Goal: Transaction & Acquisition: Purchase product/service

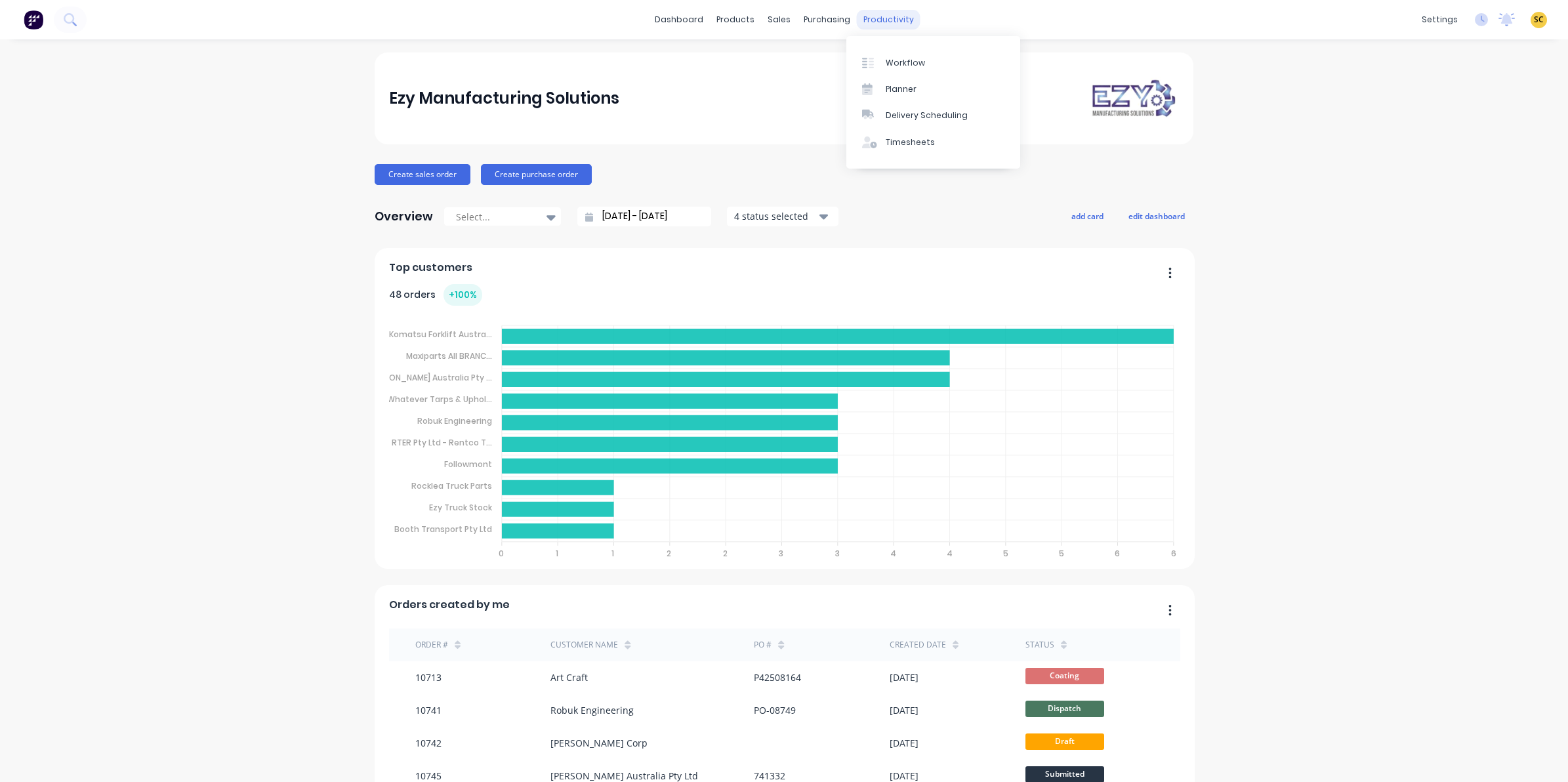
click at [870, 21] on div "productivity" at bounding box center [888, 20] width 64 height 20
click at [900, 142] on div "Timesheets" at bounding box center [910, 142] width 49 height 12
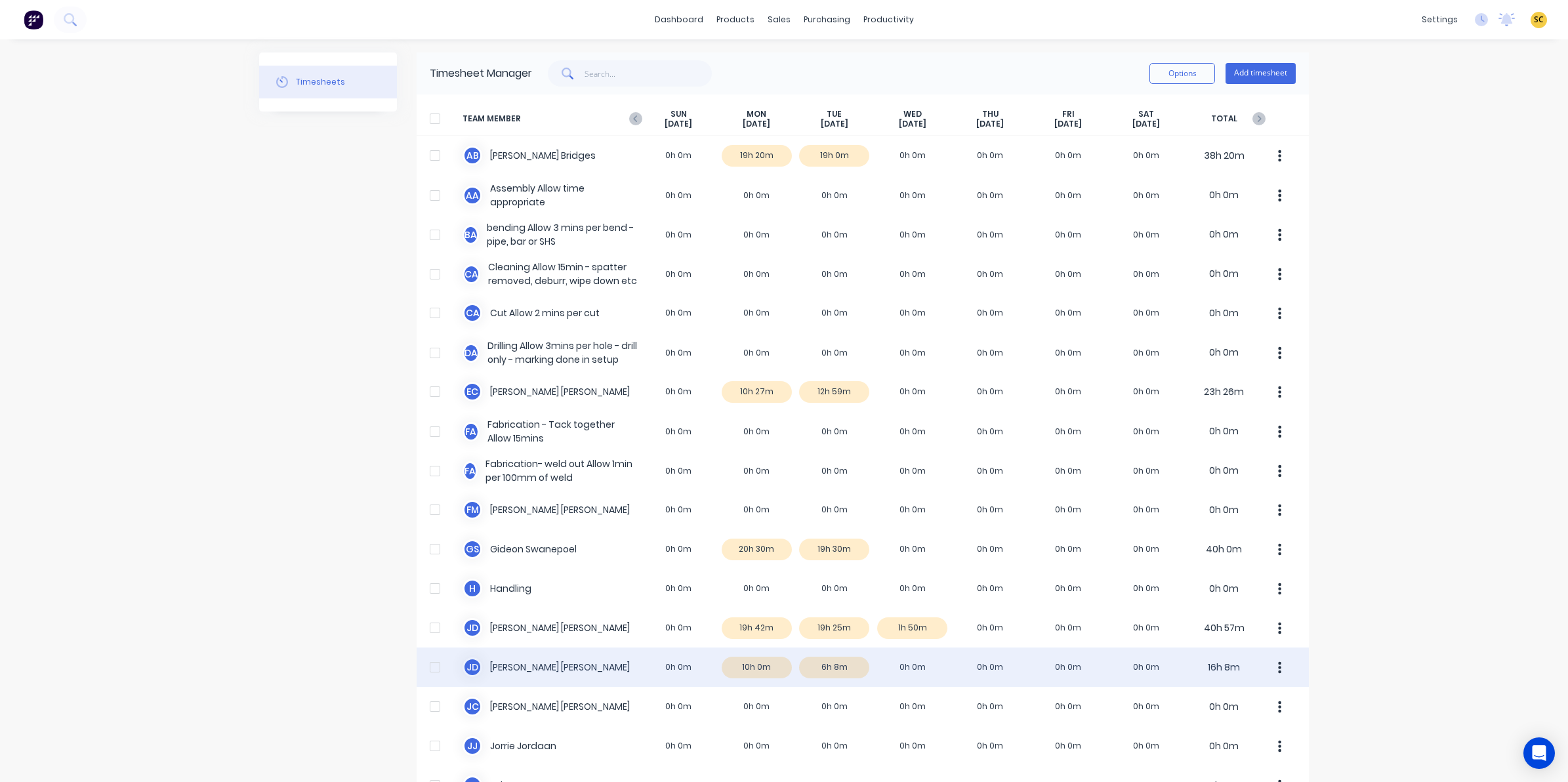
click at [848, 669] on div "J d Johan de Lange 0h 0m 10h 0m 6h 8m 0h 0m 0h 0m 0h 0m 0h 0m 16h 8m" at bounding box center [862, 667] width 892 height 39
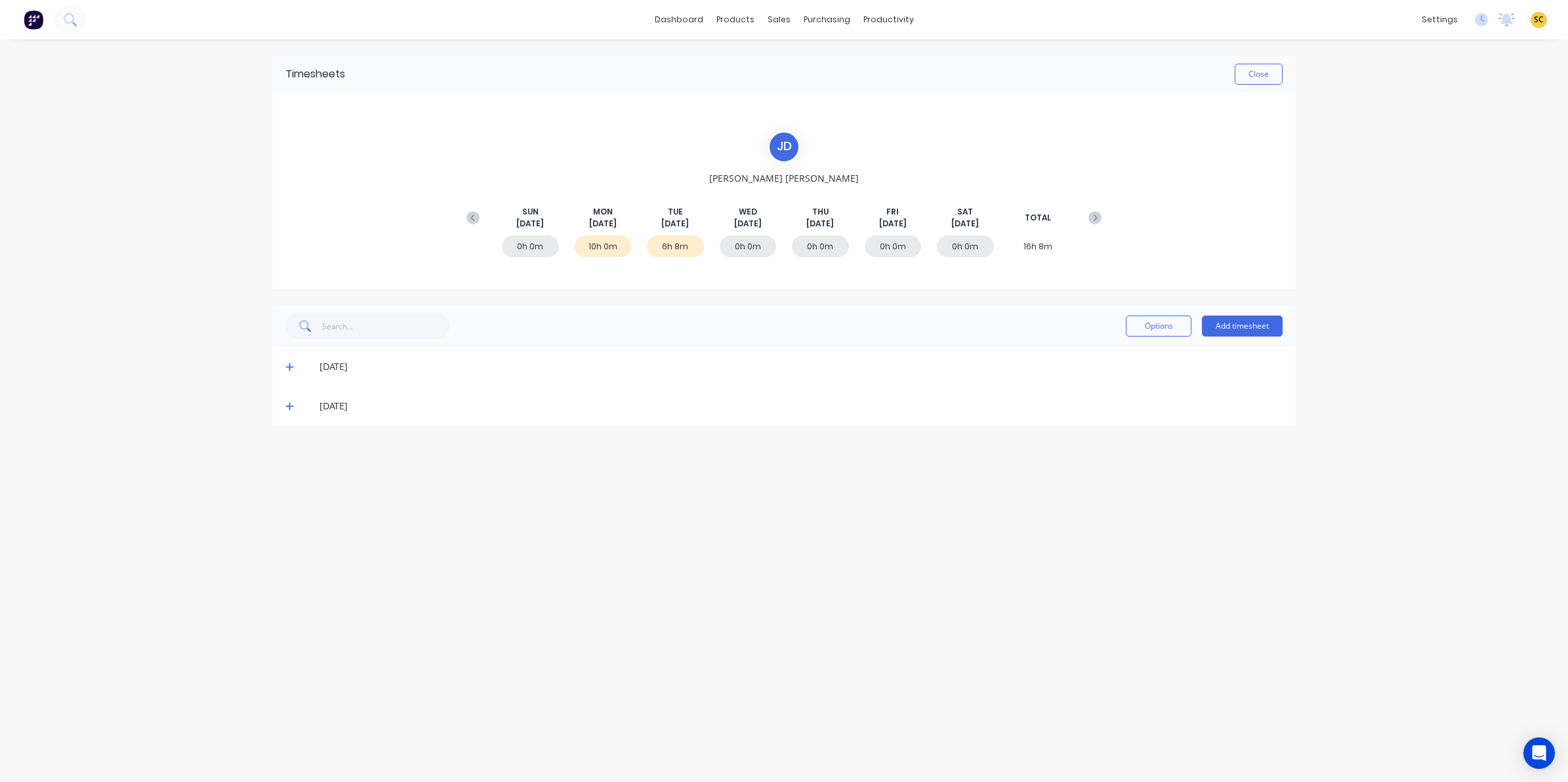
click at [286, 409] on icon at bounding box center [289, 406] width 8 height 9
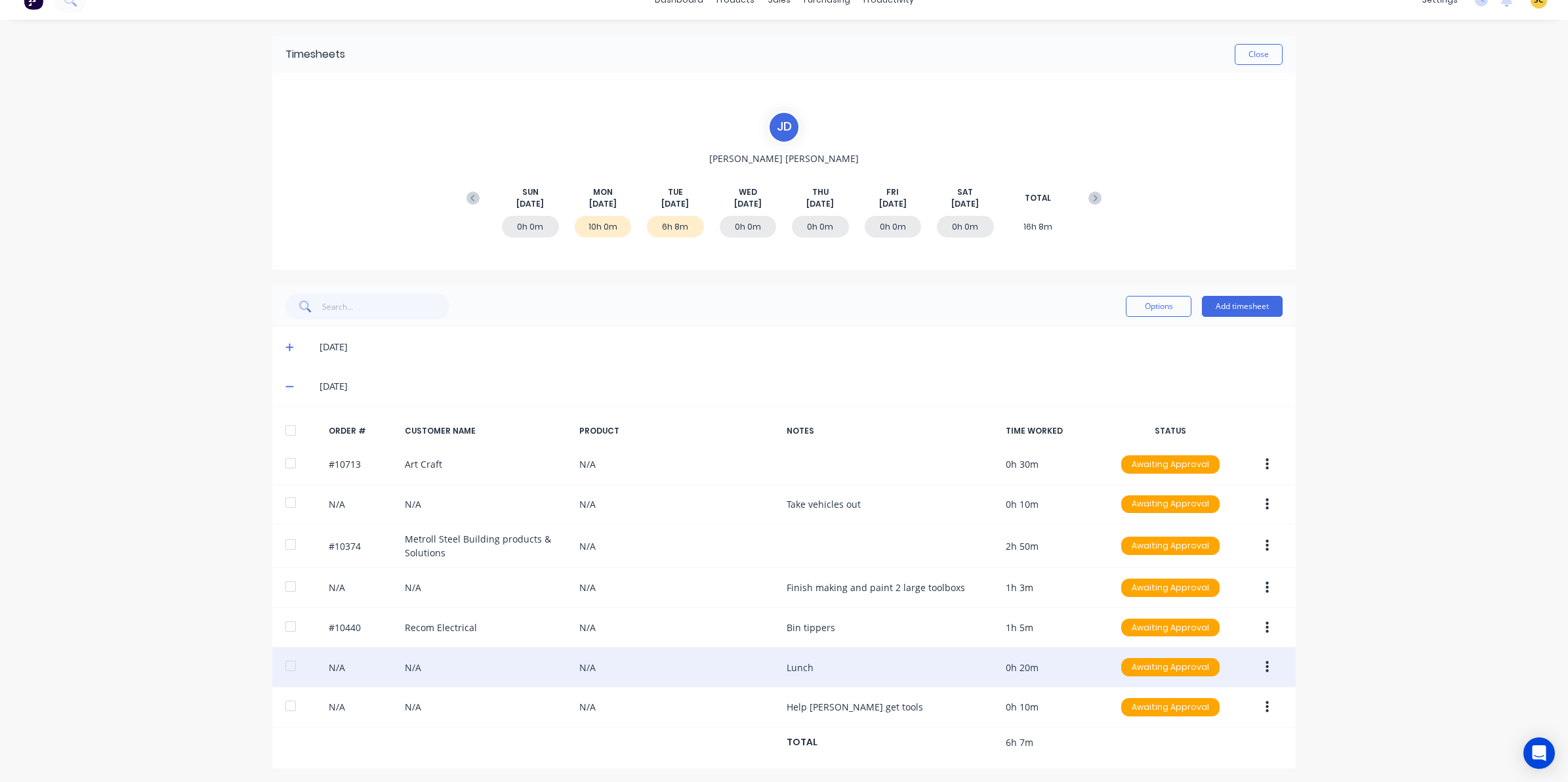
scroll to position [25, 0]
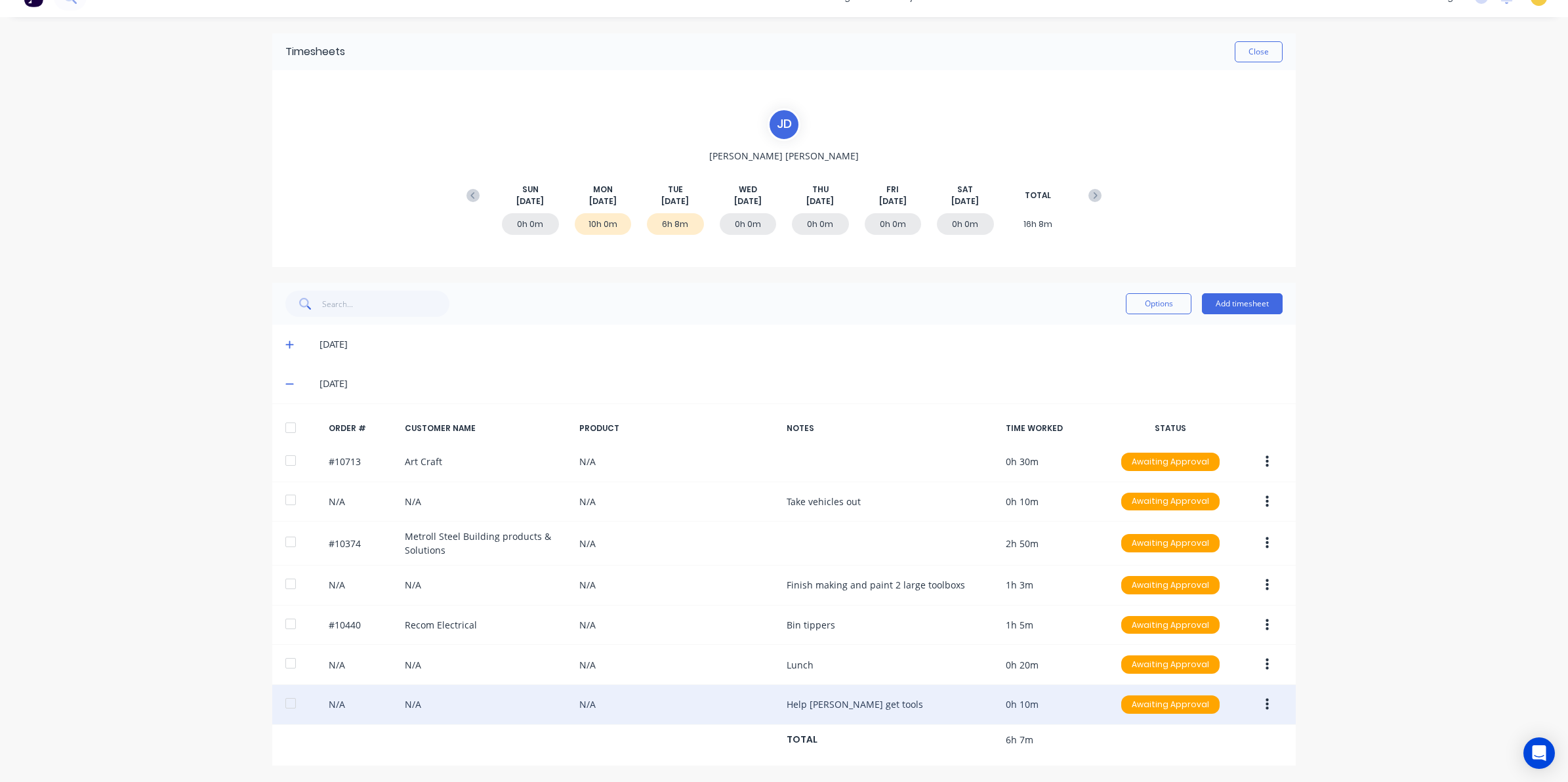
click at [1265, 703] on icon "button" at bounding box center [1267, 704] width 3 height 15
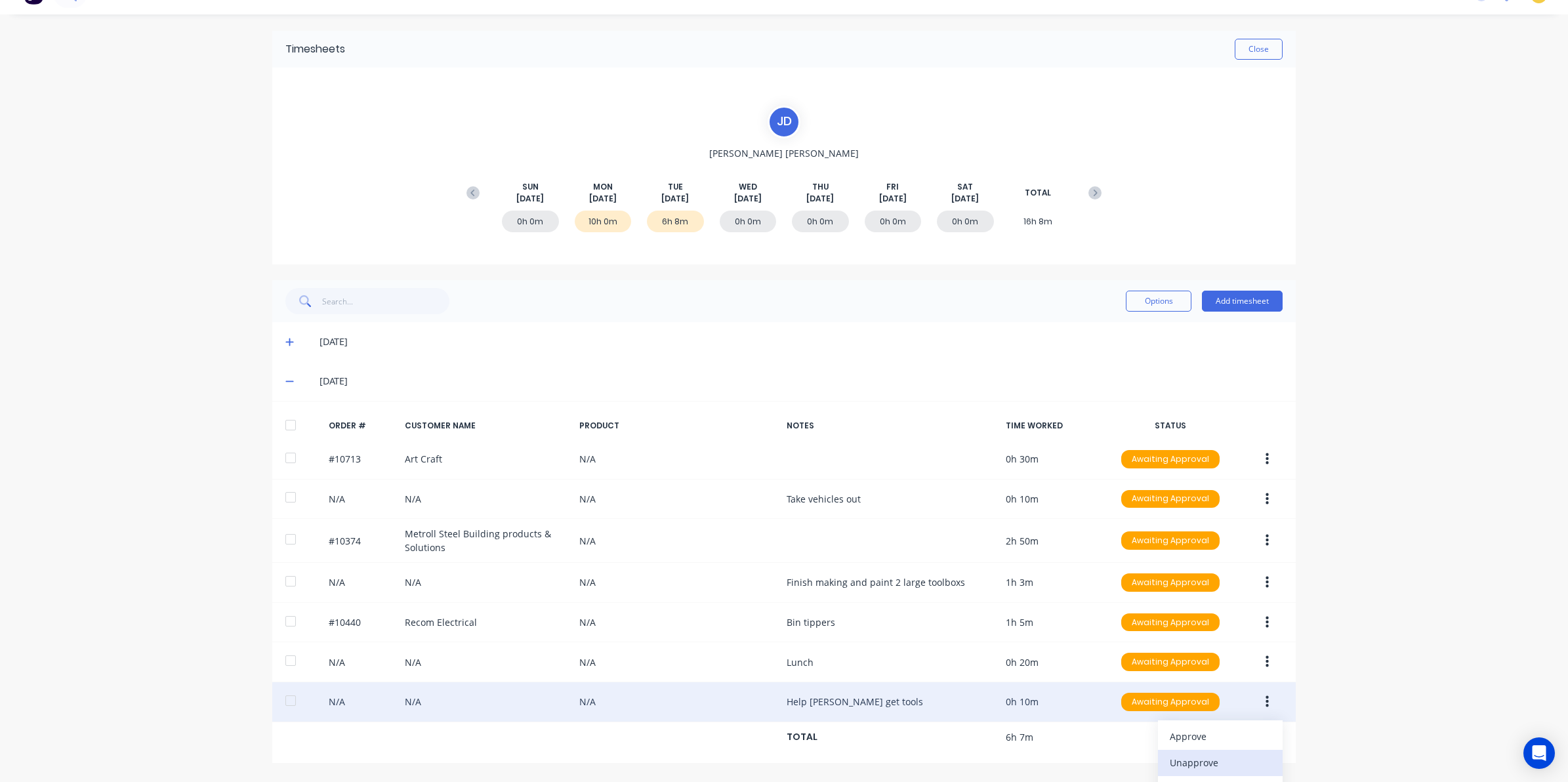
scroll to position [103, 0]
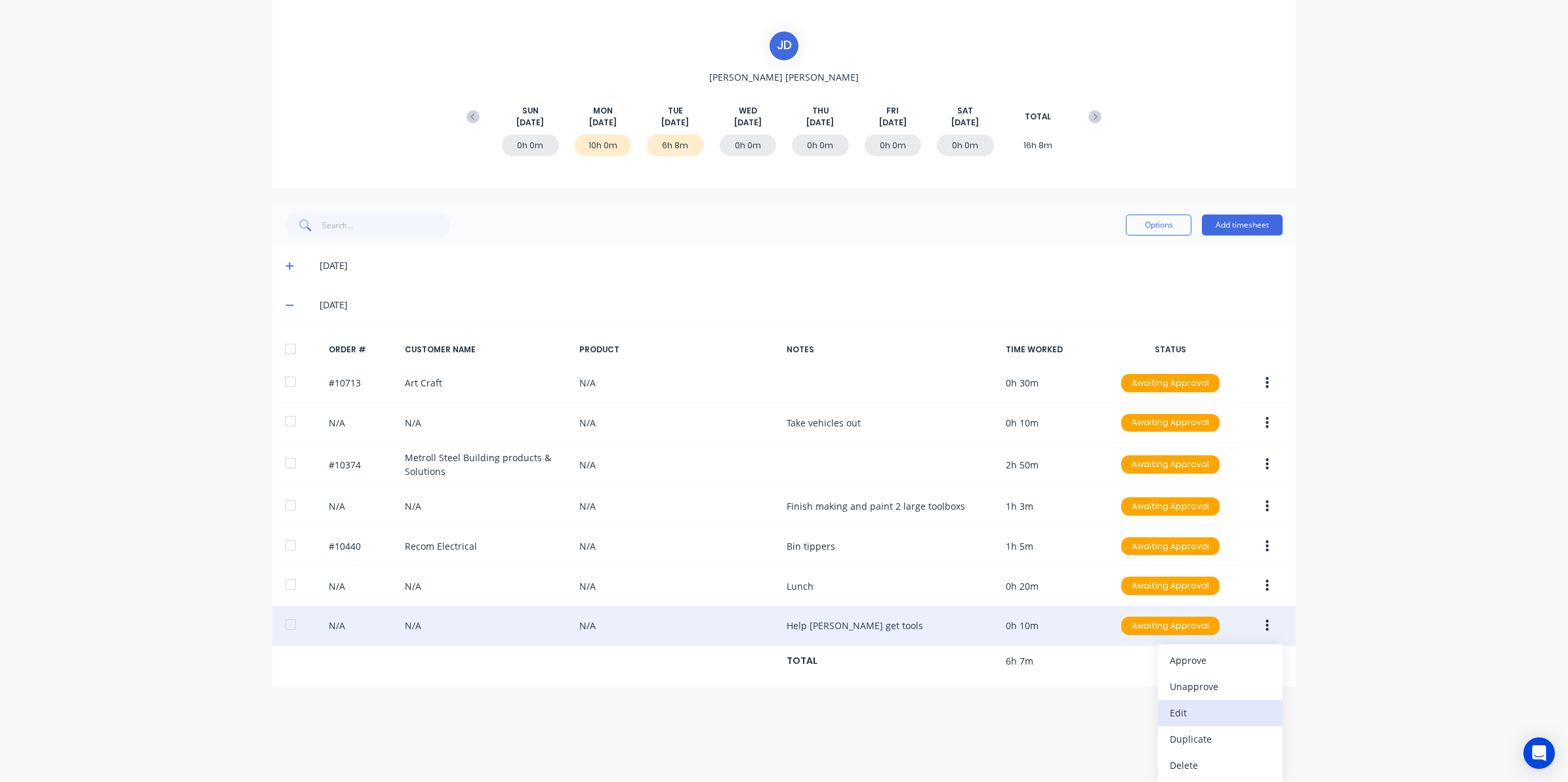
click at [1181, 721] on div "Edit" at bounding box center [1219, 712] width 101 height 19
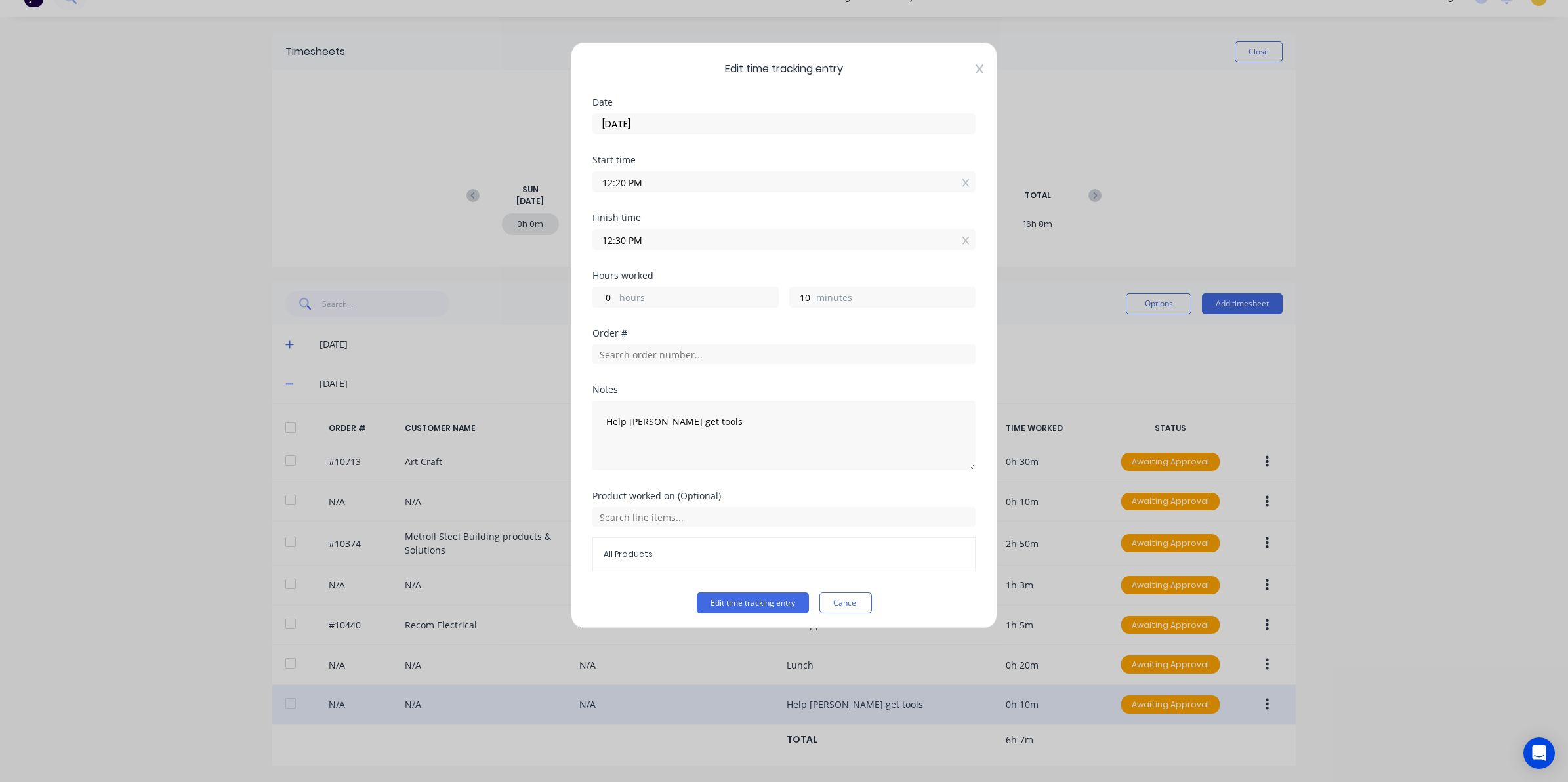
click at [975, 72] on icon at bounding box center [979, 69] width 8 height 11
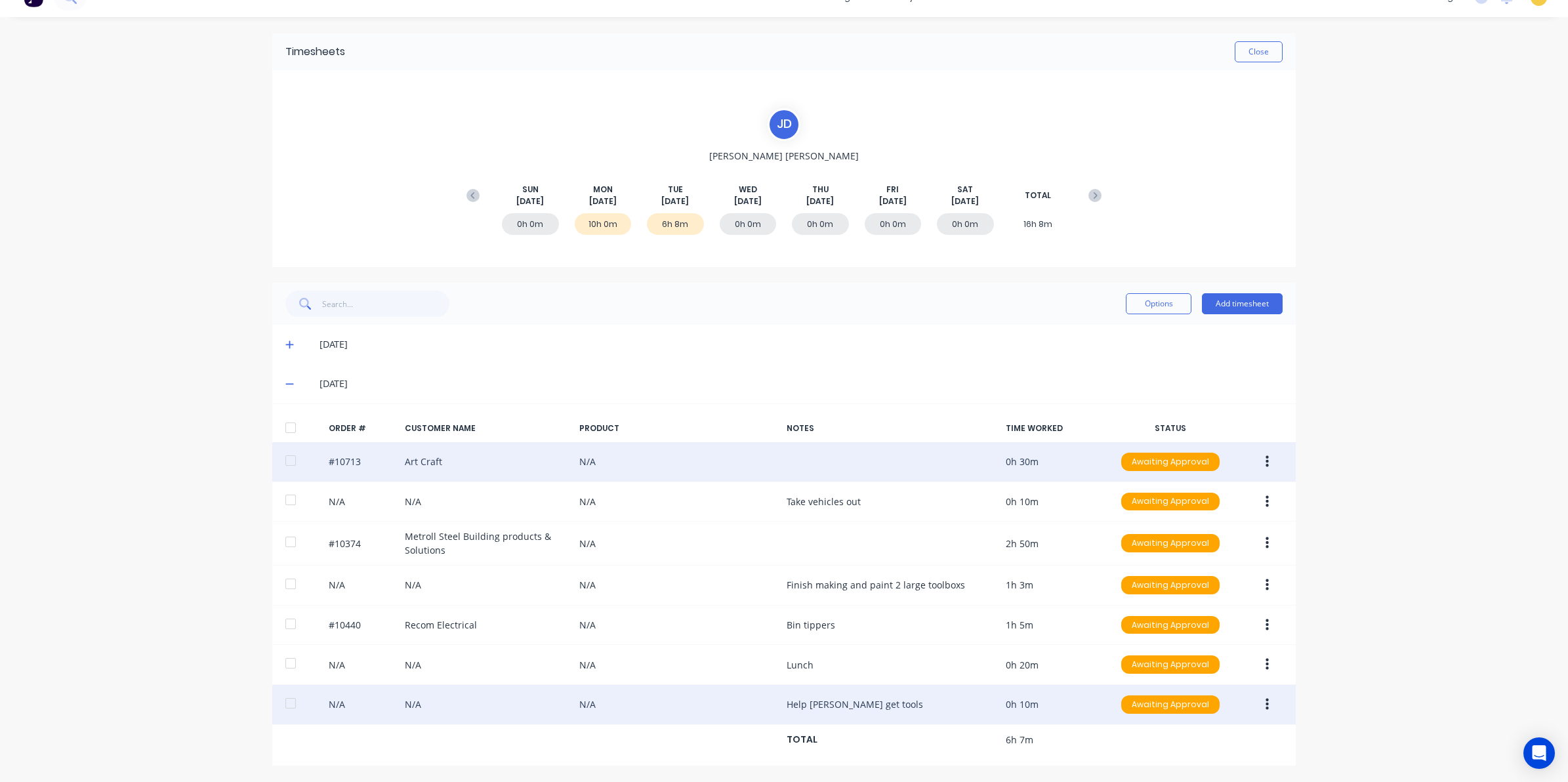
click at [1265, 461] on button "button" at bounding box center [1267, 462] width 31 height 24
click at [1217, 539] on div "Edit" at bounding box center [1219, 548] width 101 height 19
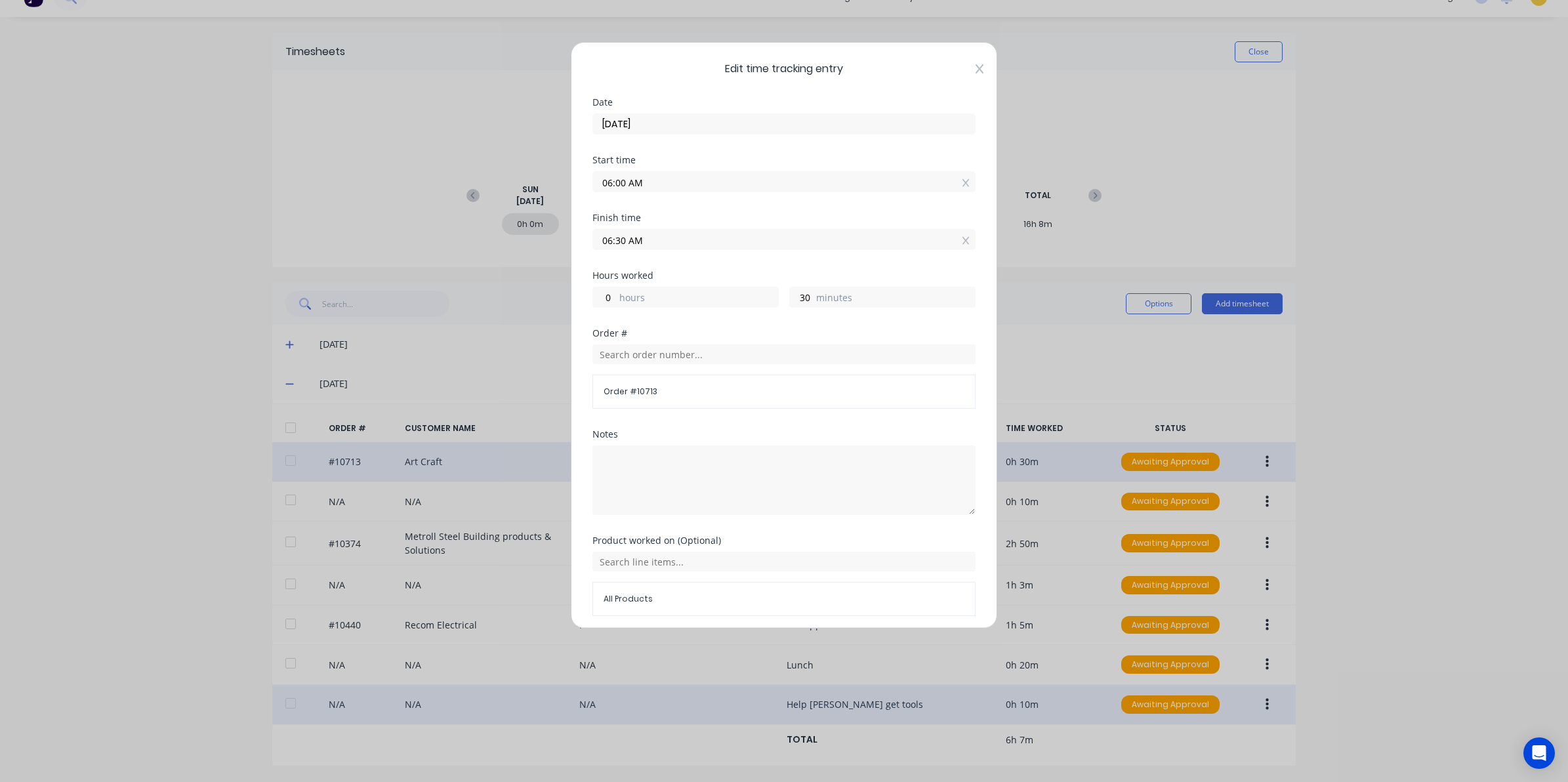
click at [975, 68] on icon at bounding box center [979, 69] width 8 height 11
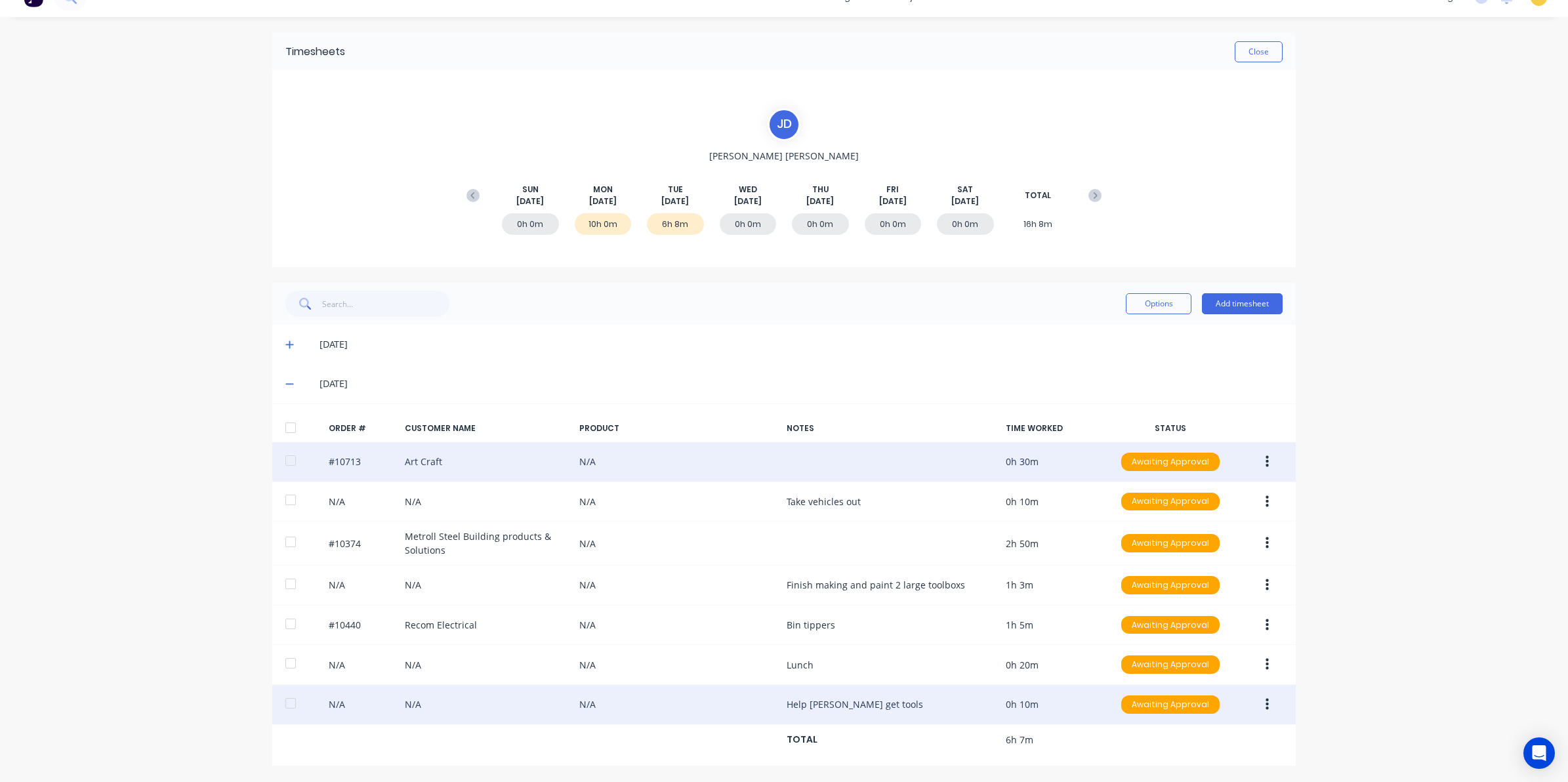
click at [1266, 708] on button "button" at bounding box center [1267, 704] width 31 height 24
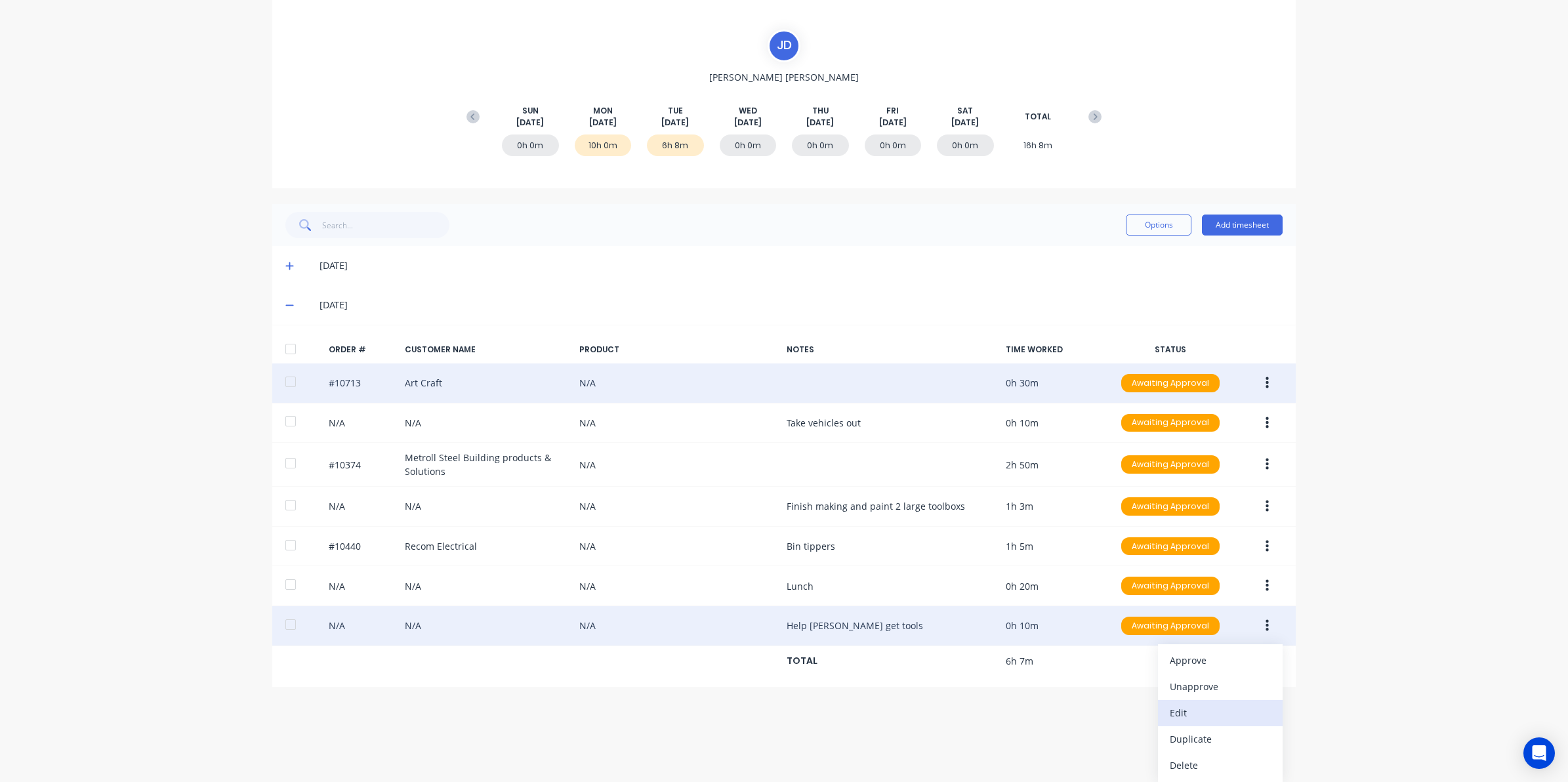
click at [1182, 716] on div "Edit" at bounding box center [1219, 712] width 101 height 19
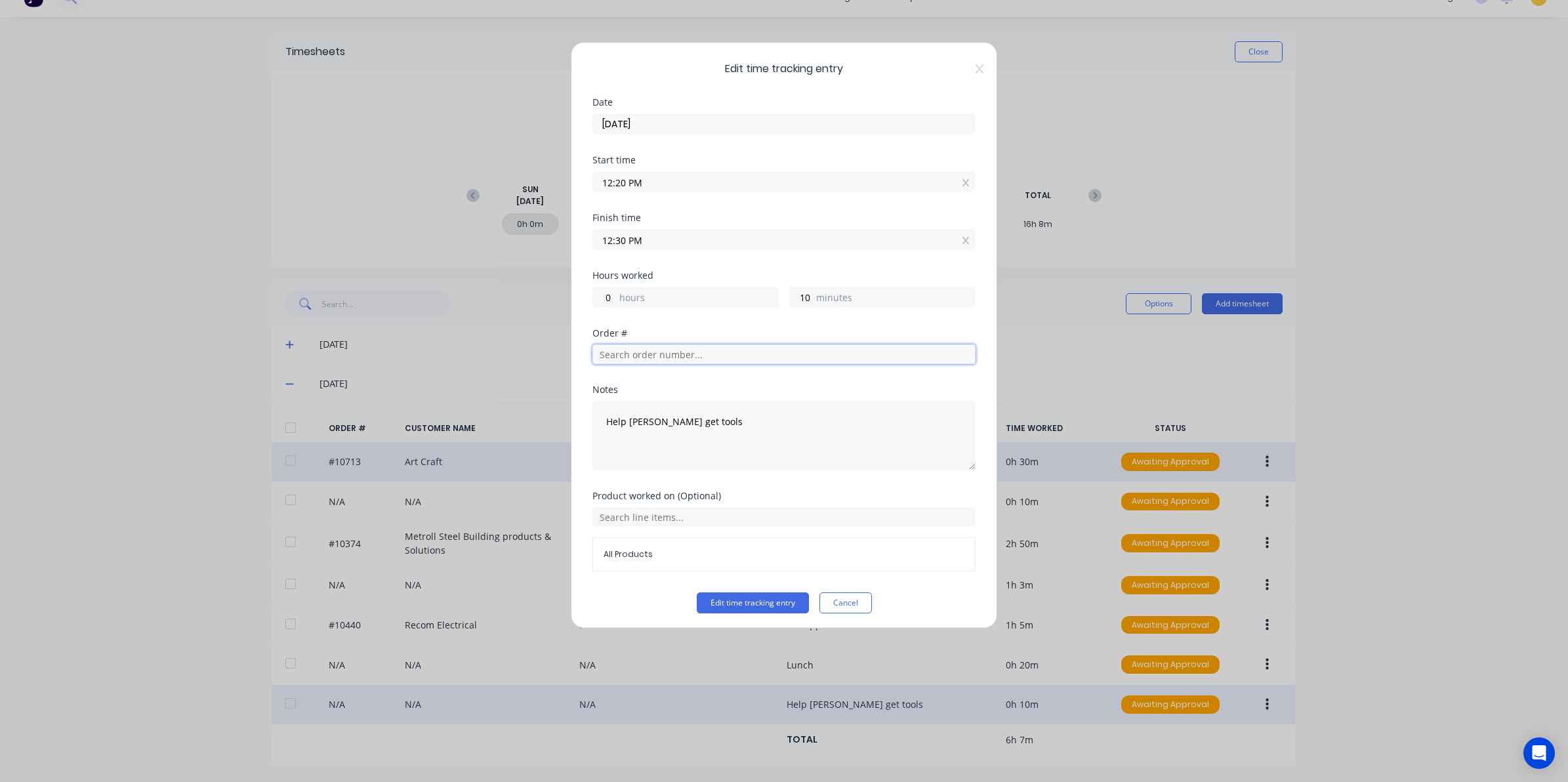
click at [627, 362] on input "text" at bounding box center [784, 354] width 383 height 20
type input "robuk"
click at [697, 592] on button "Edit time tracking entry" at bounding box center [753, 602] width 112 height 21
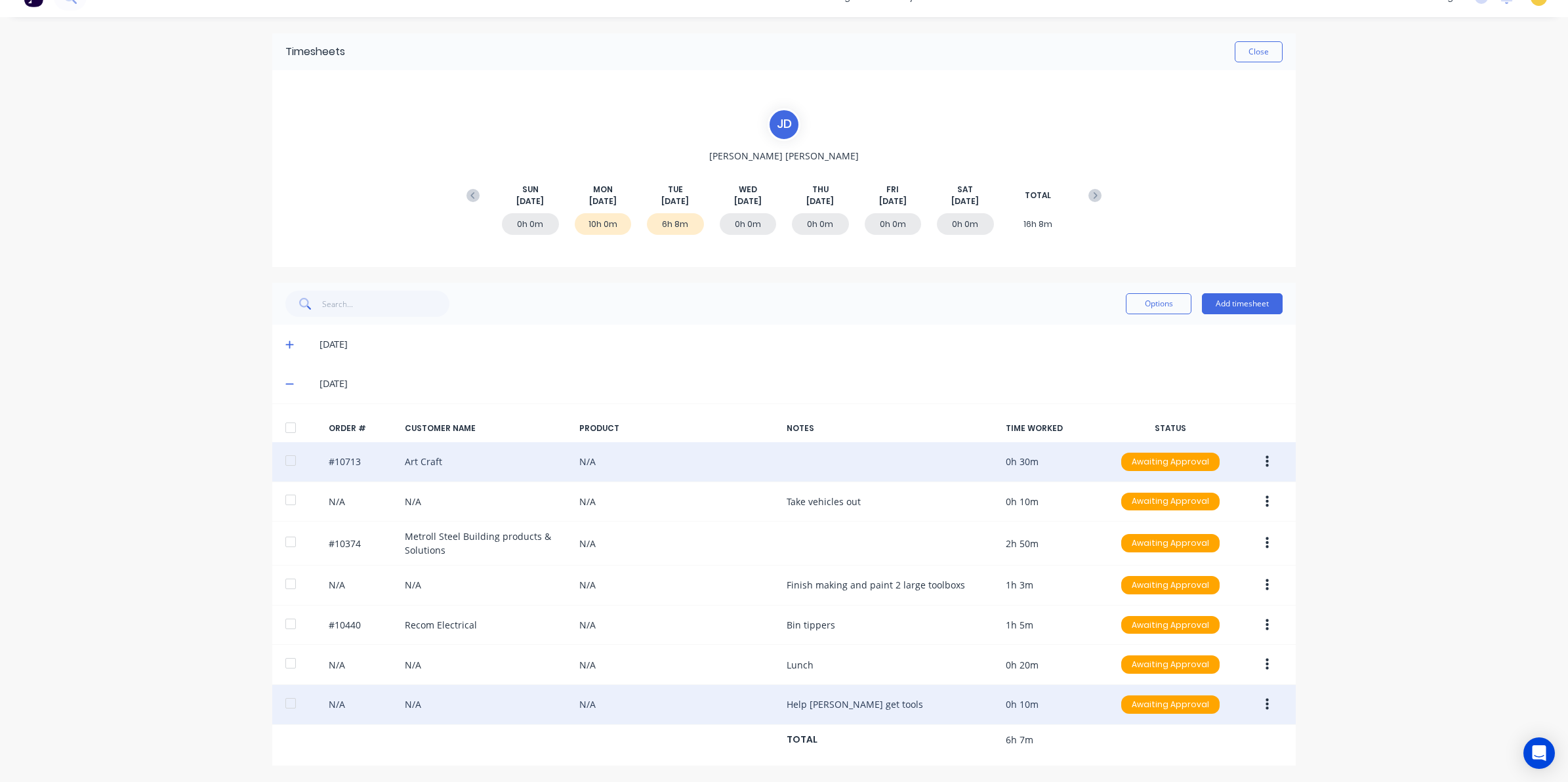
click at [1265, 702] on icon "button" at bounding box center [1267, 704] width 3 height 15
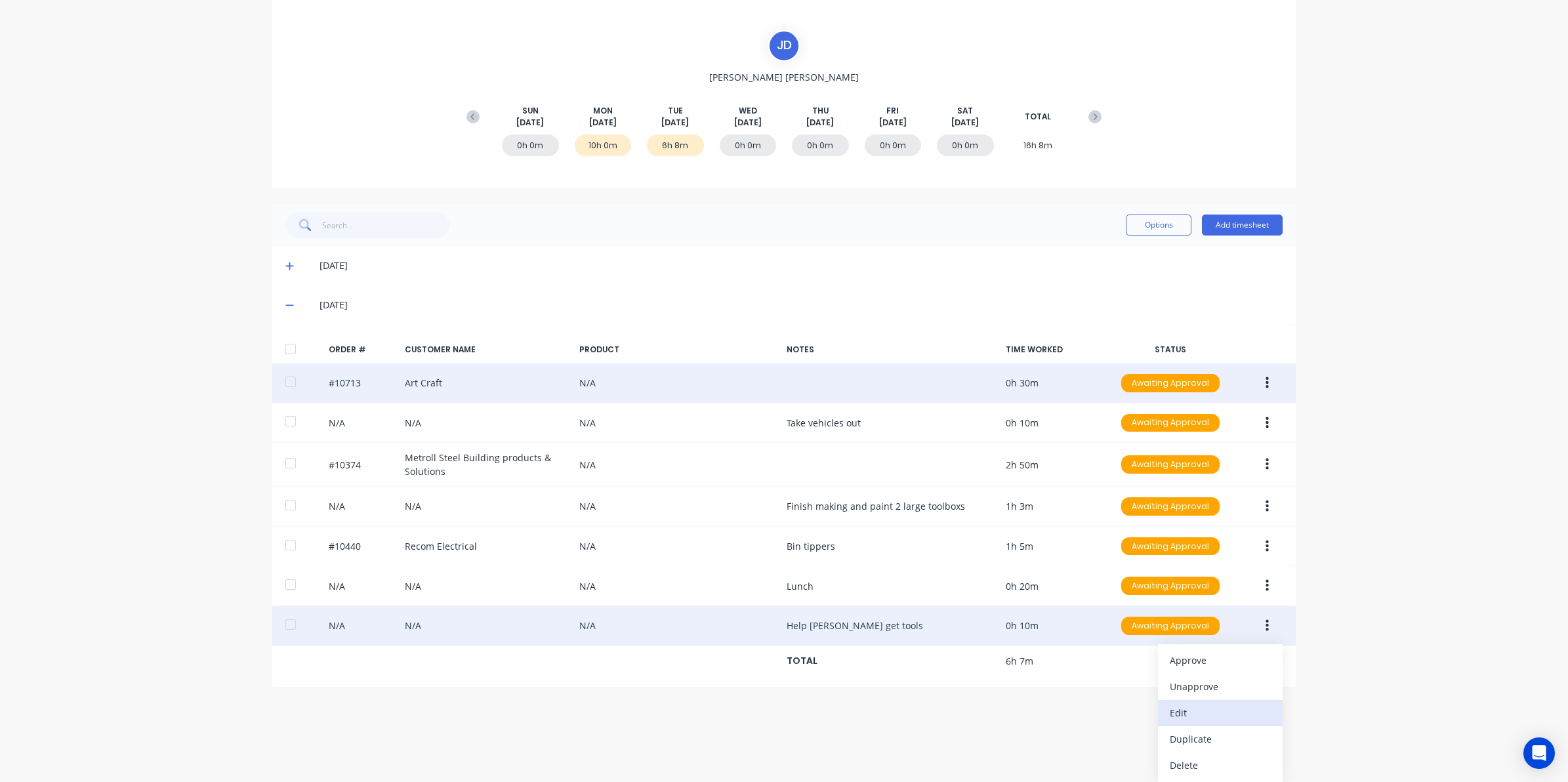
click at [1185, 719] on div "Edit" at bounding box center [1219, 712] width 101 height 19
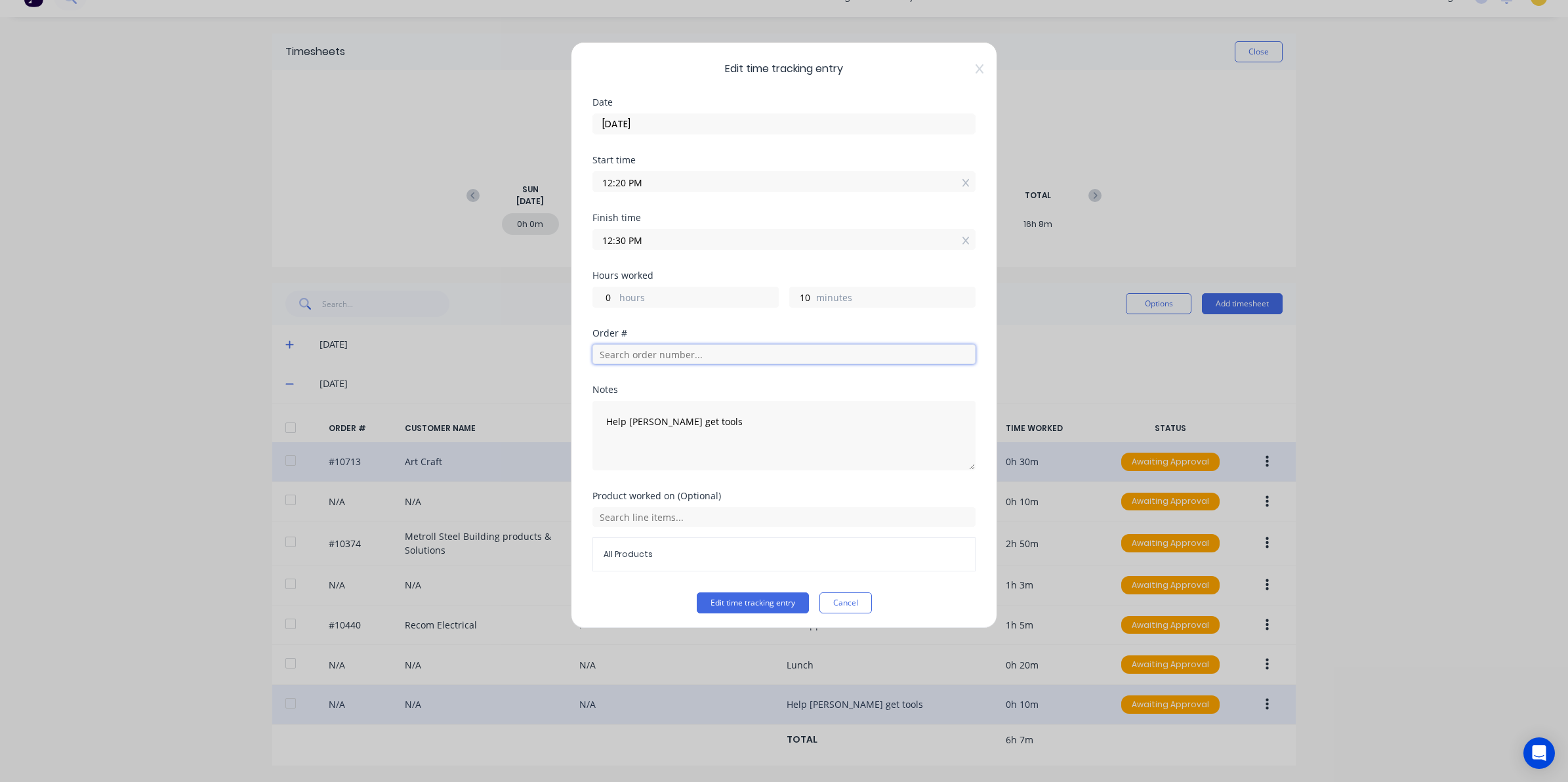
click at [607, 353] on input "text" at bounding box center [784, 354] width 383 height 20
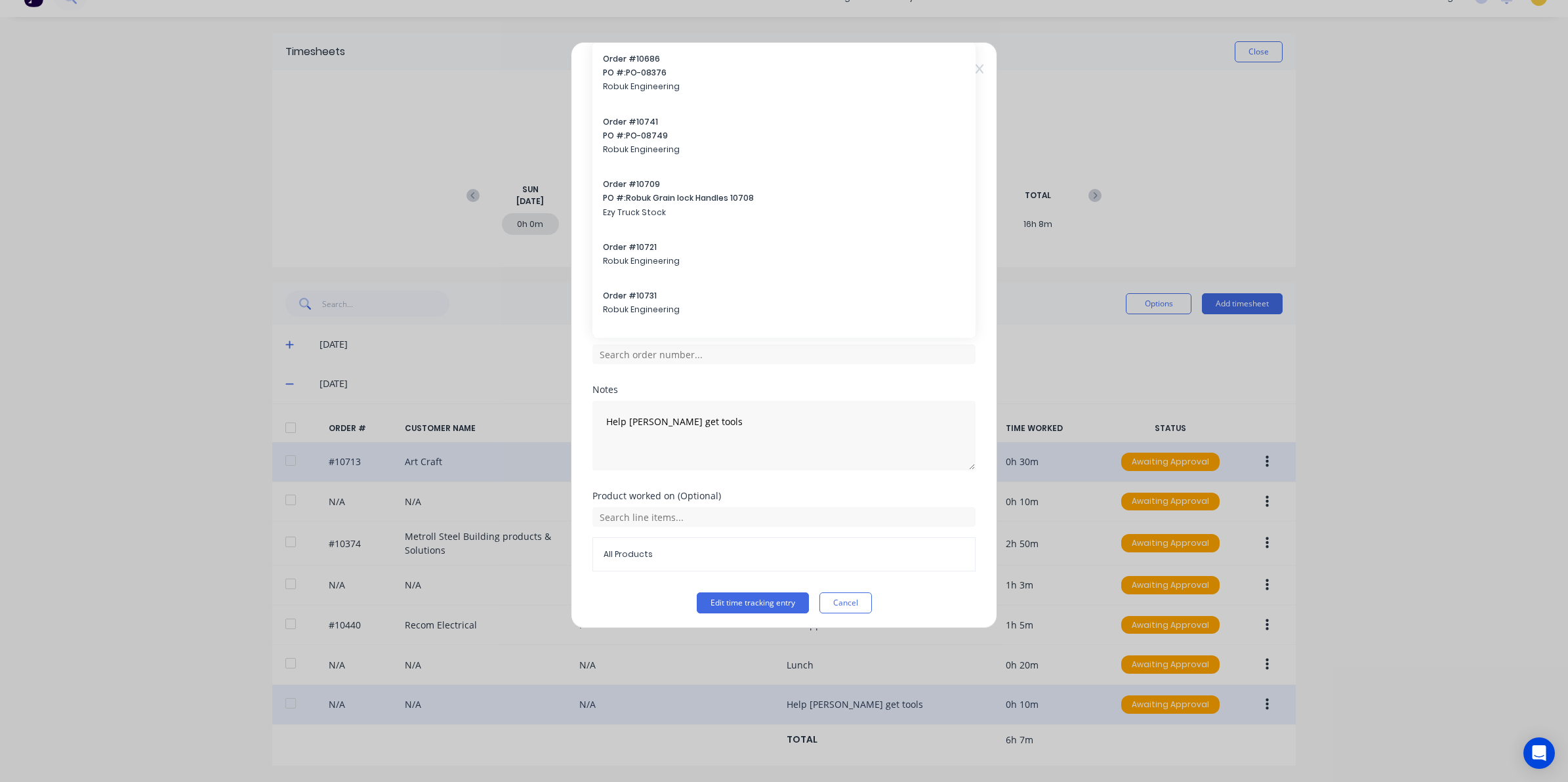
click at [663, 144] on span "Robuk Engineering" at bounding box center [784, 149] width 362 height 12
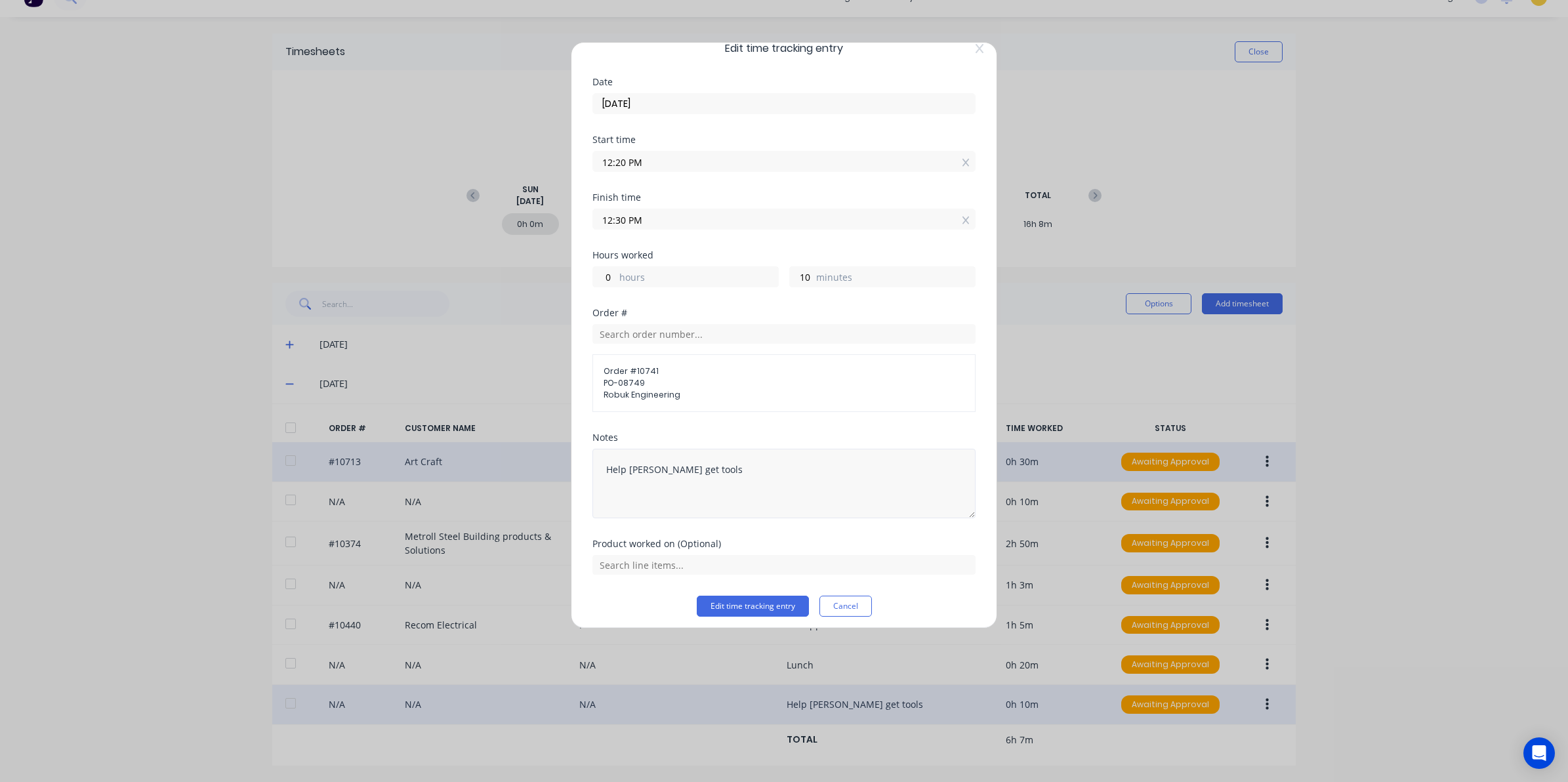
scroll to position [28, 0]
click at [684, 559] on input "text" at bounding box center [784, 557] width 383 height 20
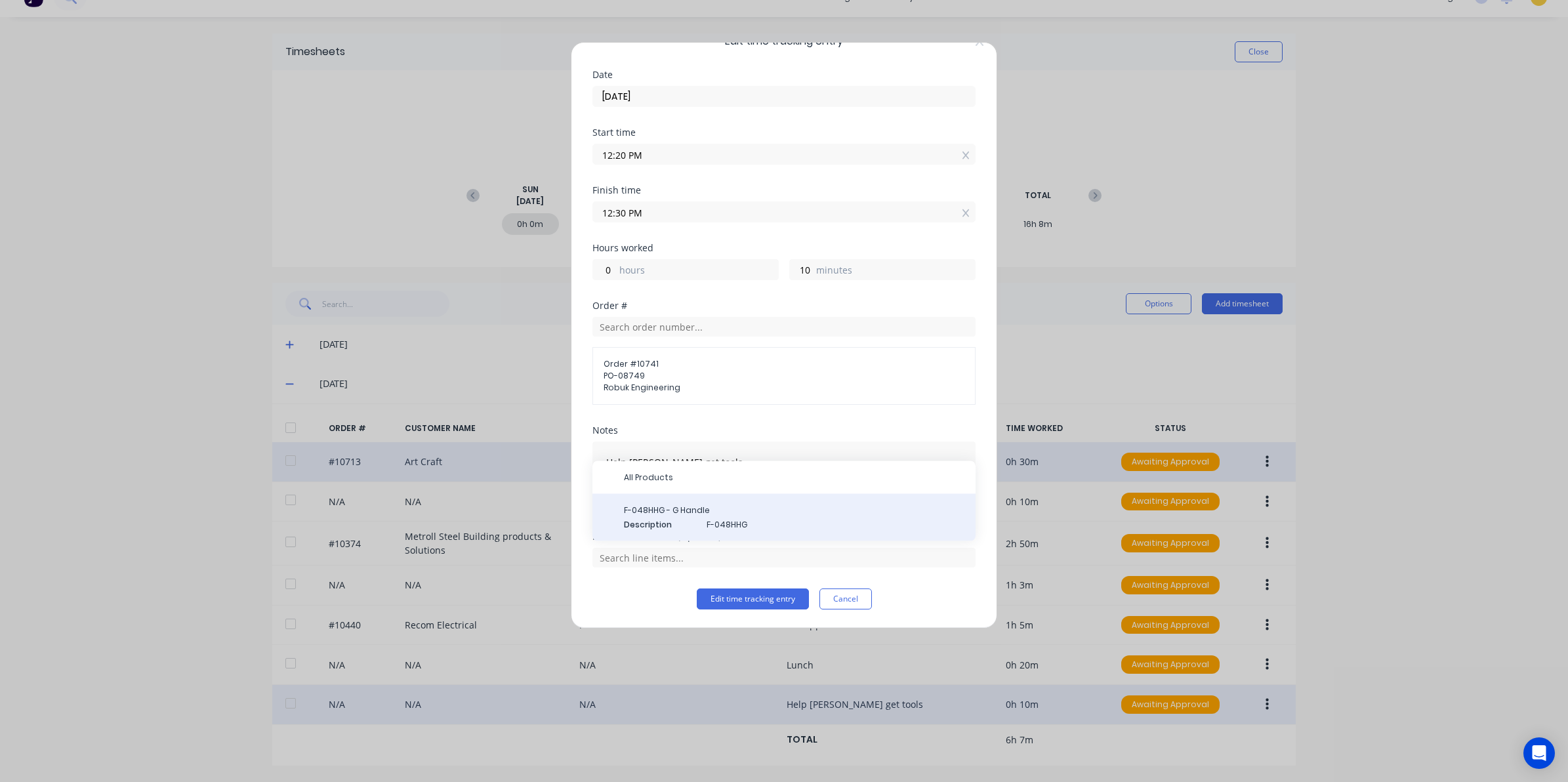
click at [659, 518] on div "F-048HHG - G Handle Description F-048HHG" at bounding box center [794, 517] width 341 height 26
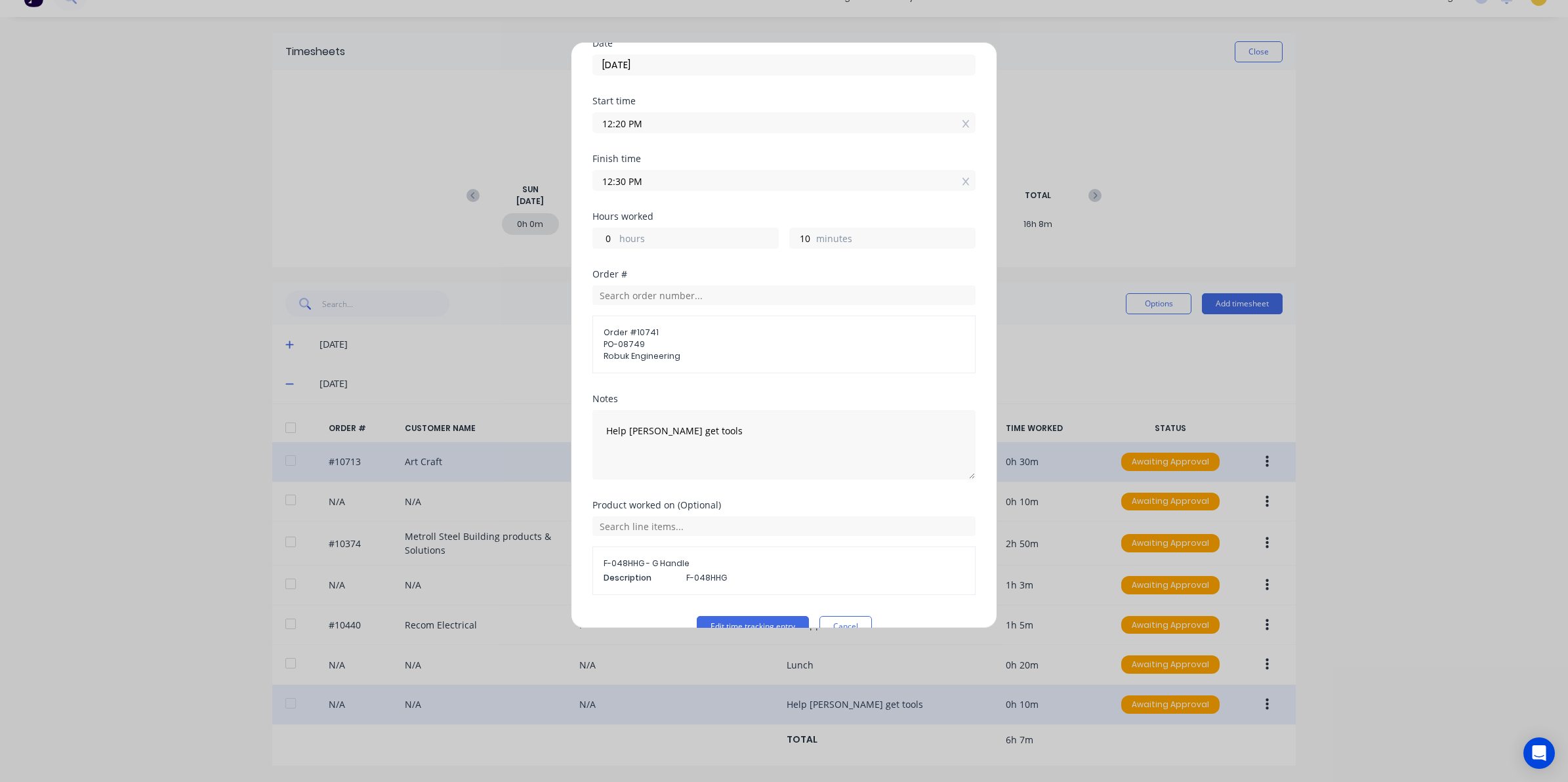
scroll to position [89, 0]
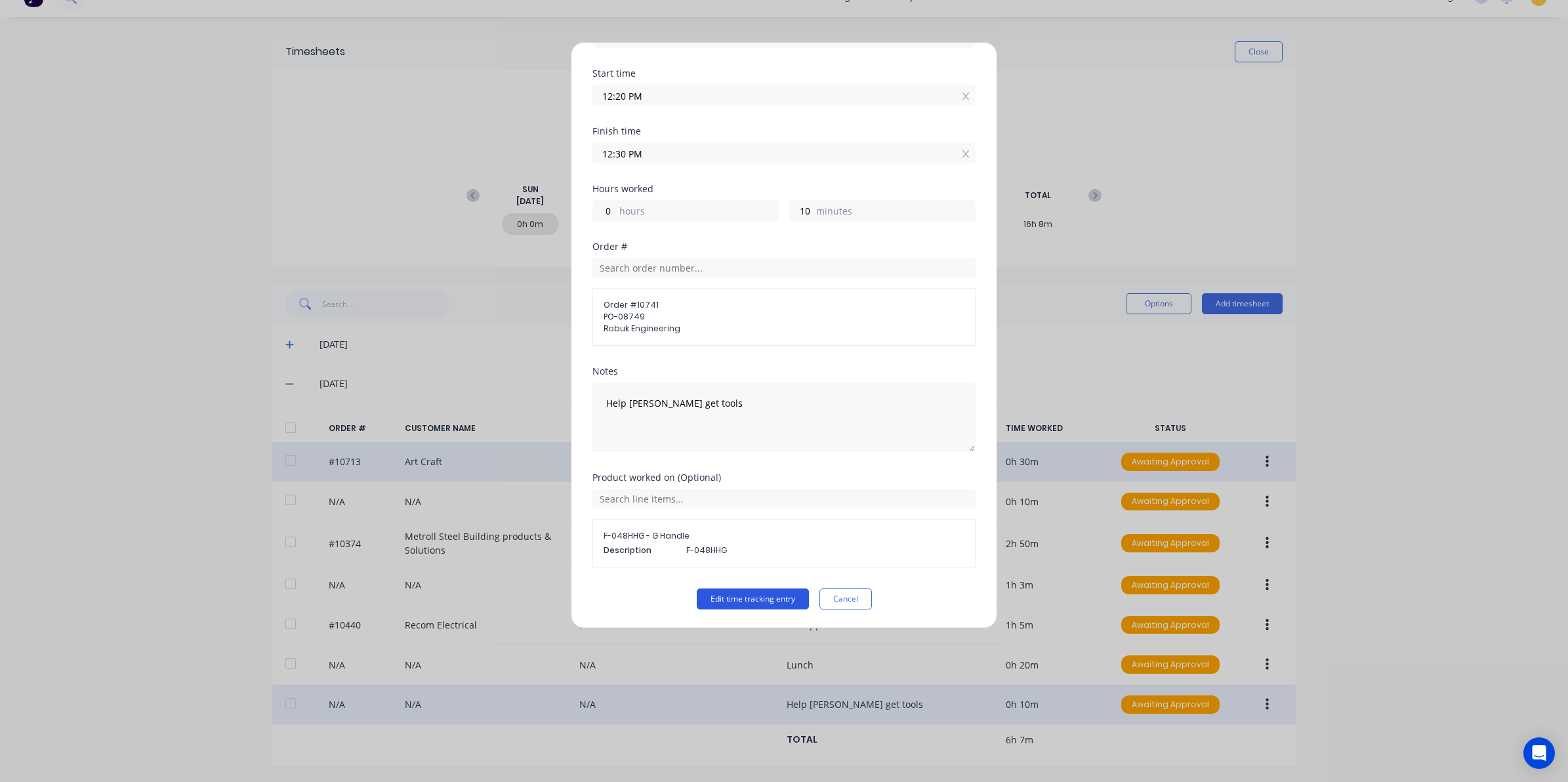
click at [737, 595] on button "Edit time tracking entry" at bounding box center [753, 598] width 112 height 21
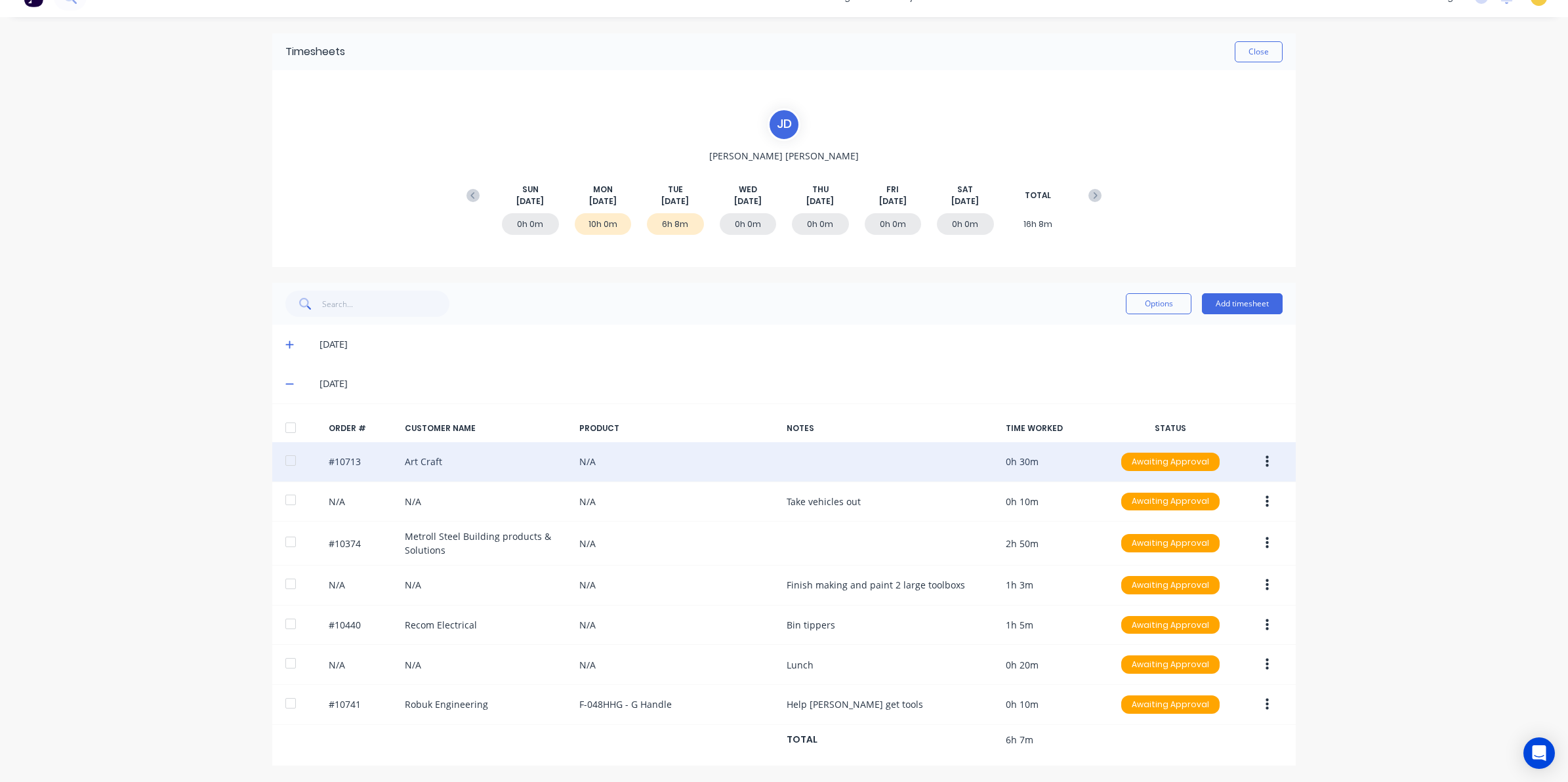
drag, startPoint x: 1027, startPoint y: 172, endPoint x: 893, endPoint y: 256, distance: 158.2
drag, startPoint x: 893, startPoint y: 256, endPoint x: 674, endPoint y: 349, distance: 237.9
click at [676, 349] on div "01/09/25" at bounding box center [784, 344] width 1023 height 39
click at [281, 333] on div "01/09/25" at bounding box center [784, 344] width 1023 height 39
click at [286, 346] on span at bounding box center [292, 344] width 13 height 13
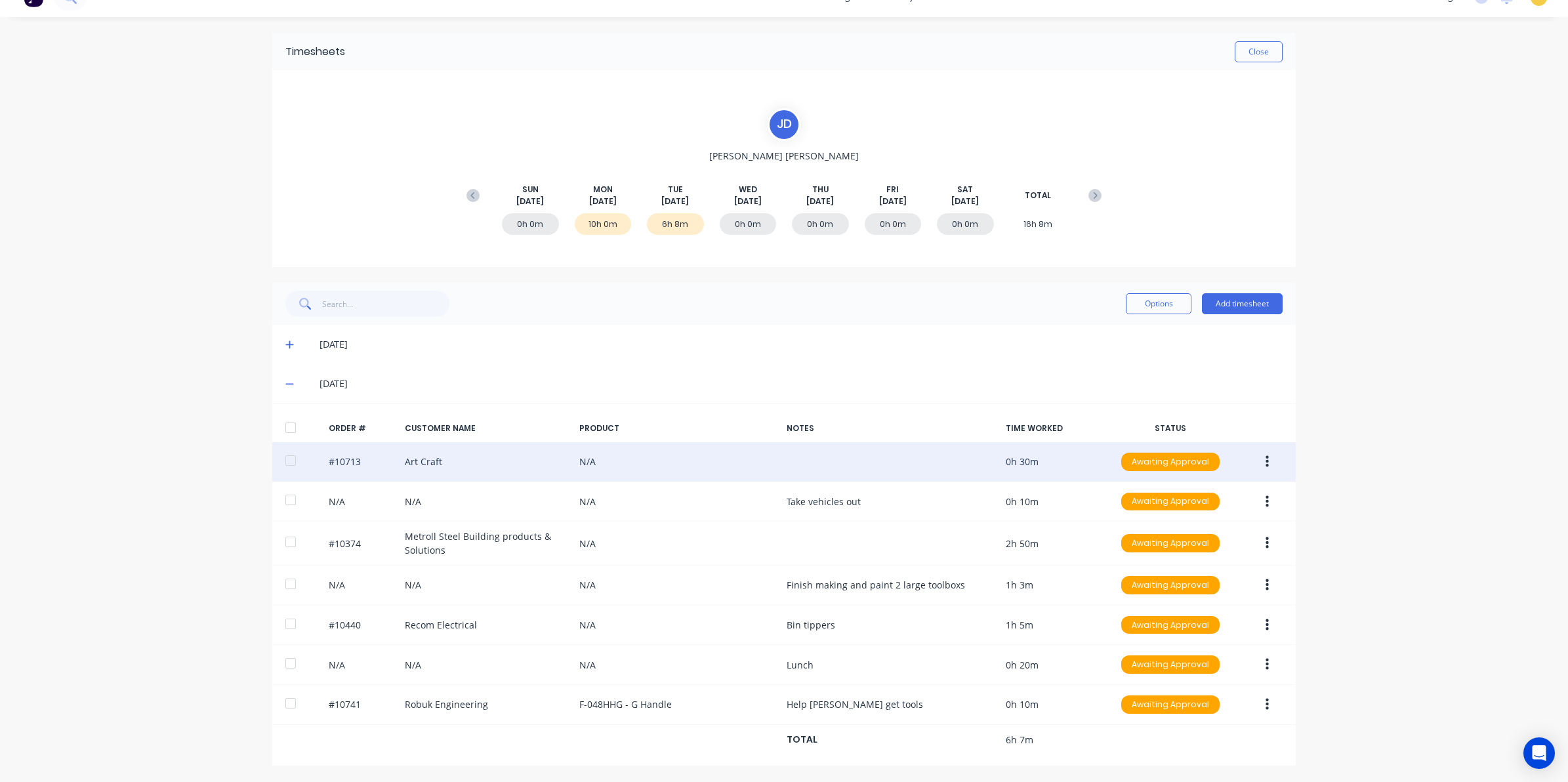
scroll to position [103, 0]
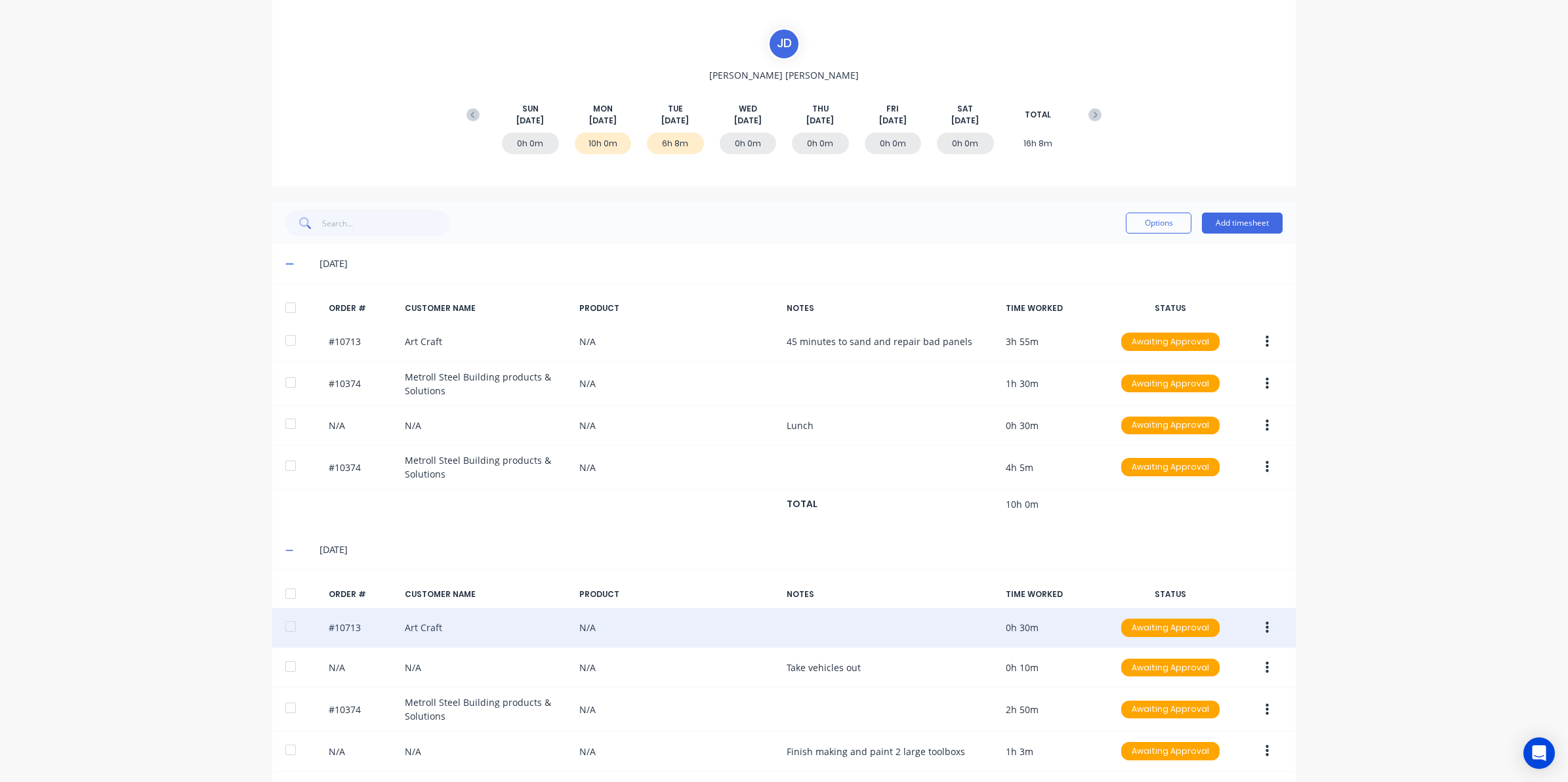
click at [286, 262] on icon at bounding box center [289, 264] width 8 height 9
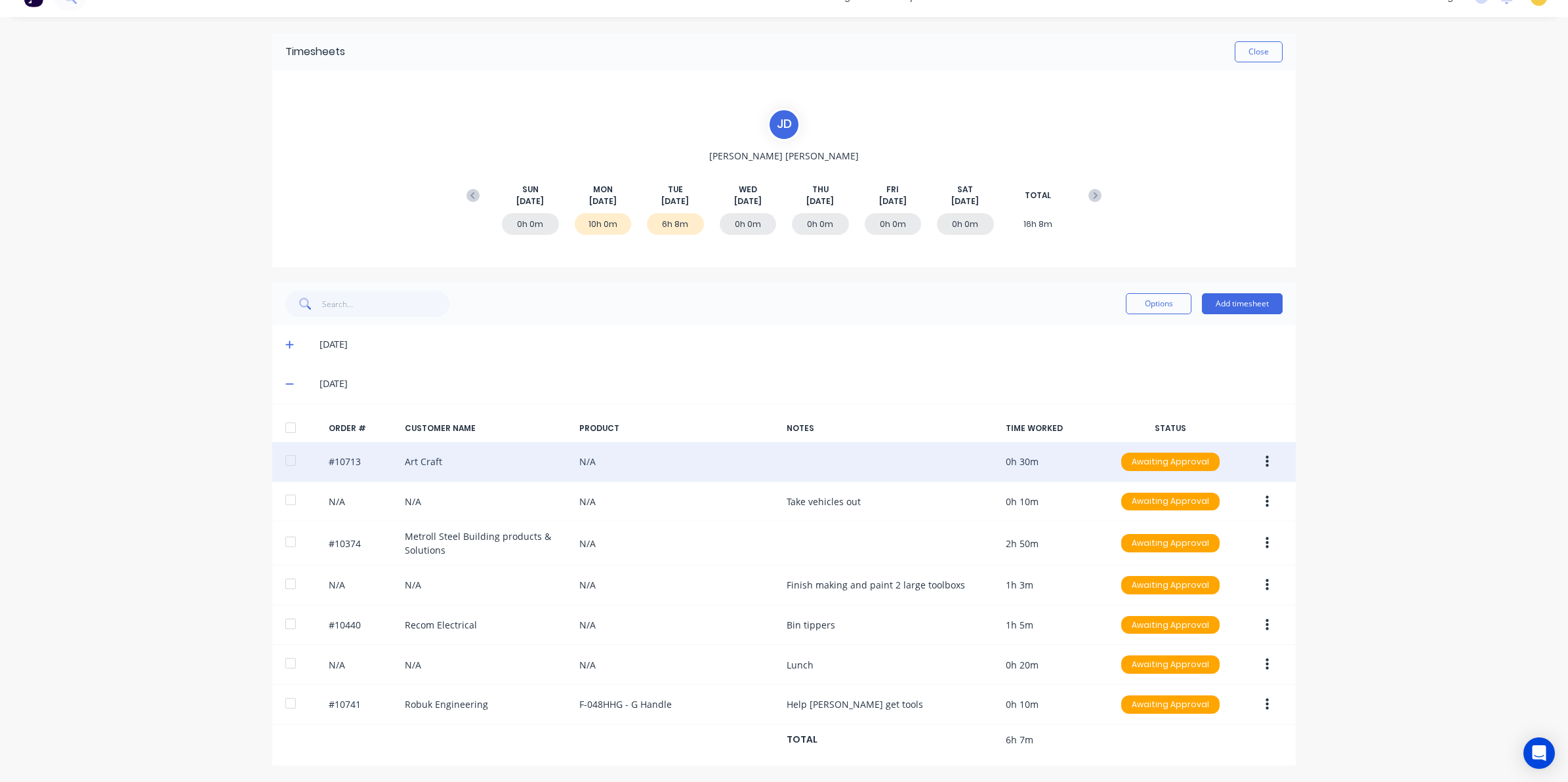
click at [286, 379] on icon at bounding box center [289, 384] width 8 height 9
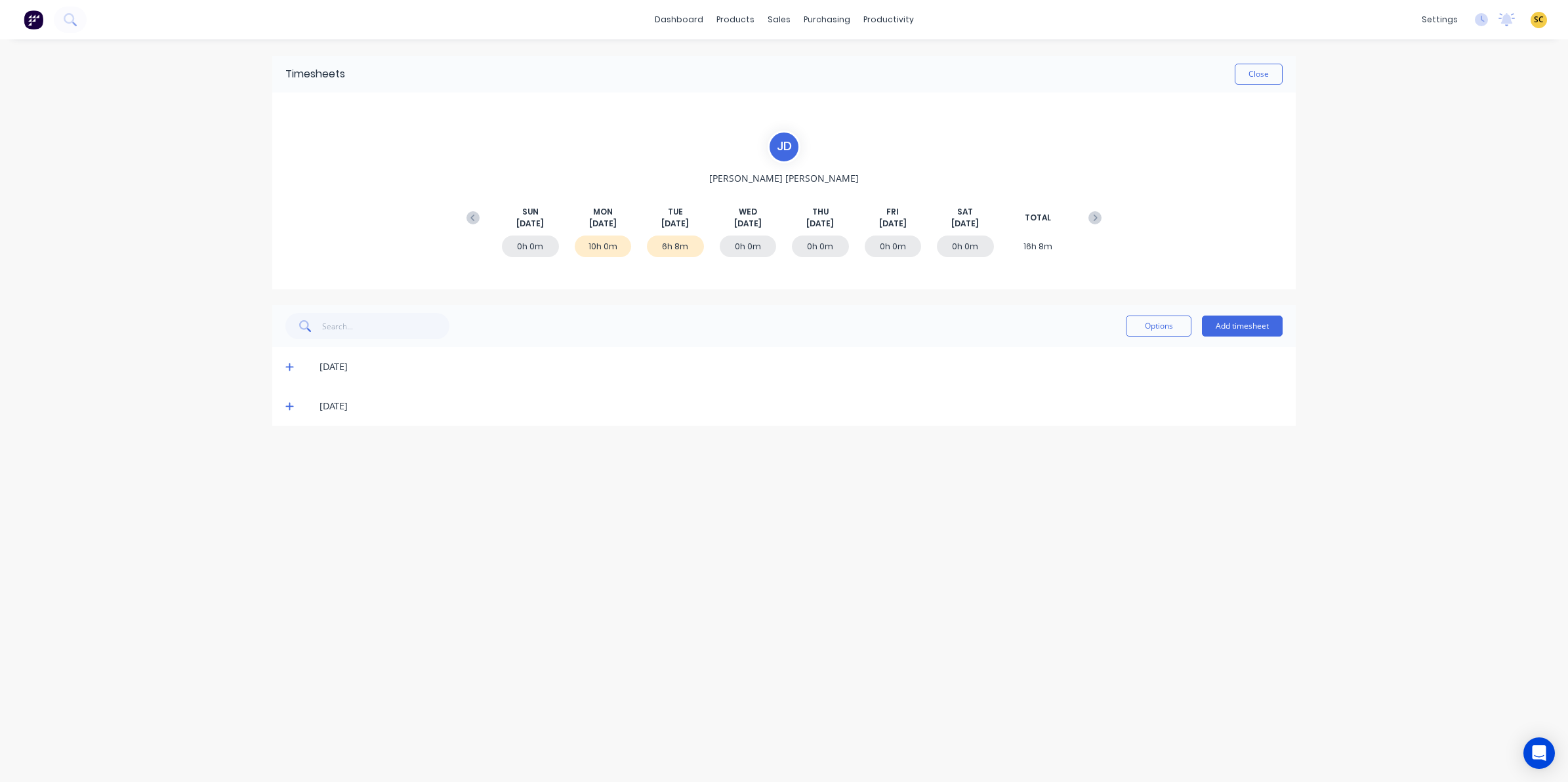
scroll to position [0, 0]
click at [1258, 75] on button "Close" at bounding box center [1259, 74] width 48 height 21
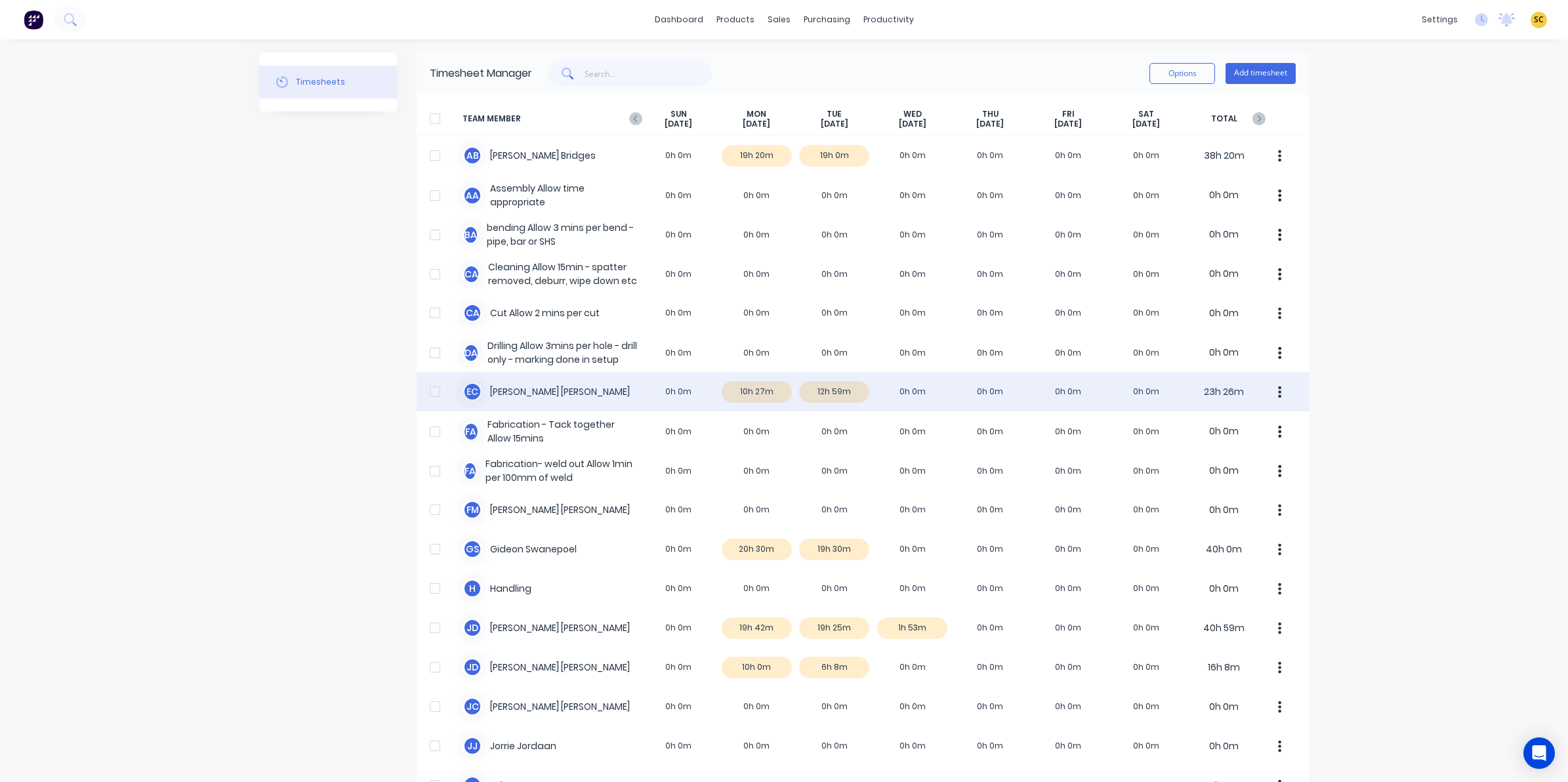
click at [824, 397] on div "E C Erik Coetzee 0h 0m 10h 27m 12h 59m 0h 0m 0h 0m 0h 0m 0h 0m 23h 26m" at bounding box center [862, 391] width 892 height 39
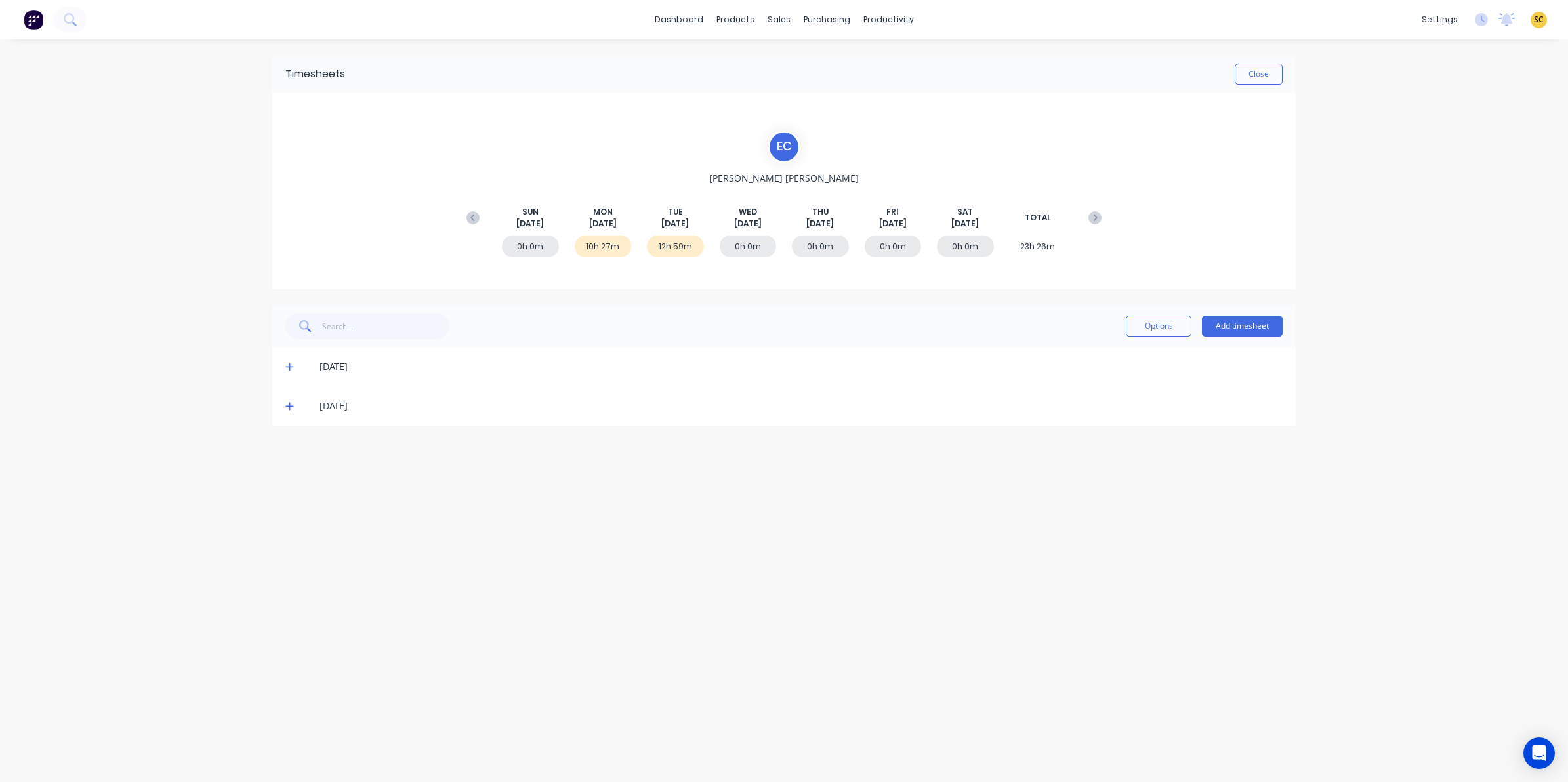
drag, startPoint x: 290, startPoint y: 404, endPoint x: 300, endPoint y: 415, distance: 14.9
click at [289, 404] on icon at bounding box center [289, 406] width 8 height 9
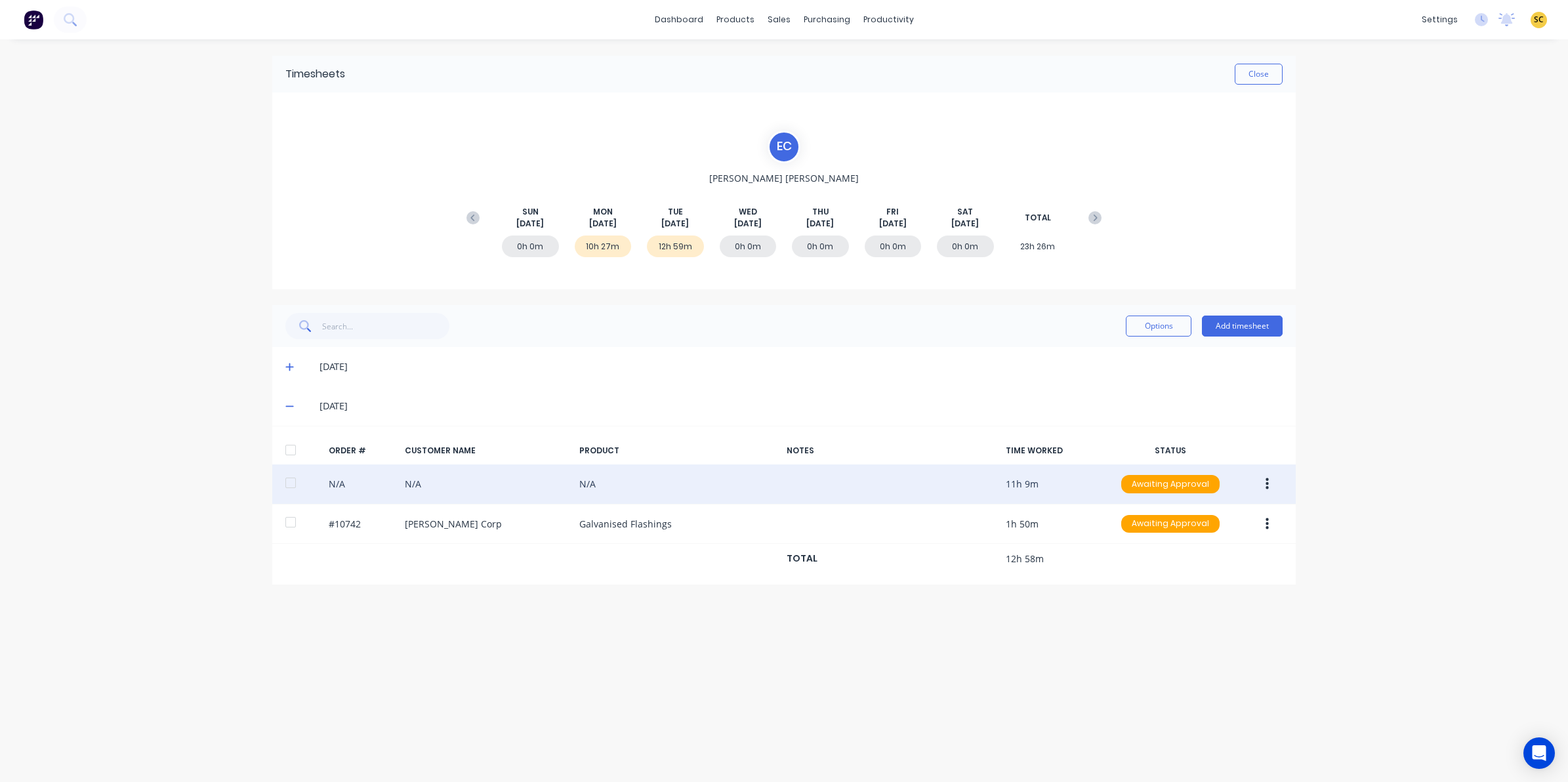
click at [1270, 486] on button "button" at bounding box center [1267, 484] width 31 height 24
click at [1217, 573] on div "Edit" at bounding box center [1219, 570] width 101 height 19
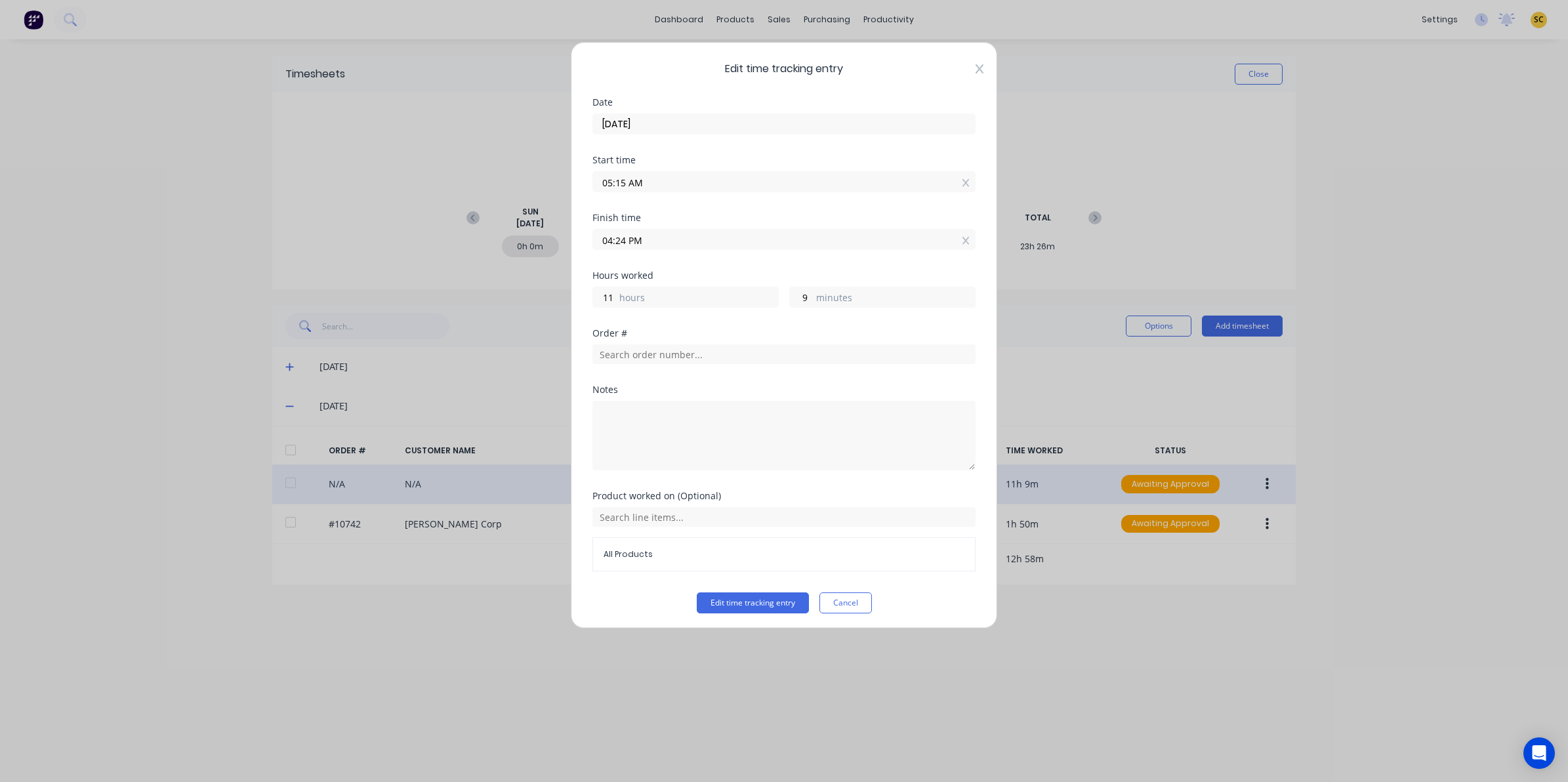
click at [975, 72] on icon at bounding box center [979, 69] width 8 height 11
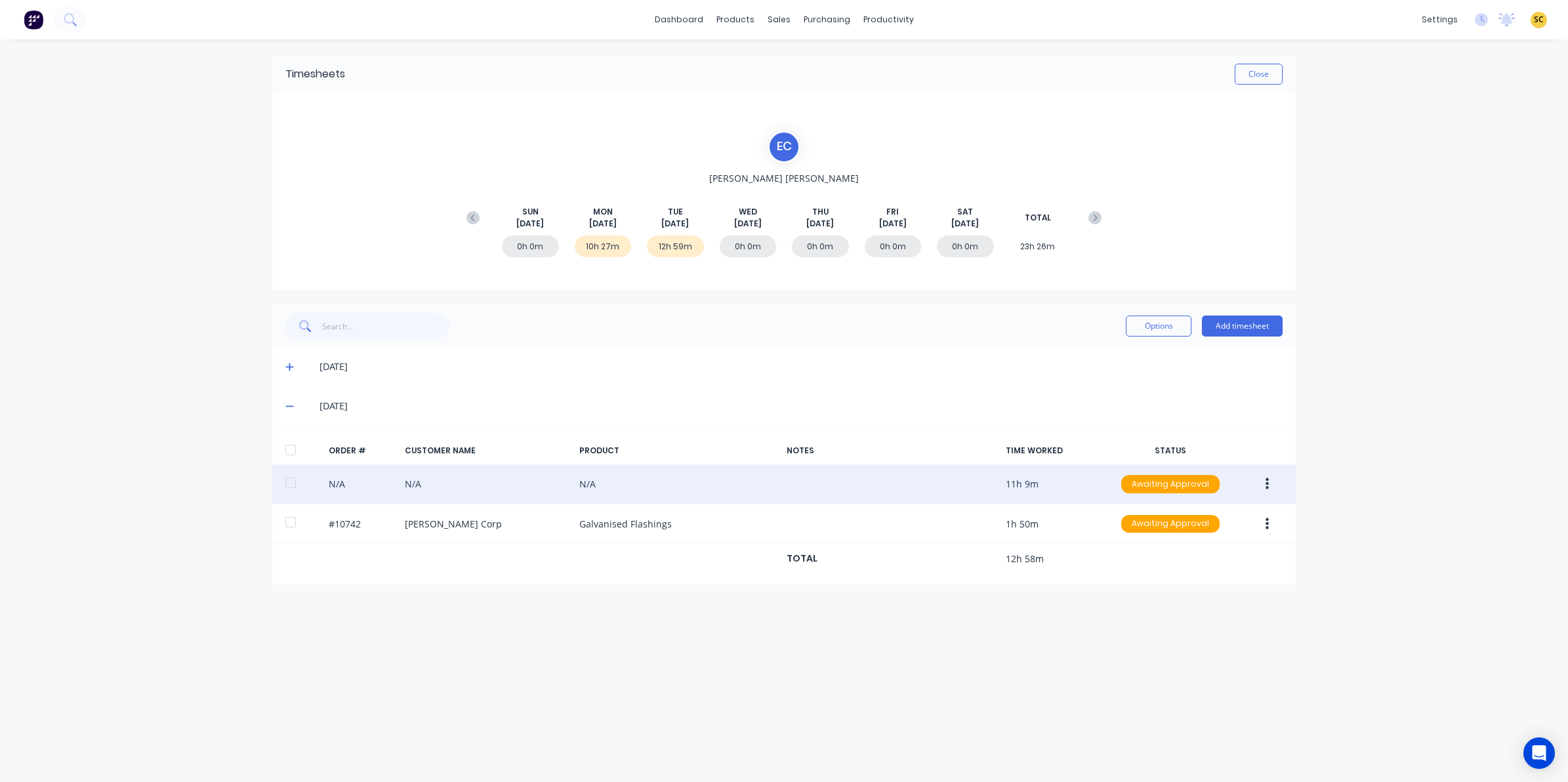
click at [1265, 479] on icon "button" at bounding box center [1267, 483] width 3 height 15
click at [1176, 570] on div "Edit" at bounding box center [1219, 570] width 101 height 19
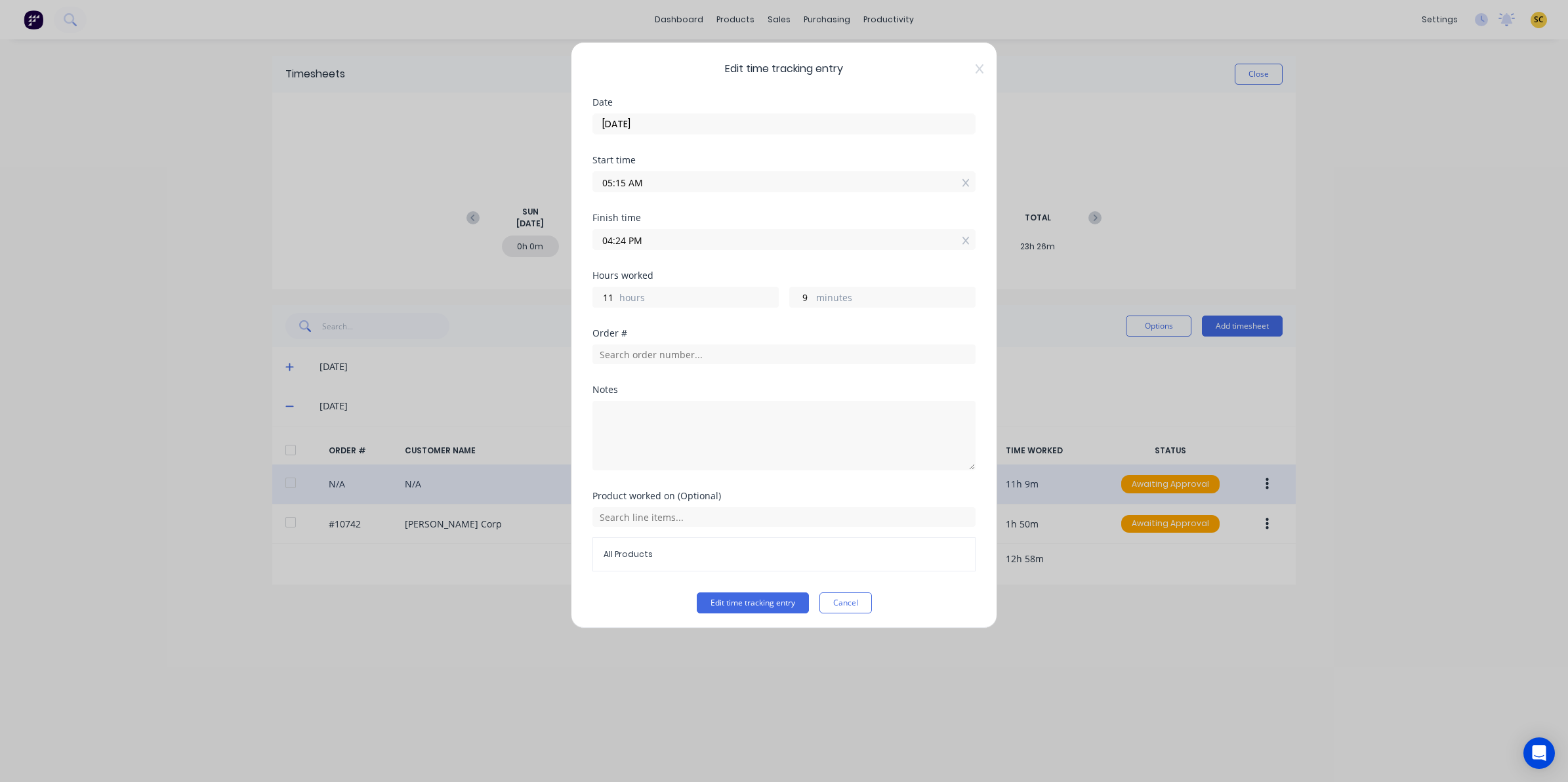
click at [824, 605] on button "Cancel" at bounding box center [845, 602] width 52 height 21
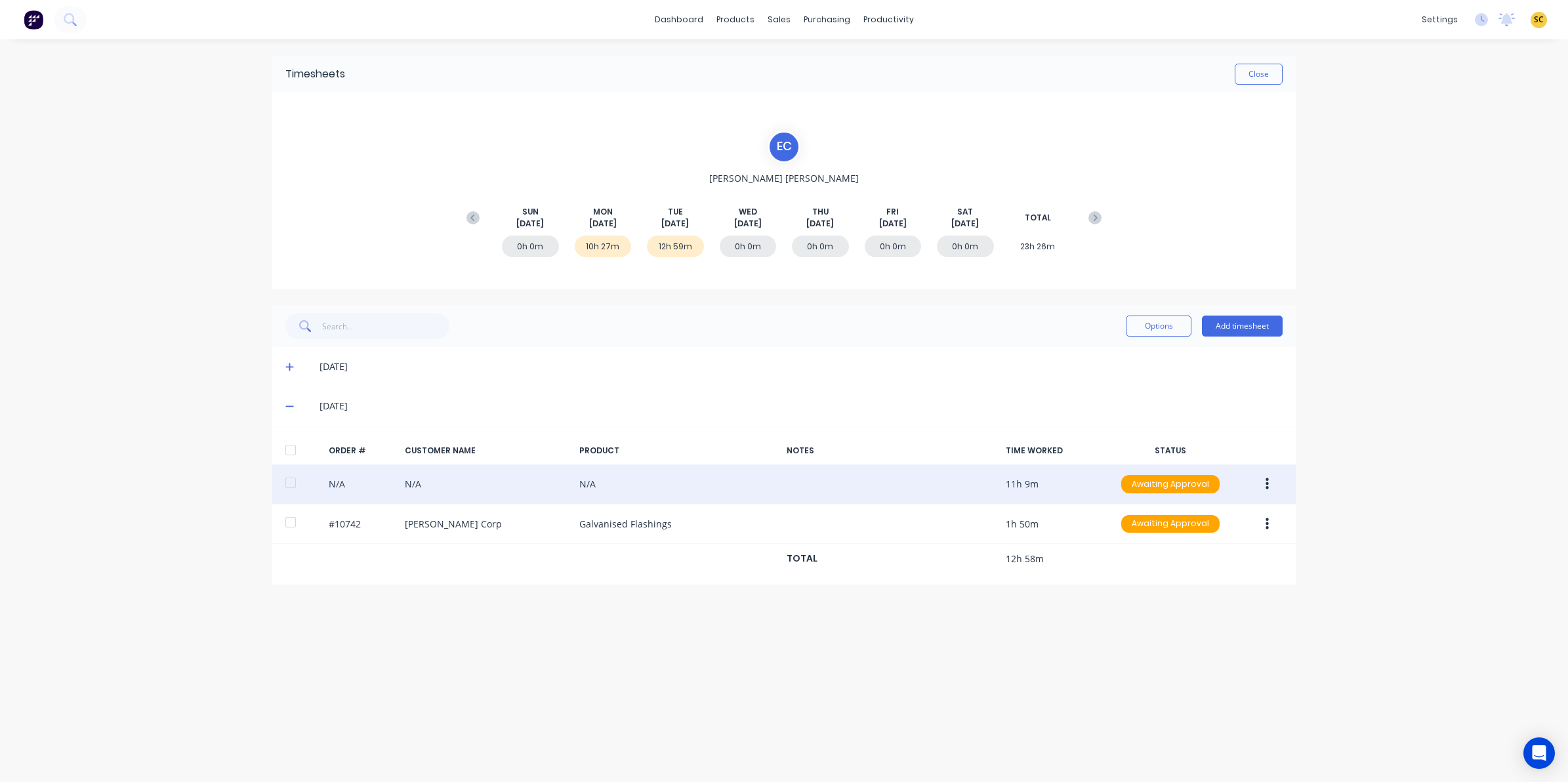
click at [728, 624] on div "Timesheets Close E C Erik Coetzee SUN Aug 31st MON Sep 1st TUE Sep 2nd WED Sep …" at bounding box center [784, 397] width 1049 height 716
click at [1250, 77] on button "Close" at bounding box center [1259, 74] width 48 height 21
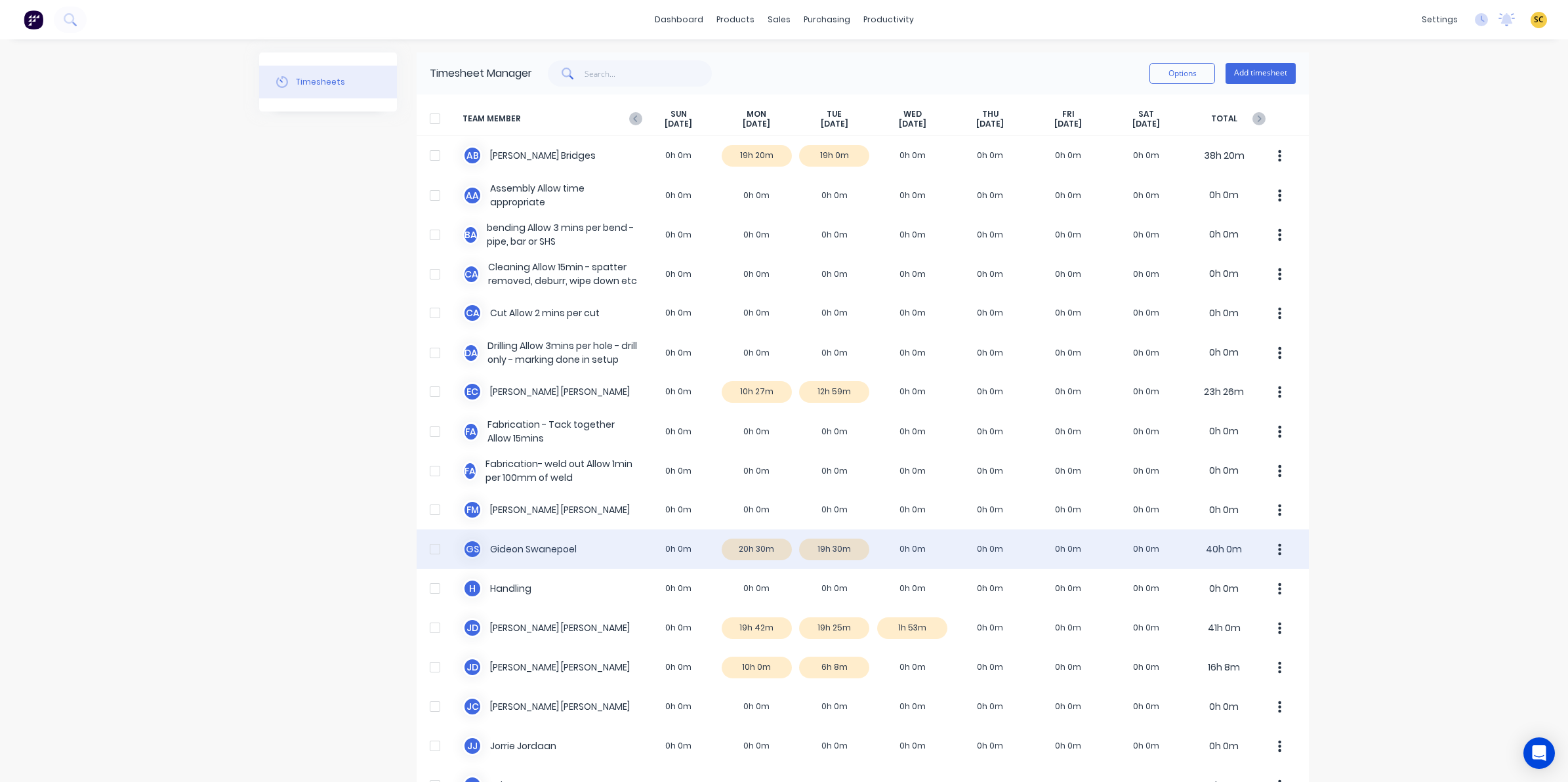
click at [844, 553] on div "G S Gideon Swanepoel 0h 0m 20h 30m 19h 30m 0h 0m 0h 0m 0h 0m 0h 0m 40h 0m" at bounding box center [862, 549] width 892 height 39
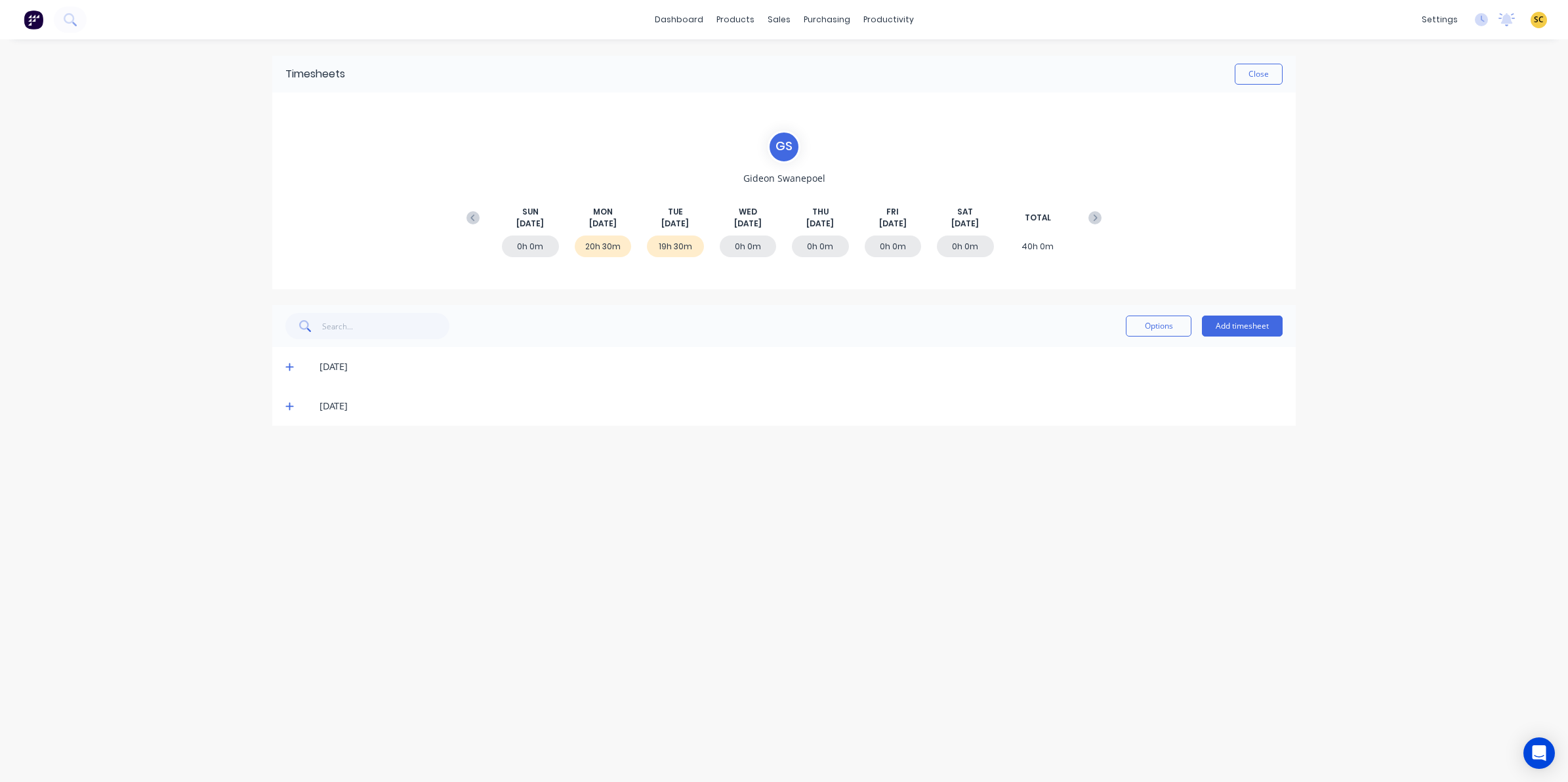
click at [296, 401] on span at bounding box center [292, 406] width 13 height 13
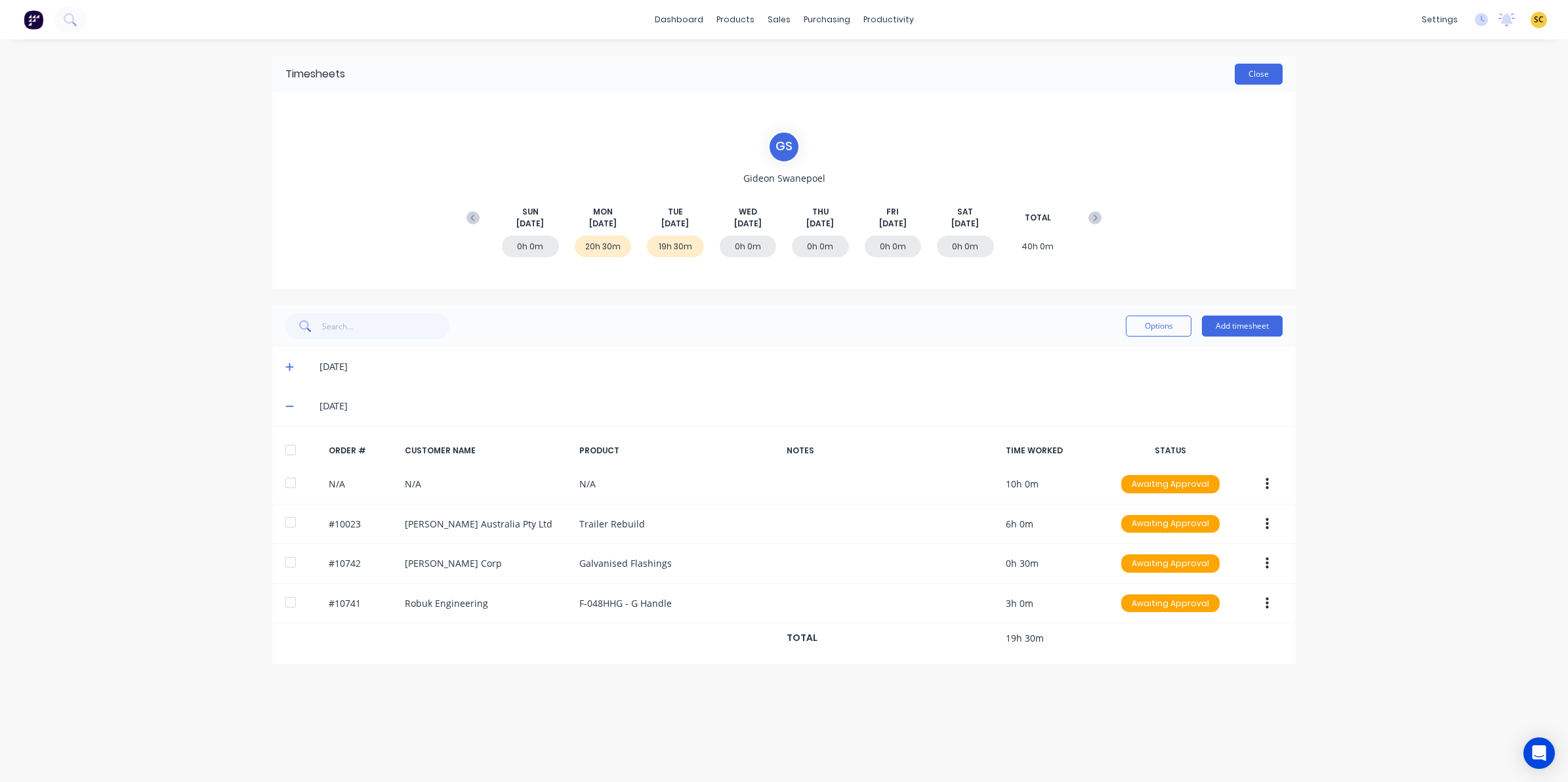
click at [1280, 75] on button "Close" at bounding box center [1259, 74] width 48 height 21
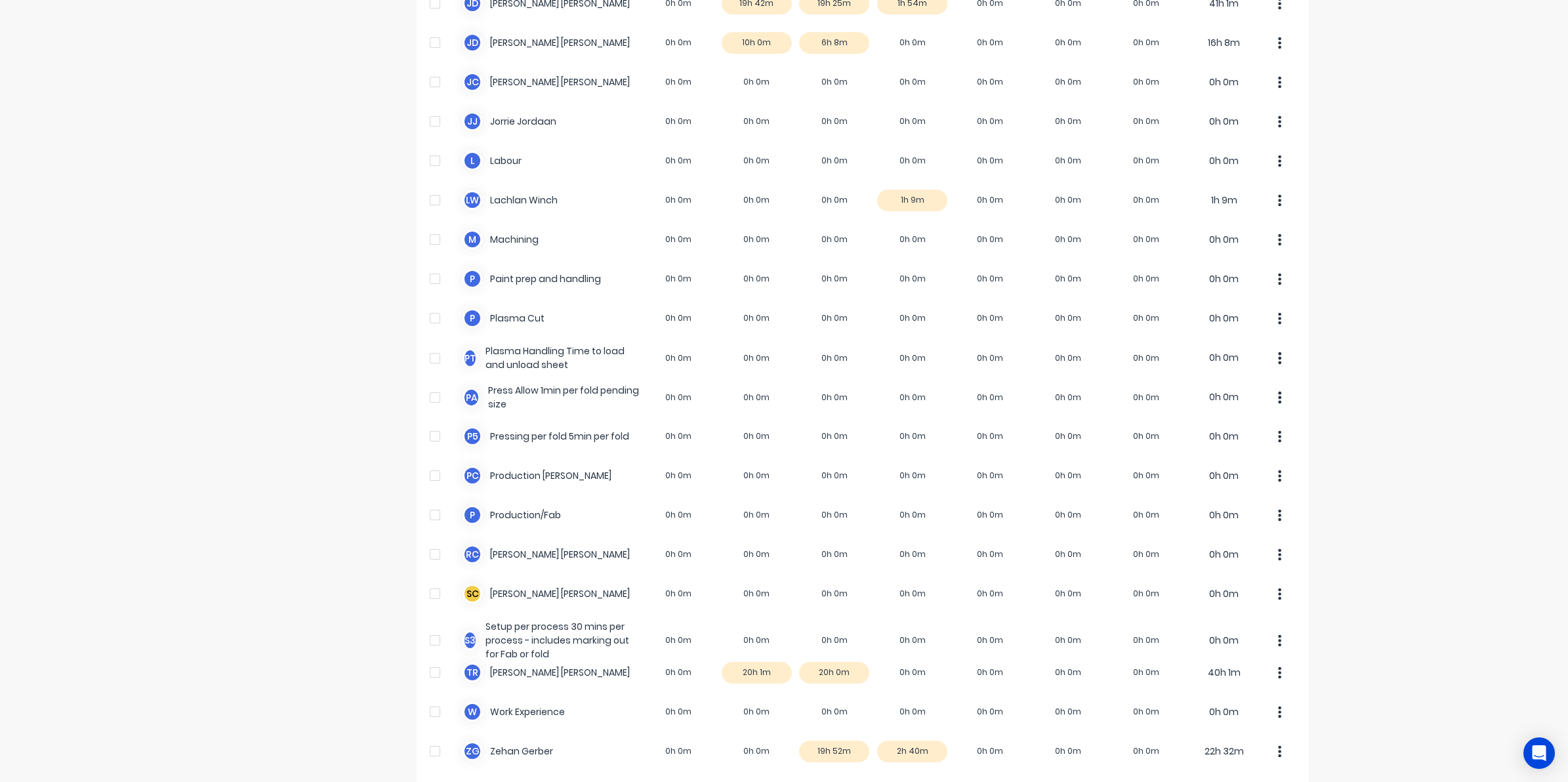
scroll to position [673, 0]
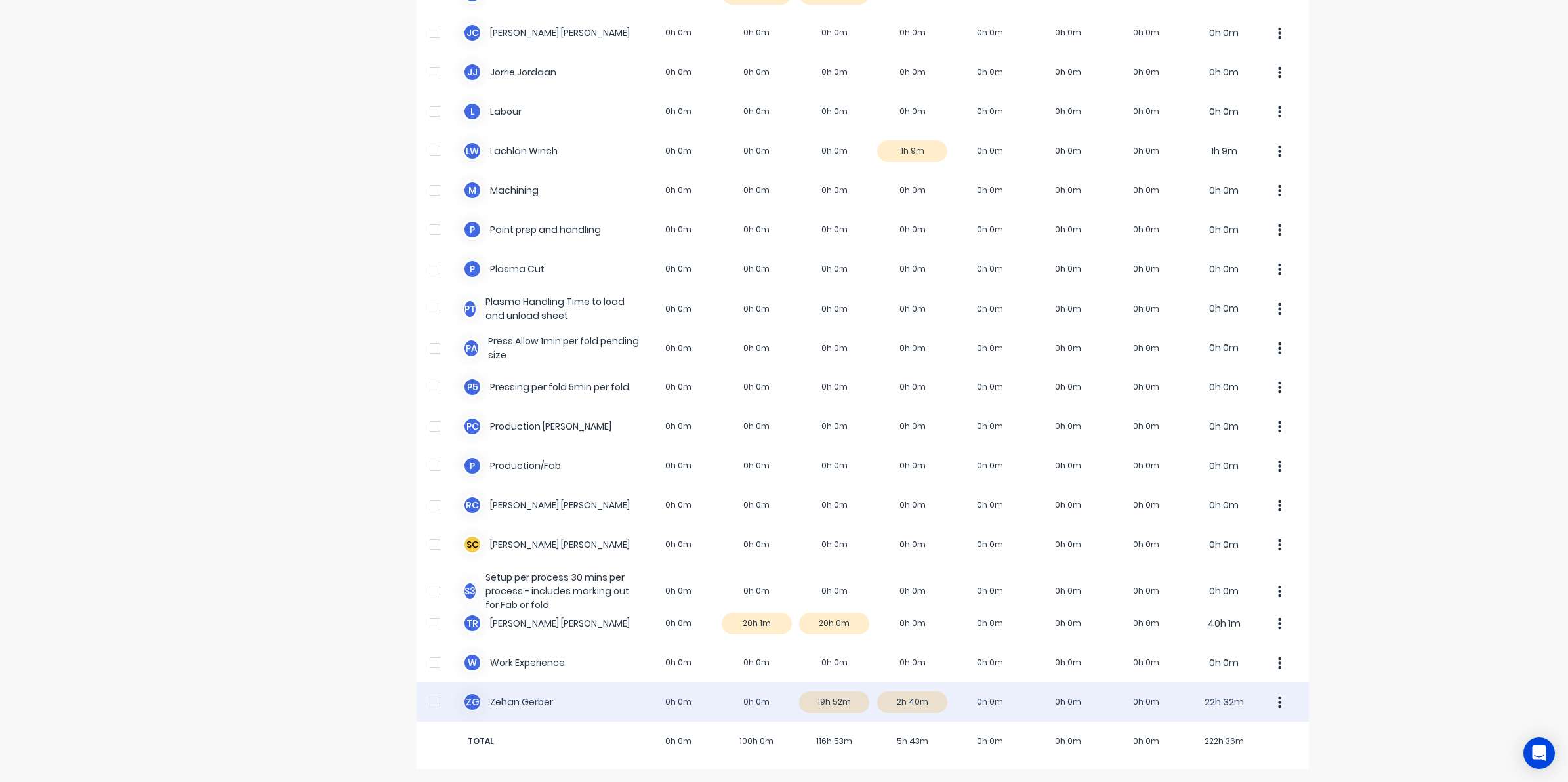
click at [817, 703] on div "Z G Zehan Gerber 0h 0m 0h 0m 19h 52m 2h 40m 0h 0m 0h 0m 0h 0m 22h 32m" at bounding box center [862, 701] width 892 height 39
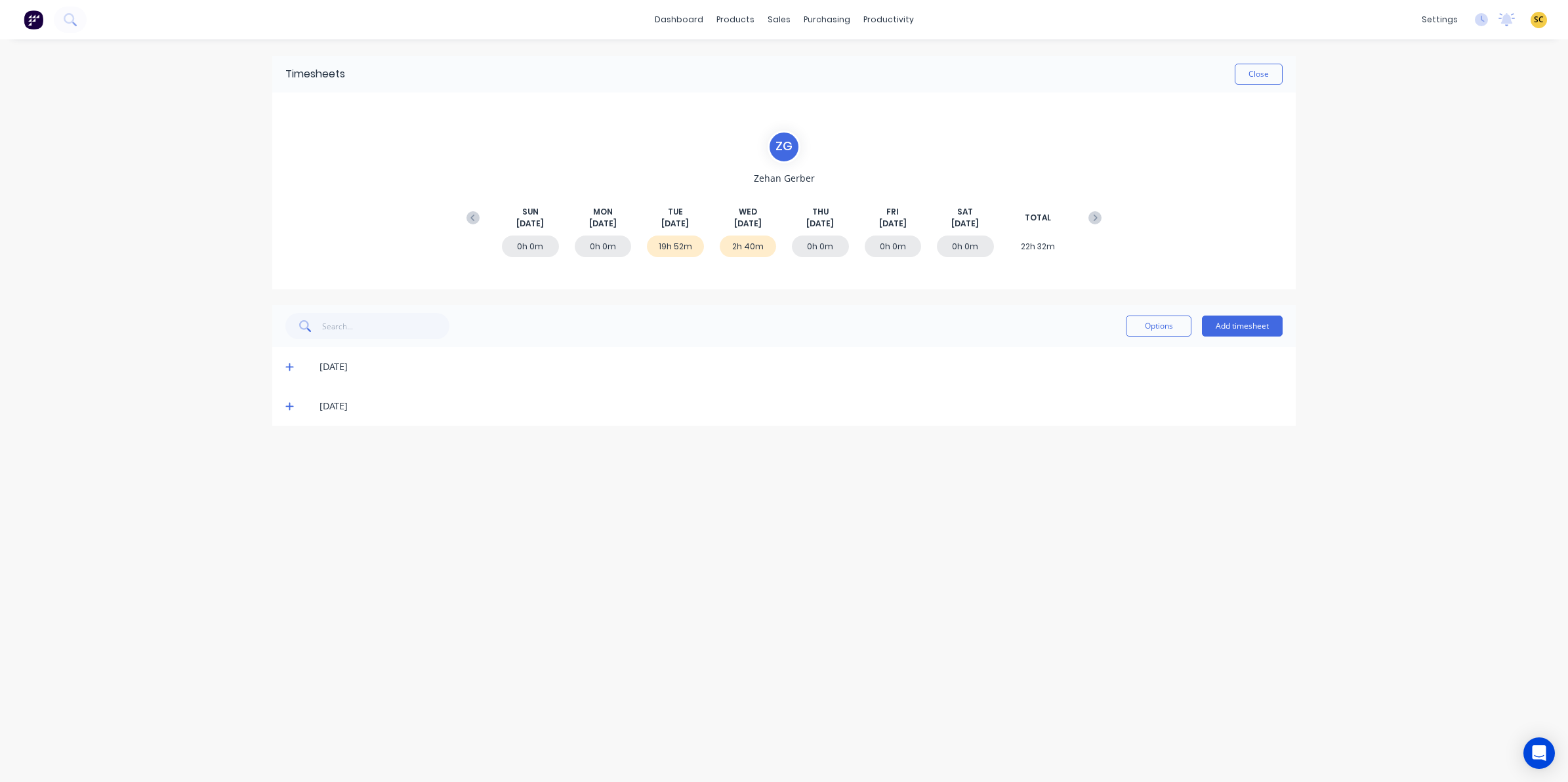
click at [287, 366] on icon at bounding box center [289, 367] width 8 height 8
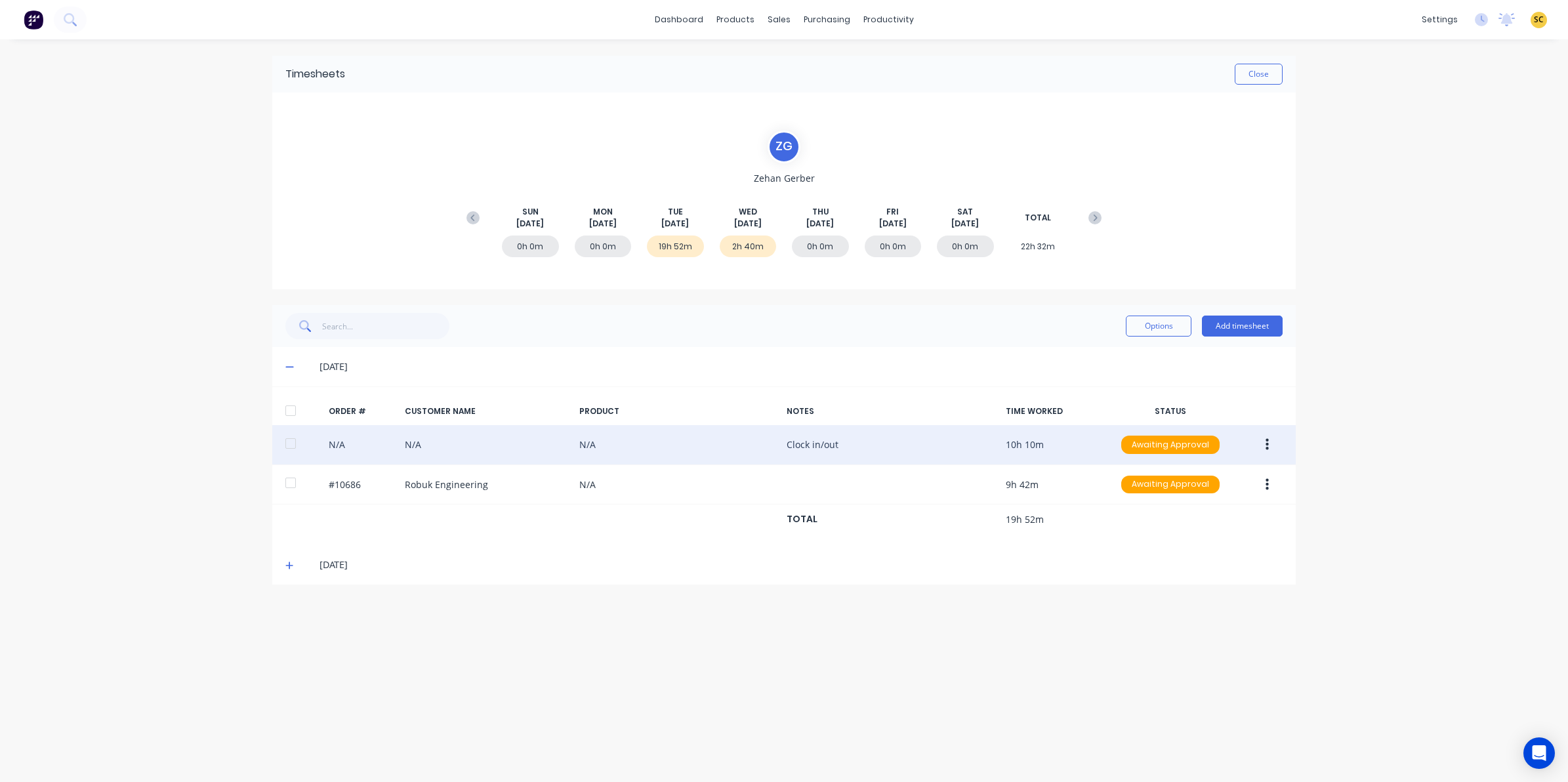
click at [1265, 450] on icon "button" at bounding box center [1267, 444] width 3 height 15
click at [1210, 531] on div "Edit" at bounding box center [1219, 531] width 101 height 19
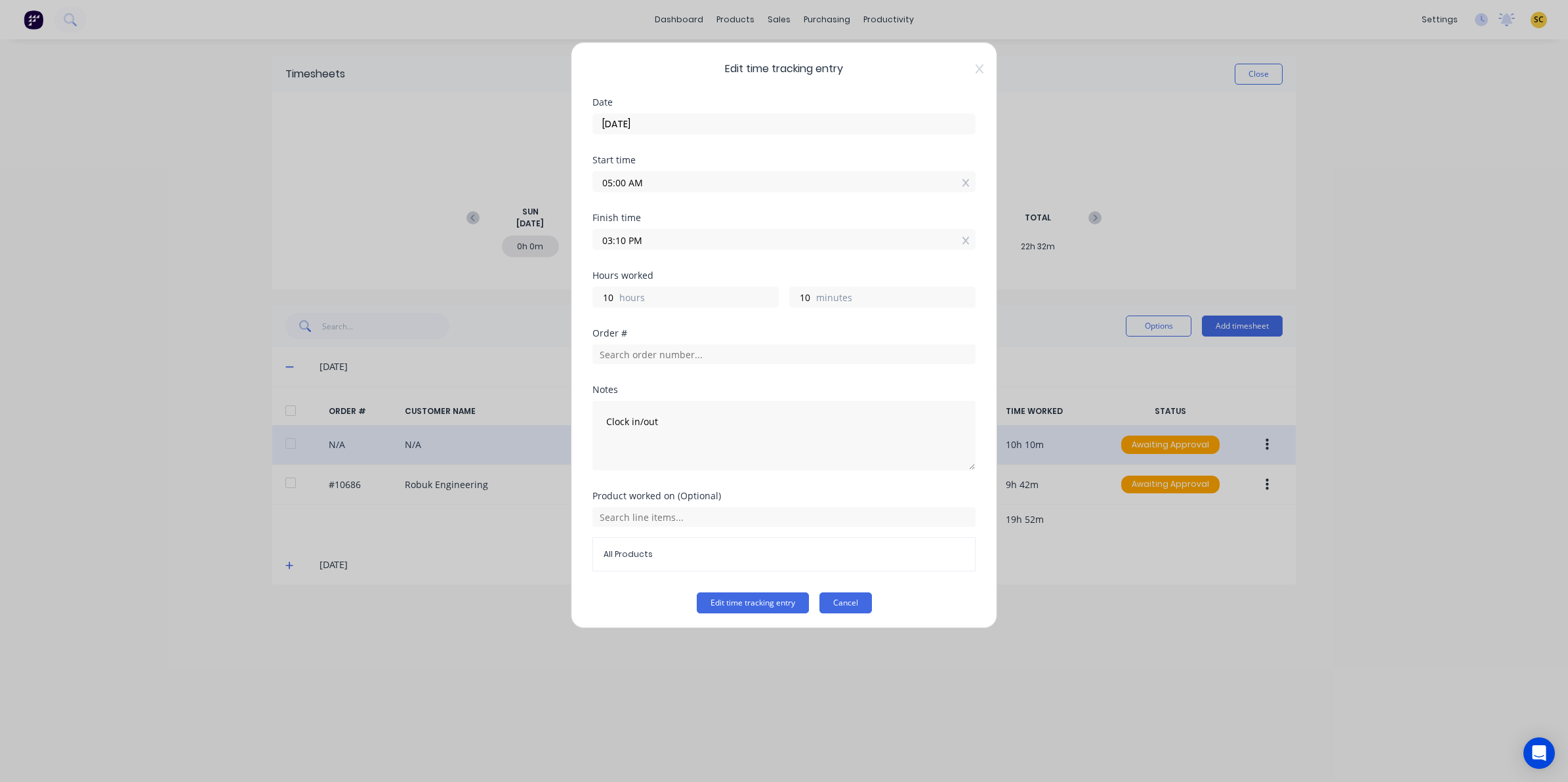
click at [837, 604] on button "Cancel" at bounding box center [845, 602] width 52 height 21
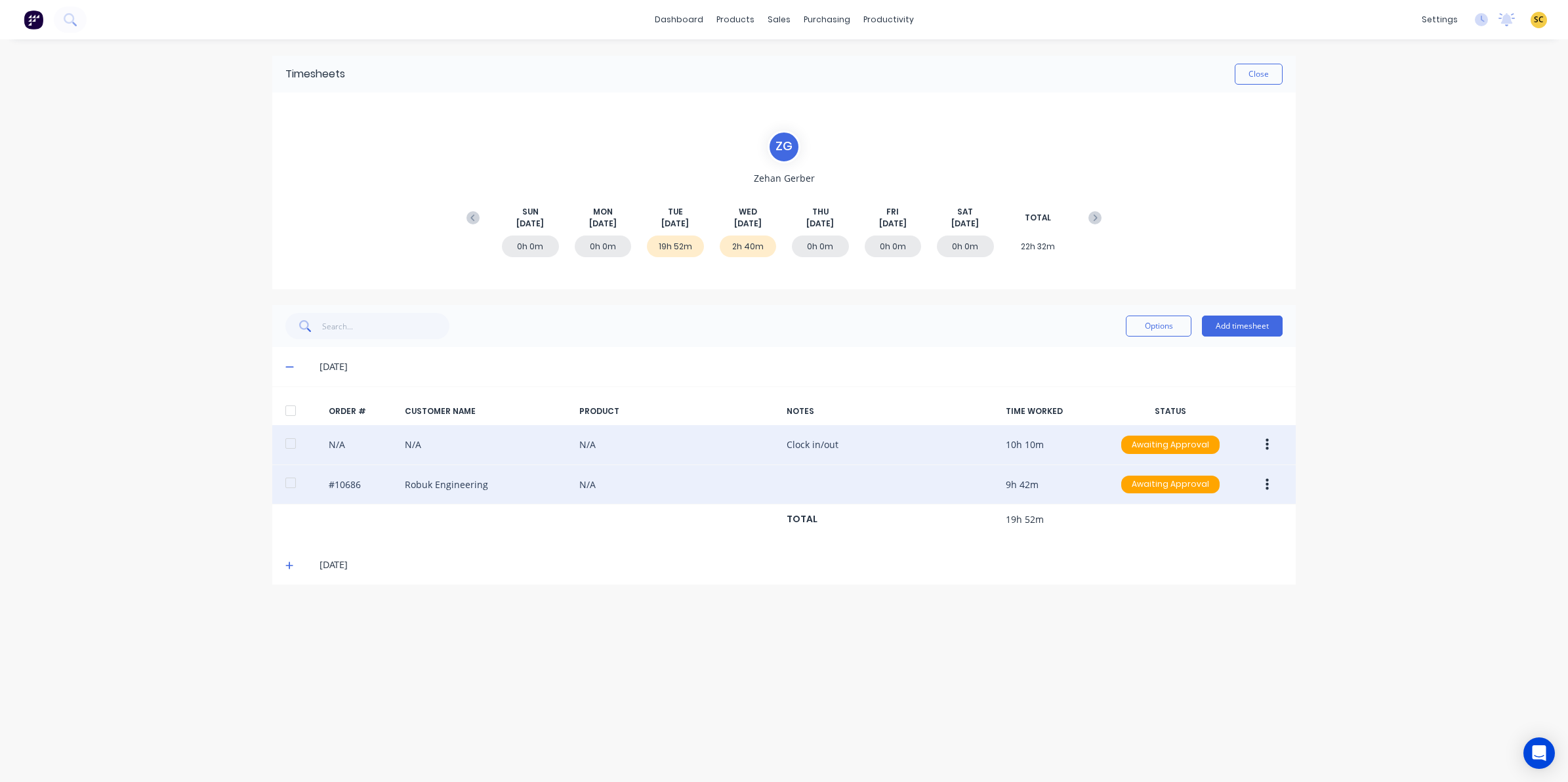
click at [1271, 482] on button "button" at bounding box center [1267, 484] width 31 height 24
click at [1215, 577] on div "Edit" at bounding box center [1219, 571] width 101 height 19
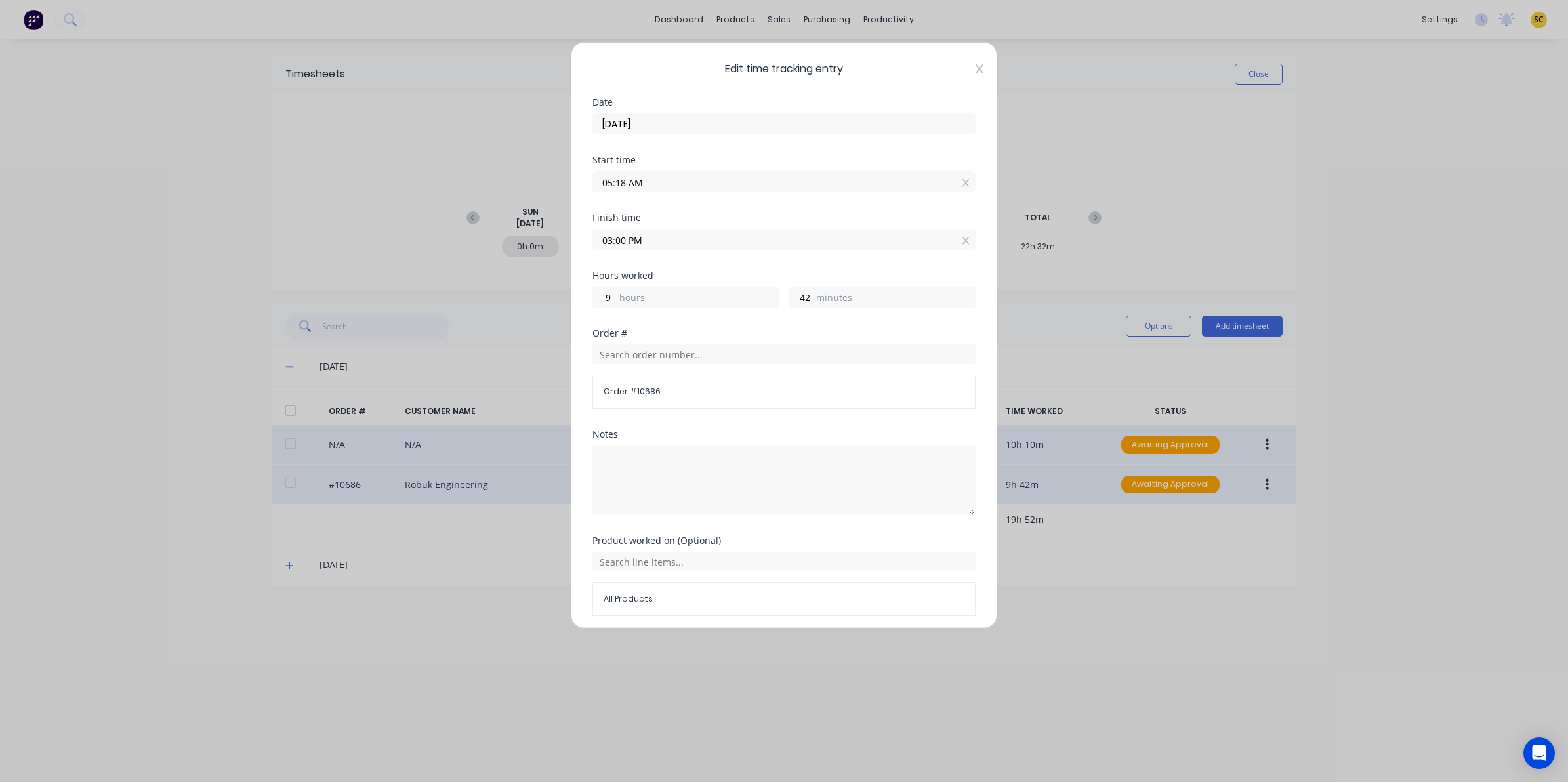
click at [975, 73] on icon at bounding box center [979, 69] width 8 height 11
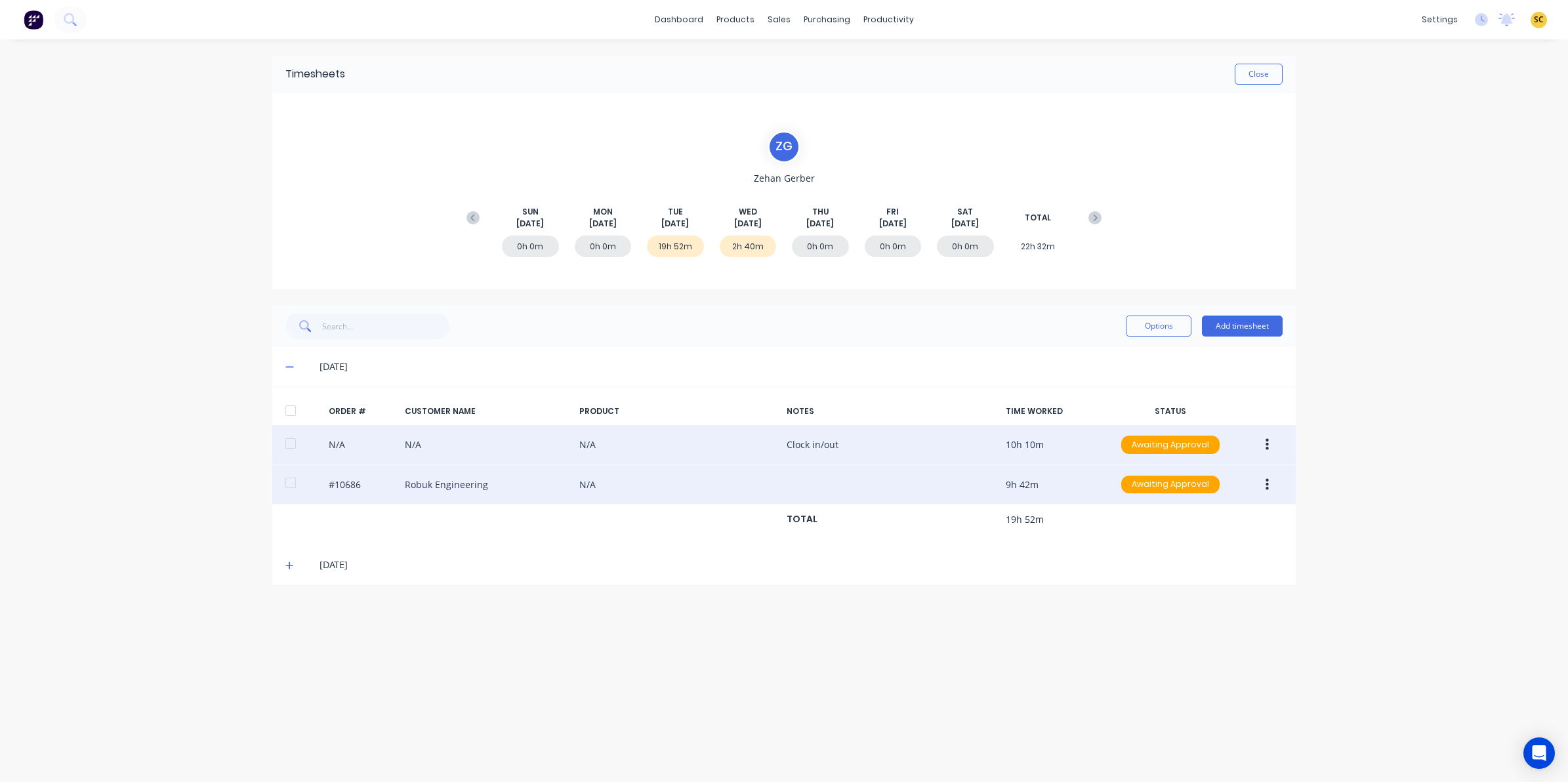
click at [1266, 441] on icon "button" at bounding box center [1267, 444] width 3 height 12
click at [1199, 533] on div "Edit" at bounding box center [1219, 531] width 101 height 19
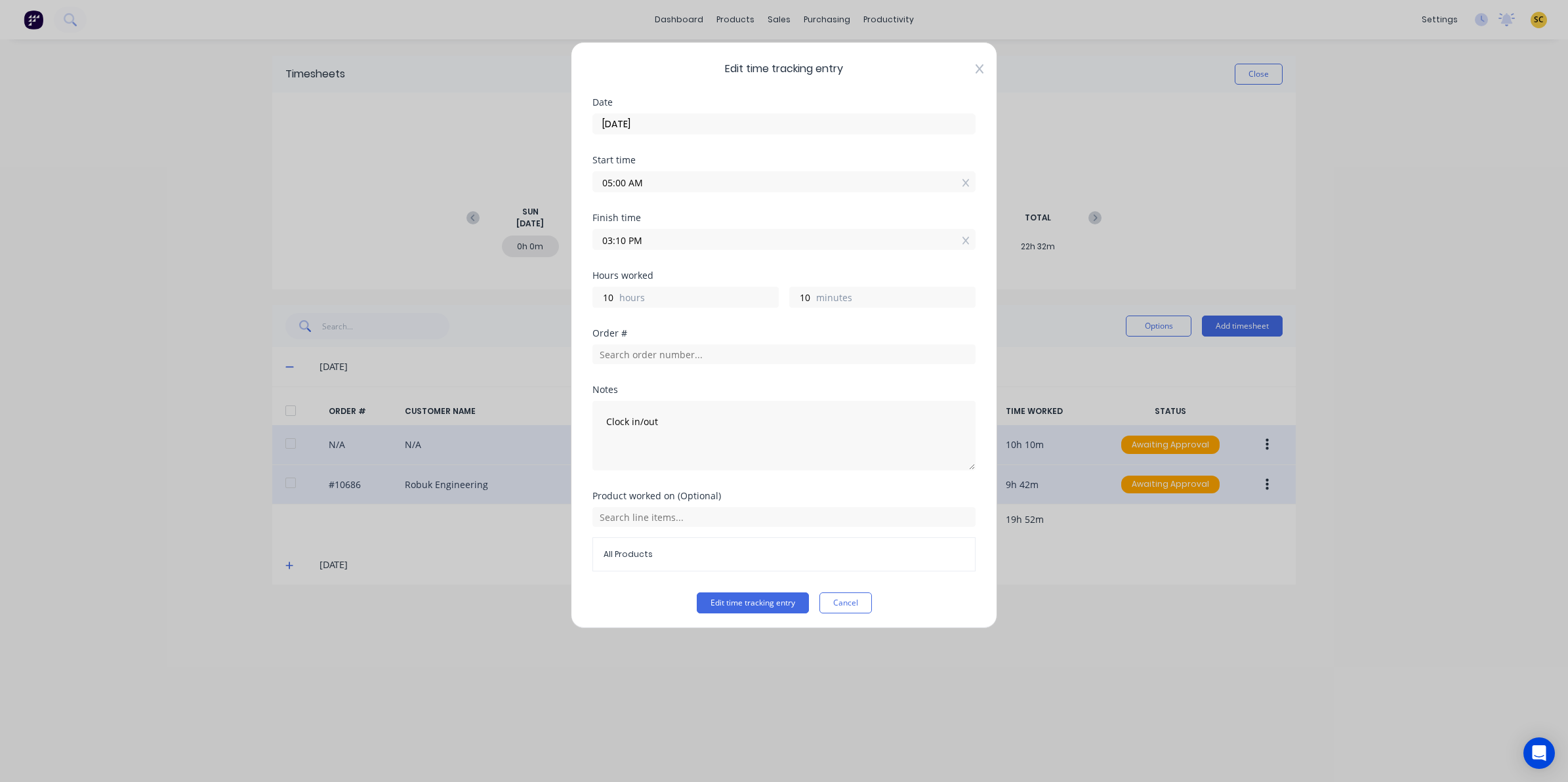
click at [975, 65] on icon at bounding box center [979, 69] width 8 height 9
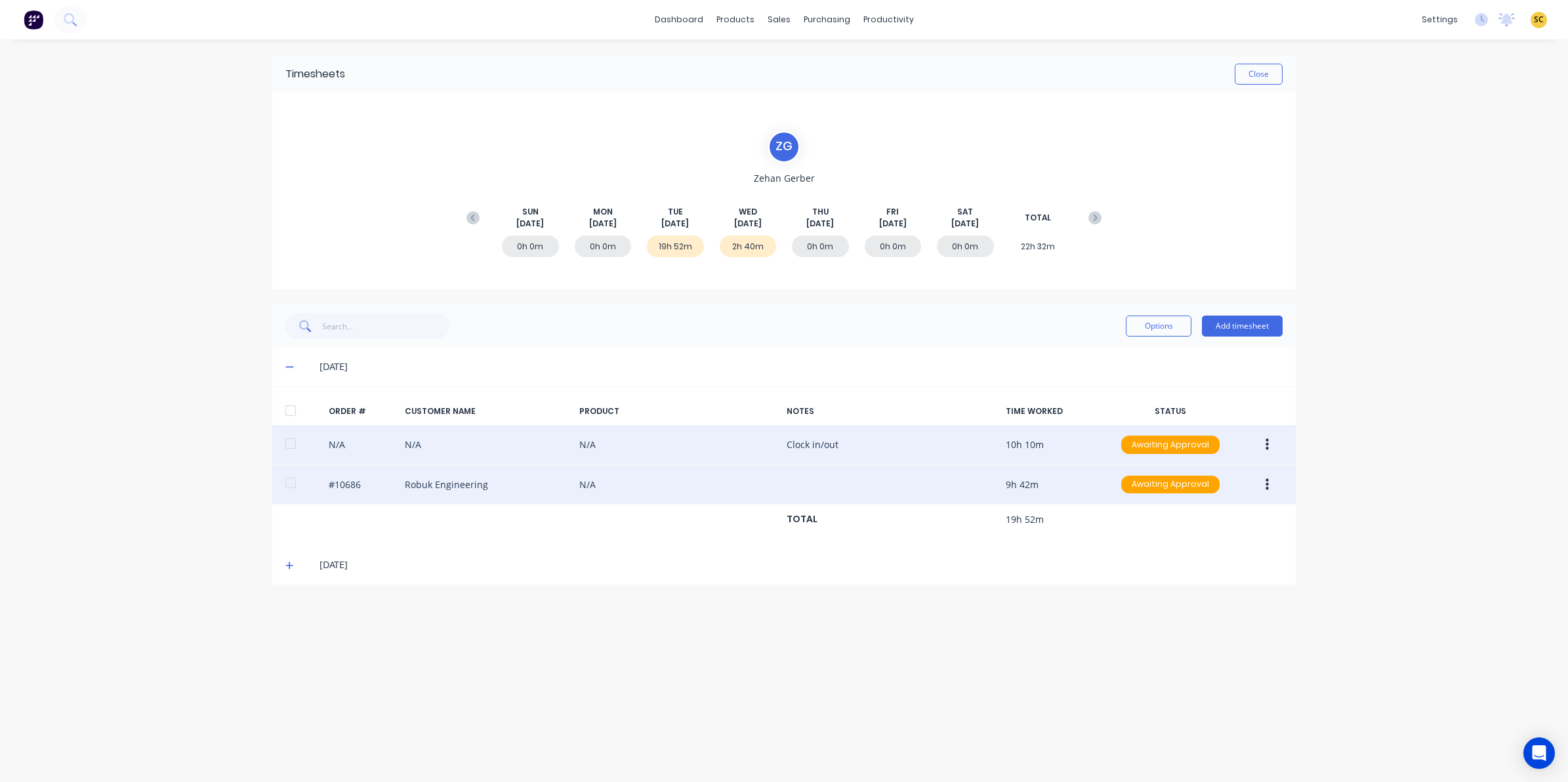
click at [1271, 443] on button "button" at bounding box center [1267, 444] width 31 height 24
click at [1211, 530] on div "Edit" at bounding box center [1219, 531] width 101 height 19
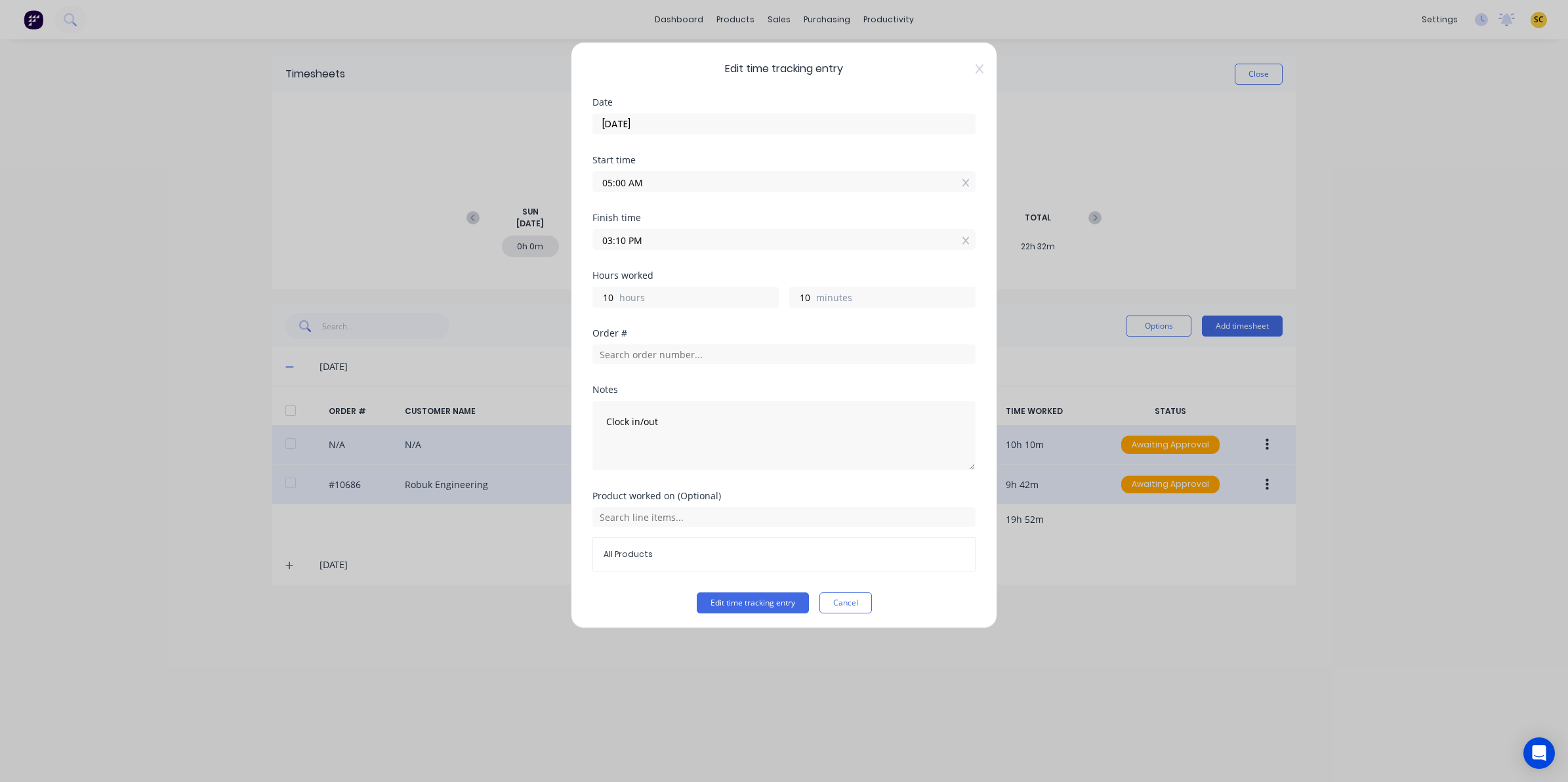
click at [630, 243] on input "03:10 PM" at bounding box center [784, 239] width 382 height 20
click at [621, 238] on input "03:10 PM" at bounding box center [784, 239] width 382 height 20
click at [697, 592] on button "Edit time tracking entry" at bounding box center [753, 602] width 112 height 21
type input "03:00 AM"
type input "22"
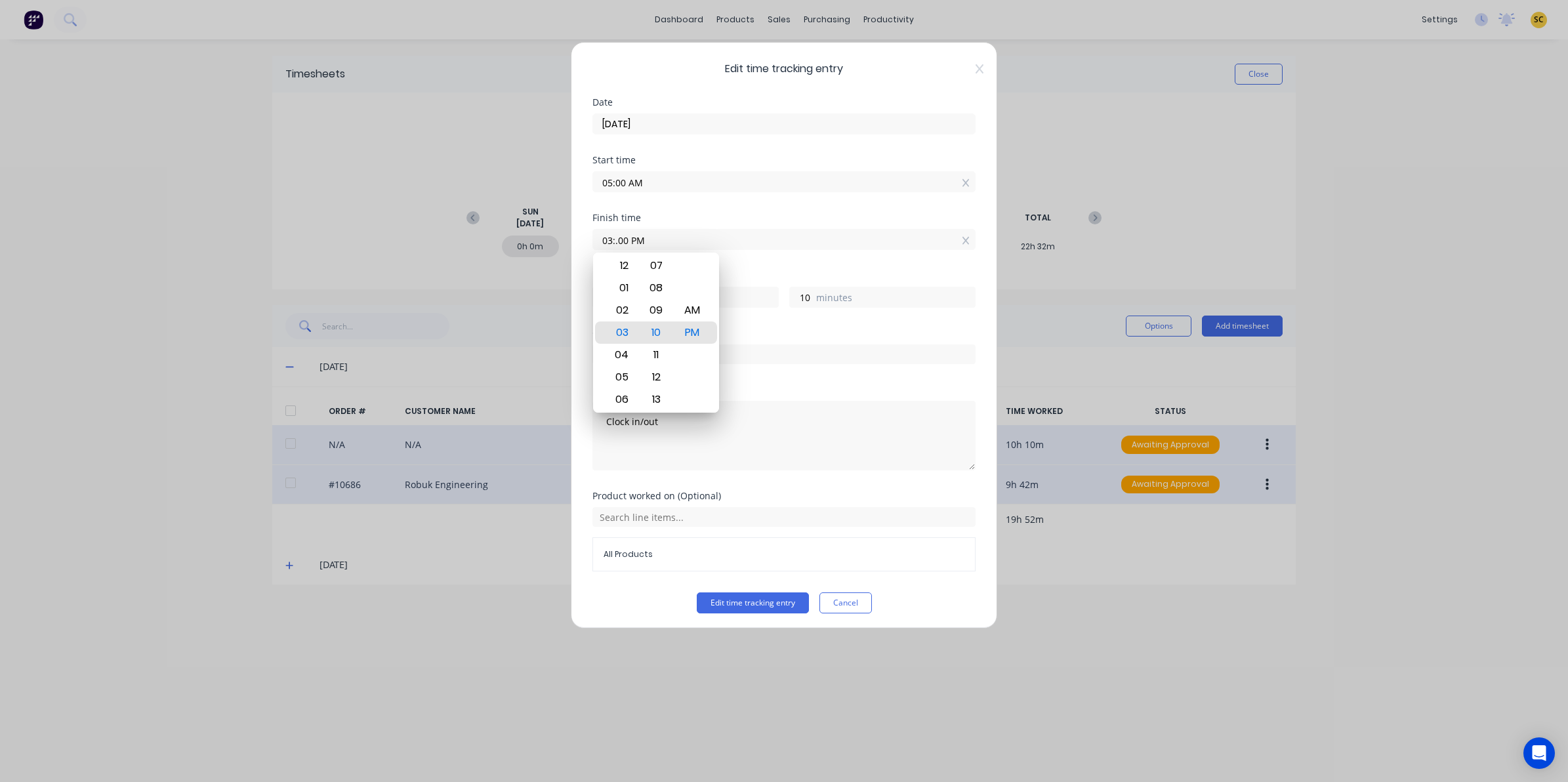
type input "0"
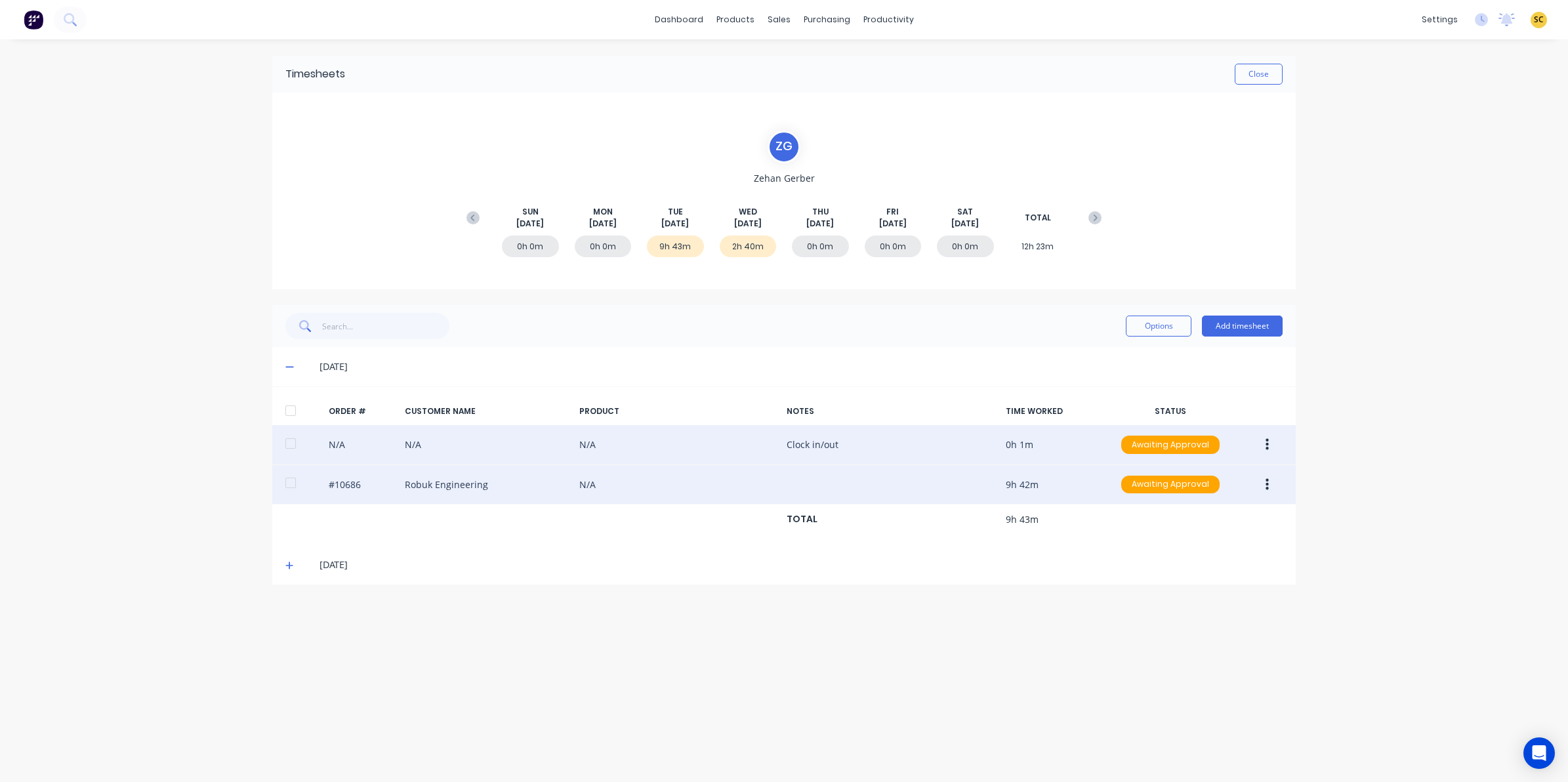
click at [1268, 445] on button "button" at bounding box center [1267, 444] width 31 height 24
click at [1178, 539] on div "Edit" at bounding box center [1219, 531] width 101 height 19
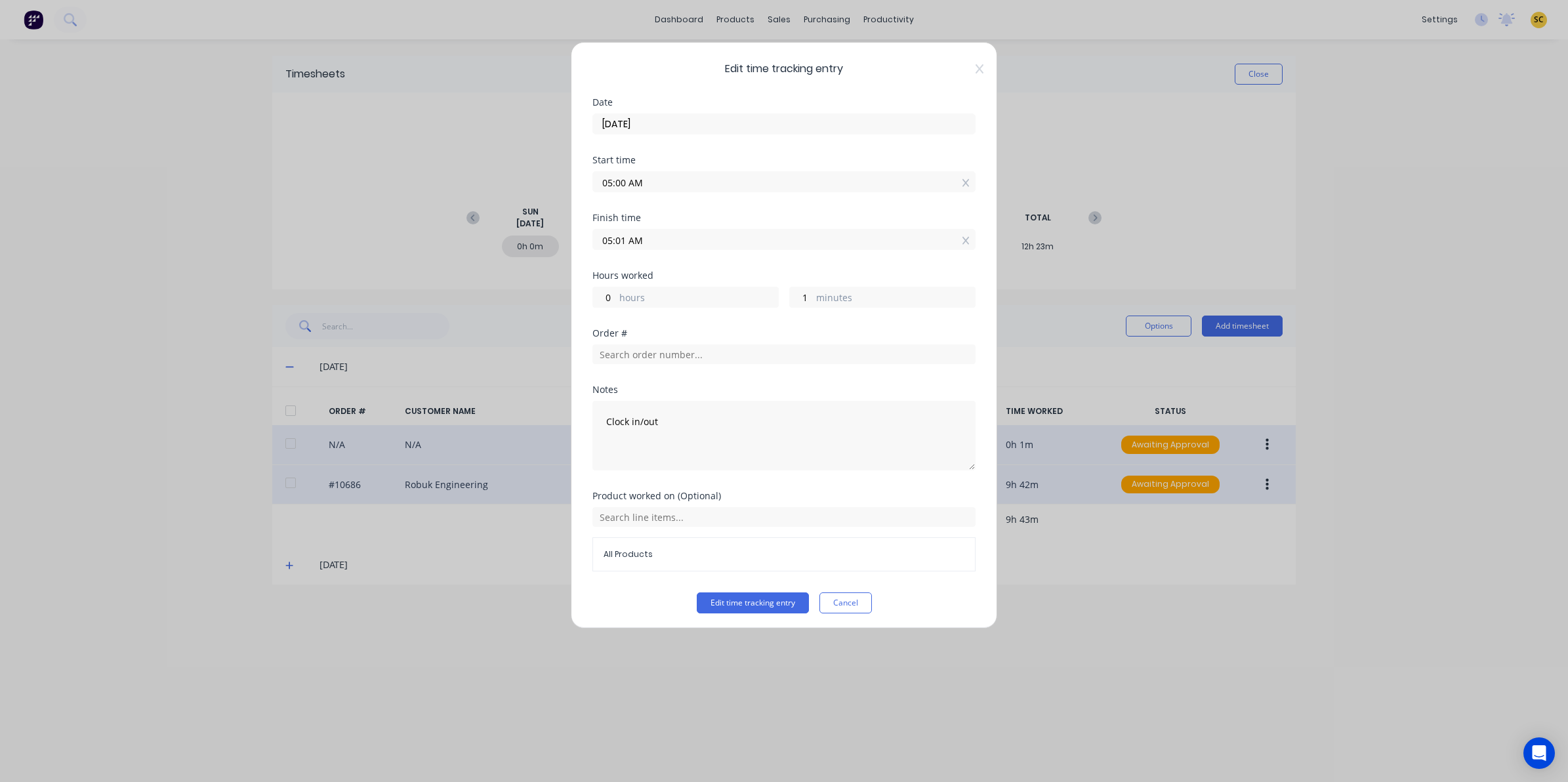
drag, startPoint x: 654, startPoint y: 241, endPoint x: 388, endPoint y: 249, distance: 266.1
click at [388, 249] on div "Edit time tracking entry Date 02/09/2025 Start time 05:00 AM Finish time 05:01 …" at bounding box center [784, 391] width 1568 height 782
type input "03:00 AM"
type input "22"
type input "0"
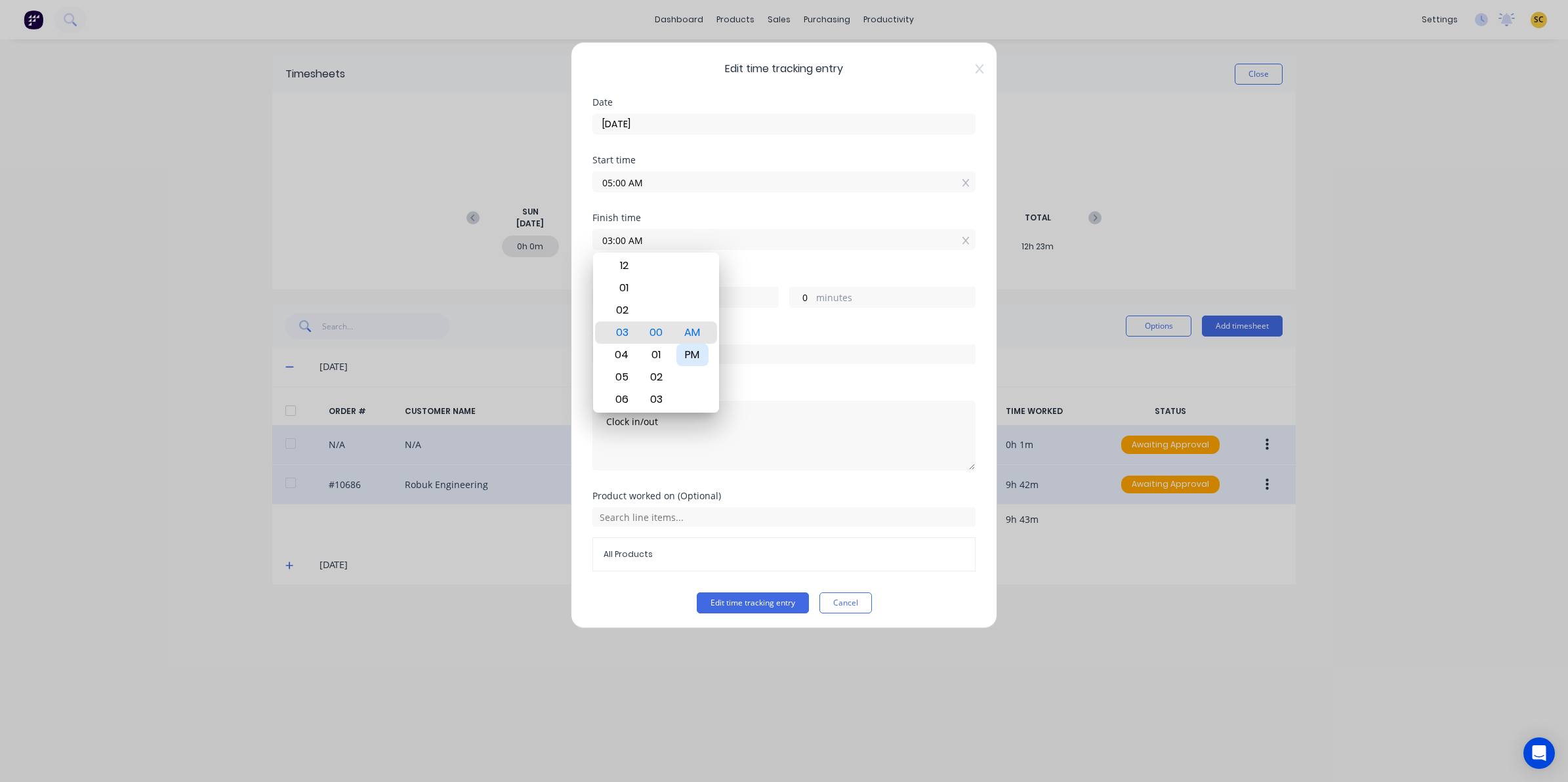
click at [687, 355] on div "PM" at bounding box center [693, 354] width 32 height 22
type input "03:00 PM"
type input "10"
click at [730, 592] on div "Product worked on (Optional) All Products" at bounding box center [784, 541] width 383 height 101
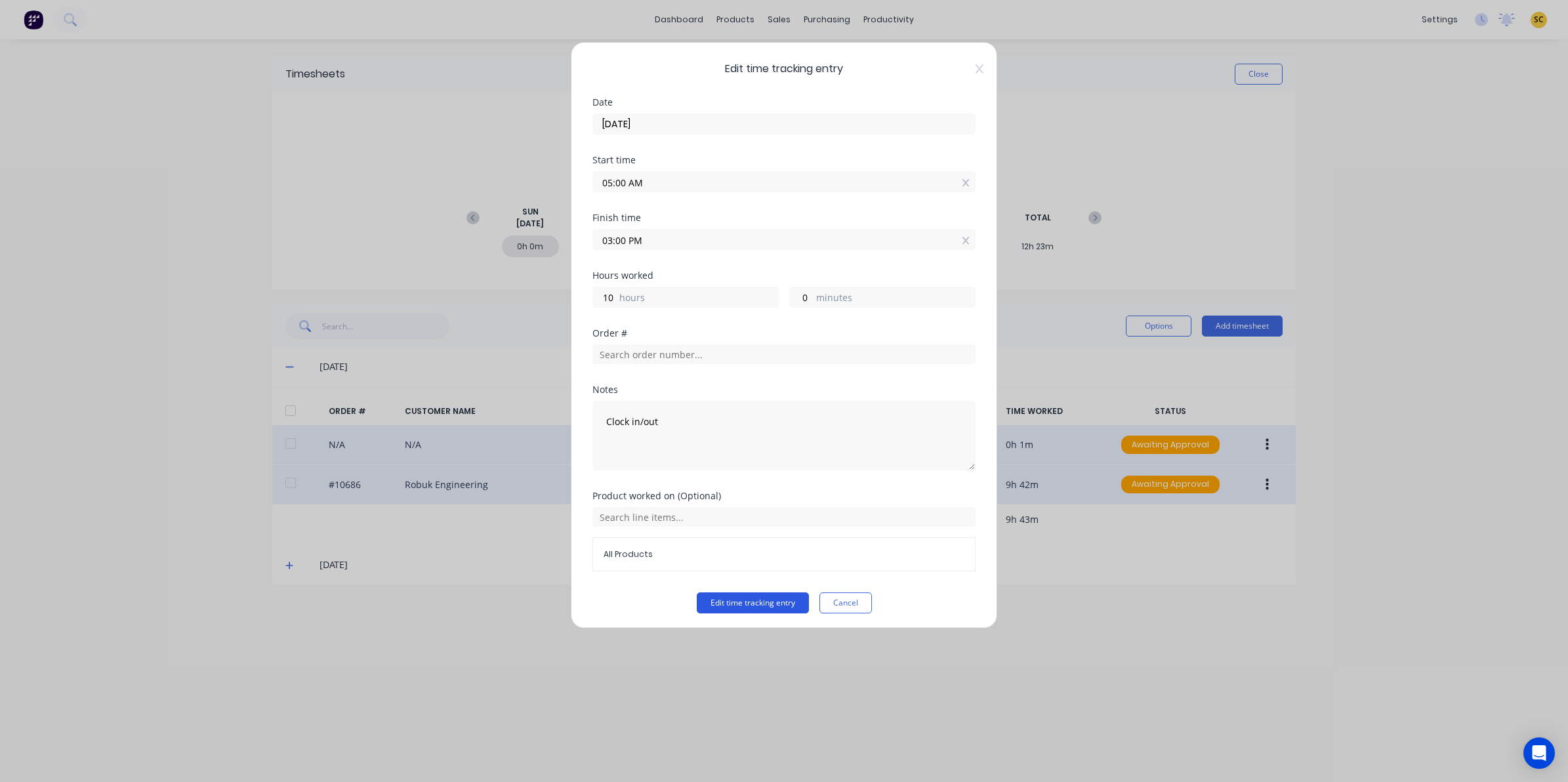
click at [728, 607] on button "Edit time tracking entry" at bounding box center [753, 602] width 112 height 21
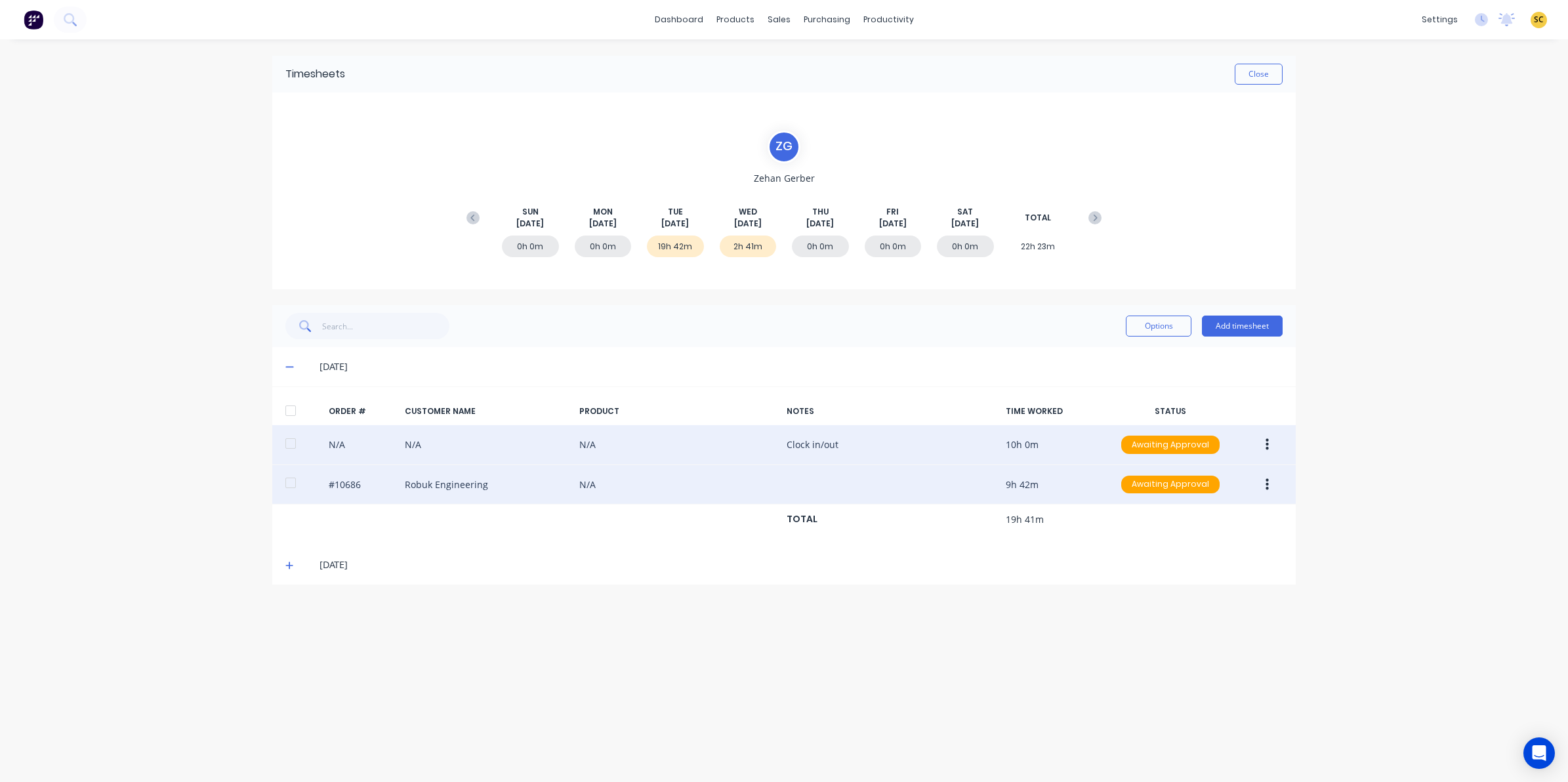
click at [286, 564] on icon at bounding box center [289, 566] width 8 height 9
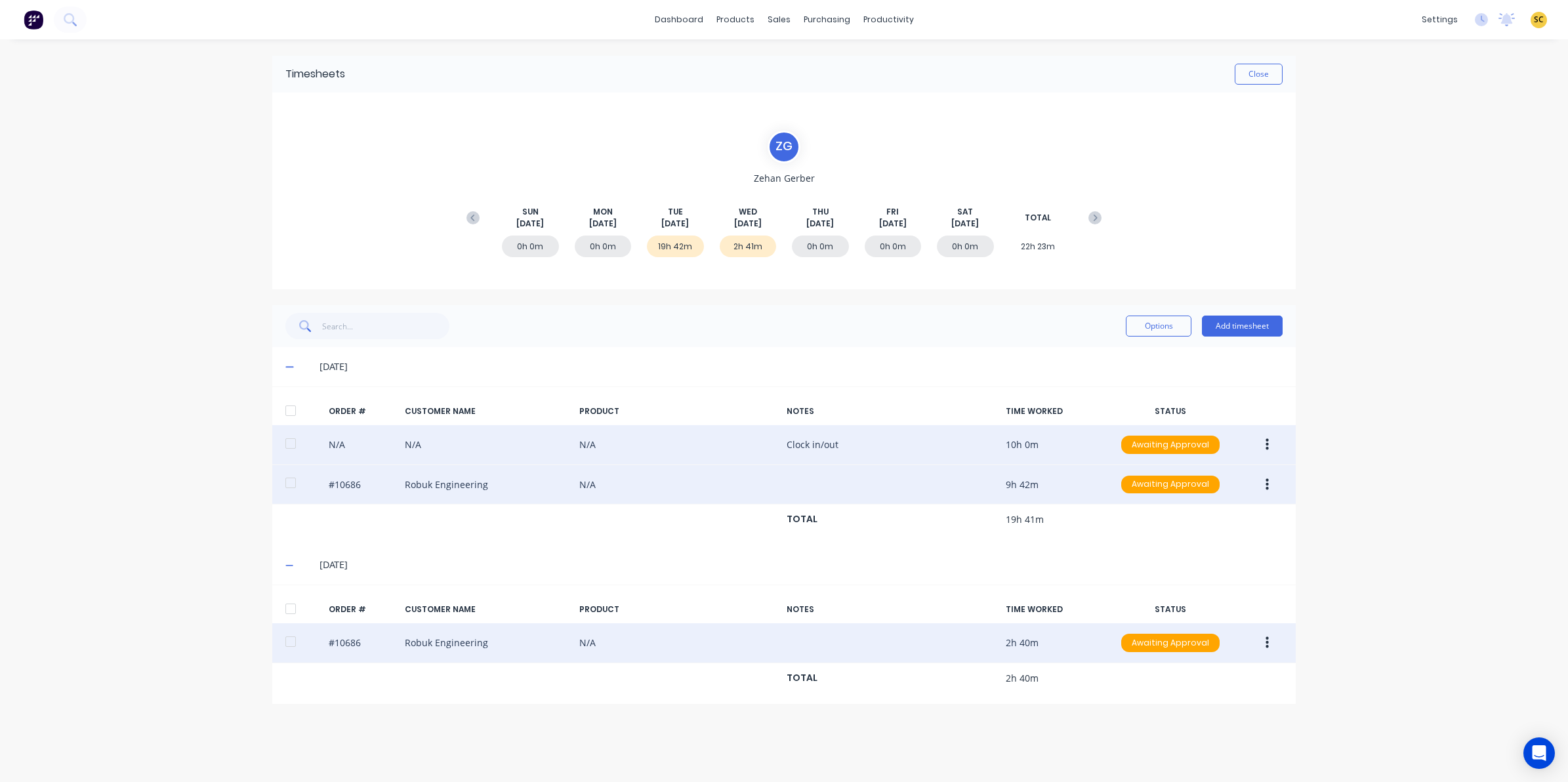
click at [1256, 644] on button "button" at bounding box center [1267, 643] width 31 height 24
click at [1197, 730] on div "Edit" at bounding box center [1219, 730] width 101 height 19
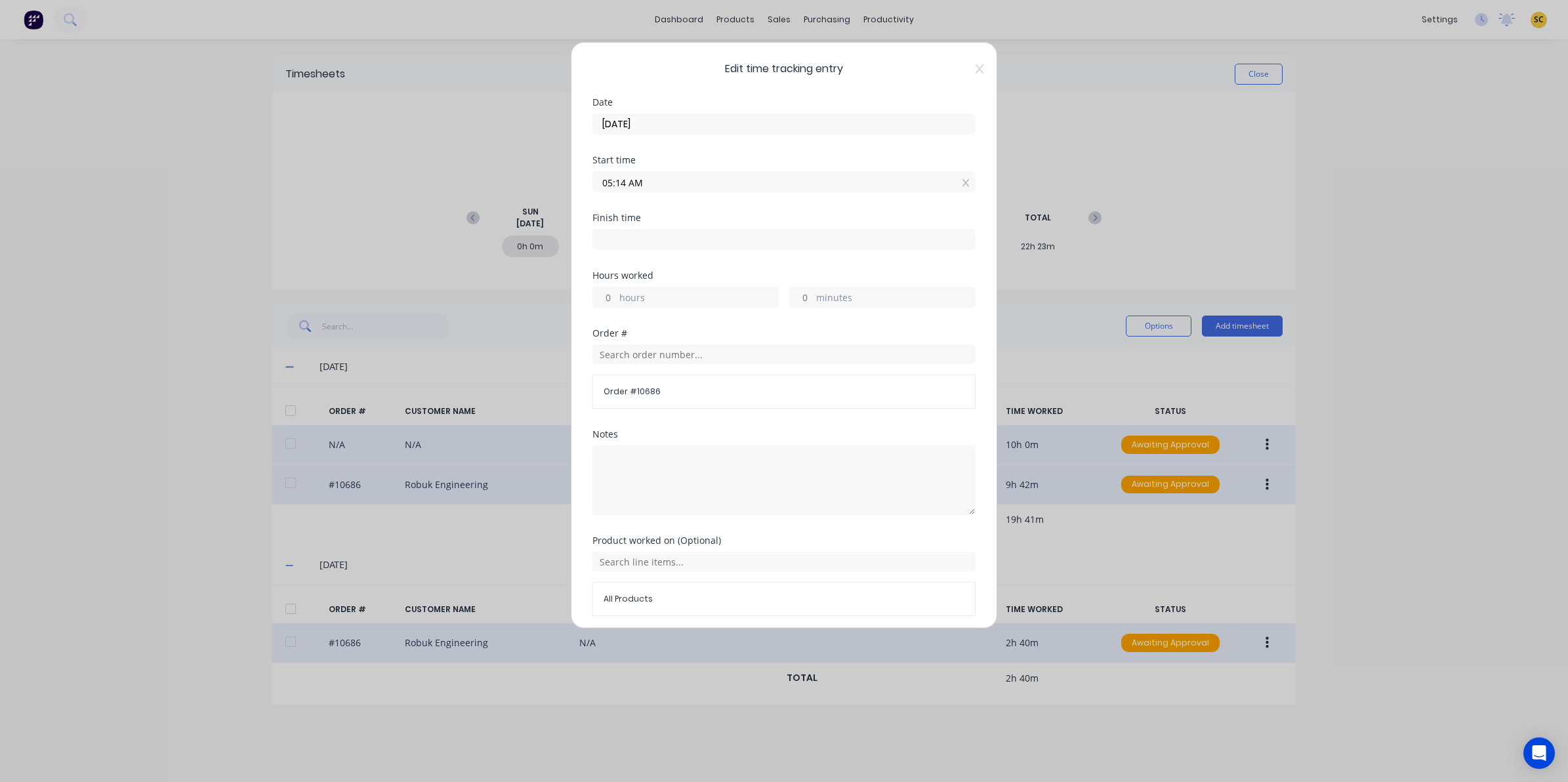
click at [975, 69] on icon at bounding box center [979, 69] width 8 height 11
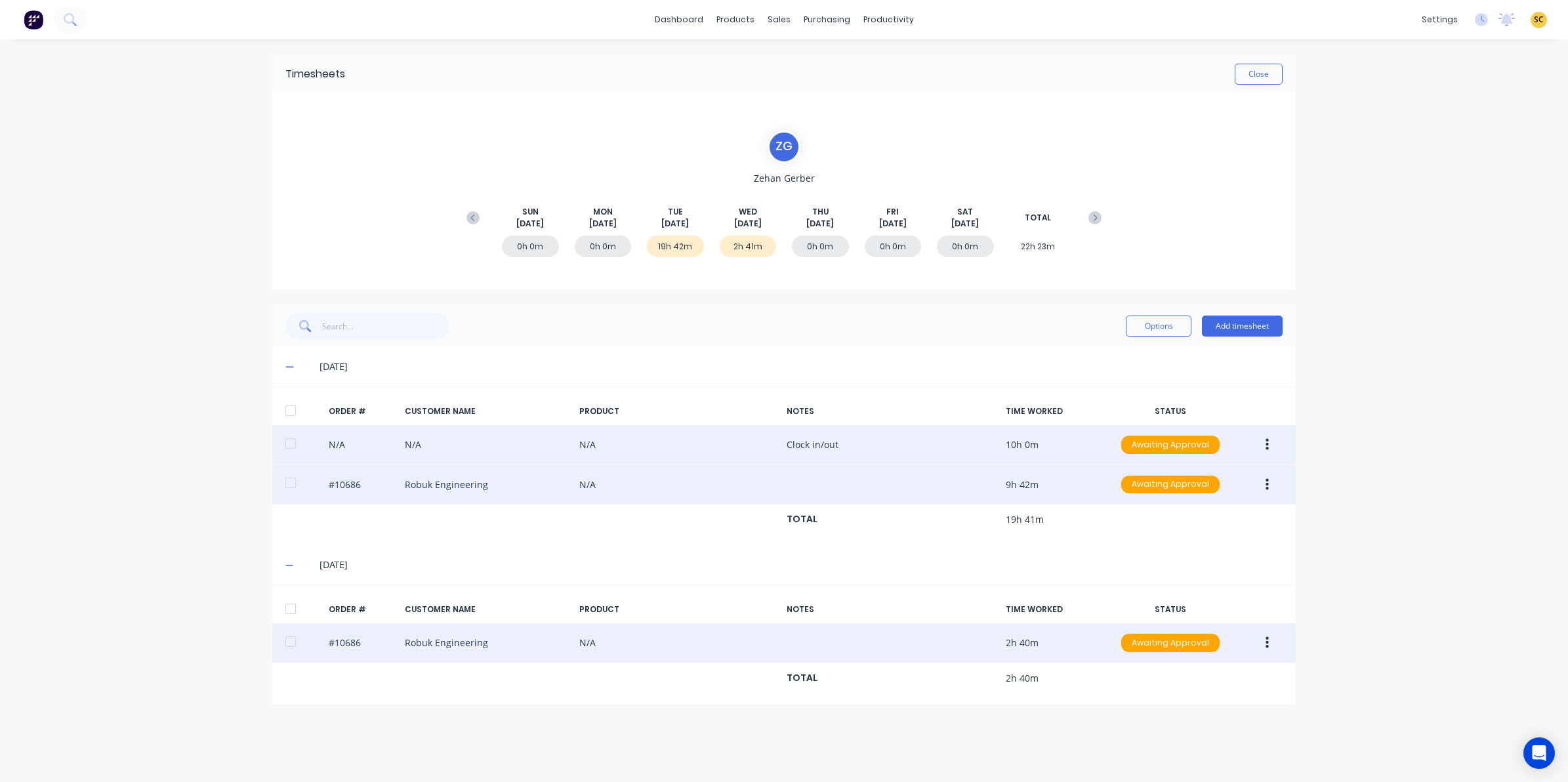
drag, startPoint x: 290, startPoint y: 369, endPoint x: 290, endPoint y: 376, distance: 7.0
click at [290, 369] on icon at bounding box center [289, 366] width 8 height 9
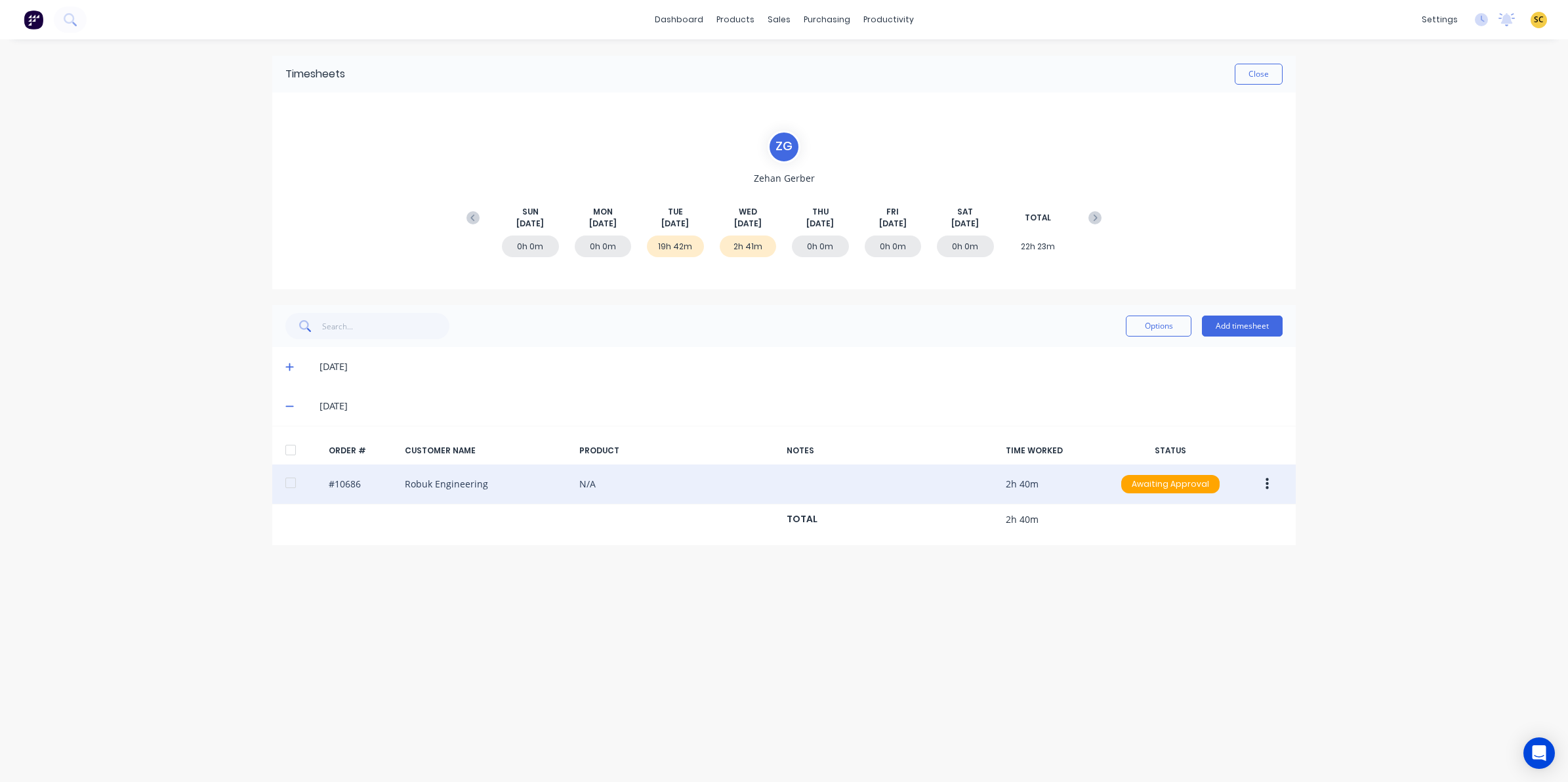
click at [286, 401] on icon at bounding box center [289, 406] width 8 height 9
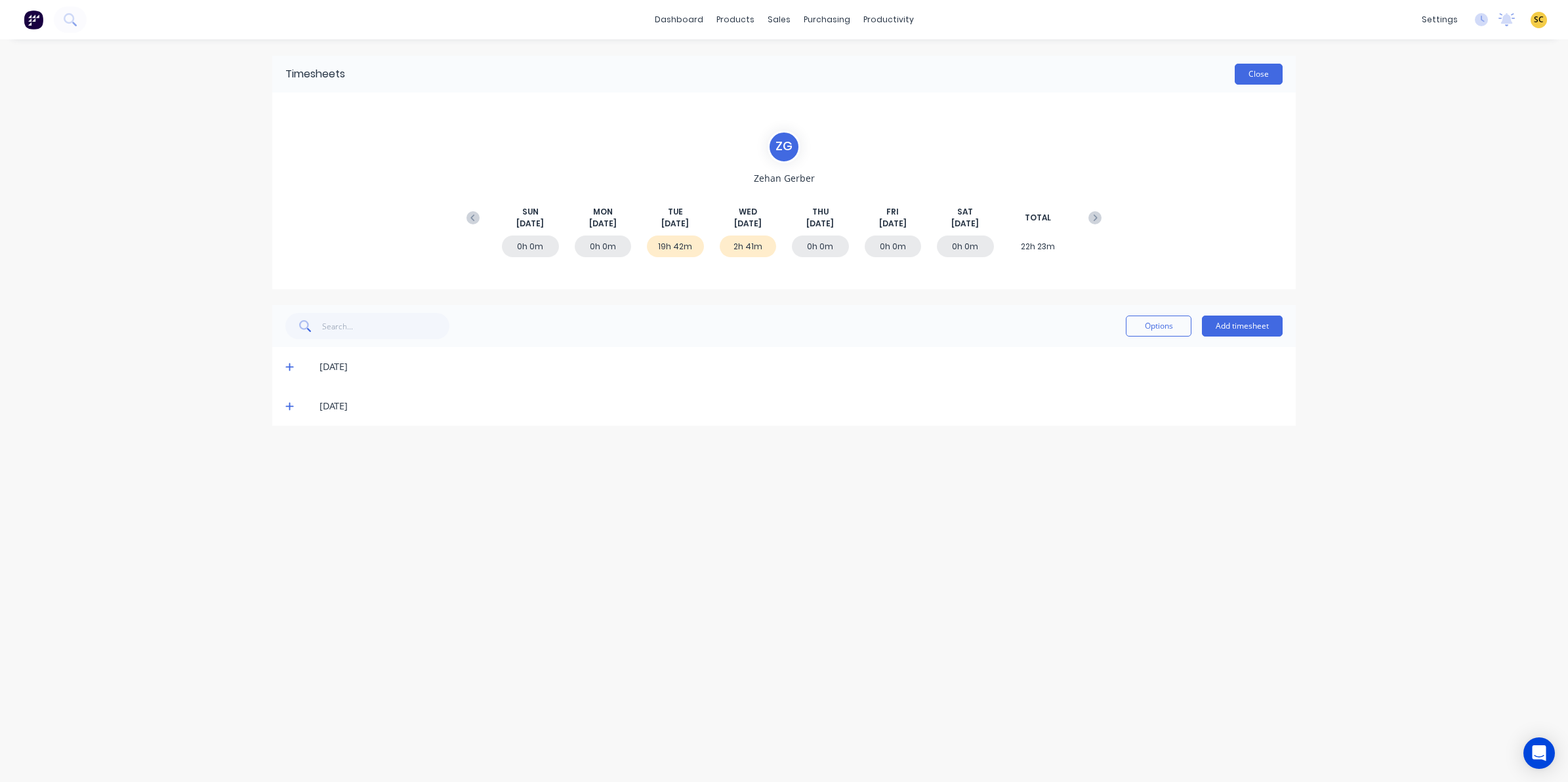
click at [1259, 80] on button "Close" at bounding box center [1259, 74] width 48 height 21
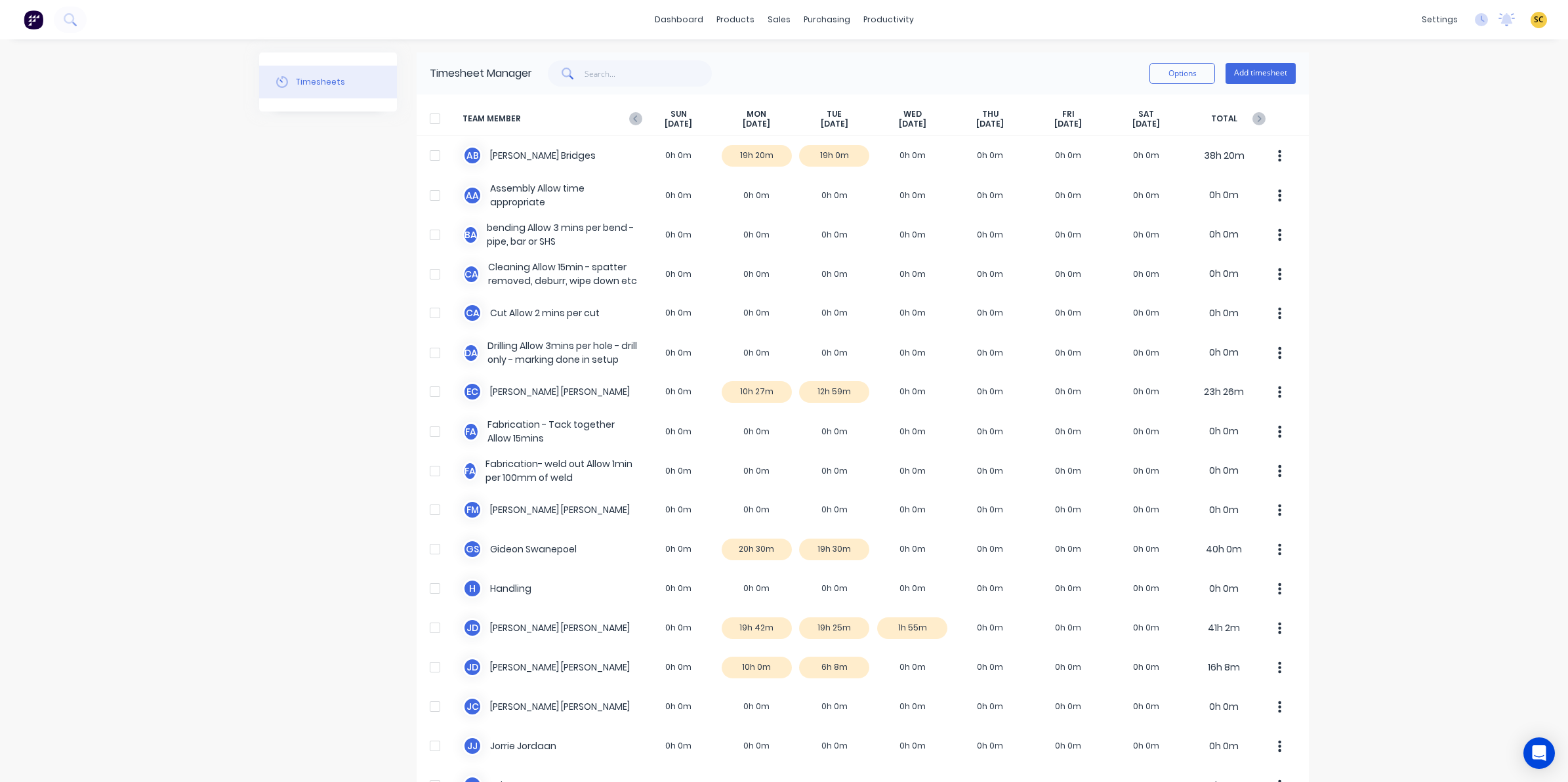
click at [33, 28] on img at bounding box center [34, 20] width 20 height 20
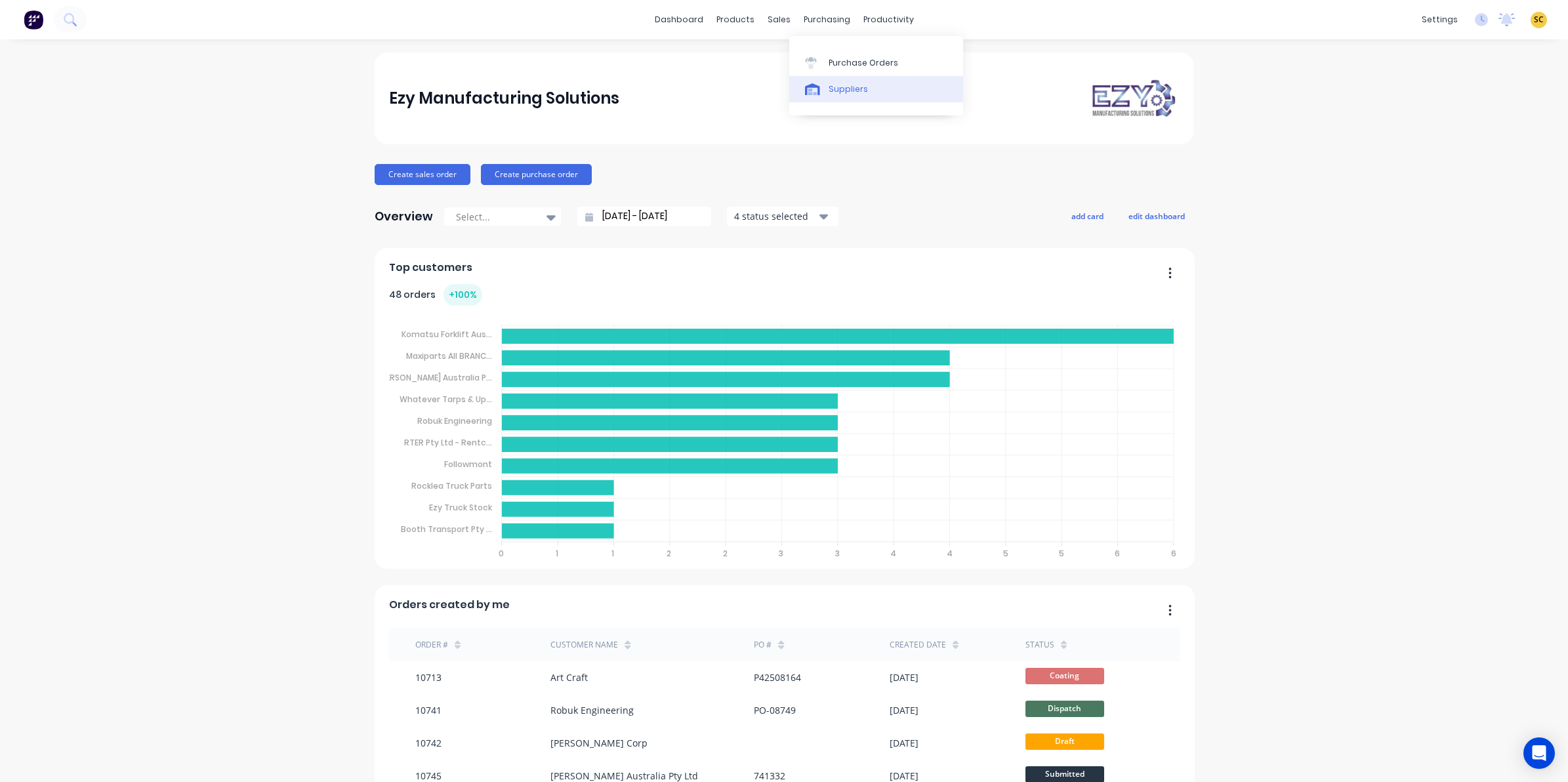
click at [823, 83] on div at bounding box center [815, 89] width 20 height 12
click at [841, 59] on div "Purchase Orders" at bounding box center [863, 62] width 69 height 12
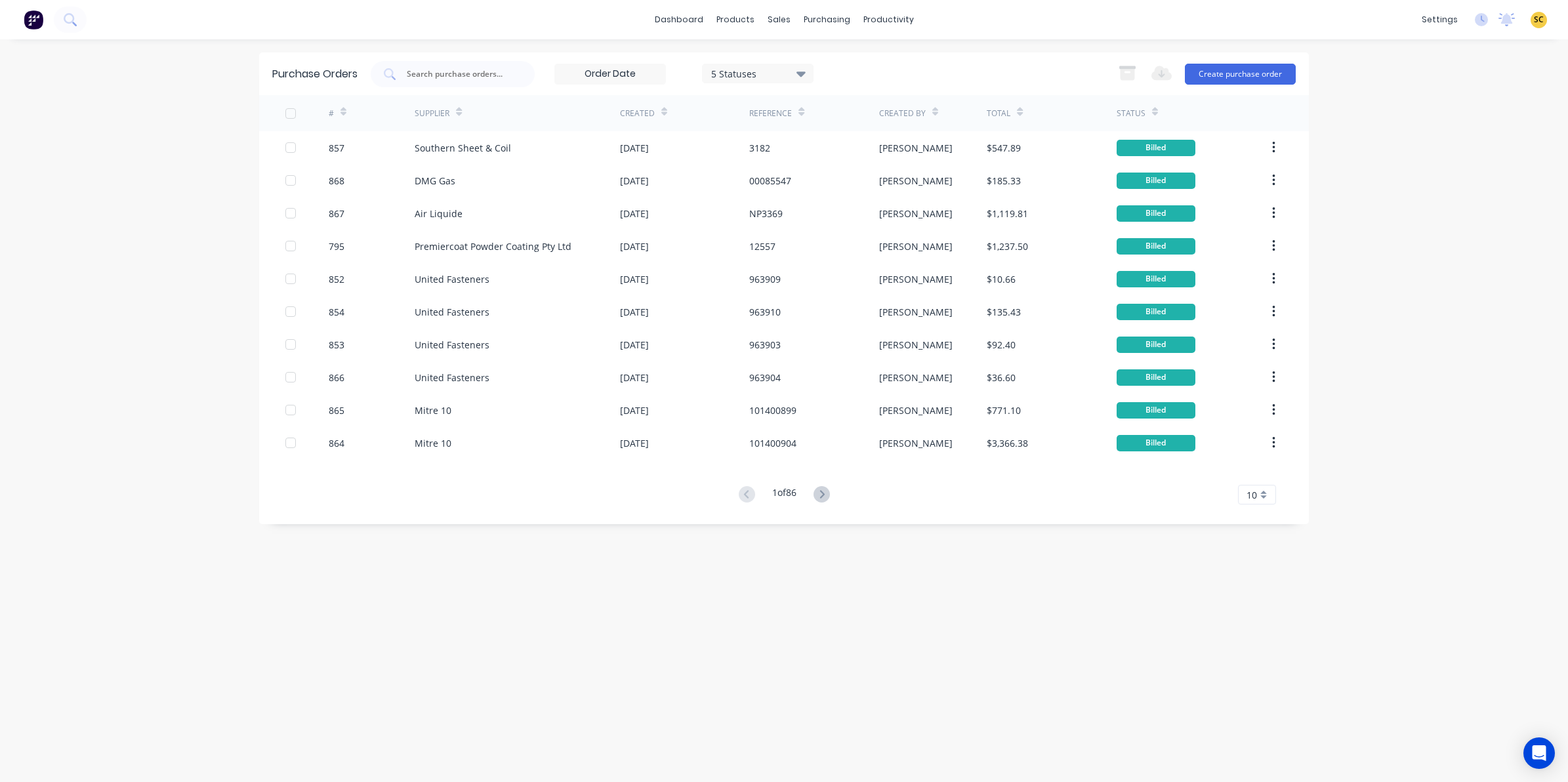
click at [1273, 55] on div "Purchase Orders 5 Statuses 5 Statuses Export to Excel (XLSX) Create purchase or…" at bounding box center [784, 73] width 1049 height 42
click at [1271, 61] on div "Export to Excel (XLSX) Create purchase order" at bounding box center [1202, 74] width 184 height 26
click at [1265, 78] on button "Create purchase order" at bounding box center [1240, 74] width 111 height 21
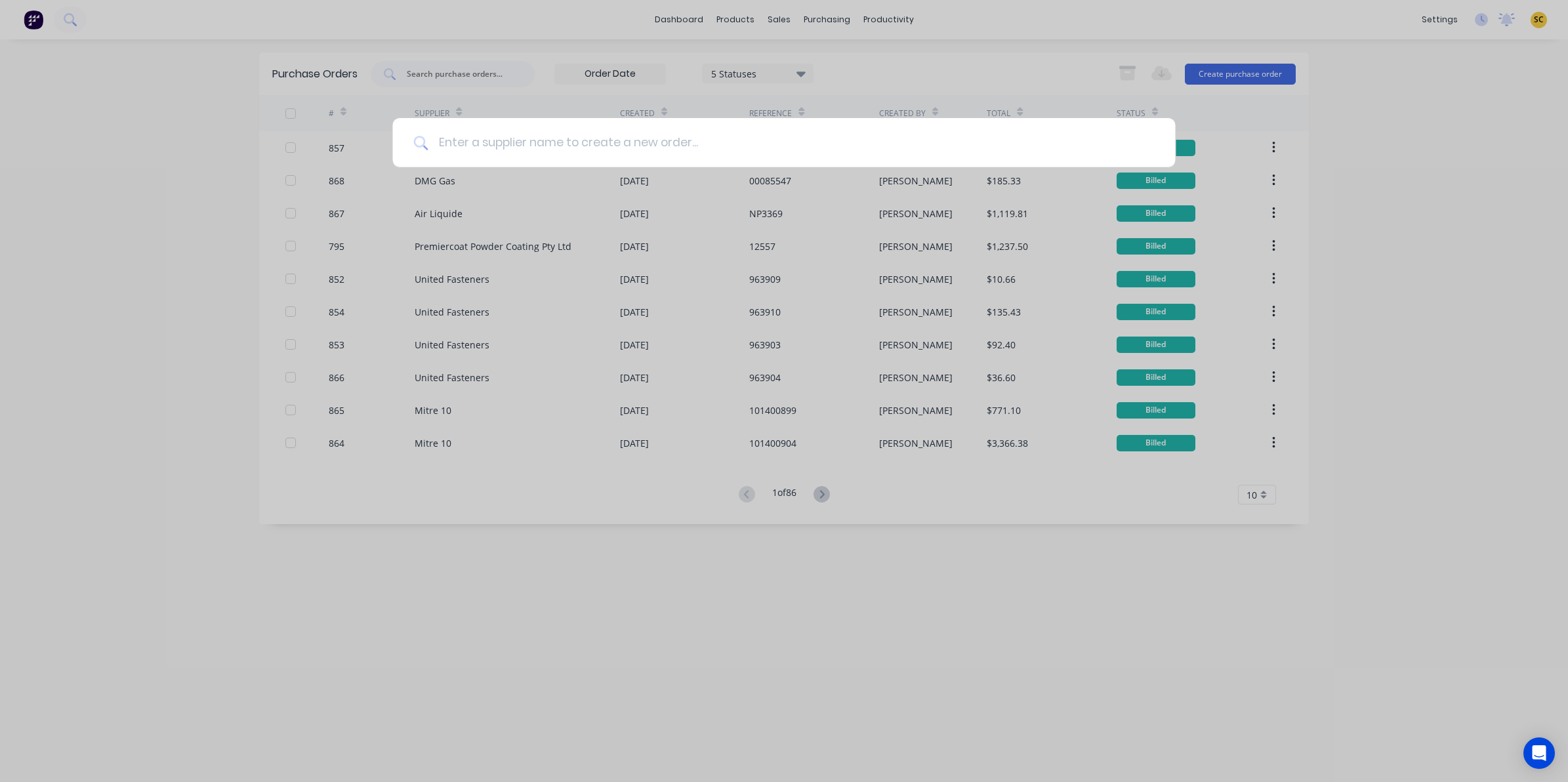
click at [783, 136] on input at bounding box center [791, 142] width 726 height 49
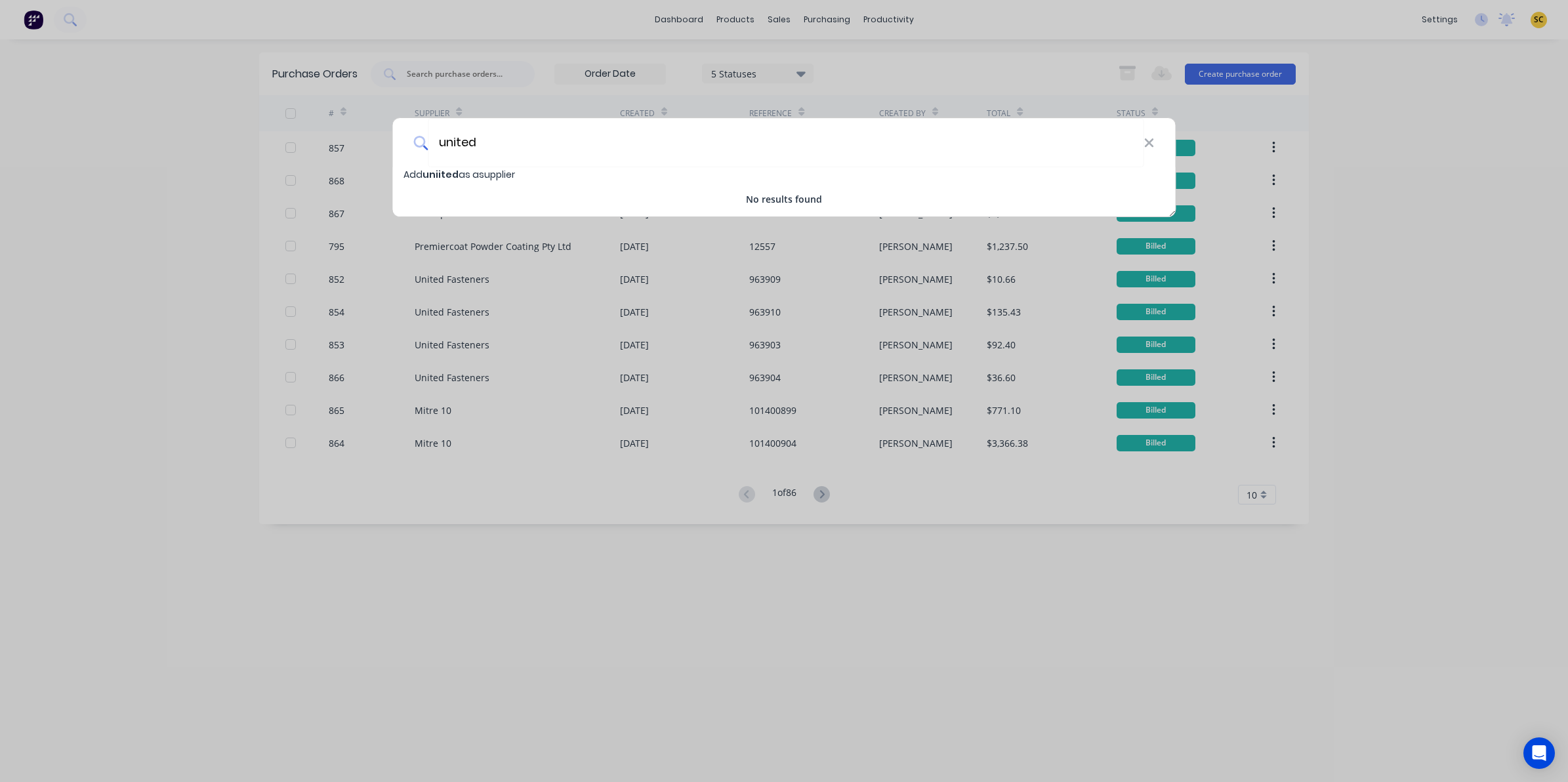
type input "united"
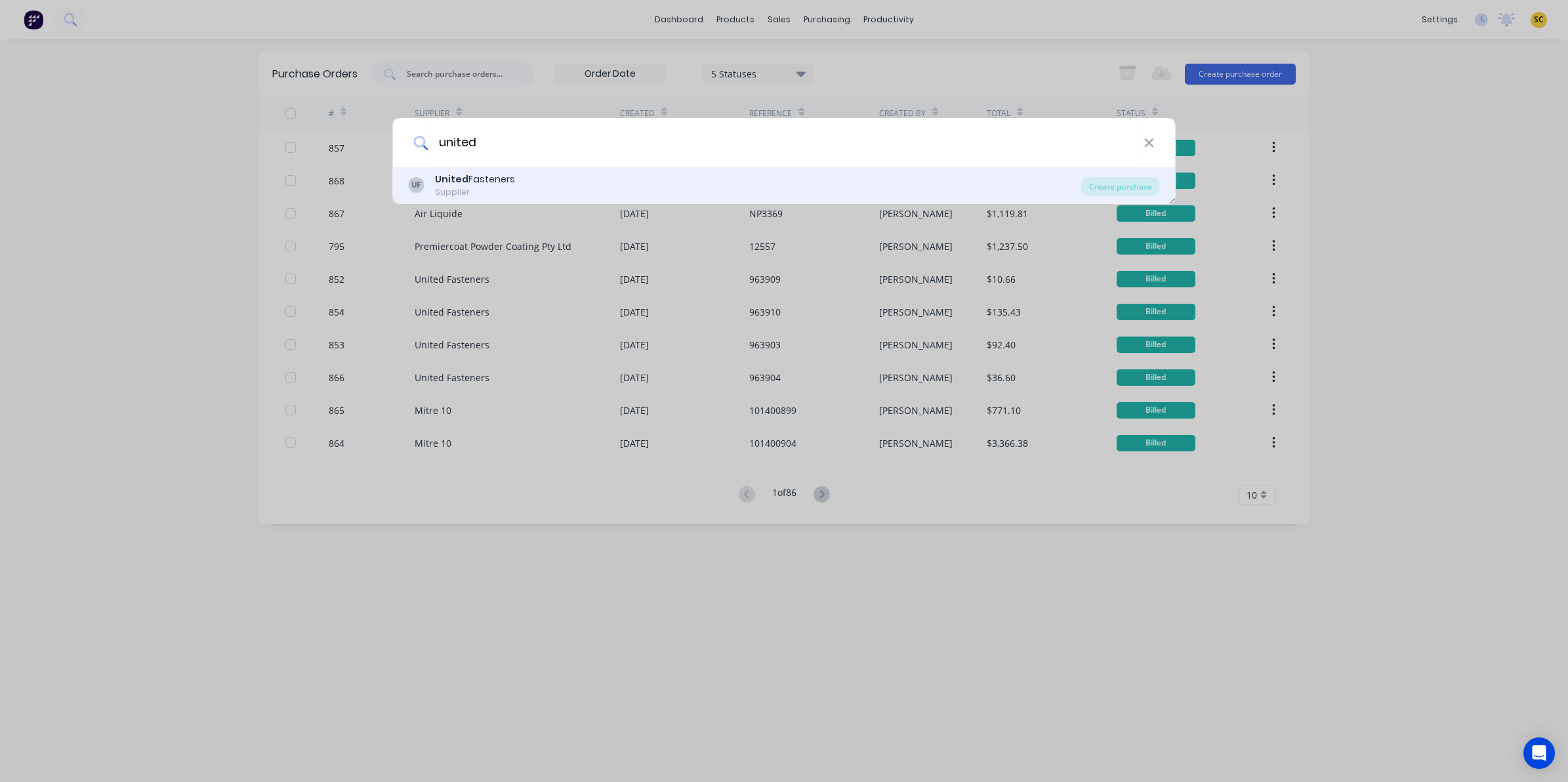
click at [492, 178] on div "United Fasteners" at bounding box center [475, 179] width 80 height 14
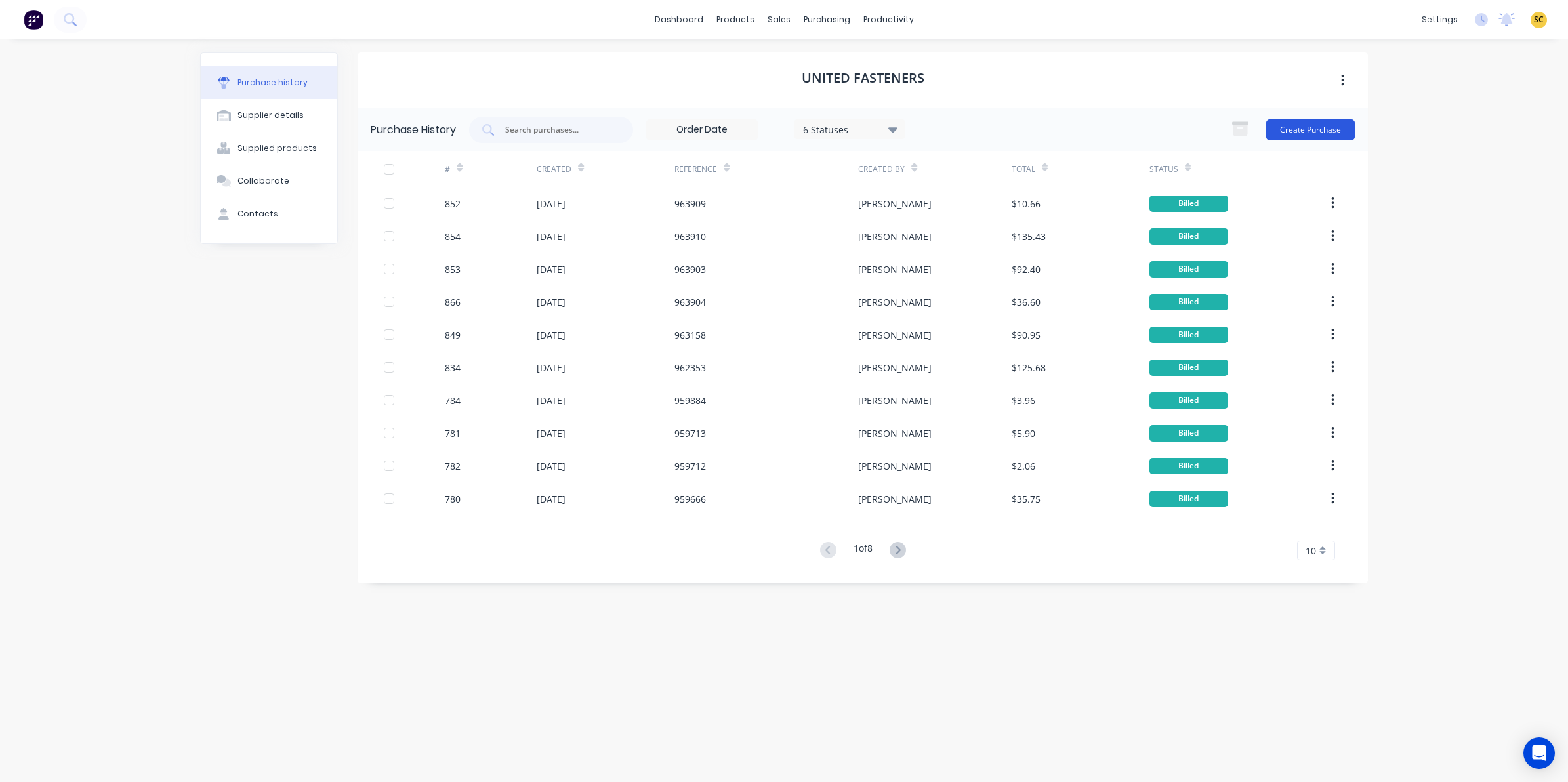
click at [1349, 125] on div "Purchase History 6 Statuses 6 Statuses Create Purchase" at bounding box center [862, 129] width 1010 height 42
click at [1346, 125] on button "Create Purchase" at bounding box center [1310, 129] width 89 height 21
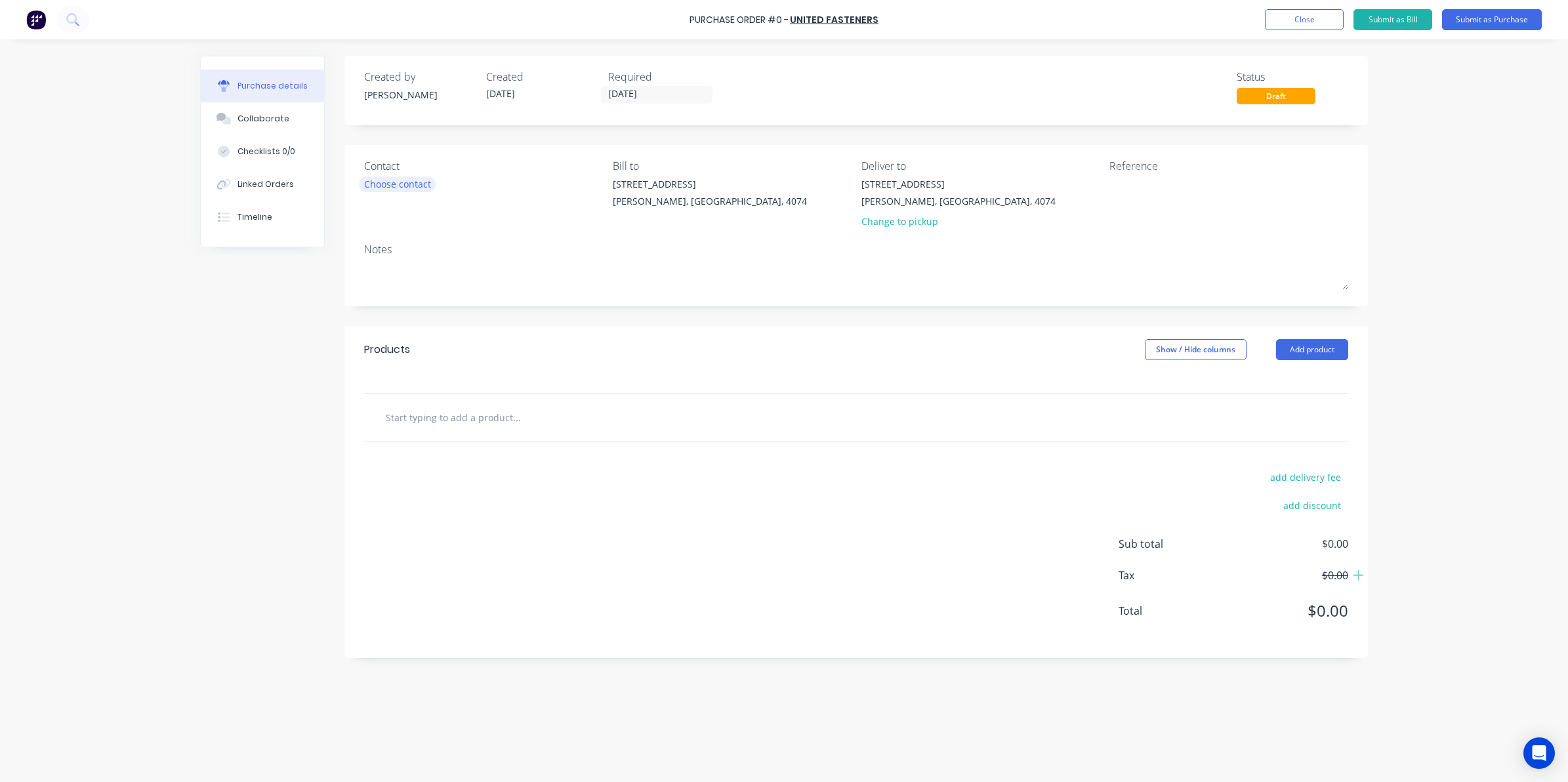
click at [420, 180] on div "Choose contact" at bounding box center [397, 184] width 67 height 14
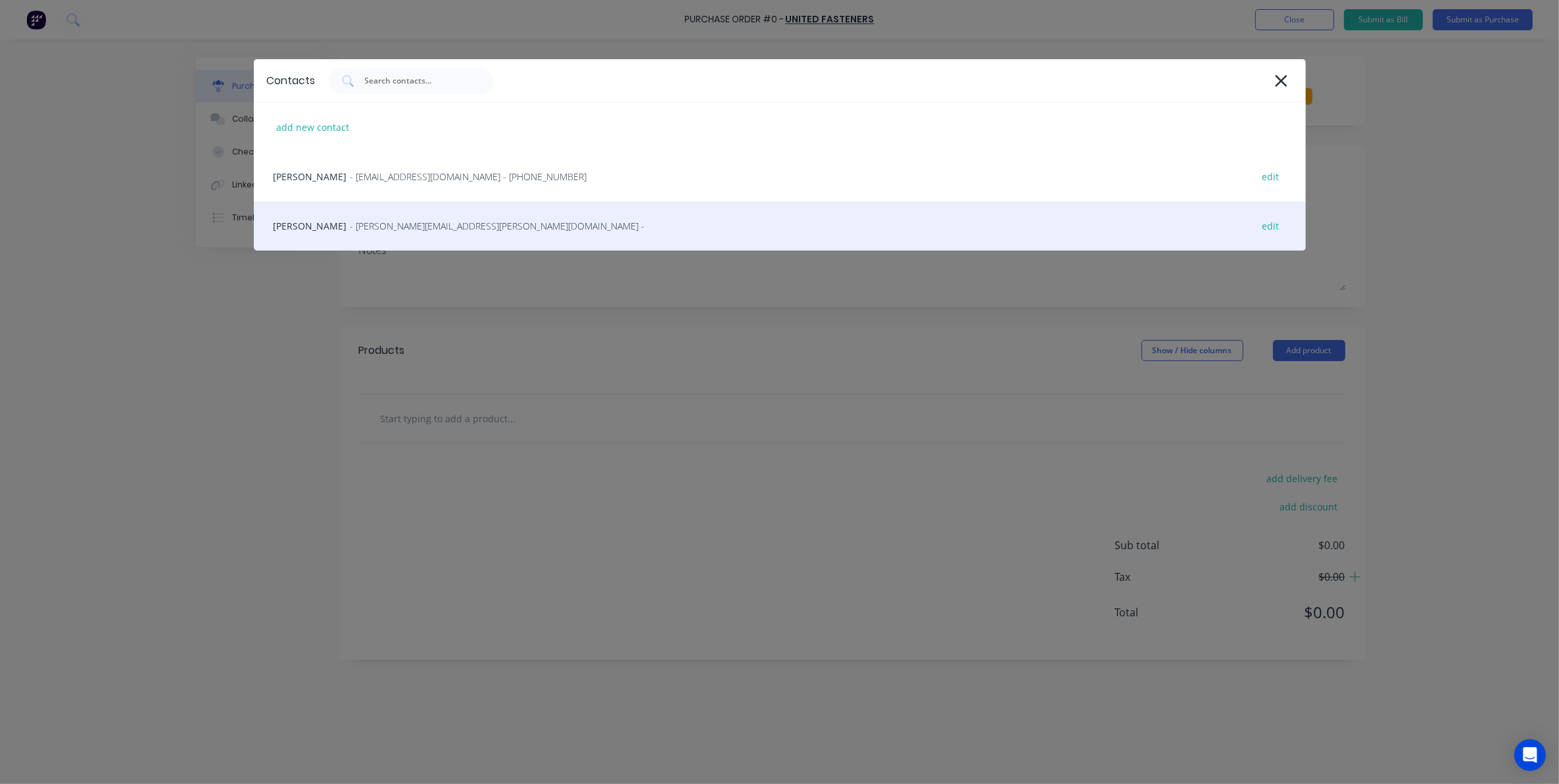
click at [350, 230] on span "- michelle.berrigan@unitedfasteners.com.au -" at bounding box center [498, 226] width 295 height 14
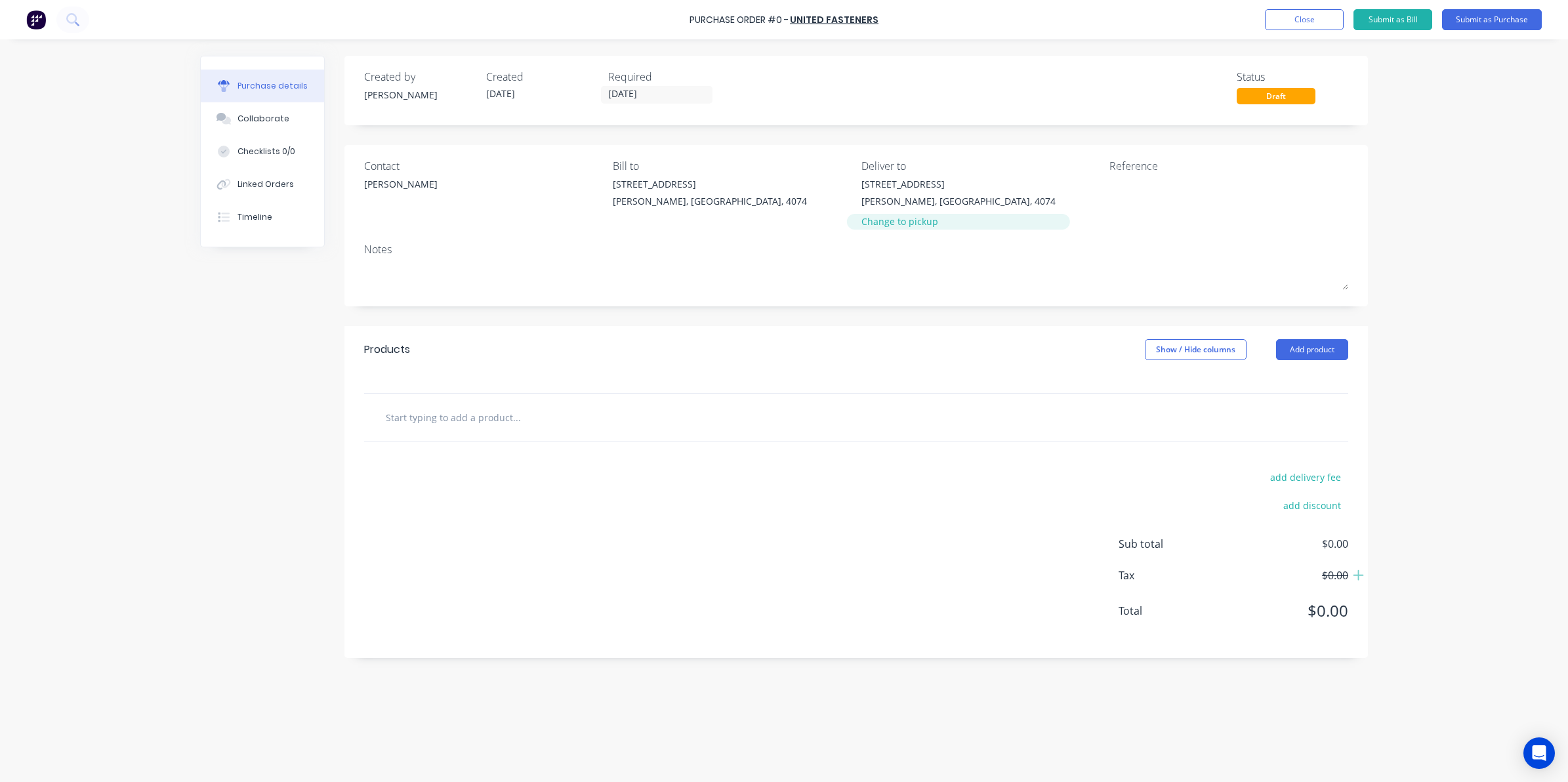
click at [902, 215] on div "Change to pickup" at bounding box center [958, 222] width 194 height 14
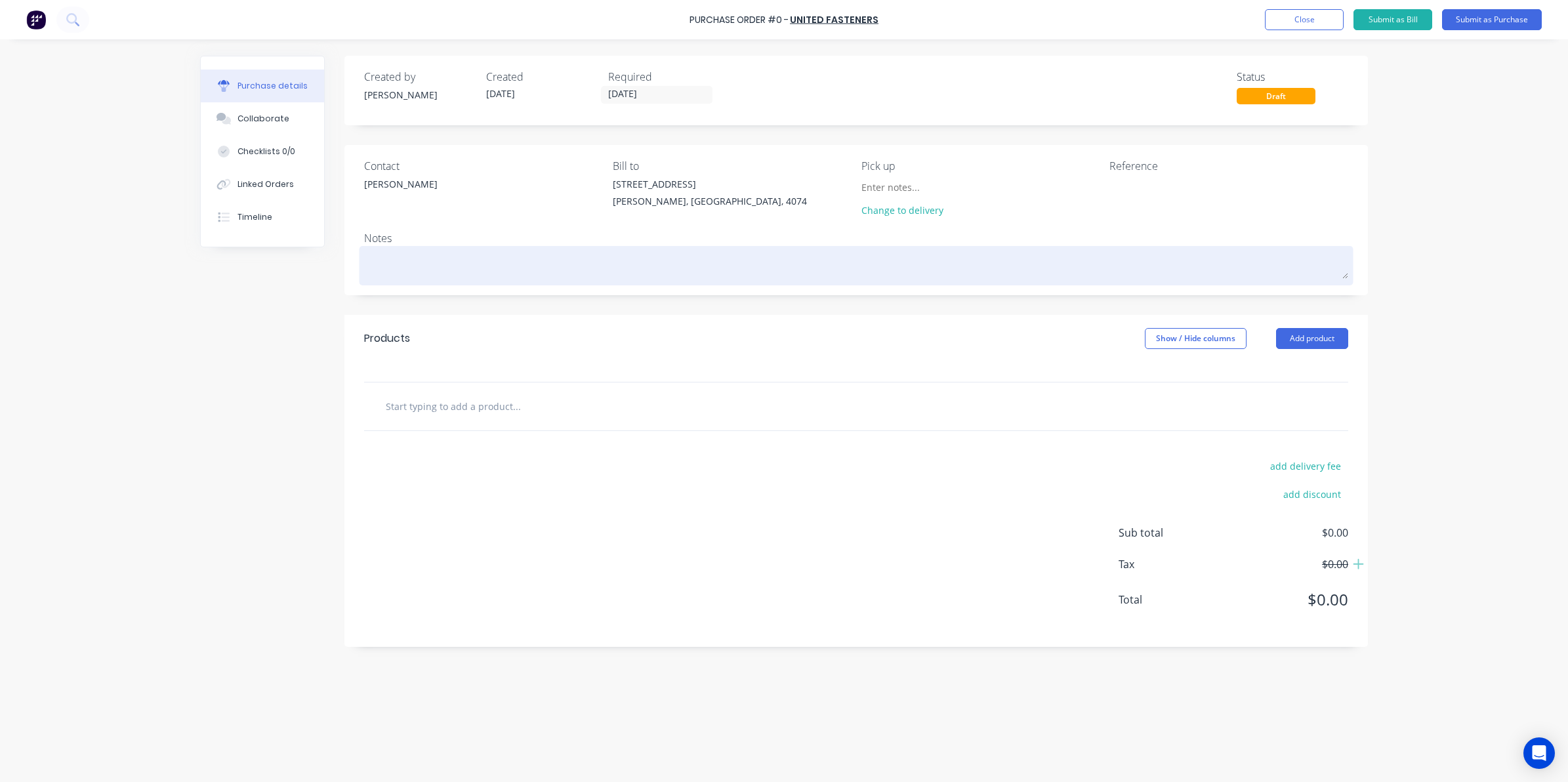
click at [400, 249] on textarea at bounding box center [856, 264] width 984 height 29
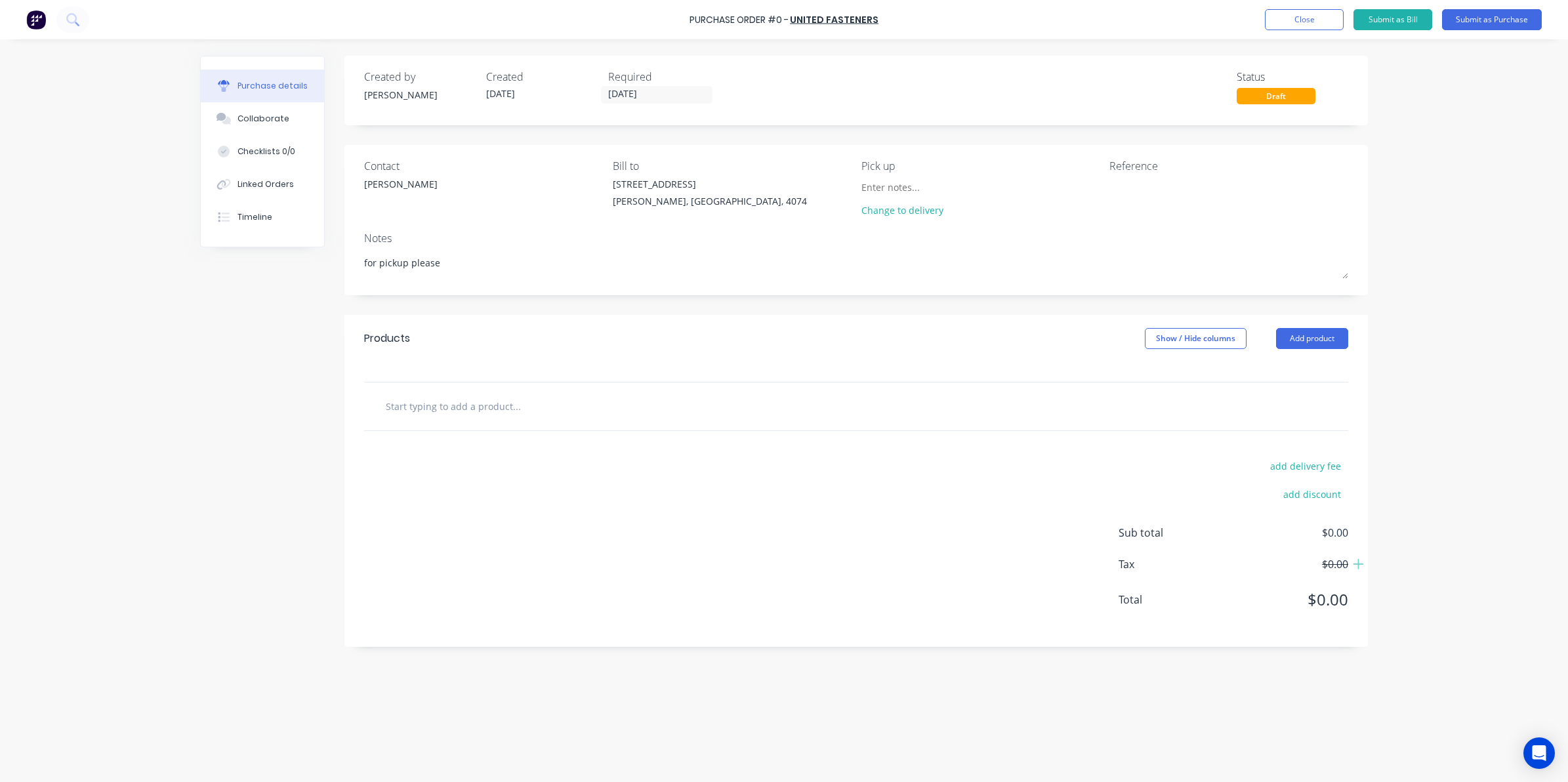
type textarea "for pickup please"
click at [469, 395] on input "text" at bounding box center [516, 406] width 262 height 26
type input "M8 Dowel Pin"
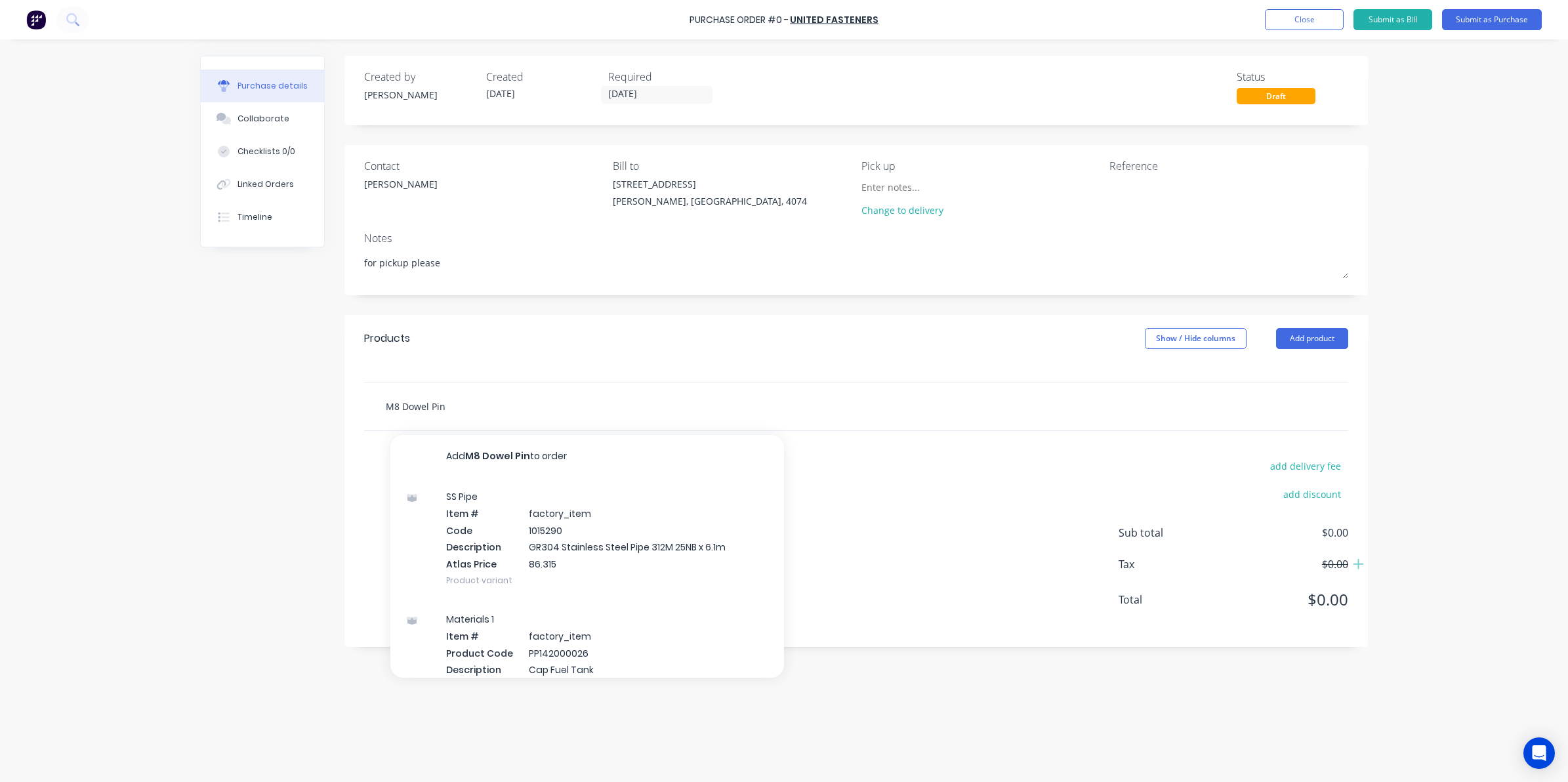
drag, startPoint x: 521, startPoint y: 415, endPoint x: 477, endPoint y: 409, distance: 44.4
click at [486, 409] on input "M8 Dowel Pin" at bounding box center [516, 406] width 262 height 26
drag, startPoint x: 304, startPoint y: 410, endPoint x: 89, endPoint y: 413, distance: 215.0
click at [93, 413] on div "Purchase Order #0 - United Fasteners Add product Close Submit as Bill Submit as…" at bounding box center [784, 391] width 1568 height 782
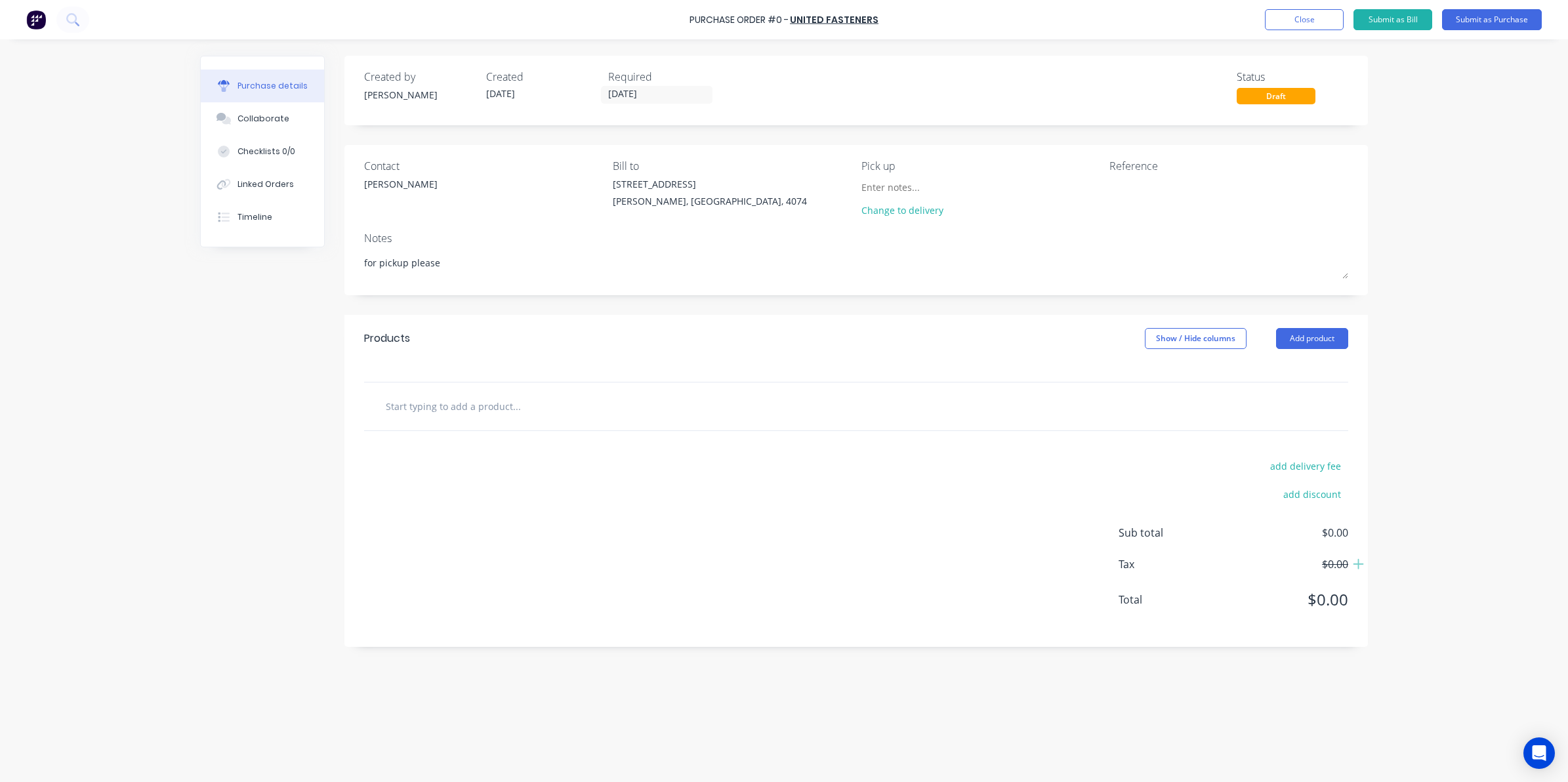
paste input "8 X 36mm Plain Parallel Dowel Pin"
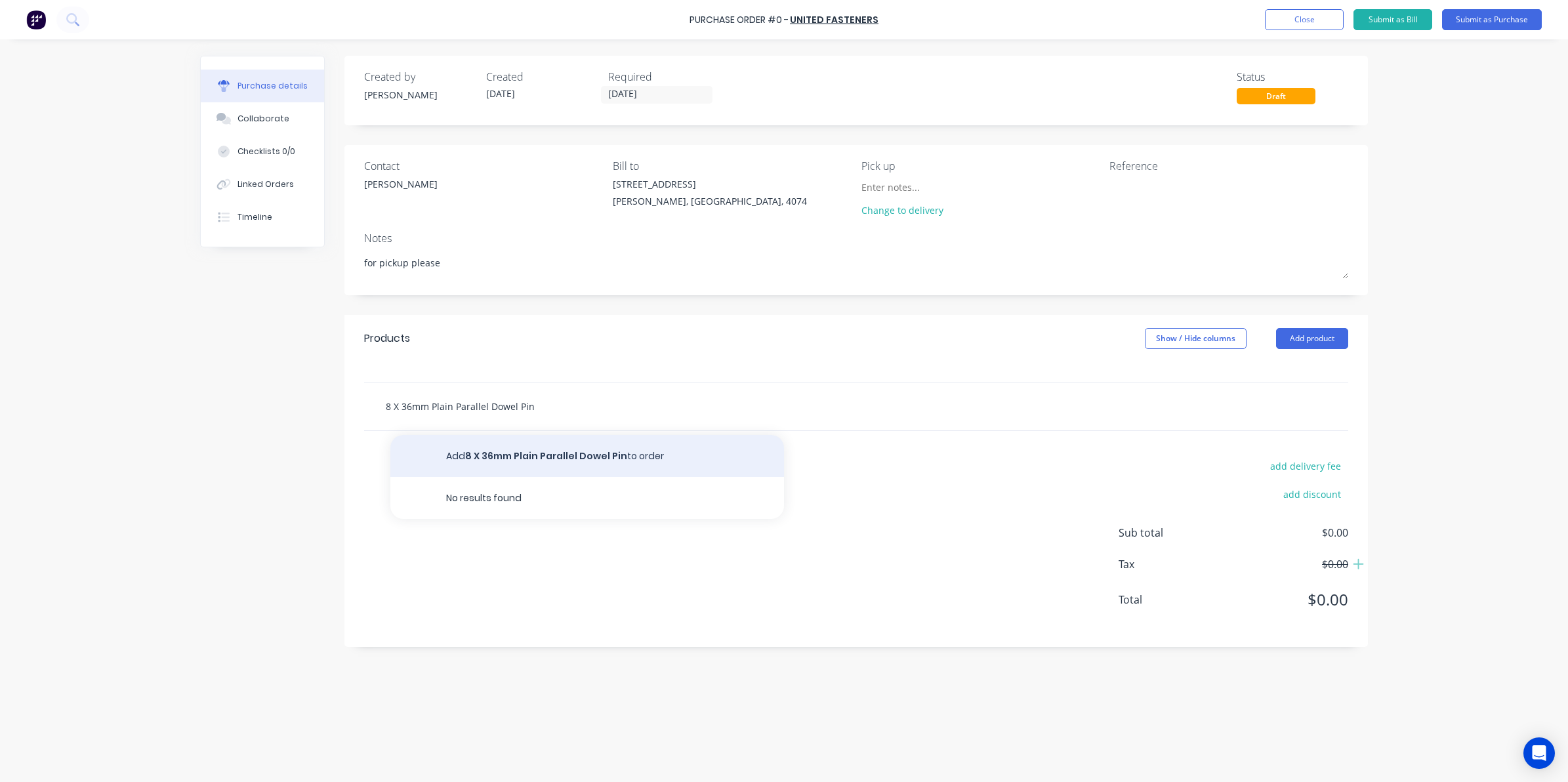
type input "8 X 36mm Plain Parallel Dowel Pin"
click at [463, 456] on button "Add 8 X 36mm Plain Parallel Dowel Pin to order" at bounding box center [587, 456] width 393 height 42
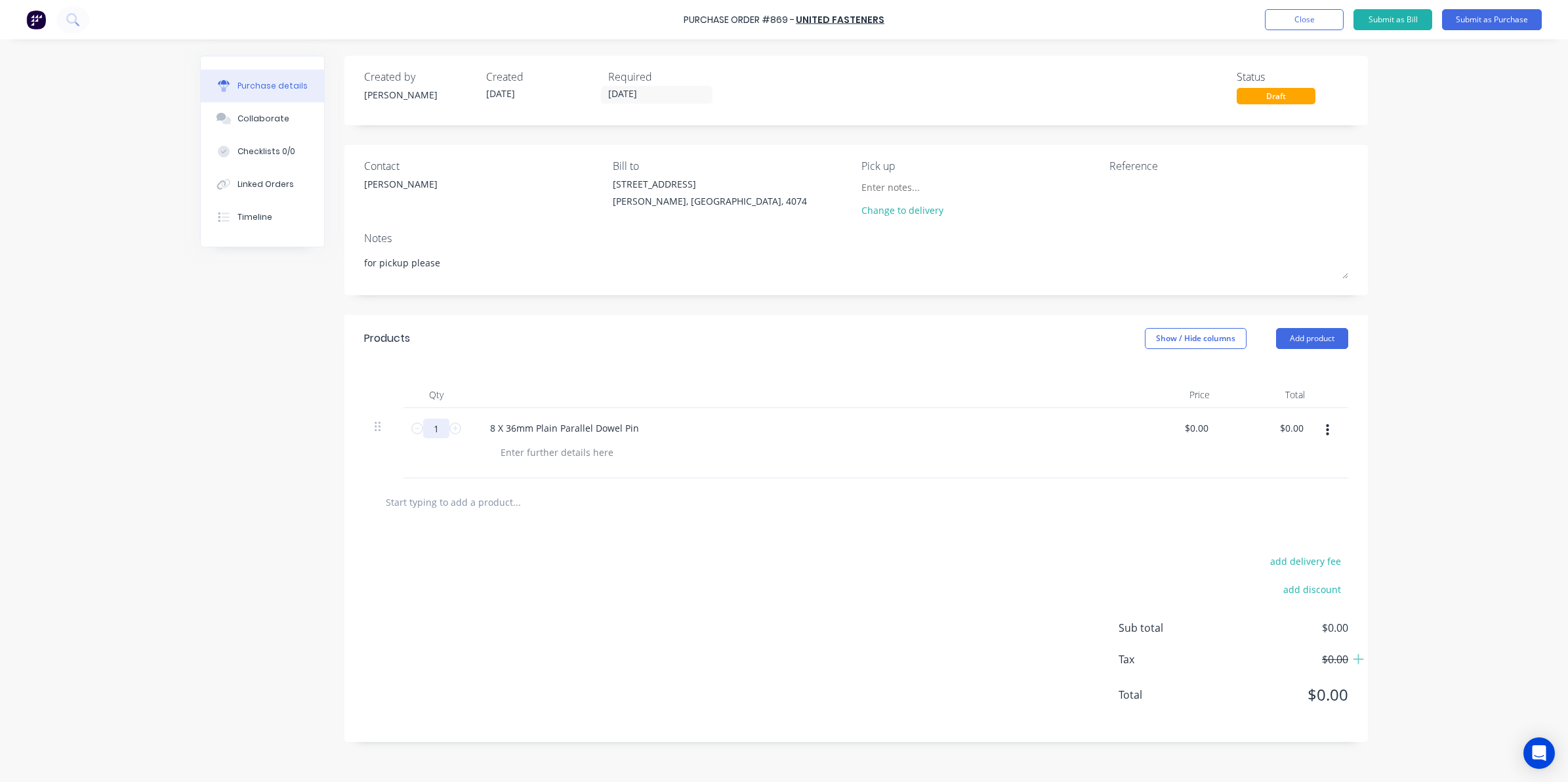
click at [436, 430] on input "1" at bounding box center [436, 429] width 26 height 20
type input "35"
click at [450, 506] on input "text" at bounding box center [516, 502] width 262 height 26
click at [564, 455] on div at bounding box center [557, 452] width 134 height 19
click at [508, 456] on div at bounding box center [557, 452] width 134 height 19
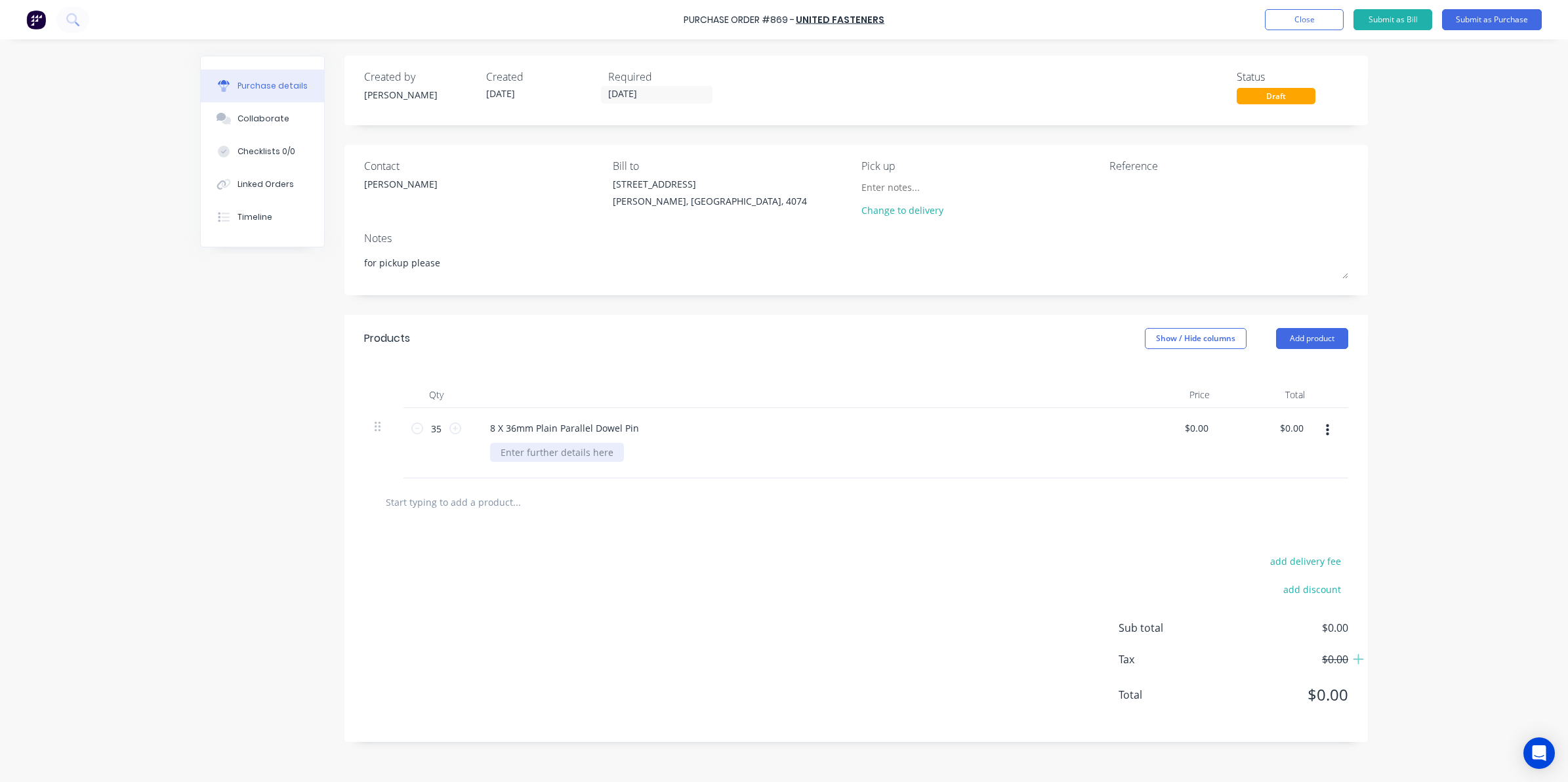
paste div
click at [508, 579] on div "add delivery fee add discount Sub total $0.00 Tax $0.00 Total $0.00" at bounding box center [855, 633] width 1023 height 216
click at [238, 185] on div "Linked Orders" at bounding box center [265, 184] width 56 height 12
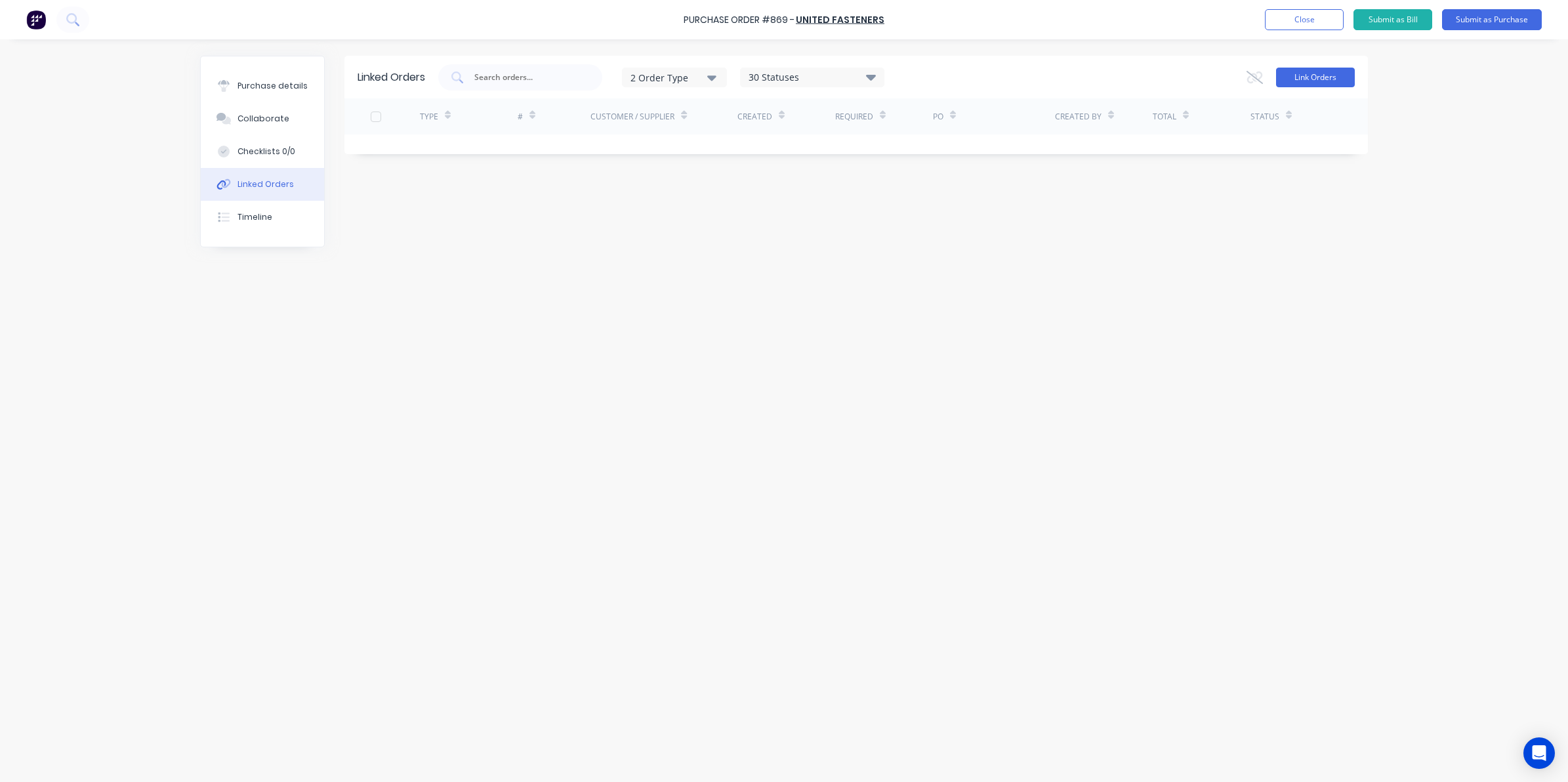
click at [1330, 71] on button "Link Orders" at bounding box center [1315, 78] width 79 height 20
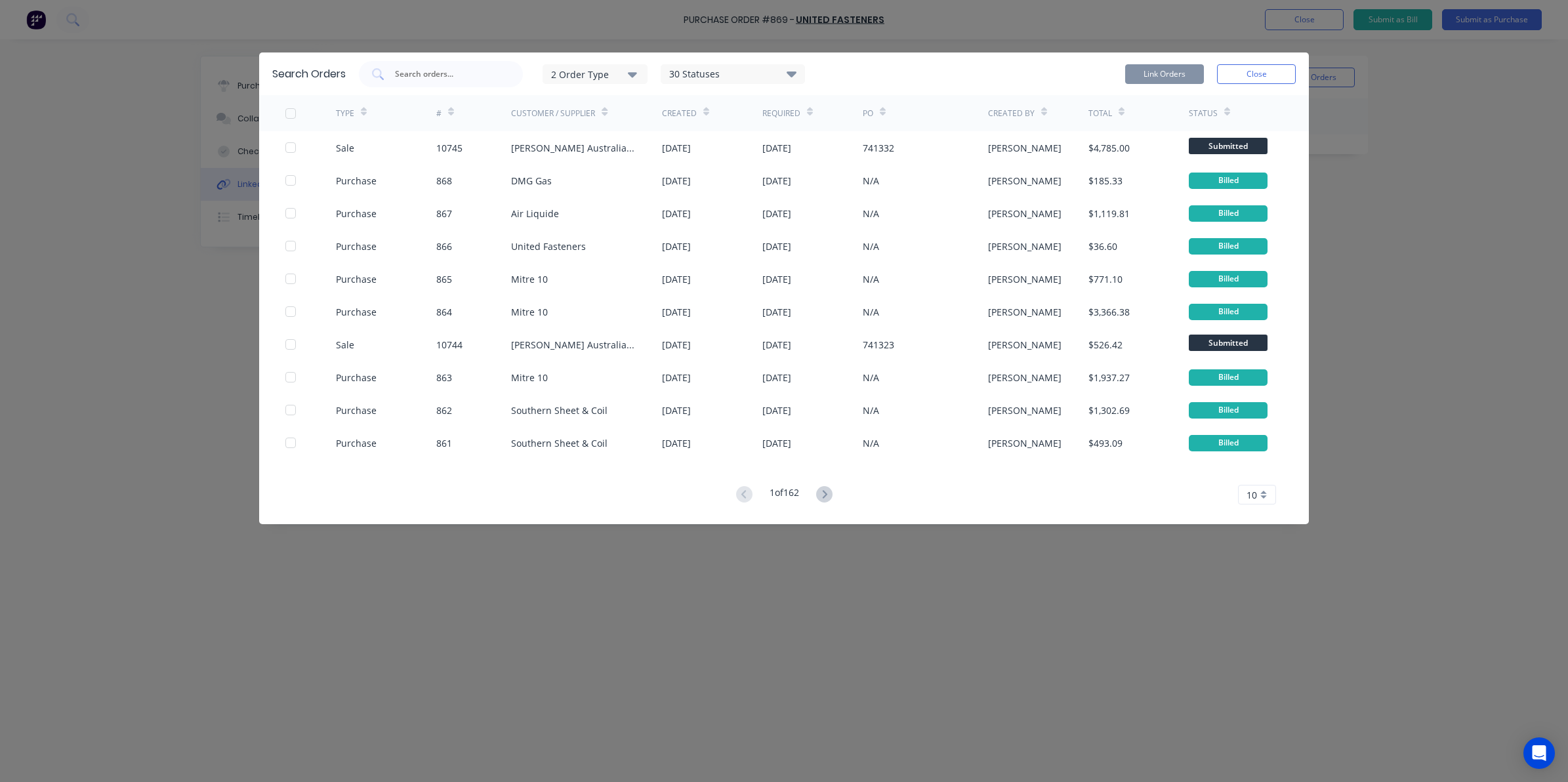
click at [451, 59] on div "Search Orders 2 Order Type 30 Statuses Sales Order Status All Archived Draft Qu…" at bounding box center [784, 73] width 1049 height 42
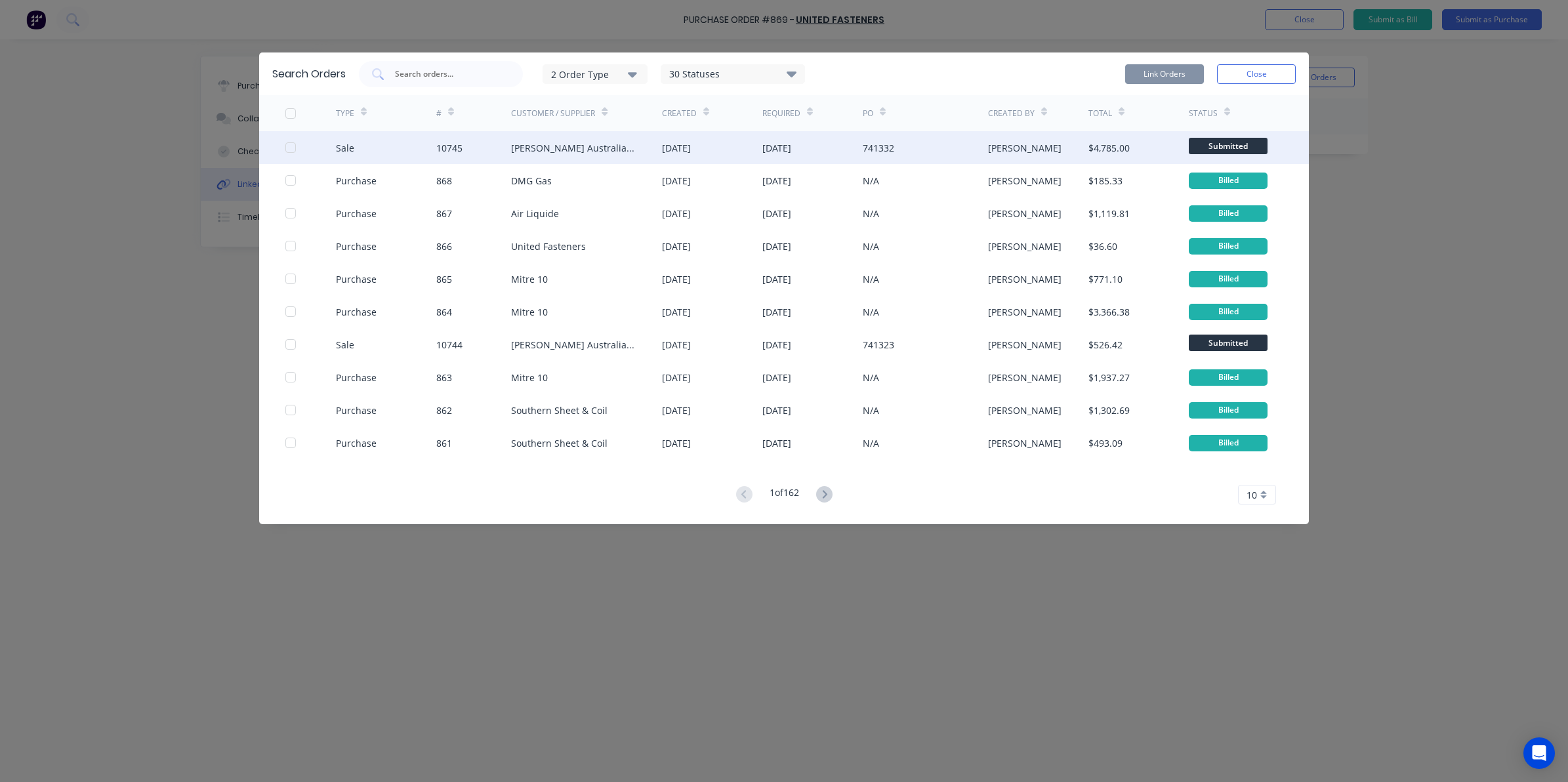
click at [286, 139] on div at bounding box center [311, 147] width 51 height 33
click at [286, 144] on div at bounding box center [290, 148] width 26 height 26
click at [1155, 75] on button "Link Orders" at bounding box center [1164, 75] width 79 height 20
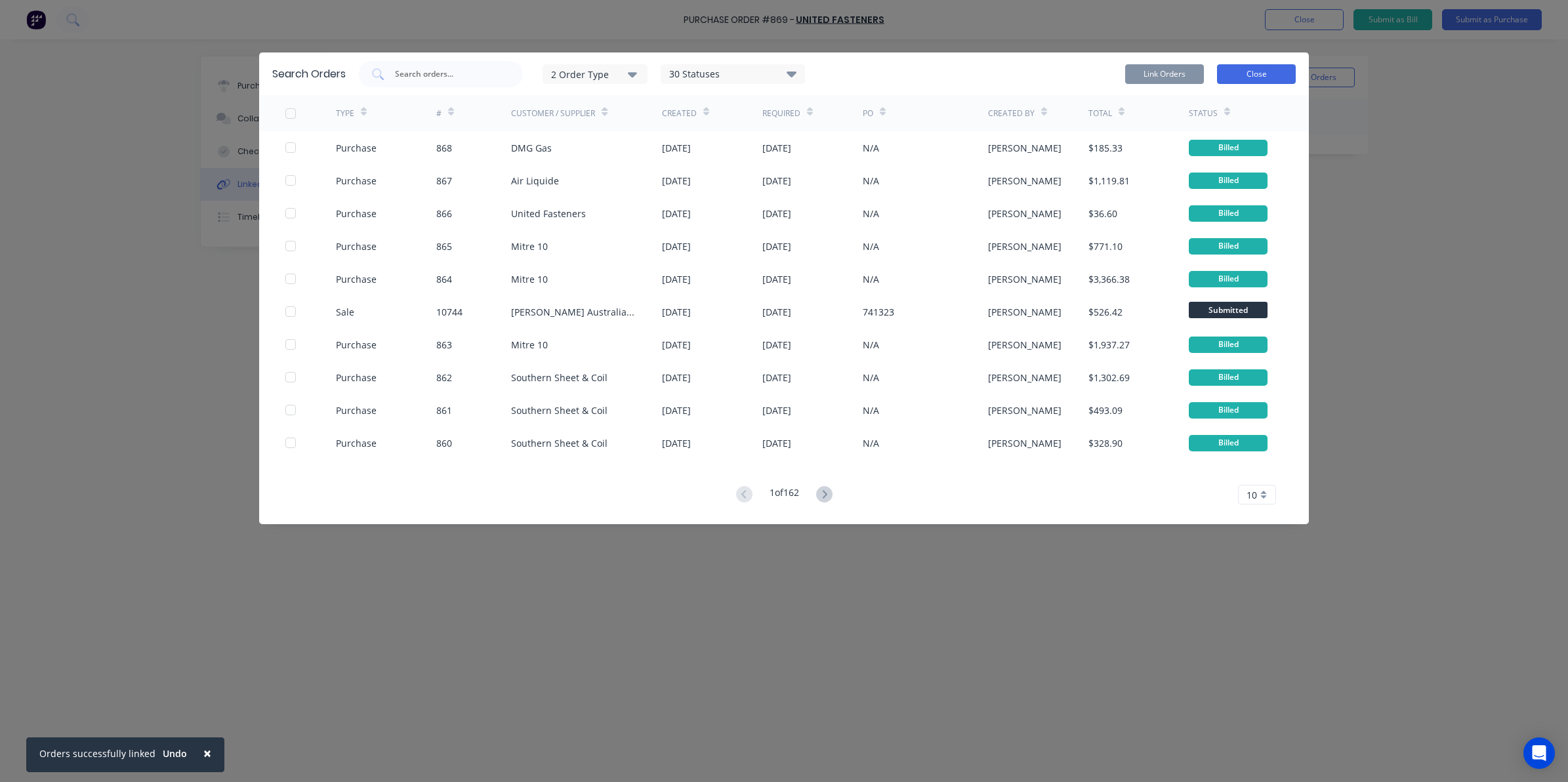
click at [1286, 66] on button "Close" at bounding box center [1256, 75] width 79 height 20
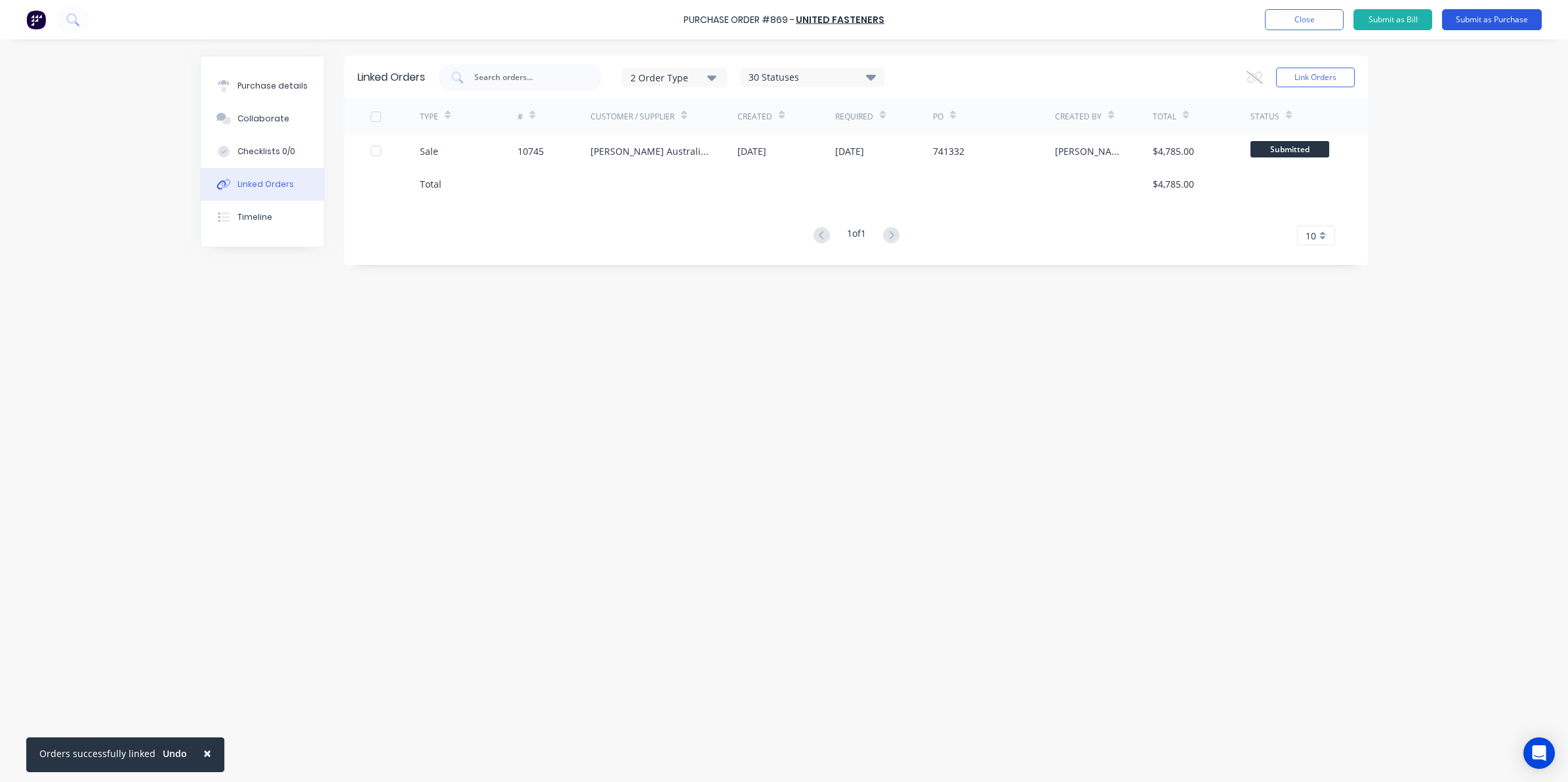
click at [1502, 17] on button "Submit as Purchase" at bounding box center [1492, 19] width 100 height 21
click at [1410, 20] on button "Options" at bounding box center [1419, 19] width 65 height 21
click at [1368, 52] on div "Print / Email" at bounding box center [1390, 53] width 101 height 19
click at [1362, 105] on div "Without pricing" at bounding box center [1390, 105] width 101 height 19
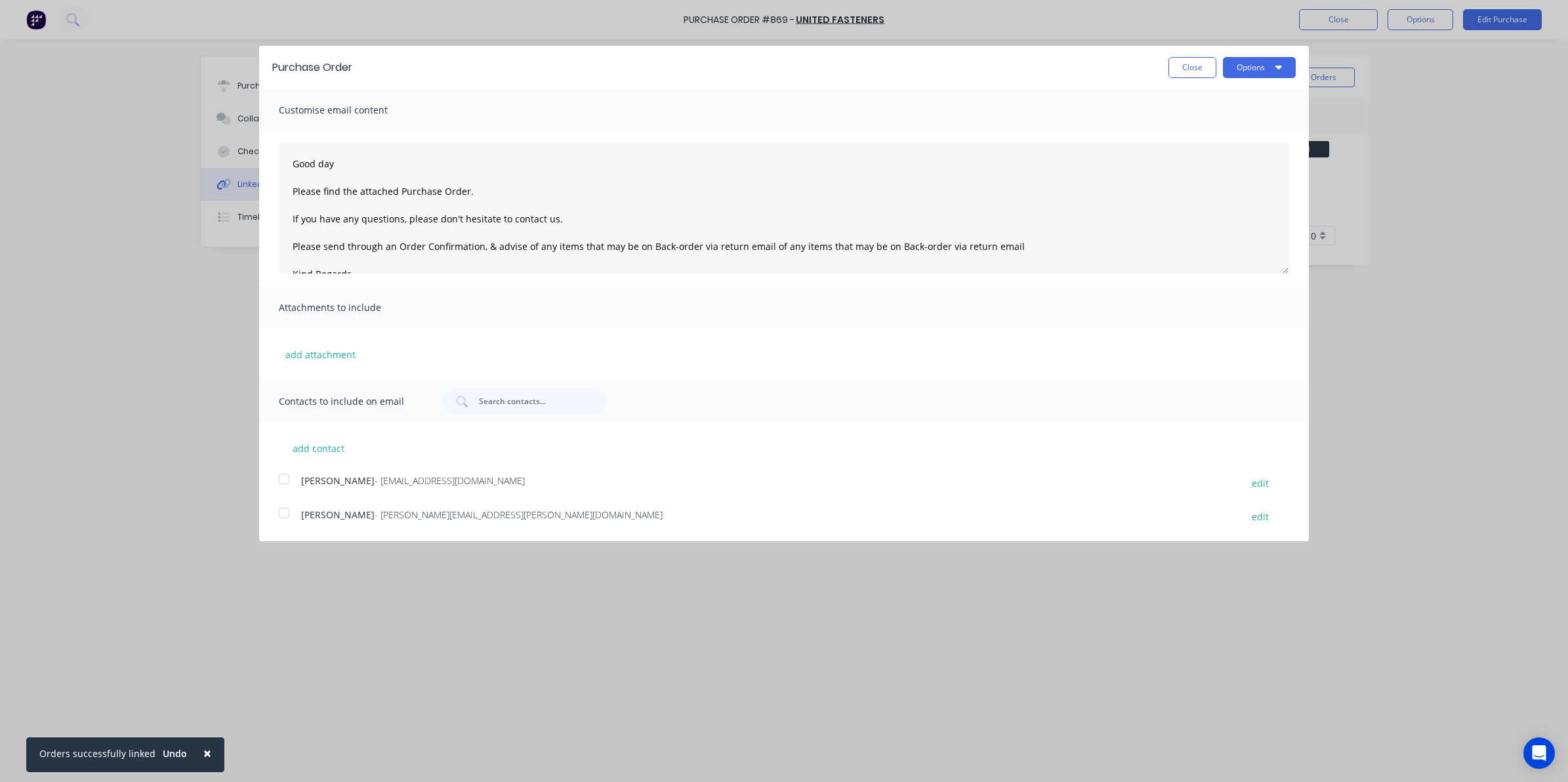
drag, startPoint x: 286, startPoint y: 515, endPoint x: 339, endPoint y: 497, distance: 56.0
click at [286, 513] on div at bounding box center [284, 513] width 26 height 26
click at [1284, 61] on button "Options" at bounding box center [1259, 67] width 73 height 21
click at [1235, 122] on div "Email" at bounding box center [1232, 127] width 101 height 19
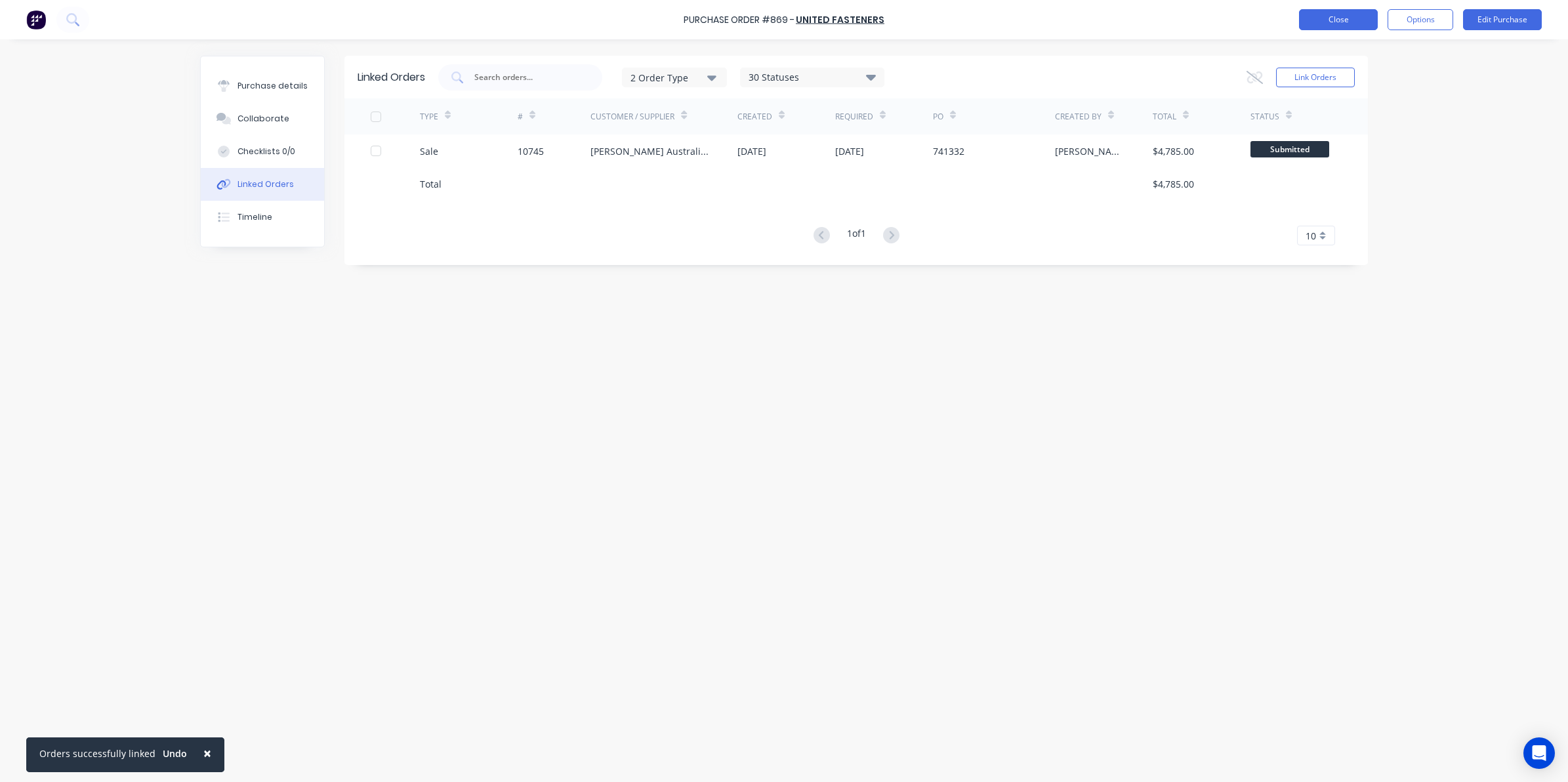
click at [1359, 22] on button "Close" at bounding box center [1338, 19] width 79 height 21
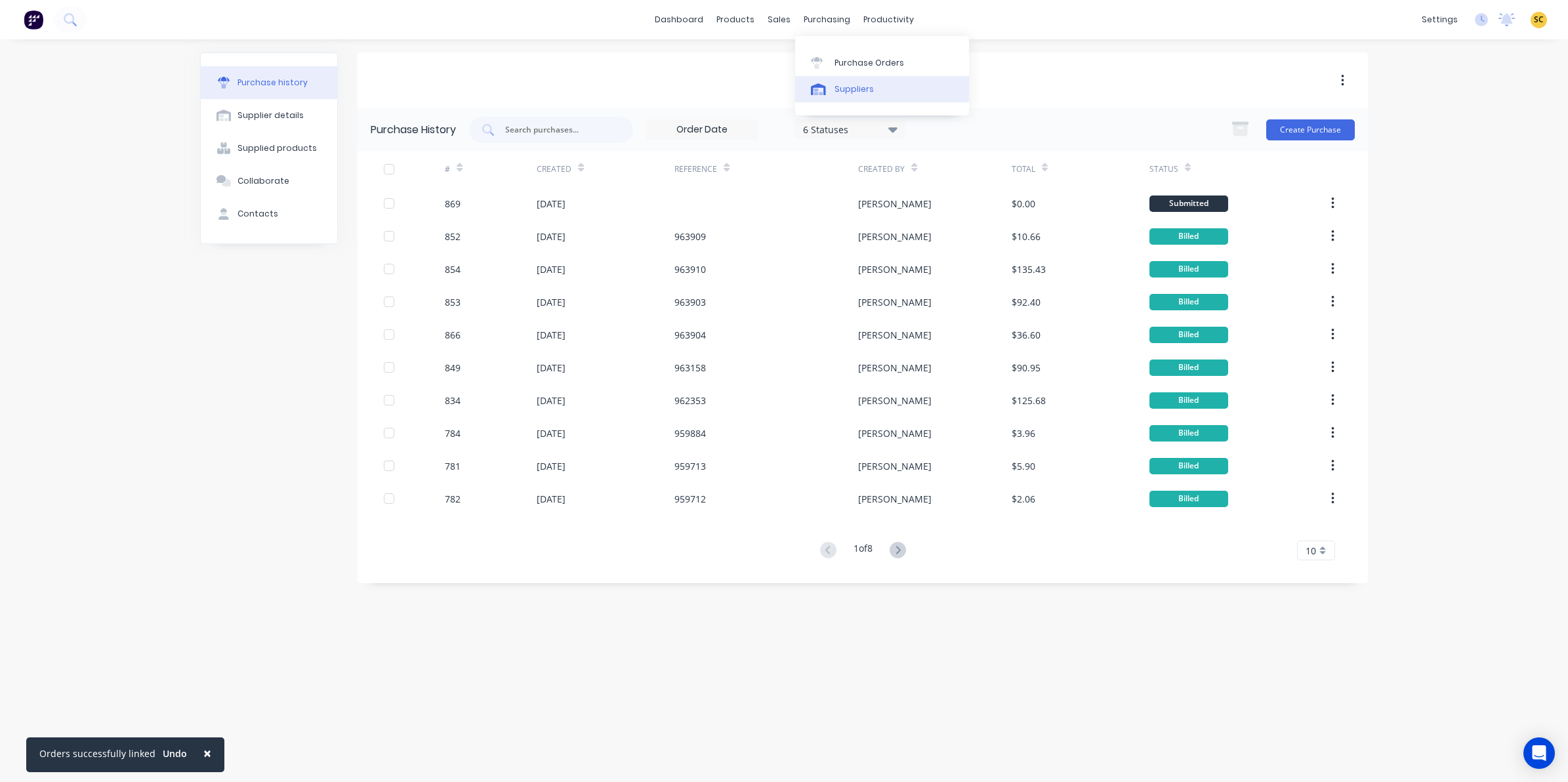
click at [830, 87] on div at bounding box center [821, 89] width 20 height 12
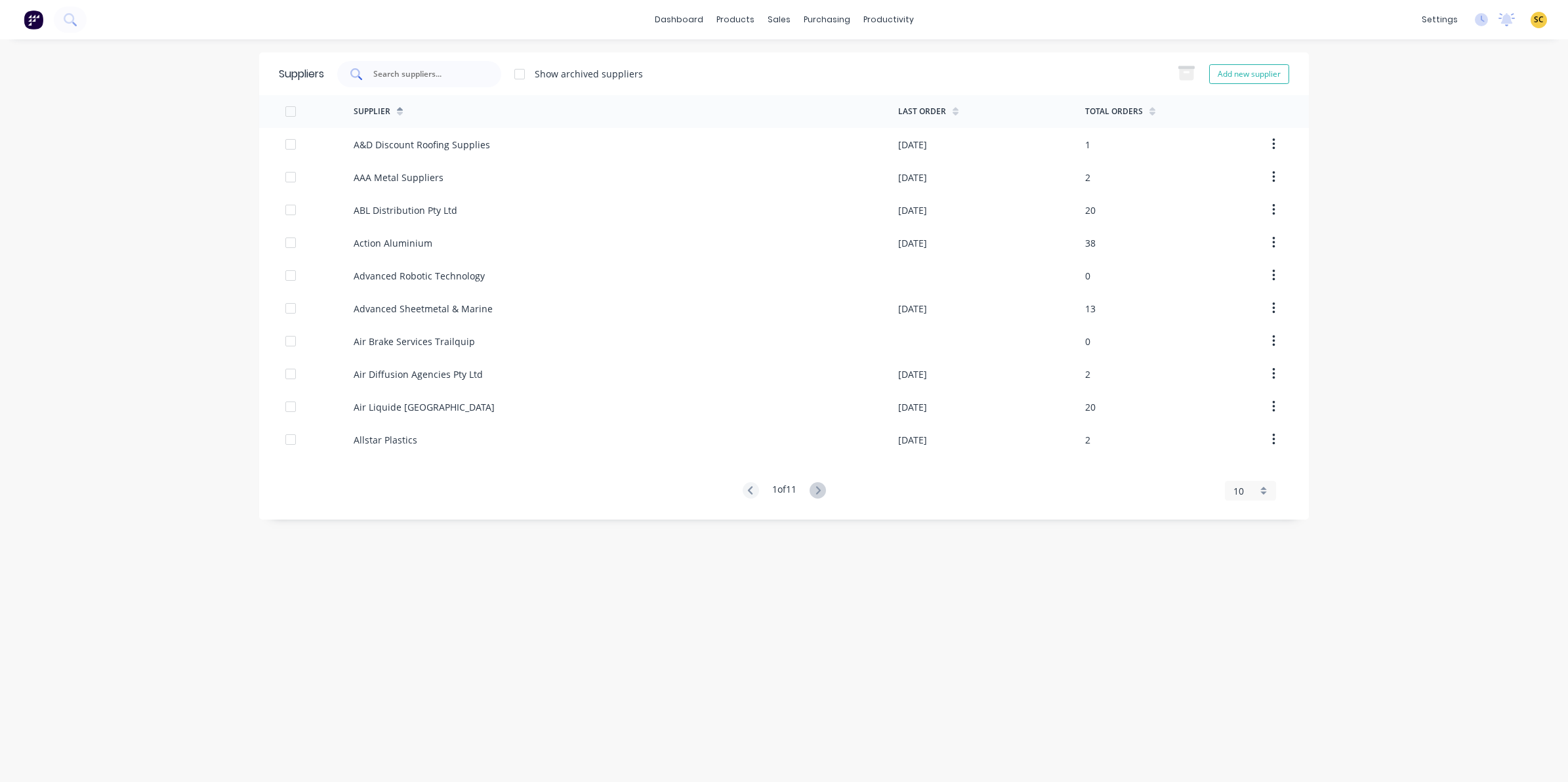
click at [443, 76] on input "text" at bounding box center [426, 74] width 109 height 13
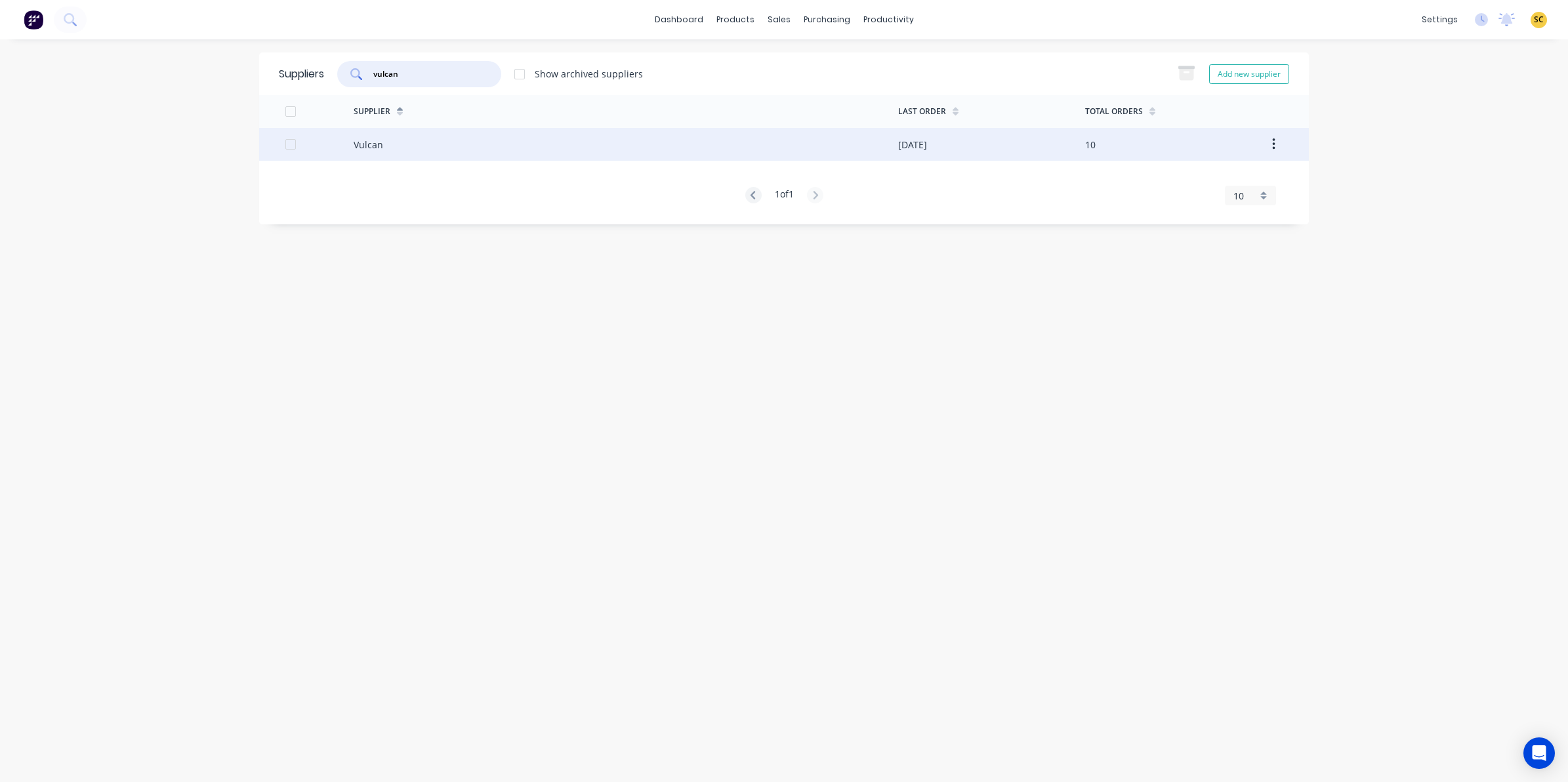
type input "vulcan"
click at [456, 152] on div "Vulcan" at bounding box center [625, 144] width 544 height 33
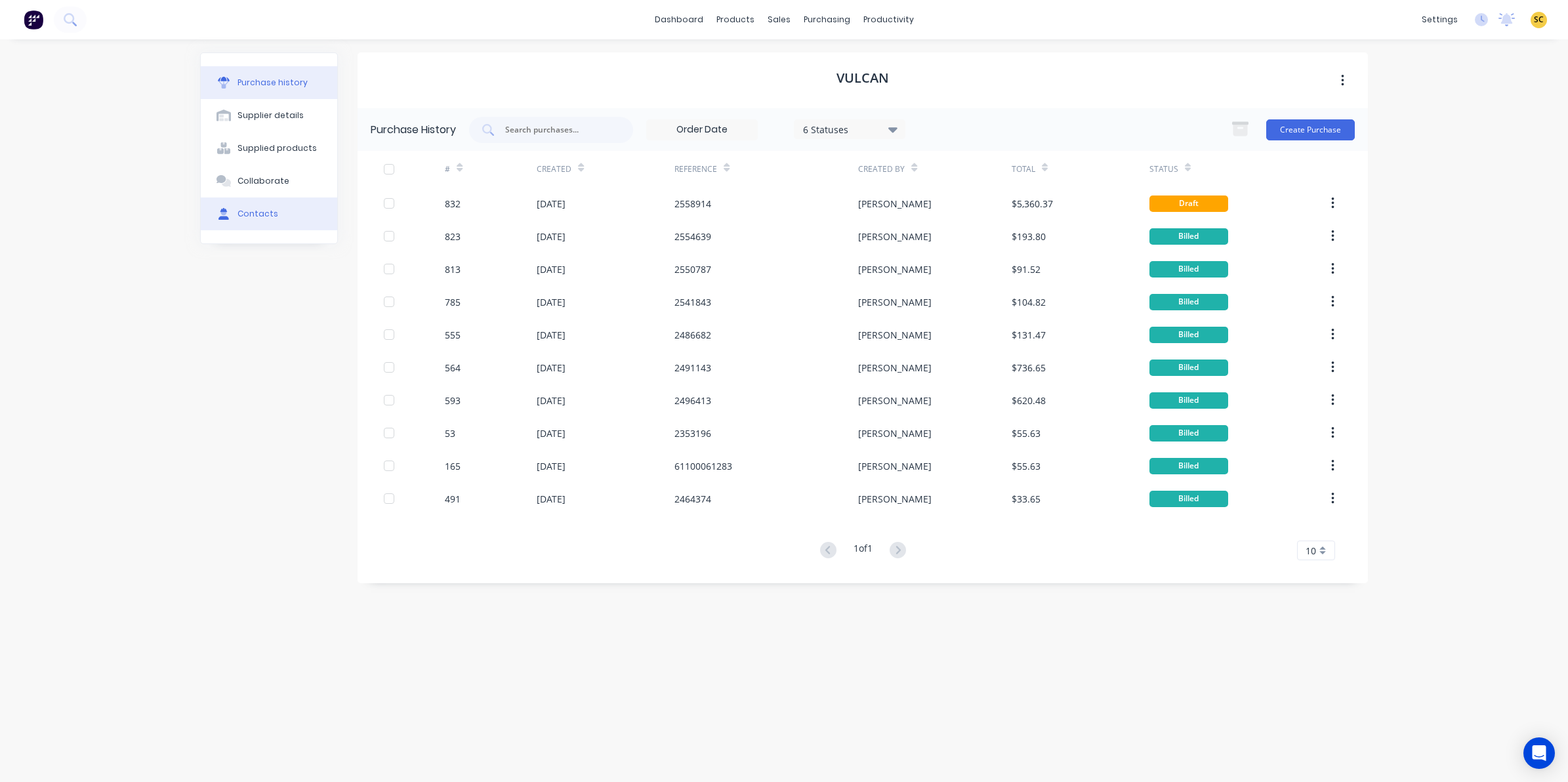
click at [242, 217] on div "Contacts" at bounding box center [257, 213] width 41 height 12
select select "AU"
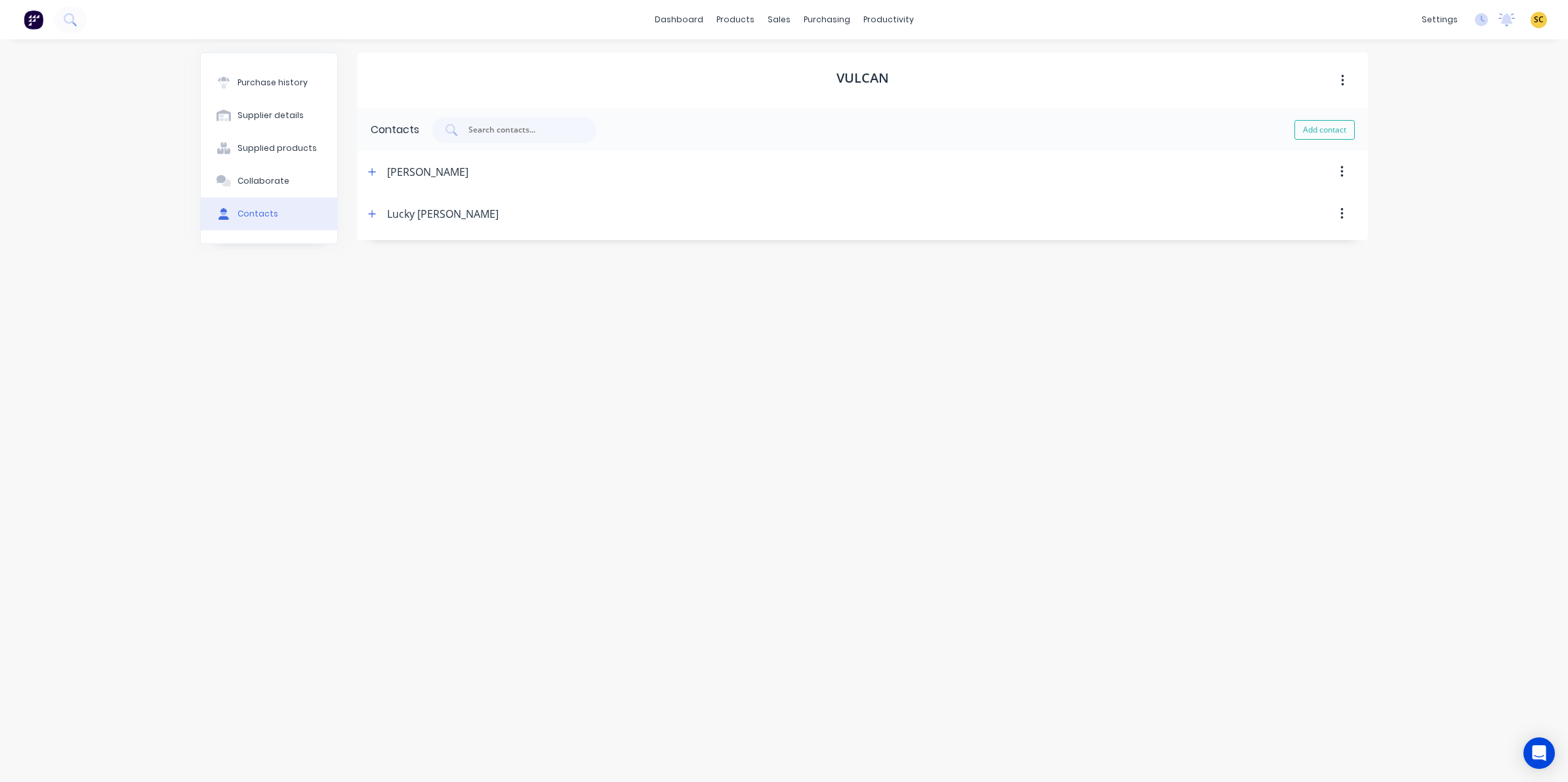
click at [1338, 175] on button "button" at bounding box center [1342, 172] width 31 height 24
click at [1199, 156] on div "Delete" at bounding box center [918, 172] width 899 height 42
click at [468, 159] on div at bounding box center [918, 172] width 899 height 42
click at [369, 165] on button "button" at bounding box center [372, 172] width 16 height 16
click at [375, 419] on icon "button" at bounding box center [372, 423] width 8 height 9
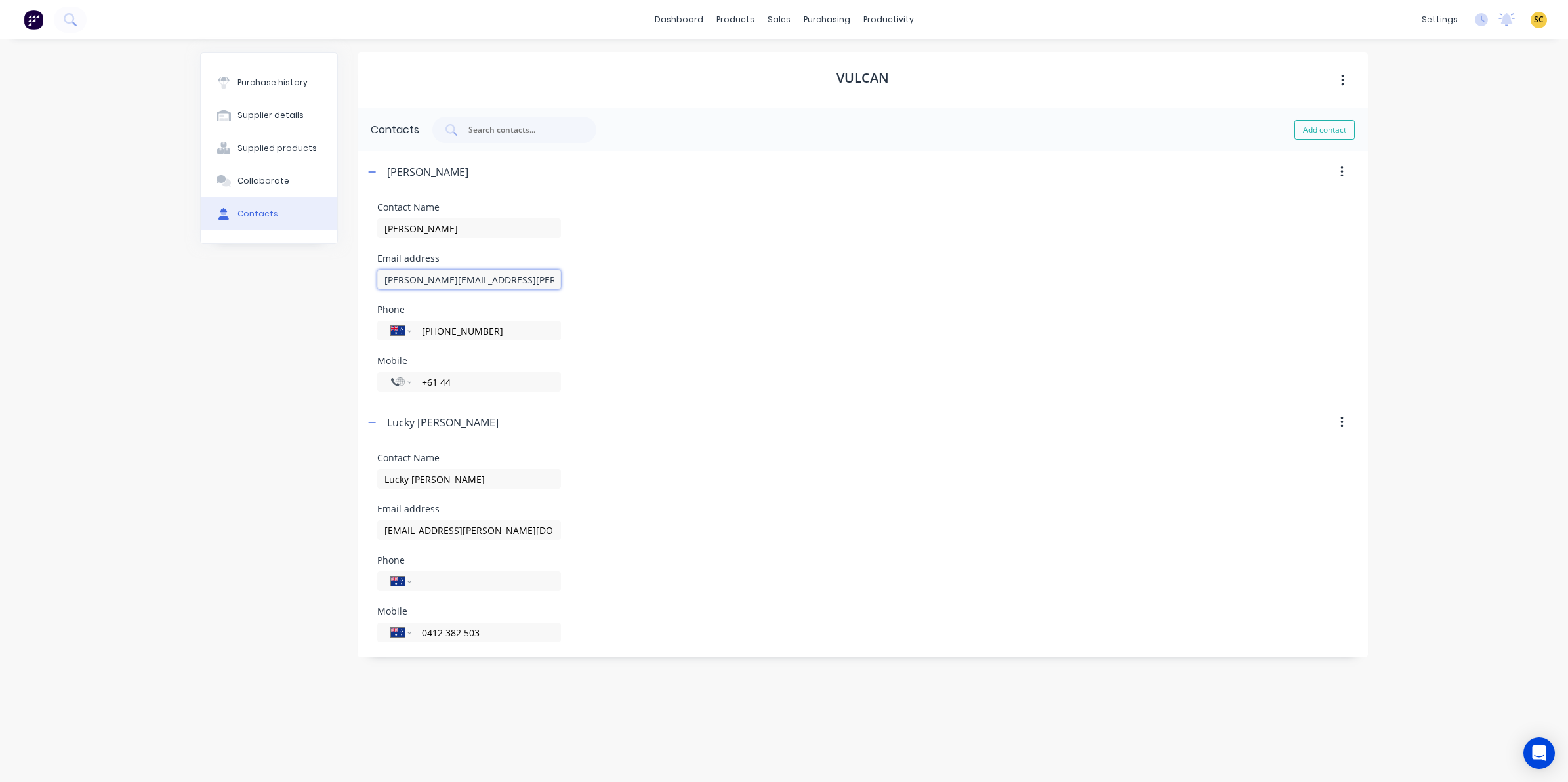
click at [489, 280] on input "[PERSON_NAME][EMAIL_ADDRESS][PERSON_NAME][DOMAIN_NAME]" at bounding box center [469, 279] width 184 height 20
drag, startPoint x: 487, startPoint y: 282, endPoint x: 139, endPoint y: 287, distance: 348.0
click at [139, 287] on div "dashboard products sales purchasing productivity dashboard products Product Cat…" at bounding box center [784, 391] width 1568 height 782
type input "[PERSON_NAME][EMAIL_ADDRESS][PERSON_NAME][DOMAIN_NAME]"
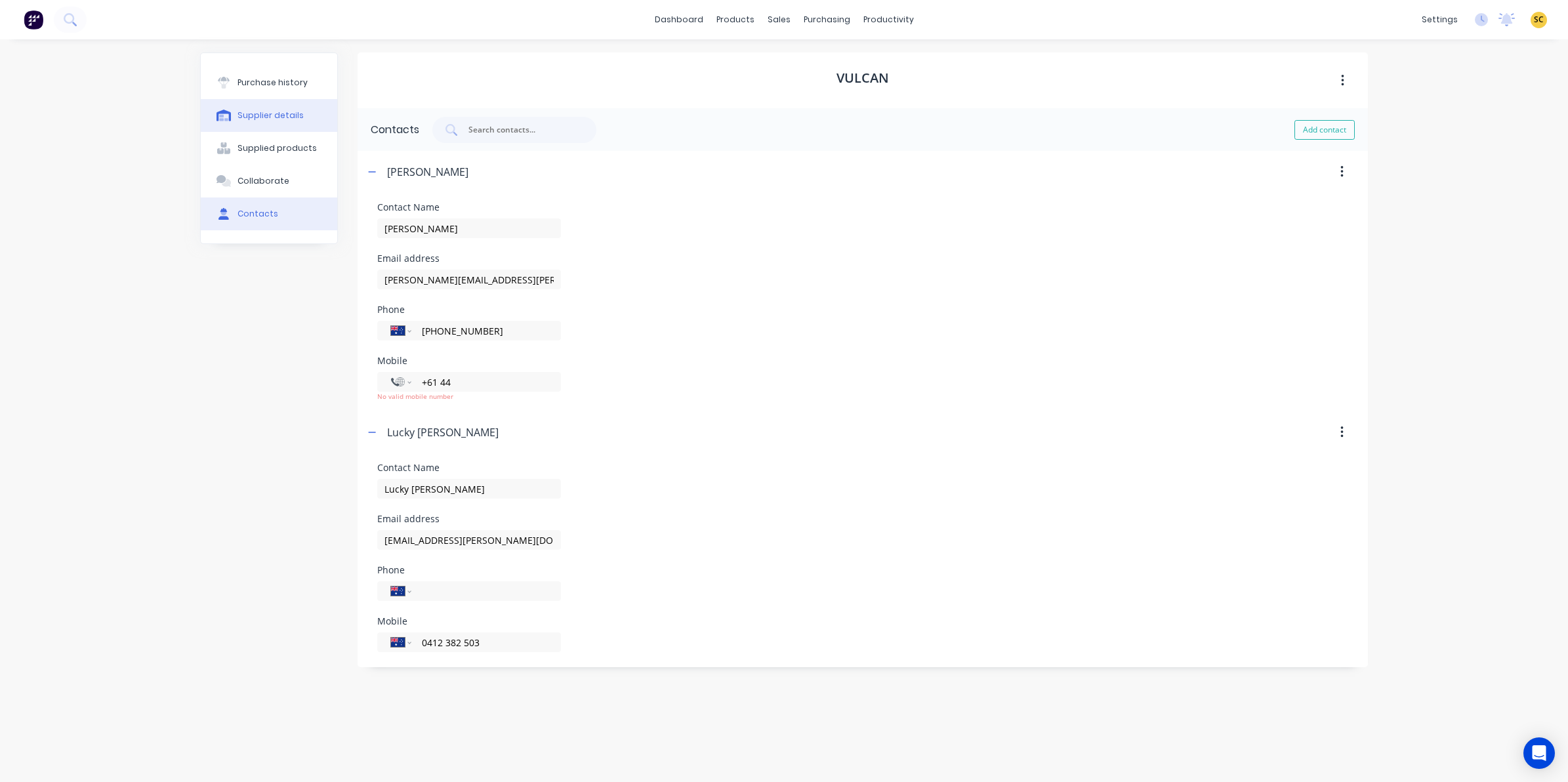
drag, startPoint x: 290, startPoint y: 75, endPoint x: 277, endPoint y: 115, distance: 42.1
click at [280, 112] on div "Purchase history Supplier details Supplied products Collaborate Contacts" at bounding box center [269, 148] width 136 height 190
click at [237, 81] on div "Purchase history" at bounding box center [272, 82] width 70 height 12
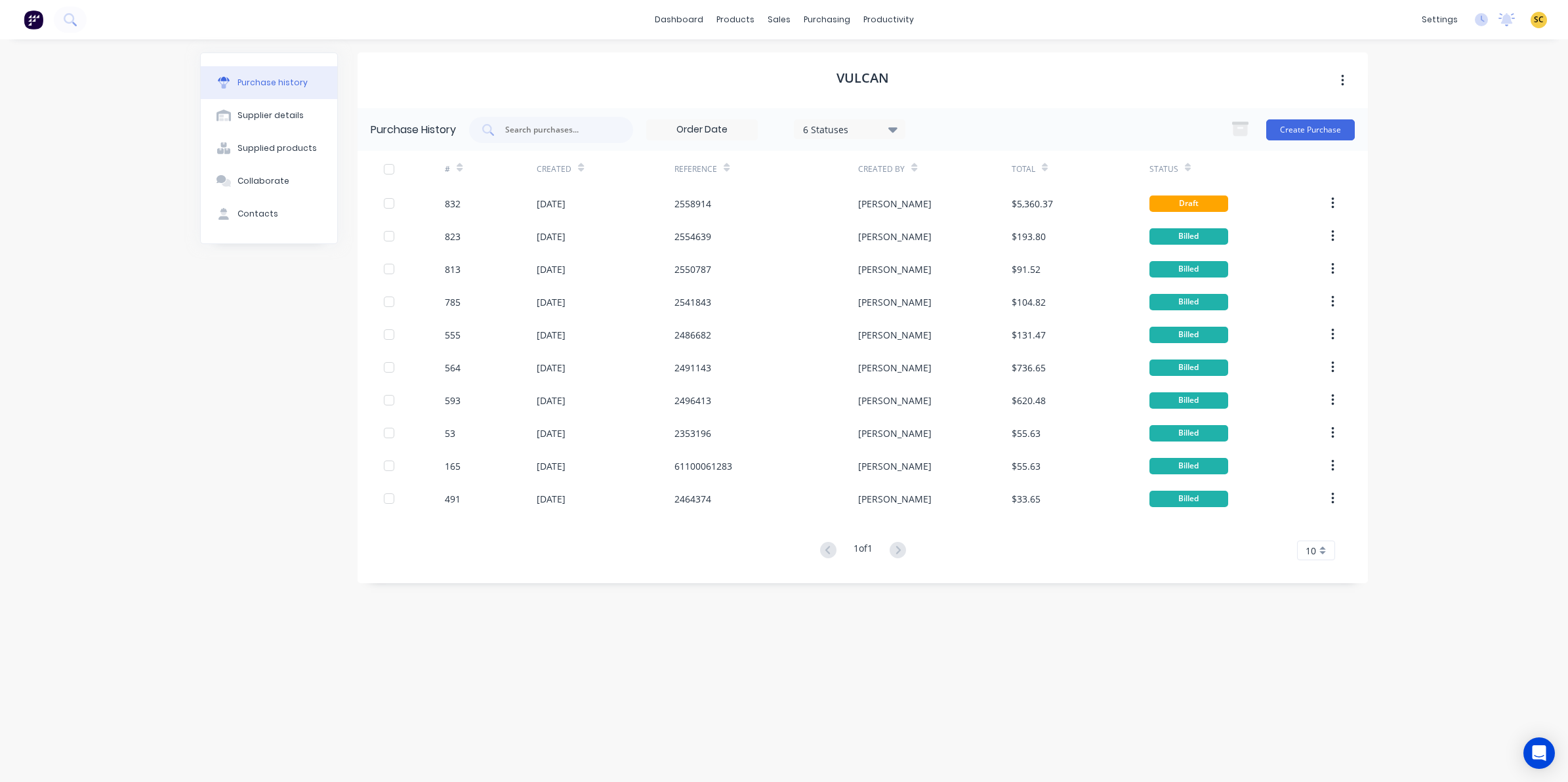
click at [30, 18] on img at bounding box center [34, 20] width 20 height 20
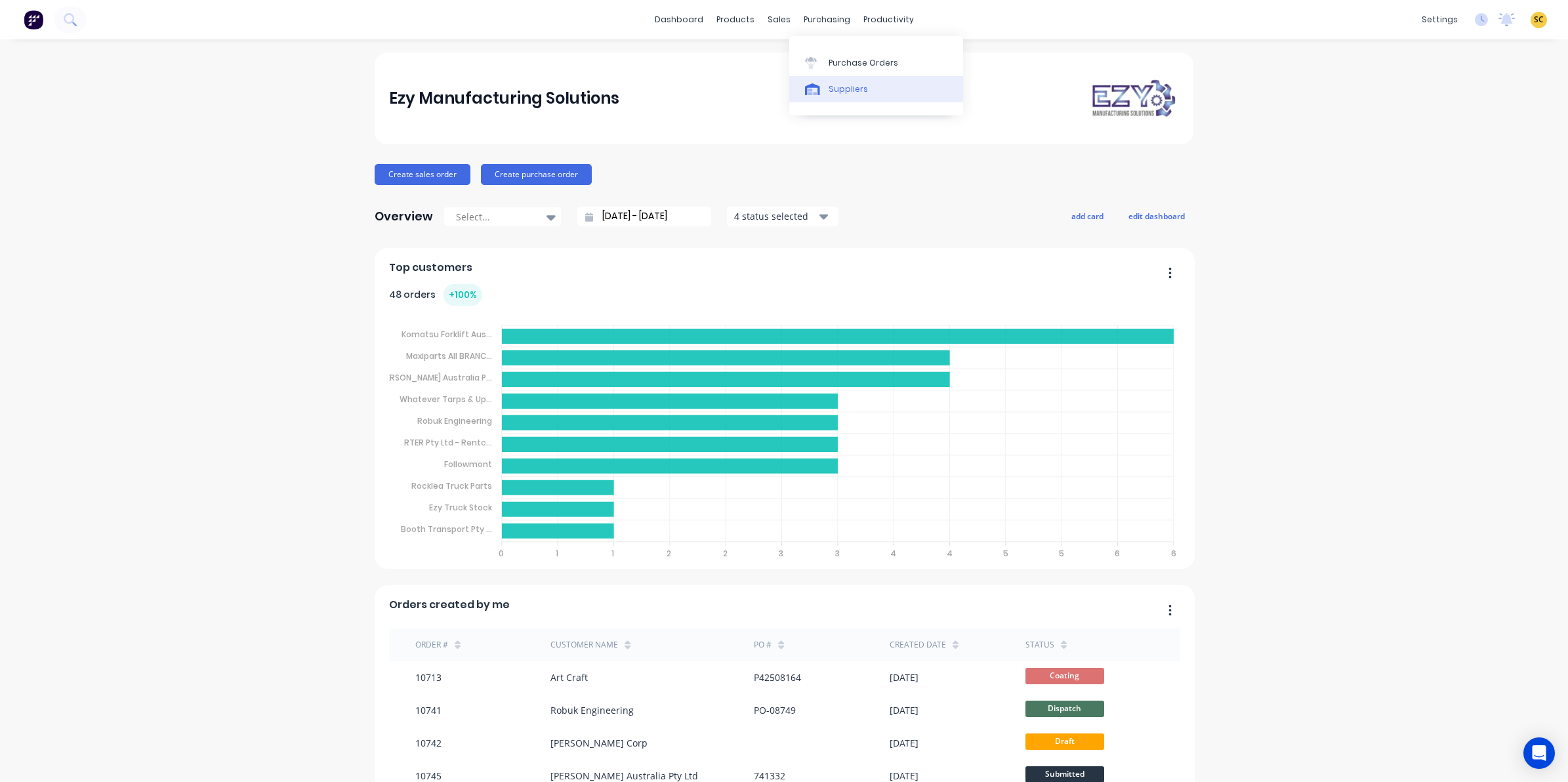
click at [830, 90] on div "Suppliers" at bounding box center [848, 89] width 39 height 12
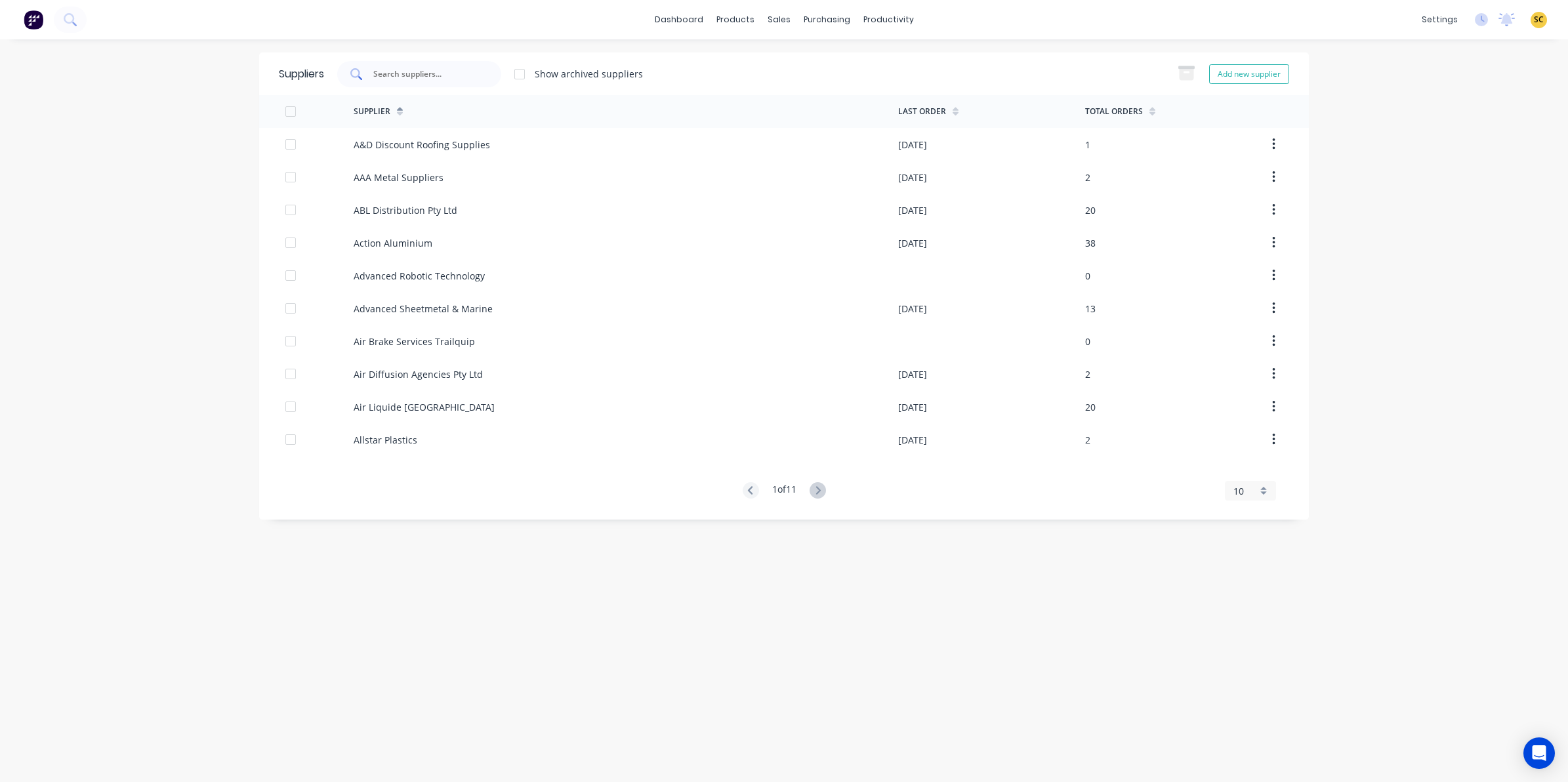
click at [474, 63] on div at bounding box center [419, 74] width 164 height 26
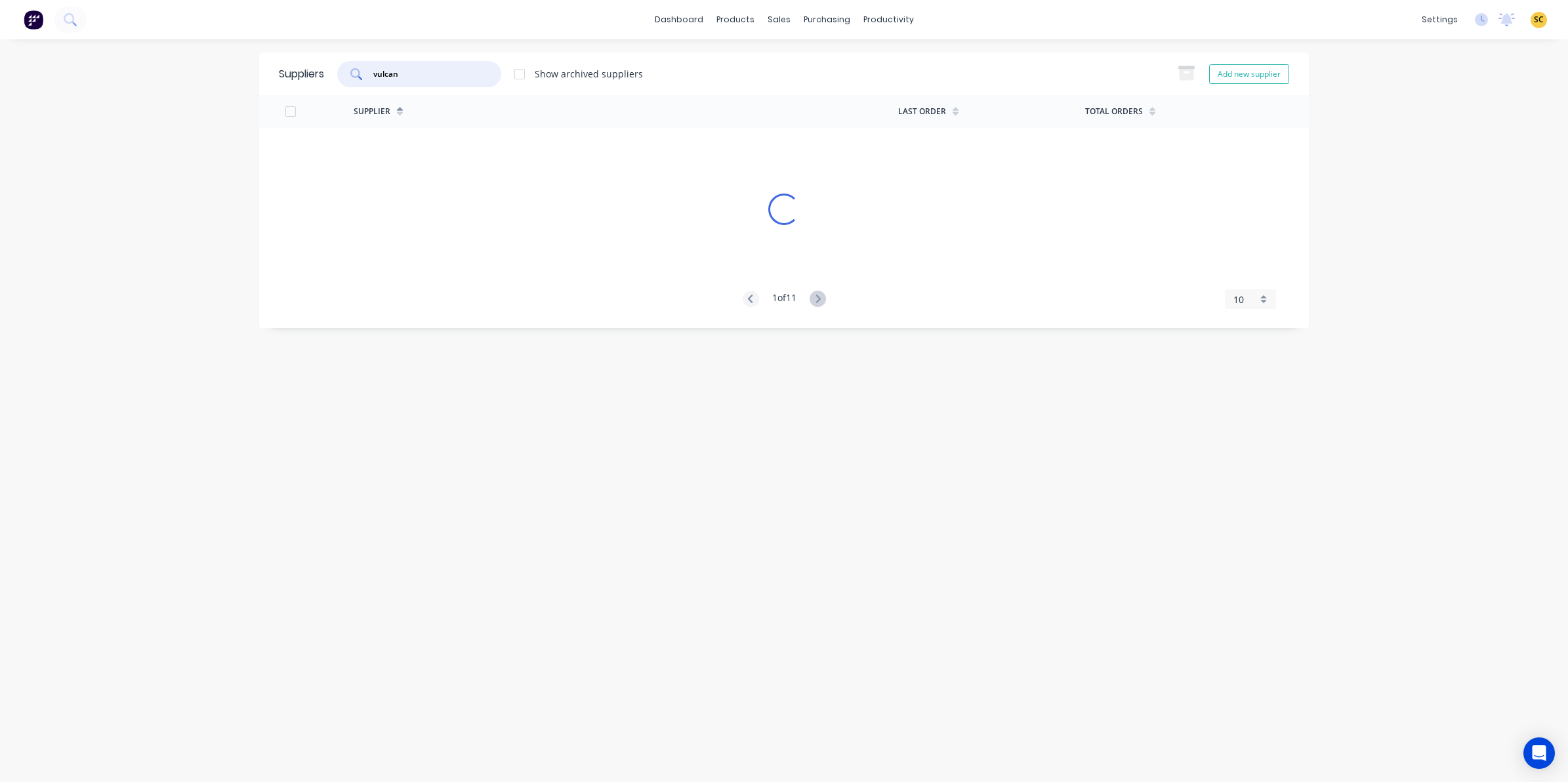
type input "vulcan"
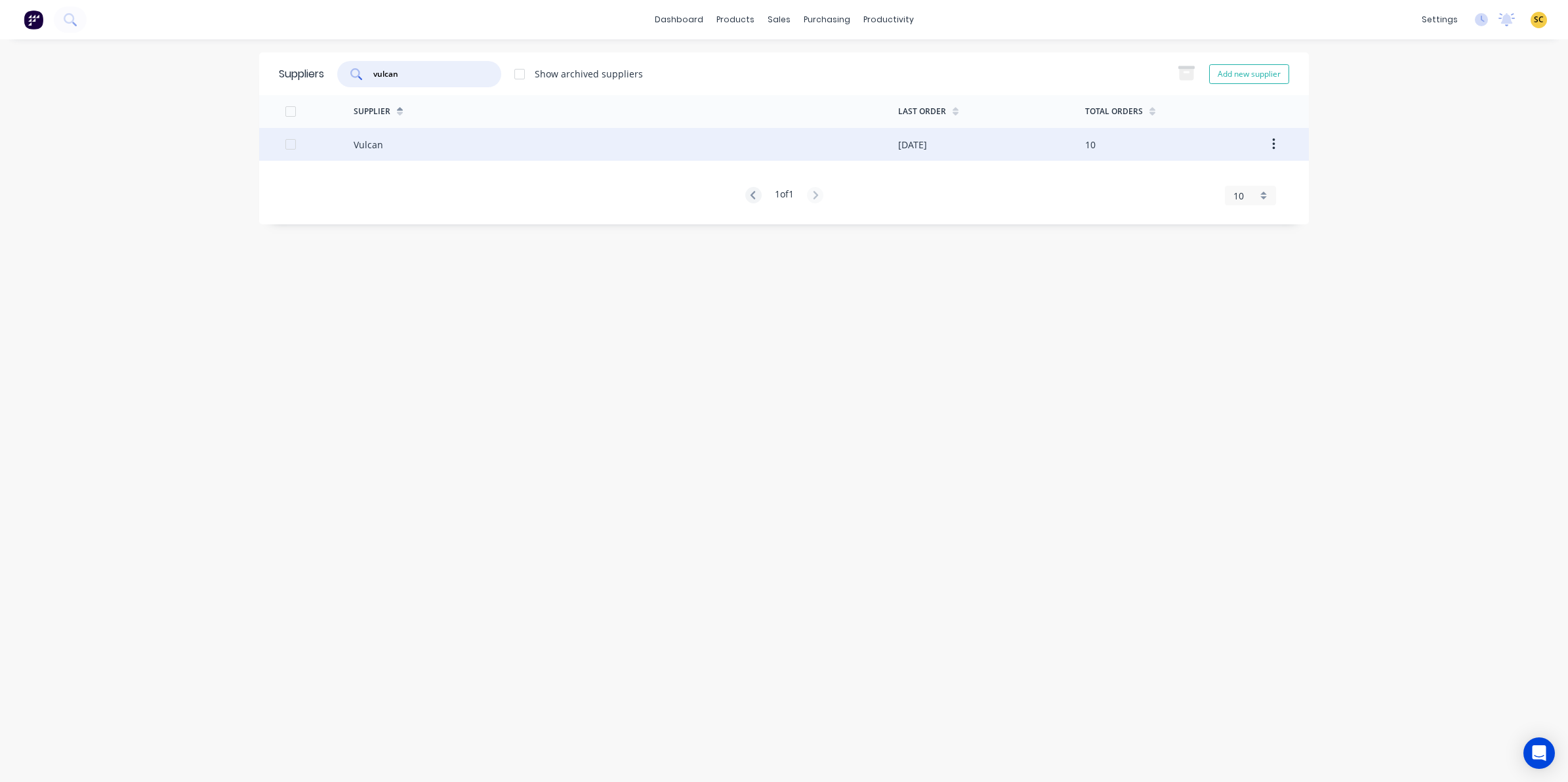
click at [365, 141] on div "Vulcan" at bounding box center [368, 145] width 29 height 14
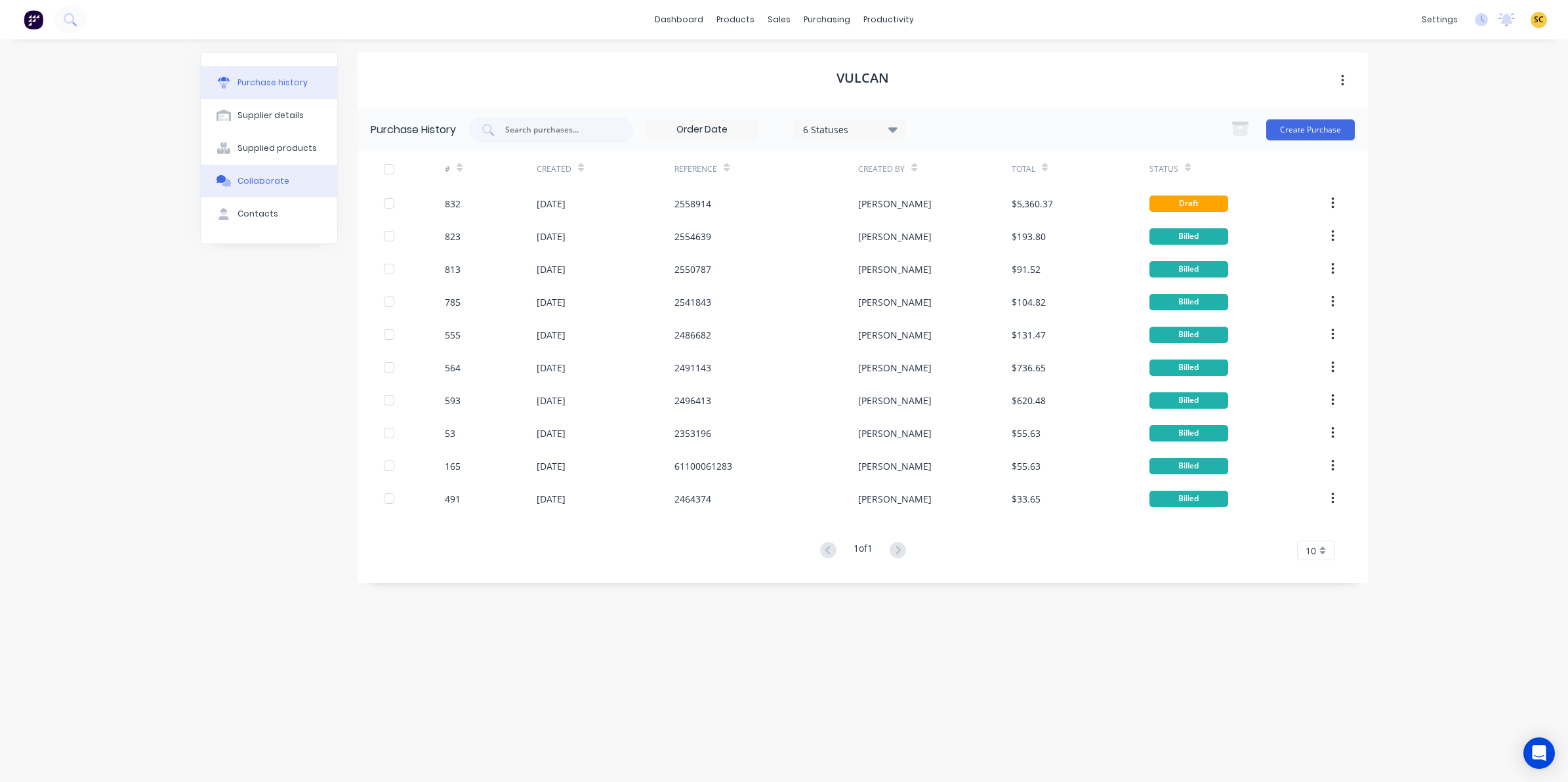
click at [284, 179] on button "Collaborate" at bounding box center [269, 181] width 136 height 33
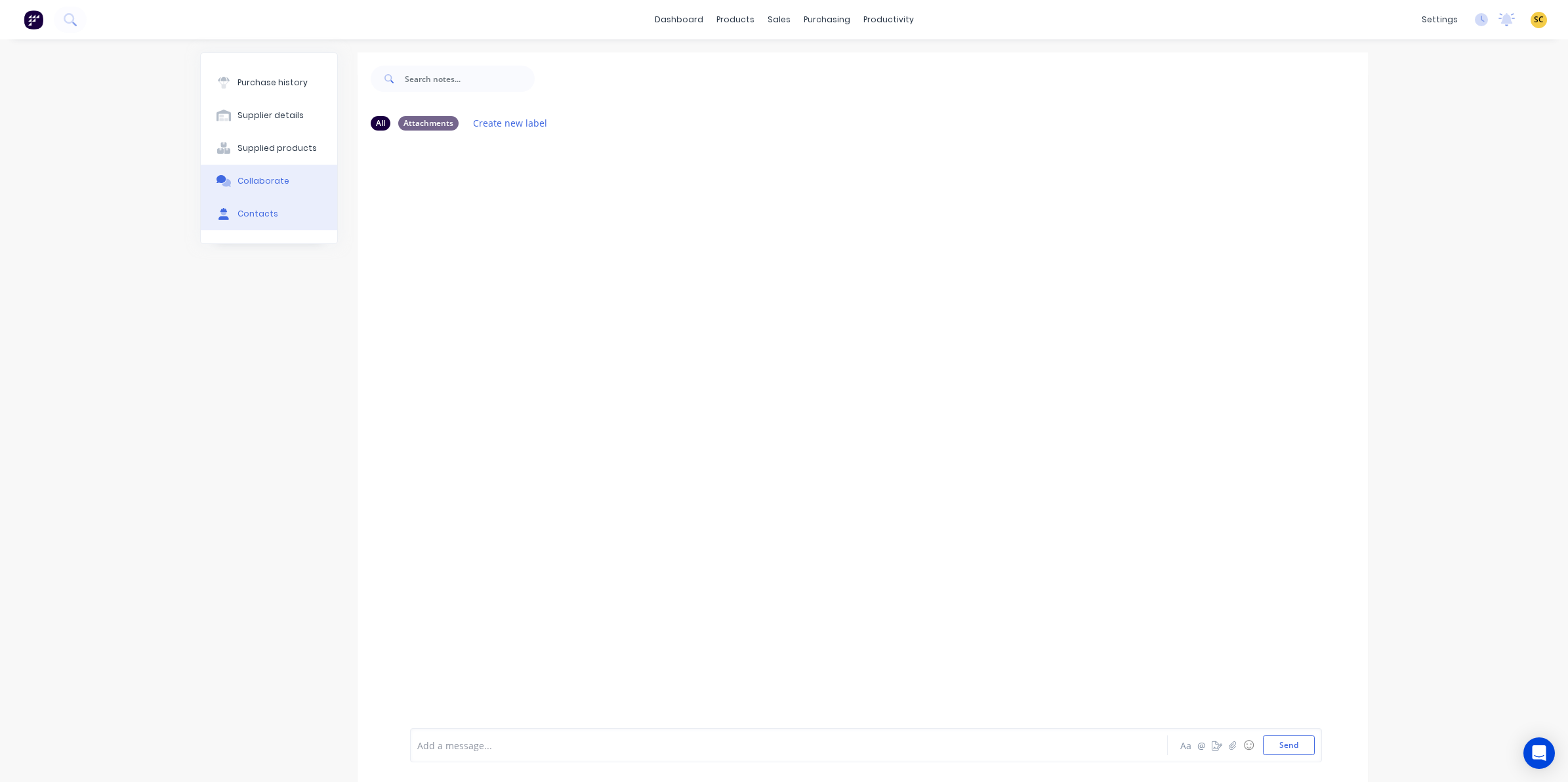
click at [232, 229] on button "Contacts" at bounding box center [269, 213] width 136 height 33
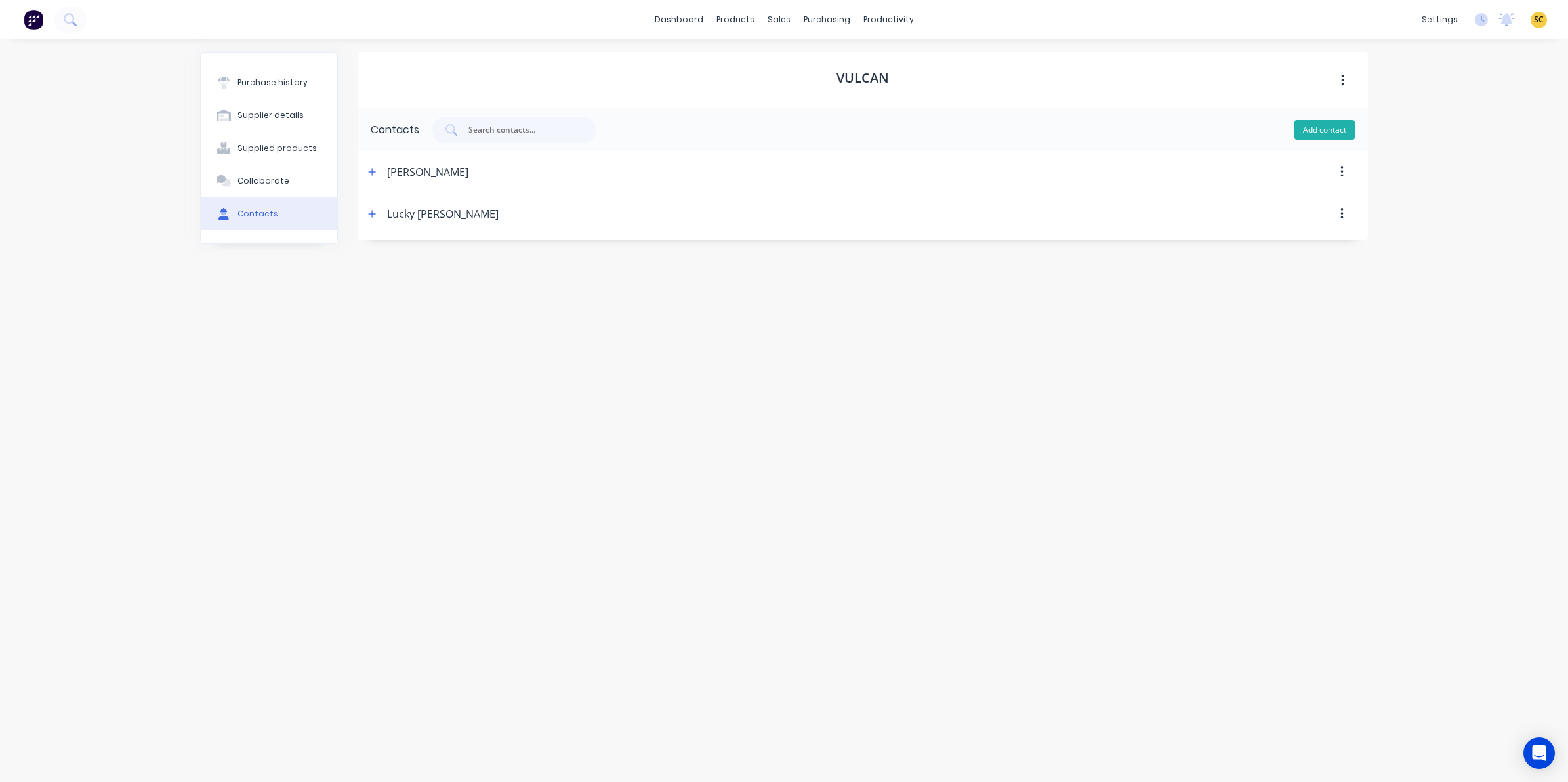
click at [1316, 129] on button "Add contact" at bounding box center [1324, 130] width 60 height 20
select select "AU"
click at [450, 169] on div at bounding box center [909, 172] width 918 height 42
click at [443, 169] on div "New Contact" at bounding box center [419, 172] width 63 height 42
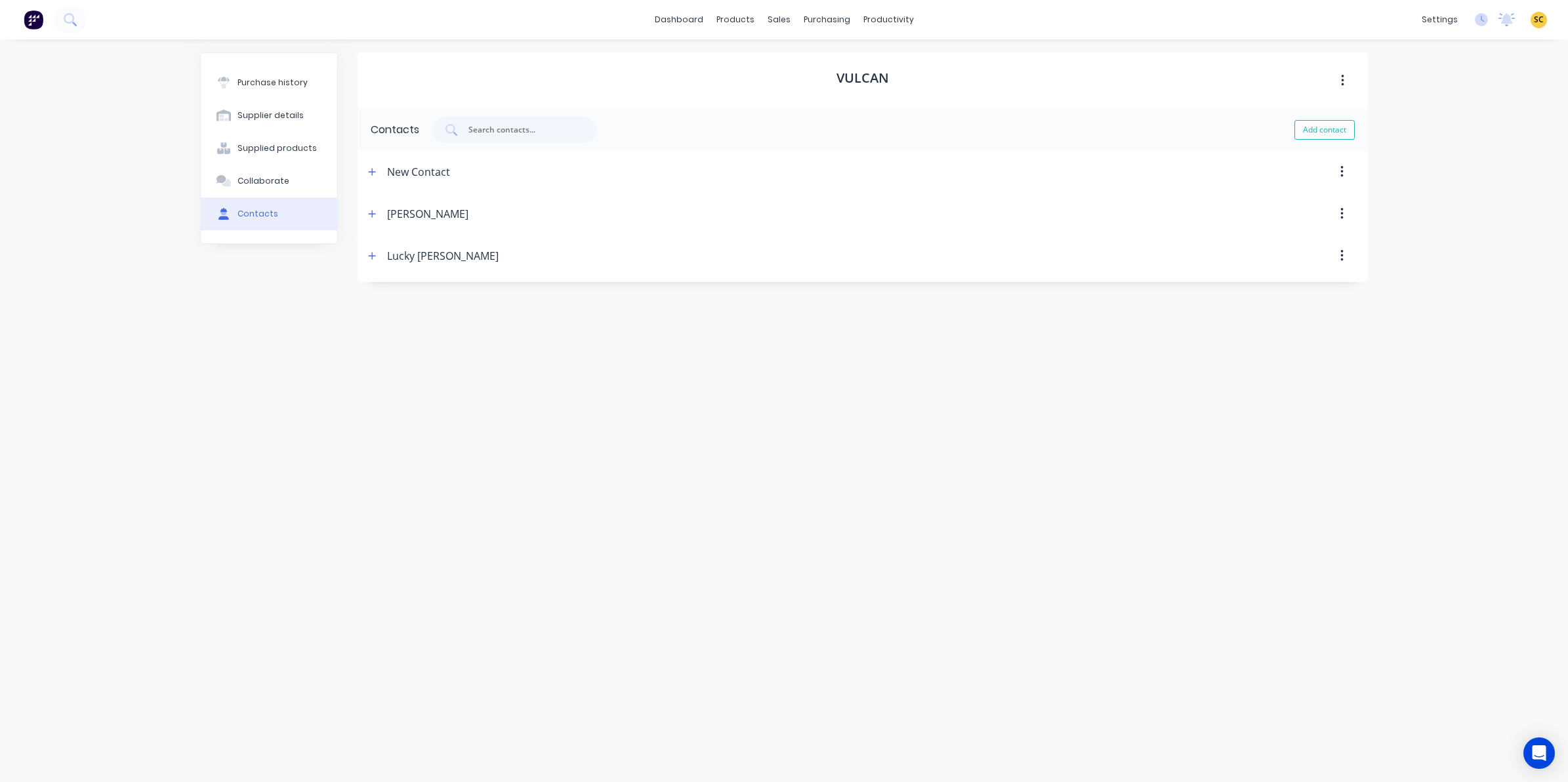
click at [450, 174] on div at bounding box center [909, 172] width 918 height 42
click at [445, 169] on div "New Contact" at bounding box center [419, 172] width 63 height 42
click at [444, 168] on div "New Contact" at bounding box center [419, 172] width 63 height 42
drag, startPoint x: 444, startPoint y: 168, endPoint x: 450, endPoint y: 172, distance: 7.2
click at [450, 172] on div at bounding box center [909, 172] width 918 height 42
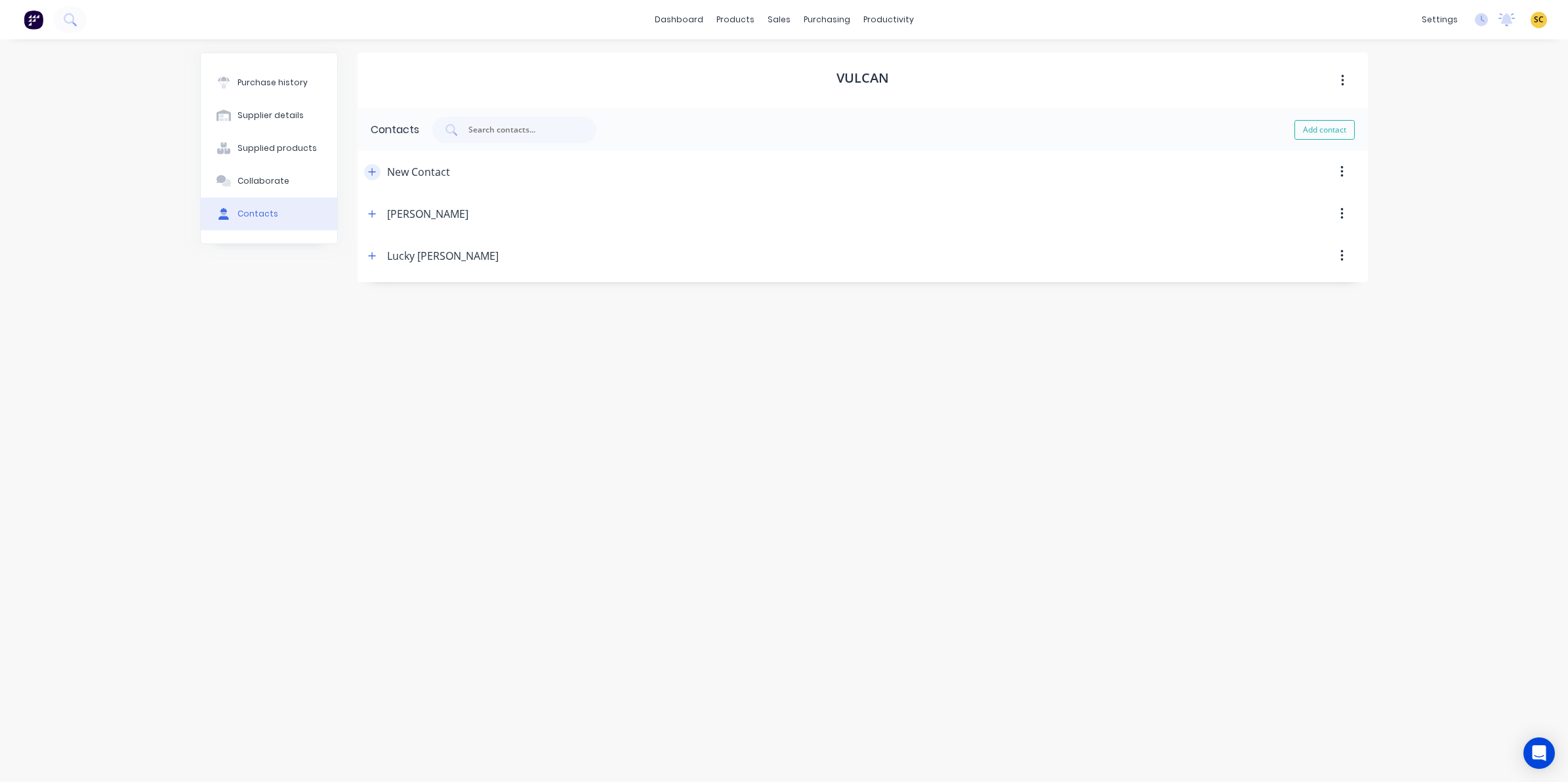
click at [370, 175] on icon "button" at bounding box center [372, 172] width 8 height 9
drag, startPoint x: 444, startPoint y: 230, endPoint x: 215, endPoint y: 232, distance: 229.0
click at [215, 232] on div "Purchase history Supplier details Supplied products Collaborate Contacts Vulcan…" at bounding box center [784, 403] width 1168 height 703
type input "Paula Woodham"
click at [394, 273] on input at bounding box center [469, 279] width 184 height 20
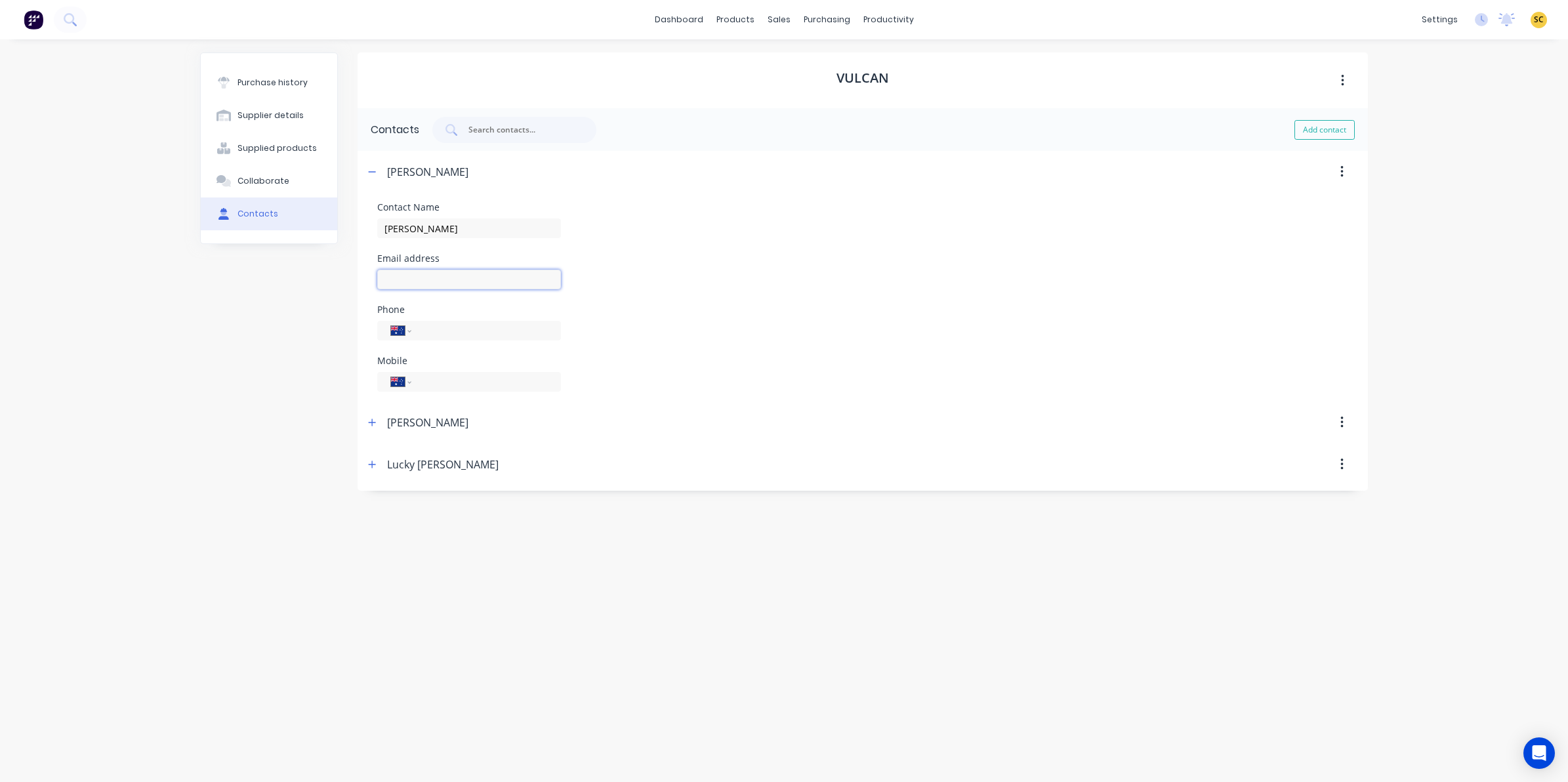
click at [500, 279] on input at bounding box center [469, 279] width 184 height 20
paste input "paula.woodham@vulcan.co"
type input "paula.woodham@vulcan.co"
click at [366, 175] on button "button" at bounding box center [372, 172] width 16 height 16
click at [447, 371] on div "Vulcan Contacts Add contact Paula Woodham Contact Name Paula Woodham Email addr…" at bounding box center [862, 403] width 1010 height 703
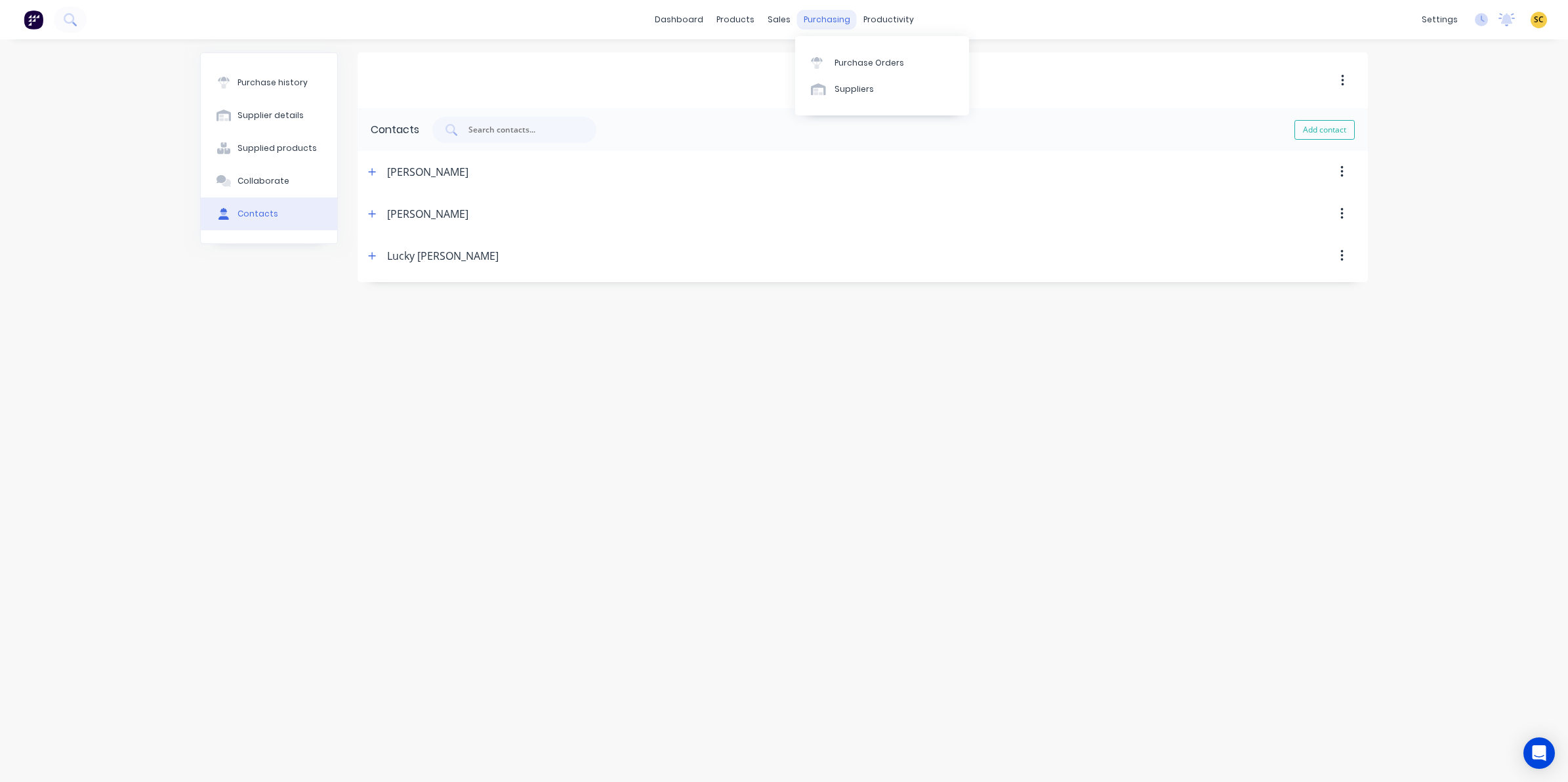
click at [814, 27] on div "purchasing" at bounding box center [827, 20] width 60 height 20
click at [827, 62] on div at bounding box center [821, 62] width 20 height 12
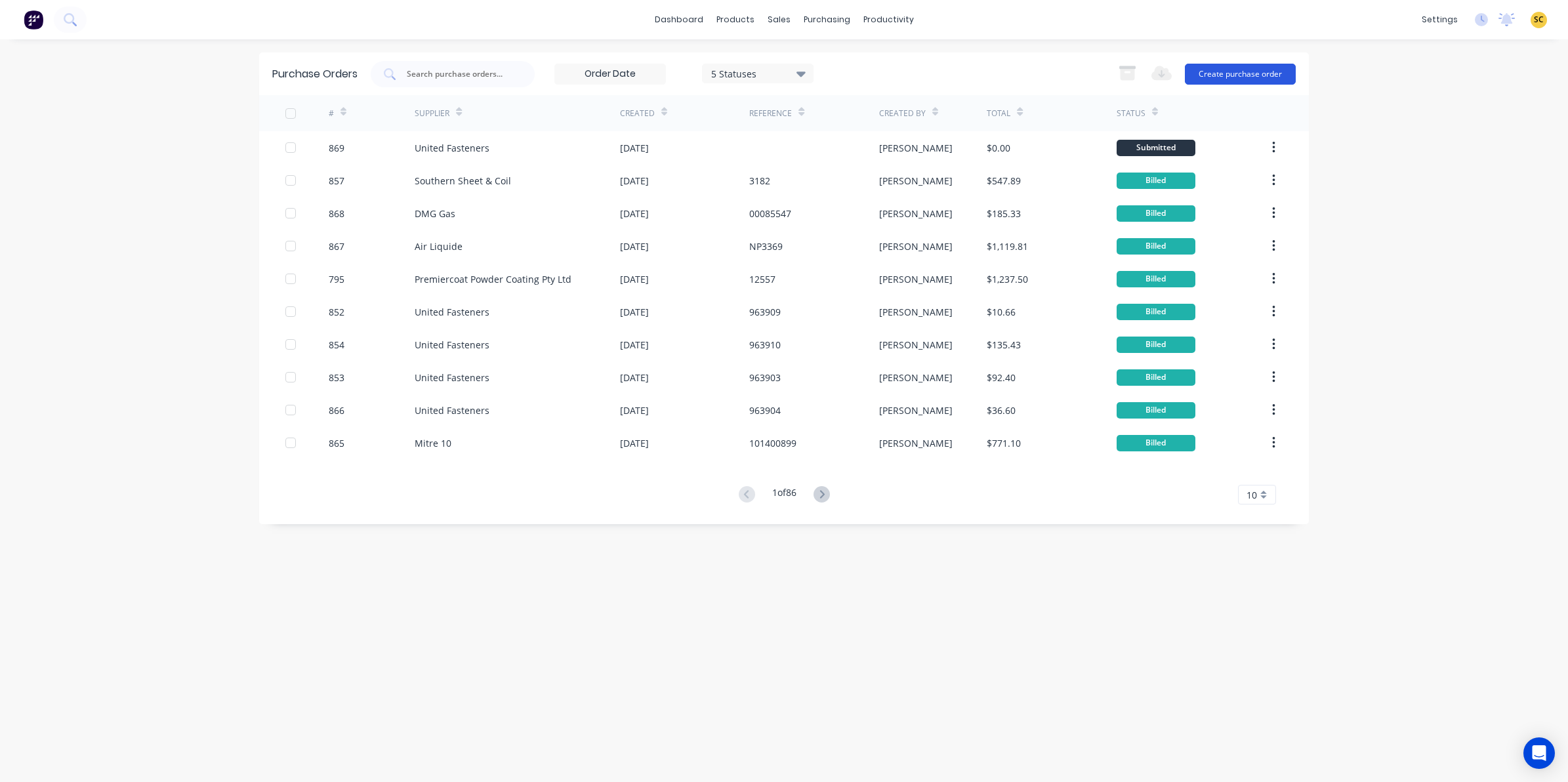
click at [1225, 78] on button "Create purchase order" at bounding box center [1240, 74] width 111 height 21
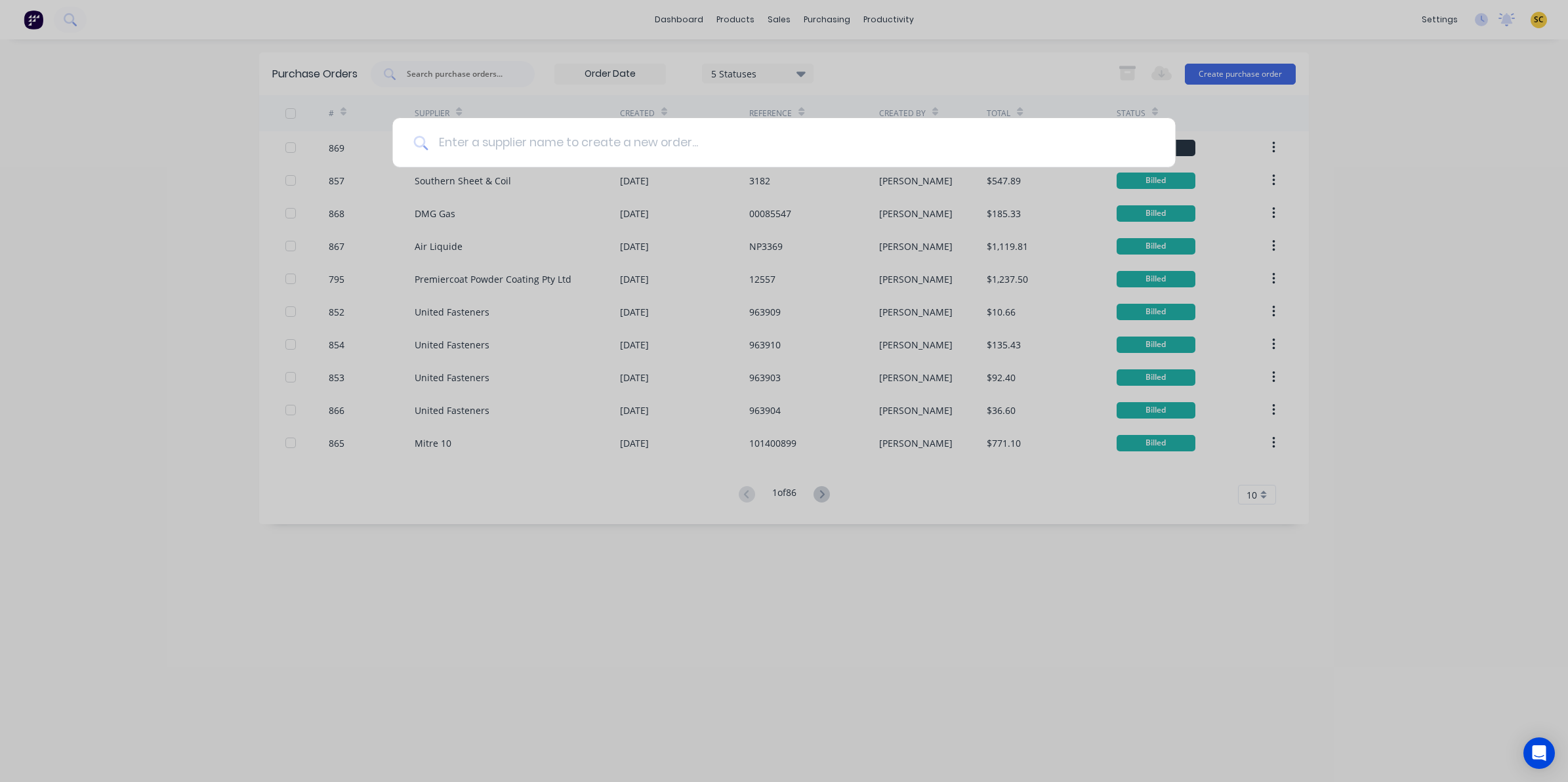
click at [653, 145] on input at bounding box center [791, 142] width 726 height 49
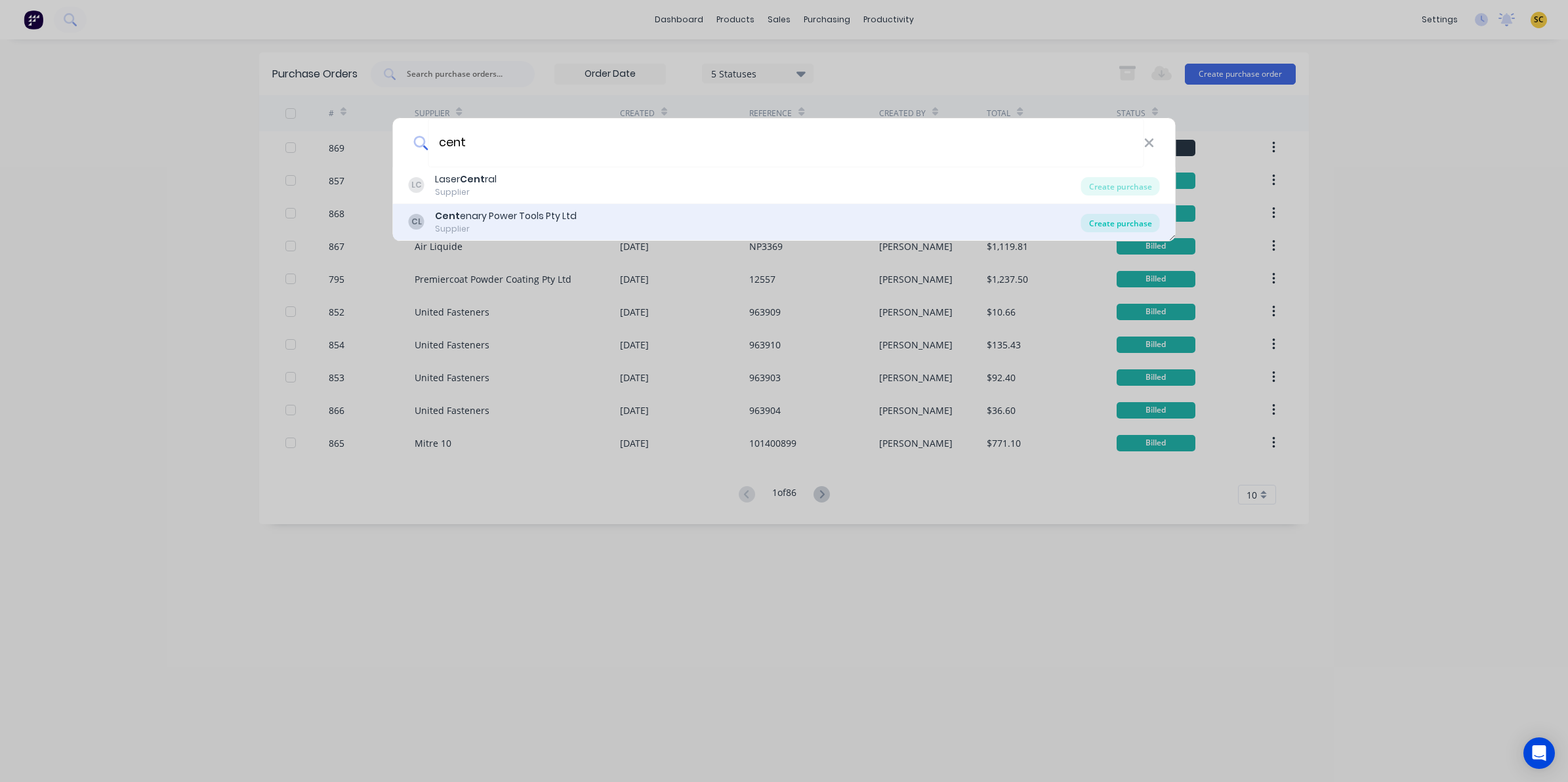
type input "cent"
click at [1110, 228] on div "Create purchase" at bounding box center [1120, 223] width 79 height 18
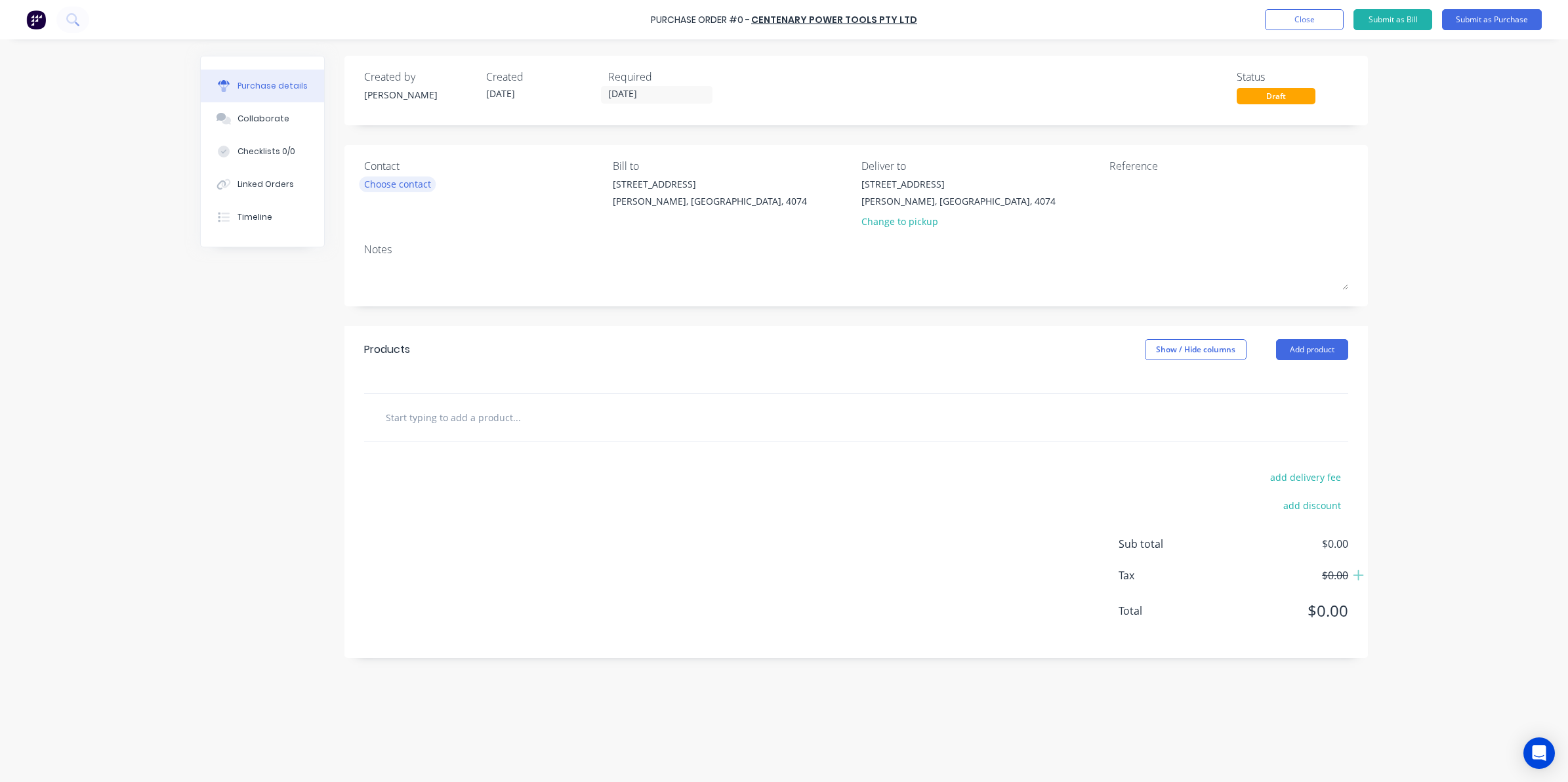
click at [418, 177] on div "Choose contact" at bounding box center [397, 184] width 67 height 14
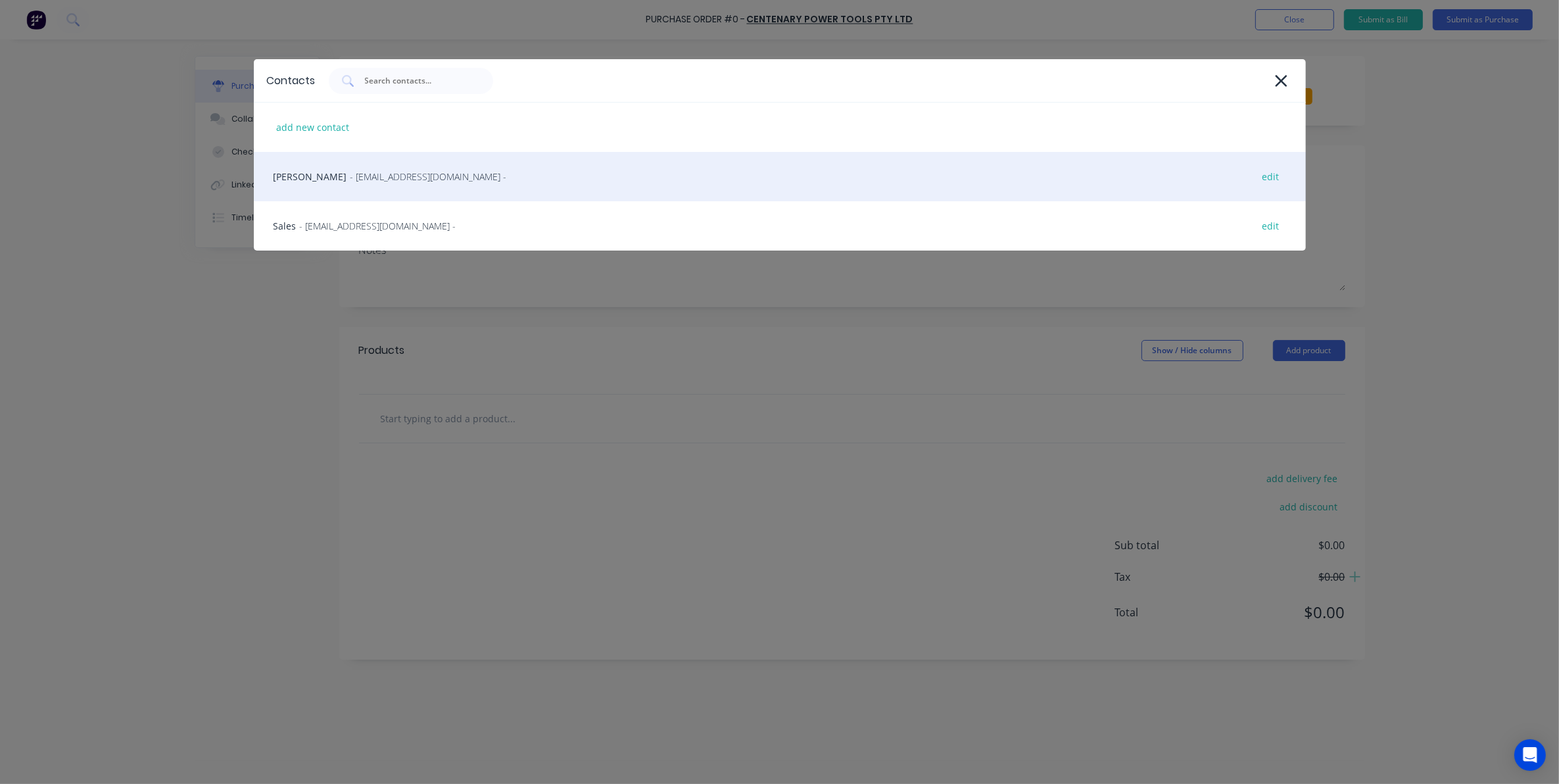
click at [355, 174] on span "- sales@centenarypowertools.com.au -" at bounding box center [428, 177] width 157 height 14
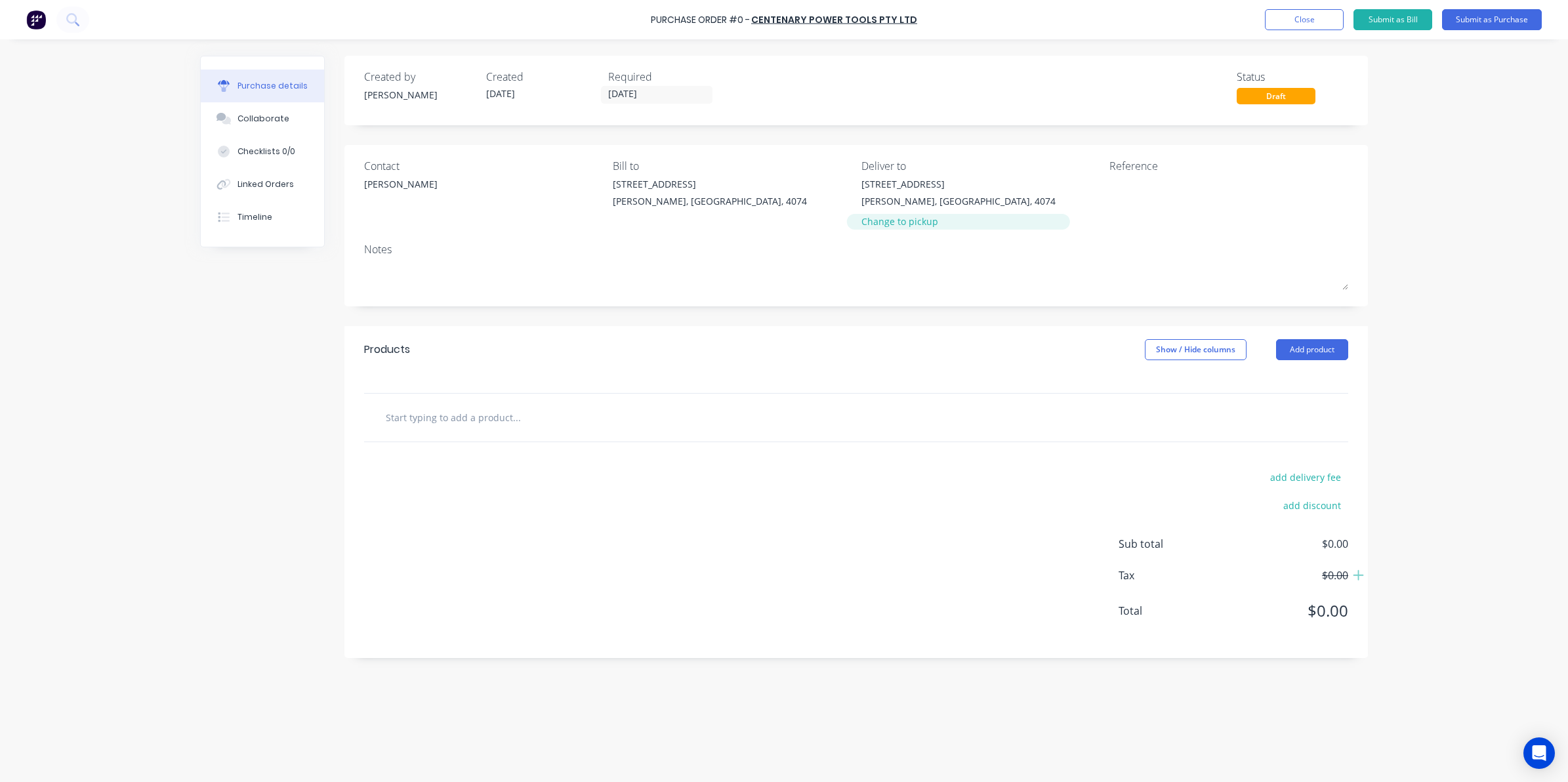
click at [905, 215] on div "Change to pickup" at bounding box center [958, 222] width 194 height 14
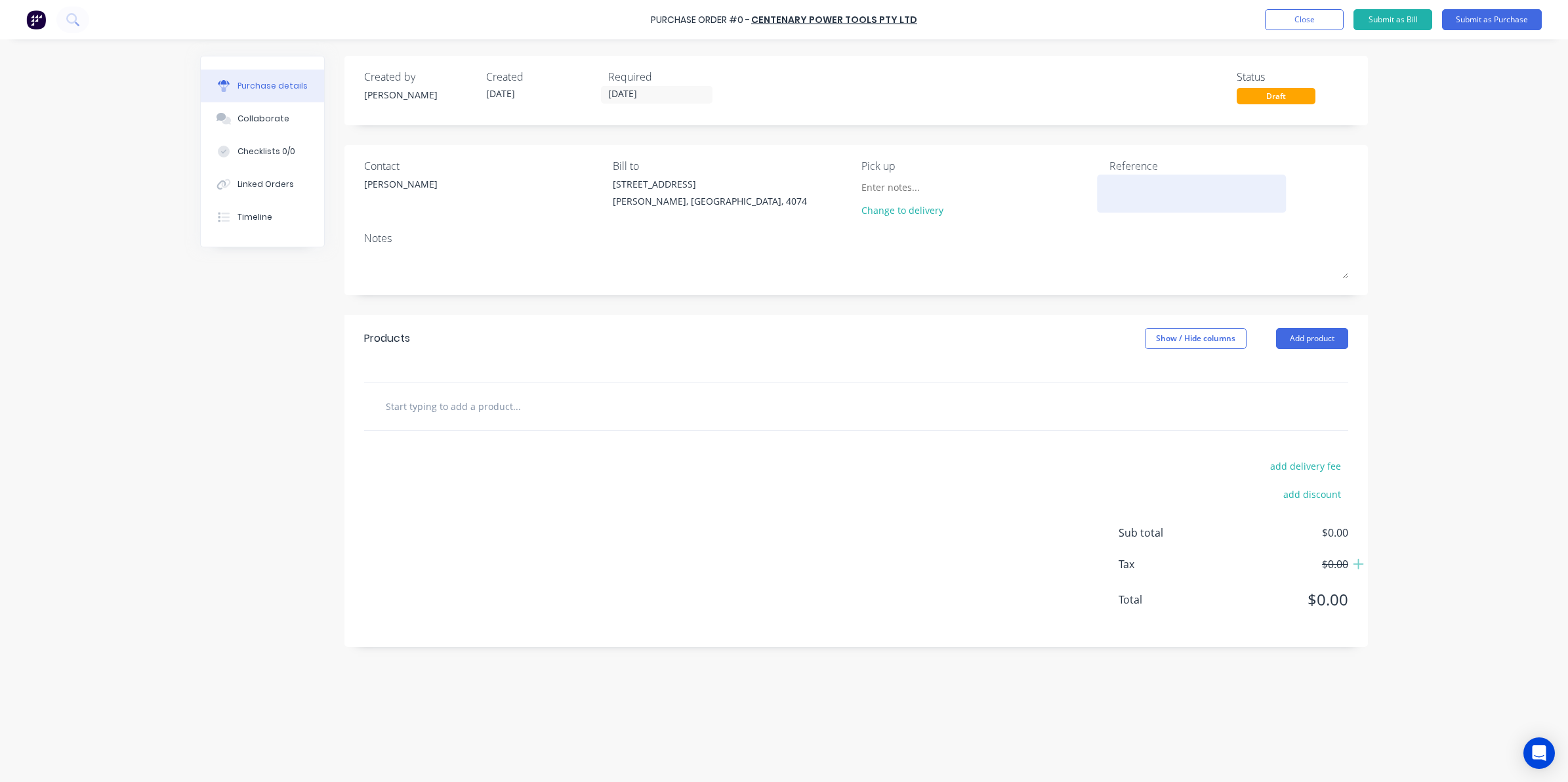
click at [1109, 197] on div at bounding box center [1191, 193] width 164 height 33
click at [1122, 194] on textarea at bounding box center [1191, 192] width 164 height 29
type textarea "5410009753"
type textarea "x"
type textarea "5410009753"
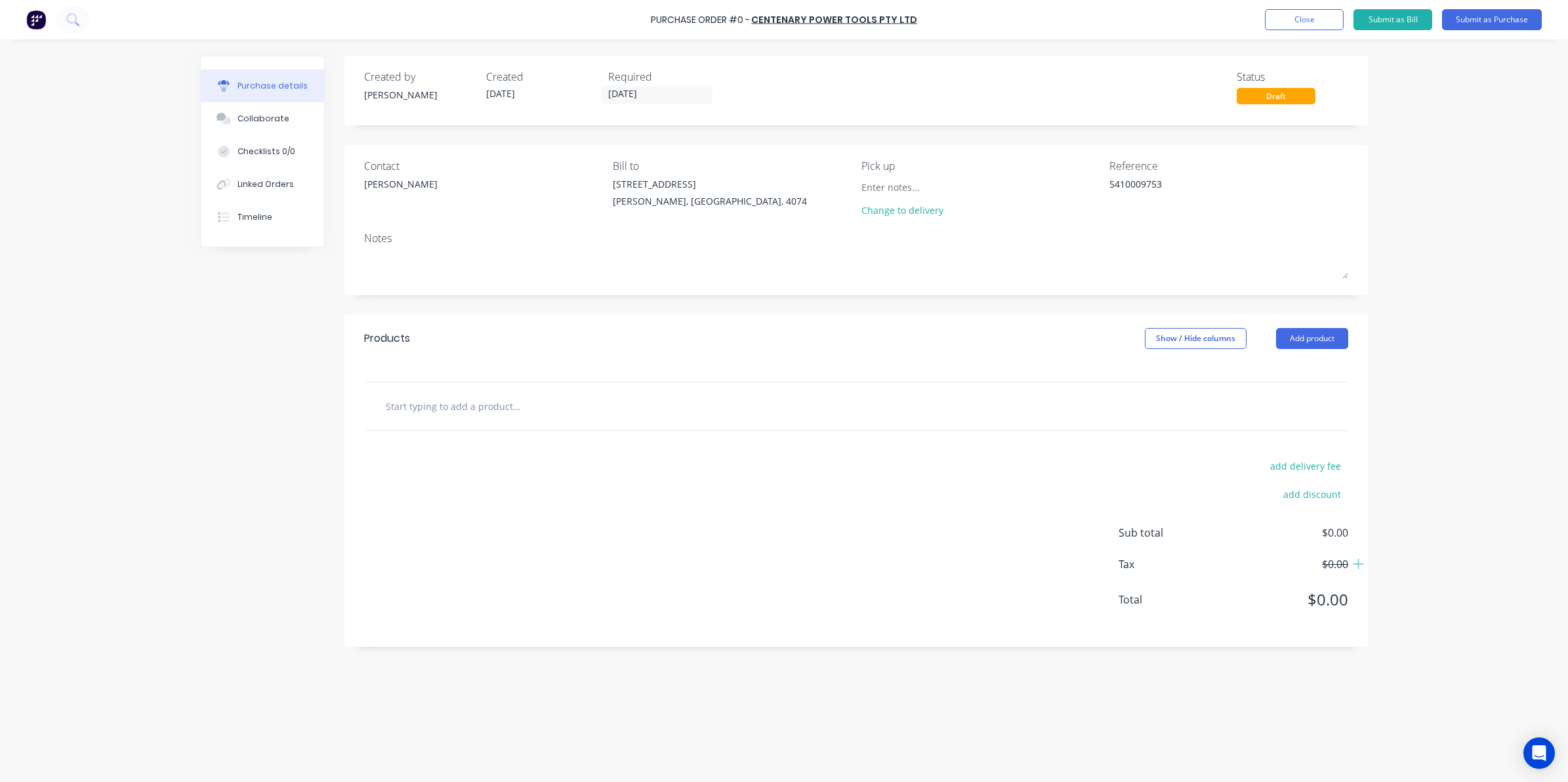
click at [479, 393] on div at bounding box center [856, 406] width 984 height 48
click at [483, 409] on input "text" at bounding box center [516, 406] width 262 height 26
type textarea "x"
type input "U"
type textarea "x"
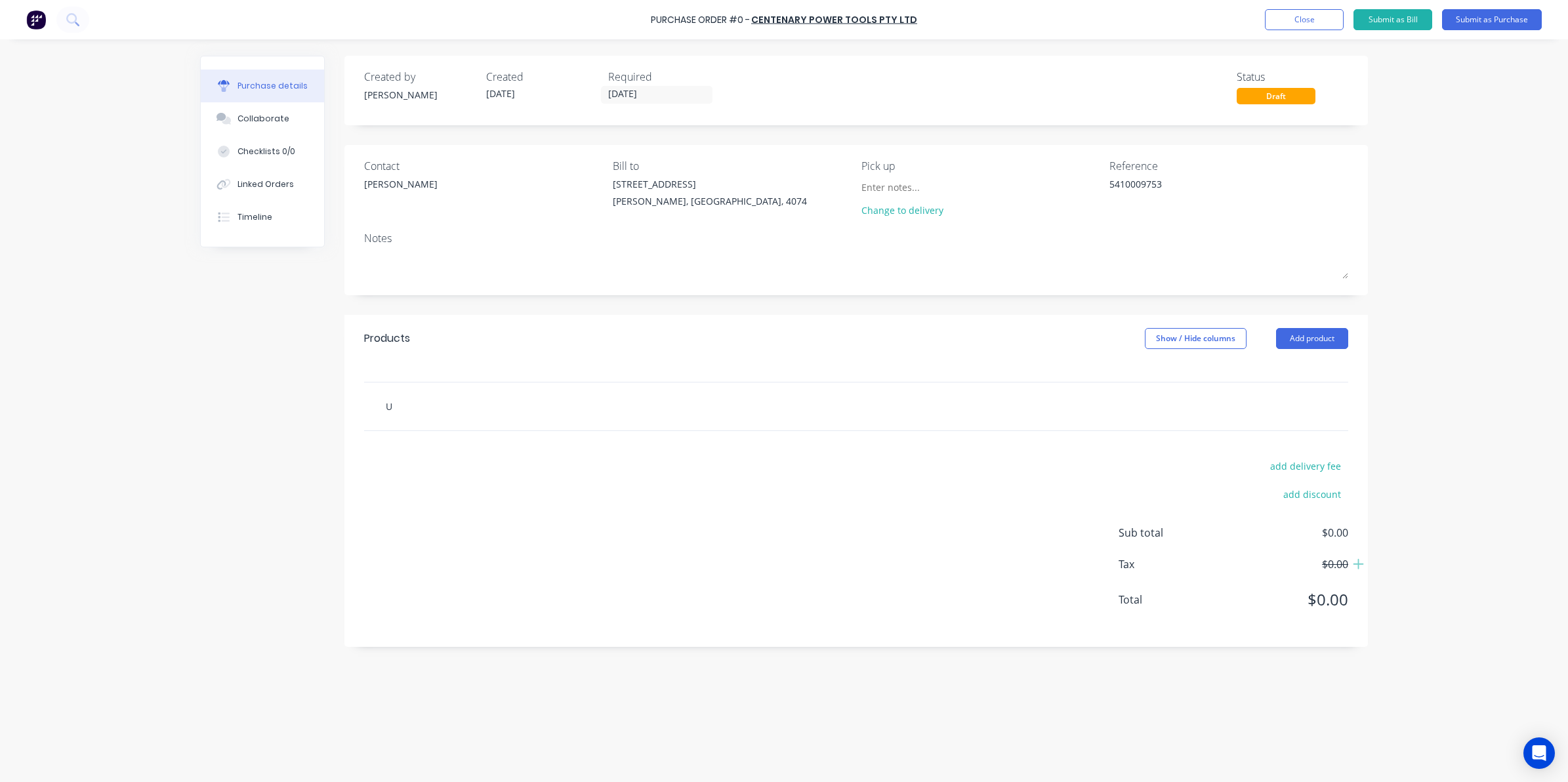
type input "Uk"
type textarea "x"
type input "Ukt"
type textarea "x"
type input "Uktr"
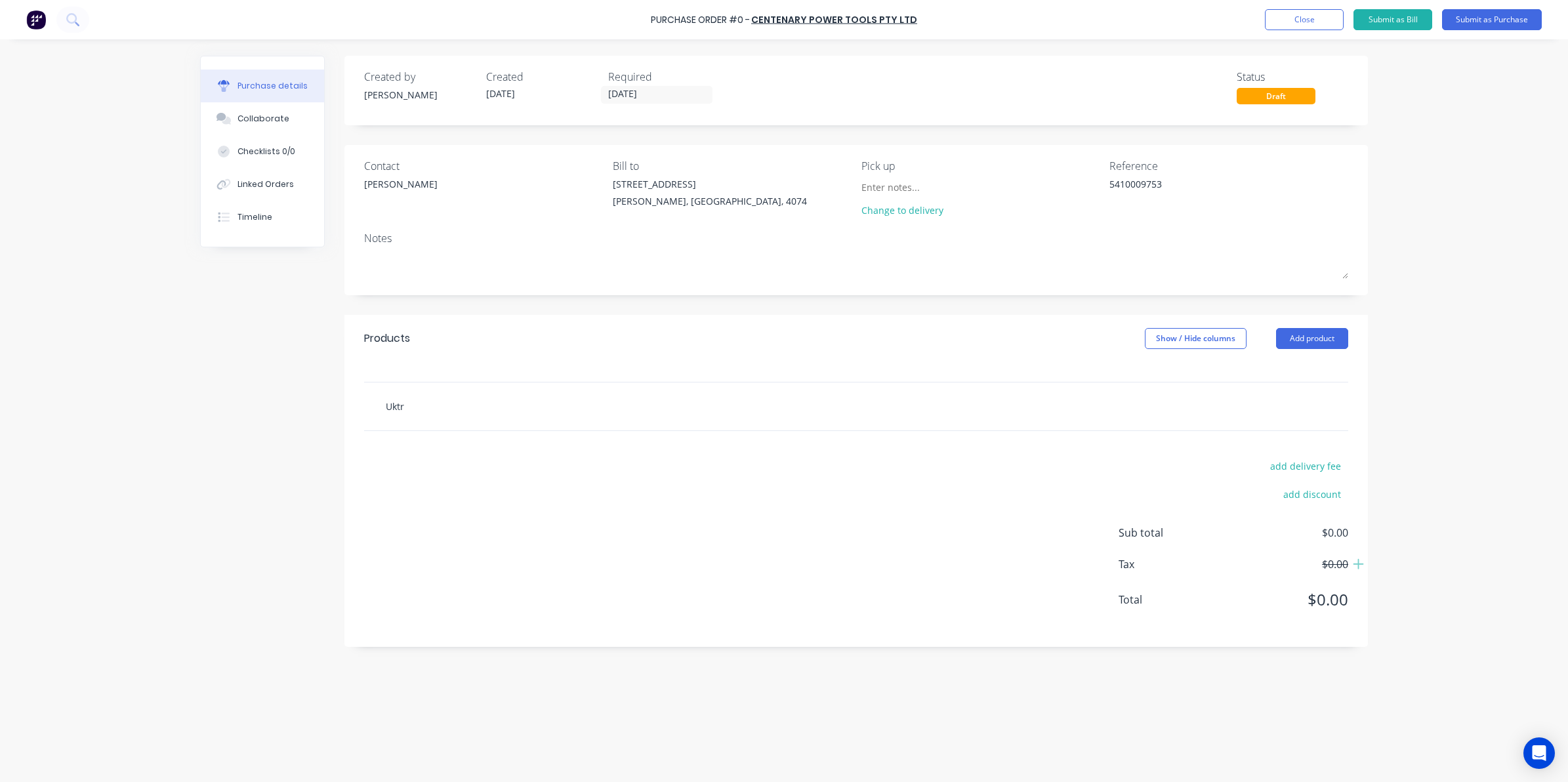
type textarea "x"
type input "Uktra"
type textarea "x"
type input "Uktrac"
type textarea "x"
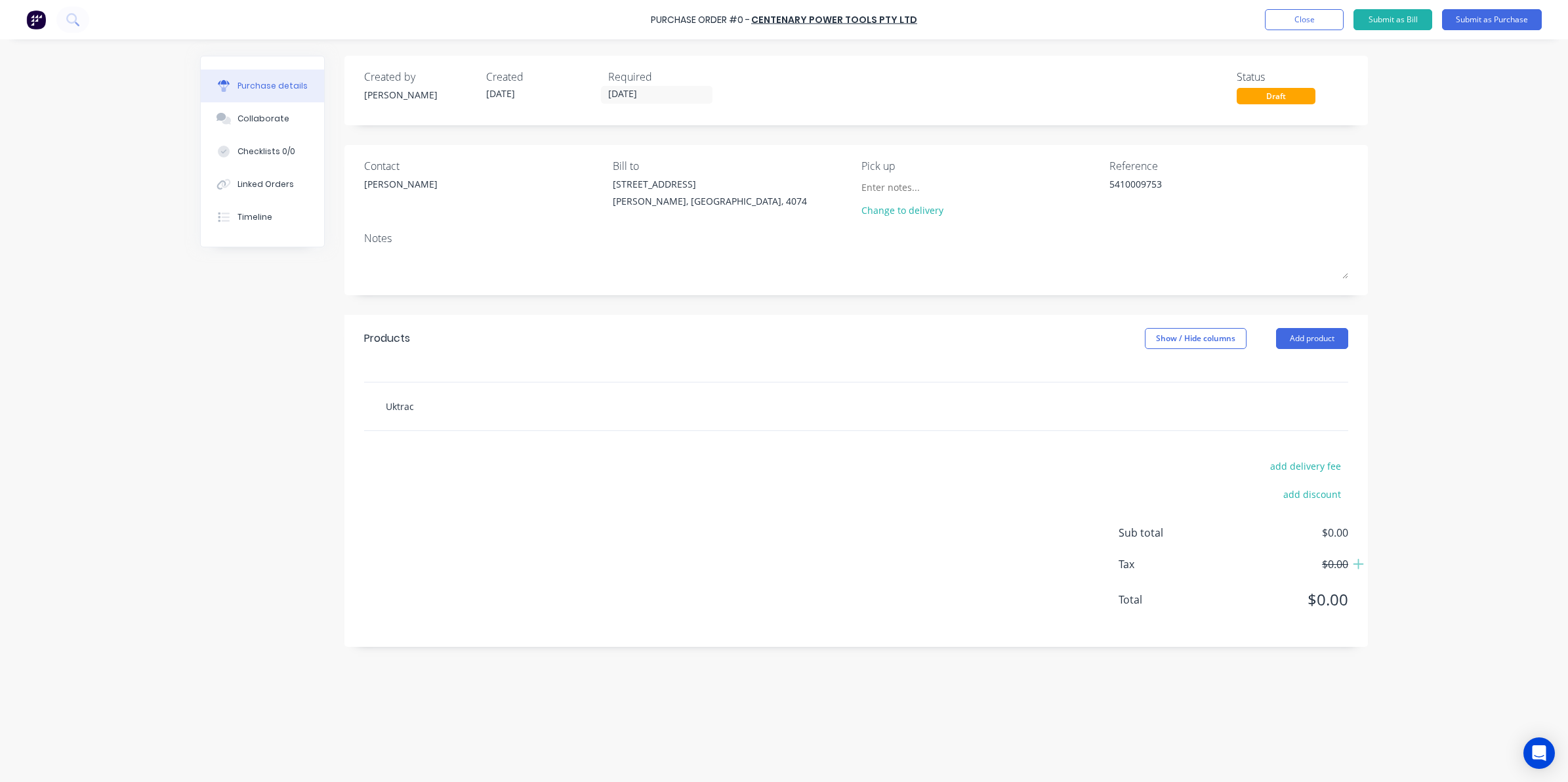
type input "Uktrach"
type textarea "x"
type input "Uktracha"
type textarea "x"
type input "Uktrachar"
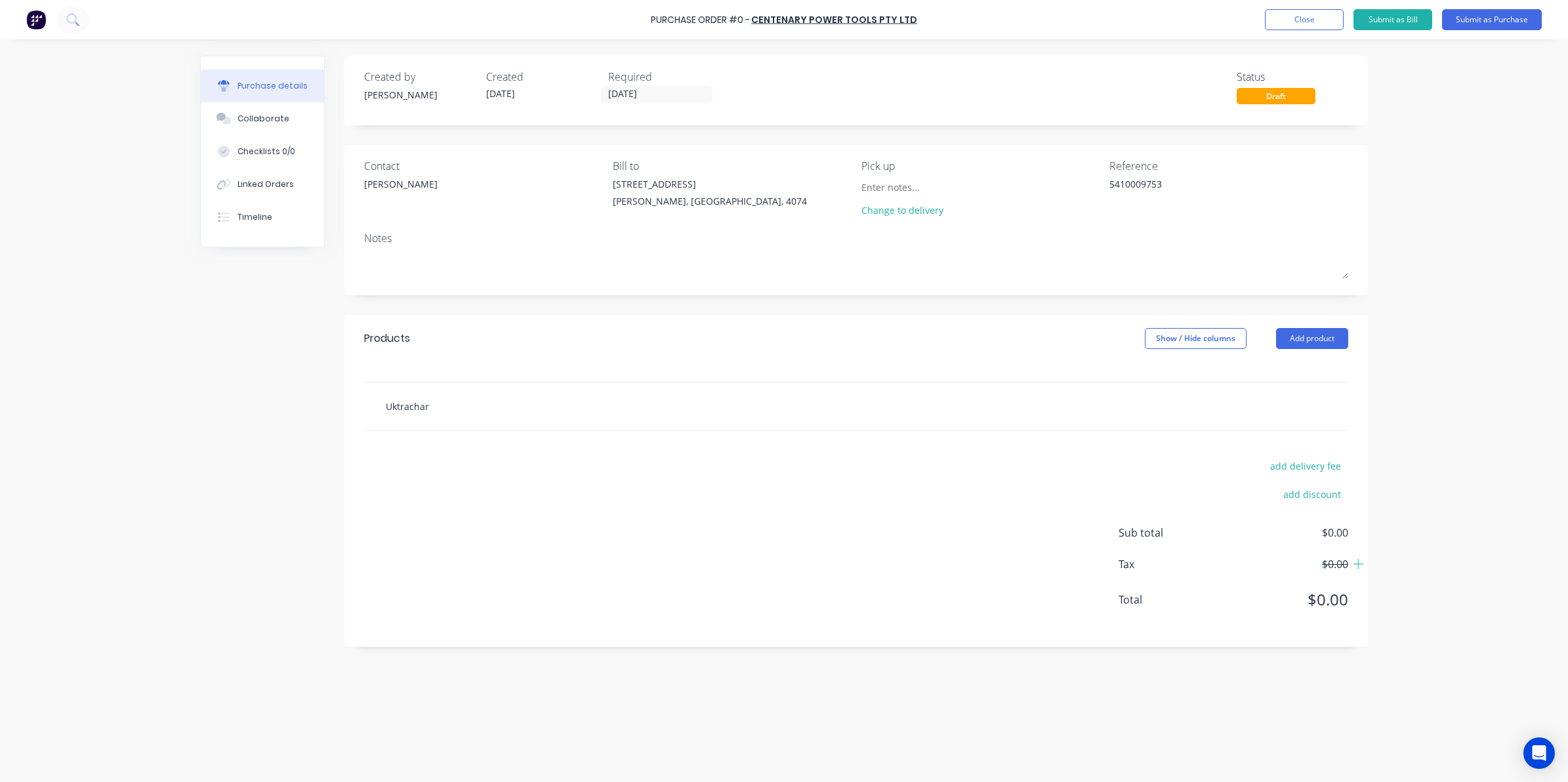
type textarea "x"
type input "Uktracharg"
type textarea "x"
type input "Uktracharge"
type textarea "x"
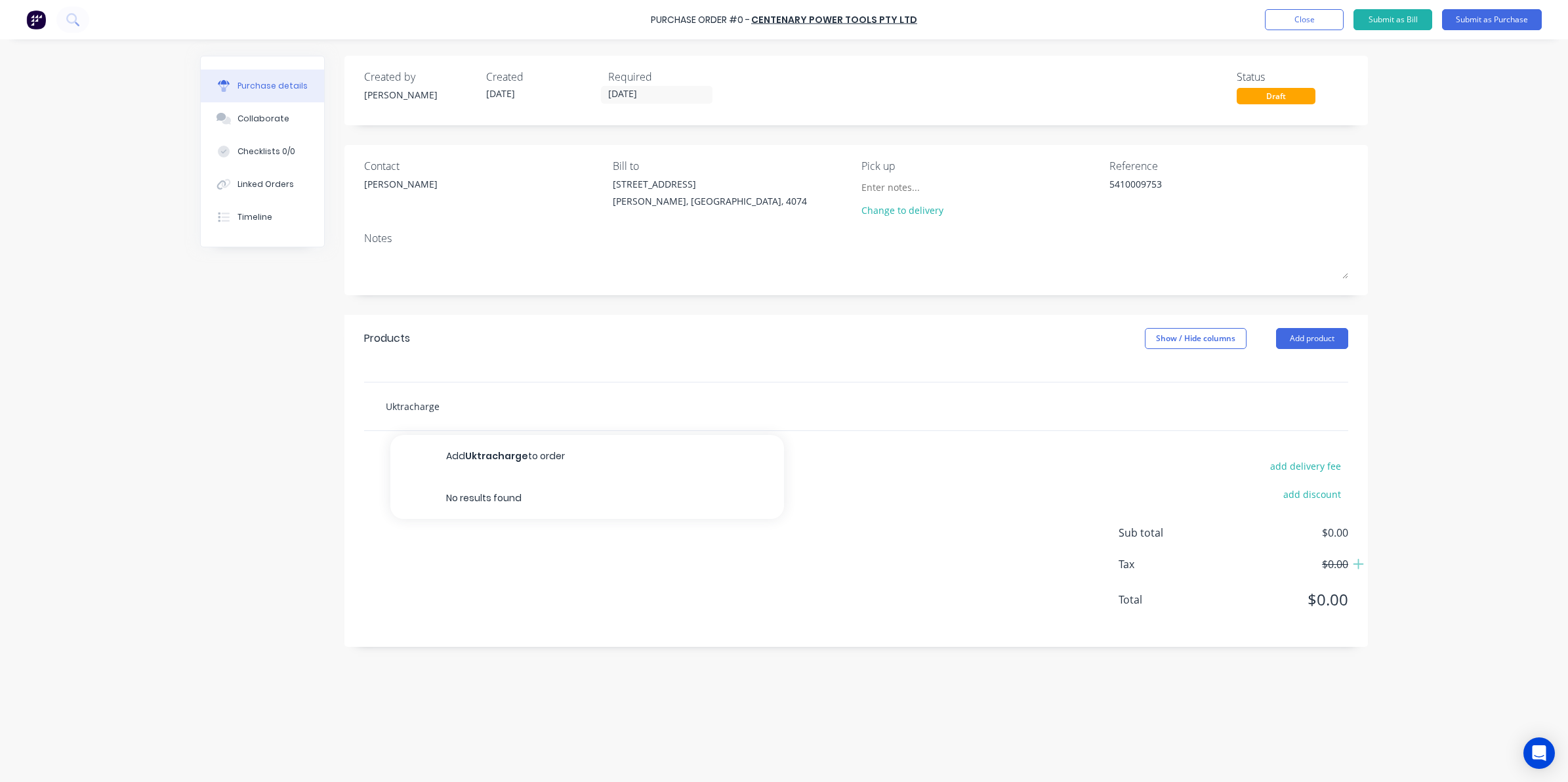
type input "Uktracharge"
type textarea "x"
type input "Uktracharge E"
type textarea "x"
type input "Uktracharge Ex"
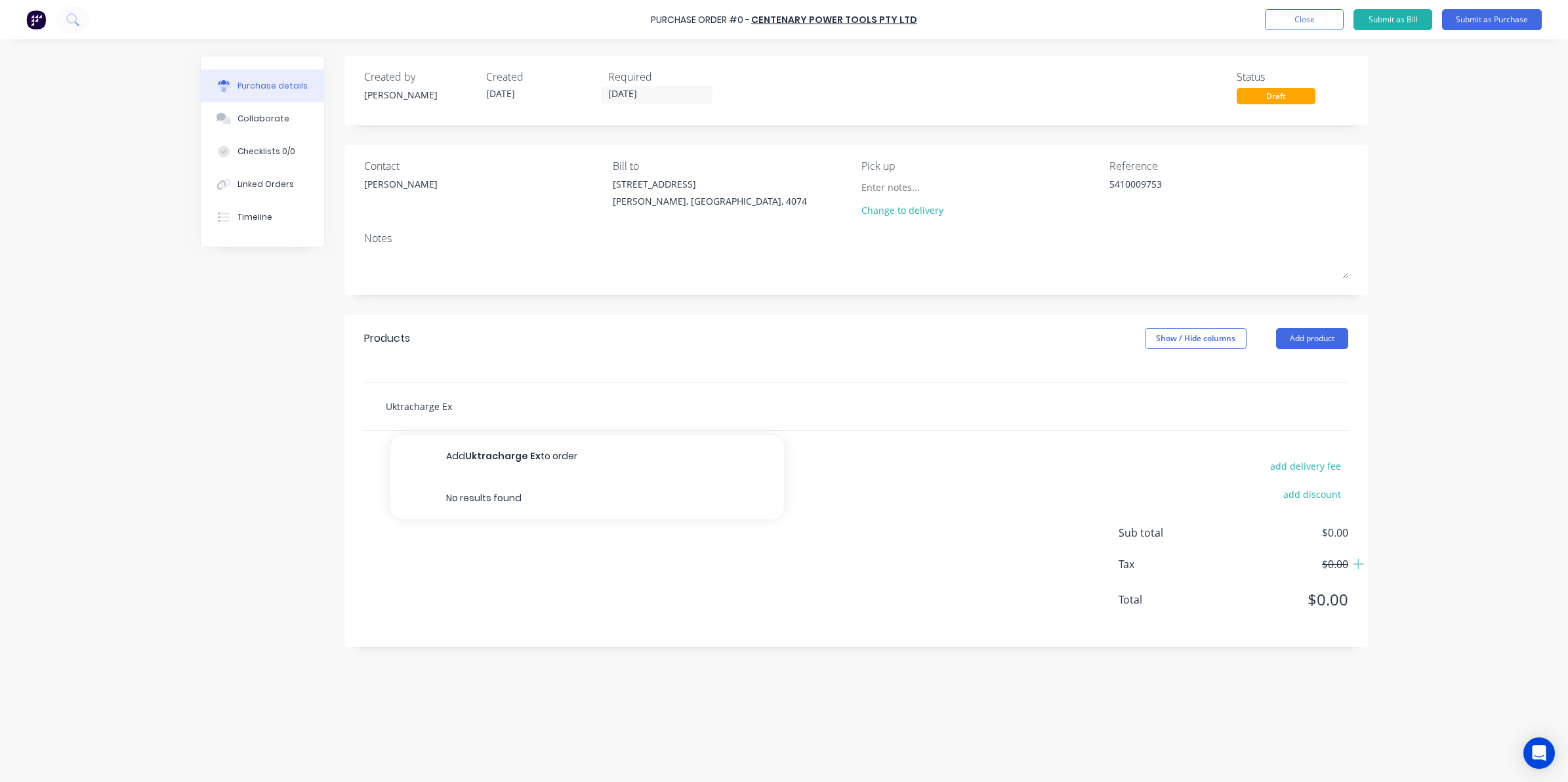
type textarea "x"
type input "Uktracharge Ext"
type textarea "x"
type input "Uktracharge Extr"
type textarea "x"
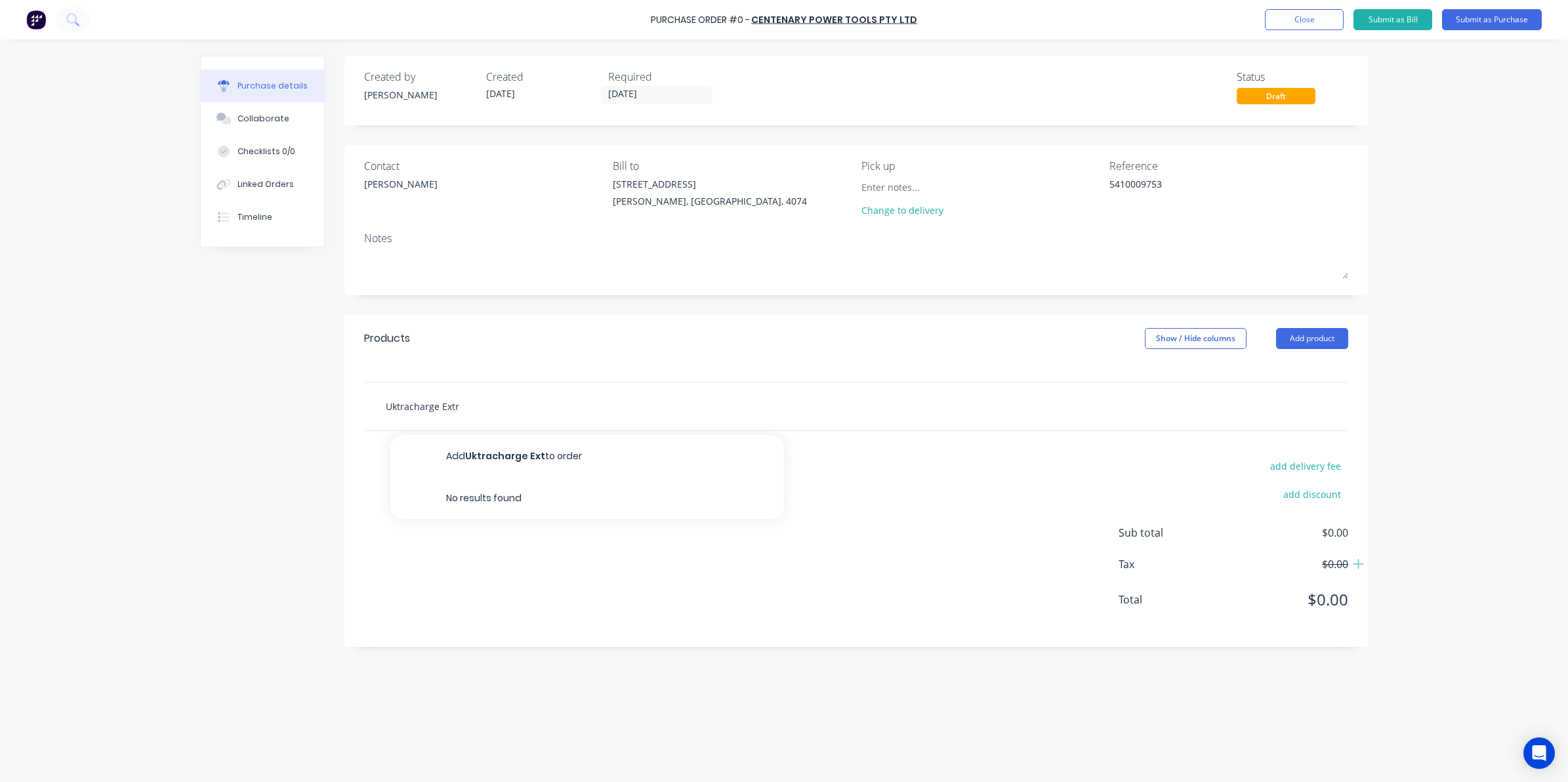
type input "Uktracharge Extra"
type textarea "x"
type input "Utracharge Extra"
type textarea "x"
type input "Ultracharge Extra"
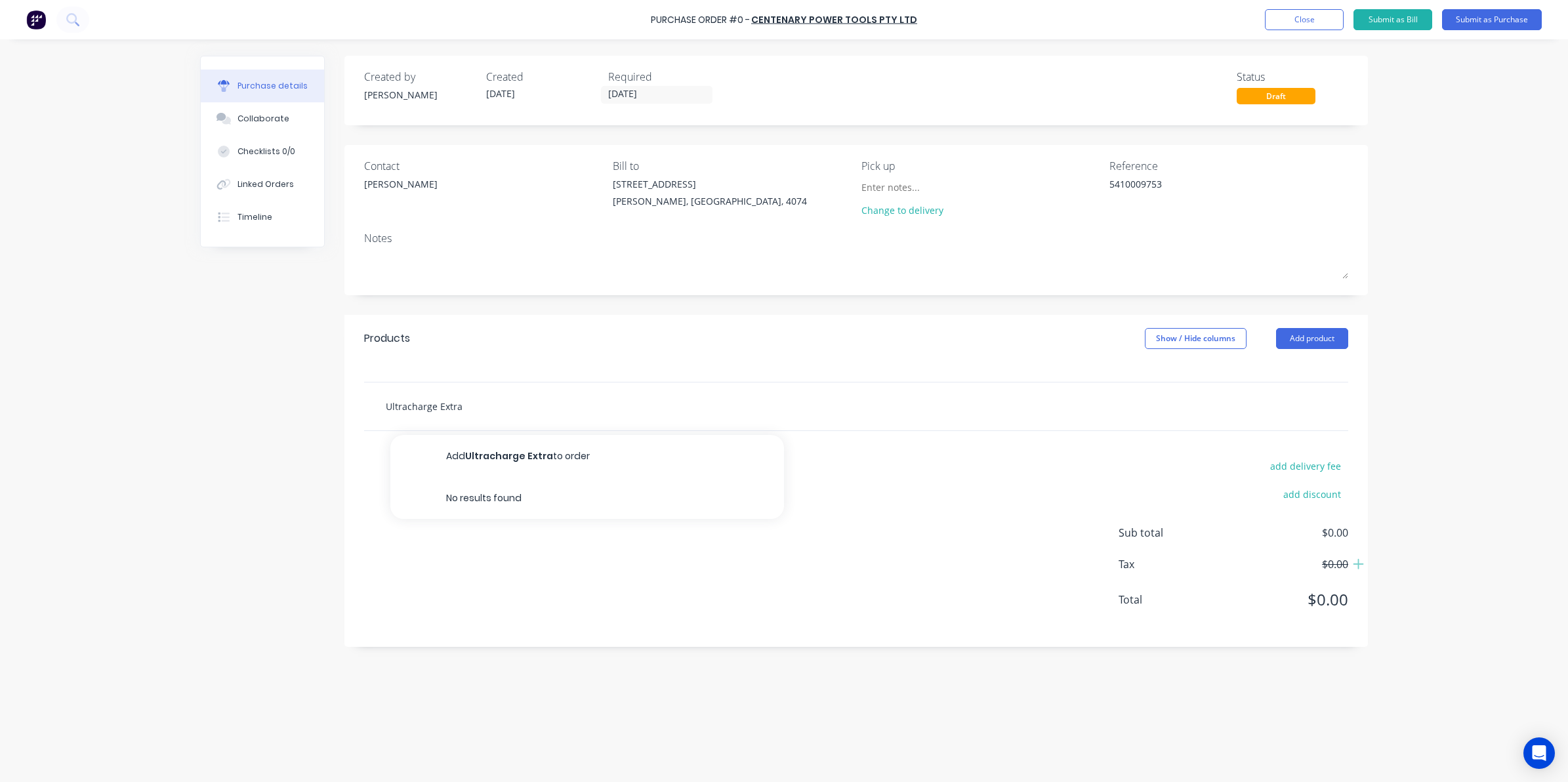
click at [552, 410] on input "Ultracharge Extra" at bounding box center [516, 406] width 262 height 26
type textarea "x"
type input "Ultracharge Extra"
type textarea "x"
type input "Ultracharge Extra h"
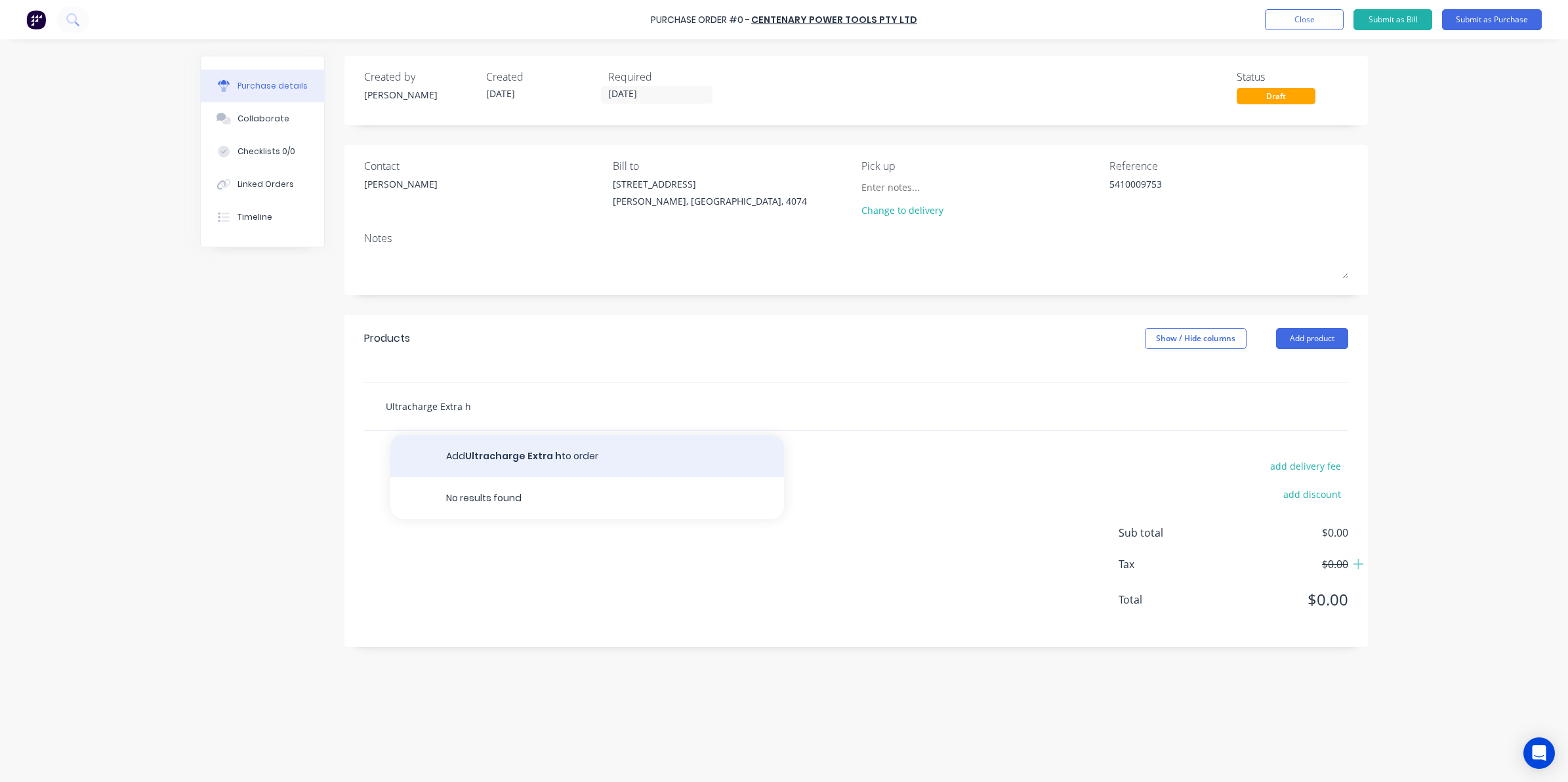
type textarea "x"
type input "Ultracharge Extra he"
type textarea "x"
type input "Ultracharge Extra hea"
type textarea "x"
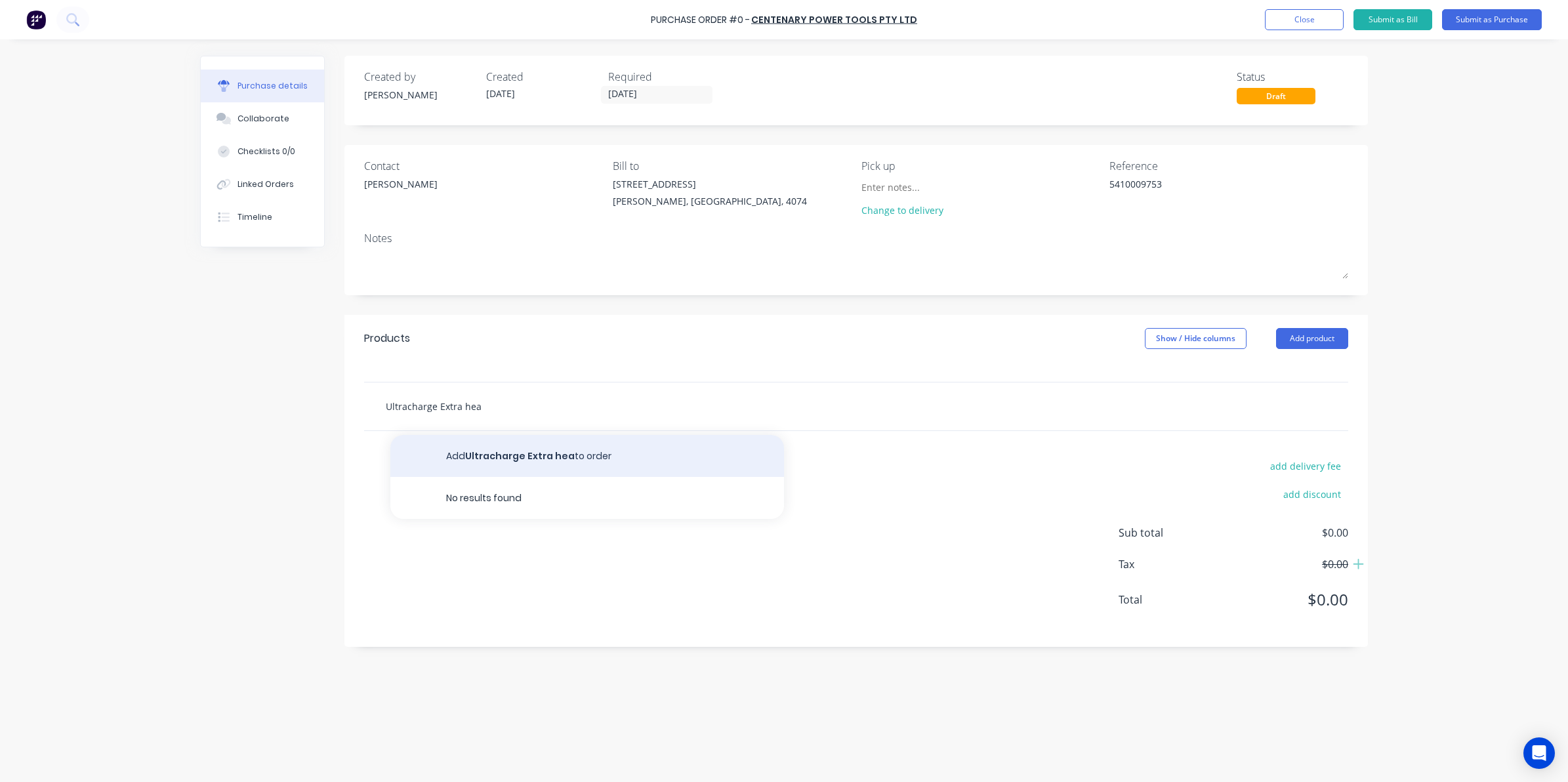
type input "Ultracharge Extra heav"
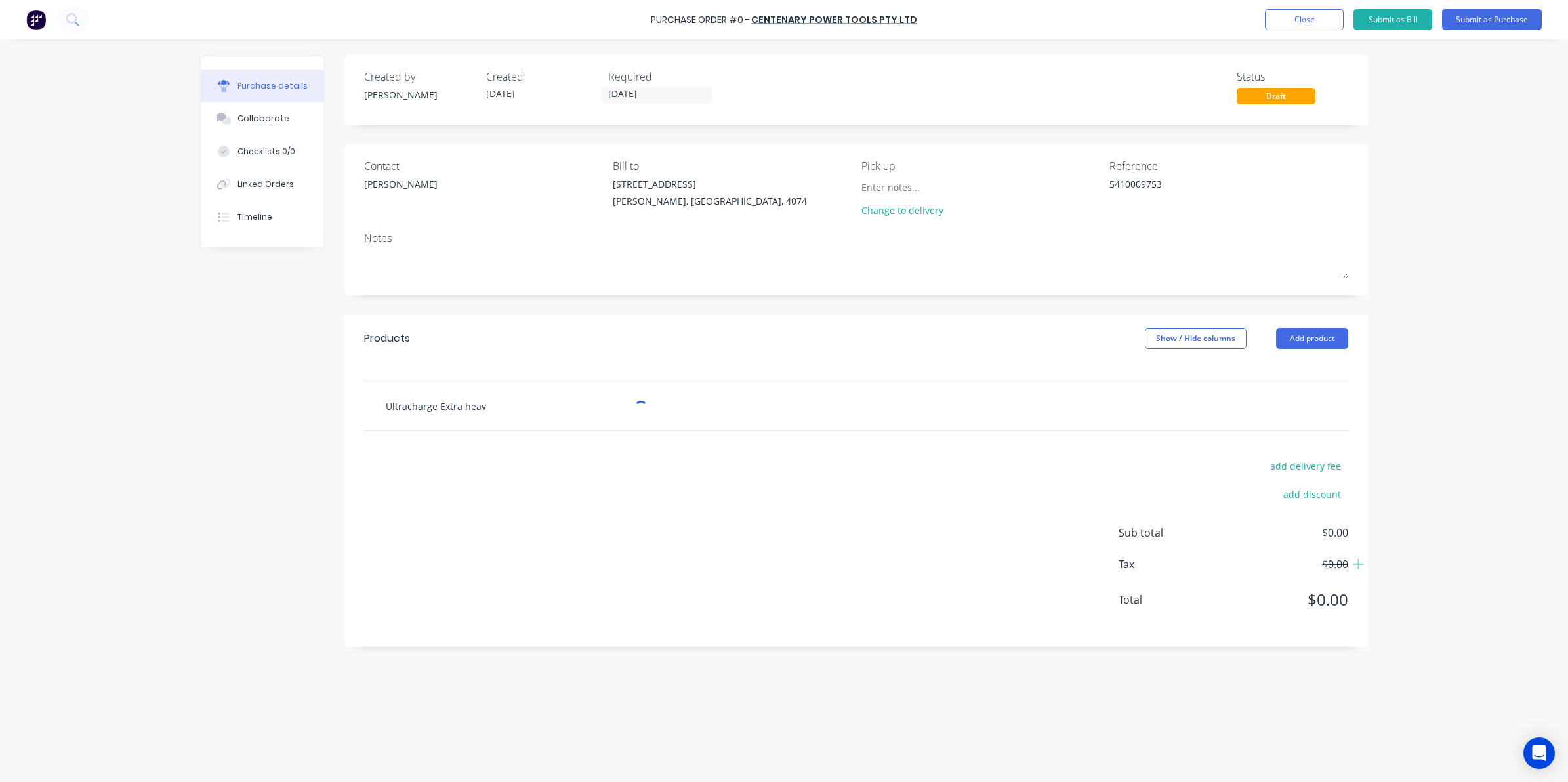
type textarea "x"
type input "Ultracharge Extra heavy"
type textarea "x"
type input "Ultracharge Extra heavy"
type textarea "x"
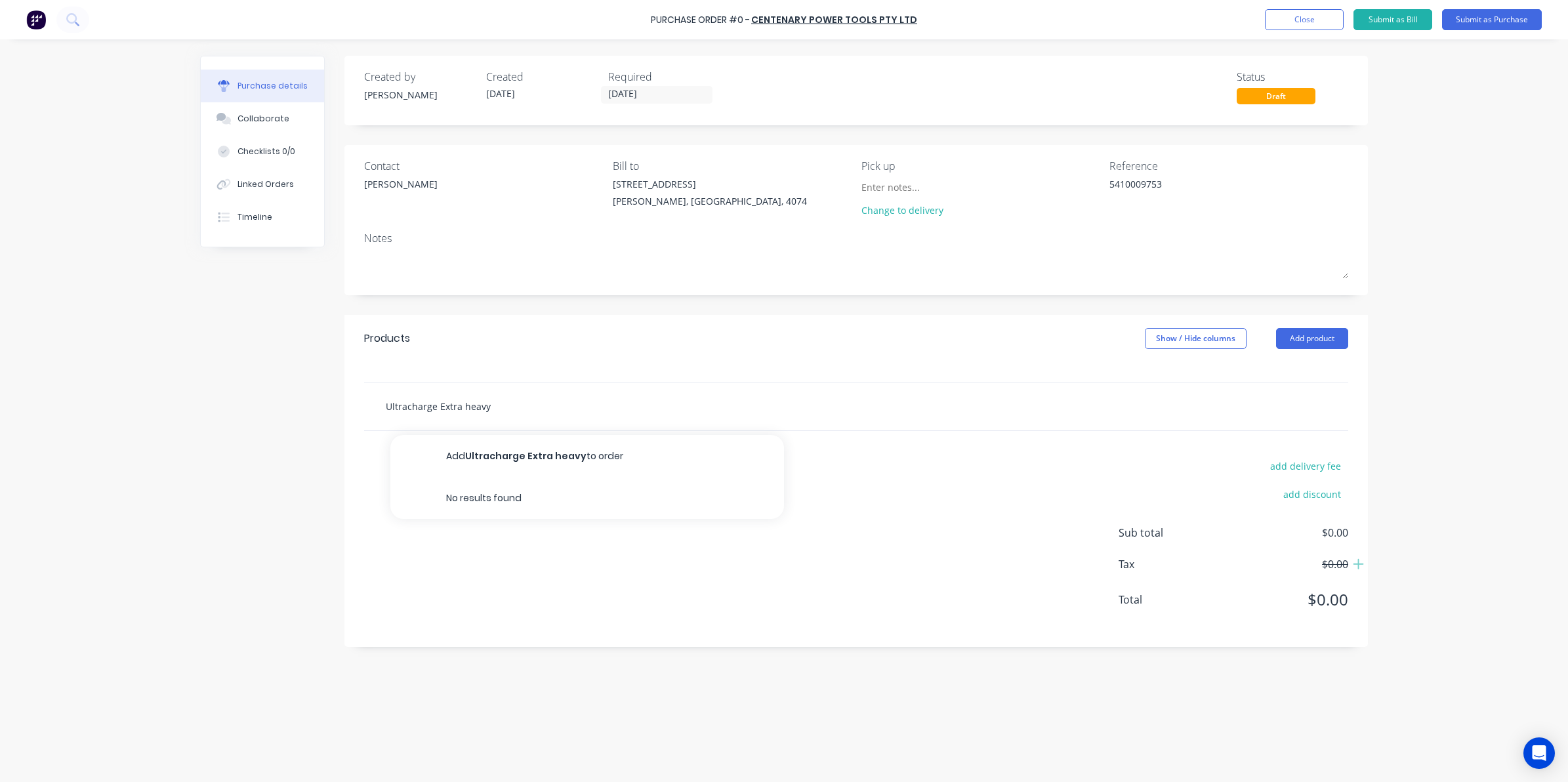
type input "Ultracharge Extra heavy d"
type textarea "x"
type input "Ultracharge Extra heavy du"
type textarea "x"
type input "Ultracharge Extra heavy dut"
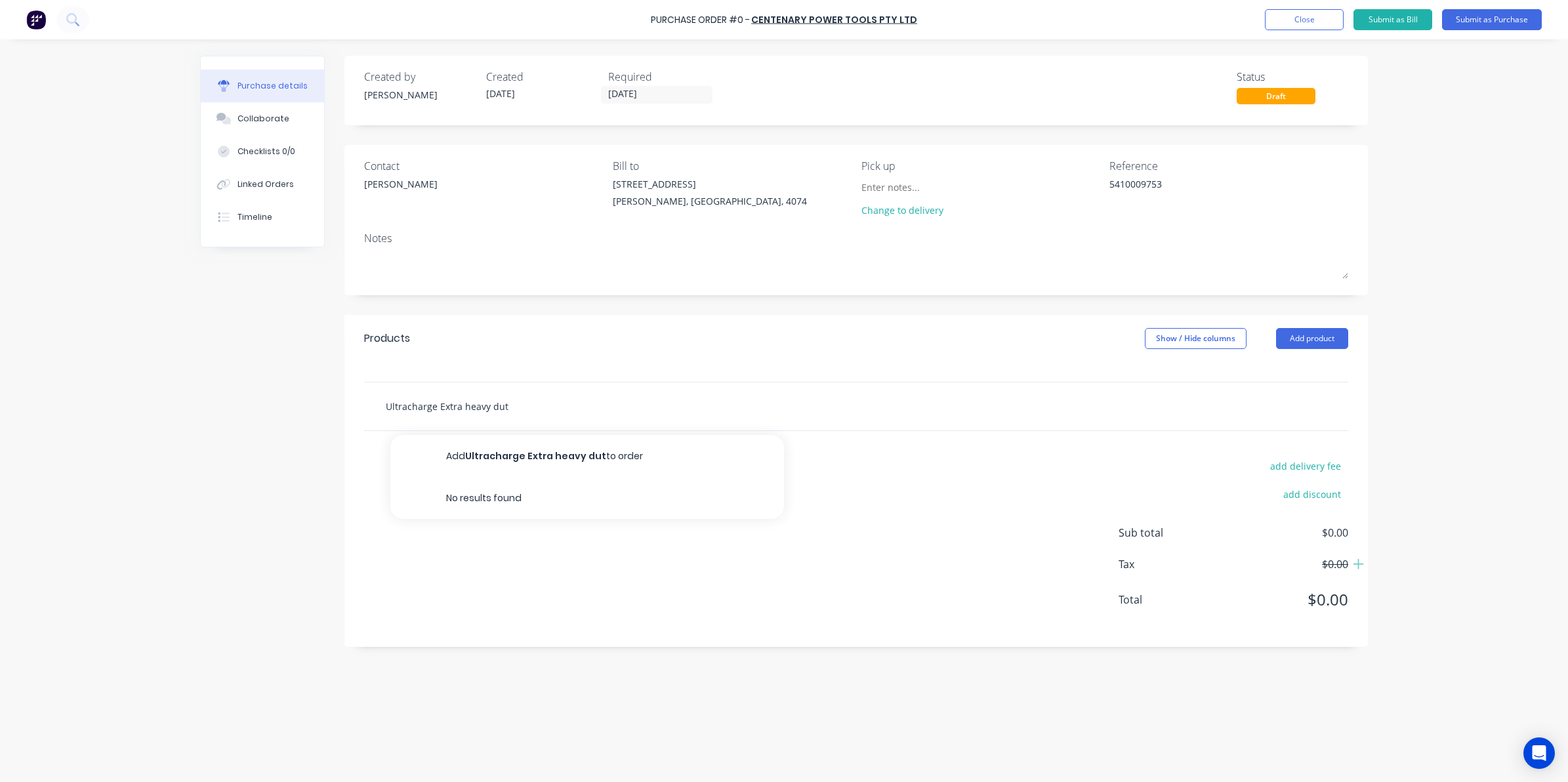
type textarea "x"
type input "Ultracharge Extra heavy duty"
type textarea "x"
type input "Ultracharge Extra heavy duty"
type textarea "x"
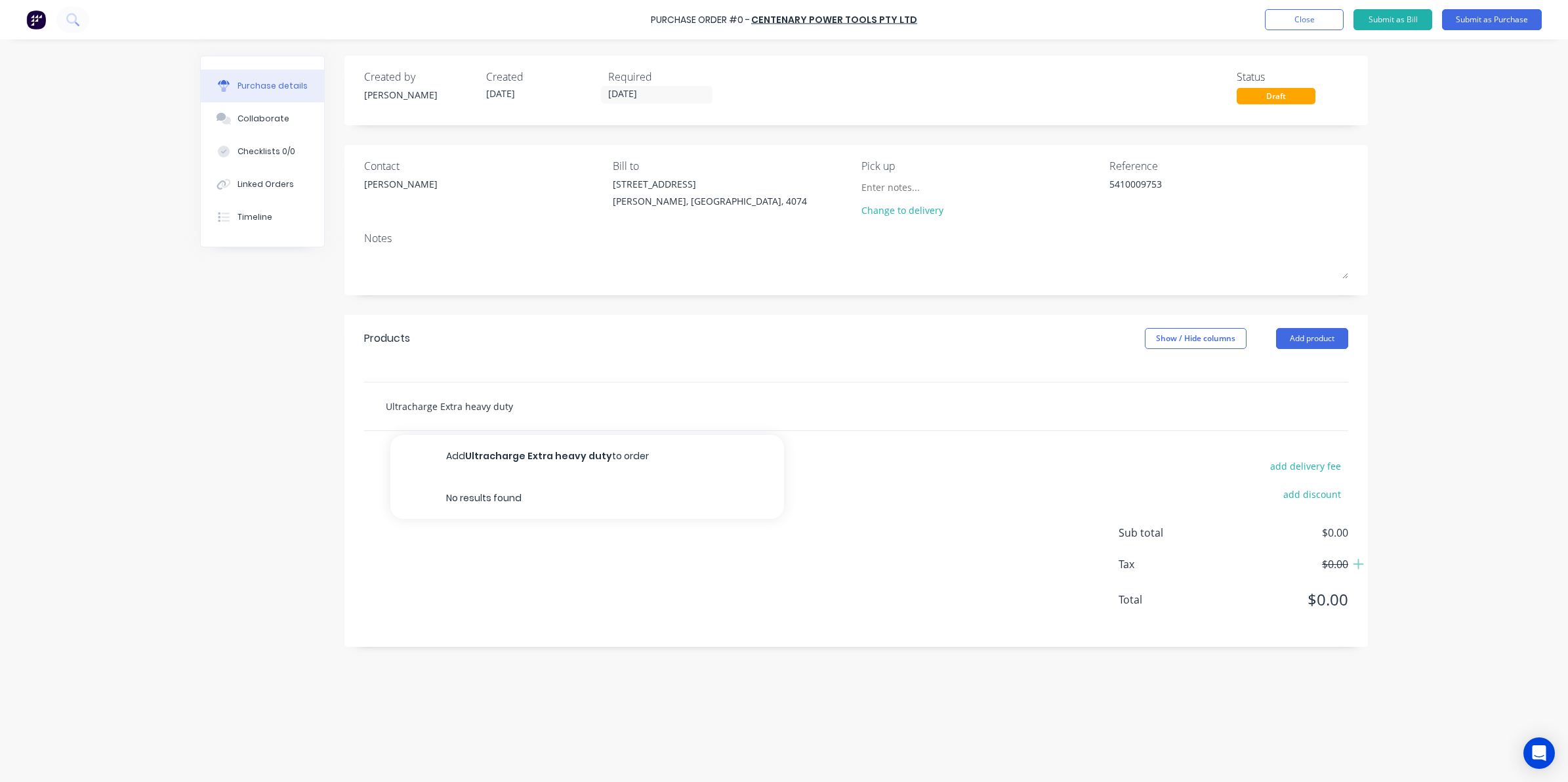
type input "Ultracharge Extra heavy duty c"
type textarea "x"
type input "Ultracharge Extra heavy duty co"
type textarea "x"
type input "Ultracharge Extra heavy duty con"
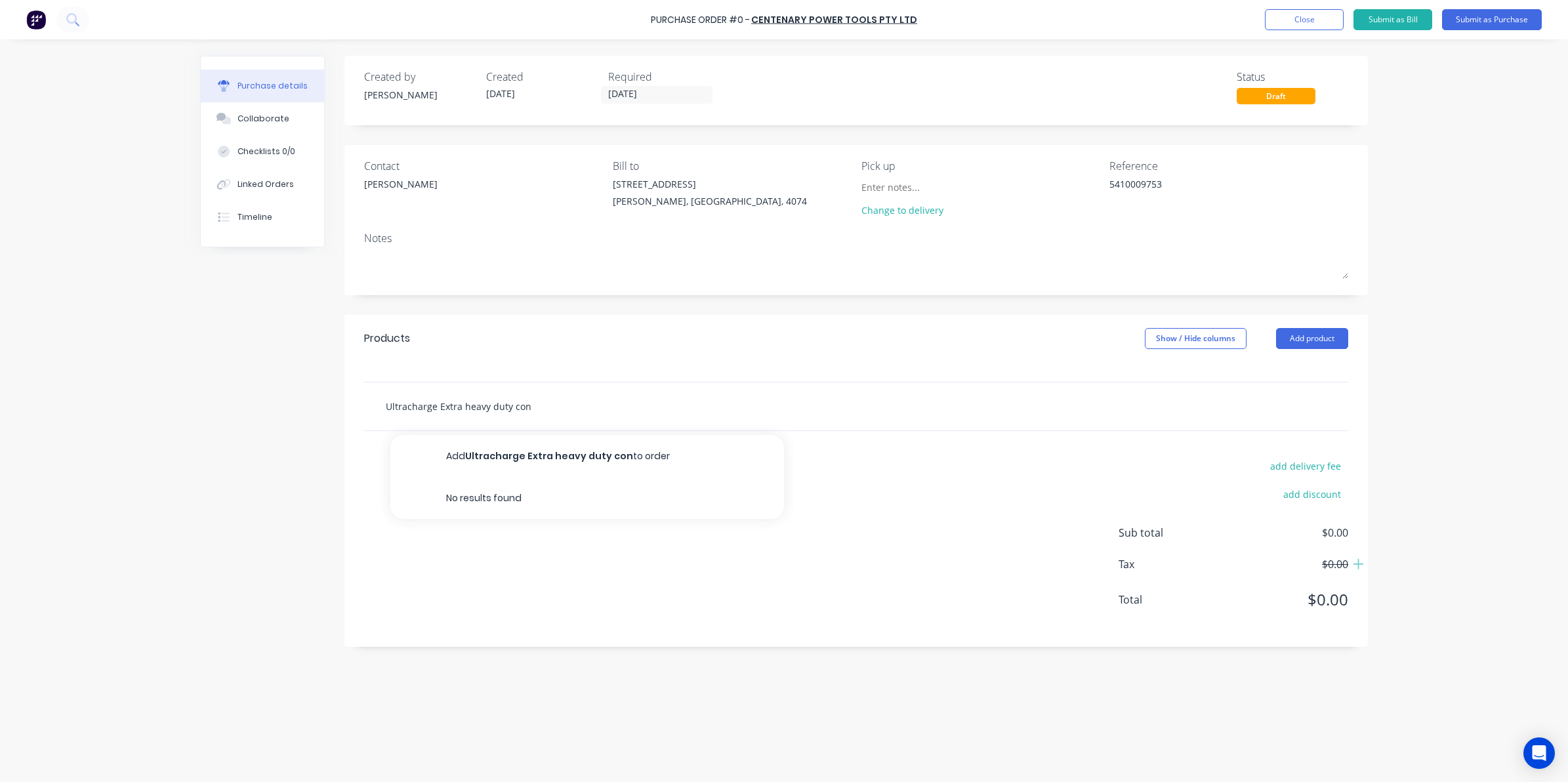
type textarea "x"
type input "Ultracharge Extra heavy duty cont"
type textarea "x"
type input "Ultracharge Extra heavy duty contr"
type textarea "x"
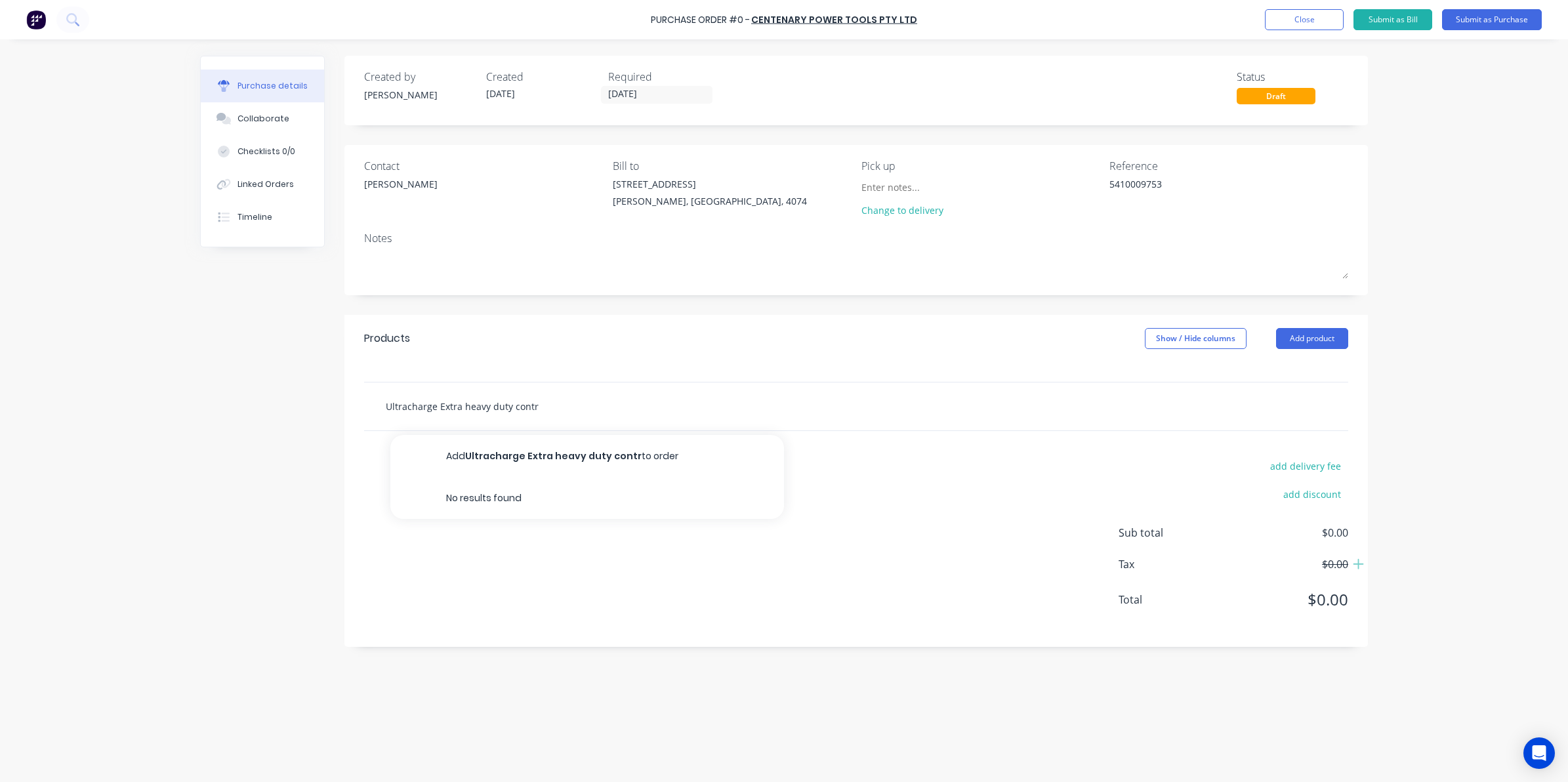
type input "Ultracharge Extra heavy duty contra"
type textarea "x"
type input "Ultracharge Extra heavy duty contrac"
type textarea "x"
type input "Ultracharge Extra heavy duty contract"
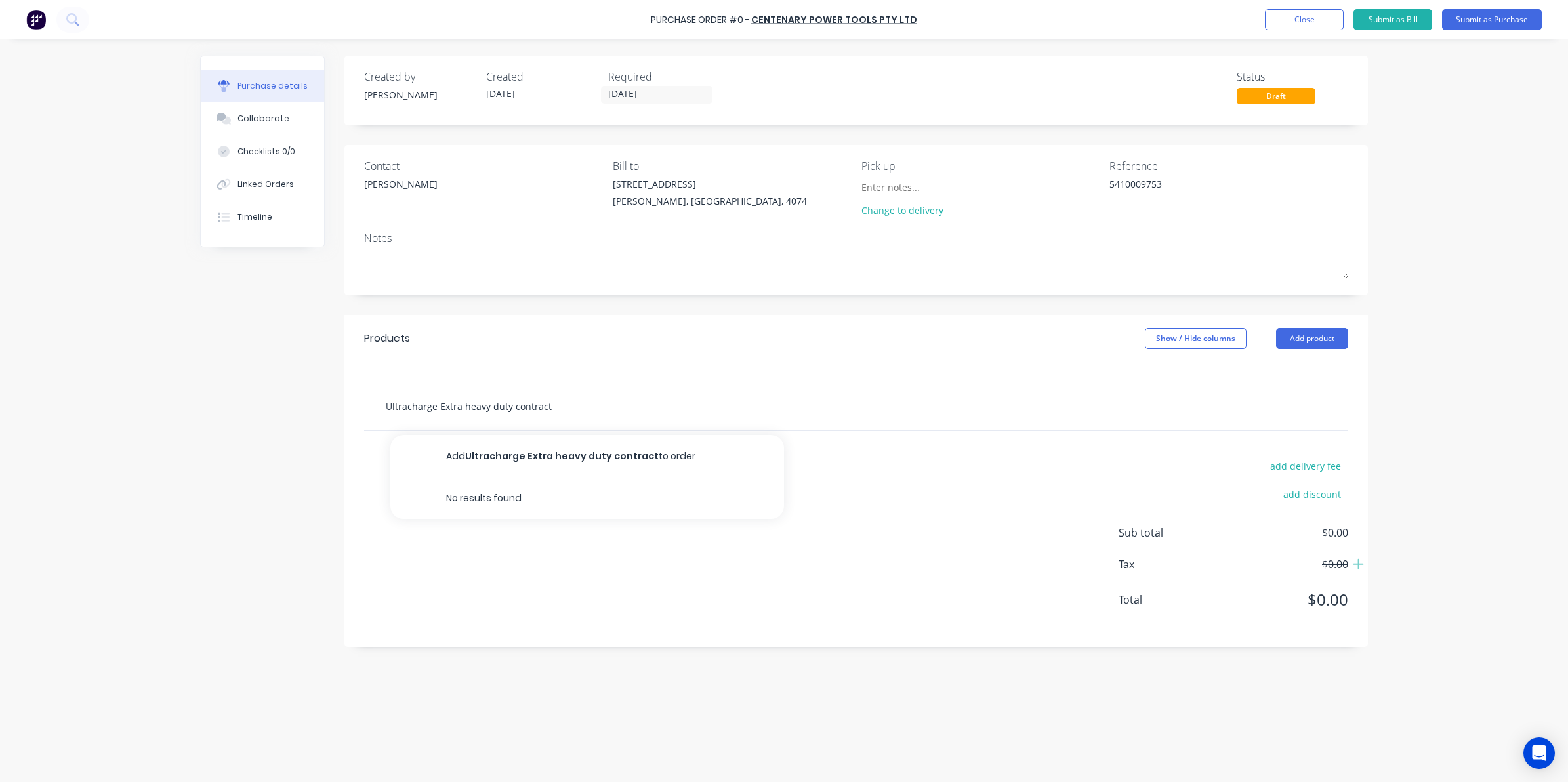
type textarea "x"
type input "Ultracharge Extra heavy duty contracto"
type textarea "x"
type input "Ultracharge Extra heavy duty contractor"
type textarea "x"
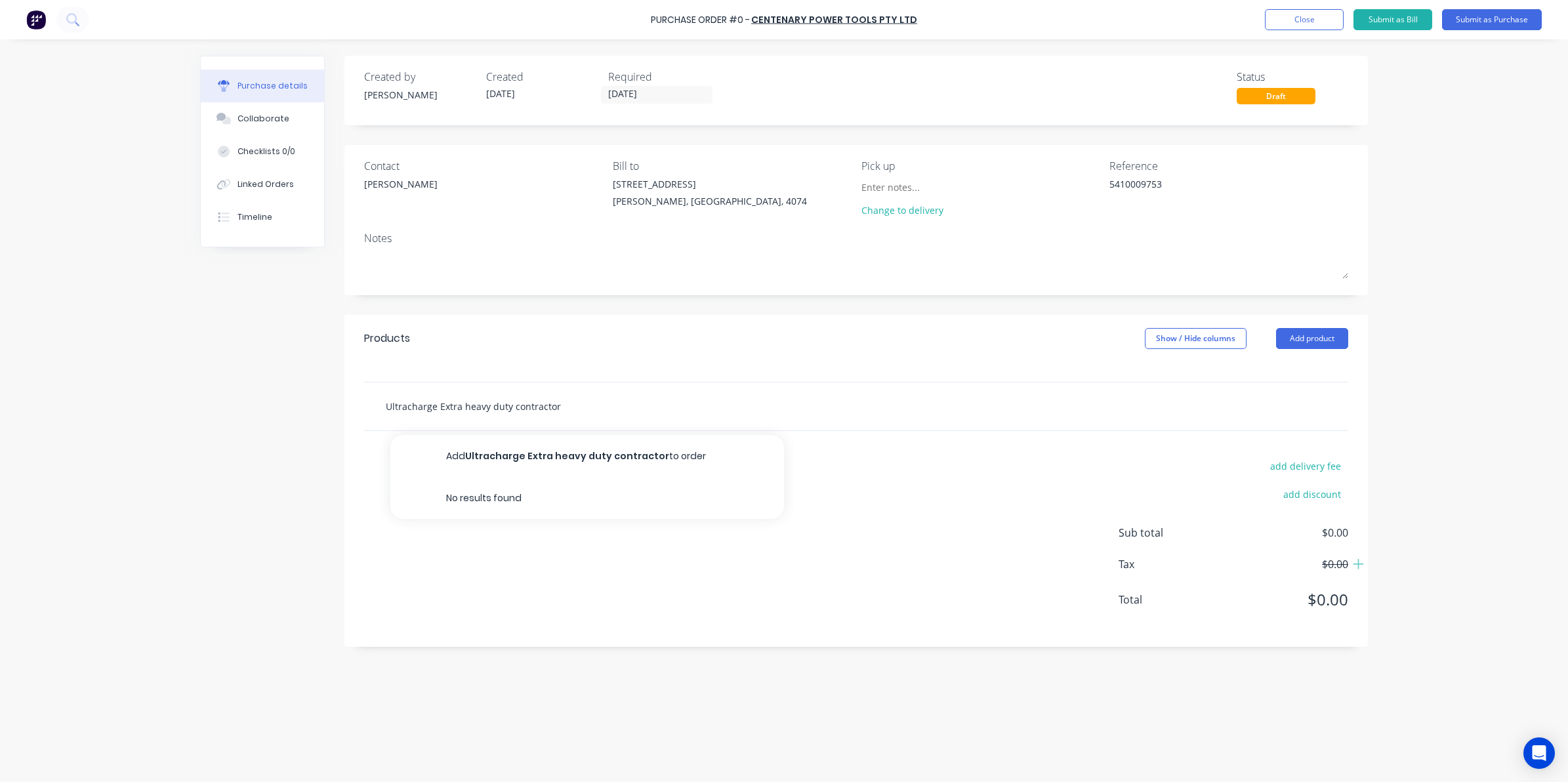
type input "Ultracharge Extra heavy duty contractor"
type textarea "x"
type input "Ultracharge Extra heavy duty contractor l"
type textarea "x"
type input "Ultracharge Extra heavy duty contractor le"
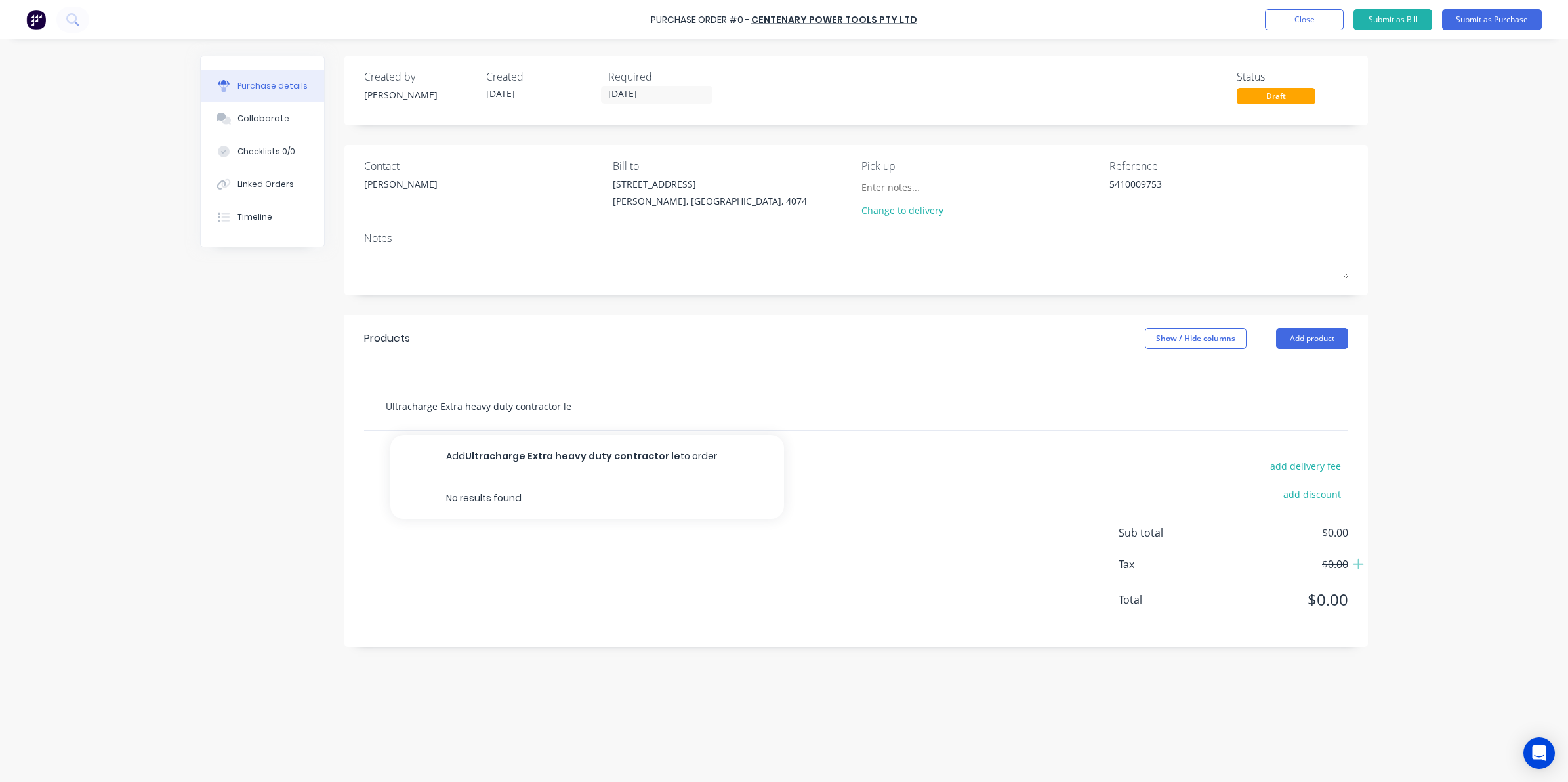
type textarea "x"
type input "Ultracharge Extra heavy duty contractor lea"
type textarea "x"
type input "Ultracharge Extra heavy duty contractor leav"
type textarea "x"
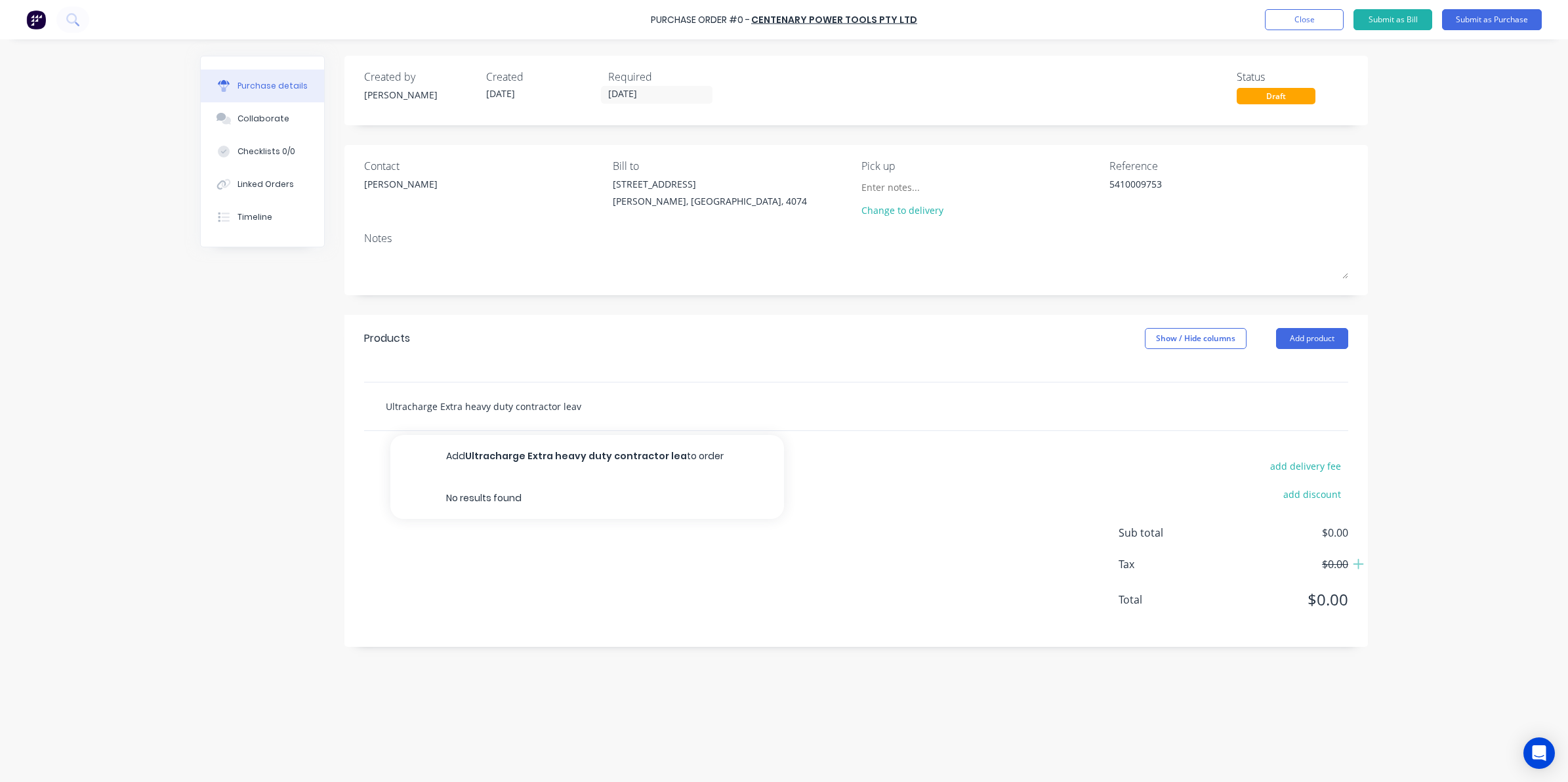
type input "Ultracharge Extra heavy duty contractor leave"
type textarea "x"
type input "Ultracharge Extra heavy duty contractor leave"
type textarea "x"
type input "Ultracharge Extra heavy duty contractor leave"
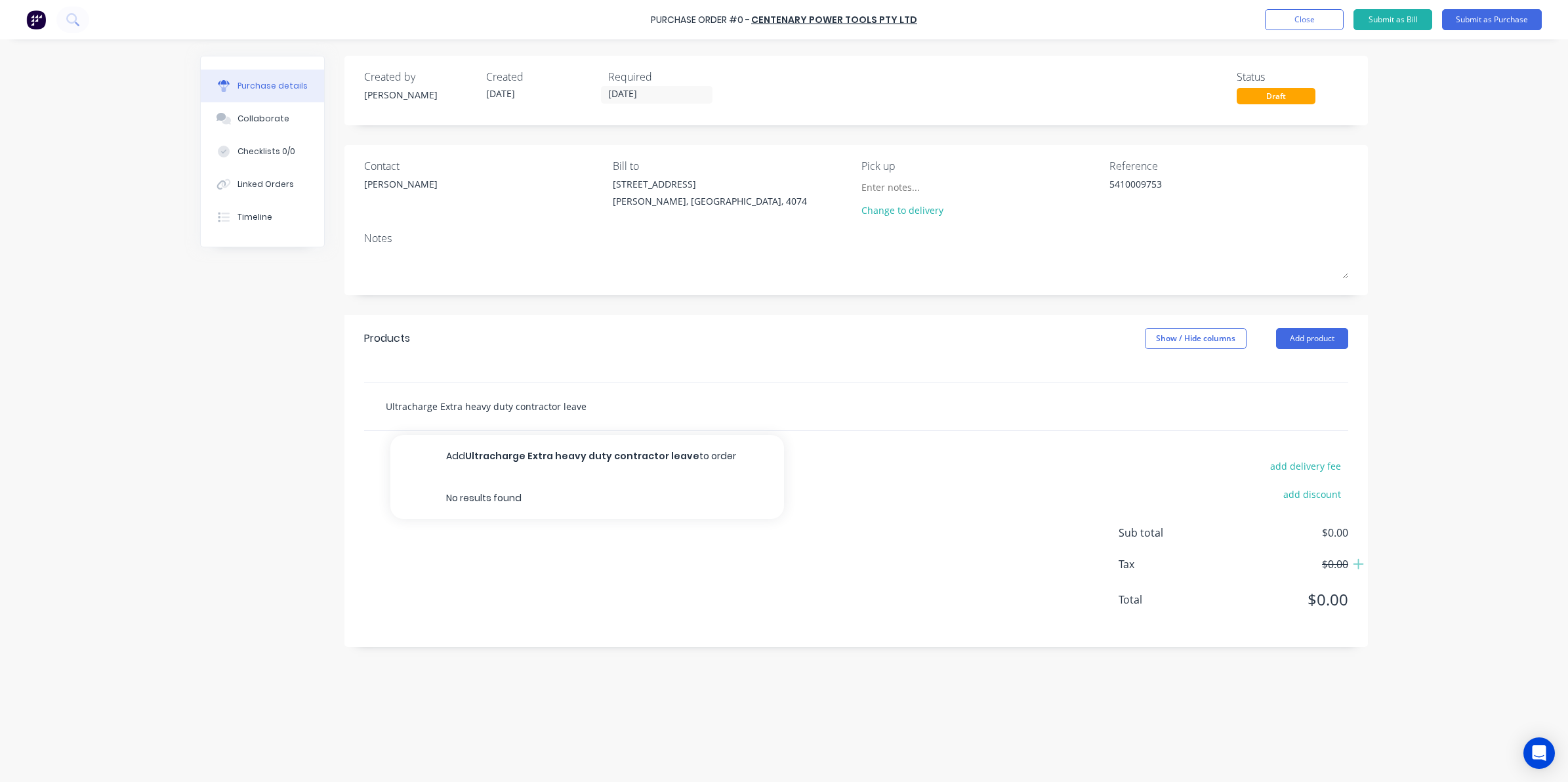
type textarea "x"
type input "Ultracharge Extra heavy duty contractor leav"
type textarea "x"
type input "Ultracharge Extra heavy duty contractor lea"
type textarea "x"
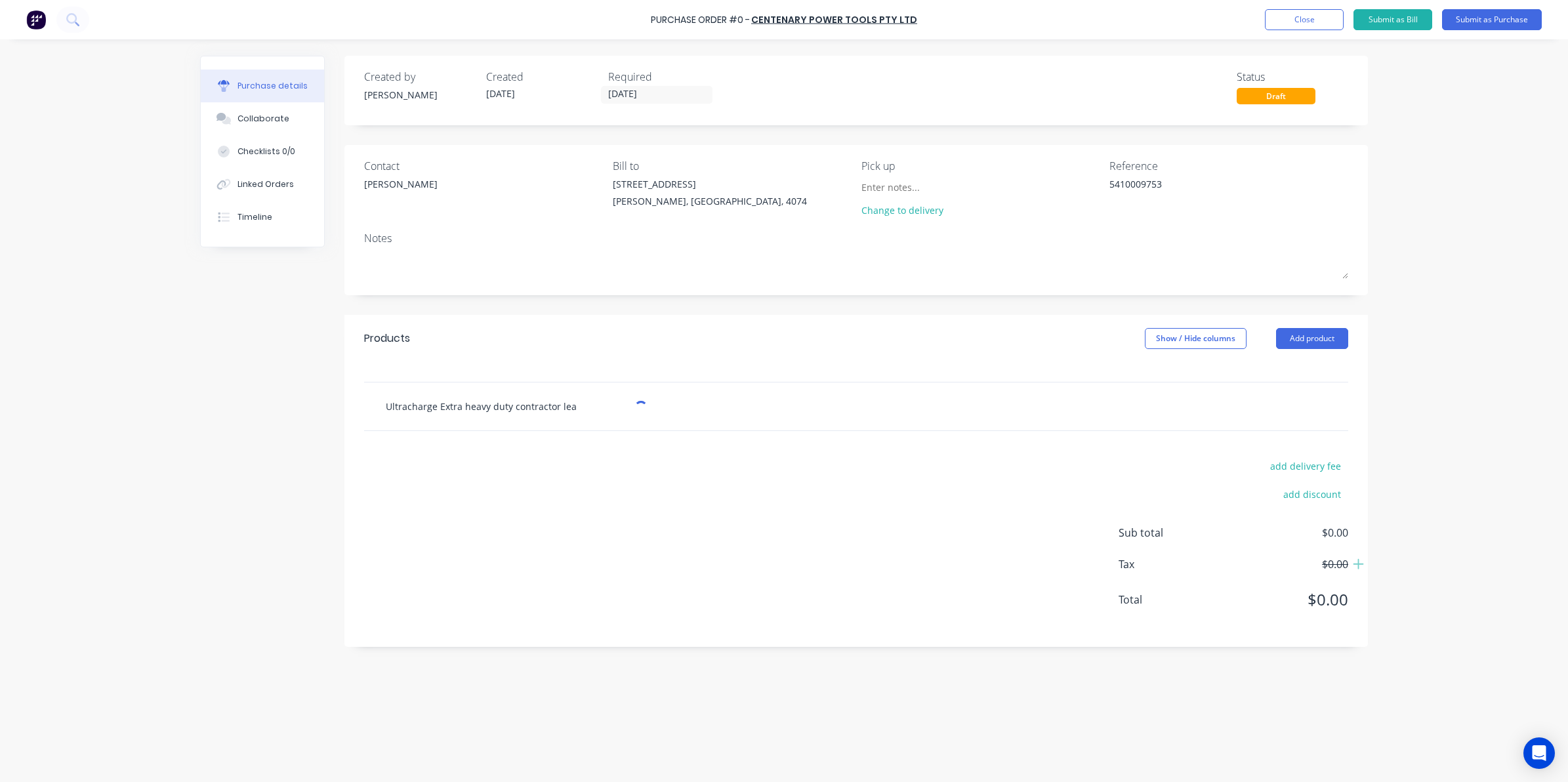
type input "Ultracharge Extra heavy duty contractor lead"
type textarea "x"
type input "Ultracharge Extra heavy duty contractor lead"
type textarea "x"
type input "Ultracharge Extra heavy duty contractor lead 2"
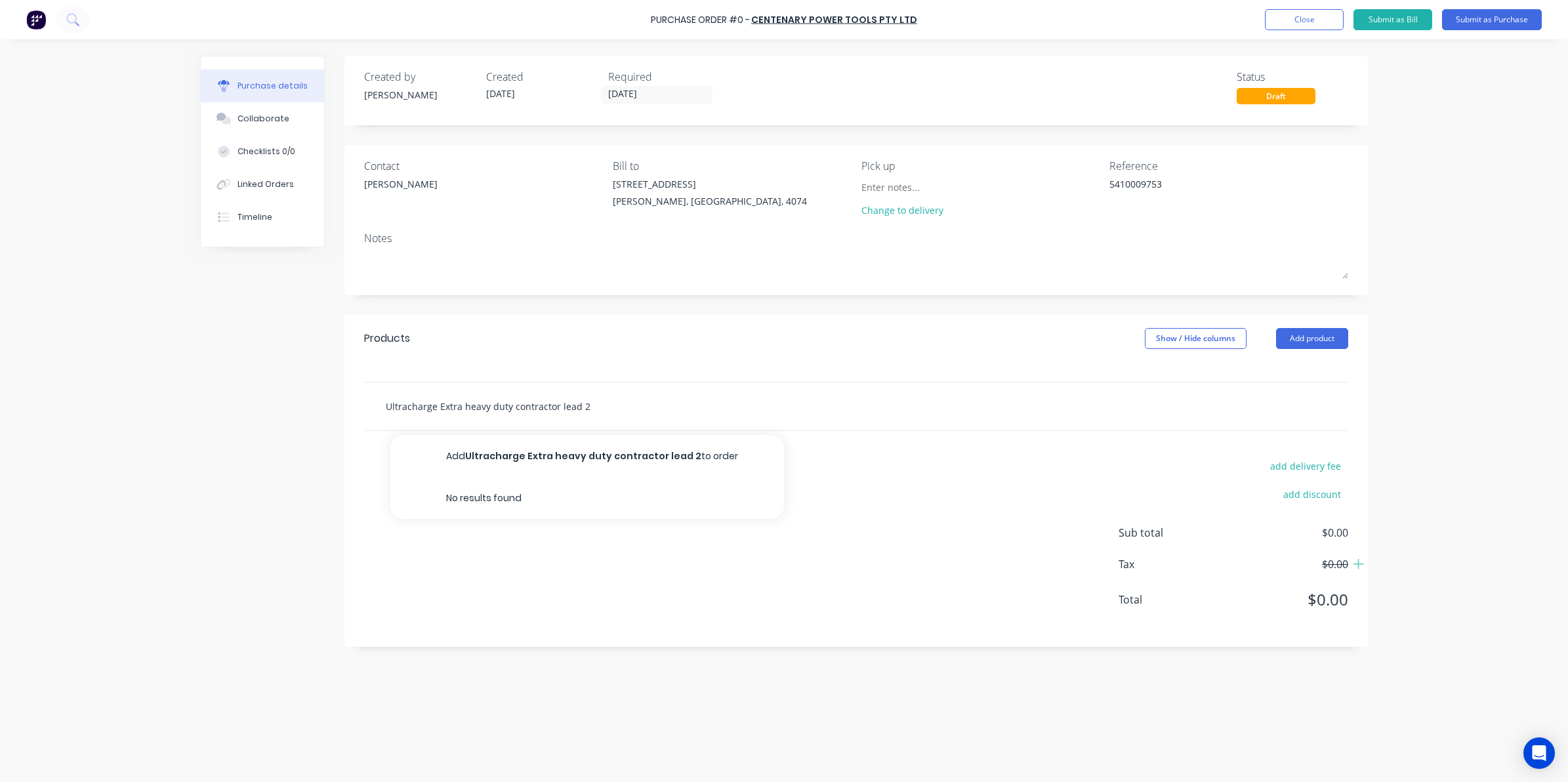
type textarea "x"
type input "Ultracharge Extra heavy duty contractor lead 20"
type textarea "x"
type input "Ultracharge Extra heavy duty contractor lead 20m"
type textarea "x"
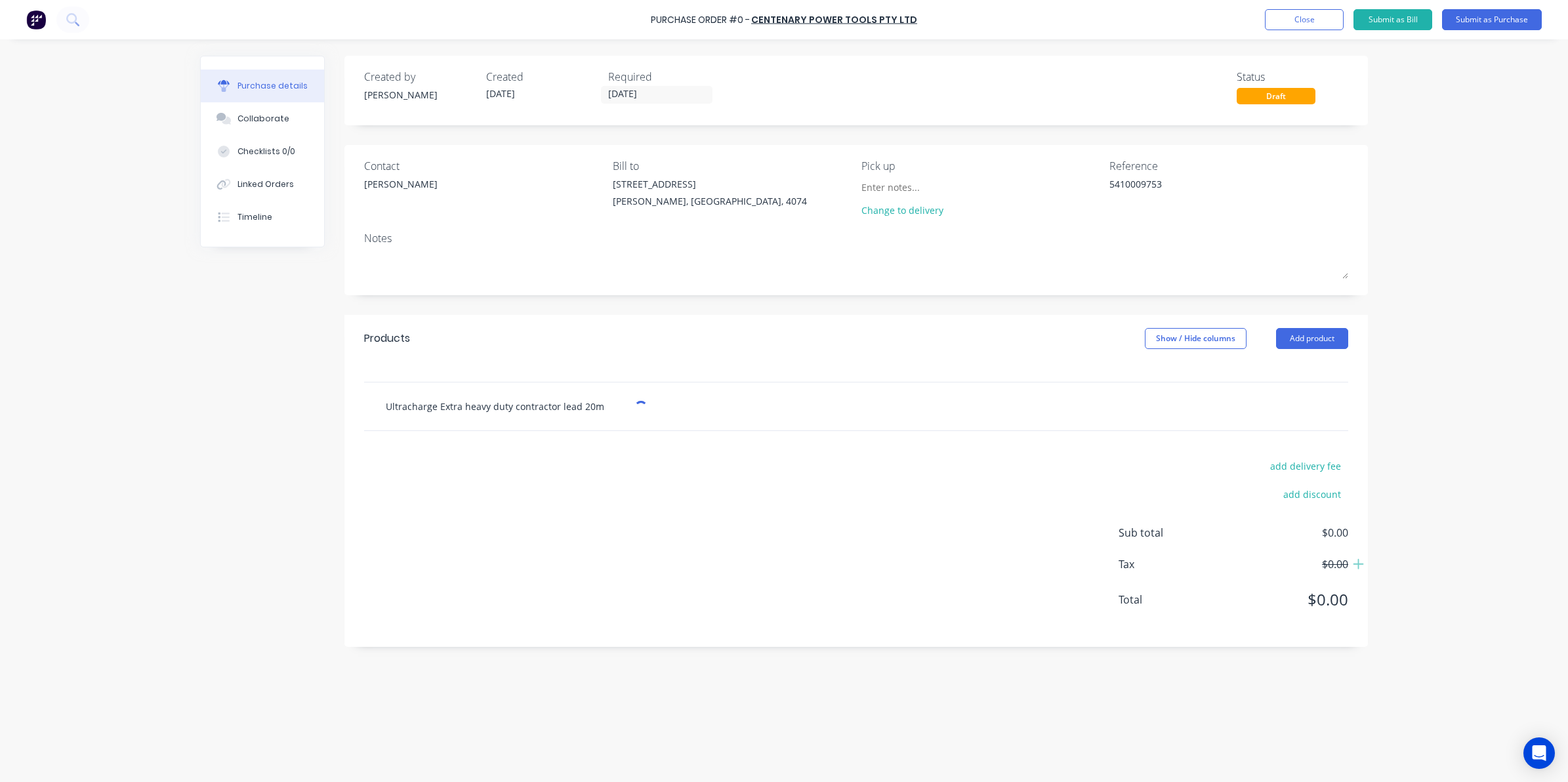
type input "Ultracharge Extra heavy duty contractor lead 20m"
type textarea "x"
type input "Ultracharge Extra heavy duty contractor lead 20m 1"
type textarea "x"
type input "Ultracharge Extra heavy duty contractor lead 20m 15"
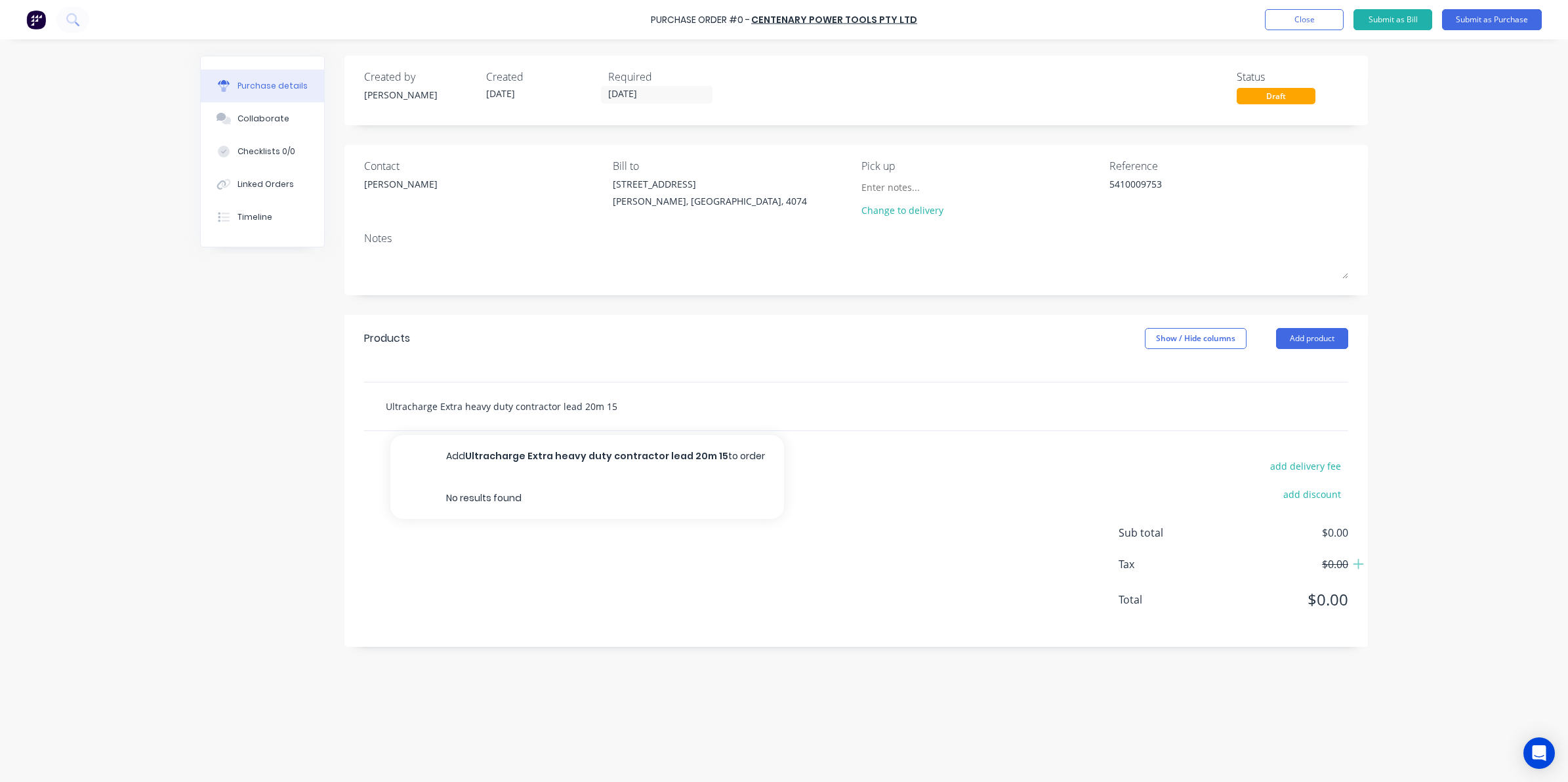
type textarea "x"
type input "Ultracharge Extra heavy duty contractor lead 20m 15A"
type textarea "x"
type input "Ultracharge Extra heavy duty contractor lead 20m 15A"
click at [601, 448] on button "Add Ultracharge Extra heavy duty contractor lead 20m 15A to order" at bounding box center [587, 462] width 393 height 54
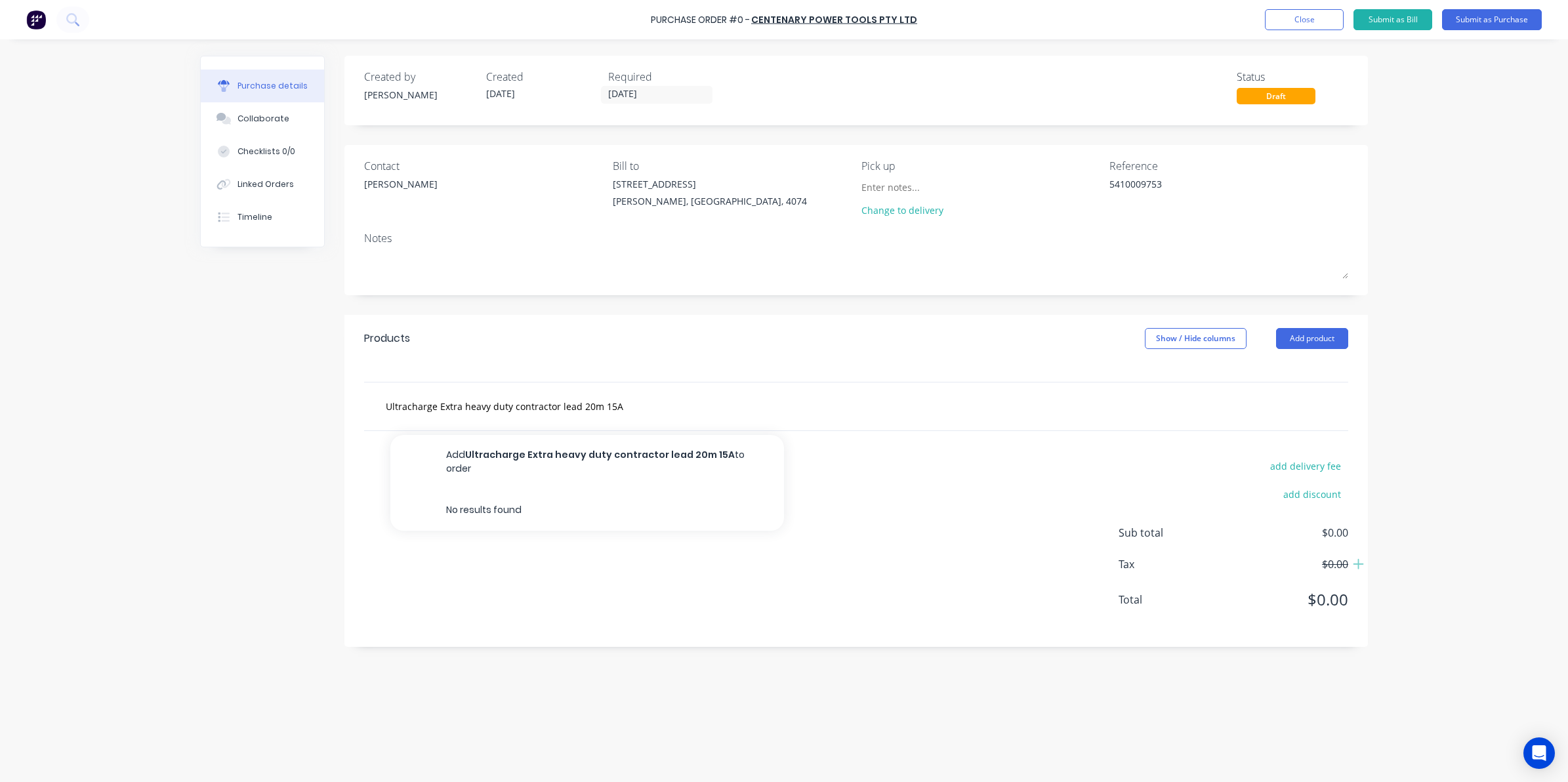
type textarea "x"
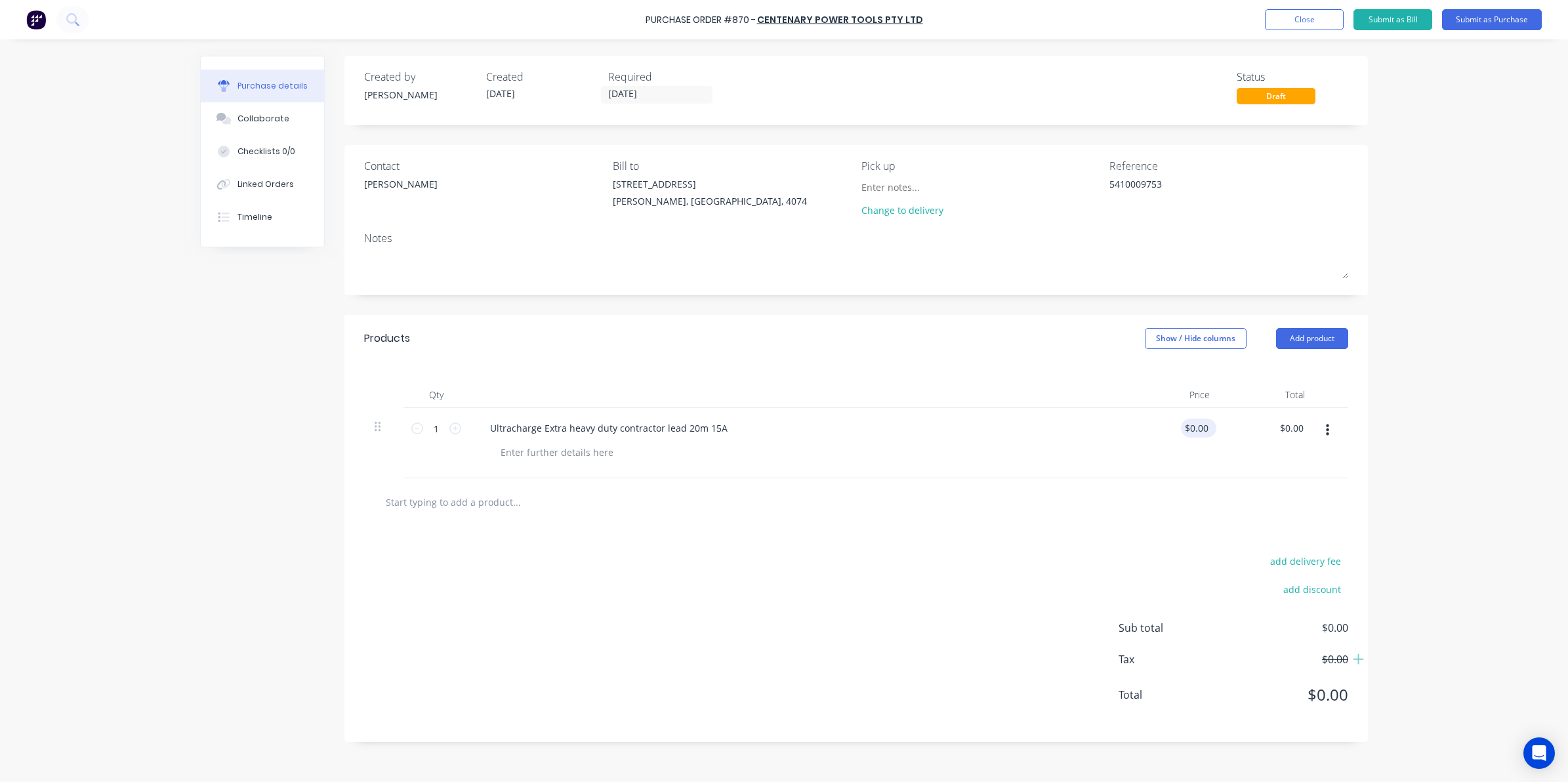
type textarea "x"
click at [1195, 423] on input "0.0000" at bounding box center [1195, 428] width 30 height 19
type input "0"
type input "46.19"
type textarea "x"
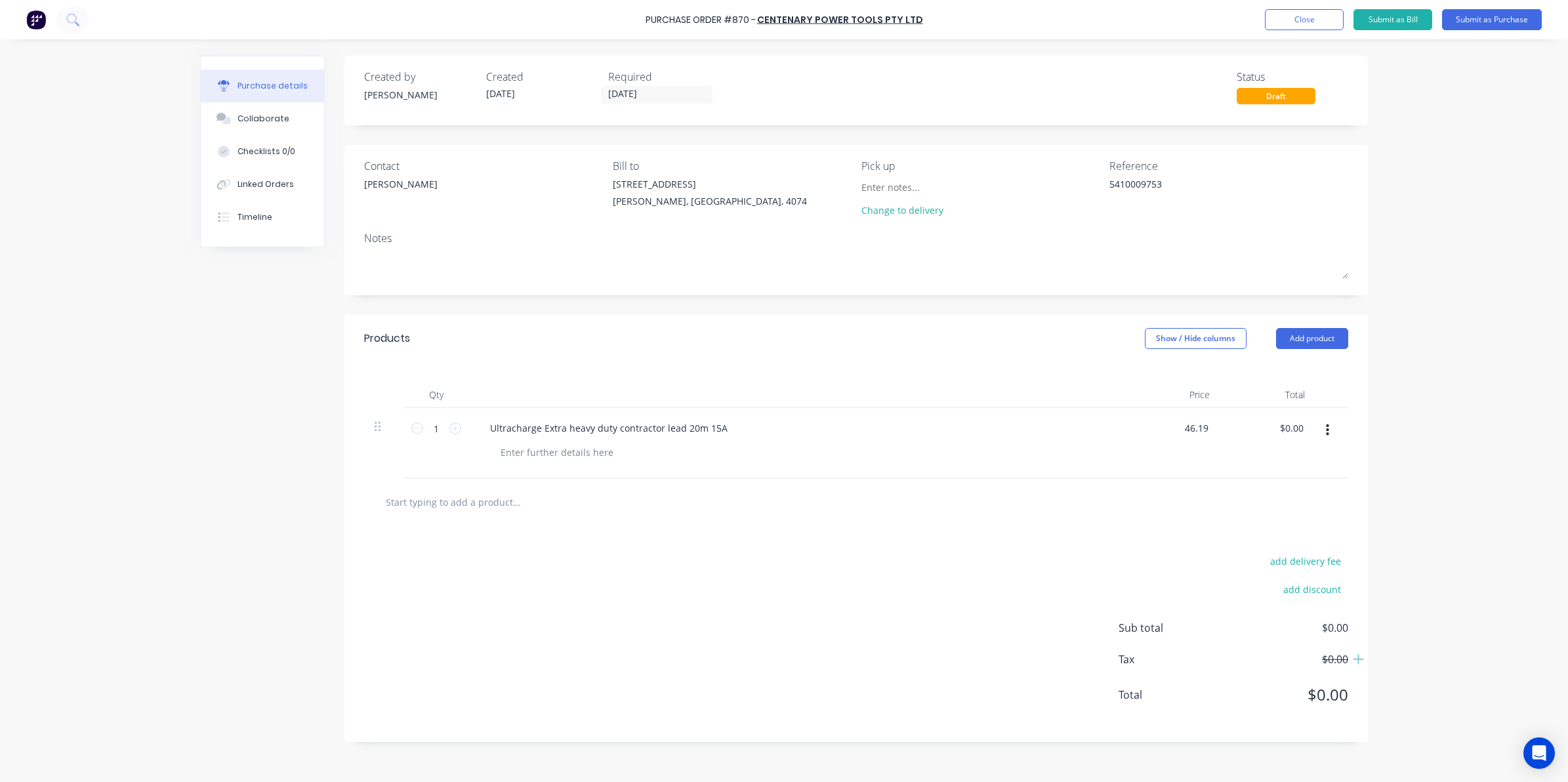
type input "$46.19"
click at [812, 658] on div "add delivery fee add discount Sub total $0.00 Tax $0.00 Total $0.00" at bounding box center [855, 633] width 1023 height 216
click at [1467, 14] on button "Submit as Purchase" at bounding box center [1492, 19] width 100 height 21
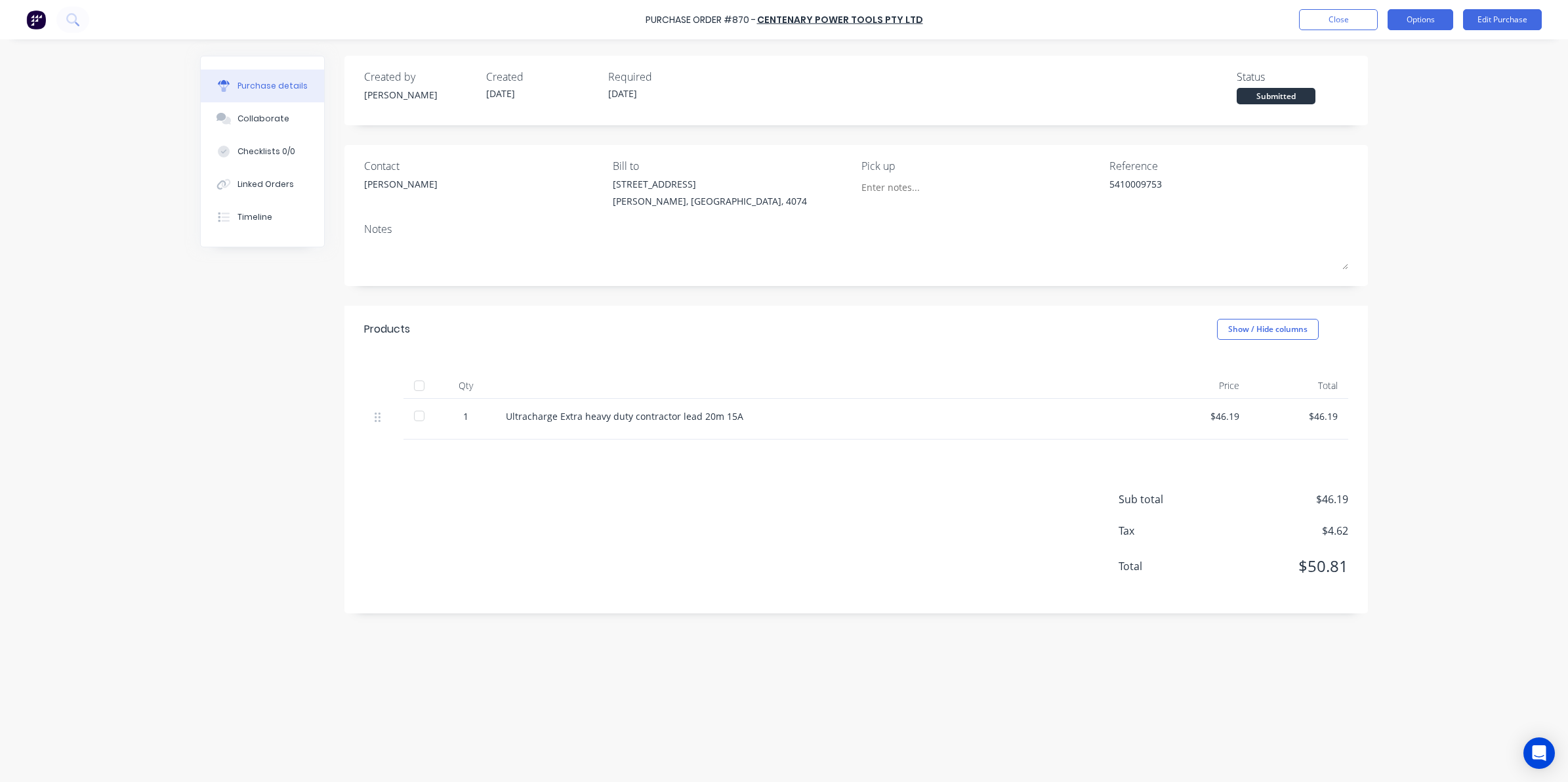
click at [1413, 16] on button "Options" at bounding box center [1419, 19] width 65 height 21
click at [1382, 89] on div "Convert to Bill" at bounding box center [1390, 79] width 101 height 19
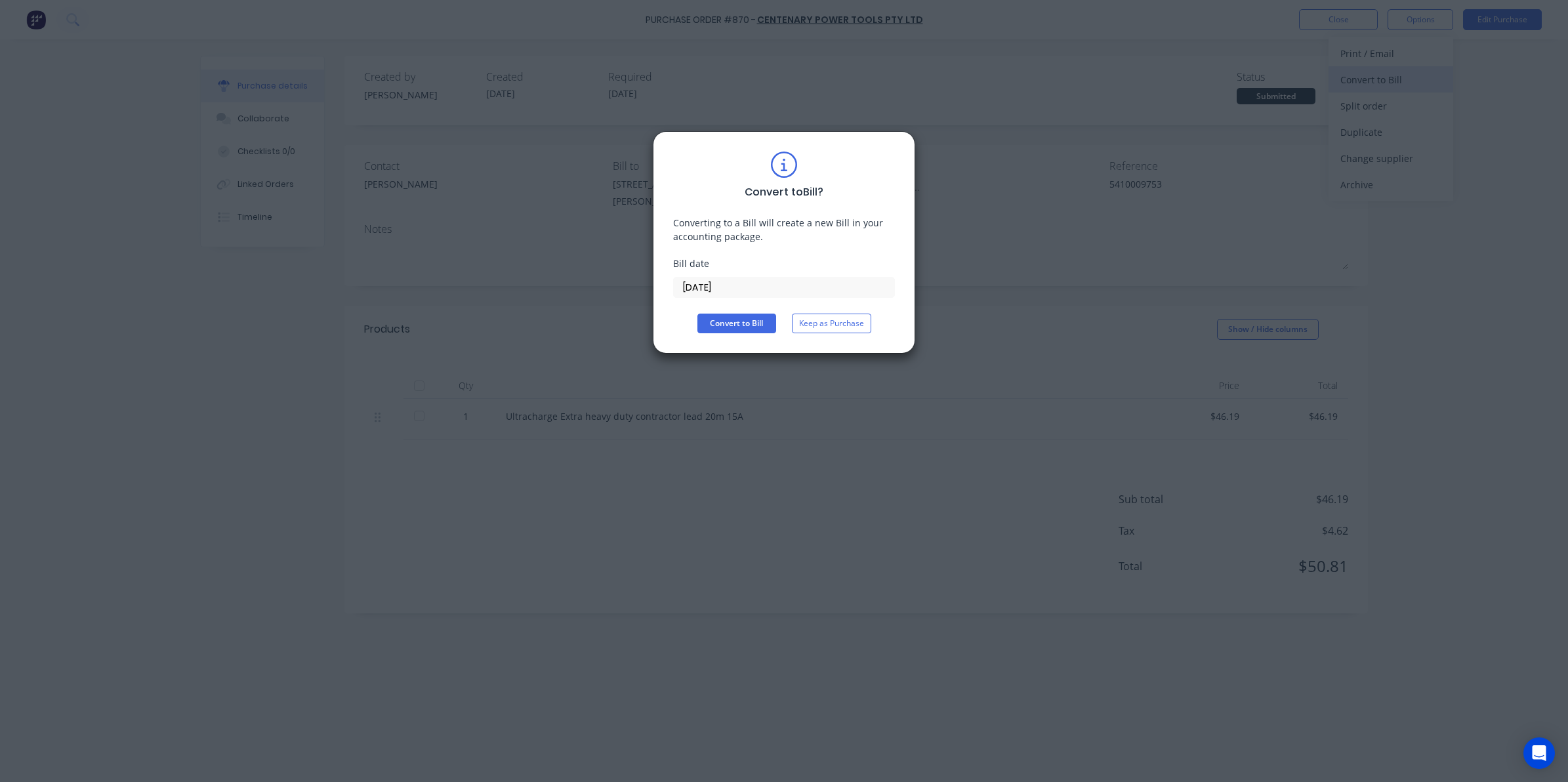
type textarea "x"
click at [811, 279] on input "[DATE]" at bounding box center [784, 287] width 220 height 20
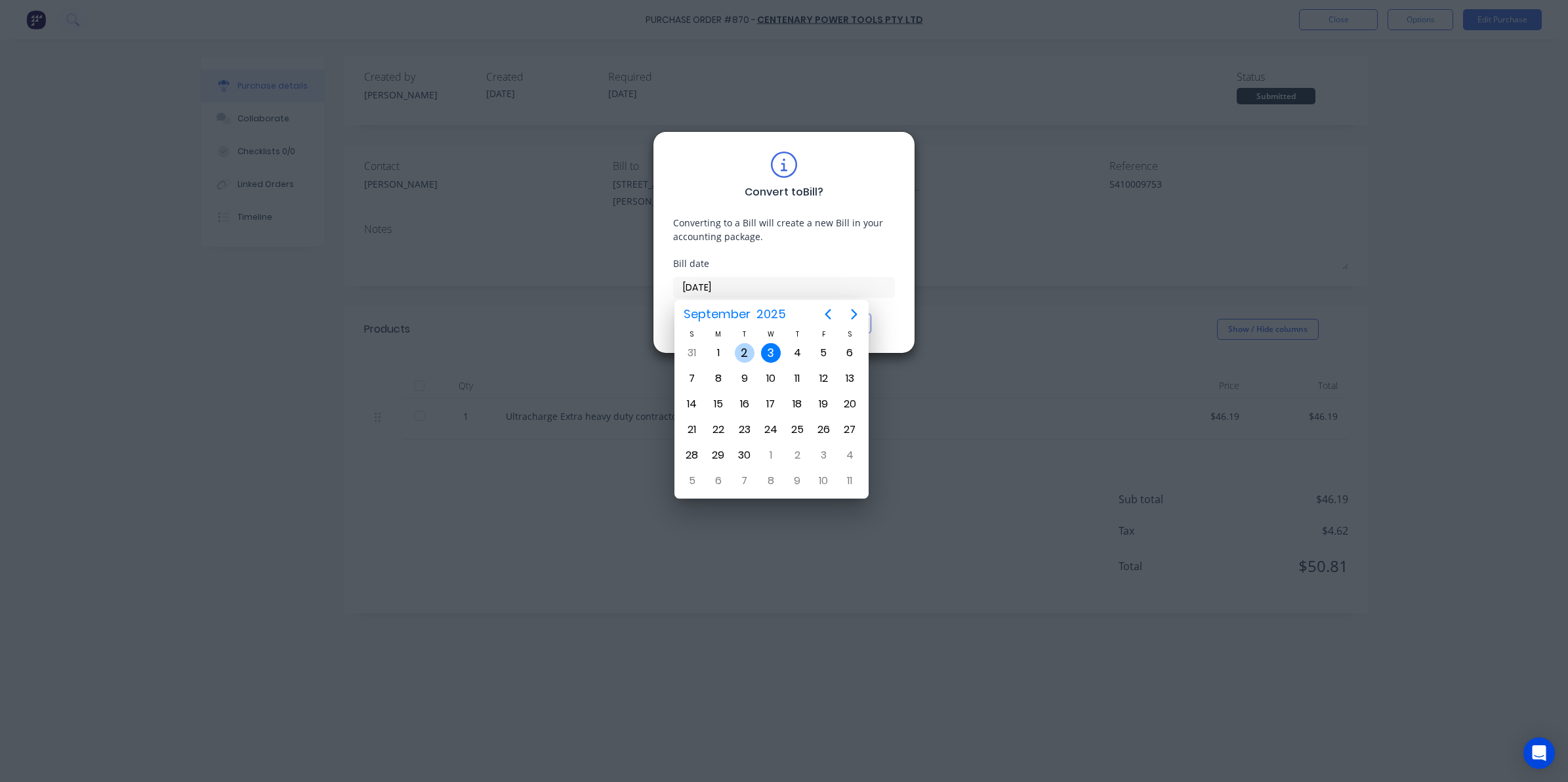
click at [748, 354] on div "2" at bounding box center [744, 353] width 20 height 20
type input "02/09/25"
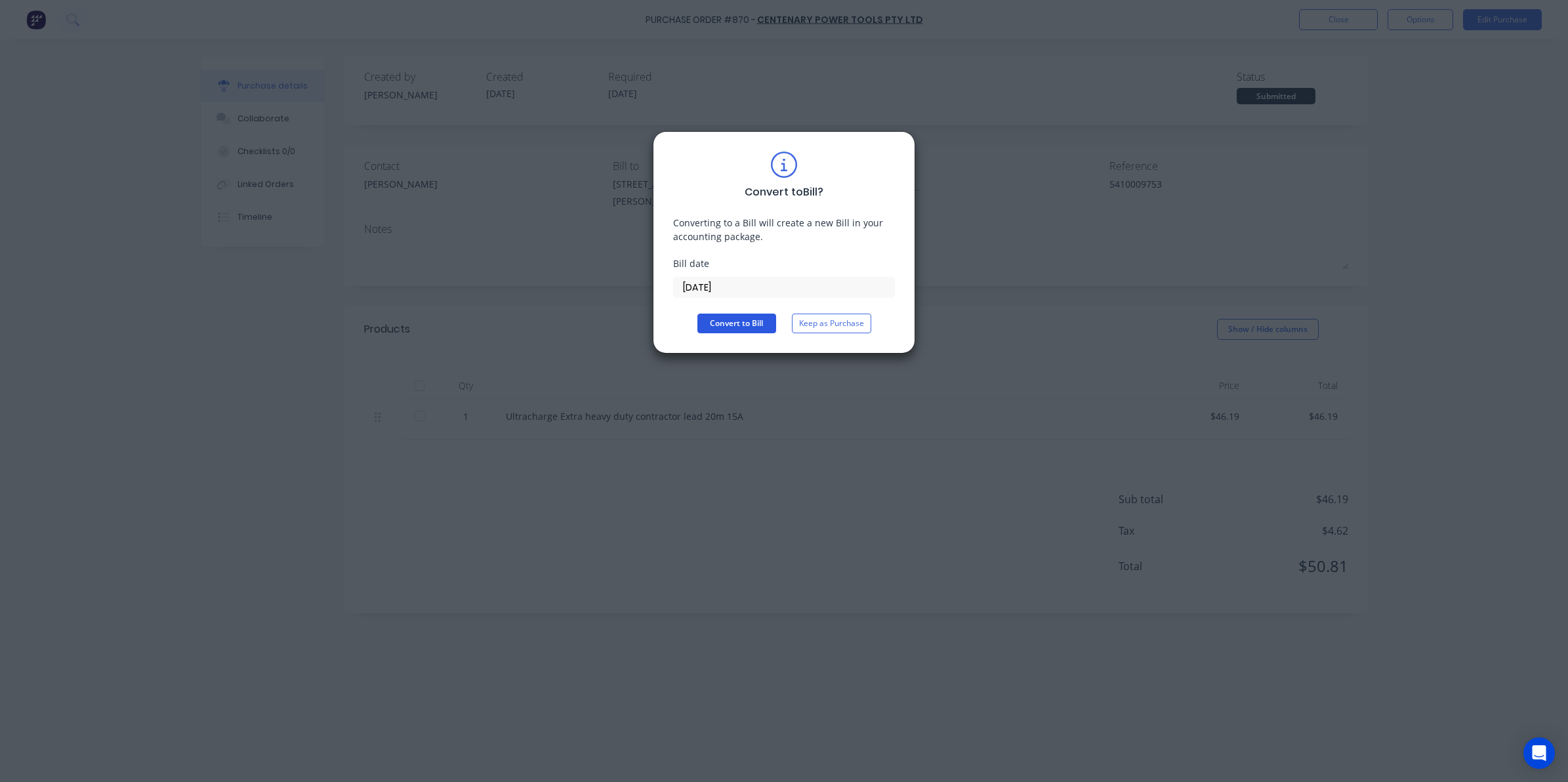
click at [732, 325] on button "Convert to Bill" at bounding box center [737, 323] width 79 height 20
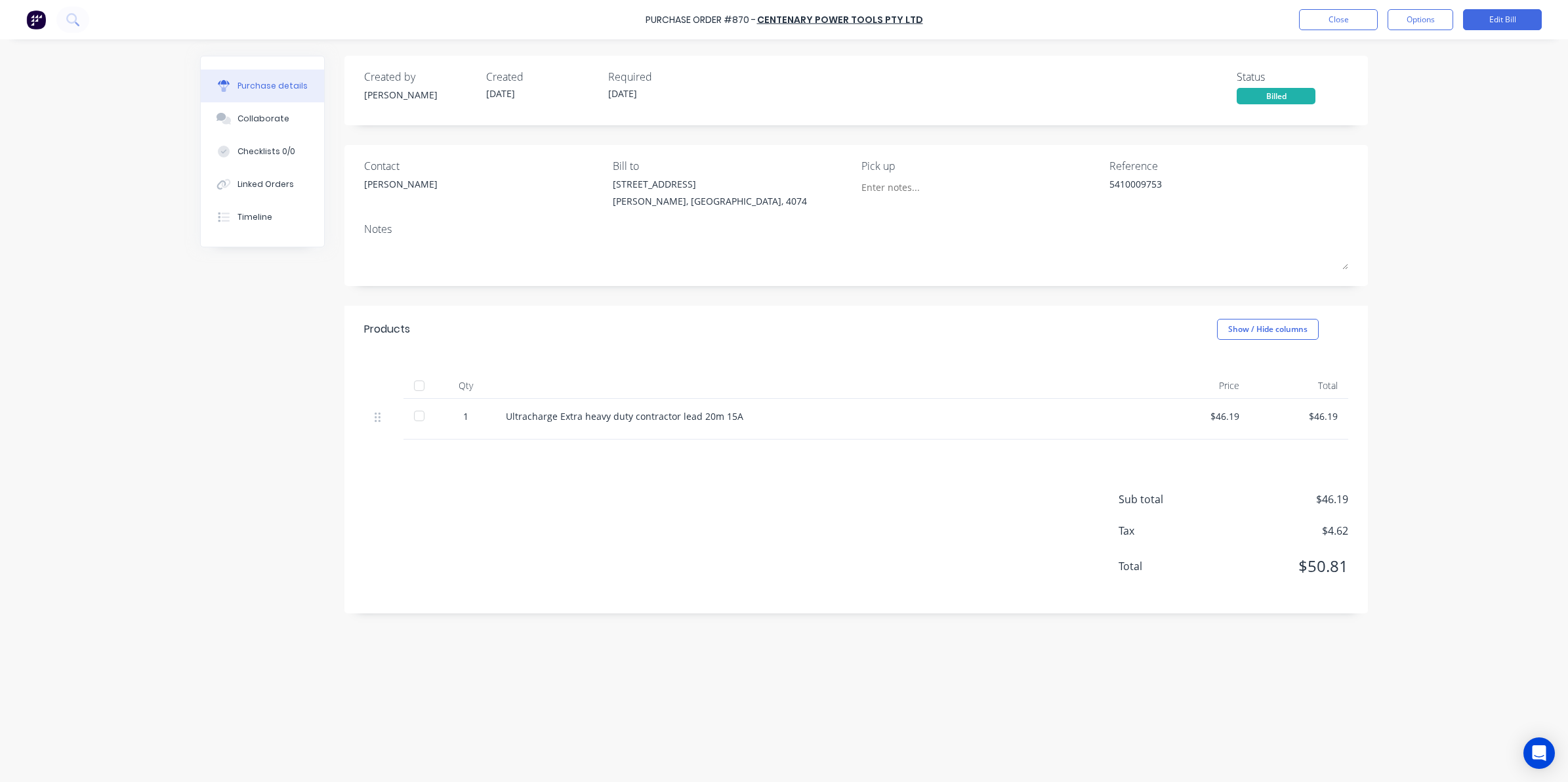
click at [421, 384] on div at bounding box center [419, 386] width 26 height 26
type textarea "x"
drag, startPoint x: 1296, startPoint y: 8, endPoint x: 1303, endPoint y: 15, distance: 9.9
click at [1303, 15] on div "Purchase Order #870 - Centenary Power Tools Pty Ltd Close Options Edit Bill" at bounding box center [784, 19] width 1568 height 39
click at [1303, 15] on button "Close" at bounding box center [1338, 19] width 79 height 21
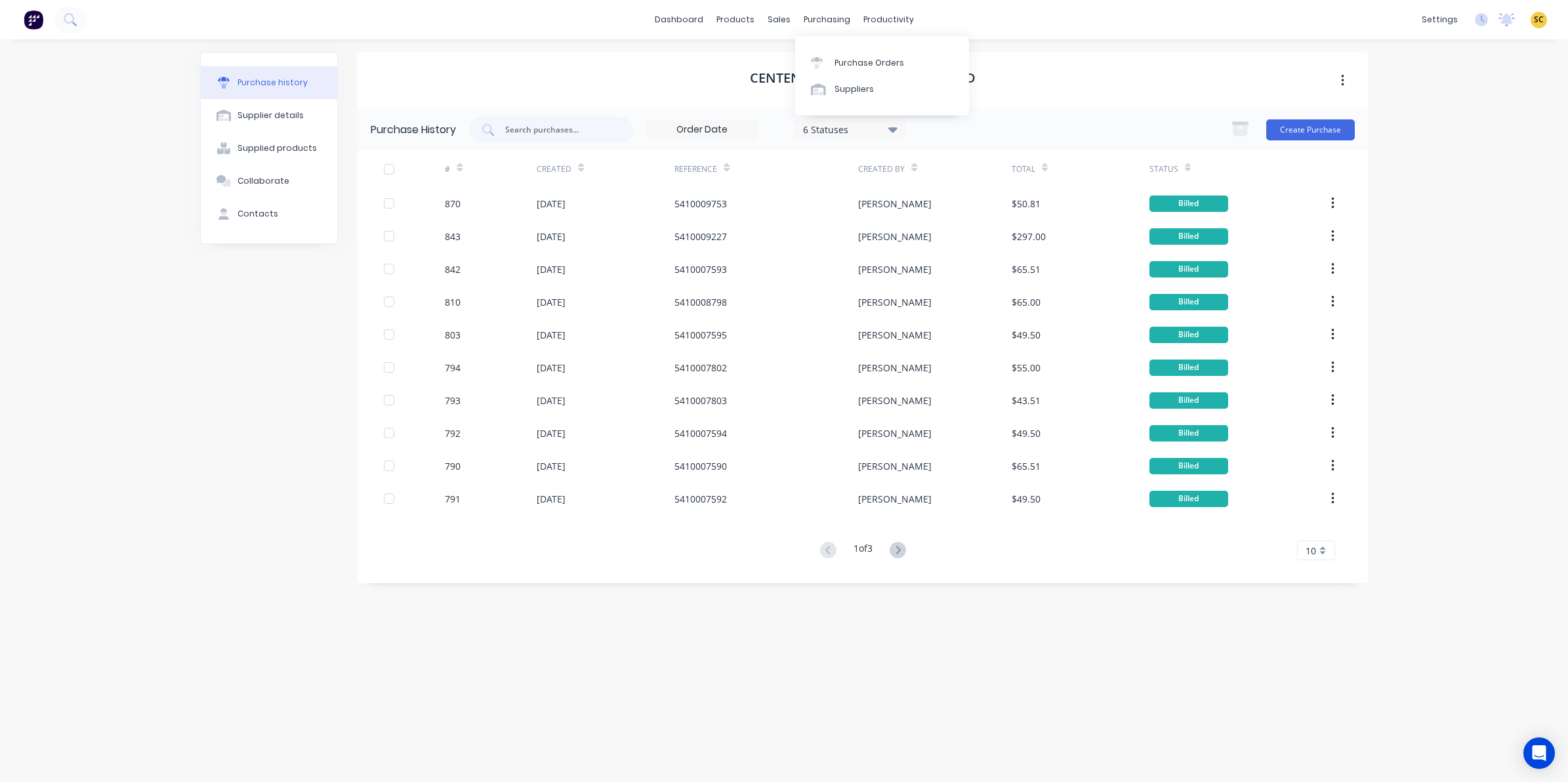
click at [835, 47] on div "Purchase Orders Suppliers" at bounding box center [882, 75] width 174 height 79
click at [837, 58] on div "Purchase Orders" at bounding box center [869, 62] width 69 height 12
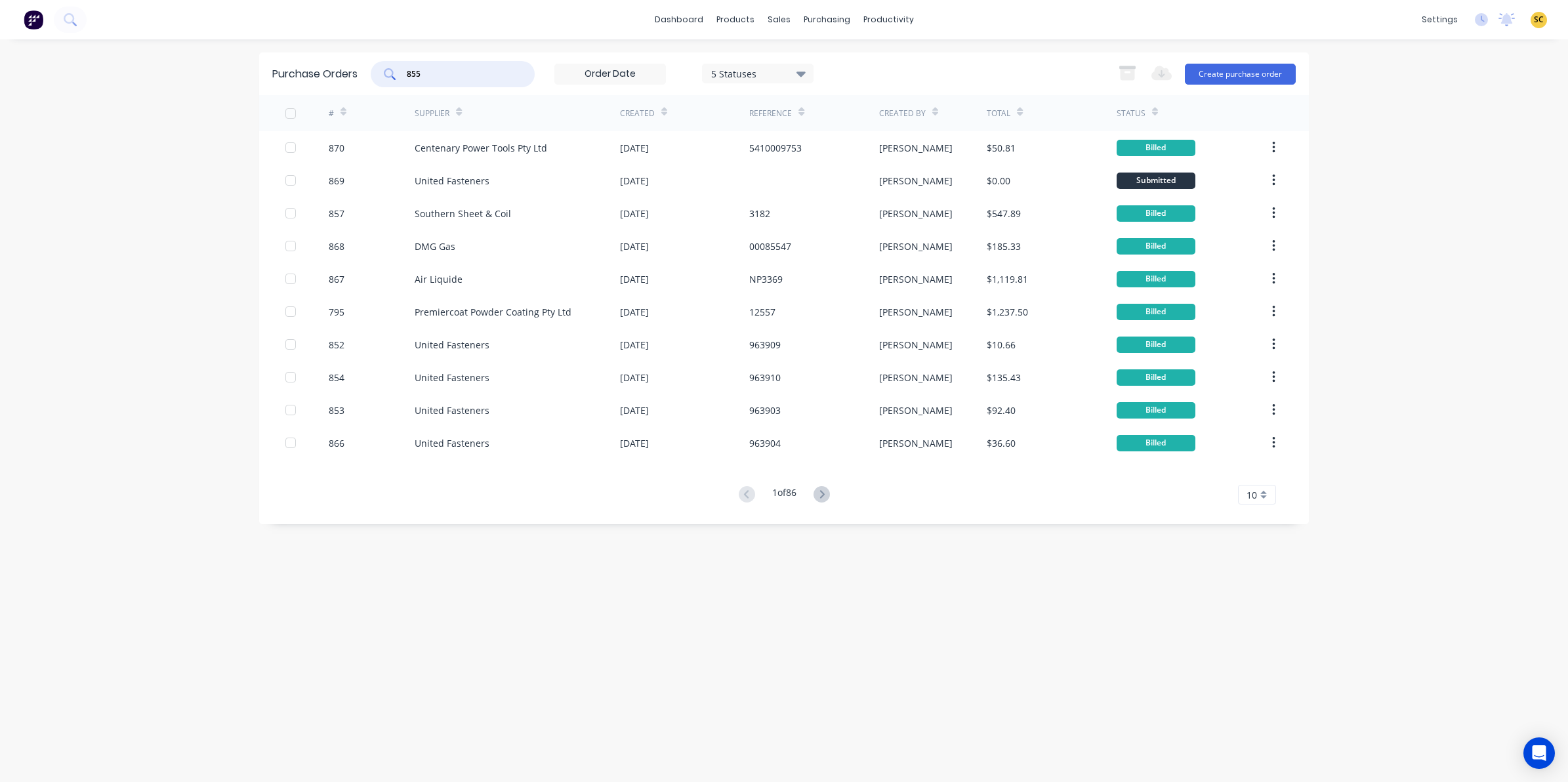
type input "855"
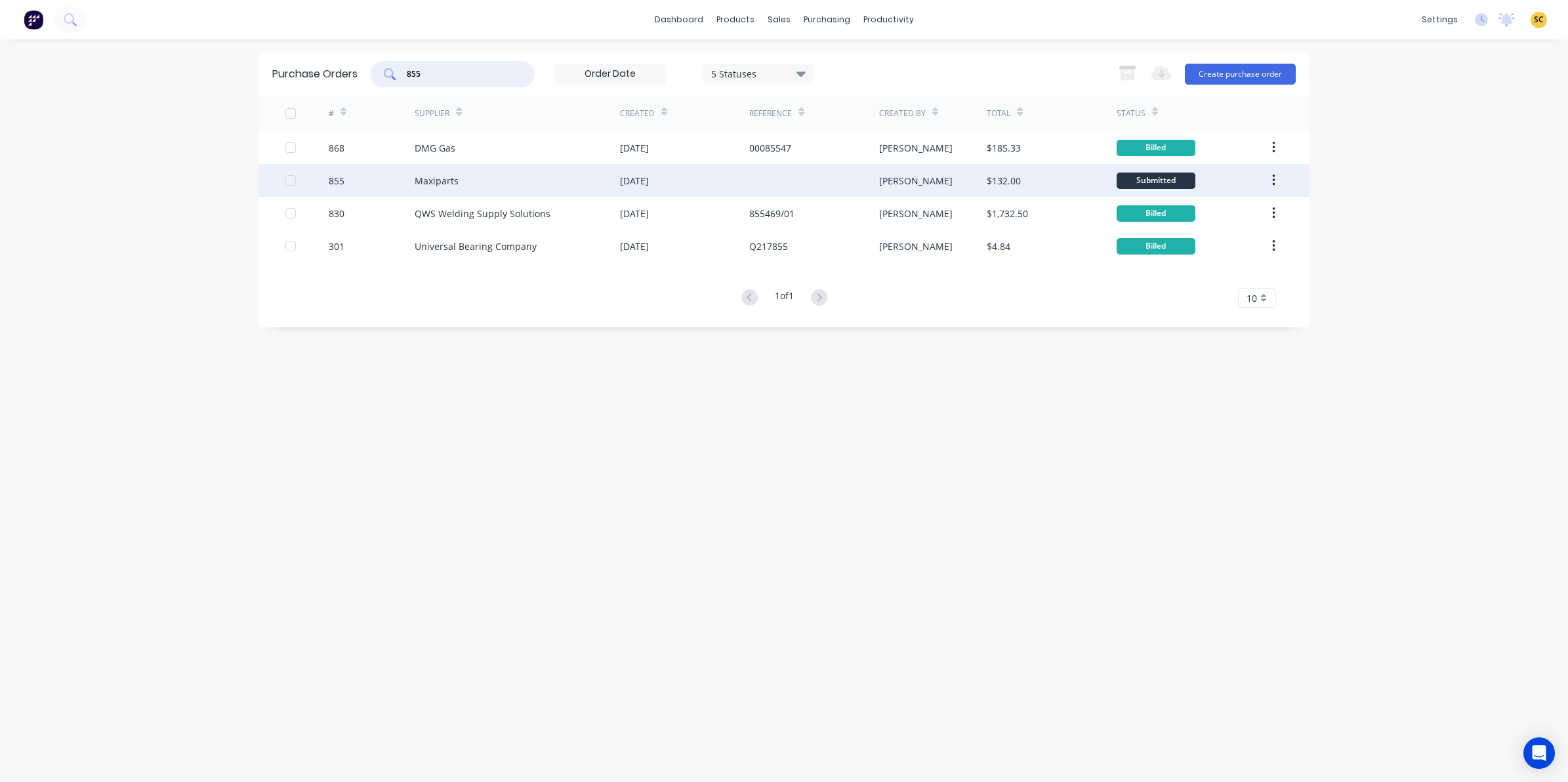
click at [373, 182] on div "855" at bounding box center [372, 180] width 86 height 33
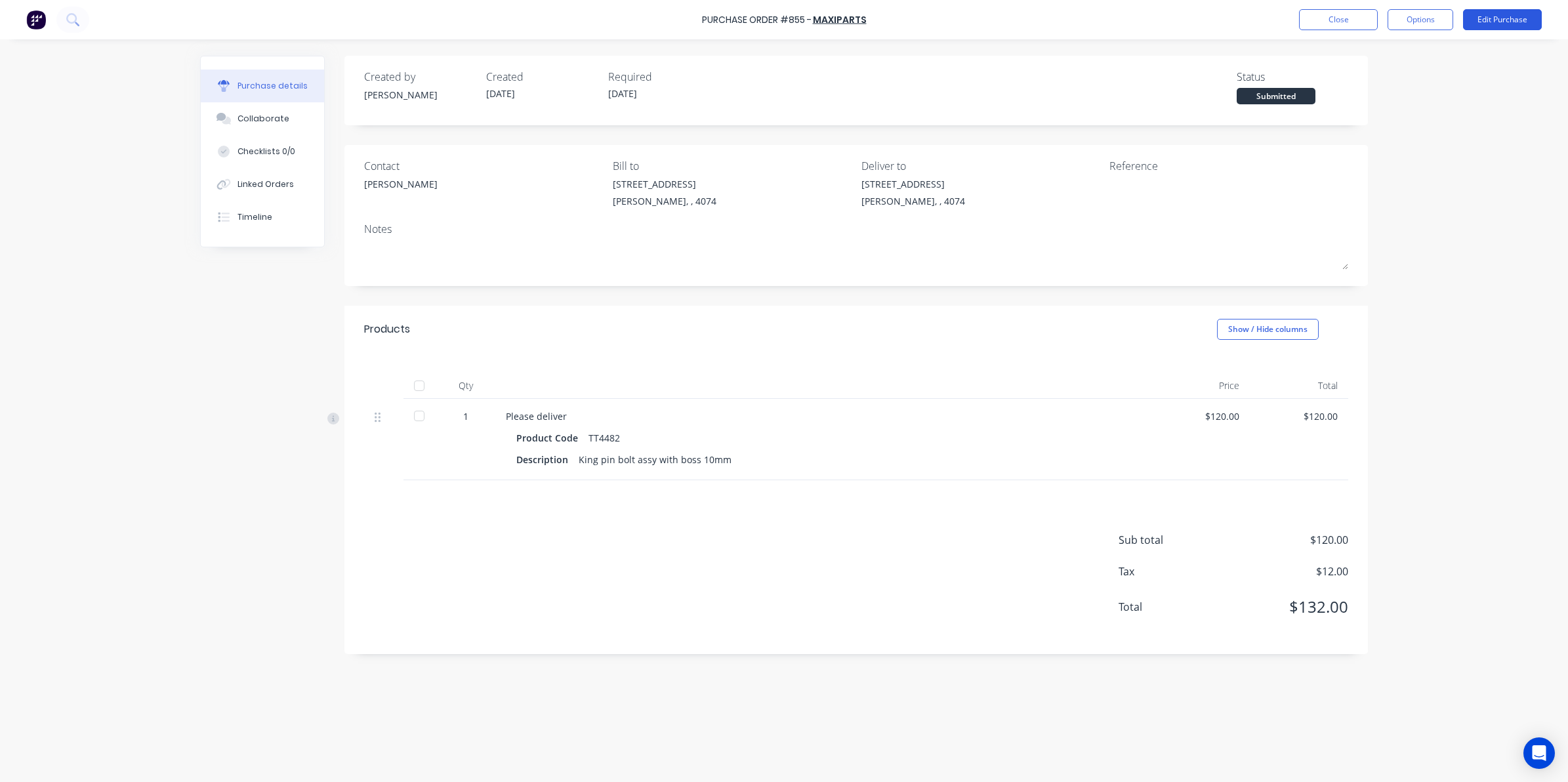
click at [1506, 15] on button "Edit Purchase" at bounding box center [1502, 19] width 79 height 21
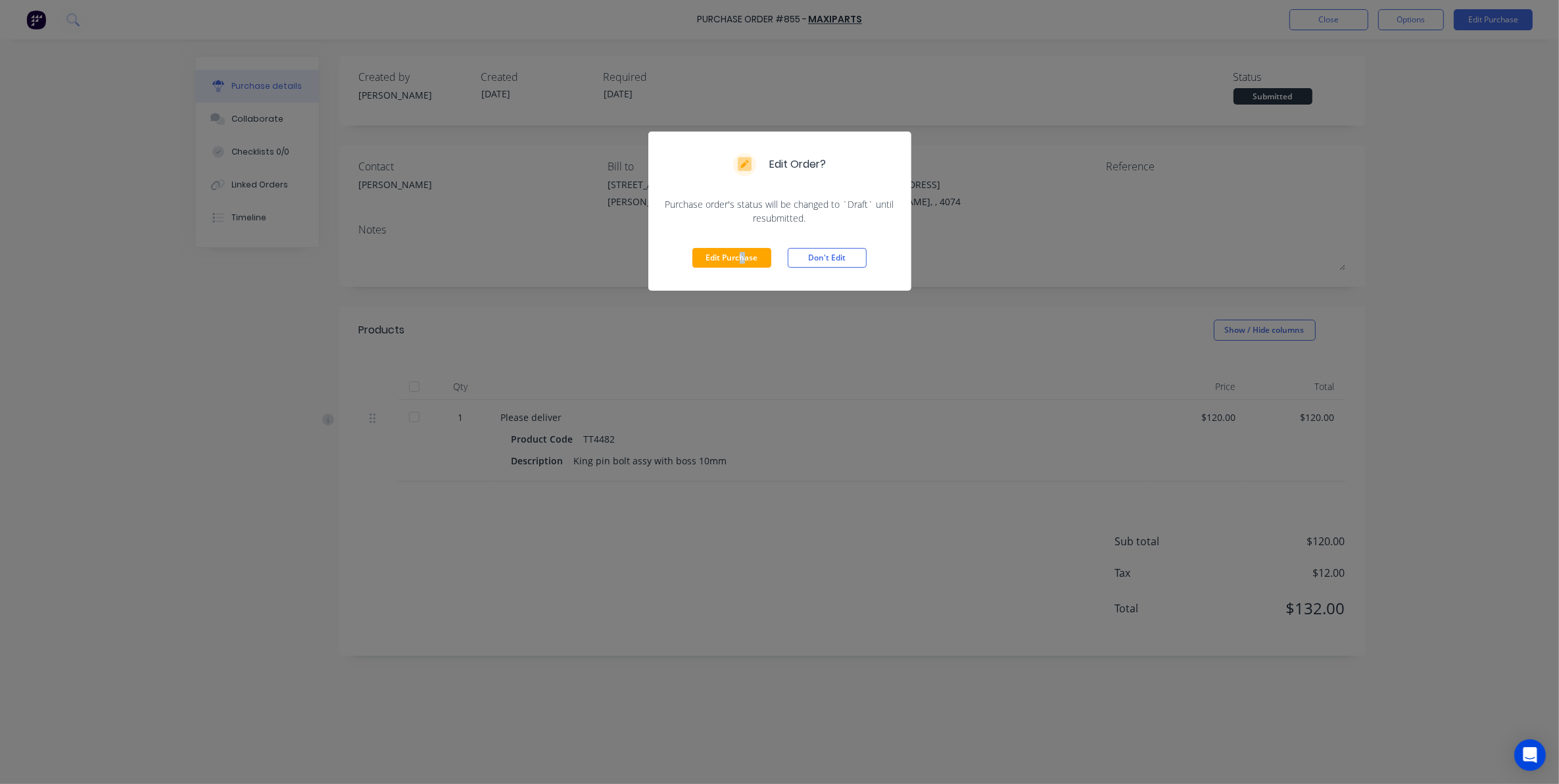
click at [742, 244] on div "Edit Purchase Don't Edit" at bounding box center [780, 257] width 263 height 66
click at [745, 247] on div "Edit Purchase Don't Edit" at bounding box center [780, 257] width 263 height 66
click at [751, 256] on button "Edit Purchase" at bounding box center [732, 258] width 79 height 20
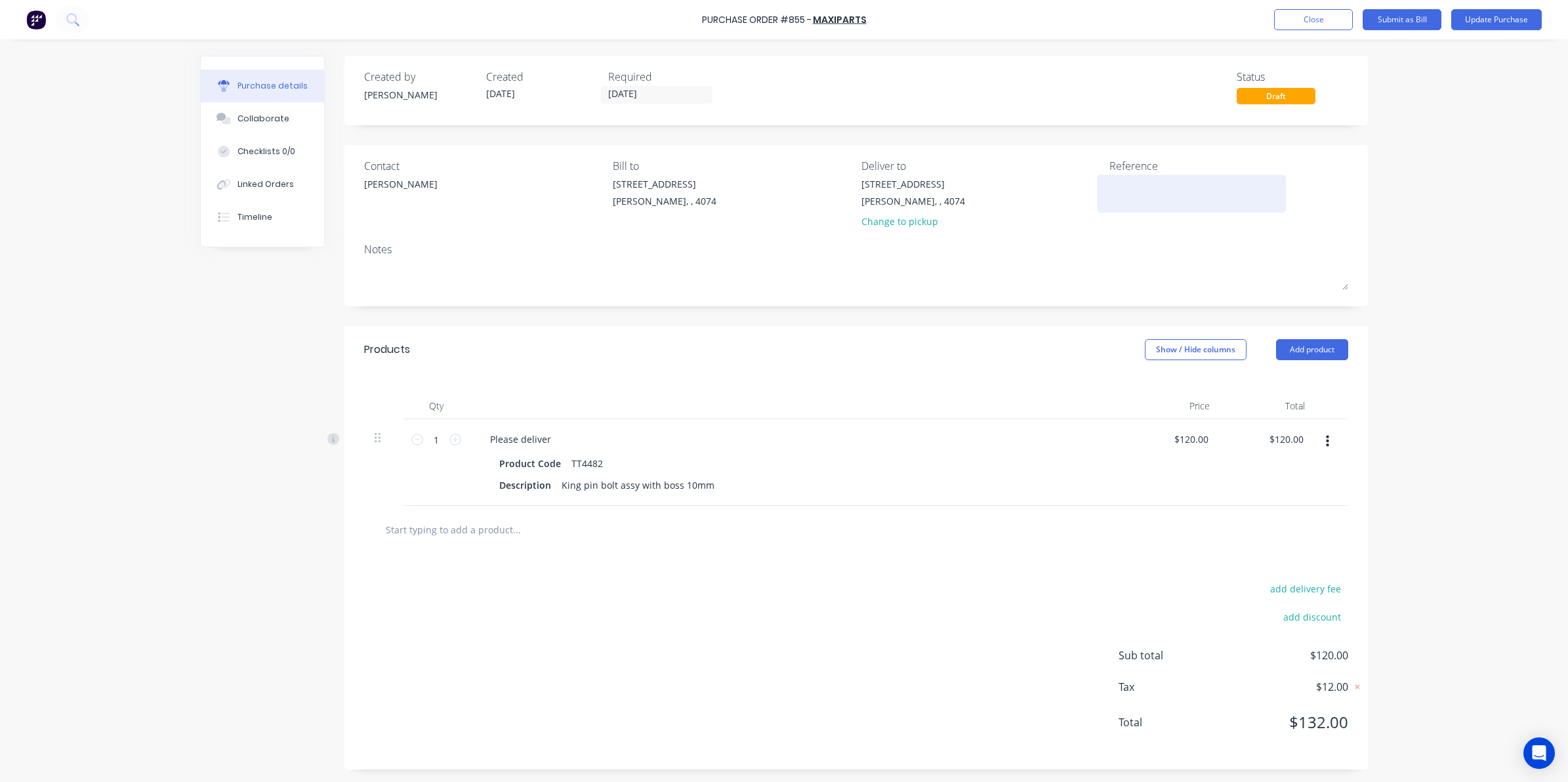
click at [1109, 203] on div at bounding box center [1191, 193] width 164 height 33
click at [1124, 189] on textarea at bounding box center [1191, 192] width 164 height 29
type textarea "6445790"
type textarea "x"
type textarea "6445790"
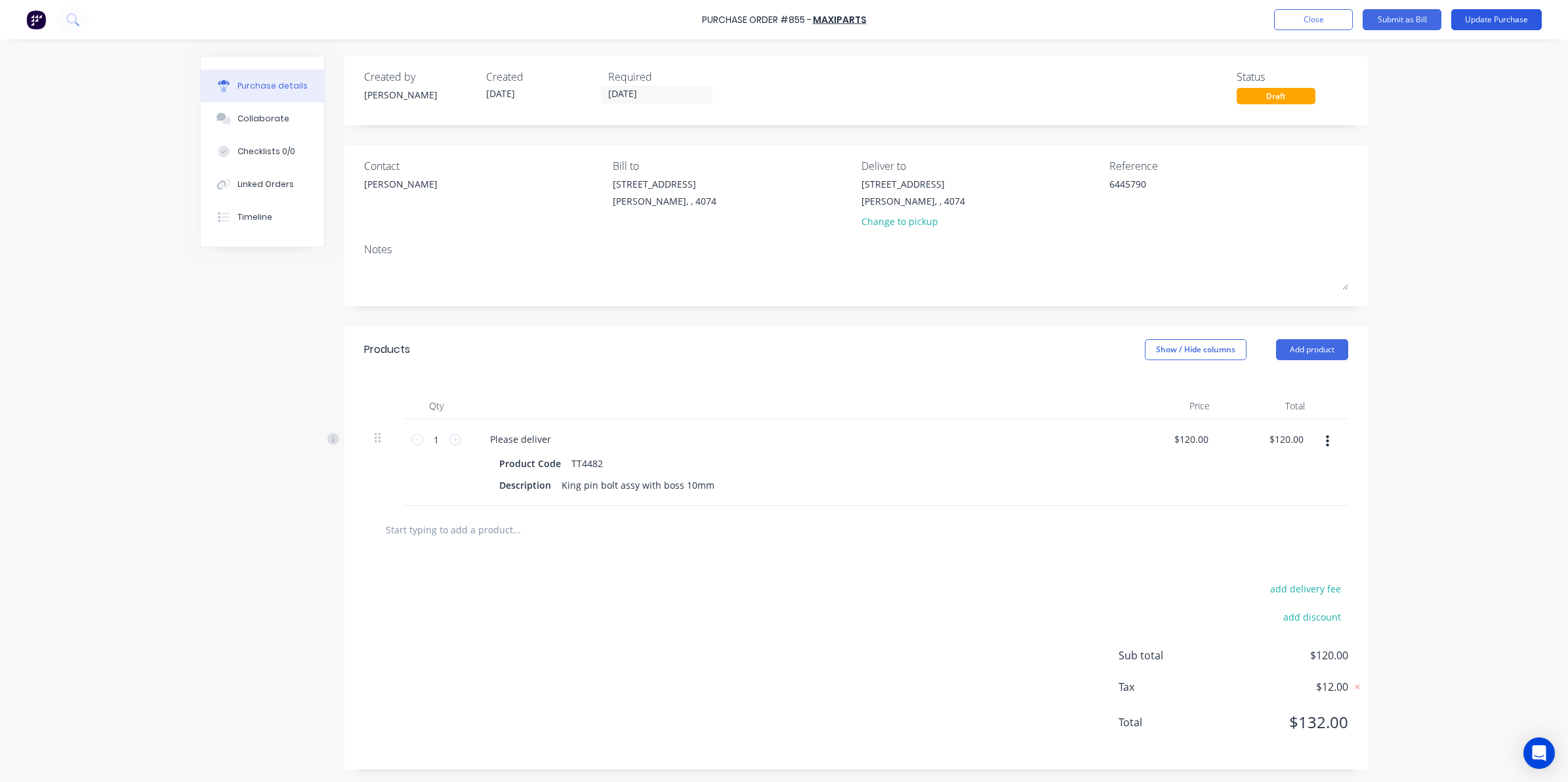
click at [1484, 25] on button "Update Purchase" at bounding box center [1496, 19] width 91 height 21
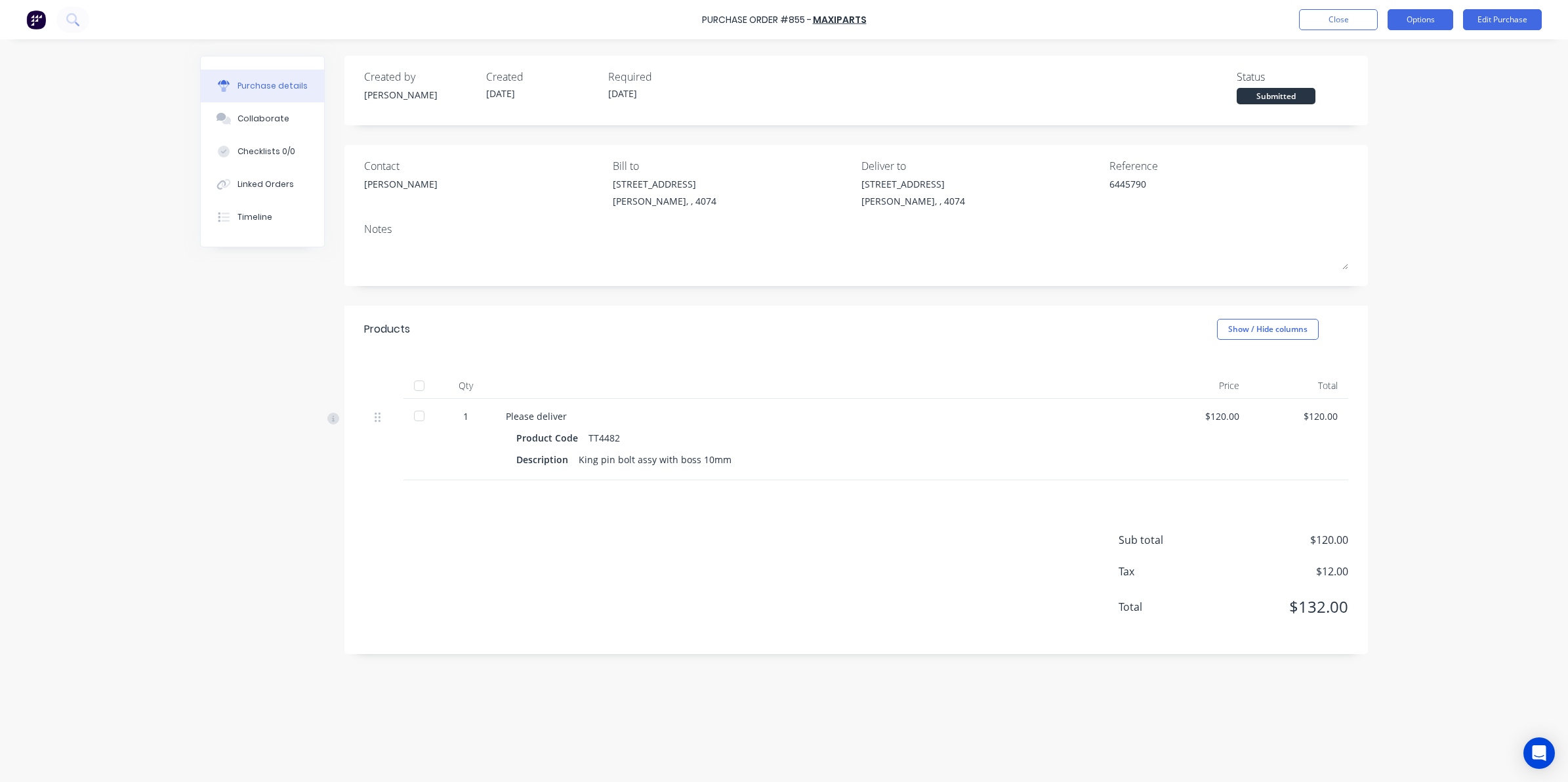
click at [1412, 23] on button "Options" at bounding box center [1419, 19] width 65 height 21
click at [1374, 86] on div "Convert to Bill" at bounding box center [1390, 79] width 101 height 19
type textarea "x"
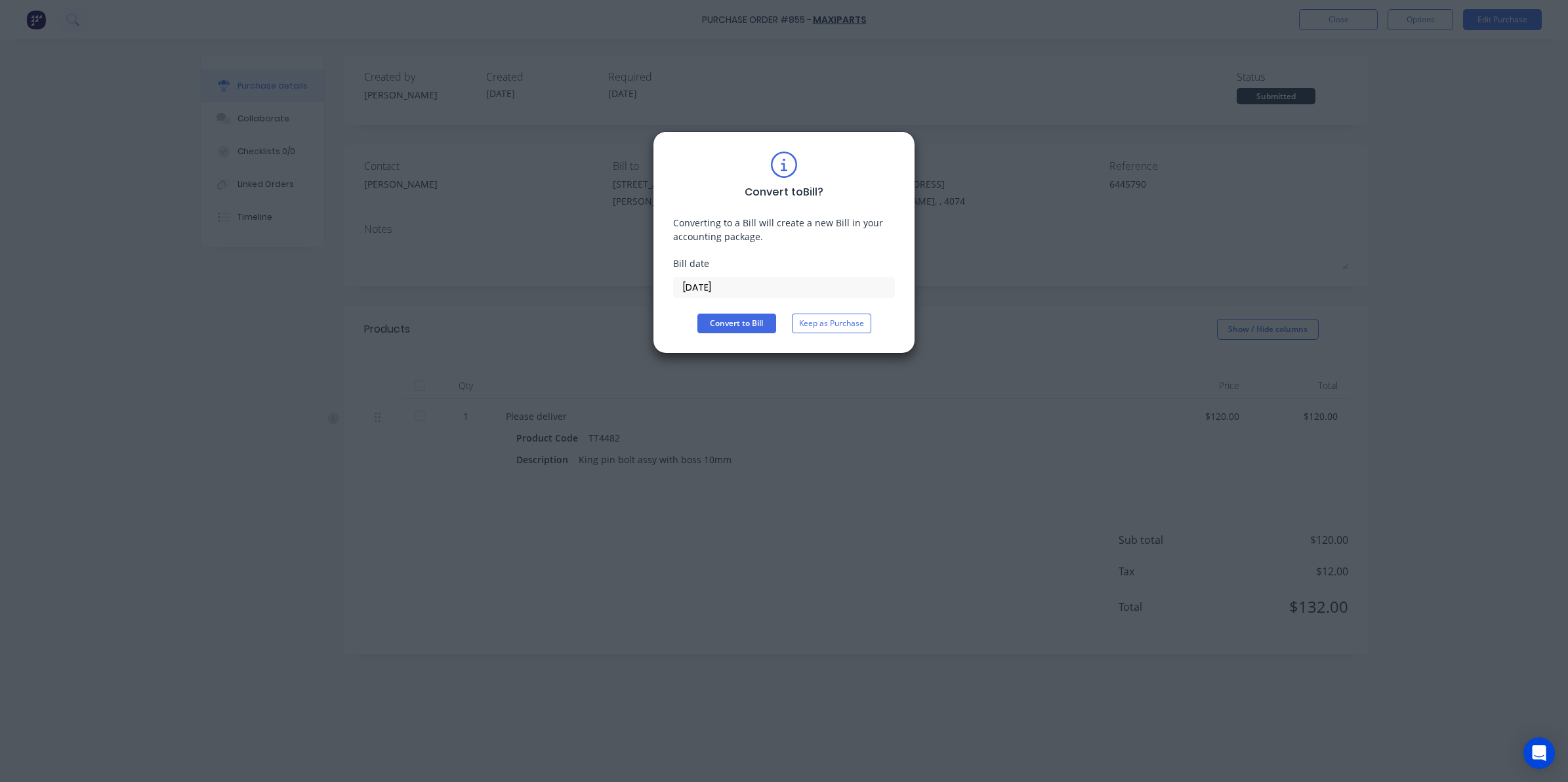
click at [724, 282] on input "[DATE]" at bounding box center [784, 287] width 220 height 20
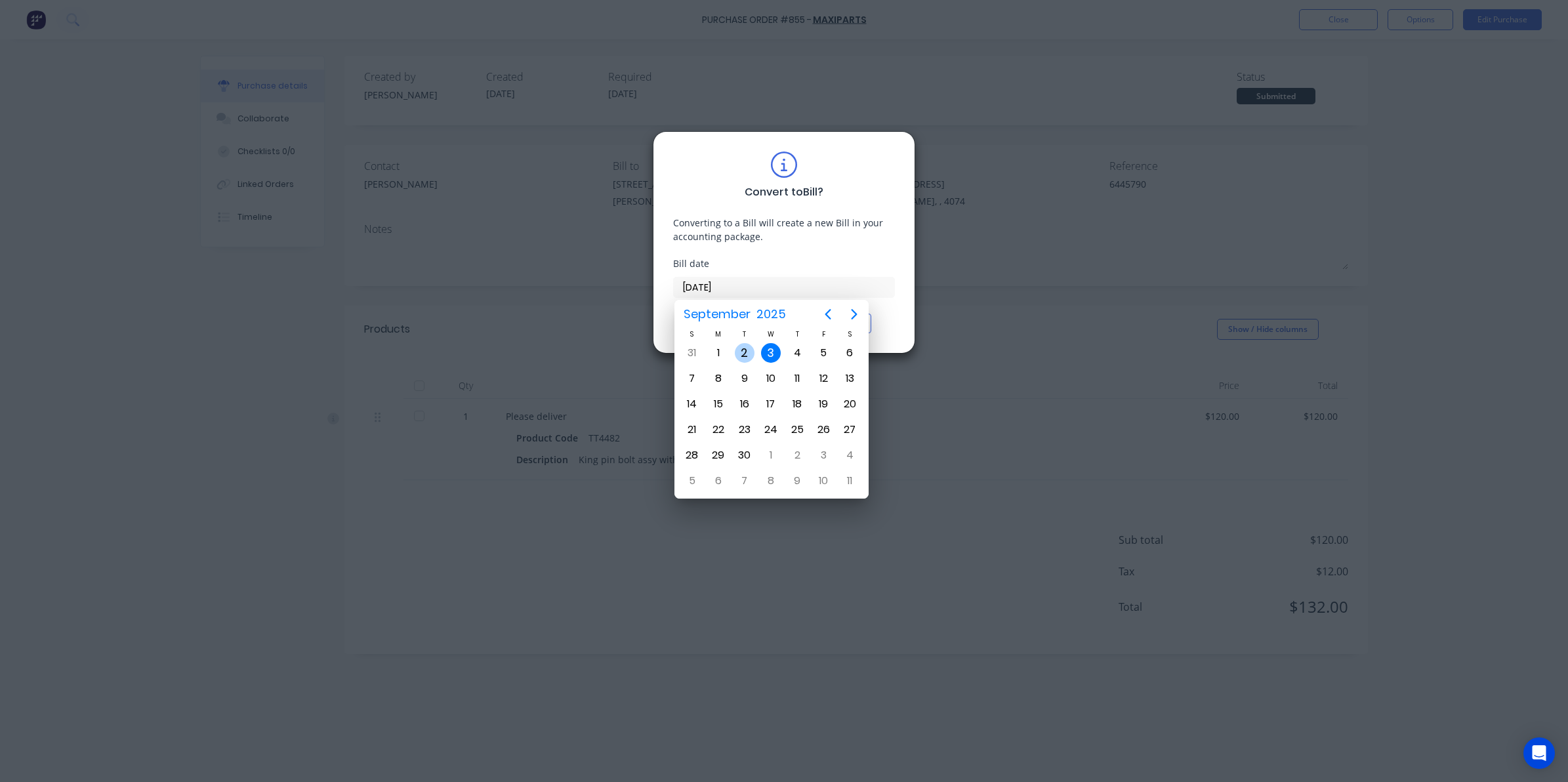
click at [737, 349] on div "2" at bounding box center [744, 353] width 20 height 20
type input "[DATE]"
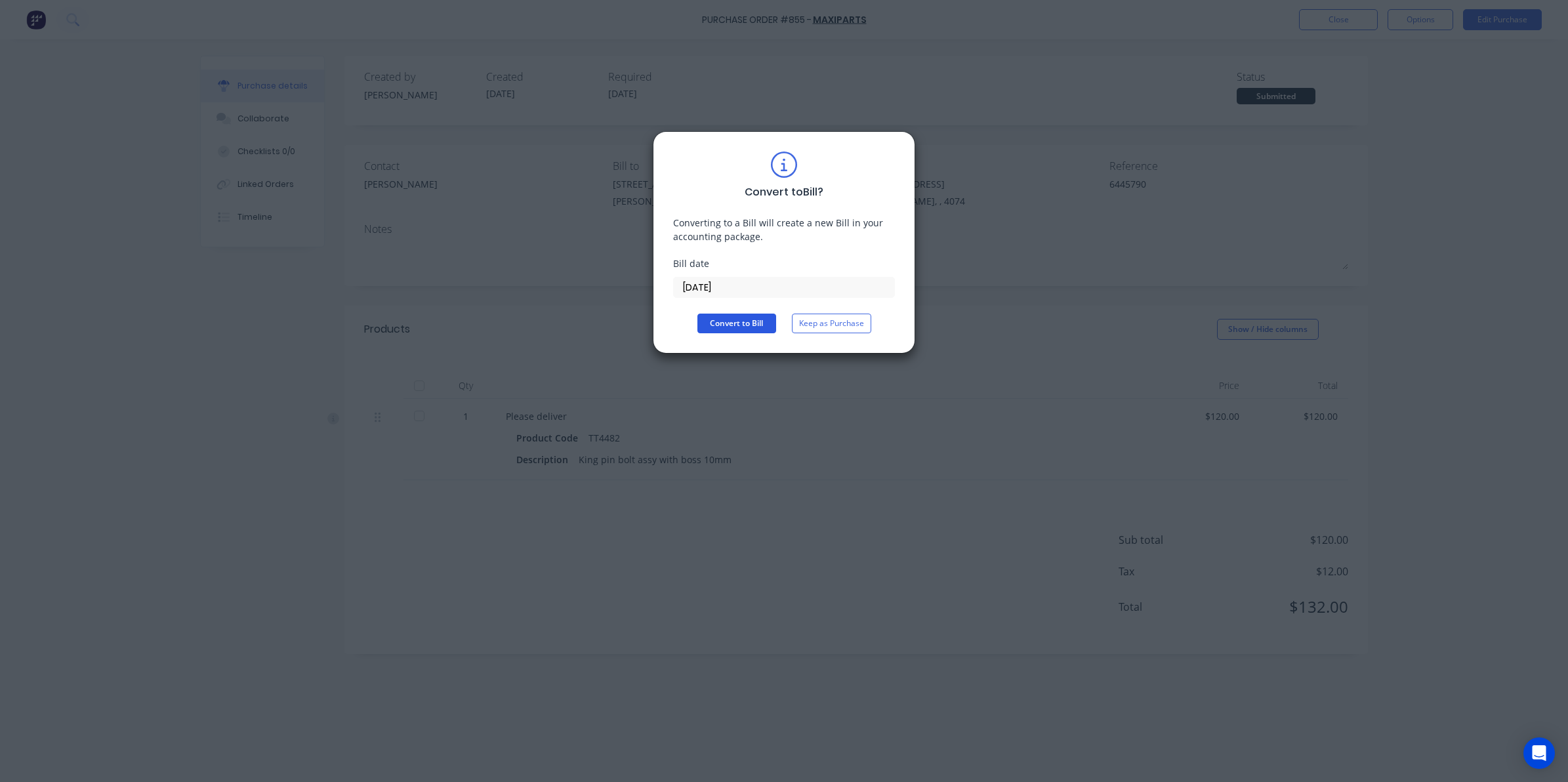
click at [724, 330] on button "Convert to Bill" at bounding box center [737, 323] width 79 height 20
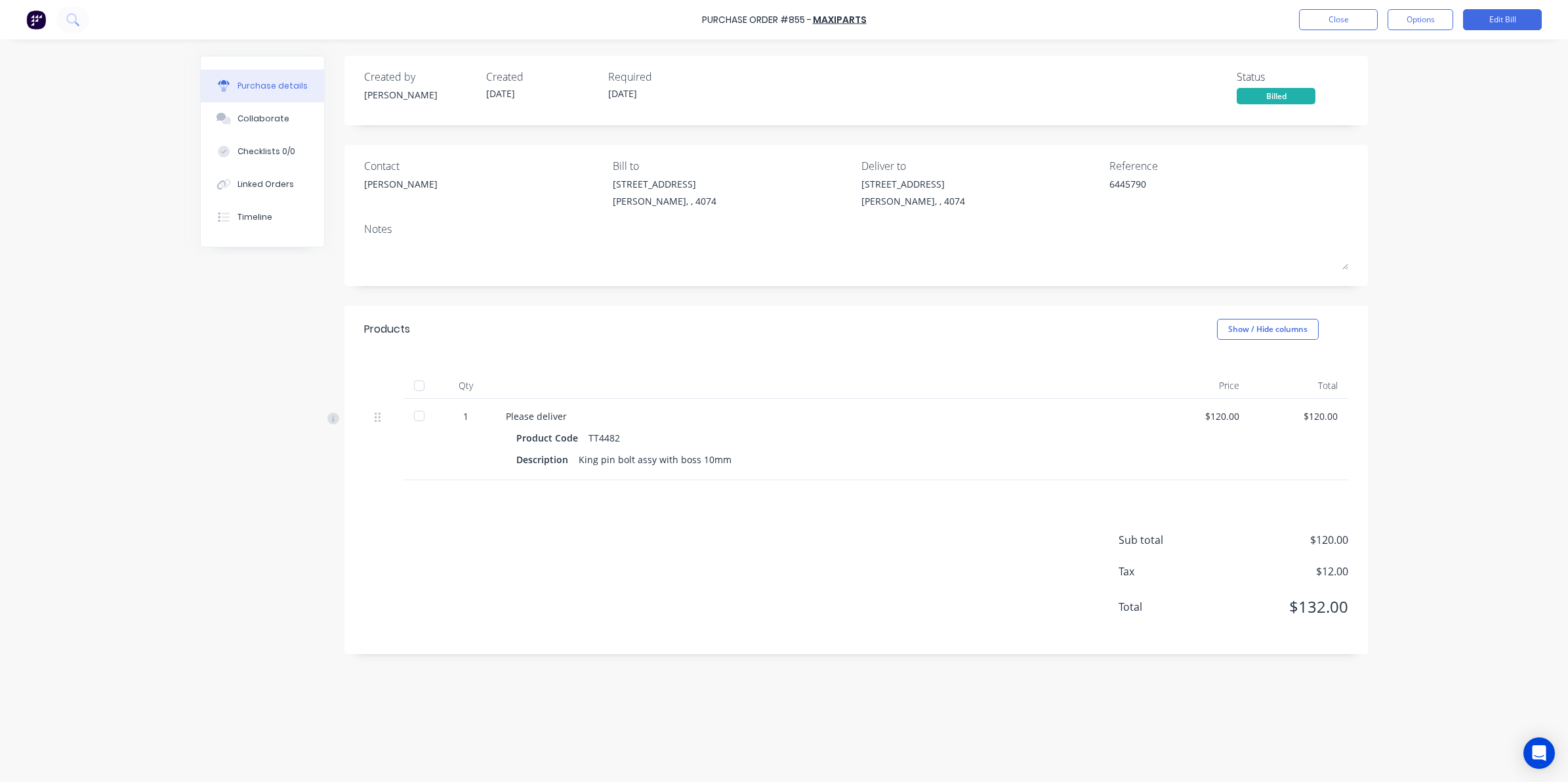
click at [416, 422] on div at bounding box center [419, 416] width 26 height 26
type textarea "x"
click at [1336, 25] on button "Close" at bounding box center [1338, 19] width 79 height 21
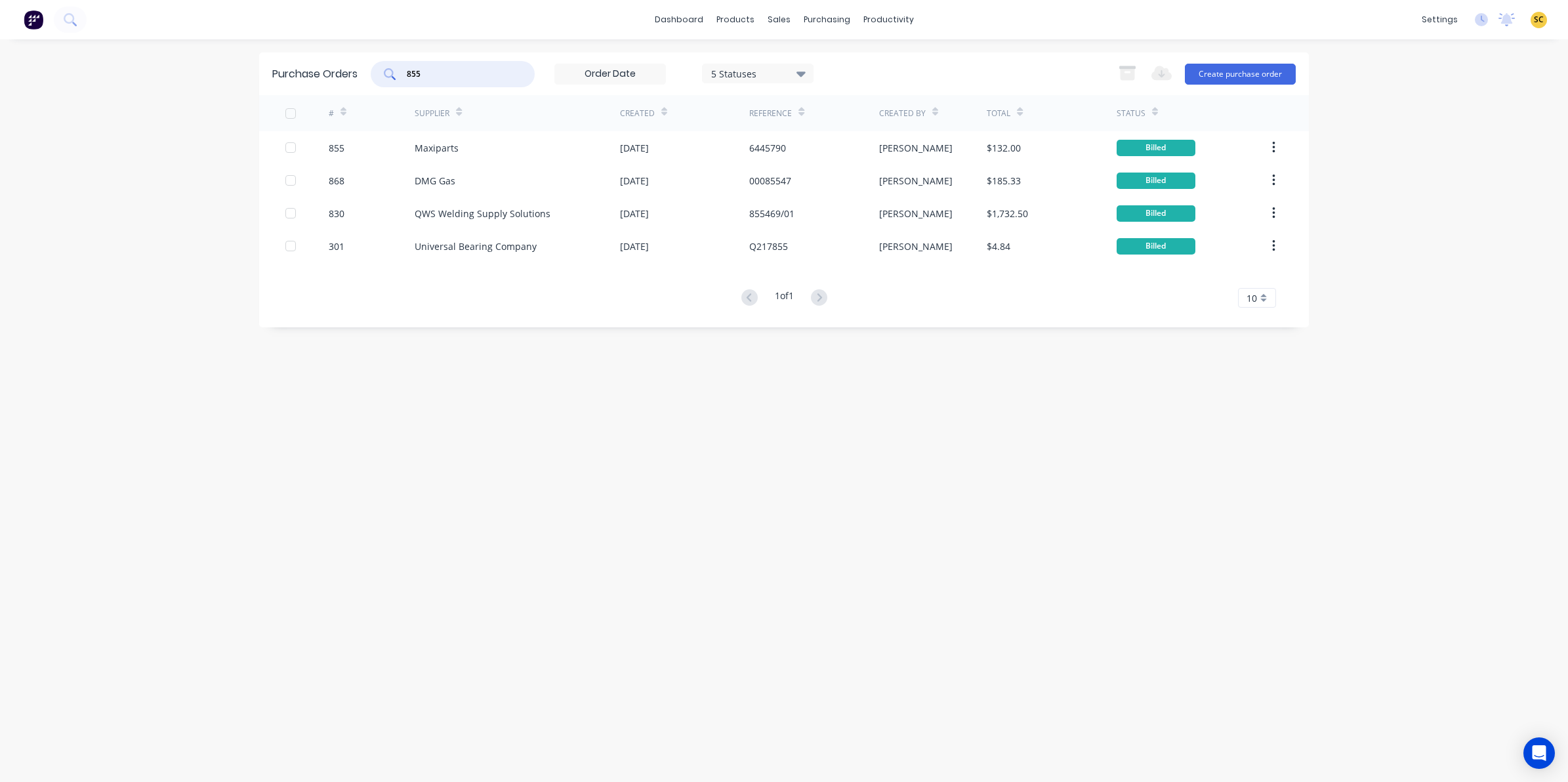
drag, startPoint x: 458, startPoint y: 68, endPoint x: 303, endPoint y: 81, distance: 155.5
click at [303, 81] on div "Purchase Orders 855 5 Statuses 5 Statuses Export to Excel (XLSX) Create purchas…" at bounding box center [784, 73] width 1049 height 42
type input "856"
click at [385, 136] on div "856" at bounding box center [372, 147] width 86 height 33
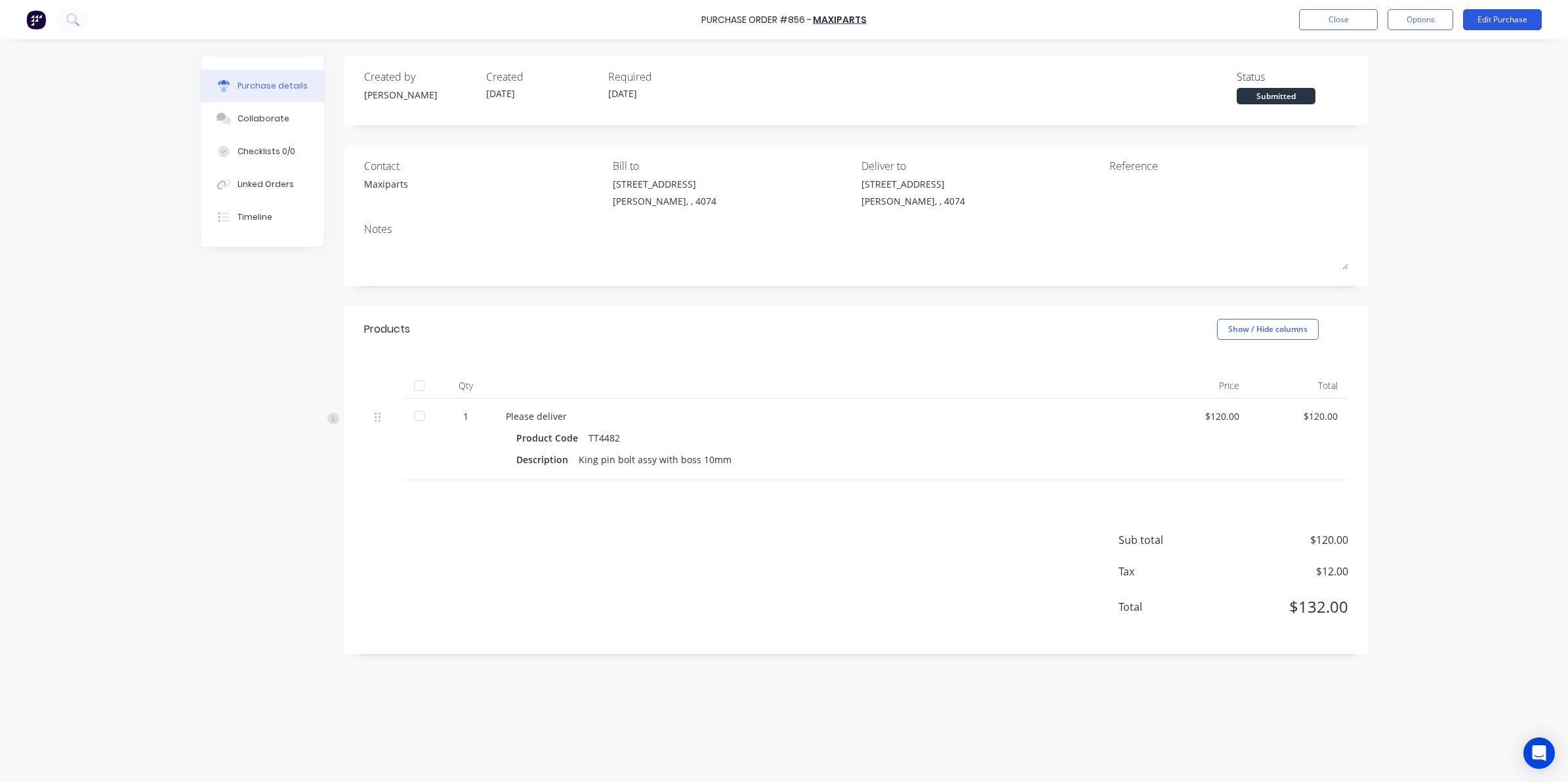
click at [1519, 18] on button "Edit Purchase" at bounding box center [1502, 19] width 79 height 21
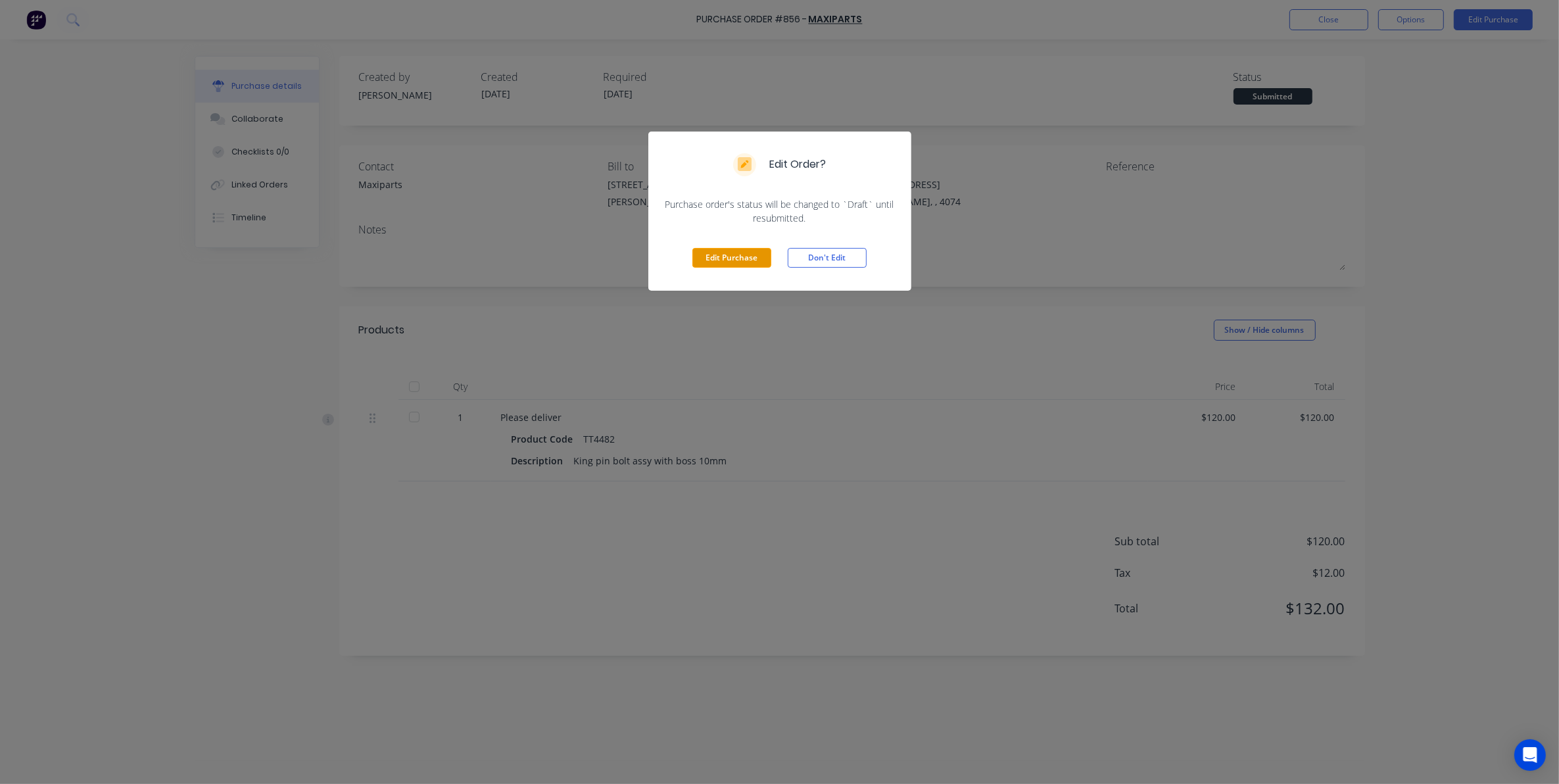
click at [728, 250] on button "Edit Purchase" at bounding box center [732, 258] width 79 height 20
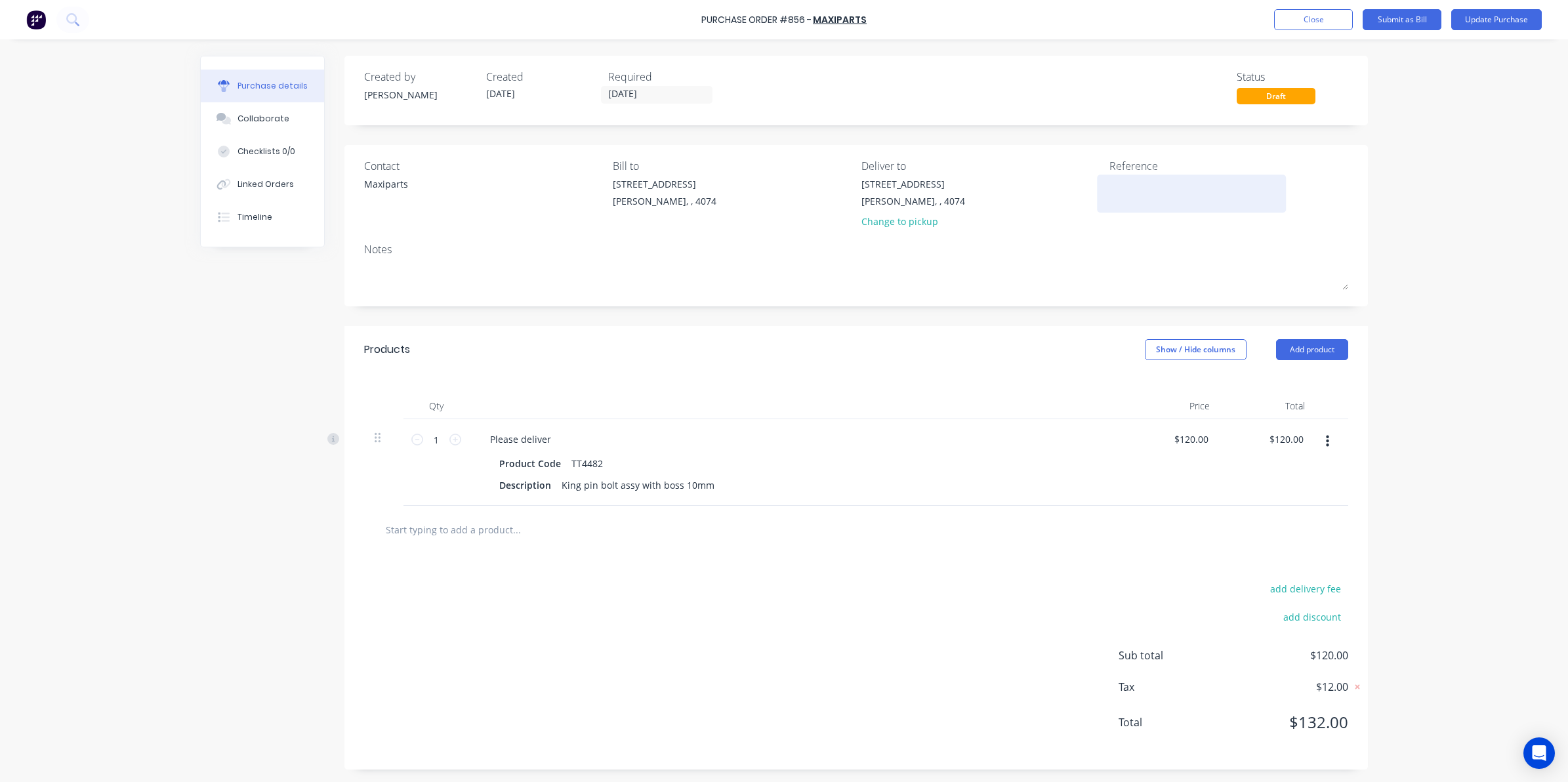
click at [1129, 188] on textarea at bounding box center [1191, 192] width 164 height 29
type textarea "6445793"
type textarea "x"
type textarea "6445793"
click at [1489, 12] on button "Update Purchase" at bounding box center [1496, 19] width 91 height 21
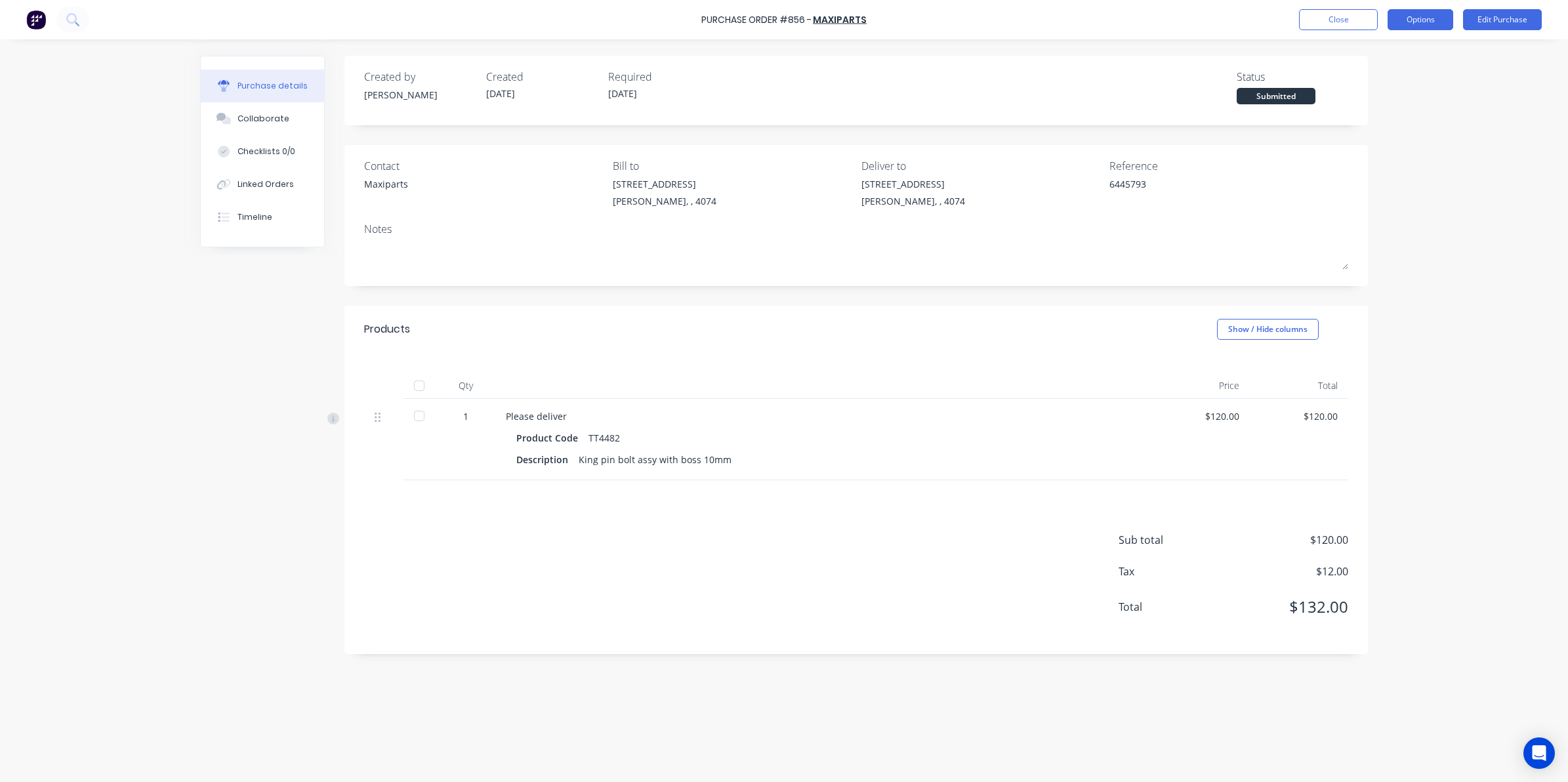
click at [1398, 20] on button "Options" at bounding box center [1419, 19] width 65 height 21
click at [1372, 82] on div "Convert to Bill" at bounding box center [1390, 79] width 101 height 19
type textarea "x"
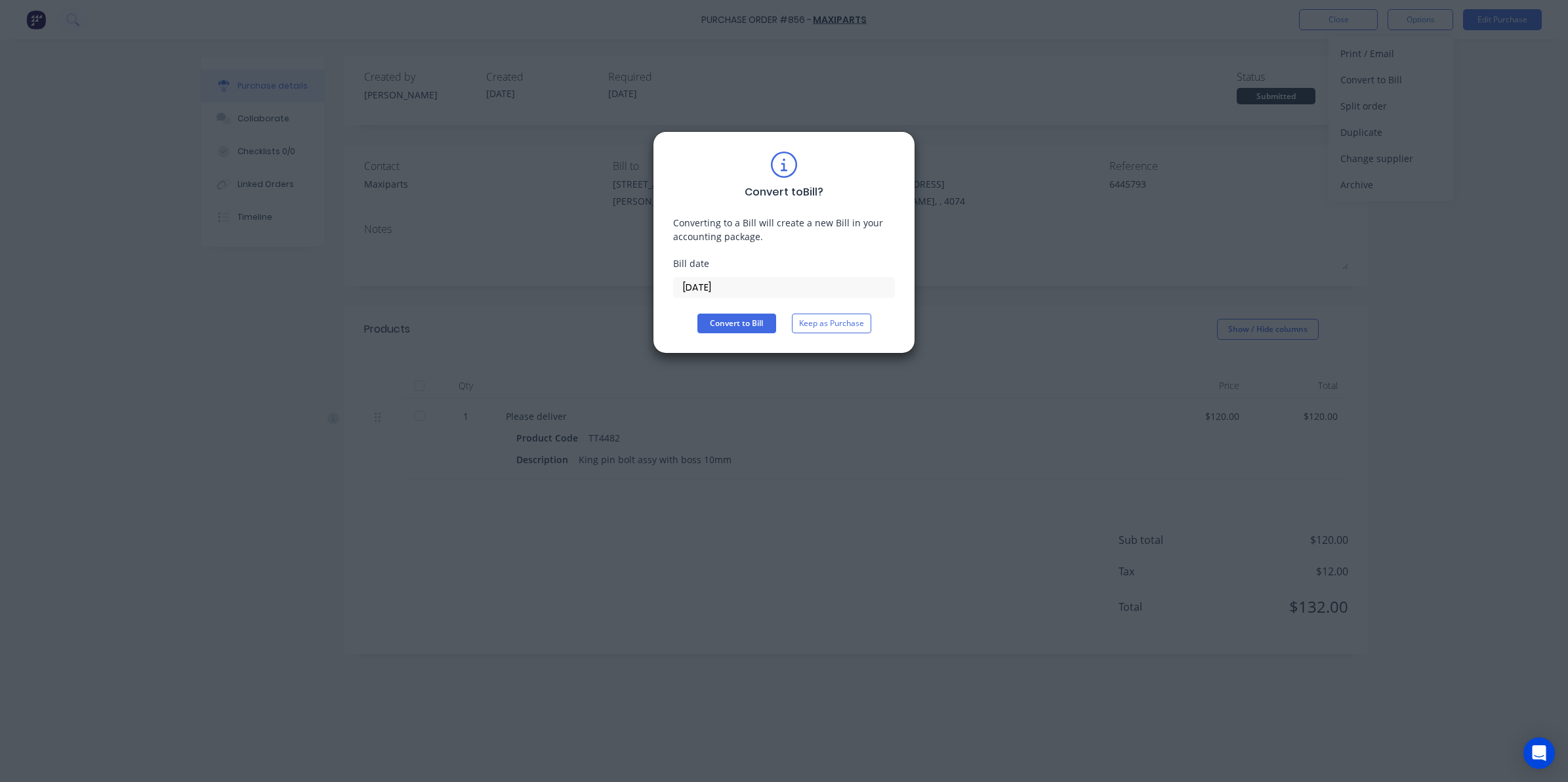
click at [746, 295] on input "[DATE]" at bounding box center [784, 287] width 220 height 20
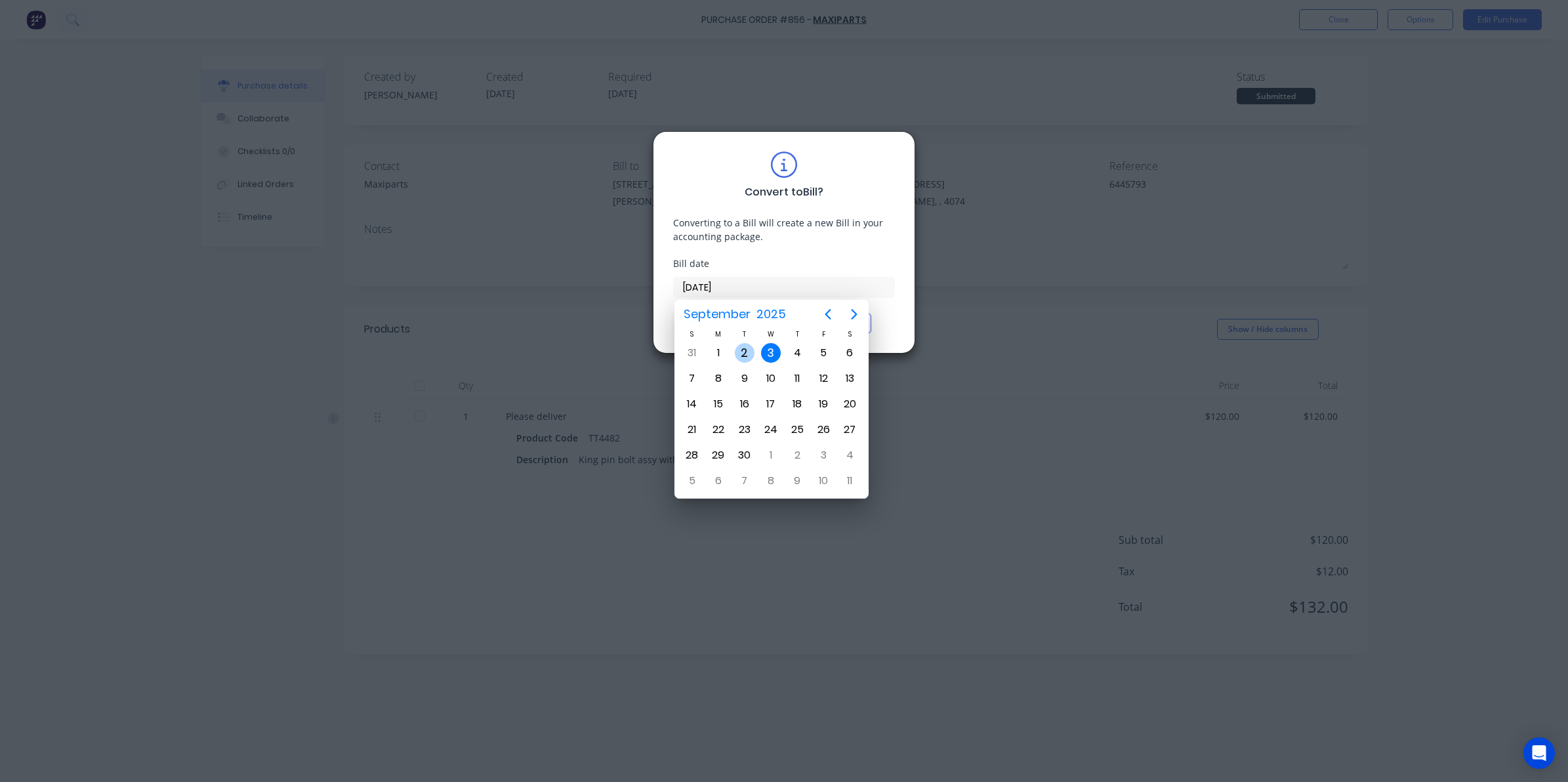
click at [752, 351] on div "2" at bounding box center [744, 353] width 20 height 20
type input "[DATE]"
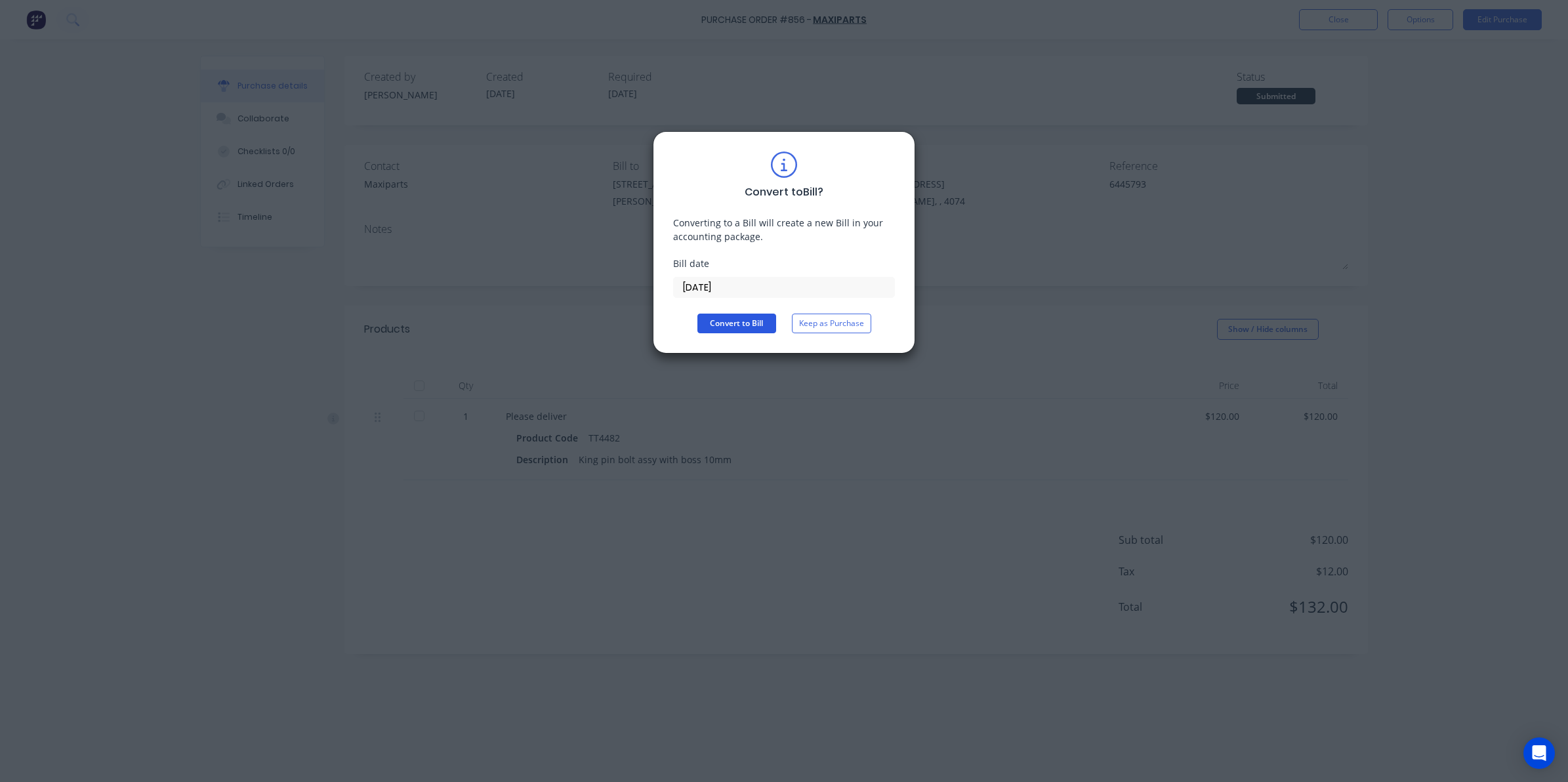
click at [727, 316] on button "Convert to Bill" at bounding box center [737, 323] width 79 height 20
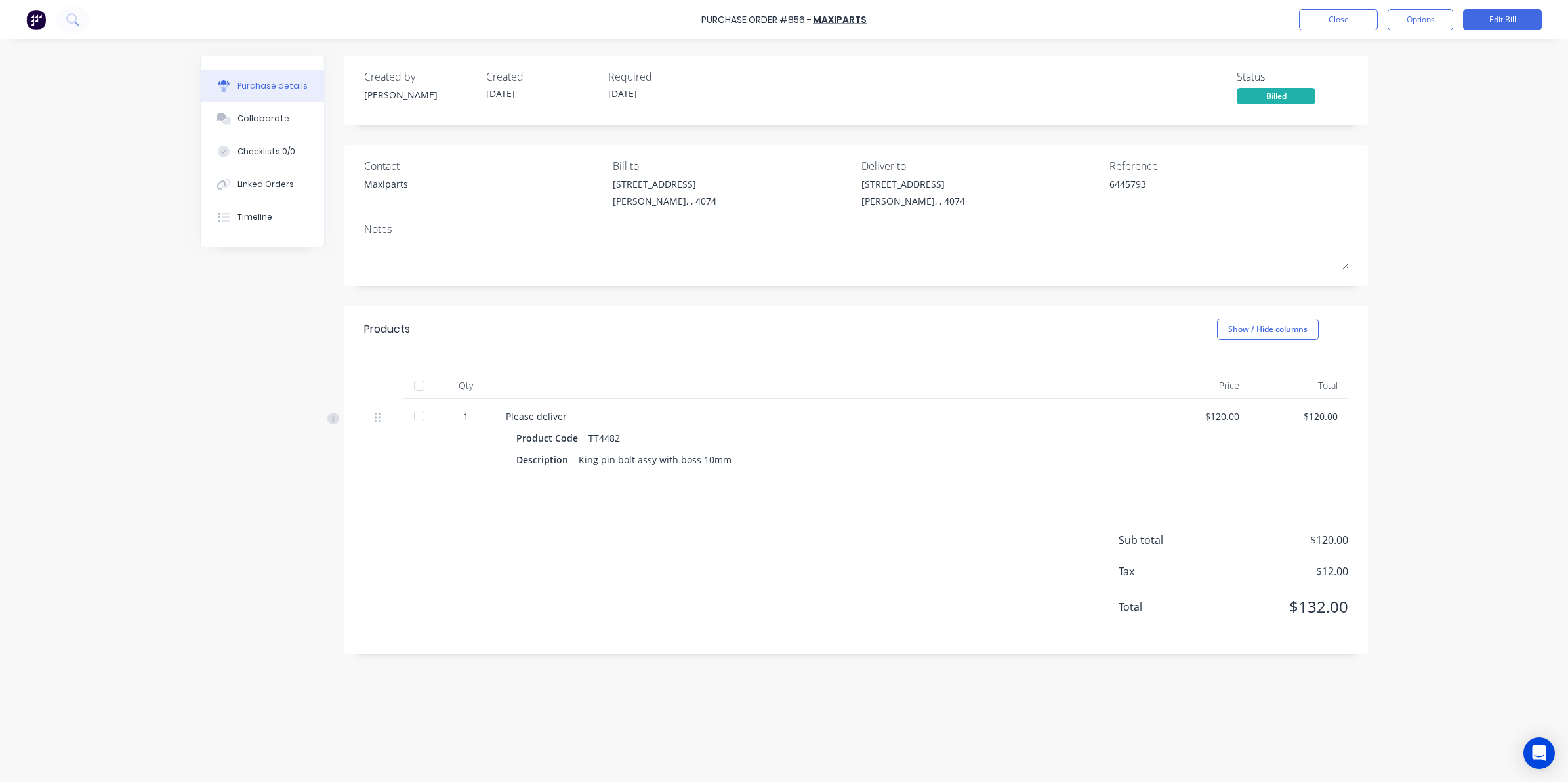
click at [420, 389] on div at bounding box center [419, 386] width 26 height 26
type textarea "x"
click at [1349, 9] on button "Close" at bounding box center [1338, 19] width 79 height 21
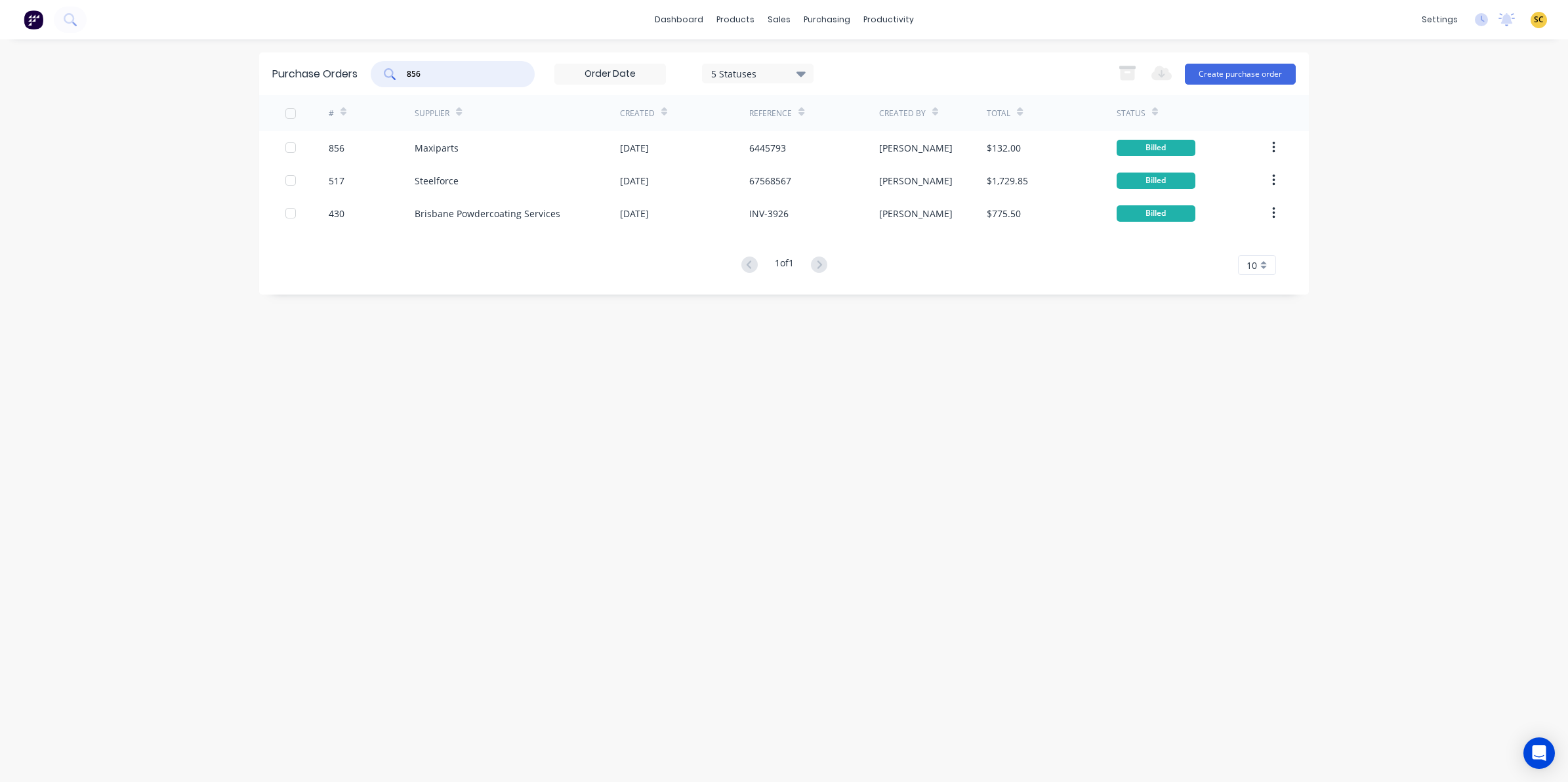
drag, startPoint x: 434, startPoint y: 79, endPoint x: 142, endPoint y: 77, distance: 292.0
click at [142, 77] on div "dashboard products sales purchasing productivity dashboard products Product Cat…" at bounding box center [784, 391] width 1568 height 782
type input "666"
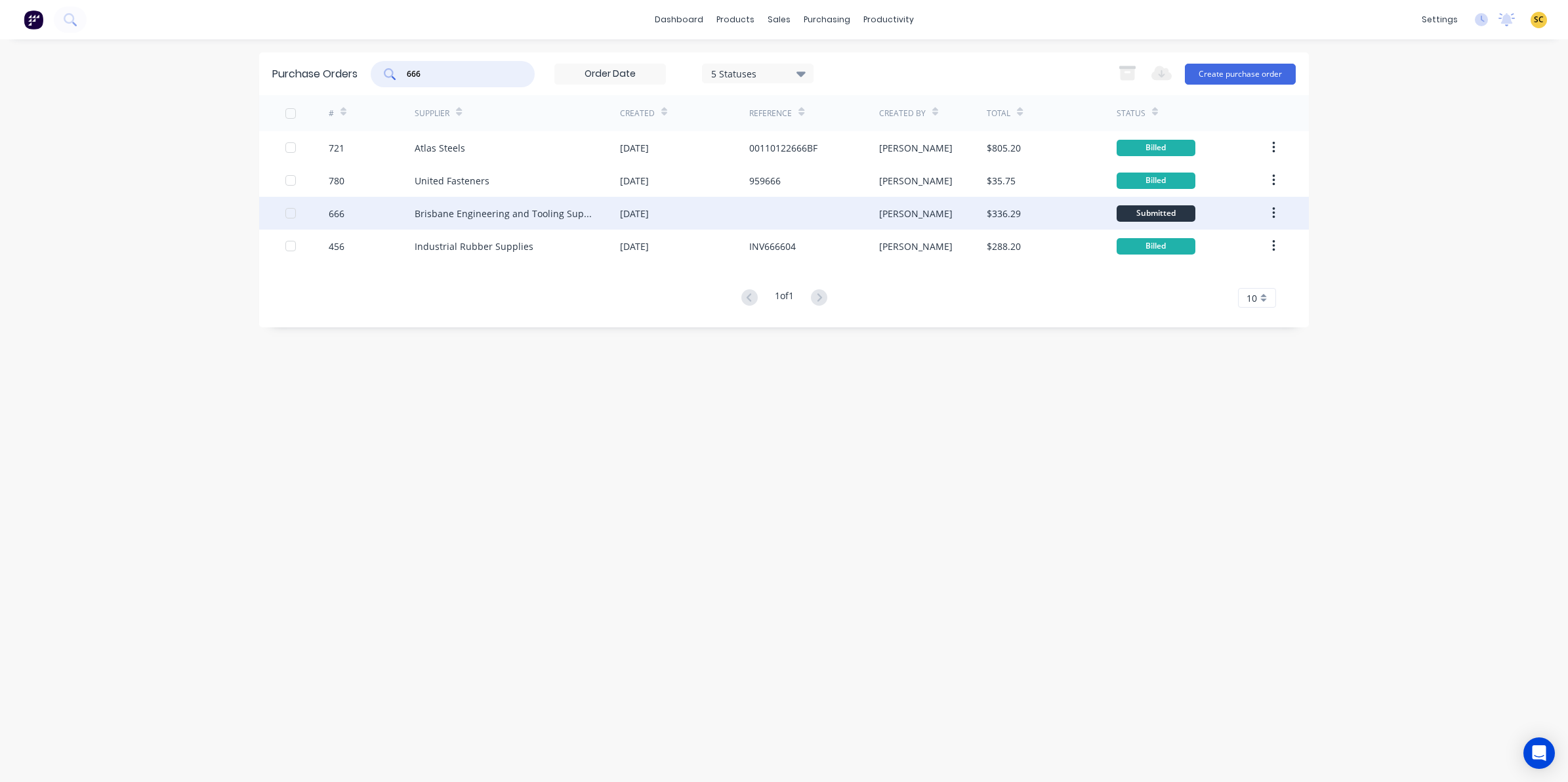
click at [520, 212] on div "Brisbane Engineering and Tooling Supplies" at bounding box center [504, 213] width 179 height 14
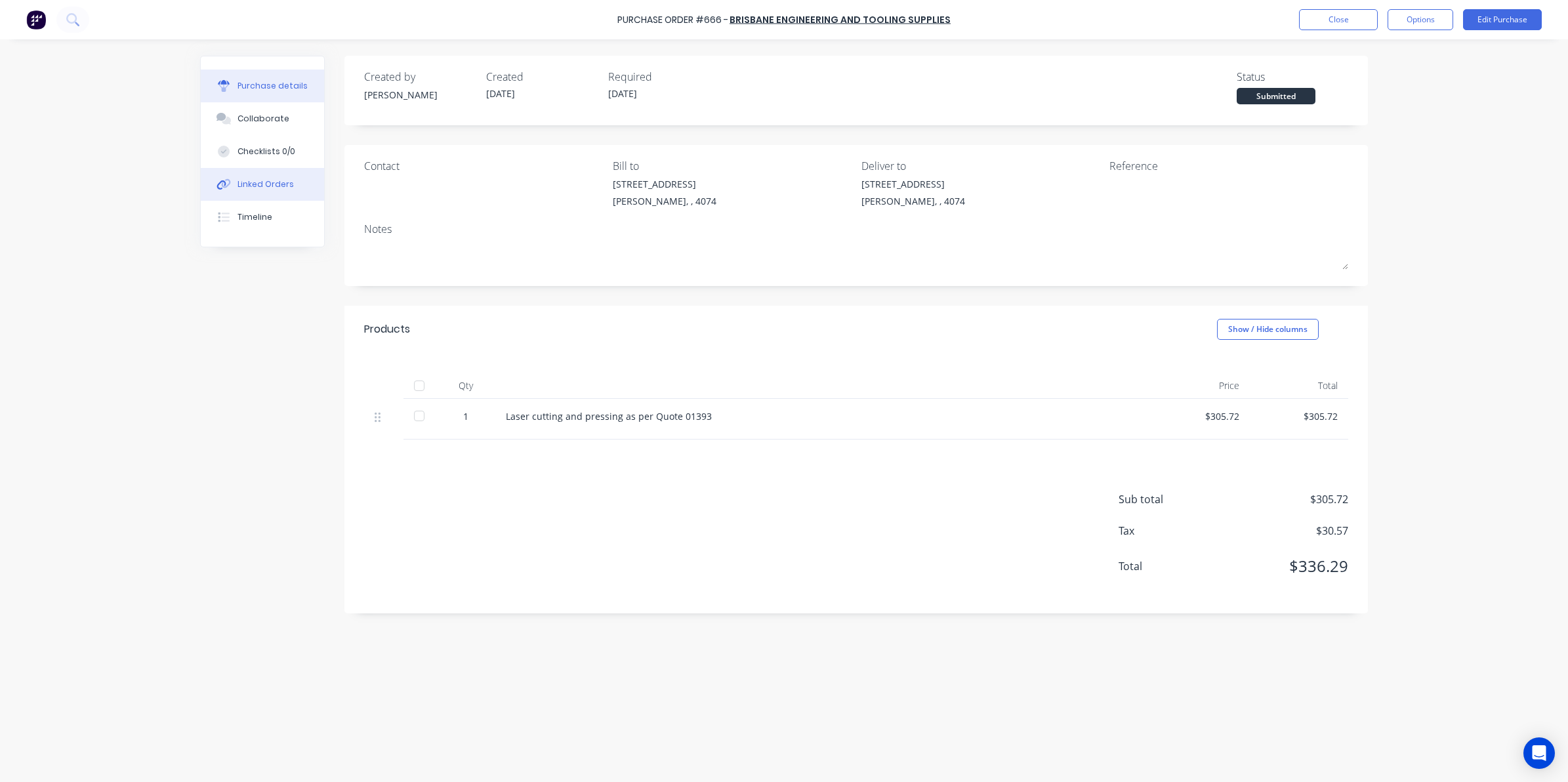
click at [255, 179] on div "Linked Orders" at bounding box center [265, 184] width 56 height 12
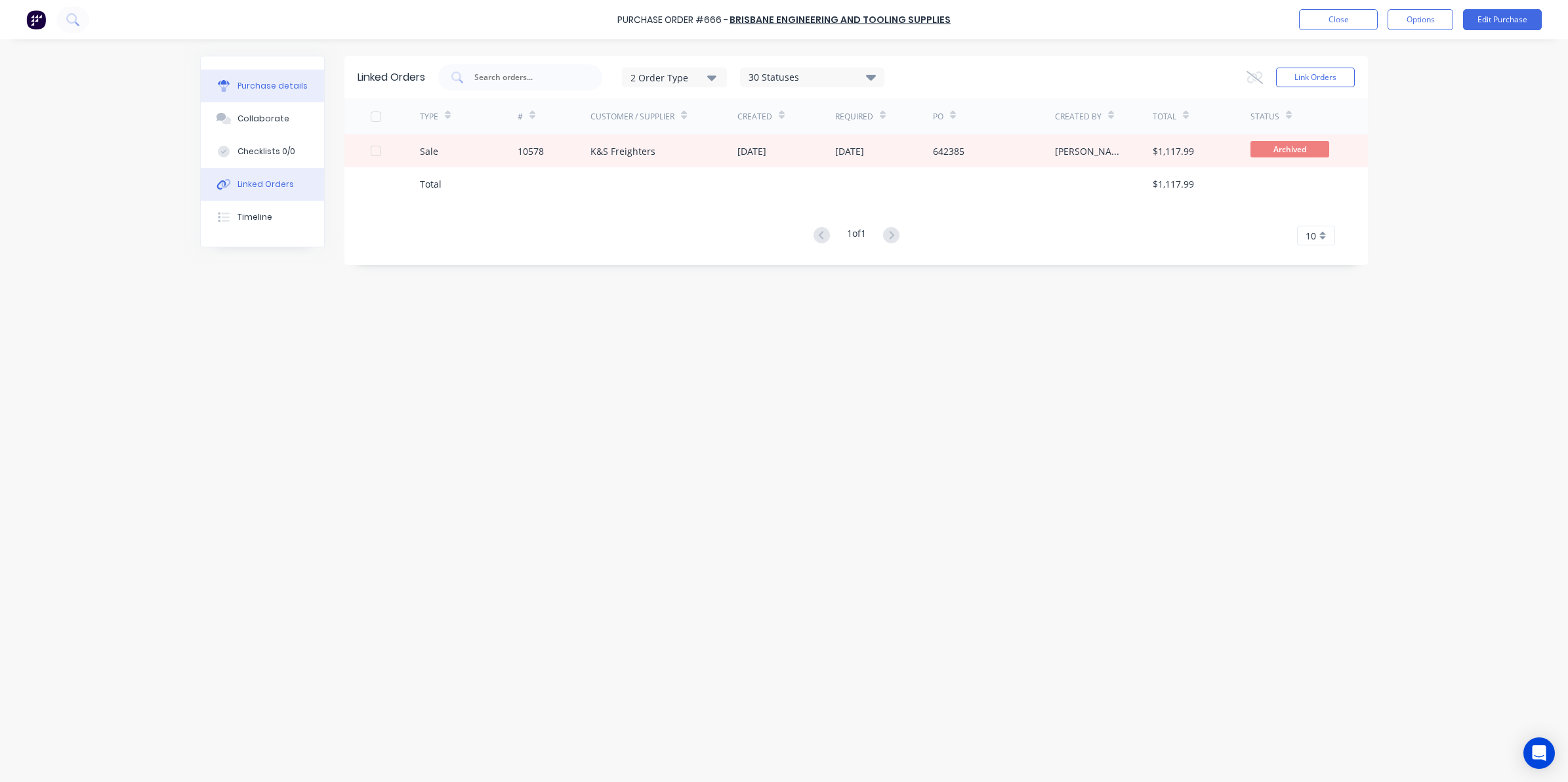
click at [251, 92] on div "Purchase details" at bounding box center [272, 85] width 70 height 12
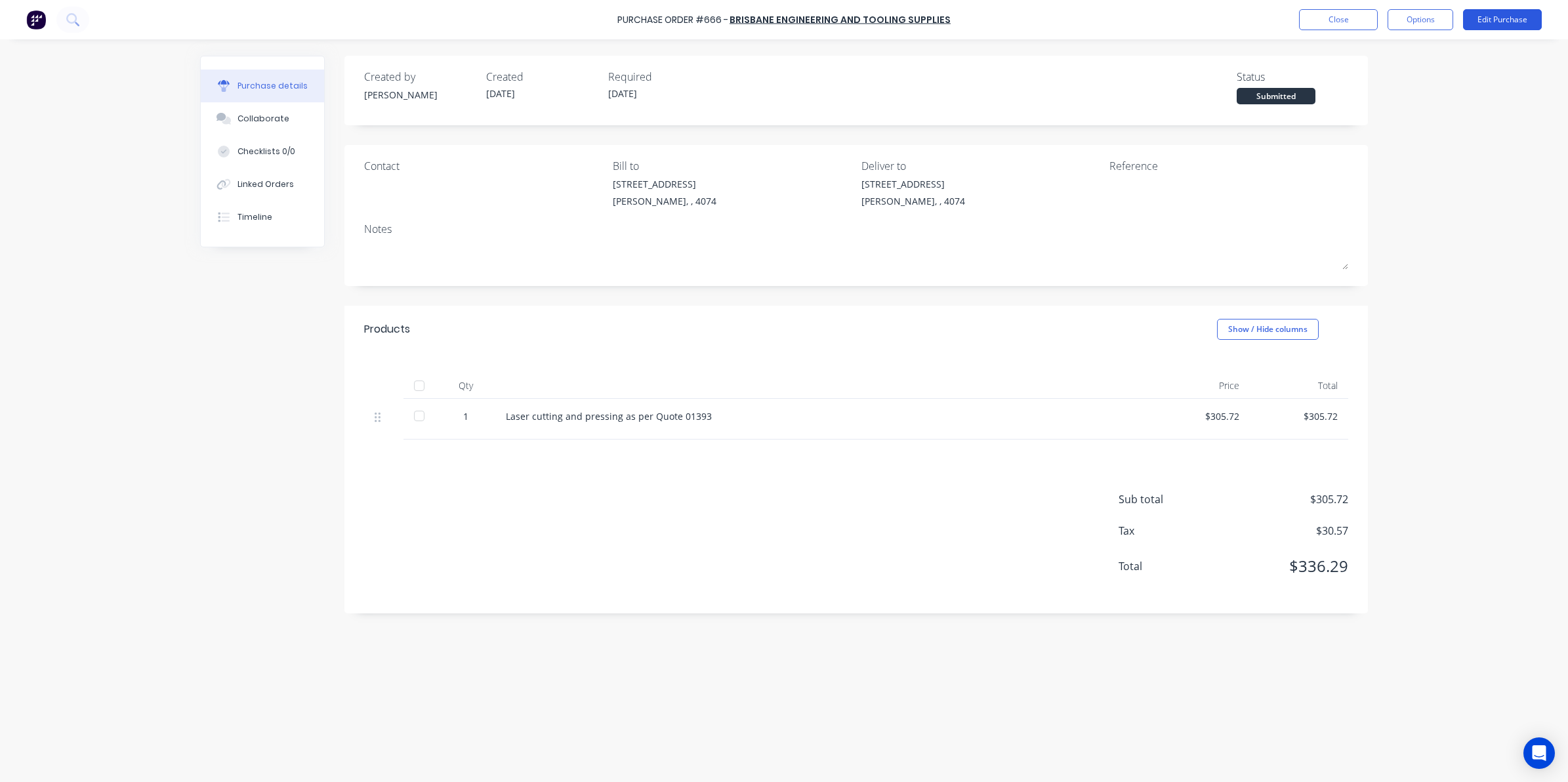
click at [1501, 17] on button "Edit Purchase" at bounding box center [1502, 19] width 79 height 21
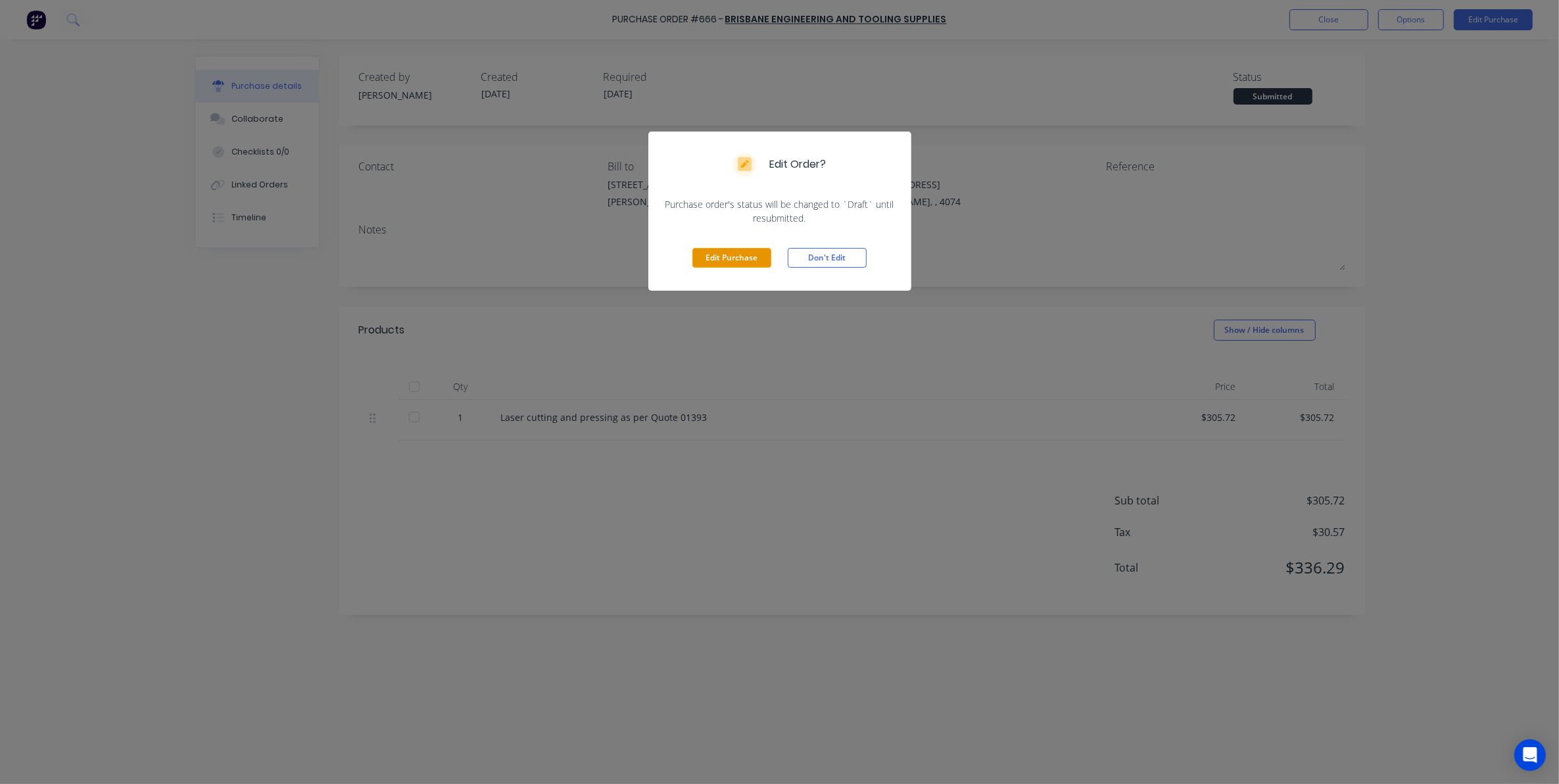
click at [758, 252] on button "Edit Purchase" at bounding box center [732, 258] width 79 height 20
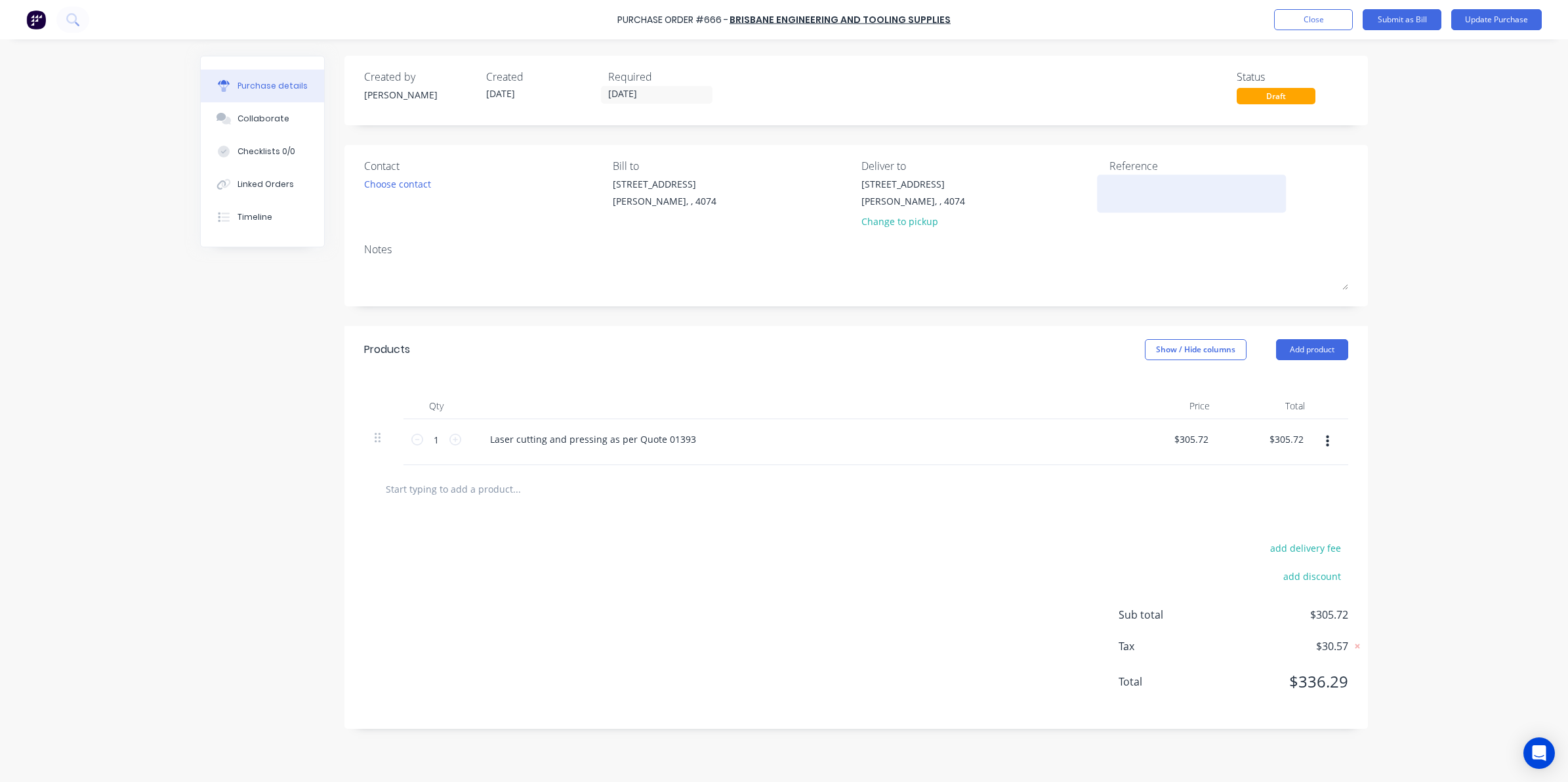
click at [1142, 182] on textarea at bounding box center [1191, 192] width 164 height 29
type textarea "INV"
type textarea "x"
type textarea "INV-"
type textarea "x"
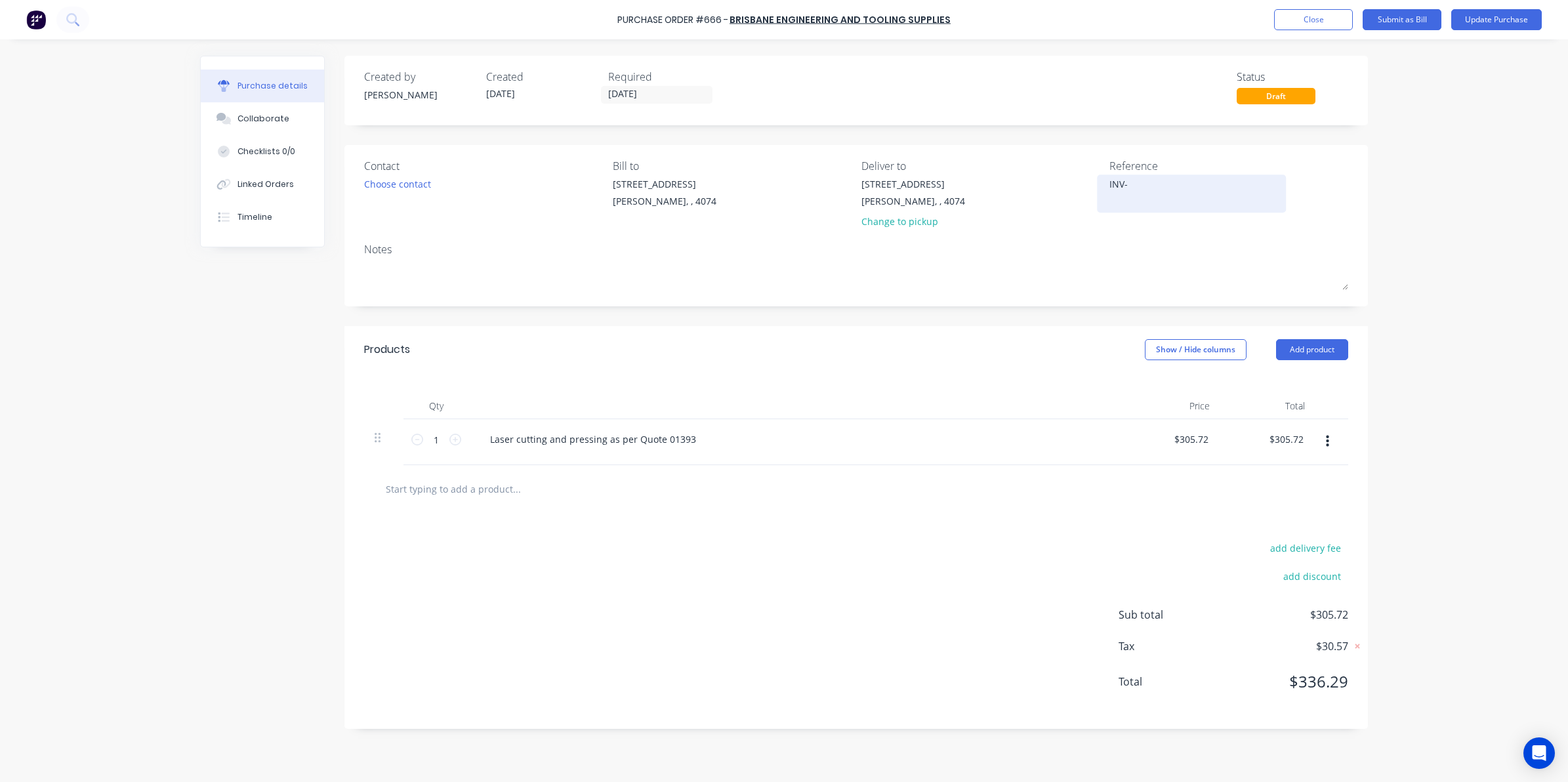
type textarea "INV-1"
type textarea "x"
type textarea "INV-10"
type textarea "x"
type textarea "INV-104"
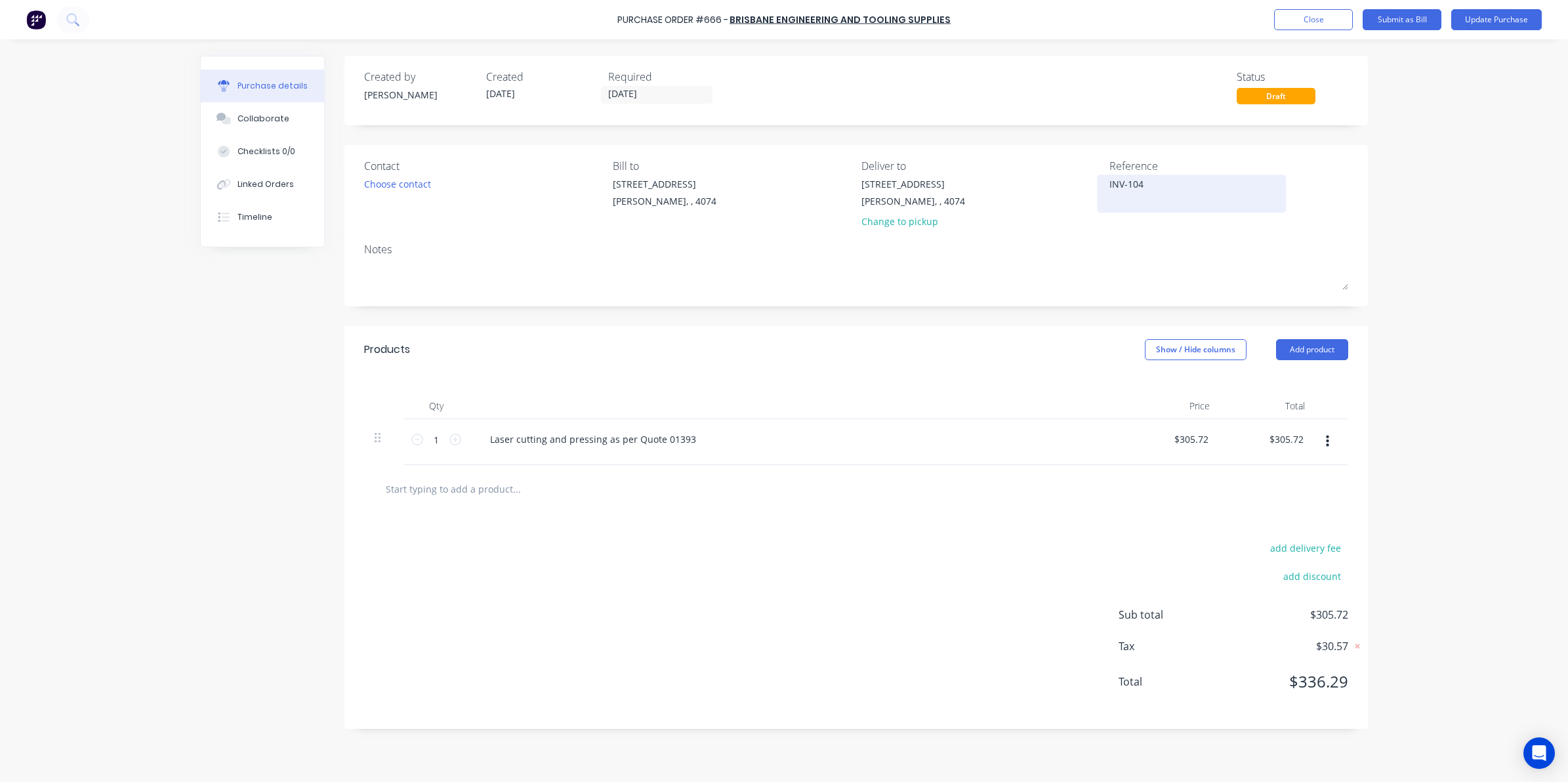
type textarea "x"
type textarea "INV-1049"
type textarea "x"
type textarea "INV-10494"
type textarea "x"
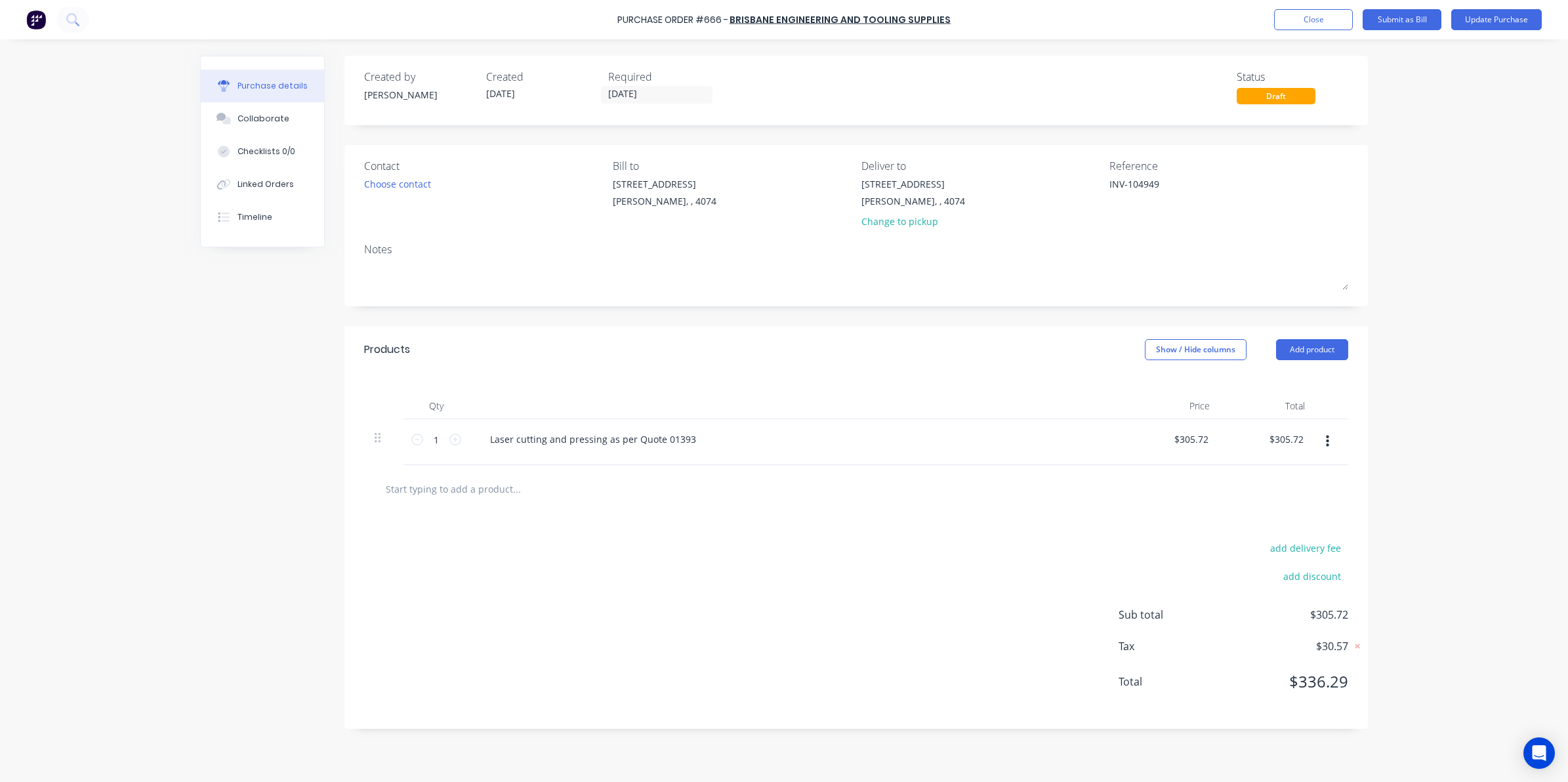
type textarea "INV-104949"
type textarea "x"
type textarea "INV-104949"
click at [705, 428] on div "Laser cutting and pressing as per Quote 01393" at bounding box center [797, 442] width 656 height 46
click at [500, 486] on input "text" at bounding box center [516, 489] width 262 height 26
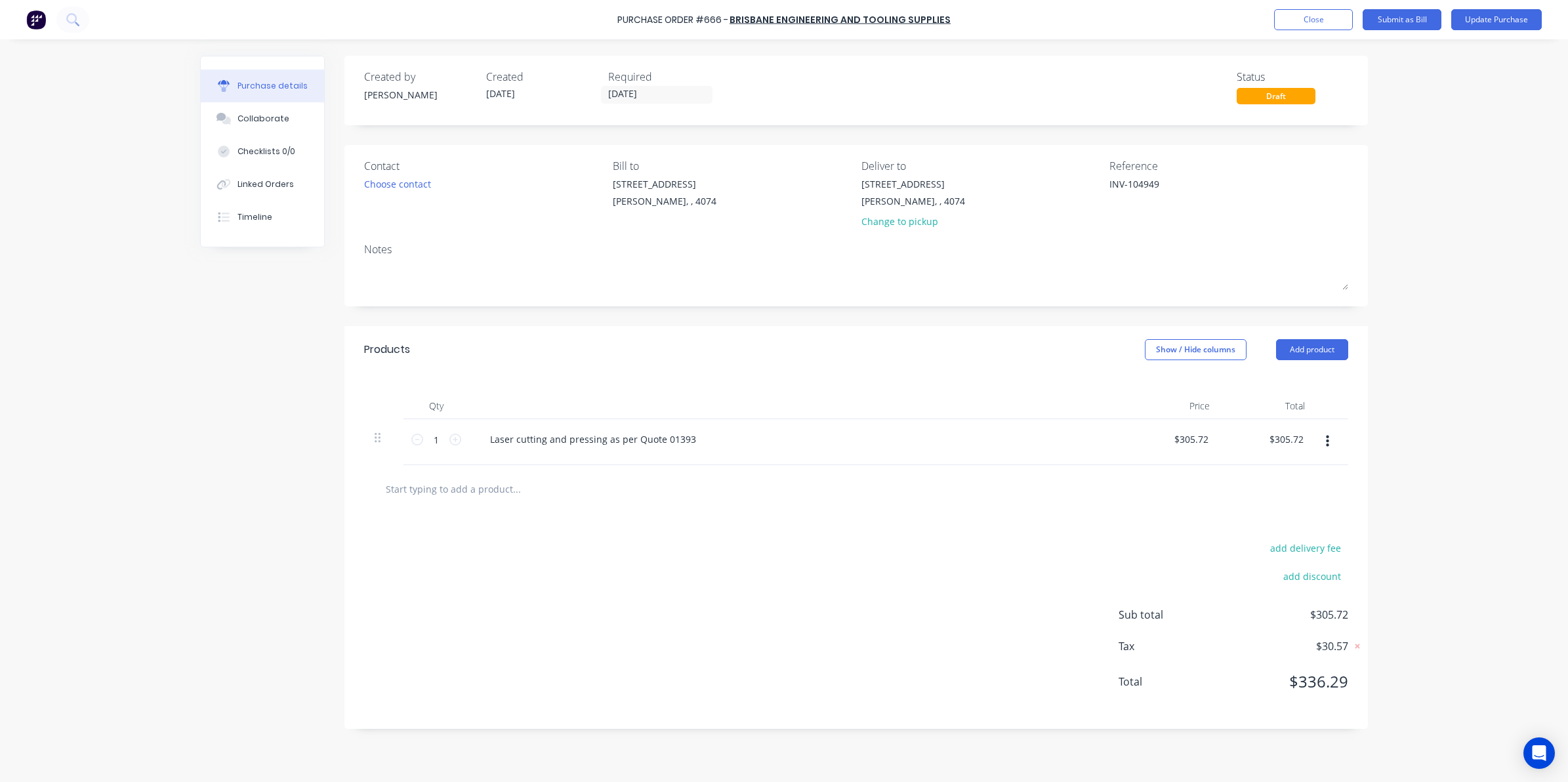
type textarea "x"
type input "t"
type textarea "x"
type input "to"
type textarea "x"
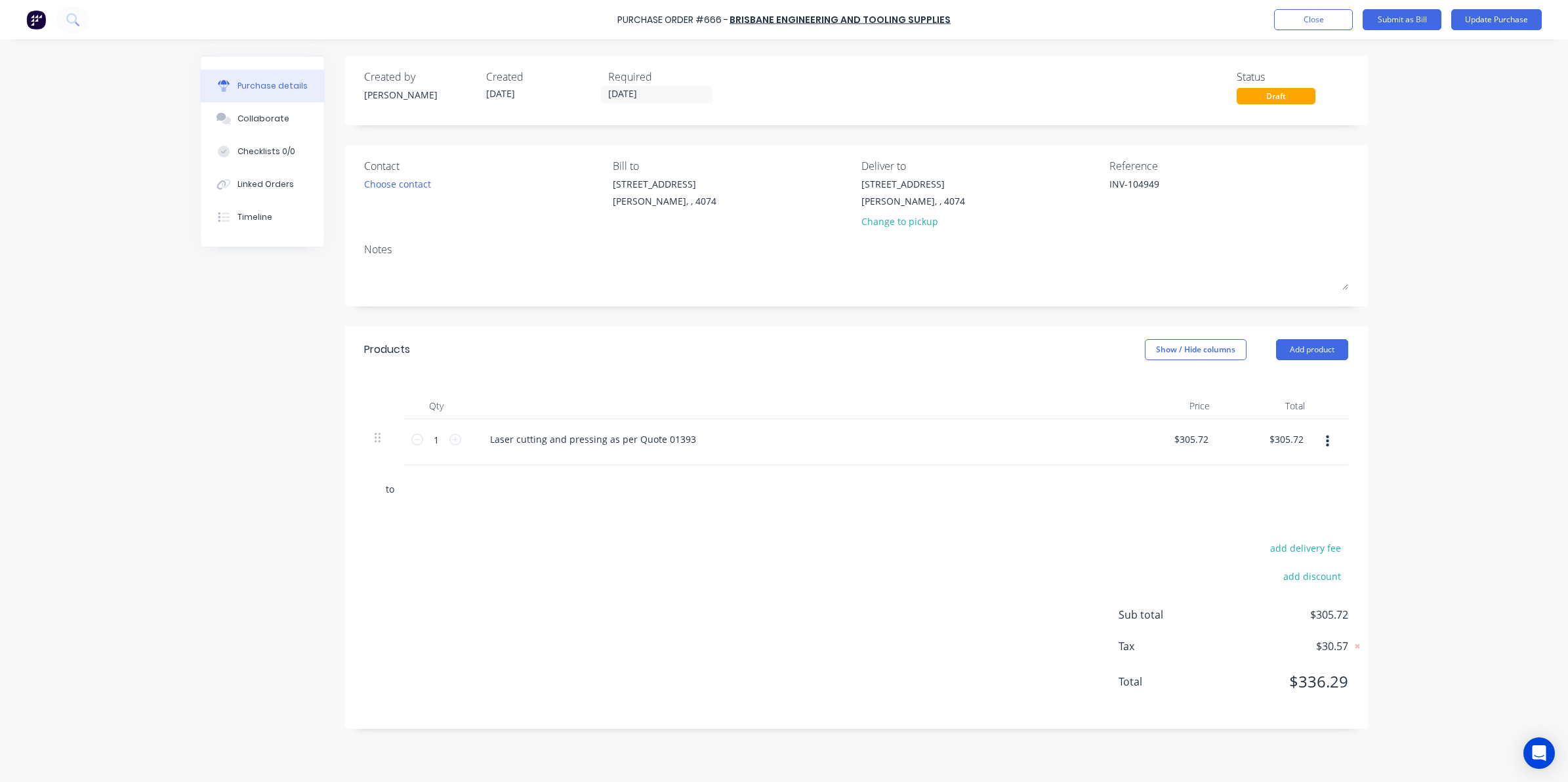
type input "too"
type textarea "x"
type input "tool"
type textarea "x"
type input "tool"
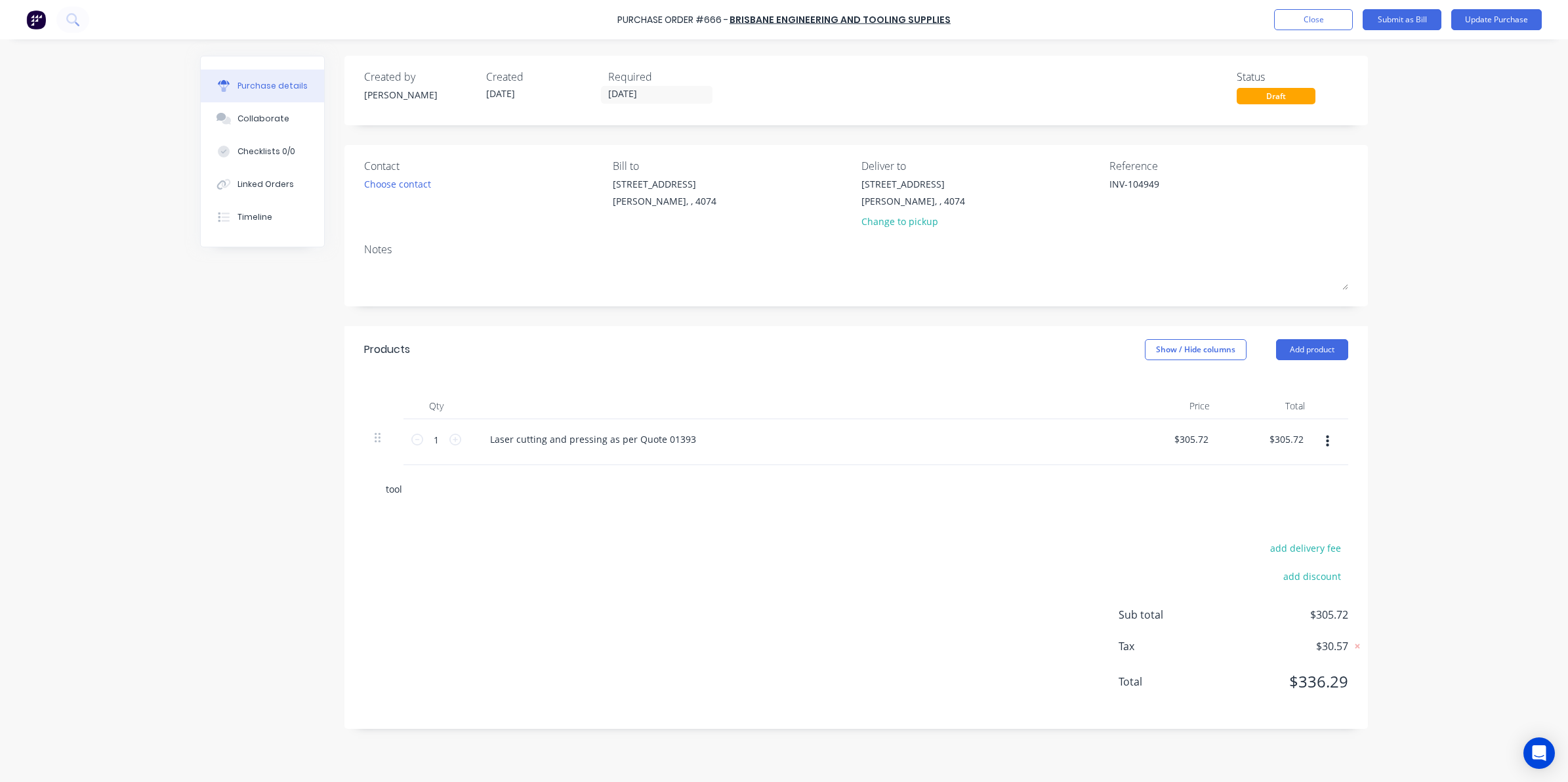
type textarea "x"
type input "tool b"
type textarea "x"
type input "tool bo"
type textarea "x"
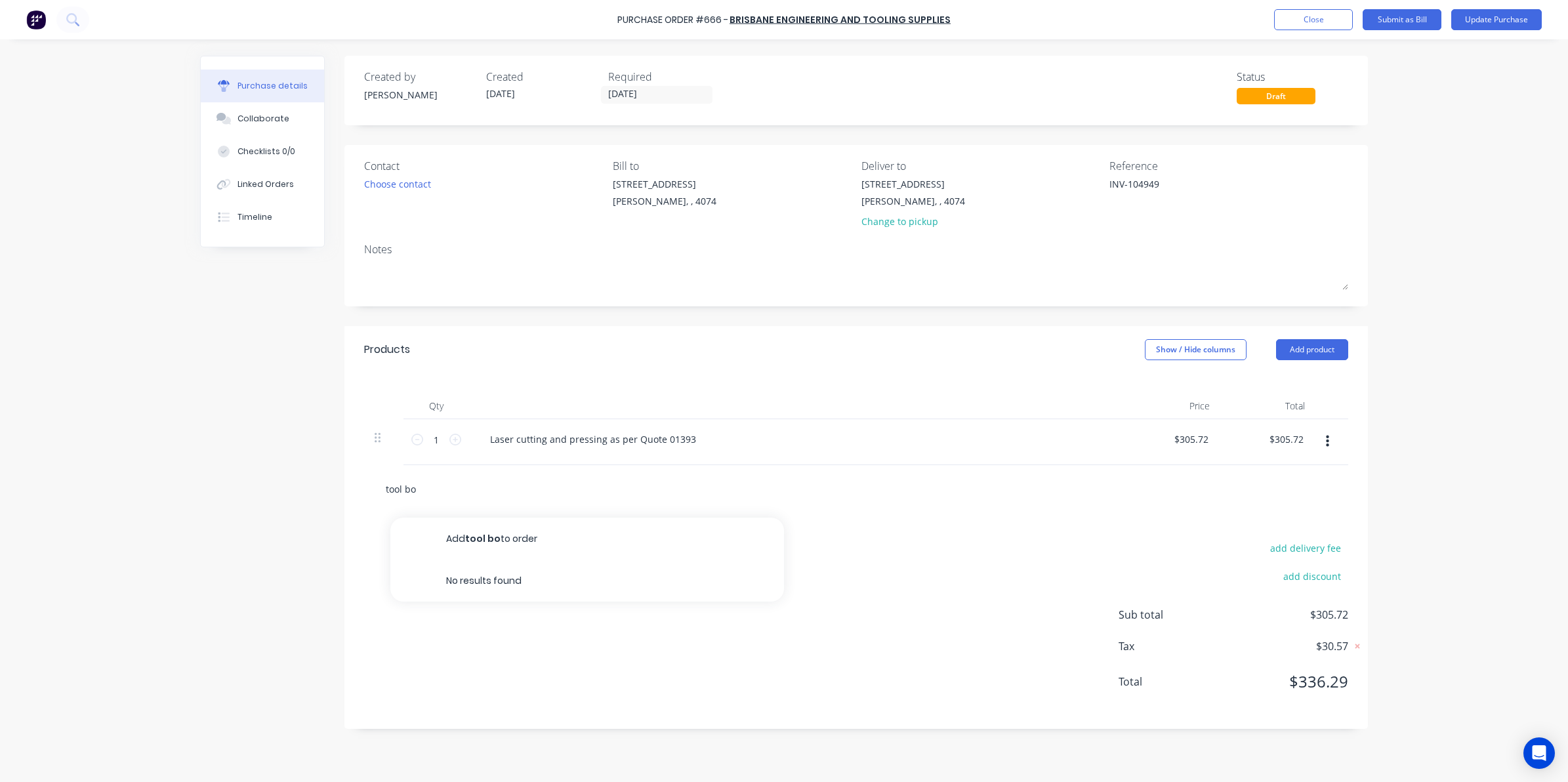
type input "tool box"
type textarea "x"
type input "tool box"
type textarea "x"
type input "tool box d"
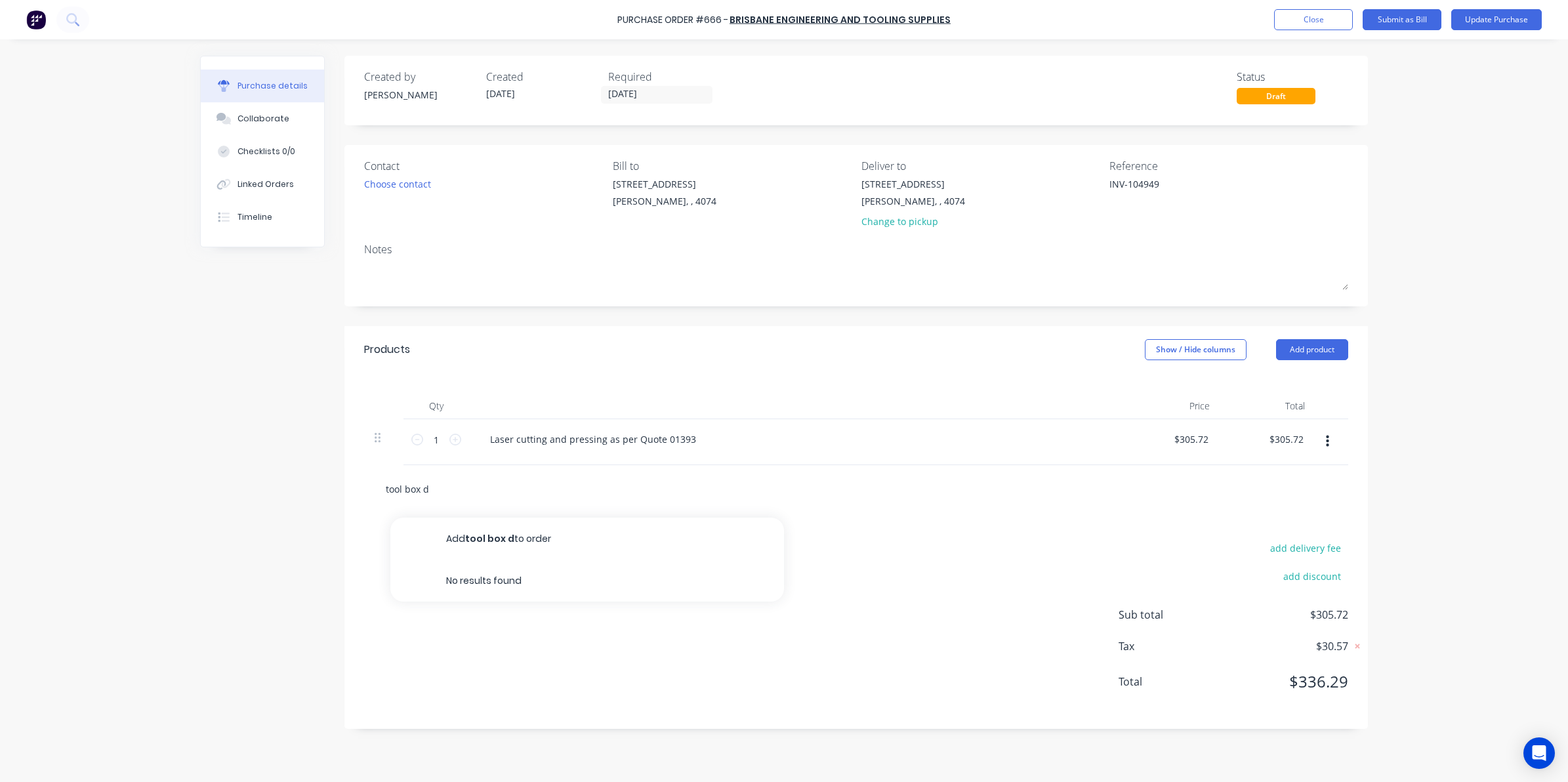
type textarea "x"
type input "tool box do"
type textarea "x"
type input "tool box doo"
type textarea "x"
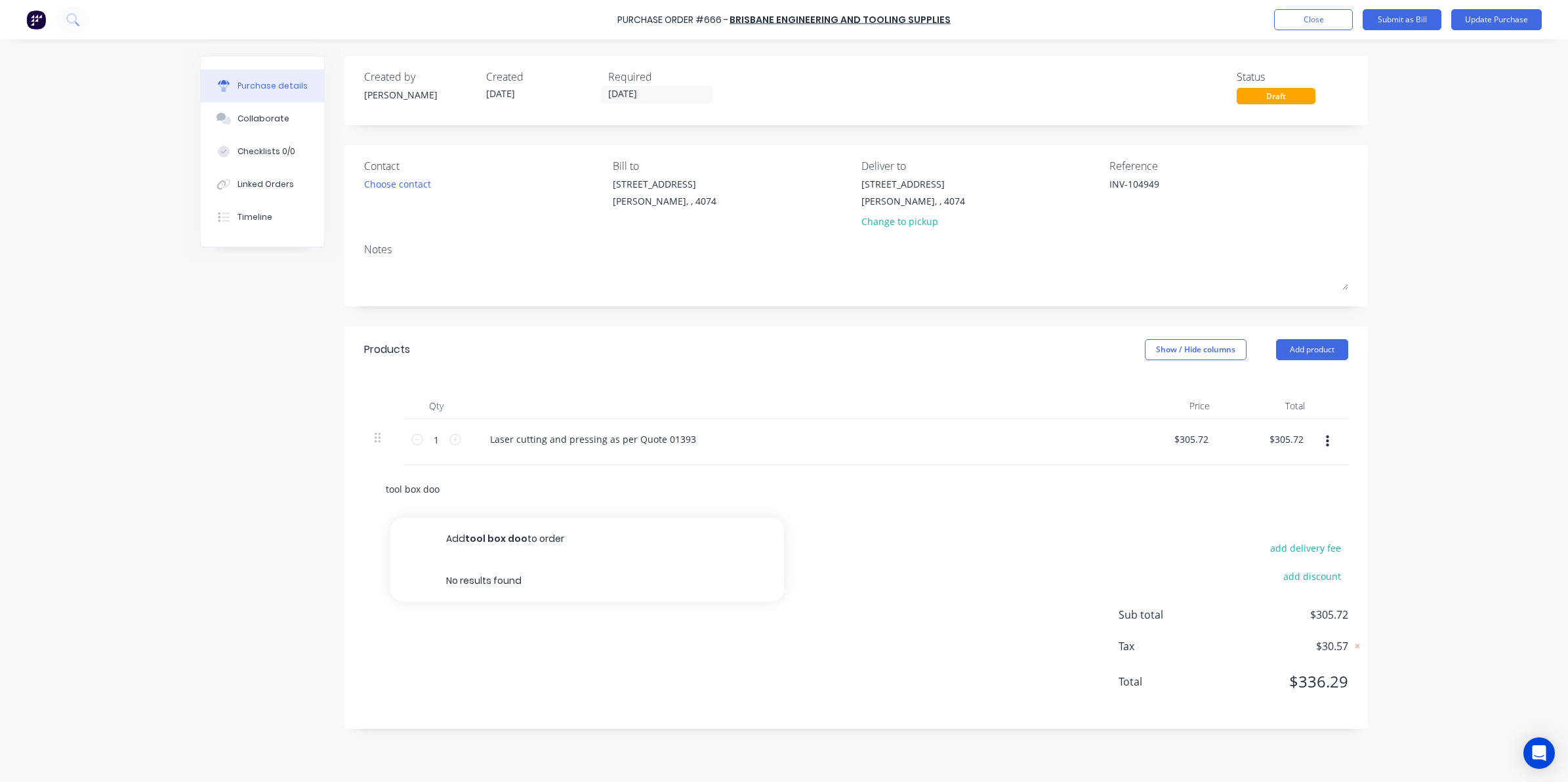
type input "tool box dooe"
type textarea "x"
type input "tool box doo"
type textarea "x"
type input "tool box door"
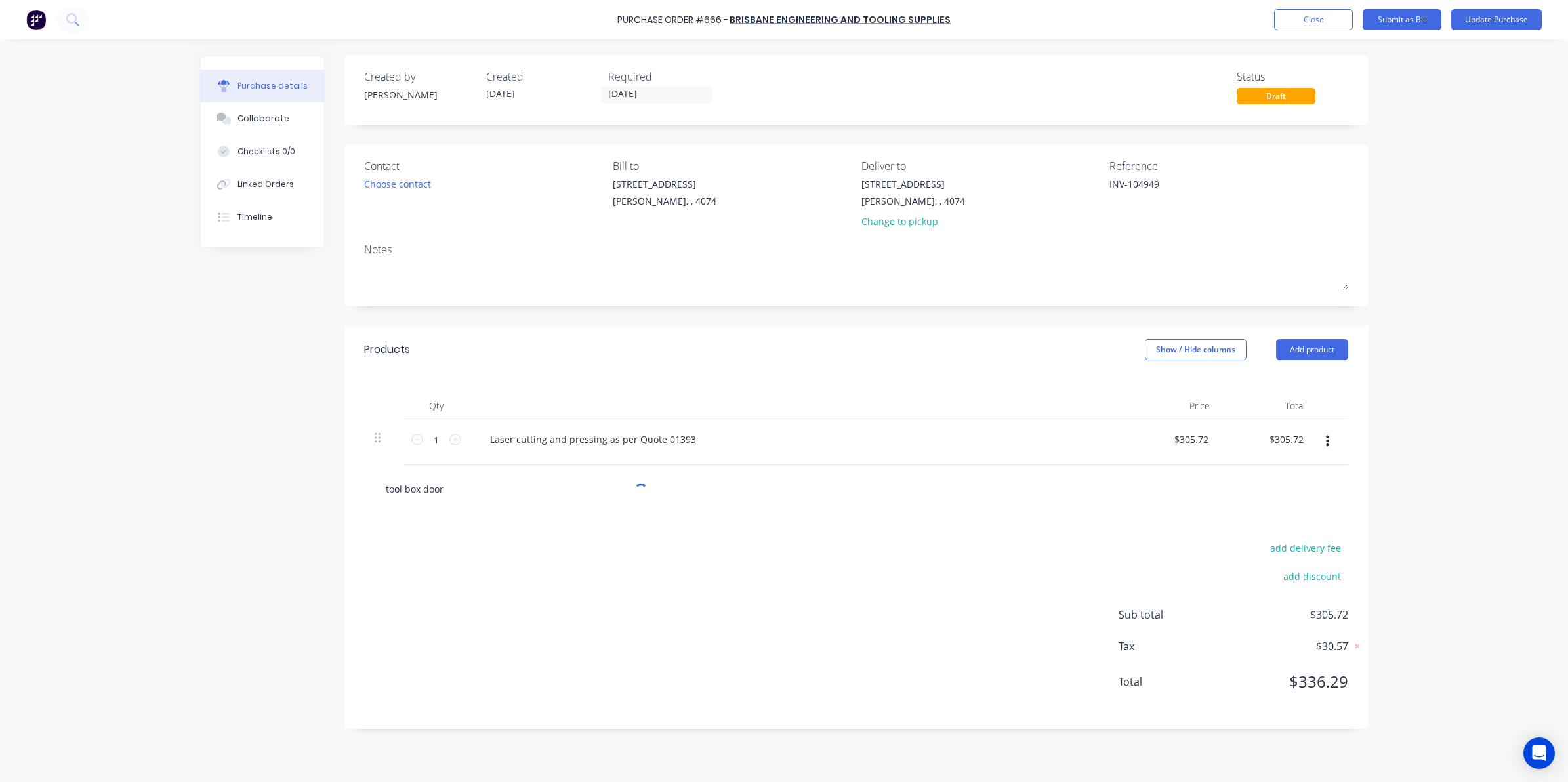
type textarea "x"
type input "tool box door"
click at [460, 533] on button "Add tool box door to order" at bounding box center [587, 538] width 393 height 42
type textarea "x"
click at [482, 562] on input "text" at bounding box center [516, 559] width 262 height 26
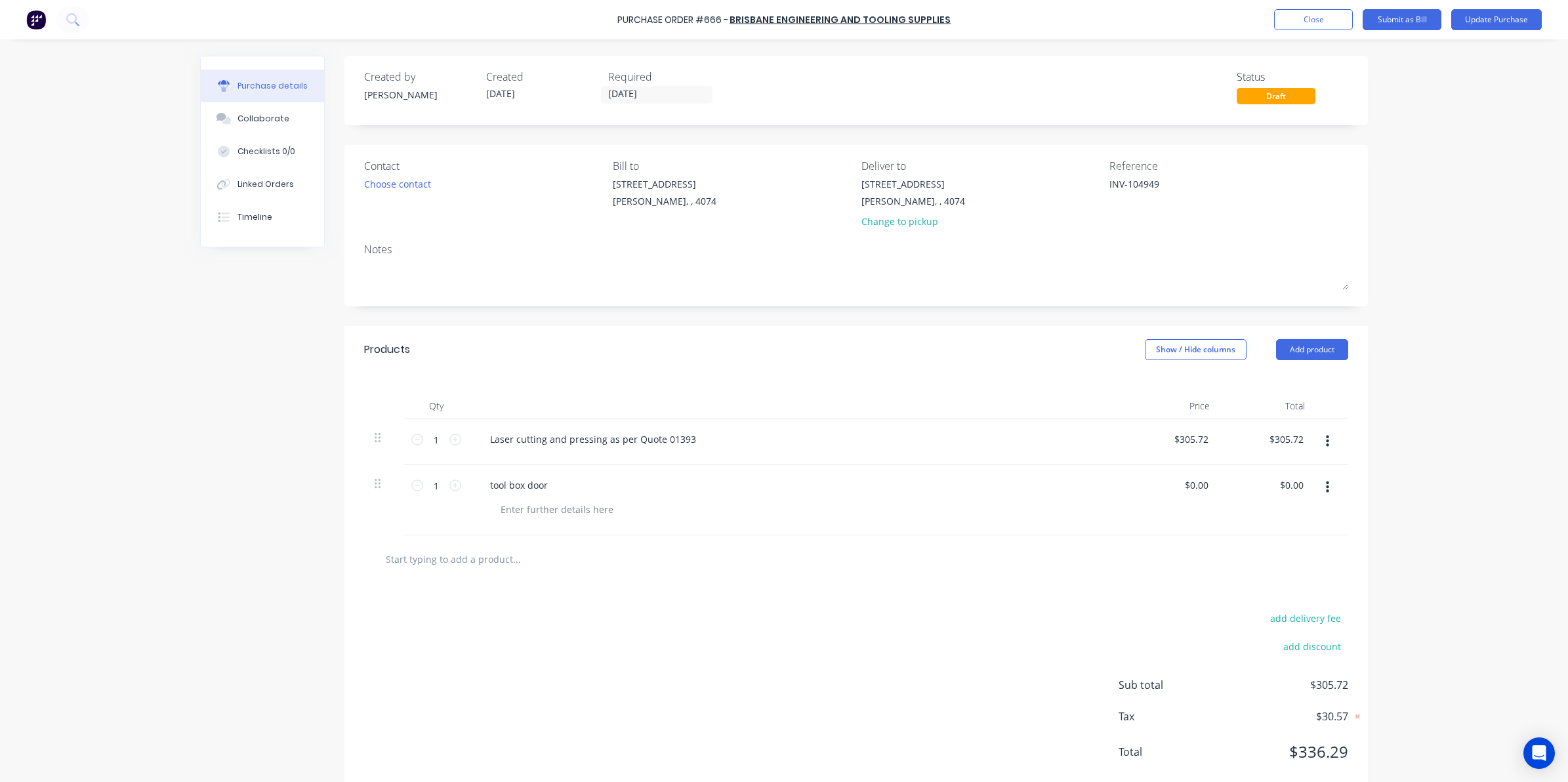
type textarea "x"
type input "b"
type textarea "x"
type input "ba"
type textarea "x"
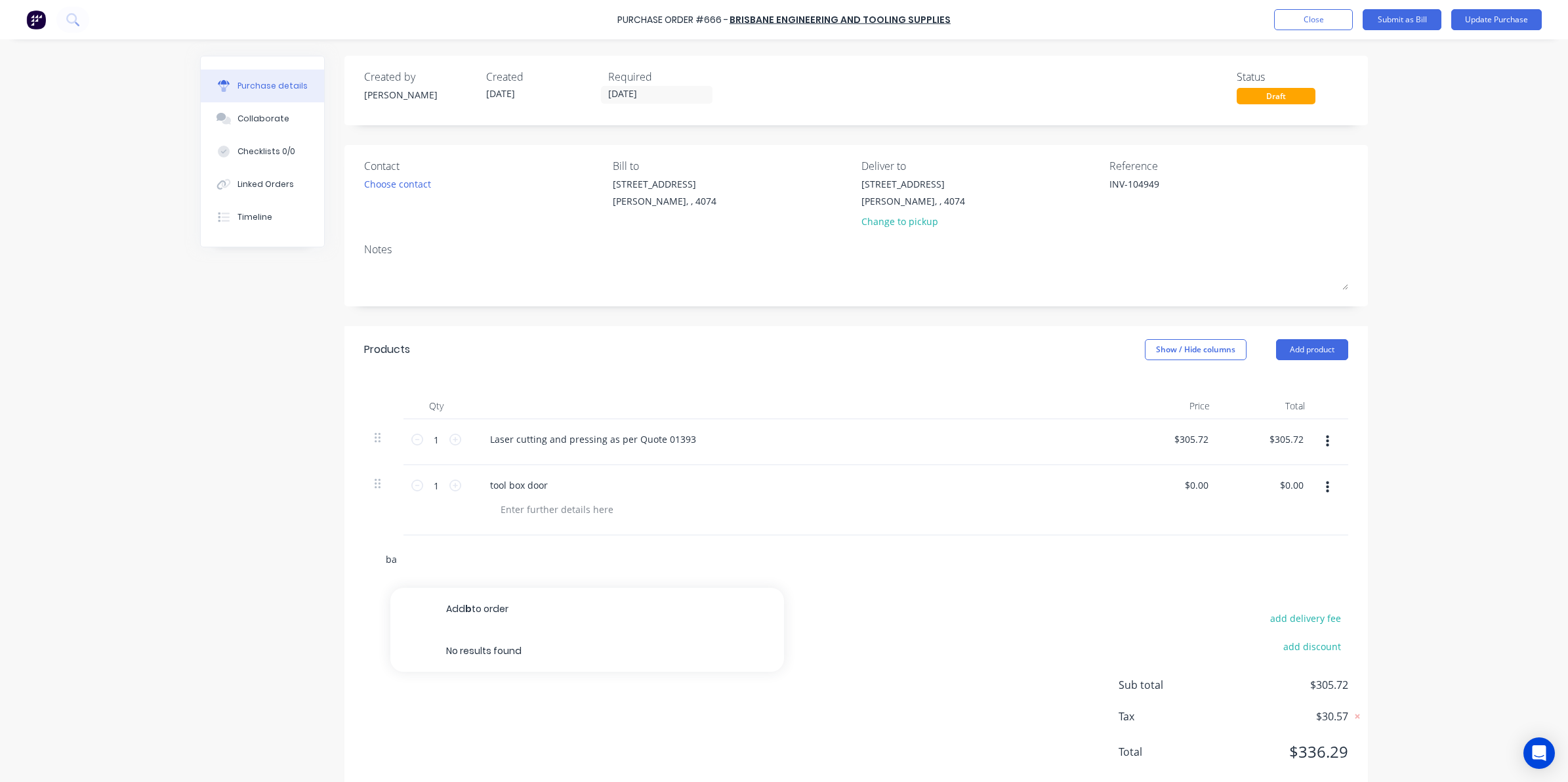
type input "bac"
type textarea "x"
type input "back"
type textarea "x"
type input "back"
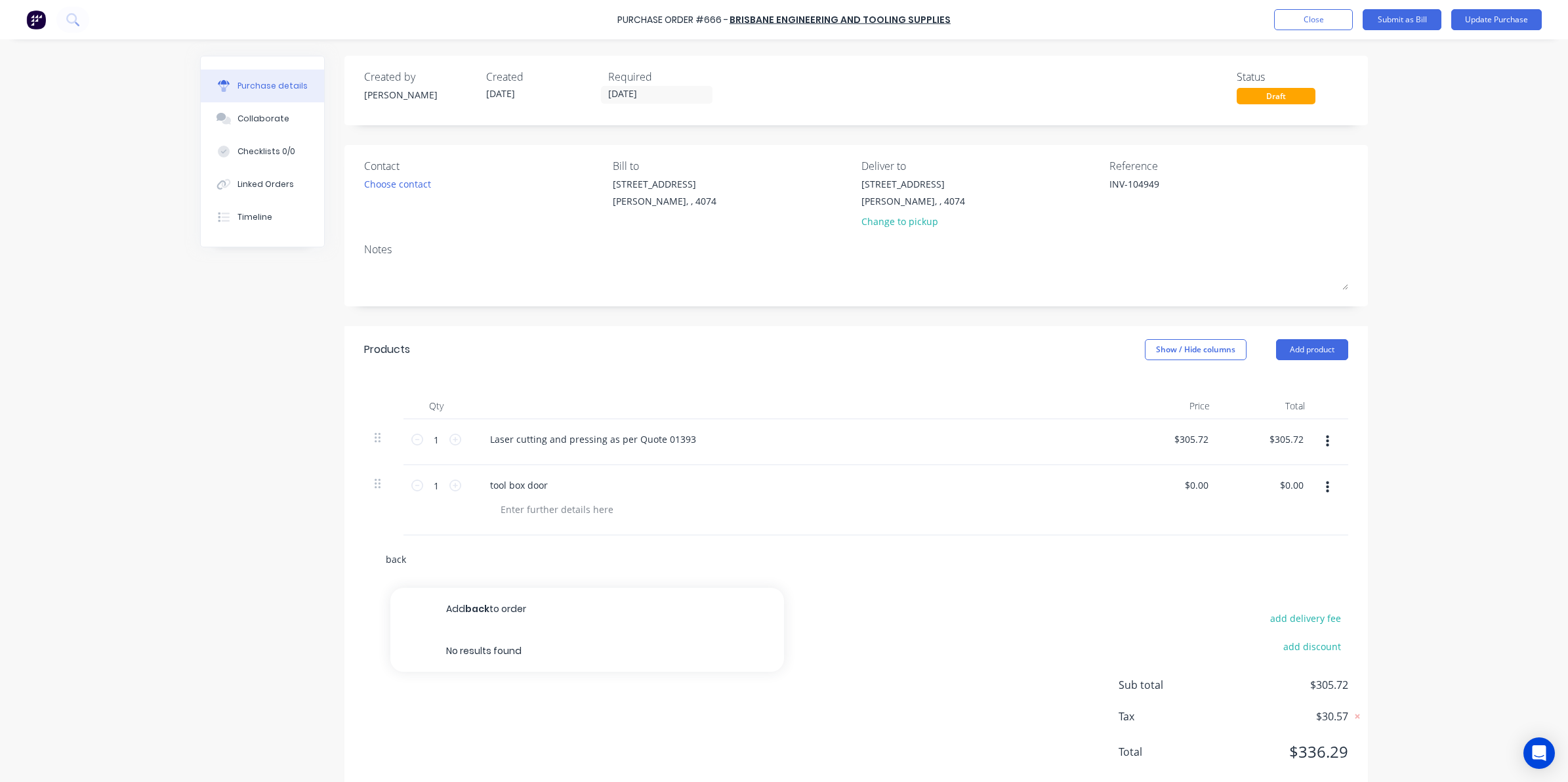
type textarea "x"
type input "back p"
type textarea "x"
type input "back pan"
type textarea "x"
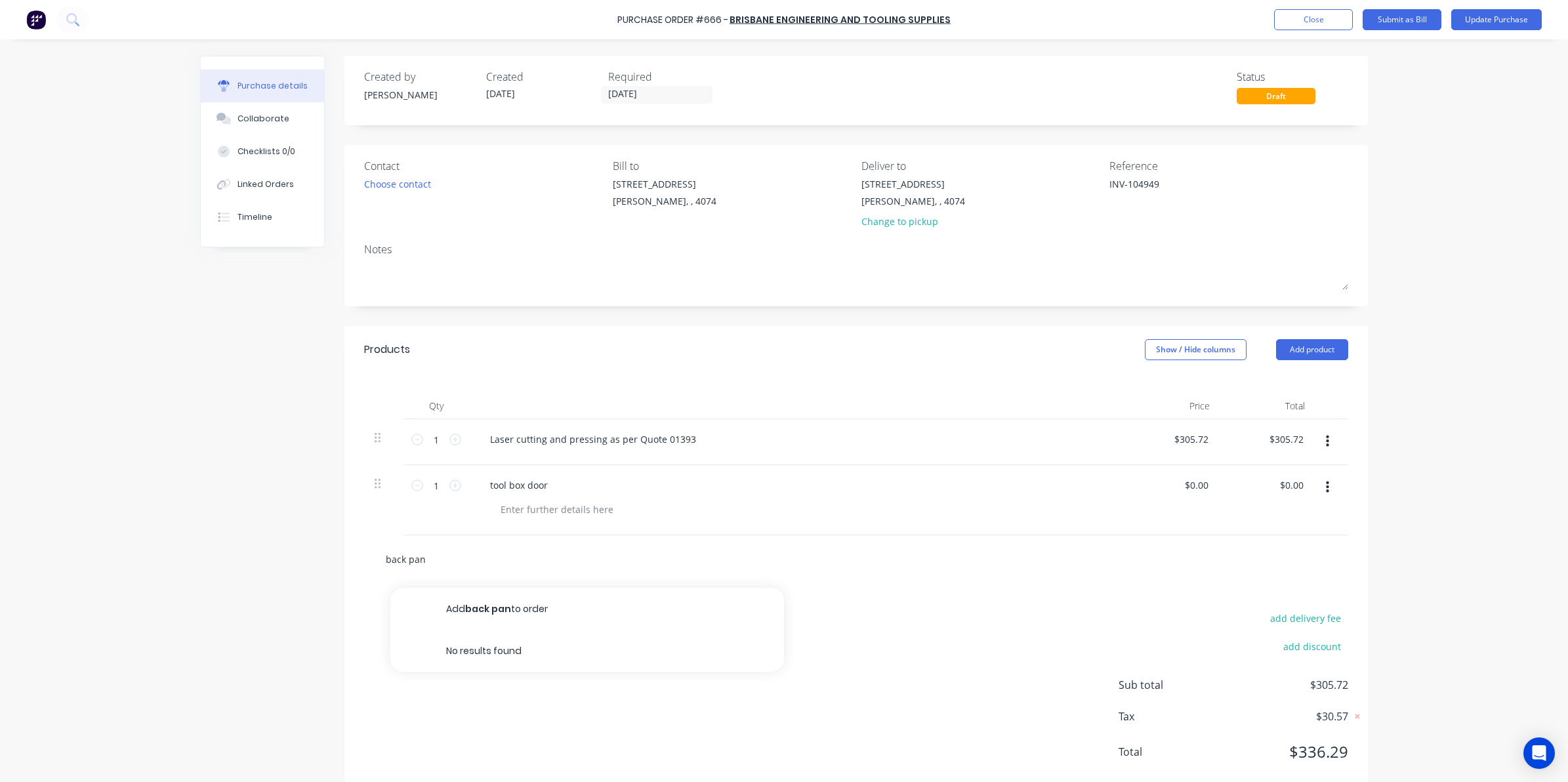
type input "back pane"
type textarea "x"
type input "back panel"
type textarea "x"
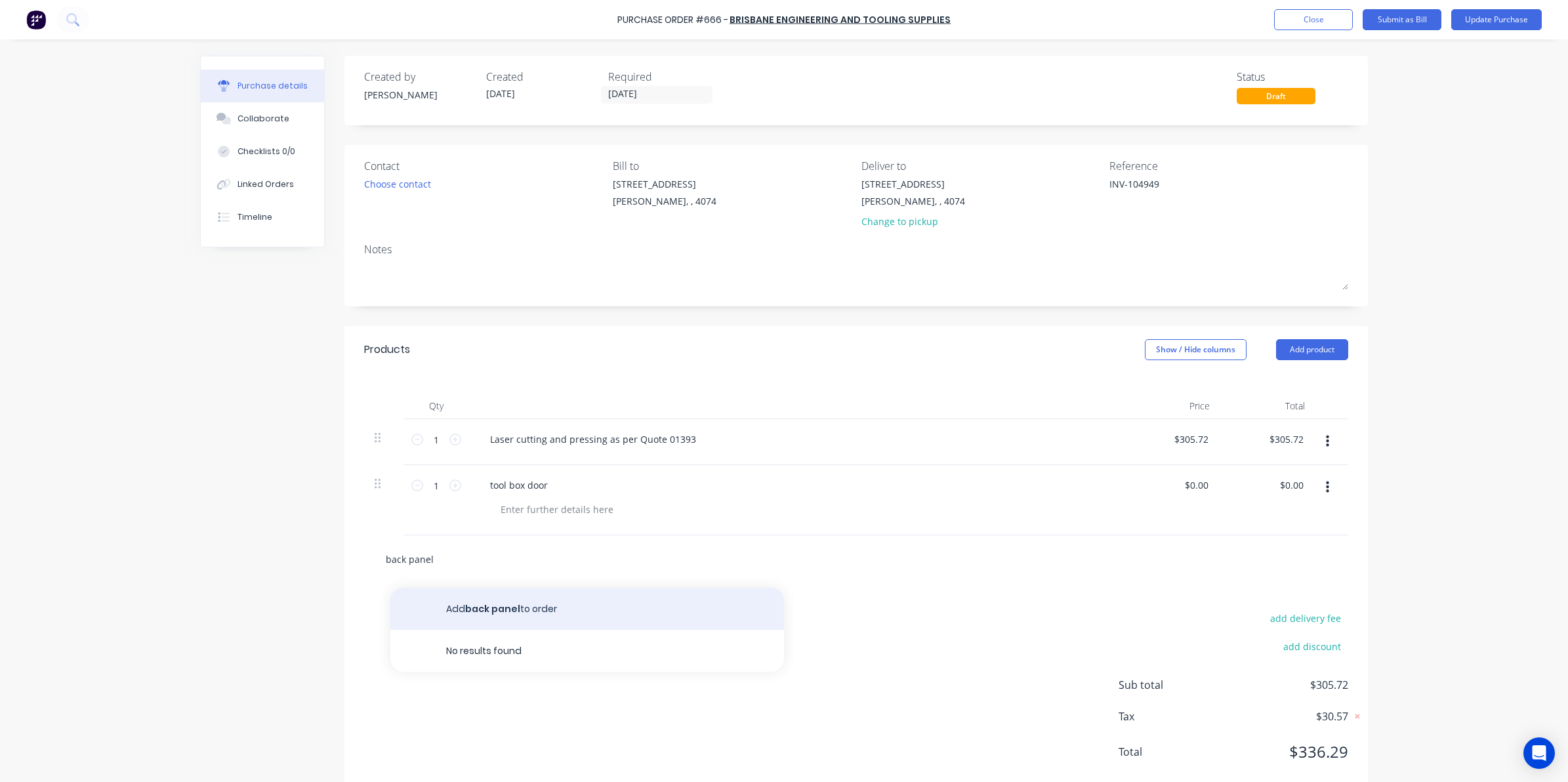
type input "back panel"
click at [476, 608] on button "Add back panel to order" at bounding box center [587, 608] width 393 height 42
type textarea "x"
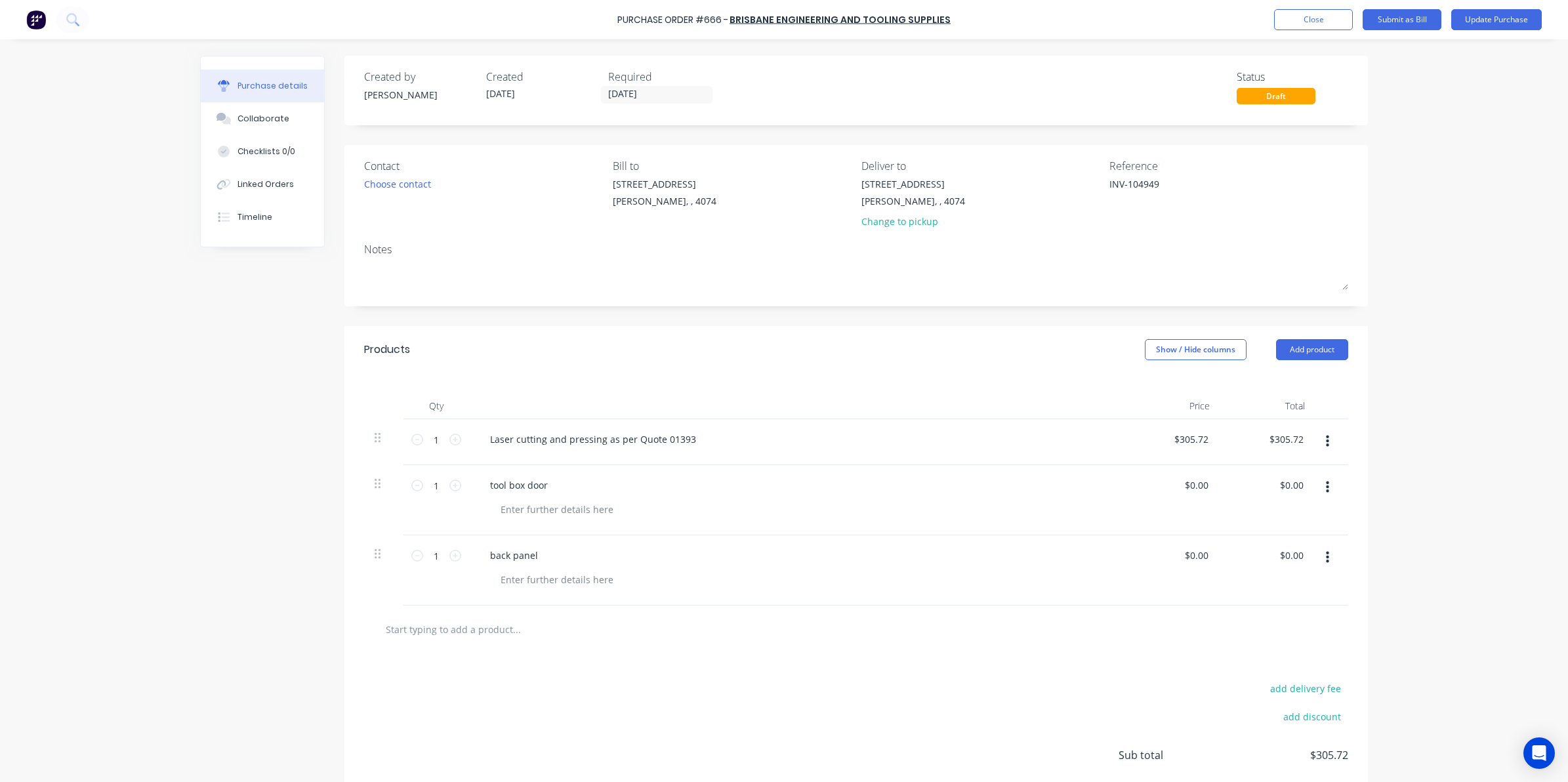
click at [500, 630] on input "text" at bounding box center [516, 629] width 262 height 26
type textarea "x"
type input "t"
type textarea "x"
type input "to"
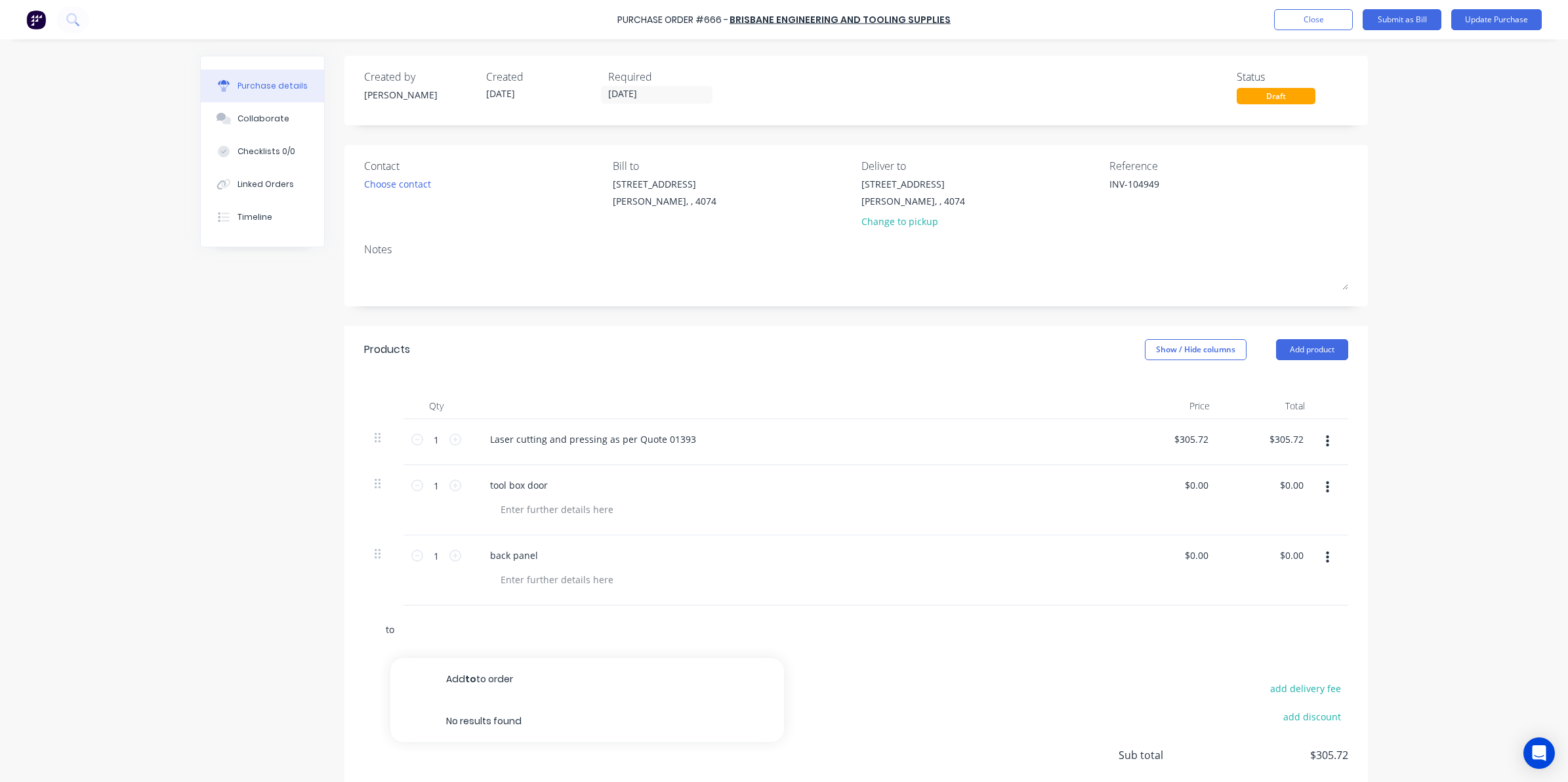
type textarea "x"
type input "top"
type textarea "x"
type input "top"
type textarea "x"
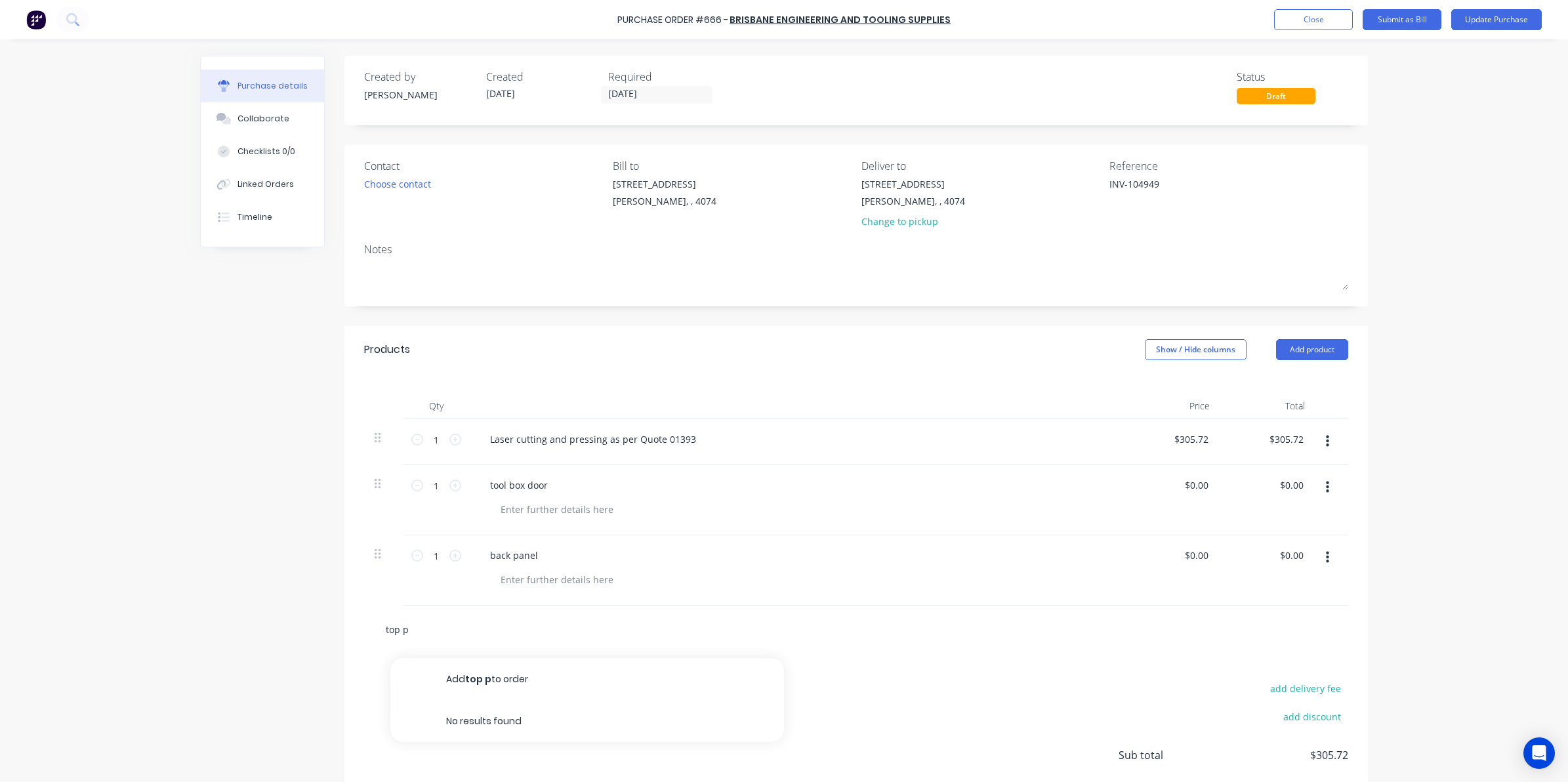
type input "top pa"
type textarea "x"
type input "top pan"
type textarea "x"
type input "top panl"
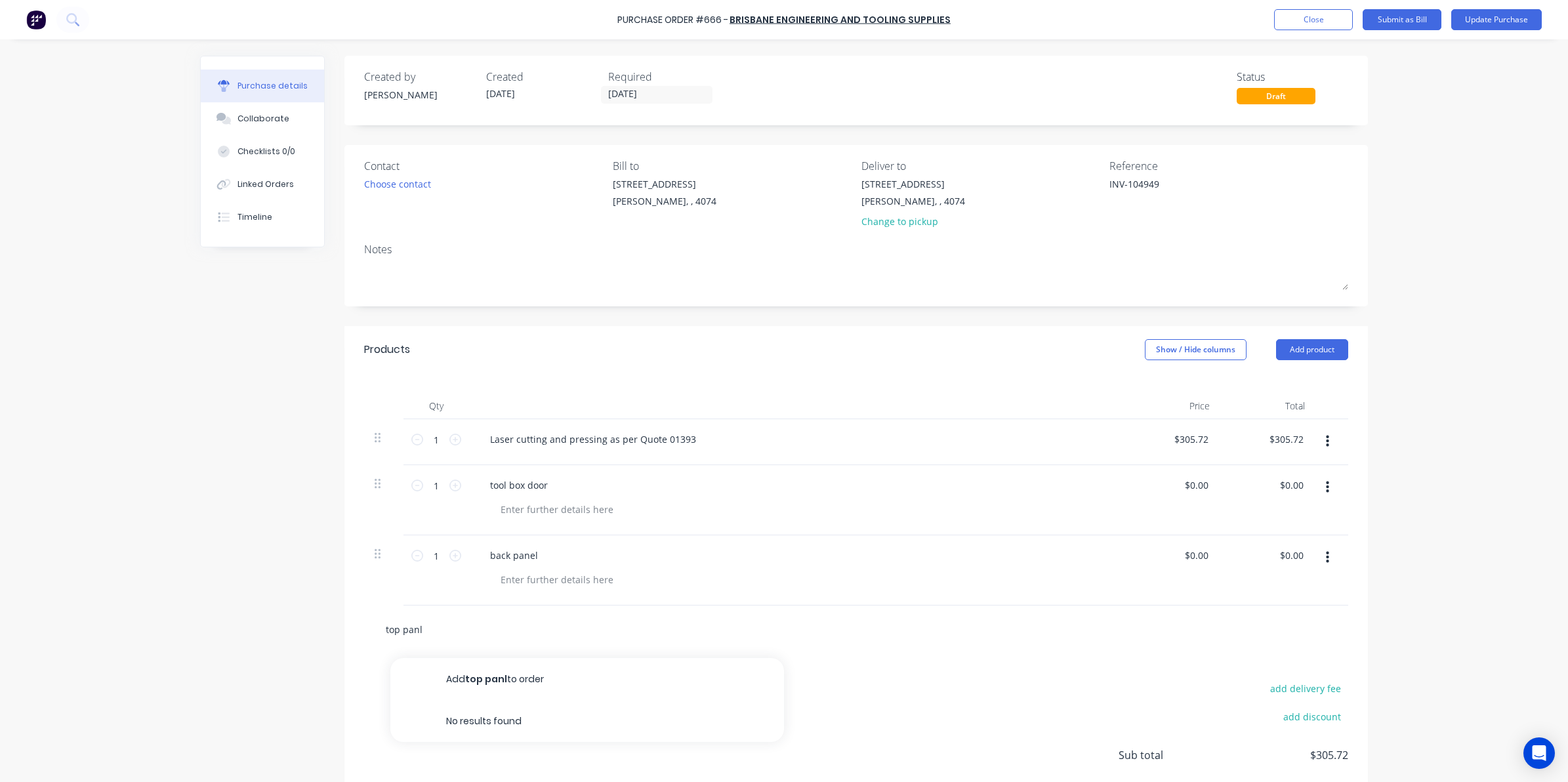
type textarea "x"
type input "top panle"
type textarea "x"
type input "top panl"
type textarea "x"
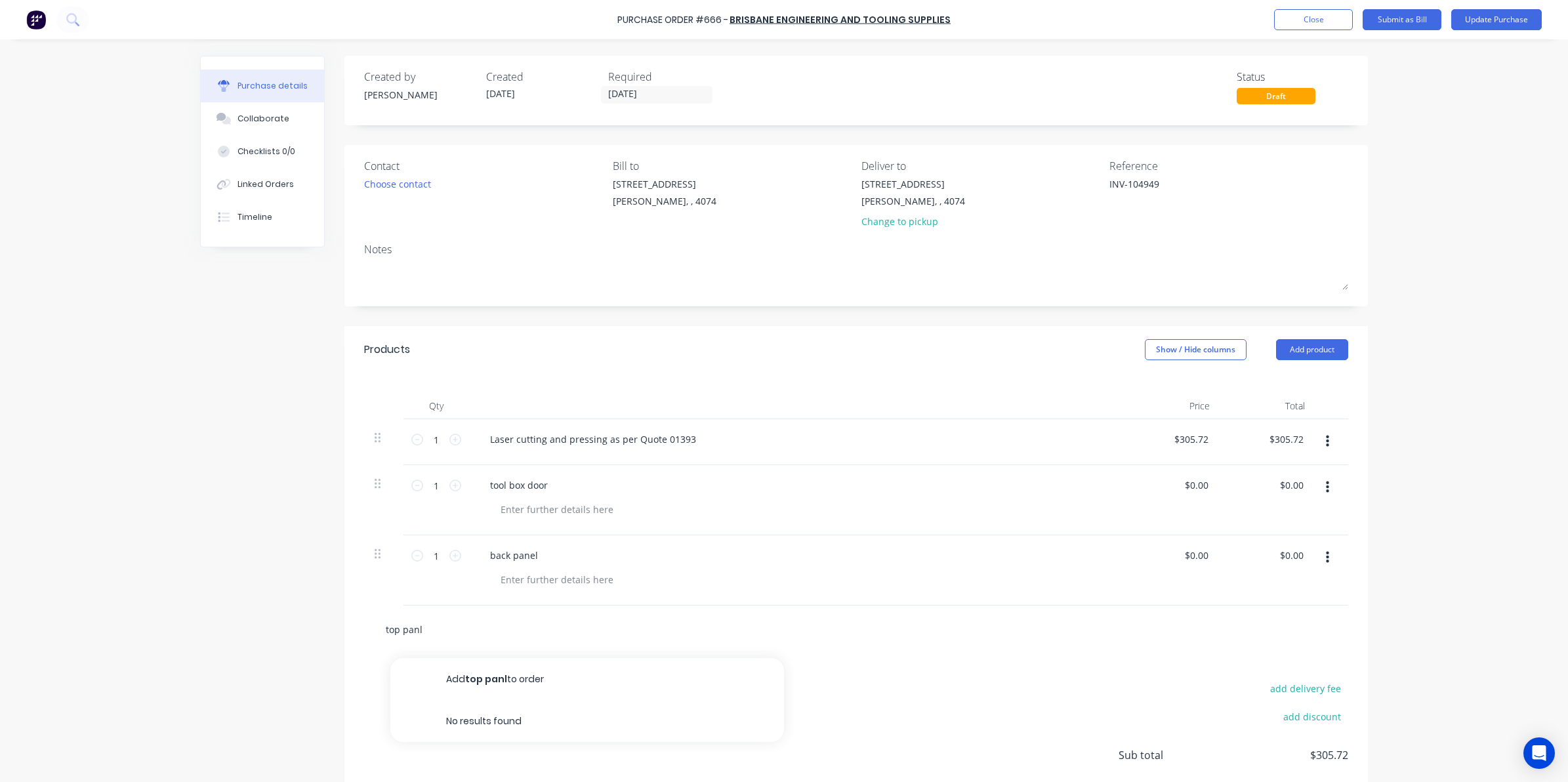
type input "top pan"
type textarea "x"
type input "top panl"
type textarea "x"
type input "top panle"
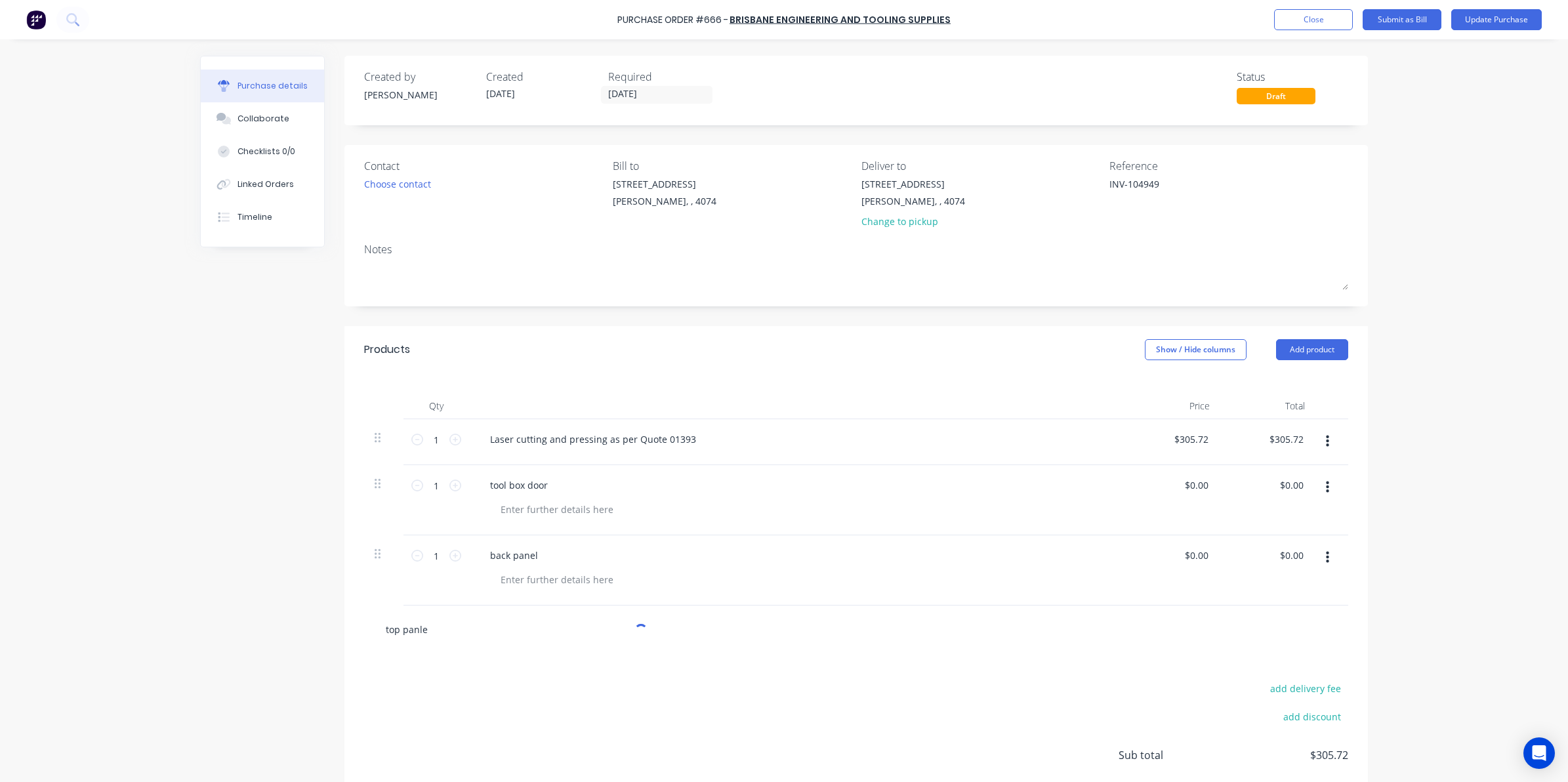
type textarea "x"
type input "top panl"
type textarea "x"
type input "top pan"
type textarea "x"
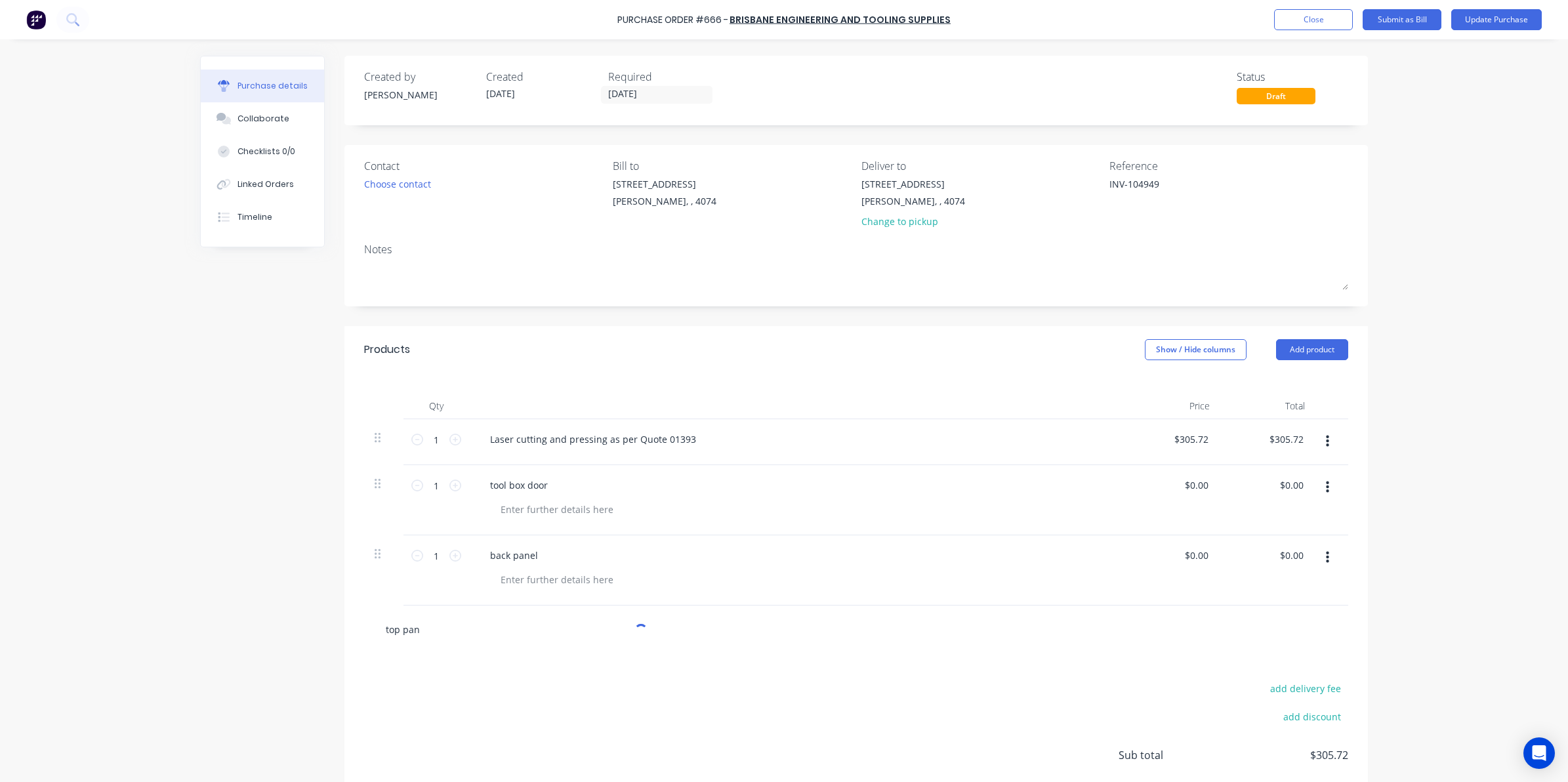
type input "top pane"
type textarea "x"
type input "top panel"
type textarea "x"
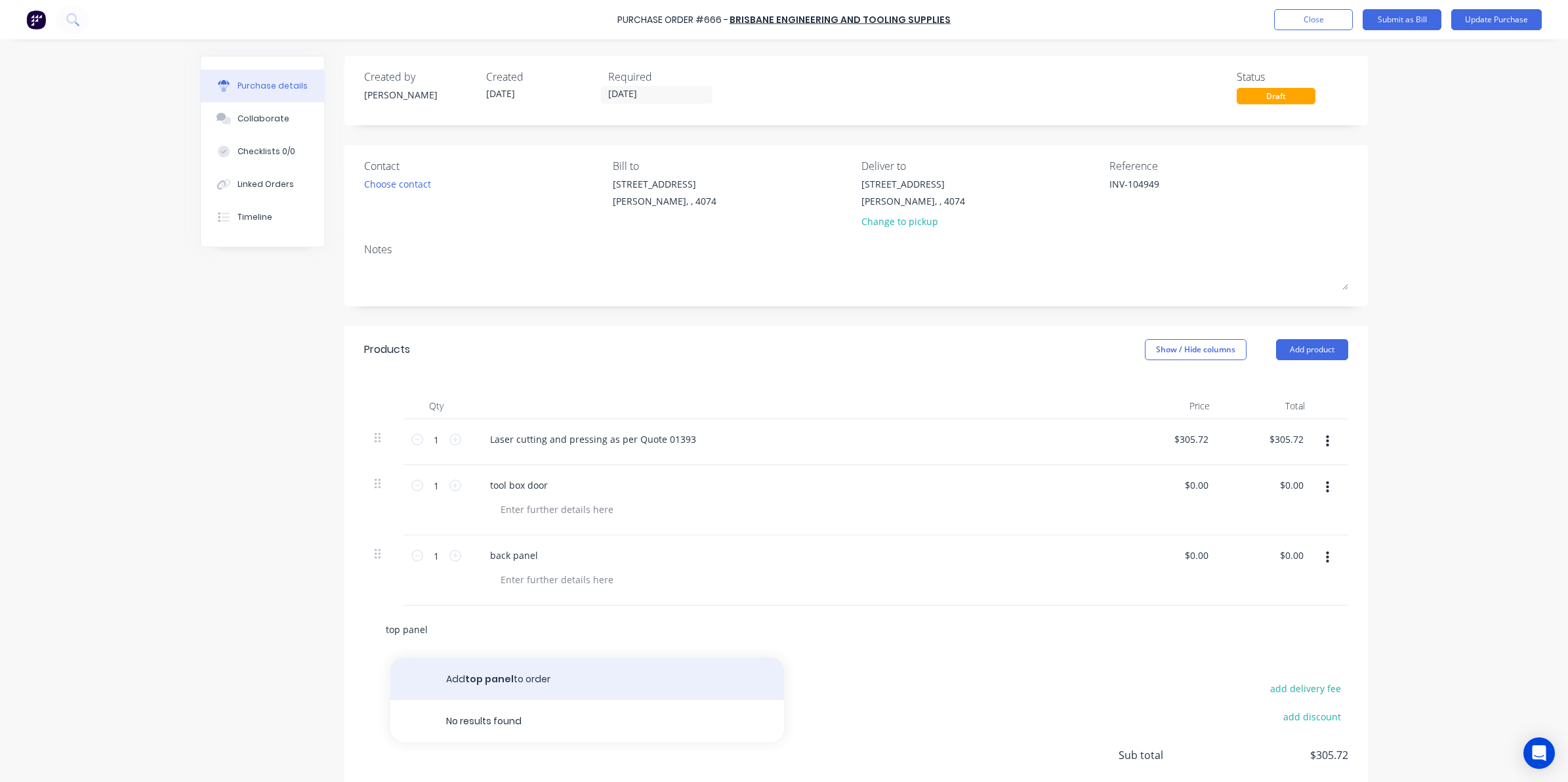
type input "top panel"
click at [497, 674] on button "Add top panel to order" at bounding box center [587, 679] width 393 height 42
type textarea "x"
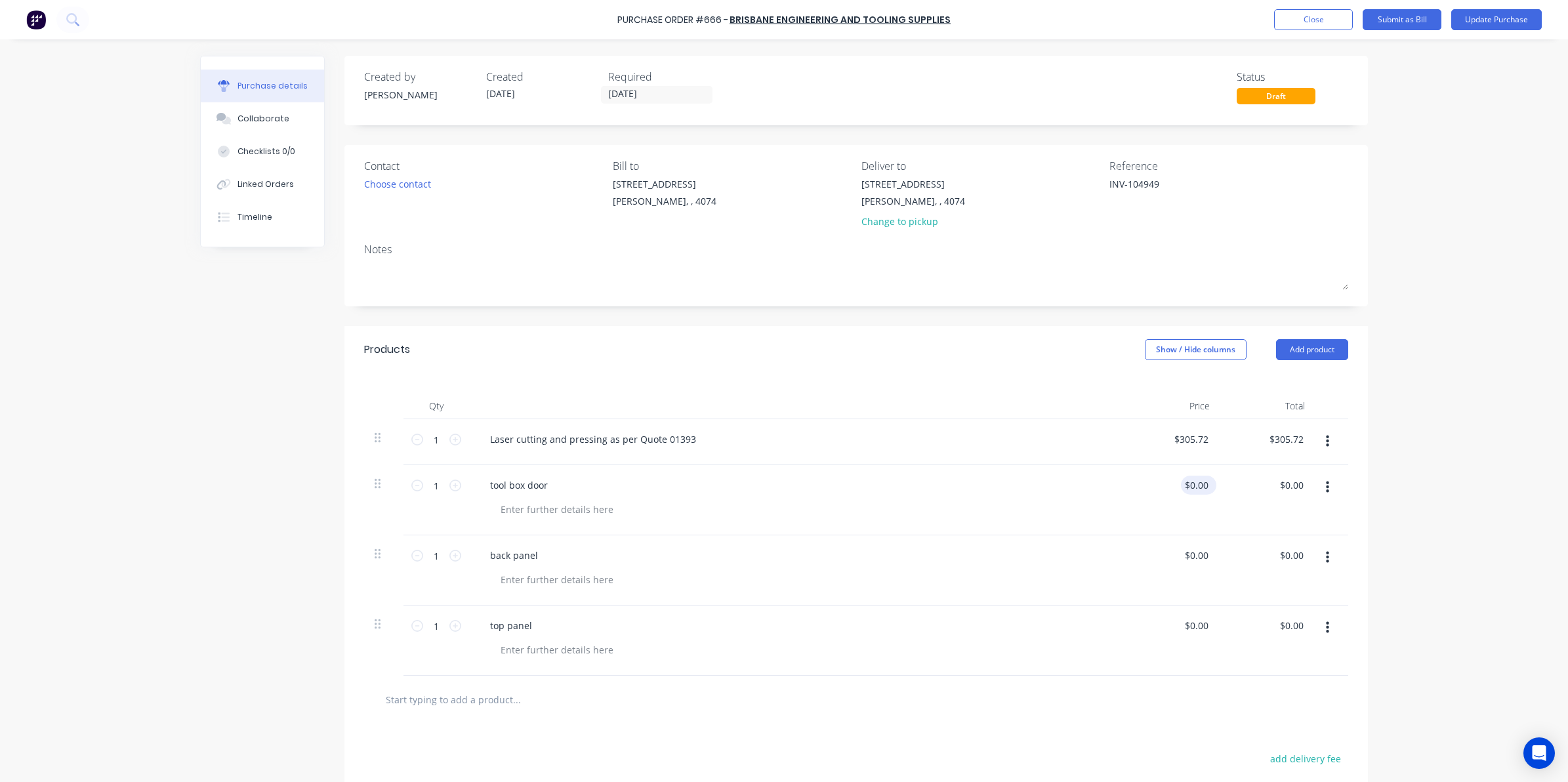
type textarea "x"
type input "0.00"
click at [1186, 490] on input "0.00" at bounding box center [1199, 485] width 25 height 19
type textarea "x"
drag, startPoint x: 1179, startPoint y: 490, endPoint x: 1319, endPoint y: 456, distance: 144.1
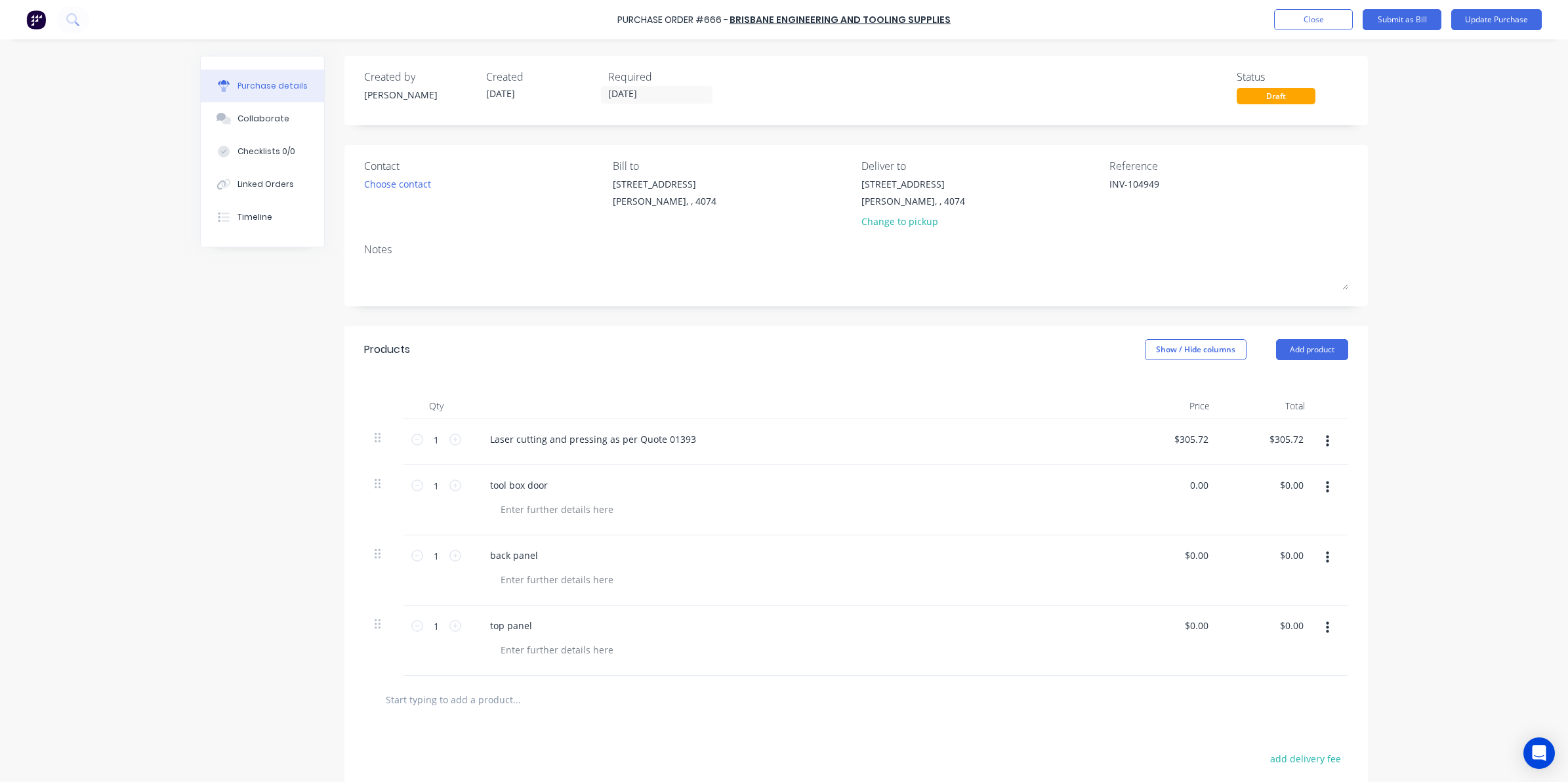
click at [1319, 456] on div "1 1 Laser cutting and pressing as per Quote 01393 $305.72 $305.72 $305.72 $305.…" at bounding box center [856, 546] width 984 height 256
type input "73.71"
type textarea "x"
type input "$73.71"
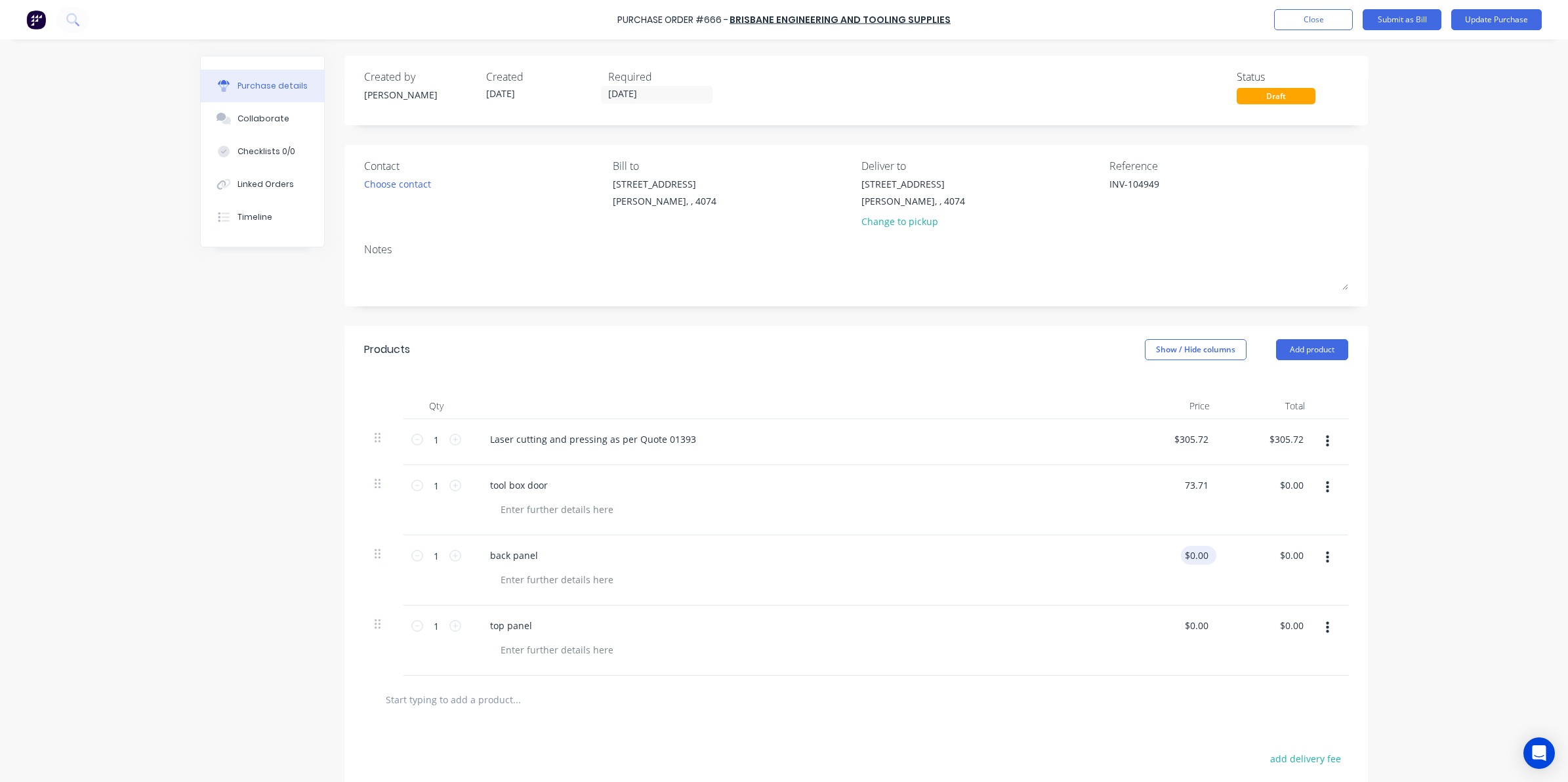
type input "0.00"
click at [1189, 549] on input "0.00" at bounding box center [1195, 555] width 30 height 19
type textarea "x"
drag, startPoint x: 1182, startPoint y: 554, endPoint x: 1260, endPoint y: 556, distance: 78.0
click at [1260, 556] on div "1 1 back panel 0.00 0.00 $0.00 $0.00" at bounding box center [856, 570] width 984 height 70
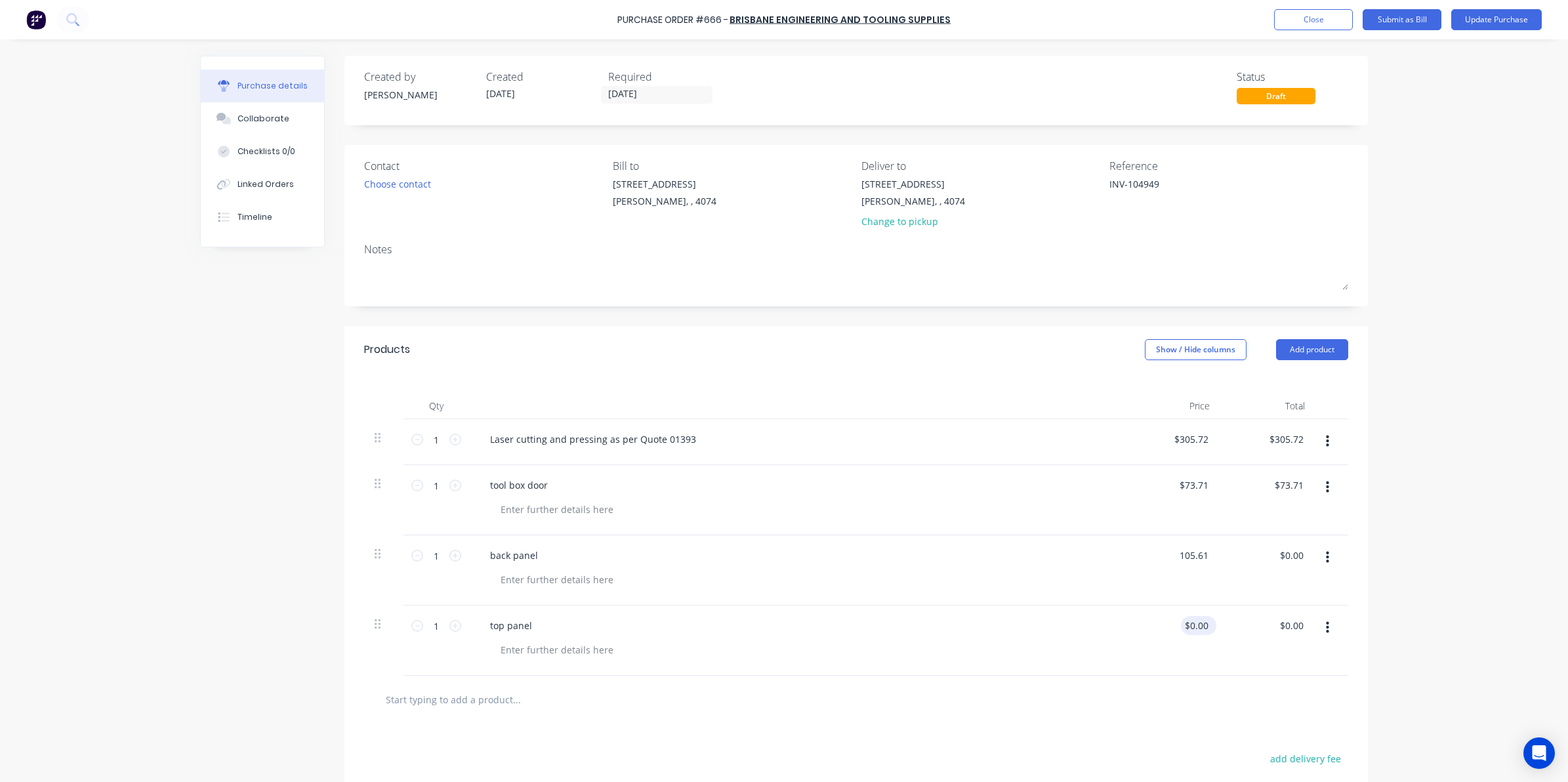
type input "105.61"
type textarea "x"
type input "$105.61"
drag, startPoint x: 1184, startPoint y: 622, endPoint x: 1252, endPoint y: 619, distance: 68.1
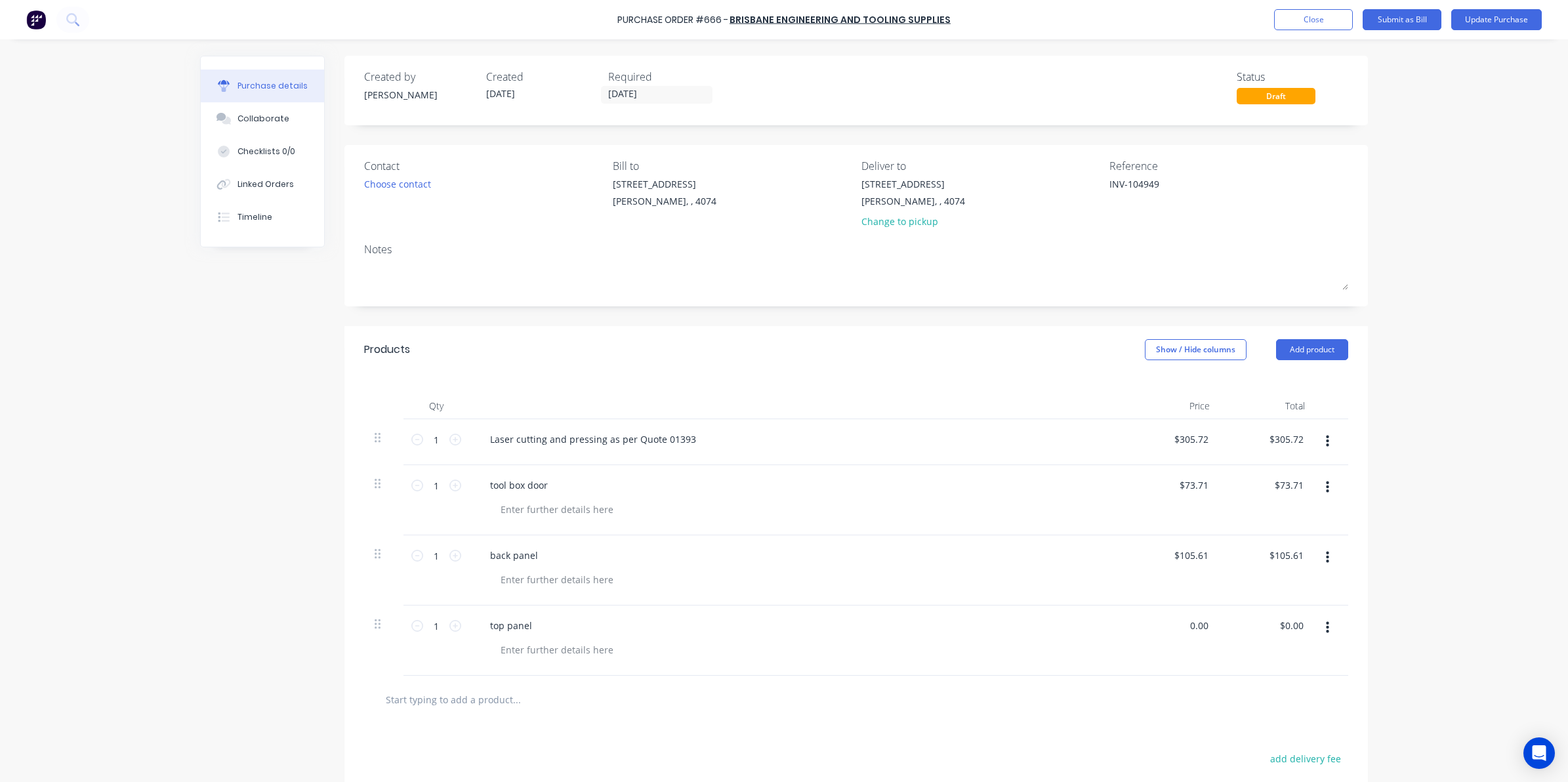
click at [1252, 619] on div "1 1 top panel 0.00 0.00 $0.00 $0.00" at bounding box center [856, 640] width 984 height 70
type input "114.07"
type textarea "x"
type input "$114.07"
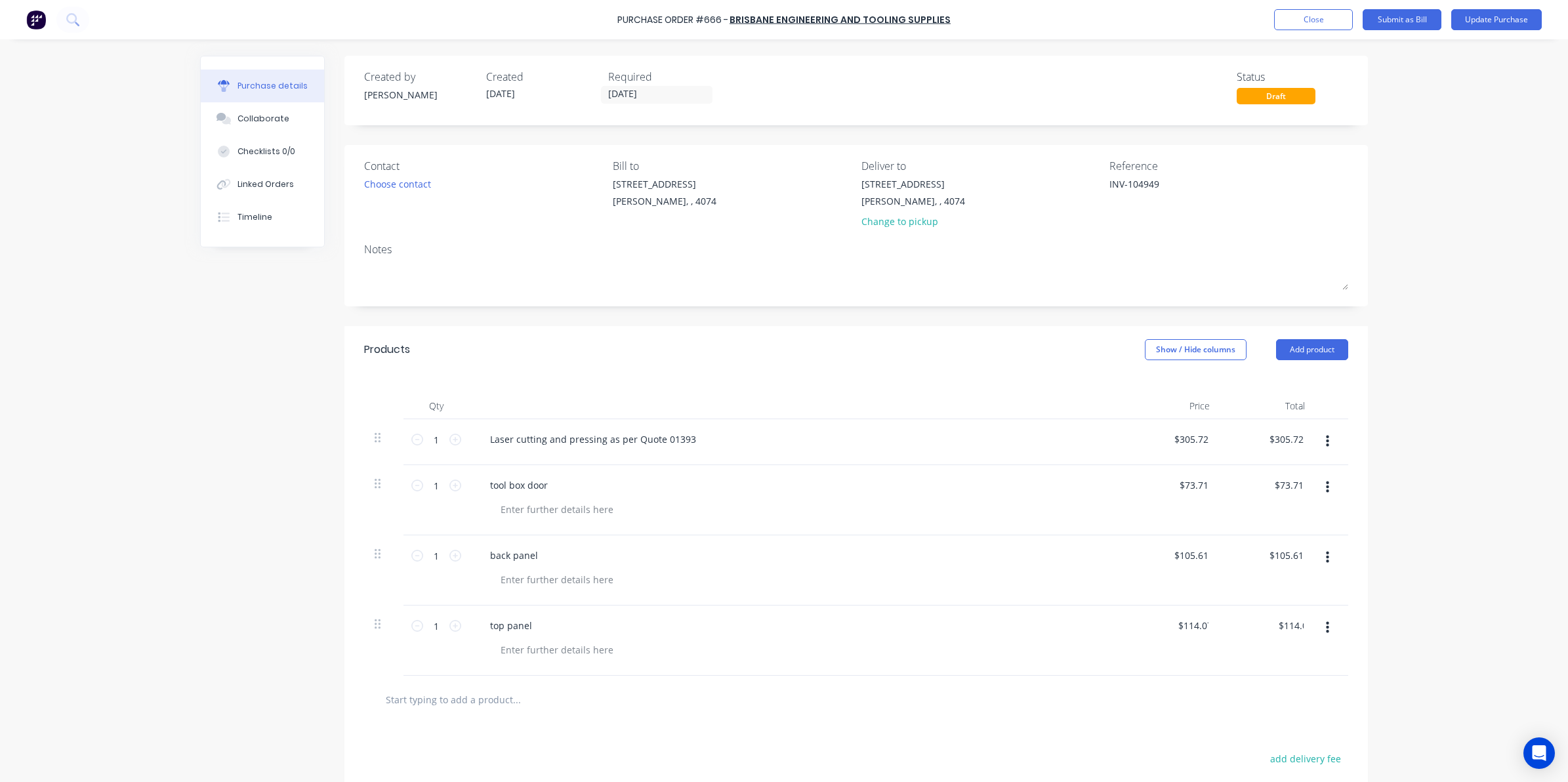
click at [1069, 695] on div at bounding box center [856, 699] width 963 height 26
click at [1317, 439] on button "button" at bounding box center [1327, 441] width 31 height 24
click at [1416, 480] on div "Purchase Order #666 - Brisbane Engineering and Tooling Supplies Add product Clo…" at bounding box center [784, 391] width 1568 height 782
type textarea "x"
type input "305.7200"
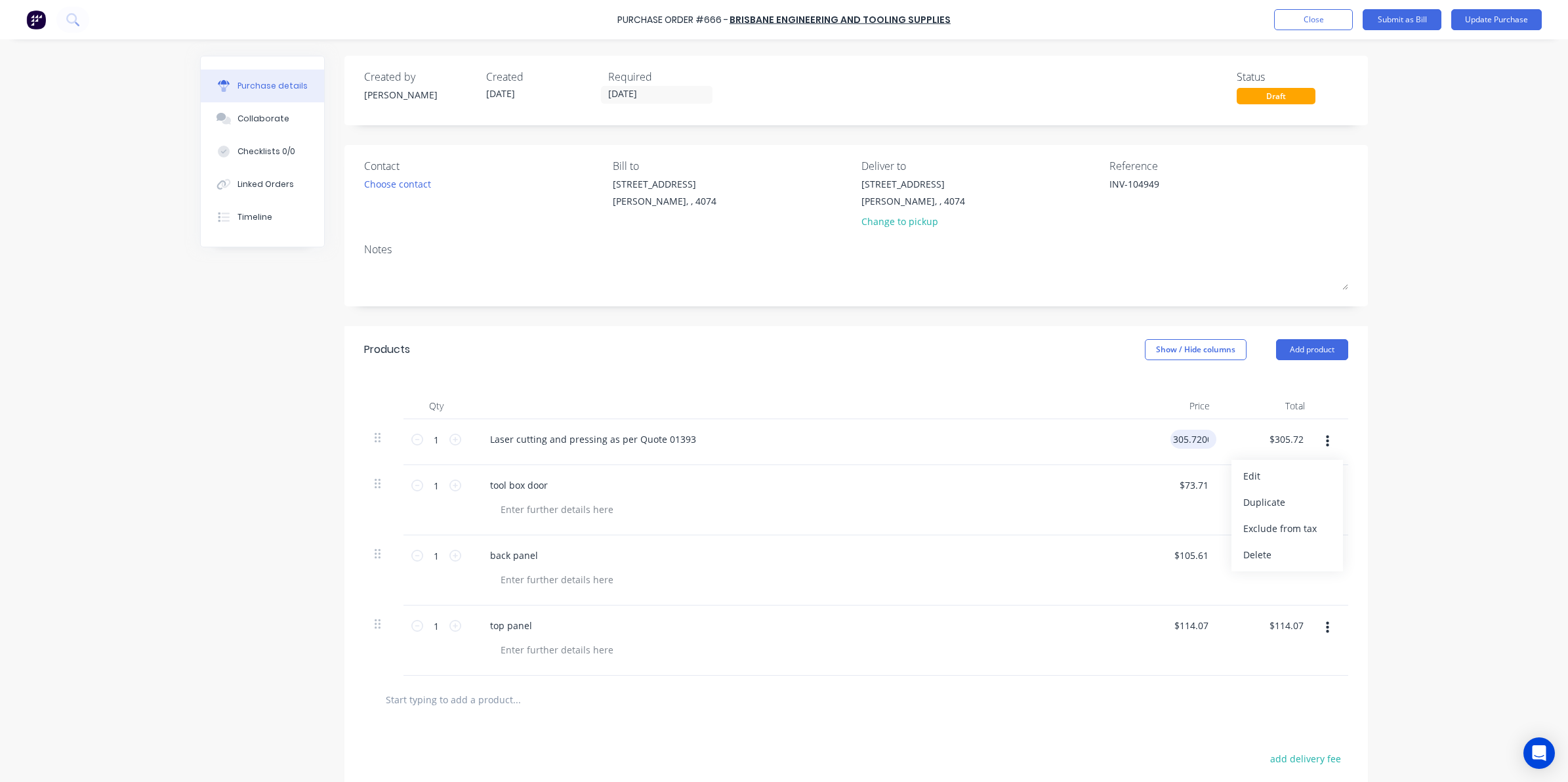
click at [1171, 436] on input "305.7200" at bounding box center [1190, 439] width 41 height 19
type textarea "x"
drag, startPoint x: 1165, startPoint y: 436, endPoint x: 1221, endPoint y: 437, distance: 56.0
click at [1218, 436] on div "1 1 Laser cutting and pressing as per Quote 01393 305.7200 305.7200 $305.72 $30…" at bounding box center [856, 442] width 984 height 46
type textarea "x"
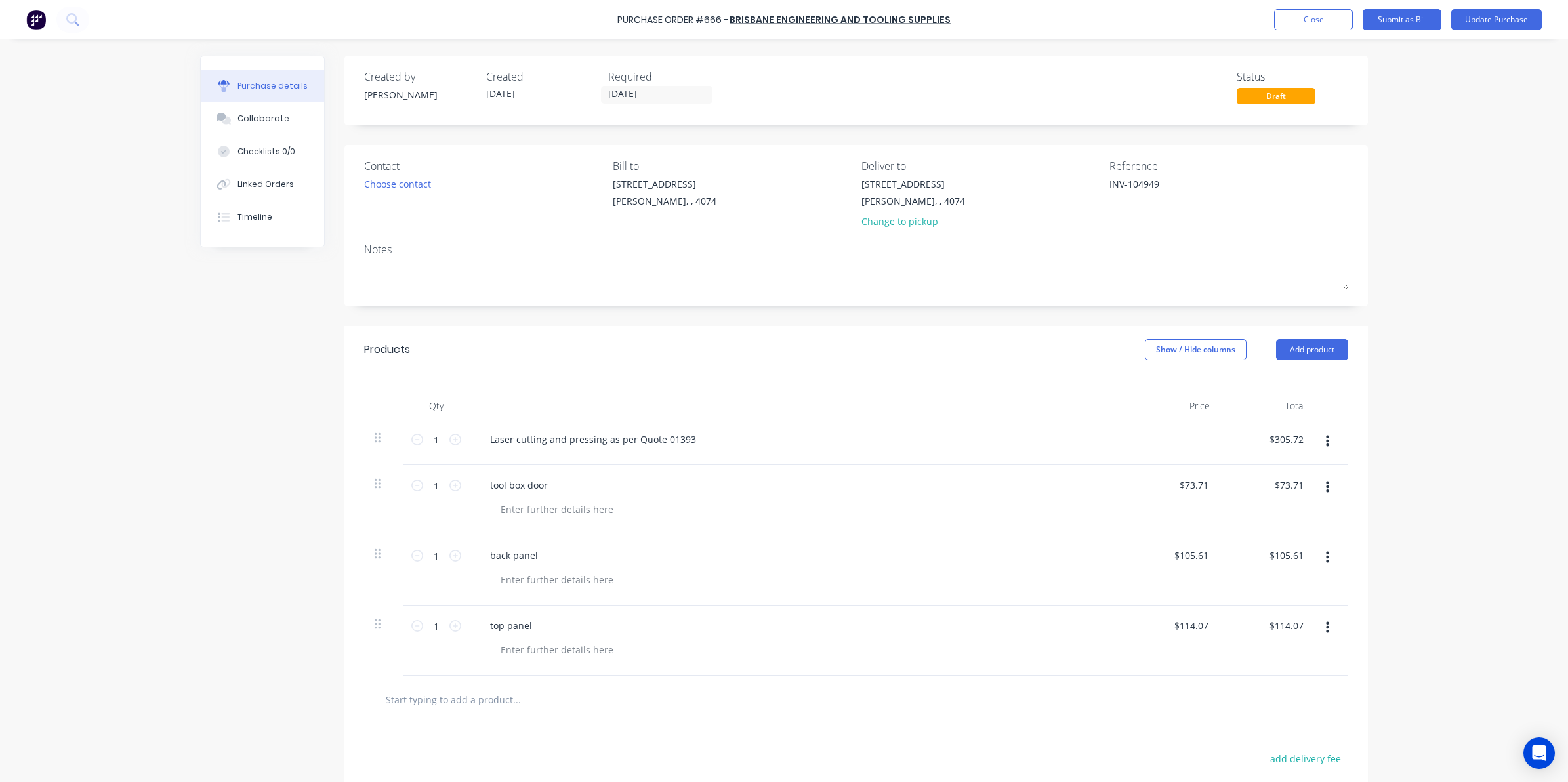
type input "$305.72"
click at [1469, 473] on div "Purchase Order #666 - Brisbane Engineering and Tooling Supplies Add product Clo…" at bounding box center [784, 391] width 1568 height 782
type textarea "x"
type input "305.7200"
click at [1191, 440] on input "305.7200" at bounding box center [1190, 439] width 41 height 19
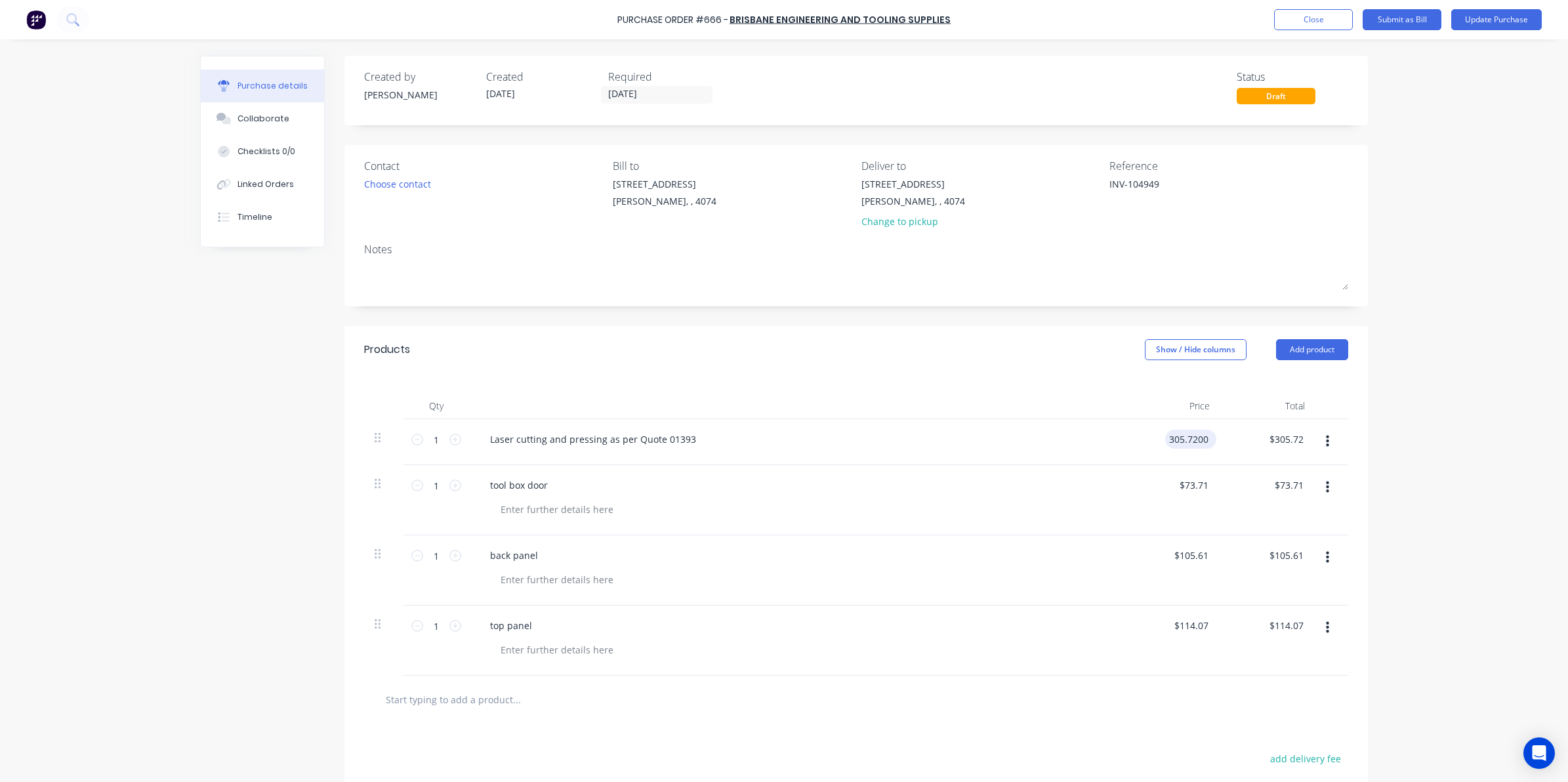
type textarea "x"
drag, startPoint x: 1200, startPoint y: 441, endPoint x: 1094, endPoint y: 443, distance: 106.0
click at [1103, 447] on div "1 1 Laser cutting and pressing as per Quote 01393 305.7200 305.7200 $305.72 $30…" at bounding box center [856, 442] width 984 height 46
type textarea "x"
type input "$305.72"
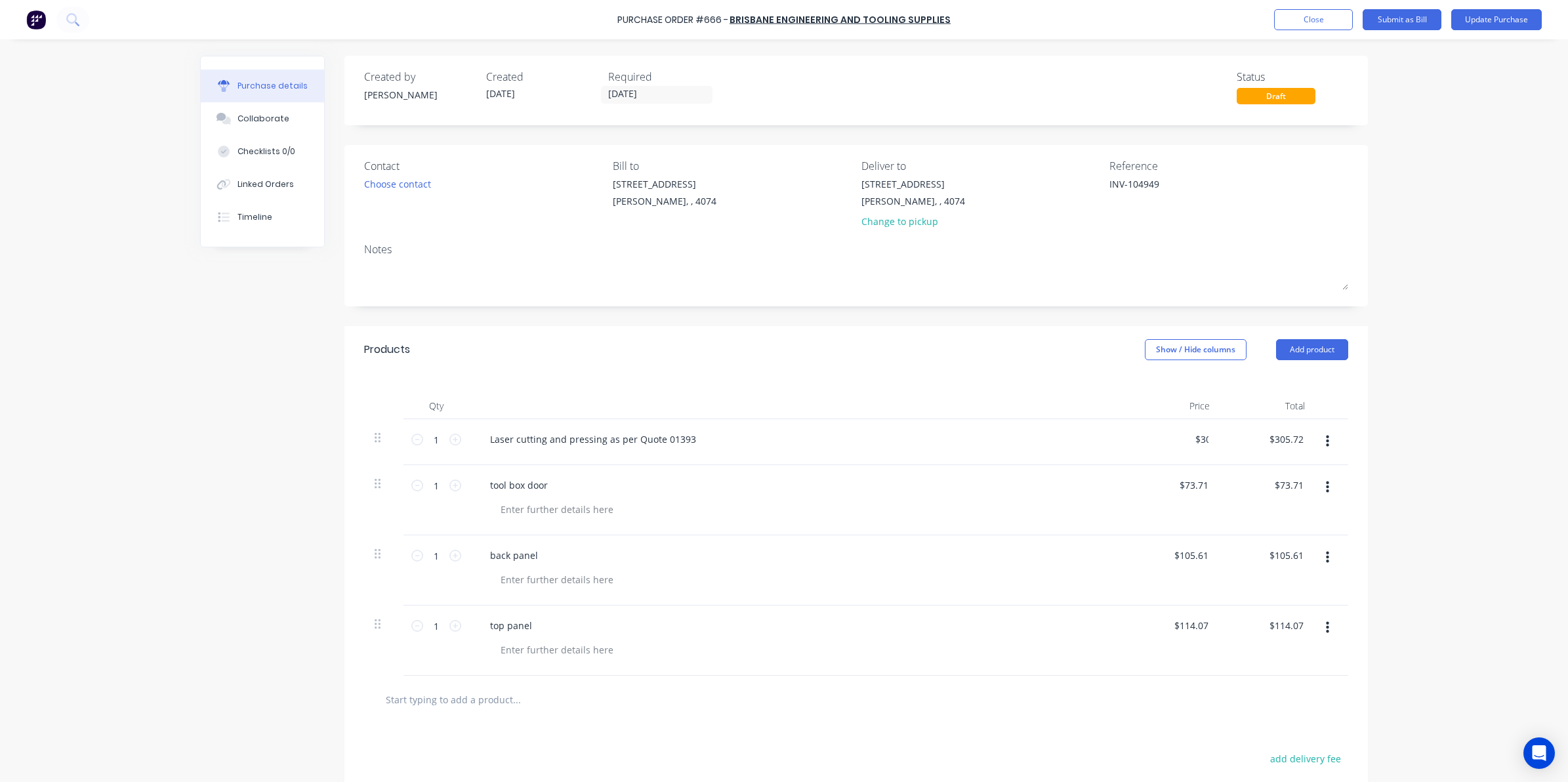
click at [1516, 348] on div "Purchase Order #666 - Brisbane Engineering and Tooling Supplies Add product Clo…" at bounding box center [784, 391] width 1568 height 782
click at [1326, 443] on icon "button" at bounding box center [1327, 441] width 3 height 12
click at [602, 463] on div "Laser cutting and pressing as per Quote 01393" at bounding box center [797, 442] width 656 height 46
click at [677, 438] on div "Laser cutting and pressing as per Quote 01393" at bounding box center [593, 439] width 227 height 19
drag, startPoint x: 686, startPoint y: 438, endPoint x: 353, endPoint y: 423, distance: 333.3
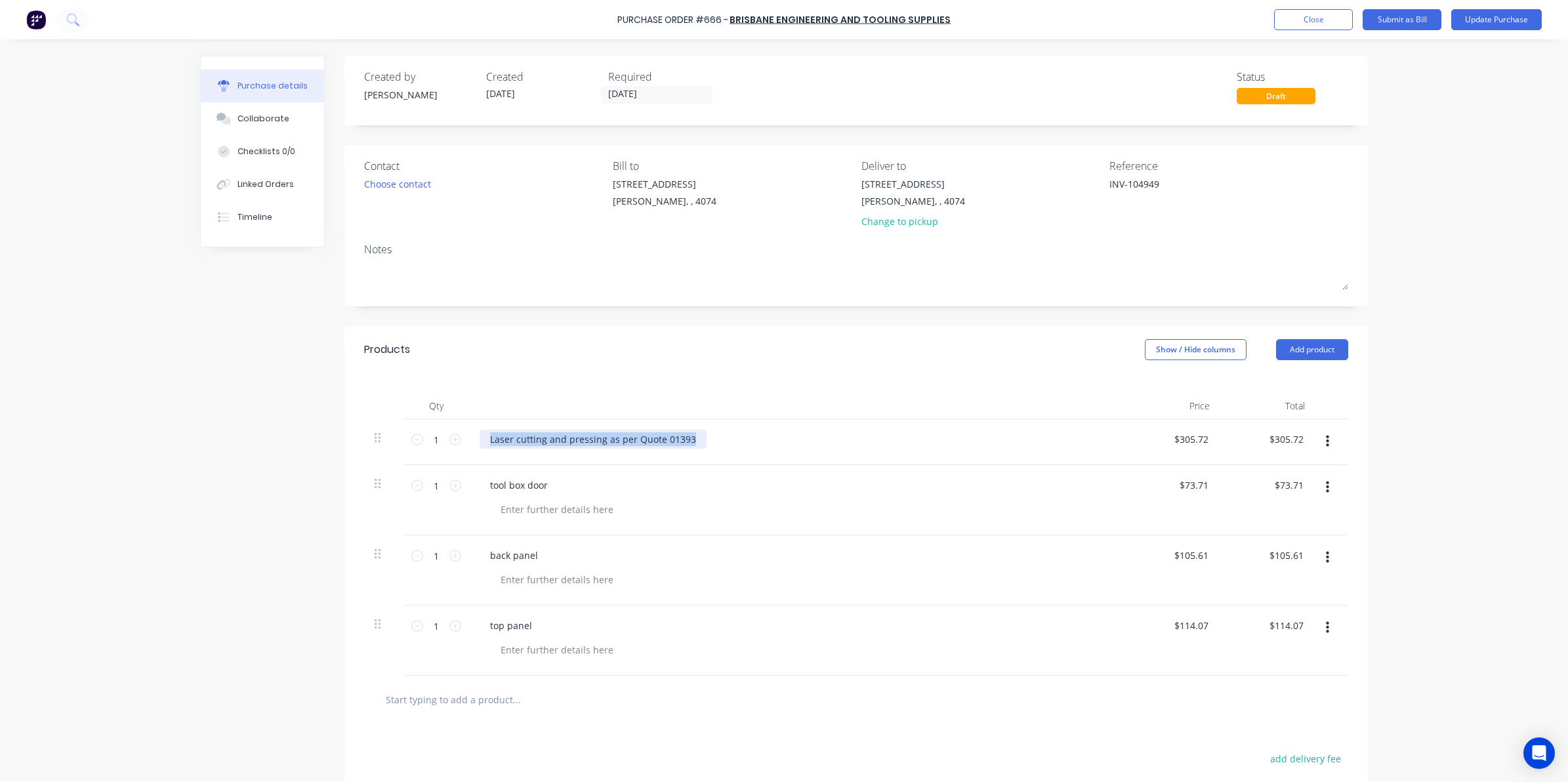
click at [354, 424] on div "Qty Price Total 1 1 Laser cutting and pressing as per Quote 01393 $305.72 $305.…" at bounding box center [855, 524] width 1023 height 302
copy div "Laser cutting and pressing as per Quote 01393"
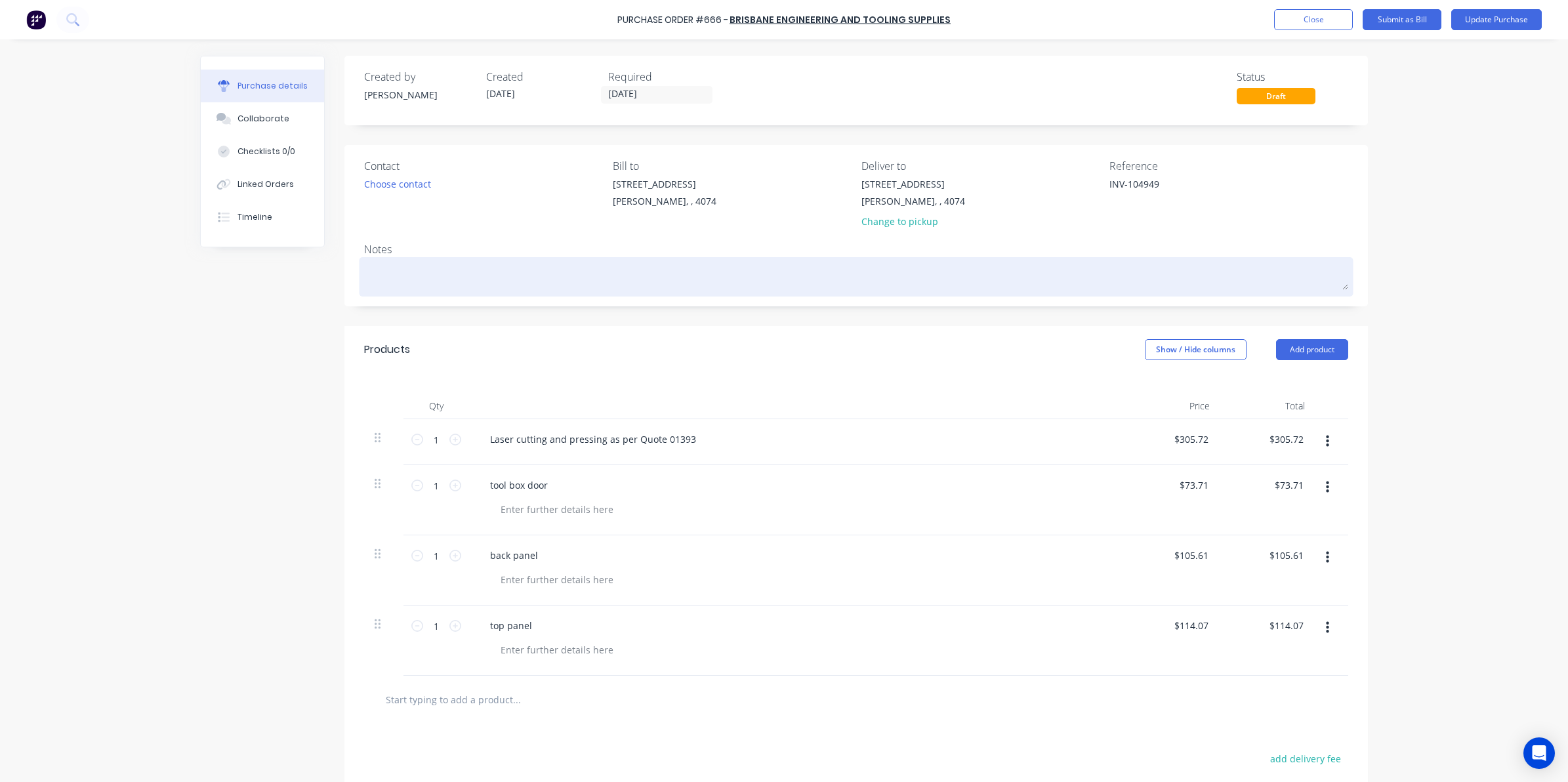
click at [483, 260] on textarea at bounding box center [856, 275] width 984 height 29
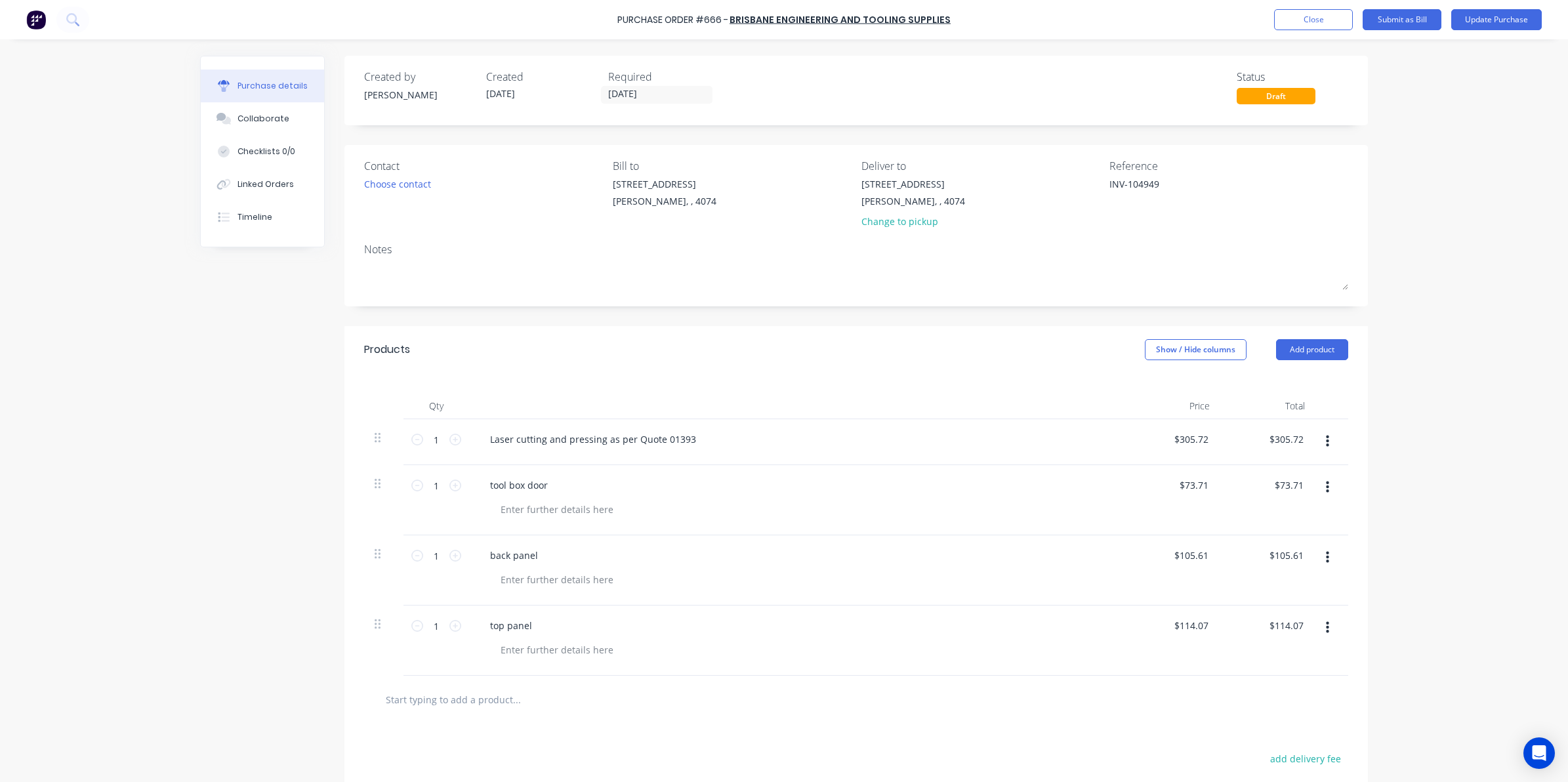
paste textarea "Laser cutting and pressing as per Quote 01393"
type textarea "x"
type textarea "Laser cutting and pressing as per Quote 01393"
type textarea "x"
type textarea "Laser cutting and pressing as per Quote 01393"
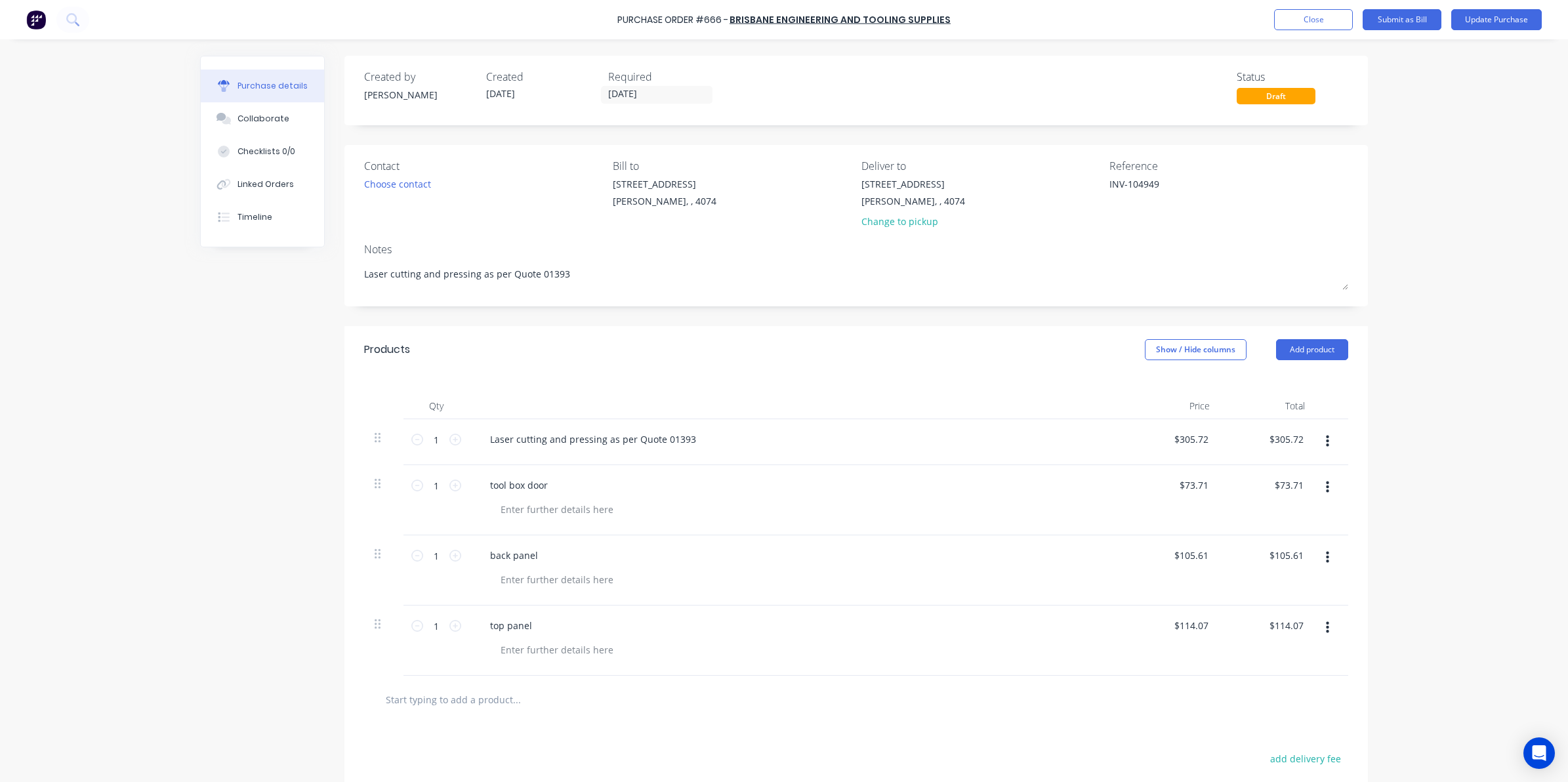
click at [1326, 436] on icon "button" at bounding box center [1327, 441] width 3 height 15
click at [1264, 556] on button "Delete" at bounding box center [1286, 555] width 112 height 26
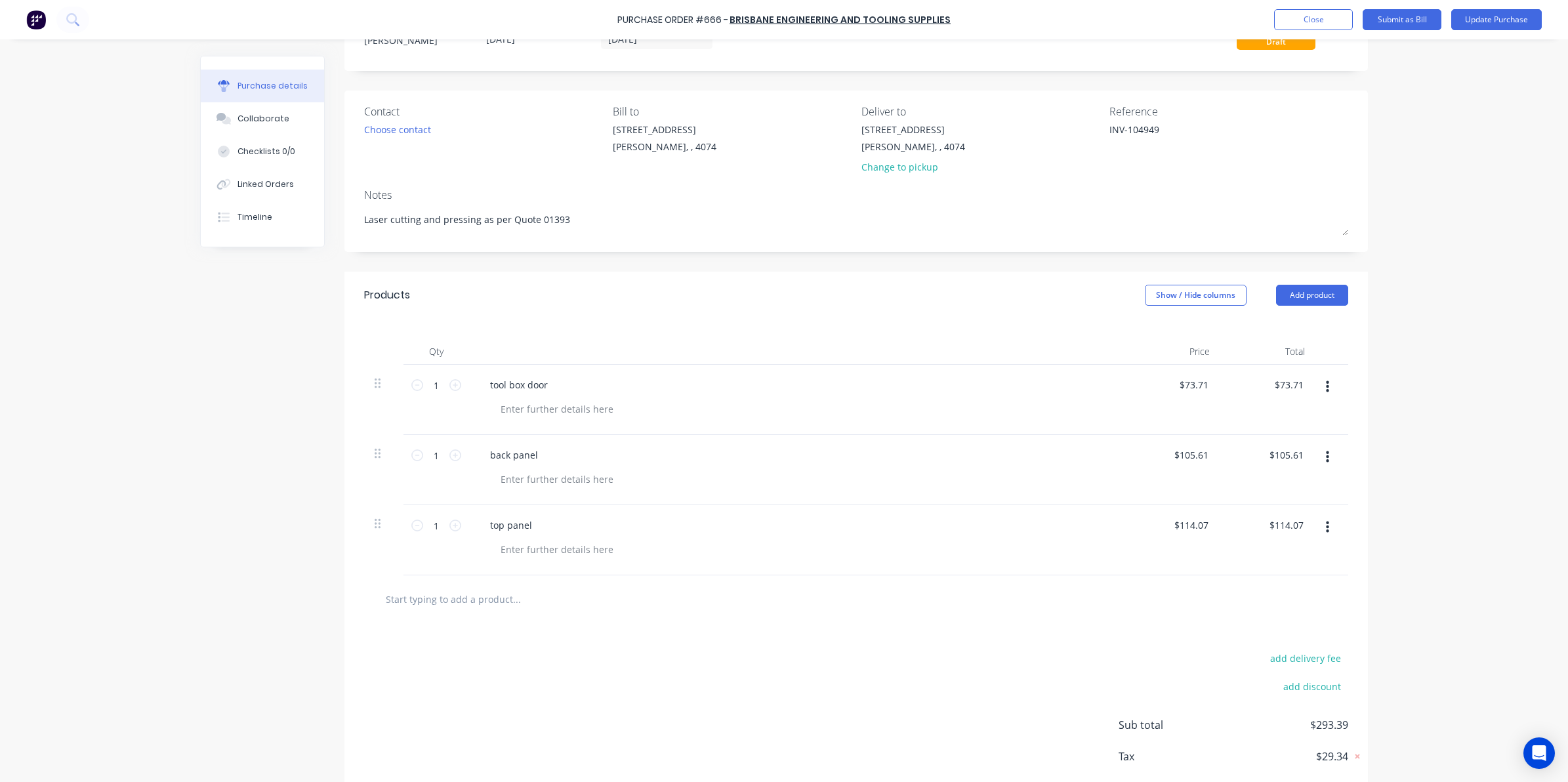
scroll to position [126, 0]
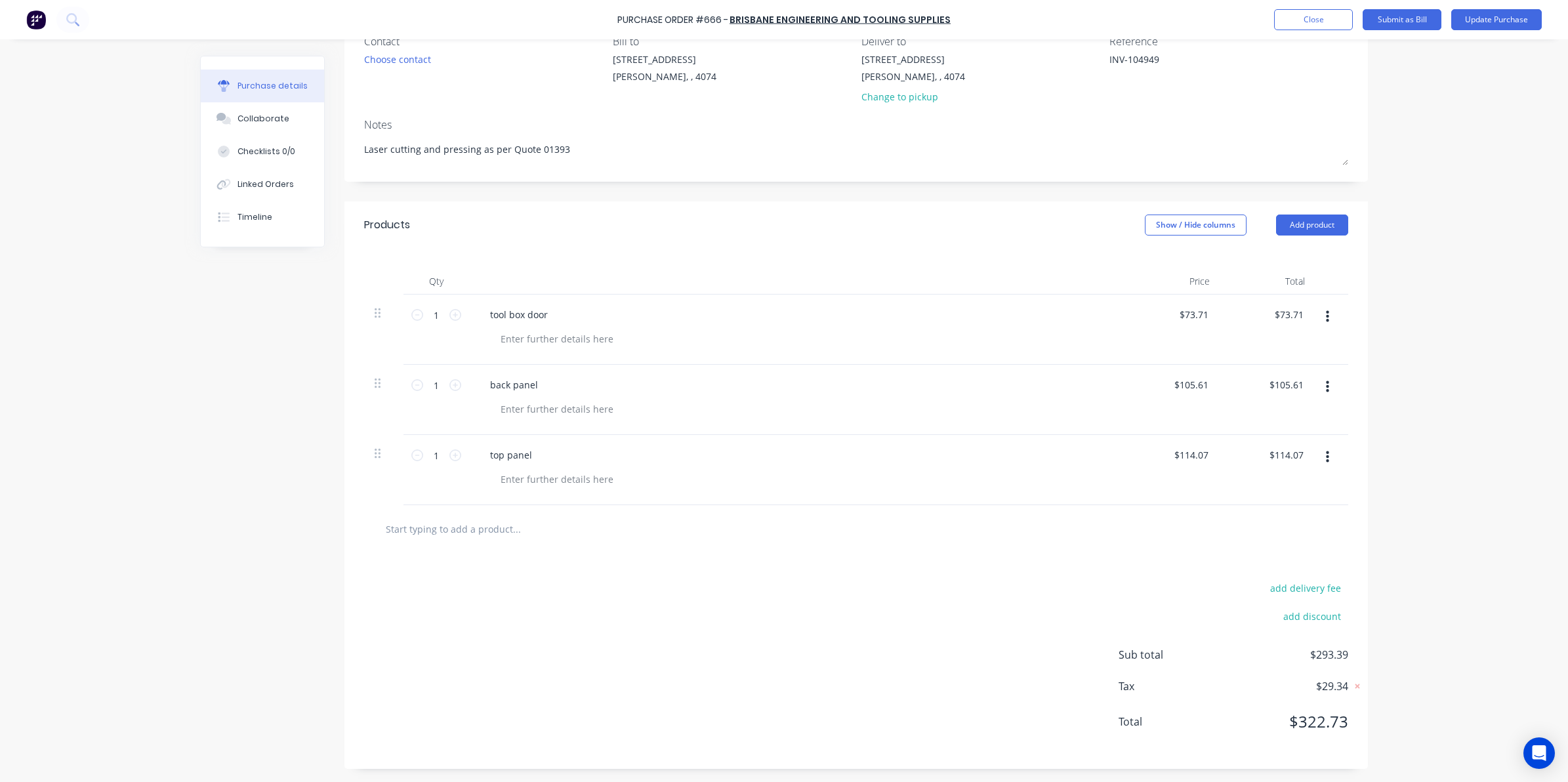
click at [1352, 481] on div "Qty Price Total 1 1 tool box door $73.71 $73.71 $73.71 $73.71 1 1 back panel $1…" at bounding box center [855, 376] width 1023 height 256
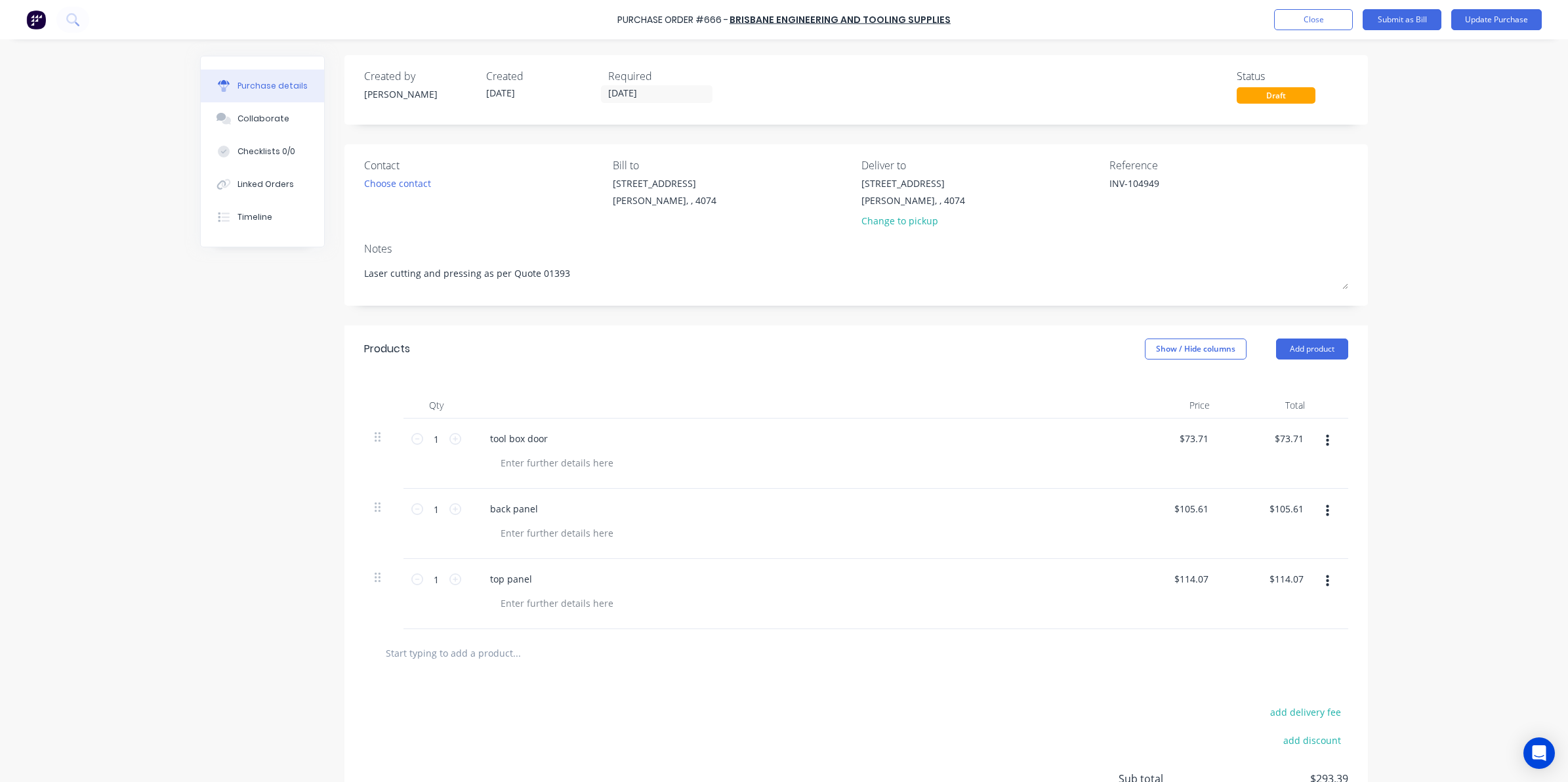
scroll to position [0, 0]
click at [1487, 21] on button "Update Purchase" at bounding box center [1496, 19] width 91 height 21
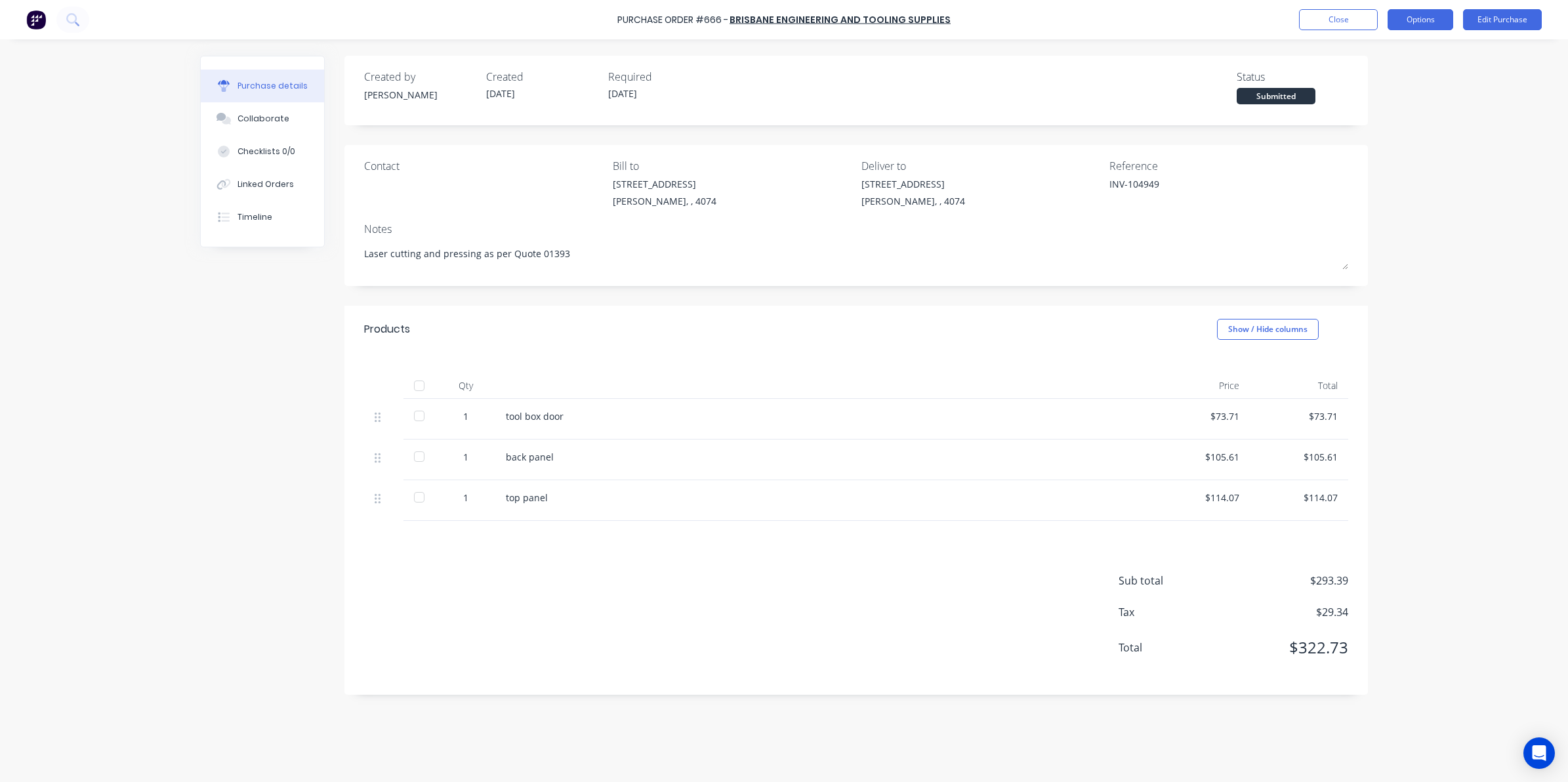
click at [1426, 15] on button "Options" at bounding box center [1419, 19] width 65 height 21
click at [1368, 81] on div "Convert to Bill" at bounding box center [1390, 79] width 101 height 19
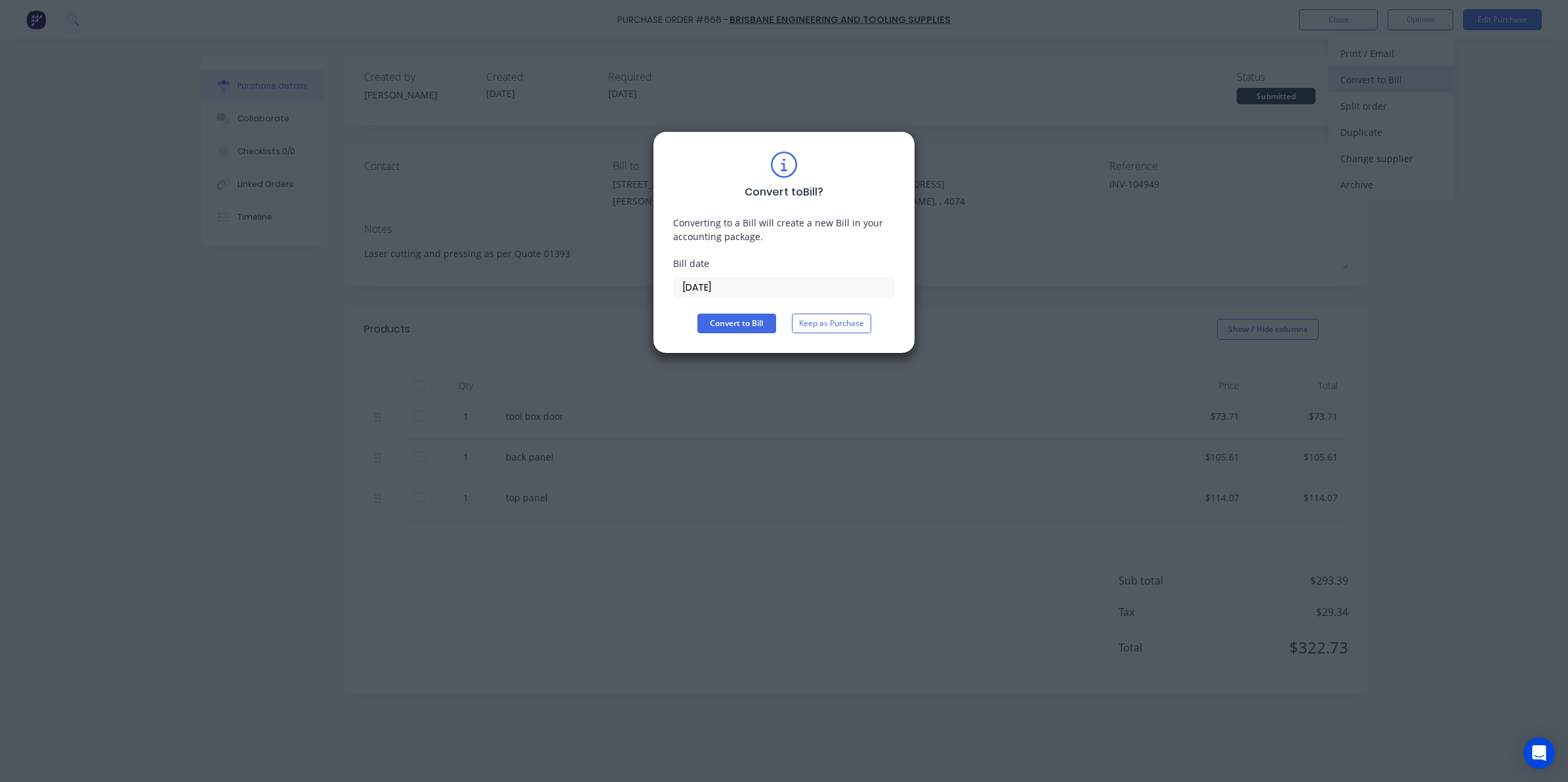
type textarea "x"
click at [778, 286] on input "[DATE]" at bounding box center [784, 287] width 220 height 20
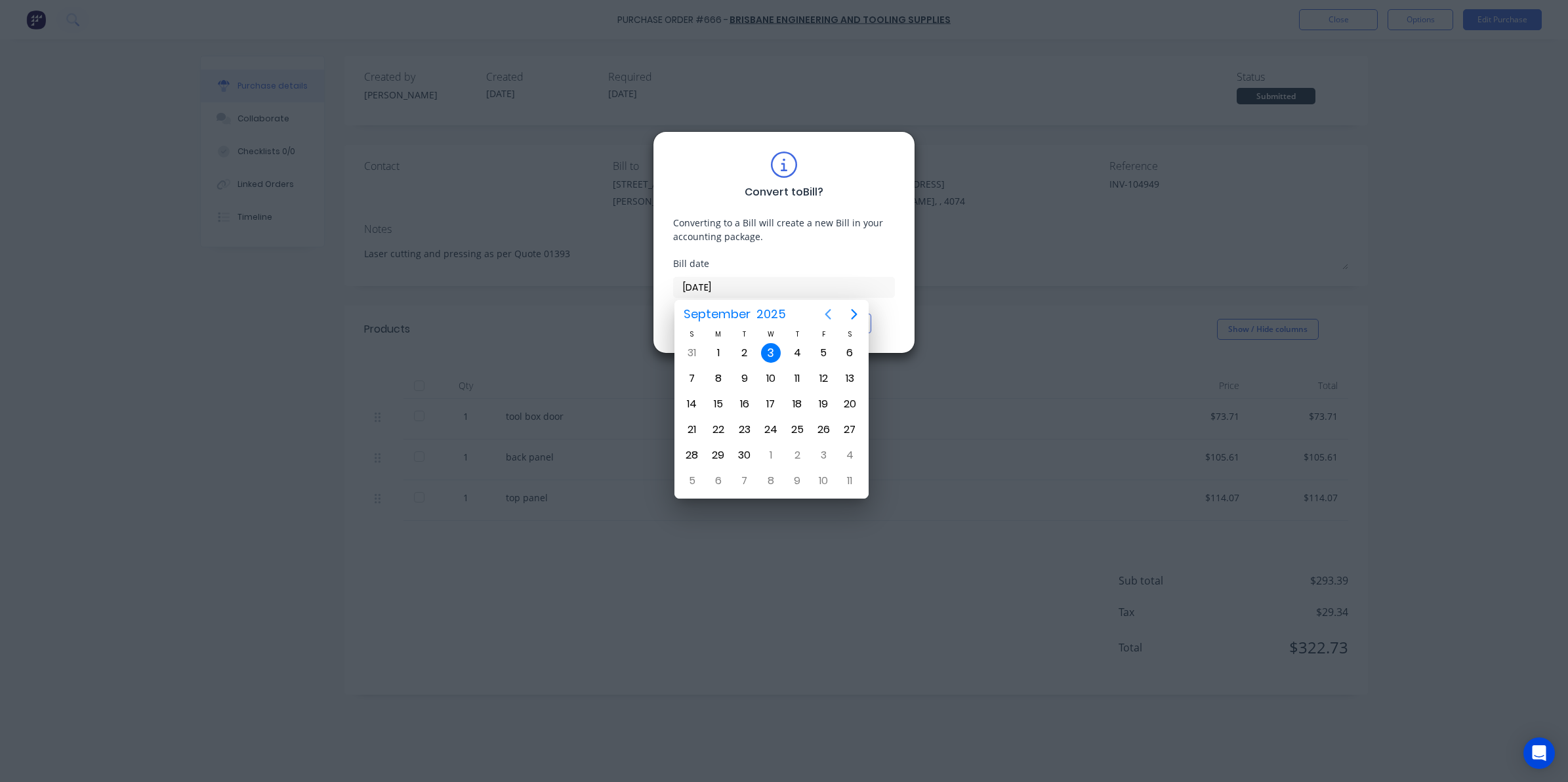
click at [821, 319] on icon "Previous page" at bounding box center [827, 314] width 15 height 15
click at [818, 315] on button "Previous page" at bounding box center [827, 314] width 26 height 26
click at [747, 401] on div "15" at bounding box center [744, 404] width 20 height 20
type input "15/07/25"
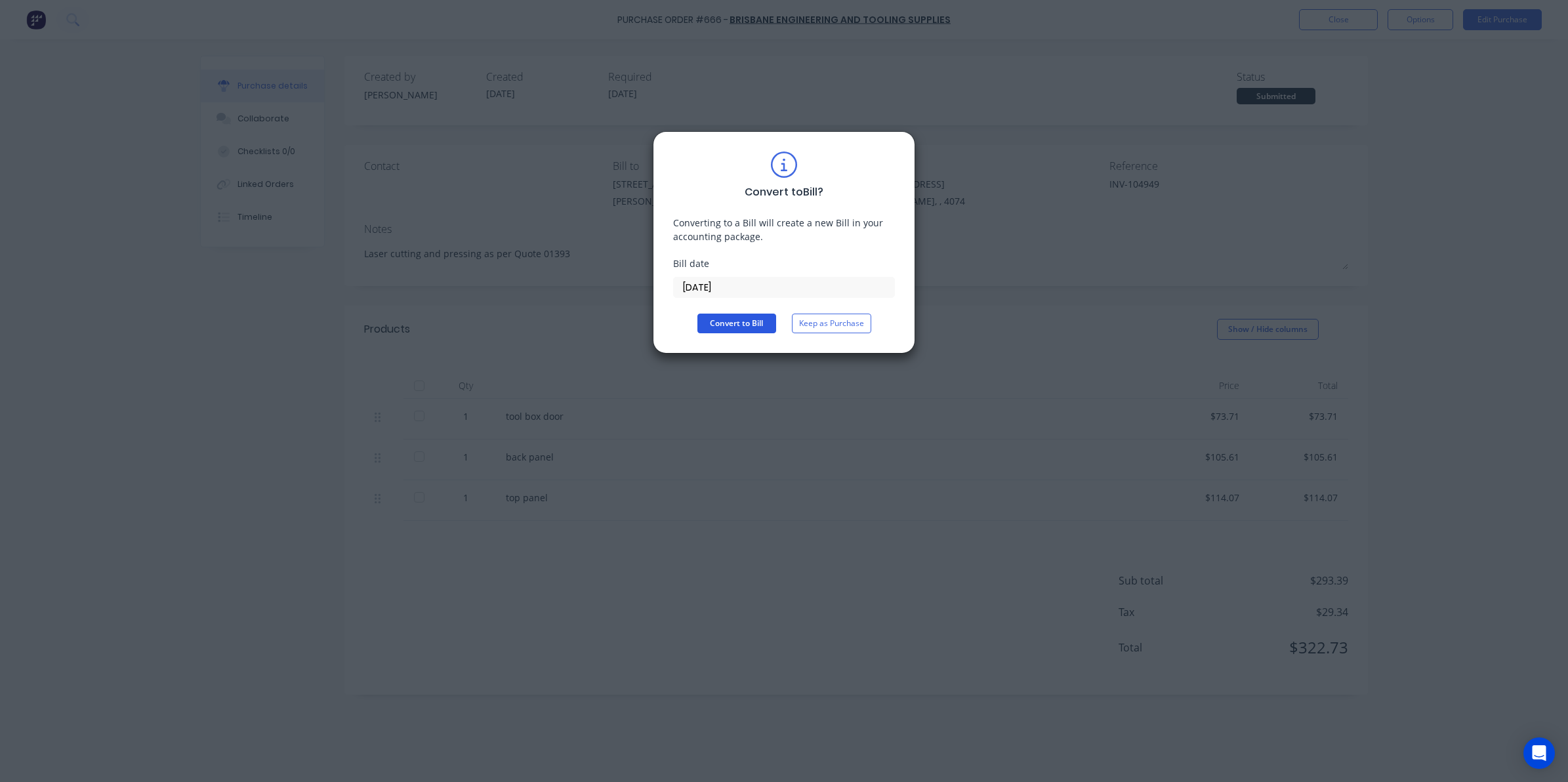
click at [763, 323] on button "Convert to Bill" at bounding box center [737, 323] width 79 height 20
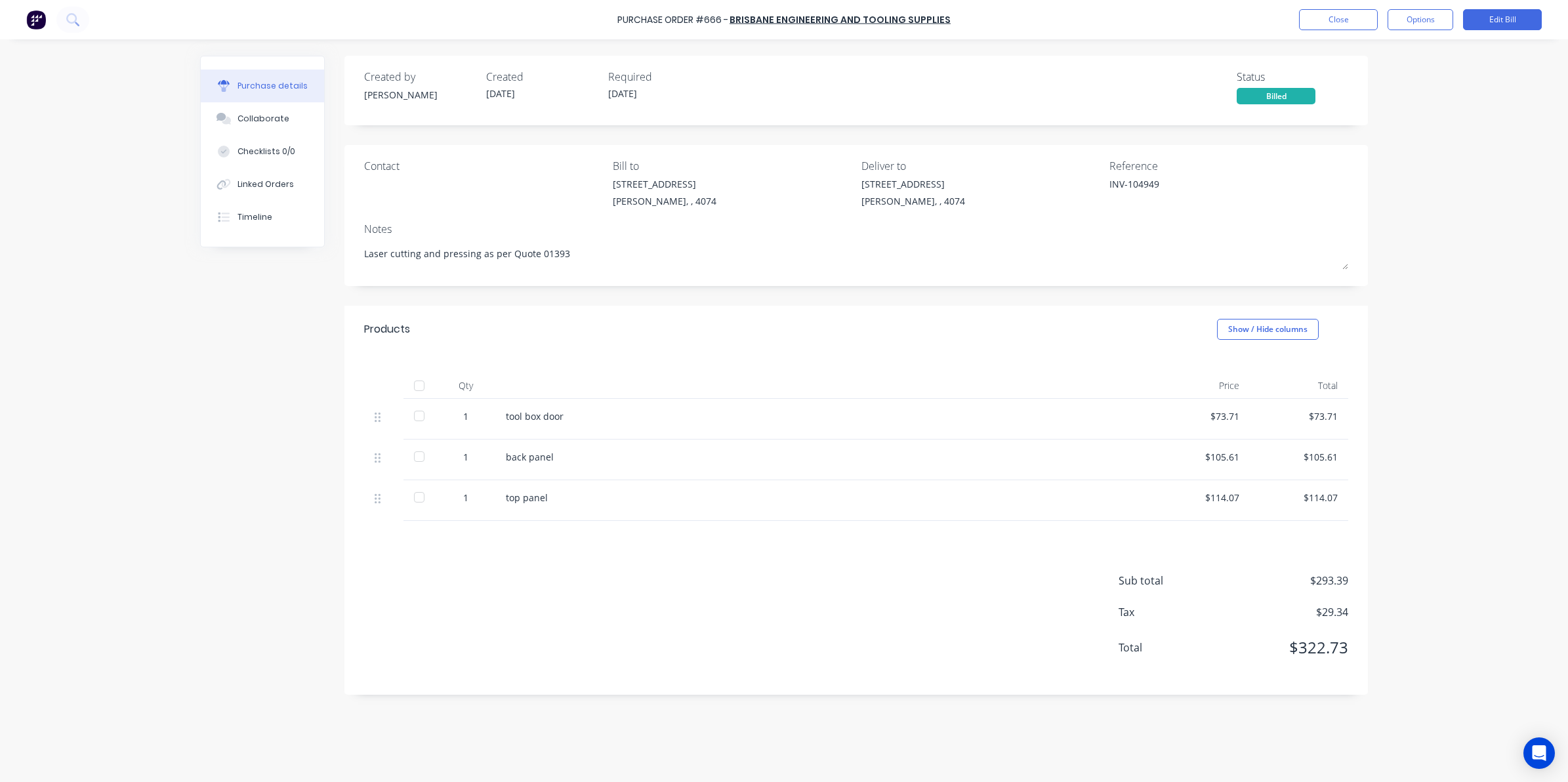
click at [421, 383] on div at bounding box center [419, 386] width 26 height 26
type textarea "x"
drag, startPoint x: 1349, startPoint y: 7, endPoint x: 1348, endPoint y: 13, distance: 6.1
click at [1349, 7] on div "Purchase Order #666 - Brisbane Engineering and Tooling Supplies Close Options E…" at bounding box center [784, 19] width 1568 height 39
click at [1348, 13] on button "Close" at bounding box center [1338, 19] width 79 height 21
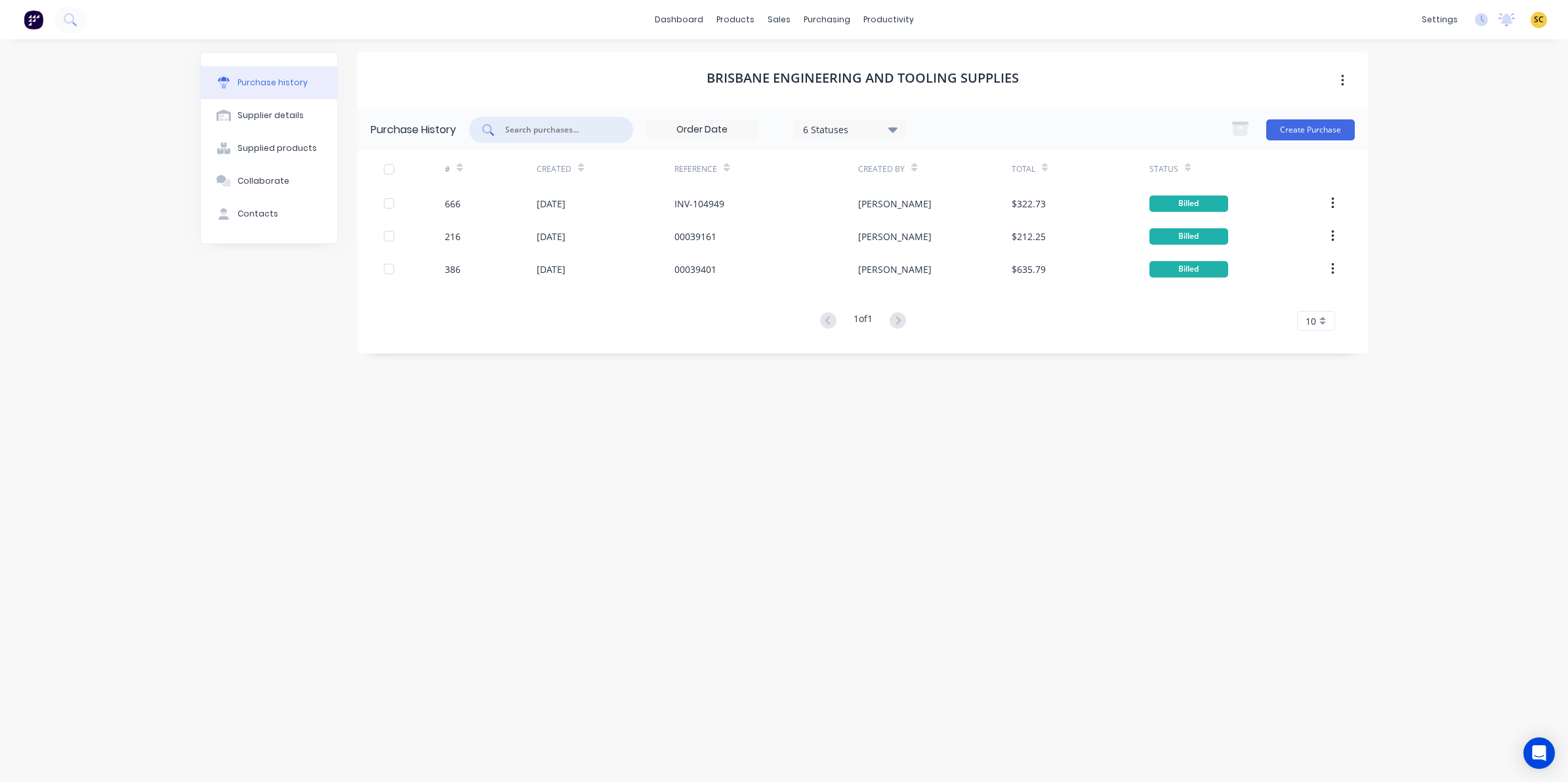
click at [539, 126] on input "text" at bounding box center [557, 129] width 109 height 13
type input "740"
drag, startPoint x: 568, startPoint y: 135, endPoint x: 432, endPoint y: 139, distance: 136.1
click at [432, 139] on div "Purchase History 740 6 Statuses 6 Statuses Create Purchase" at bounding box center [862, 129] width 1010 height 42
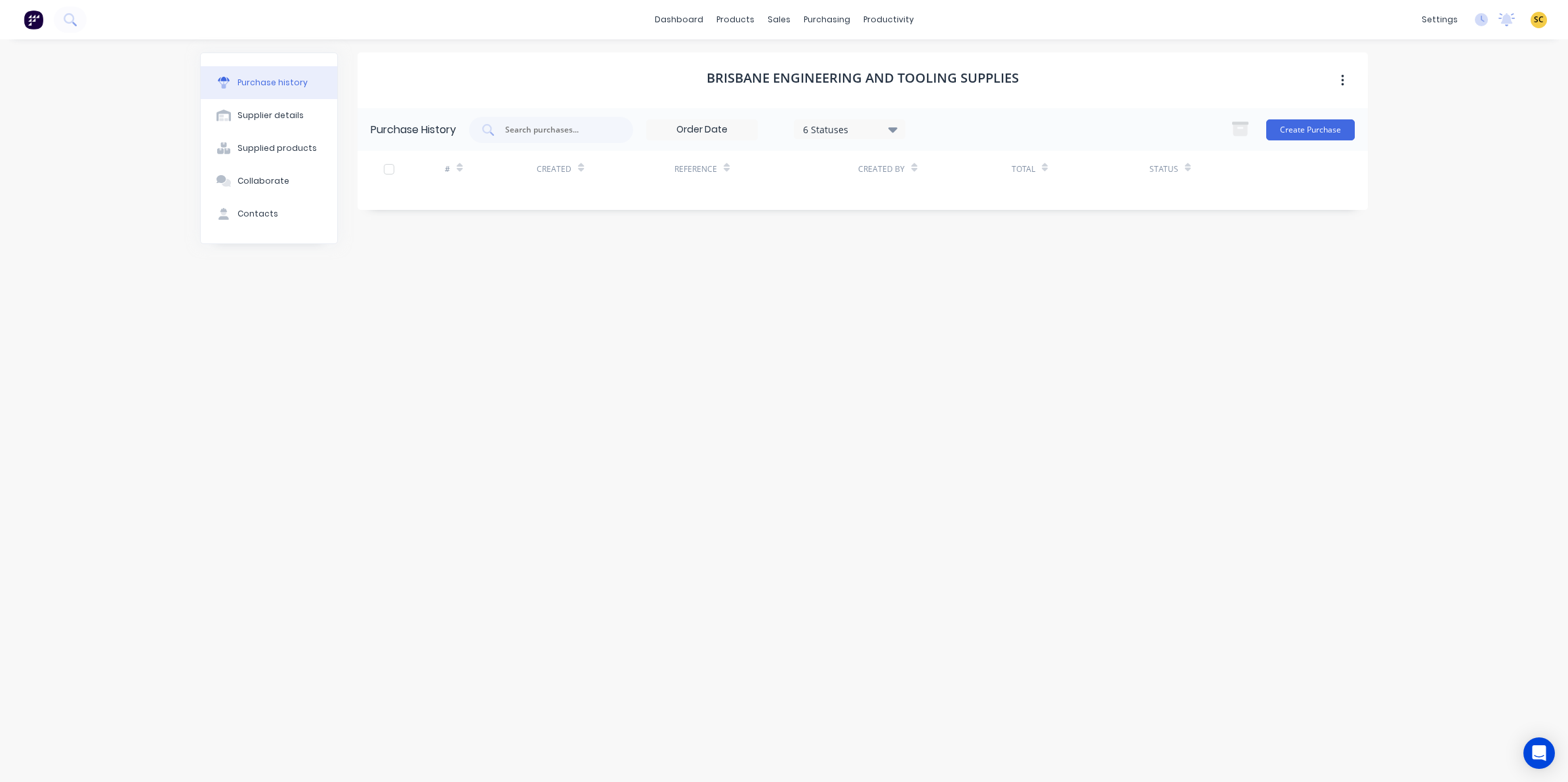
drag, startPoint x: 775, startPoint y: 266, endPoint x: 796, endPoint y: 175, distance: 93.4
click at [774, 266] on div "Brisbane Engineering and Tooling Supplies Purchase History 6 Statuses 6 Statuse…" at bounding box center [862, 403] width 1010 height 703
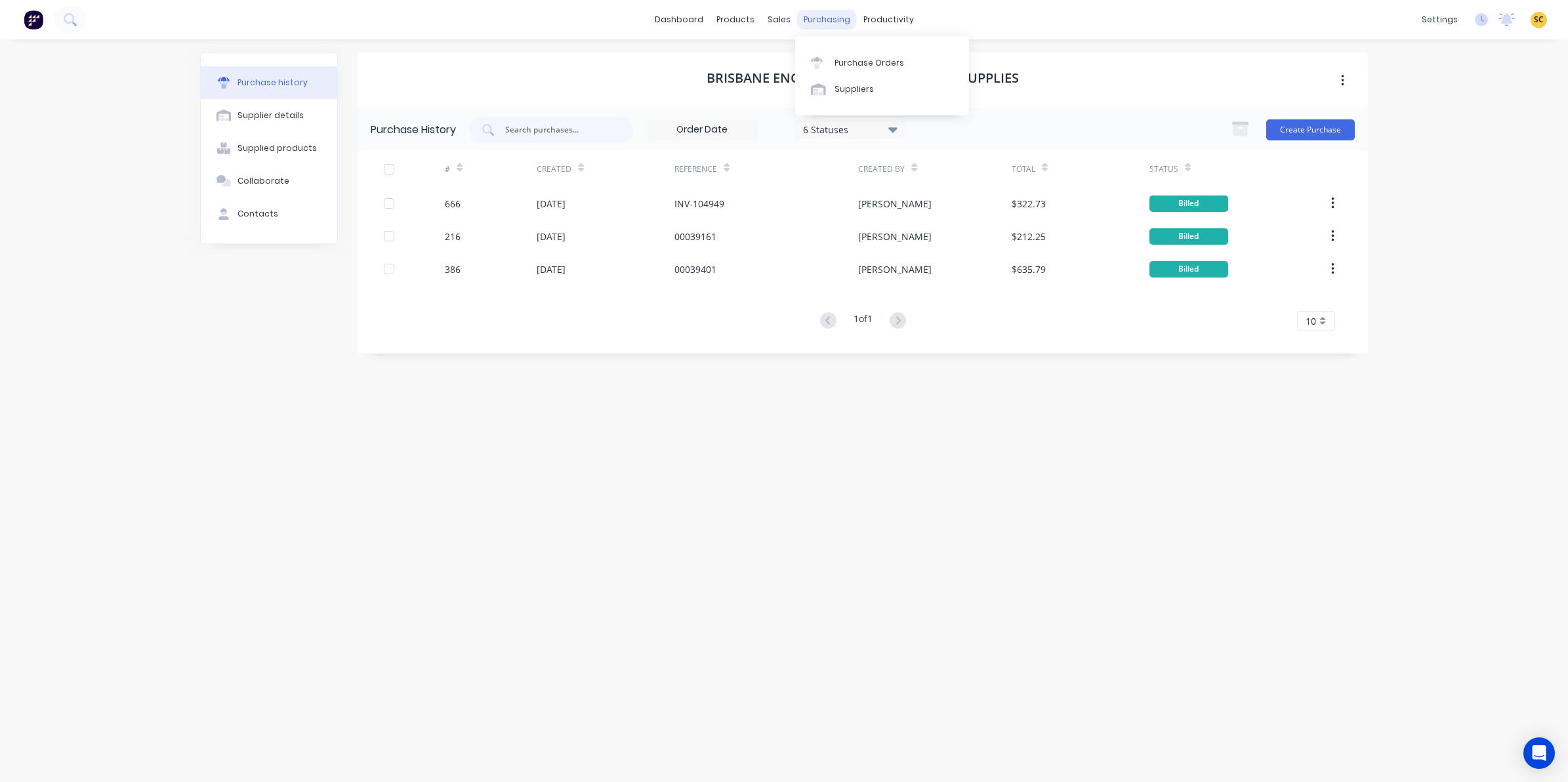
click at [827, 22] on div "purchasing" at bounding box center [827, 20] width 60 height 20
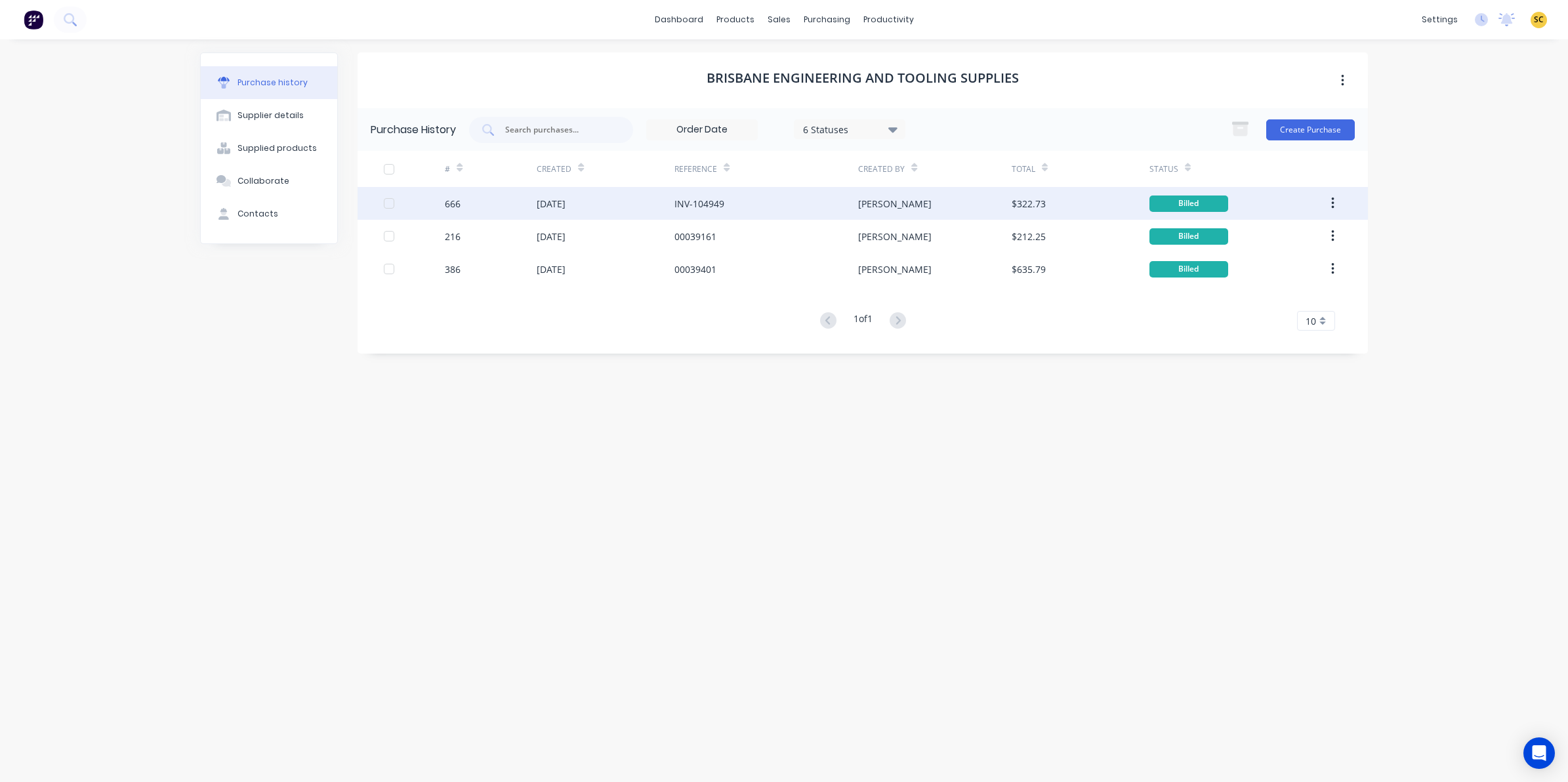
click at [738, 209] on div "INV-104949" at bounding box center [766, 203] width 184 height 33
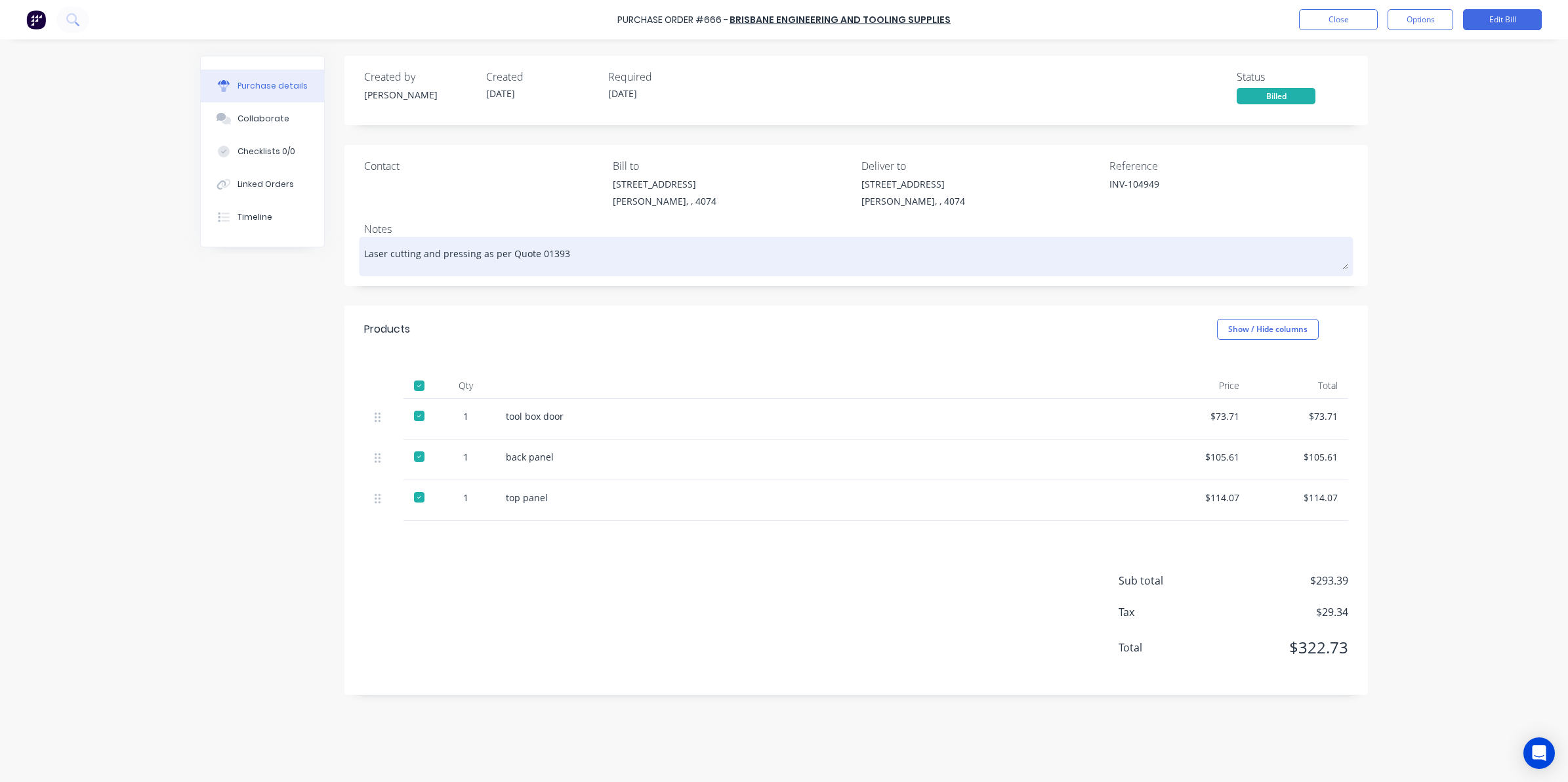
drag, startPoint x: 156, startPoint y: 674, endPoint x: 677, endPoint y: 255, distance: 668.6
click at [677, 255] on textarea "Laser cutting and pressing as per Quote 01393" at bounding box center [856, 255] width 984 height 29
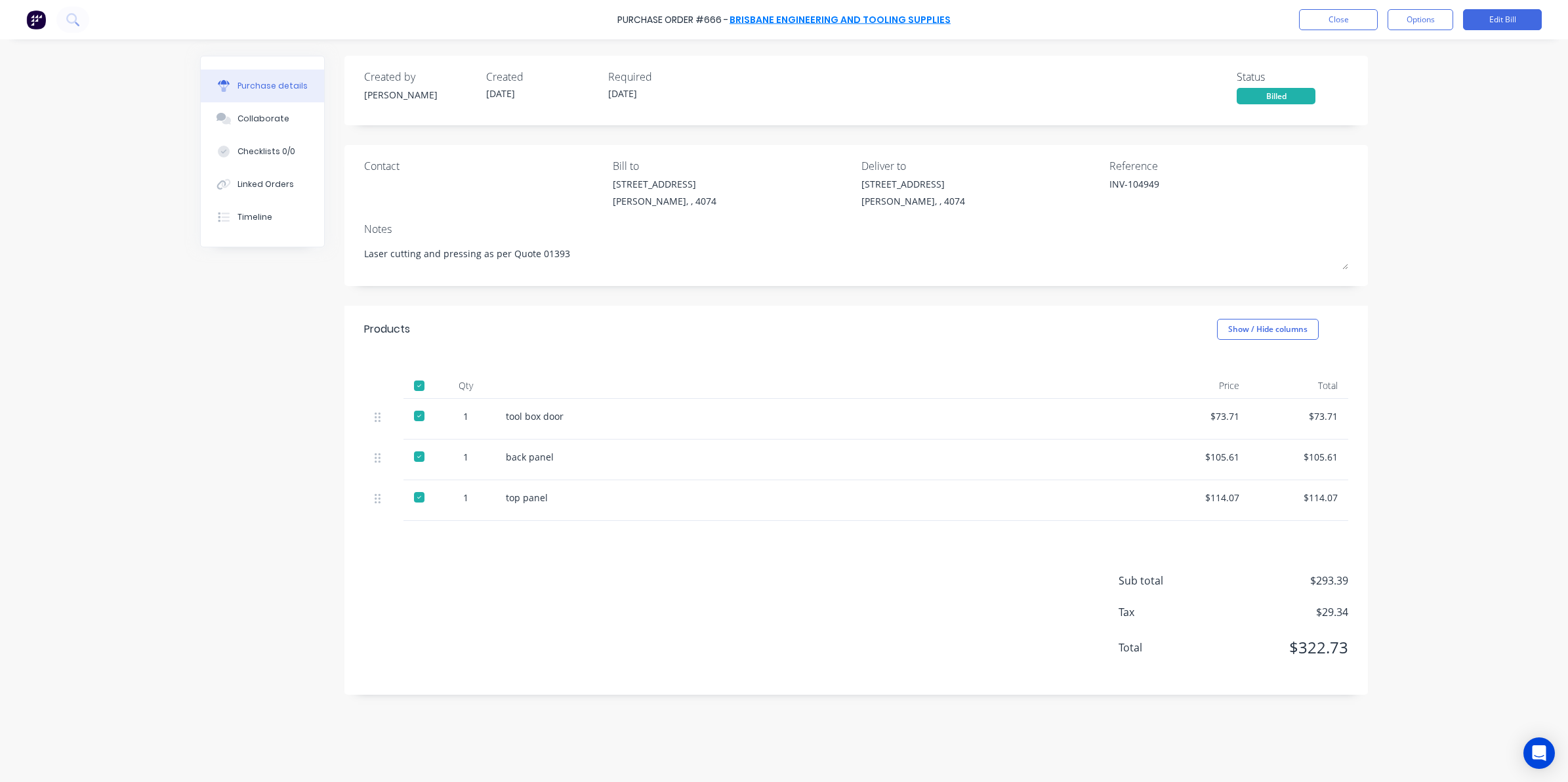
type textarea "x"
click at [799, 25] on link "Brisbane Engineering and Tooling Supplies" at bounding box center [840, 19] width 221 height 13
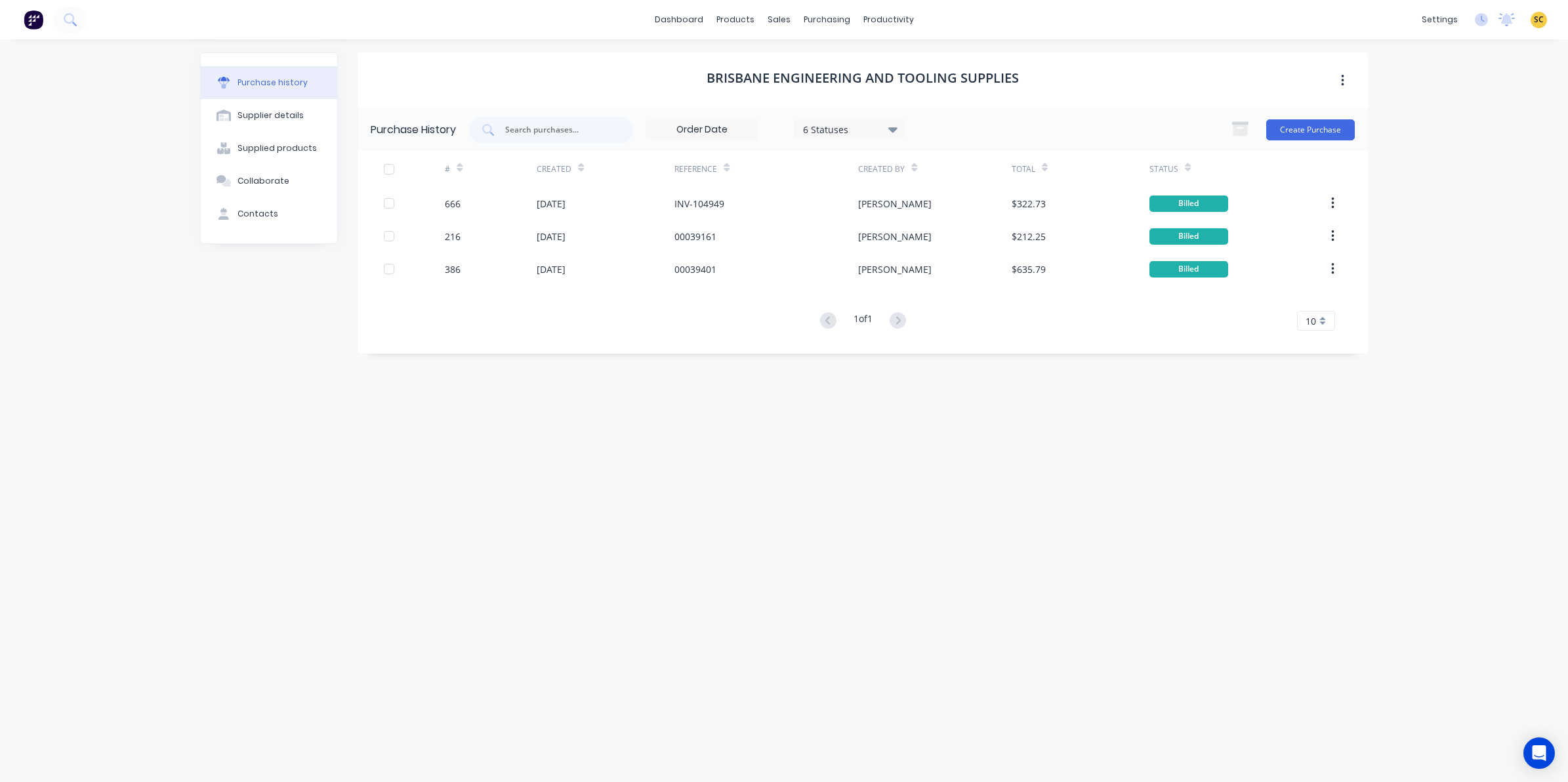
click at [367, 96] on div "Brisbane Engineering and Tooling Supplies" at bounding box center [862, 80] width 1010 height 55
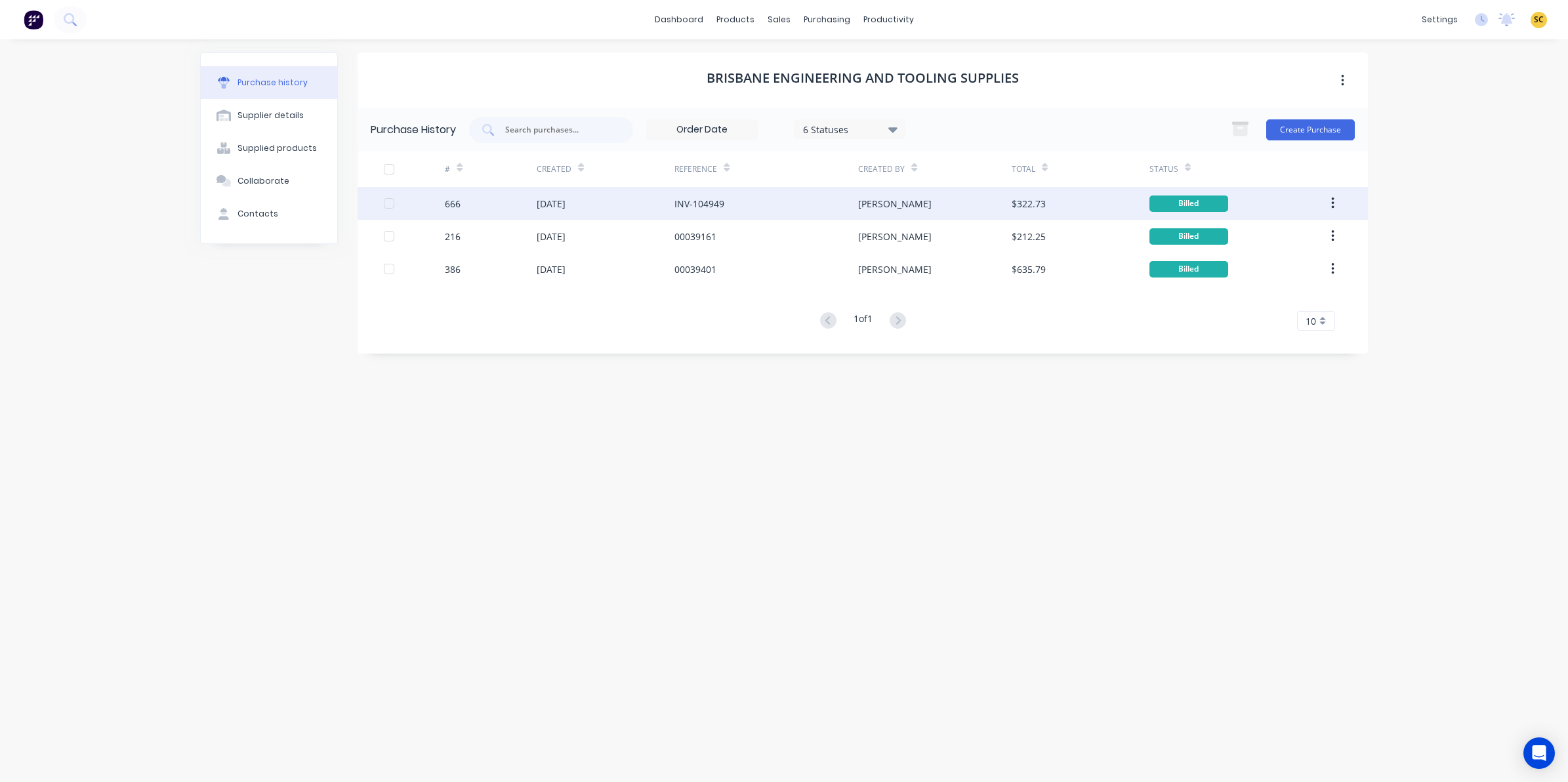
click at [1338, 203] on button "button" at bounding box center [1332, 203] width 31 height 24
click at [1262, 268] on div "Duplicate" at bounding box center [1285, 264] width 101 height 19
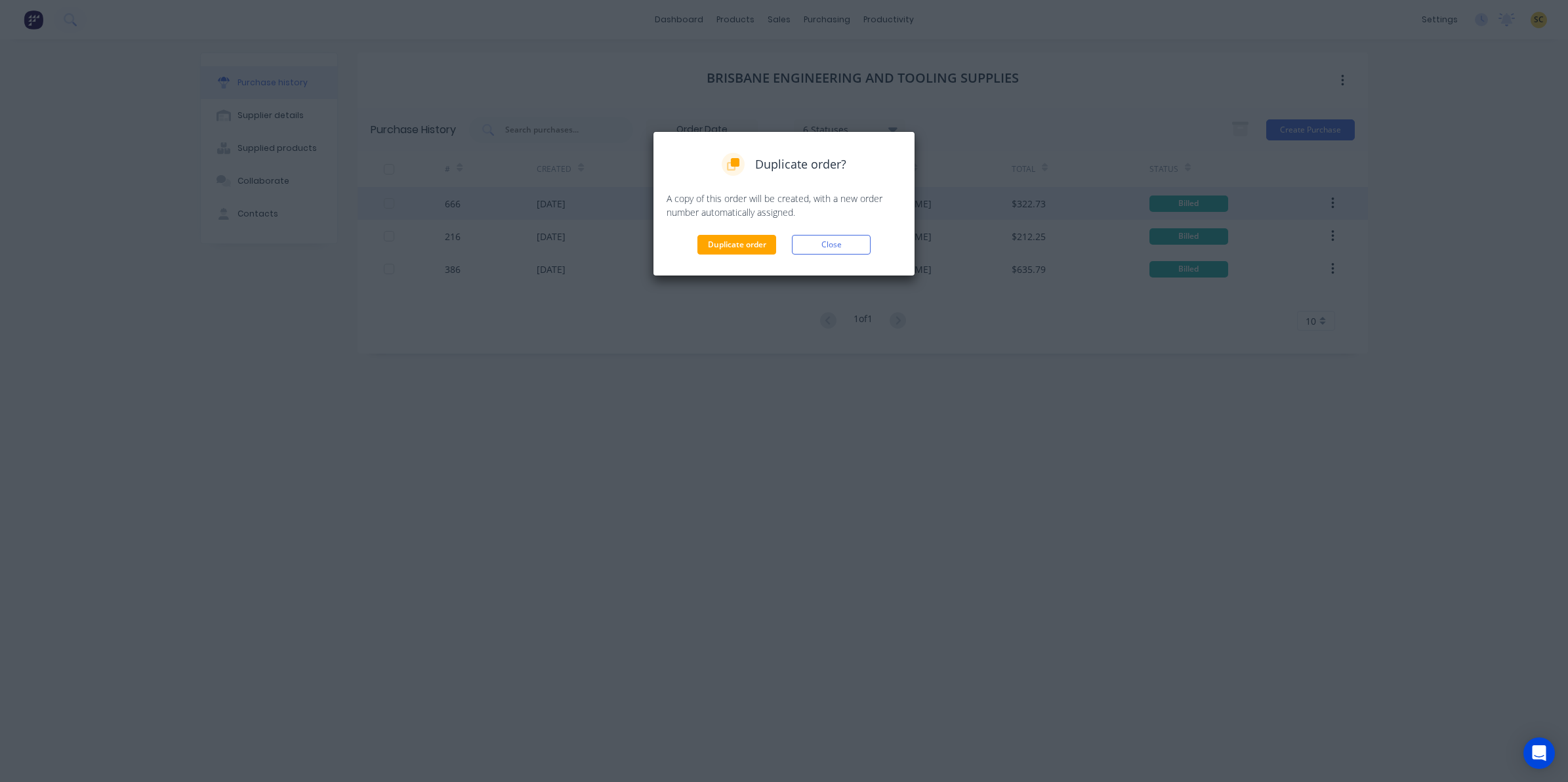
click at [864, 259] on div "Duplicate order? A copy of this order will be created, with a new order number …" at bounding box center [784, 203] width 262 height 145
click at [851, 248] on button "Close" at bounding box center [831, 245] width 79 height 20
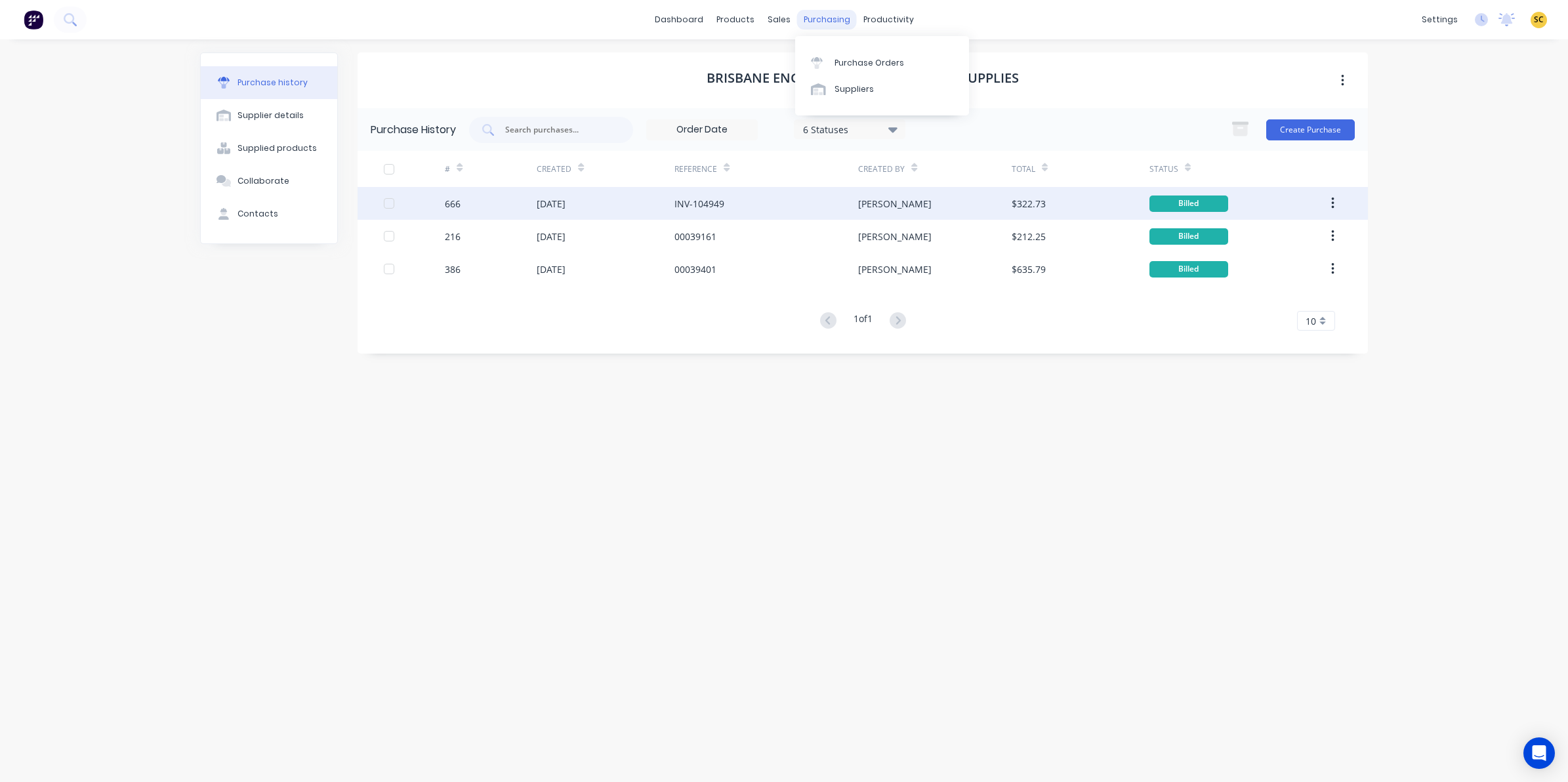
click at [837, 12] on div "purchasing" at bounding box center [827, 20] width 60 height 20
click at [854, 63] on div "Purchase Orders" at bounding box center [869, 62] width 69 height 12
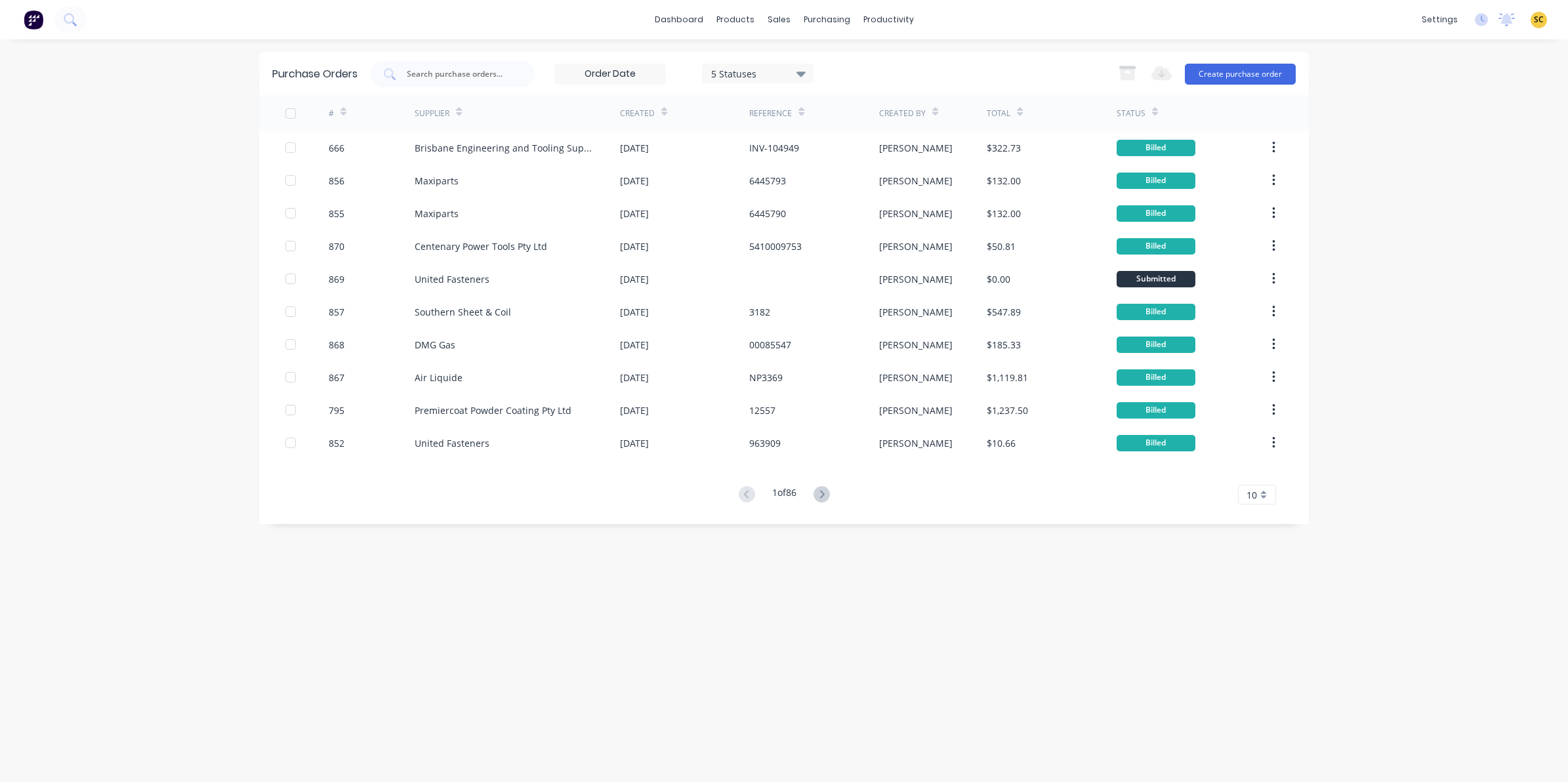
click at [473, 79] on input "text" at bounding box center [460, 74] width 109 height 13
drag, startPoint x: 473, startPoint y: 79, endPoint x: 349, endPoint y: 74, distance: 124.1
click at [349, 74] on div "Purchase Orders 5 Statuses 5 Statuses Export to Excel (XLSX) Create purchase or…" at bounding box center [784, 73] width 1049 height 42
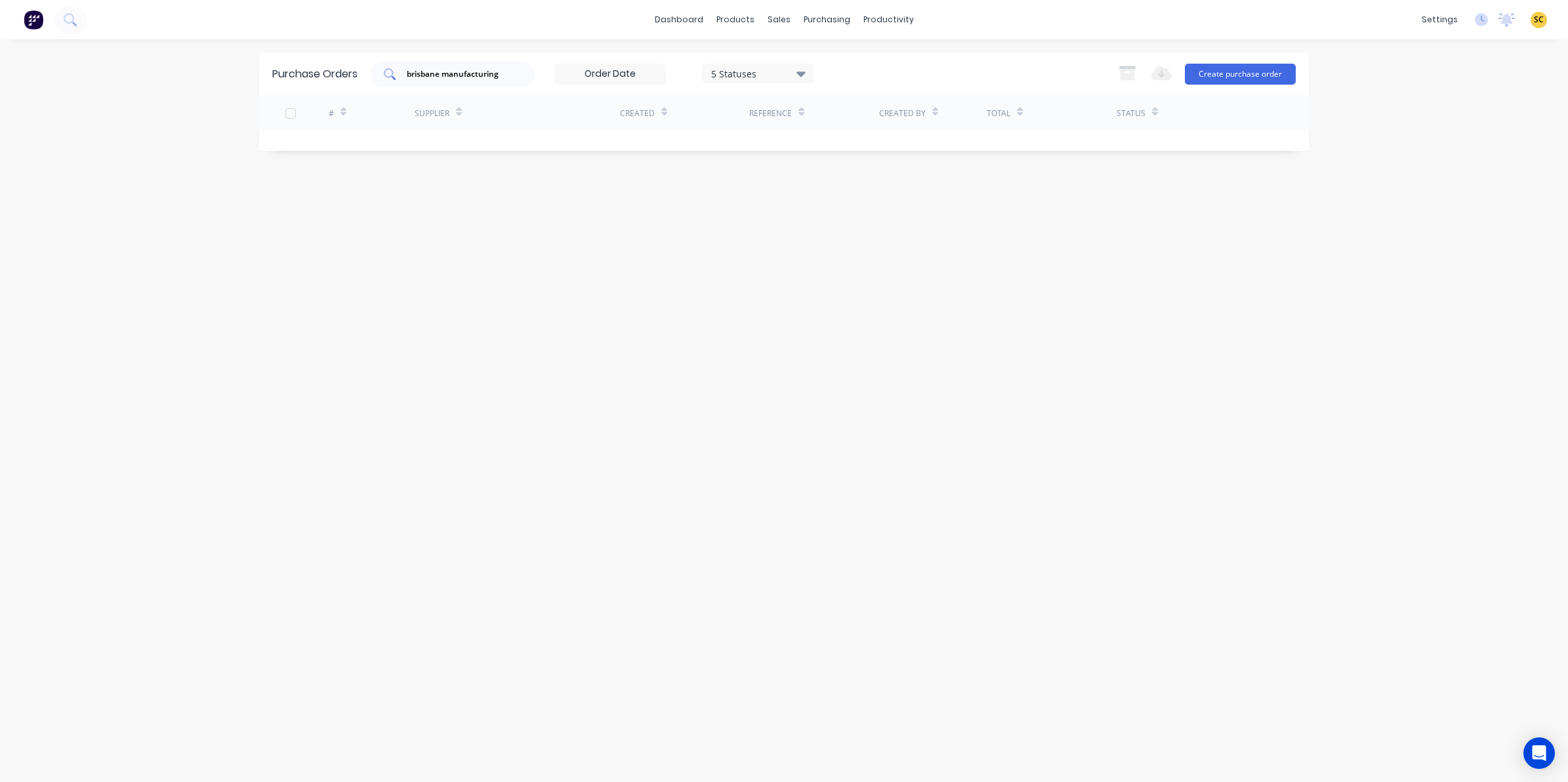
drag, startPoint x: 515, startPoint y: 78, endPoint x: 440, endPoint y: 69, distance: 75.5
click at [440, 69] on div "brisbane manufacturing" at bounding box center [452, 74] width 164 height 26
drag, startPoint x: 444, startPoint y: 72, endPoint x: 530, endPoint y: 77, distance: 86.1
click at [530, 77] on div "brisbane manufacturing" at bounding box center [452, 74] width 164 height 26
type input "brisbane metal"
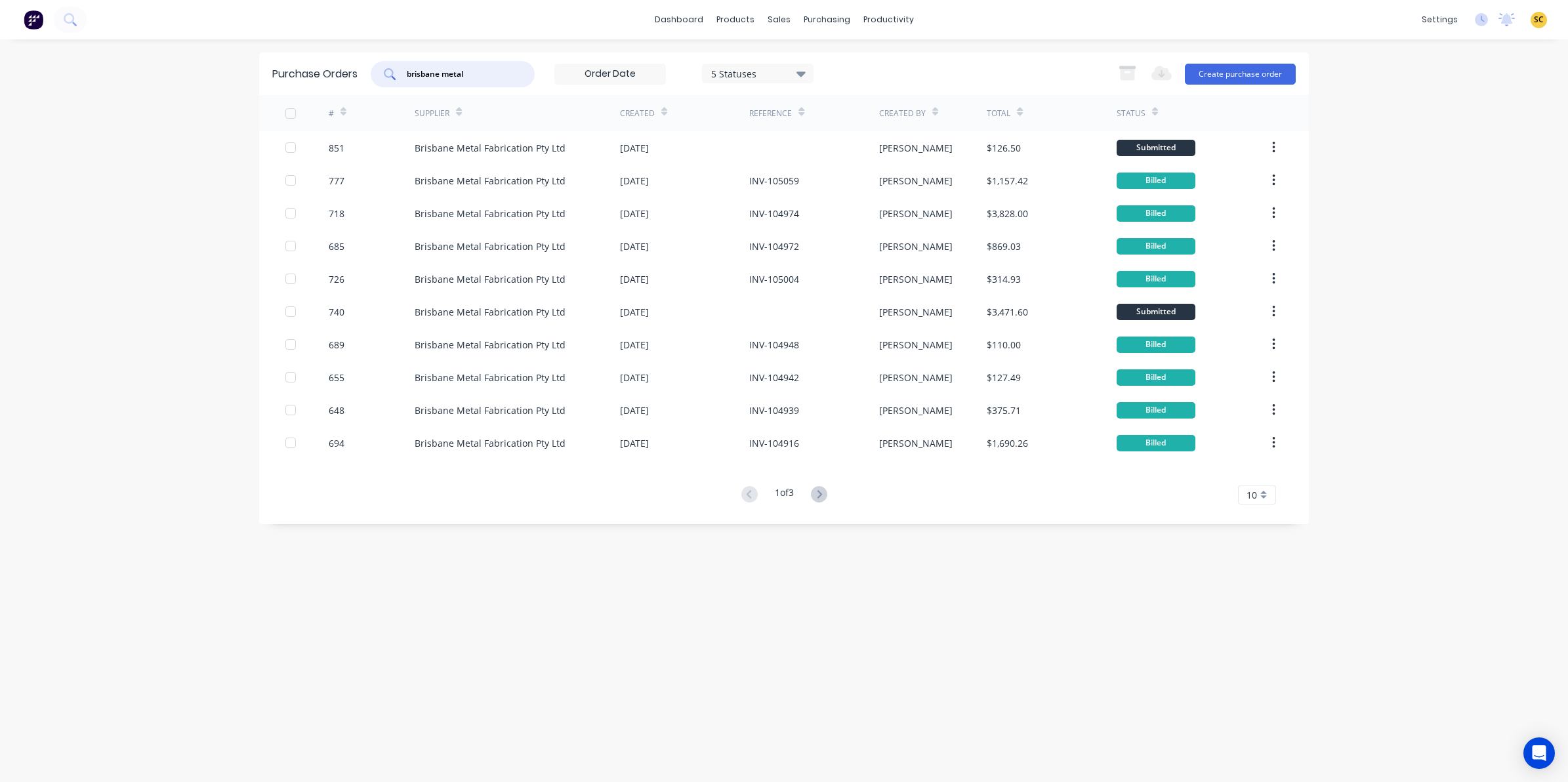
click at [1262, 500] on div "10" at bounding box center [1256, 495] width 38 height 20
click at [1255, 657] on div "35" at bounding box center [1257, 658] width 37 height 23
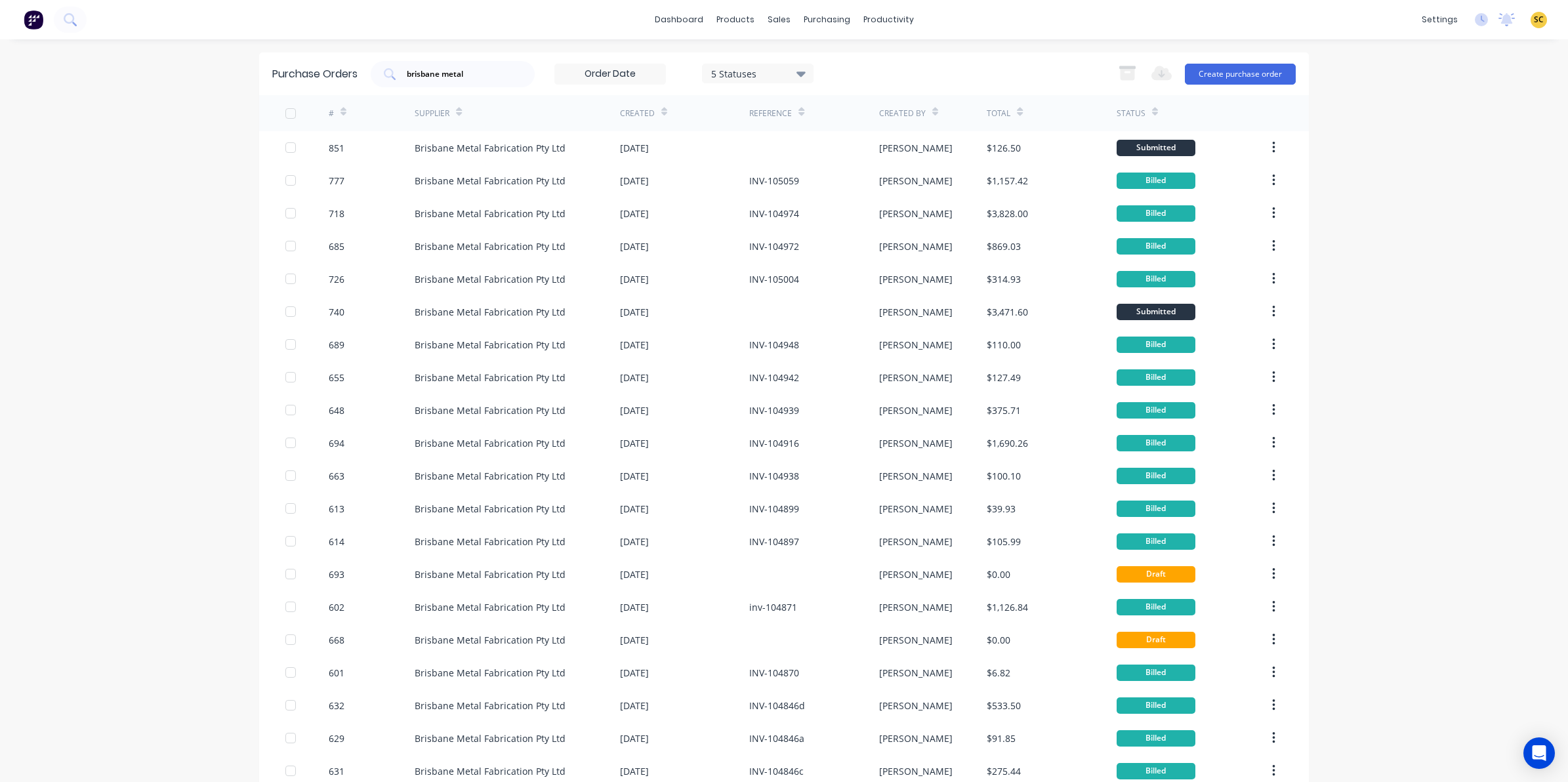
click at [660, 112] on div "Created" at bounding box center [684, 113] width 129 height 36
click at [661, 109] on icon at bounding box center [664, 112] width 6 height 10
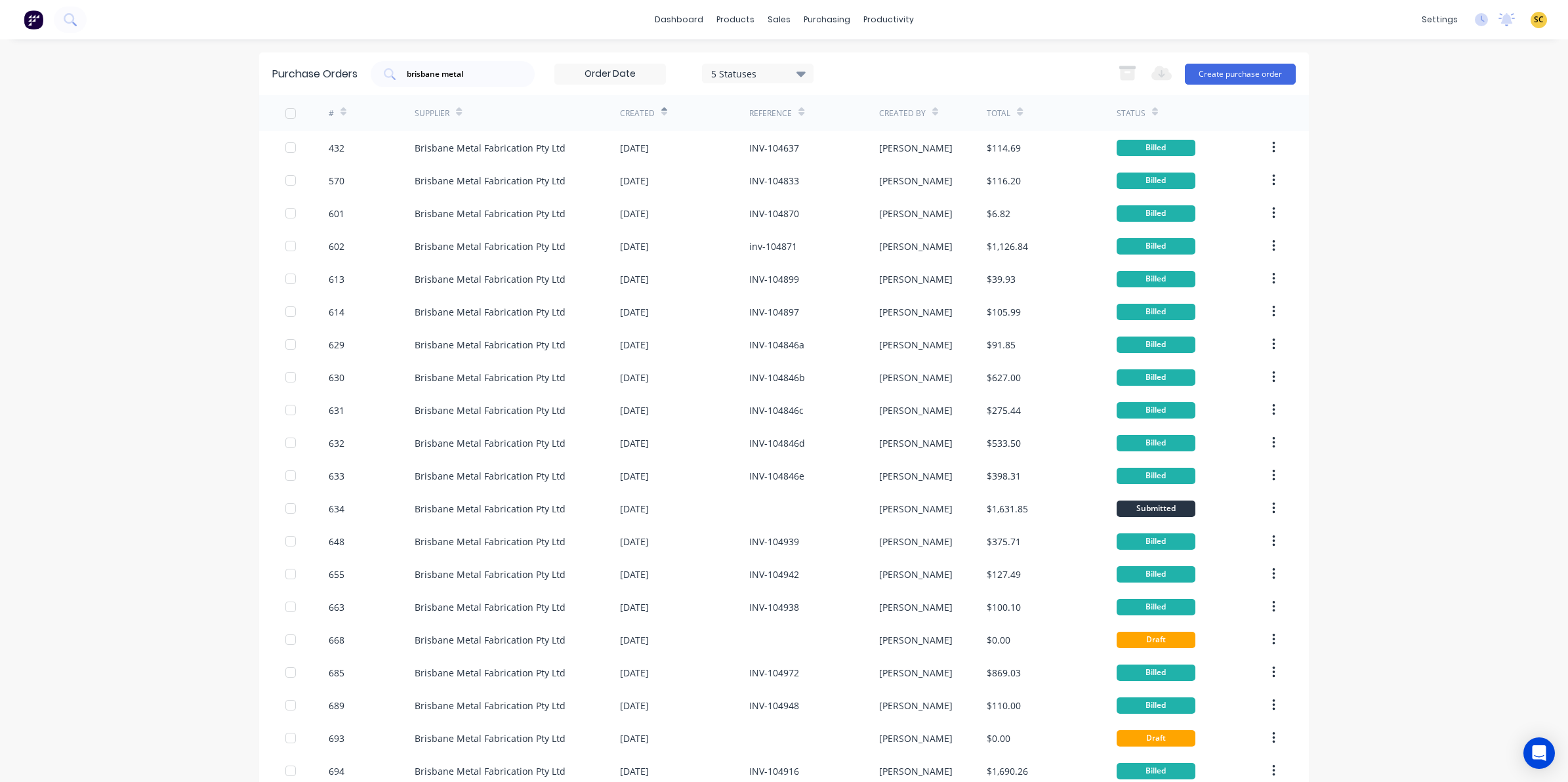
click at [661, 112] on icon at bounding box center [664, 112] width 6 height 10
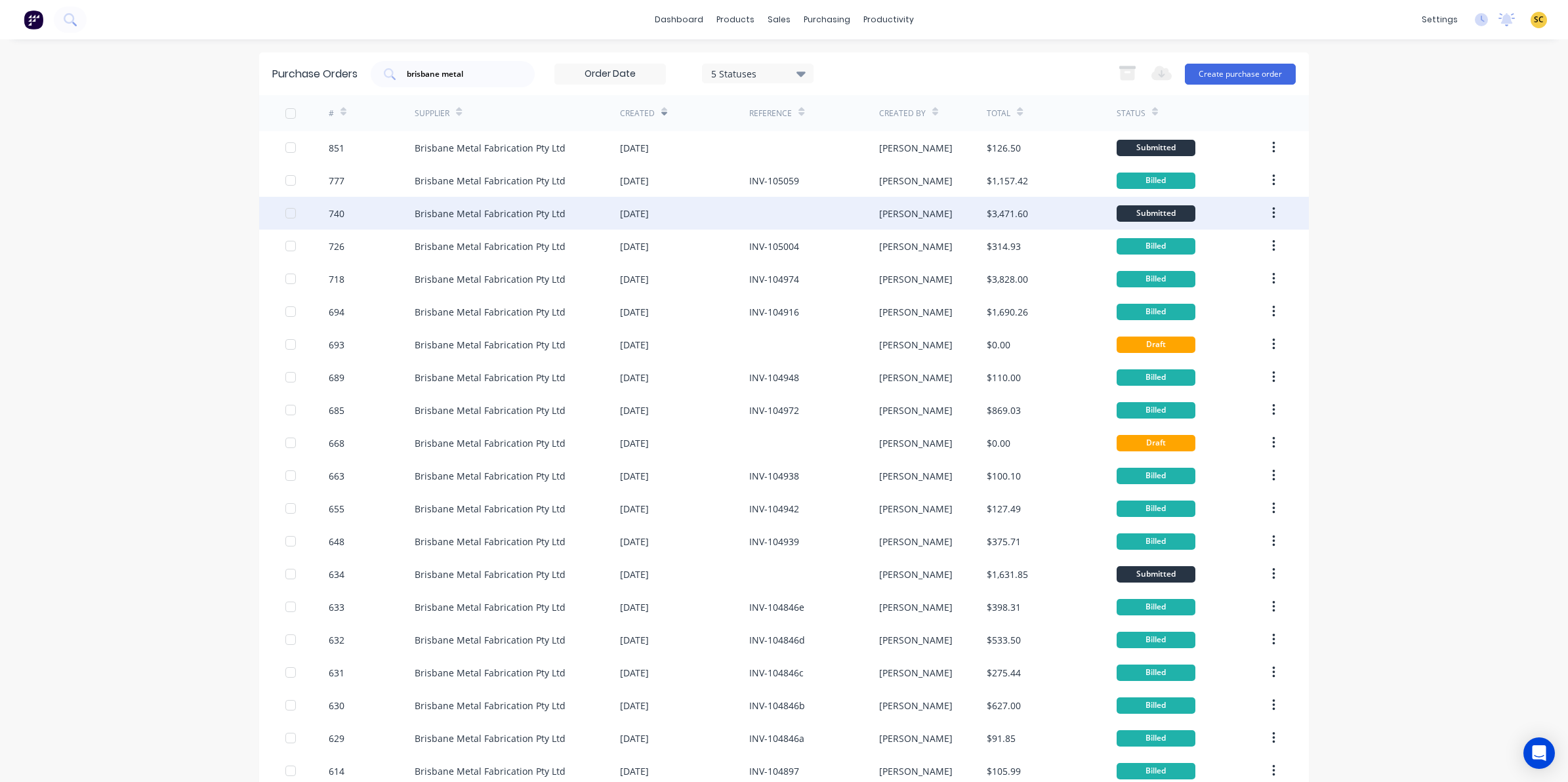
click at [392, 213] on div "740" at bounding box center [372, 213] width 86 height 33
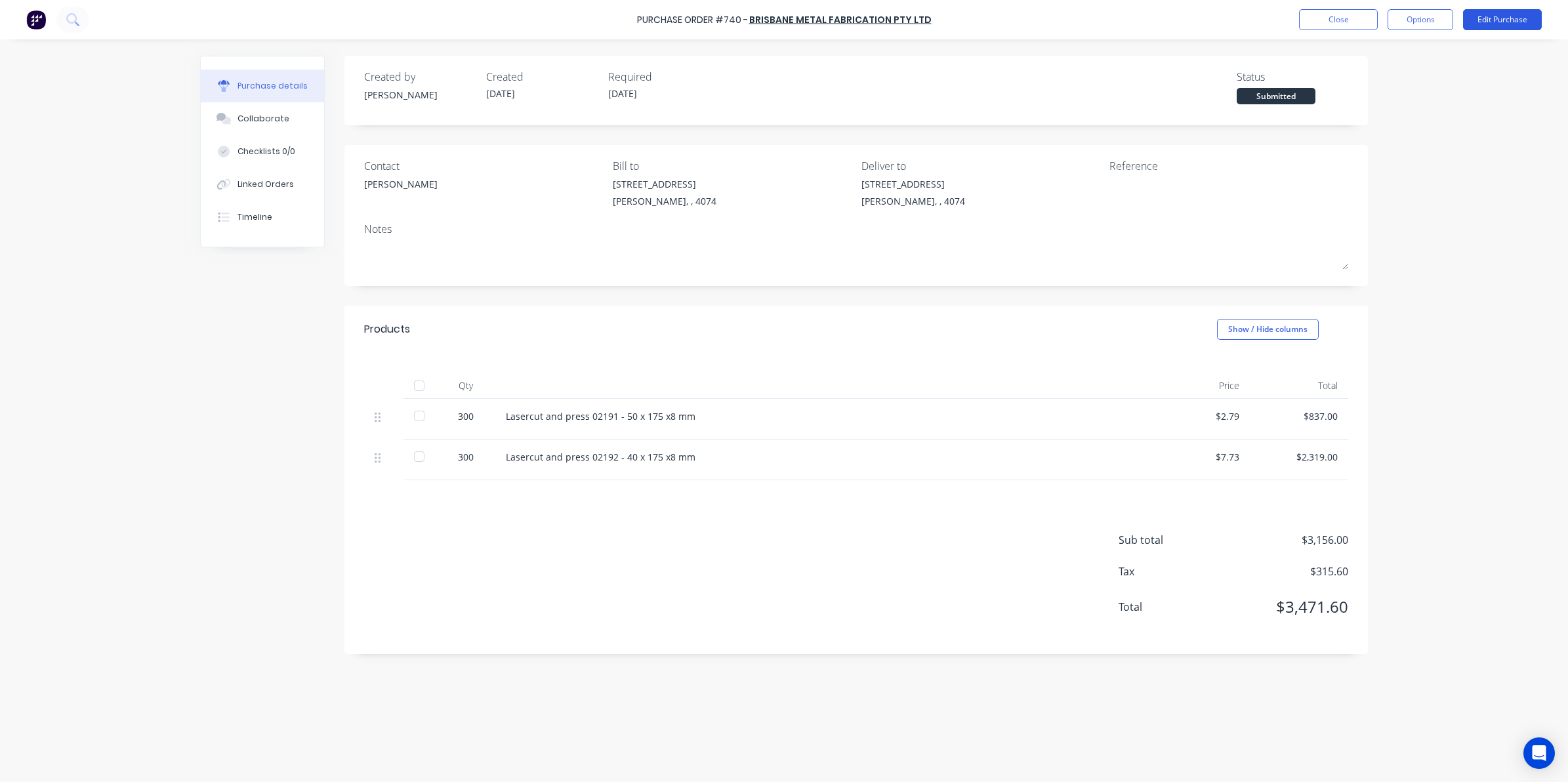
click at [1517, 22] on button "Edit Purchase" at bounding box center [1502, 19] width 79 height 21
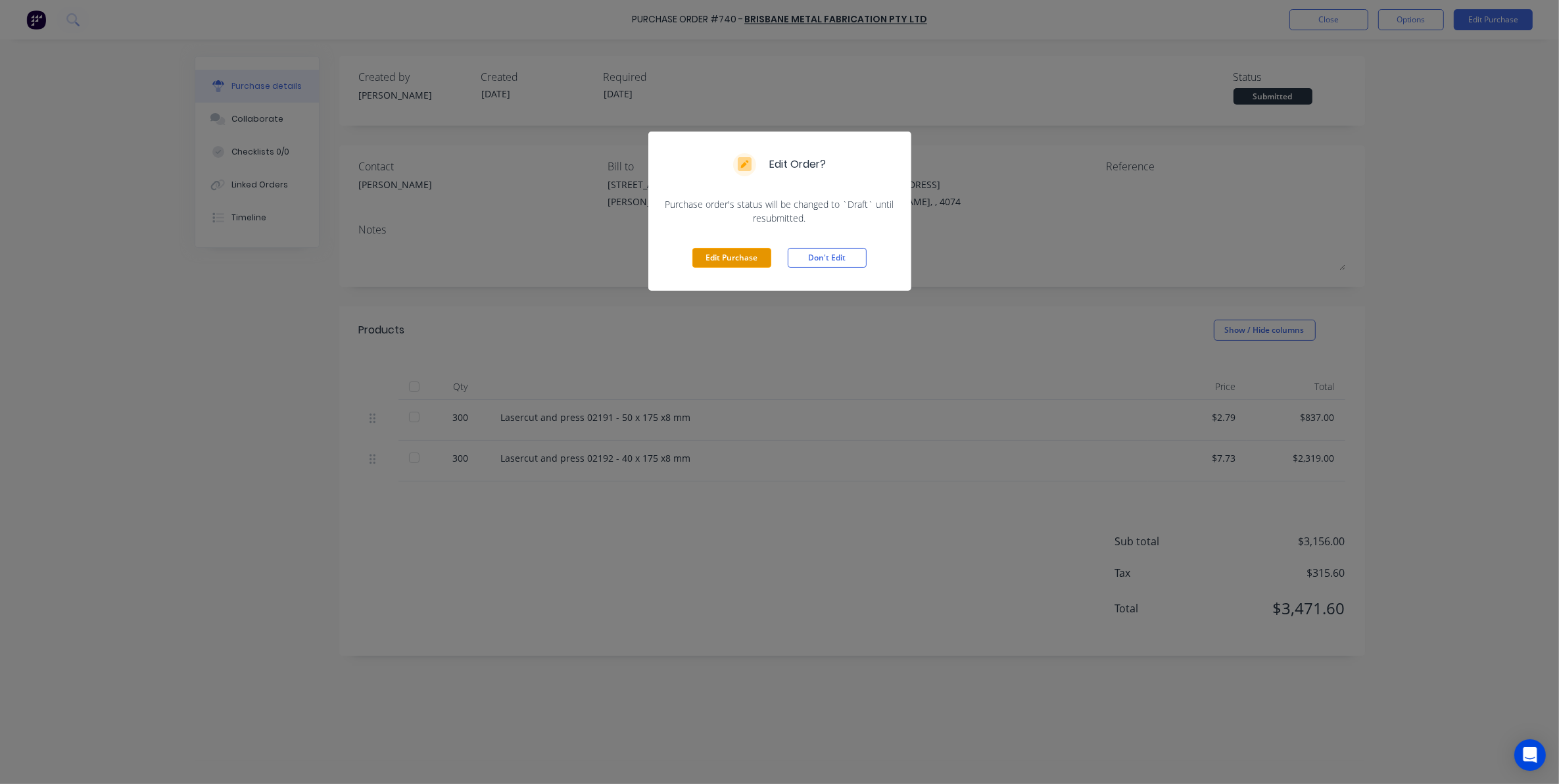
click at [747, 263] on button "Edit Purchase" at bounding box center [732, 258] width 79 height 20
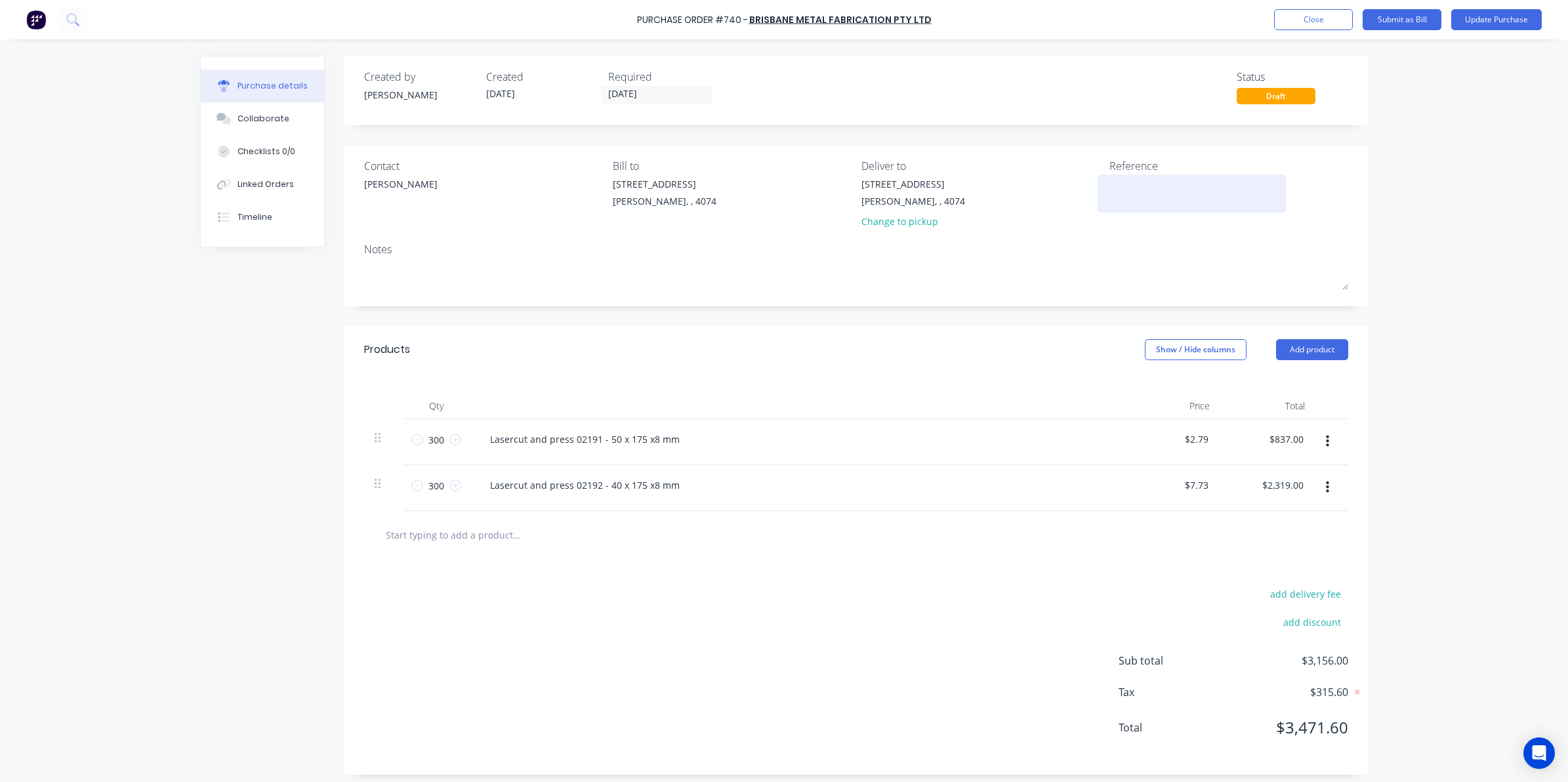
click at [1115, 184] on textarea at bounding box center [1191, 192] width 164 height 29
type textarea "INV-105"
type textarea "x"
type textarea "INV-1050"
type textarea "x"
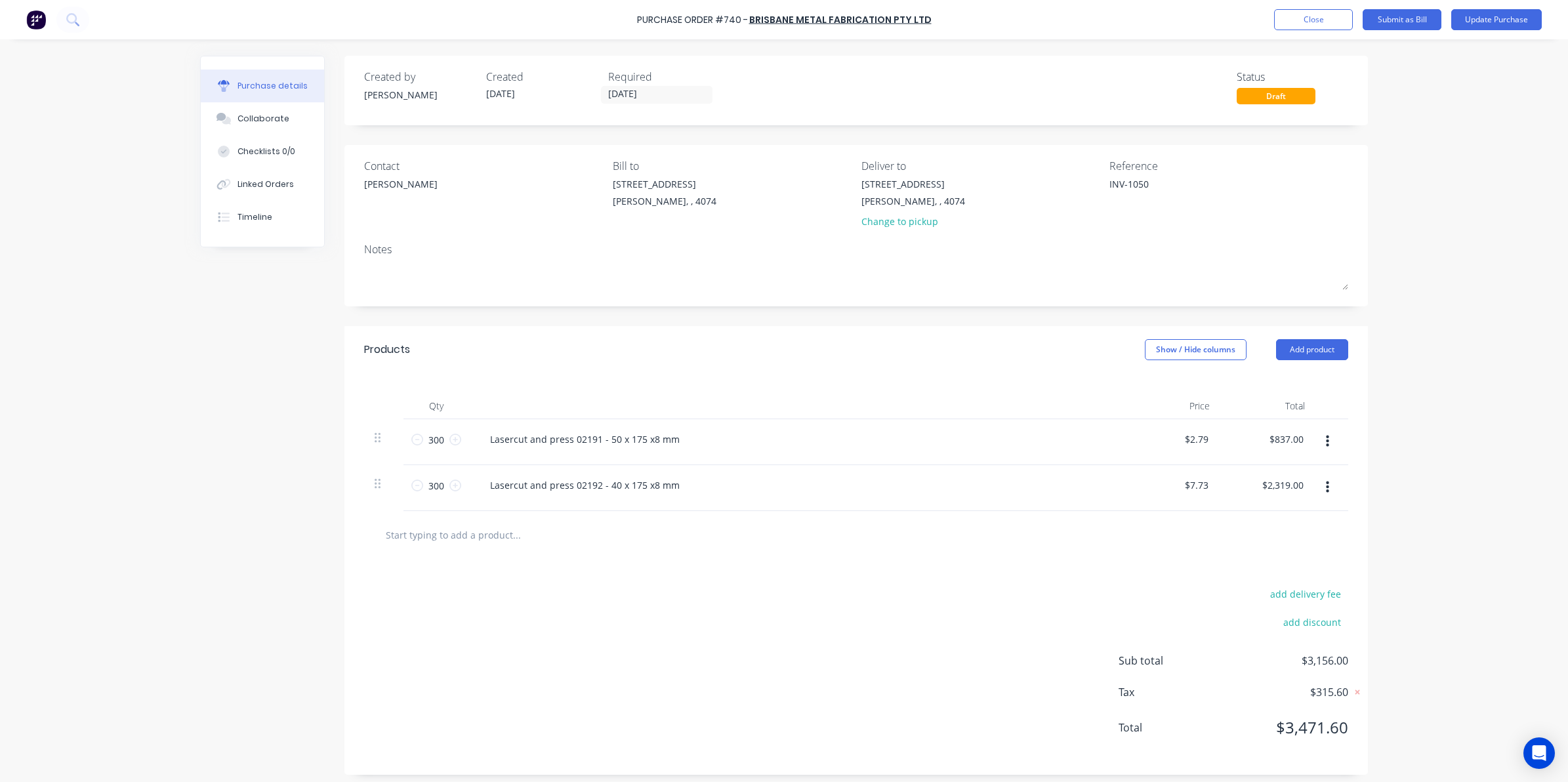
type textarea "INV-10502"
type textarea "x"
type textarea "INV-105022"
type textarea "x"
type textarea "INV-105022"
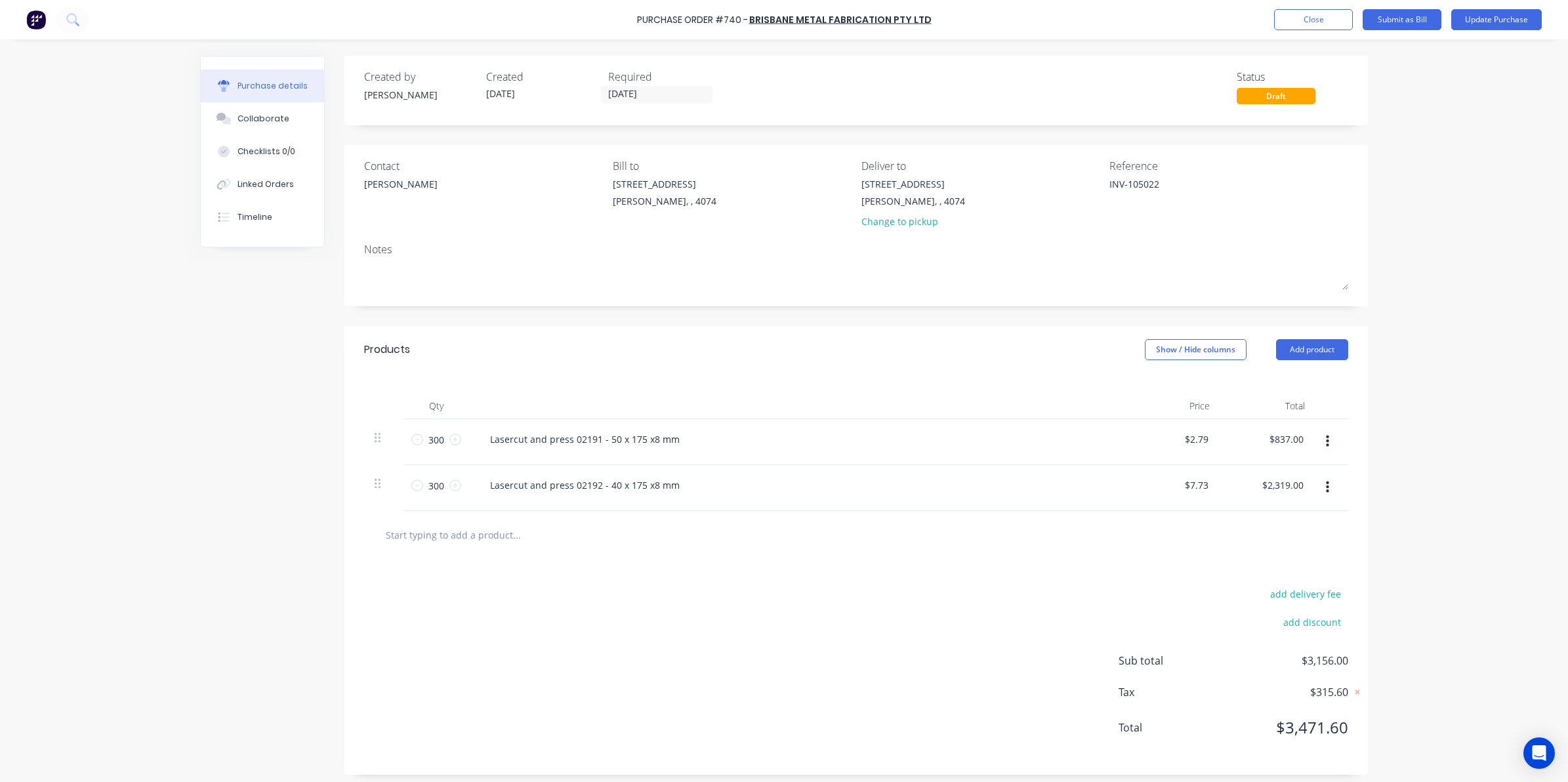
click at [109, 455] on div "Purchase Order #740 - Brisbane Metal Fabrication Pty Ltd Add product Close Subm…" at bounding box center [784, 391] width 1568 height 782
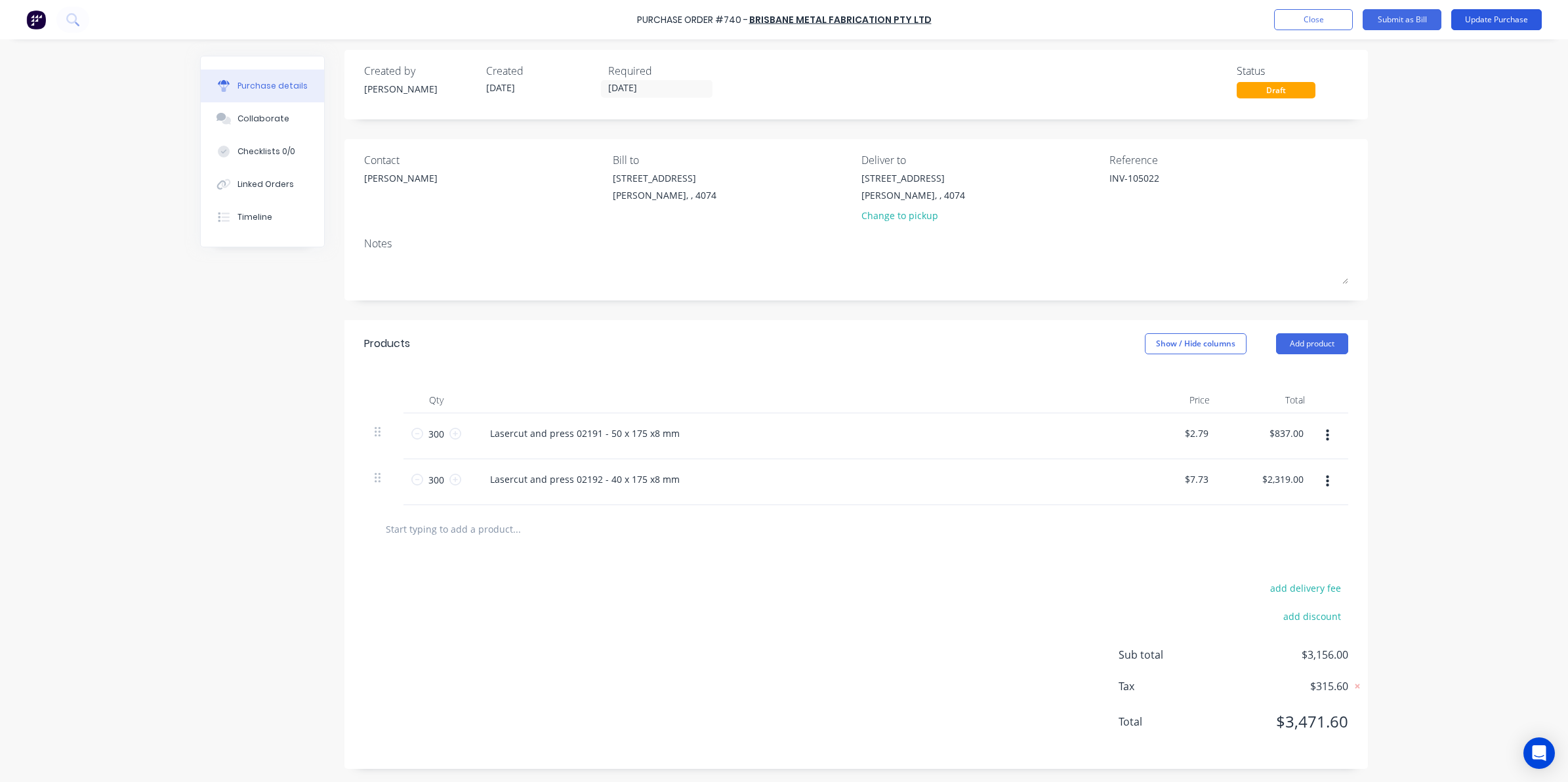
click at [1507, 15] on button "Update Purchase" at bounding box center [1496, 19] width 91 height 21
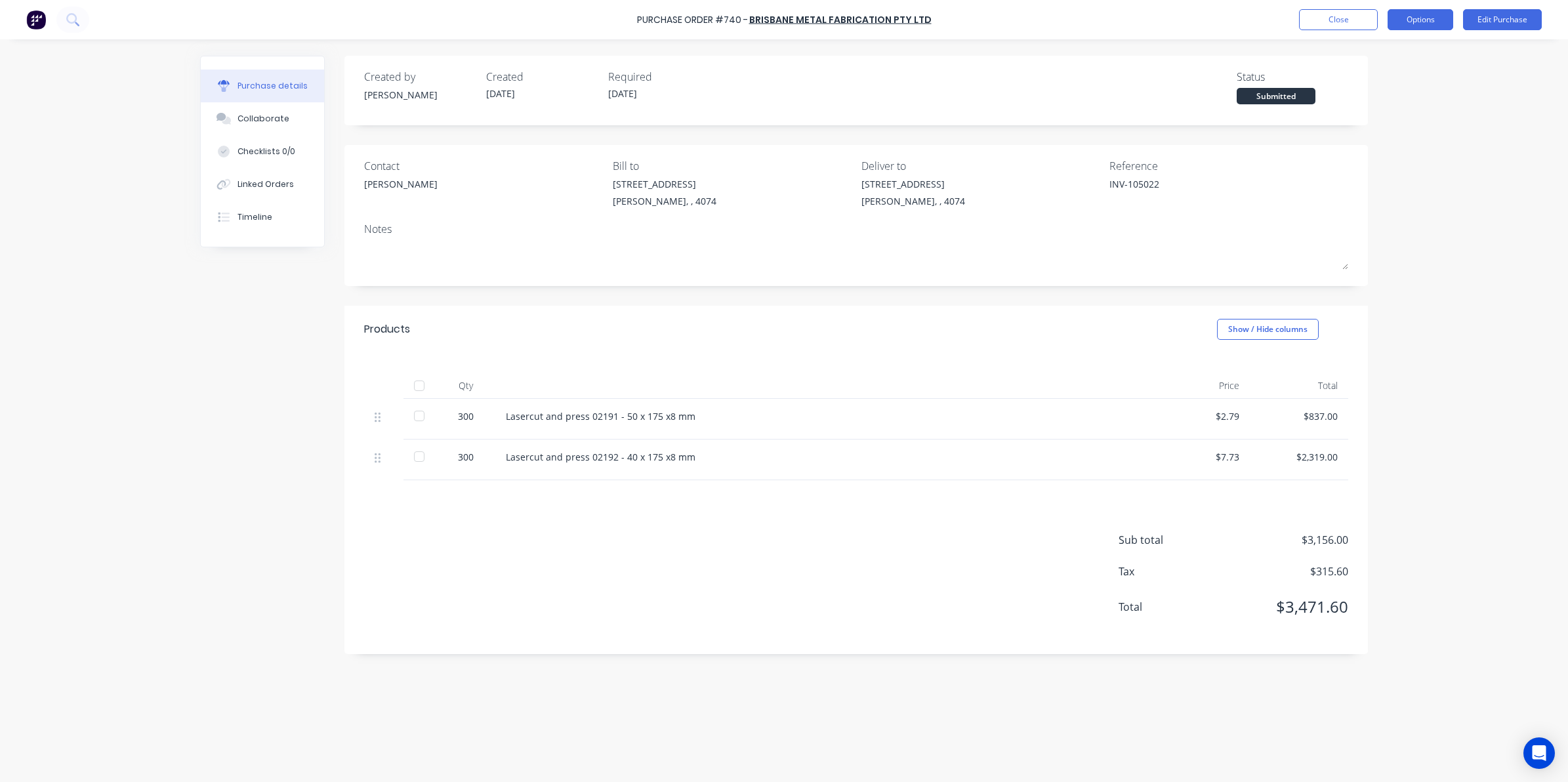
click at [1403, 23] on button "Options" at bounding box center [1419, 19] width 65 height 21
click at [1384, 84] on div "Convert to Bill" at bounding box center [1390, 79] width 101 height 19
type textarea "x"
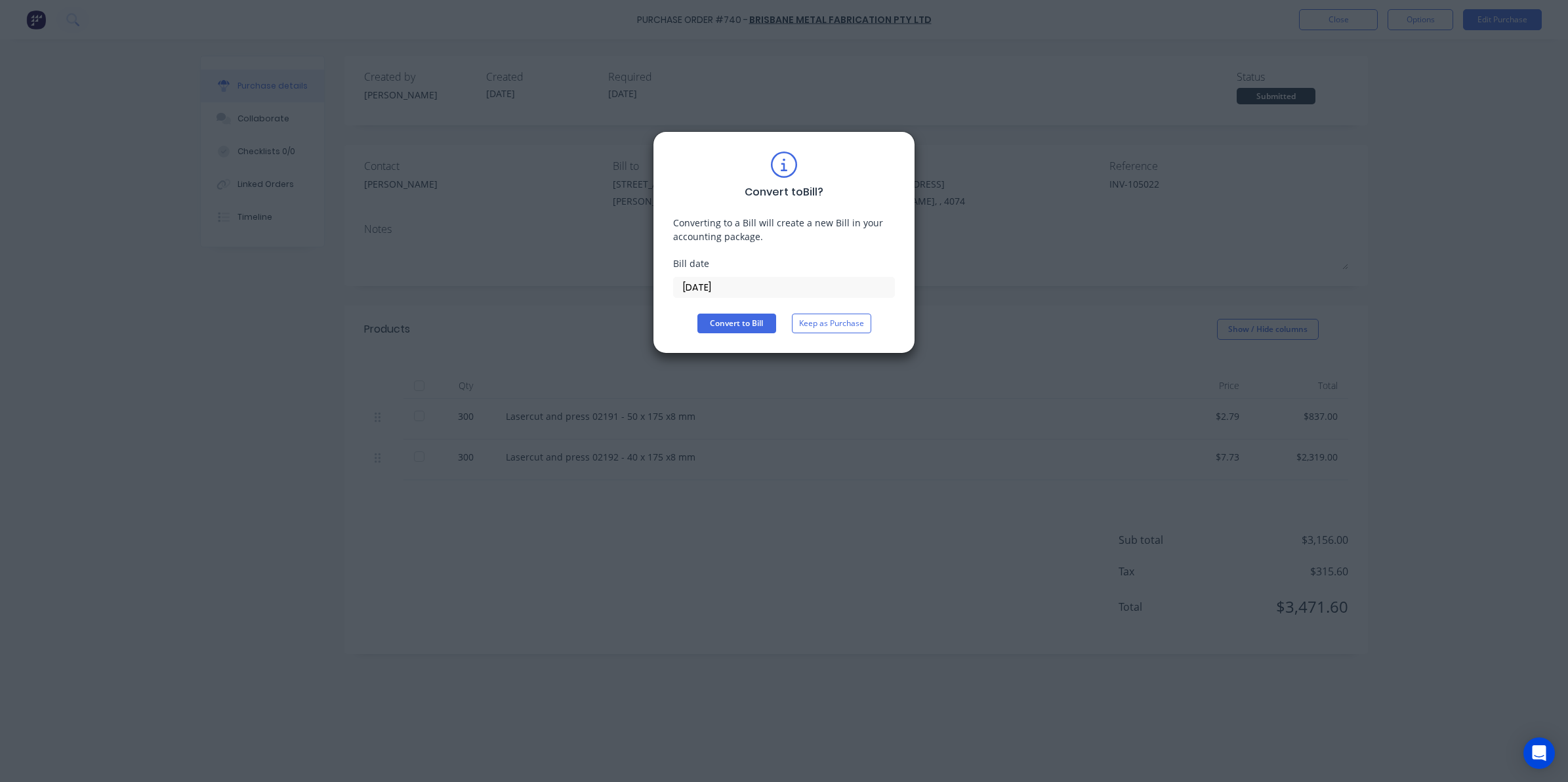
click at [791, 290] on input "03/09/25" at bounding box center [784, 287] width 220 height 20
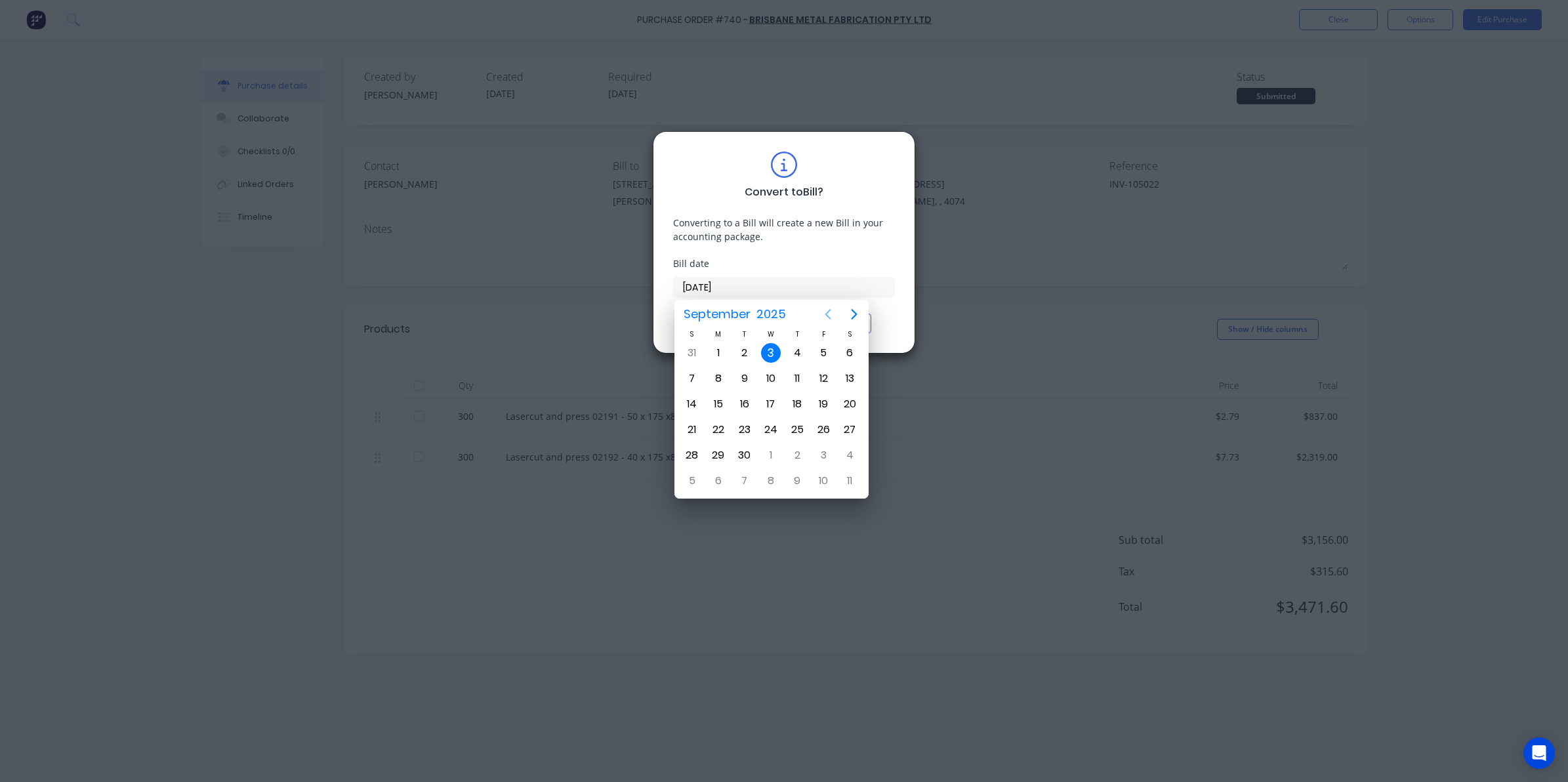
click at [821, 316] on icon "Previous page" at bounding box center [827, 314] width 15 height 15
click at [822, 316] on icon "Previous page" at bounding box center [827, 314] width 15 height 15
click at [725, 453] on div "28" at bounding box center [718, 456] width 20 height 20
type input "[DATE]"
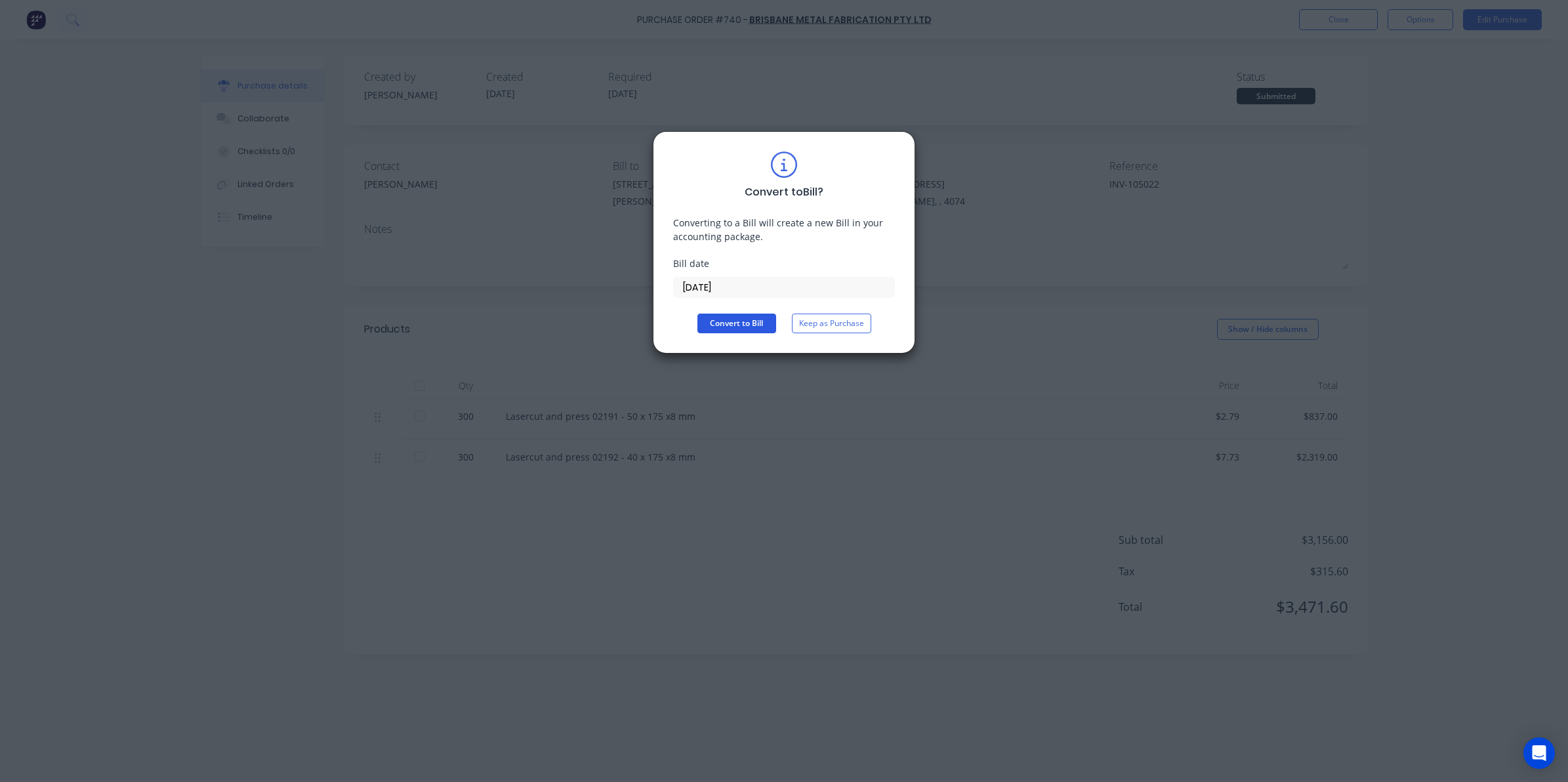
click at [739, 328] on button "Convert to Bill" at bounding box center [737, 323] width 79 height 20
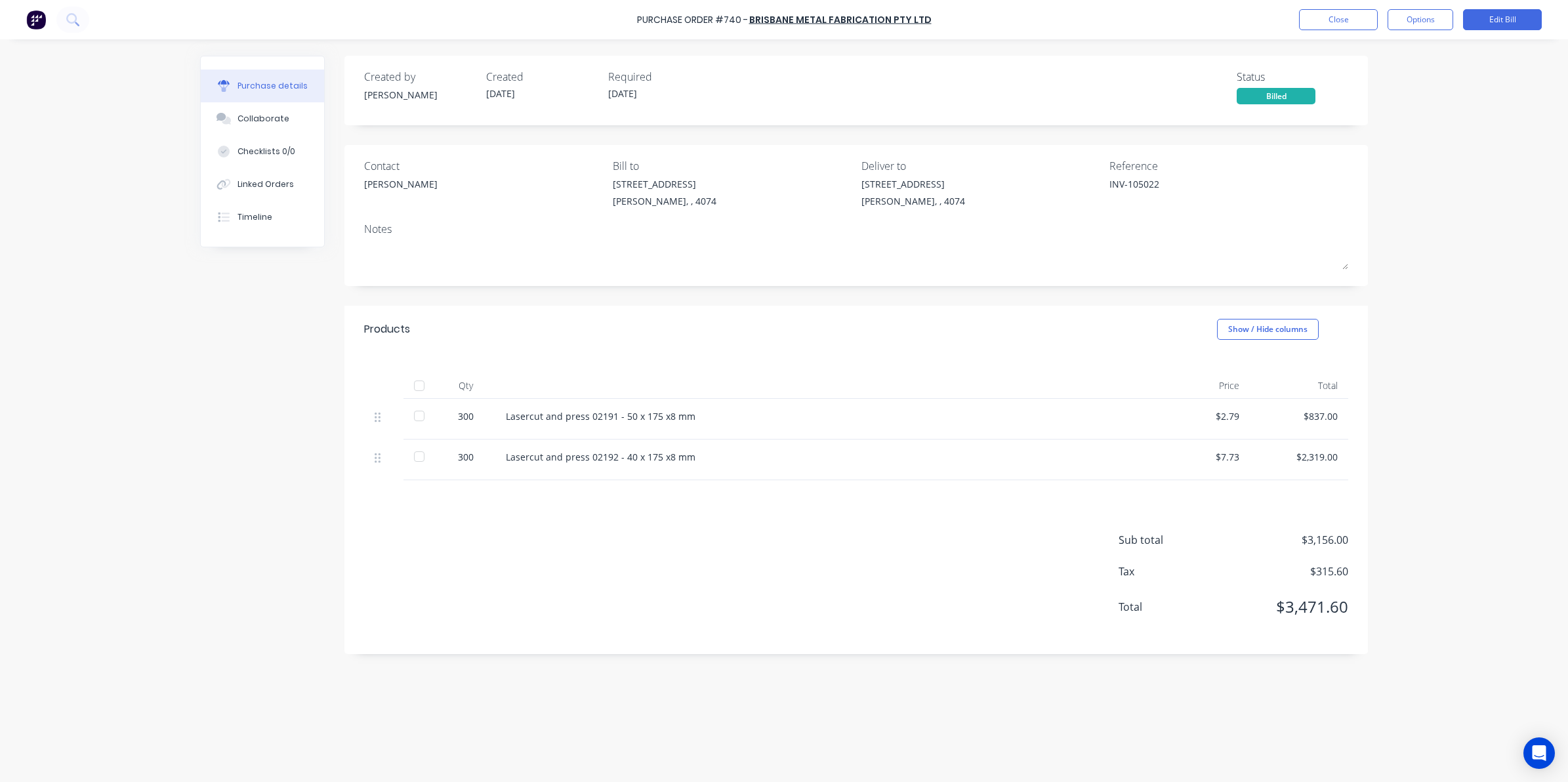
click at [412, 378] on div at bounding box center [419, 386] width 26 height 26
type textarea "x"
click at [1336, 28] on button "Close" at bounding box center [1338, 19] width 79 height 21
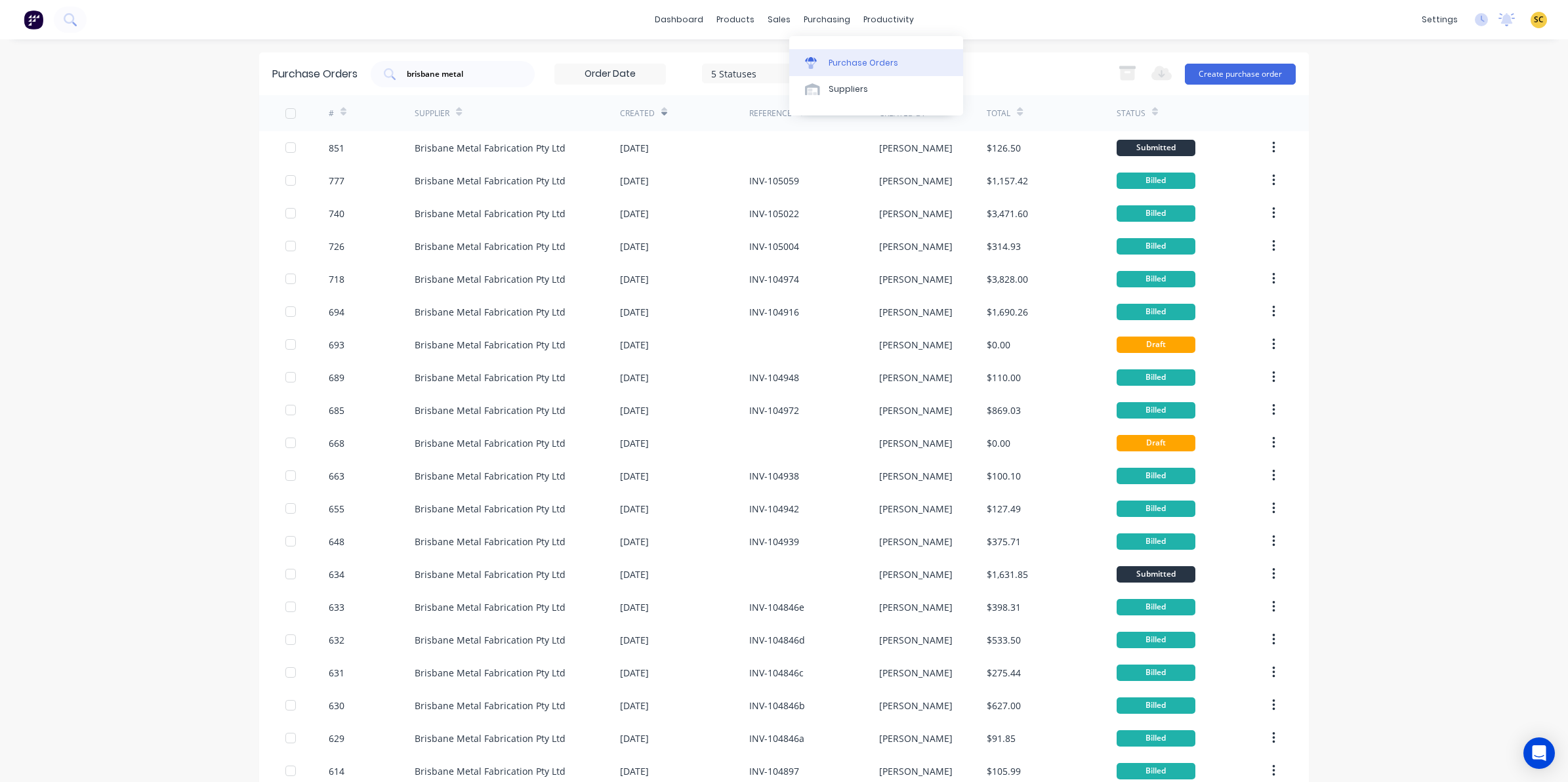
click at [817, 53] on link "Purchase Orders" at bounding box center [876, 62] width 174 height 26
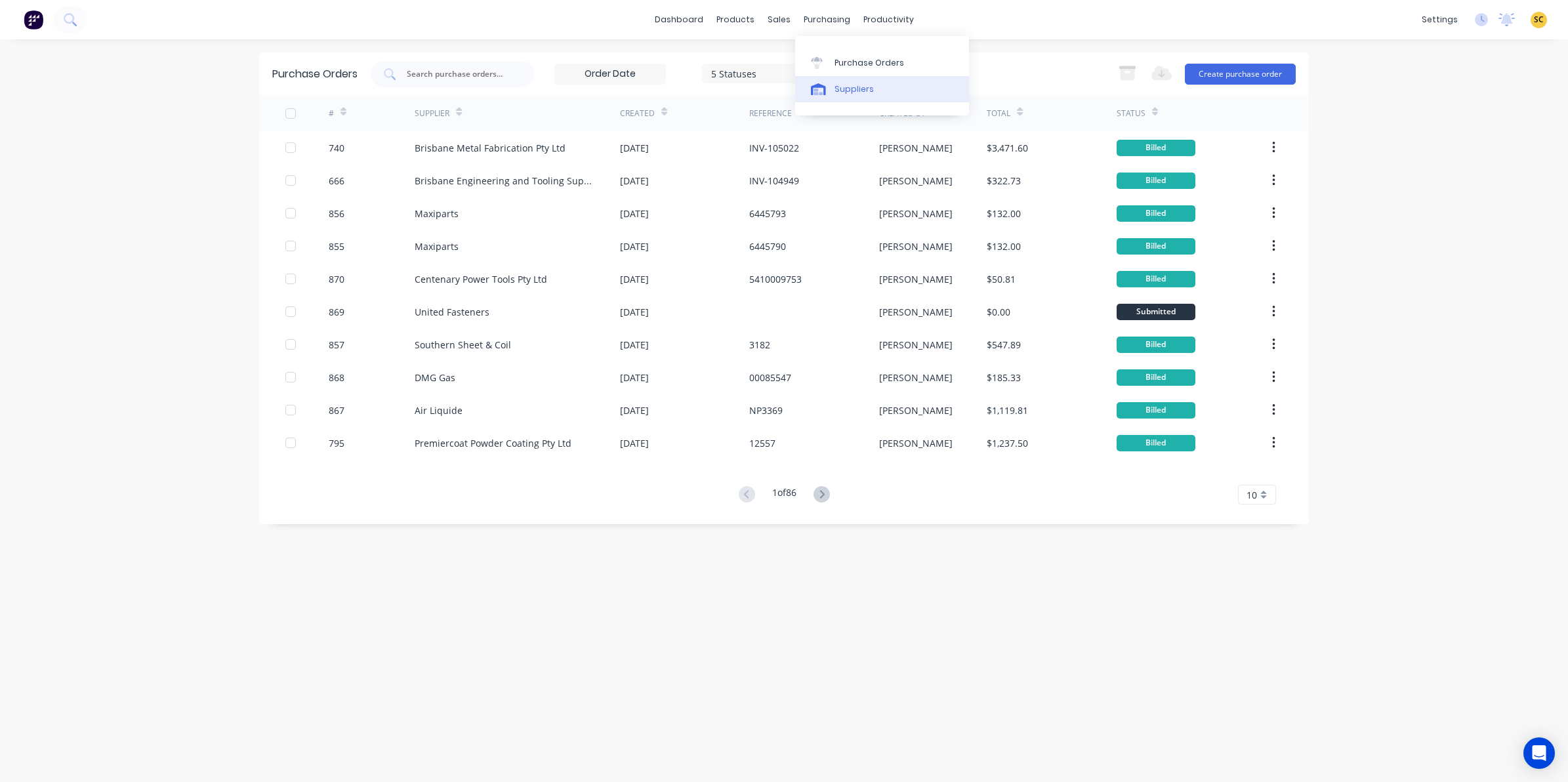
click at [838, 90] on div "Suppliers" at bounding box center [854, 89] width 39 height 12
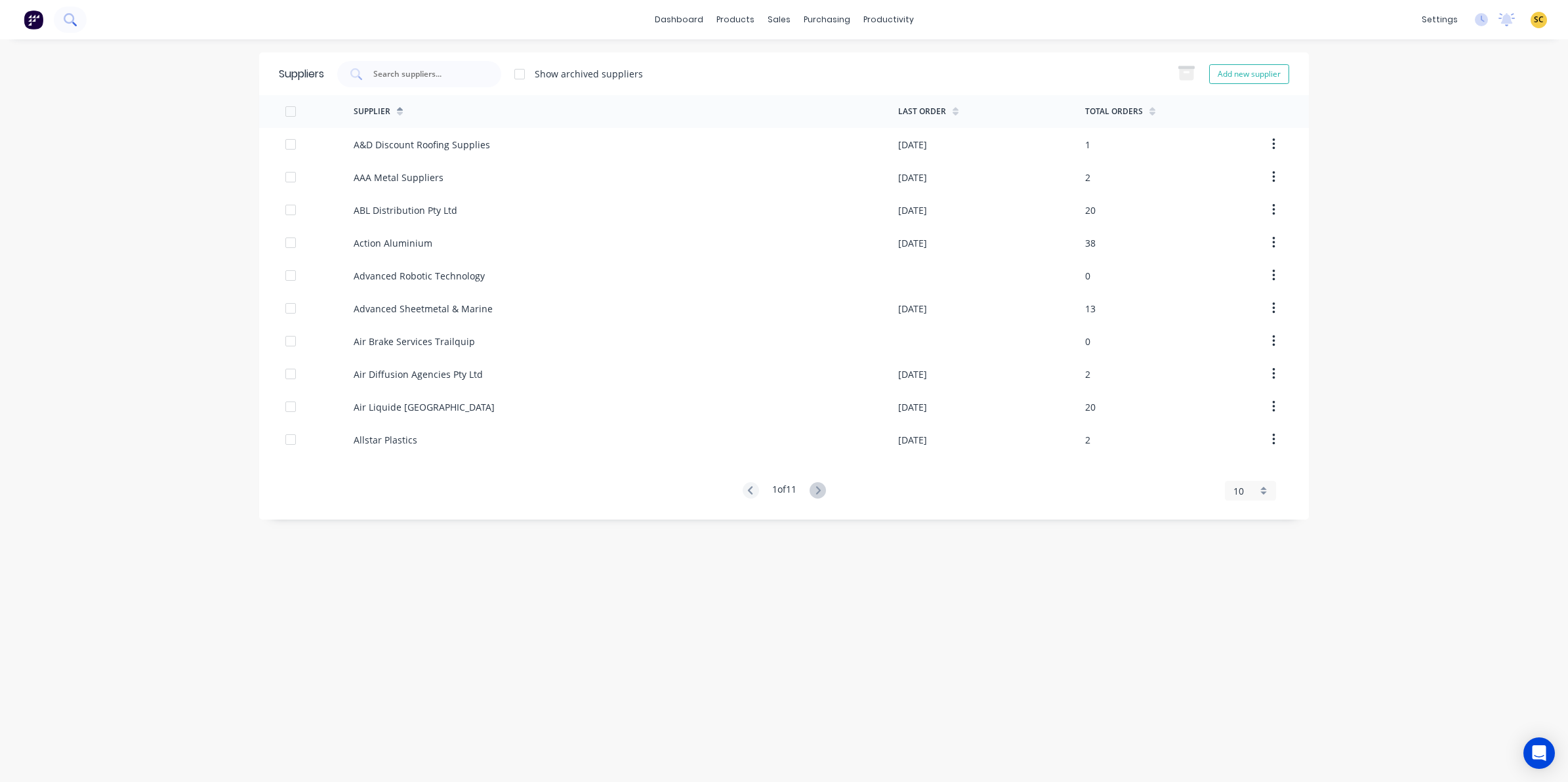
click at [64, 25] on icon at bounding box center [70, 19] width 12 height 12
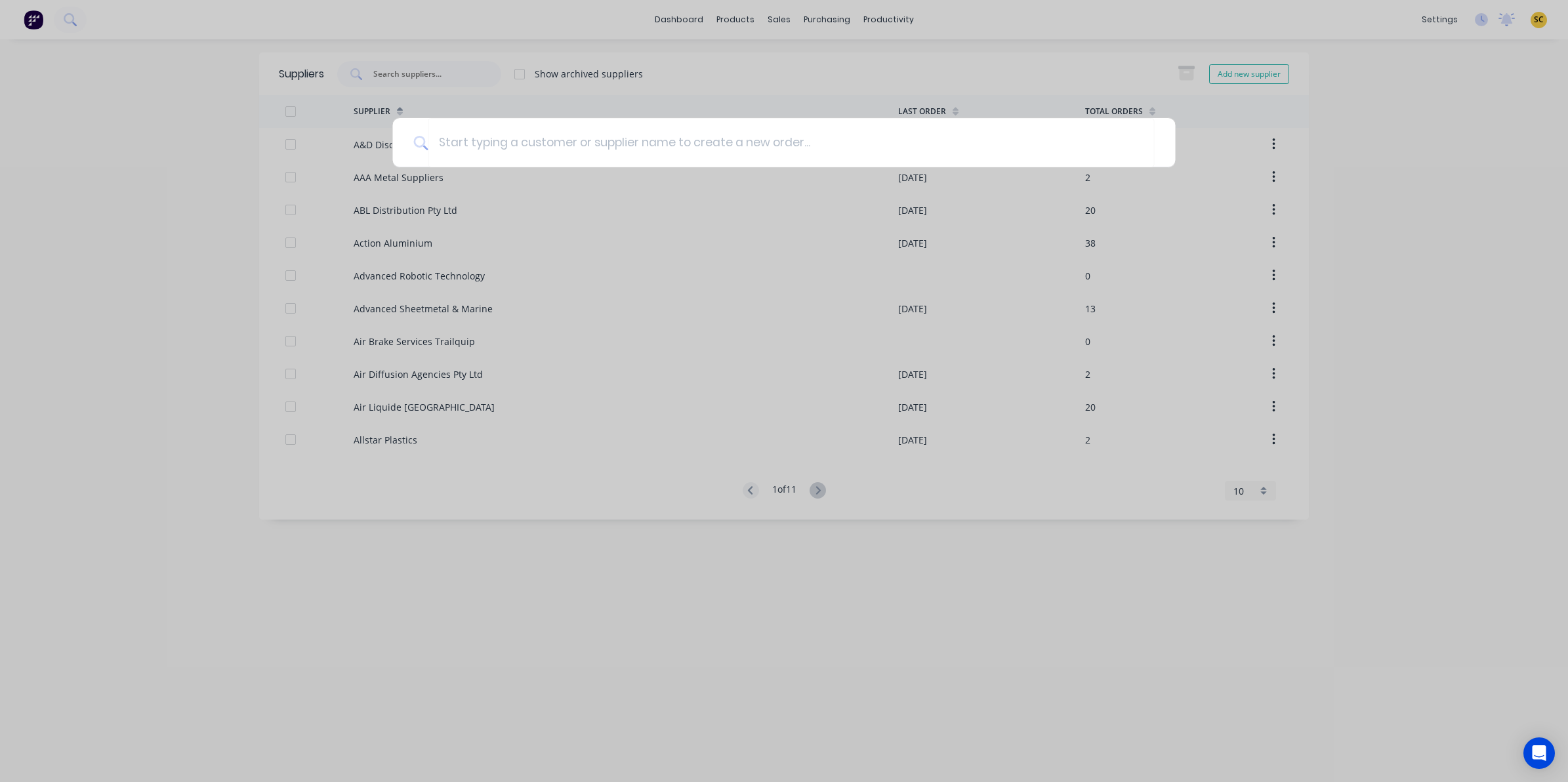
click at [26, 15] on div at bounding box center [784, 391] width 1568 height 782
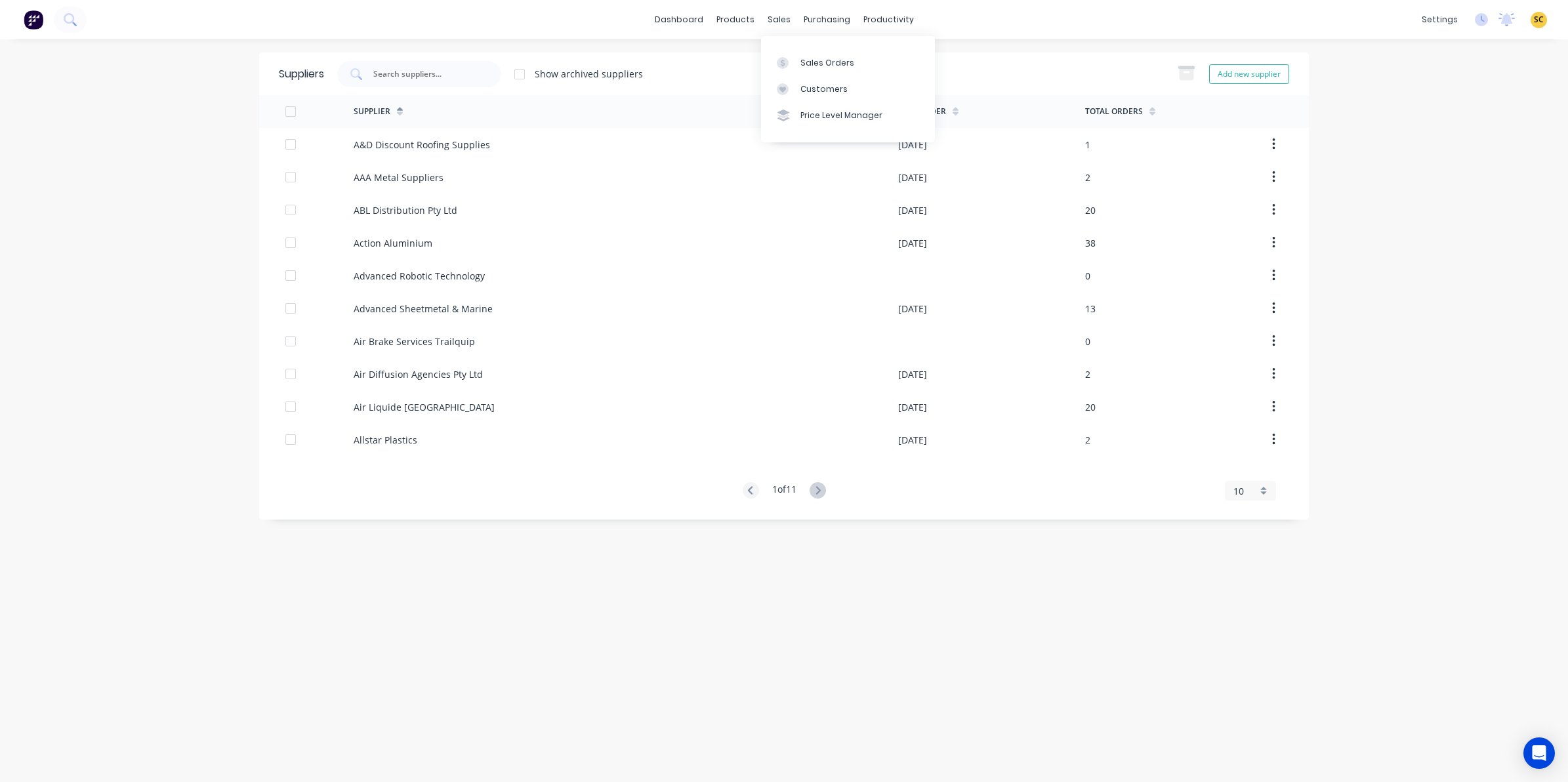
click at [783, 33] on div "Sales Orders Customers Price Level Manager" at bounding box center [848, 89] width 174 height 114
click at [769, 13] on div "sales" at bounding box center [778, 20] width 36 height 20
click at [79, 25] on div "dashboard products sales purchasing productivity dashboard products Product Cat…" at bounding box center [784, 19] width 1568 height 39
click at [78, 26] on button at bounding box center [70, 20] width 33 height 26
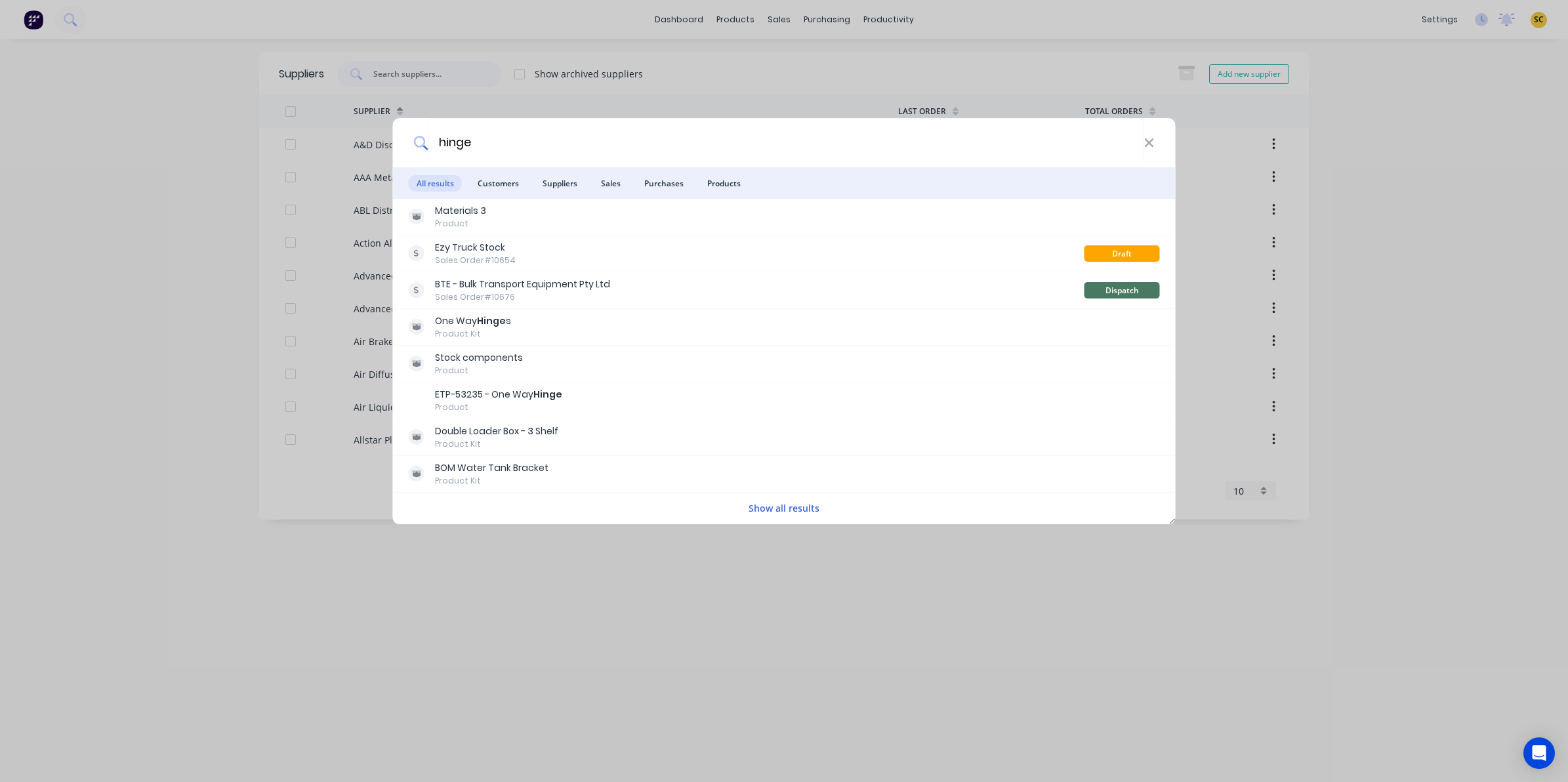
type input "hinge"
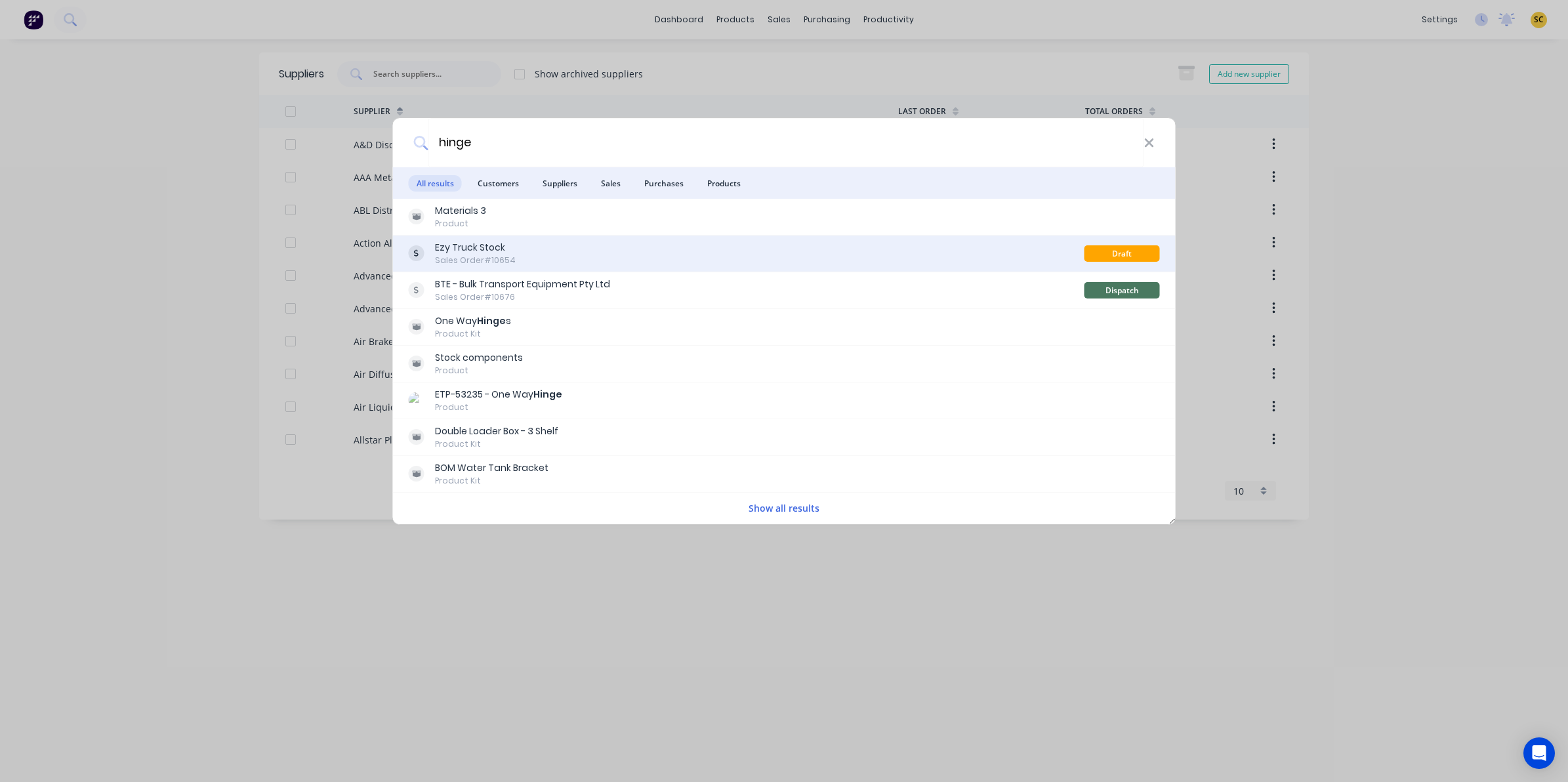
click at [583, 259] on div "Ezy Truck Stock Sales Order #10654" at bounding box center [747, 253] width 676 height 25
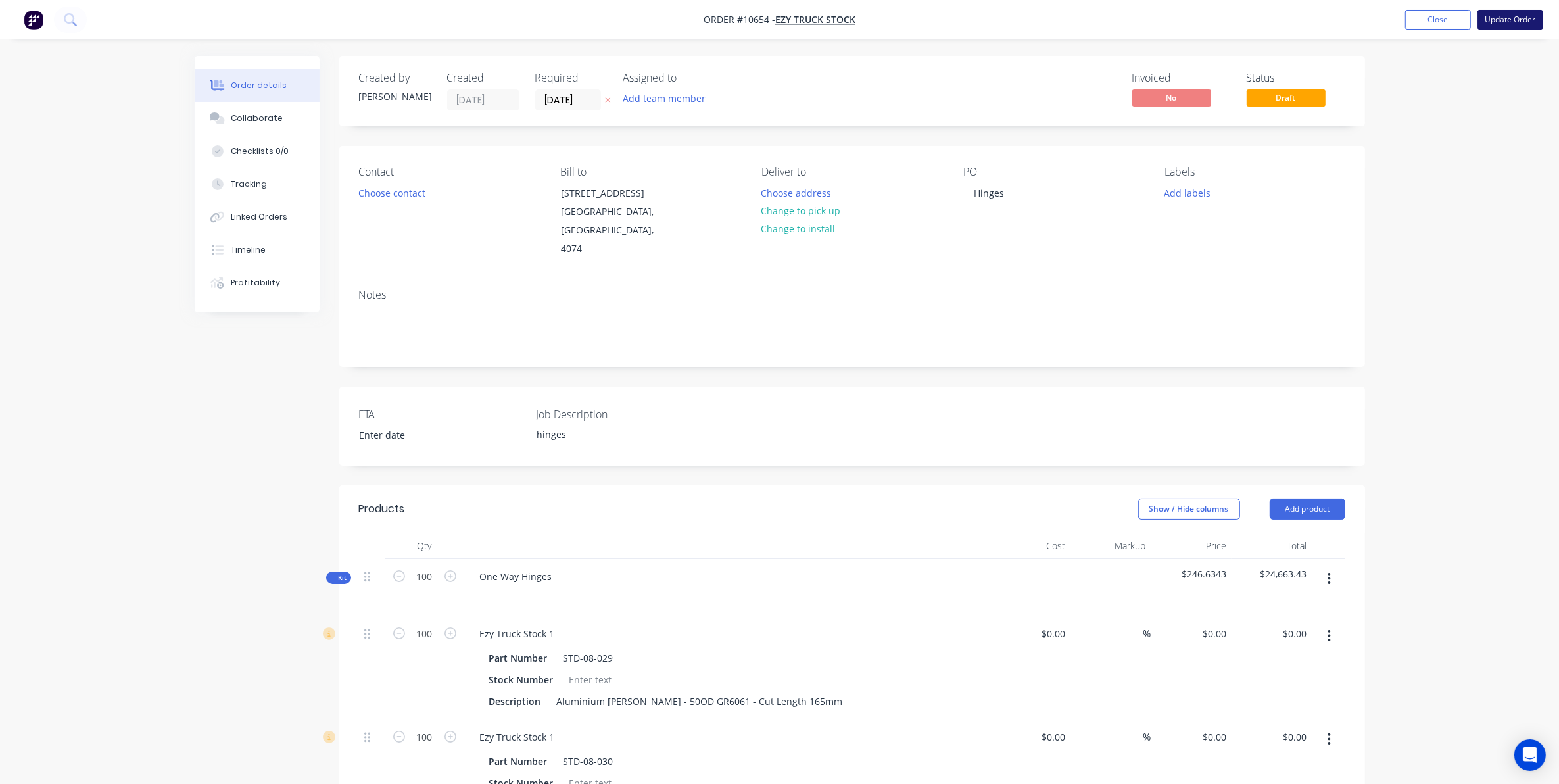
click at [1510, 28] on button "Update Order" at bounding box center [1510, 20] width 66 height 20
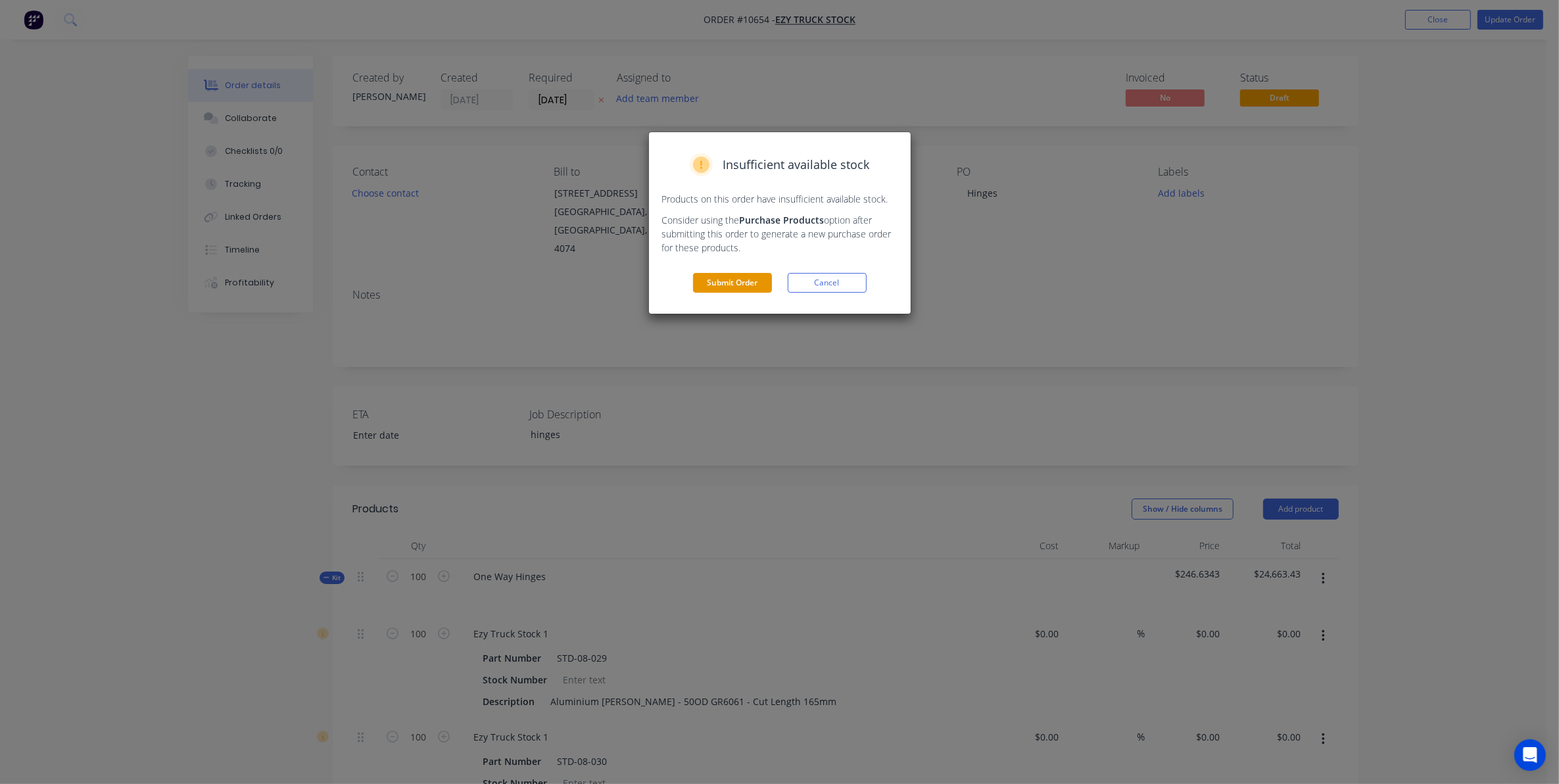
click at [751, 281] on button "Submit Order" at bounding box center [732, 283] width 79 height 20
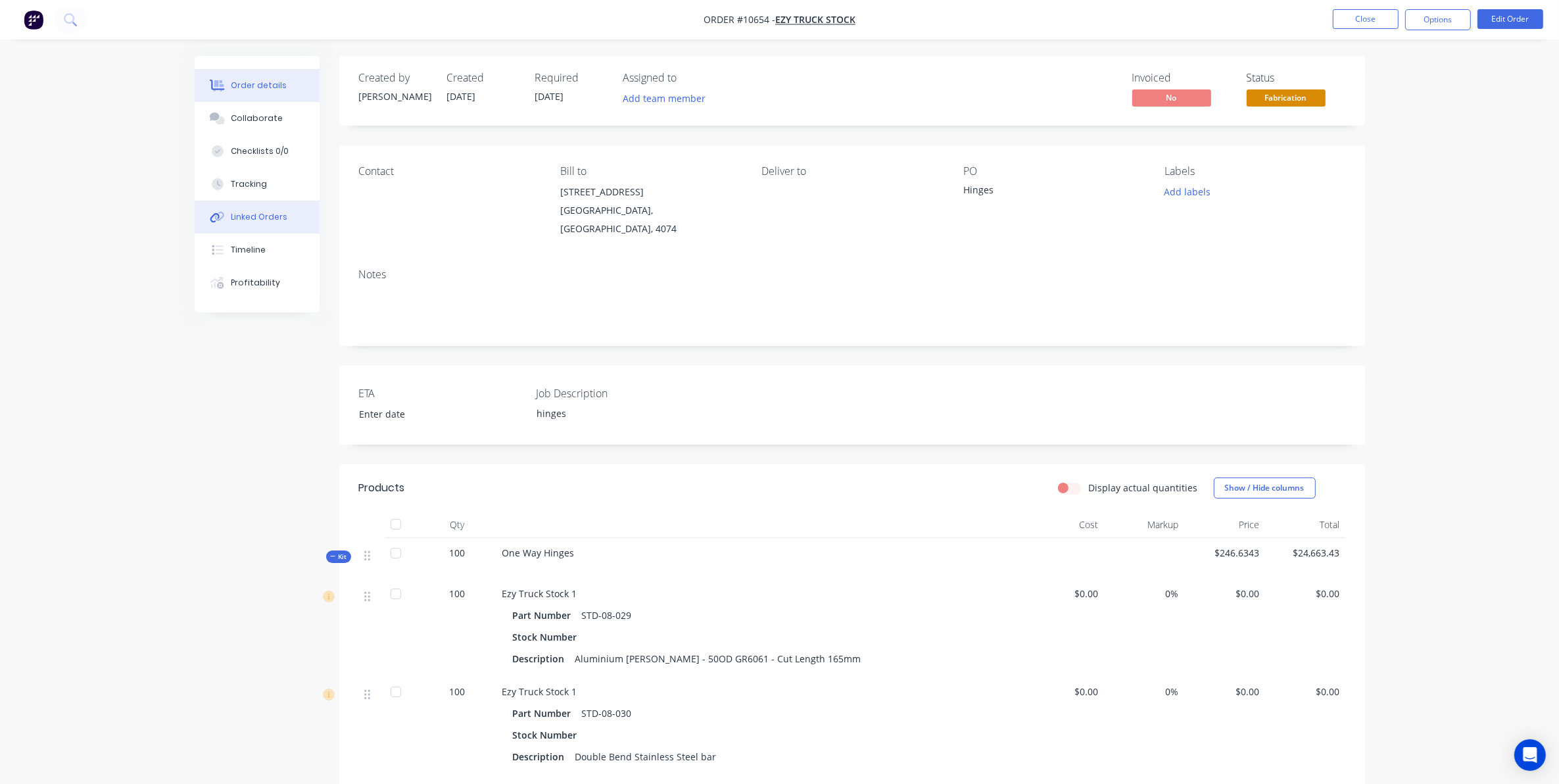
click at [245, 218] on div "Linked Orders" at bounding box center [259, 217] width 56 height 12
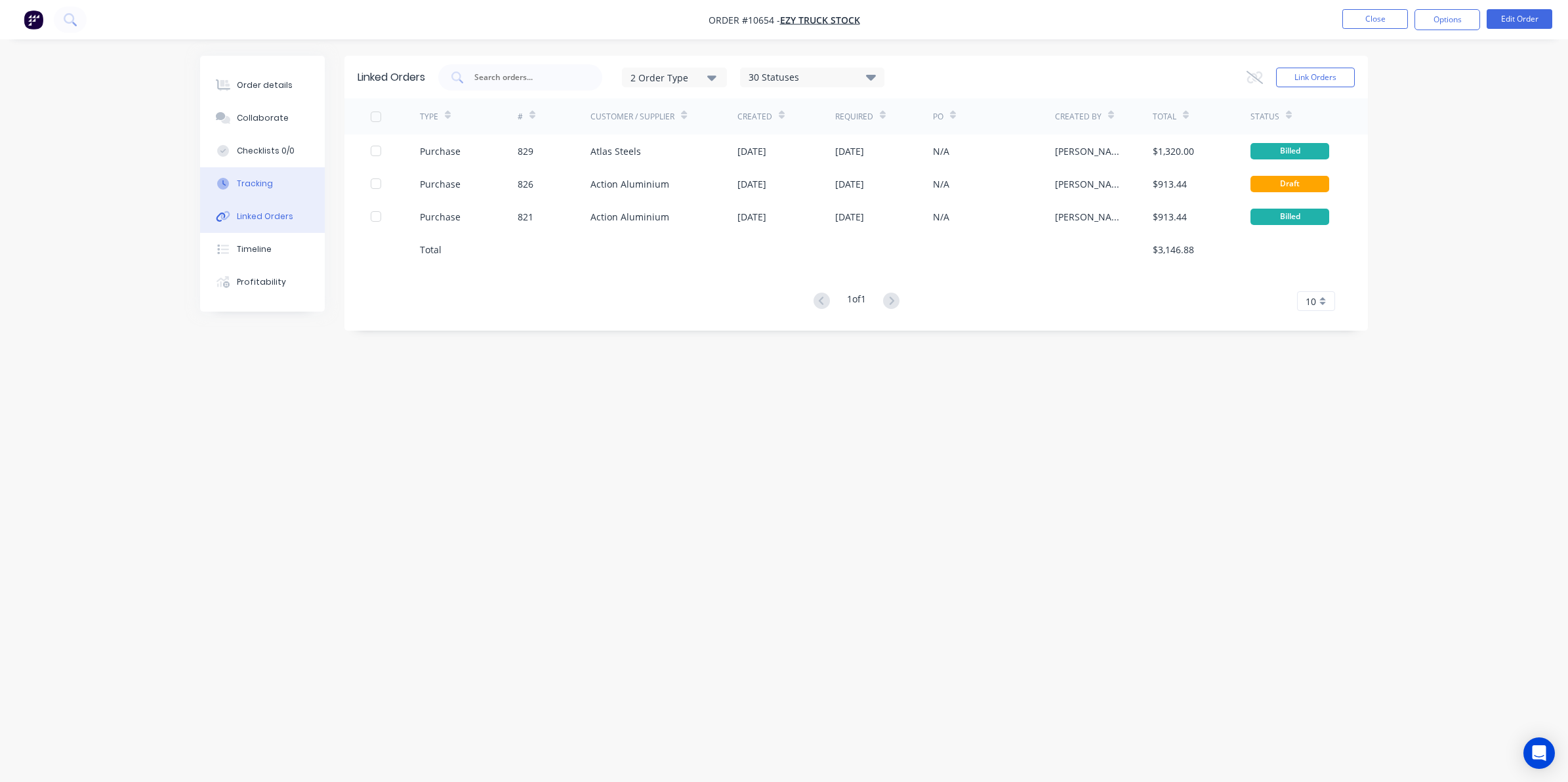
click at [244, 184] on div "Tracking" at bounding box center [255, 183] width 36 height 12
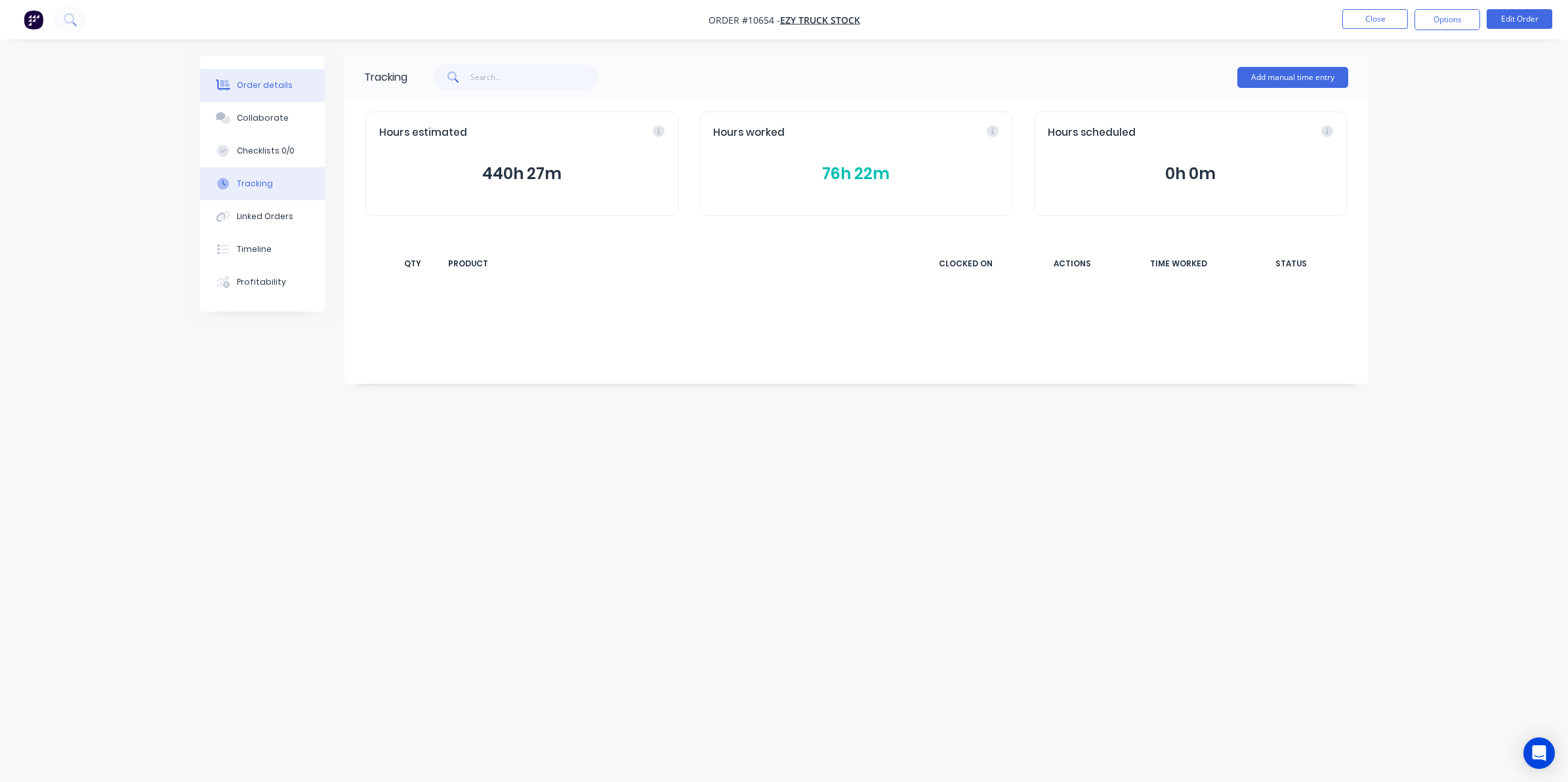
click at [250, 78] on button "Order details" at bounding box center [262, 85] width 125 height 33
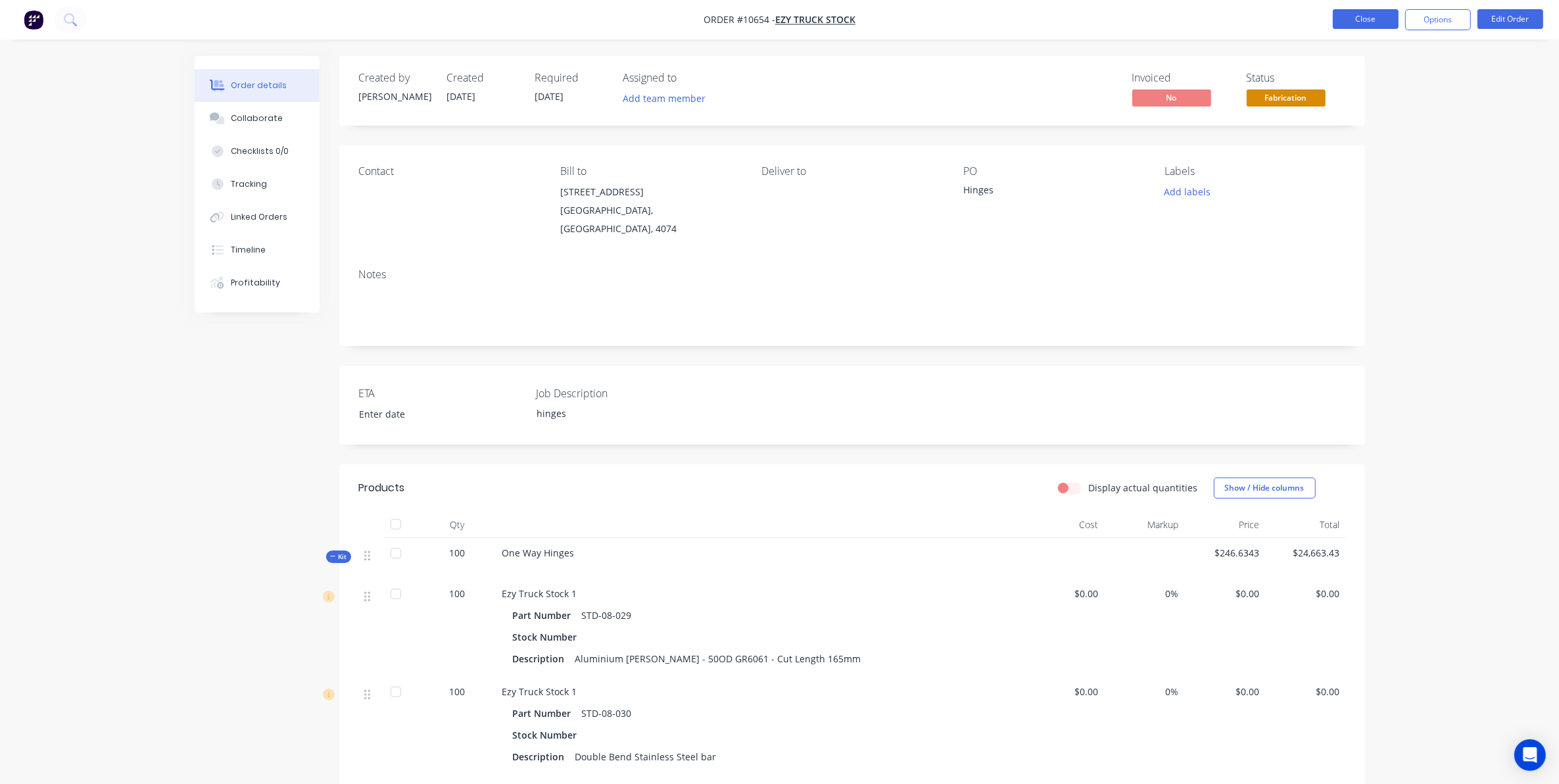
click at [1341, 20] on button "Close" at bounding box center [1365, 19] width 66 height 20
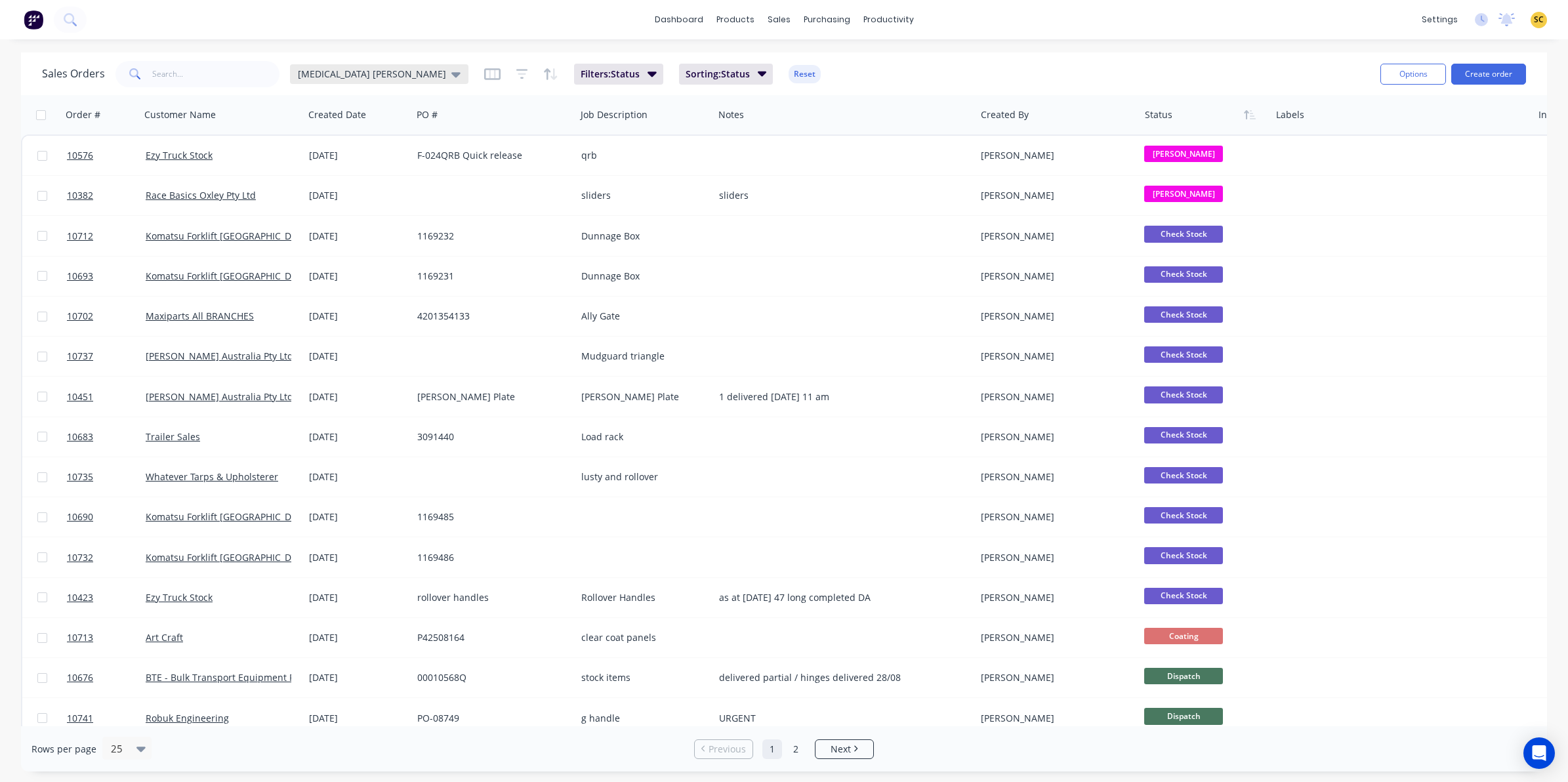
click at [382, 71] on div "Egg Donor Mumma" at bounding box center [379, 74] width 162 height 12
click at [349, 261] on button "EVERYTHING" at bounding box center [369, 264] width 149 height 15
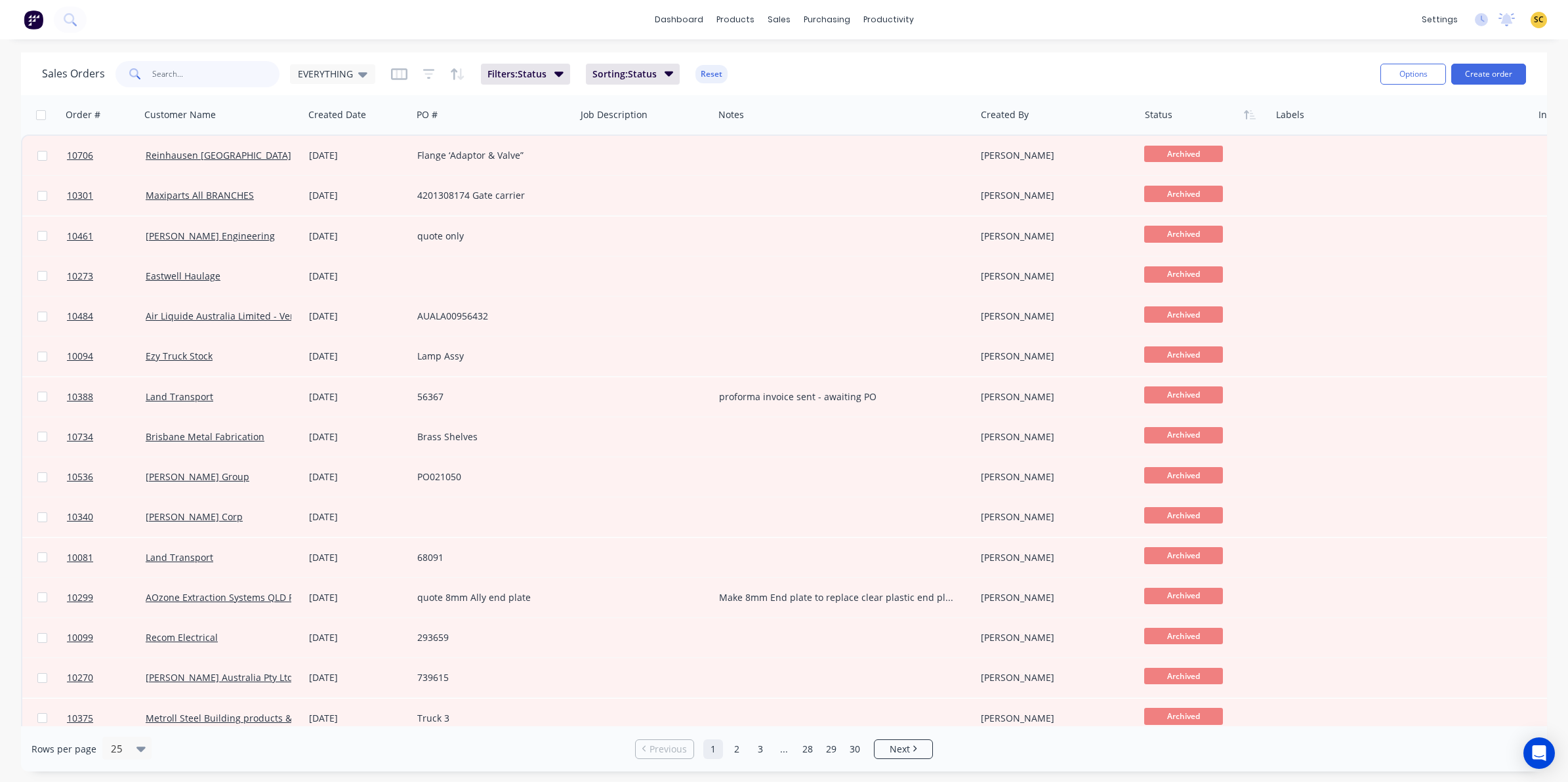
click at [166, 80] on input "text" at bounding box center [216, 74] width 128 height 26
type input "hinge"
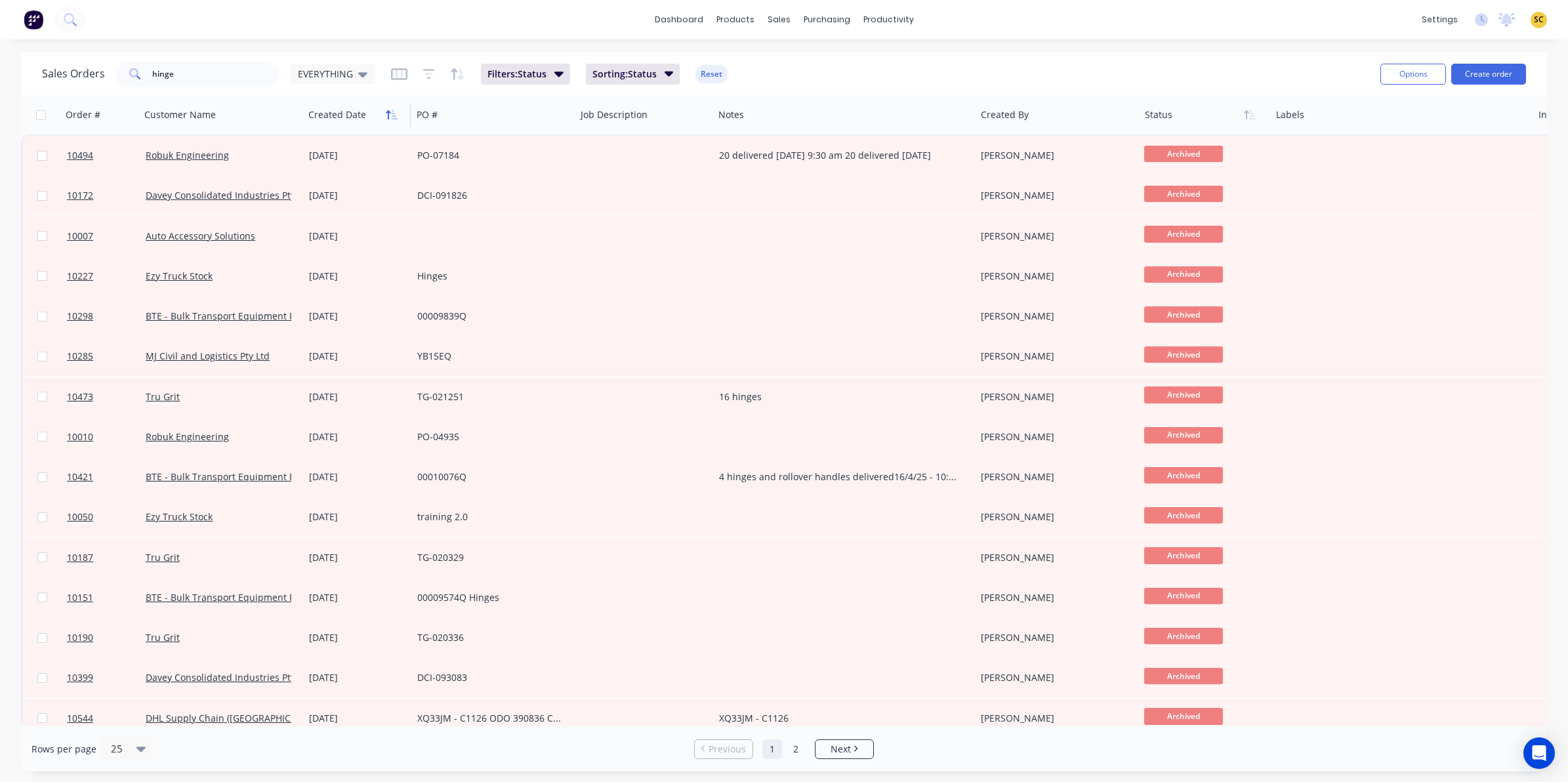
click at [388, 112] on icon "button" at bounding box center [388, 115] width 5 height 9
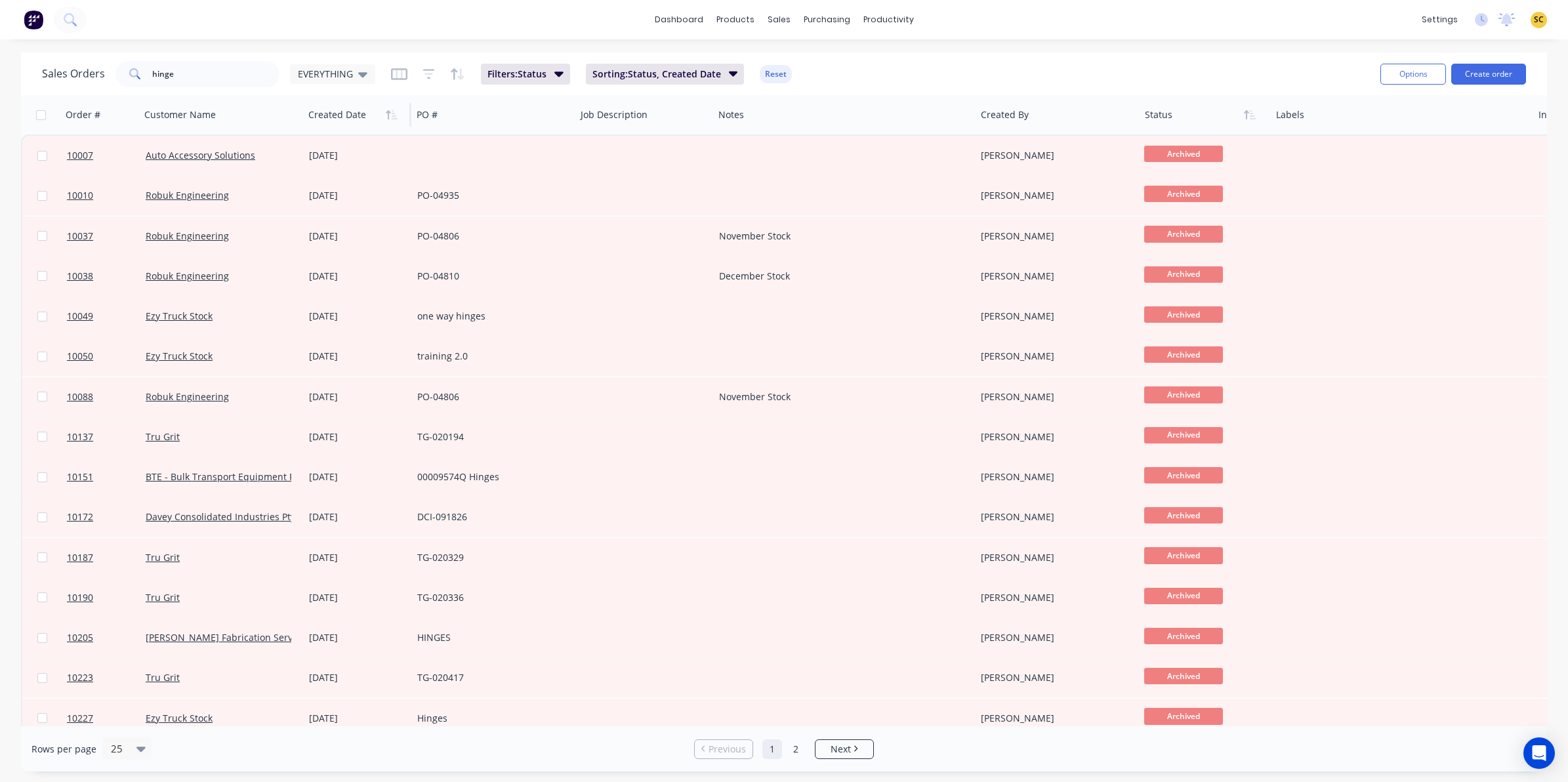
click at [388, 112] on icon "button" at bounding box center [388, 115] width 5 height 9
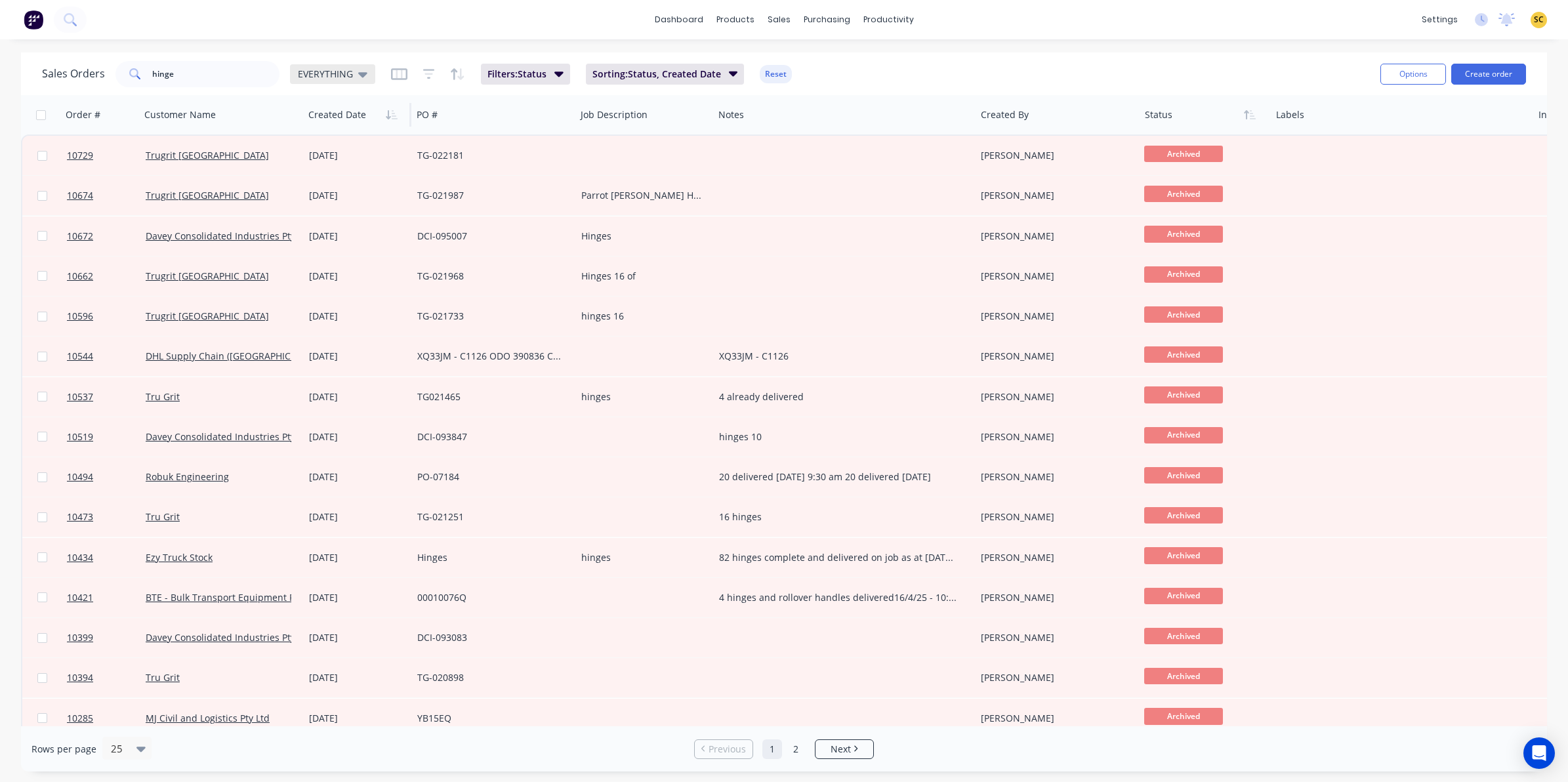
click at [359, 75] on icon at bounding box center [363, 75] width 9 height 5
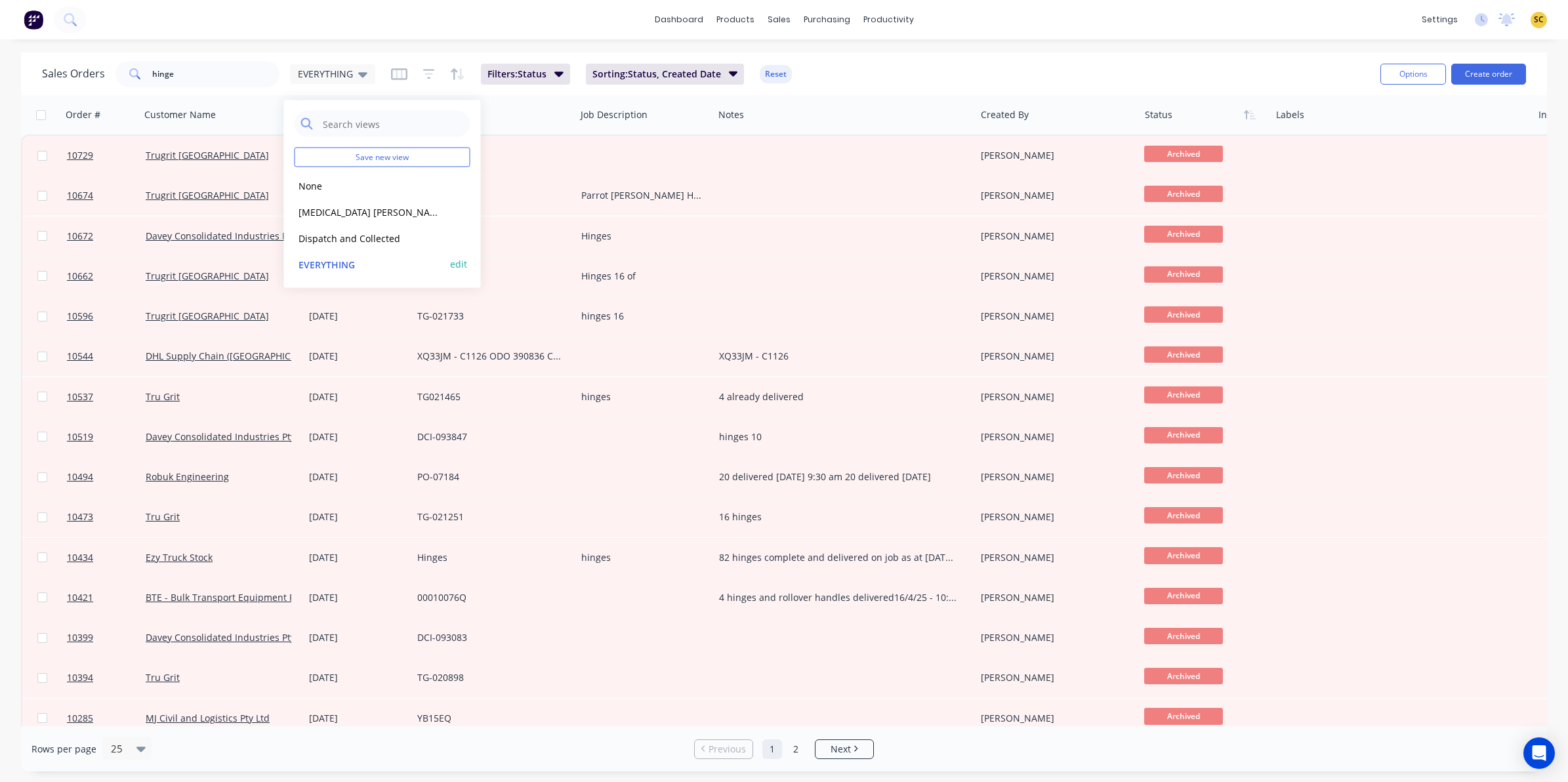
click at [460, 269] on button "edit" at bounding box center [459, 264] width 17 height 14
drag, startPoint x: 517, startPoint y: 156, endPoint x: 523, endPoint y: 169, distance: 14.3
click at [525, 155] on label "Set as your default view" at bounding box center [577, 155] width 105 height 14
click at [517, 155] on input "Set as your default view" at bounding box center [512, 155] width 11 height 12
checkbox input "true"
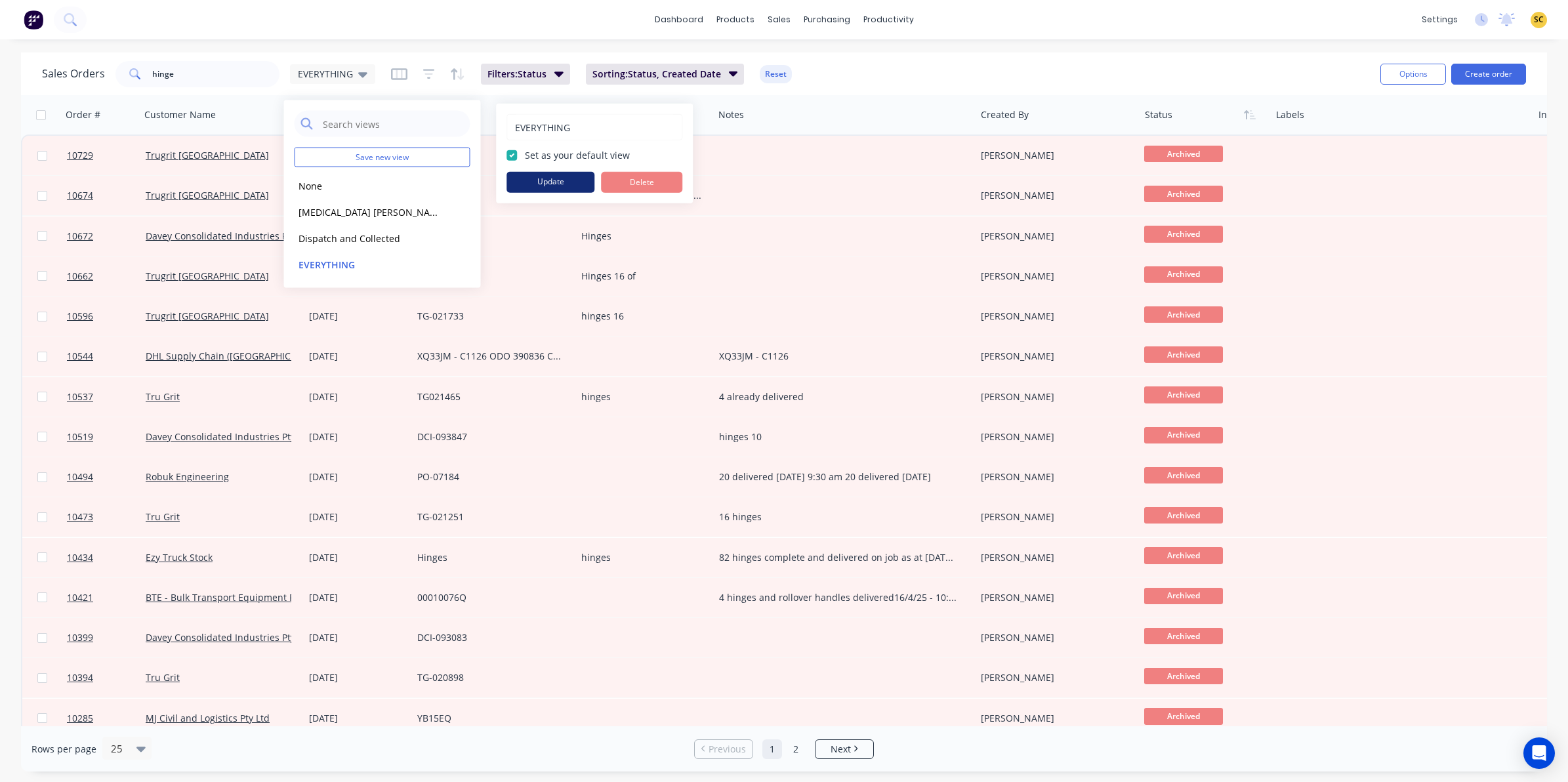
click at [539, 182] on button "Update" at bounding box center [550, 182] width 88 height 21
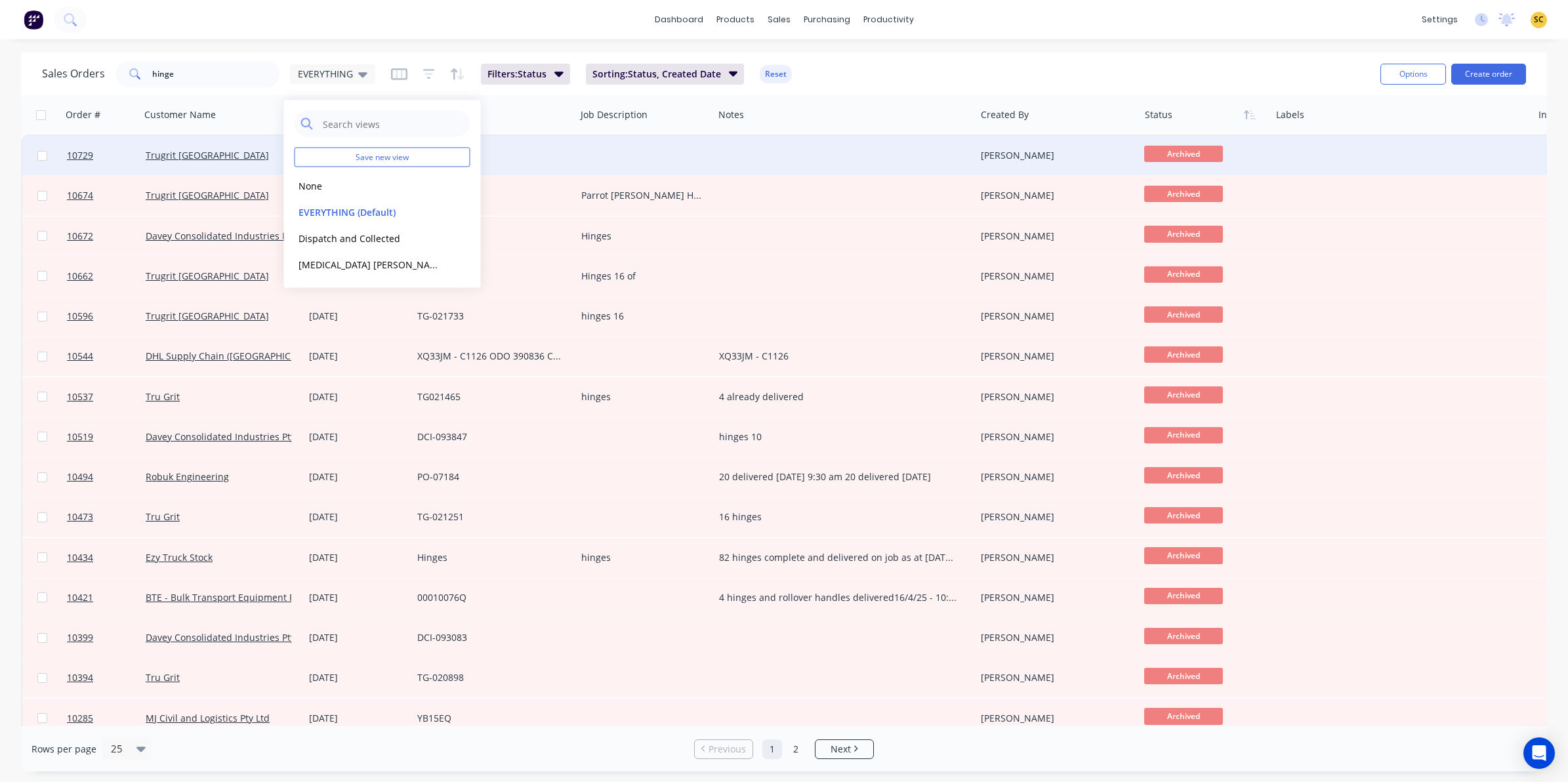
click at [552, 165] on div "TG-022181" at bounding box center [493, 155] width 164 height 39
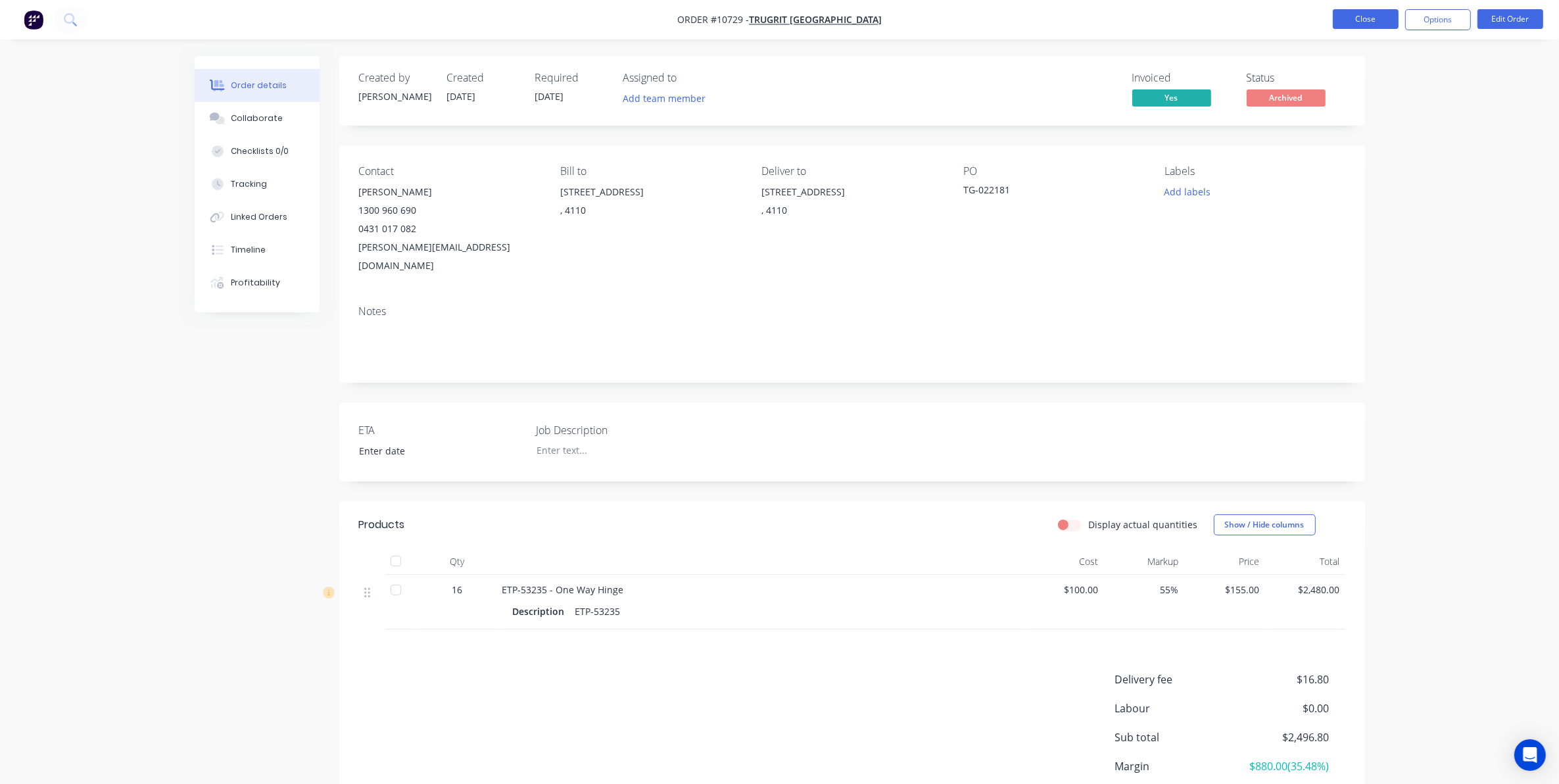
click at [1363, 15] on button "Close" at bounding box center [1365, 19] width 66 height 20
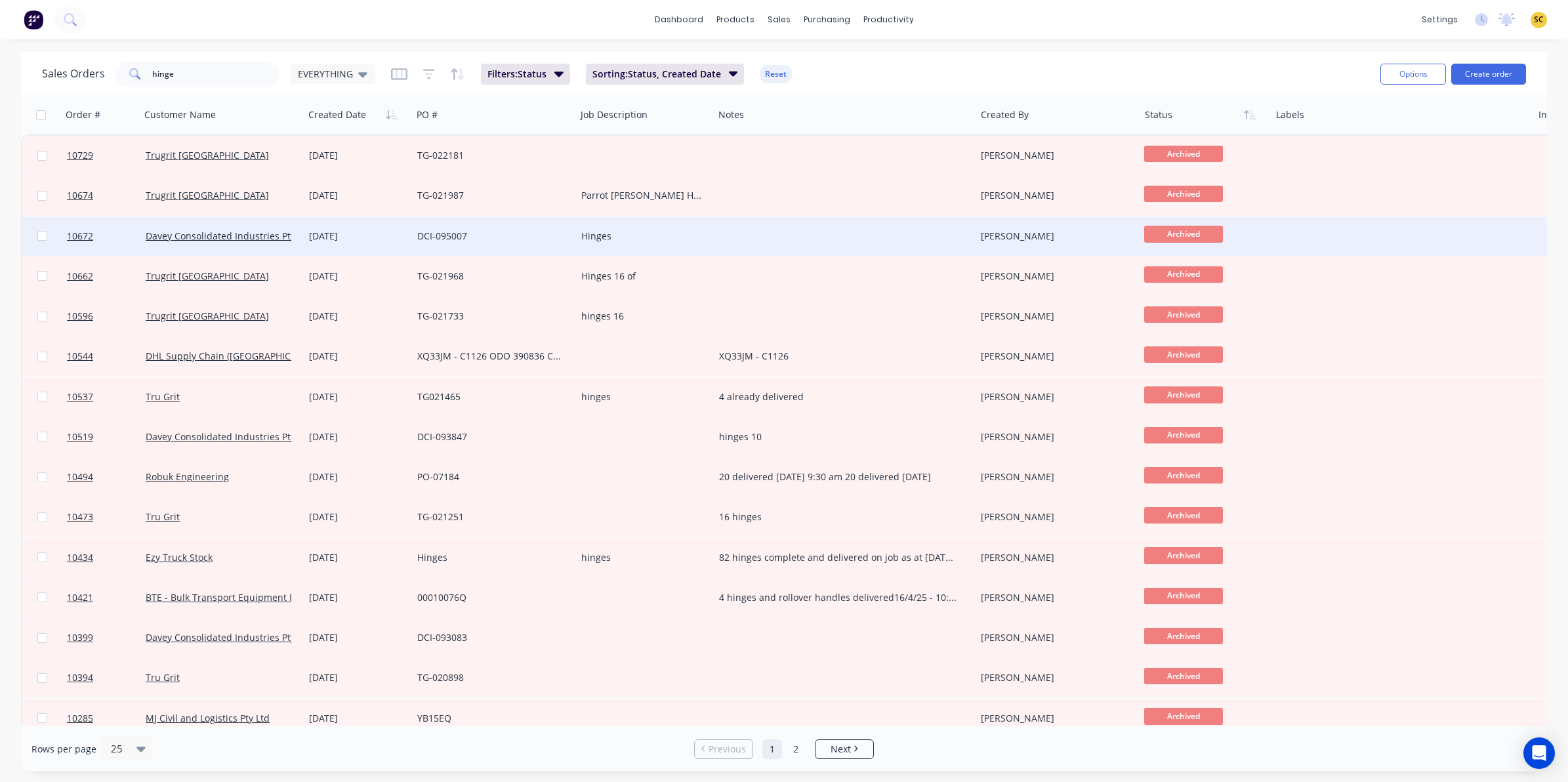
click at [520, 236] on div "DCI-095007" at bounding box center [490, 236] width 145 height 13
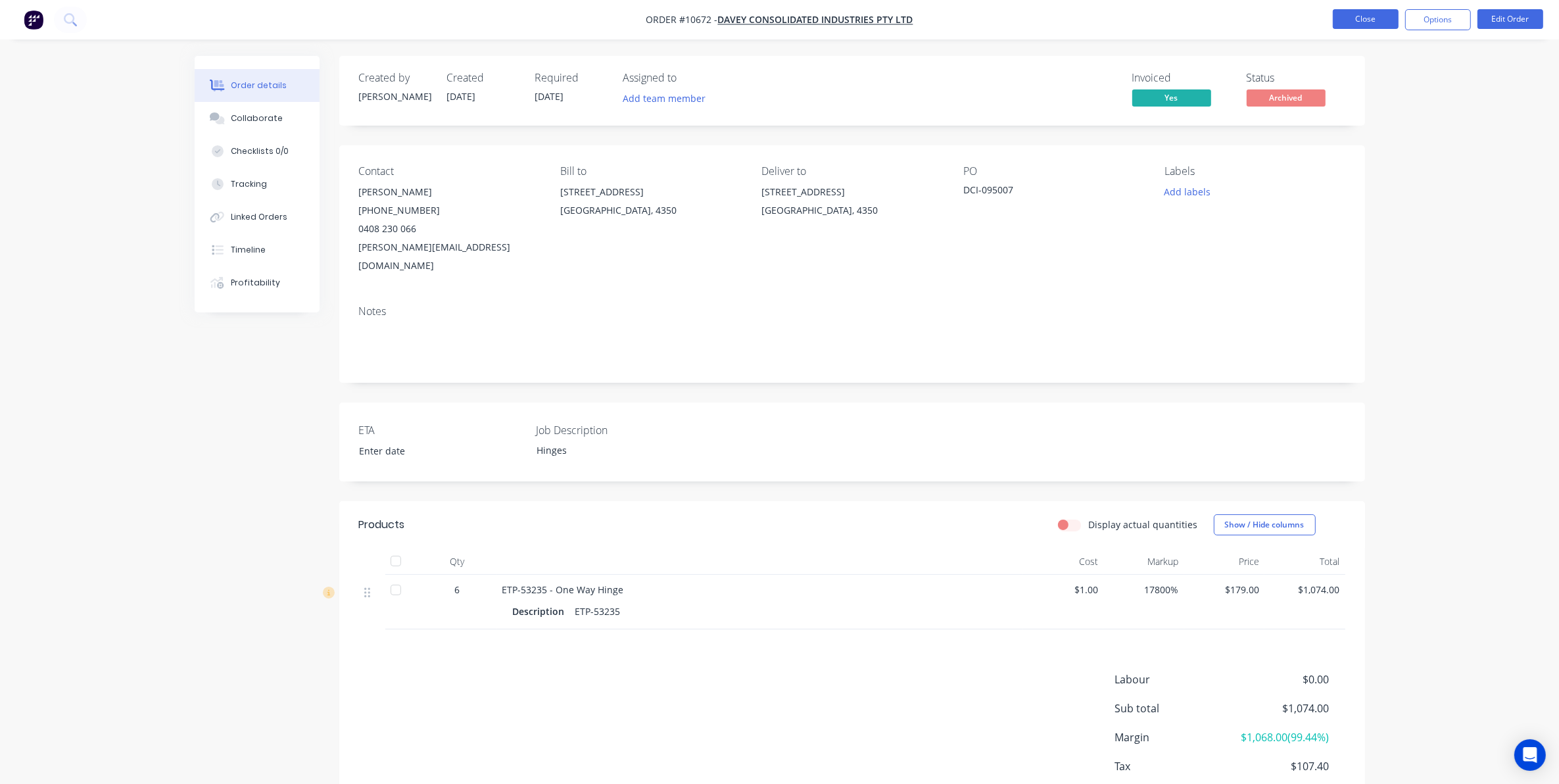
click at [1358, 13] on button "Close" at bounding box center [1365, 19] width 66 height 20
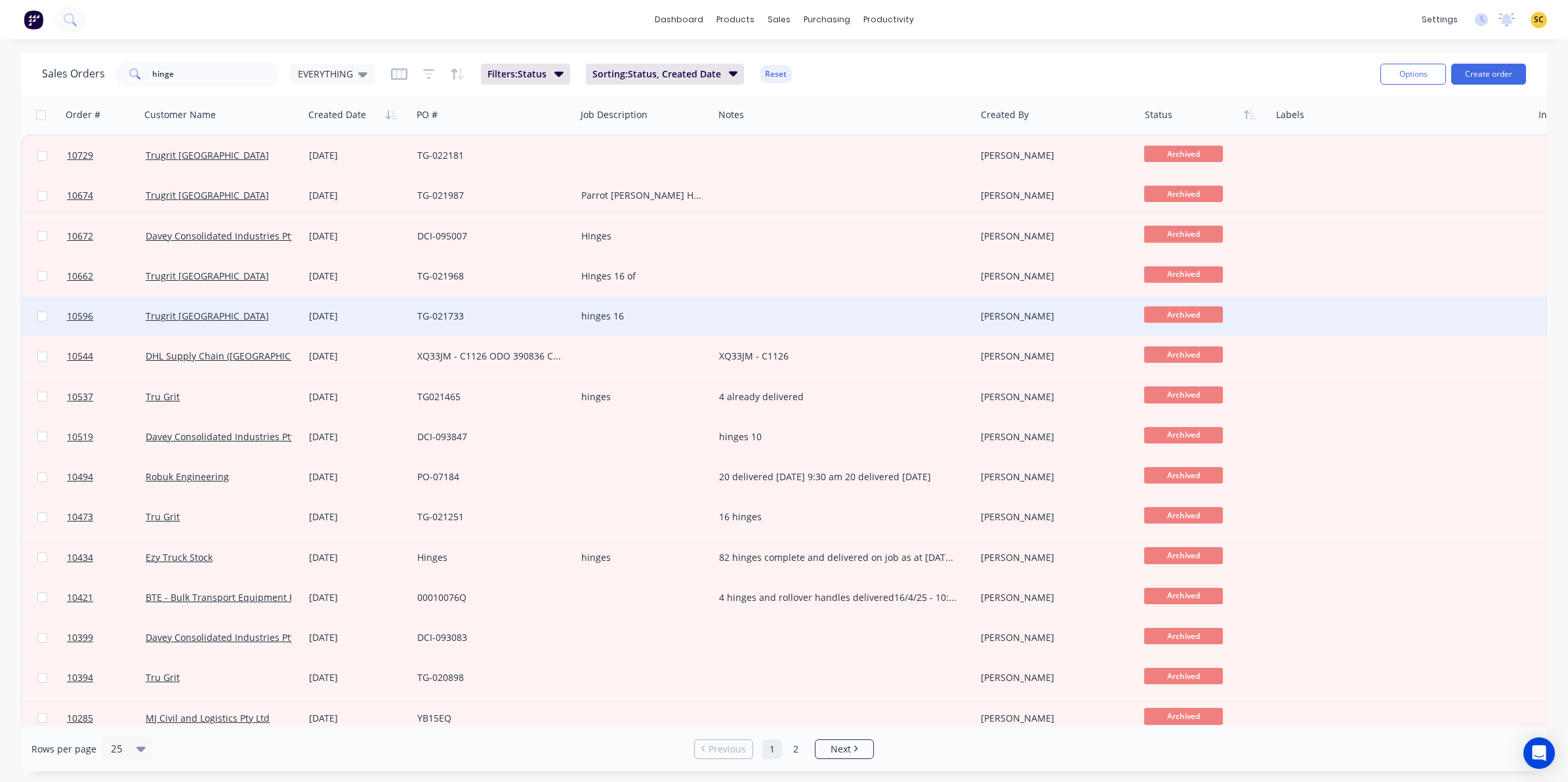
click at [389, 319] on div "23 Jun 2025" at bounding box center [357, 316] width 98 height 13
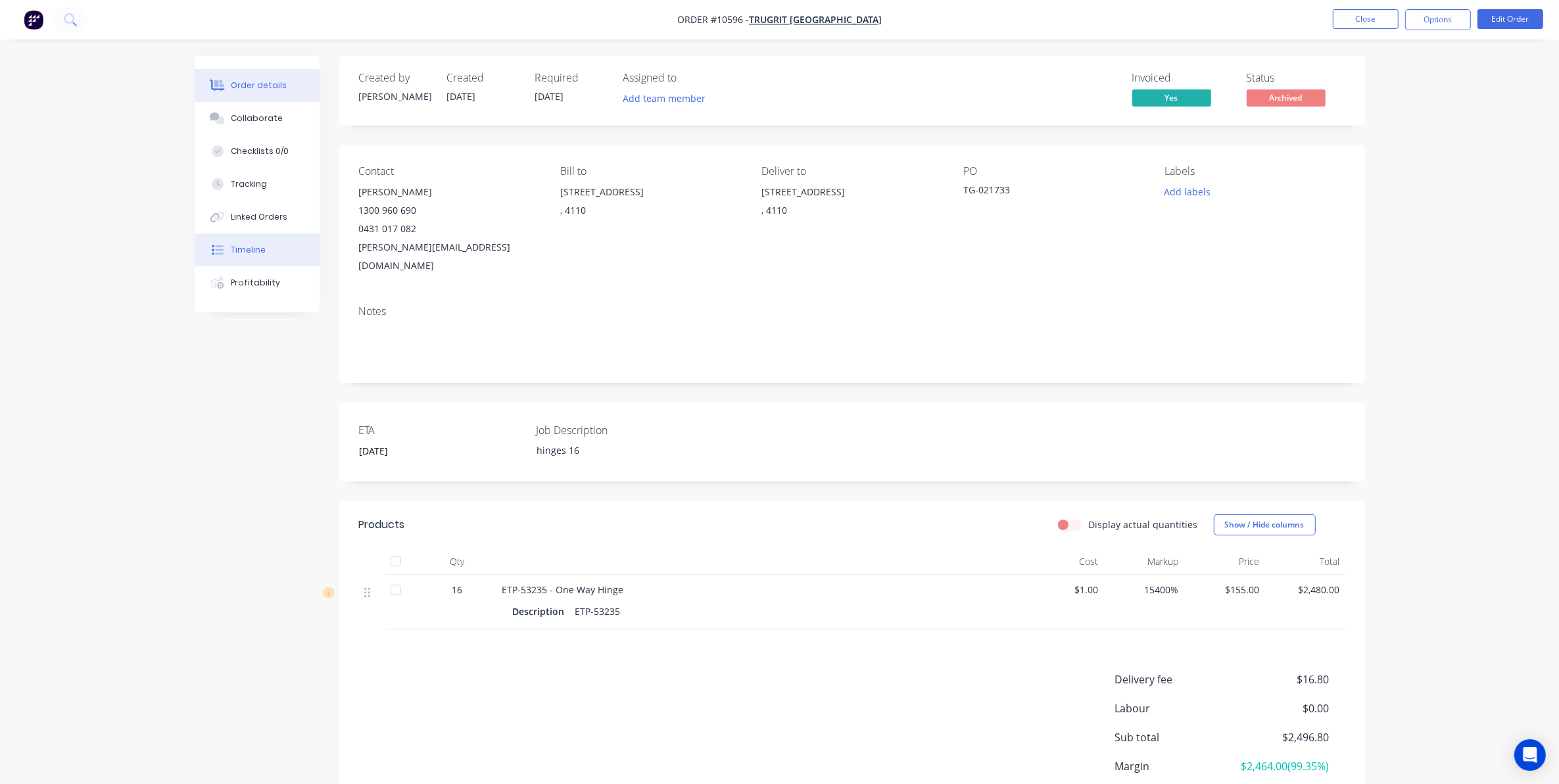
click at [265, 245] on button "Timeline" at bounding box center [257, 249] width 125 height 33
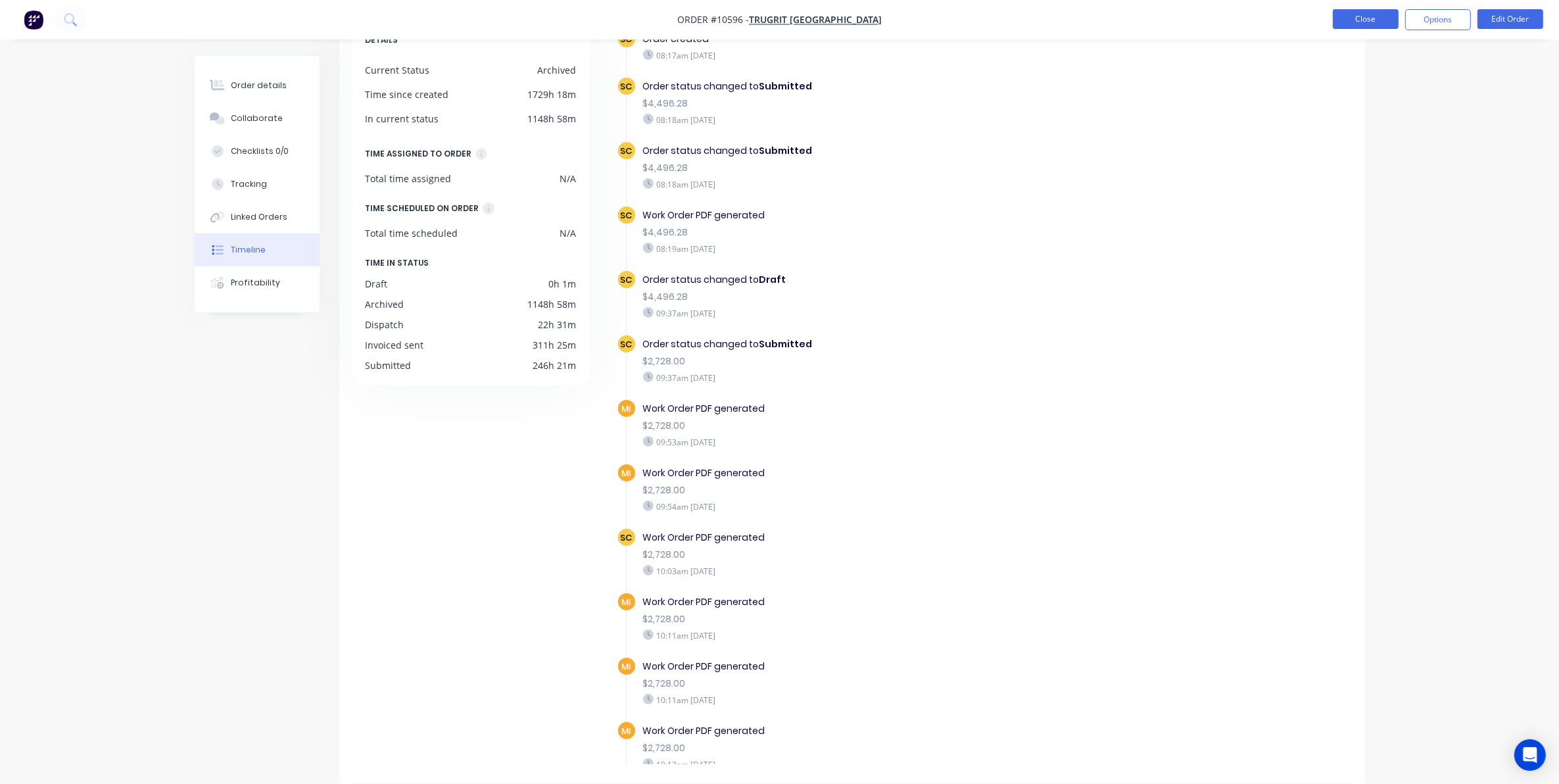
click at [1375, 16] on button "Close" at bounding box center [1365, 19] width 66 height 20
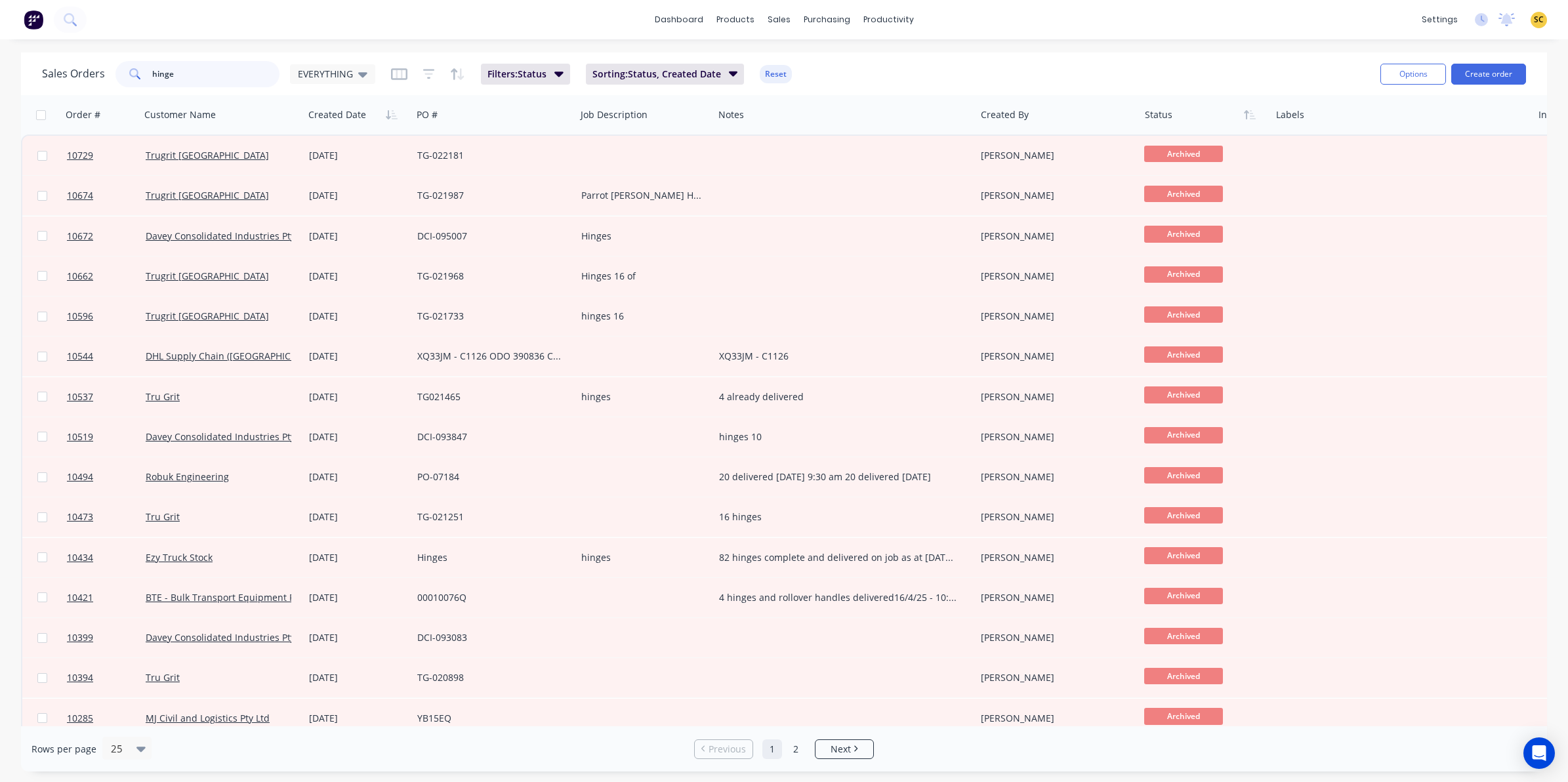
drag, startPoint x: 189, startPoint y: 75, endPoint x: 100, endPoint y: 74, distance: 89.0
click at [100, 74] on div "Sales Orders hinge EVERYTHING" at bounding box center [209, 74] width 333 height 26
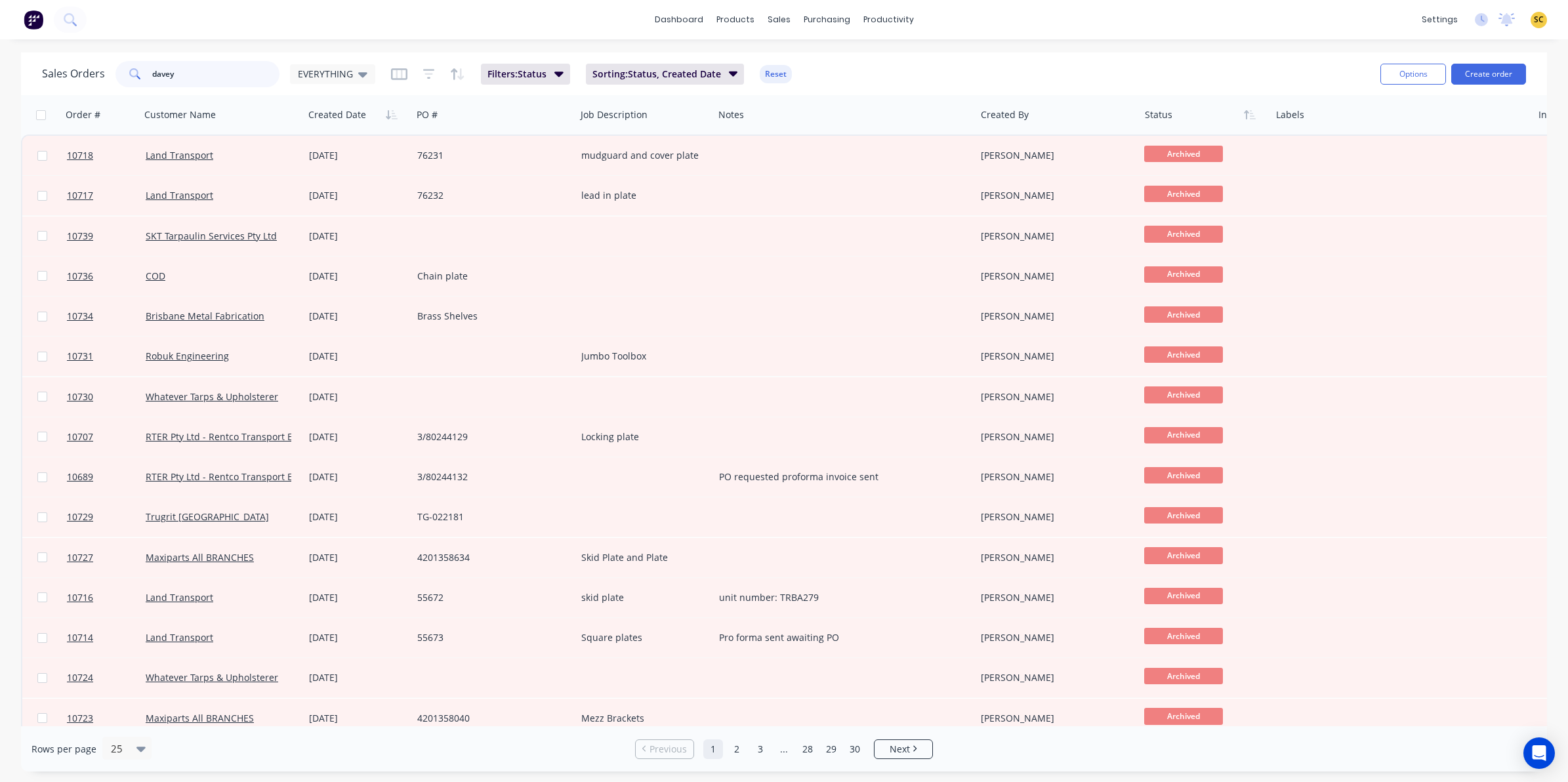
type input "davey"
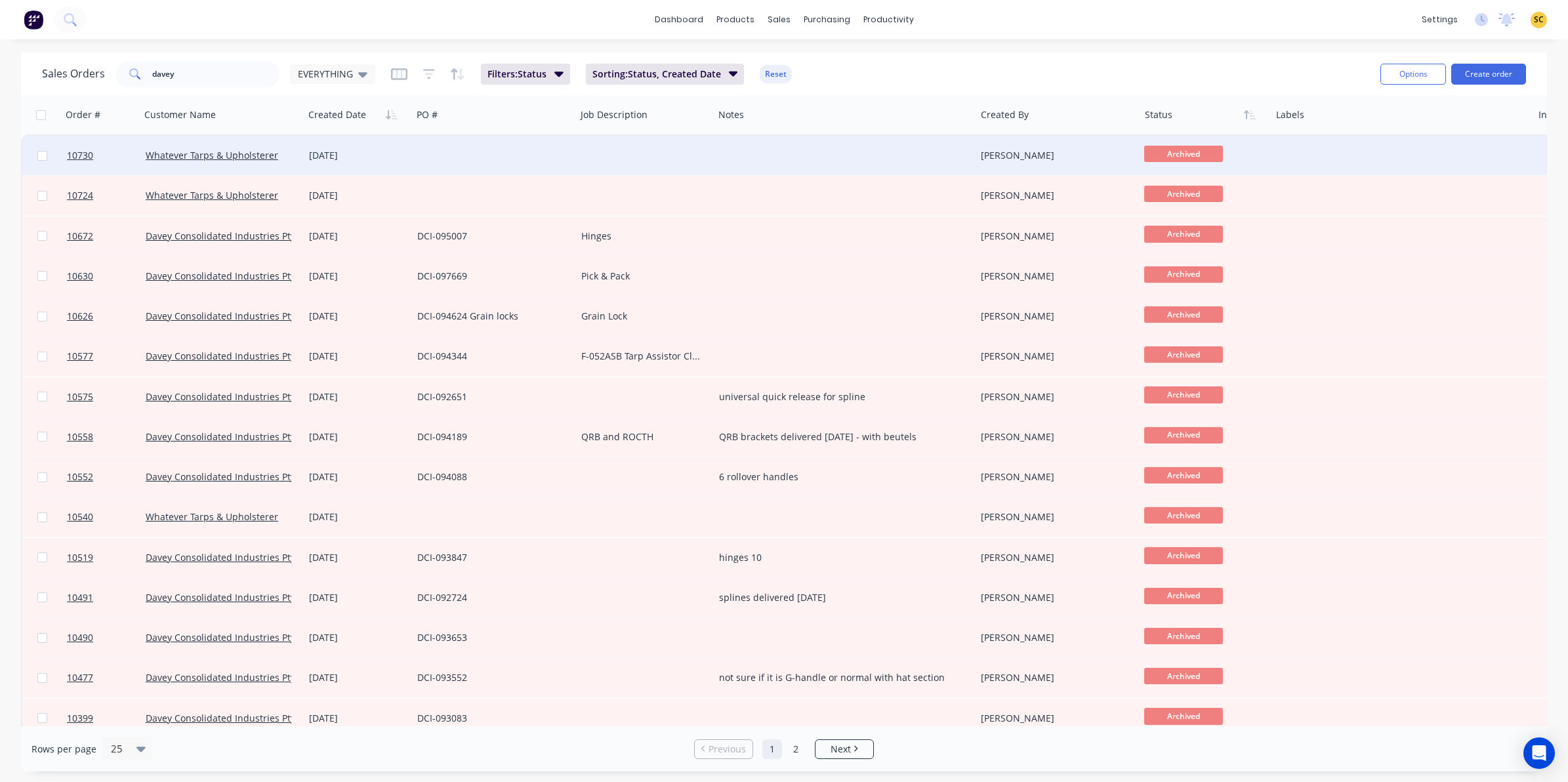
click at [516, 156] on div at bounding box center [493, 155] width 164 height 39
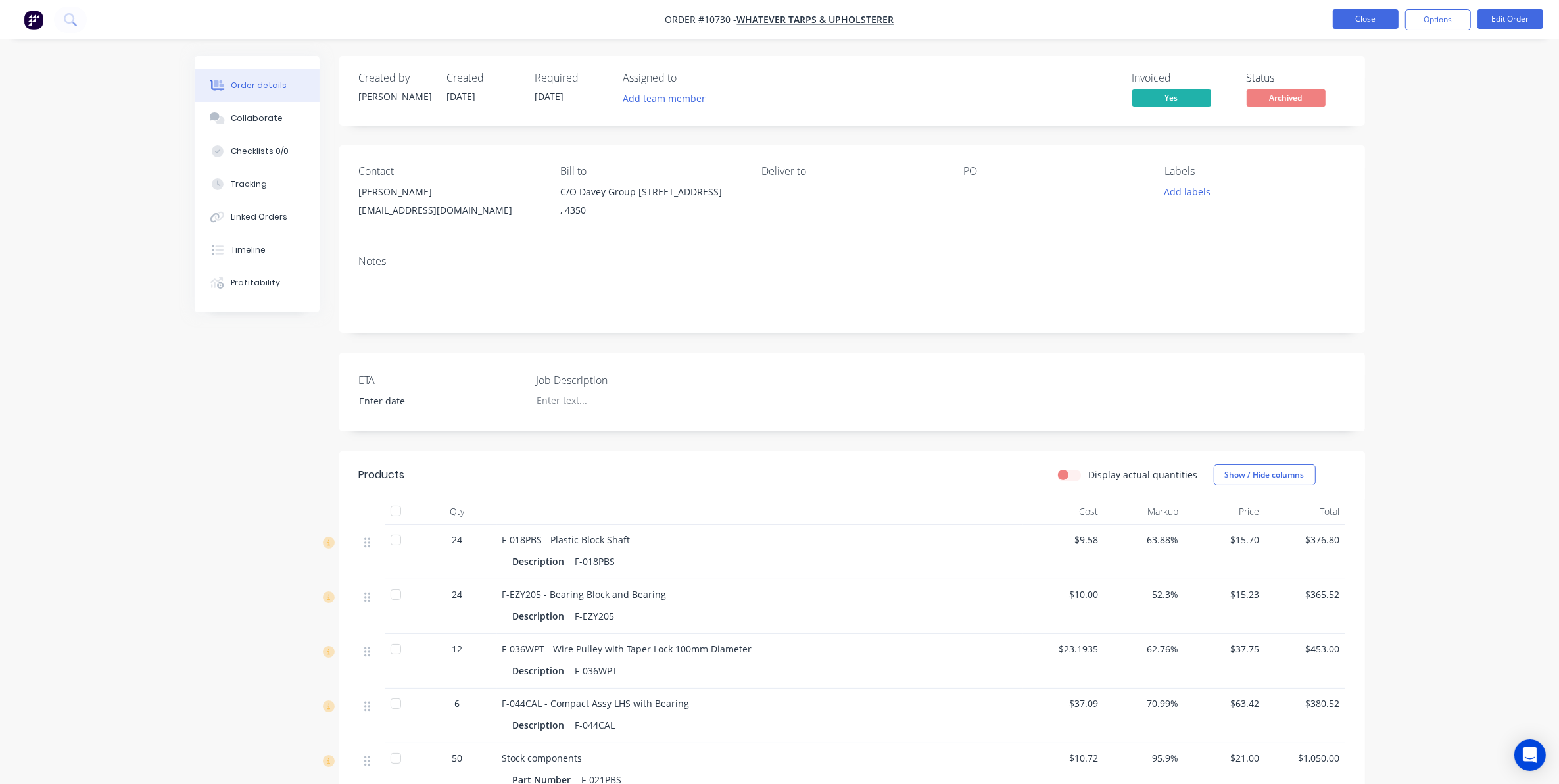
click at [1356, 14] on button "Close" at bounding box center [1365, 19] width 66 height 20
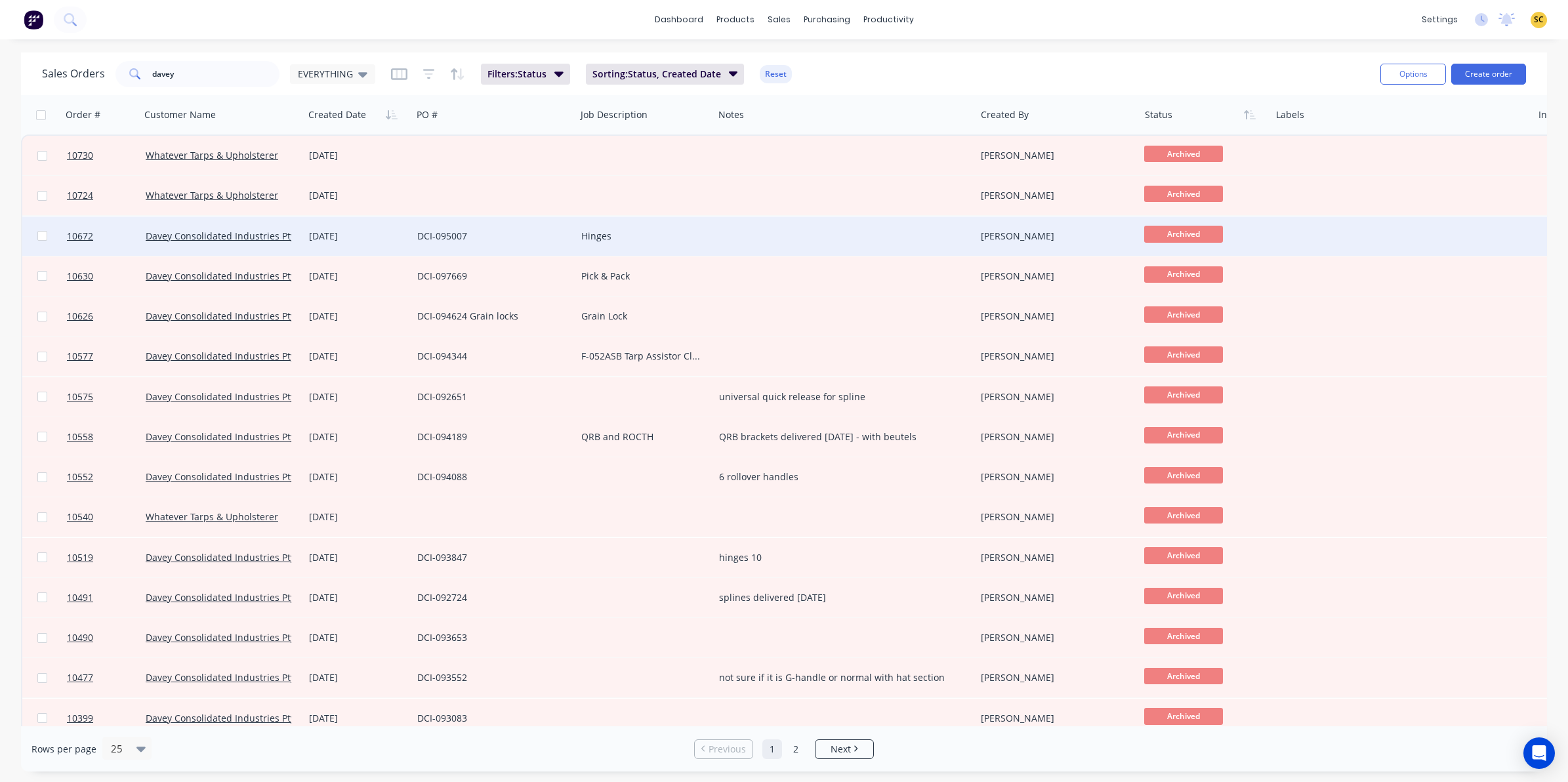
click at [732, 235] on div at bounding box center [844, 236] width 262 height 39
click at [1041, 235] on div "[PERSON_NAME]" at bounding box center [1053, 236] width 145 height 13
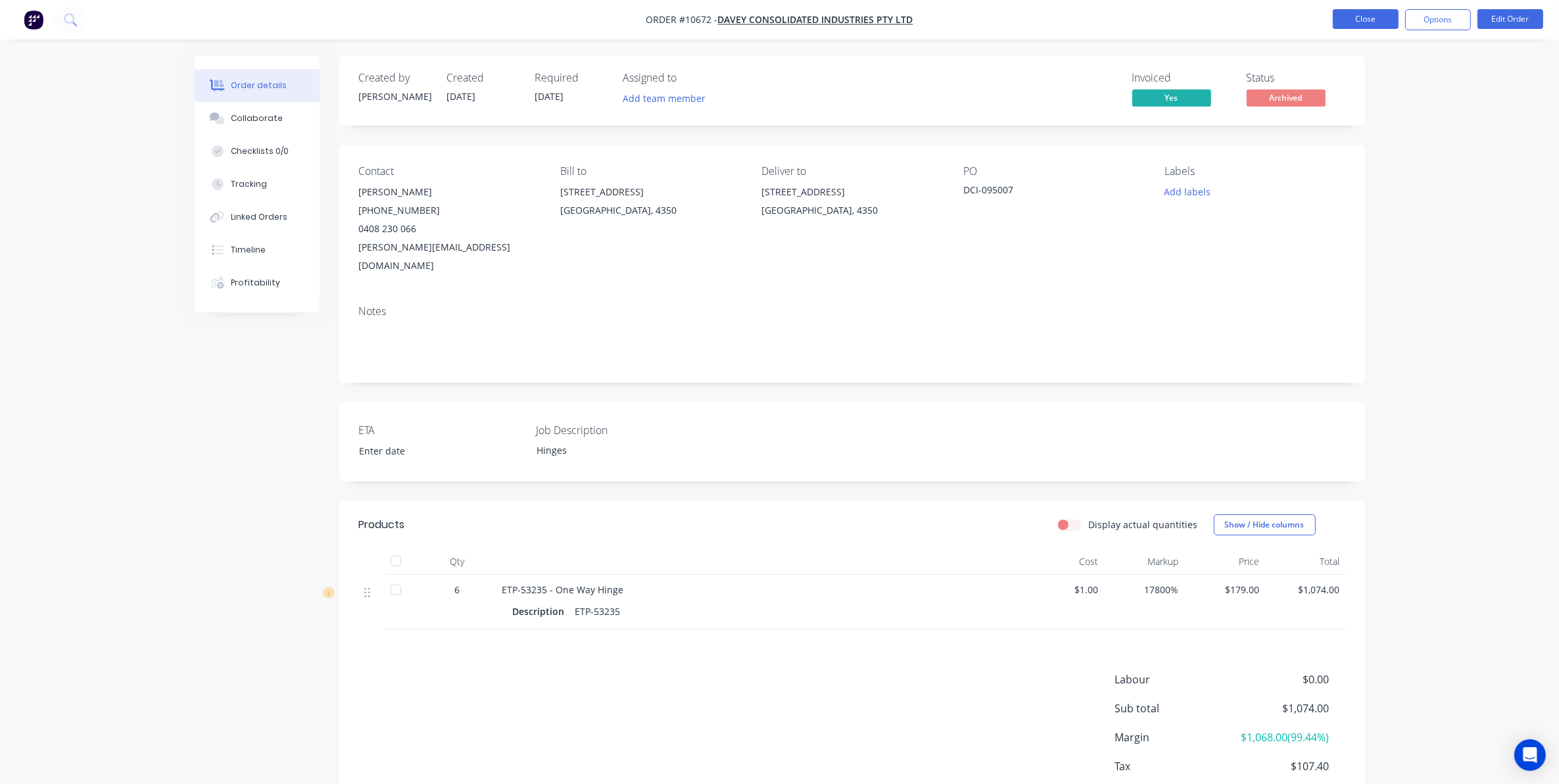
click at [1345, 25] on button "Close" at bounding box center [1365, 19] width 66 height 20
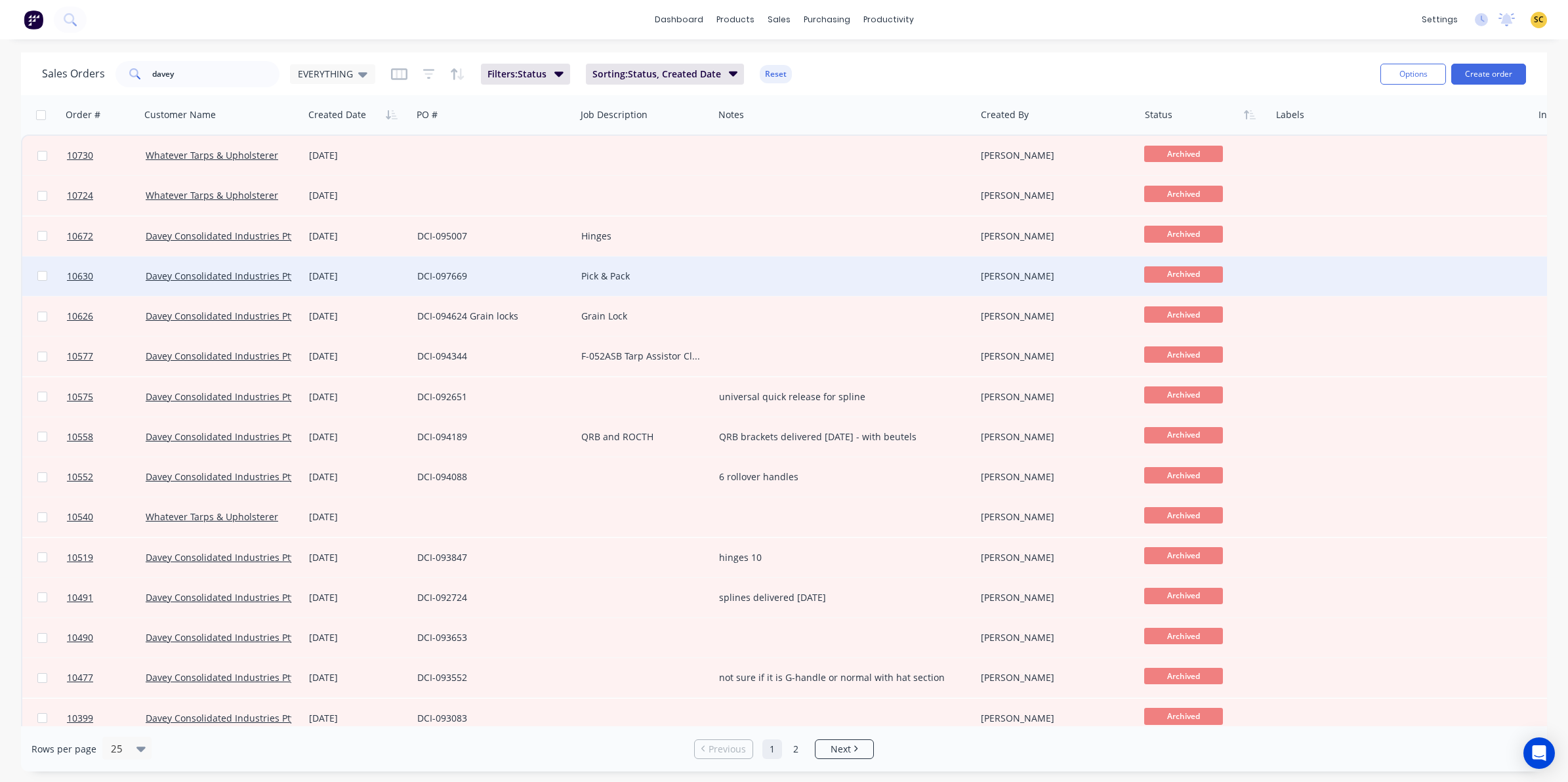
click at [753, 271] on div at bounding box center [844, 276] width 262 height 39
click at [663, 276] on div "Pick & Pack" at bounding box center [641, 276] width 121 height 13
click at [496, 286] on div "DCI-097669" at bounding box center [493, 276] width 164 height 39
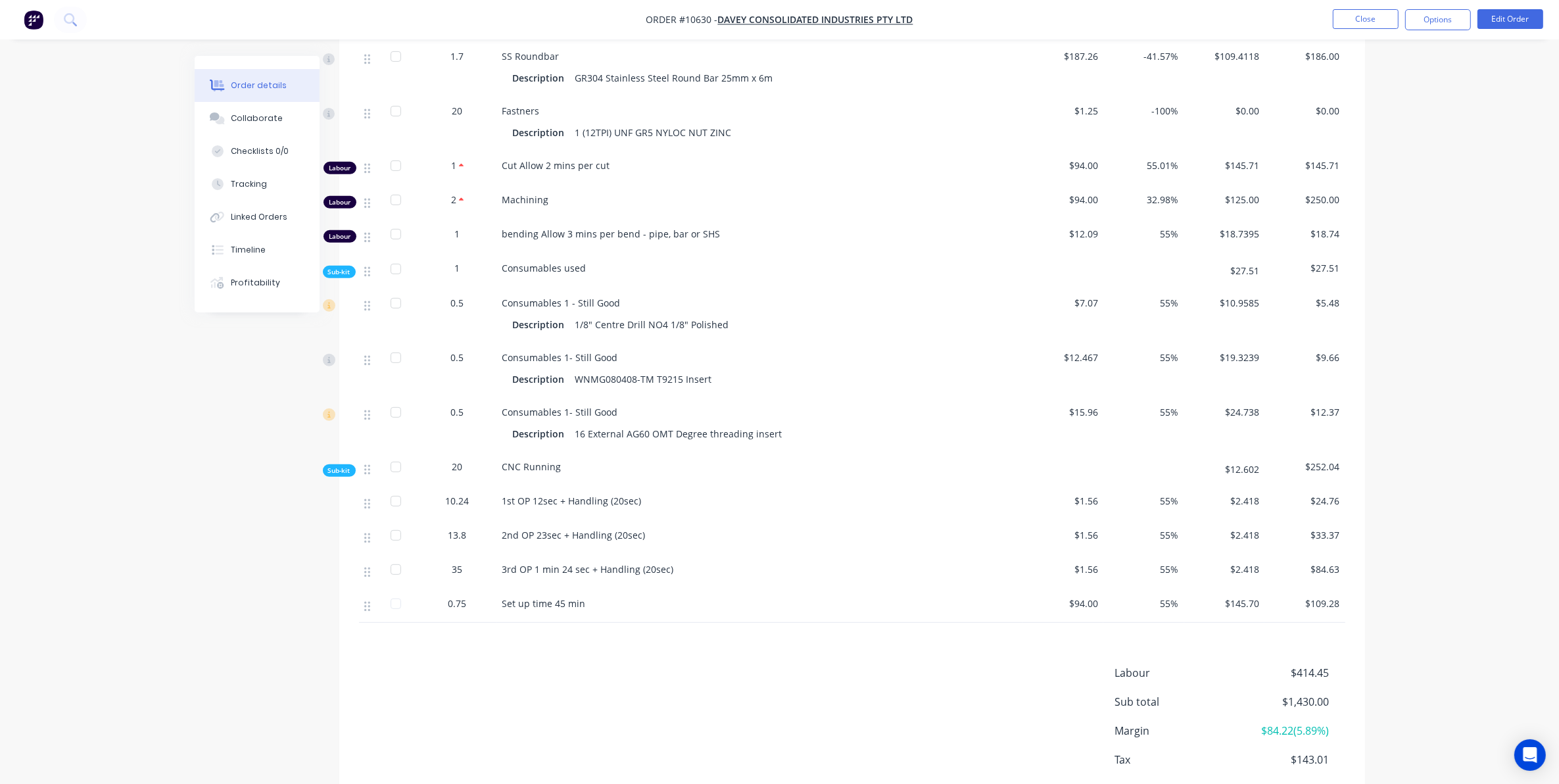
scroll to position [705, 0]
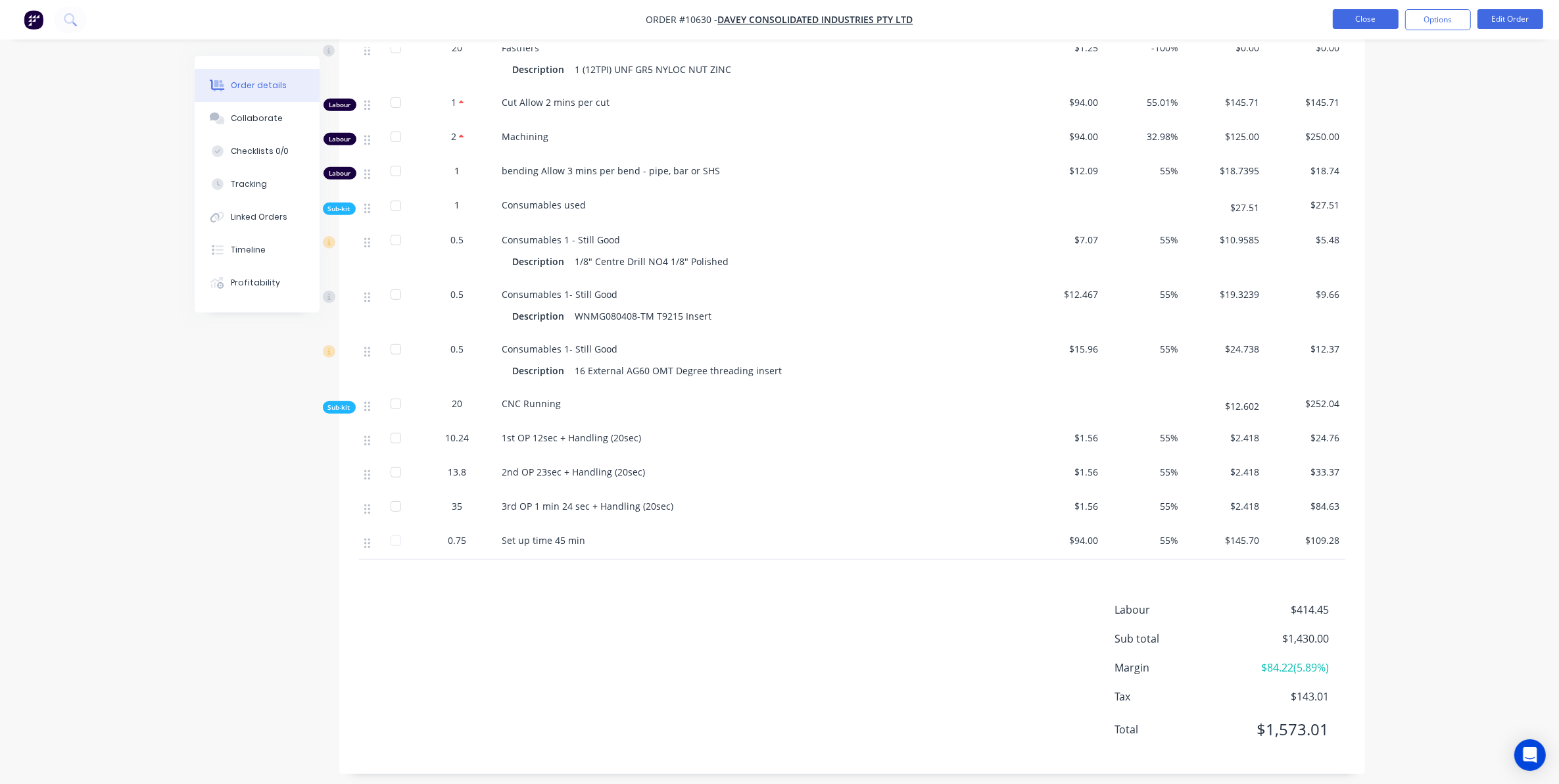
click at [1345, 23] on button "Close" at bounding box center [1365, 19] width 66 height 20
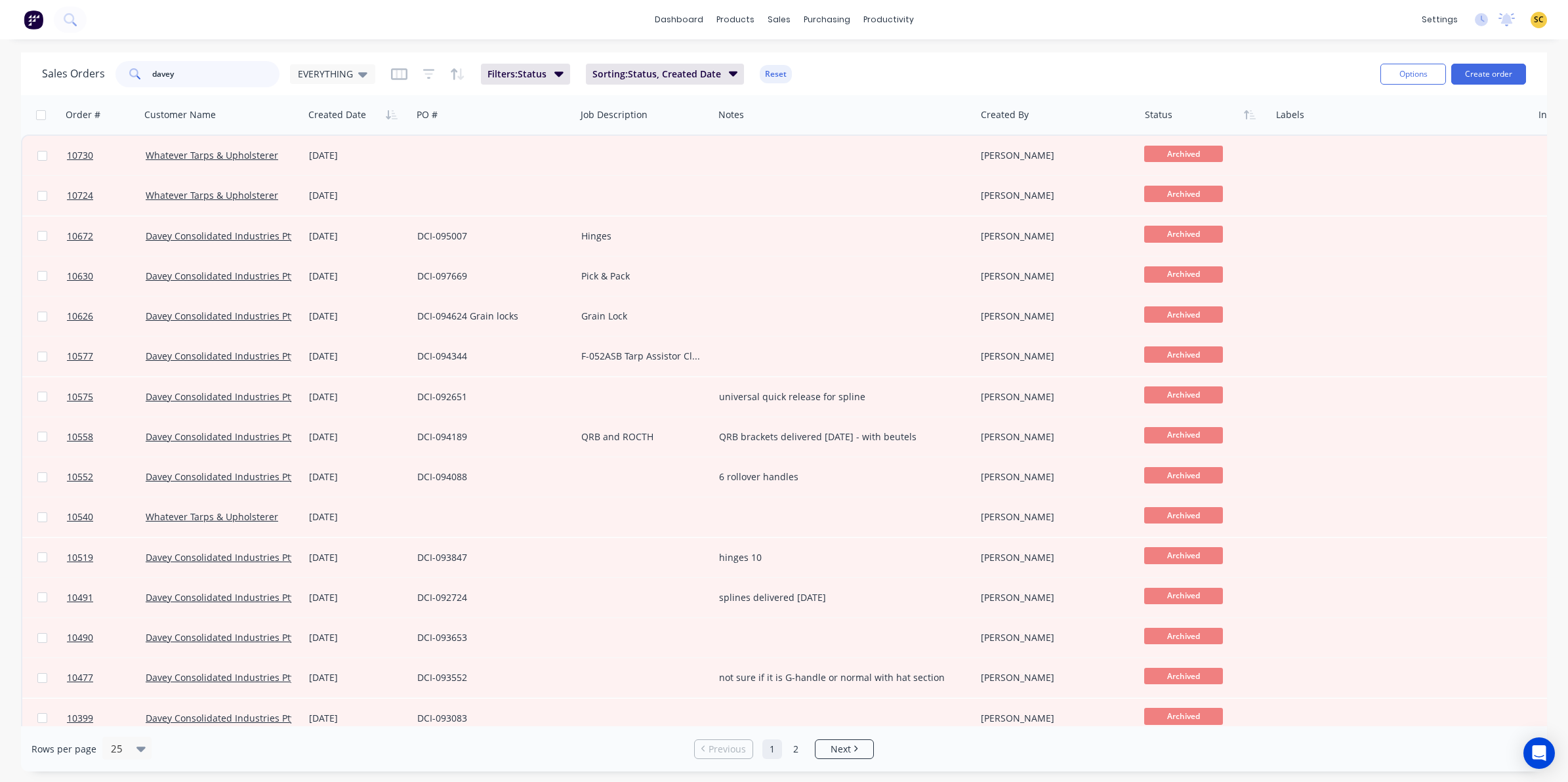
drag, startPoint x: 210, startPoint y: 79, endPoint x: -36, endPoint y: 76, distance: 246.0
click at [0, 76] on html "dashboard products sales purchasing productivity dashboard products Product Cat…" at bounding box center [784, 391] width 1568 height 782
type input "bte"
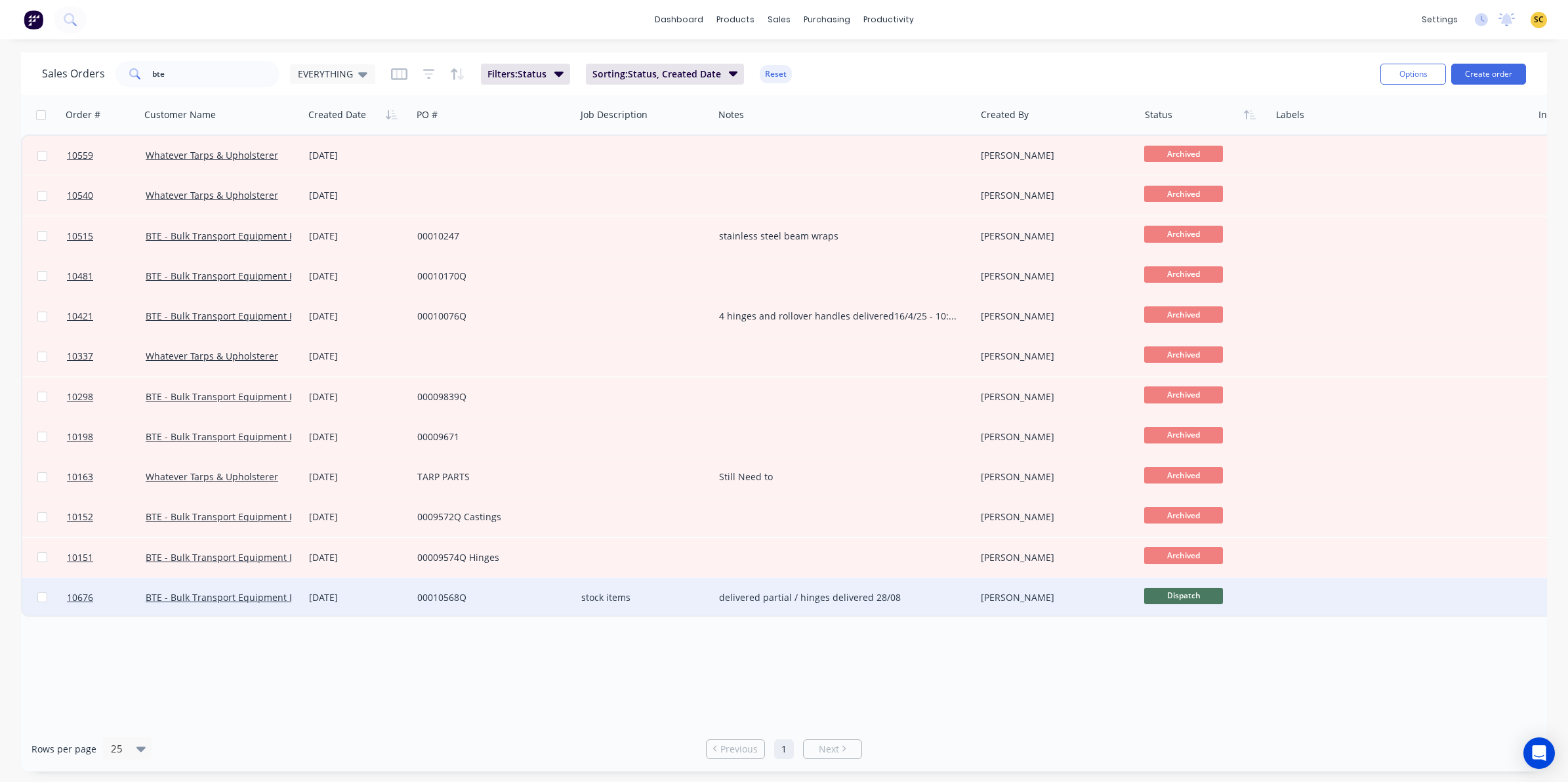
click at [924, 597] on div "delivered partial / hinges delivered 28/08" at bounding box center [838, 597] width 239 height 13
click at [499, 591] on div "00010568Q" at bounding box center [490, 597] width 145 height 13
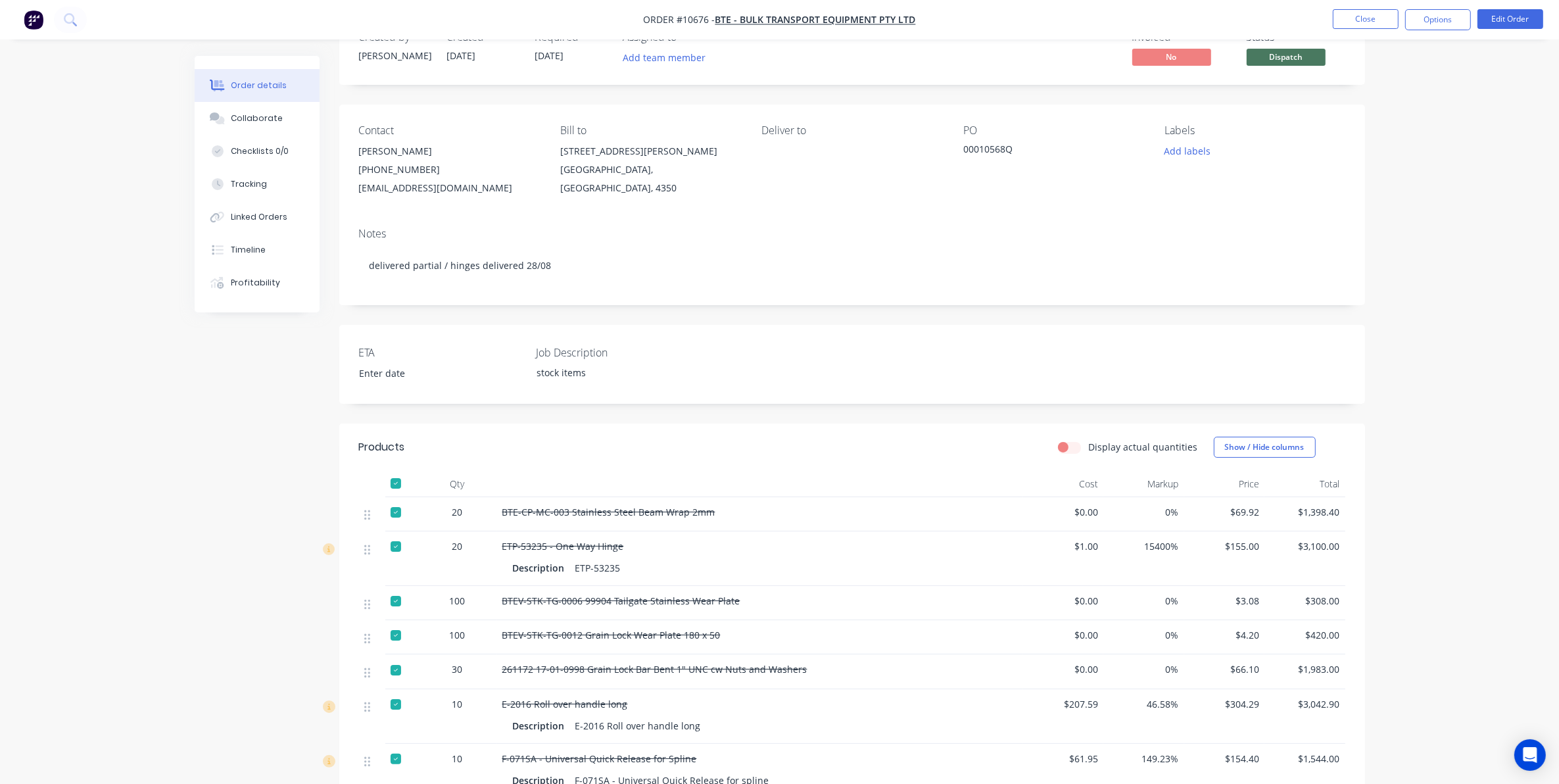
scroll to position [83, 0]
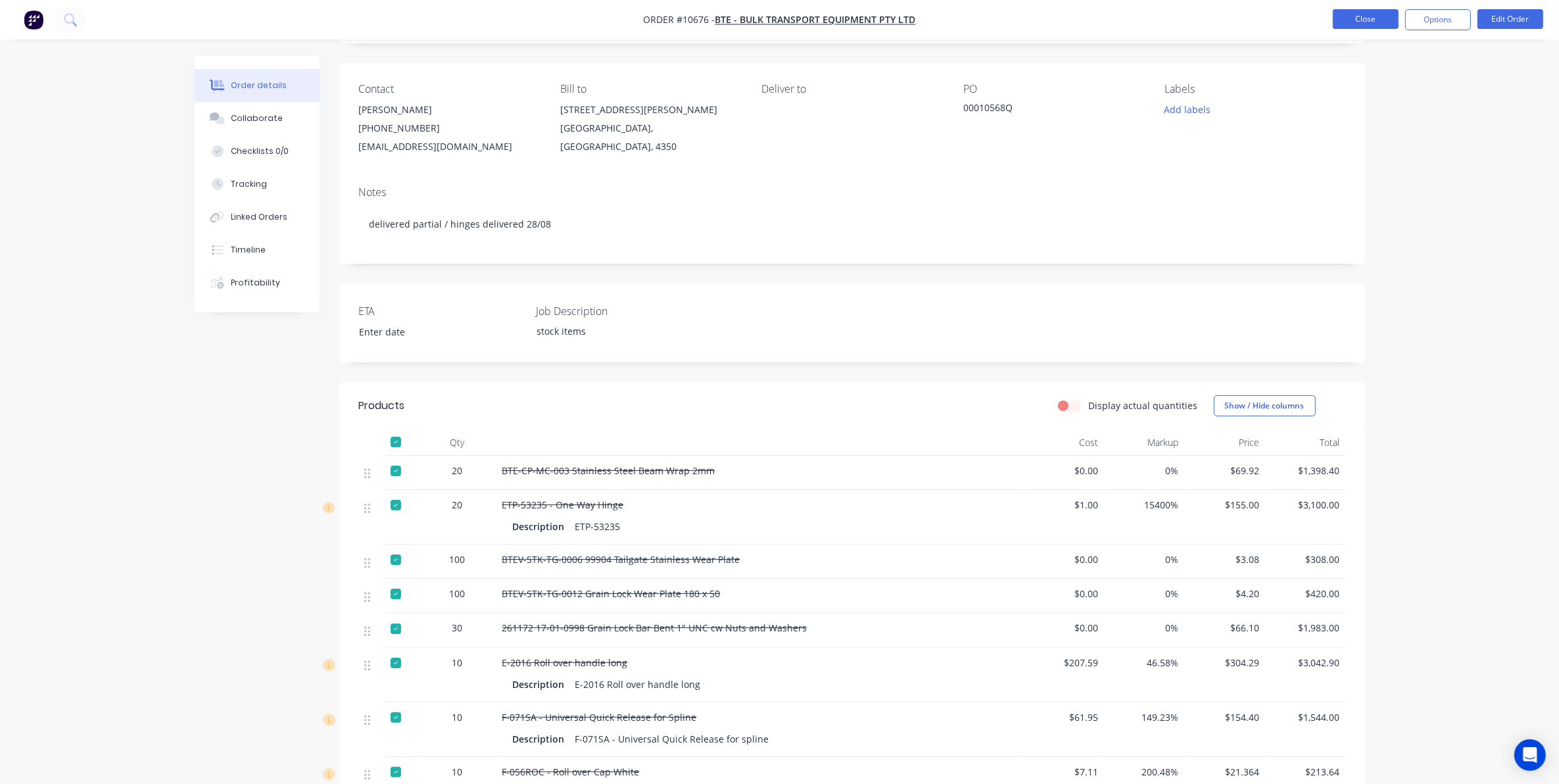
click at [1370, 16] on button "Close" at bounding box center [1365, 19] width 66 height 20
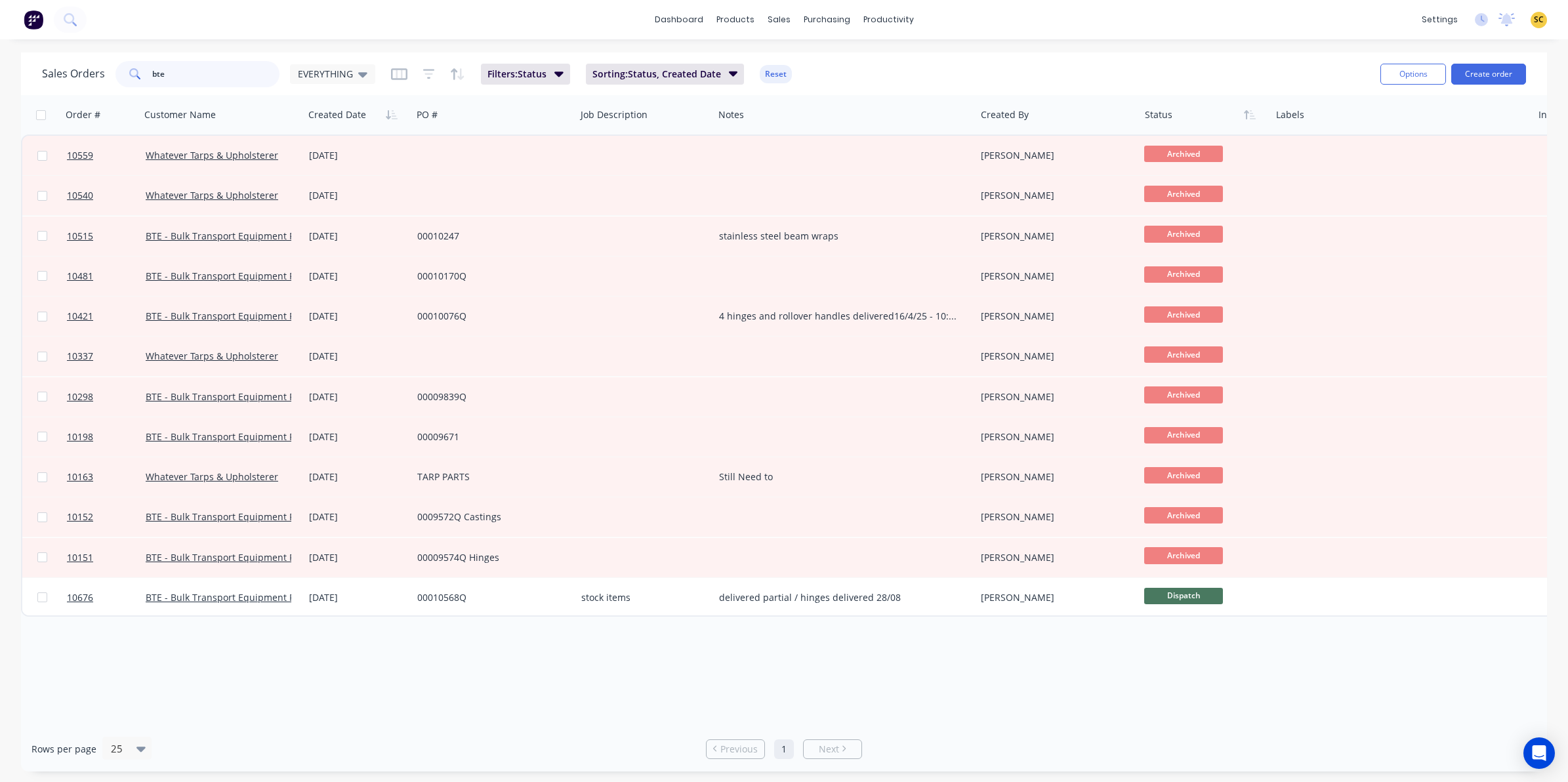
drag, startPoint x: 256, startPoint y: 73, endPoint x: 110, endPoint y: 68, distance: 146.1
click at [110, 68] on div "Sales Orders bte EVERYTHING" at bounding box center [209, 74] width 333 height 26
type input "robuk"
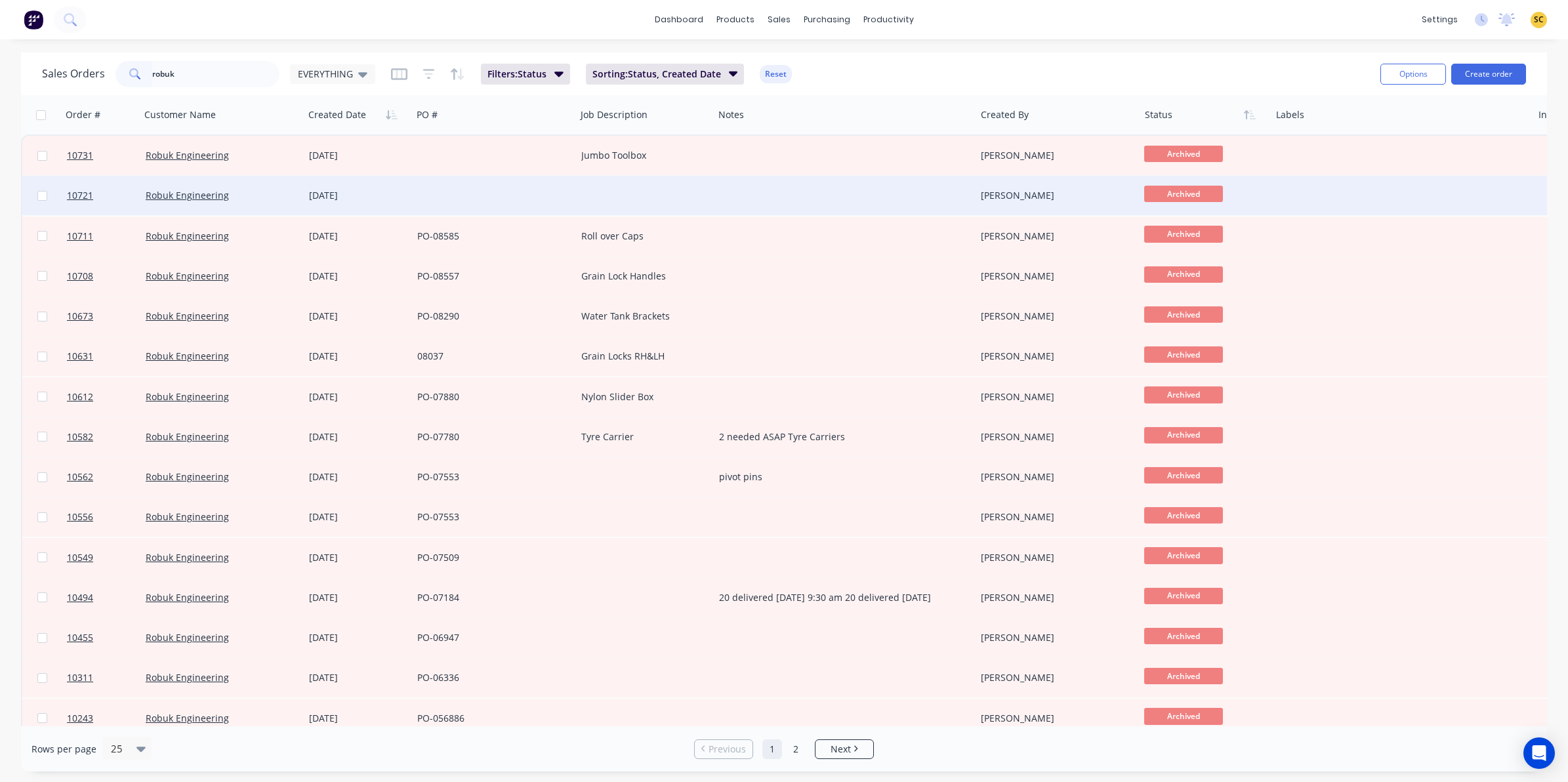
click at [255, 197] on div "Robuk Engineering" at bounding box center [218, 195] width 145 height 13
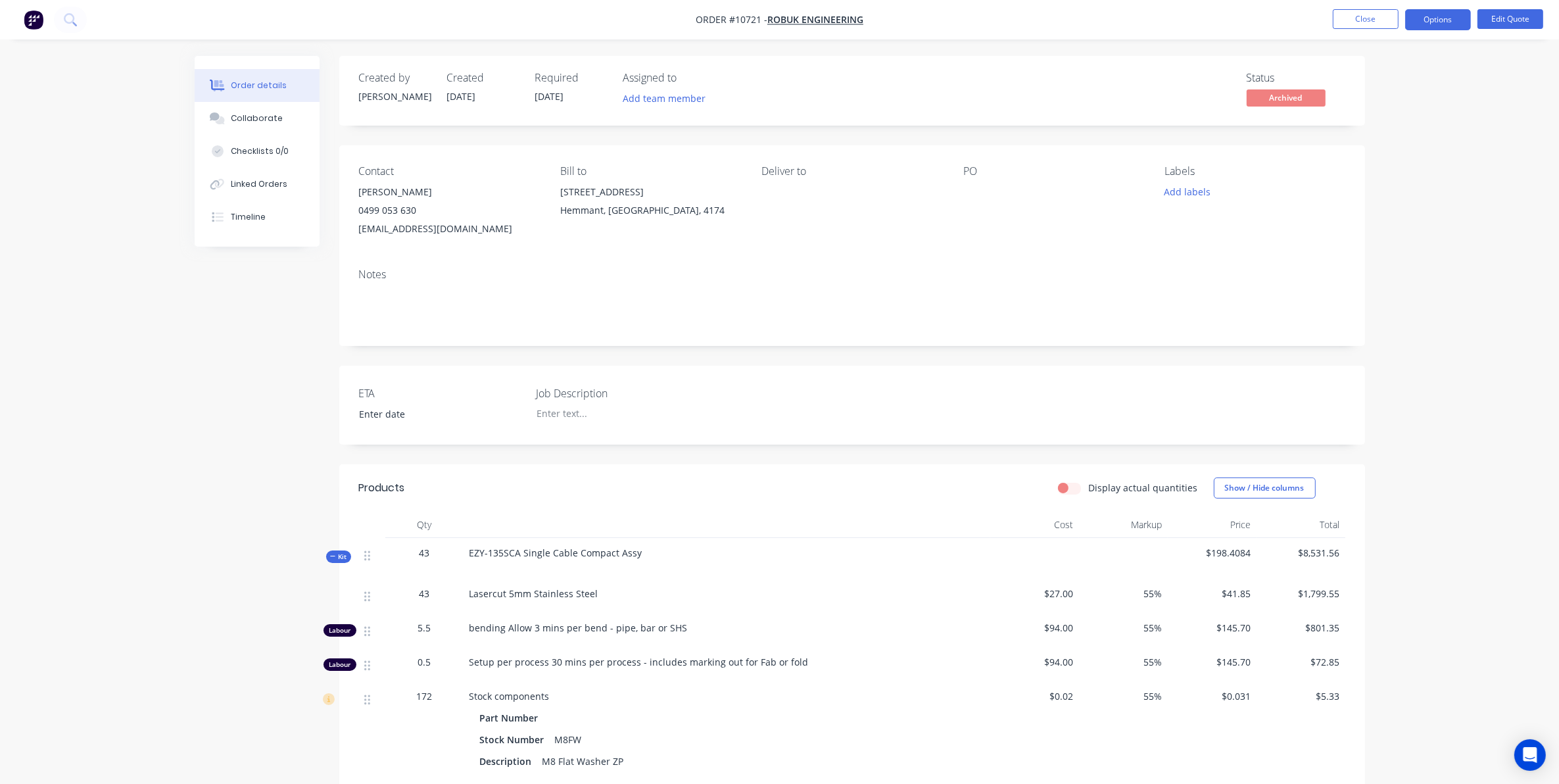
click at [346, 554] on span "Kit" at bounding box center [339, 556] width 17 height 10
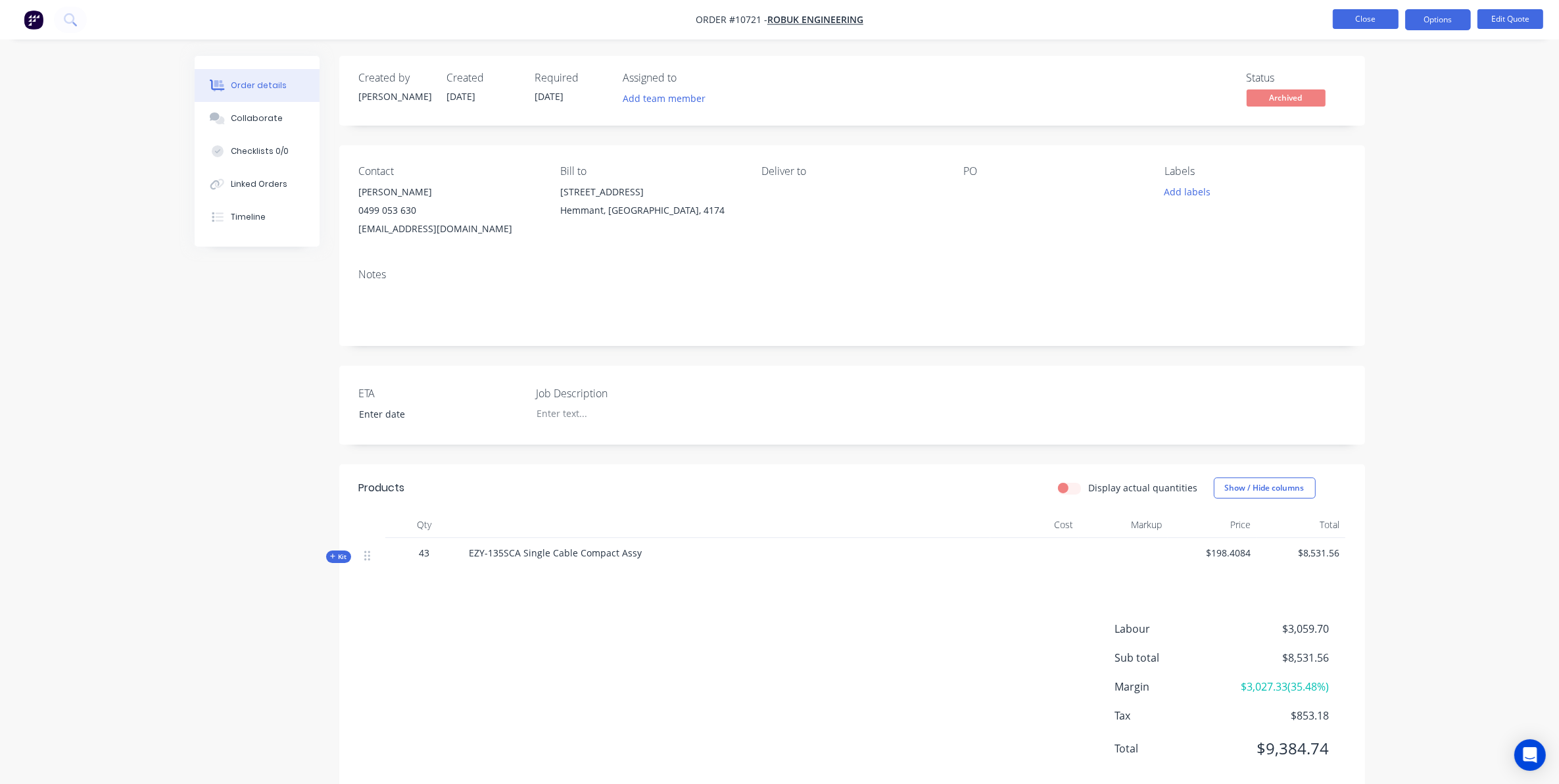
click at [1350, 19] on button "Close" at bounding box center [1365, 19] width 66 height 20
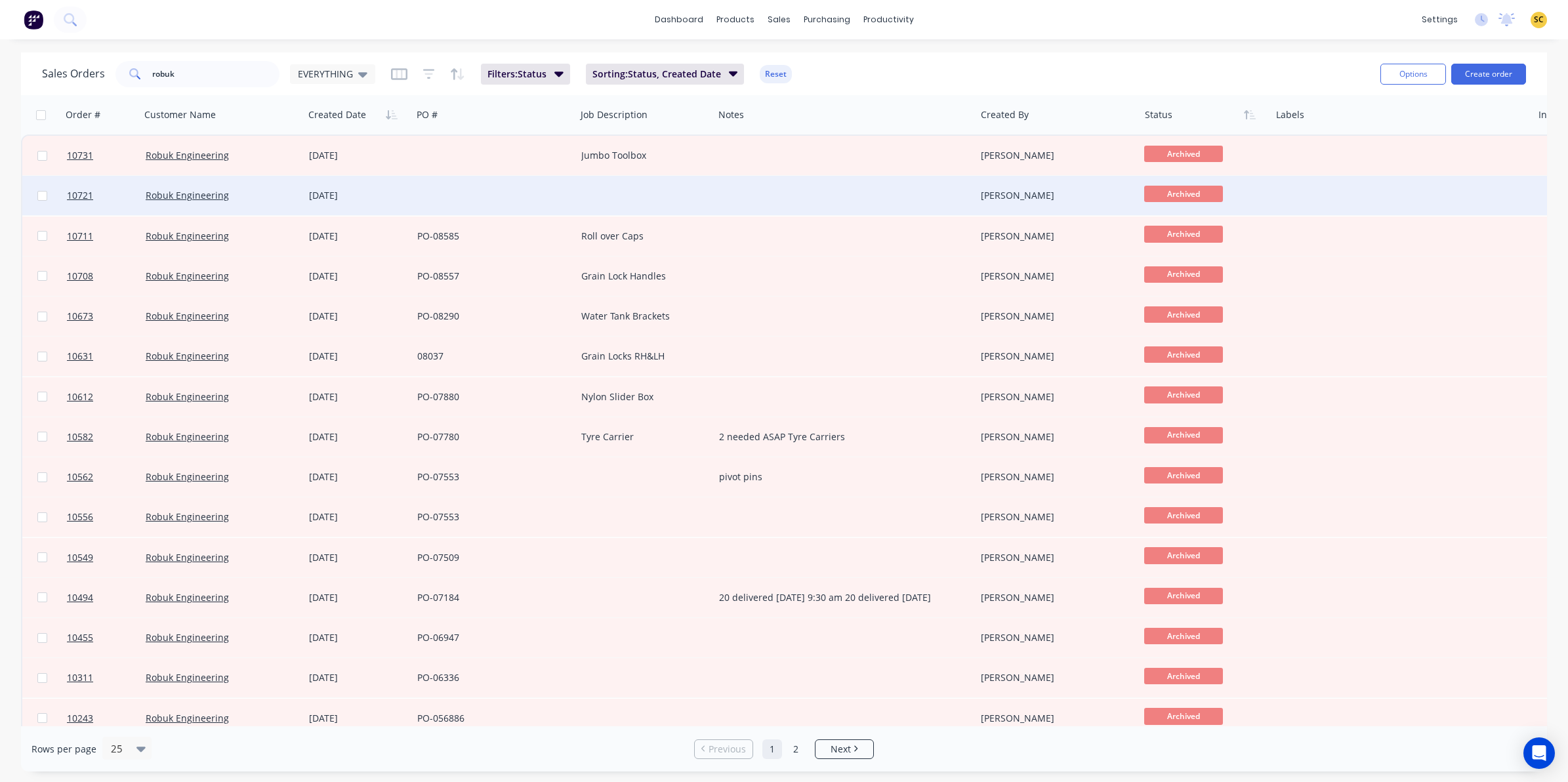
click at [286, 192] on div "Robuk Engineering" at bounding box center [218, 195] width 145 height 13
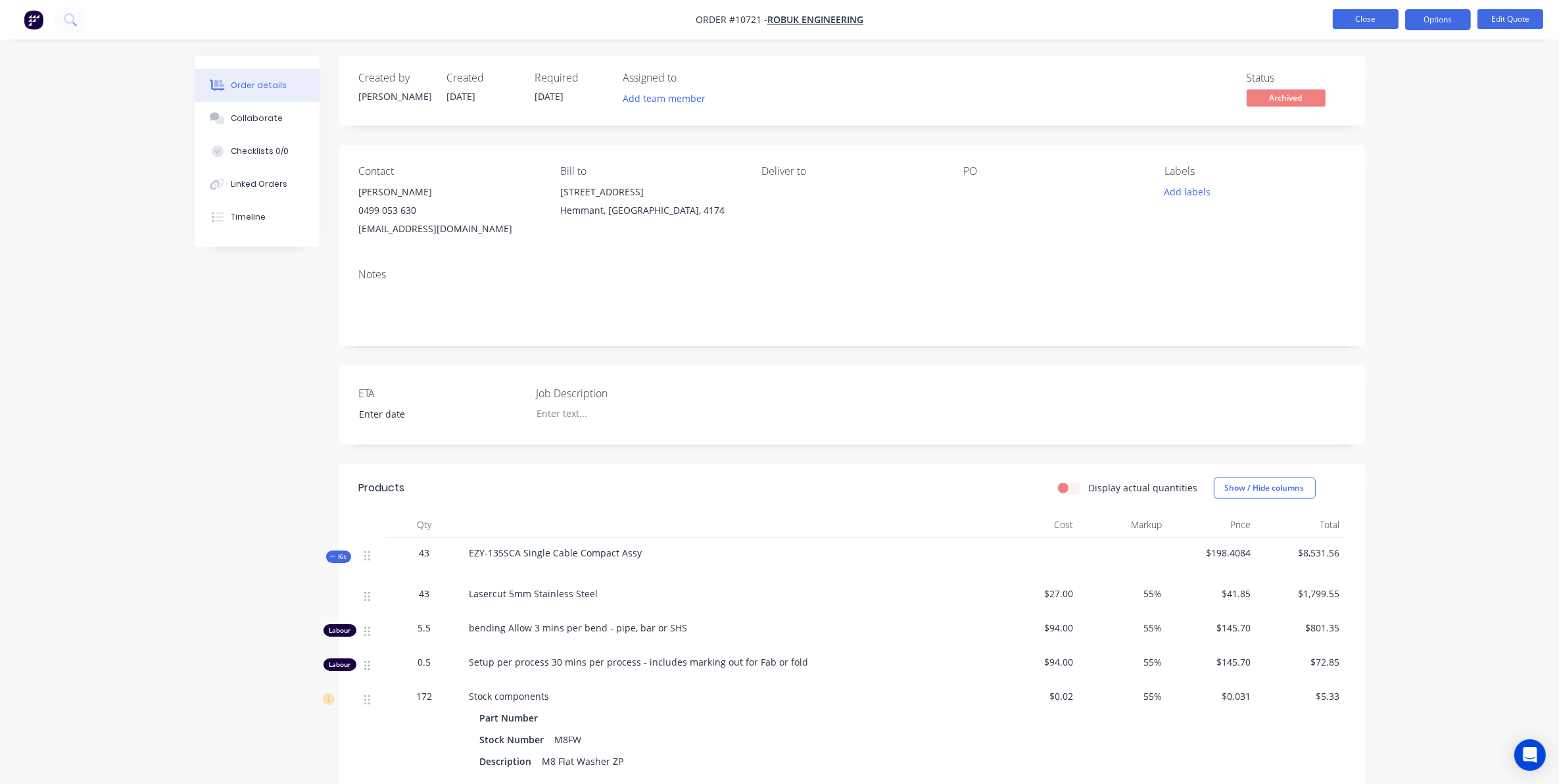
click at [1357, 22] on button "Close" at bounding box center [1365, 19] width 66 height 20
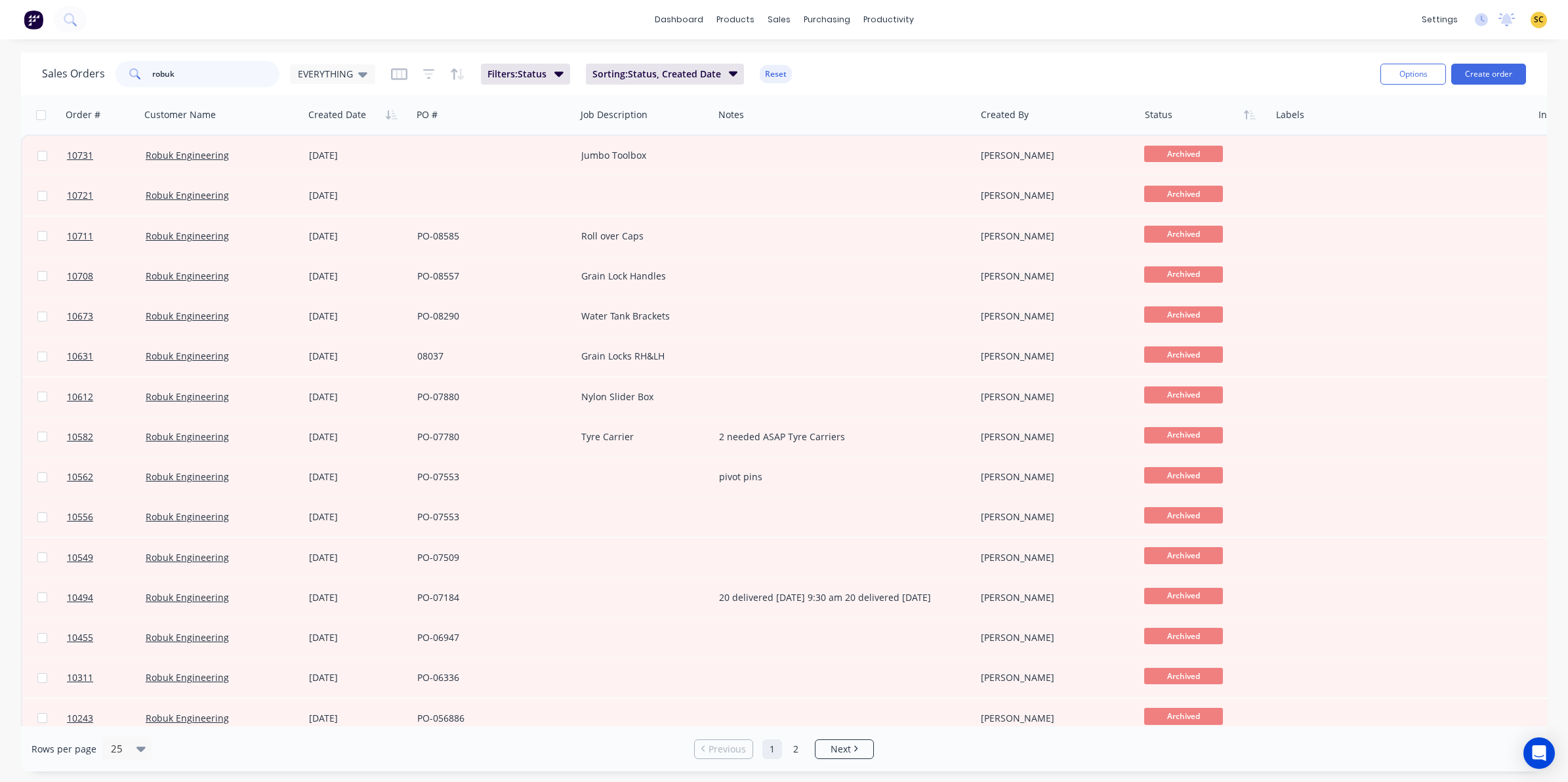
click at [25, 84] on div "Sales Orders robuk EVERYTHING Filters: Status Sorting: Status, Created Date Res…" at bounding box center [784, 73] width 1526 height 42
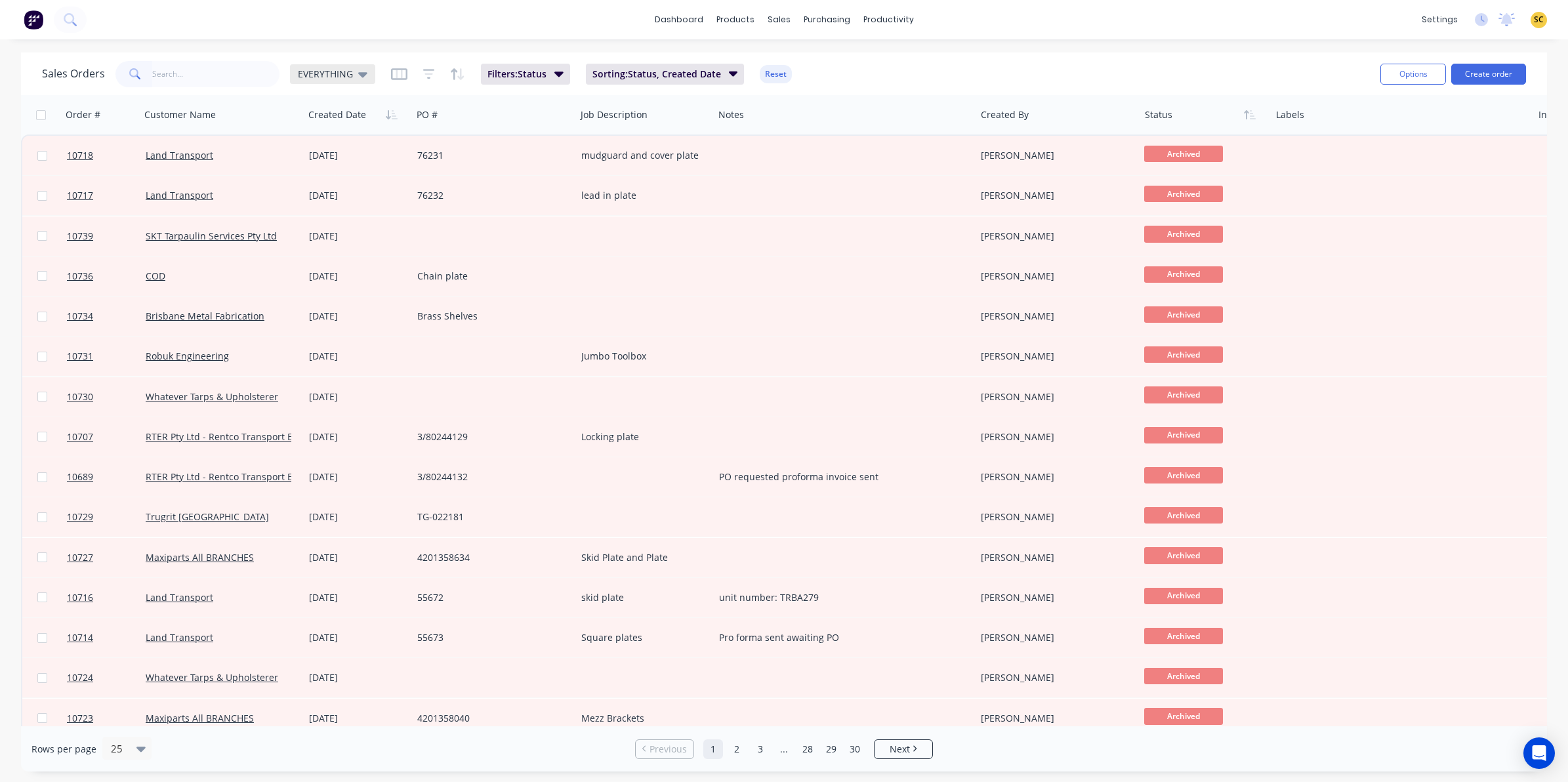
click at [333, 72] on span "EVERYTHING" at bounding box center [326, 74] width 55 height 14
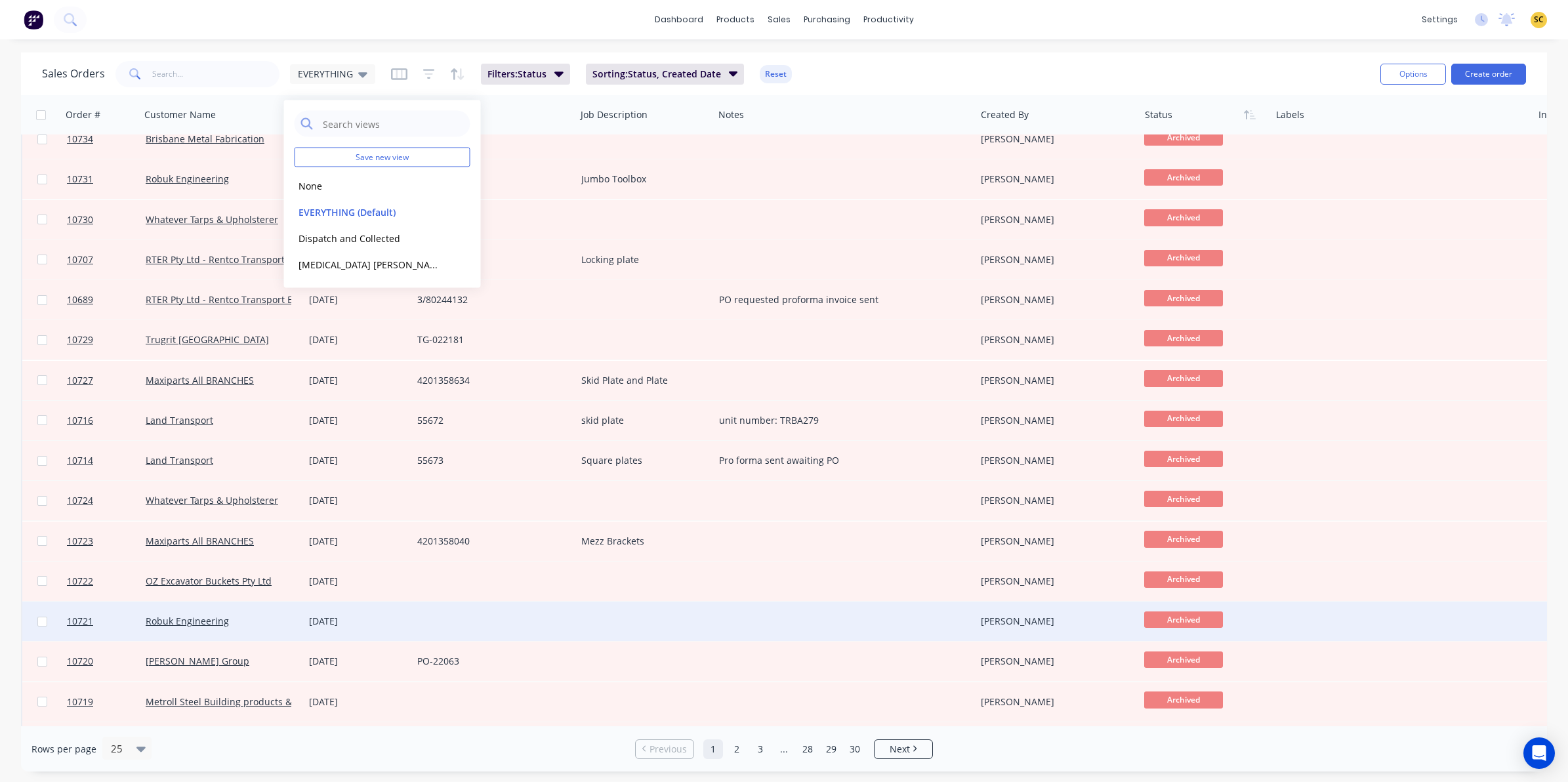
scroll to position [419, 0]
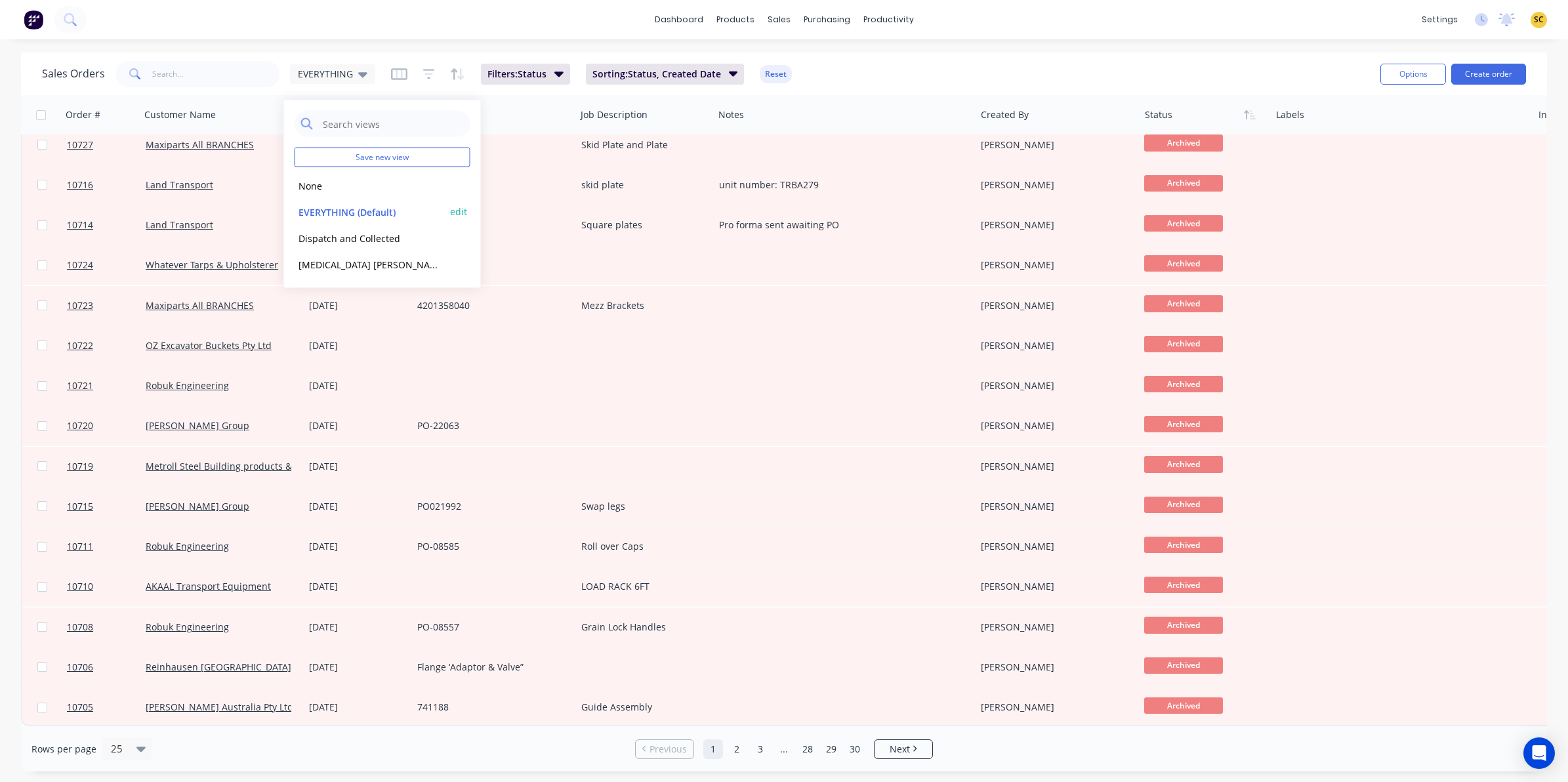
click at [333, 211] on button "EVERYTHING (Default)" at bounding box center [369, 212] width 149 height 15
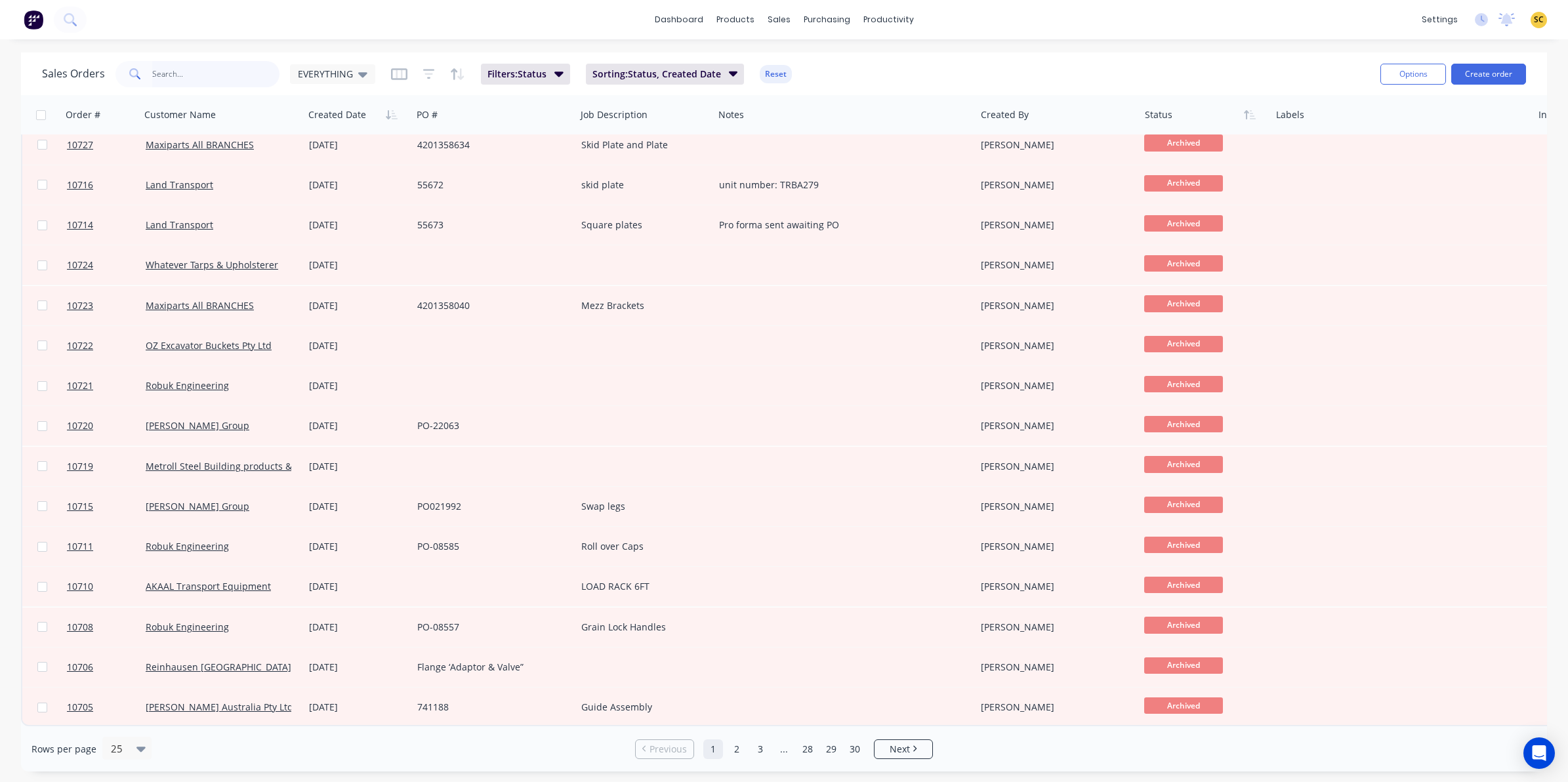
click at [215, 74] on input "text" at bounding box center [216, 74] width 128 height 26
type input "hinge"
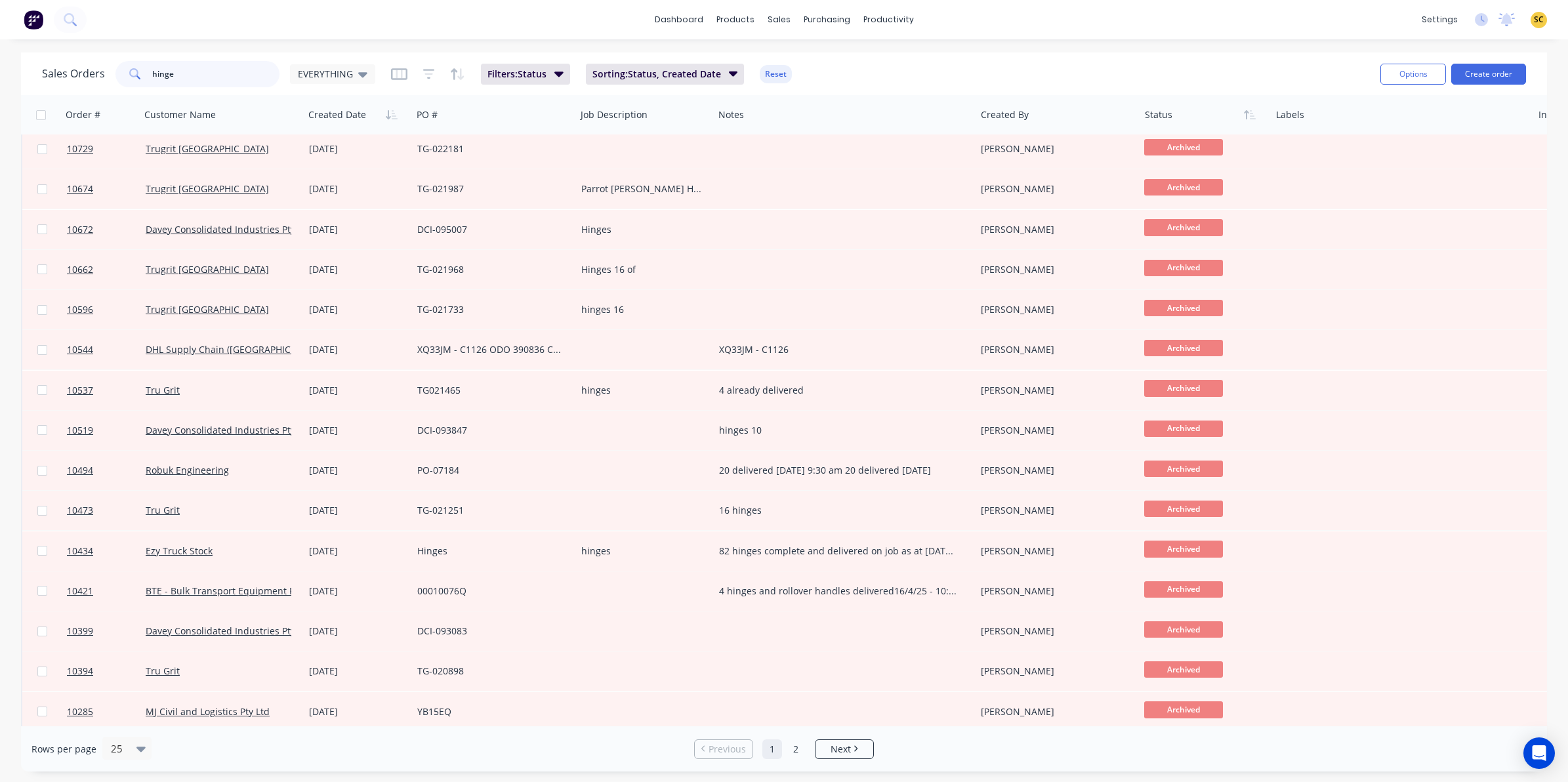
scroll to position [0, 0]
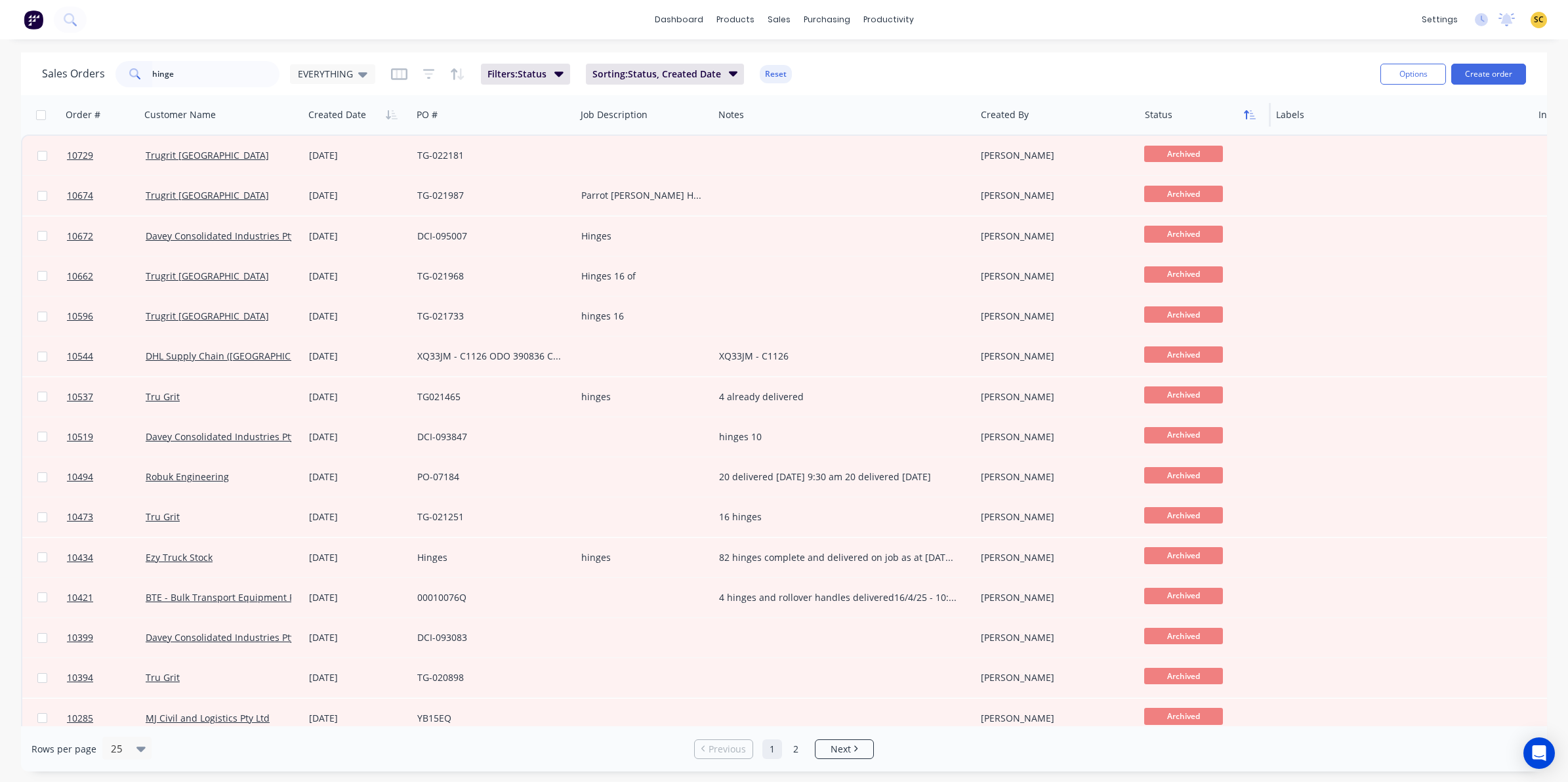
click at [1248, 120] on button "button" at bounding box center [1249, 115] width 20 height 20
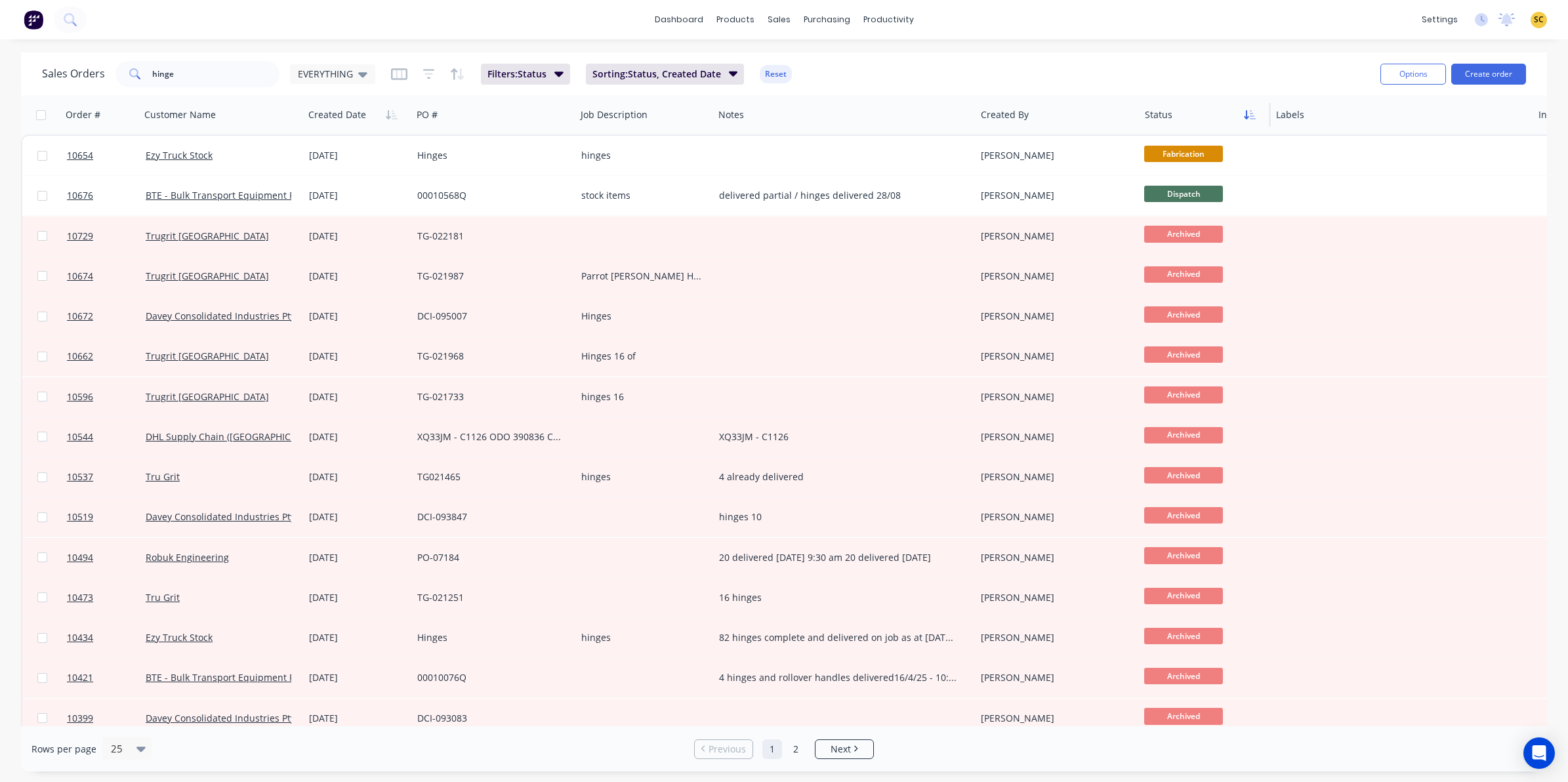
click at [1251, 119] on icon "button" at bounding box center [1252, 115] width 6 height 9
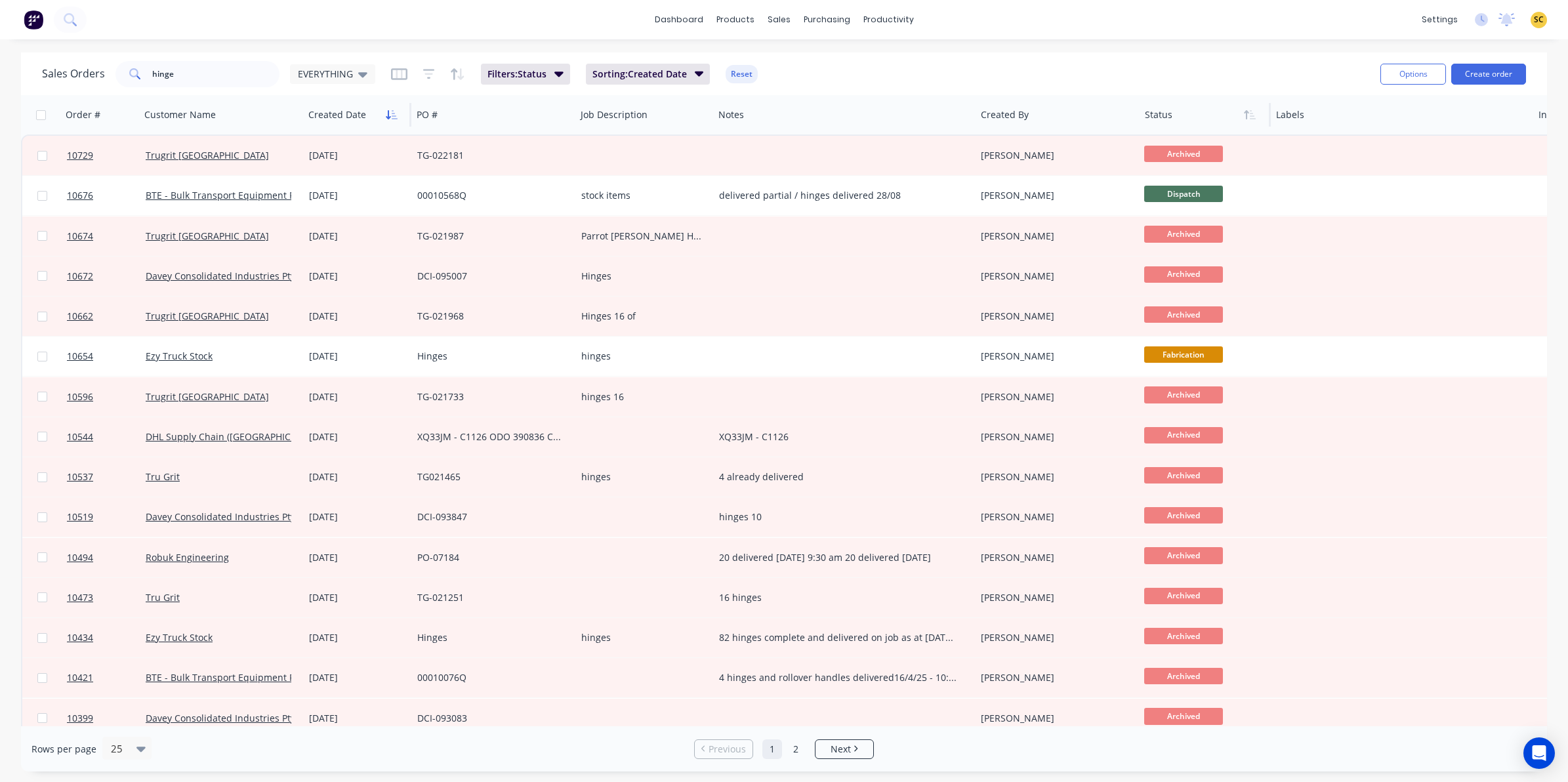
click at [397, 122] on button "button" at bounding box center [392, 115] width 20 height 20
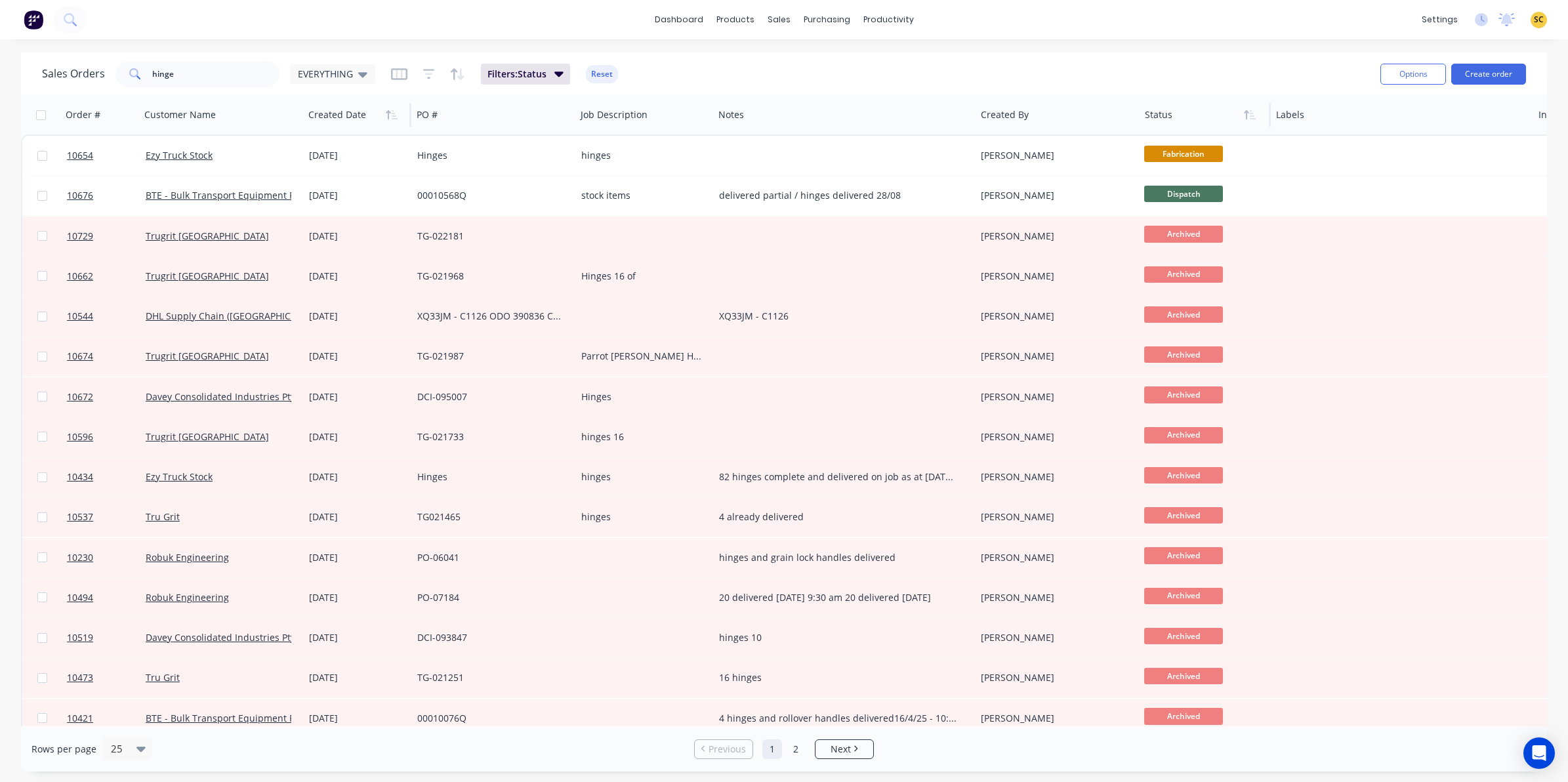
click at [396, 120] on button "button" at bounding box center [392, 115] width 20 height 20
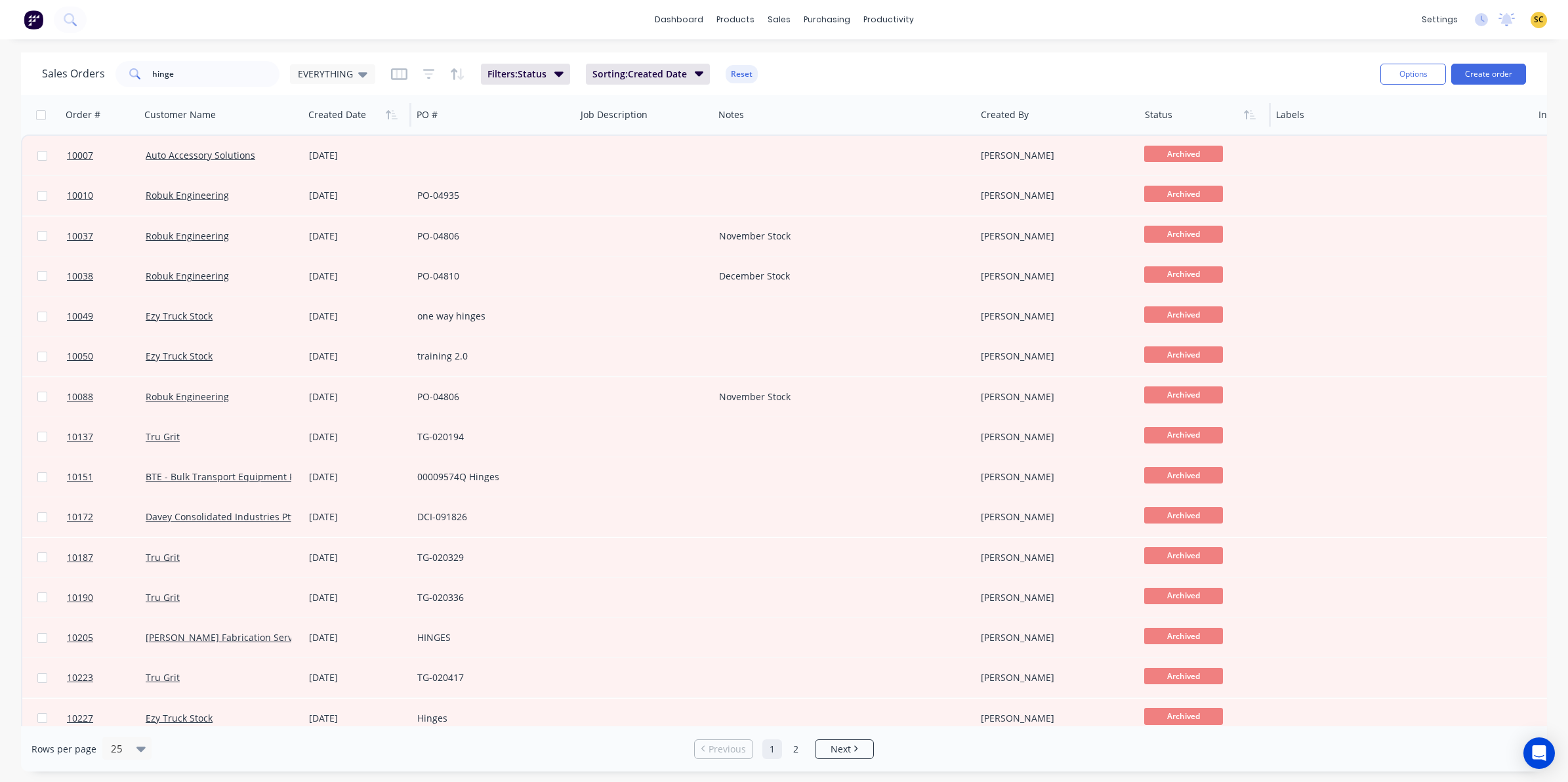
click at [396, 120] on button "button" at bounding box center [392, 115] width 20 height 20
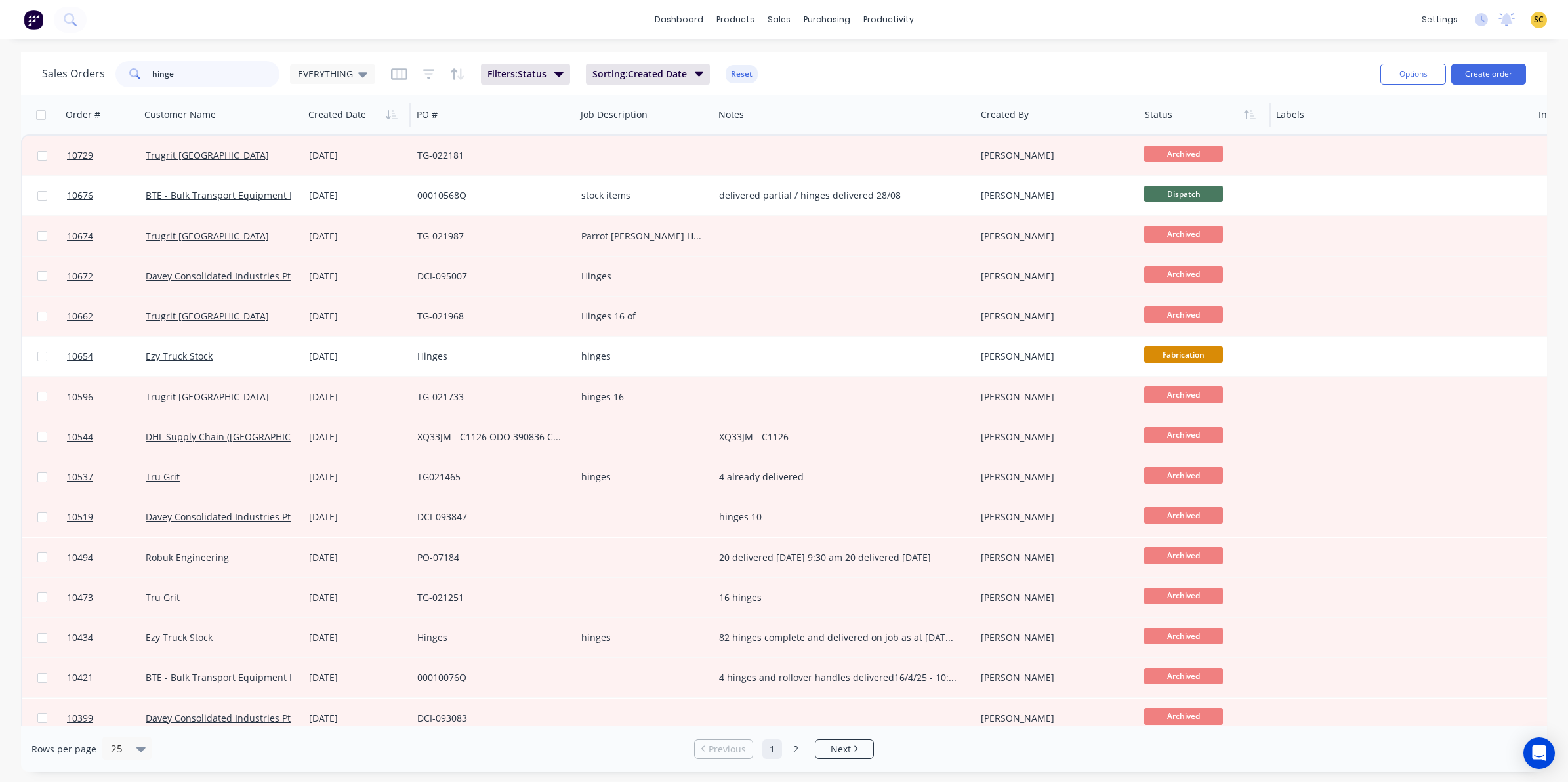
drag, startPoint x: 257, startPoint y: 74, endPoint x: 54, endPoint y: 74, distance: 203.0
click at [54, 74] on div "Sales Orders hinge EVERYTHING" at bounding box center [209, 74] width 333 height 26
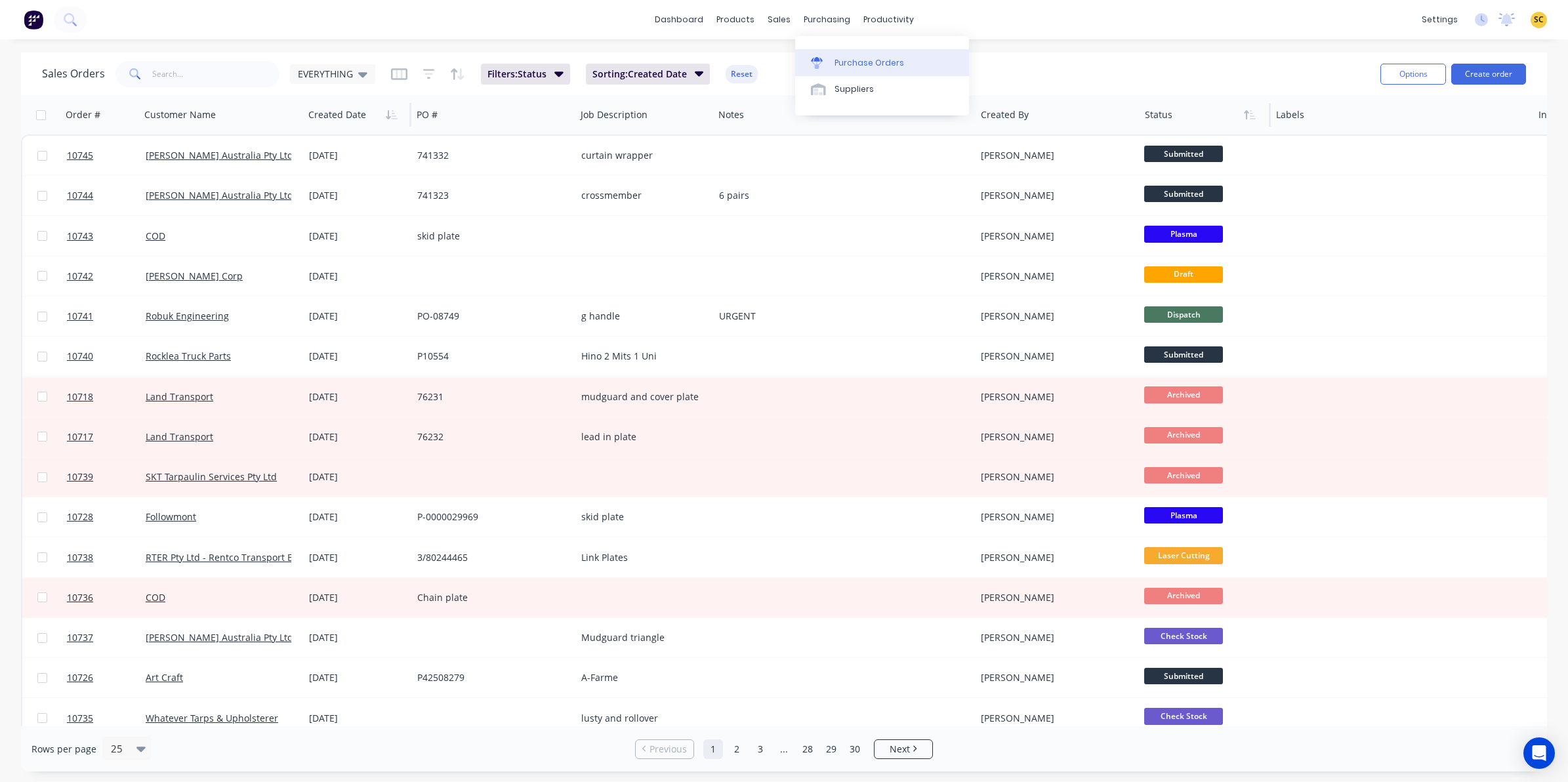
click at [858, 67] on div "Purchase Orders" at bounding box center [869, 62] width 69 height 12
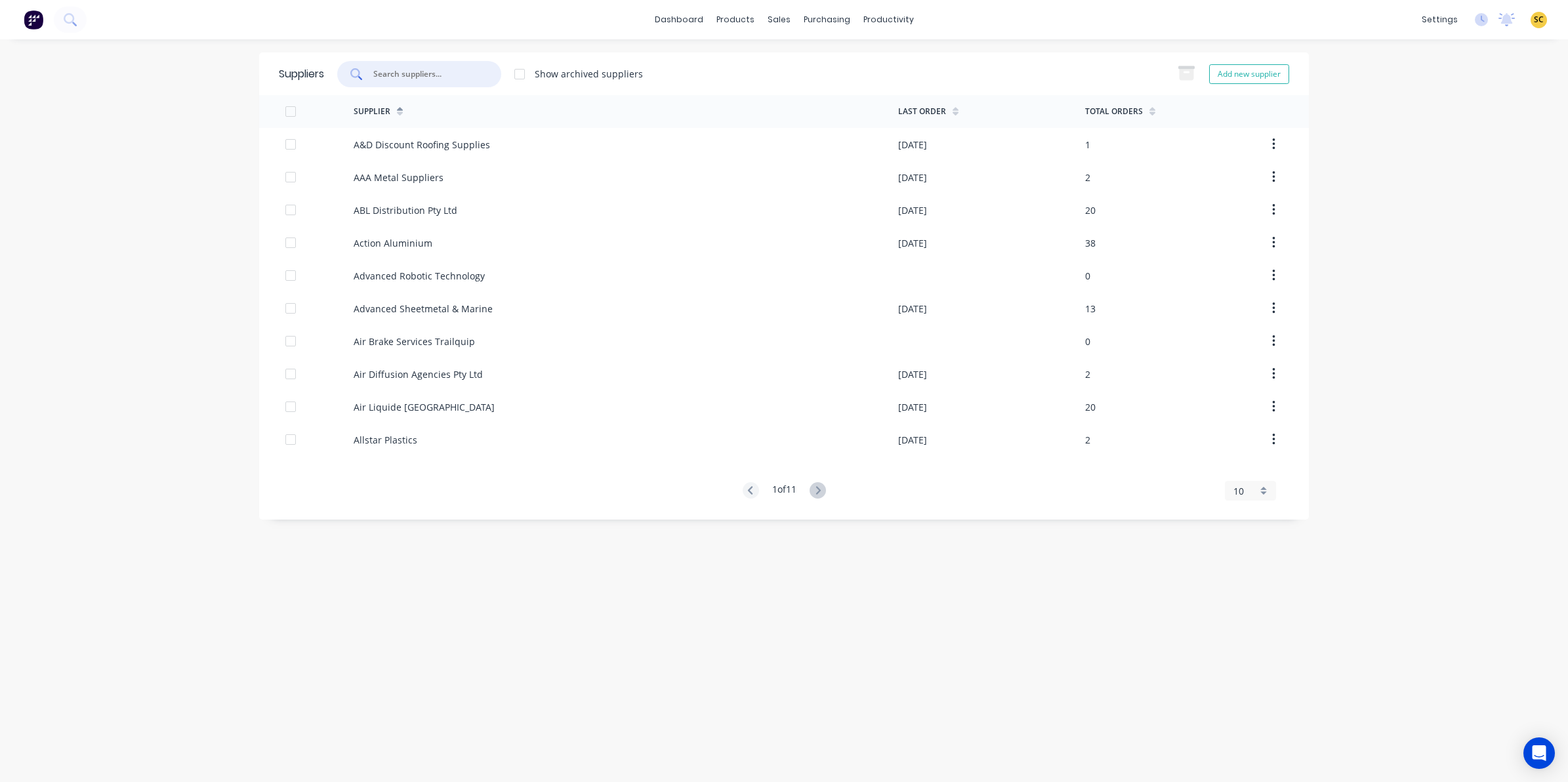
click at [430, 74] on input "text" at bounding box center [426, 74] width 109 height 13
click at [437, 75] on input "text" at bounding box center [426, 74] width 109 height 13
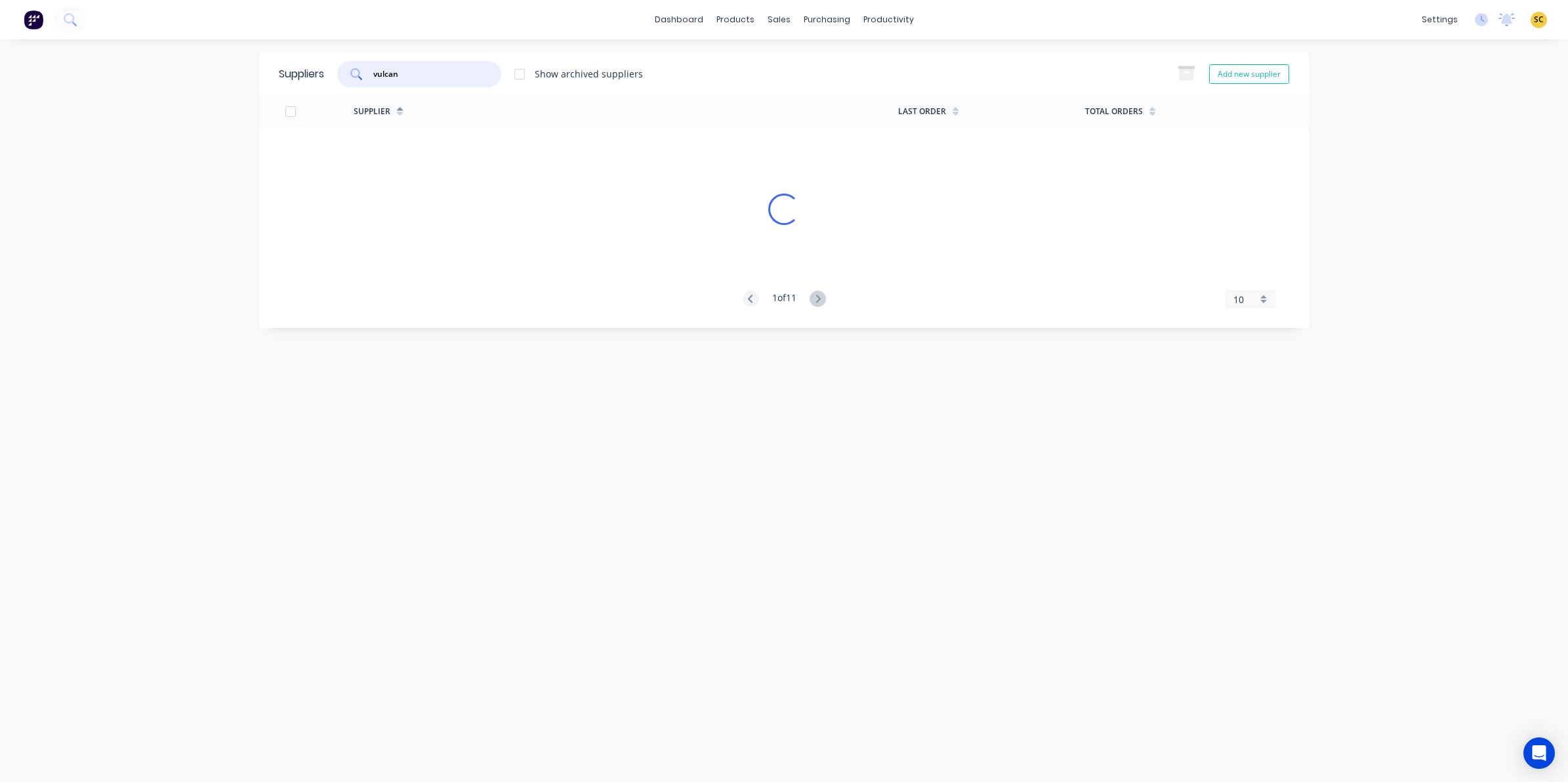
type input "vulcan"
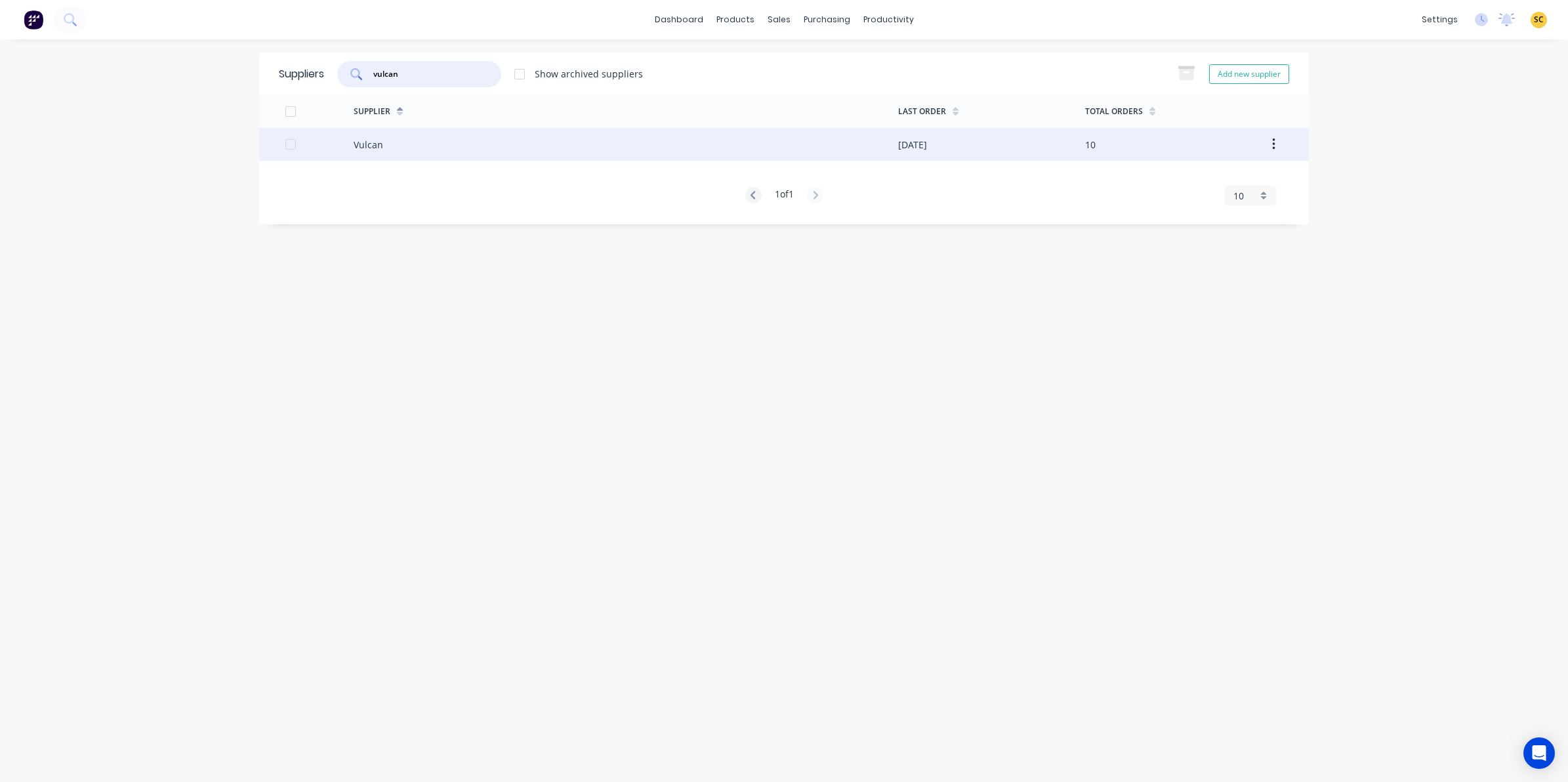
click at [1102, 142] on div "10" at bounding box center [1178, 144] width 187 height 33
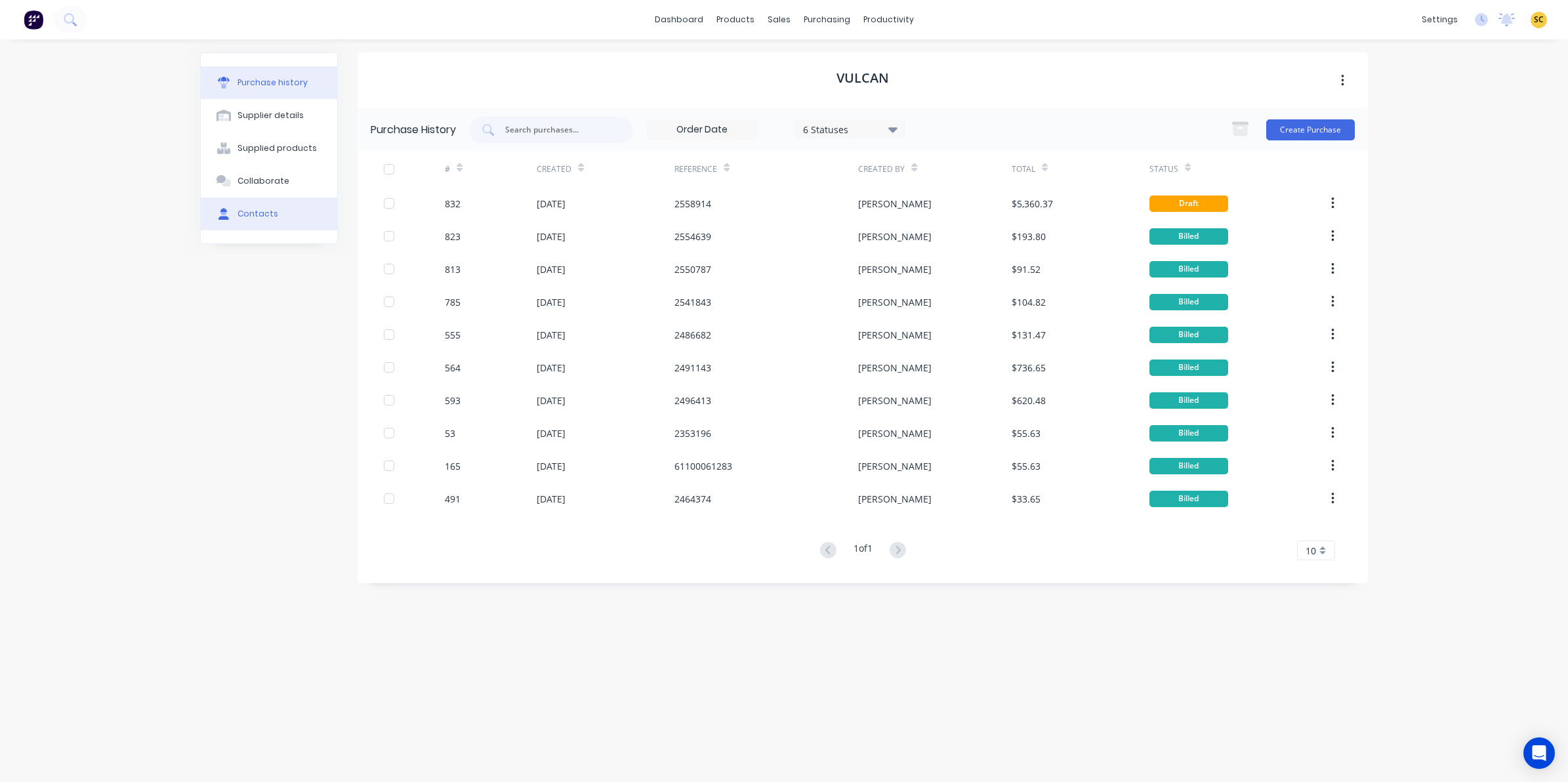
click at [262, 206] on button "Contacts" at bounding box center [269, 213] width 136 height 33
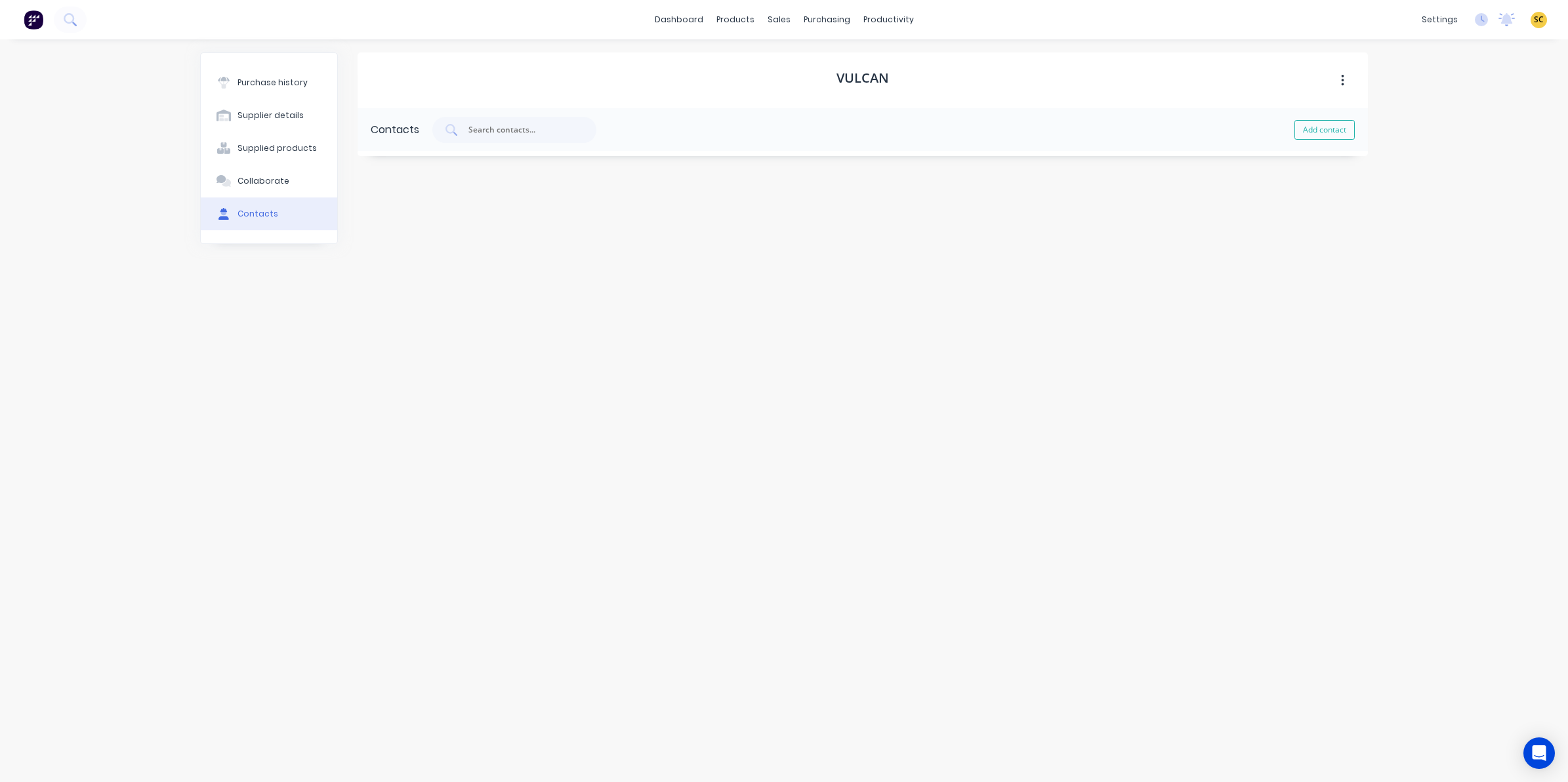
select select "AU"
click at [372, 256] on icon "button" at bounding box center [372, 255] width 7 height 7
click at [0, 0] on input "Paula Woodham" at bounding box center [0, 0] width 0 height 0
type input "Paula Woodham (ally and SS)"
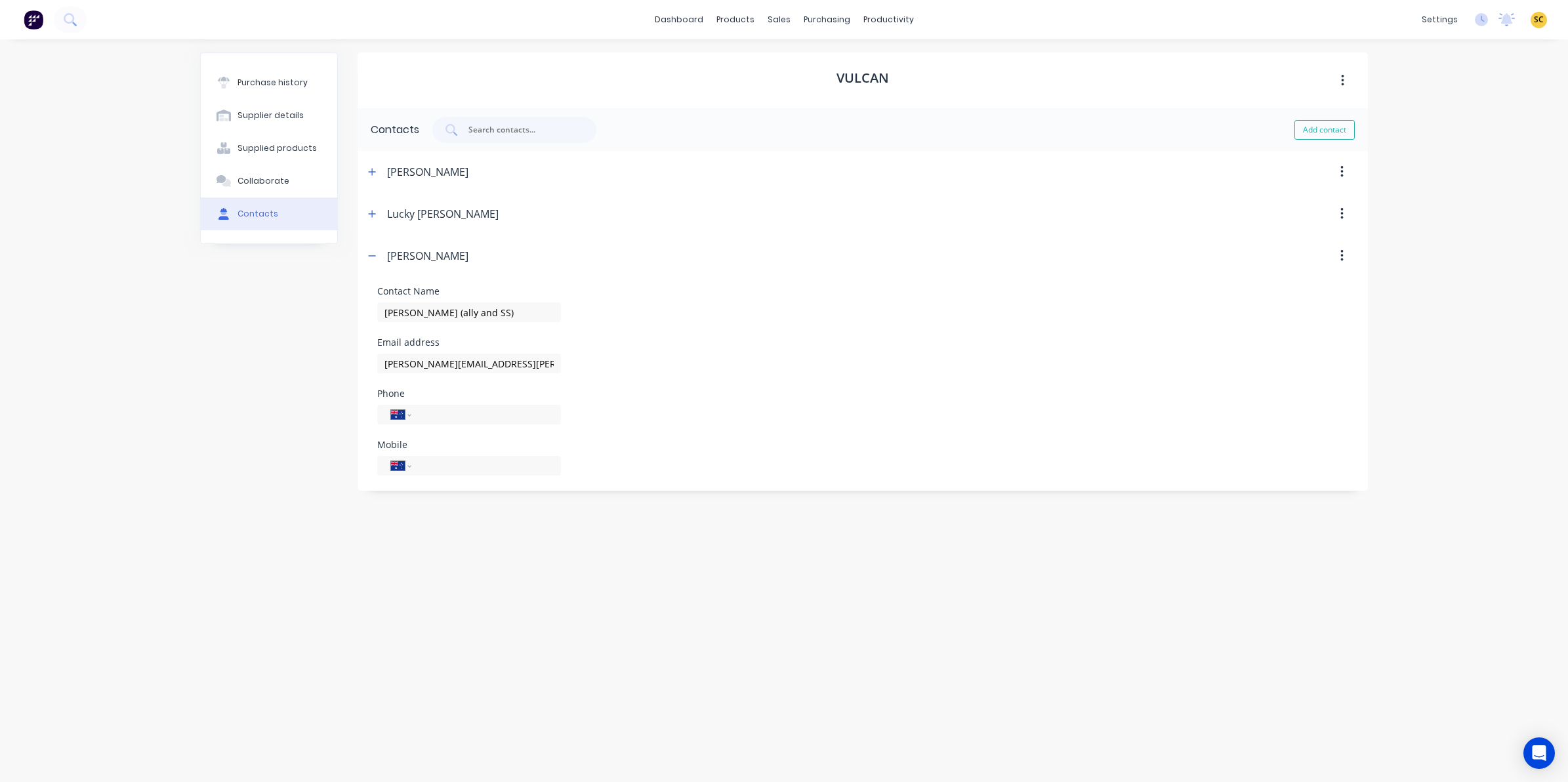
click at [241, 316] on div "Purchase history Supplier details Supplied products Collaborate Contacts" at bounding box center [269, 403] width 138 height 703
click at [366, 256] on button "button" at bounding box center [372, 256] width 16 height 16
click at [456, 503] on div "Vulcan Contacts Add contact Jared King Contact Name Jared King Email address ja…" at bounding box center [862, 403] width 1010 height 703
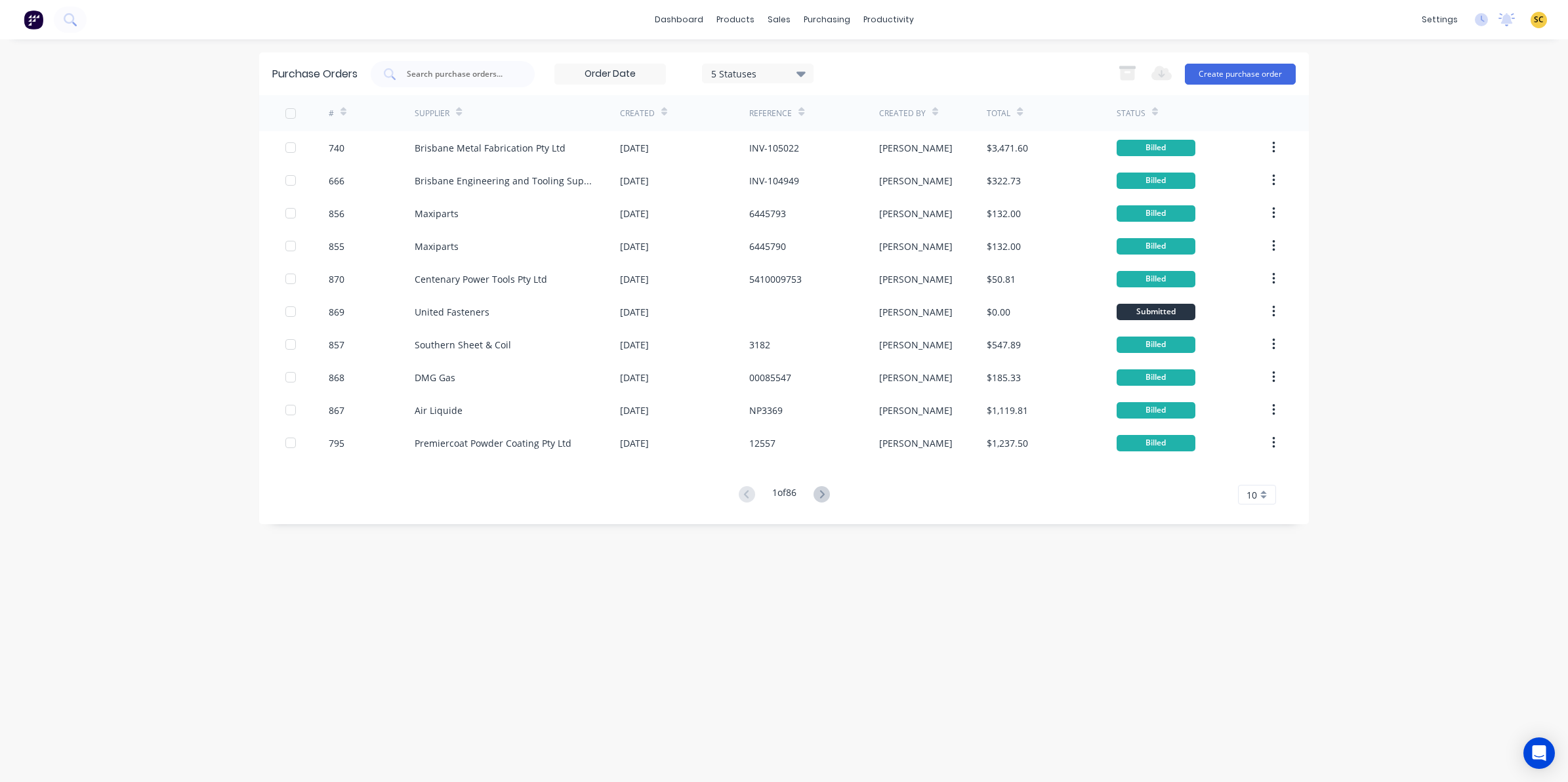
click at [598, 72] on input at bounding box center [610, 75] width 110 height 20
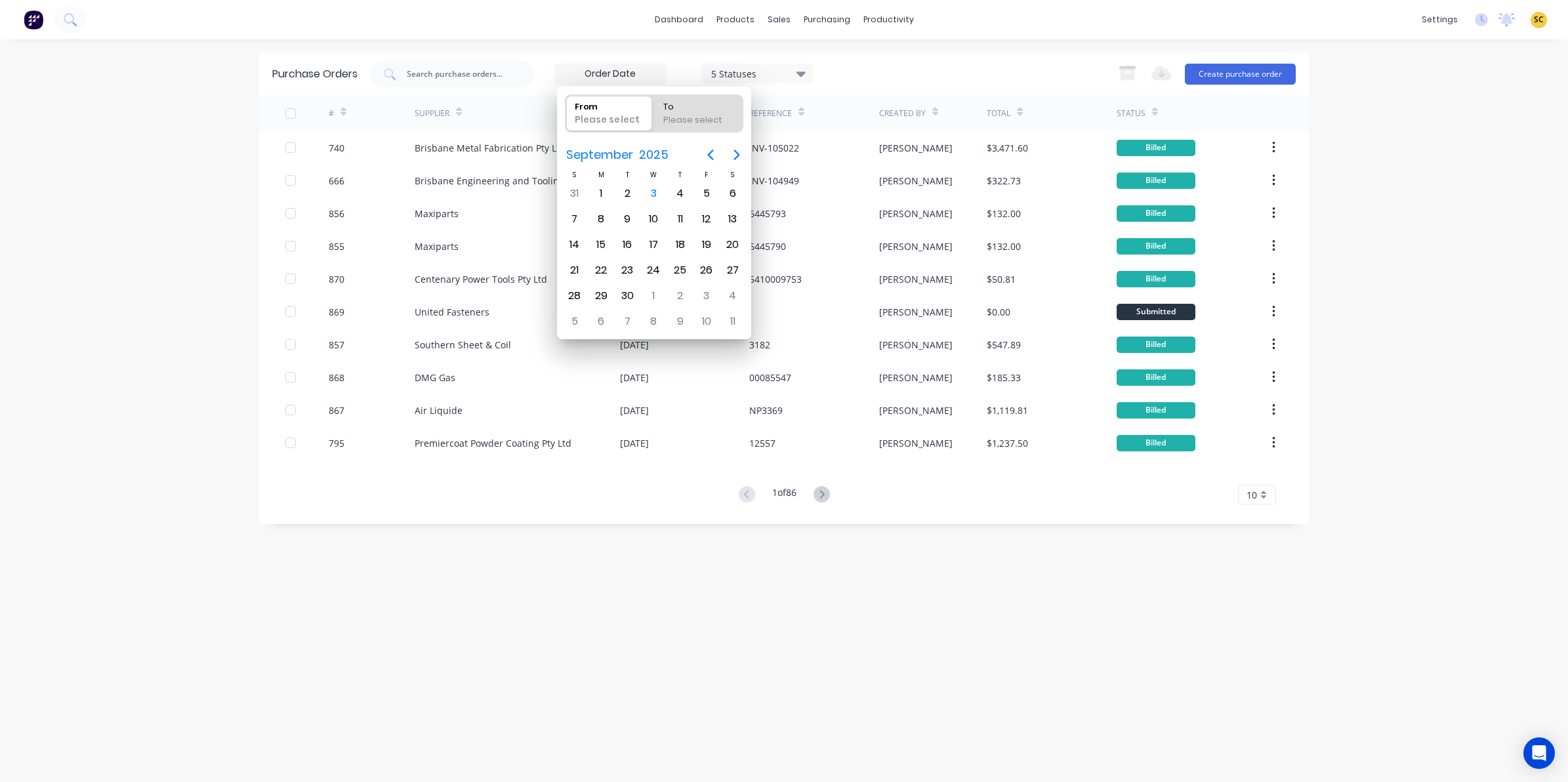
click at [620, 113] on div "Please select" at bounding box center [608, 122] width 78 height 18
click at [566, 113] on input "From Please select" at bounding box center [566, 114] width 1 height 37
click at [686, 113] on div "Please select" at bounding box center [698, 122] width 80 height 18
click at [654, 112] on input "To Please select" at bounding box center [654, 114] width 1 height 37
radio input "true"
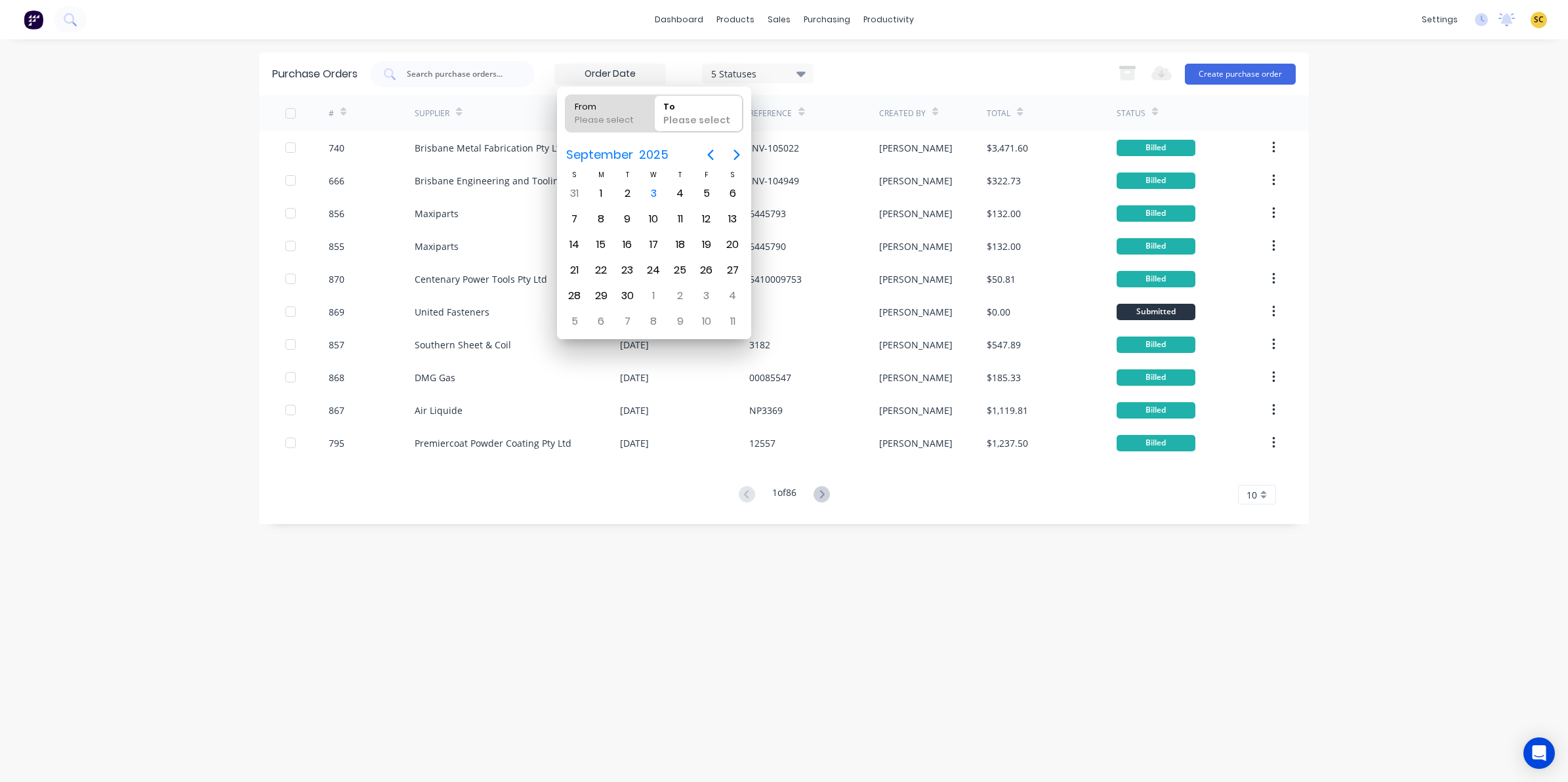
click at [657, 65] on input at bounding box center [610, 75] width 110 height 20
click at [794, 74] on div "5 Statuses" at bounding box center [758, 73] width 94 height 14
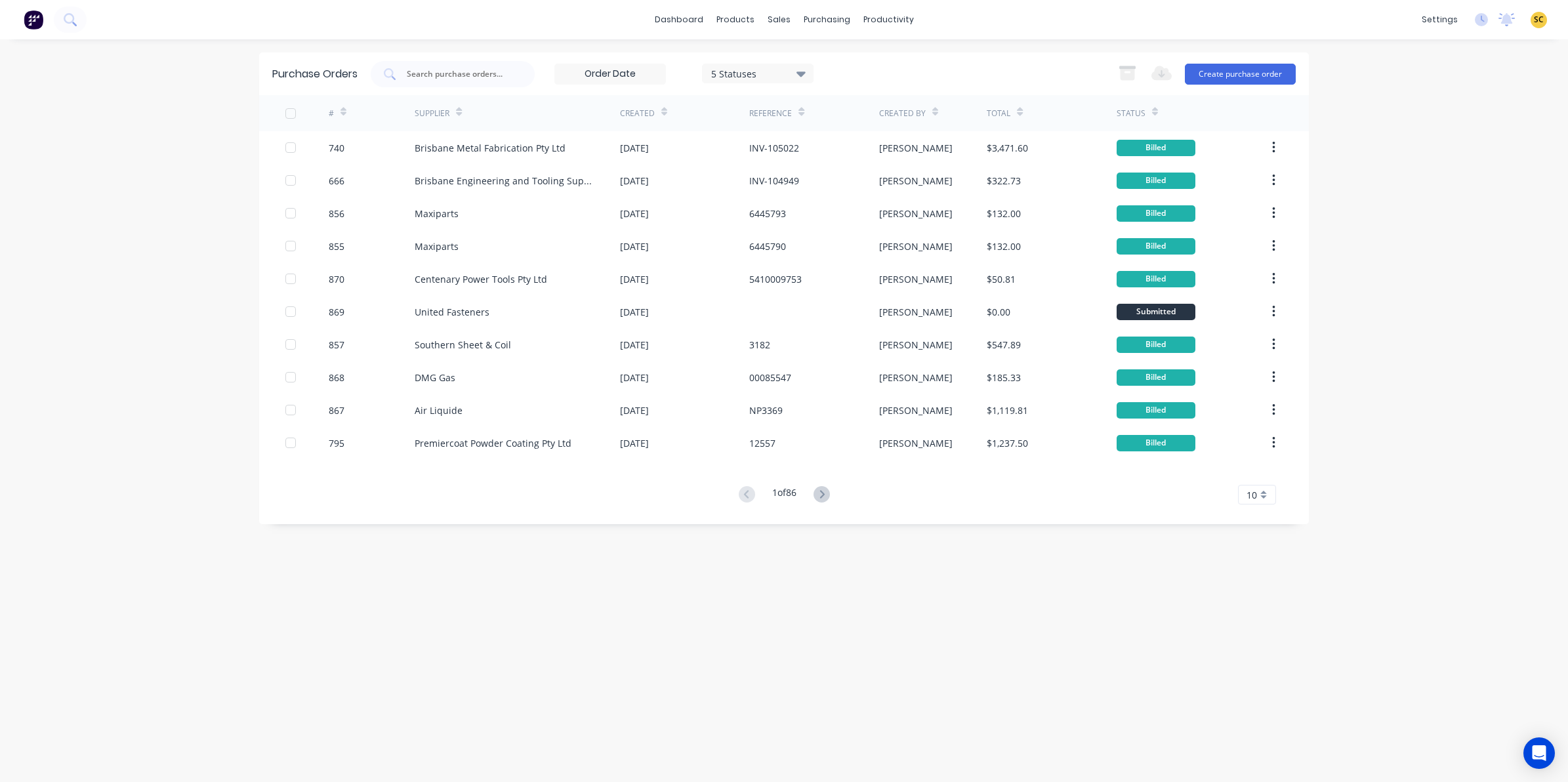
click at [878, 62] on div "5 Statuses 5 Statuses Export to Excel (XLSX) Create purchase order" at bounding box center [832, 74] width 924 height 26
click at [666, 112] on div "Created" at bounding box center [684, 113] width 129 height 36
click at [657, 106] on div "Created" at bounding box center [643, 113] width 47 height 23
click at [661, 116] on div at bounding box center [664, 112] width 6 height 20
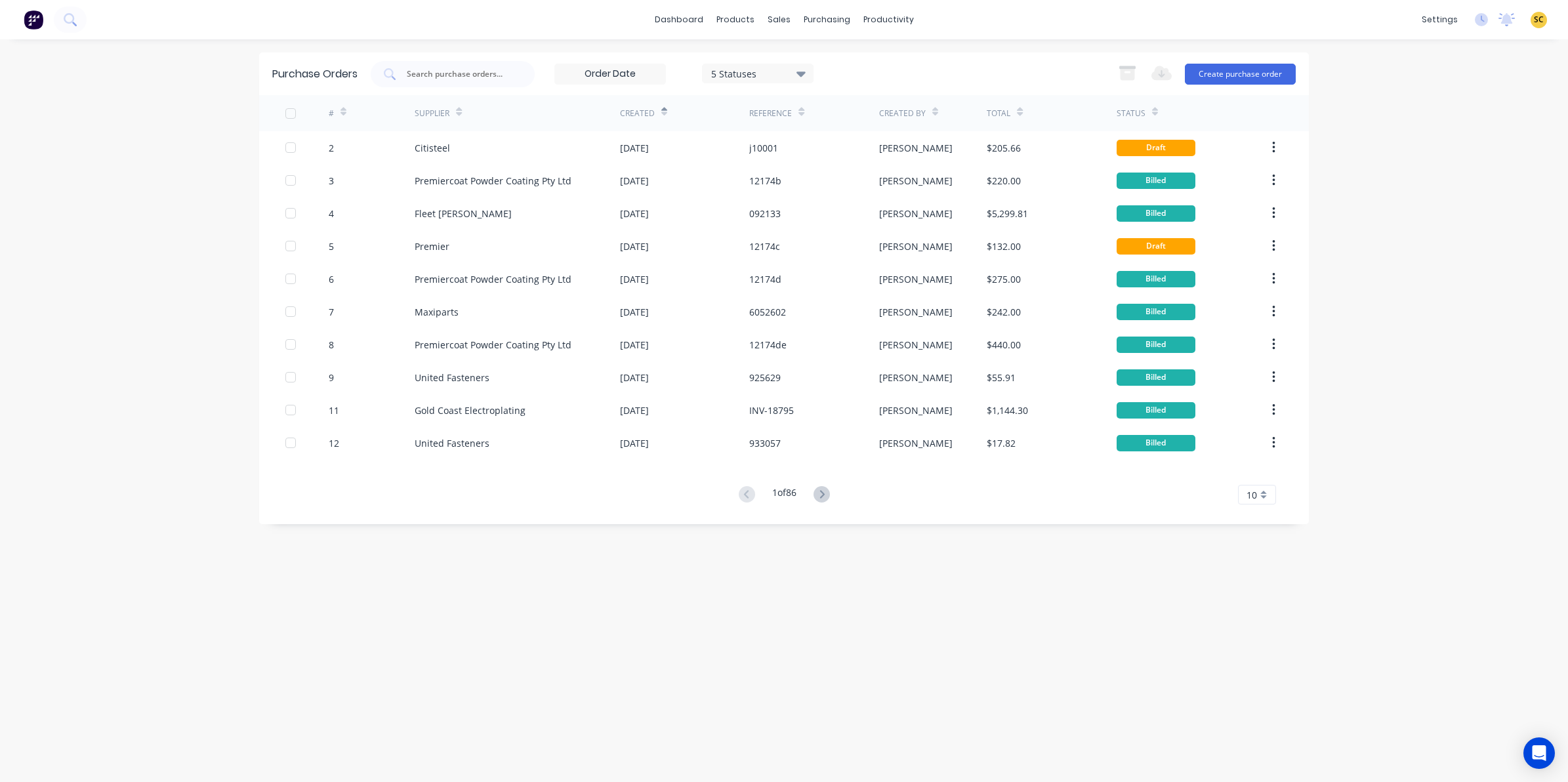
click at [661, 113] on icon at bounding box center [664, 114] width 6 height 4
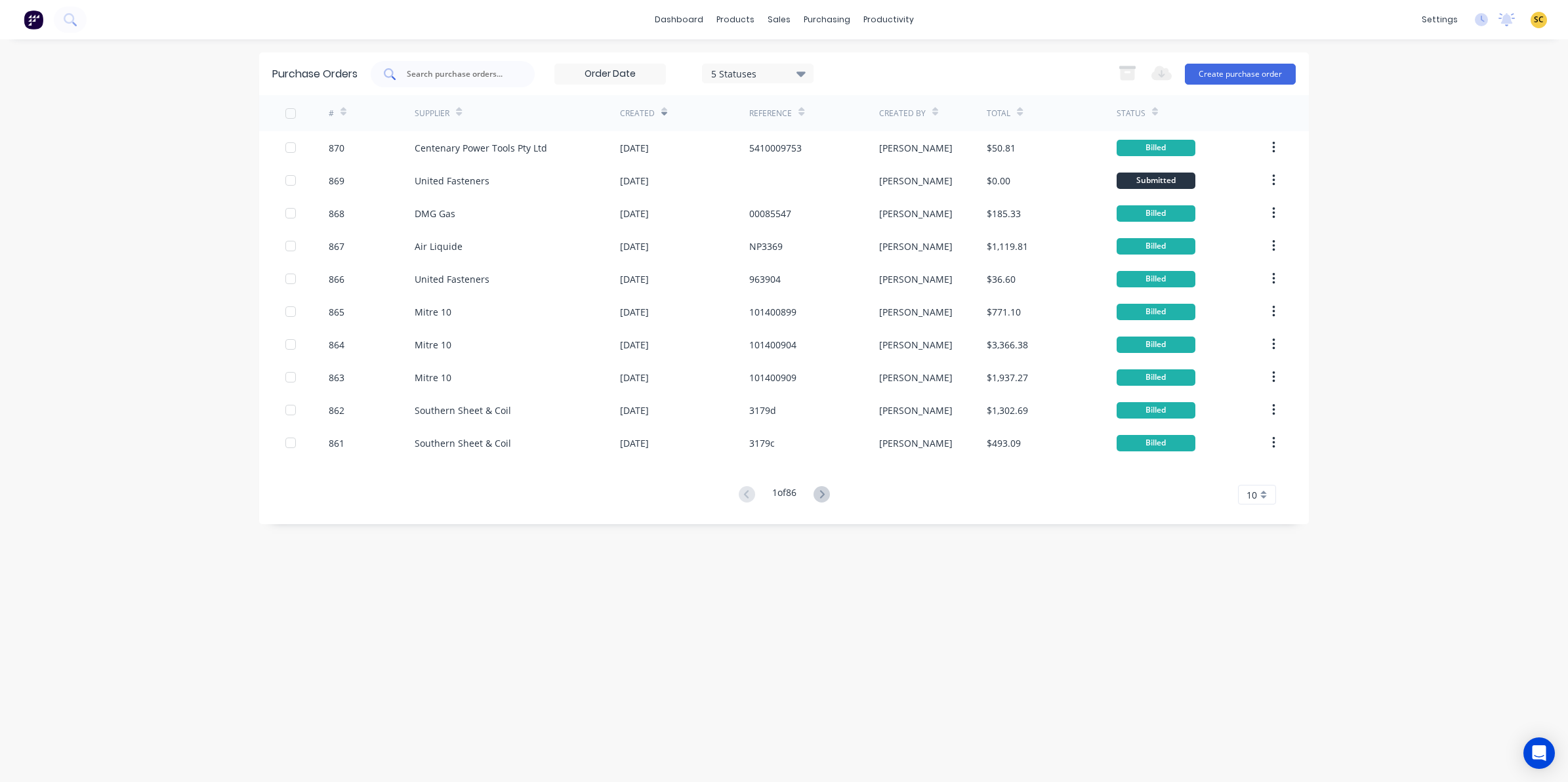
click at [450, 72] on input "text" at bounding box center [460, 74] width 109 height 13
type input "845"
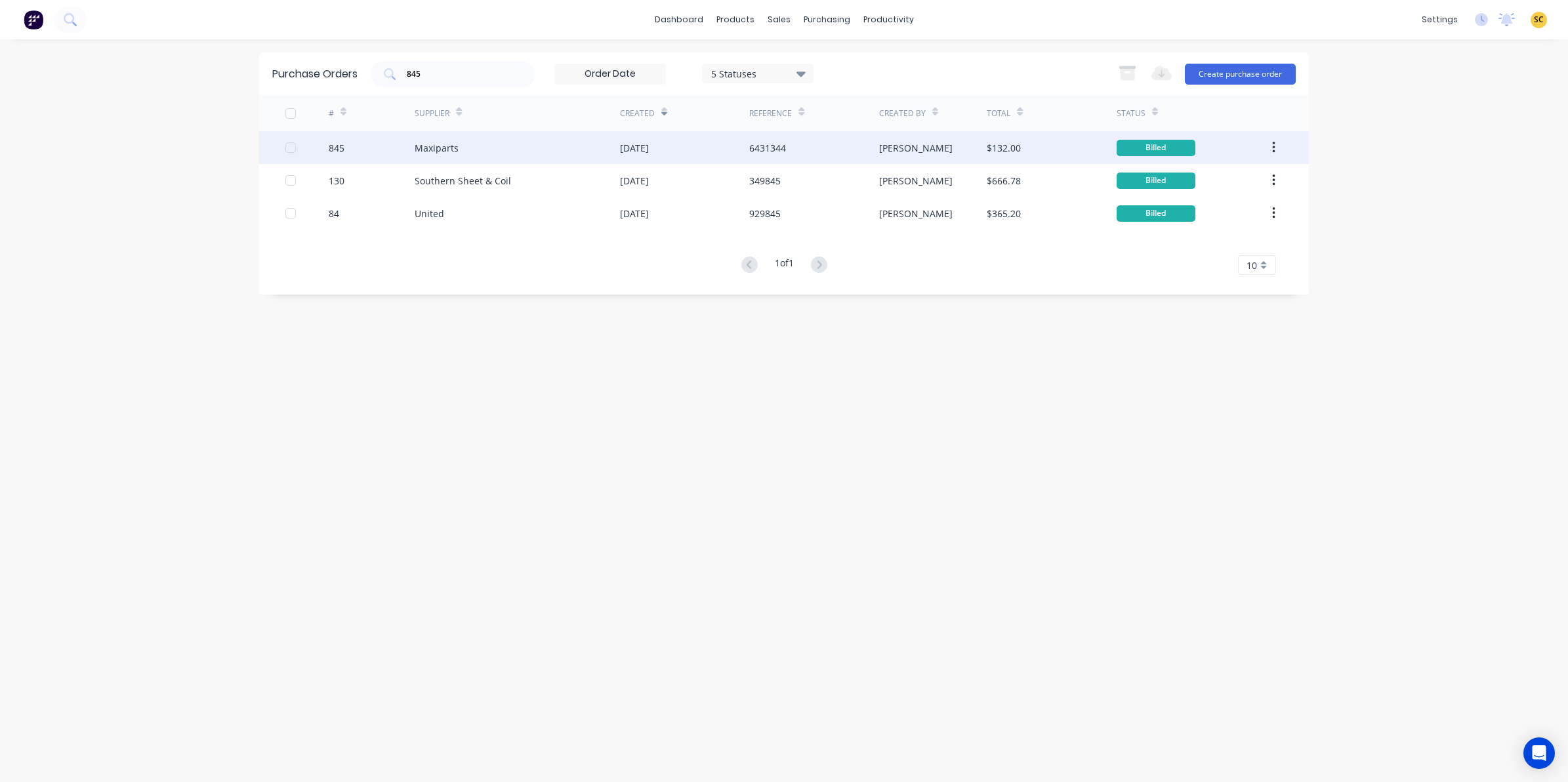
click at [521, 154] on div "Maxiparts" at bounding box center [517, 147] width 206 height 33
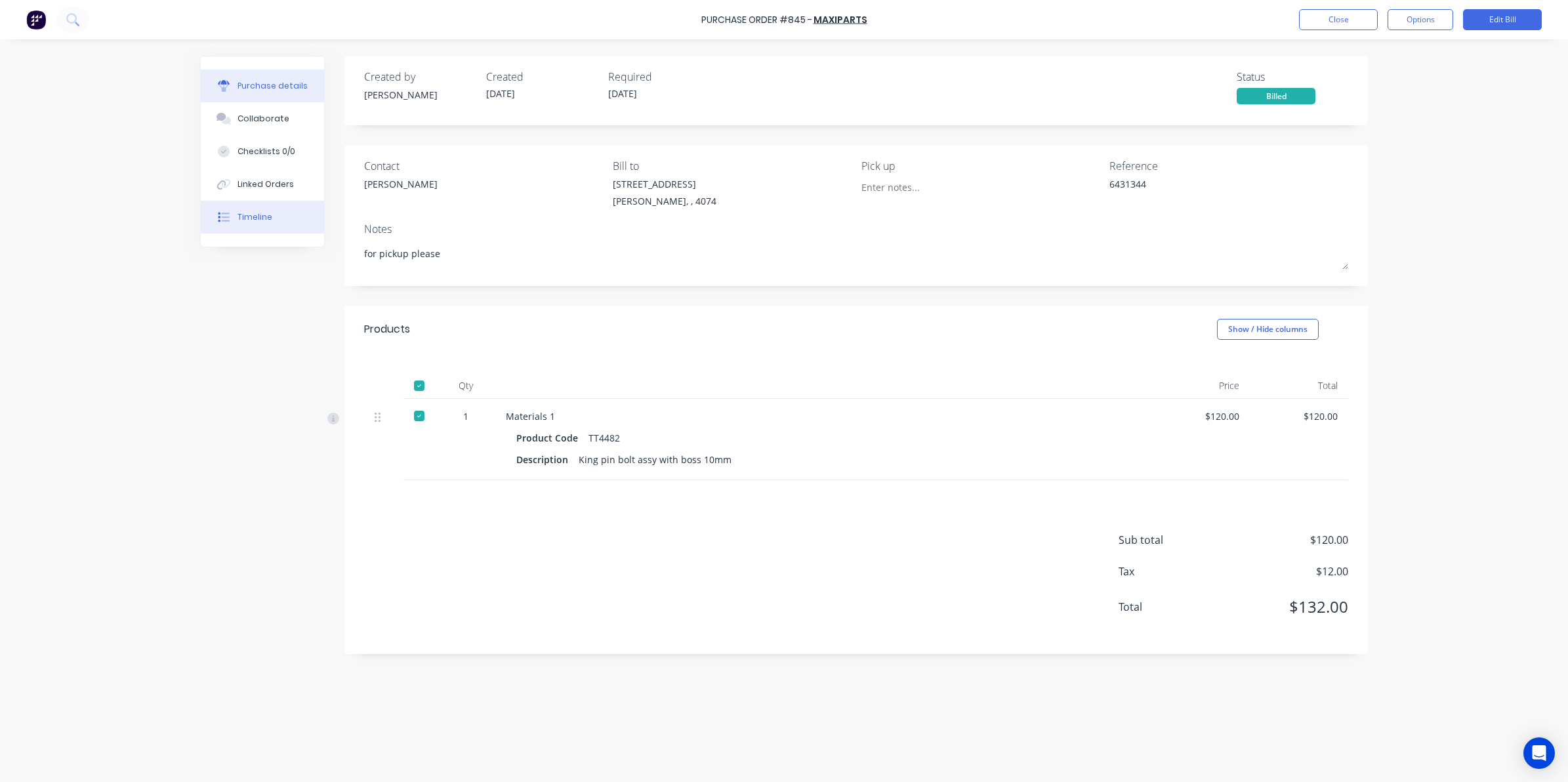
click at [263, 210] on button "Timeline" at bounding box center [262, 217] width 123 height 33
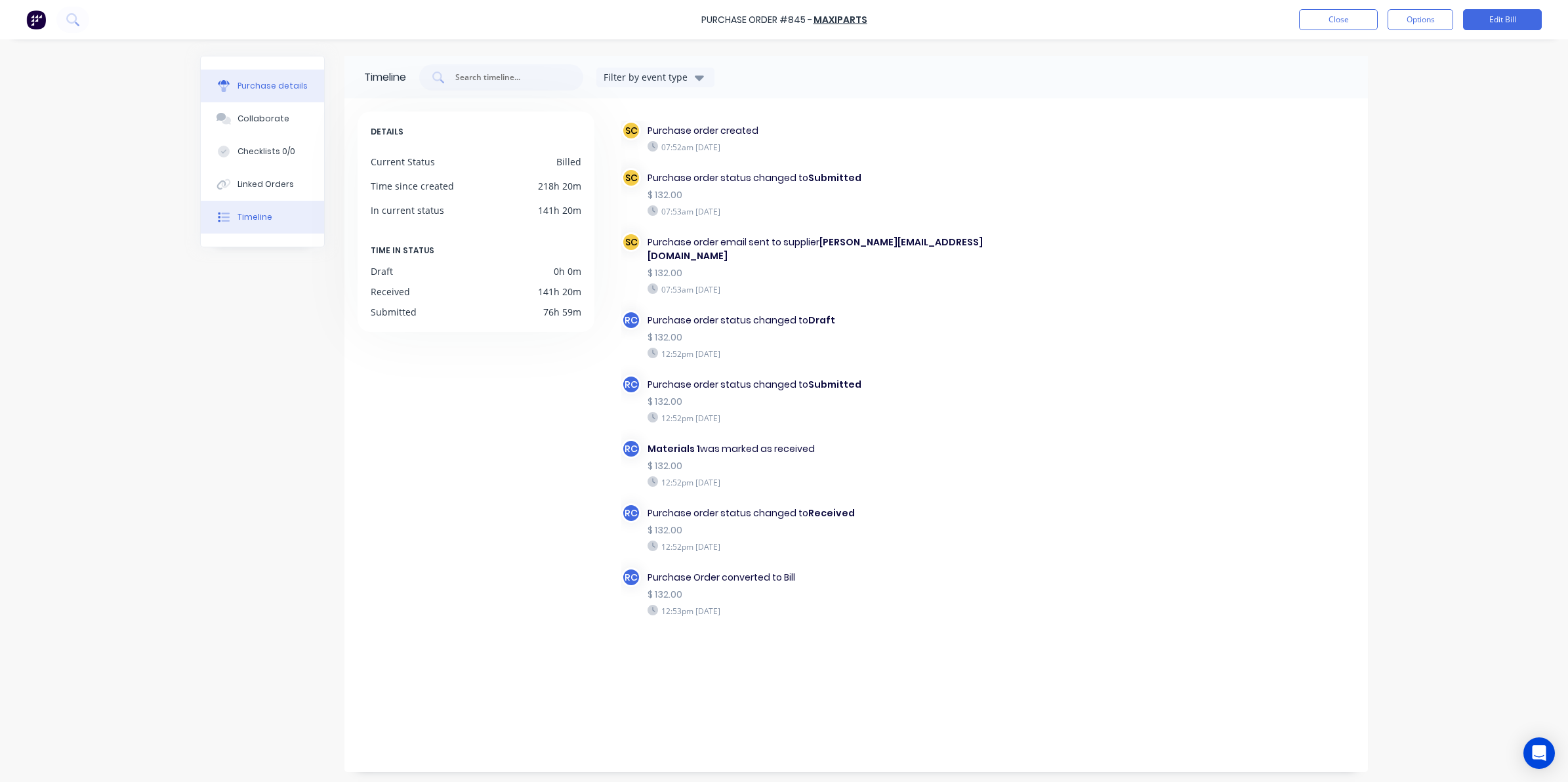
click at [262, 95] on button "Purchase details" at bounding box center [262, 85] width 123 height 33
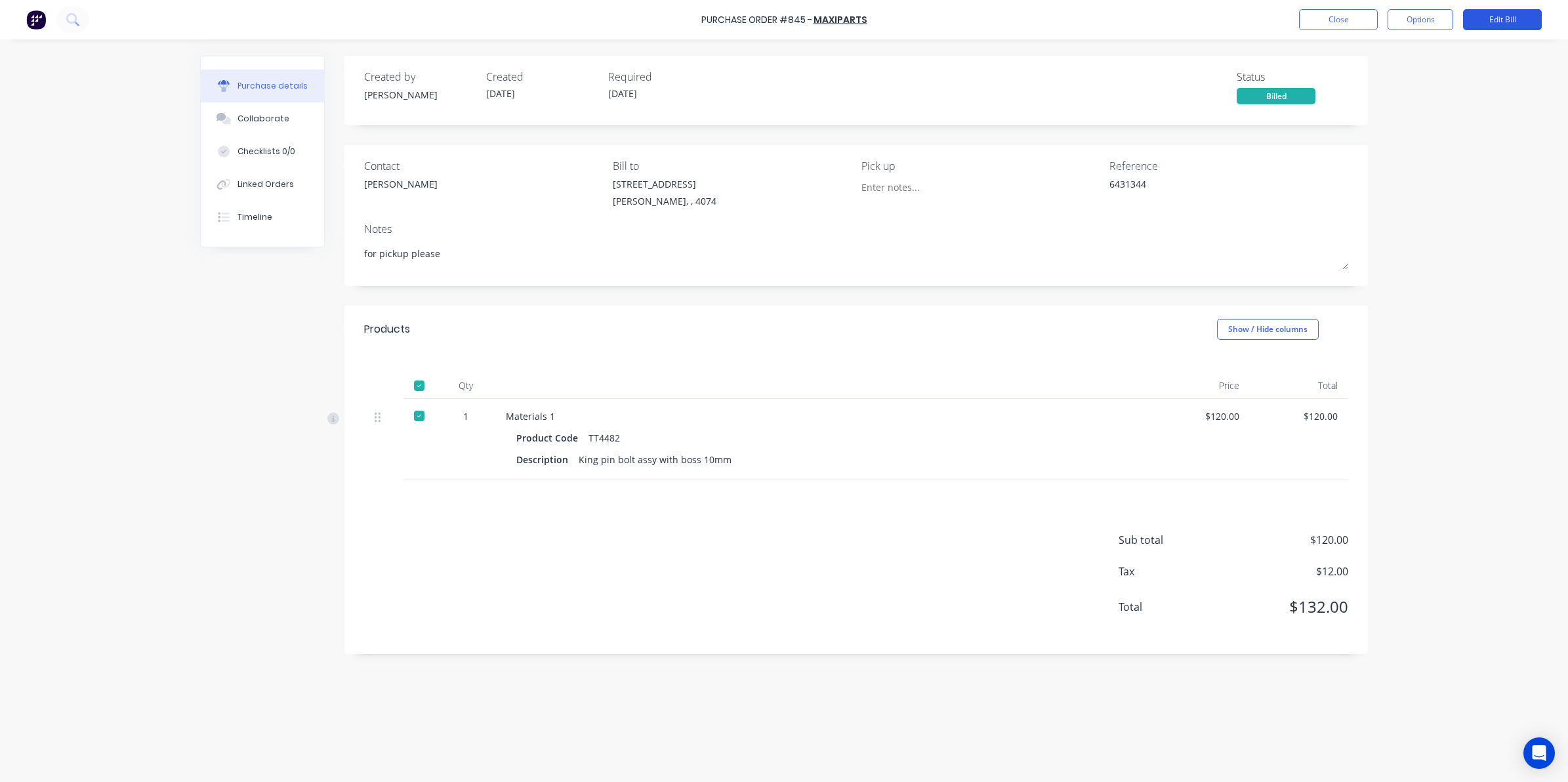
click at [1487, 22] on button "Edit Bill" at bounding box center [1502, 19] width 79 height 21
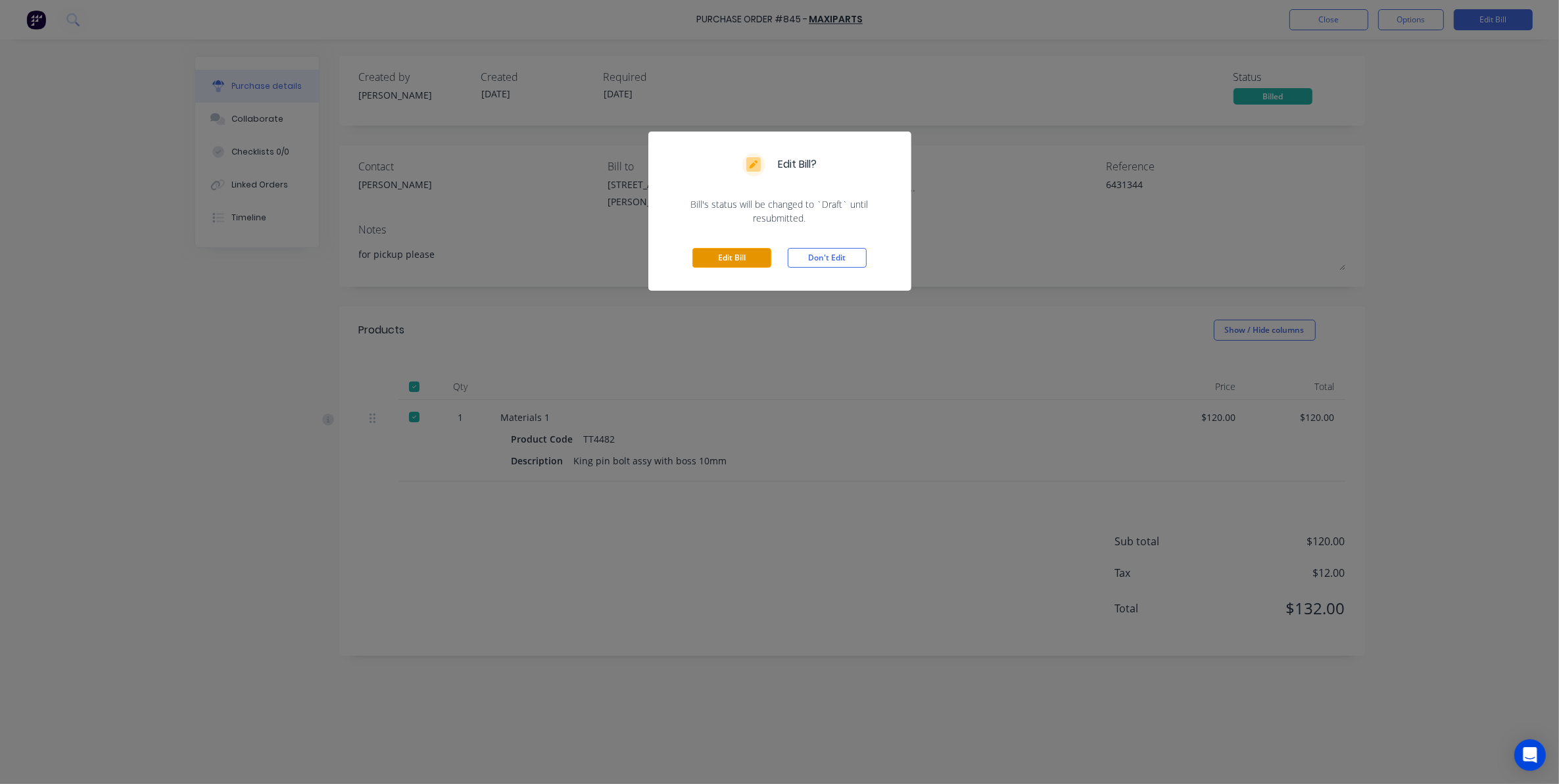
click at [708, 250] on button "Edit Bill" at bounding box center [732, 258] width 79 height 20
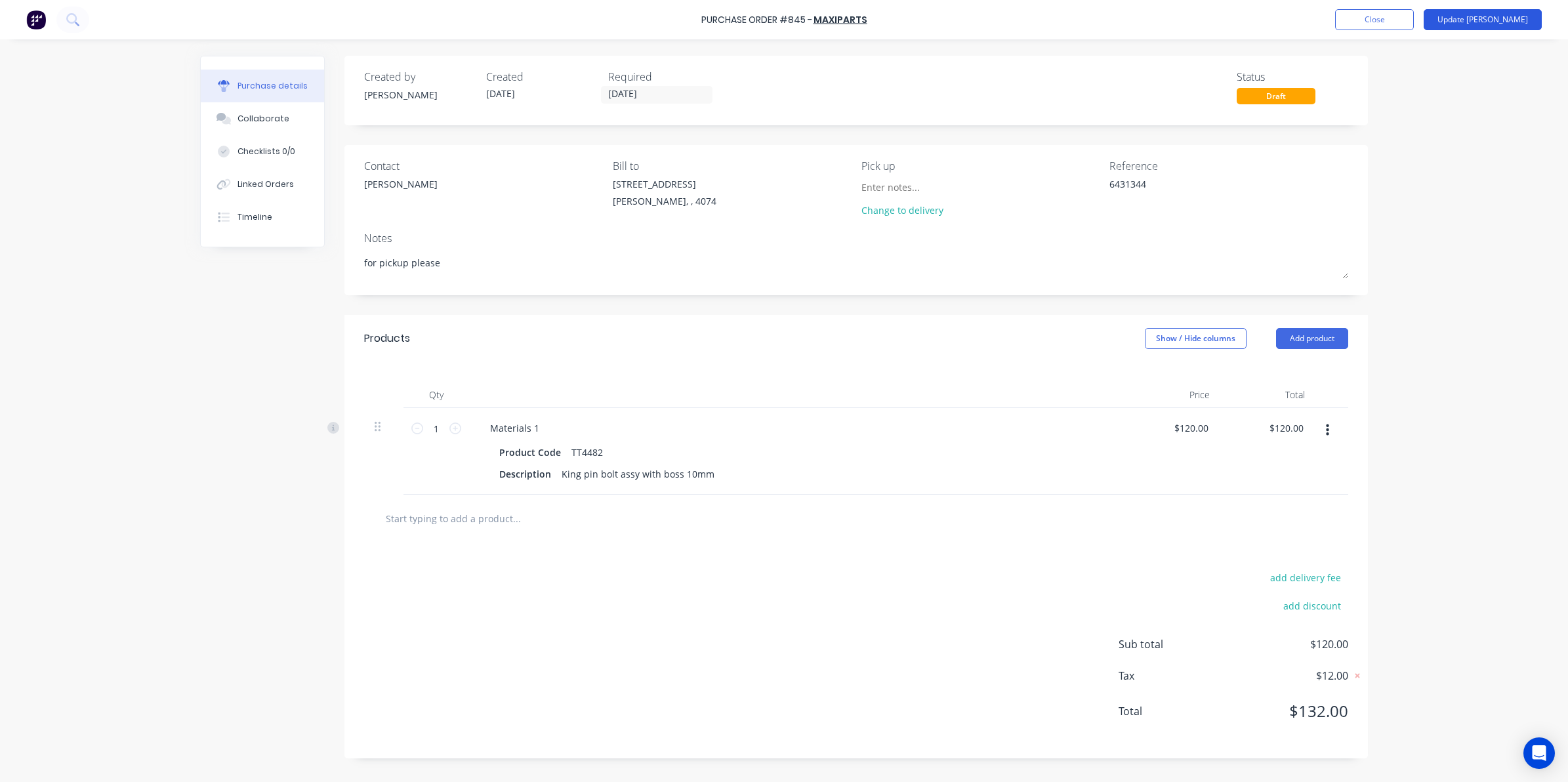
click at [1510, 24] on button "Update [PERSON_NAME]" at bounding box center [1482, 19] width 118 height 21
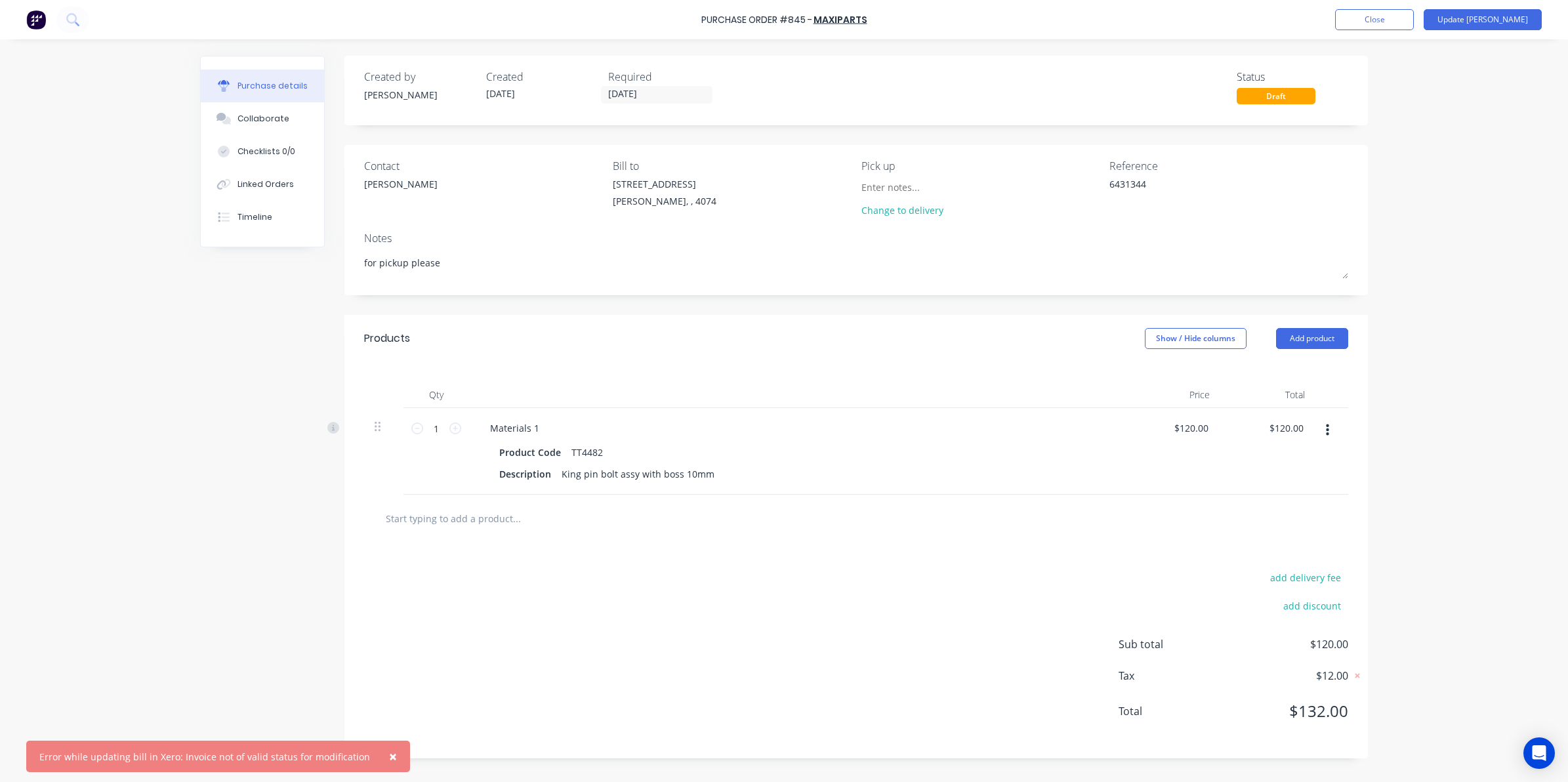
click at [389, 759] on button "×" at bounding box center [393, 756] width 34 height 32
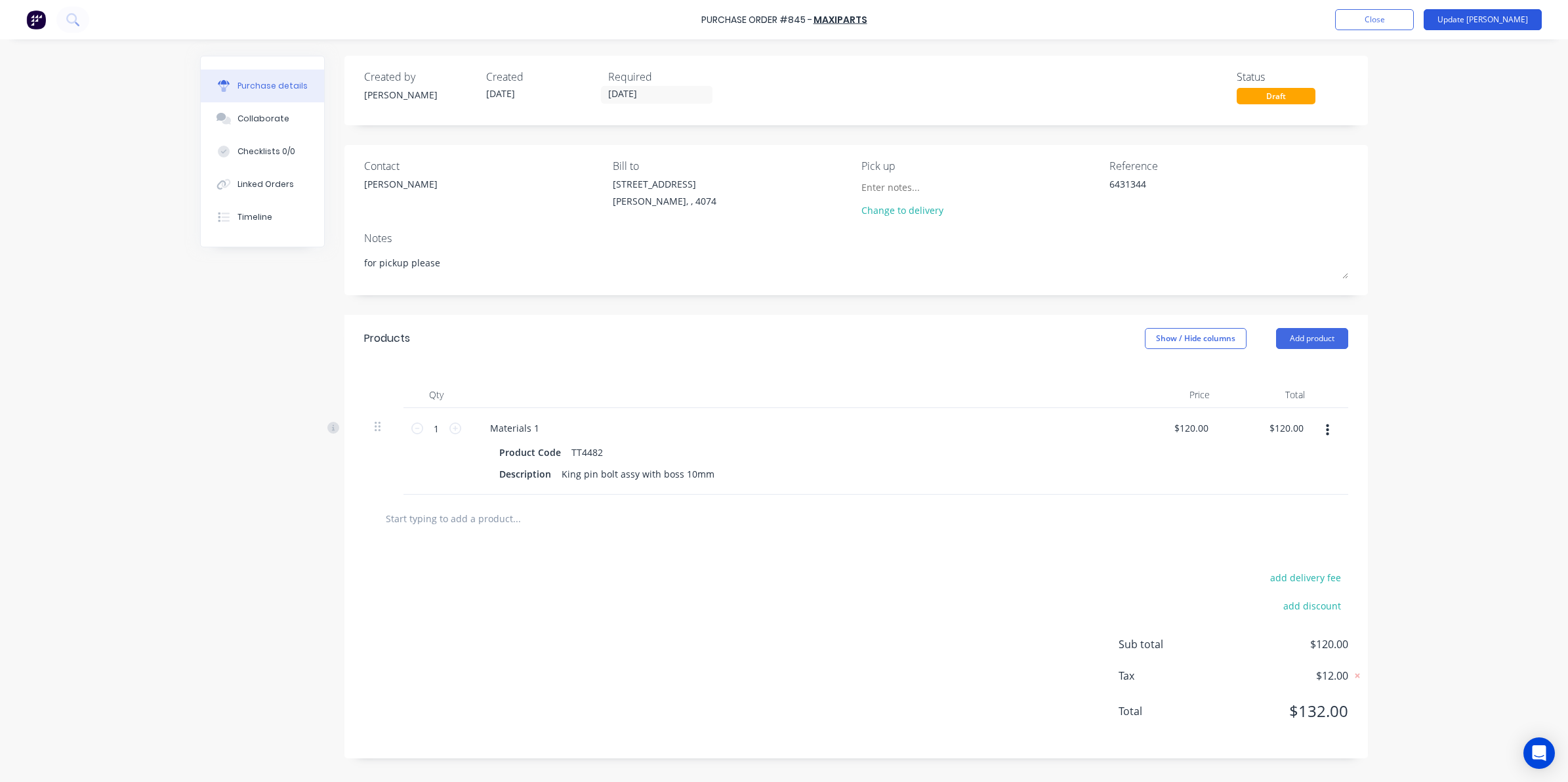
click at [1536, 20] on button "Update [PERSON_NAME]" at bounding box center [1482, 19] width 118 height 21
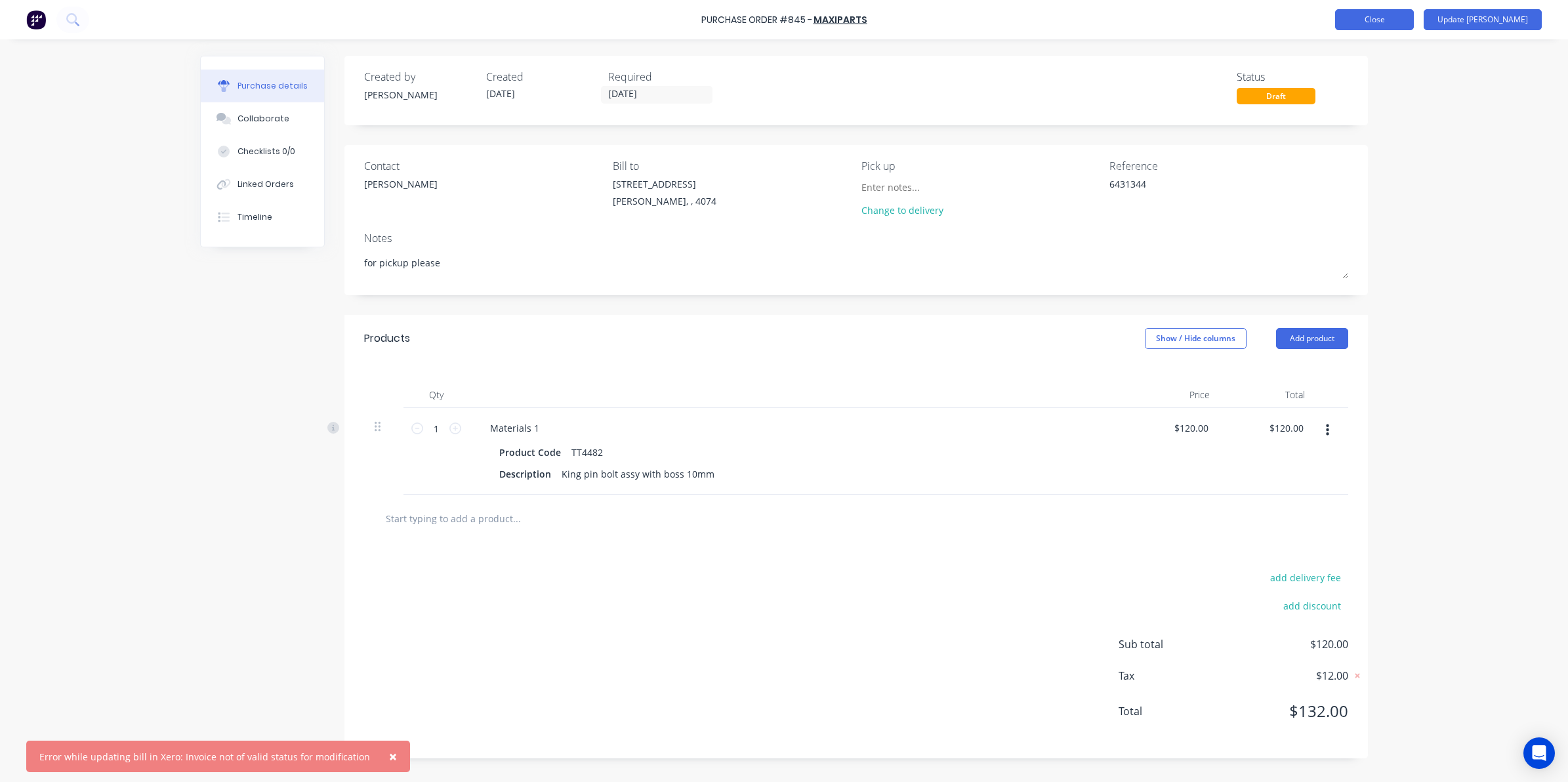
click at [1408, 18] on button "Close" at bounding box center [1374, 19] width 79 height 21
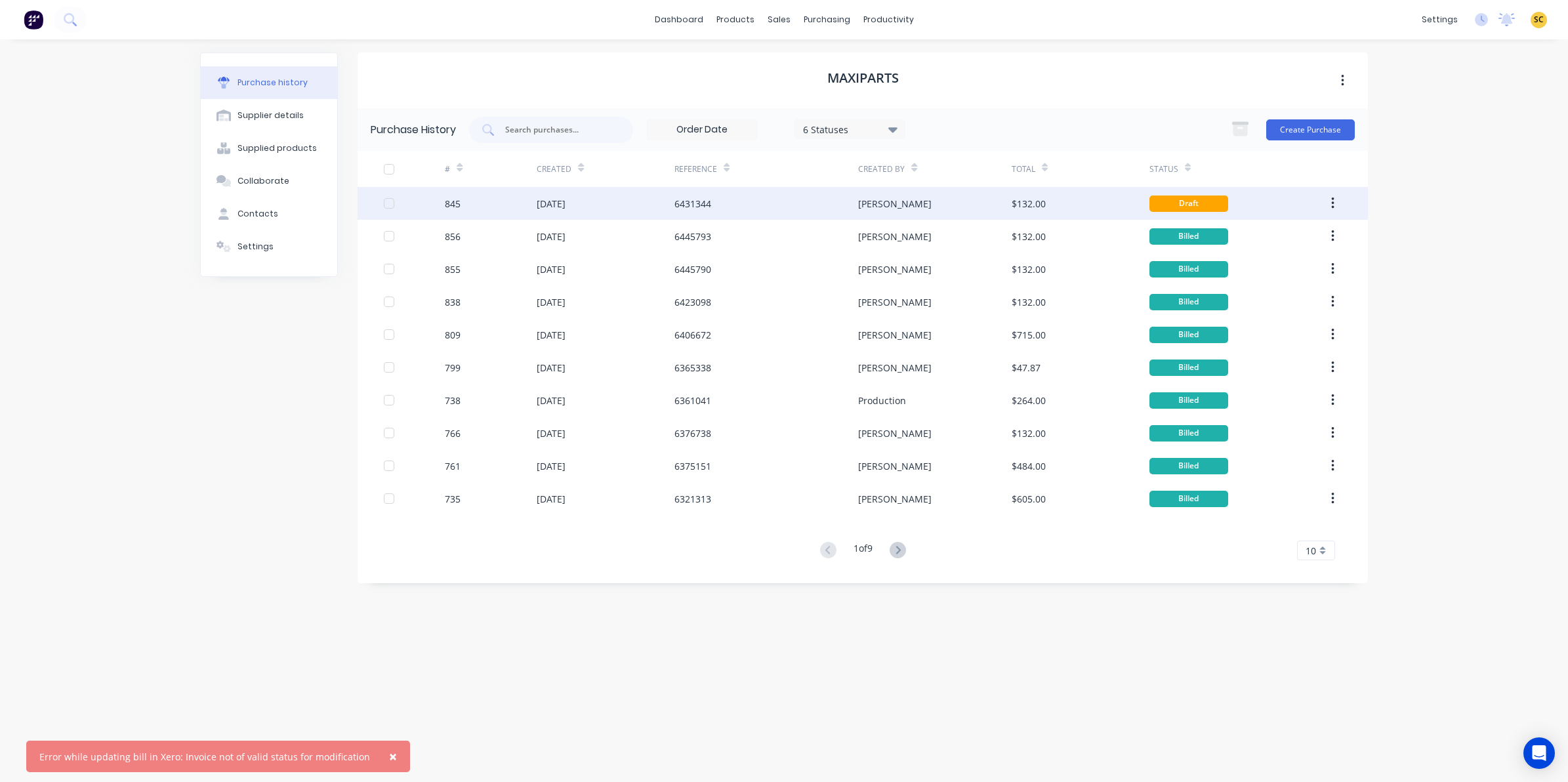
click at [756, 194] on div "6431344" at bounding box center [766, 203] width 184 height 33
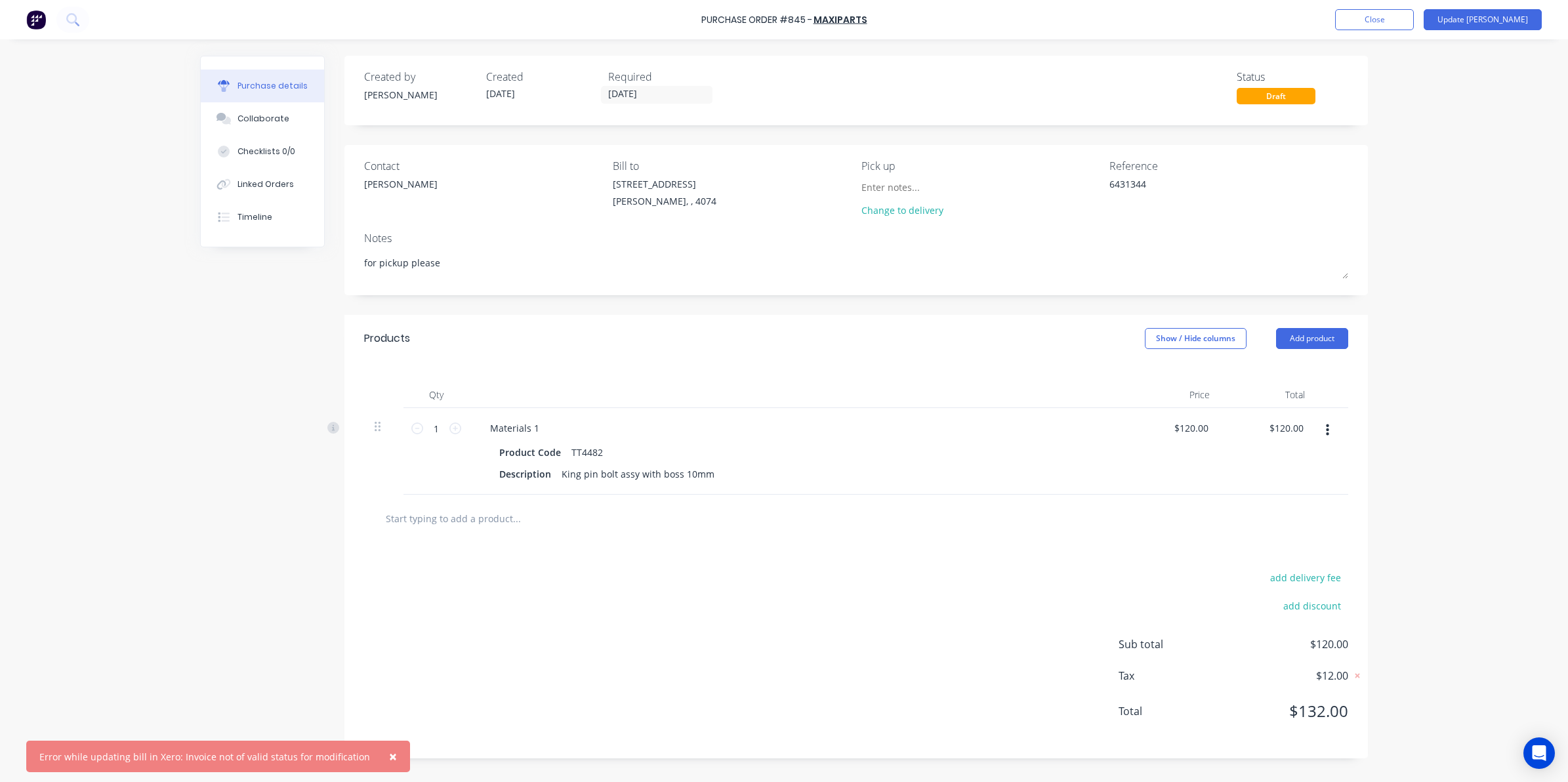
click at [376, 760] on button "×" at bounding box center [393, 756] width 34 height 32
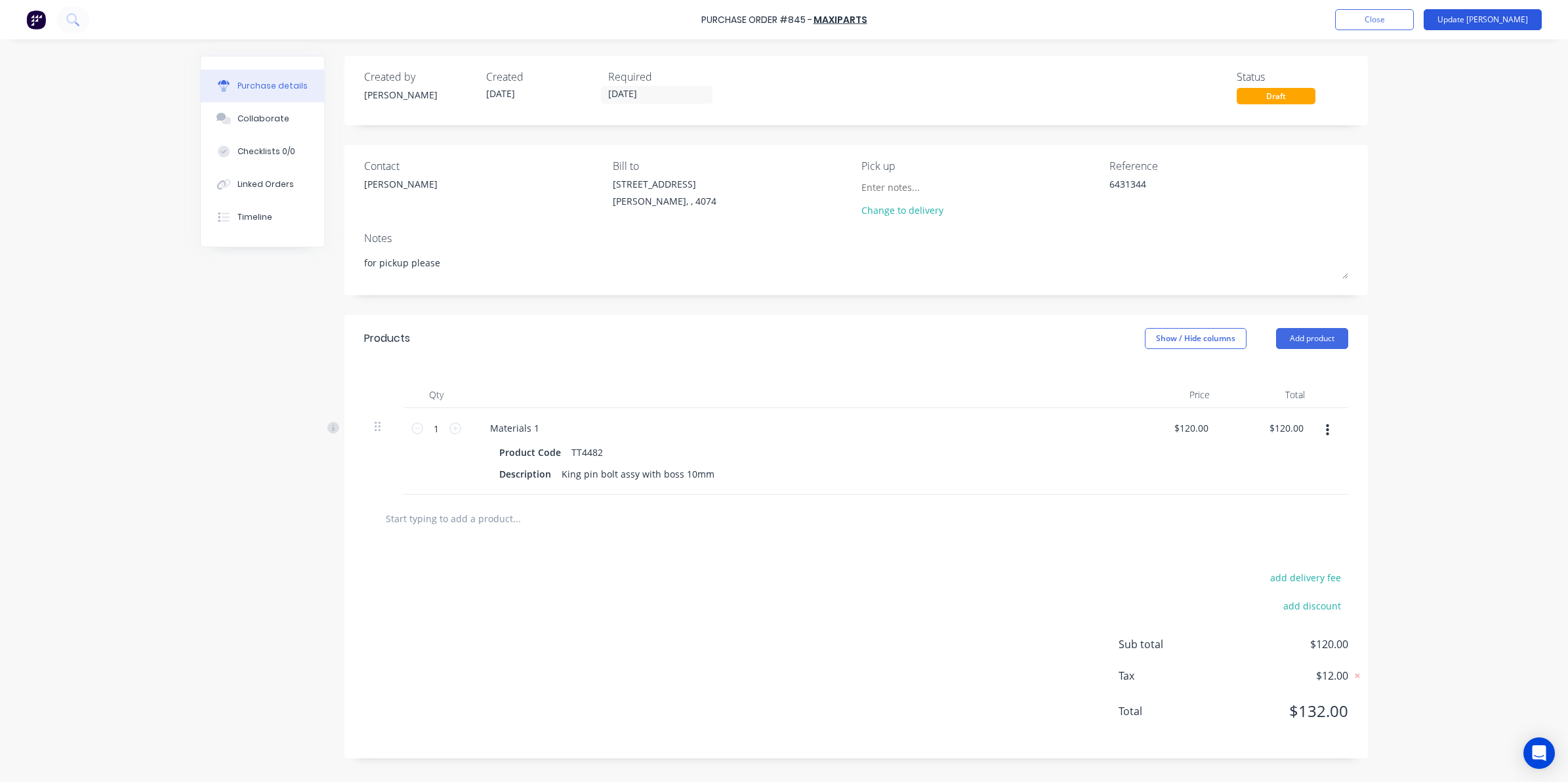
click at [1493, 17] on button "Update [PERSON_NAME]" at bounding box center [1482, 19] width 118 height 21
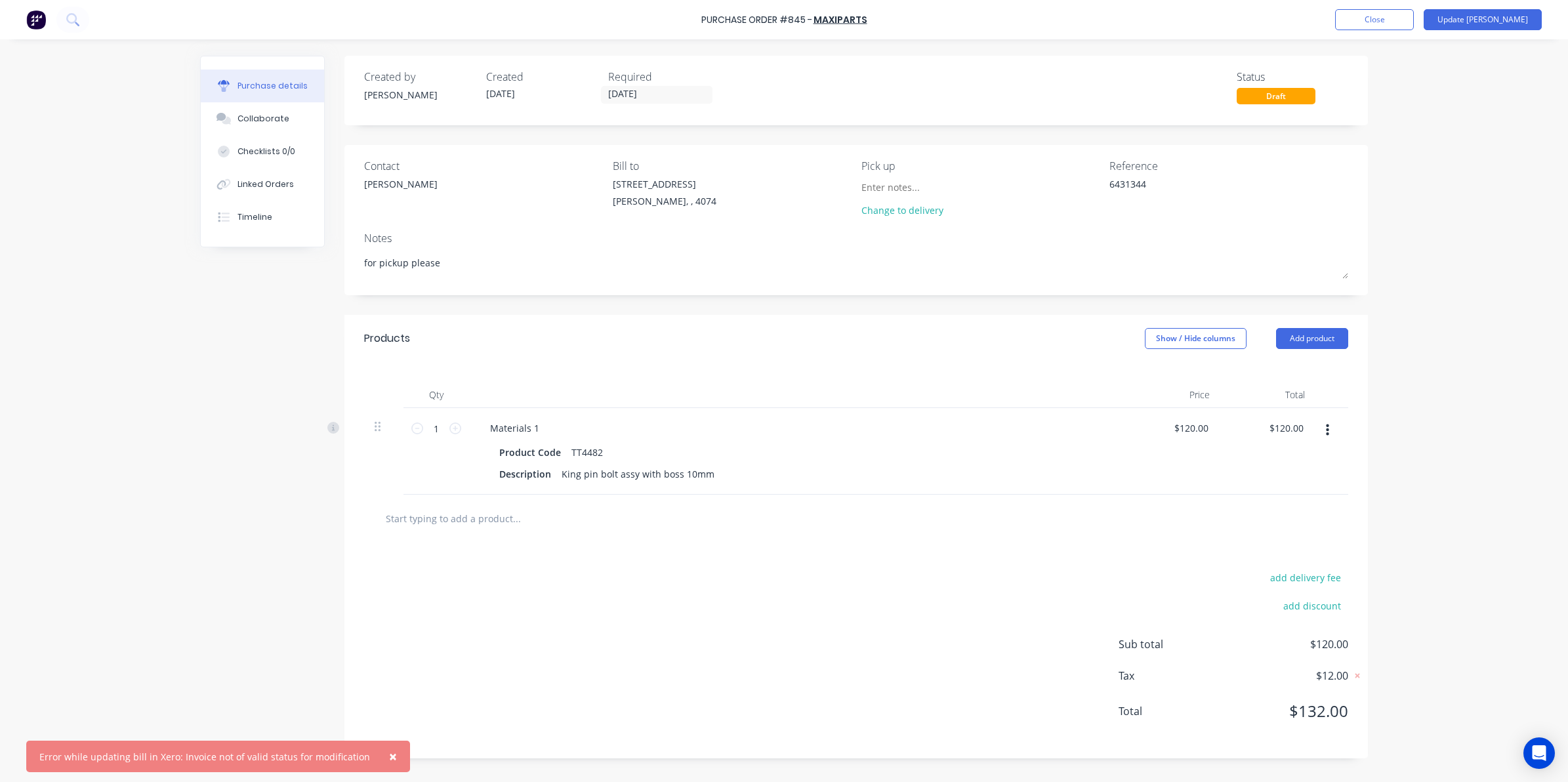
drag, startPoint x: 490, startPoint y: 503, endPoint x: 481, endPoint y: 529, distance: 27.5
click at [487, 510] on div at bounding box center [856, 518] width 984 height 48
click at [481, 529] on input "text" at bounding box center [516, 518] width 262 height 26
type textarea "x"
type input "t"
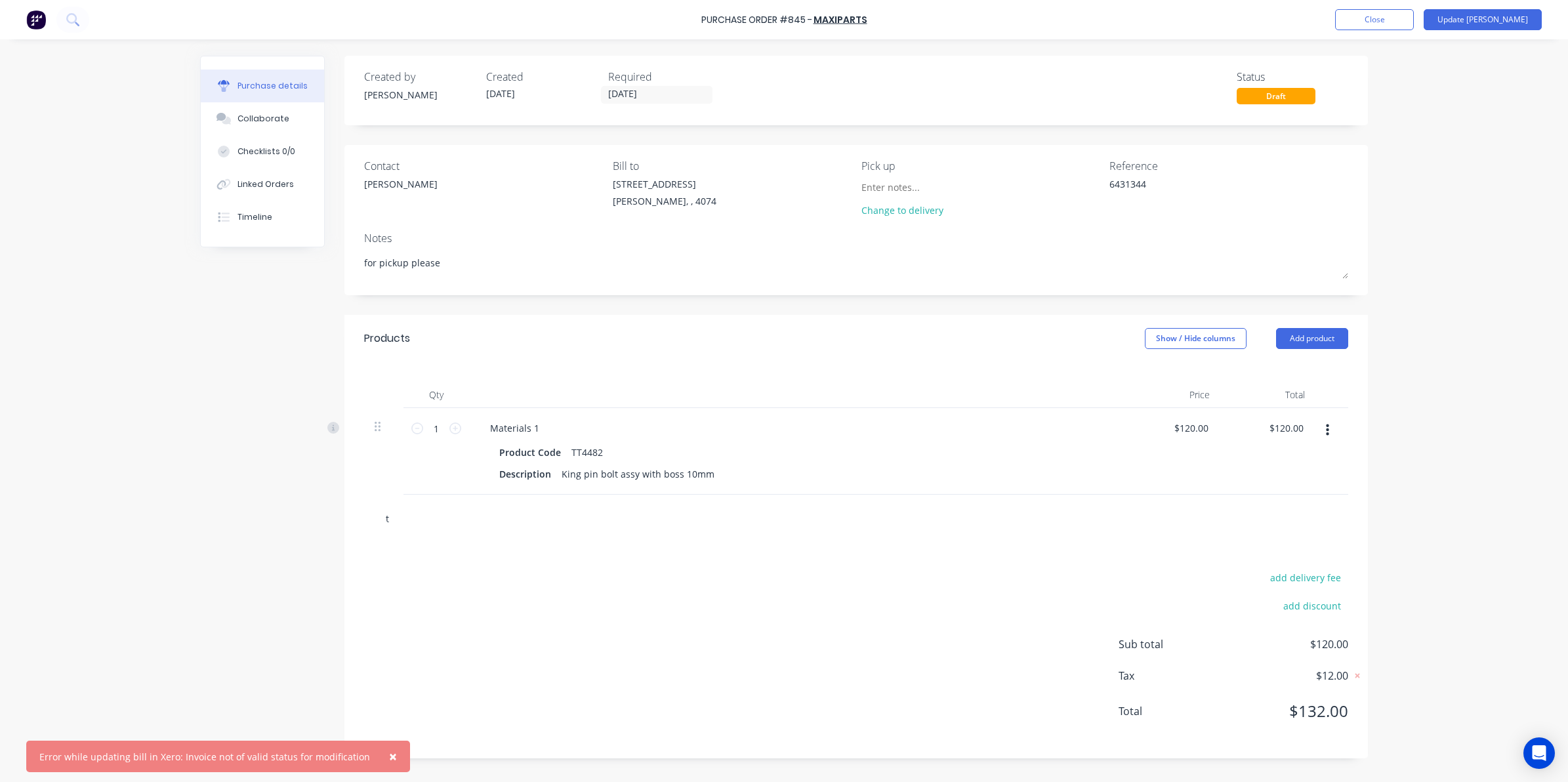
type textarea "x"
type input "tt"
type textarea "x"
type input "tt4"
type textarea "x"
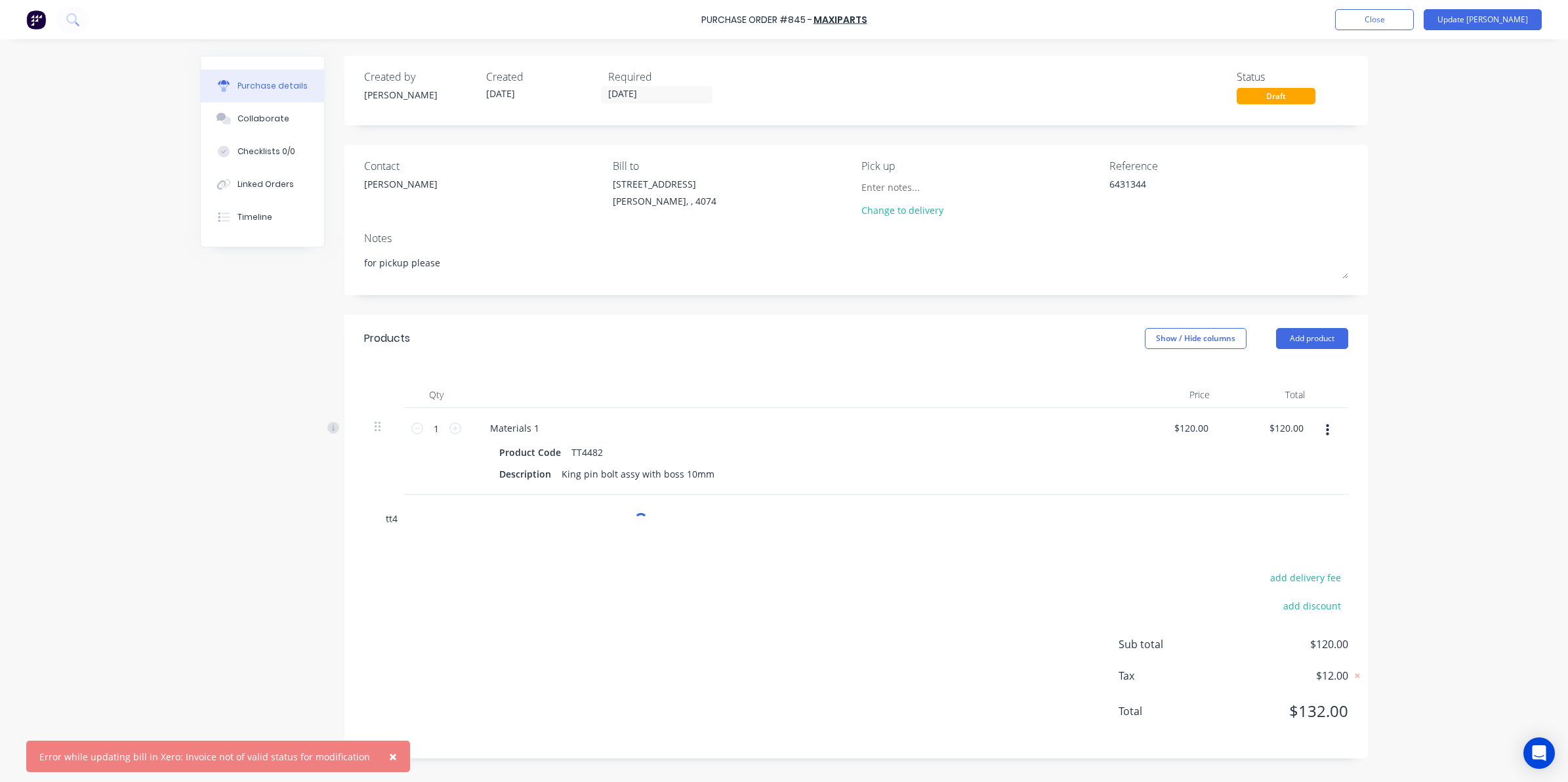
type input "tt44"
type textarea "x"
type input "tt448"
type textarea "x"
type input "tt4482"
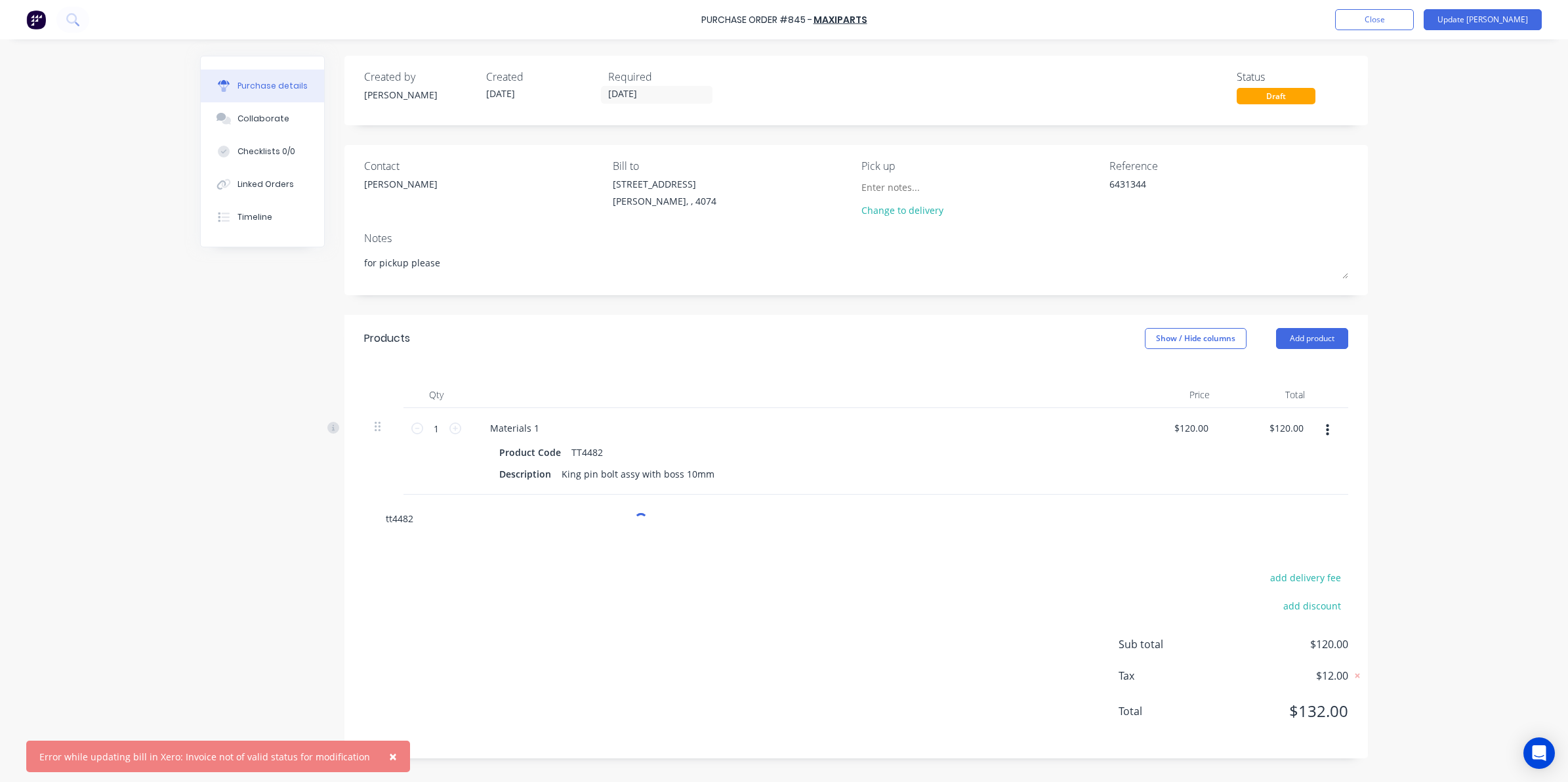
type textarea "x"
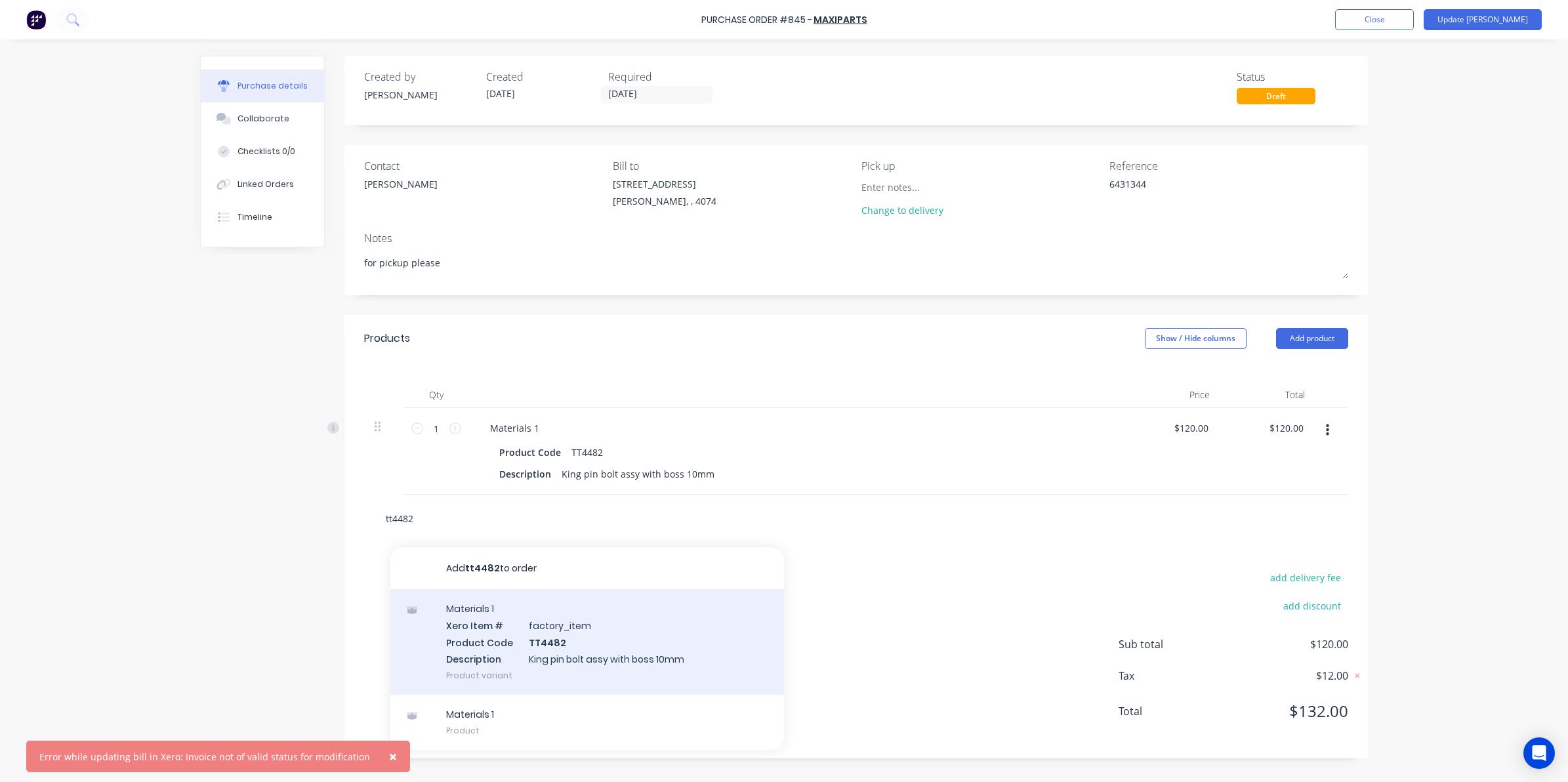
type input "tt4482"
click at [632, 647] on div "Materials 1 Xero Item # factory_item Product Code TT4482 Description King pin b…" at bounding box center [587, 641] width 393 height 105
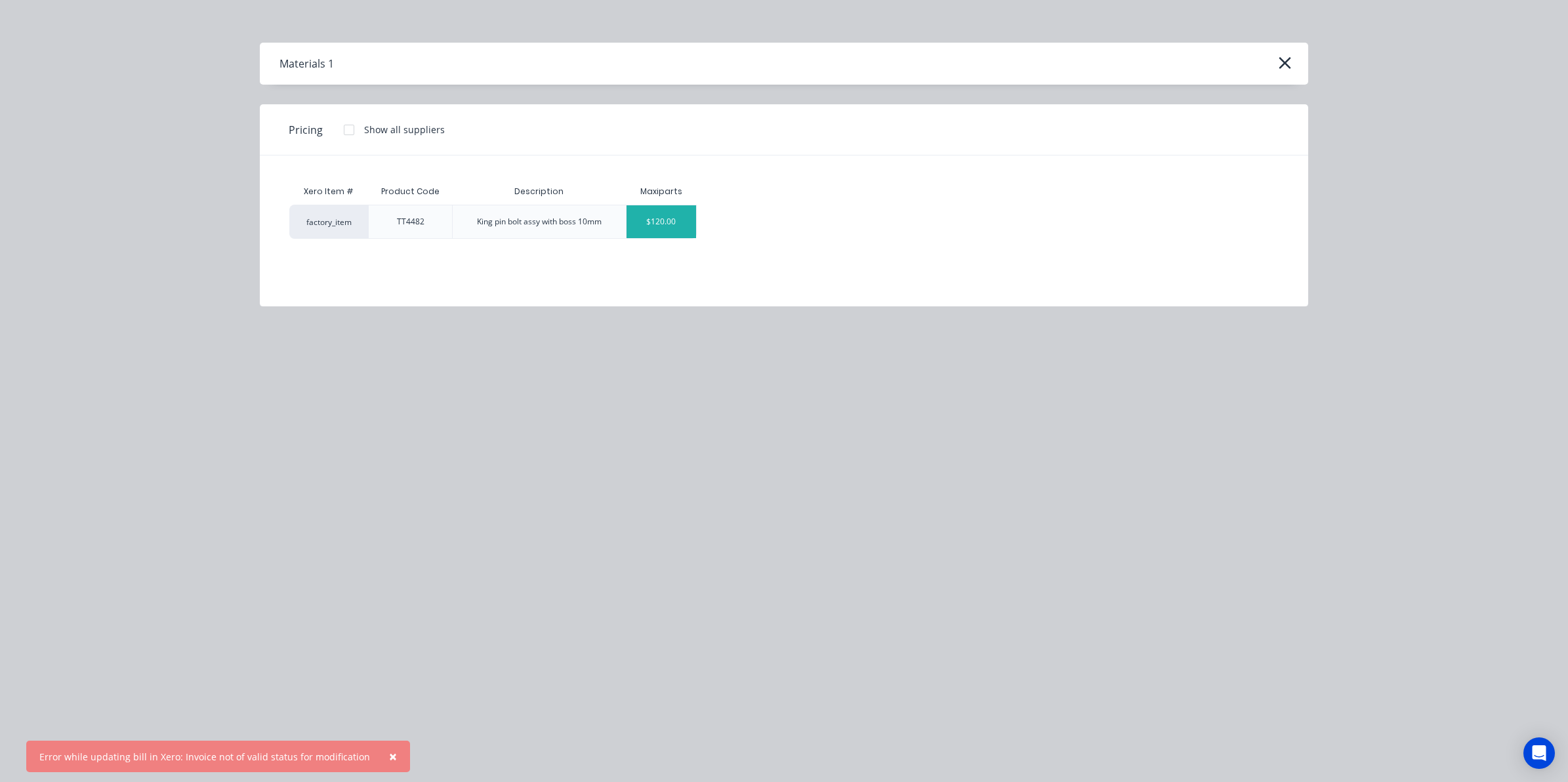
click at [660, 219] on div "$120.00" at bounding box center [661, 222] width 70 height 33
type textarea "x"
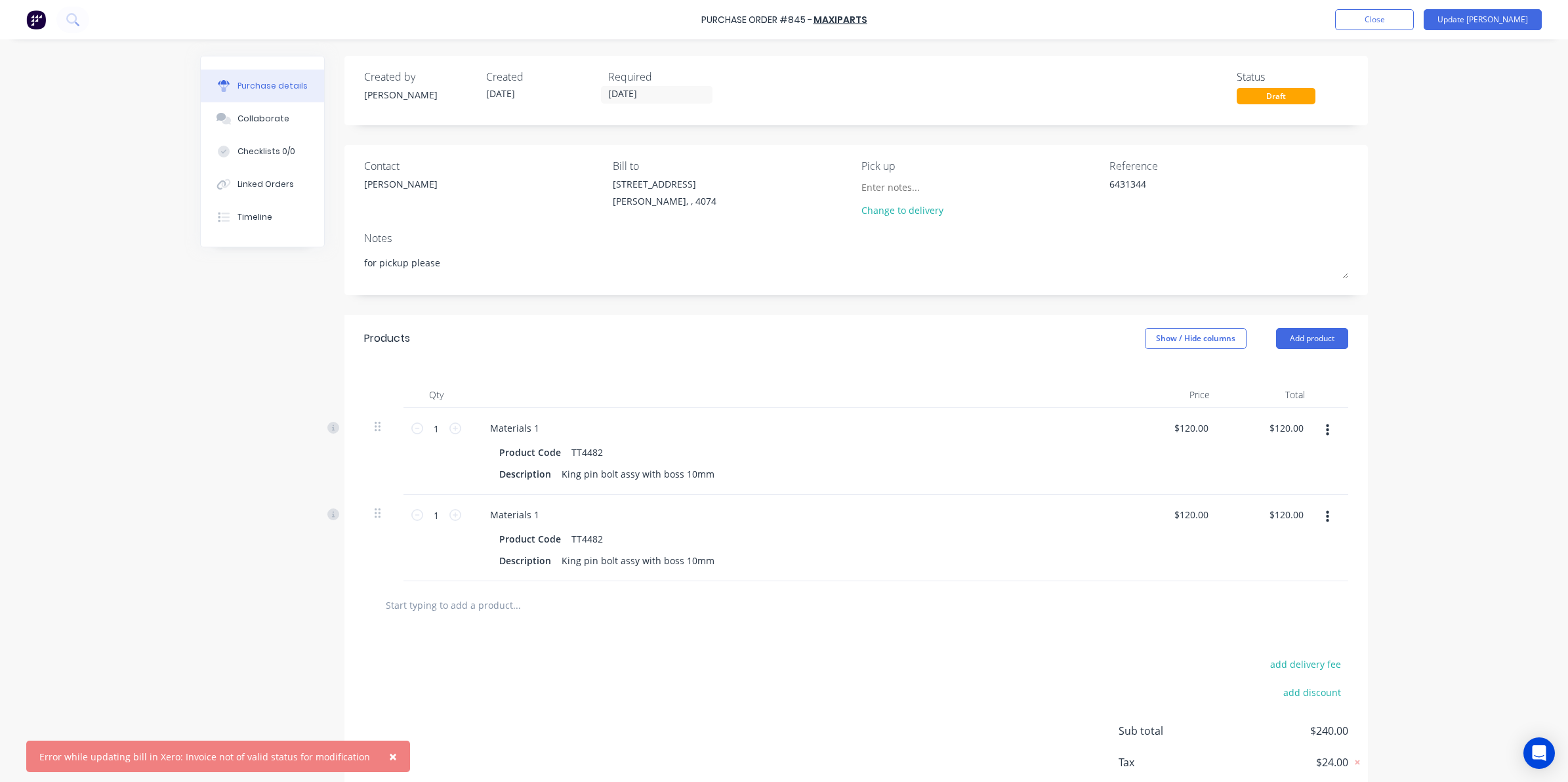
click at [1326, 433] on icon "button" at bounding box center [1327, 430] width 3 height 15
click at [1252, 543] on button "Delete" at bounding box center [1286, 543] width 112 height 26
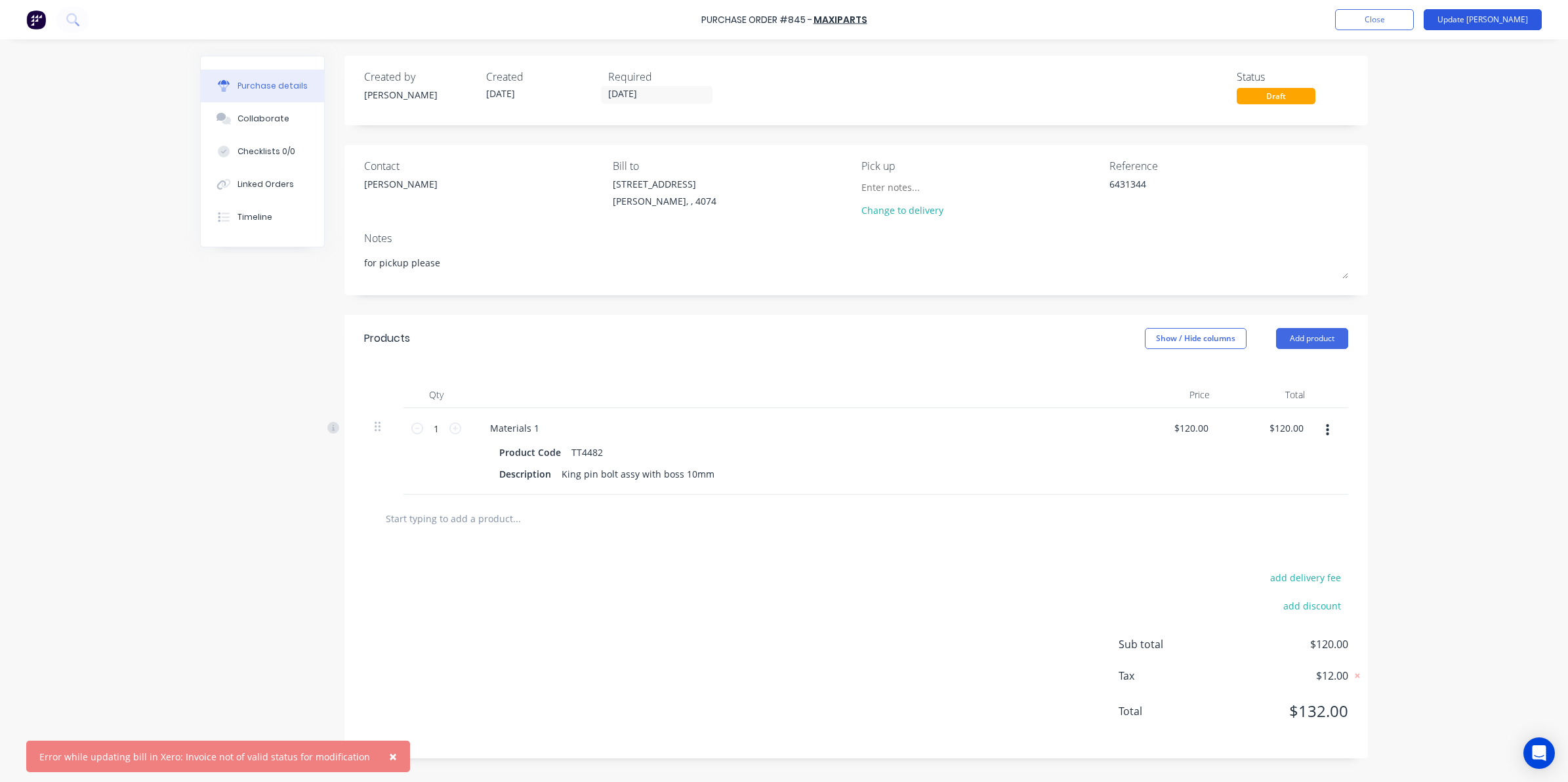
click at [1514, 13] on button "Update [PERSON_NAME]" at bounding box center [1482, 19] width 118 height 21
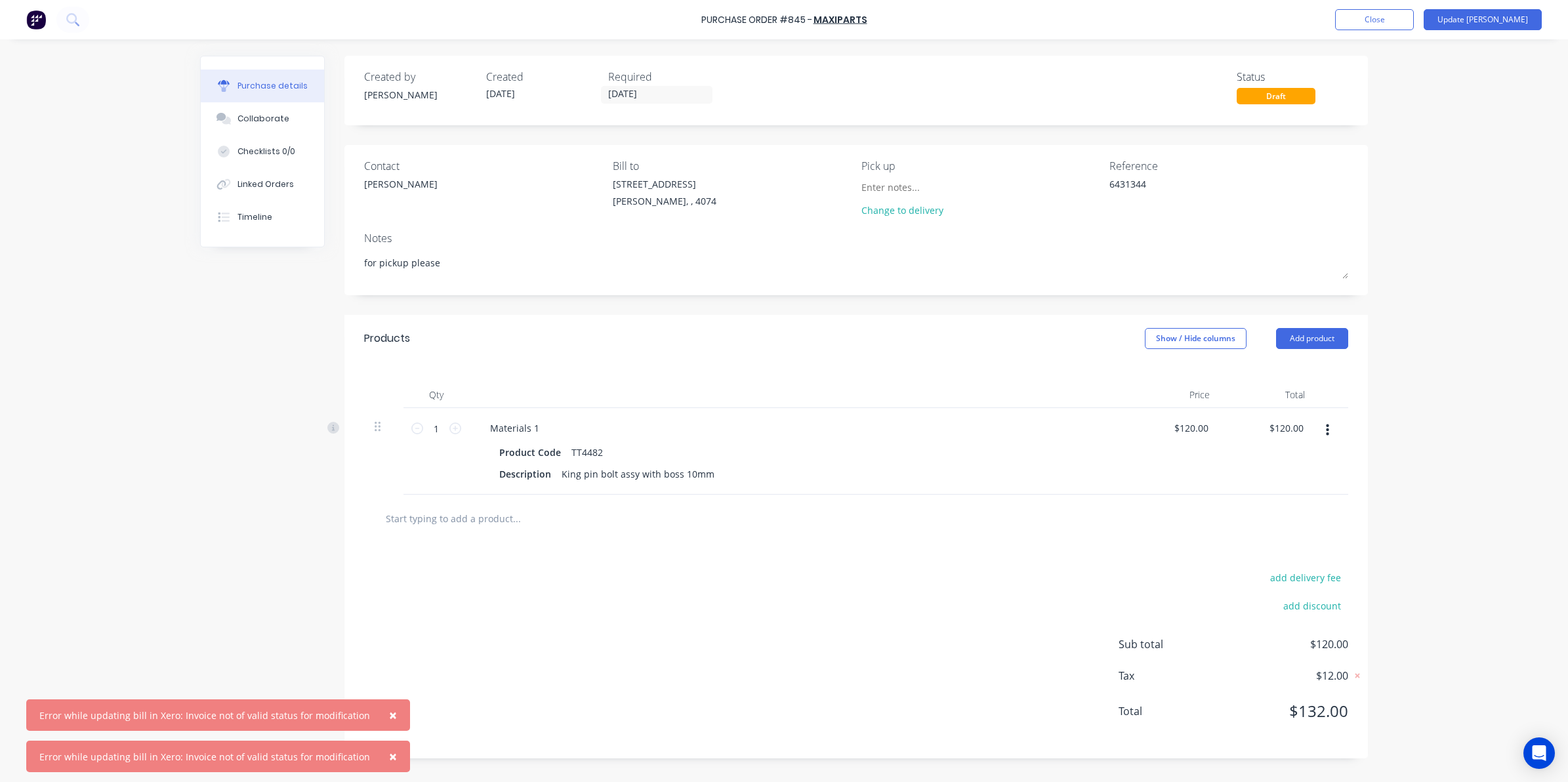
click at [385, 716] on button "×" at bounding box center [393, 714] width 34 height 32
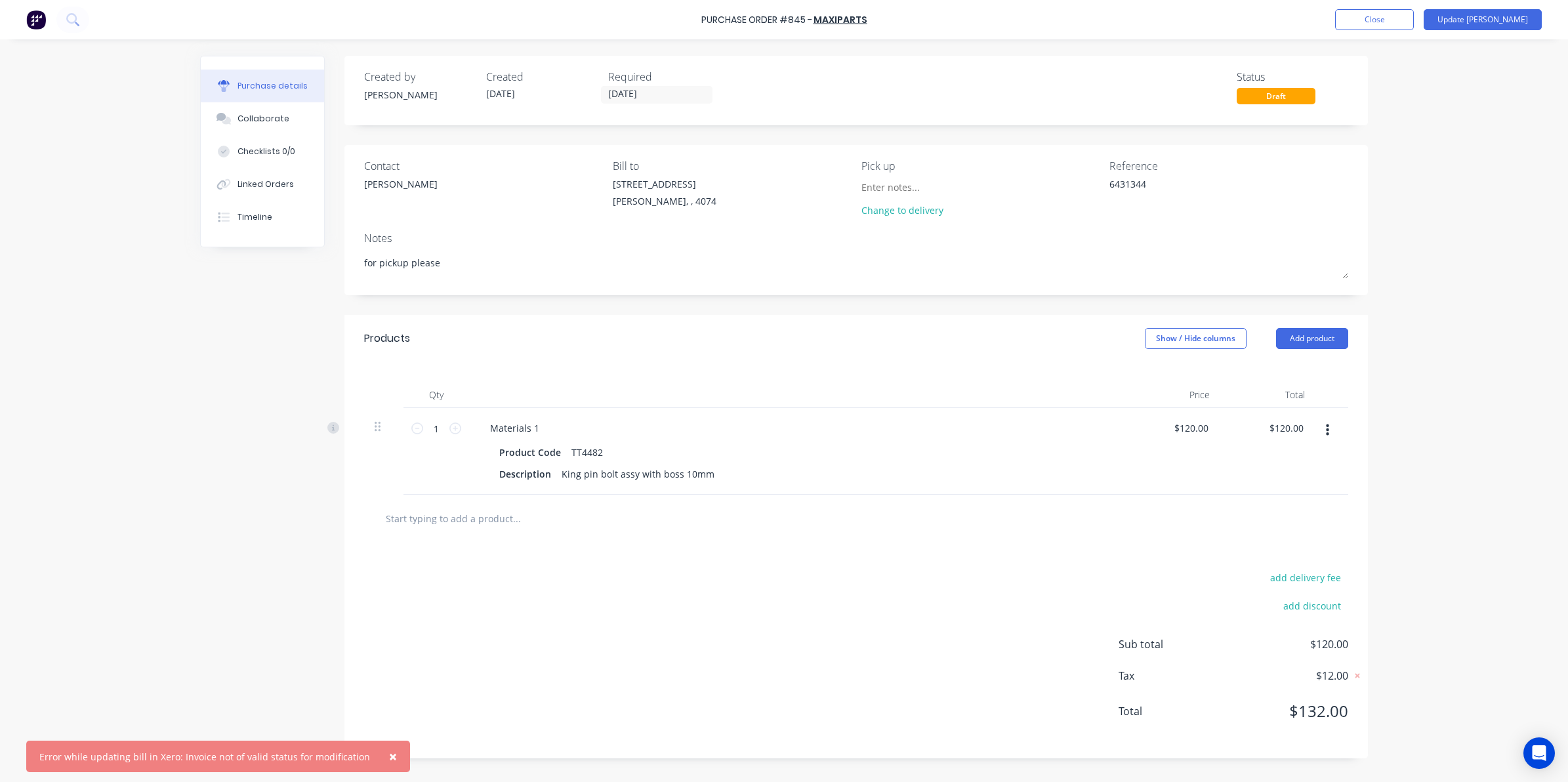
click at [389, 760] on span "×" at bounding box center [393, 757] width 8 height 18
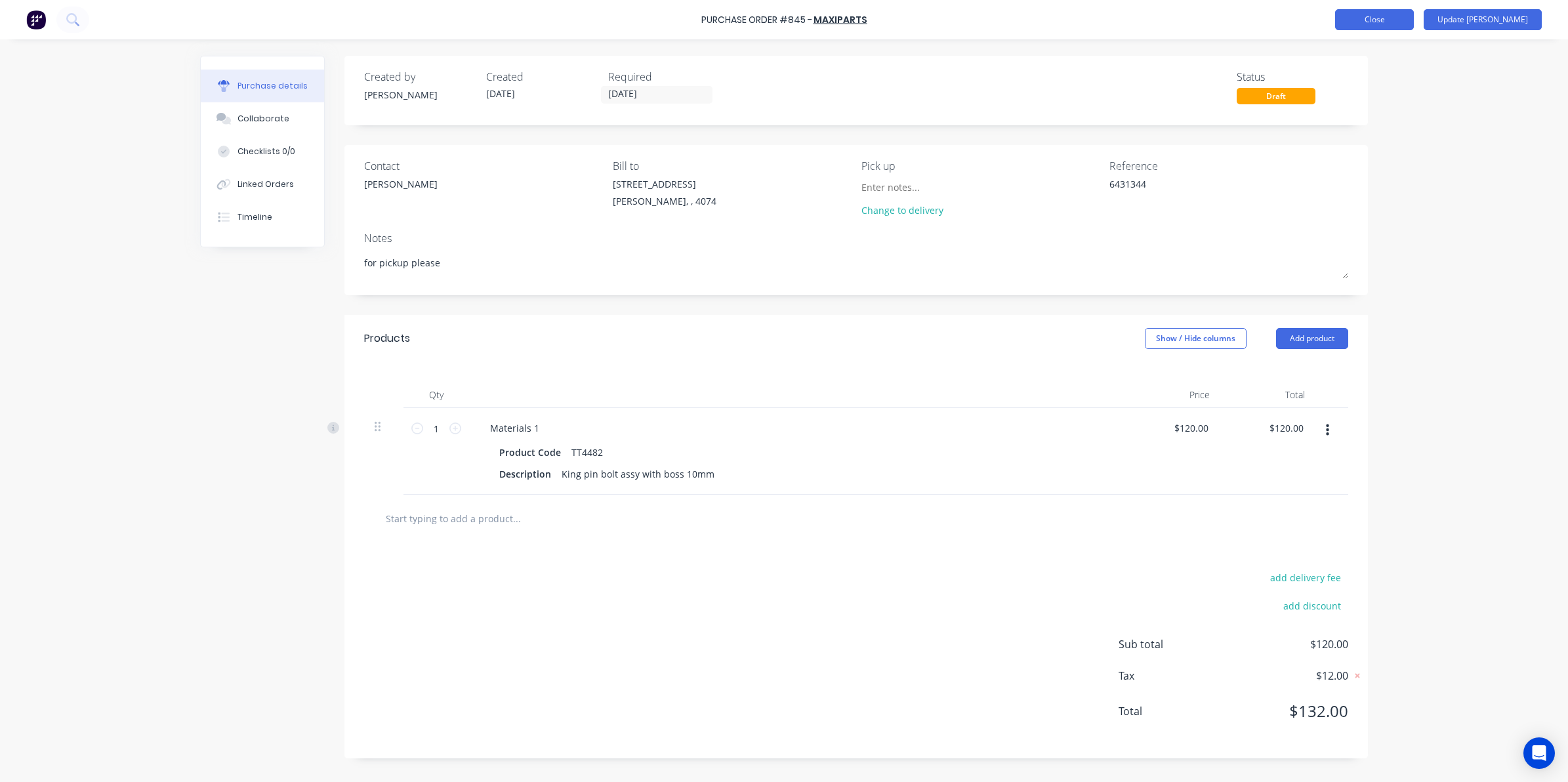
type textarea "x"
click at [1394, 17] on button "Close" at bounding box center [1374, 19] width 79 height 21
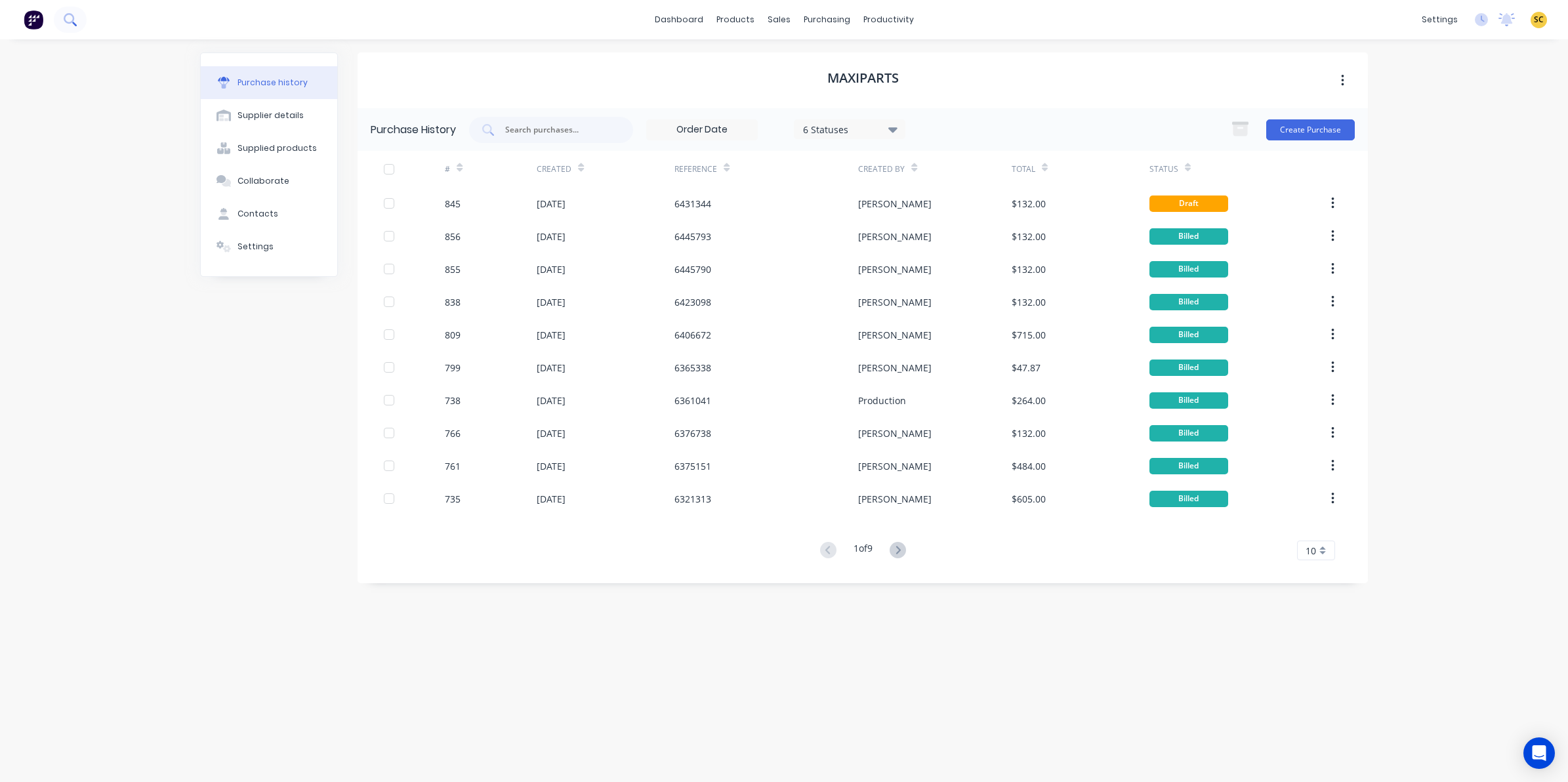
click at [69, 27] on button at bounding box center [70, 20] width 33 height 26
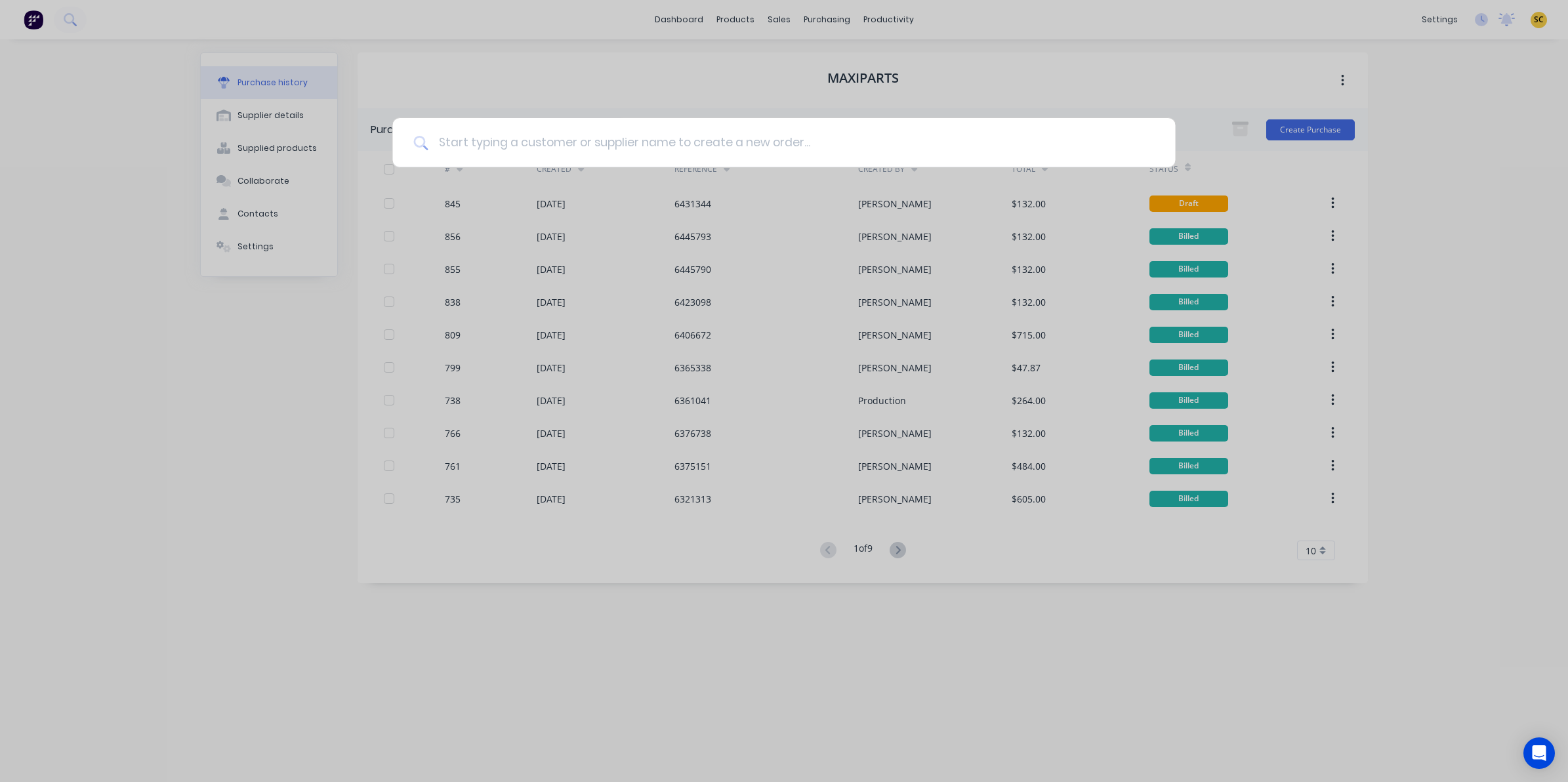
click at [539, 139] on input at bounding box center [791, 142] width 726 height 49
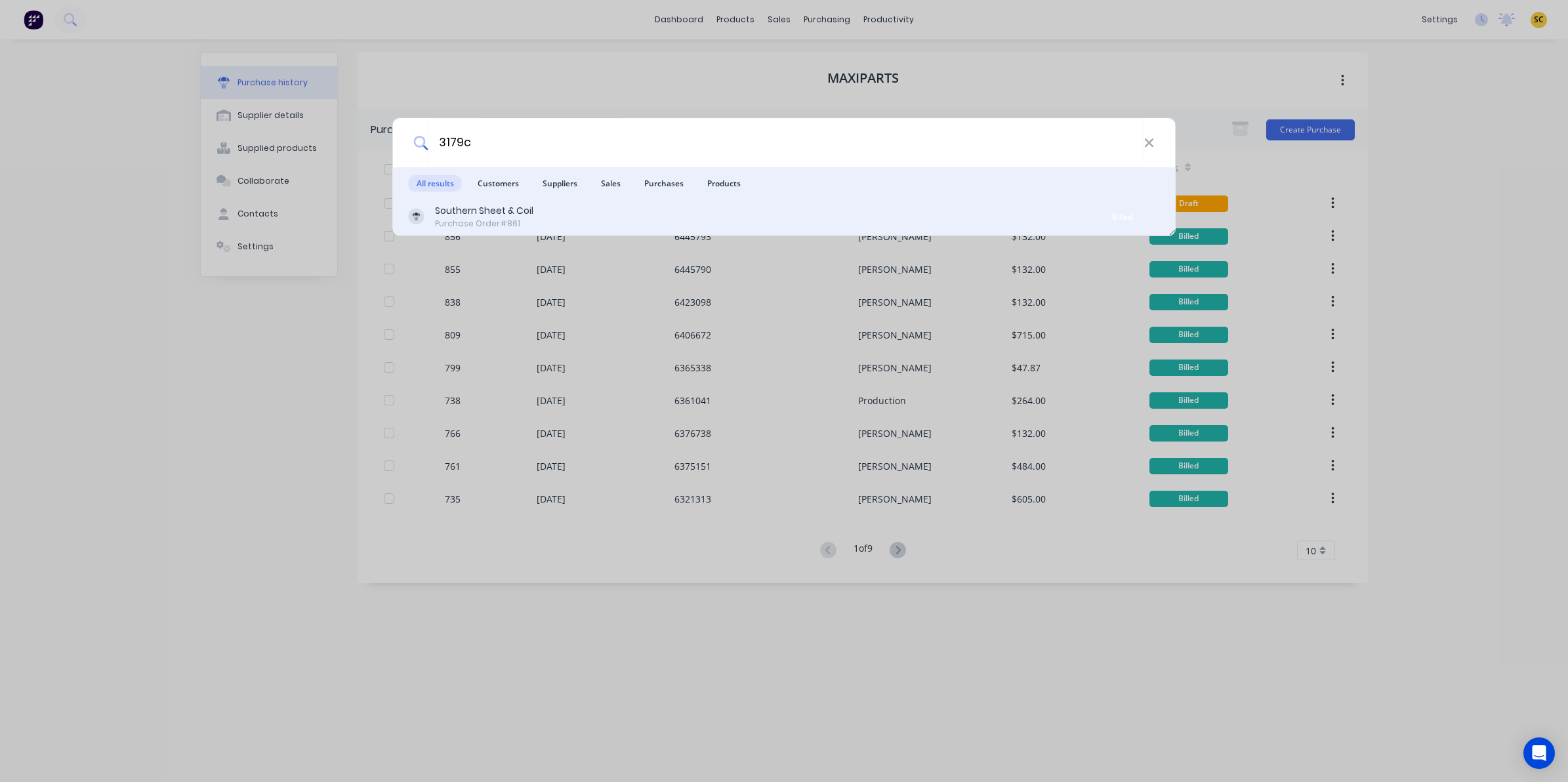
type input "3179c"
click at [513, 229] on div "Purchase Order #861" at bounding box center [484, 223] width 99 height 12
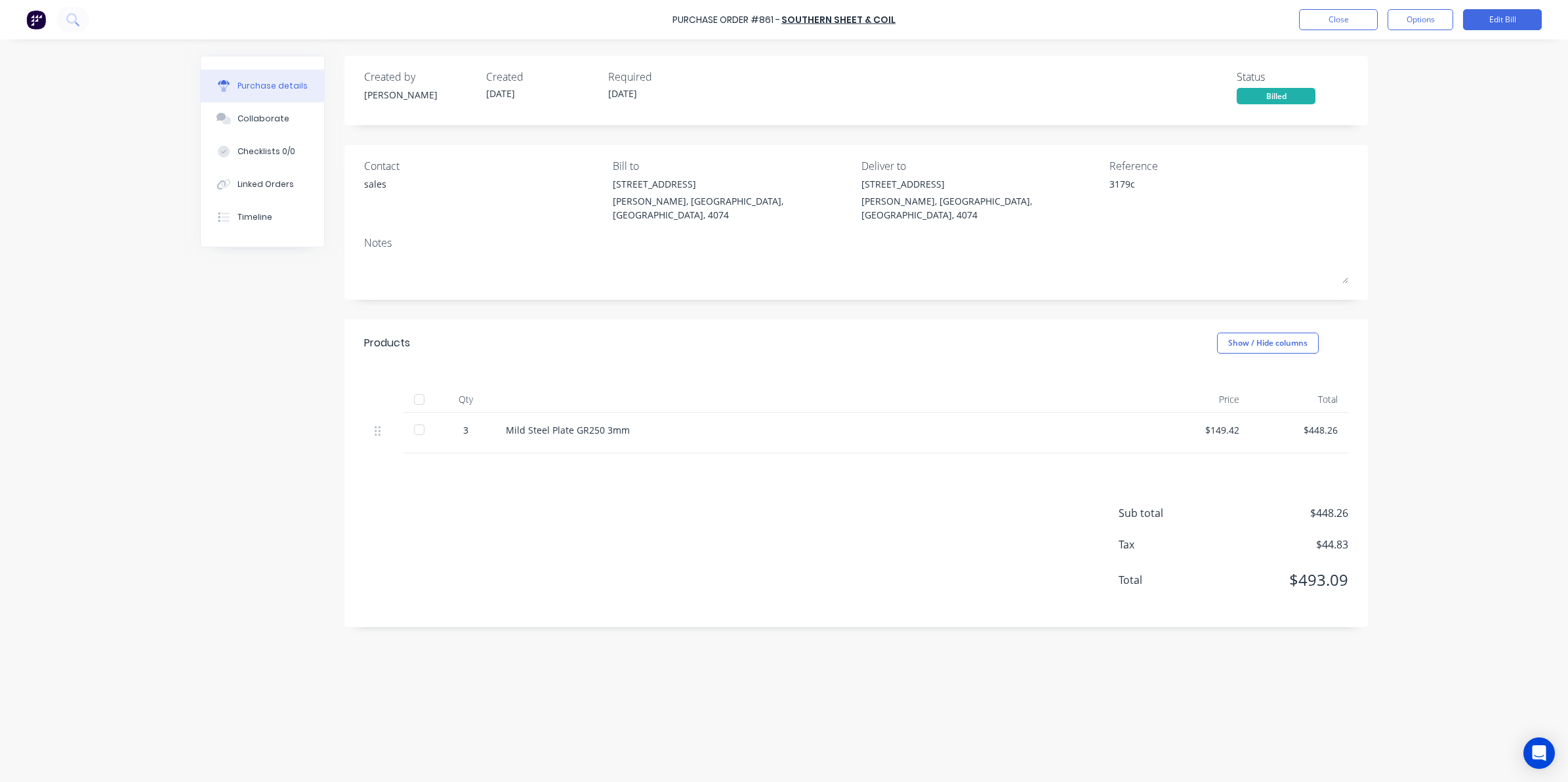
click at [420, 417] on div at bounding box center [419, 429] width 26 height 26
click at [1356, 15] on button "Close" at bounding box center [1338, 19] width 79 height 21
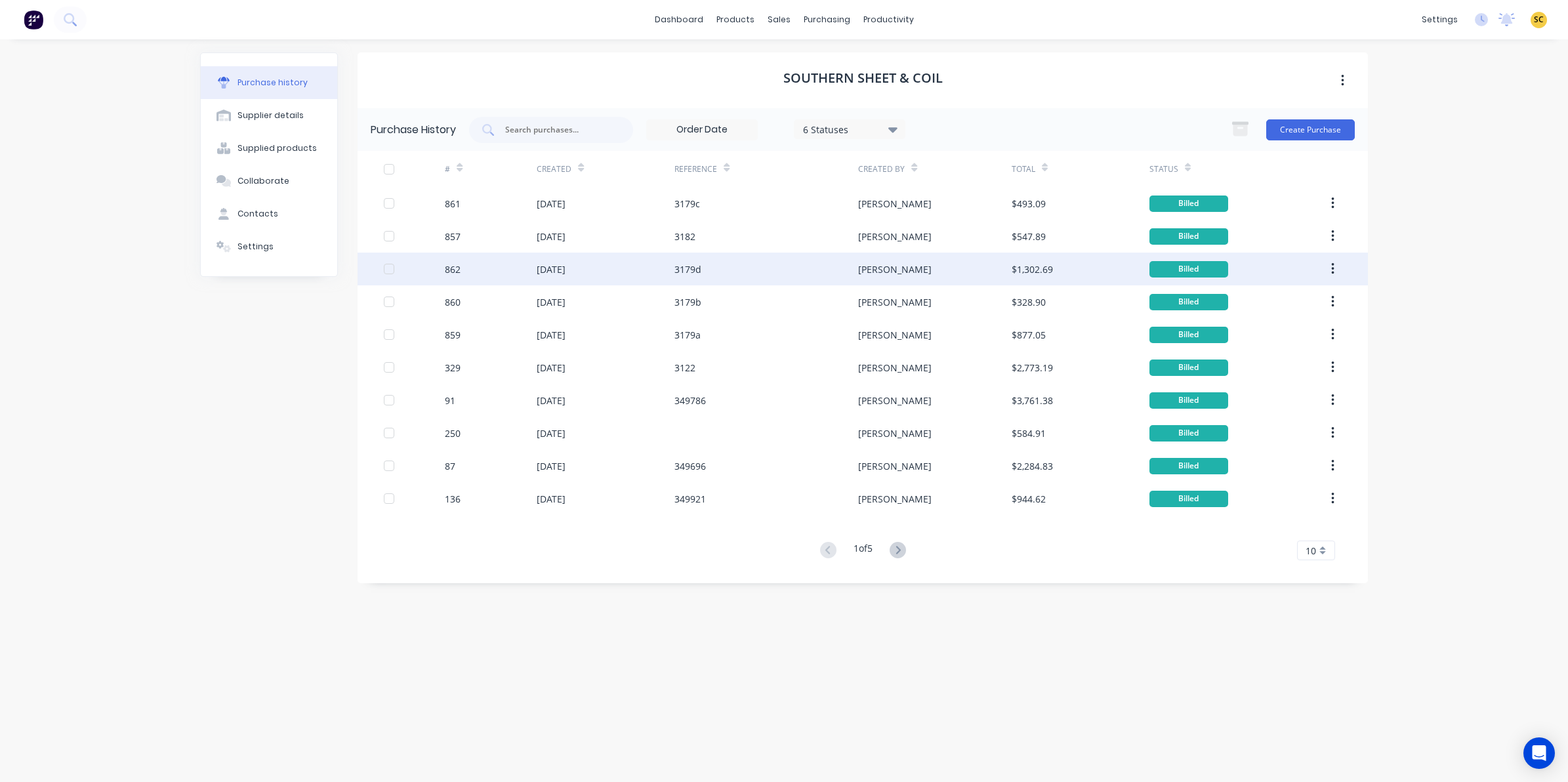
click at [729, 272] on div "3179d" at bounding box center [766, 269] width 184 height 33
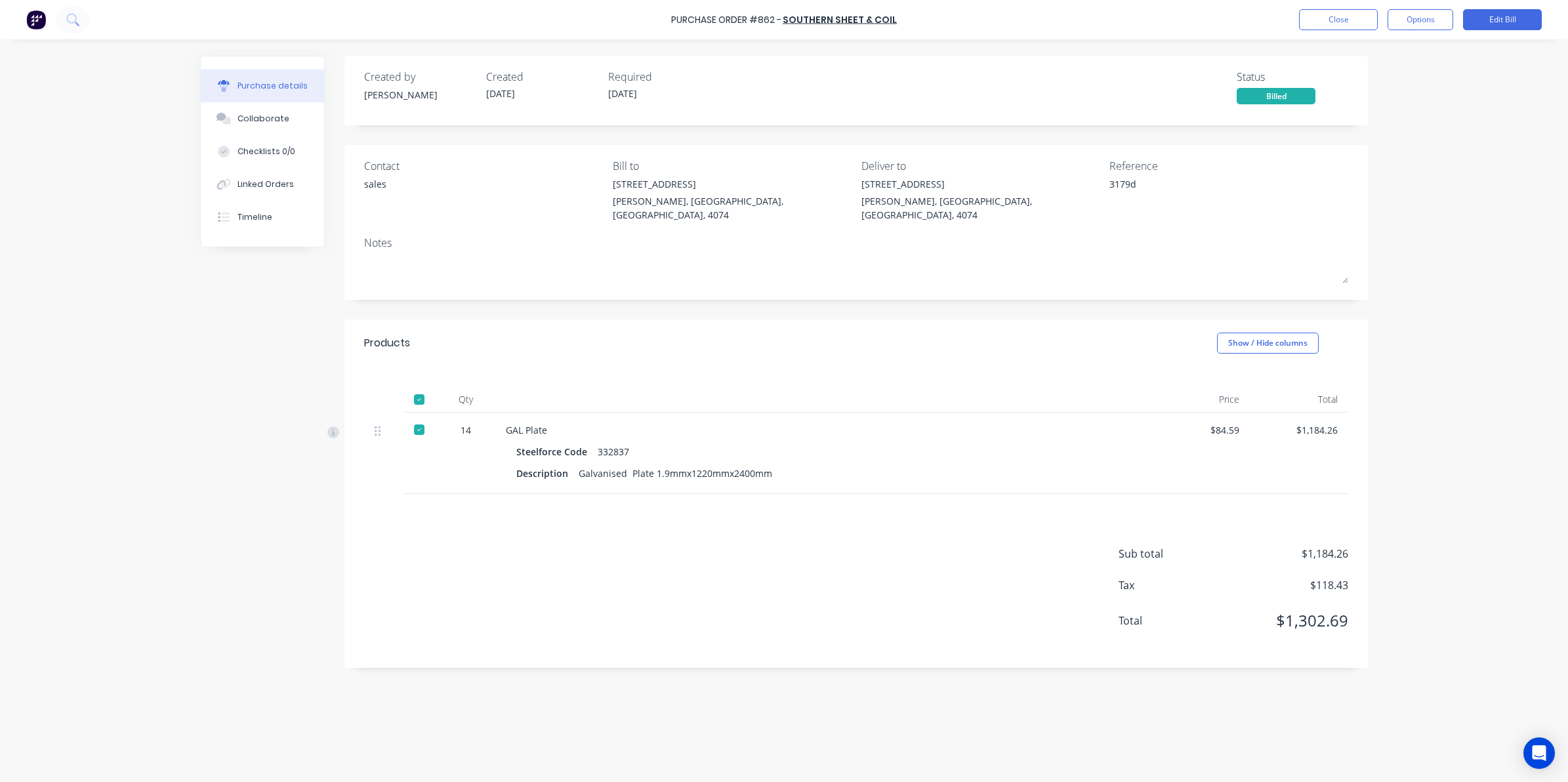
click at [544, 556] on div "Sub total $1,184.26 Tax $118.43 Total $1,302.69" at bounding box center [855, 581] width 1023 height 174
click at [774, 464] on div "Description Galvanised Plate 1.9mmx1220mmx2400mm" at bounding box center [824, 473] width 614 height 19
drag, startPoint x: 771, startPoint y: 458, endPoint x: 574, endPoint y: 463, distance: 197.1
click at [574, 463] on div "Description Galvanised Plate 1.9mmx1220mmx2400mm" at bounding box center [824, 473] width 614 height 19
copy div "Galvanised Plate 1.9mmx1220mmx2400mm"
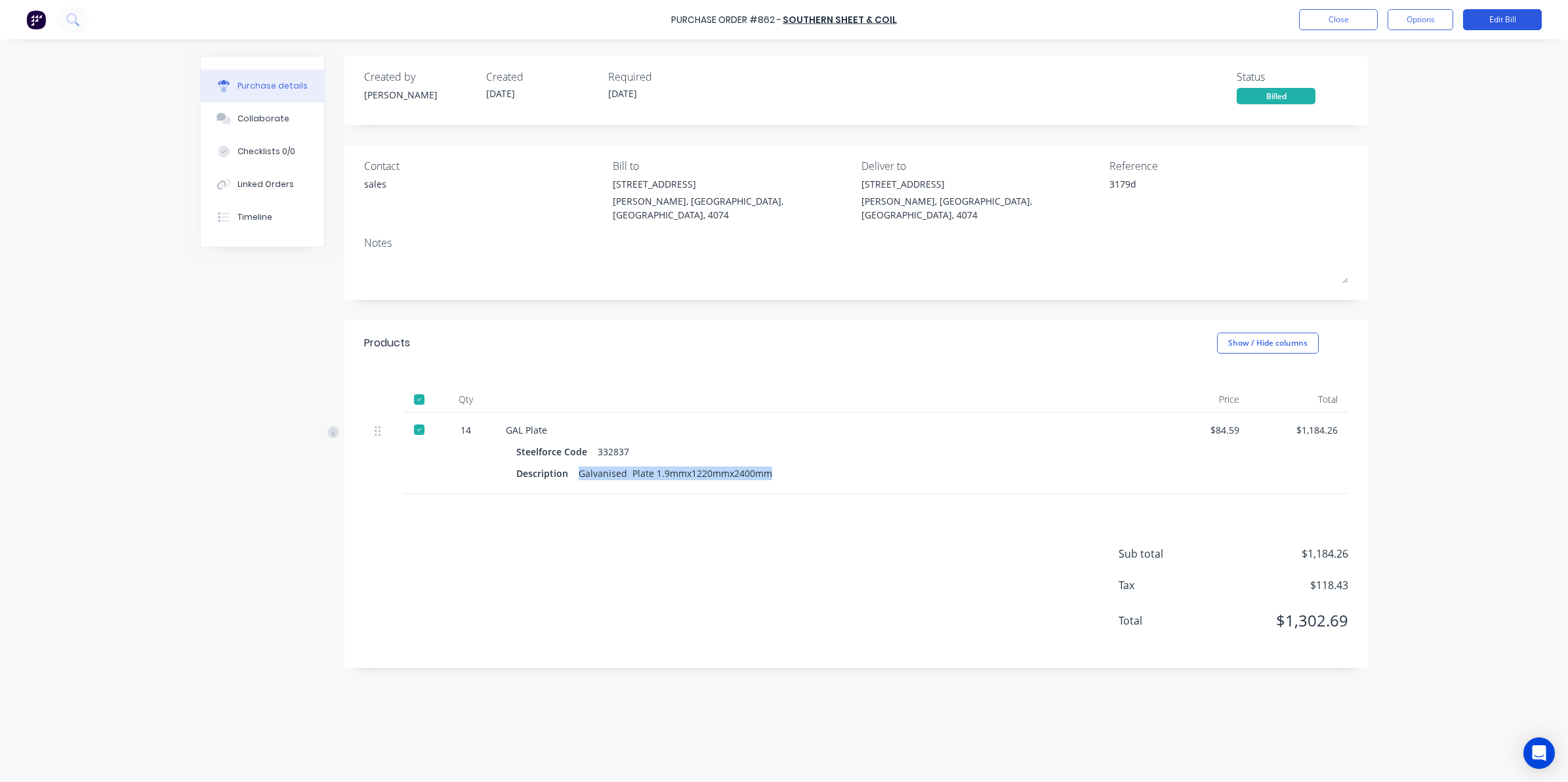
click at [1486, 18] on button "Edit Bill" at bounding box center [1502, 19] width 79 height 21
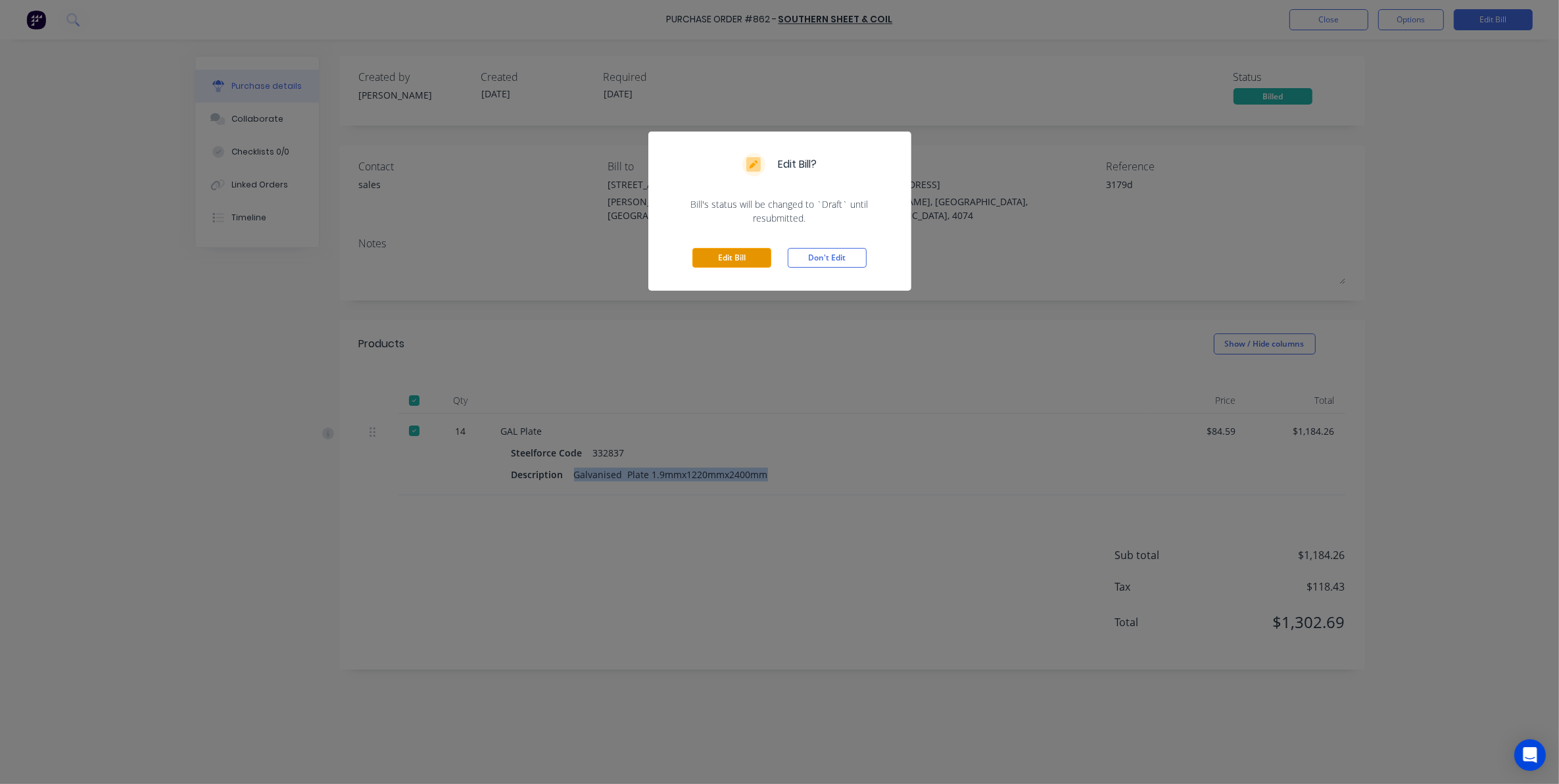
click at [718, 253] on button "Edit Bill" at bounding box center [732, 258] width 79 height 20
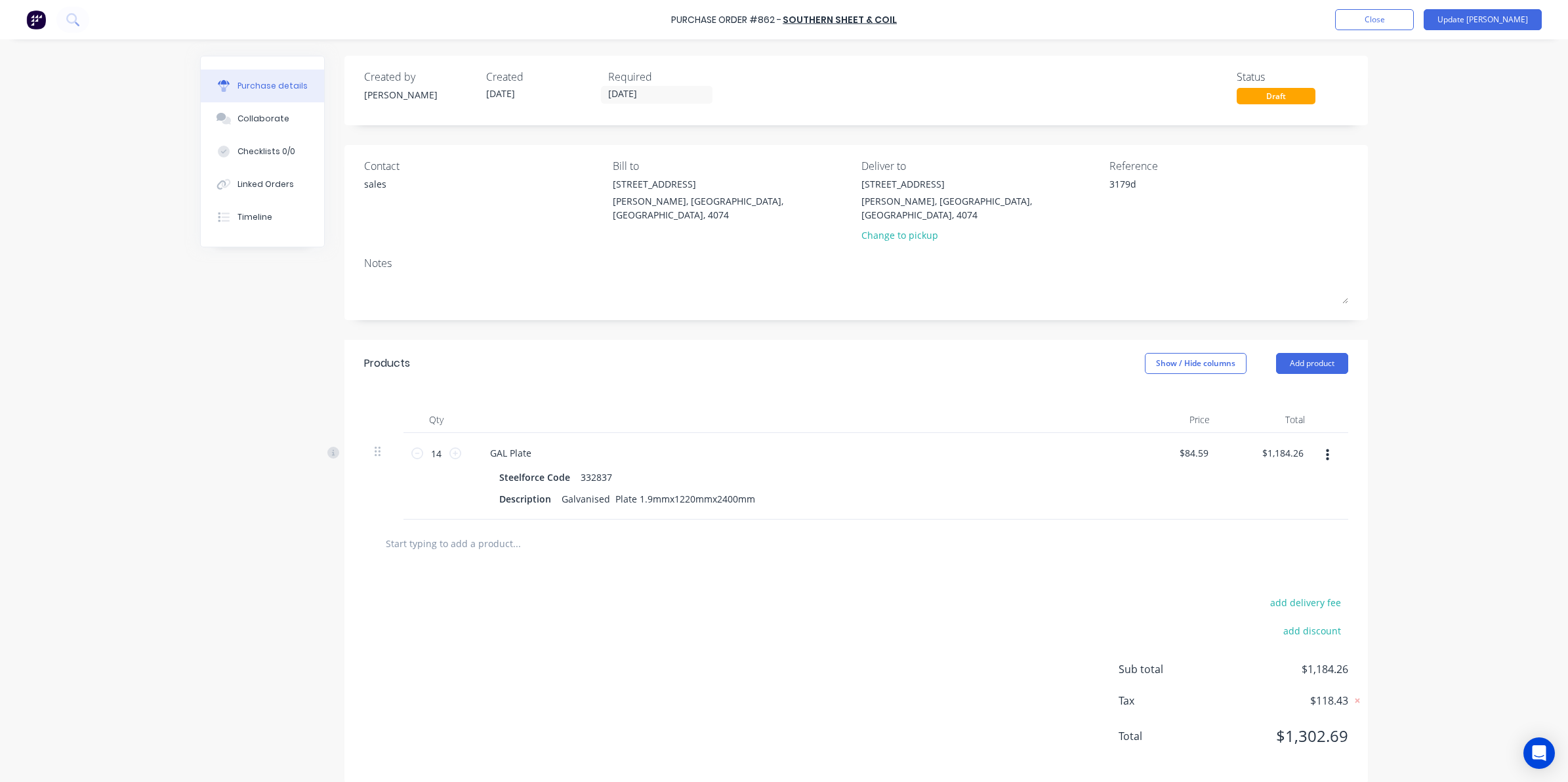
click at [1316, 443] on button "button" at bounding box center [1327, 455] width 31 height 24
drag, startPoint x: 1083, startPoint y: 562, endPoint x: 1049, endPoint y: 558, distance: 34.2
click at [1075, 567] on div "add delivery fee add discount Sub total $1,184.26 Tax $118.43 Total $1,302.69" at bounding box center [855, 675] width 1023 height 216
click at [597, 542] on input "text" at bounding box center [516, 543] width 262 height 26
paste input "Galvanised Plate 1.9mmx1220mmx2400mm"
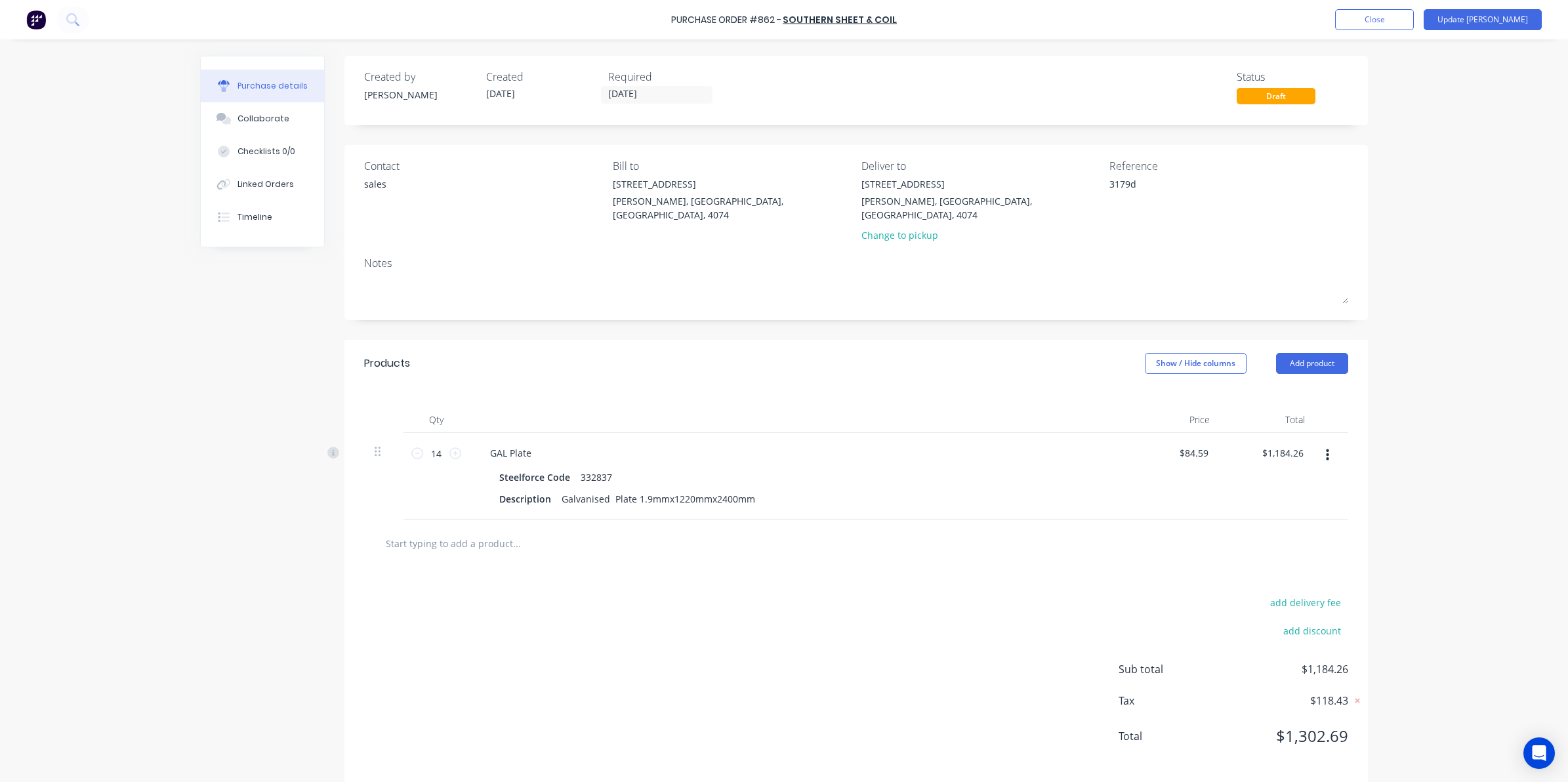
type textarea "x"
type input "Galvanised Plate 1.9mmx1220mmx2400mm"
paste input "Galvanised Plate 1.9mmx1220mmx2400mm"
type textarea "x"
type input "Galvanised Plate 1.9mmx1220mmx2400mm Galvanised Plate 1.9mmx1220mmx2400mm"
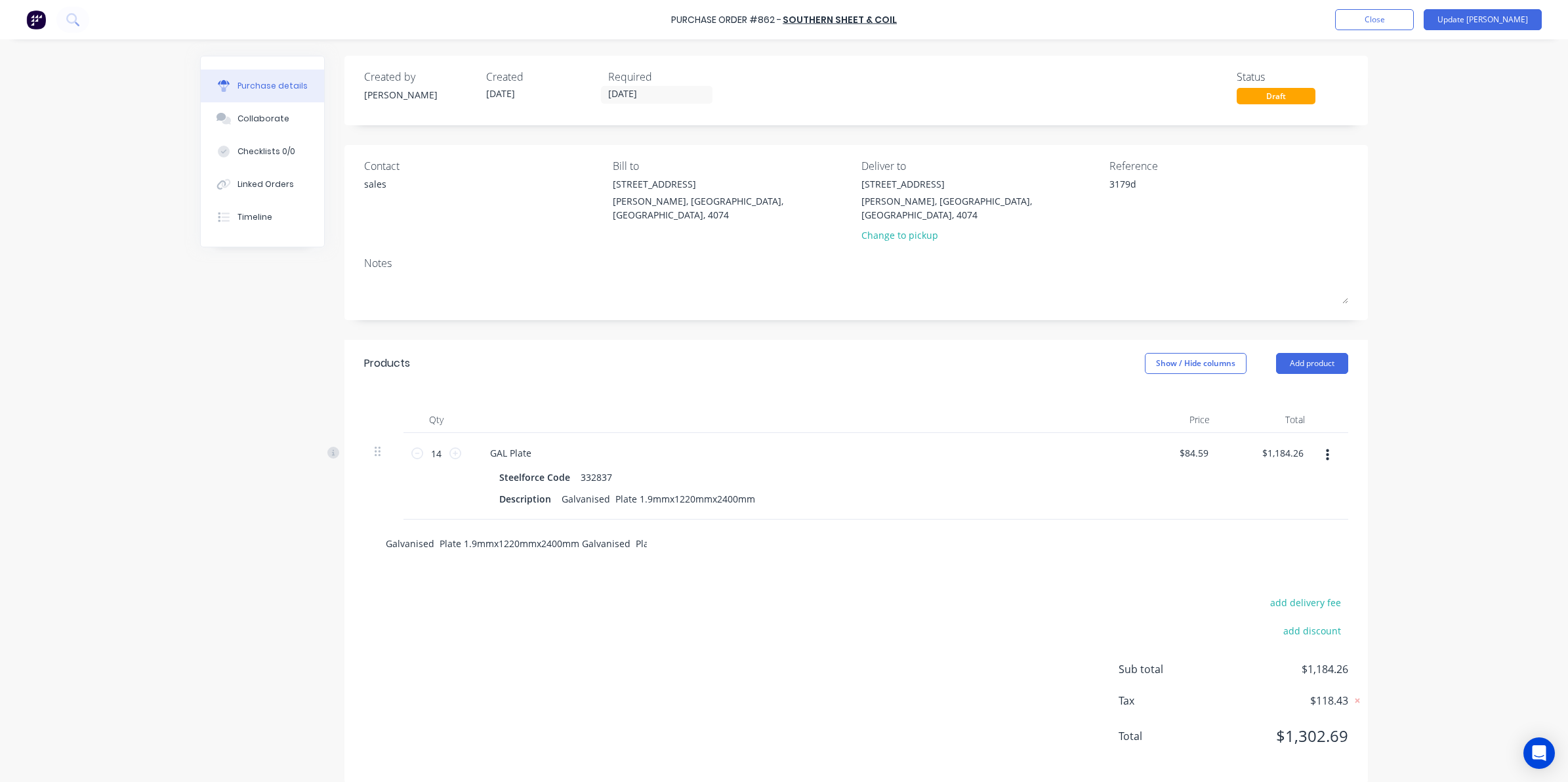
scroll to position [0, 126]
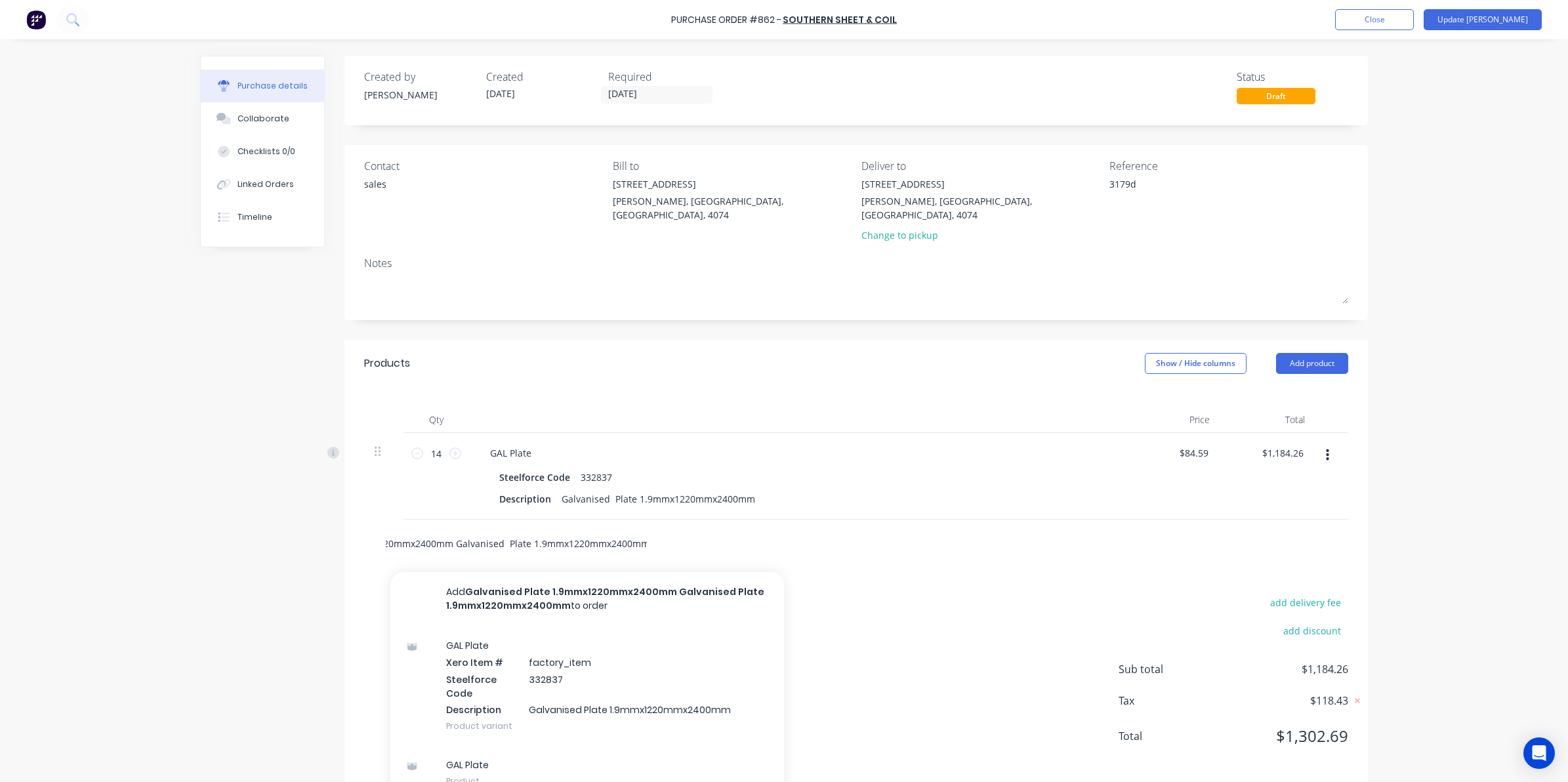
drag, startPoint x: 450, startPoint y: 526, endPoint x: 847, endPoint y: 503, distance: 397.7
click at [847, 503] on div "Products Show / Hide columns Add product Qty Price Total 14 14 GAL Plate Steelf…" at bounding box center [855, 561] width 1023 height 443
type textarea "x"
type input "Galvanised Plate 1.9mmx1220mmx2400mm"
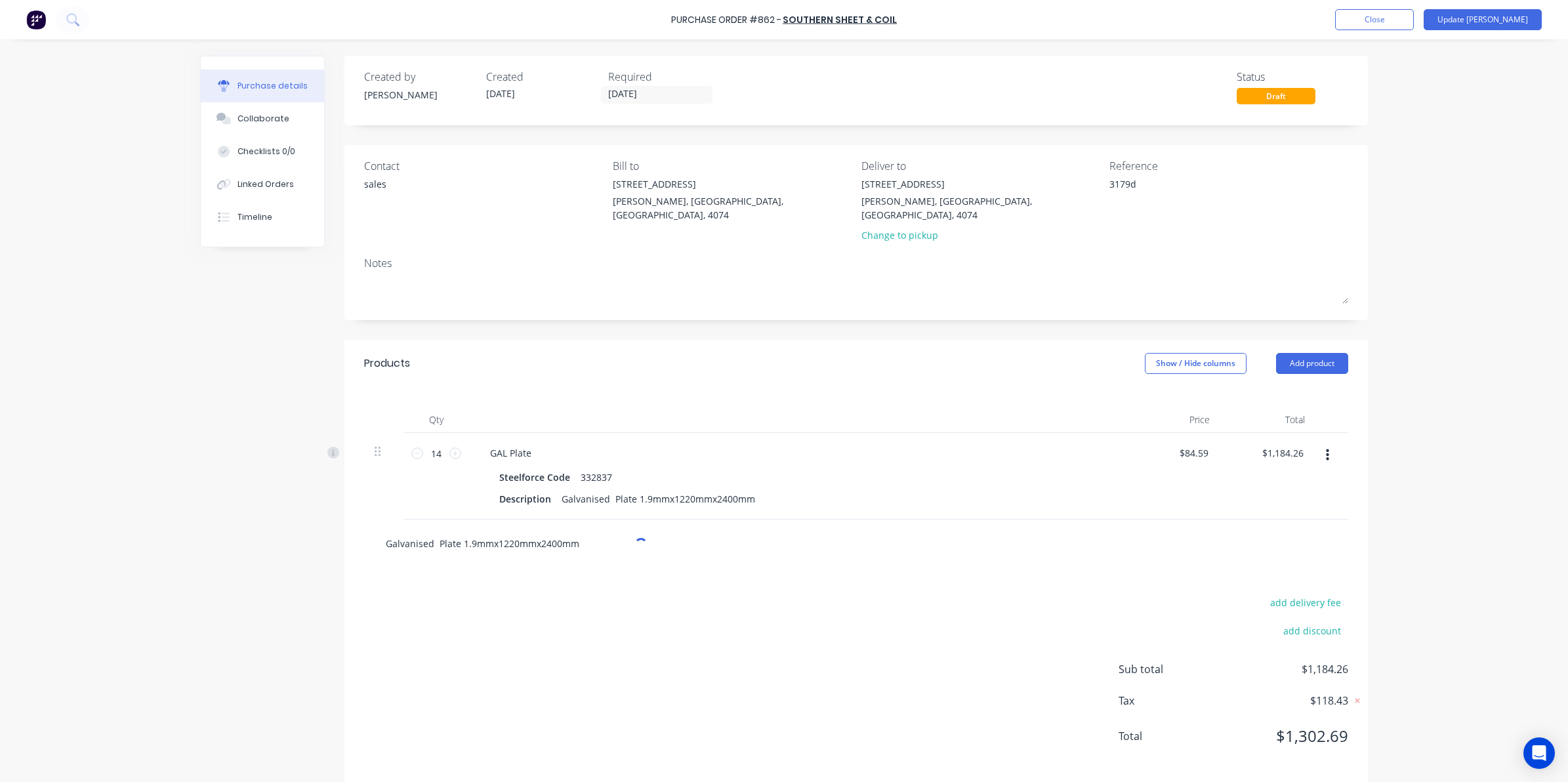
type textarea "x"
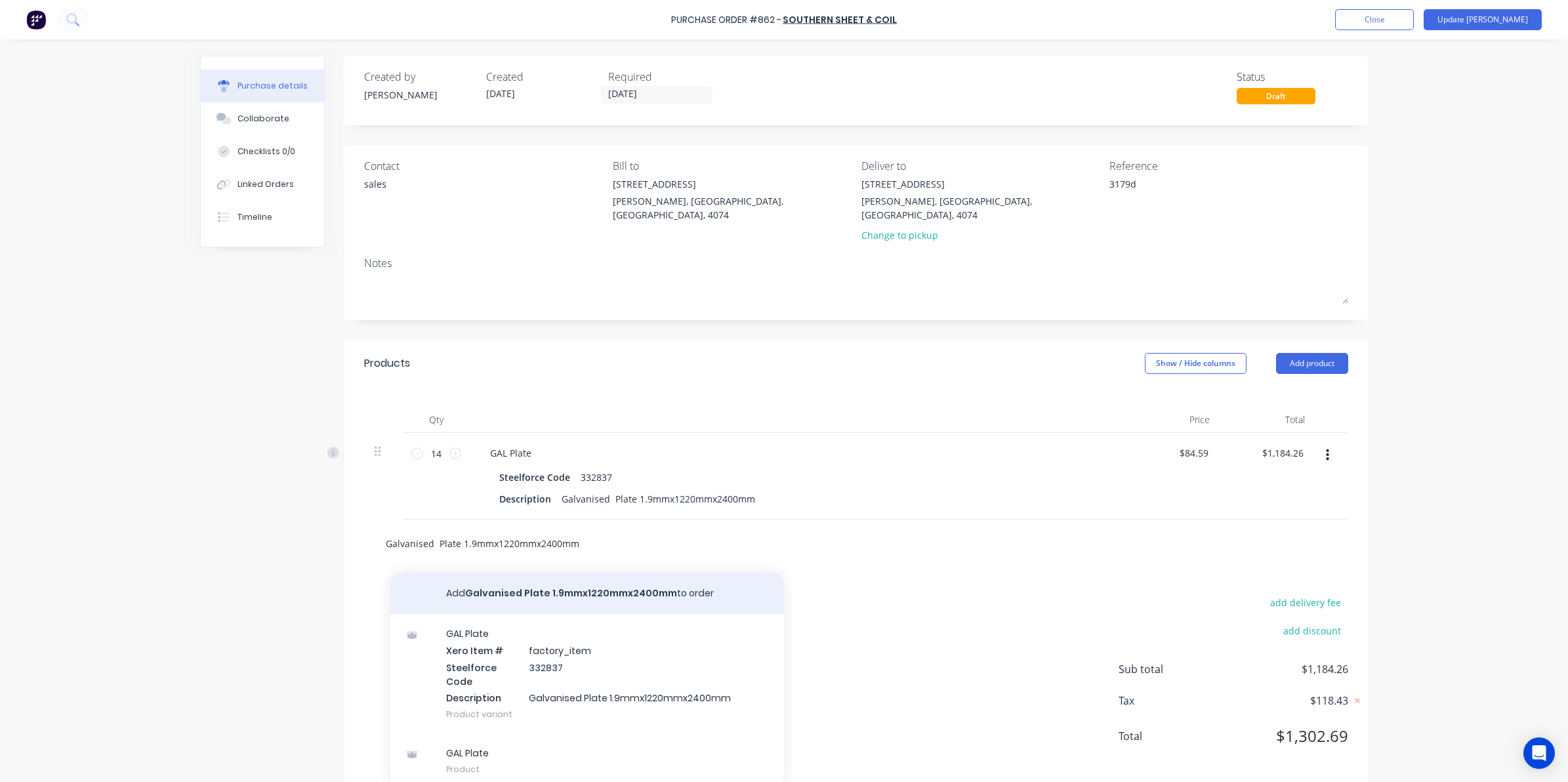
type input "Galvanised Plate 1.9mmx1220mmx2400mm"
click at [540, 577] on button "Add Galvanised Plate 1.9mmx1220mmx2400mm to order" at bounding box center [587, 593] width 393 height 42
type textarea "x"
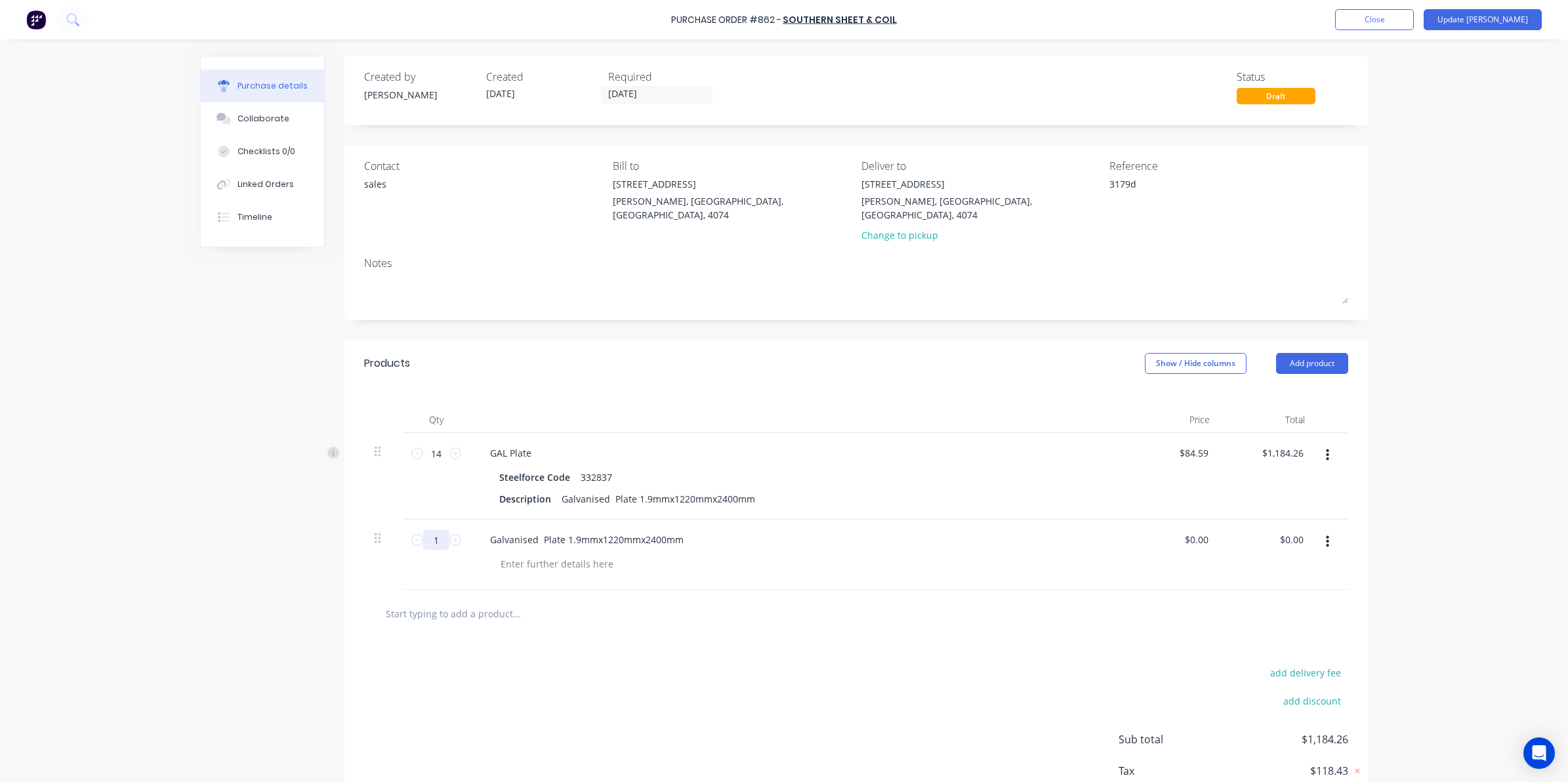
click at [433, 530] on input "1" at bounding box center [436, 540] width 26 height 20
type textarea "x"
type input "14"
type textarea "x"
type input "14"
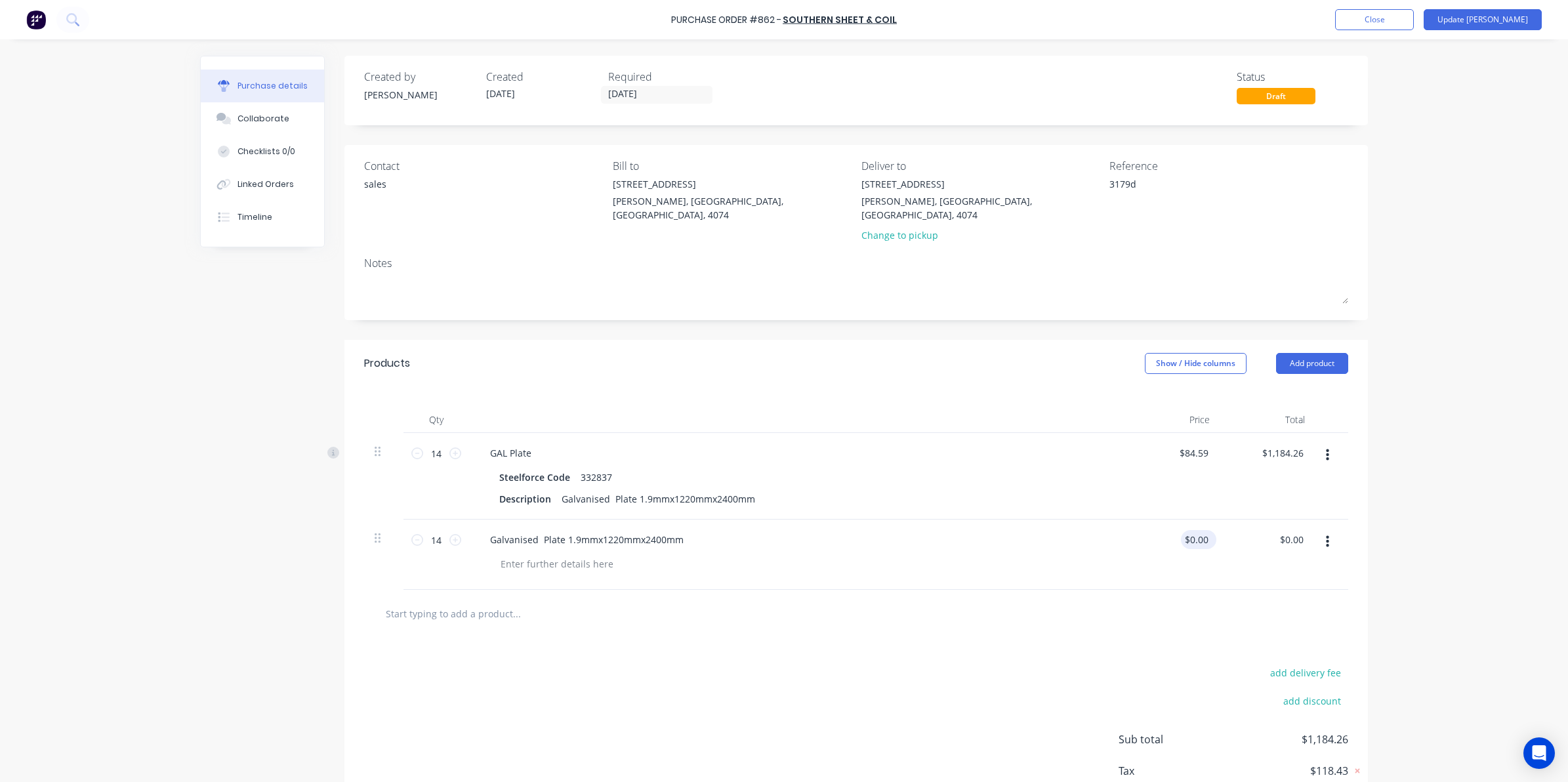
type textarea "x"
drag, startPoint x: 1187, startPoint y: 522, endPoint x: 1283, endPoint y: 520, distance: 96.0
click at [1283, 520] on div "14 14 Galvanised Plate 1.9mmx1220mmx2400mm 0.00 0.00 $0.00 $0.00" at bounding box center [856, 554] width 984 height 70
type input "0"
type input "84.59"
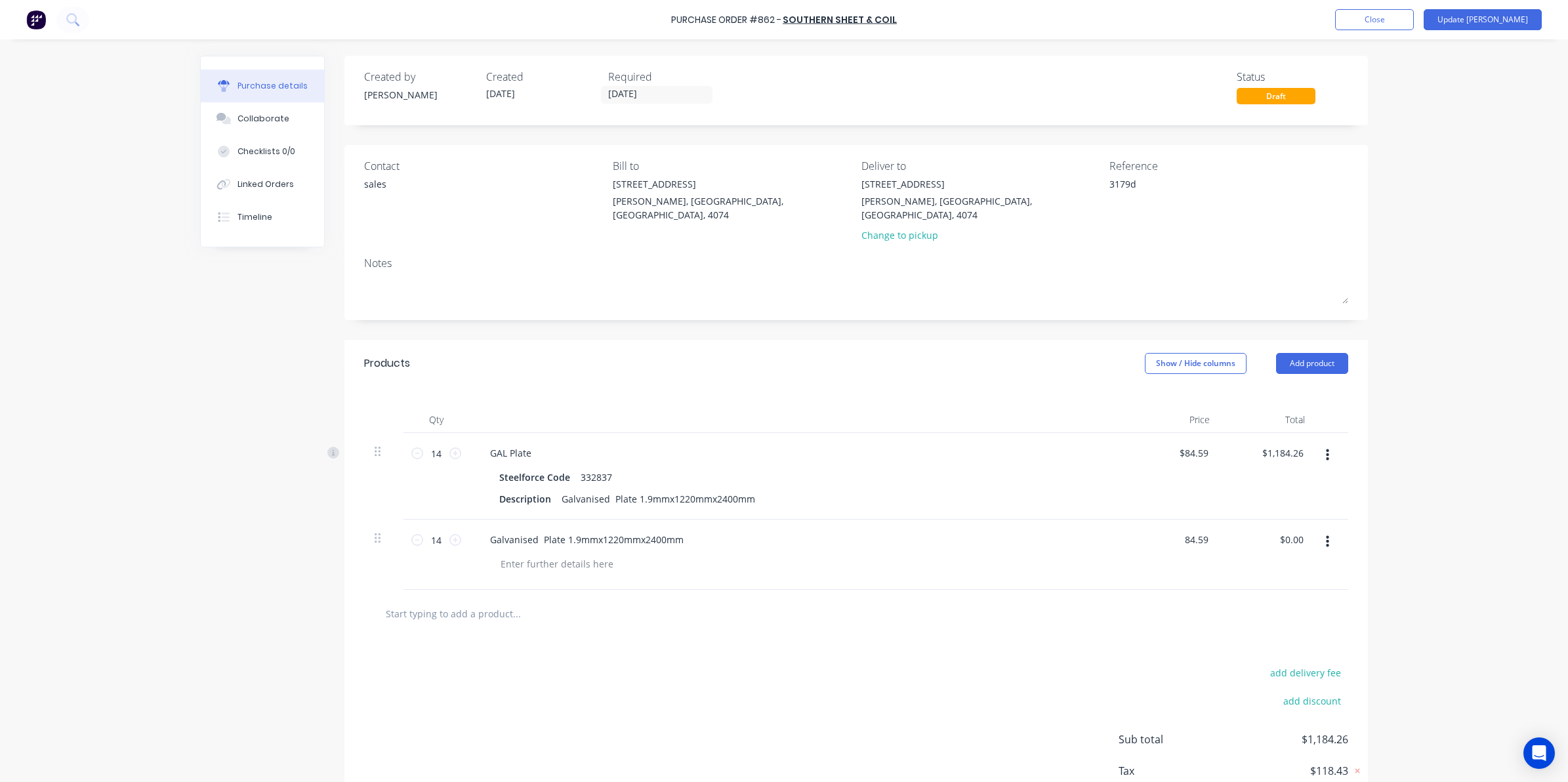
type textarea "x"
type input "$84.59"
type input "$1,184.26"
click at [1148, 611] on div at bounding box center [856, 613] width 963 height 26
click at [1312, 443] on button "button" at bounding box center [1327, 455] width 31 height 24
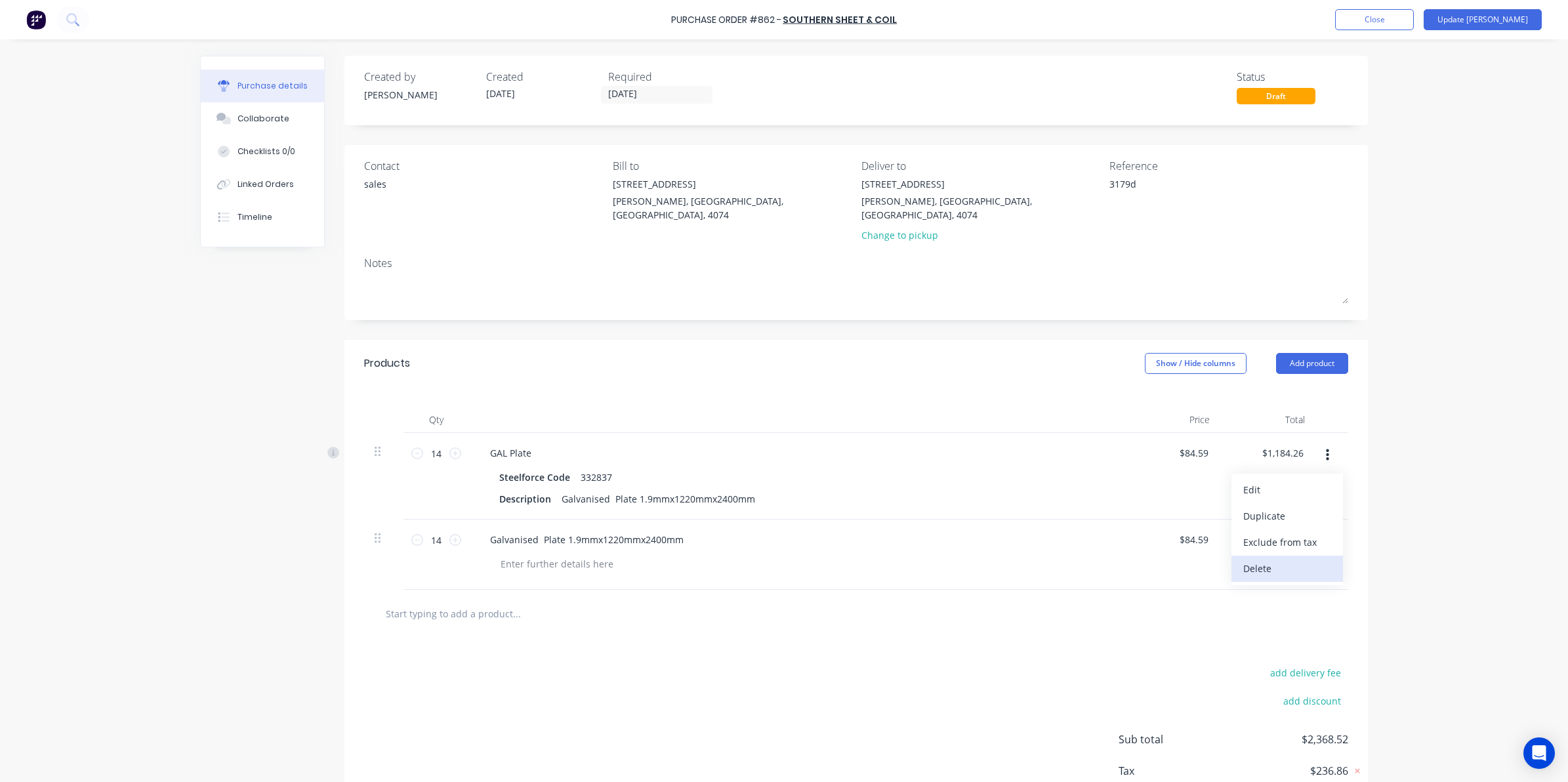
click at [1263, 556] on button "Delete" at bounding box center [1286, 569] width 112 height 26
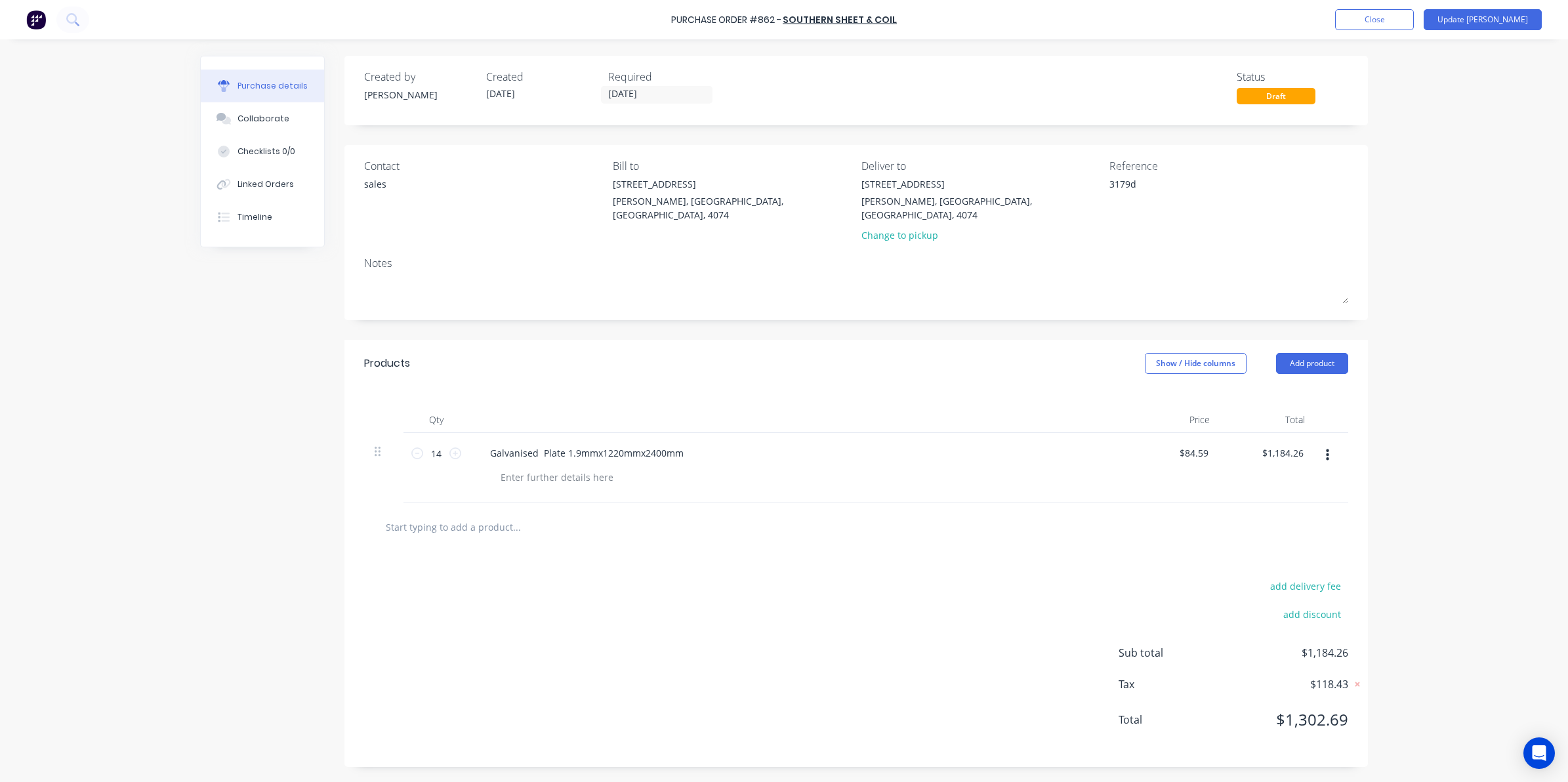
click at [774, 556] on div "add delivery fee add discount Sub total $1,184.26 Tax $118.43 Total $1,302.69" at bounding box center [855, 659] width 1023 height 216
click at [1496, 21] on button "Update Bill" at bounding box center [1482, 19] width 118 height 21
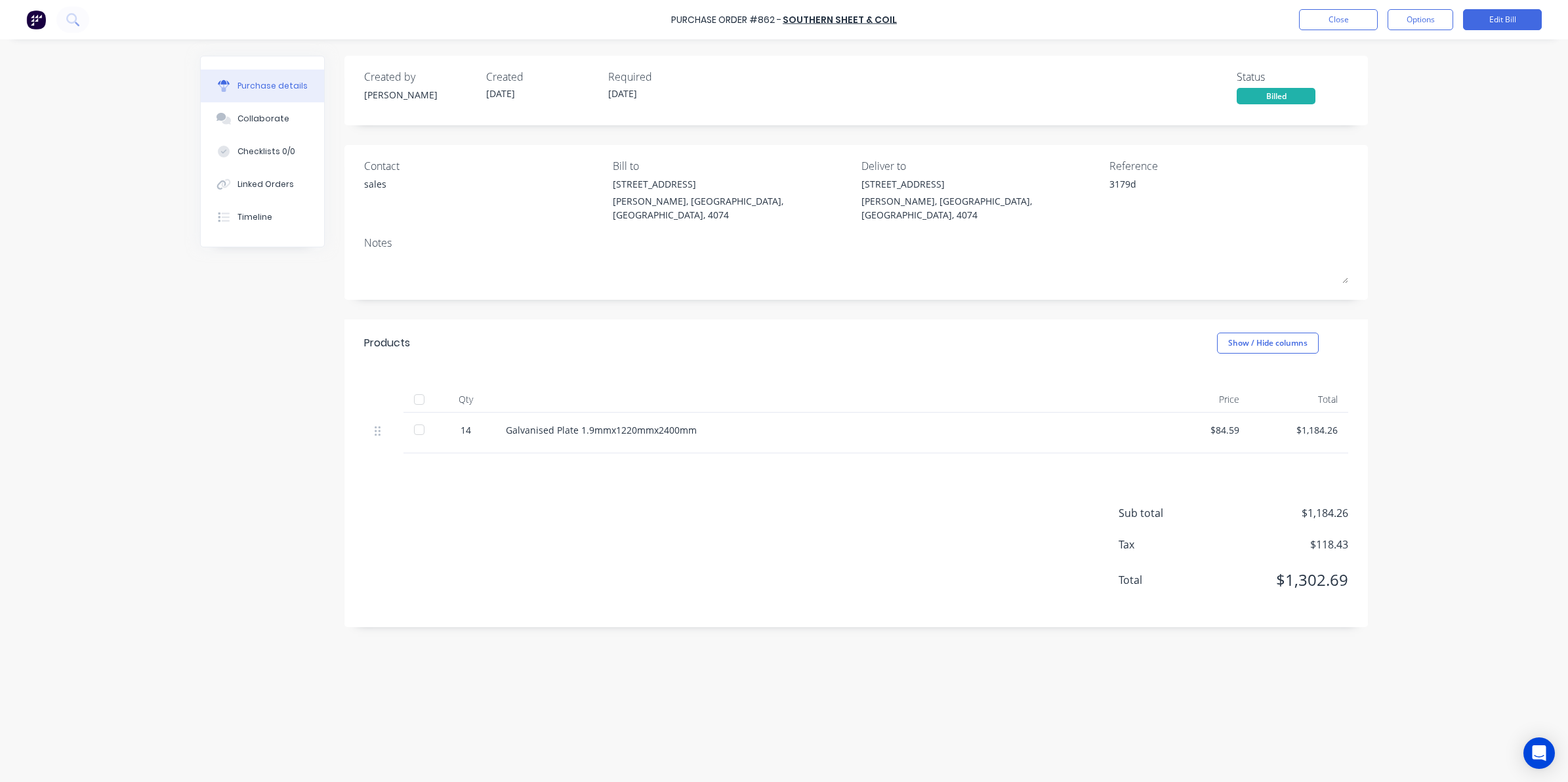
click at [421, 423] on div at bounding box center [419, 429] width 26 height 26
click at [547, 487] on div "Sub total $1,184.26 Tax $118.43 Total $1,302.69" at bounding box center [855, 540] width 1023 height 174
click at [1339, 5] on div "Purchase Order #862 - Southern Sheet & Coil Close Options Edit Bill" at bounding box center [784, 19] width 1568 height 39
click at [1322, 32] on div "Purchase Order #862 - Southern Sheet & Coil Close Options Edit Bill" at bounding box center [784, 19] width 1568 height 39
click at [1319, 13] on button "Close" at bounding box center [1338, 19] width 79 height 21
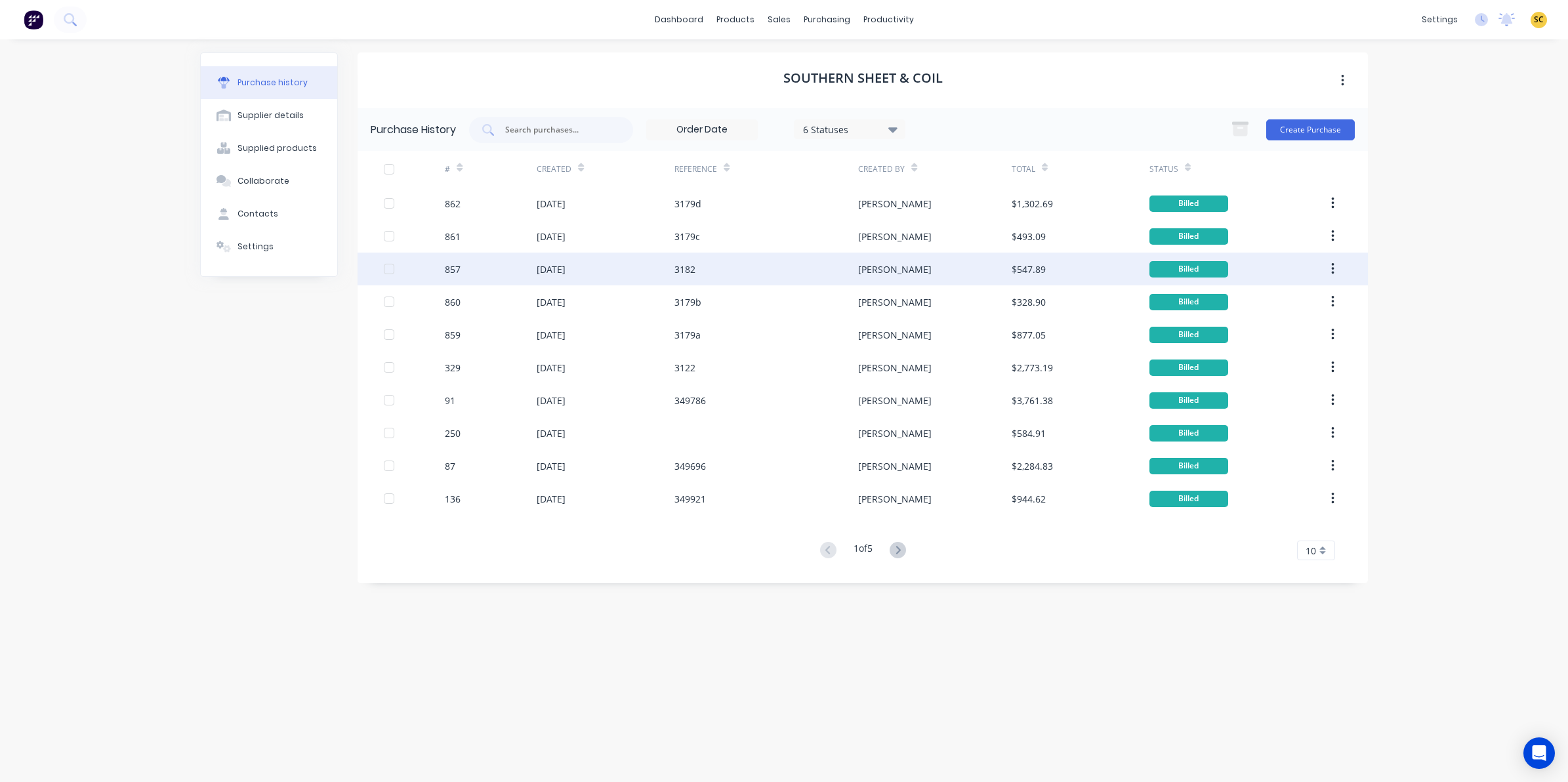
click at [674, 263] on div "3182" at bounding box center [684, 269] width 21 height 14
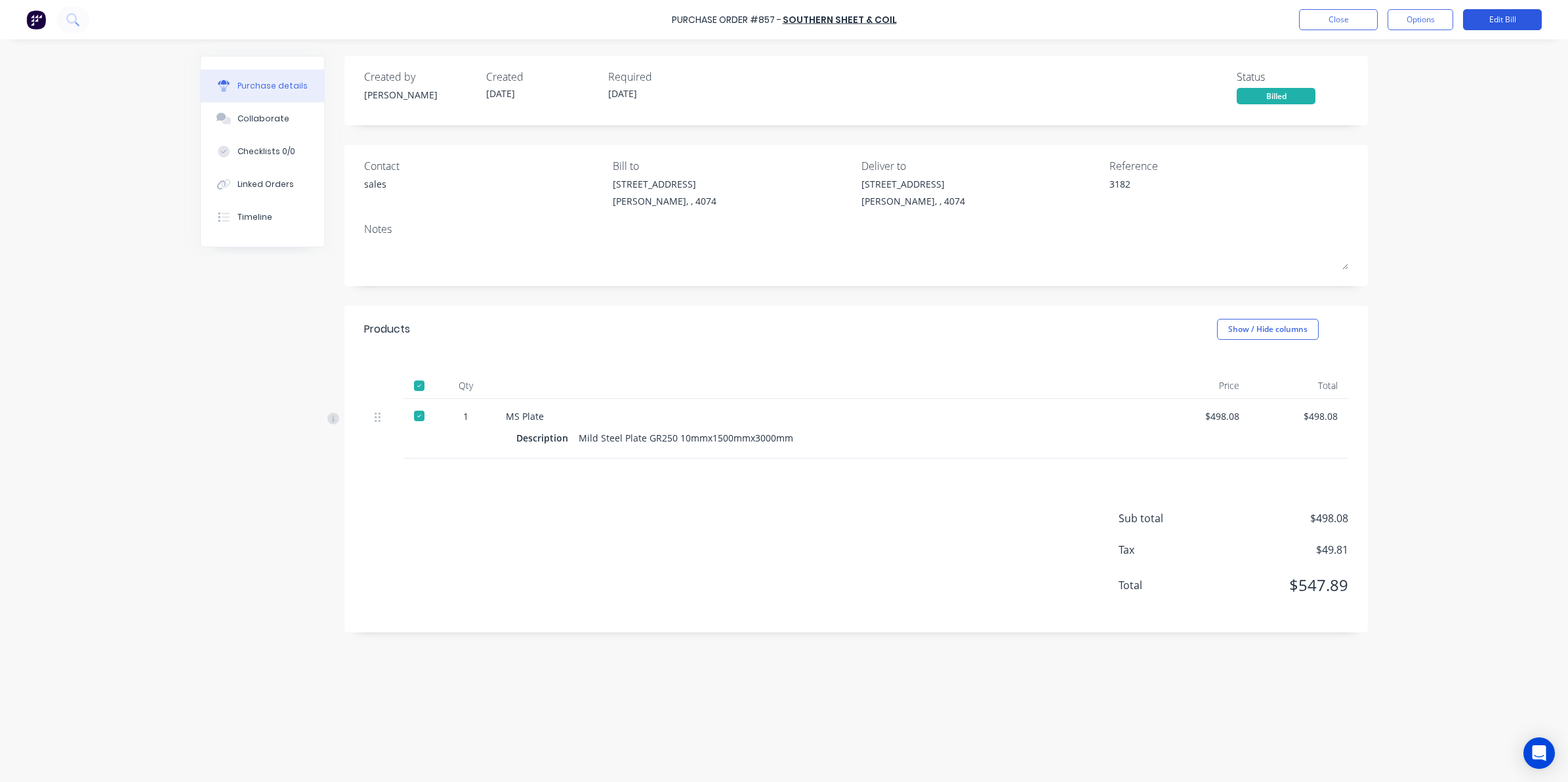
click at [1486, 21] on button "Edit Bill" at bounding box center [1502, 19] width 79 height 21
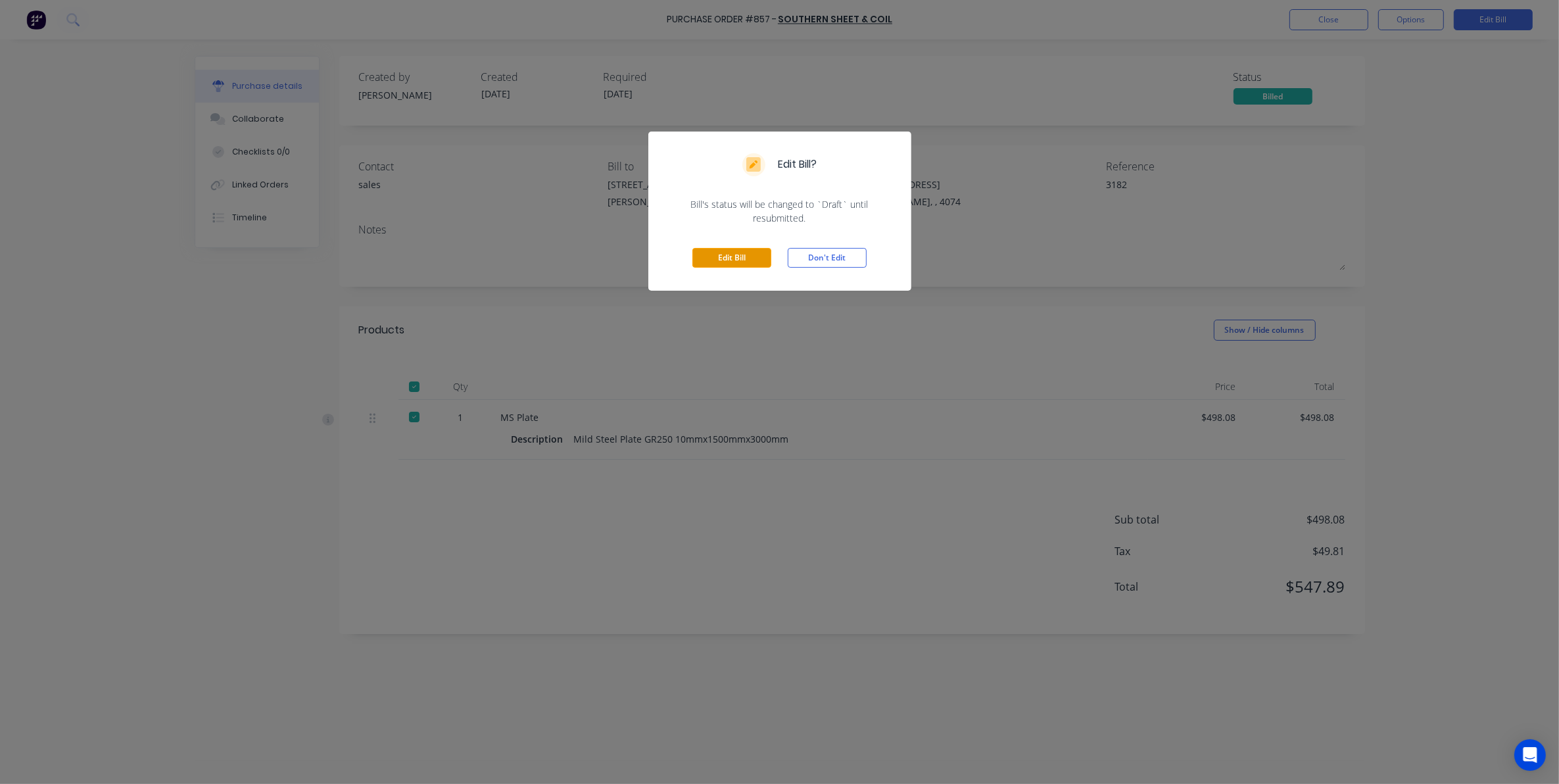
click at [749, 256] on button "Edit Bill" at bounding box center [732, 258] width 79 height 20
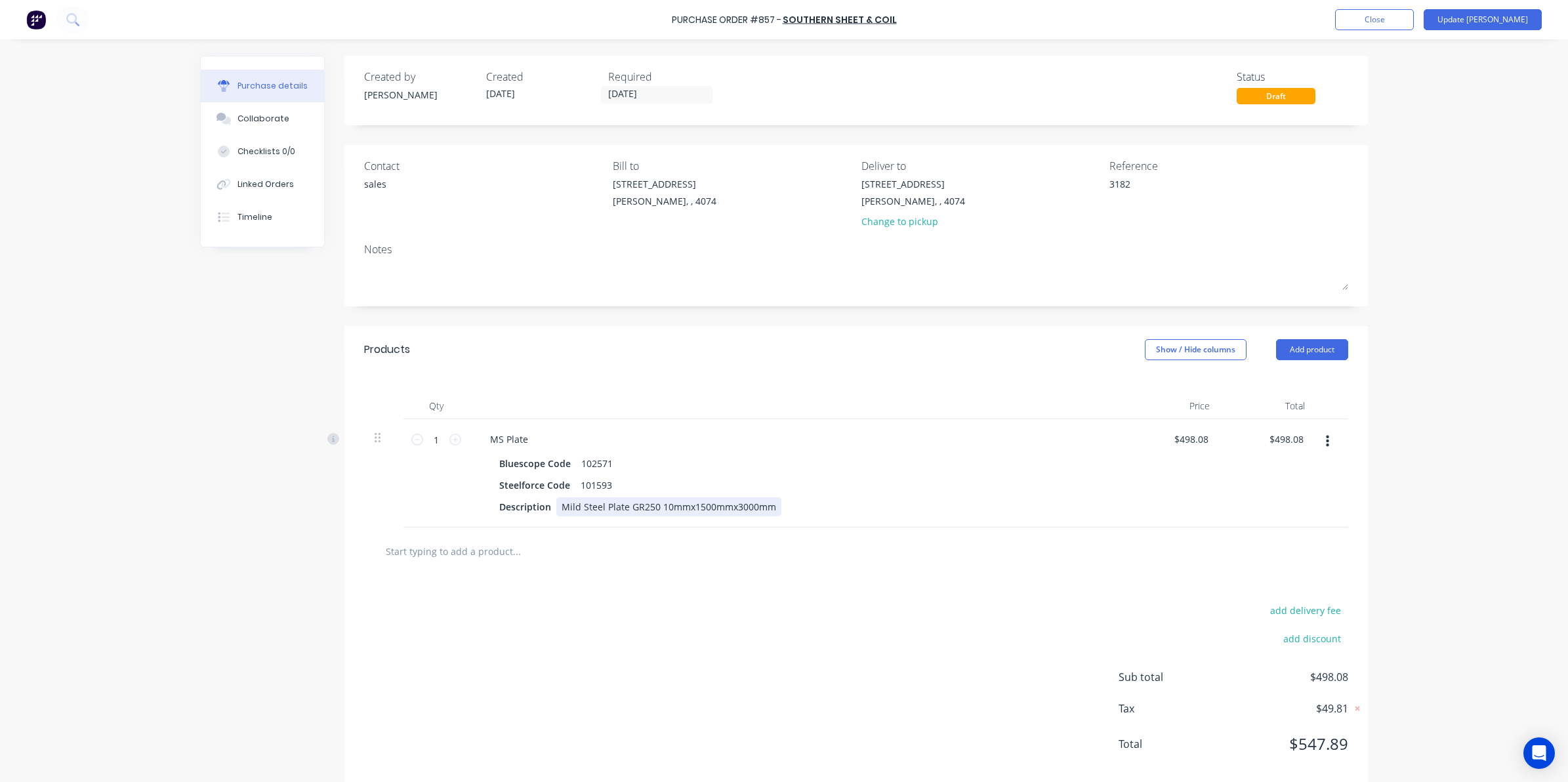
click at [770, 509] on div "Mild Steel Plate GR250 10mmx1500mmx3000mm" at bounding box center [669, 506] width 225 height 19
drag, startPoint x: 769, startPoint y: 509, endPoint x: 537, endPoint y: 529, distance: 232.9
click at [537, 529] on div "Products Show / Hide columns Add product Qty Price Total 1 1 MS Plate Bluescope…" at bounding box center [855, 558] width 1023 height 465
copy div "Mild Steel Plate GR250 10mmx1500mmx3000mm"
click at [497, 552] on input "text" at bounding box center [516, 551] width 262 height 26
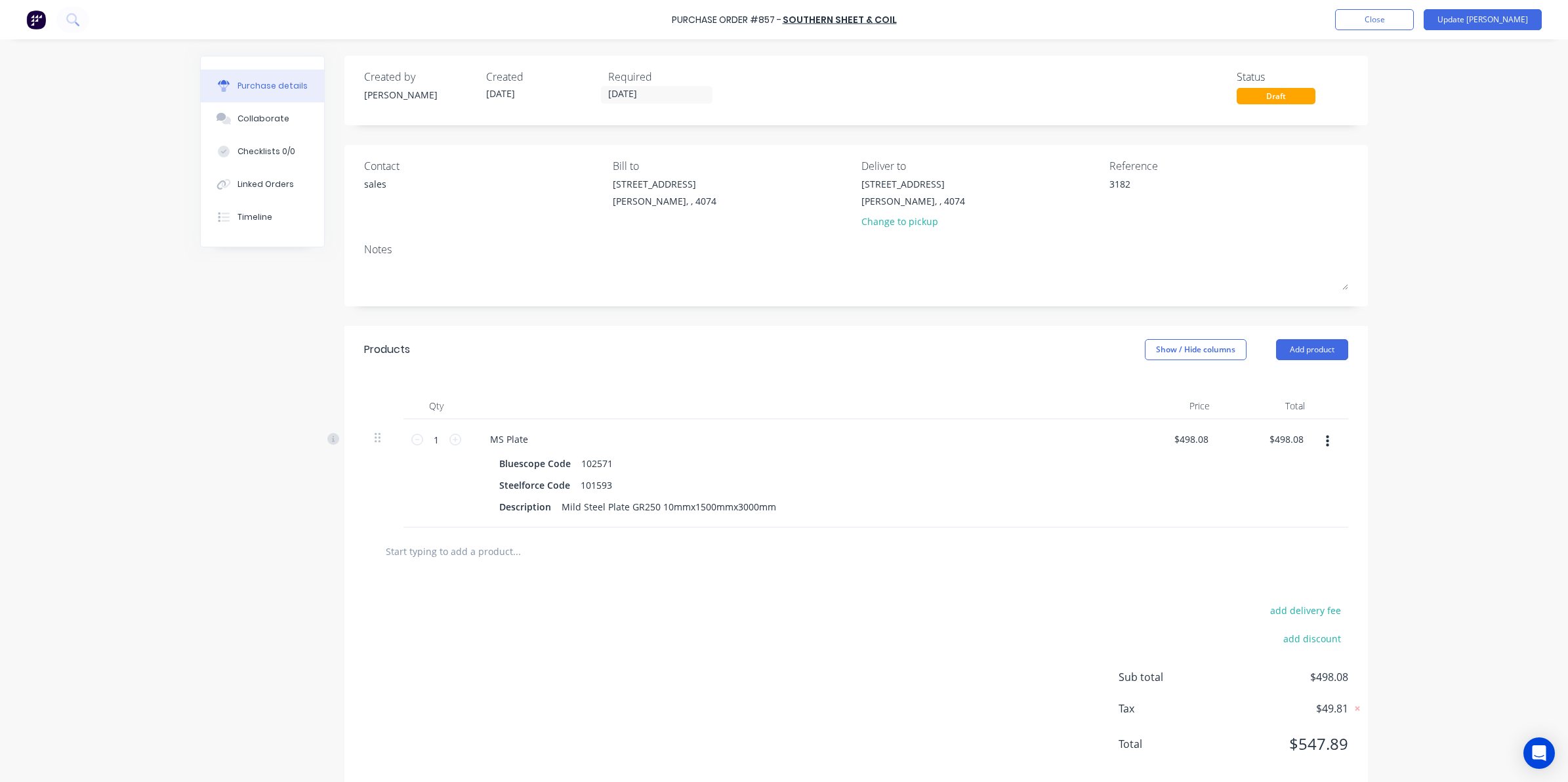
paste input "Mild Steel Plate GR250 10mmx1500mmx3000mm"
type textarea "x"
type input "Mild Steel Plate GR250 10mmx1500mmx3000mm"
type textarea "x"
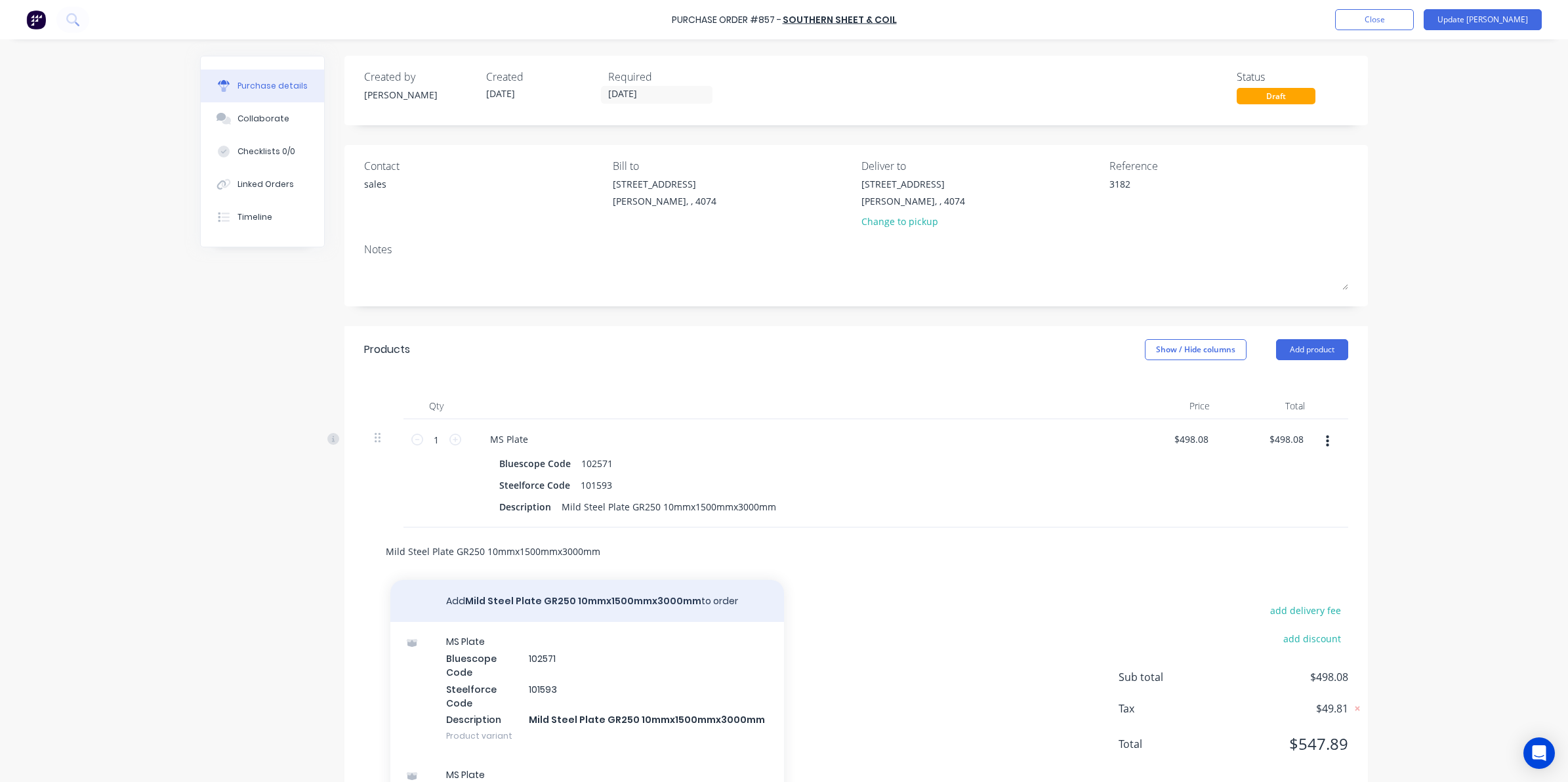
type input "Mild Steel Plate GR250 10mmx1500mmx3000mm"
click at [536, 599] on button "Add Mild Steel Plate GR250 10mmx1500mmx3000mm to order" at bounding box center [587, 600] width 393 height 42
type textarea "x"
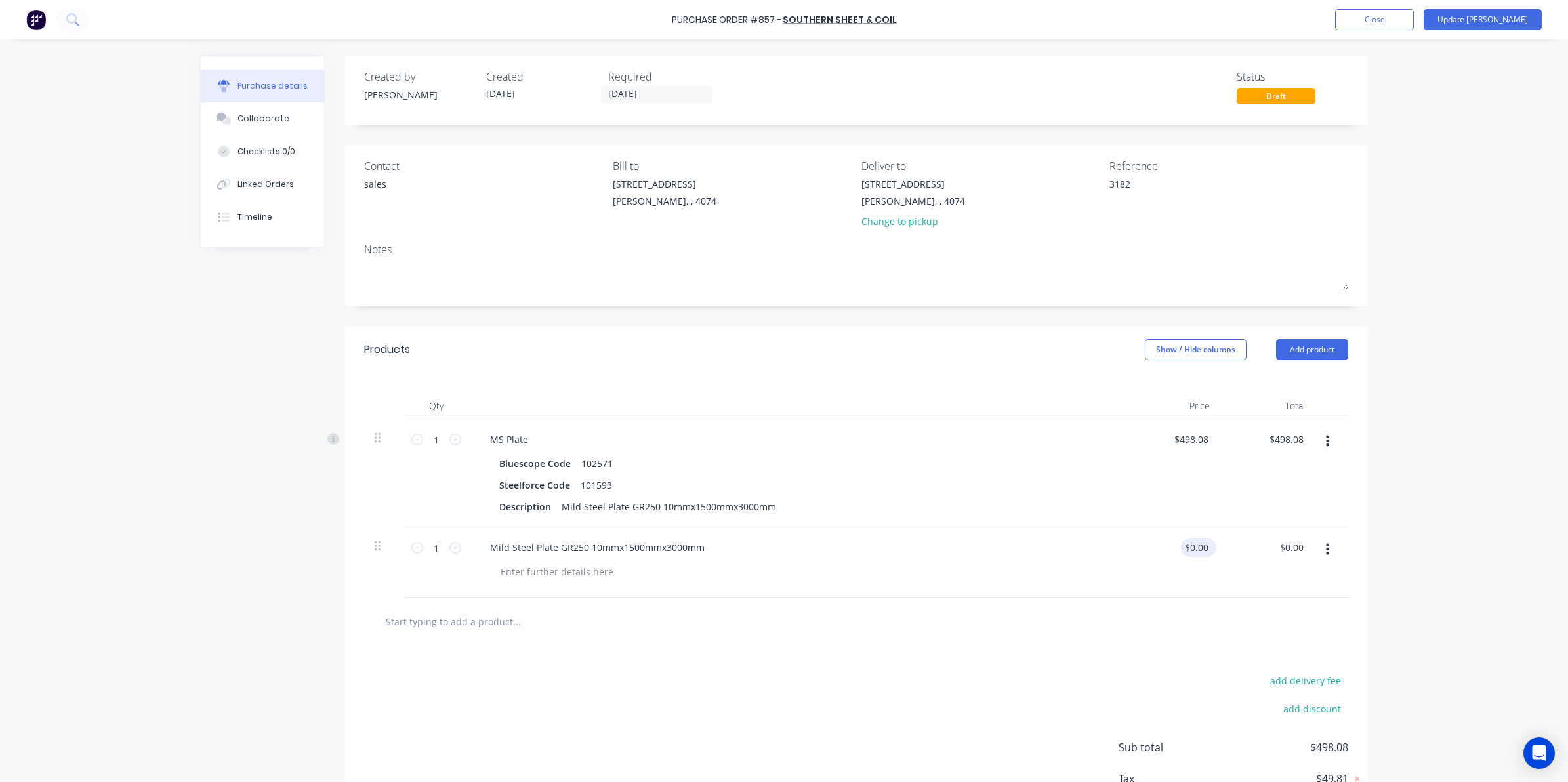
drag, startPoint x: 1209, startPoint y: 543, endPoint x: 1185, endPoint y: 545, distance: 24.1
click at [1185, 545] on div "$0.00 $0.00" at bounding box center [1199, 547] width 35 height 19
click at [1205, 552] on div "$0.00 $0.00" at bounding box center [1199, 547] width 35 height 19
type textarea "x"
drag, startPoint x: 1202, startPoint y: 546, endPoint x: 821, endPoint y: 529, distance: 381.4
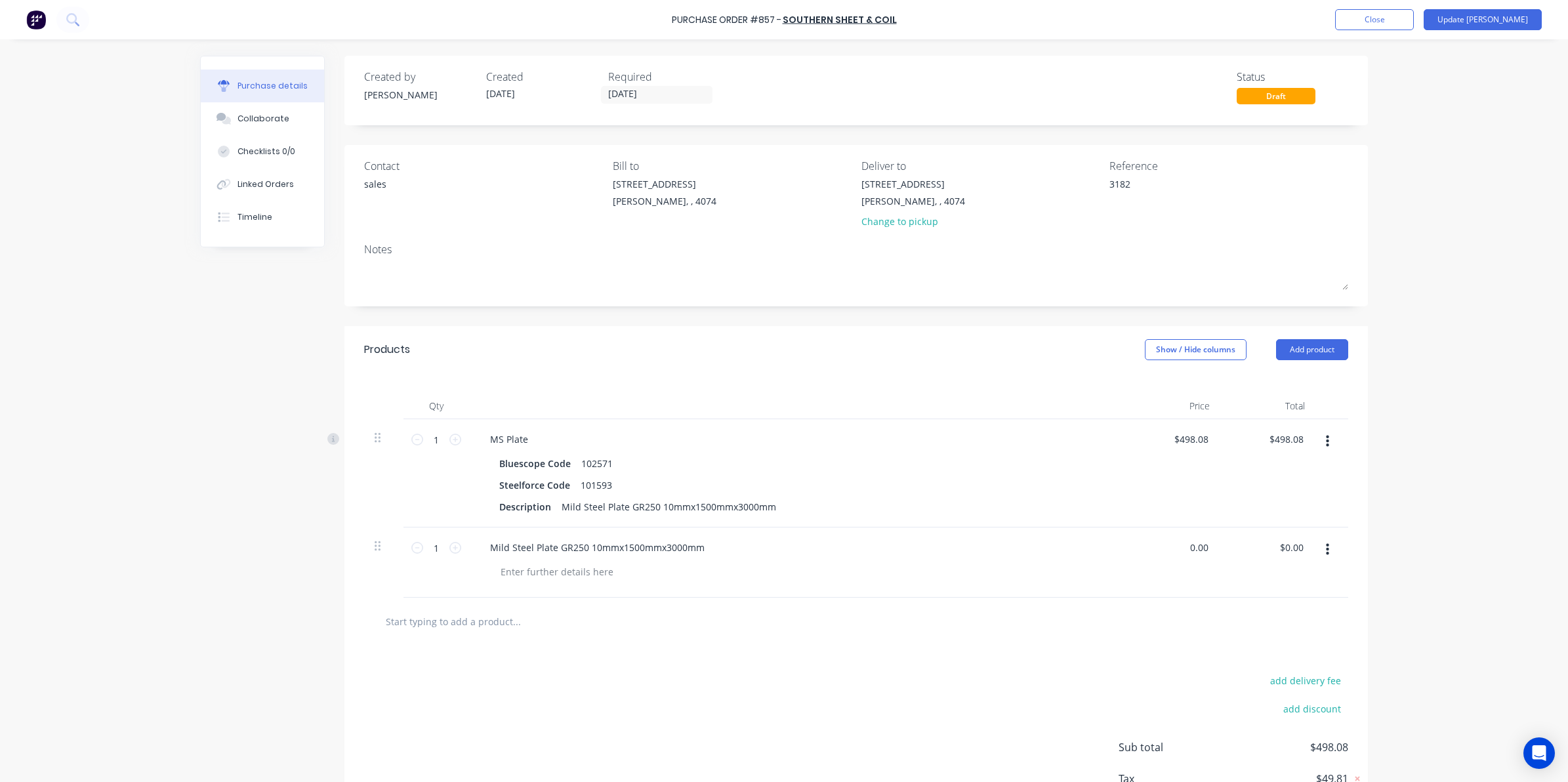
click at [821, 529] on div "1 1 Mild Steel Plate GR250 10mmx1500mmx3000mm 0.00 0.00 $0.00 $0.00" at bounding box center [856, 562] width 984 height 70
type input "498.08"
type textarea "x"
type input "$498.08"
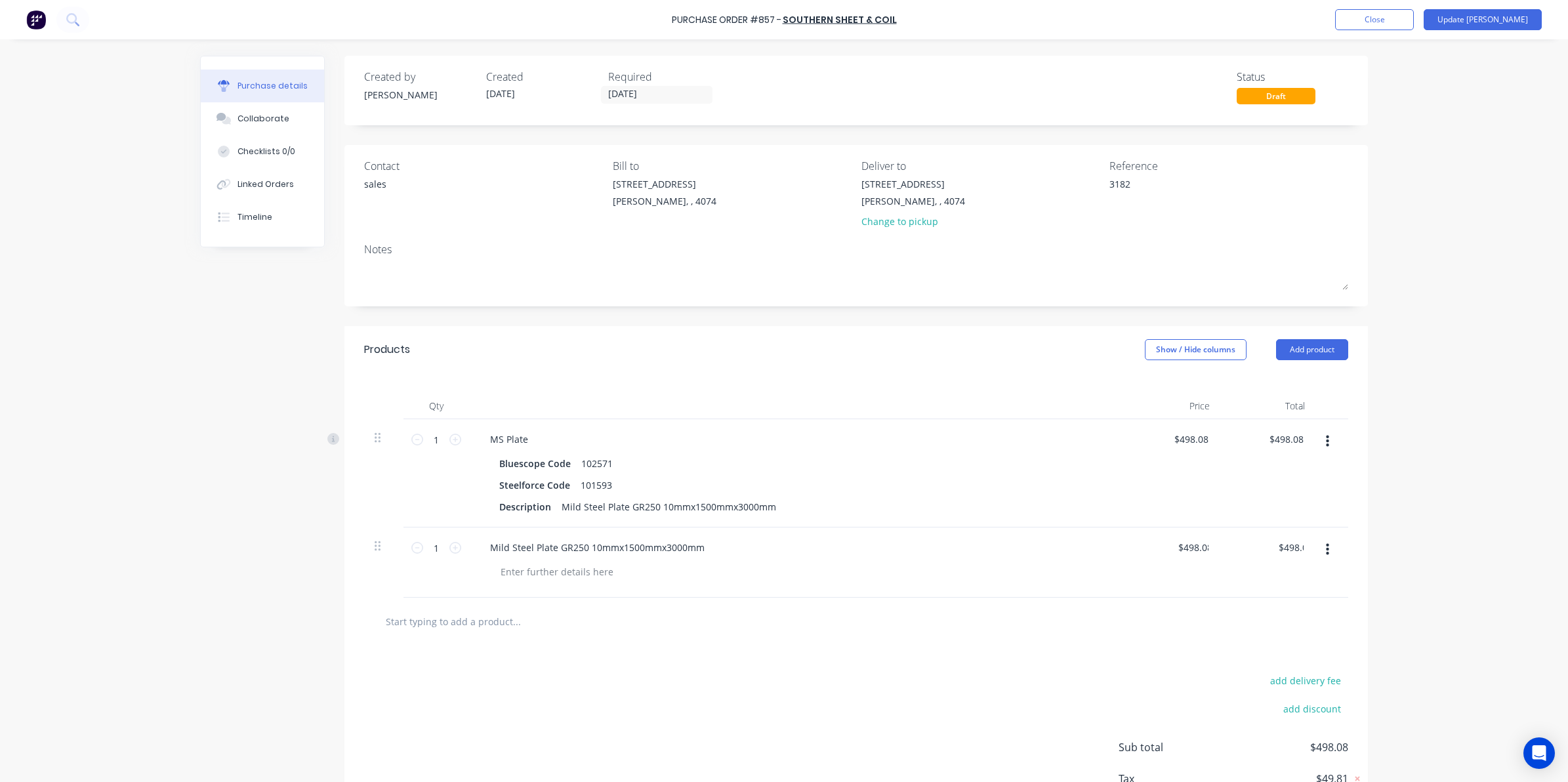
drag, startPoint x: 952, startPoint y: 670, endPoint x: 930, endPoint y: 603, distance: 70.5
click at [952, 667] on div "add delivery fee add discount Sub total $498.08 Tax $49.81 Total $547.89" at bounding box center [855, 753] width 1023 height 216
click at [1329, 436] on button "button" at bounding box center [1327, 441] width 31 height 24
click at [1256, 553] on button "Delete" at bounding box center [1286, 555] width 112 height 26
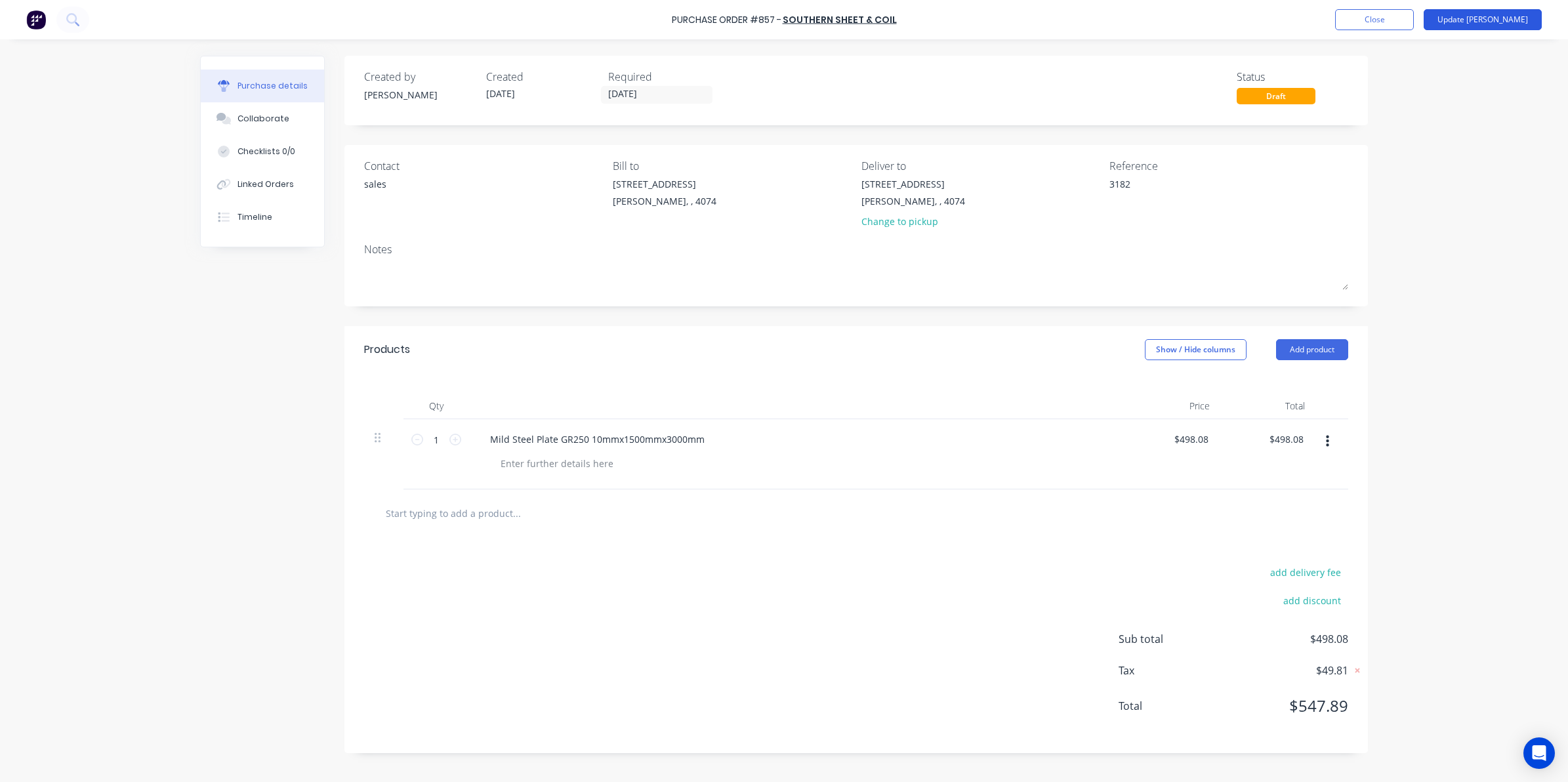
click at [1509, 16] on button "Update Bill" at bounding box center [1482, 19] width 118 height 21
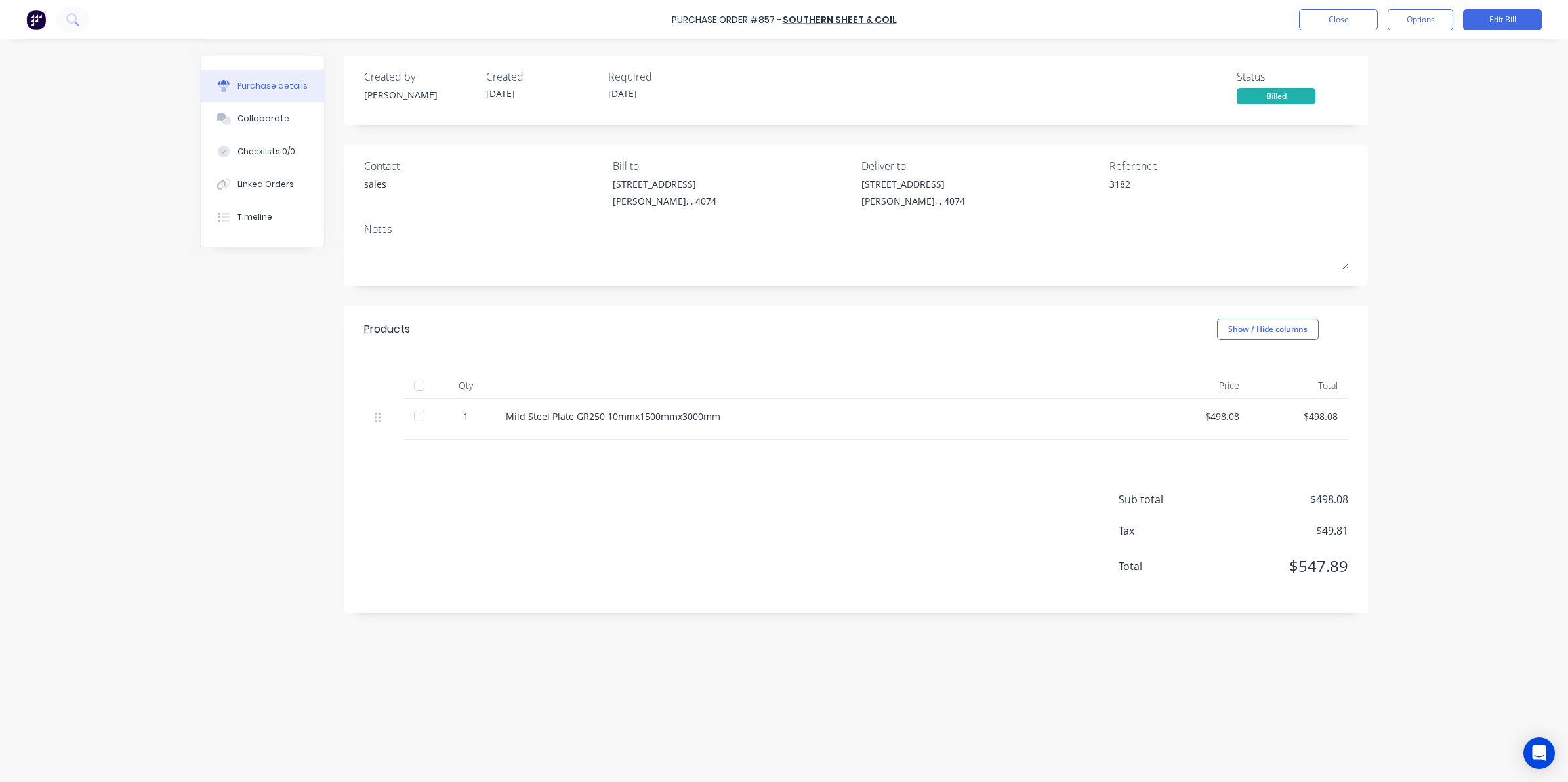
click at [423, 417] on div at bounding box center [419, 416] width 26 height 26
click at [1338, 15] on button "Close" at bounding box center [1338, 19] width 79 height 21
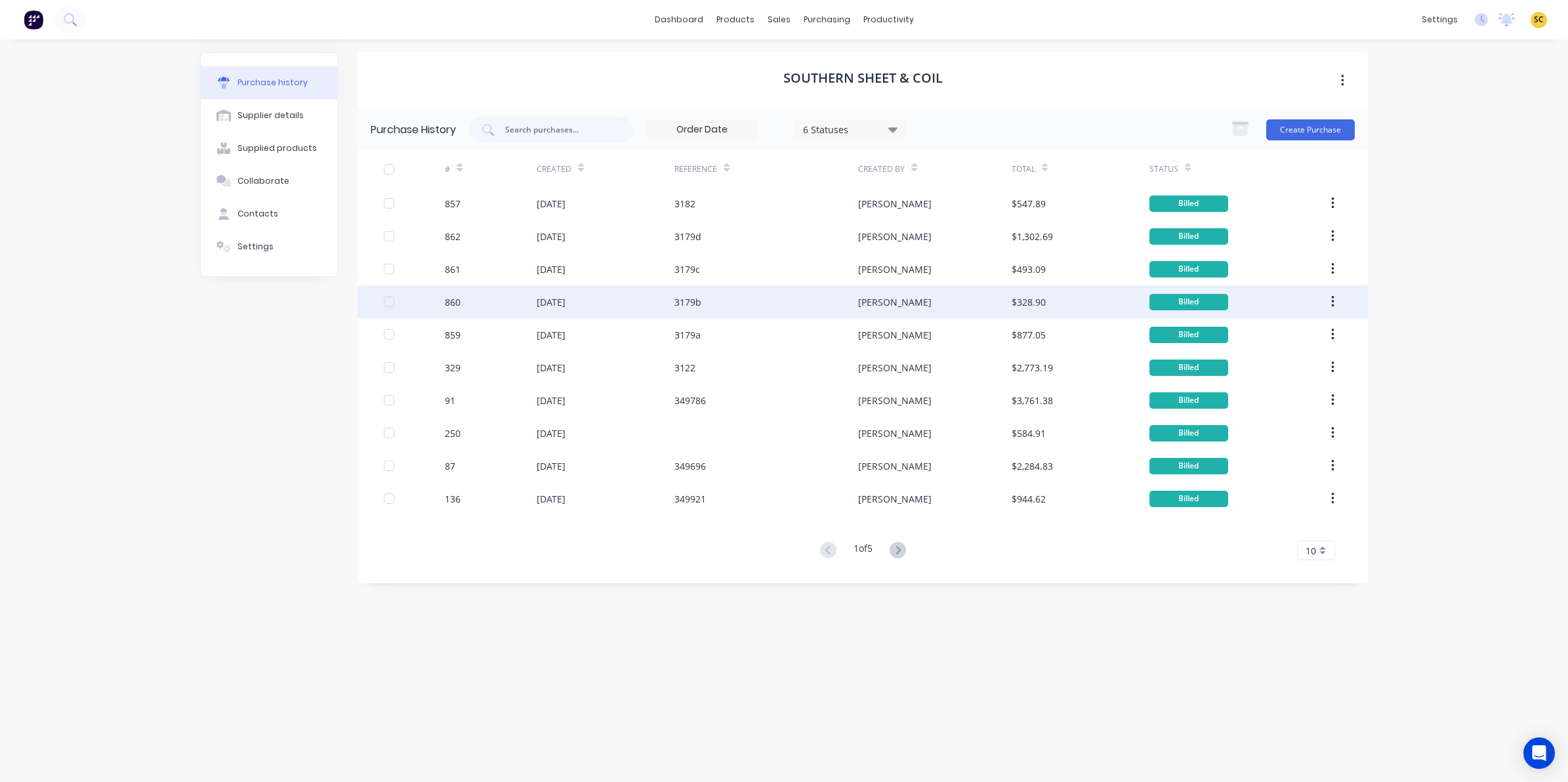
click at [495, 307] on div "860" at bounding box center [490, 302] width 92 height 33
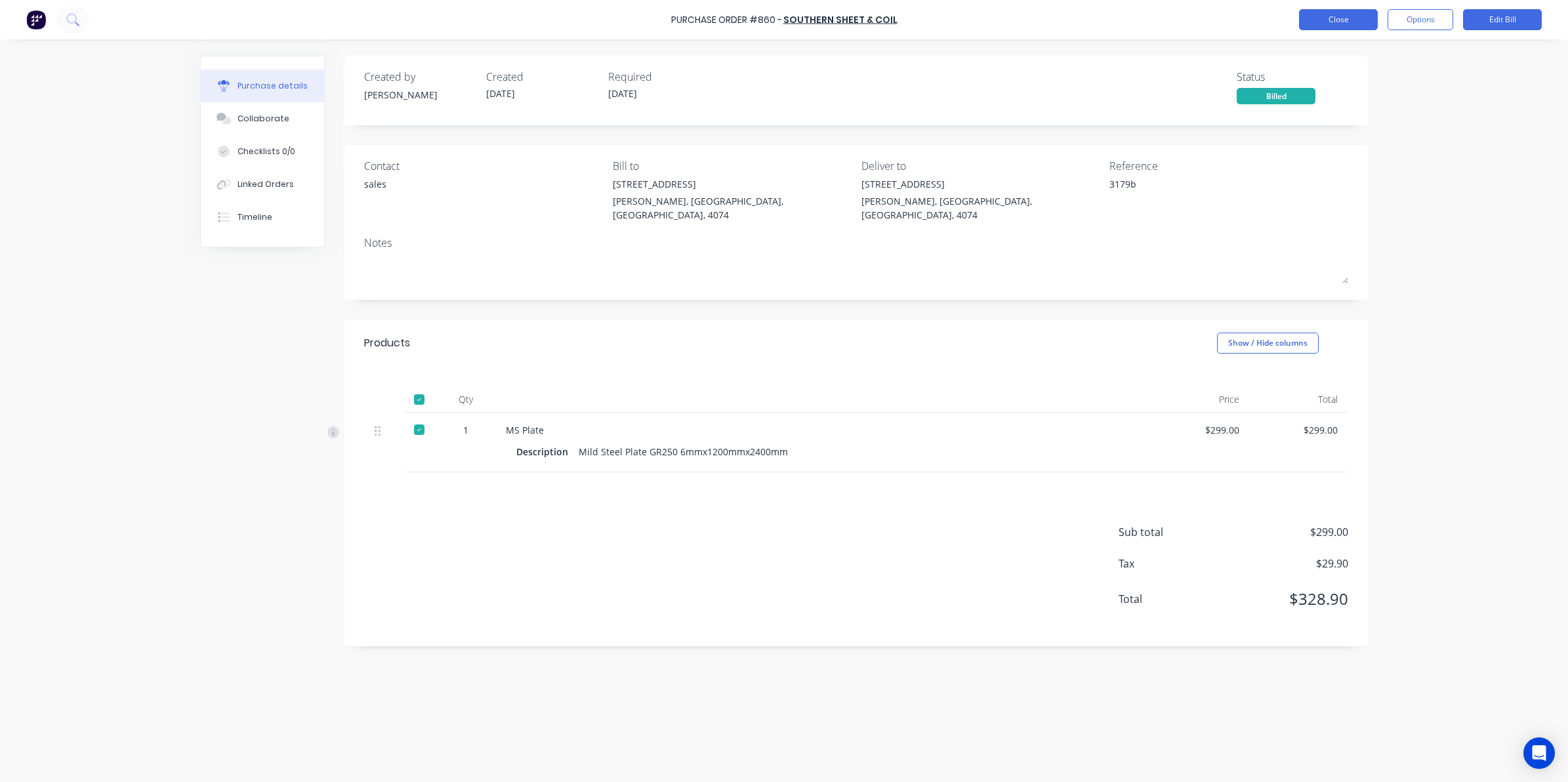
click at [1323, 18] on button "Close" at bounding box center [1338, 19] width 79 height 21
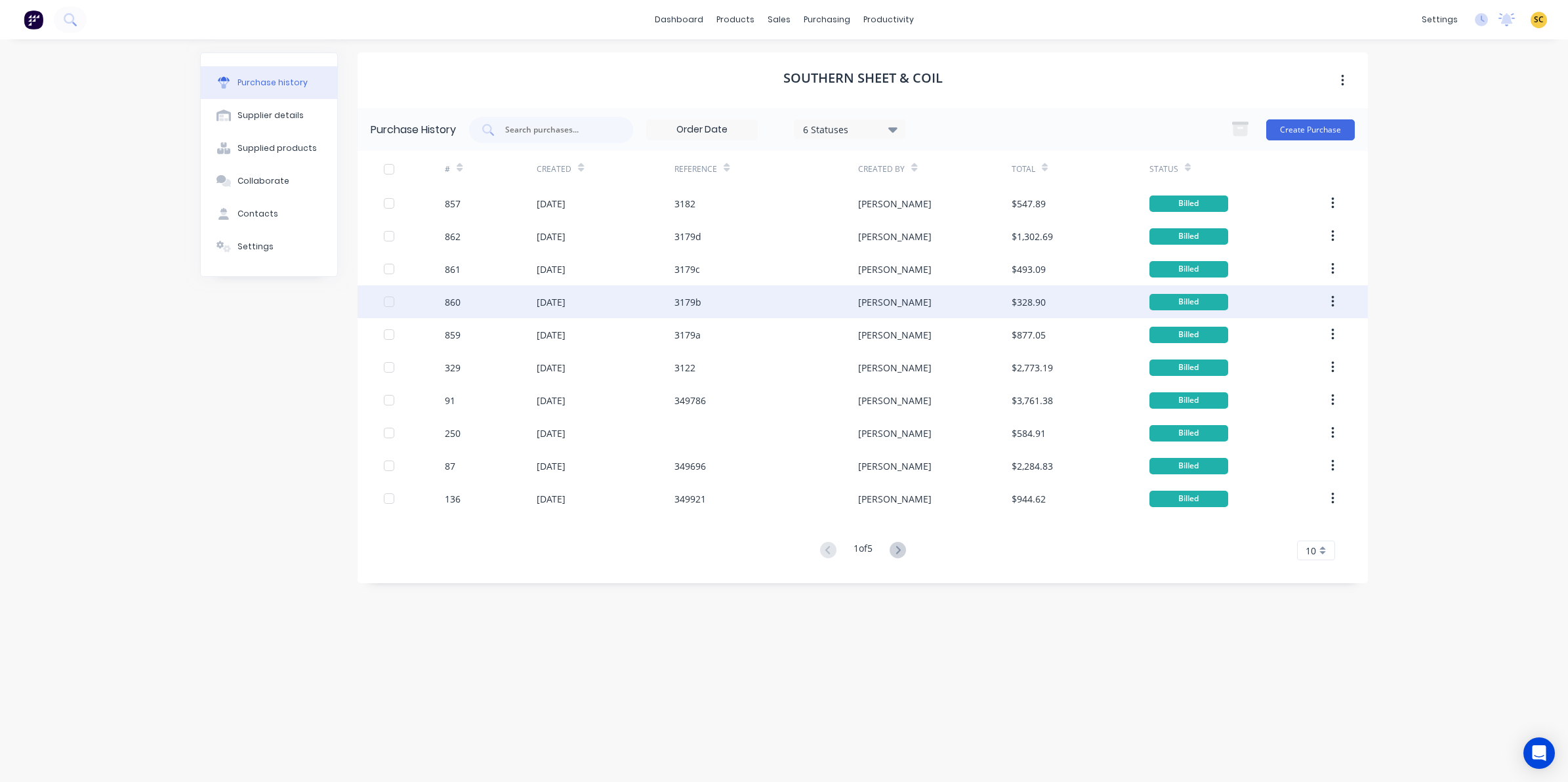
click at [804, 304] on div "3179b" at bounding box center [766, 302] width 184 height 33
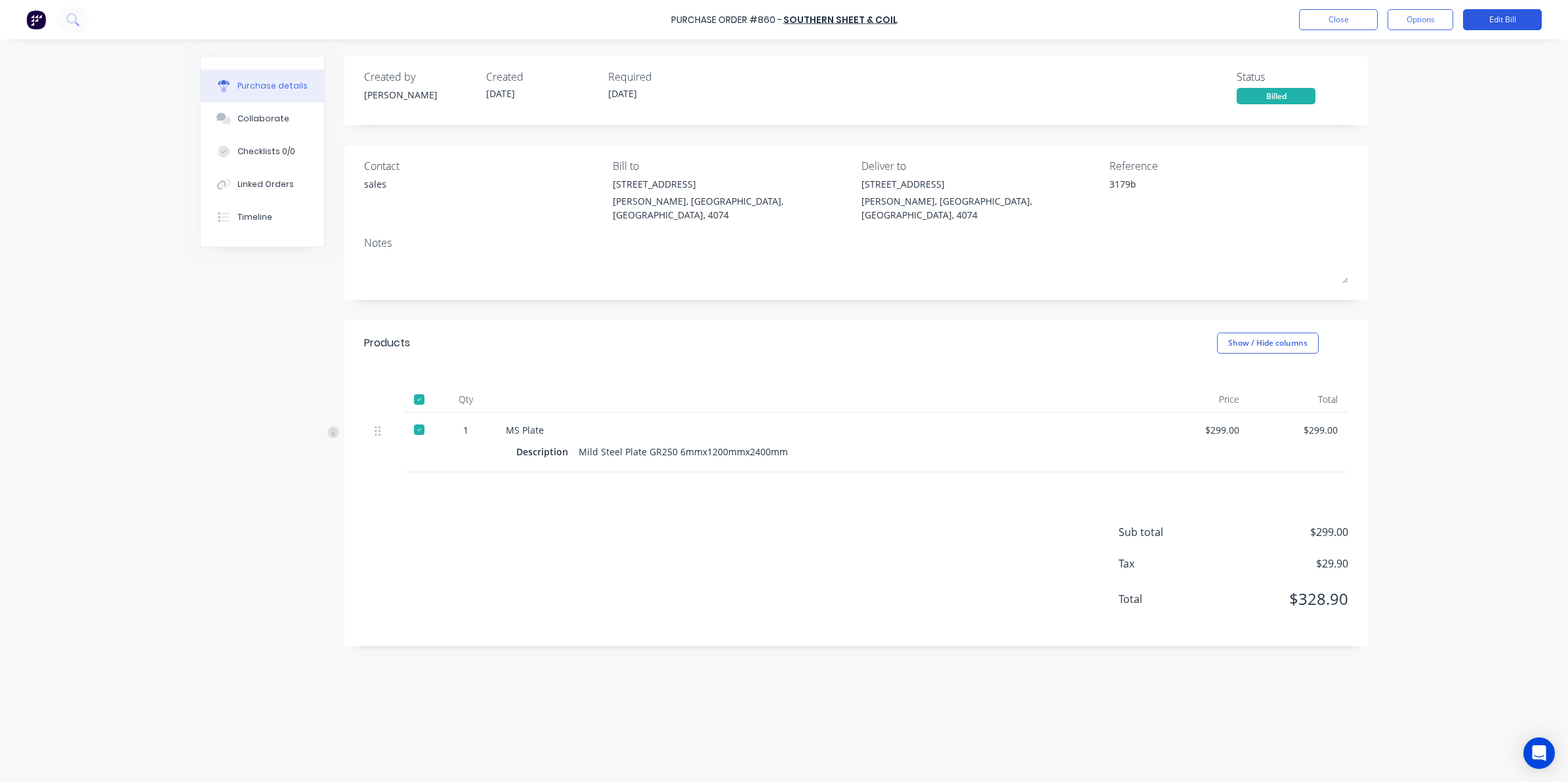
click at [1494, 24] on button "Edit Bill" at bounding box center [1502, 19] width 79 height 21
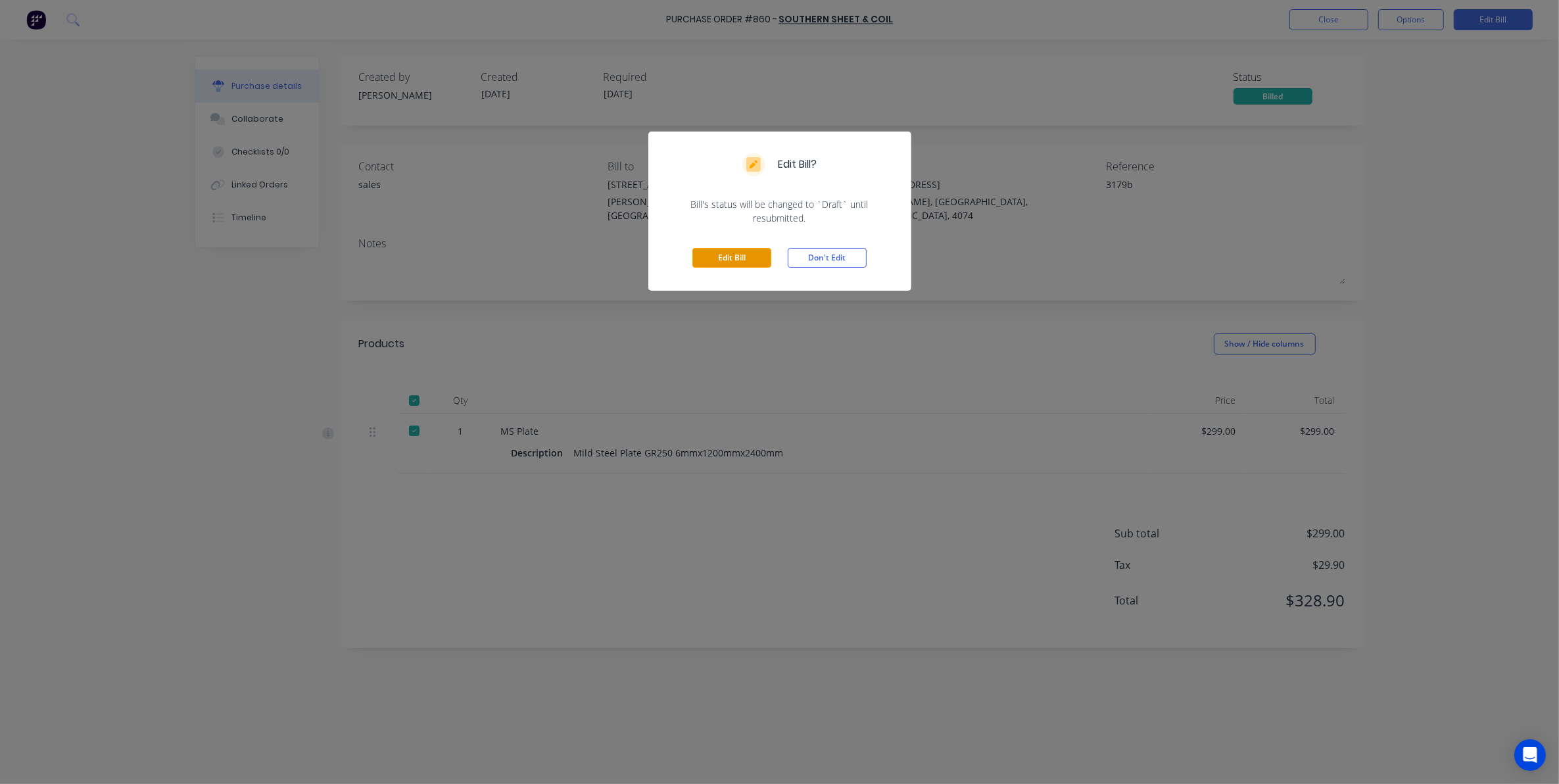
click at [729, 254] on button "Edit Bill" at bounding box center [732, 258] width 79 height 20
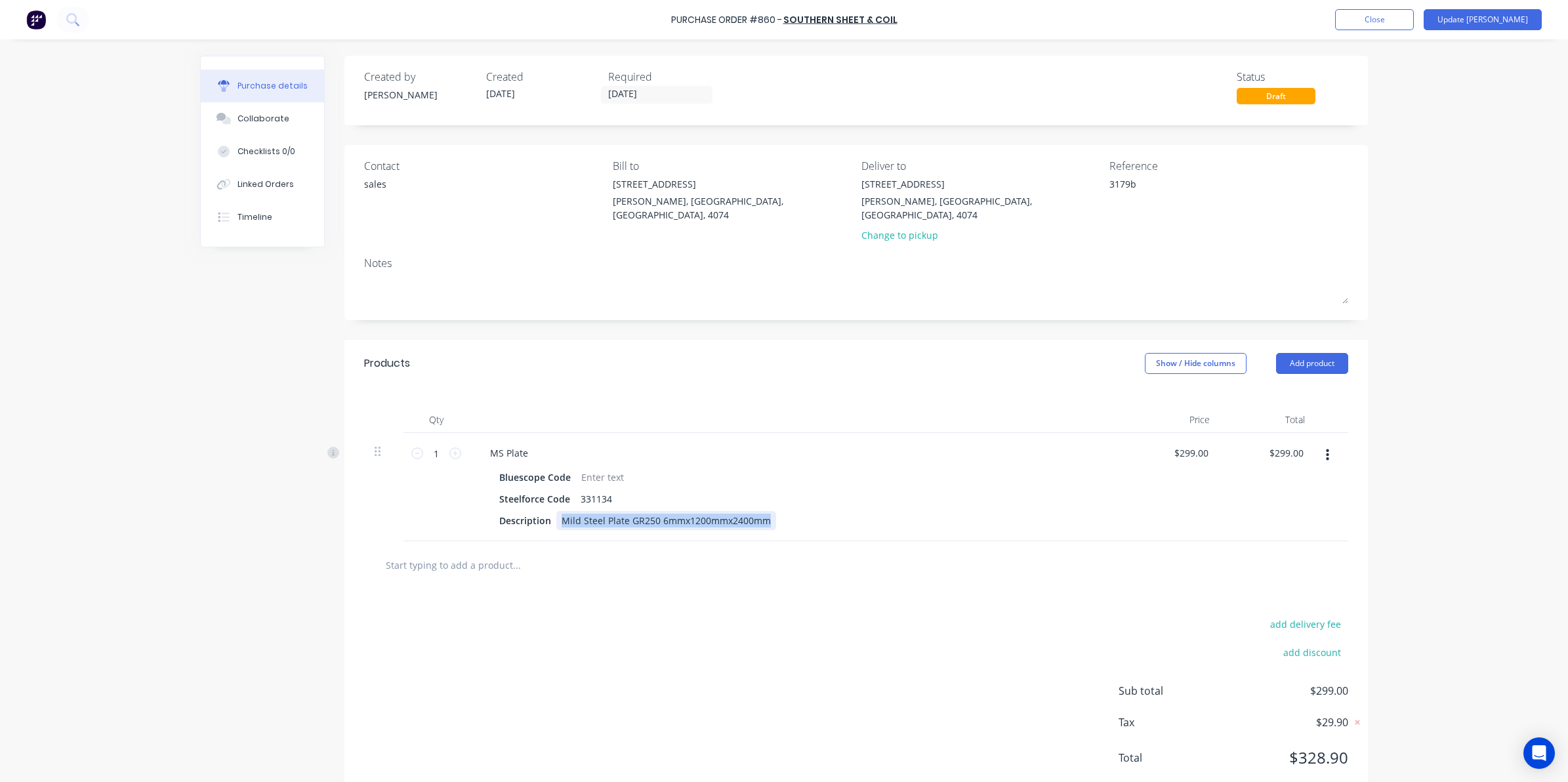
drag, startPoint x: 555, startPoint y: 505, endPoint x: 894, endPoint y: 494, distance: 339.2
click at [894, 494] on div "Bluescope Code Steelforce Code 331134 Description Mild Steel Plate GR250 6mmx12…" at bounding box center [797, 499] width 635 height 62
copy div "Mild Steel Plate GR250 6mmx1200mmx2400mm"
click at [467, 552] on input "text" at bounding box center [516, 565] width 262 height 26
paste input "Mild Steel Plate GR250 6mmx1200mmx2400mm"
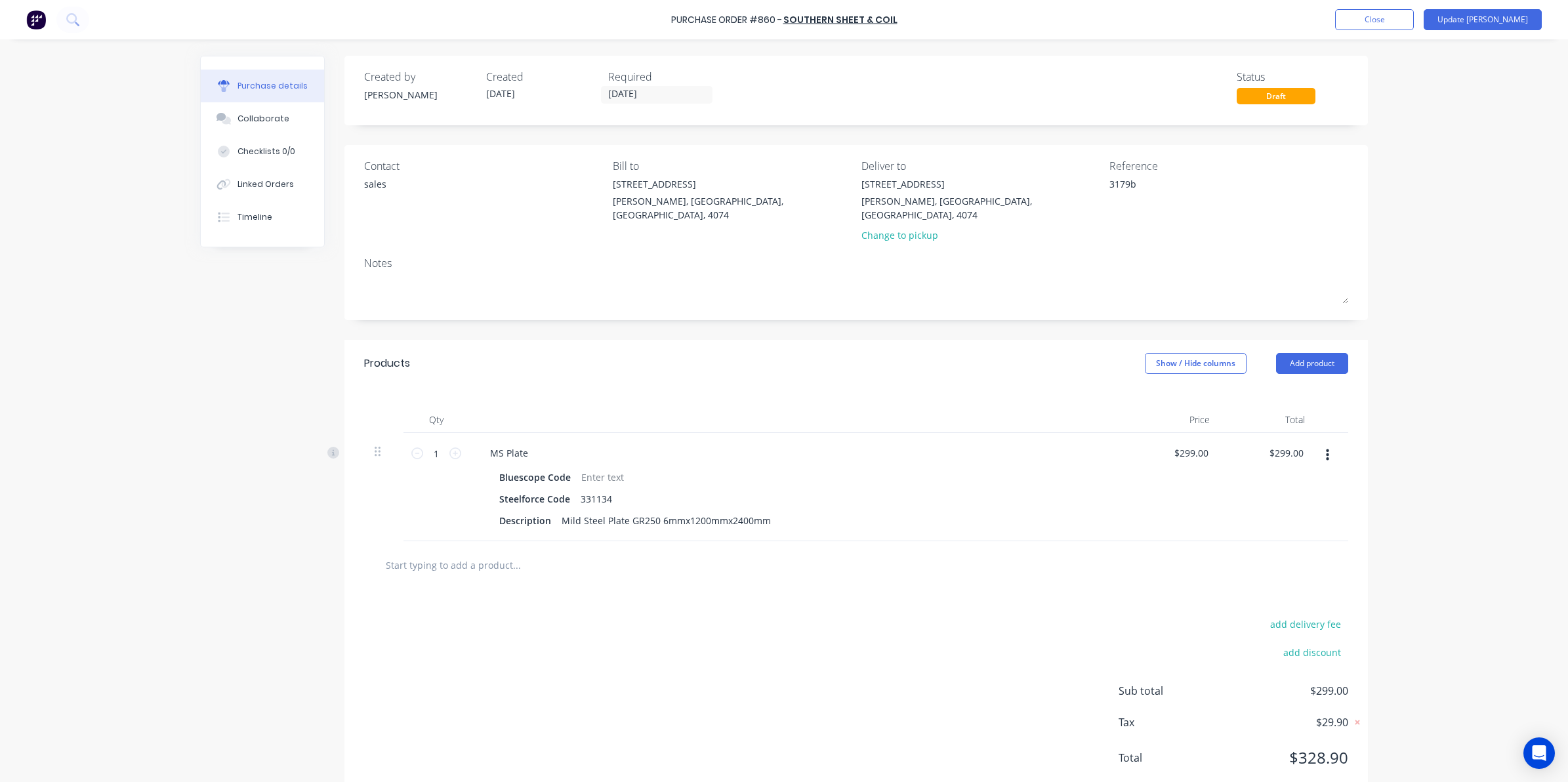
type textarea "x"
type input "Mild Steel Plate GR250 6mmx1200mmx2400mm"
type textarea "x"
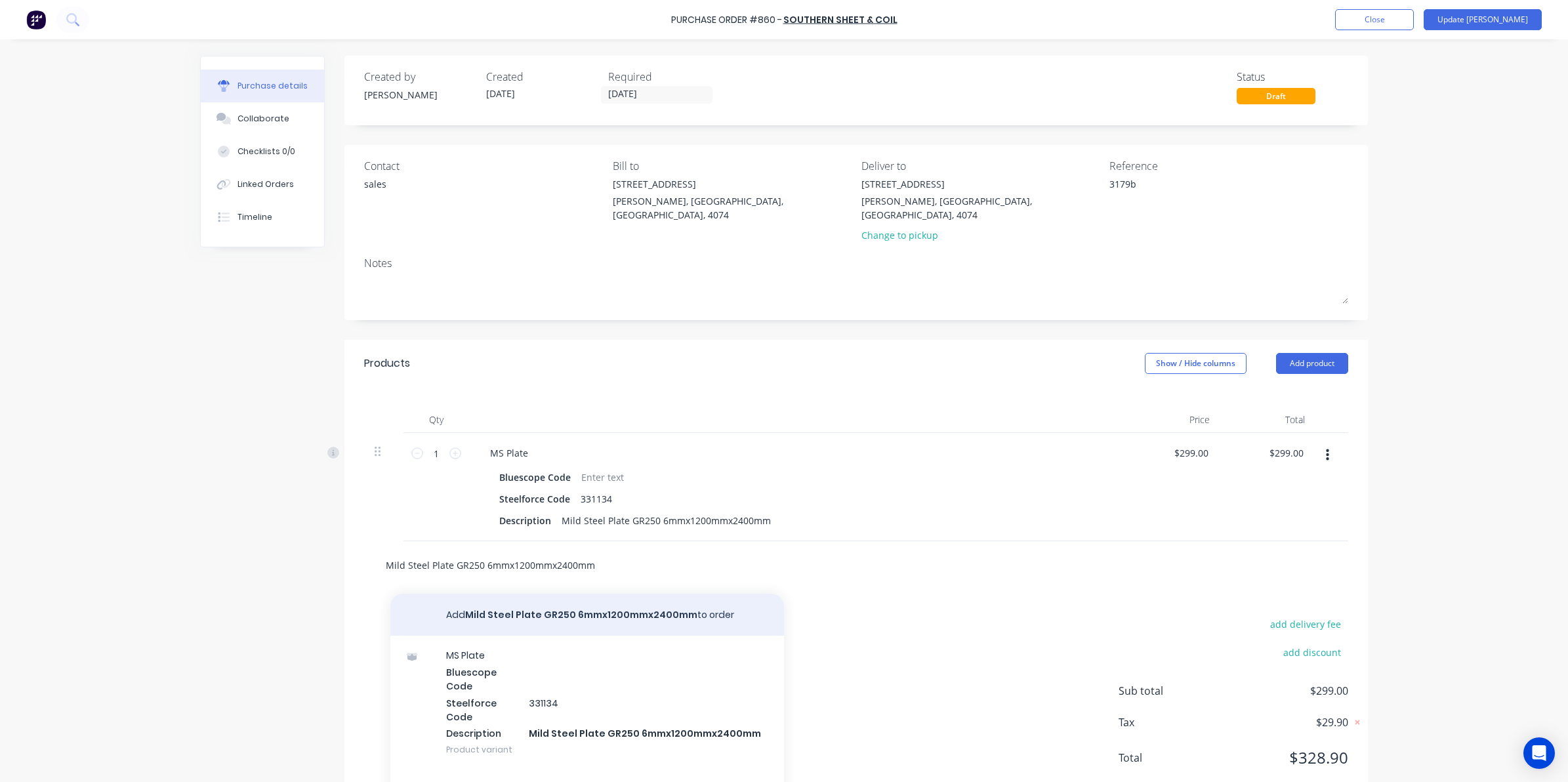
type input "Mild Steel Plate GR250 6mmx1200mmx2400mm"
click at [582, 605] on button "Add Mild Steel Plate GR250 6mmx1200mmx2400mm to order" at bounding box center [587, 614] width 393 height 42
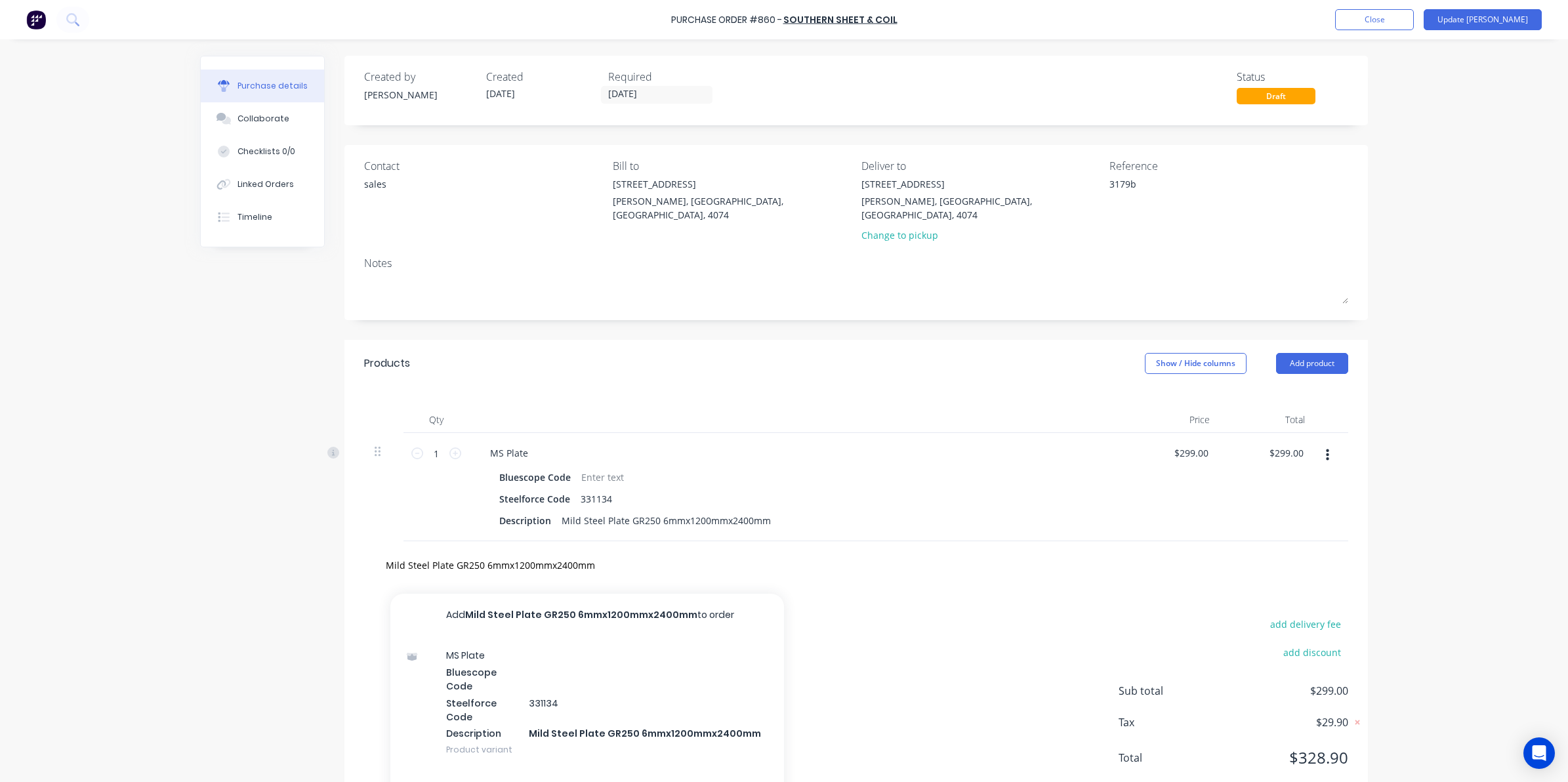
type textarea "x"
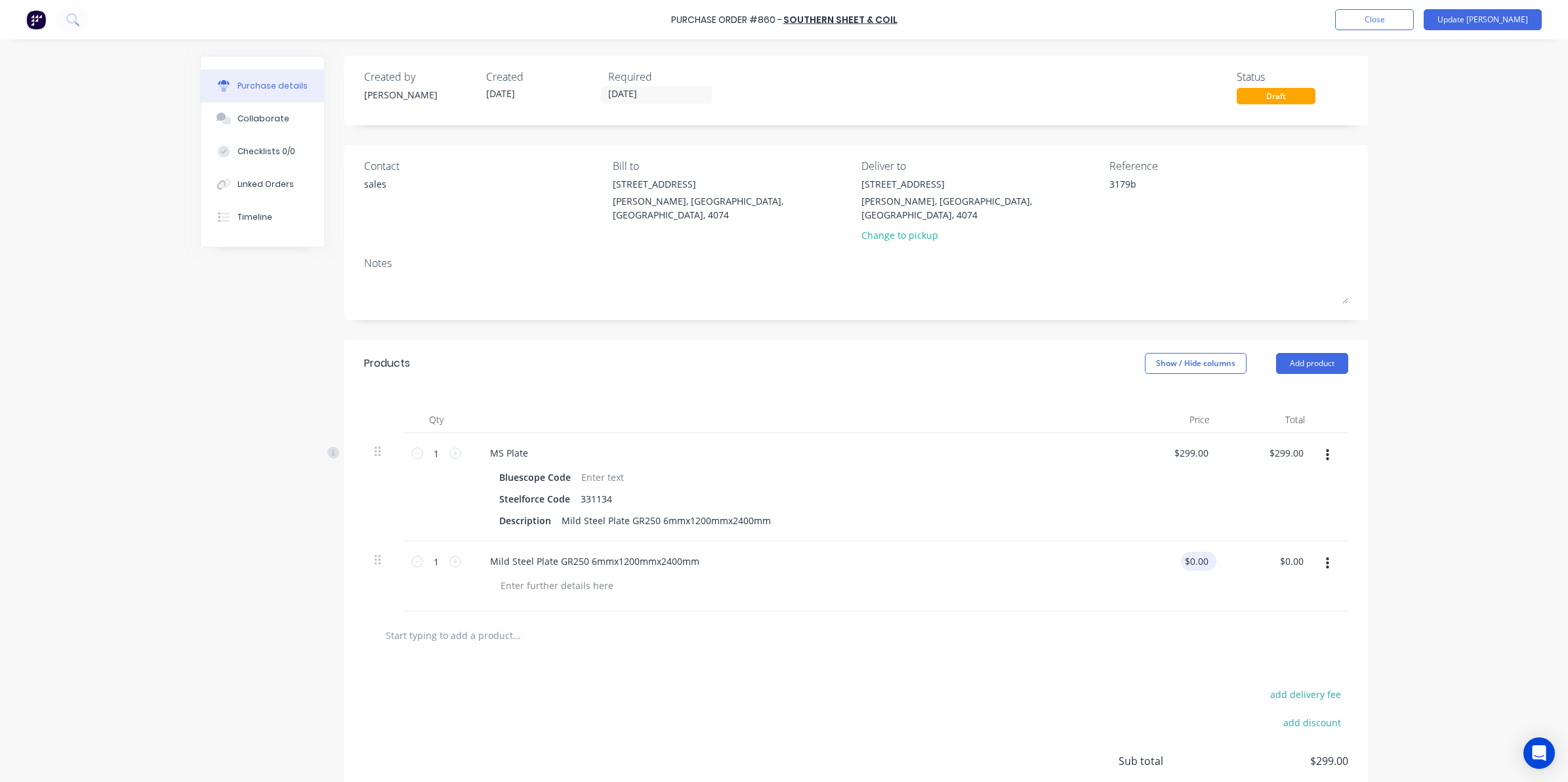
type textarea "x"
drag, startPoint x: 1179, startPoint y: 546, endPoint x: 1338, endPoint y: 520, distance: 161.1
click at [1338, 520] on div "1 1 MS Plate Bluescope Code Steelforce Code 331134 Description Mild Steel Plate…" at bounding box center [856, 522] width 984 height 179
type input "299"
type textarea "x"
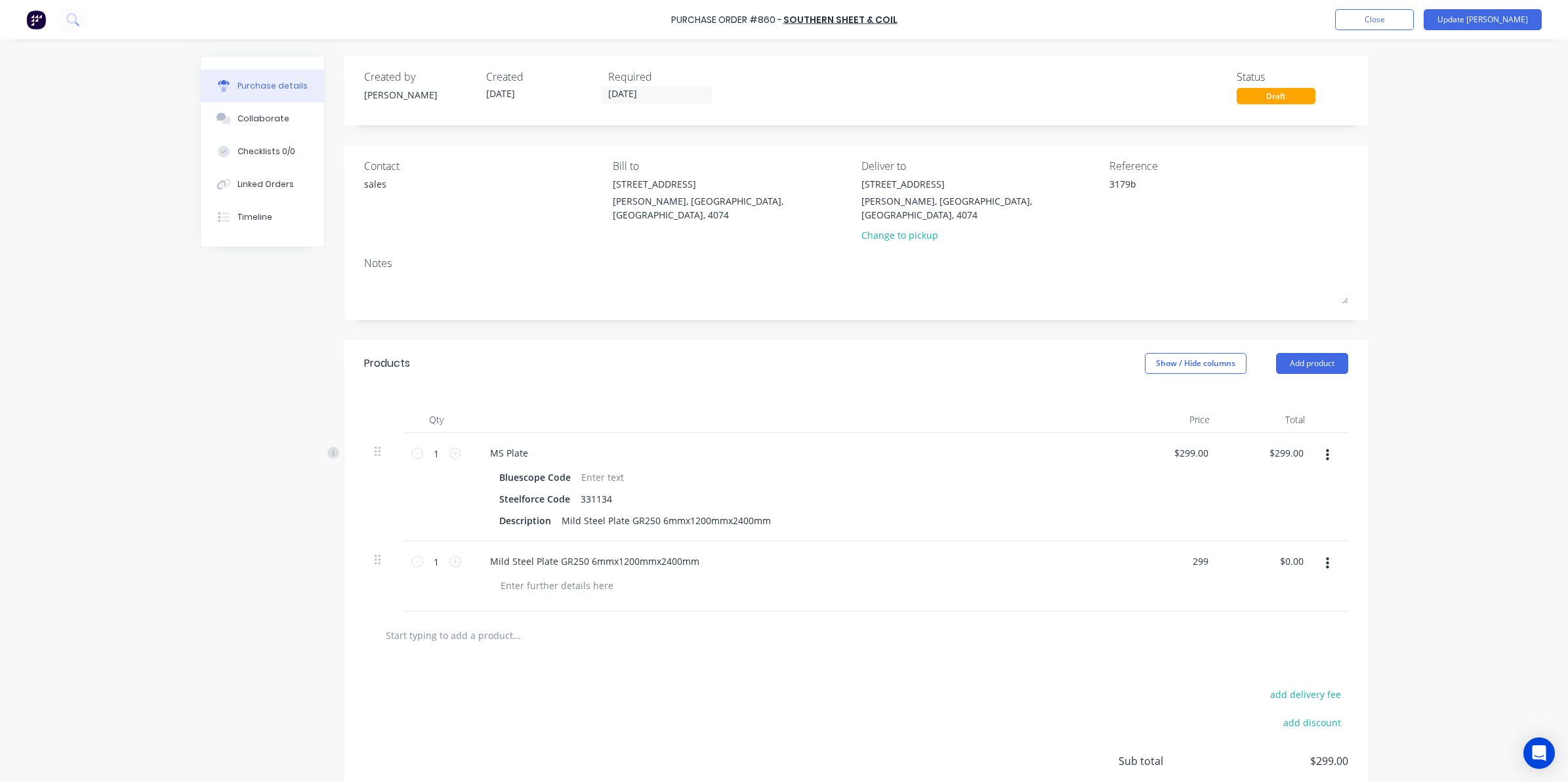
type input "$299.00"
click at [1398, 523] on div "Purchase Order #860 - Southern Sheet & Coil Add product Close Update Bill Purch…" at bounding box center [784, 391] width 1568 height 782
click at [1326, 448] on icon "button" at bounding box center [1327, 455] width 3 height 15
click at [1246, 556] on button "Delete" at bounding box center [1286, 569] width 112 height 26
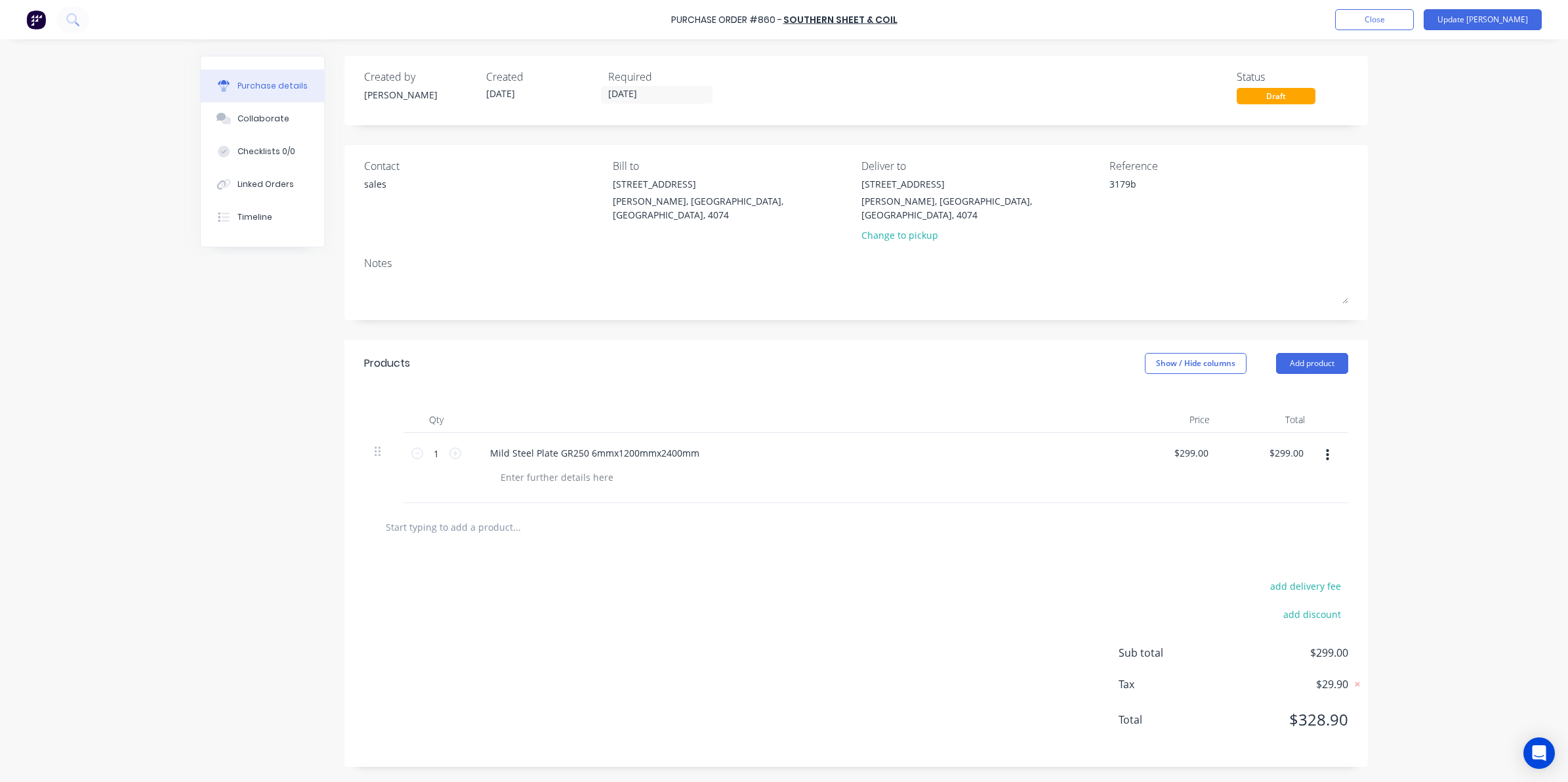
click at [1413, 395] on div "Purchase Order #860 - Southern Sheet & Coil Add product Close Update Bill Purch…" at bounding box center [784, 391] width 1568 height 782
click at [1502, 17] on button "Update Bill" at bounding box center [1482, 19] width 118 height 21
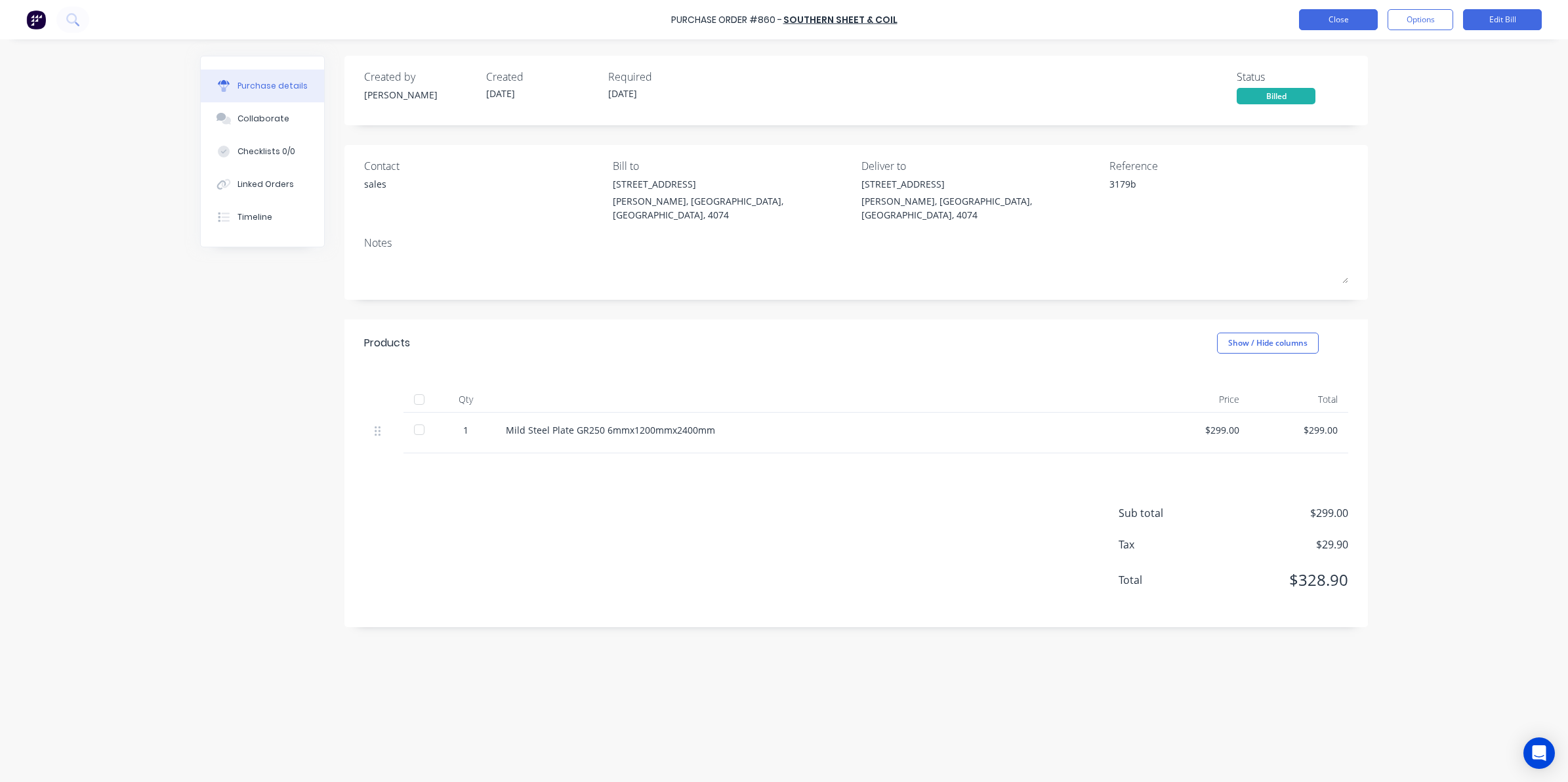
click at [1326, 26] on button "Close" at bounding box center [1338, 19] width 79 height 21
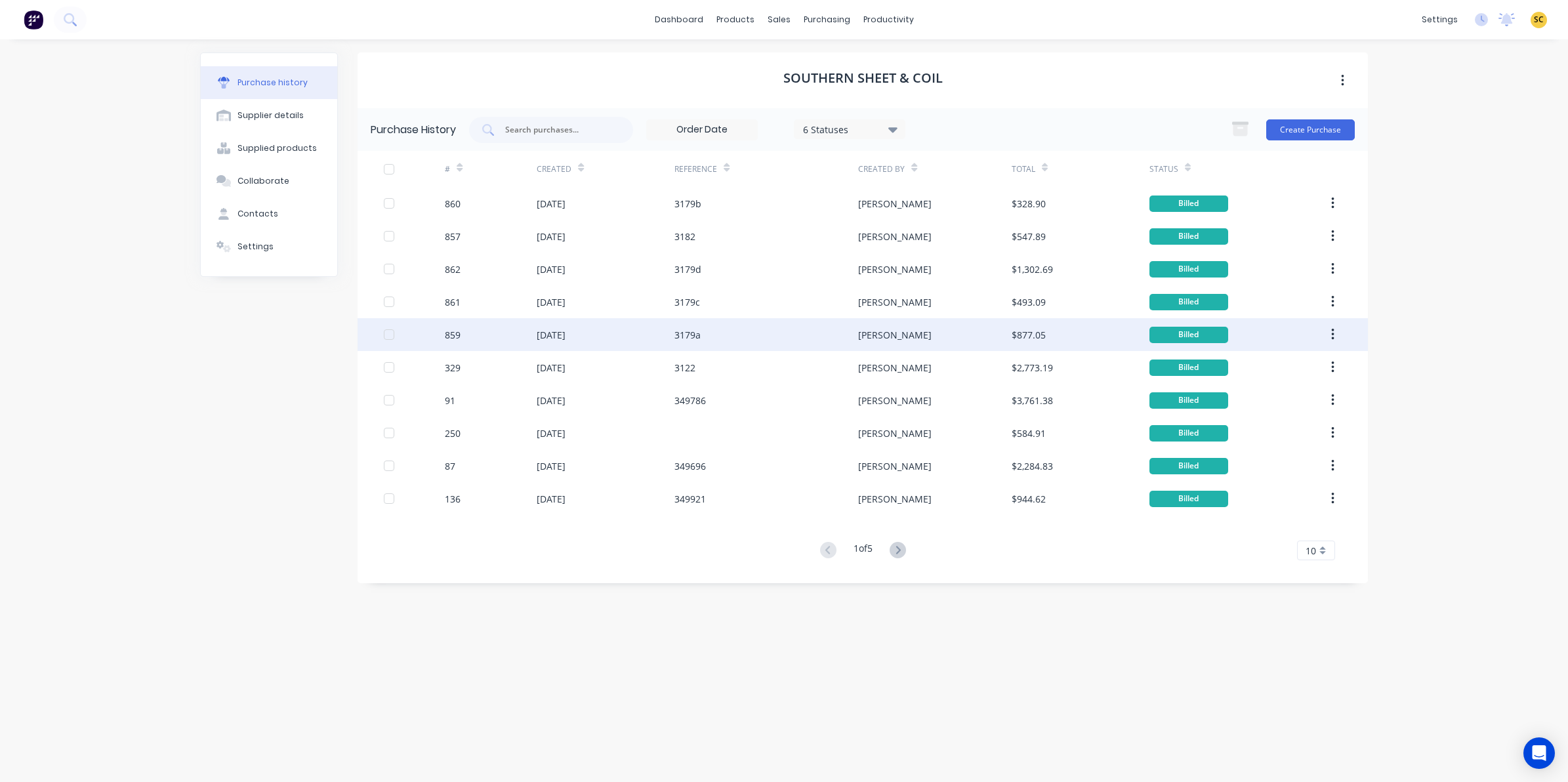
click at [734, 339] on div "3179a" at bounding box center [766, 334] width 184 height 33
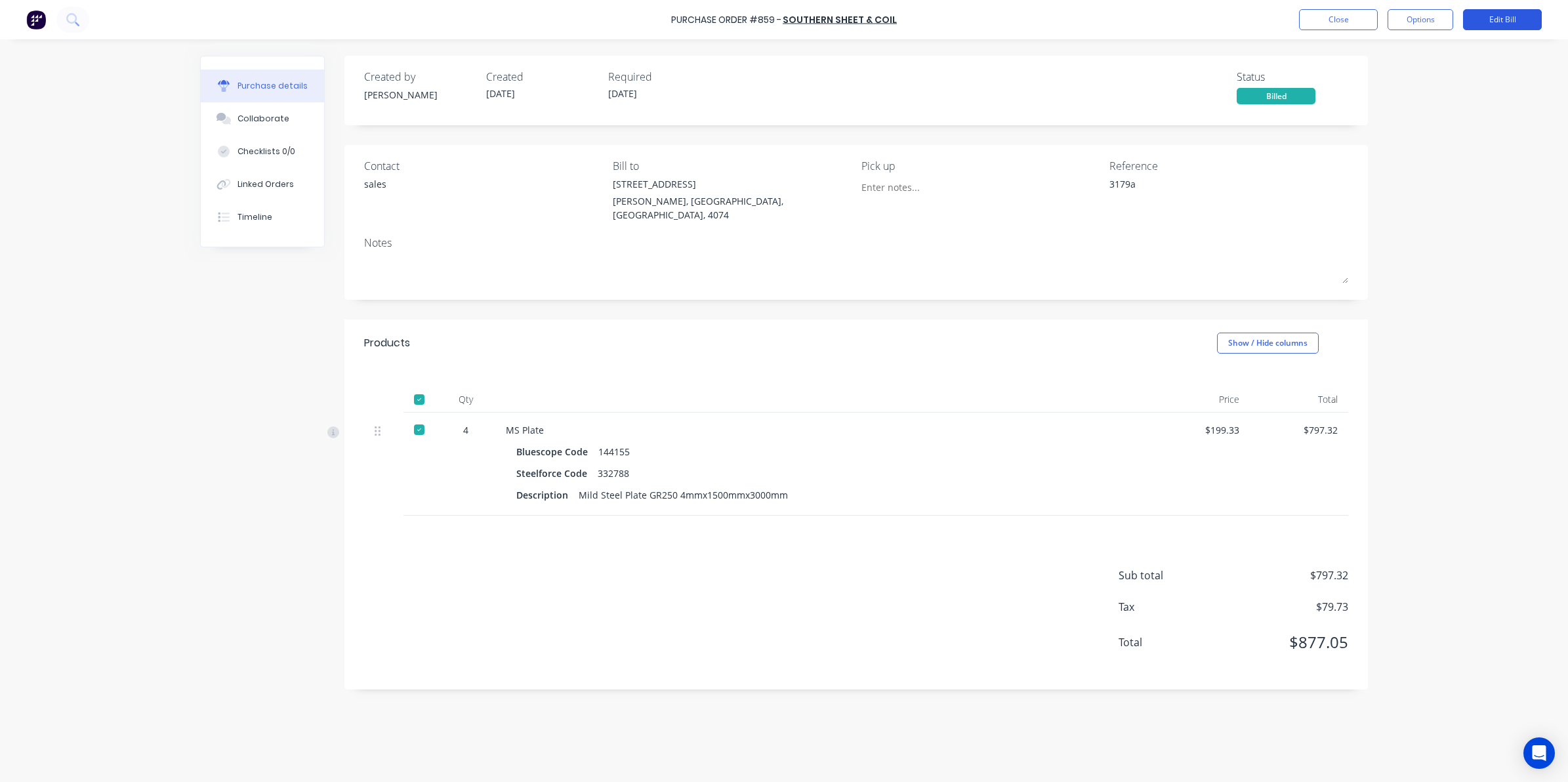
click at [1496, 21] on button "Edit Bill" at bounding box center [1502, 19] width 79 height 21
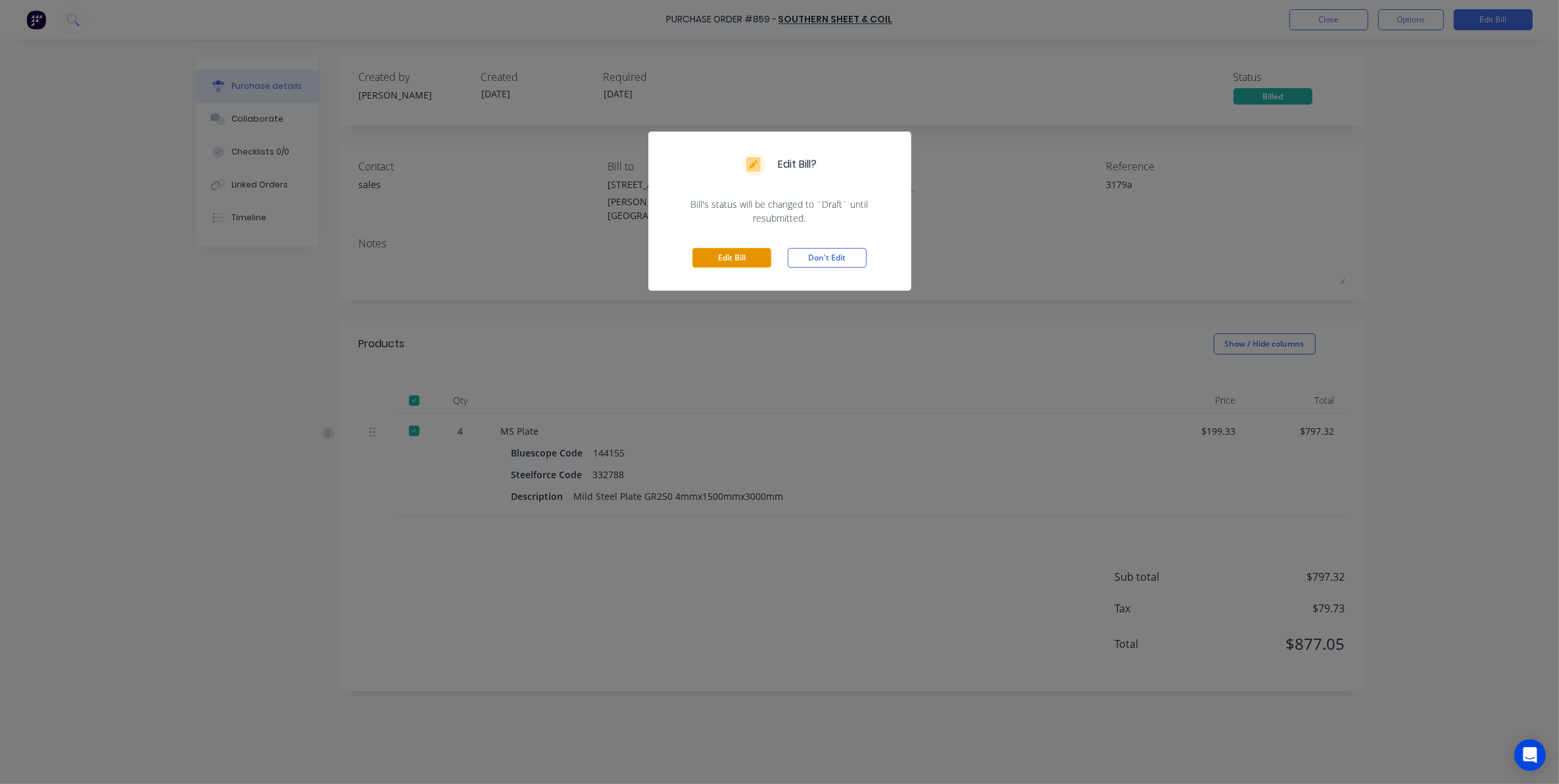
click at [745, 260] on button "Edit Bill" at bounding box center [732, 258] width 79 height 20
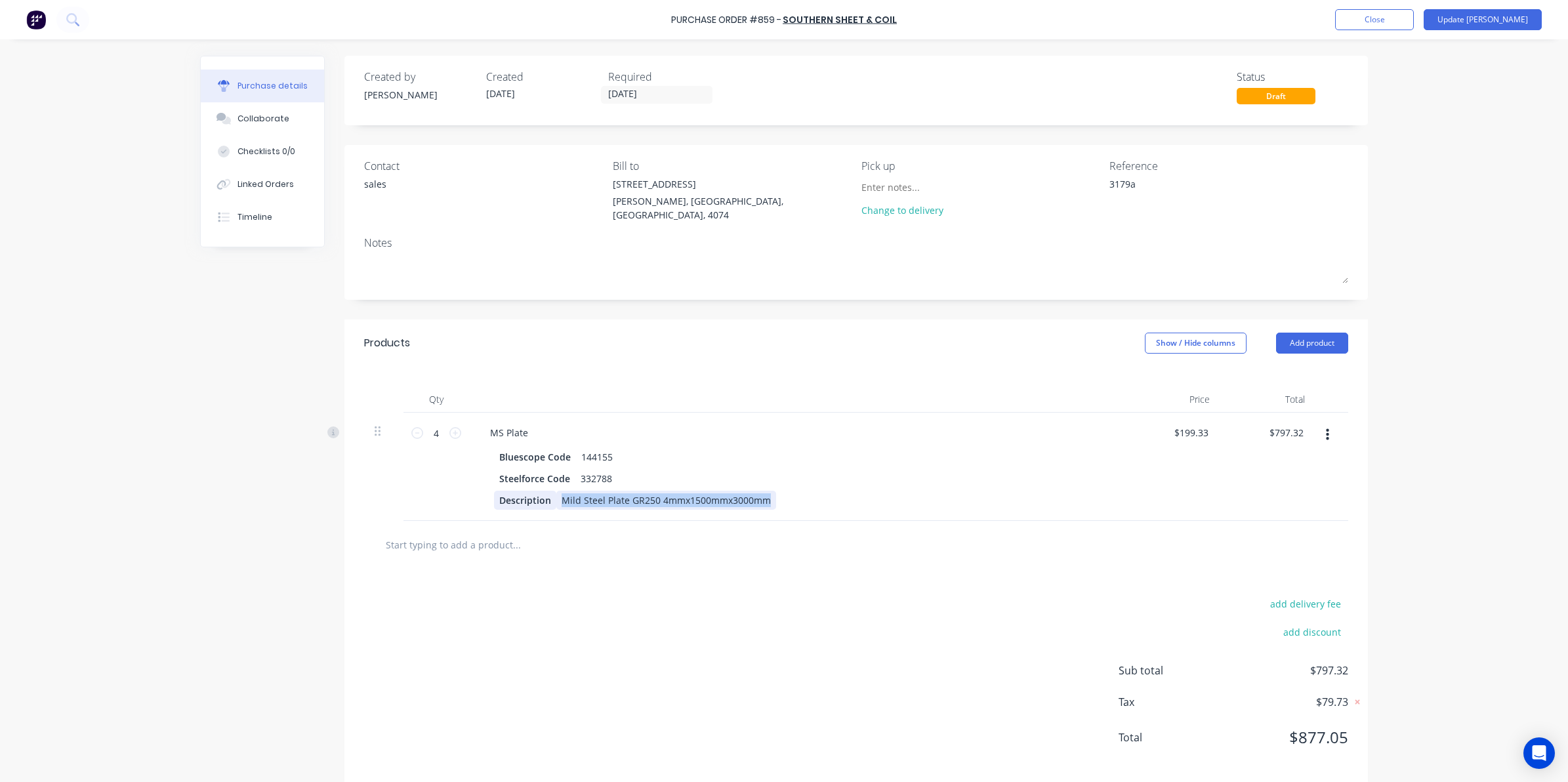
drag, startPoint x: 765, startPoint y: 495, endPoint x: 543, endPoint y: 496, distance: 222.0
click at [543, 496] on div "Description Mild Steel Plate GR250 4mmx1500mmx3000mm" at bounding box center [794, 500] width 601 height 19
copy div "Mild Steel Plate GR250 4mmx1500mmx3000mm"
click at [527, 546] on input "text" at bounding box center [516, 544] width 262 height 26
paste input "Mild Steel Plate GR250 4mmx1500mmx3000mm"
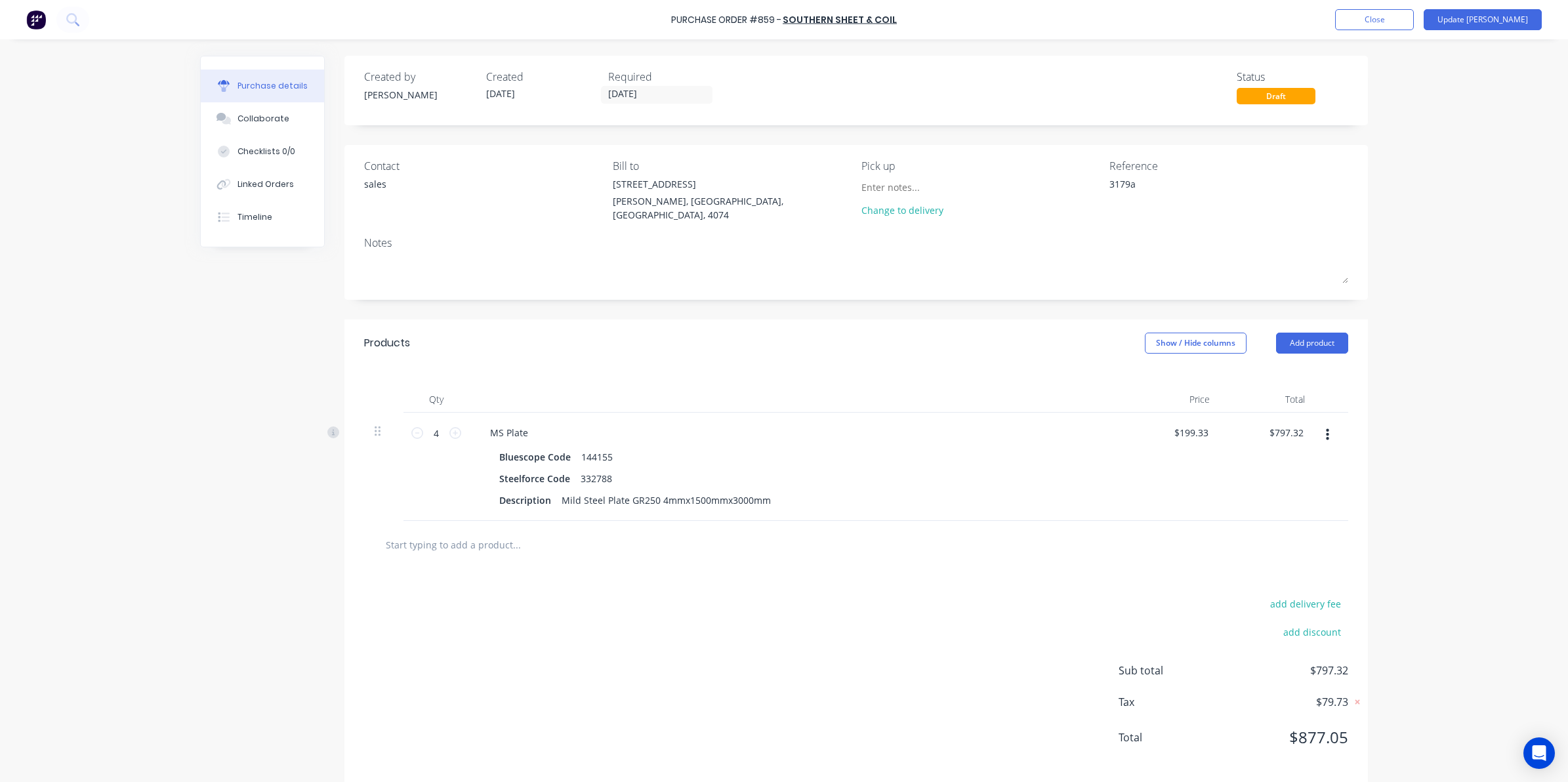
type textarea "x"
type input "Mild Steel Plate GR250 4mmx1500mmx3000mm"
type textarea "x"
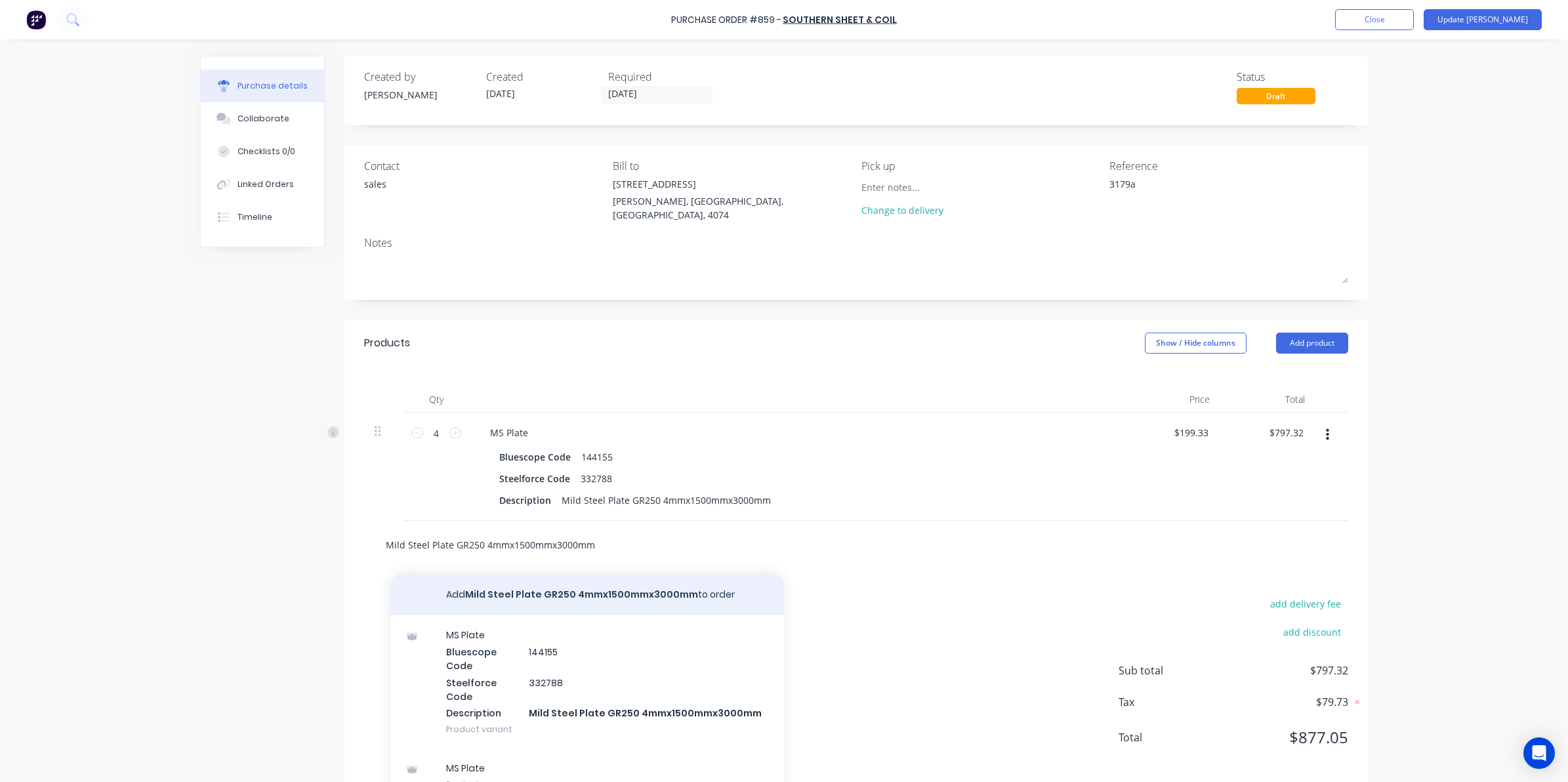
type input "Mild Steel Plate GR250 4mmx1500mmx3000mm"
click at [520, 585] on button "Add Mild Steel Plate GR250 4mmx1500mmx3000mm to order" at bounding box center [587, 594] width 393 height 42
type textarea "x"
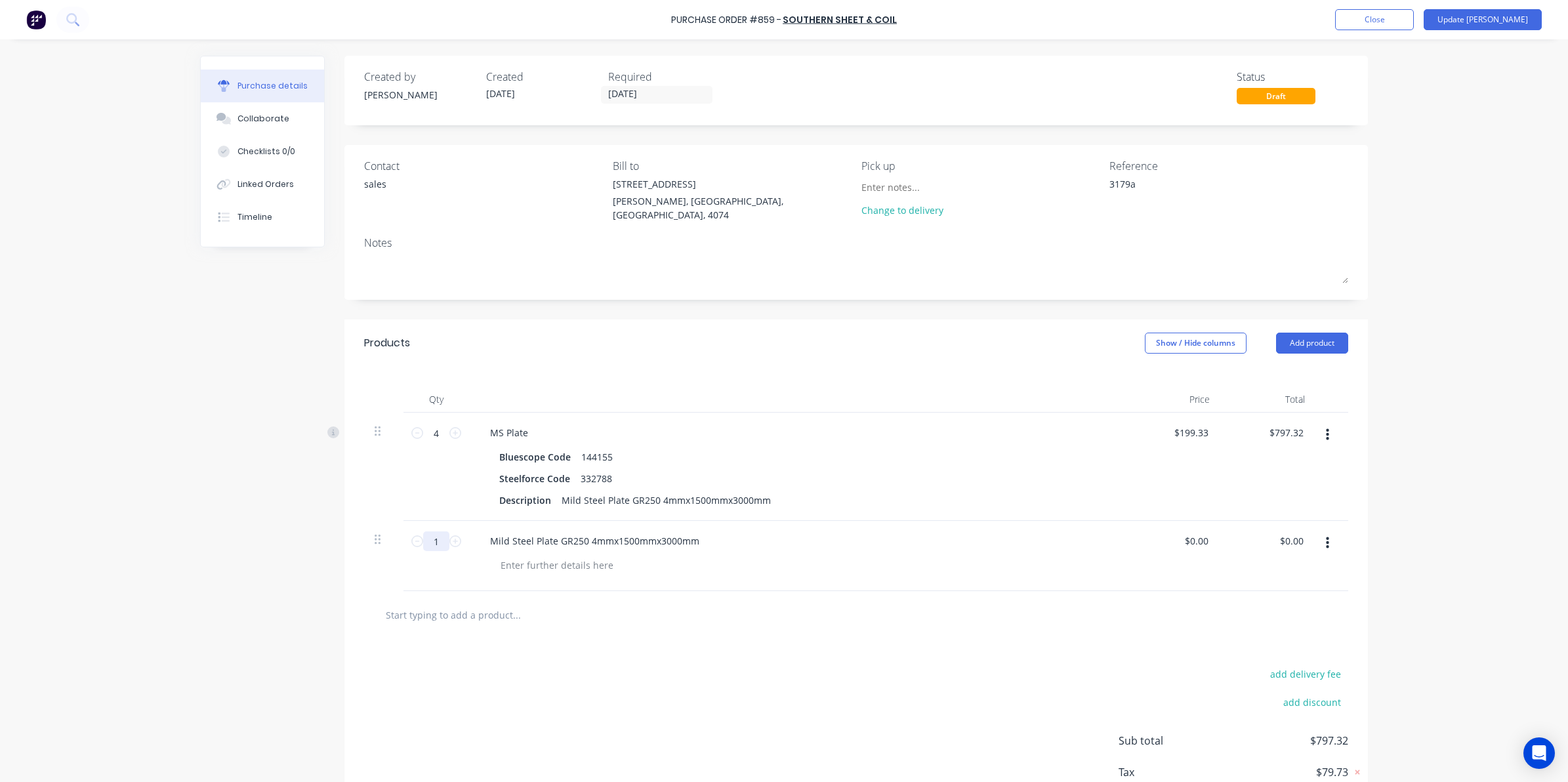
click at [423, 536] on input "1" at bounding box center [436, 541] width 26 height 20
type textarea "x"
type input "4"
type textarea "x"
type input "4"
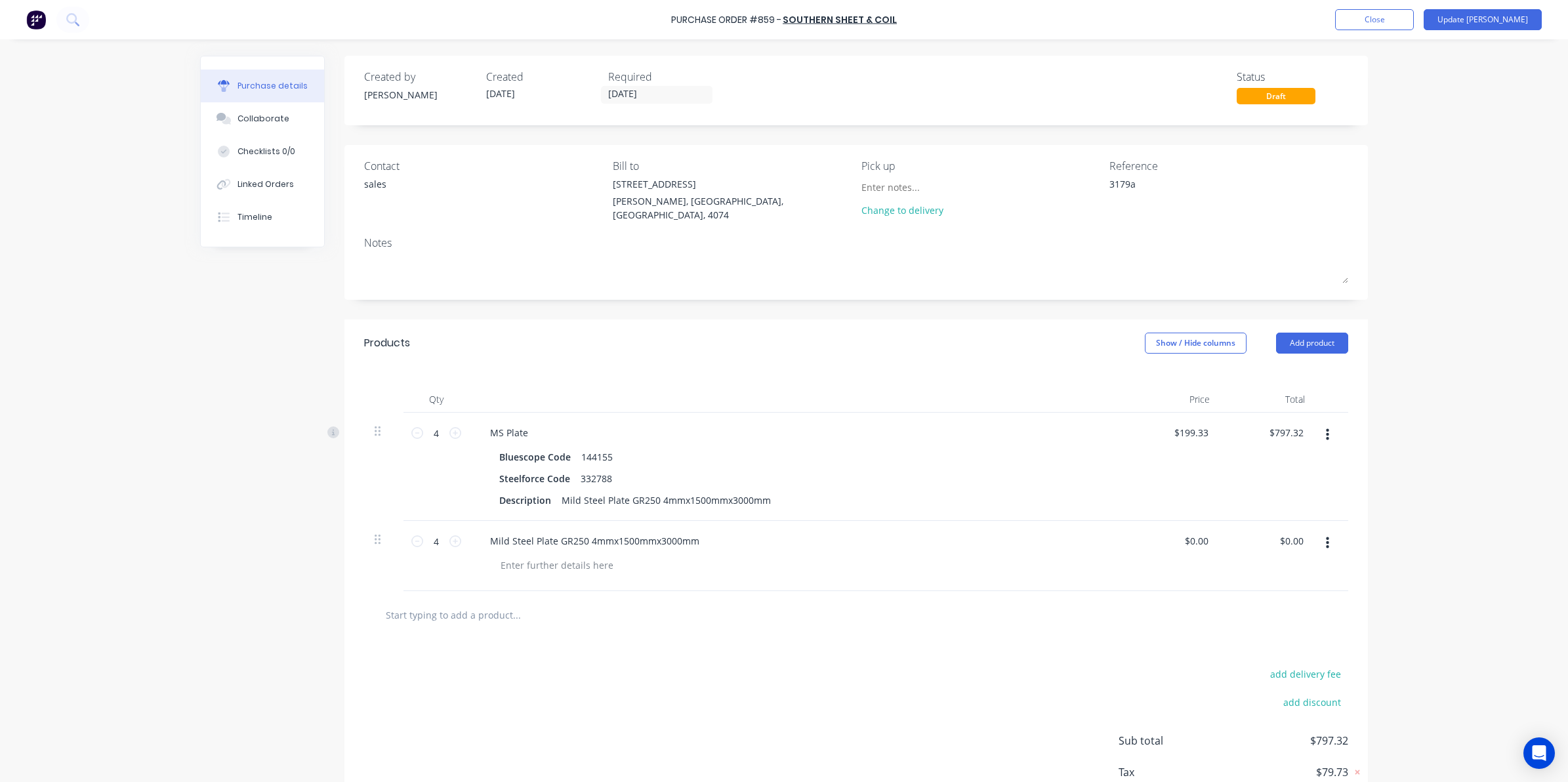
drag, startPoint x: 827, startPoint y: 690, endPoint x: 1005, endPoint y: 627, distance: 188.8
click at [827, 690] on div "add delivery fee add discount Sub total $797.32 Tax $79.73 Total $877.05" at bounding box center [855, 747] width 1023 height 216
drag, startPoint x: 1175, startPoint y: 535, endPoint x: 1221, endPoint y: 531, distance: 46.2
click at [1221, 531] on div "4 4 Mild Steel Plate GR250 4mmx1500mmx3000mm $0.00 $0.00 $0.00 $0.00" at bounding box center [856, 556] width 984 height 70
drag, startPoint x: 1221, startPoint y: 531, endPoint x: 1178, endPoint y: 570, distance: 58.1
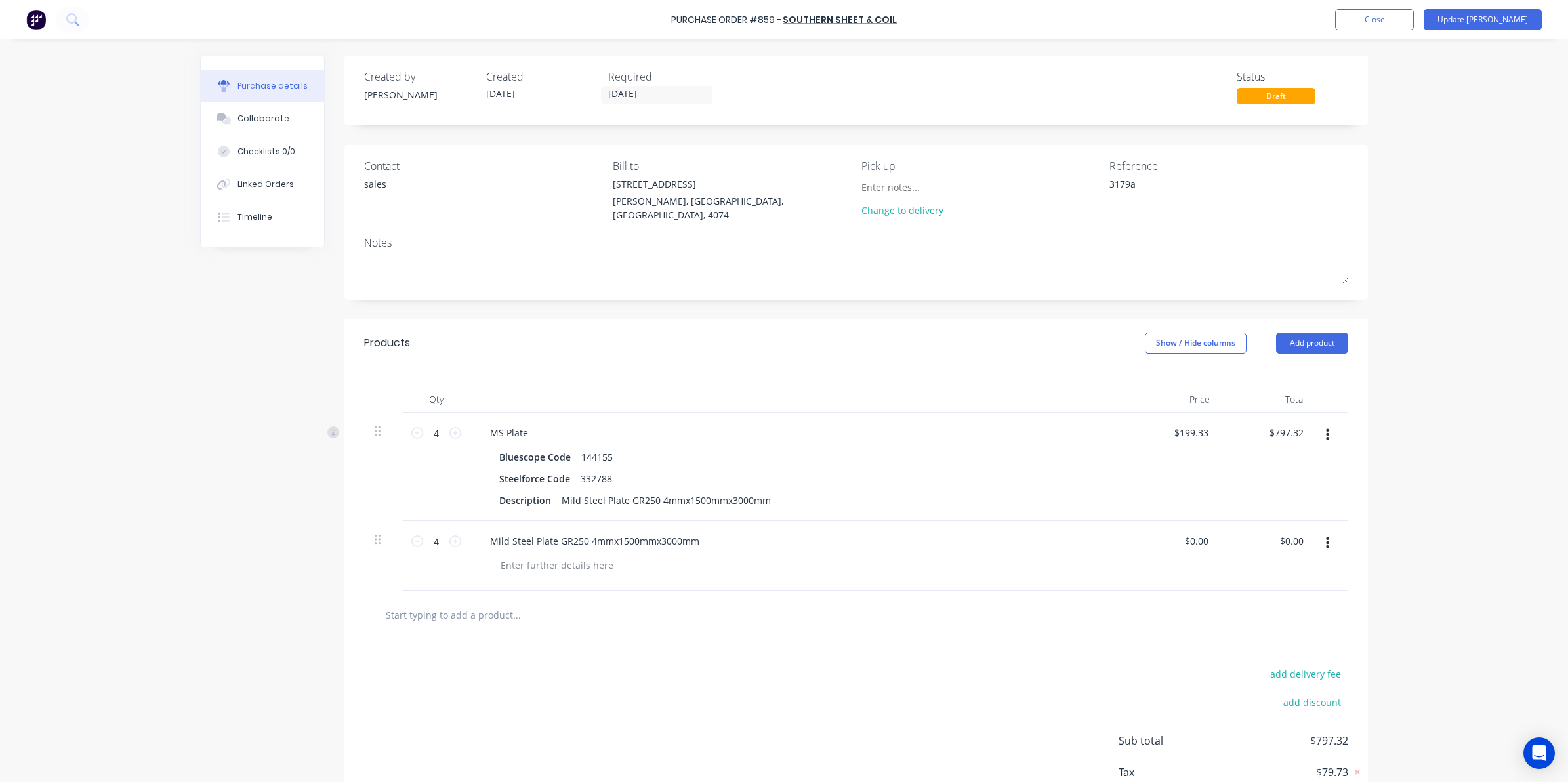
click at [1174, 591] on div at bounding box center [856, 615] width 984 height 48
type textarea "x"
drag, startPoint x: 1179, startPoint y: 536, endPoint x: 1225, endPoint y: 533, distance: 46.1
click at [1225, 533] on div "4 4 Mild Steel Plate GR250 4mmx1500mmx3000mm 0.00 0.00 $0.00 $0.00" at bounding box center [856, 556] width 984 height 70
type input "199.33"
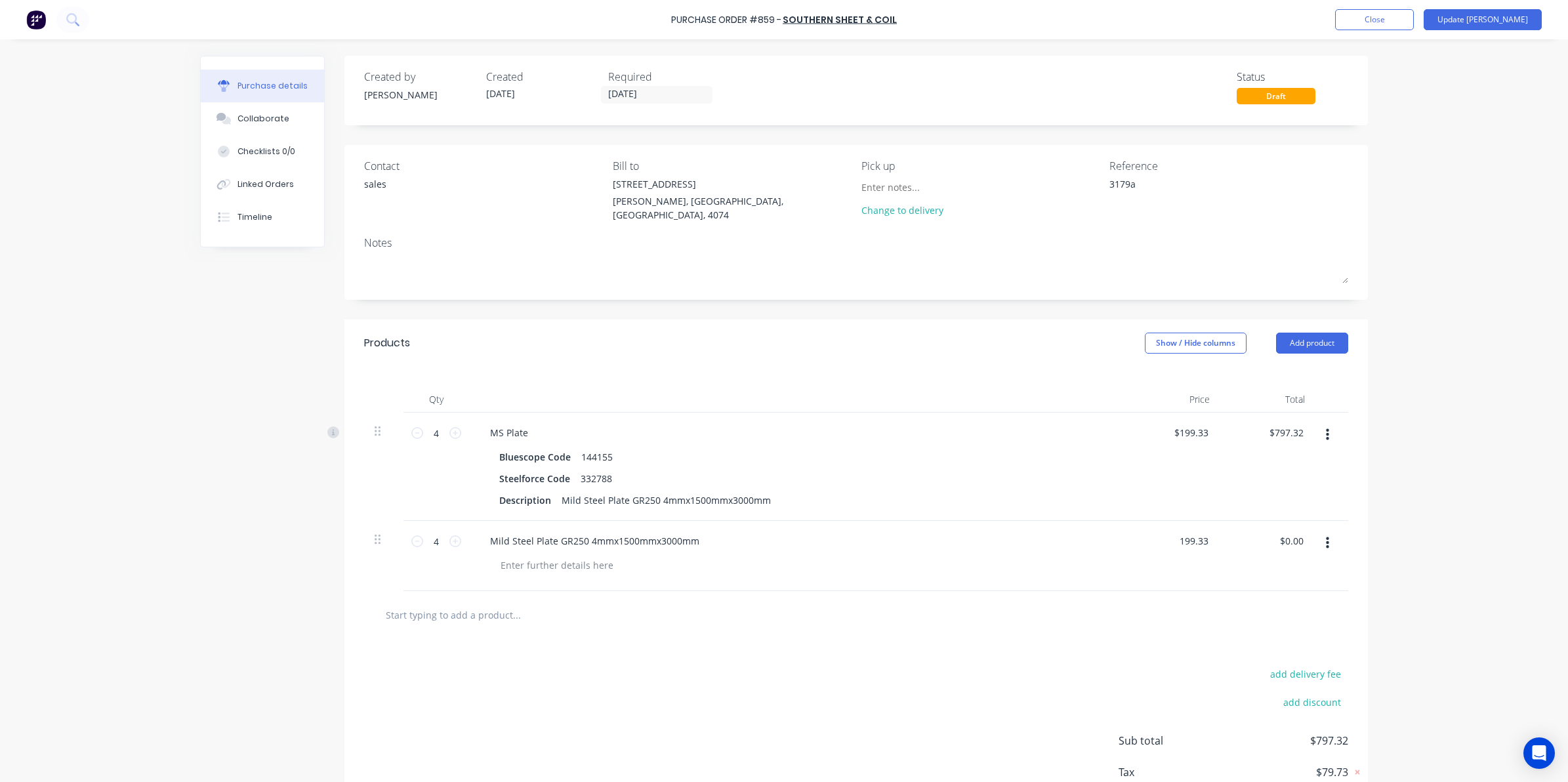
type textarea "x"
type input "$199.33"
type input "$797.32"
click at [1022, 666] on div "add delivery fee add discount Sub total $797.32 Tax $79.73 Total $877.05" at bounding box center [855, 747] width 1023 height 216
click at [1323, 428] on button "button" at bounding box center [1327, 435] width 31 height 24
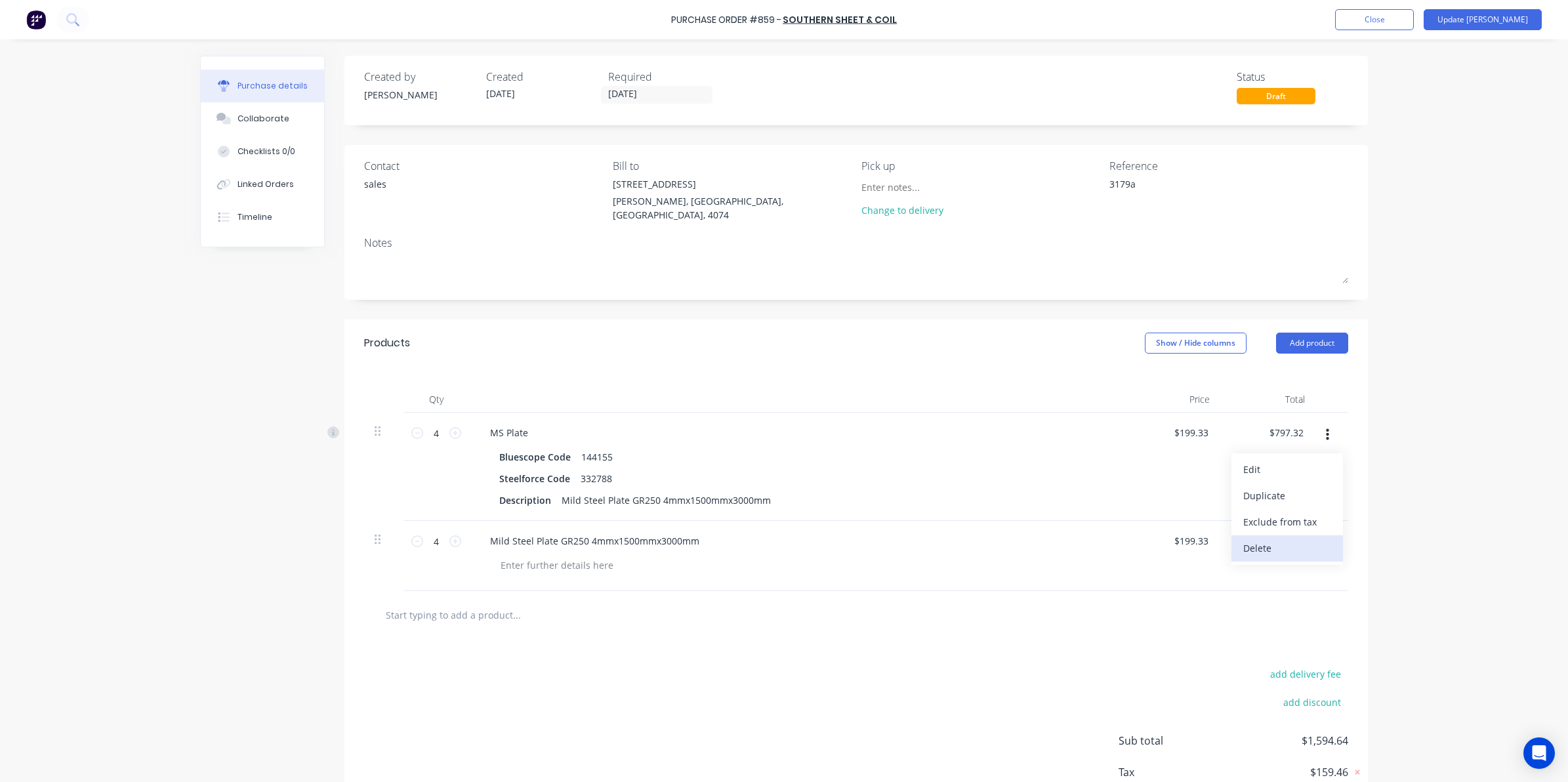
click at [1279, 540] on button "Delete" at bounding box center [1286, 548] width 112 height 26
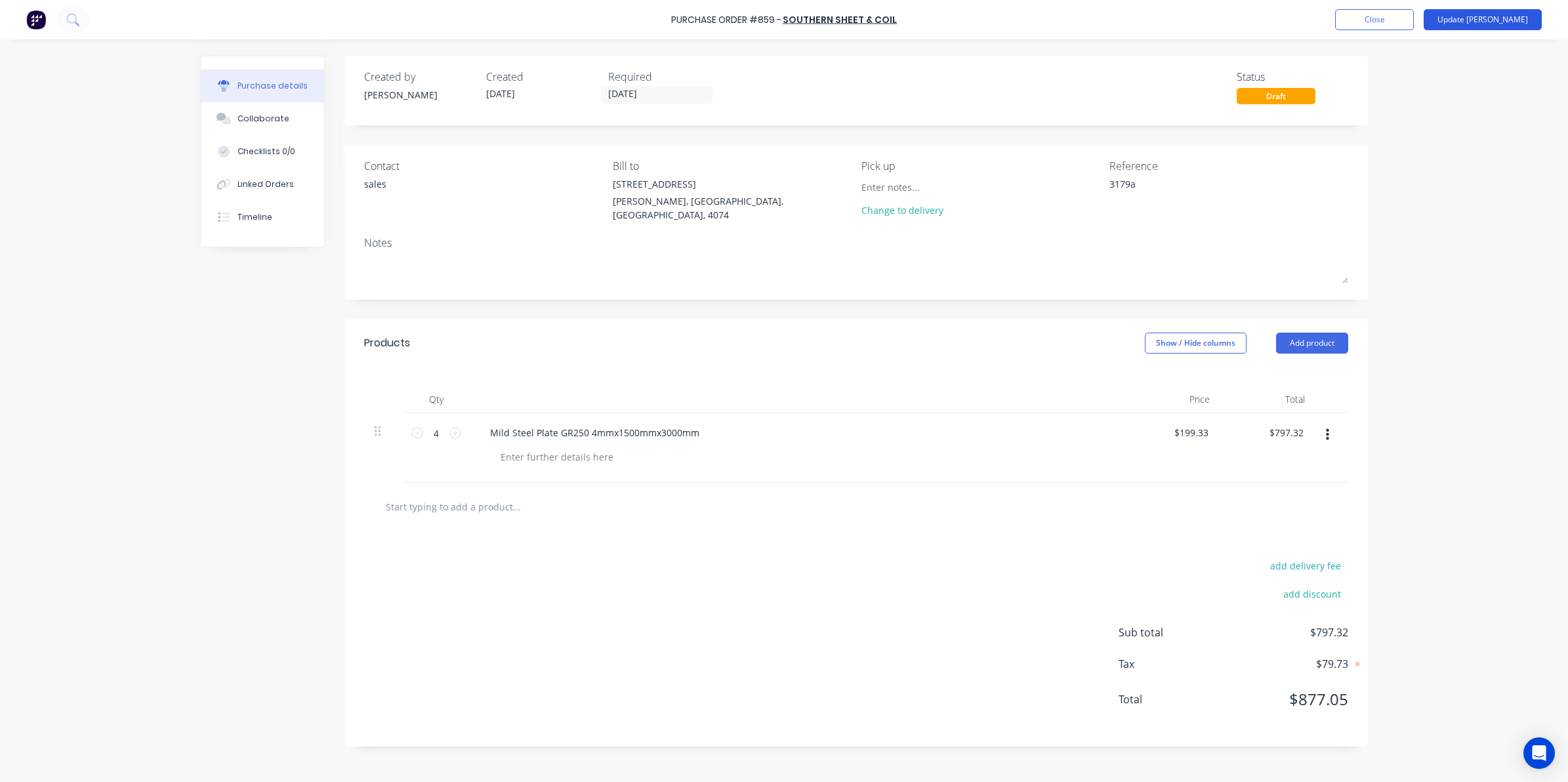
click at [1483, 15] on button "Update Bill" at bounding box center [1482, 19] width 118 height 21
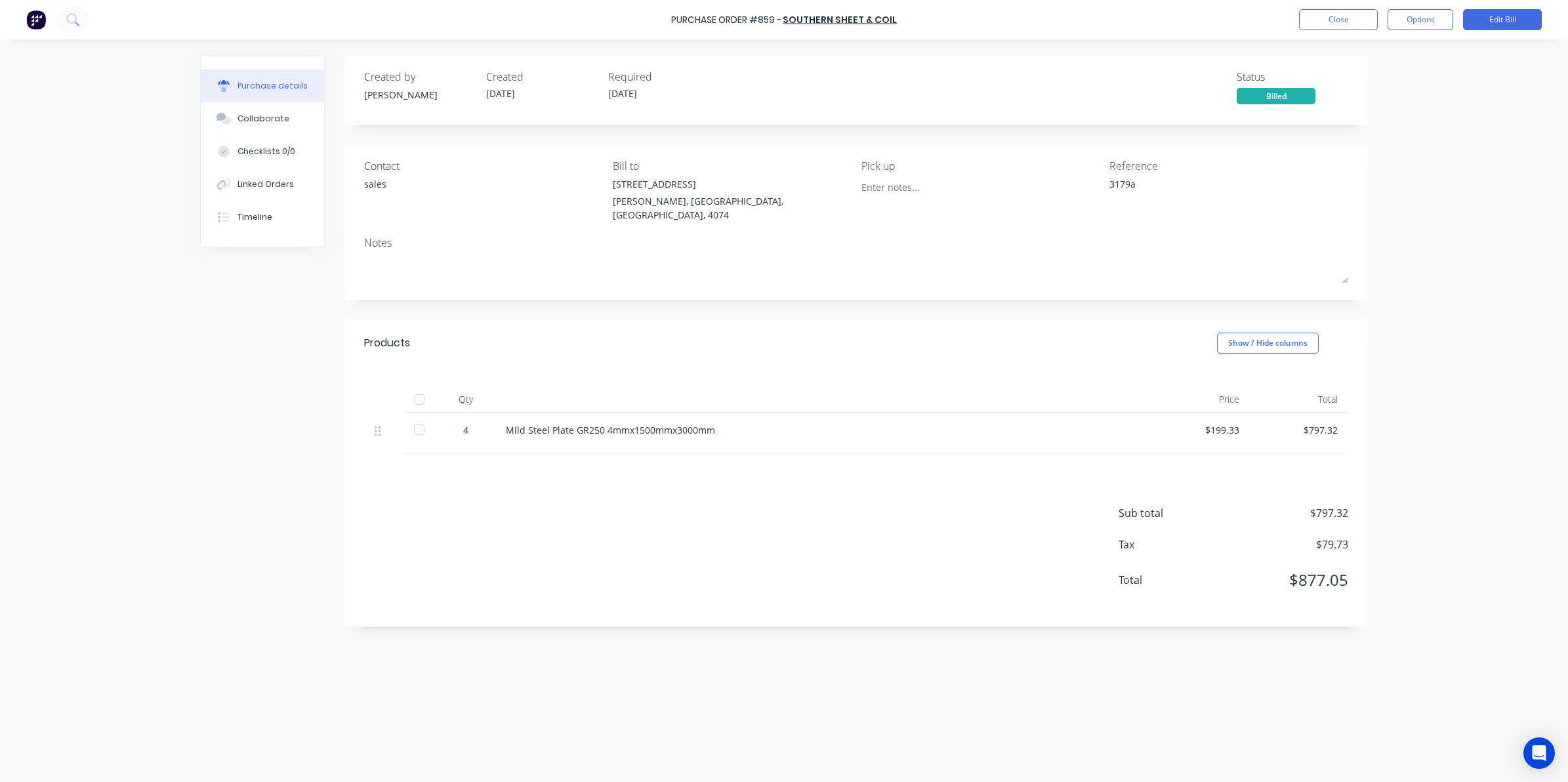
click at [417, 416] on div at bounding box center [419, 429] width 26 height 26
type textarea "x"
click at [1335, 8] on div "Purchase Order #859 - Southern Sheet & Coil Close Options Edit Bill" at bounding box center [784, 19] width 1568 height 39
click at [1332, 20] on button "Close" at bounding box center [1338, 19] width 79 height 21
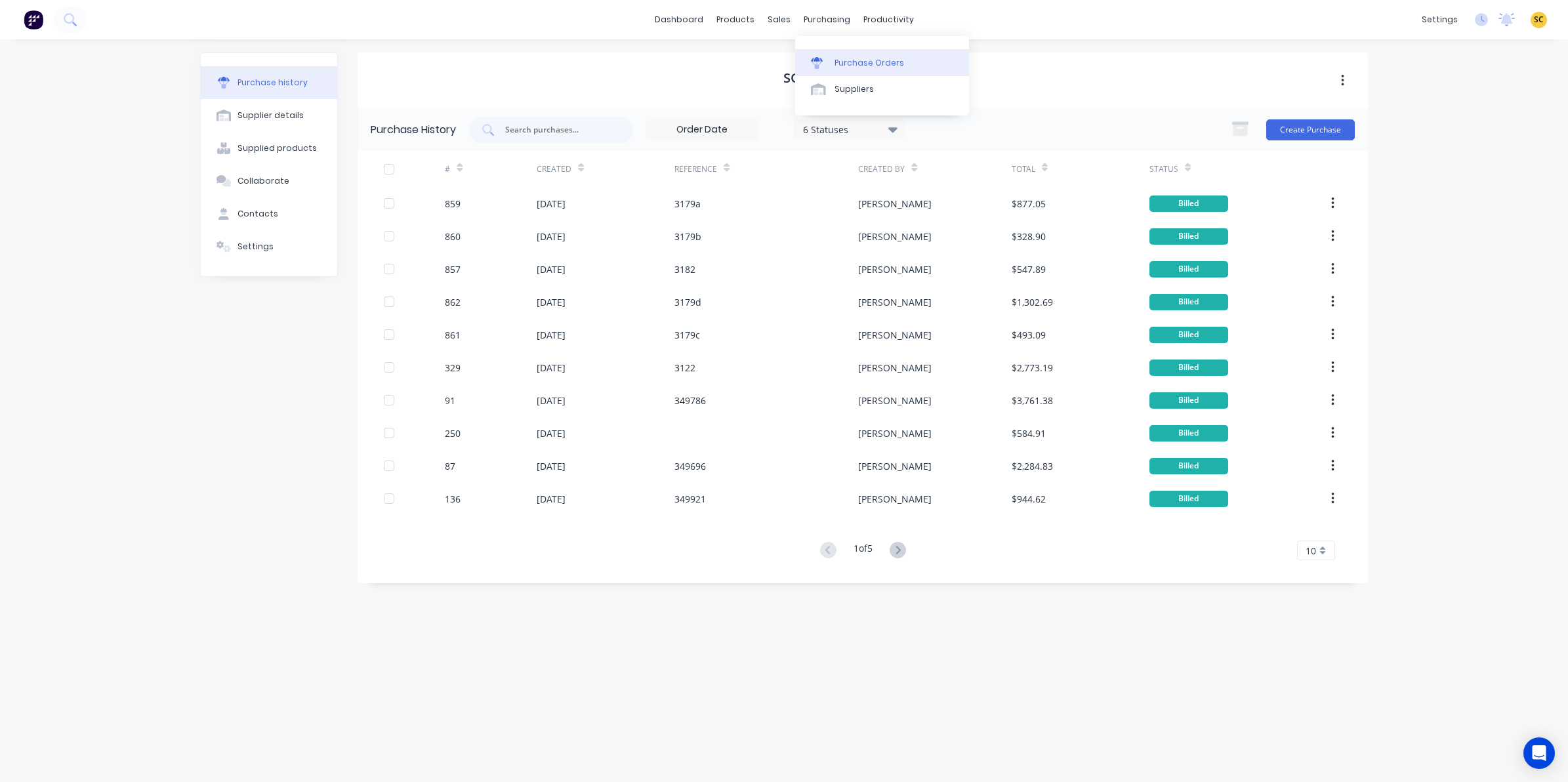
click at [851, 55] on link "Purchase Orders" at bounding box center [882, 62] width 174 height 26
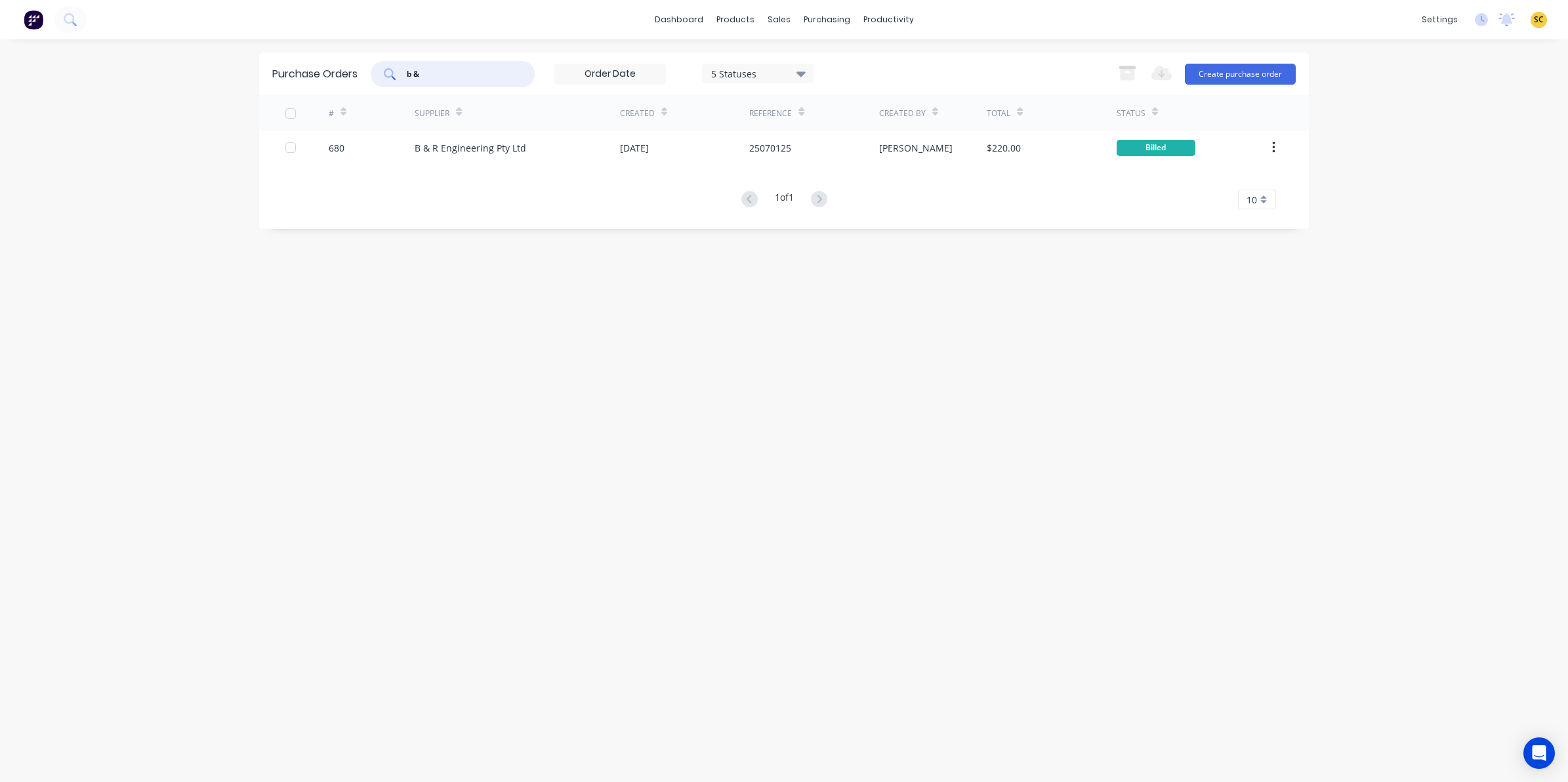
click at [469, 82] on div "b &" at bounding box center [452, 74] width 164 height 26
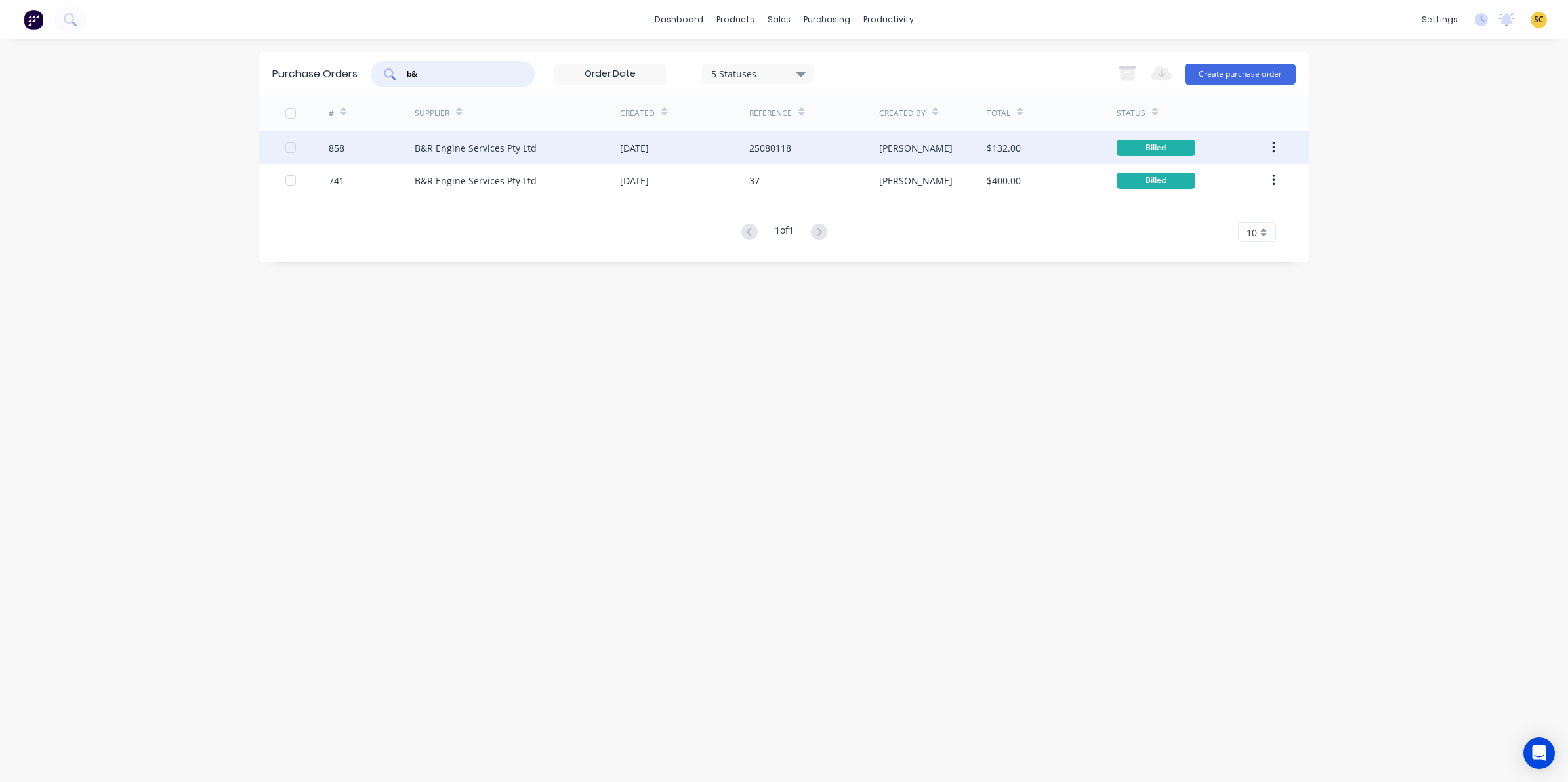
type input "b&"
click at [690, 149] on div "[DATE]" at bounding box center [684, 147] width 129 height 33
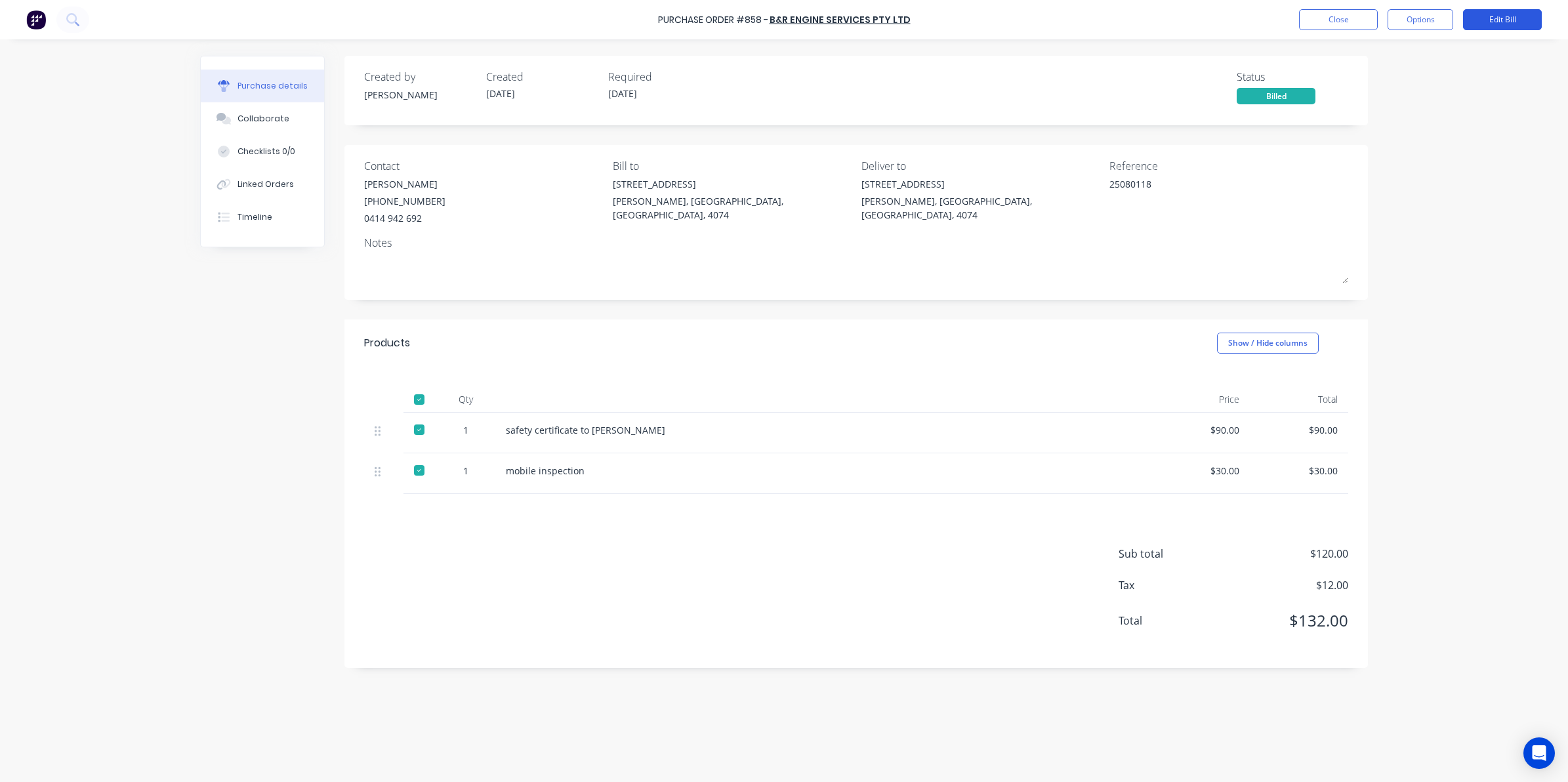
click at [1515, 24] on button "Edit Bill" at bounding box center [1502, 19] width 79 height 21
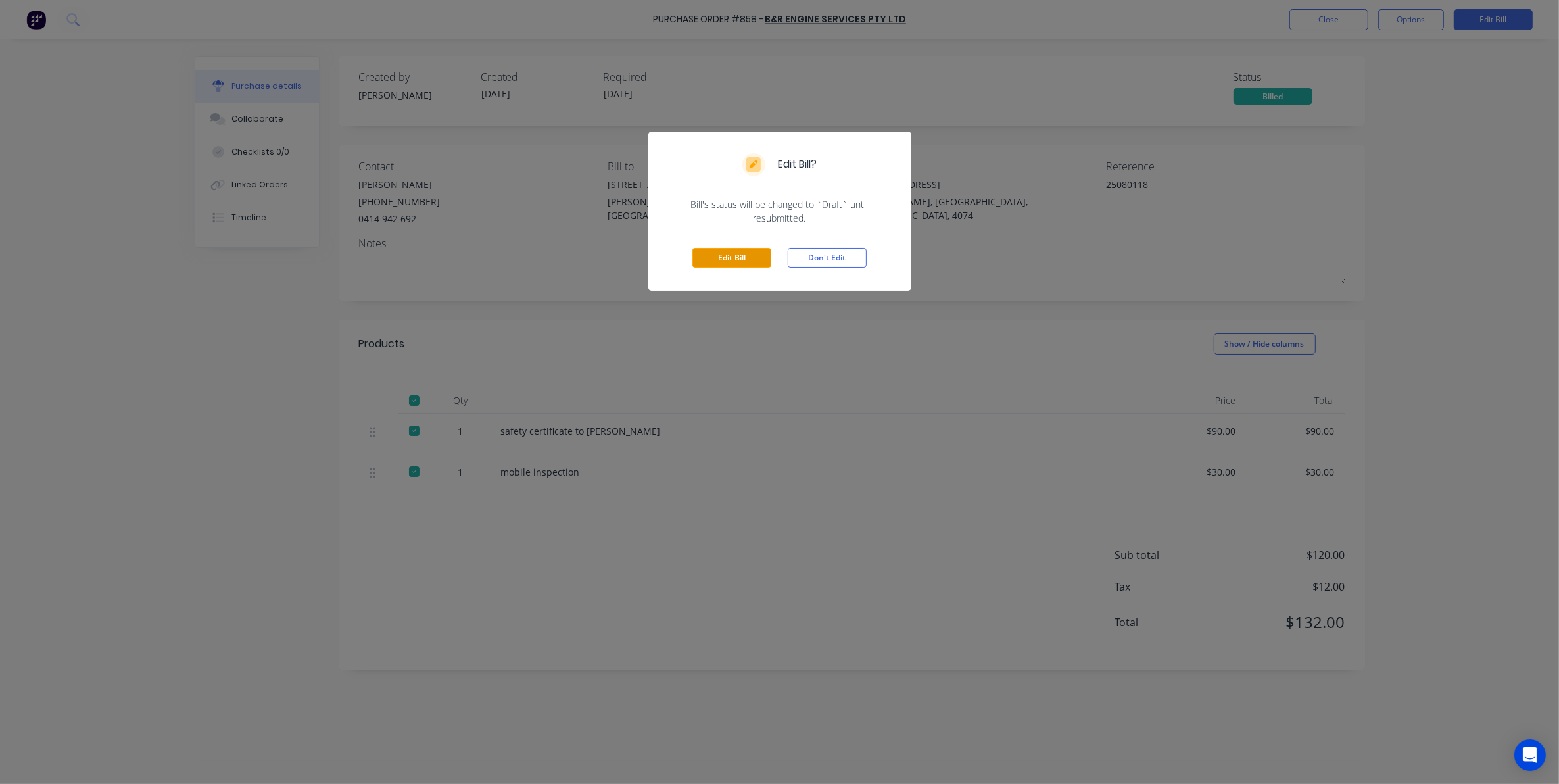
click at [743, 266] on button "Edit Bill" at bounding box center [732, 258] width 79 height 20
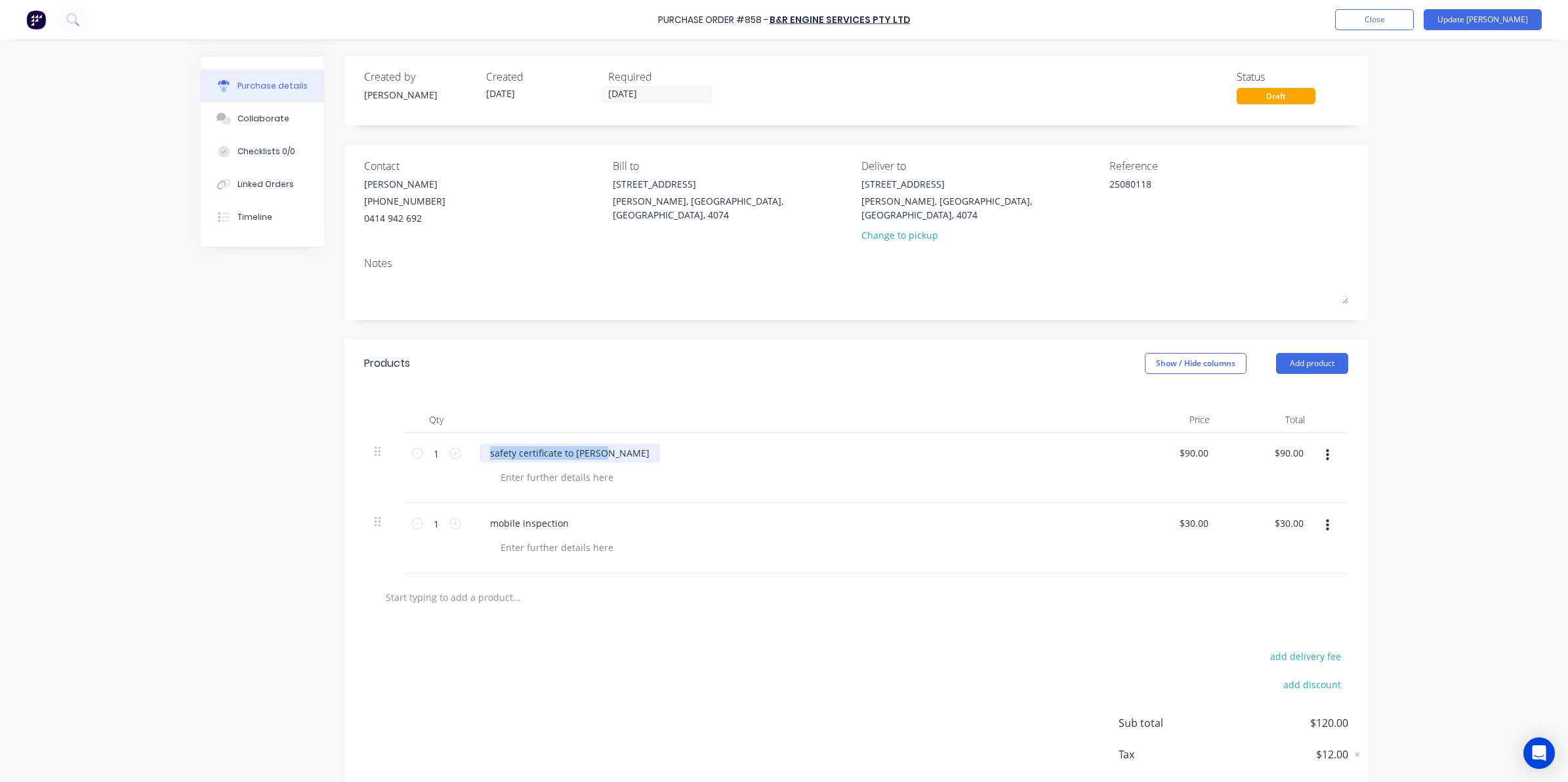
drag, startPoint x: 601, startPoint y: 441, endPoint x: 290, endPoint y: 451, distance: 311.2
click at [290, 451] on div "Created by [PERSON_NAME] Created [DATE] Required [DATE] Status Draft Contact [P…" at bounding box center [784, 446] width 1168 height 781
copy div "safety certificate to [PERSON_NAME]"
click at [428, 589] on input "text" at bounding box center [516, 597] width 262 height 26
paste input "safety certificate to [PERSON_NAME]"
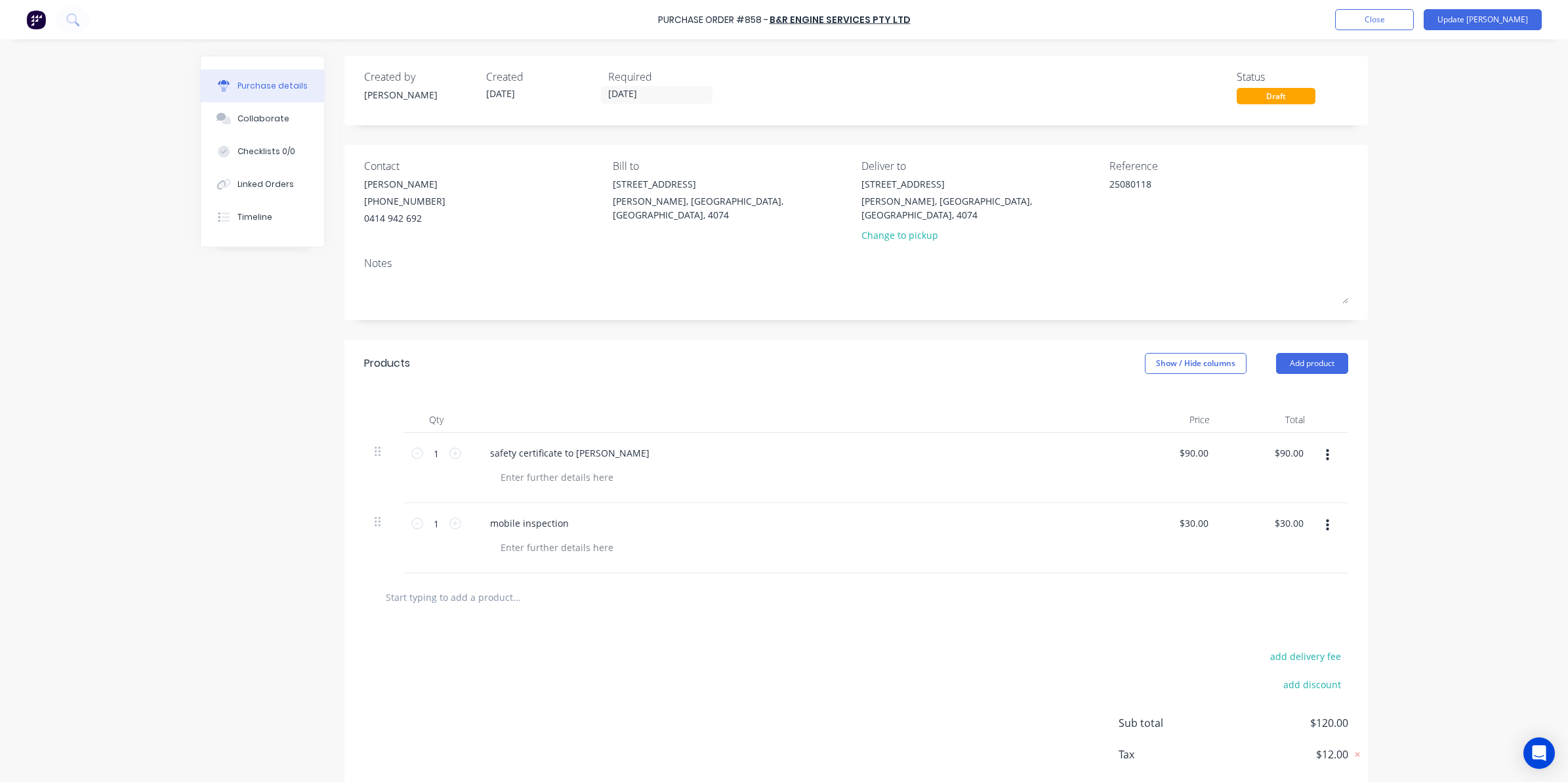
type textarea "x"
type input "safety certificate to [PERSON_NAME]"
type textarea "x"
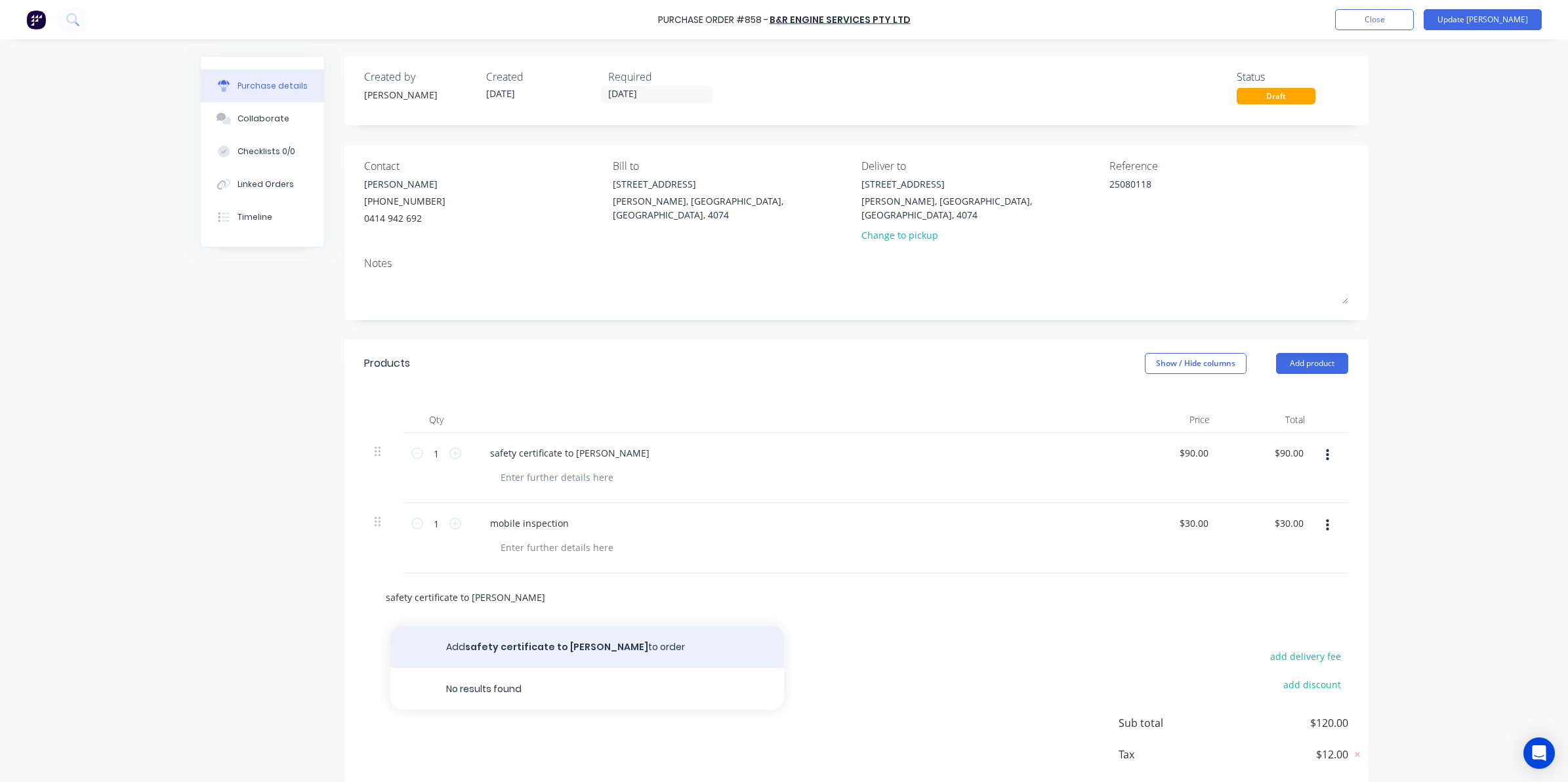
type input "safety certificate to [PERSON_NAME]"
click at [503, 626] on button "Add safety certificate to [PERSON_NAME] to order" at bounding box center [587, 647] width 393 height 42
type textarea "x"
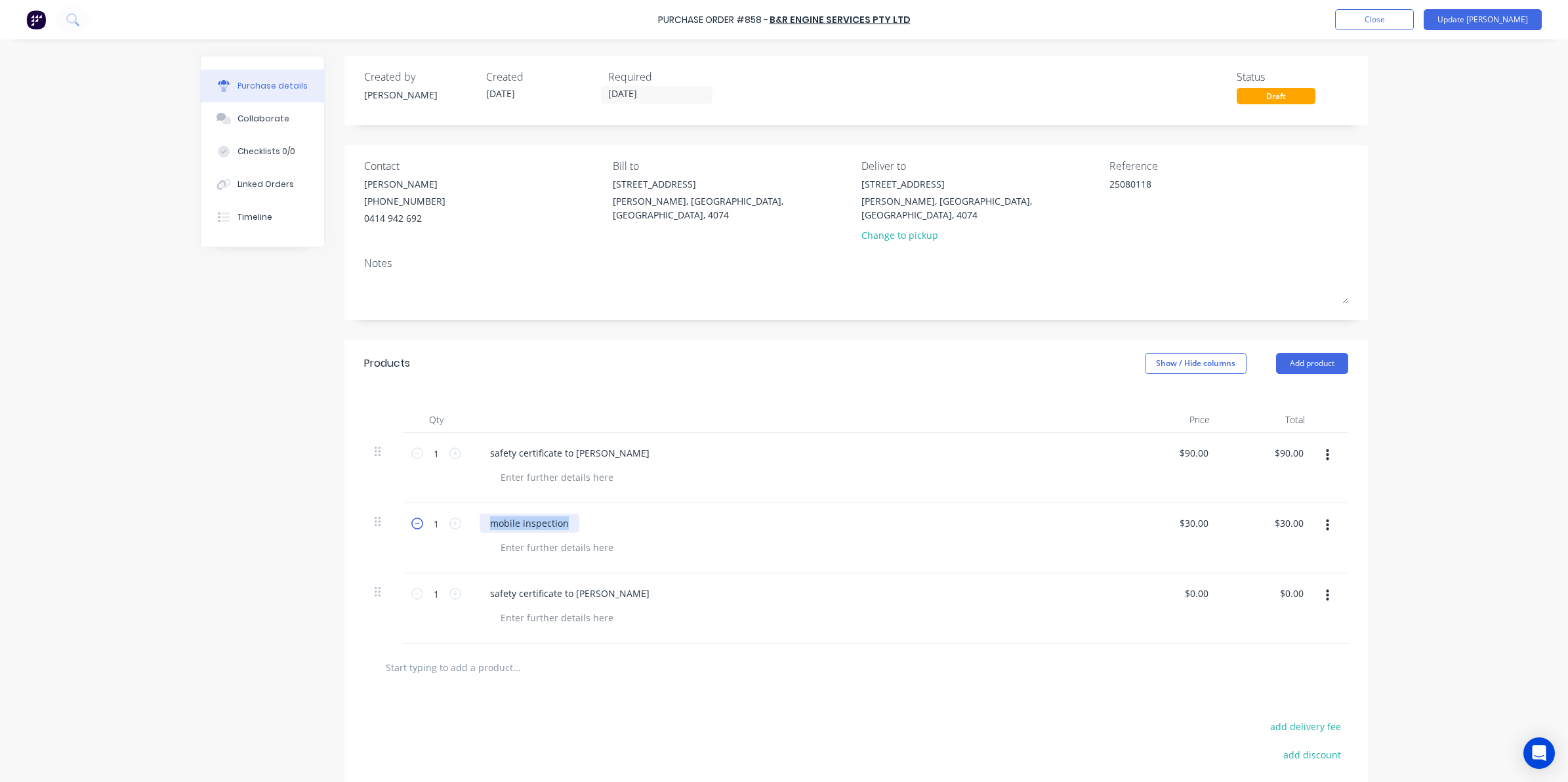
drag, startPoint x: 565, startPoint y: 503, endPoint x: 413, endPoint y: 503, distance: 152.0
click at [413, 503] on div "1 1 mobile inspection $30.00 $30.00 $30.00 $30.00" at bounding box center [856, 538] width 984 height 70
copy div "mobile inspection"
click at [446, 654] on input "text" at bounding box center [516, 667] width 262 height 26
paste input "mobile inspection"
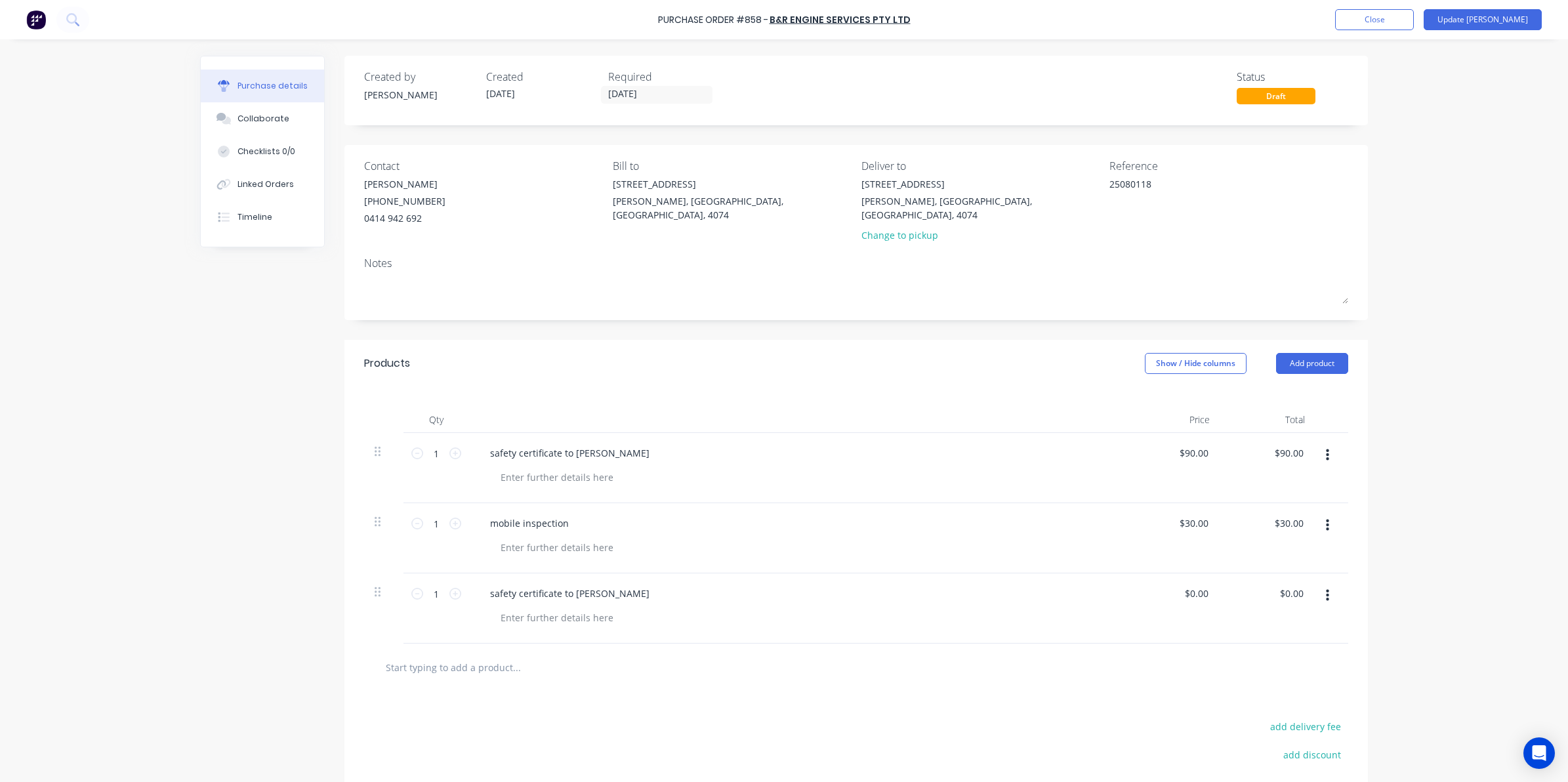
type textarea "x"
type input "mobile inspection"
type textarea "x"
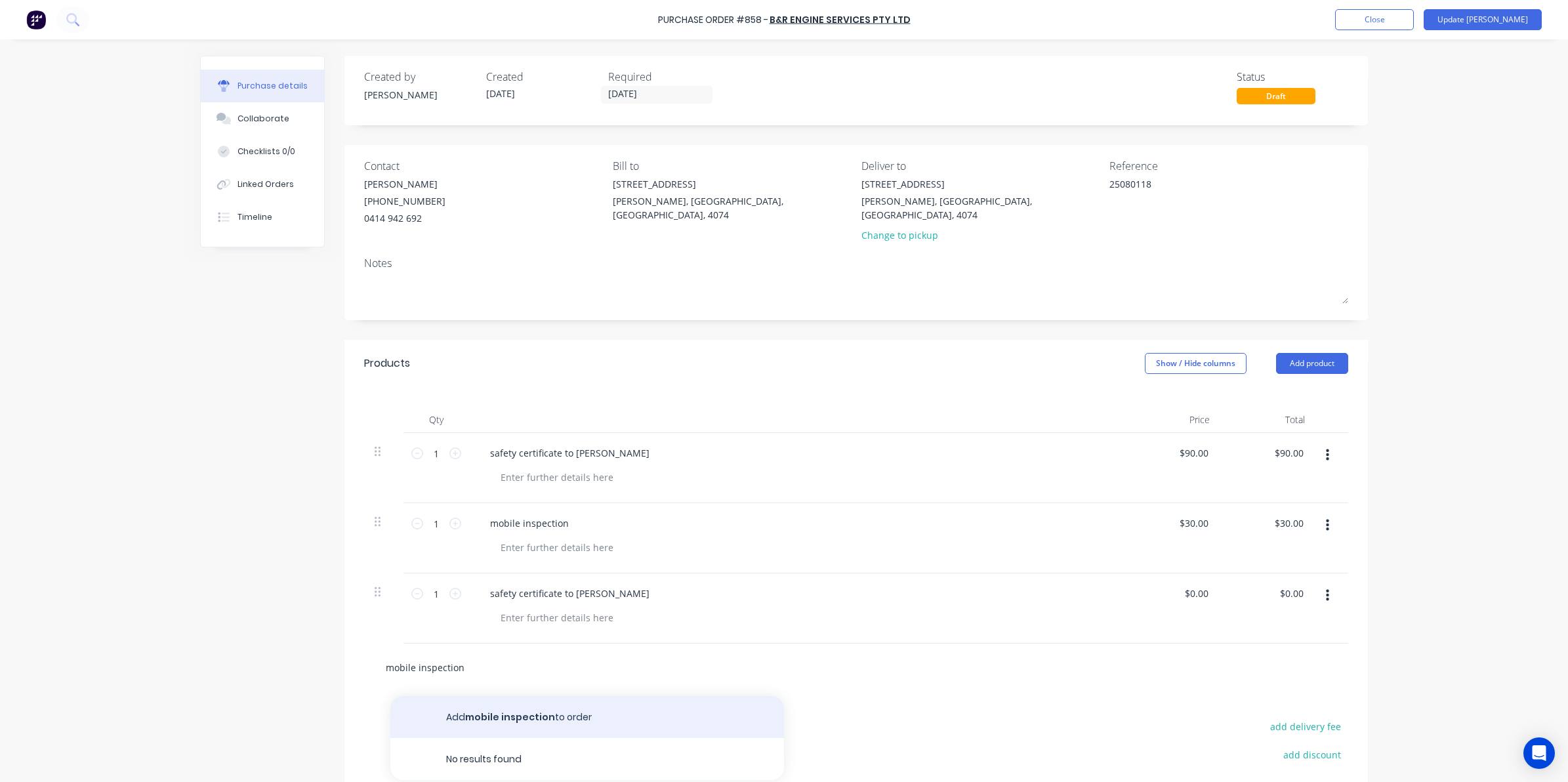
type input "mobile inspection"
click at [482, 696] on button "Add mobile inspection to order" at bounding box center [587, 717] width 393 height 42
type textarea "x"
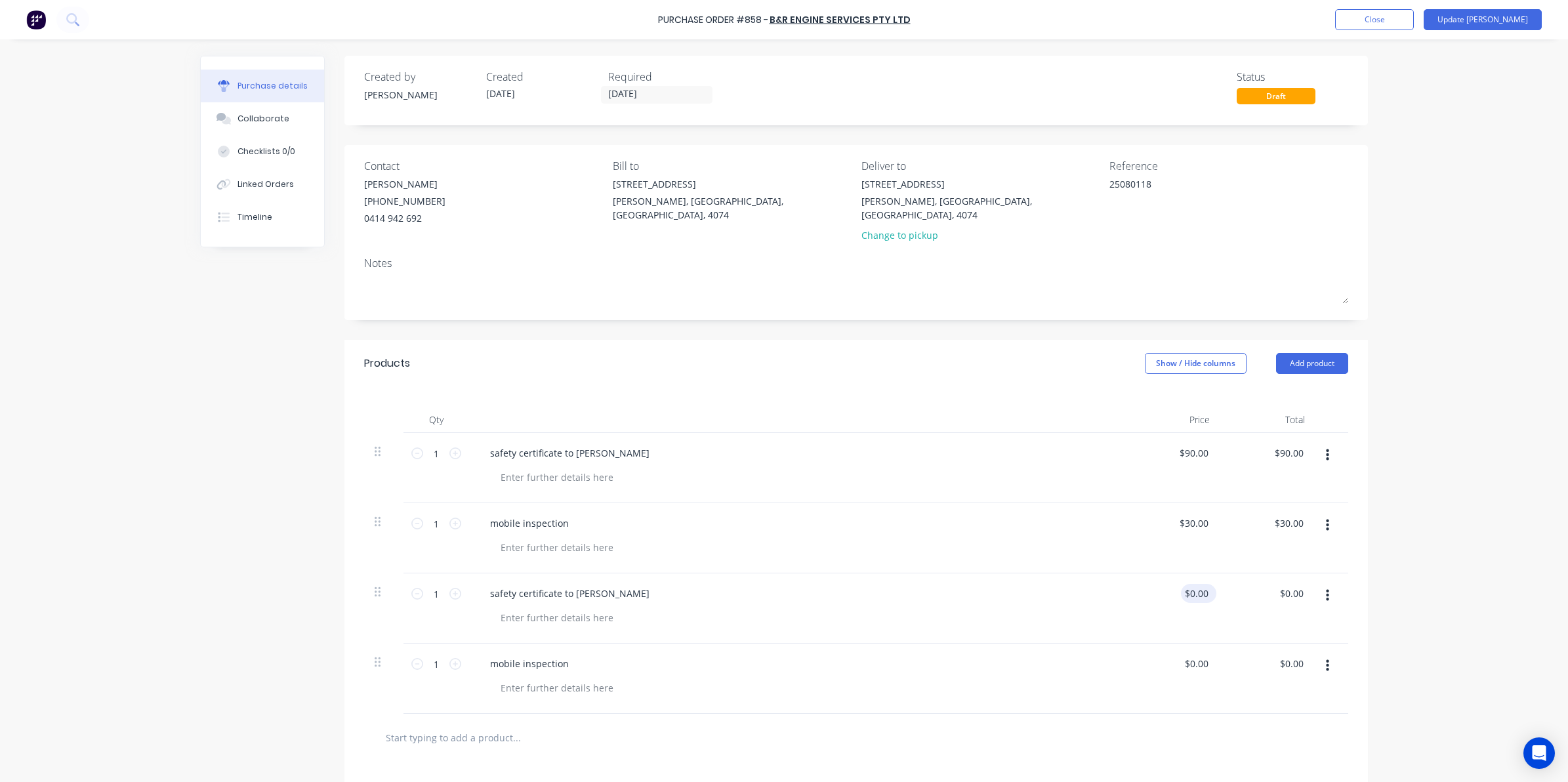
type textarea "x"
drag, startPoint x: 1202, startPoint y: 580, endPoint x: 1161, endPoint y: 577, distance: 41.1
click at [1161, 577] on div "0.00 0.00" at bounding box center [1172, 608] width 95 height 70
type input "90"
type textarea "x"
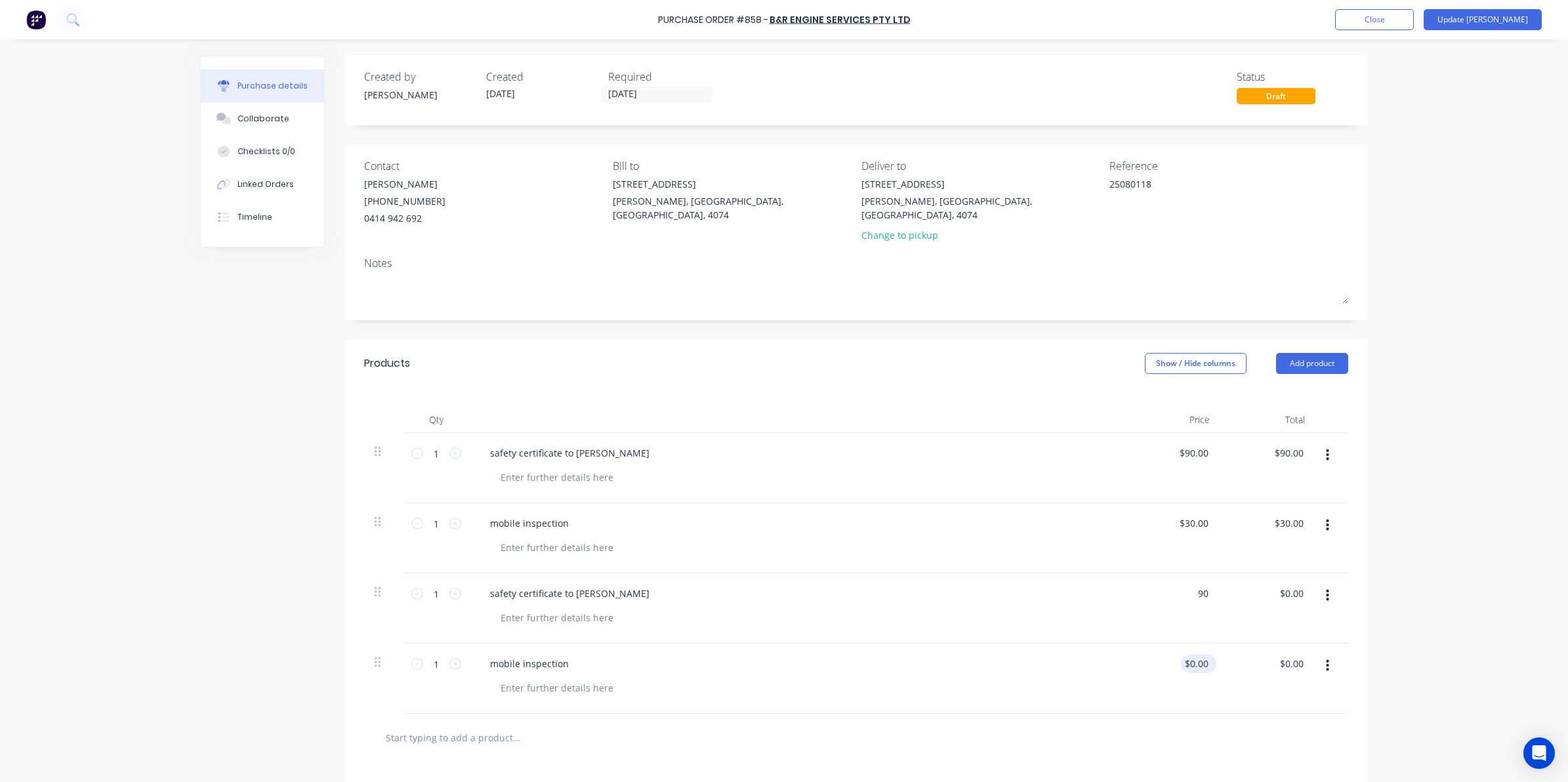
type input "$90.00"
drag, startPoint x: 1205, startPoint y: 656, endPoint x: 1198, endPoint y: 650, distance: 9.2
click at [1198, 654] on div "$0.00 $0.00" at bounding box center [1199, 663] width 35 height 19
type textarea "x"
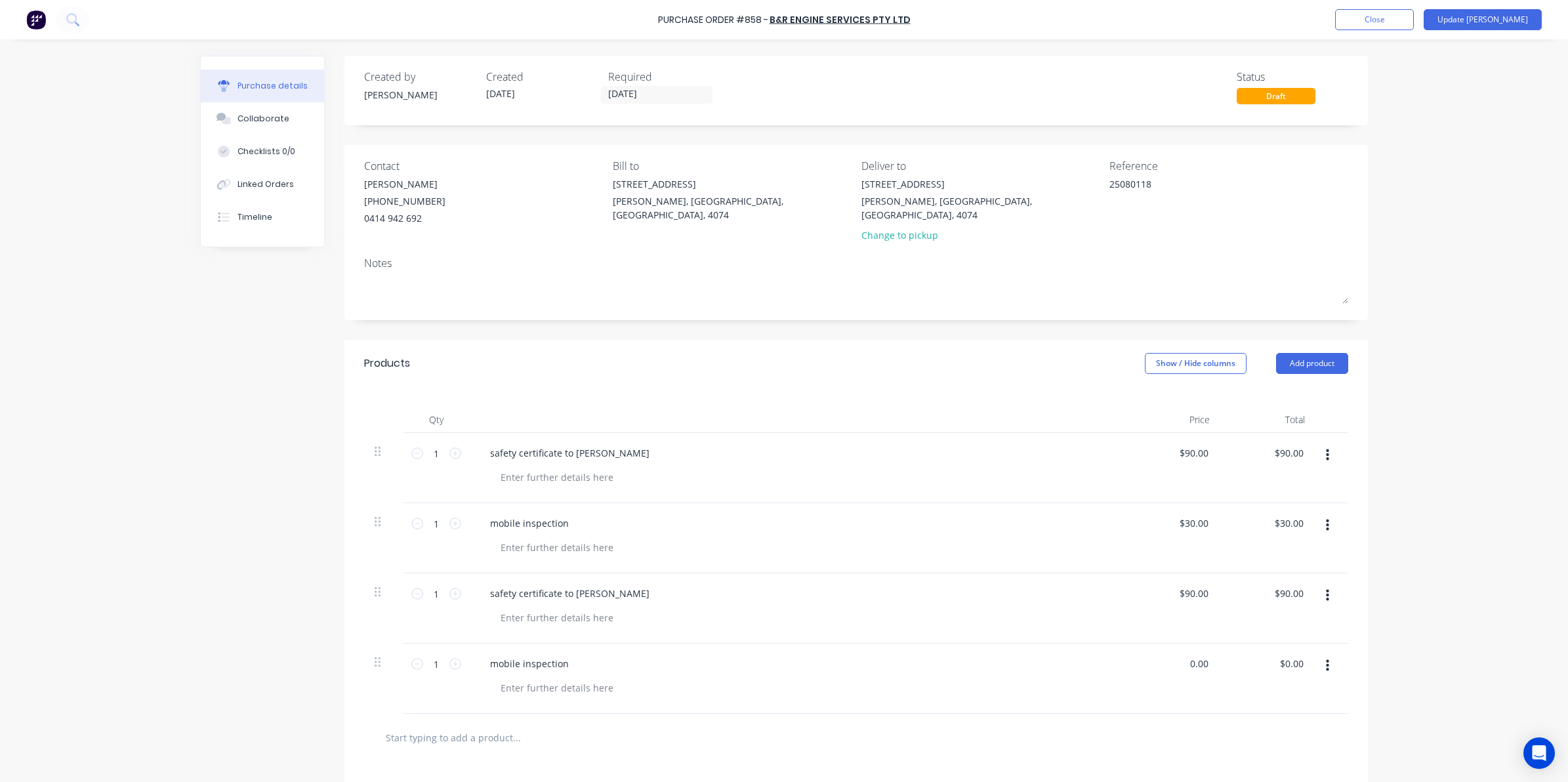
drag, startPoint x: 1200, startPoint y: 651, endPoint x: 1149, endPoint y: 651, distance: 51.0
click at [1149, 651] on div "0.00 0.00" at bounding box center [1172, 678] width 95 height 70
type input "30"
type textarea "x"
type input "$30.00"
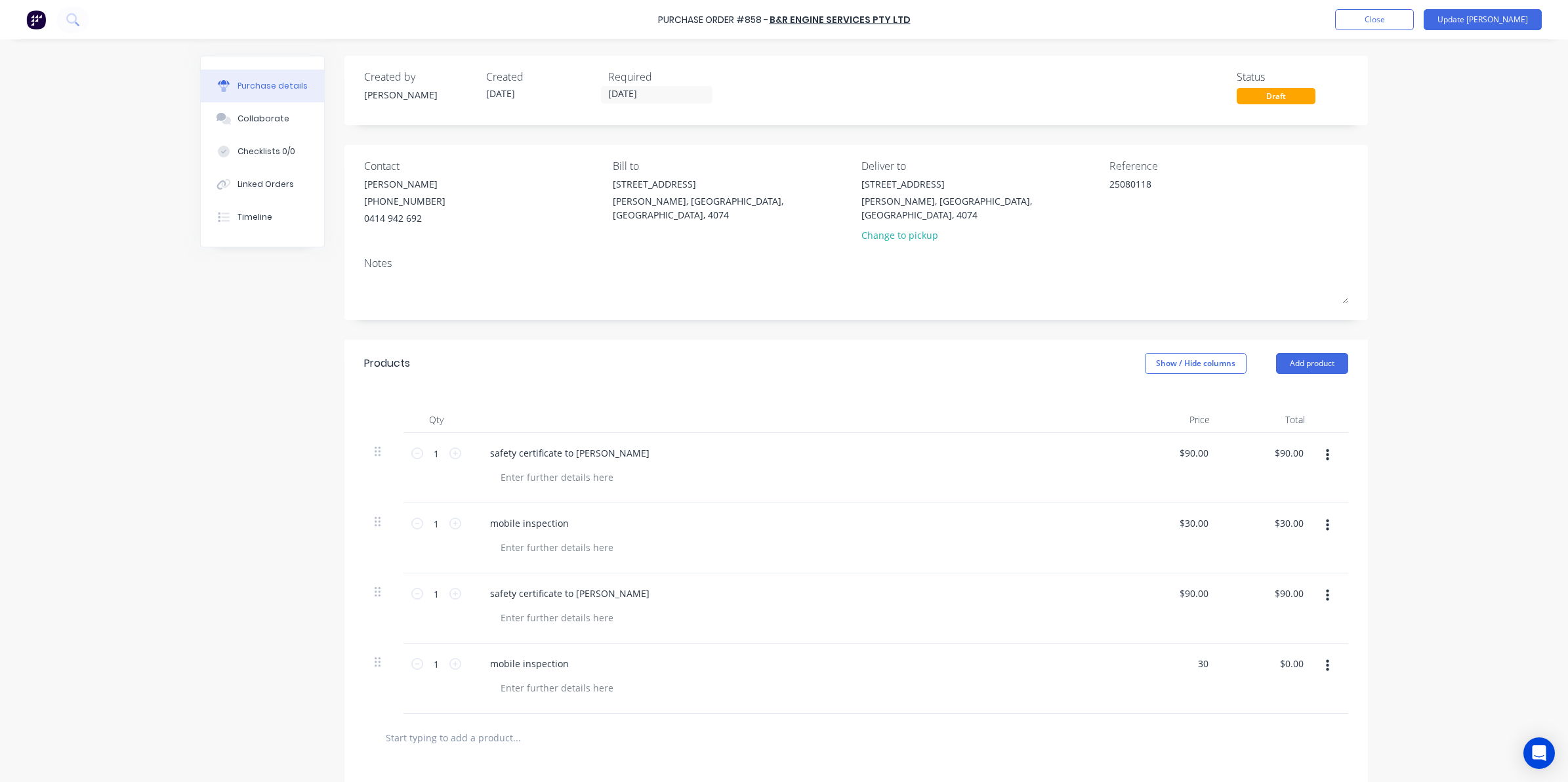
type input "$30.00"
drag, startPoint x: 1036, startPoint y: 700, endPoint x: 1118, endPoint y: 621, distance: 113.9
click at [1036, 713] on div at bounding box center [856, 737] width 984 height 48
drag, startPoint x: 1316, startPoint y: 440, endPoint x: 1319, endPoint y: 450, distance: 10.4
click at [1317, 443] on button "button" at bounding box center [1327, 455] width 31 height 24
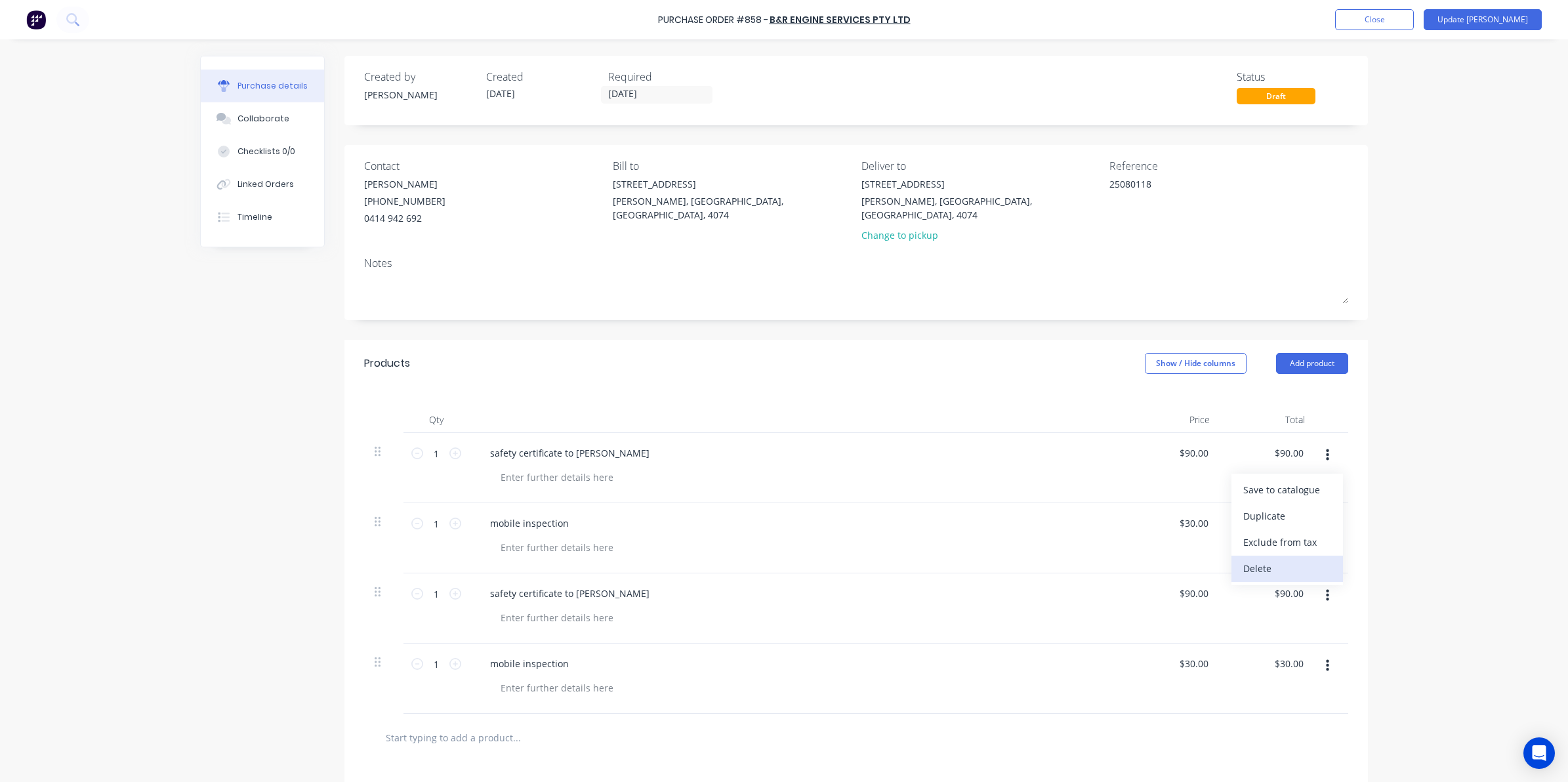
click at [1272, 556] on button "Delete" at bounding box center [1286, 569] width 112 height 26
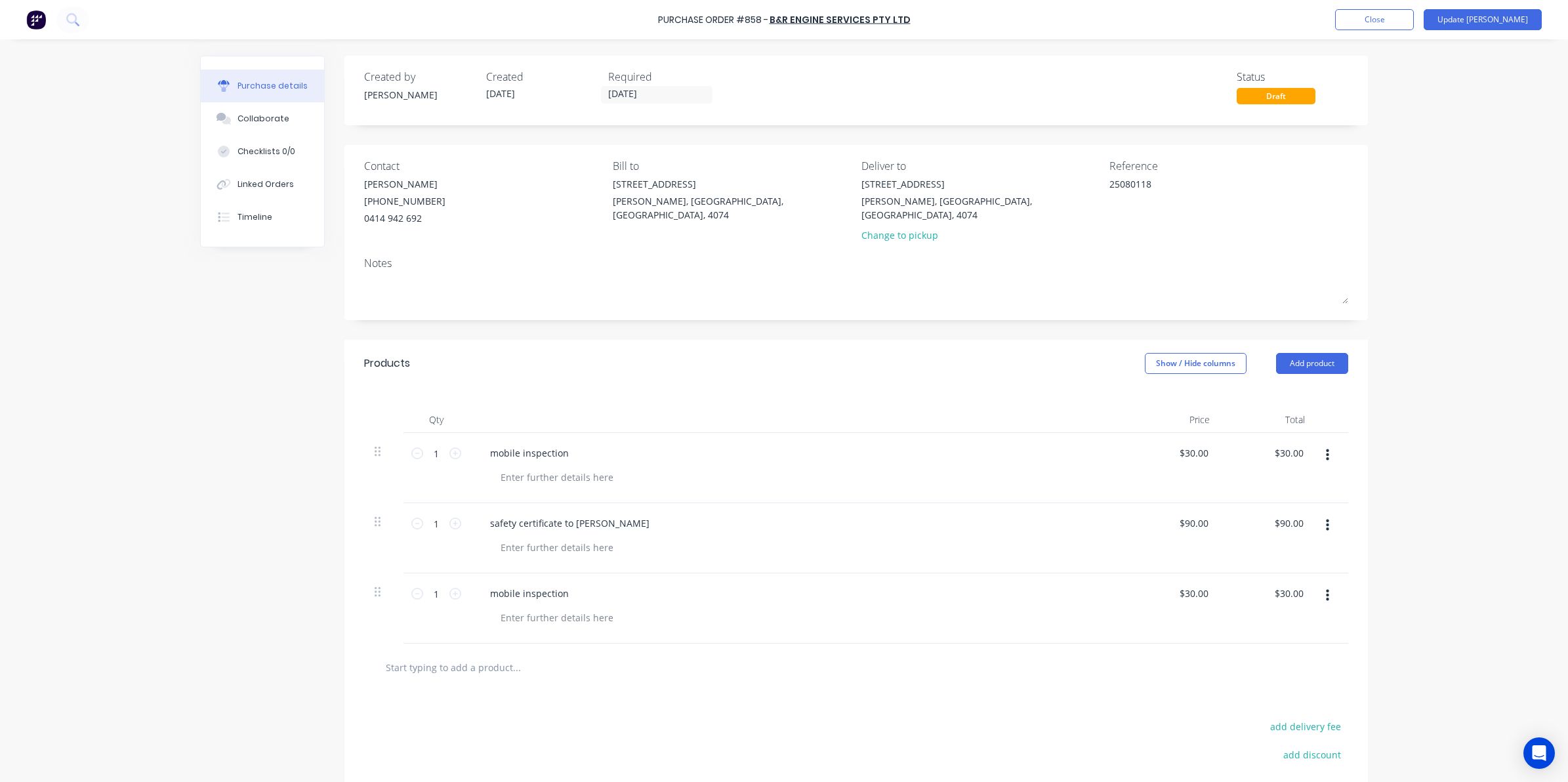
click at [1324, 443] on button "button" at bounding box center [1327, 455] width 31 height 24
click at [1255, 556] on button "Delete" at bounding box center [1286, 569] width 112 height 26
drag, startPoint x: 595, startPoint y: 712, endPoint x: 607, endPoint y: 699, distance: 17.7
click at [596, 712] on div "add delivery fee add discount Sub total $120.00 Tax $12.00 Total $132.00" at bounding box center [855, 729] width 1023 height 216
click at [1517, 20] on button "Update [PERSON_NAME]" at bounding box center [1482, 19] width 118 height 21
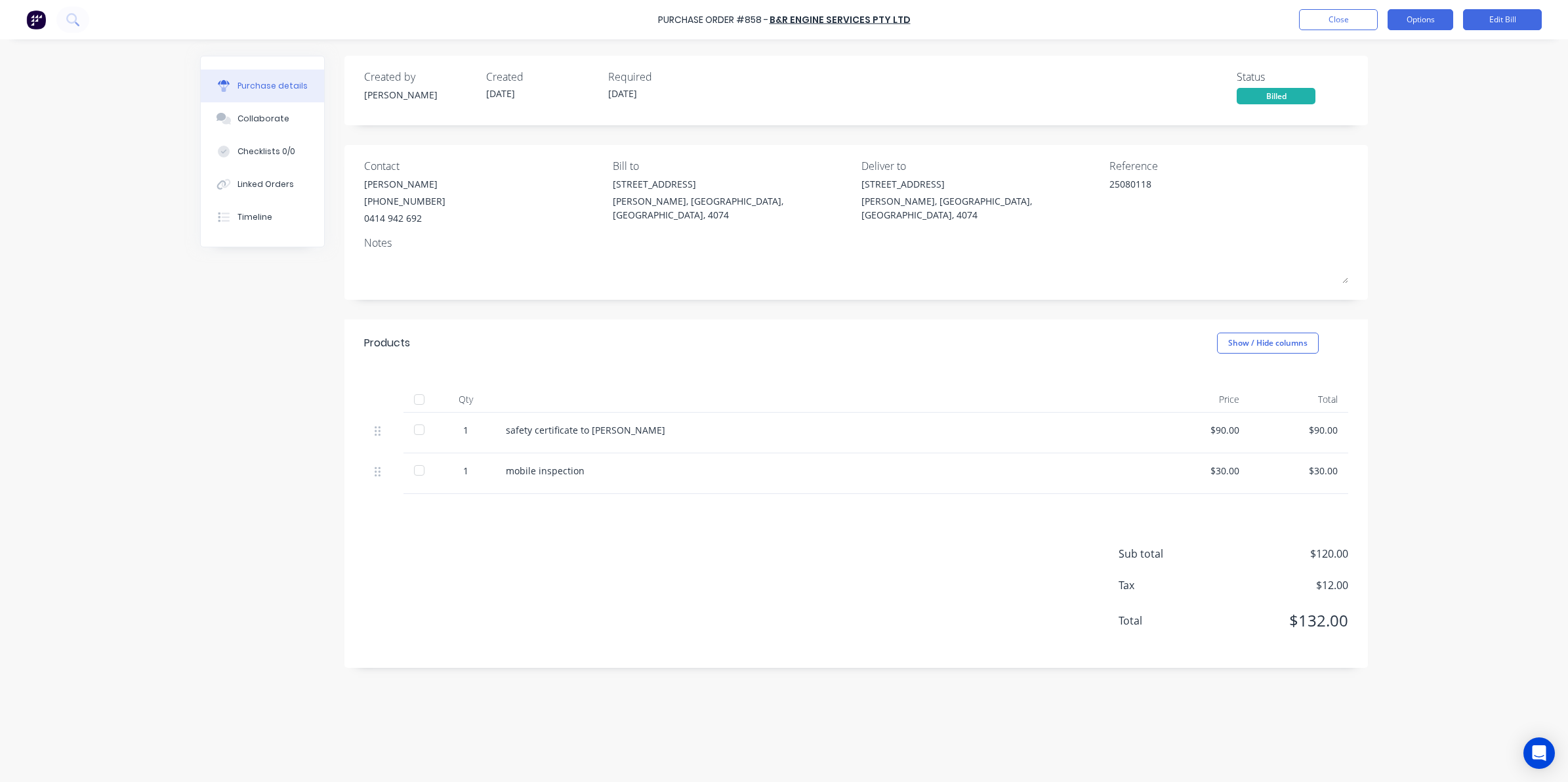
click at [1419, 23] on button "Options" at bounding box center [1419, 19] width 65 height 21
click at [1500, 272] on div "Purchase Order #858 - B&R Engine Services Pty Ltd Close Options Edit Bill Purch…" at bounding box center [784, 391] width 1568 height 782
click at [415, 436] on div at bounding box center [419, 429] width 26 height 26
click at [421, 466] on div at bounding box center [419, 470] width 26 height 26
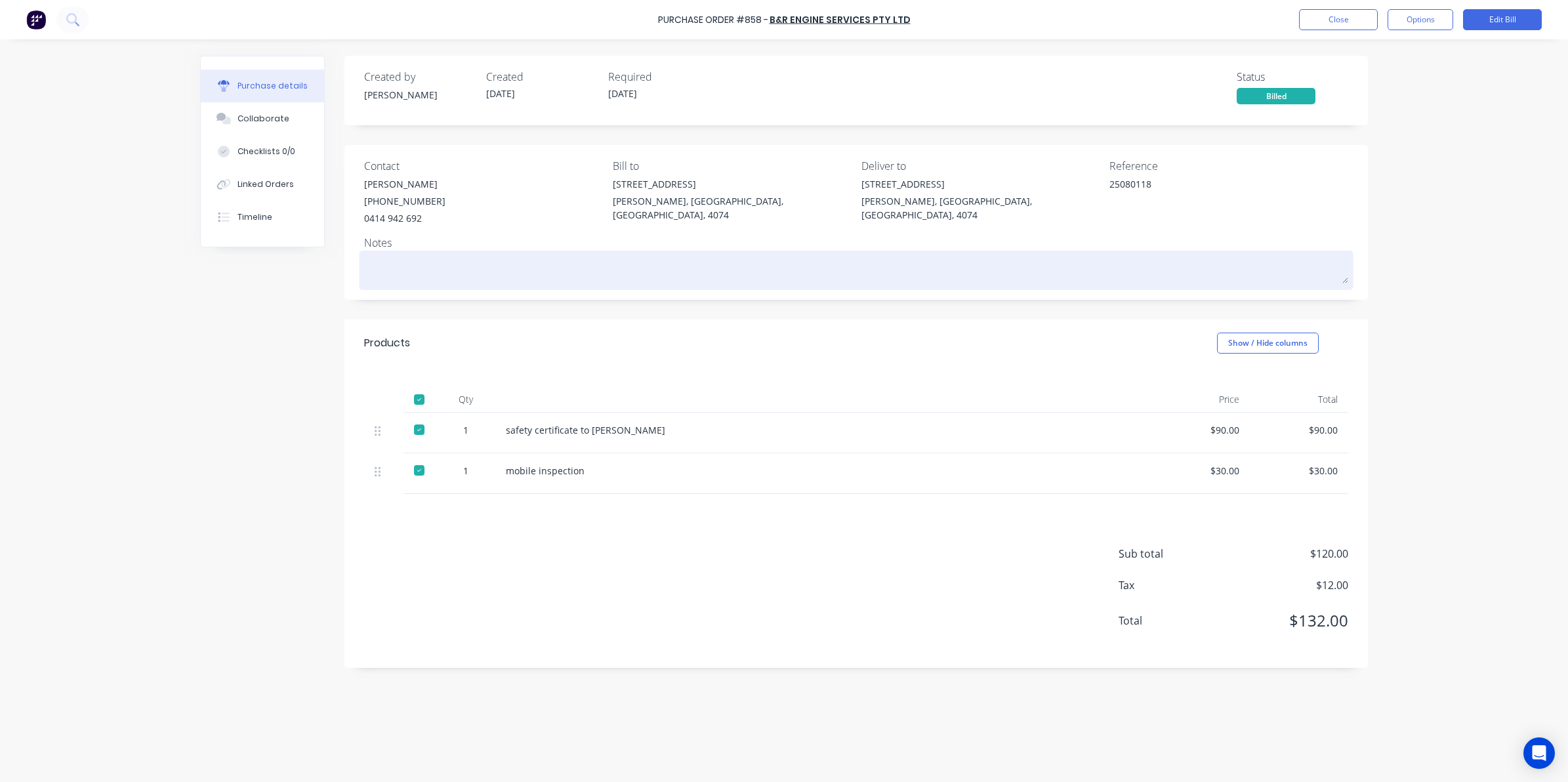
type textarea "x"
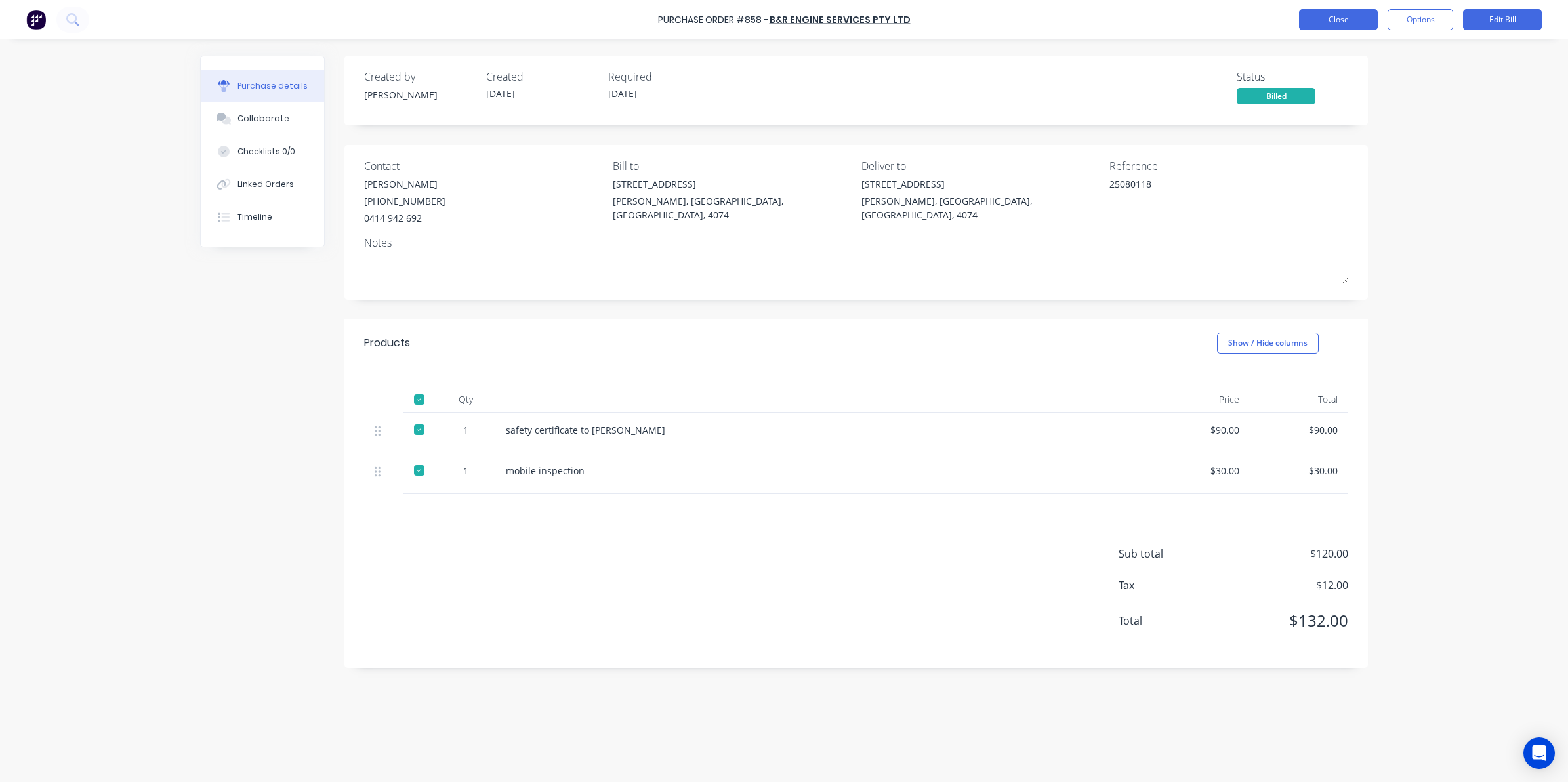
click at [1329, 12] on button "Close" at bounding box center [1338, 19] width 79 height 21
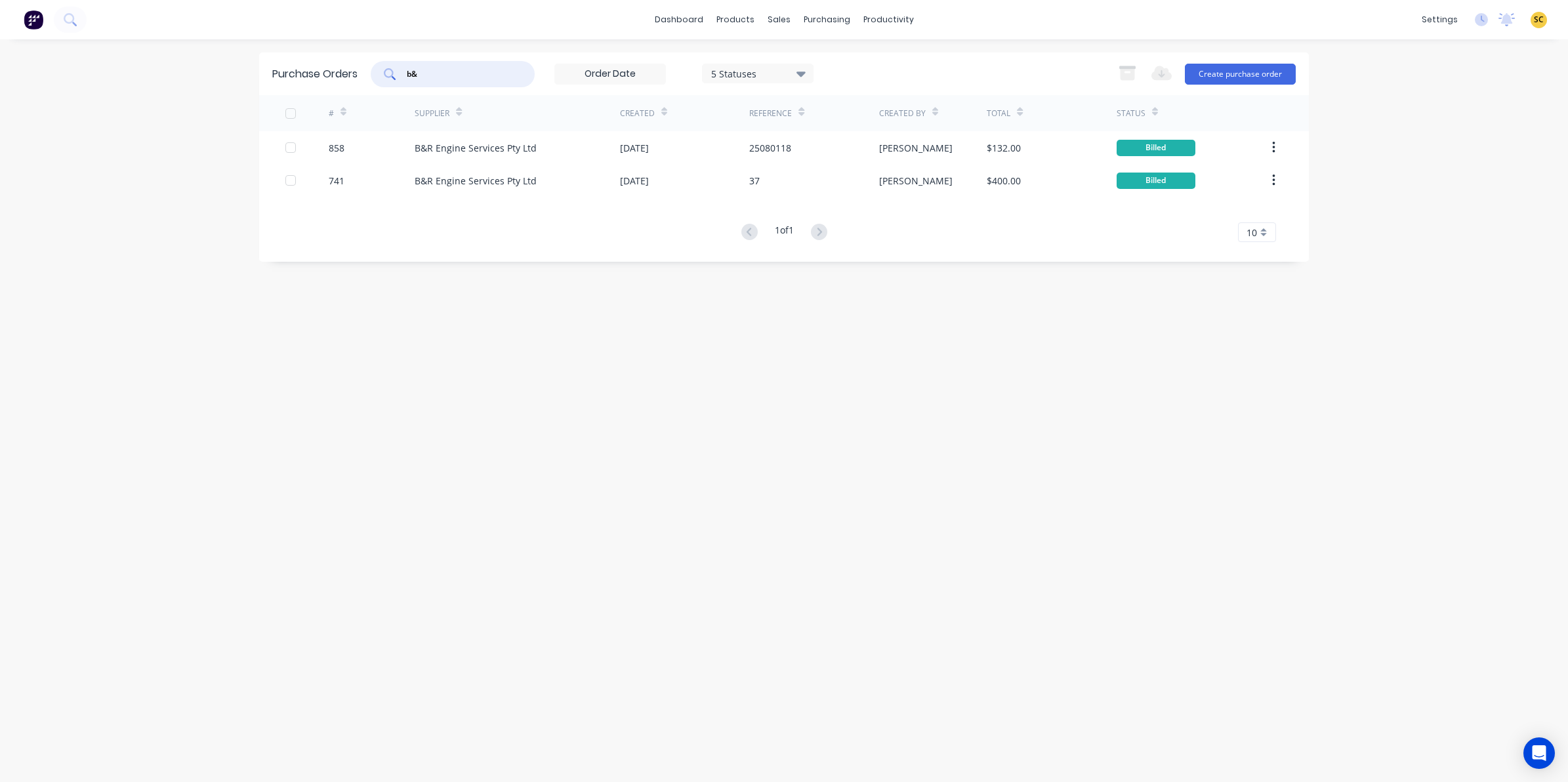
drag, startPoint x: 422, startPoint y: 77, endPoint x: 352, endPoint y: 74, distance: 70.1
click at [352, 74] on div "Purchase Orders b& 5 Statuses 5 Statuses Export to Excel (XLSX) Create purchase…" at bounding box center [784, 73] width 1049 height 42
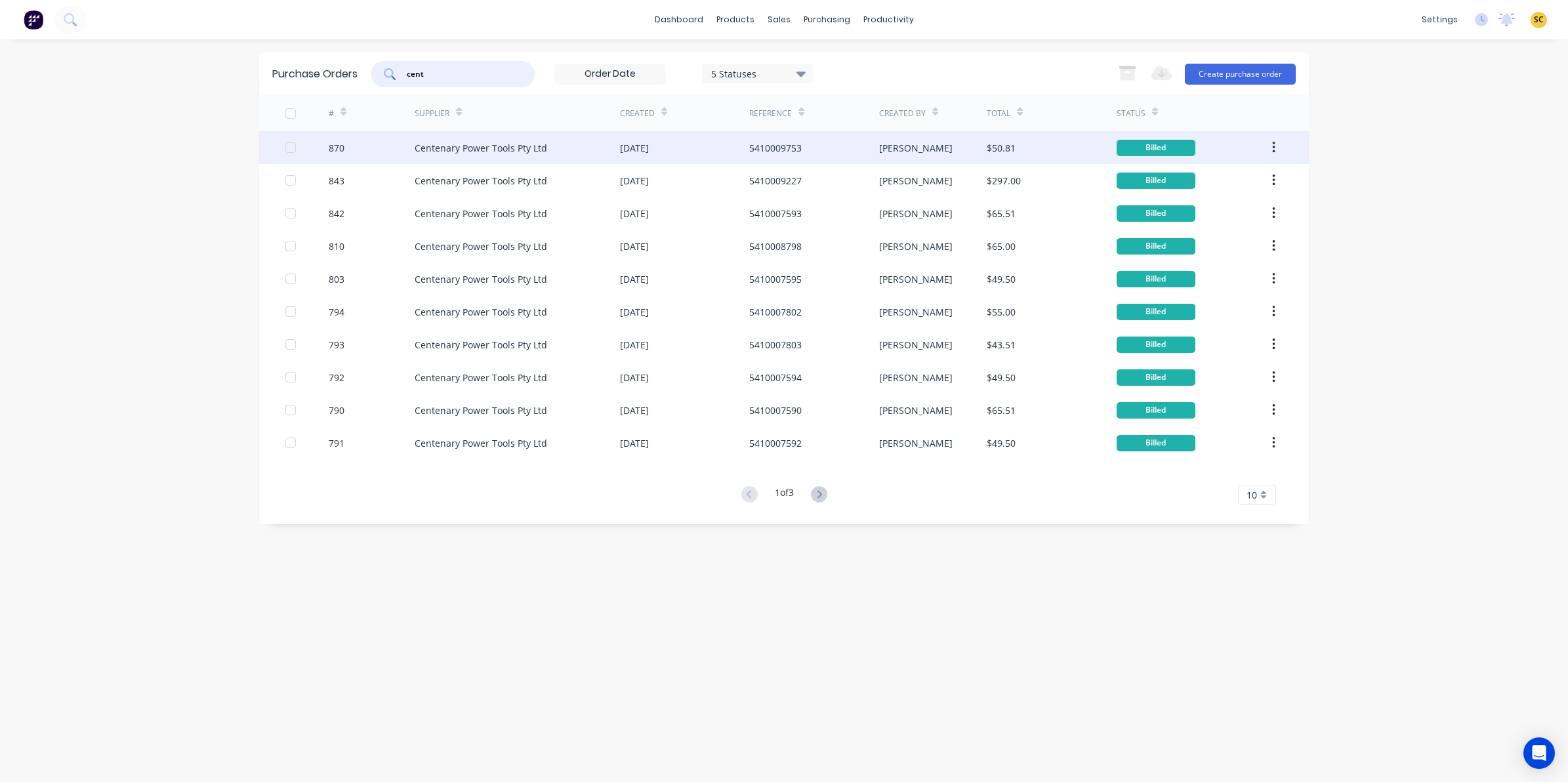
type input "cent"
click at [715, 144] on div "[DATE]" at bounding box center [684, 147] width 129 height 33
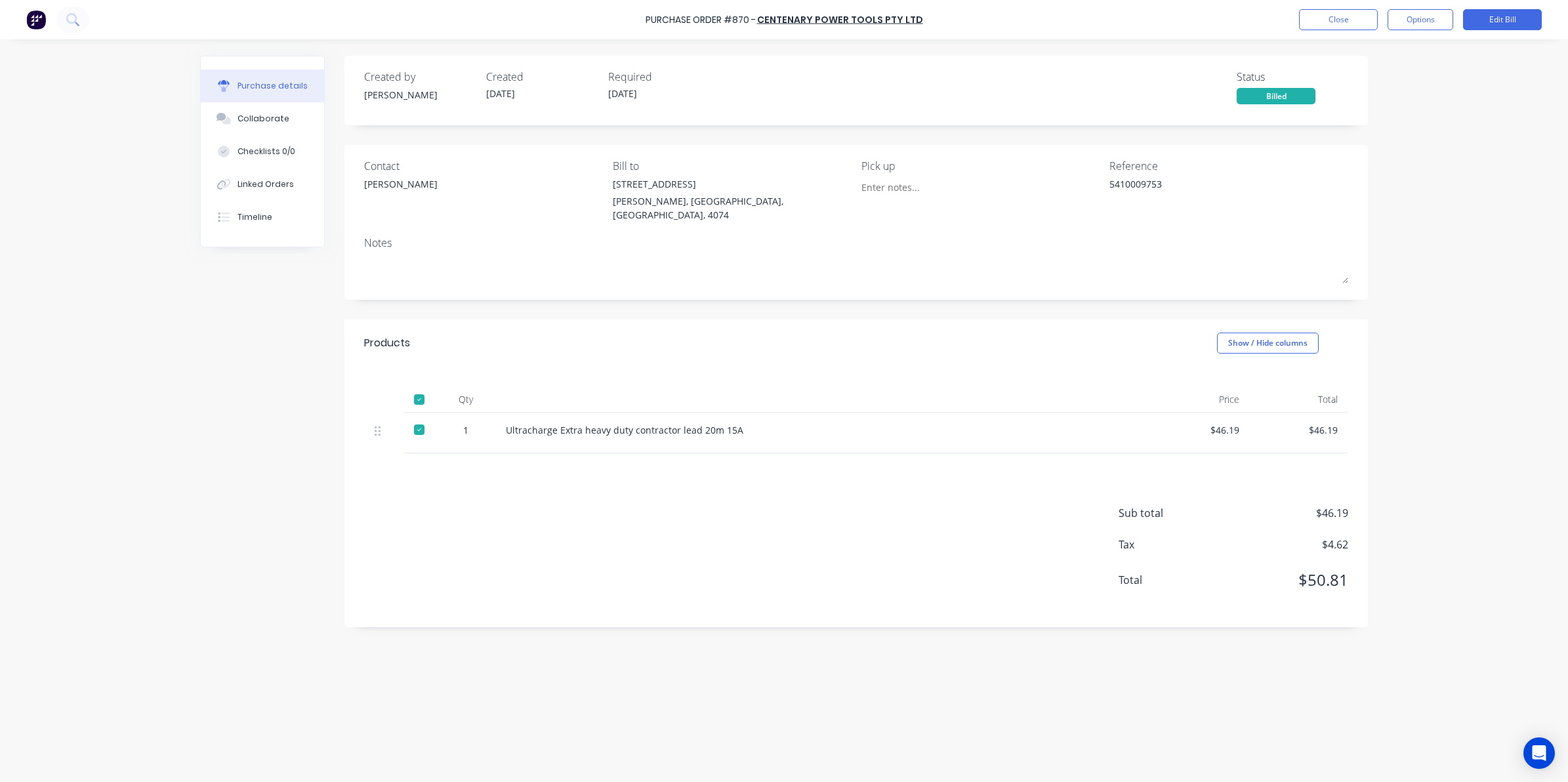
click at [740, 423] on div "Ultracharge Extra heavy duty contractor lead 20m 15A" at bounding box center [823, 430] width 635 height 14
drag, startPoint x: 735, startPoint y: 419, endPoint x: 476, endPoint y: 413, distance: 259.1
click at [476, 413] on div "1 Ultracharge Extra heavy duty contractor lead 20m 15A $46.19 $46.19" at bounding box center [856, 433] width 984 height 41
copy div "Ultracharge Extra heavy duty contractor lead 20m 15A"
click at [1523, 21] on button "Edit Bill" at bounding box center [1502, 19] width 79 height 21
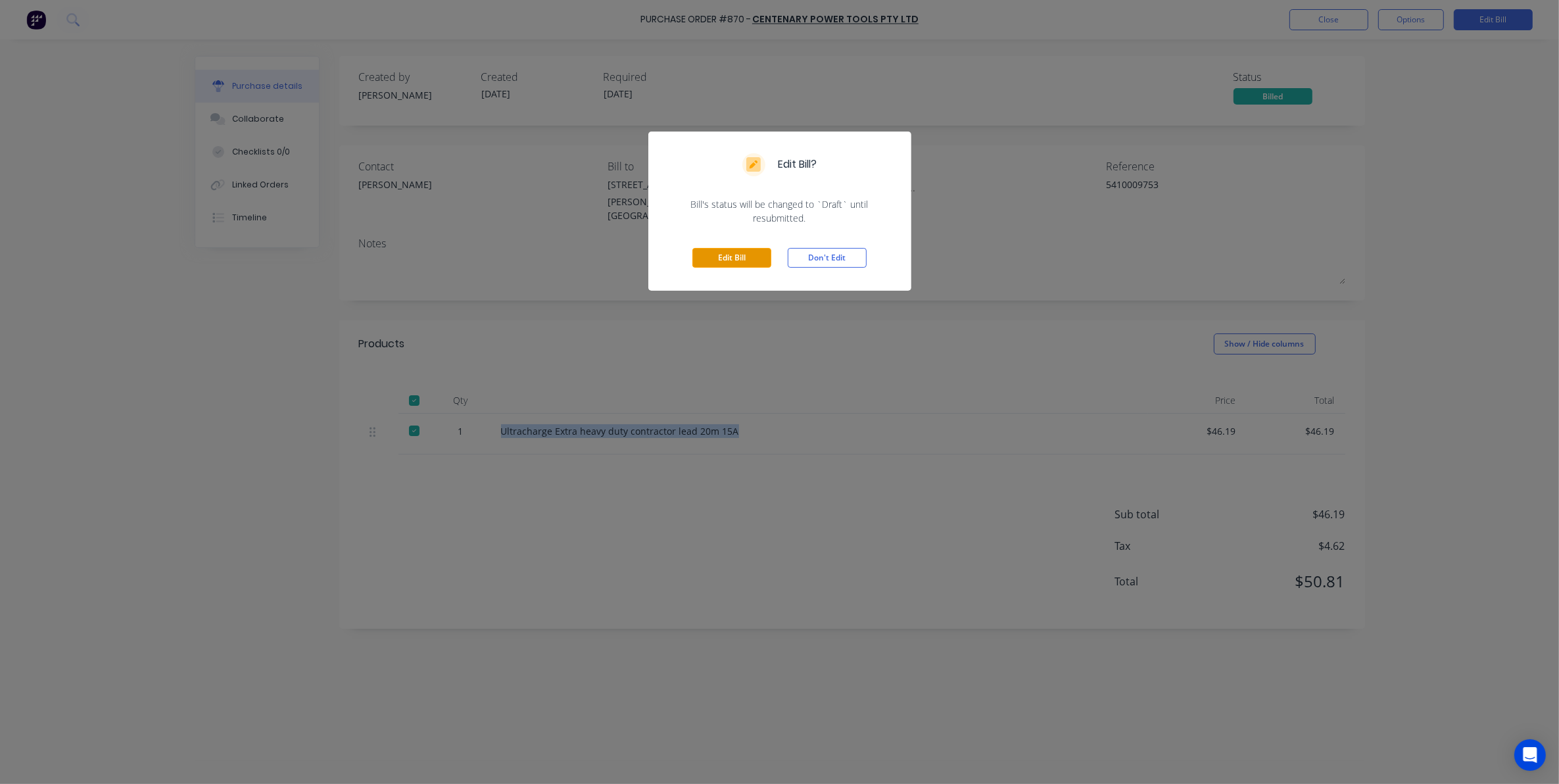
click at [698, 255] on button "Edit Bill" at bounding box center [732, 258] width 79 height 20
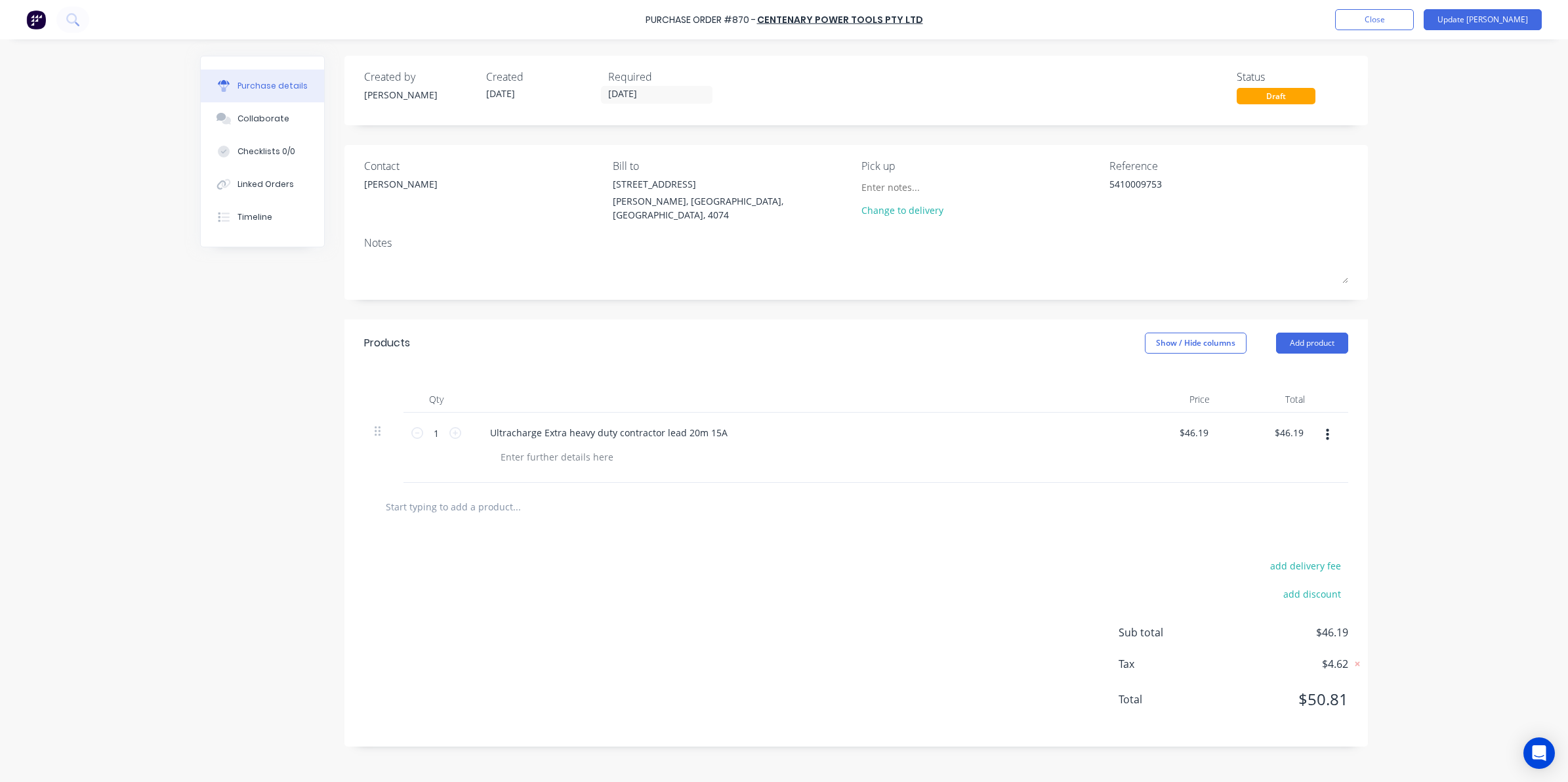
click at [492, 510] on input "text" at bounding box center [516, 506] width 262 height 26
paste input "Ultracharge Extra heavy duty contractor lead 20m 15A"
type textarea "x"
type input "Ultracharge Extra heavy duty contractor lead 20m 15A"
type textarea "x"
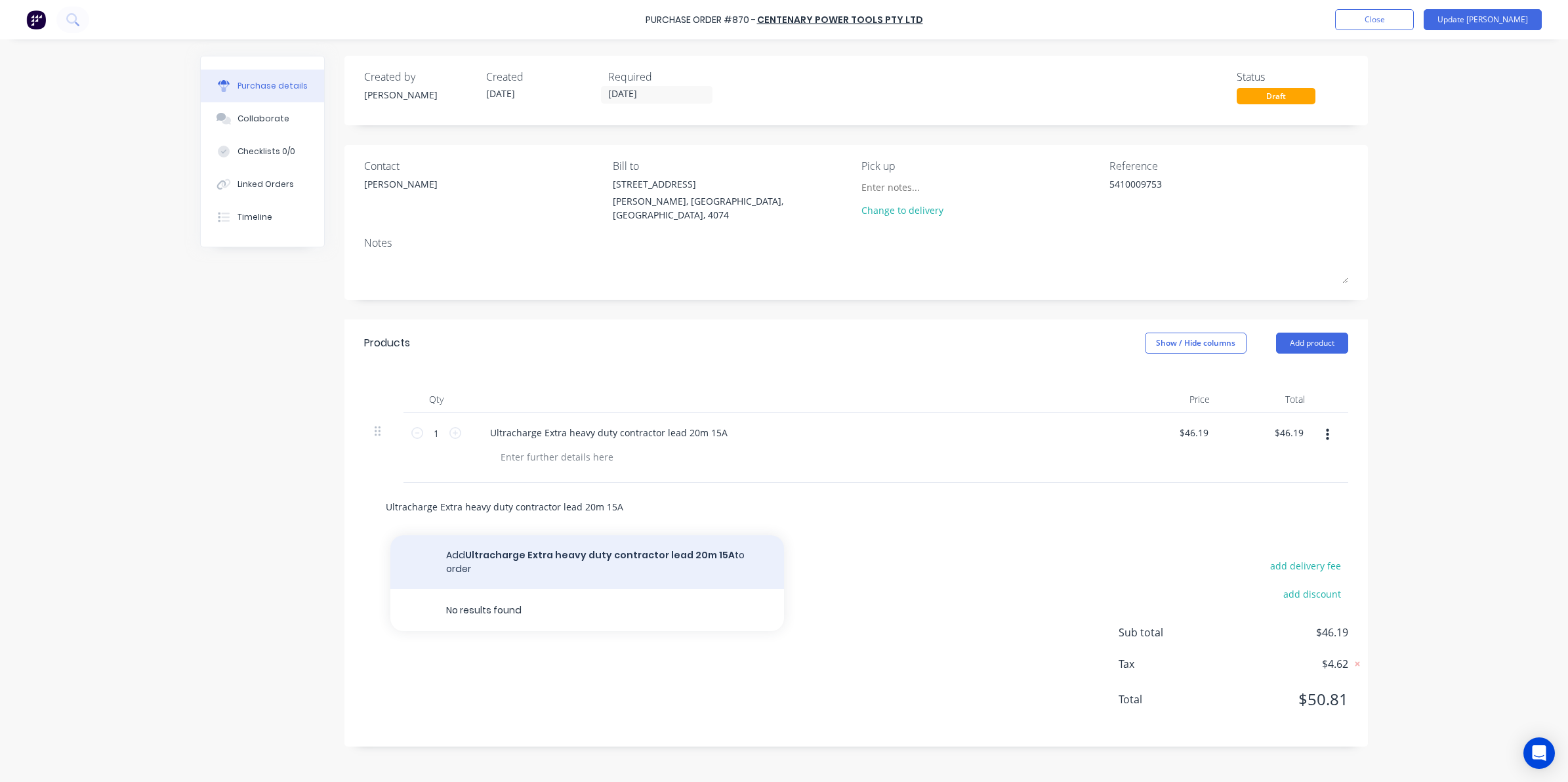
type input "Ultracharge Extra heavy duty contractor lead 20m 15A"
click at [493, 550] on button "Add Ultracharge Extra heavy duty contractor lead 20m 15A to order" at bounding box center [587, 562] width 393 height 54
type textarea "x"
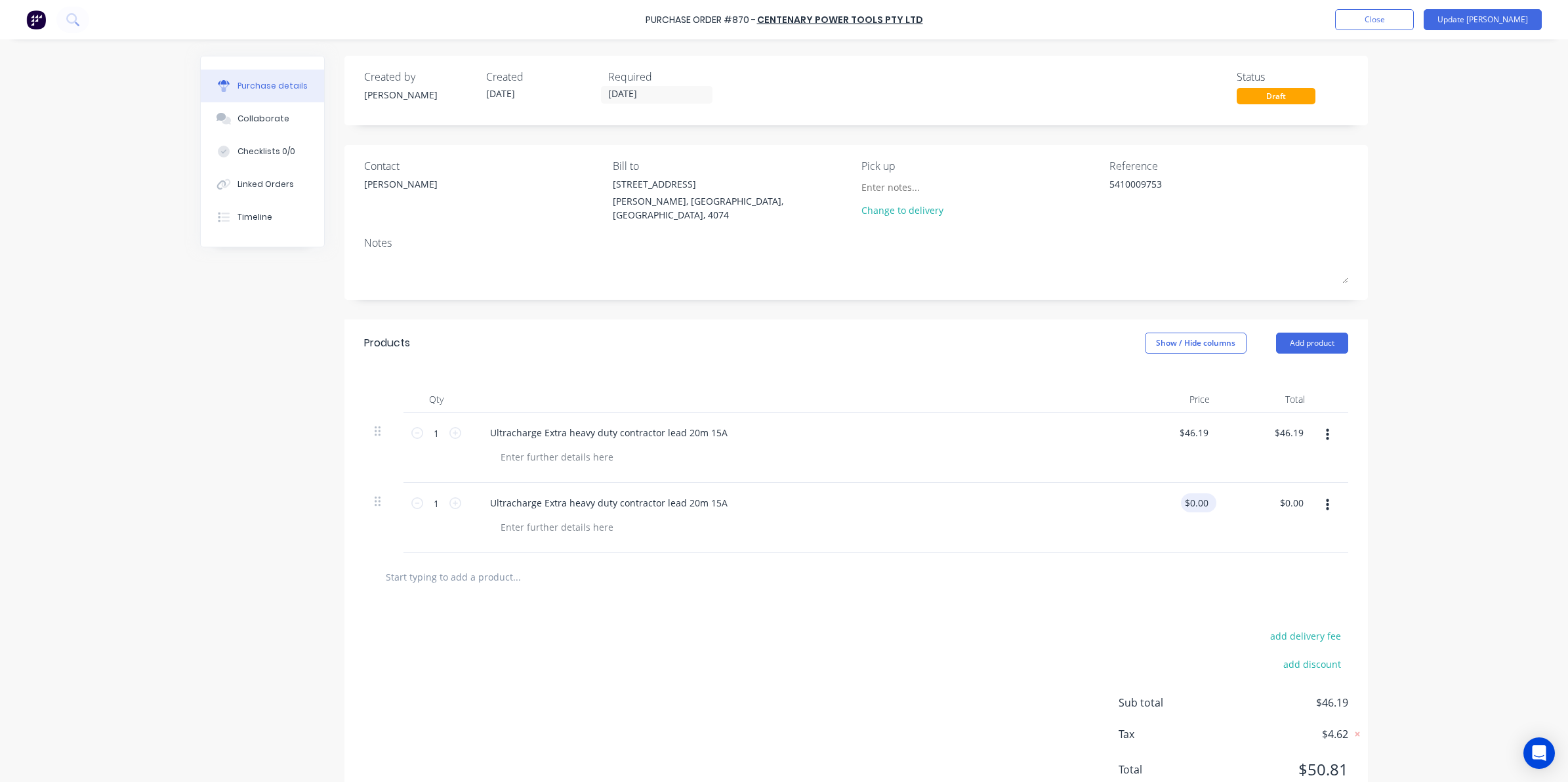
type textarea "x"
drag, startPoint x: 1181, startPoint y: 499, endPoint x: 1297, endPoint y: 486, distance: 116.7
click at [1297, 486] on div "1 1 Ultracharge Extra heavy duty contractor lead 20m 15A 0.00 0.00 $0.00 $0.00" at bounding box center [856, 517] width 984 height 70
type input "46.19"
type textarea "x"
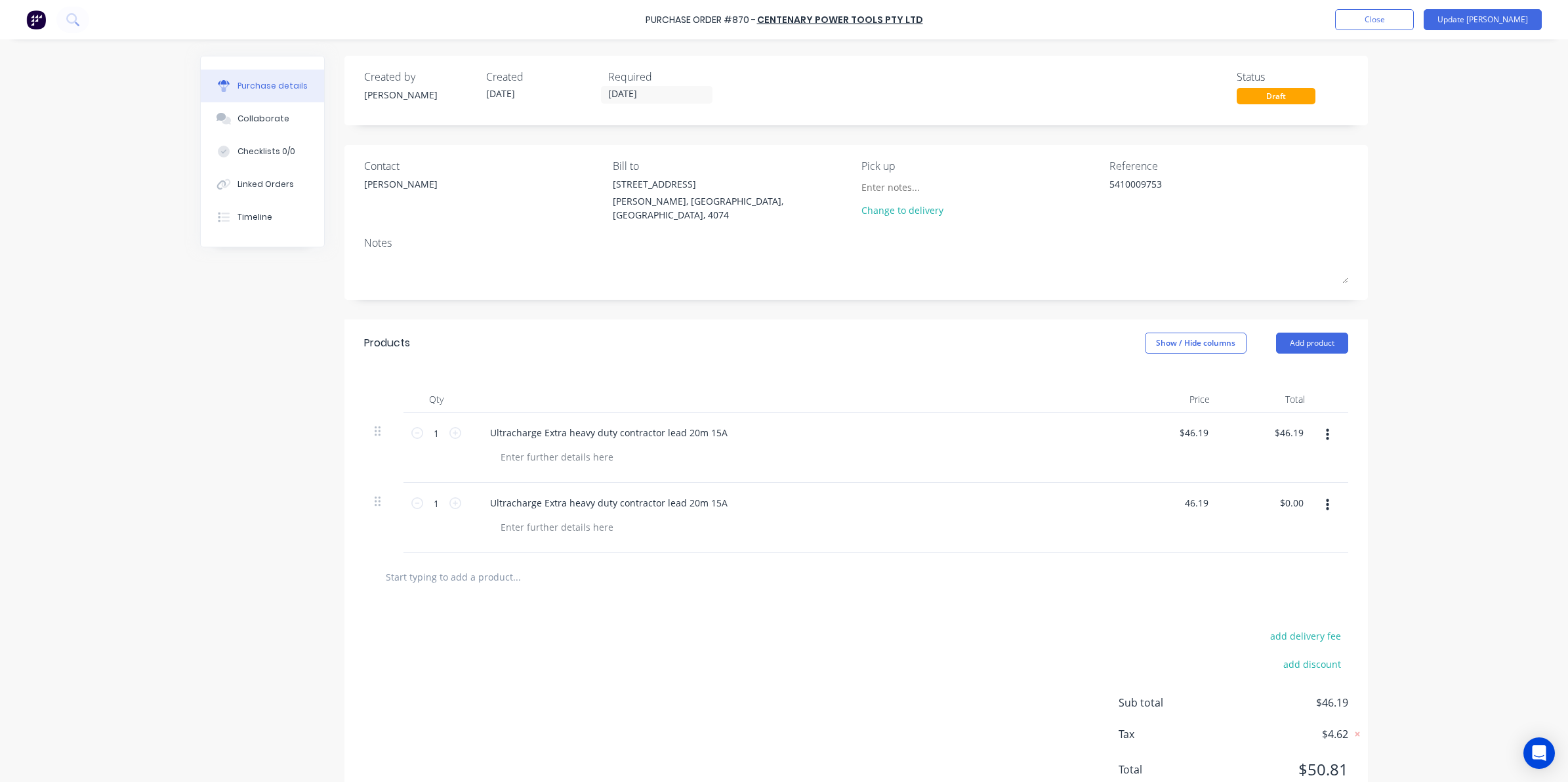
type input "$46.19"
click at [968, 650] on div "add delivery fee add discount Sub total $92.38 Tax $9.24 Total $101.62" at bounding box center [855, 709] width 1023 height 216
click at [1319, 433] on button "button" at bounding box center [1327, 435] width 31 height 24
click at [1275, 543] on button "Delete" at bounding box center [1286, 548] width 112 height 26
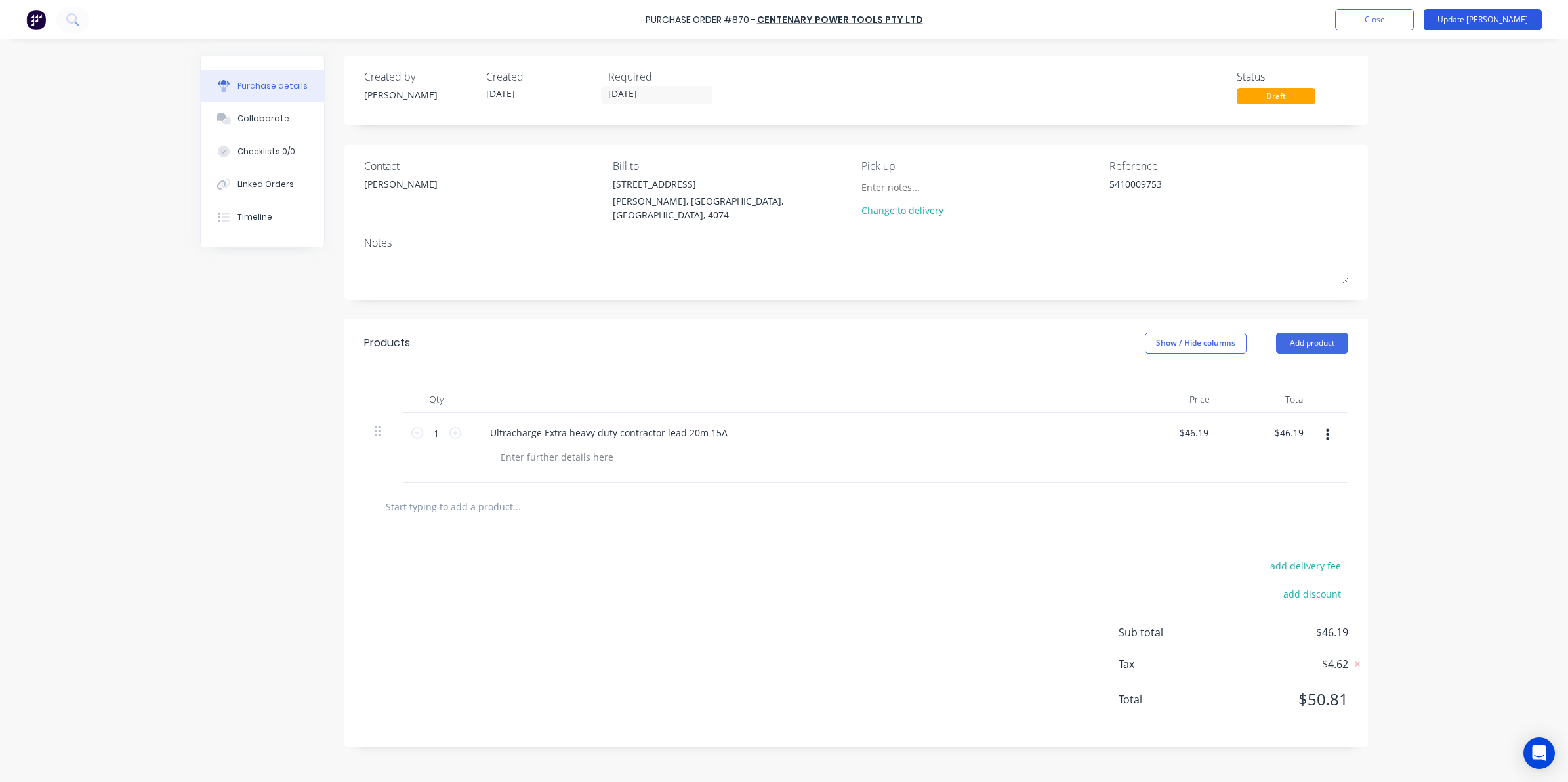
click at [1527, 15] on button "Update [PERSON_NAME]" at bounding box center [1482, 19] width 118 height 21
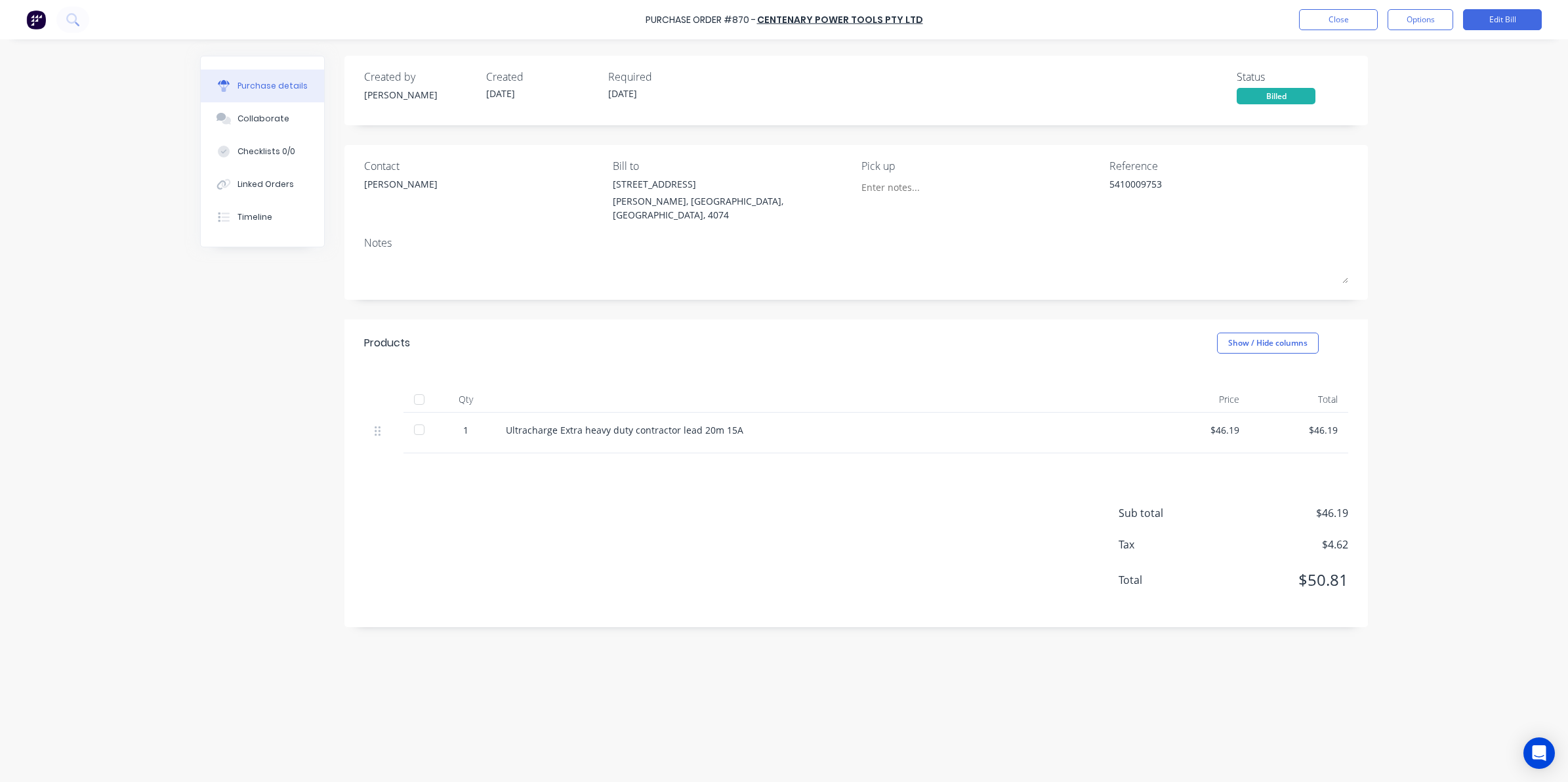
click at [422, 416] on div at bounding box center [419, 429] width 26 height 26
type textarea "x"
click at [463, 597] on div "Sub total $46.19 Tax $4.62 Total $50.81" at bounding box center [855, 540] width 1023 height 174
click at [1353, 27] on button "Close" at bounding box center [1338, 19] width 79 height 21
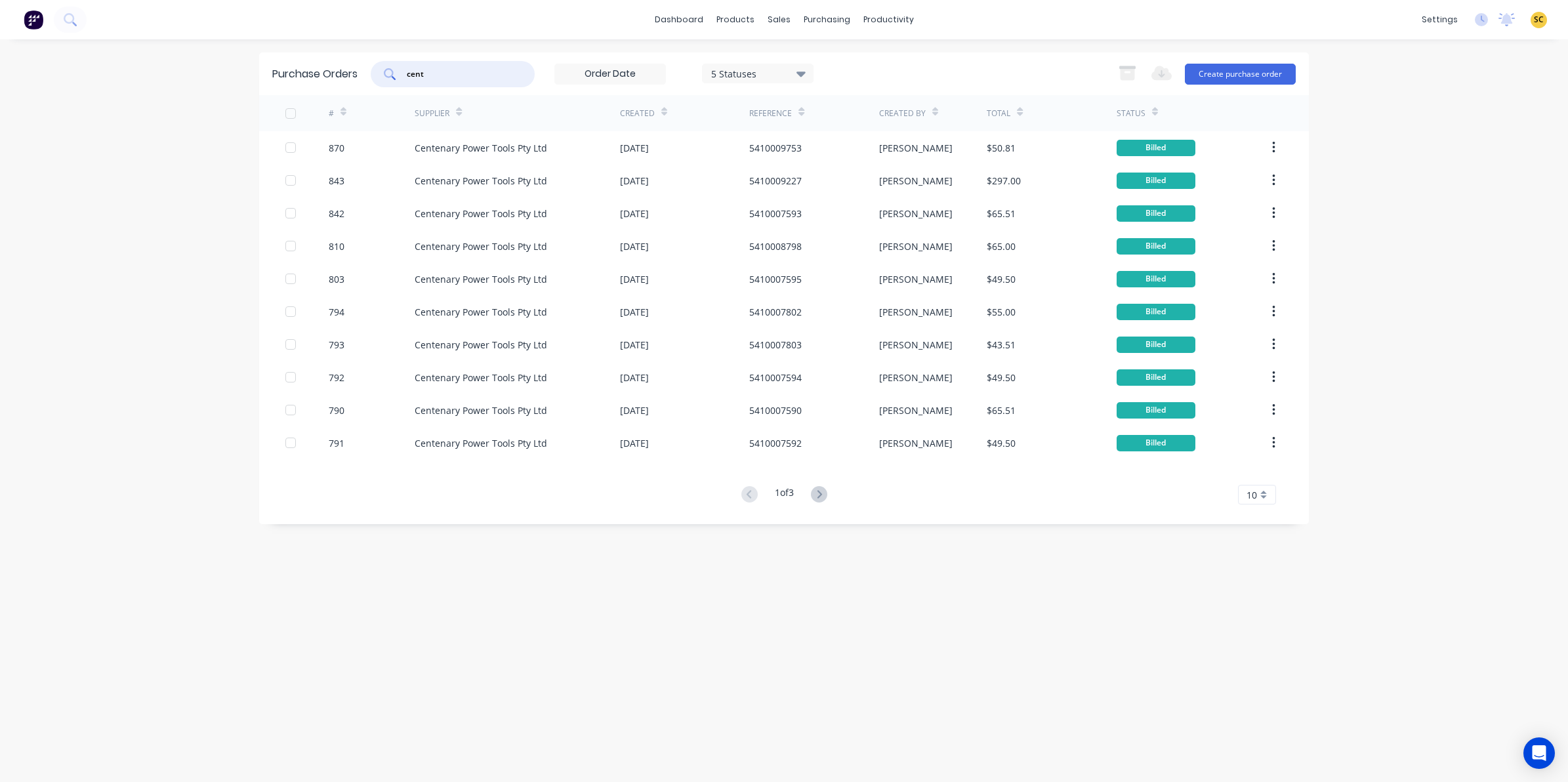
drag, startPoint x: 428, startPoint y: 76, endPoint x: 307, endPoint y: 83, distance: 121.2
click at [308, 83] on div "Purchase Orders cent 5 Statuses 5 Statuses Export to Excel (XLSX) Create purcha…" at bounding box center [784, 73] width 1049 height 42
type input "maxiparts"
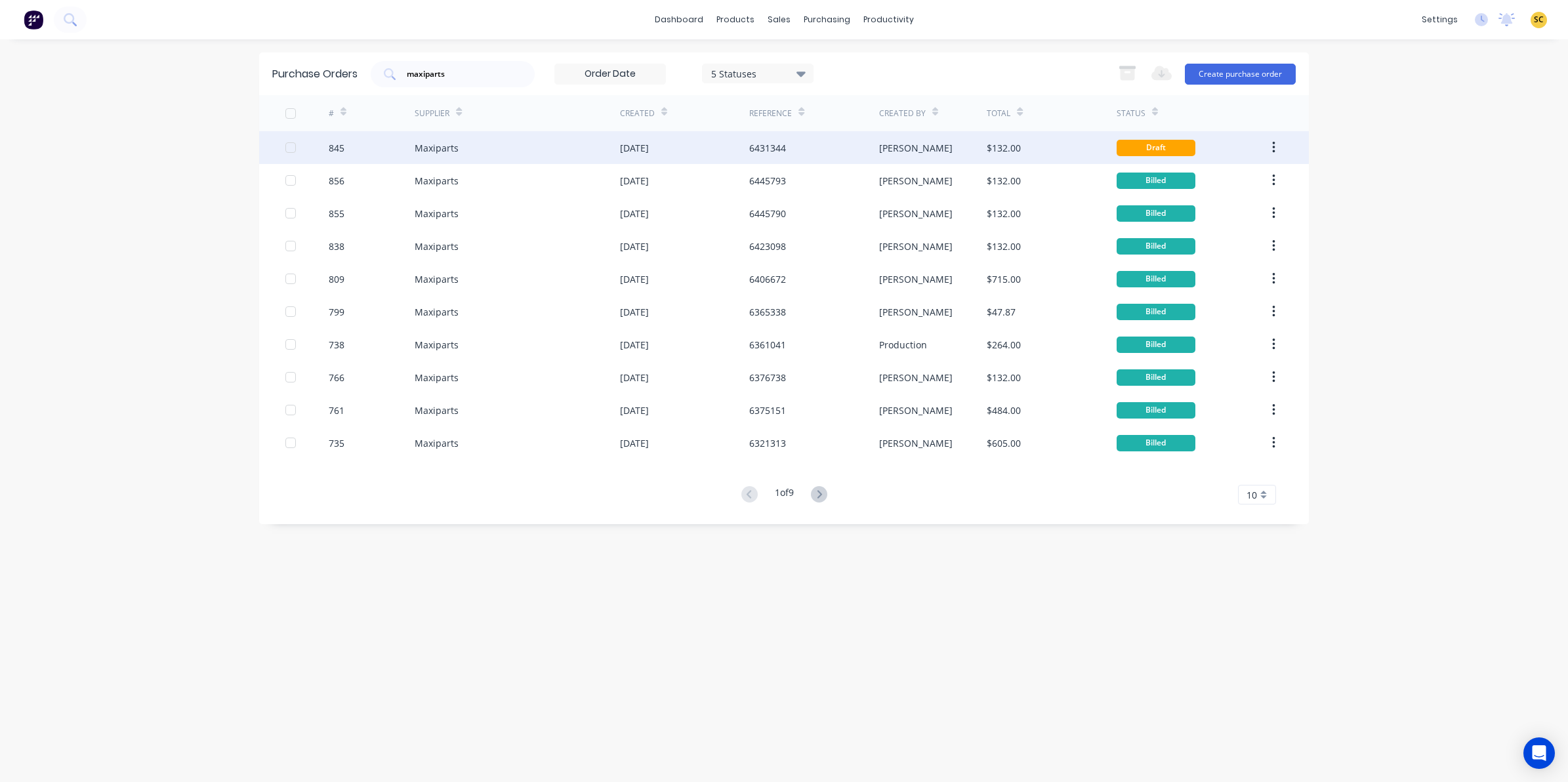
click at [548, 155] on div "Maxiparts" at bounding box center [517, 147] width 206 height 33
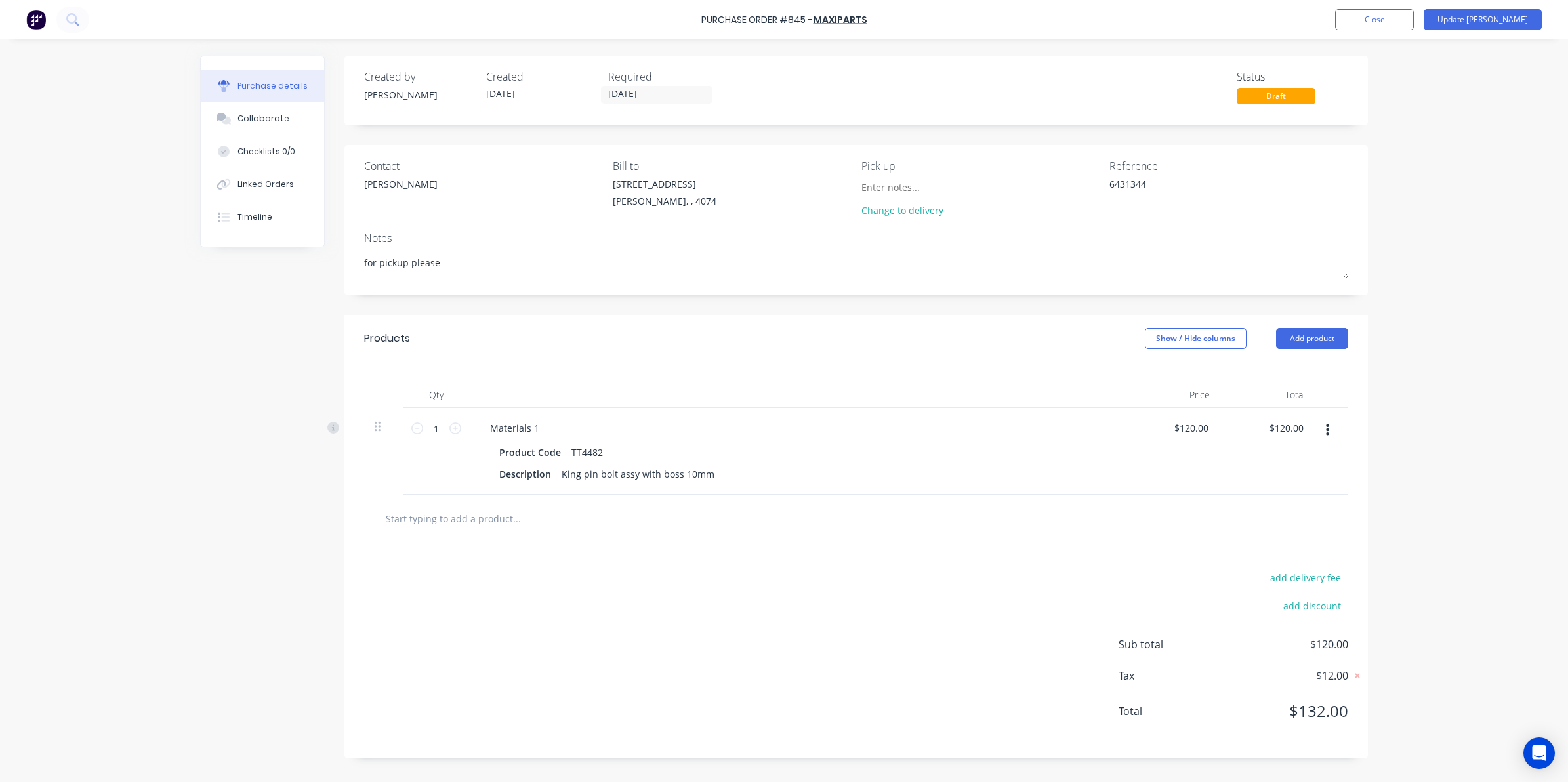
click at [510, 528] on input "text" at bounding box center [516, 518] width 262 height 26
click at [714, 481] on div "Description King pin bolt assy with boss 10mm" at bounding box center [794, 473] width 601 height 19
drag, startPoint x: 713, startPoint y: 476, endPoint x: 517, endPoint y: 483, distance: 196.1
click at [517, 483] on div "Description King pin bolt assy with boss 10mm" at bounding box center [794, 473] width 601 height 19
copy div "King pin bolt assy with boss 10mm"
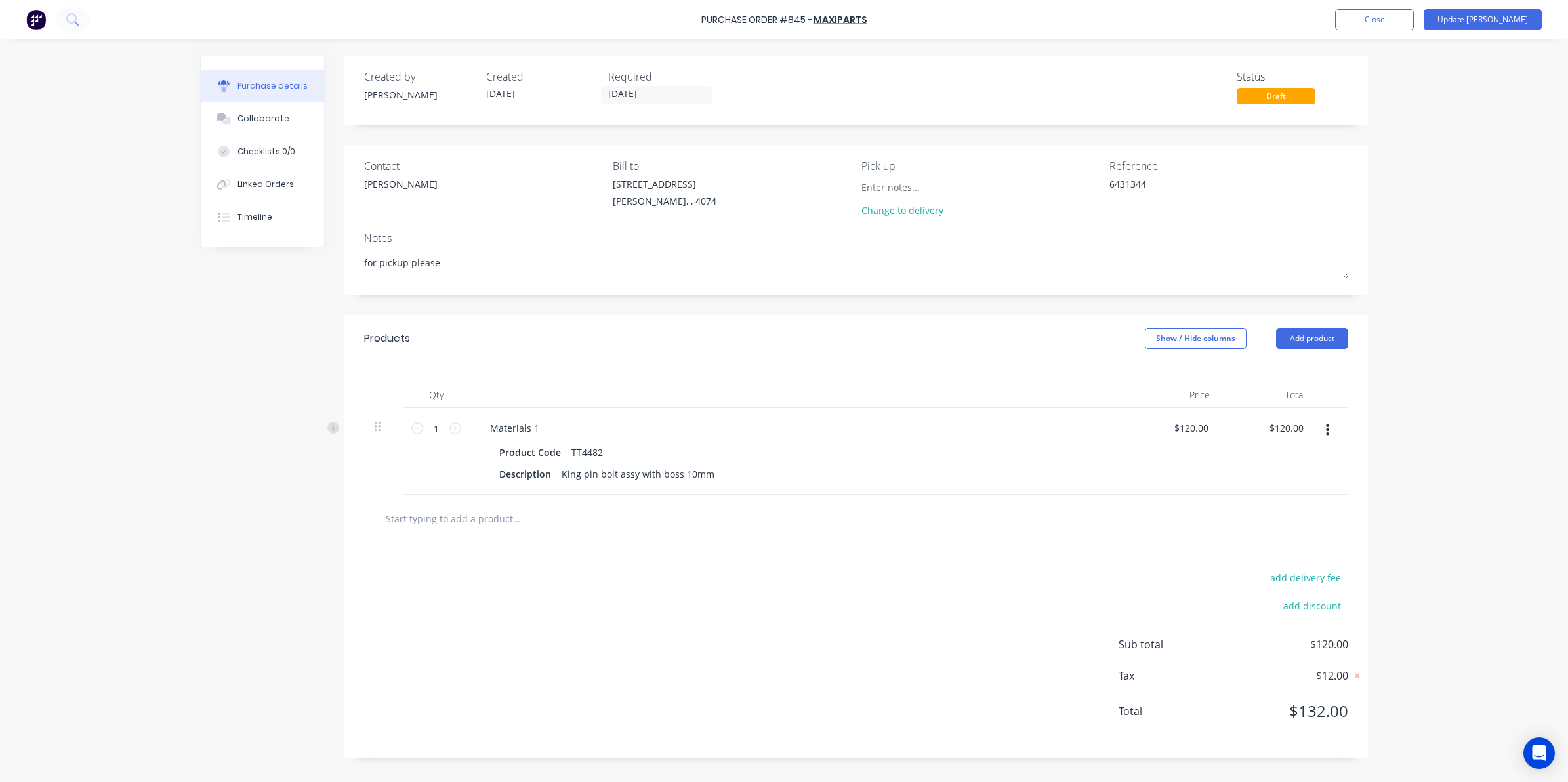
drag, startPoint x: 471, startPoint y: 536, endPoint x: 460, endPoint y: 526, distance: 14.9
click at [464, 533] on div at bounding box center [856, 518] width 984 height 48
click at [458, 521] on input "text" at bounding box center [516, 518] width 262 height 26
paste input "King pin bolt assy with boss 10mm"
type textarea "x"
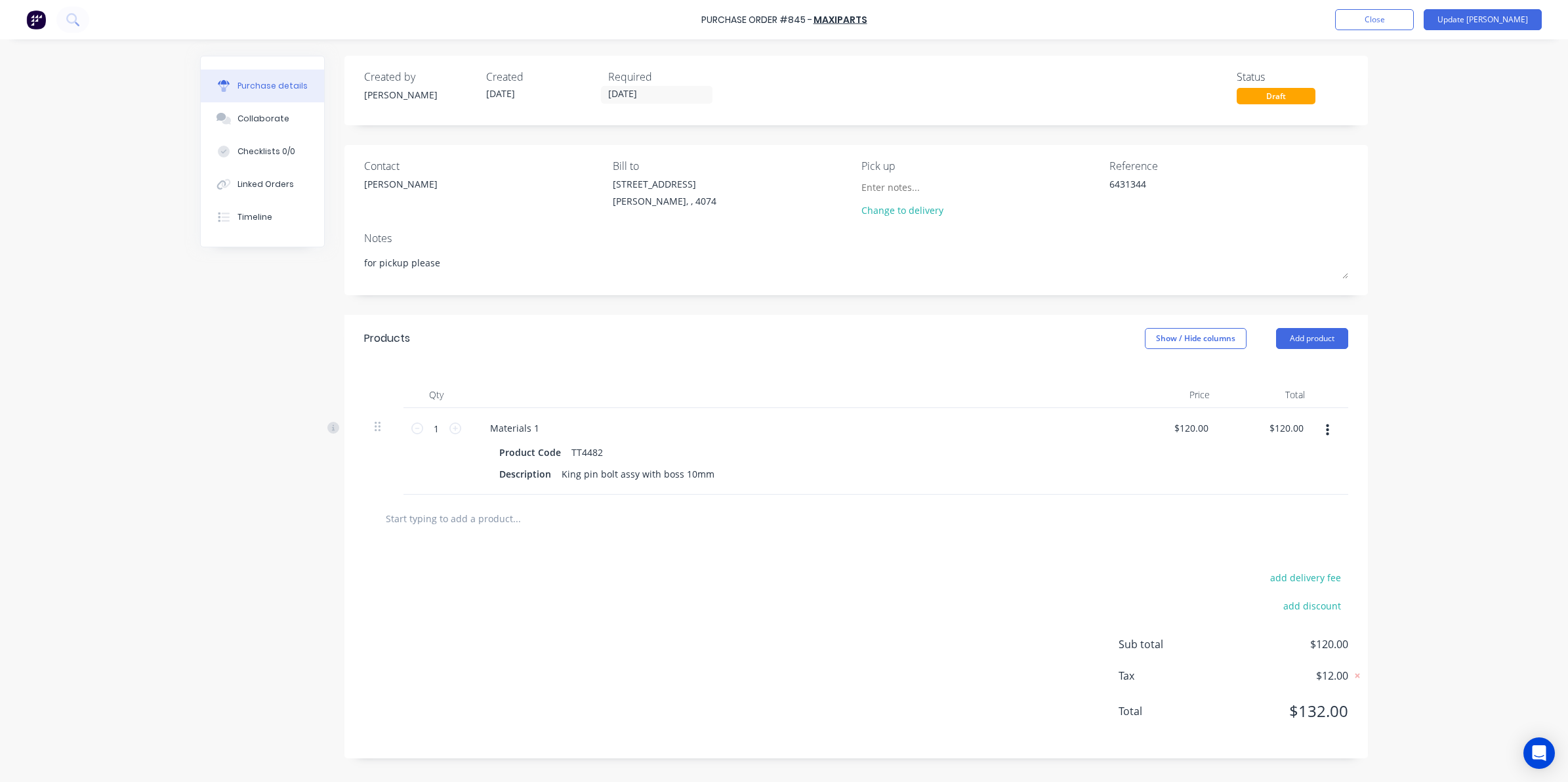
type input "King pin bolt assy with boss 10mm"
type textarea "x"
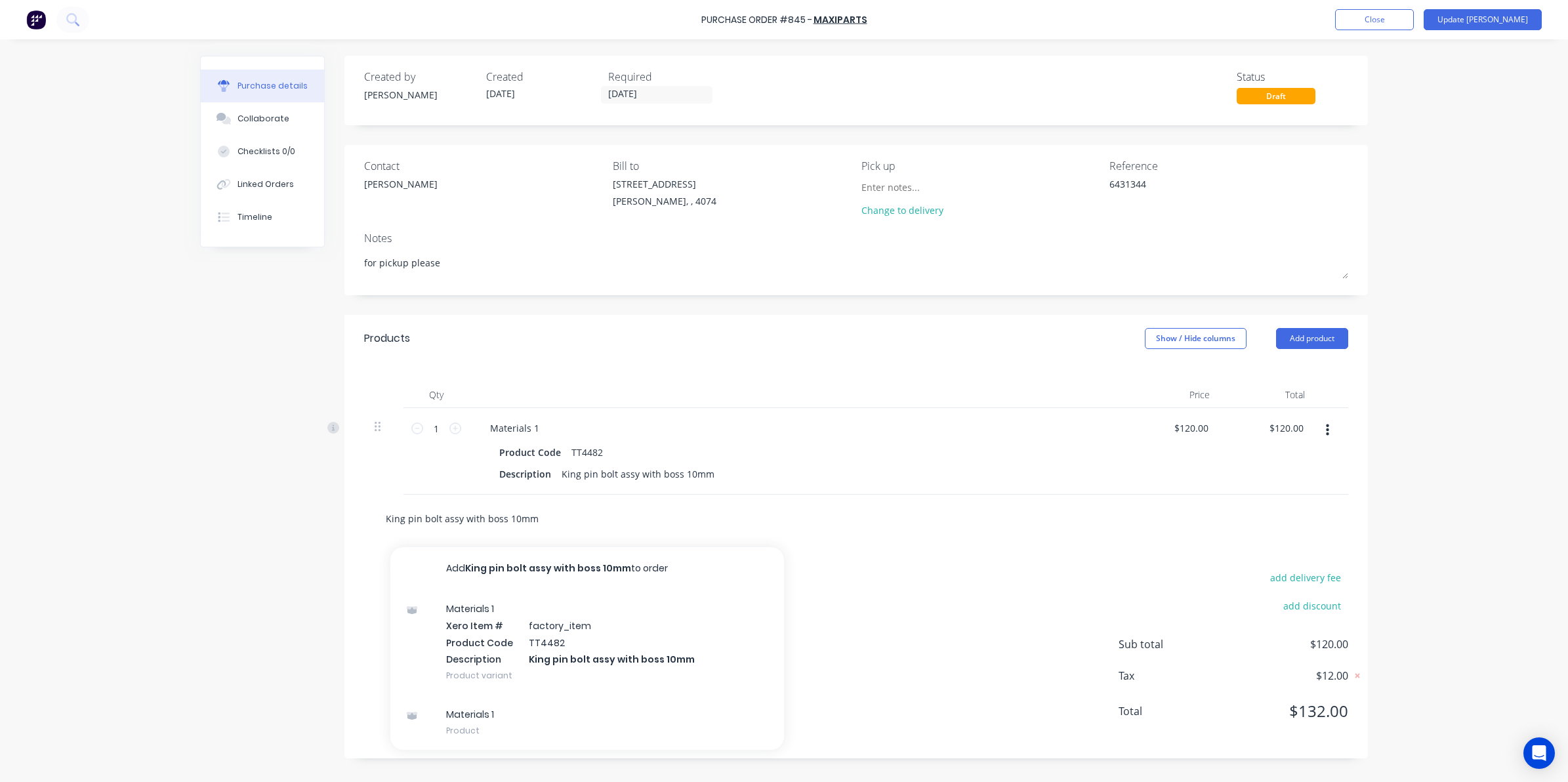
type input "King pin bolt assy with boss 10mm"
click at [503, 568] on button "Add King pin bolt assy with boss 10mm to order" at bounding box center [587, 568] width 393 height 42
type textarea "x"
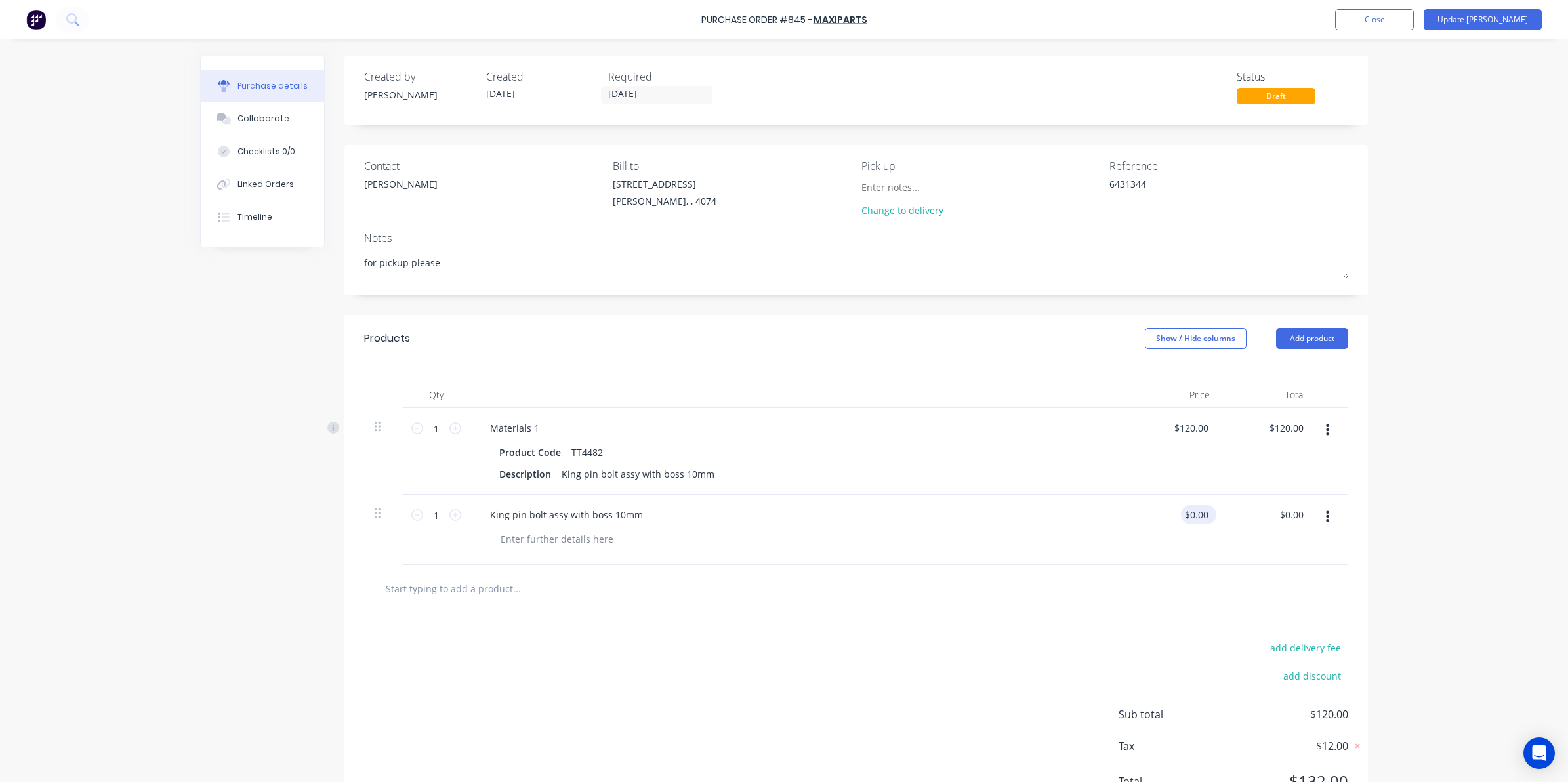
type textarea "x"
drag, startPoint x: 1178, startPoint y: 513, endPoint x: 1486, endPoint y: 455, distance: 313.4
click at [1474, 459] on div "Purchase Order #845 - Maxiparts Add product Close Update Bill Purchase details …" at bounding box center [784, 391] width 1568 height 782
type input "120"
type textarea "x"
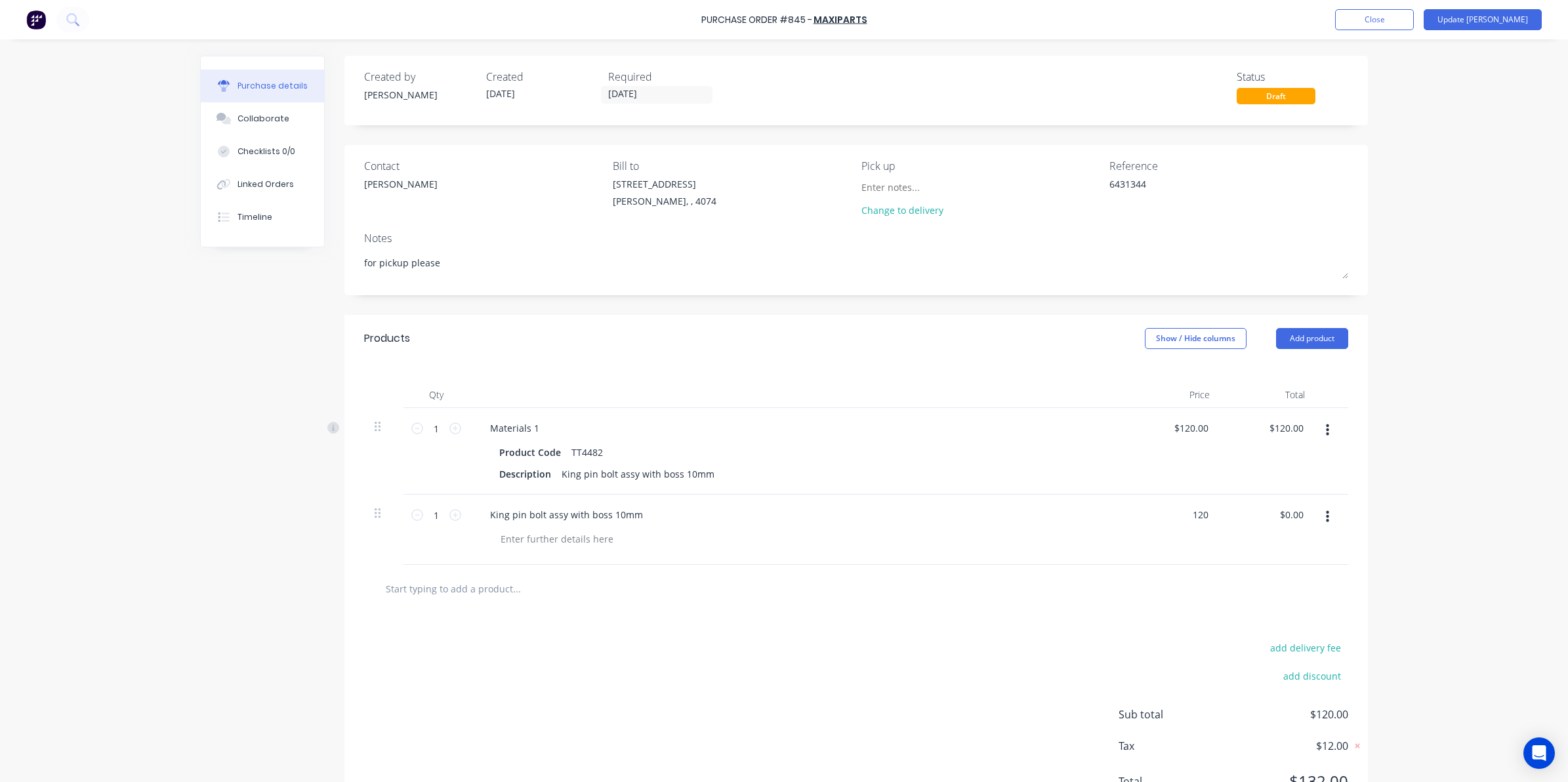
type input "$120.00"
click at [1486, 453] on div "Purchase Order #845 - Maxiparts Add product Close Update Bill Purchase details …" at bounding box center [784, 391] width 1568 height 782
click at [1317, 429] on button "button" at bounding box center [1327, 430] width 31 height 24
click at [1255, 553] on button "Delete" at bounding box center [1286, 543] width 112 height 26
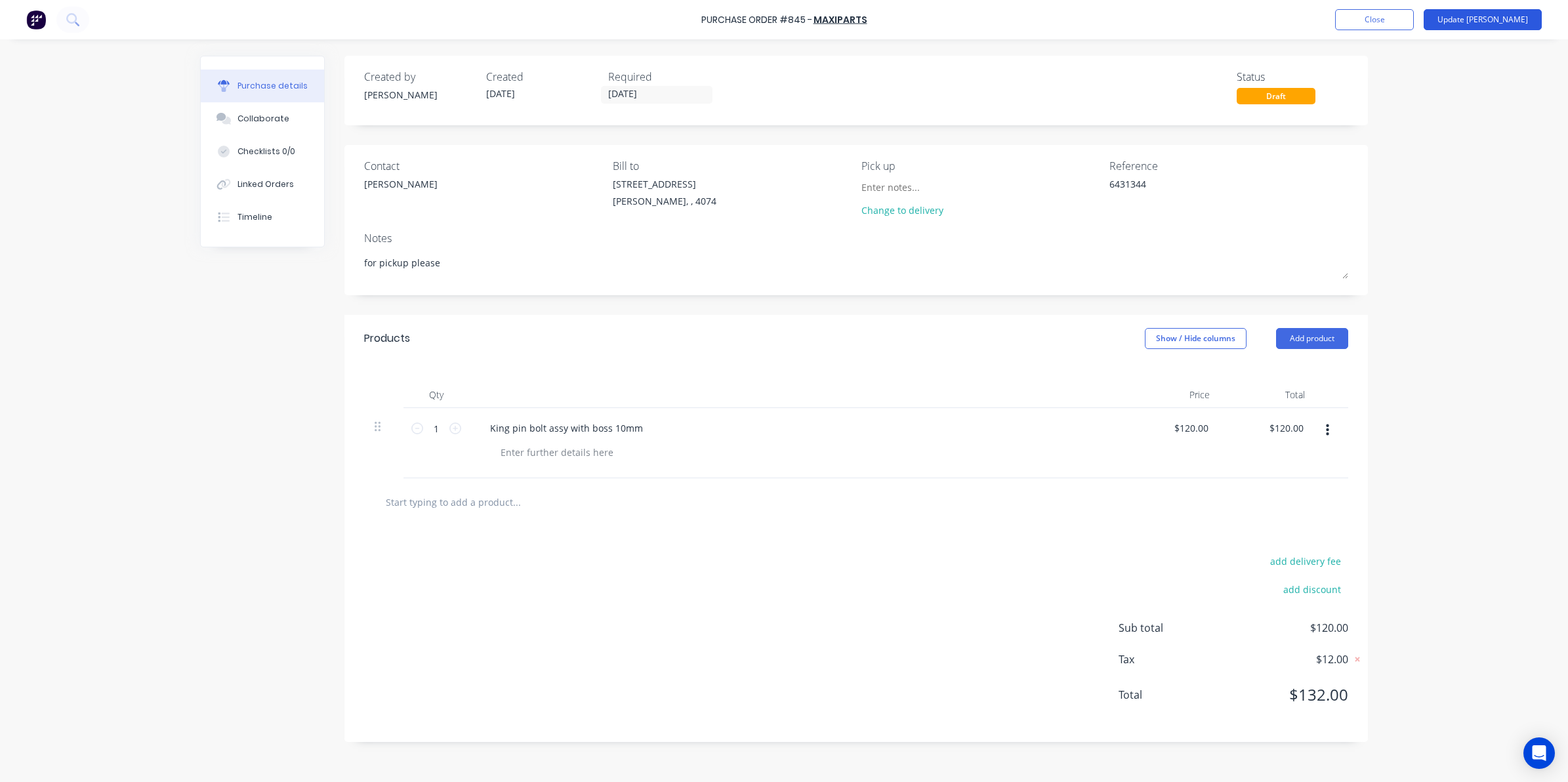
click at [1502, 26] on button "Update [PERSON_NAME]" at bounding box center [1482, 19] width 118 height 21
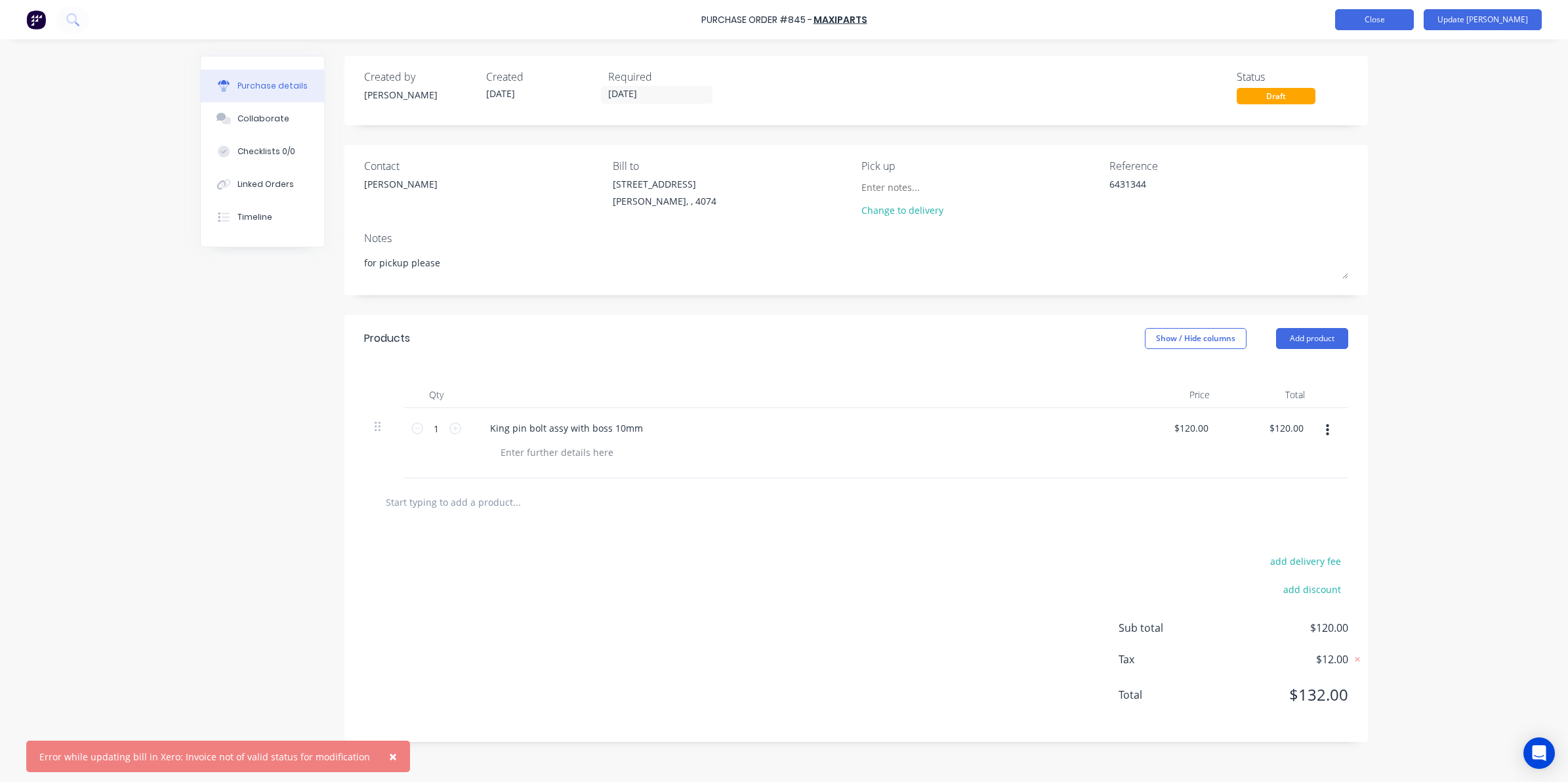
click at [1402, 25] on button "Close" at bounding box center [1374, 19] width 79 height 21
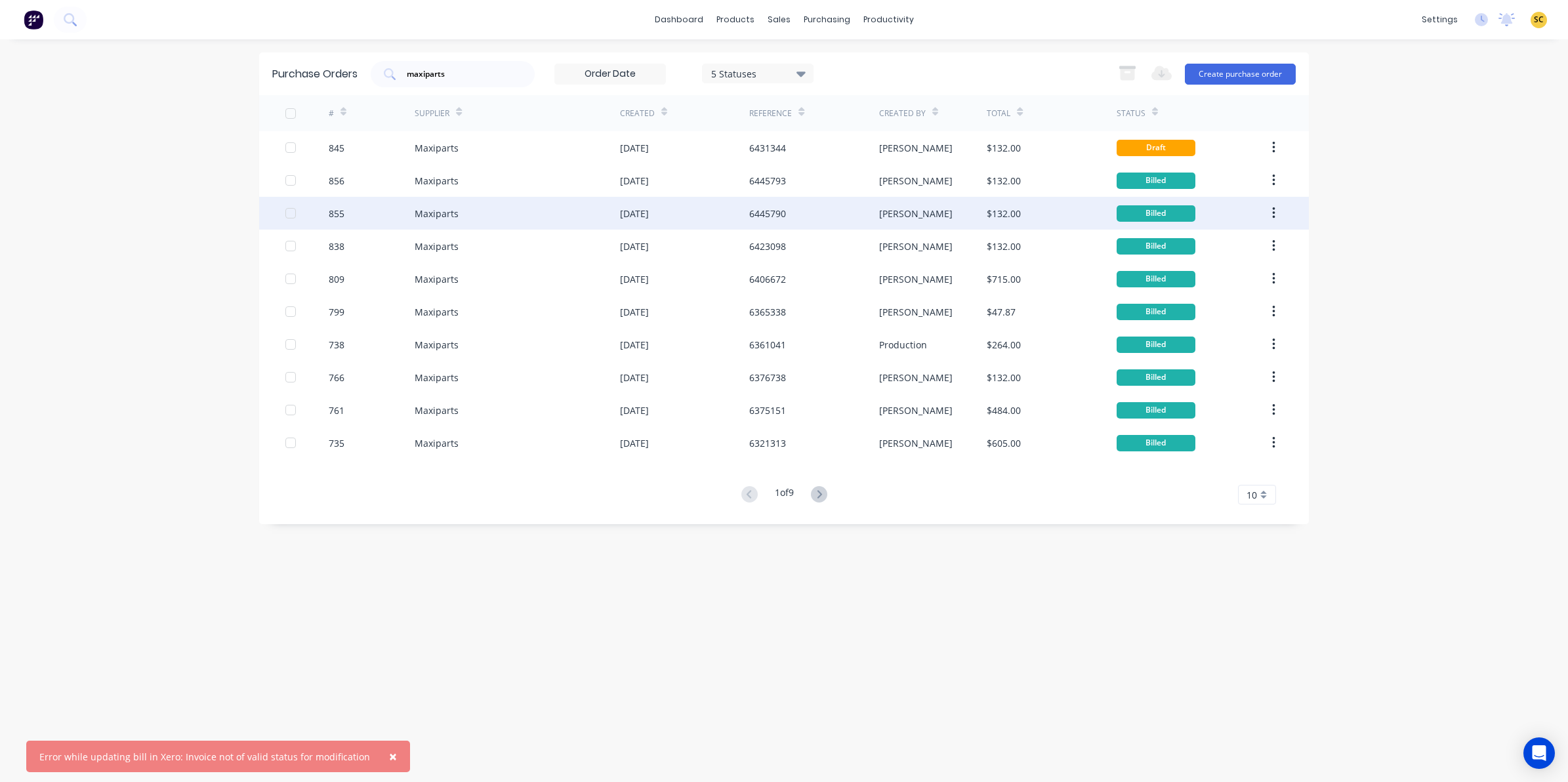
click at [680, 210] on div "[DATE]" at bounding box center [684, 213] width 129 height 33
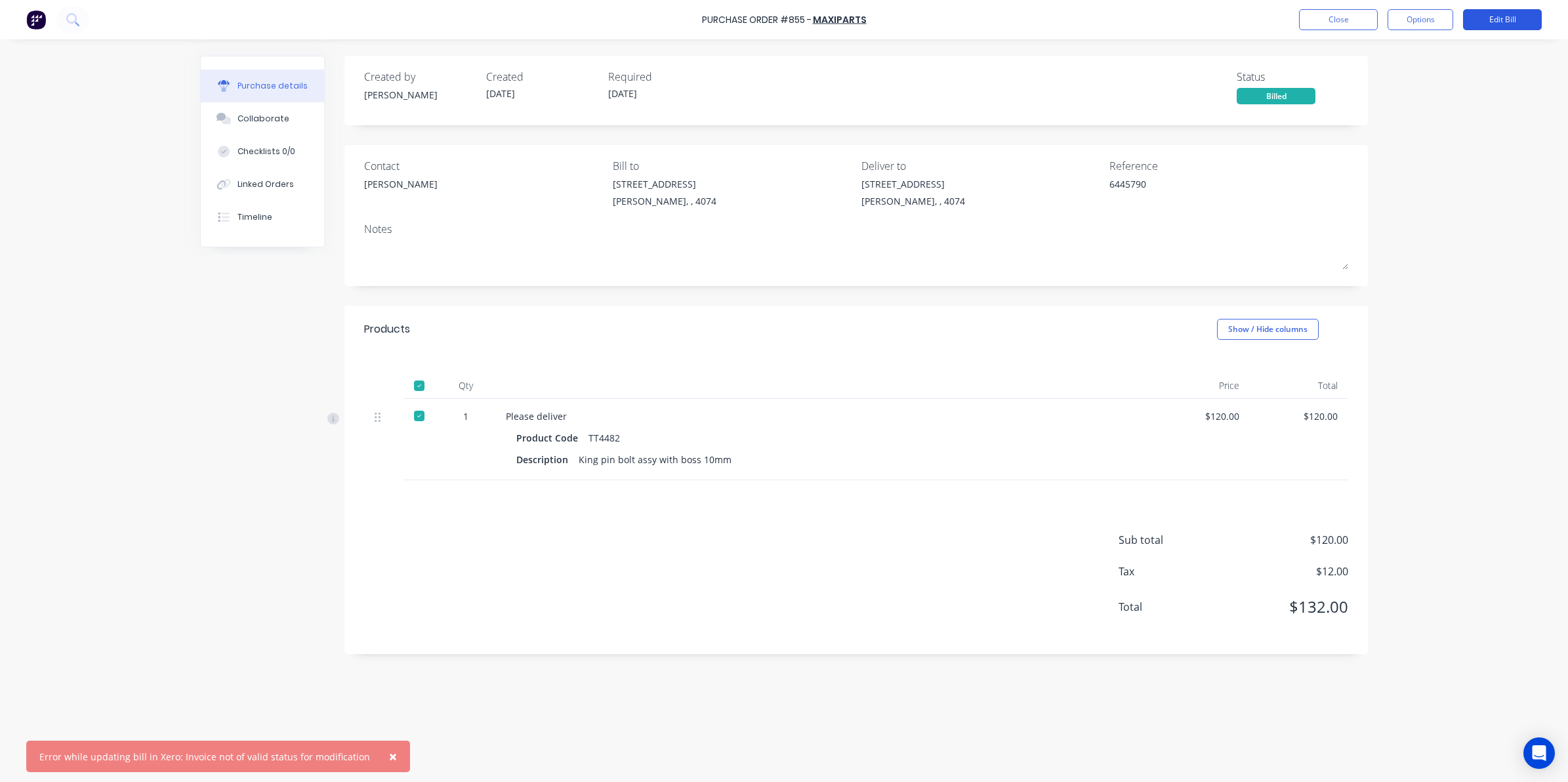
click at [1490, 18] on button "Edit Bill" at bounding box center [1502, 19] width 79 height 21
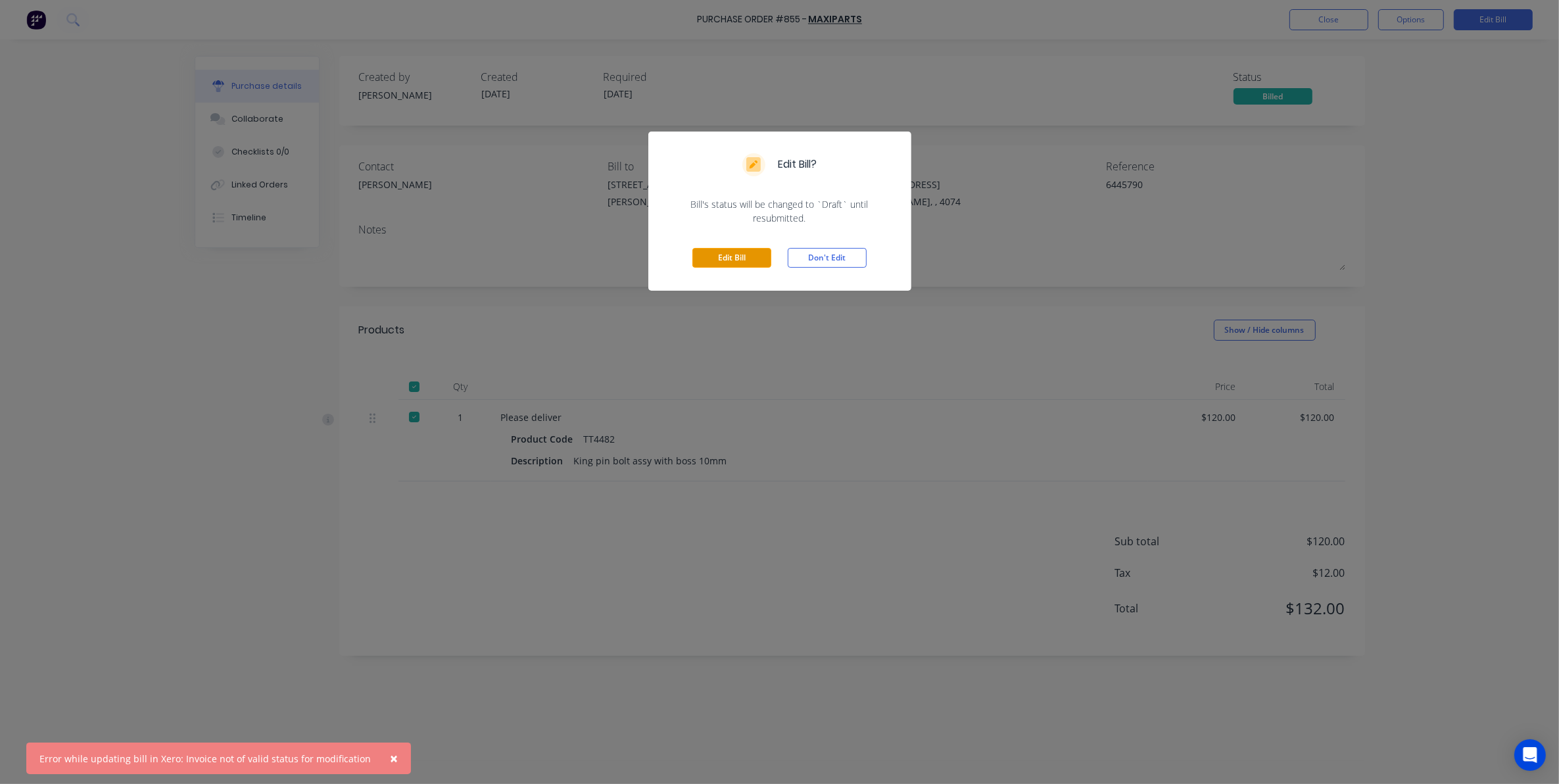
click at [708, 255] on button "Edit Bill" at bounding box center [732, 258] width 79 height 20
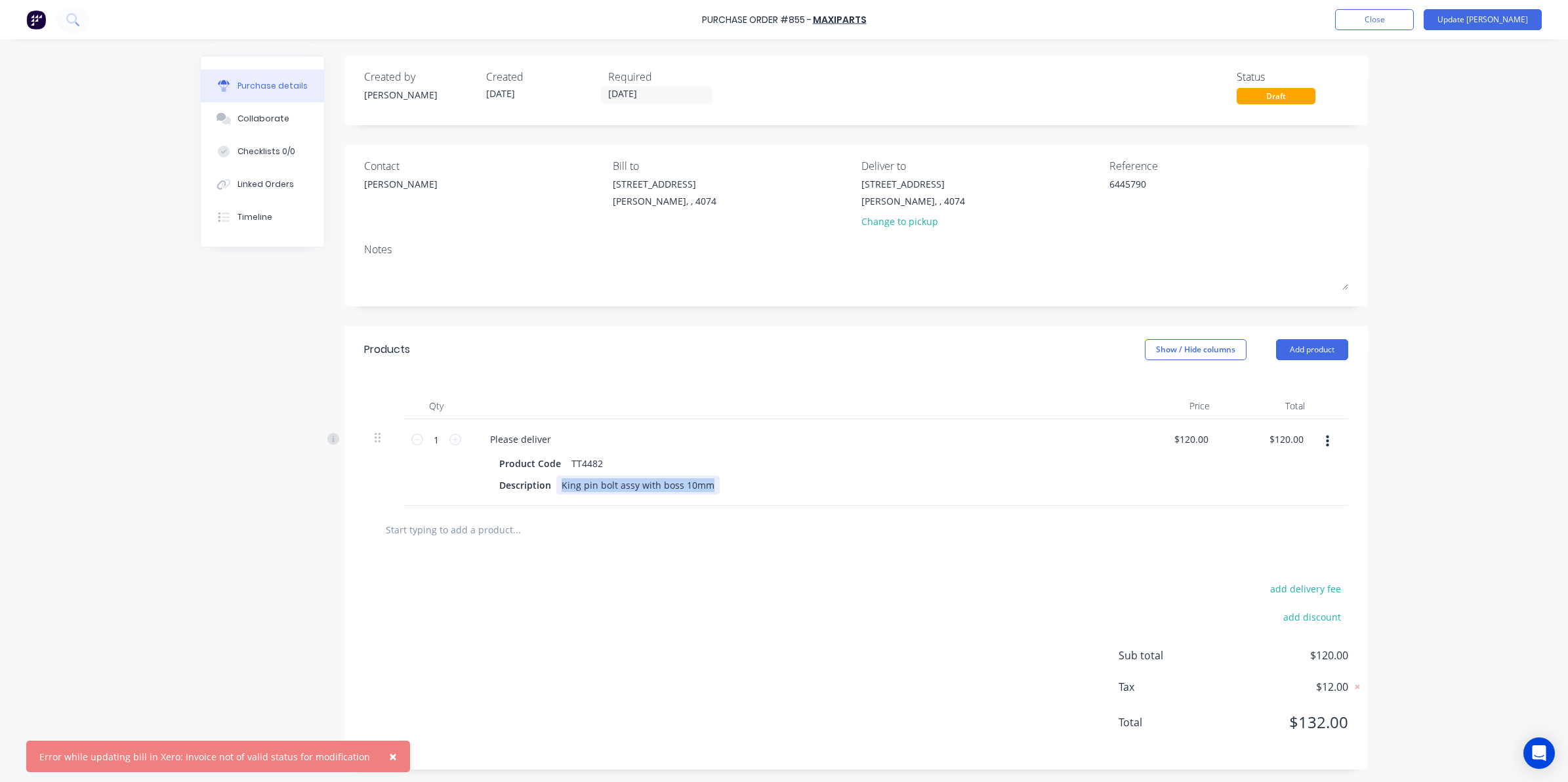
drag, startPoint x: 703, startPoint y: 486, endPoint x: 473, endPoint y: 489, distance: 230.0
click at [480, 489] on div "Product Code TT4482 Description King pin bolt assy with boss 10mm" at bounding box center [797, 474] width 635 height 41
copy div "King pin bolt assy with boss 10mm"
click at [447, 533] on input "text" at bounding box center [516, 530] width 262 height 26
paste input "King pin bolt assy with boss 10mm"
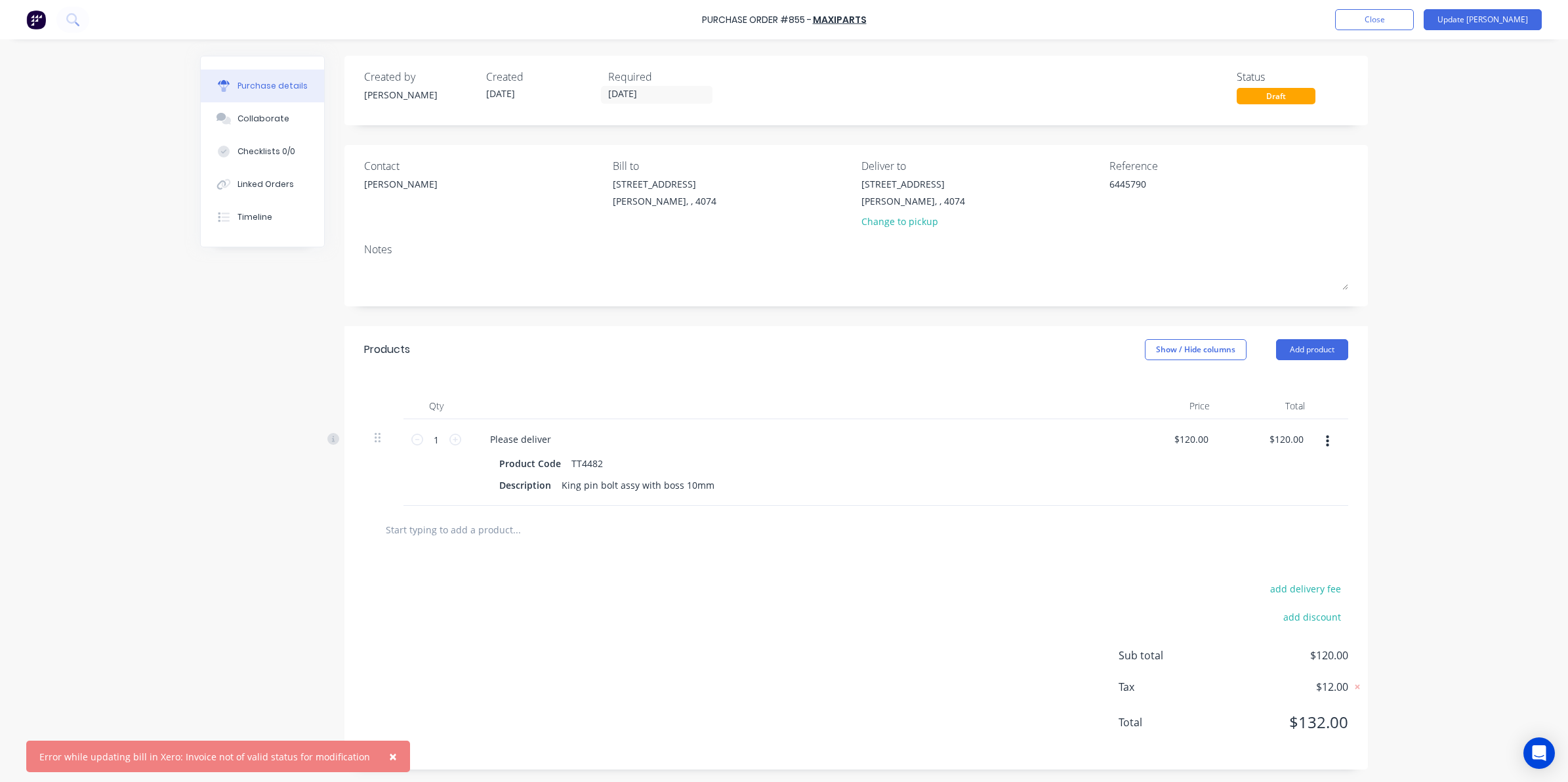
type textarea "x"
type input "King pin bolt assy with boss 10mm"
type textarea "x"
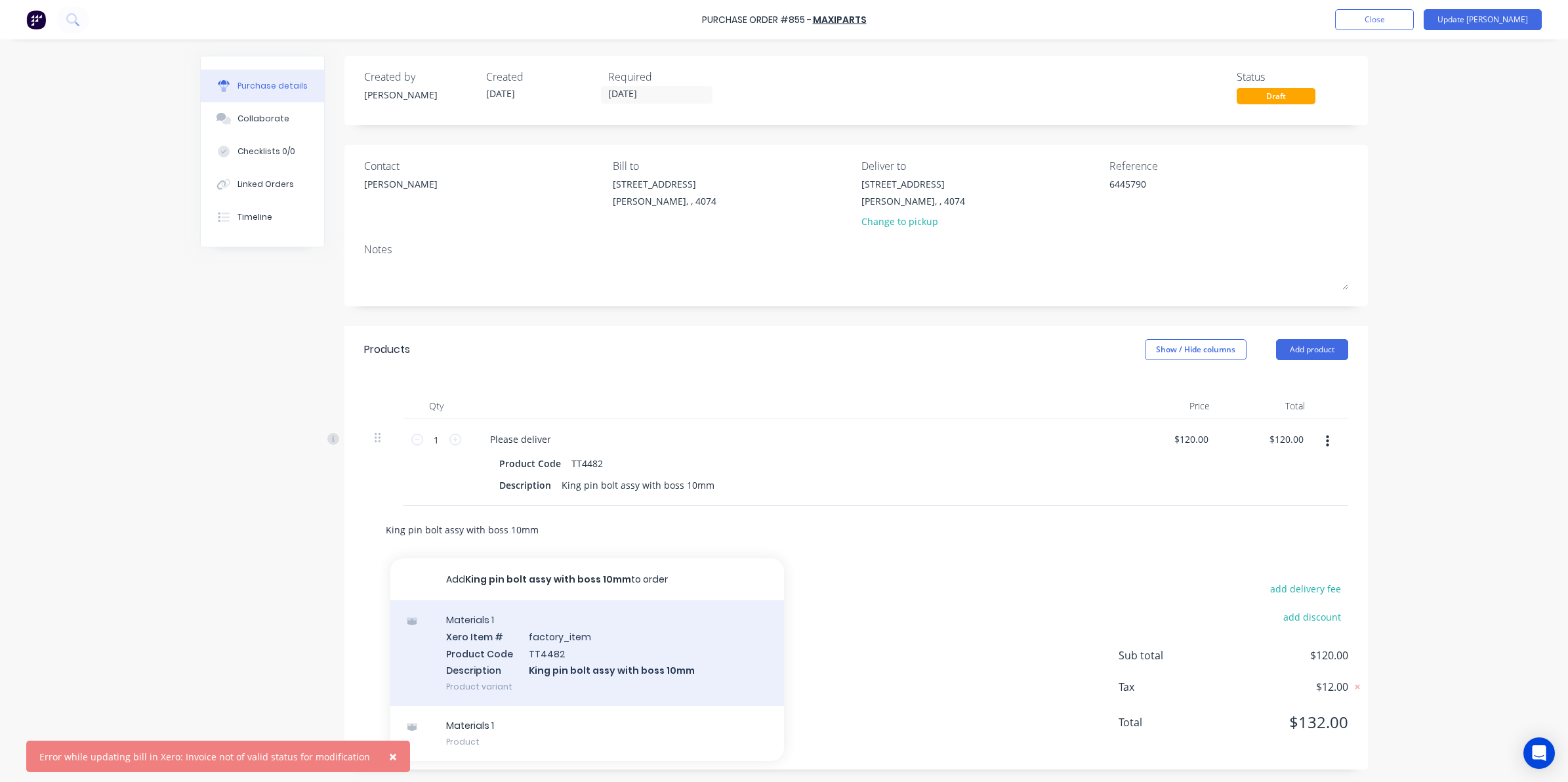
type input "King pin bolt assy with boss 10mm"
click at [562, 653] on div "Materials 1 Xero Item # factory_item Product Code TT4482 Description King pin b…" at bounding box center [587, 653] width 393 height 105
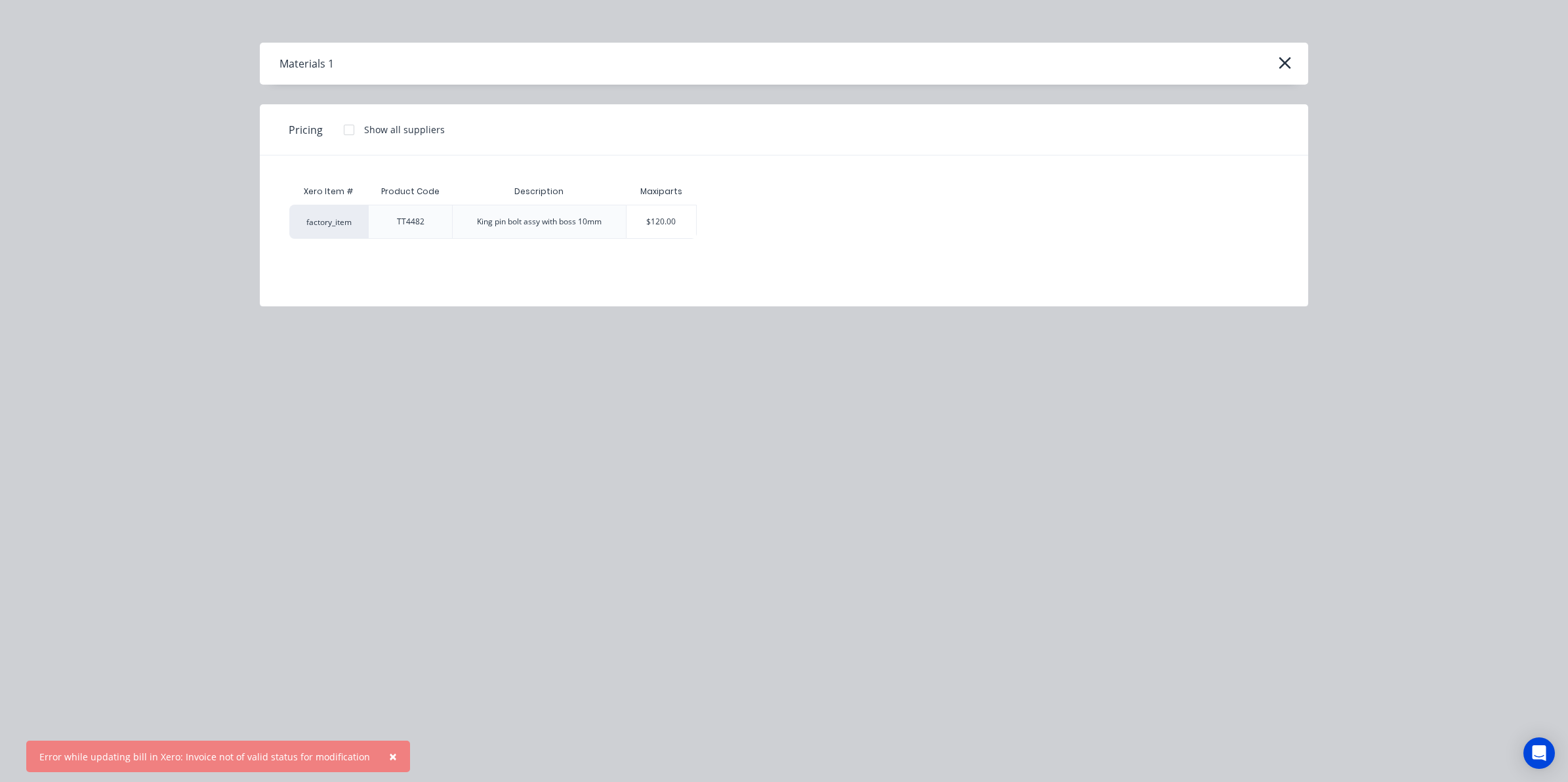
drag, startPoint x: 1281, startPoint y: 65, endPoint x: 1169, endPoint y: 152, distance: 141.8
click at [1281, 66] on icon "button" at bounding box center [1284, 62] width 12 height 12
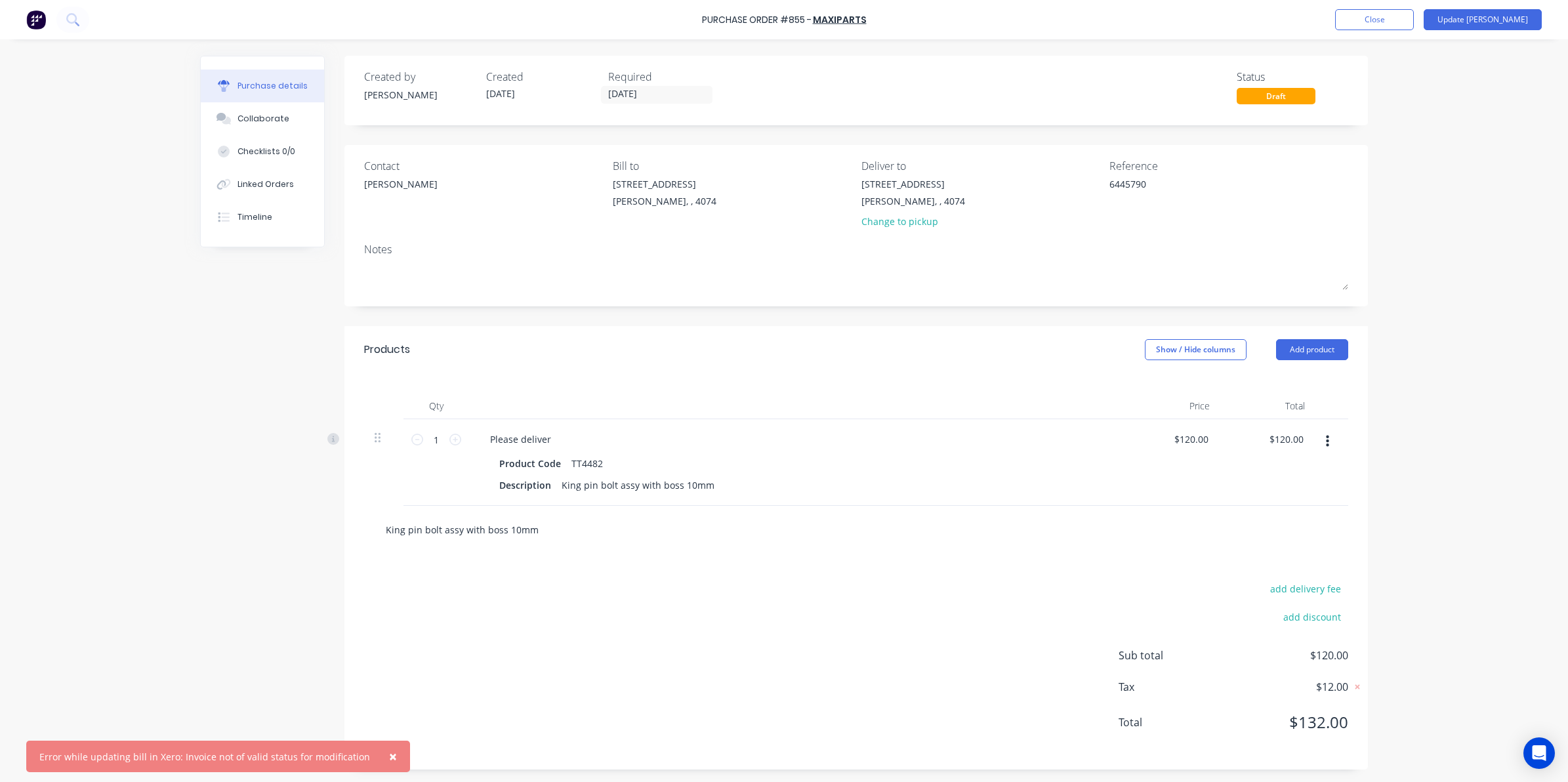
click at [571, 521] on input "King pin bolt assy with boss 10mm" at bounding box center [516, 530] width 262 height 26
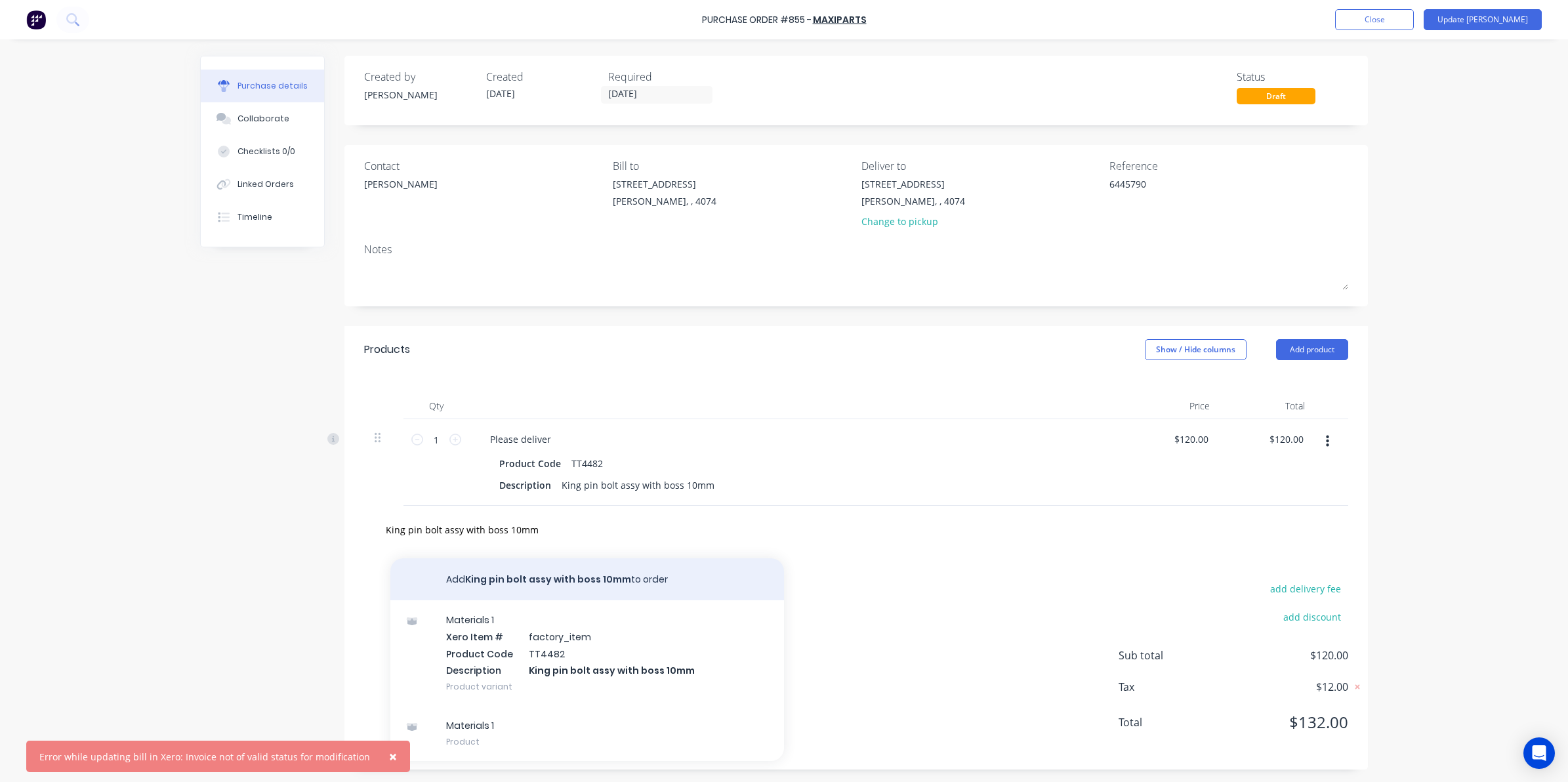
click at [533, 580] on button "Add King pin bolt assy with boss 10mm to order" at bounding box center [587, 579] width 393 height 42
type textarea "x"
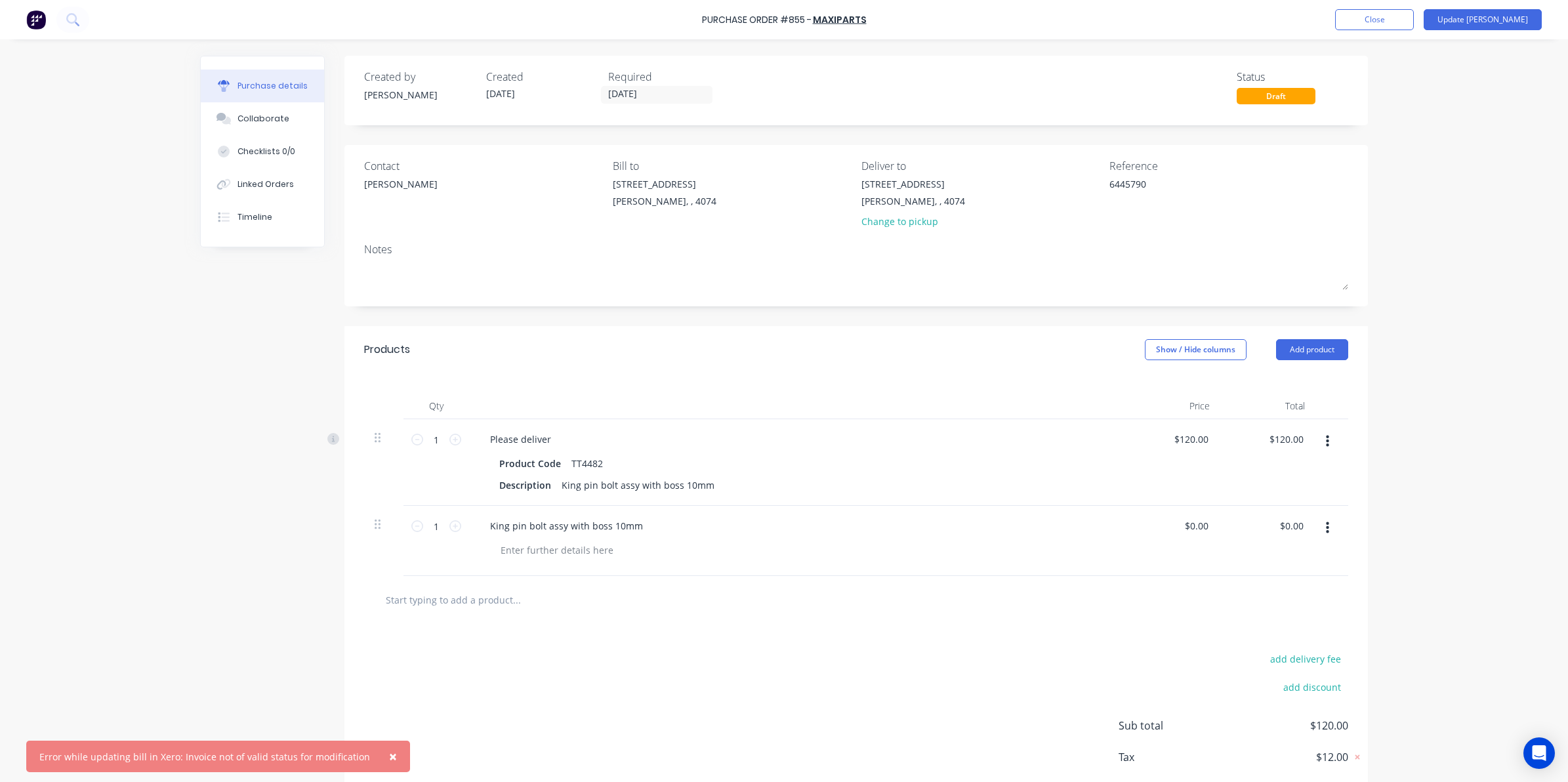
click at [1164, 526] on div "$0.00 $0.00" at bounding box center [1172, 540] width 95 height 70
type textarea "x"
drag, startPoint x: 1182, startPoint y: 526, endPoint x: 1324, endPoint y: 516, distance: 142.4
click at [1324, 516] on div "1 1 King pin bolt assy with boss 10mm 0.00 0.00 $0.00 $0.00" at bounding box center [856, 540] width 984 height 70
type input "120"
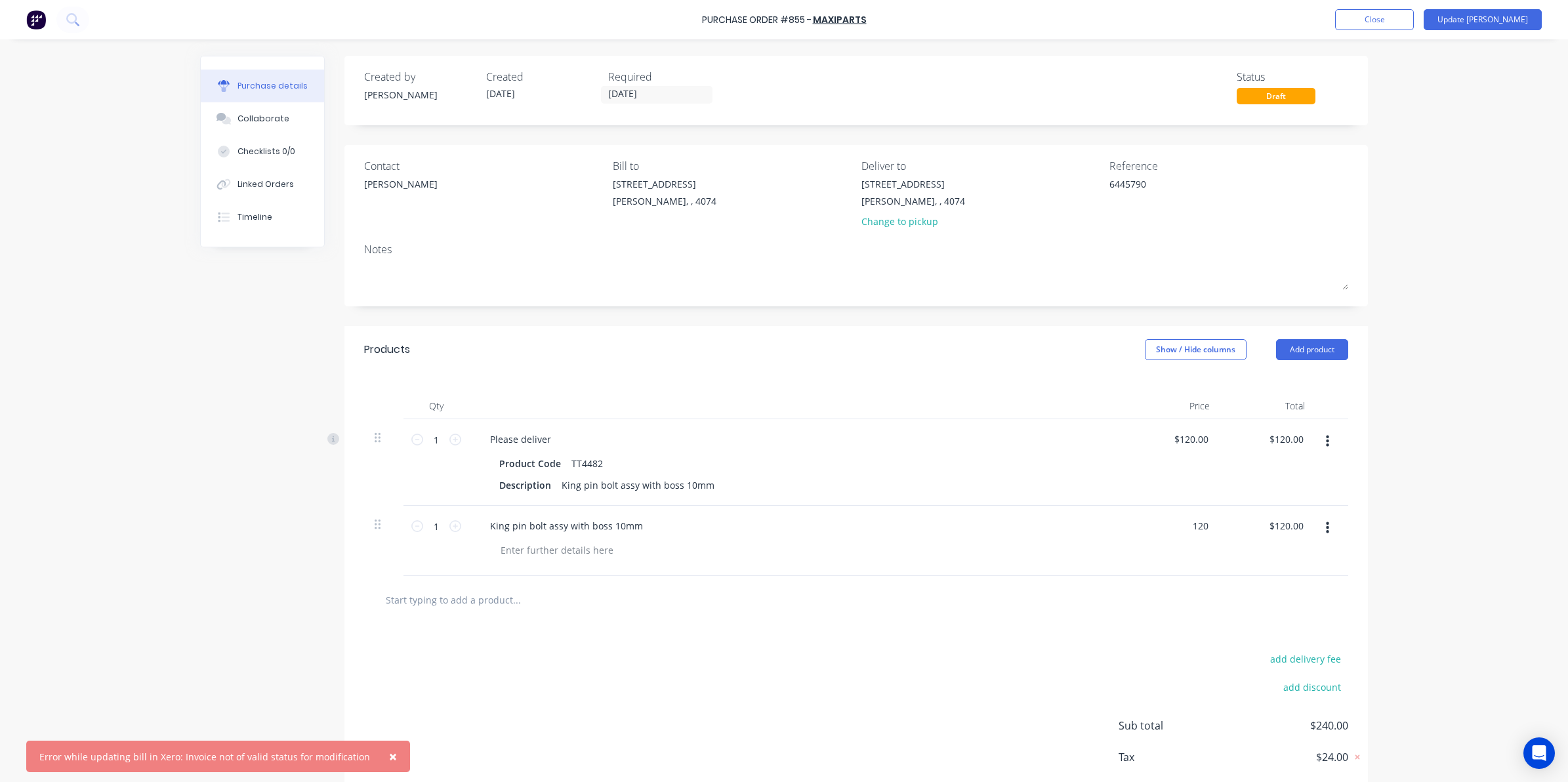
type textarea "x"
type input "$120.00"
click at [526, 627] on div "add delivery fee add discount Sub total $240.00 Tax $24.00 Total $264.00" at bounding box center [855, 731] width 1023 height 216
click at [1326, 448] on icon "button" at bounding box center [1327, 441] width 3 height 15
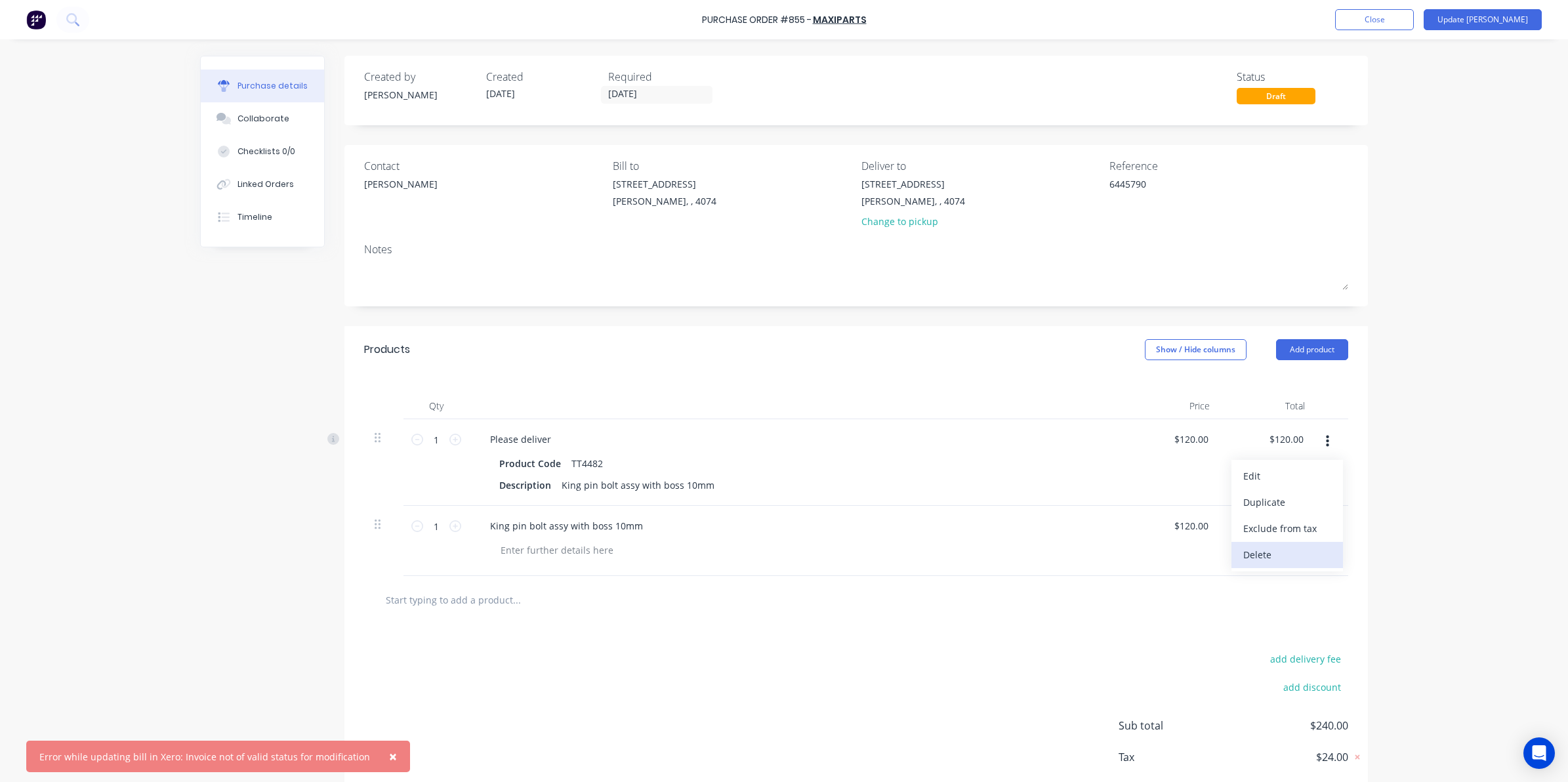
click at [1267, 548] on button "Delete" at bounding box center [1286, 555] width 112 height 26
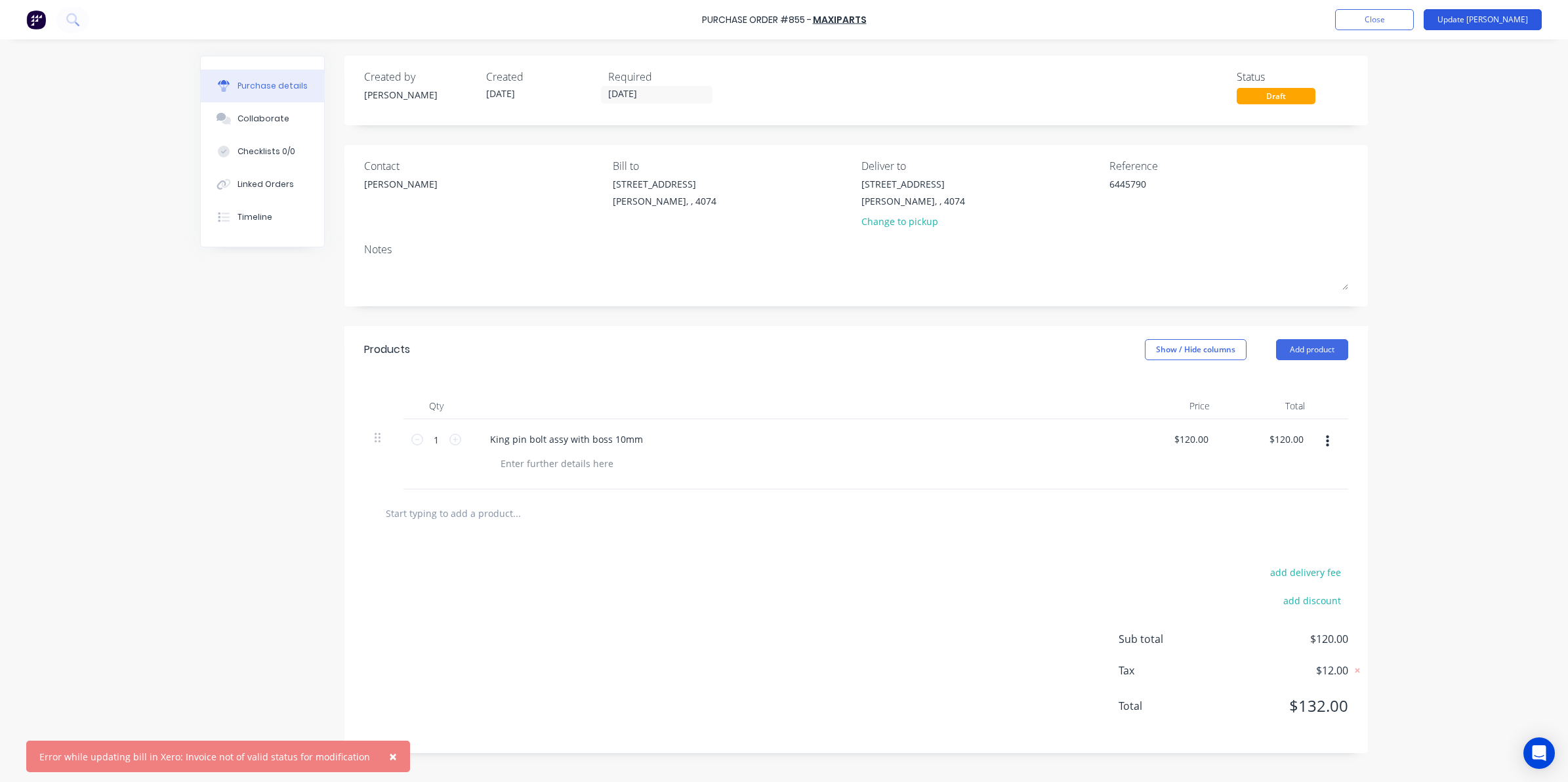
click at [1520, 18] on button "Update Bill" at bounding box center [1482, 19] width 118 height 21
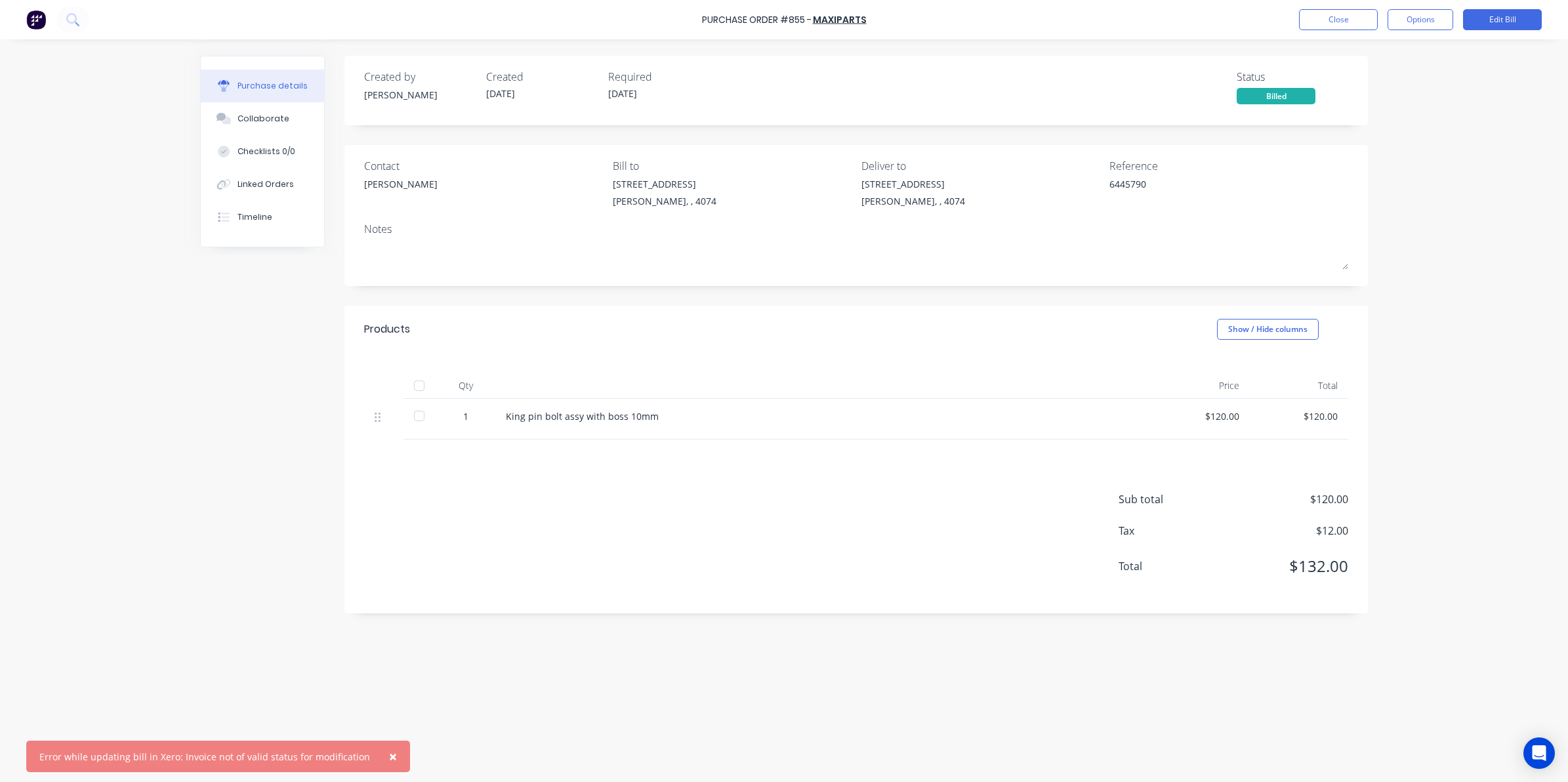
click at [423, 420] on div at bounding box center [419, 416] width 26 height 26
click at [1346, 18] on button "Close" at bounding box center [1338, 19] width 79 height 21
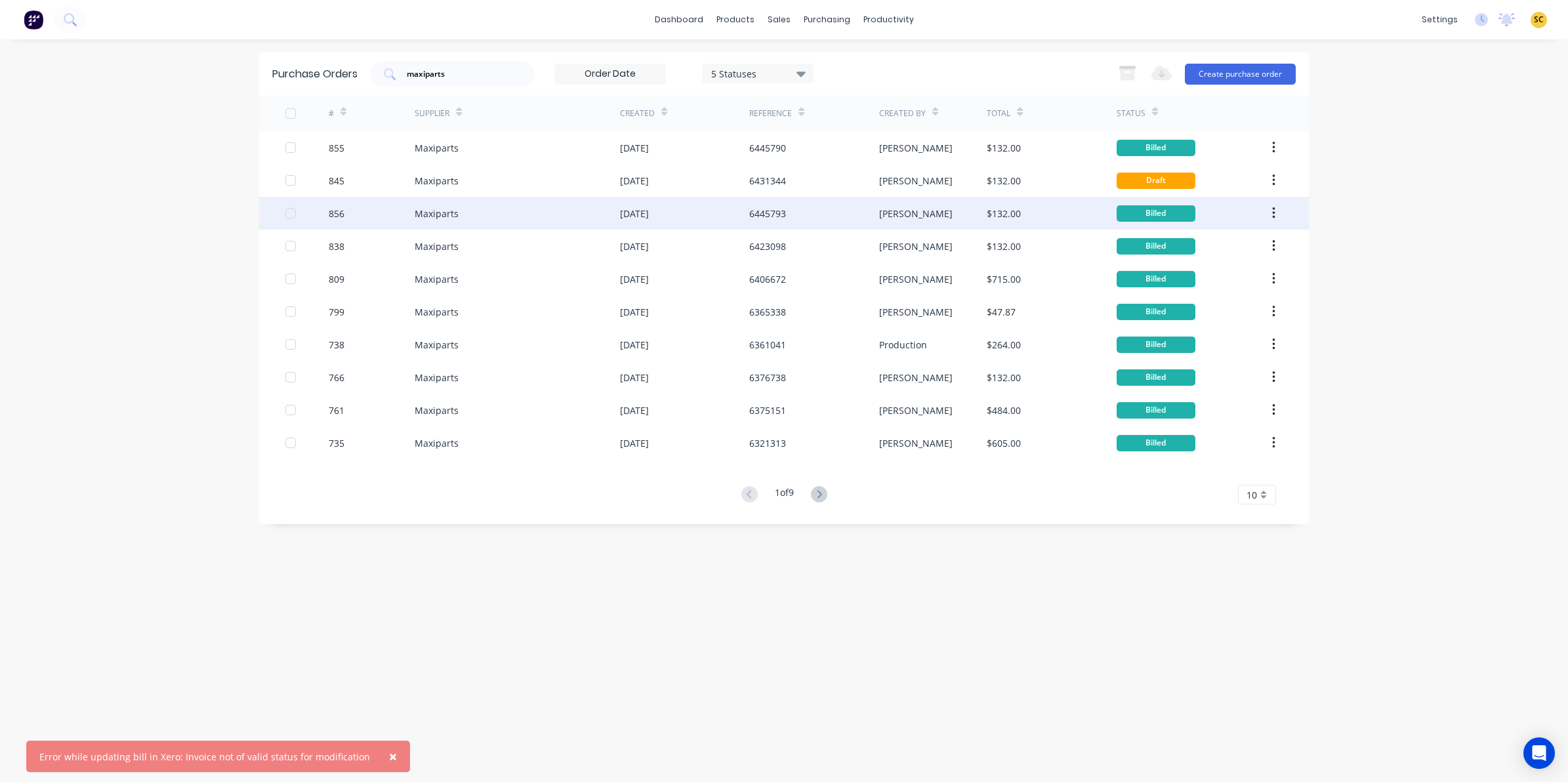
click at [689, 219] on div "[DATE]" at bounding box center [684, 213] width 129 height 33
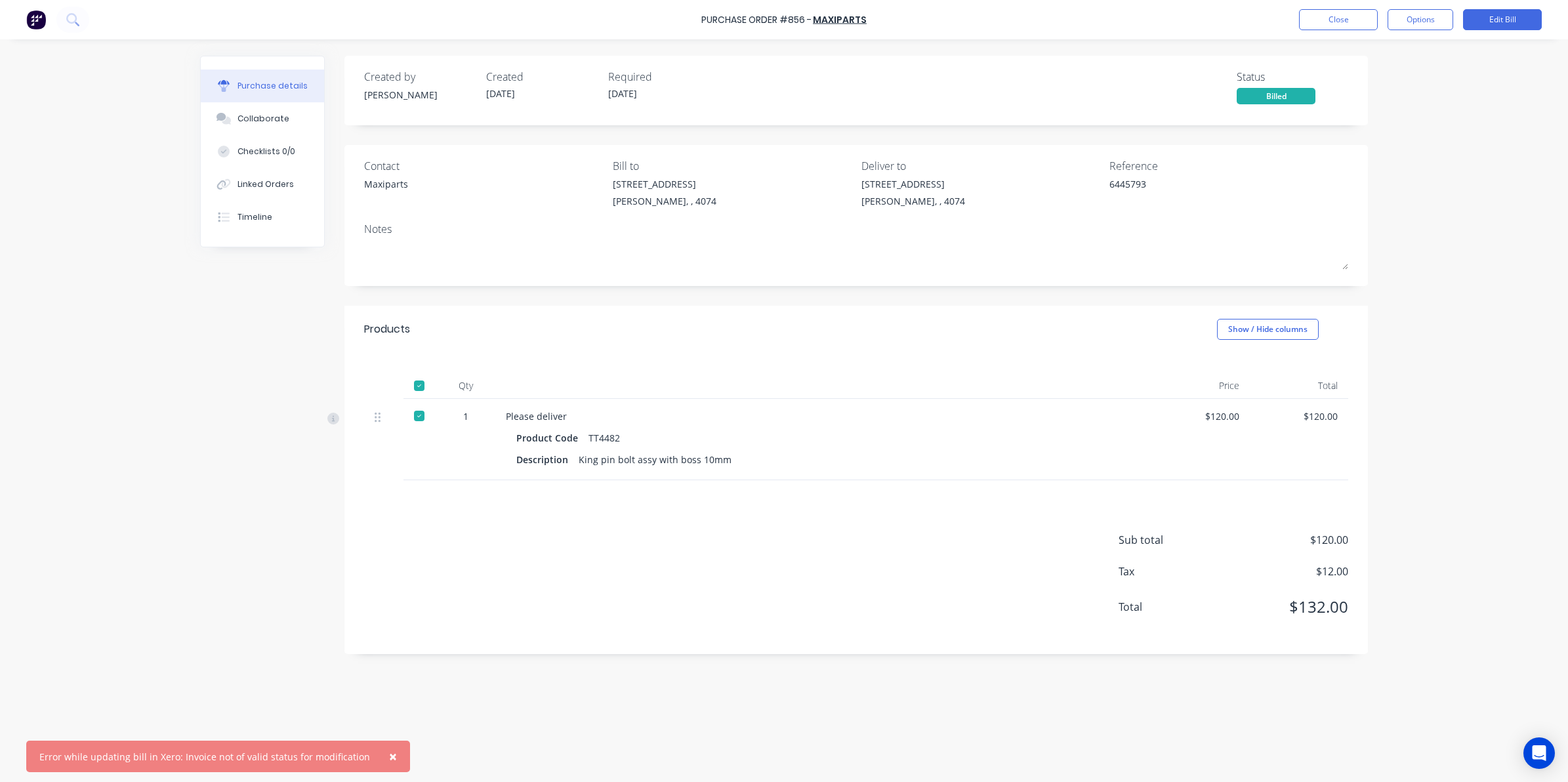
click at [725, 458] on div "Description King pin bolt assy with boss 10mm" at bounding box center [824, 460] width 614 height 19
click at [725, 463] on div "Description King pin bolt assy with boss 10mm" at bounding box center [824, 460] width 614 height 19
drag, startPoint x: 727, startPoint y: 463, endPoint x: 579, endPoint y: 470, distance: 148.2
click at [579, 470] on div "Please deliver Product Code TT4482 Description King pin bolt assy with boss 10mm" at bounding box center [823, 439] width 656 height 82
copy div "King pin bolt assy with boss 10mm"
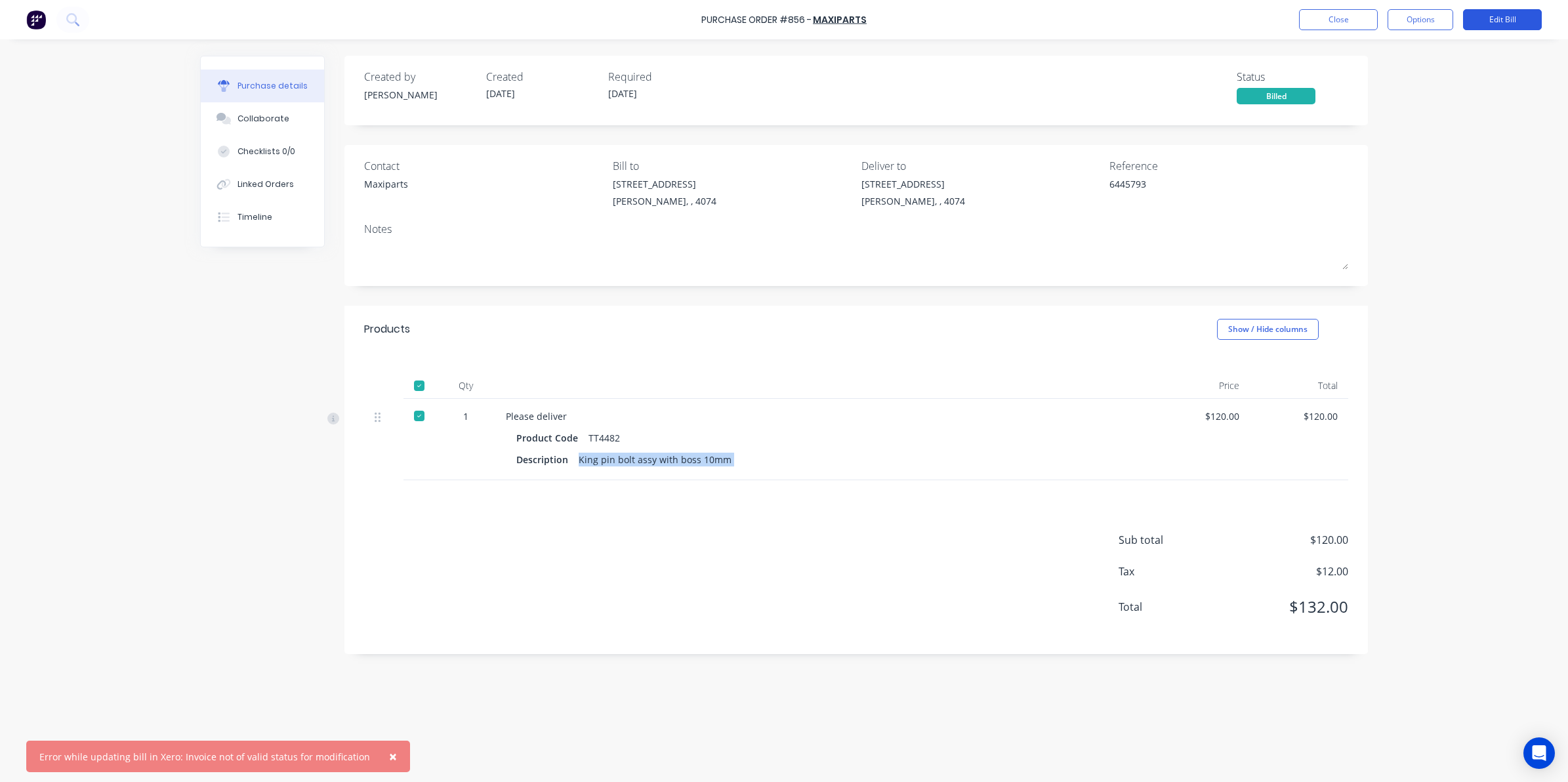
click at [1483, 26] on button "Edit Bill" at bounding box center [1502, 19] width 79 height 21
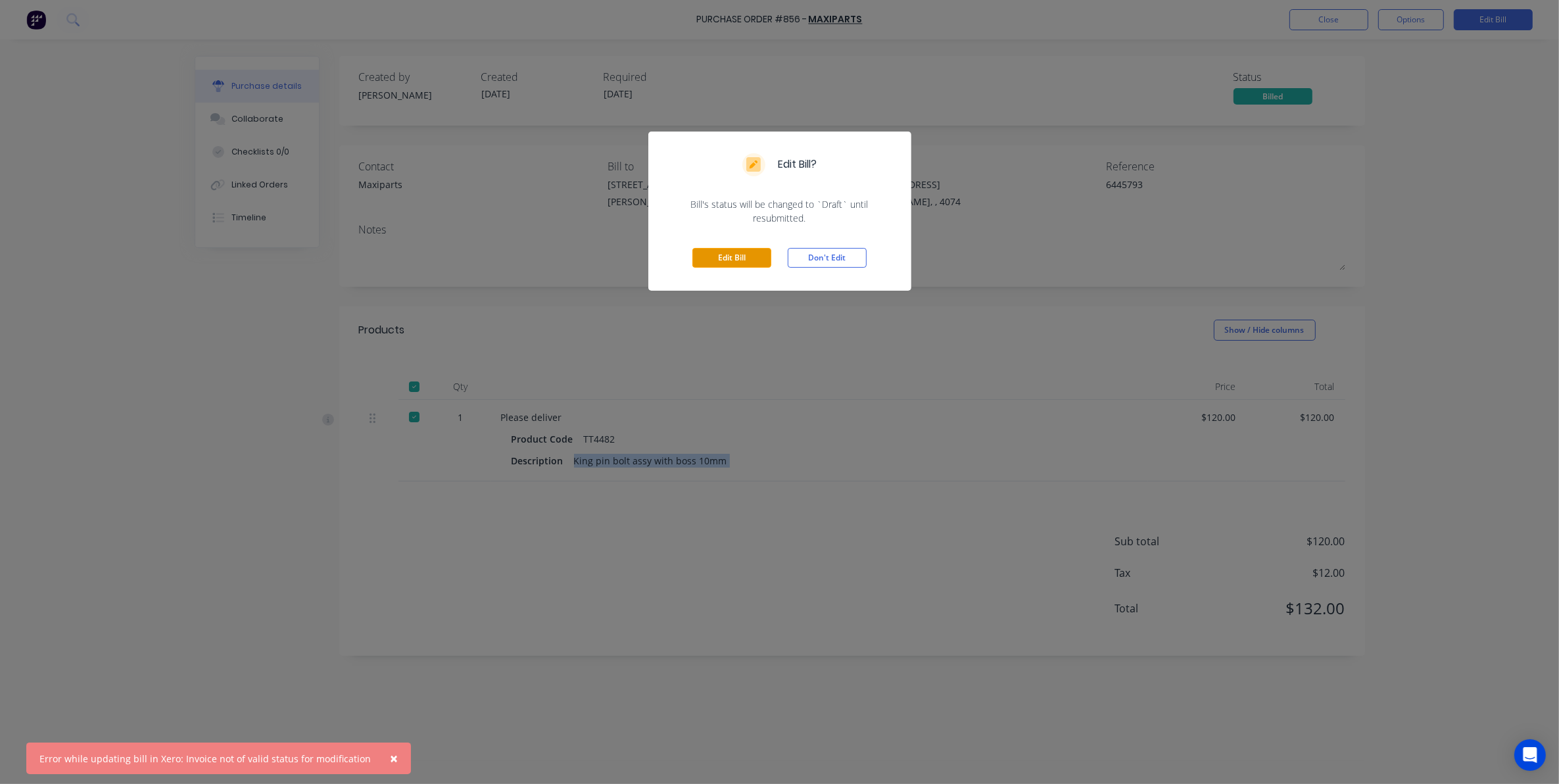
click at [725, 252] on button "Edit Bill" at bounding box center [732, 258] width 79 height 20
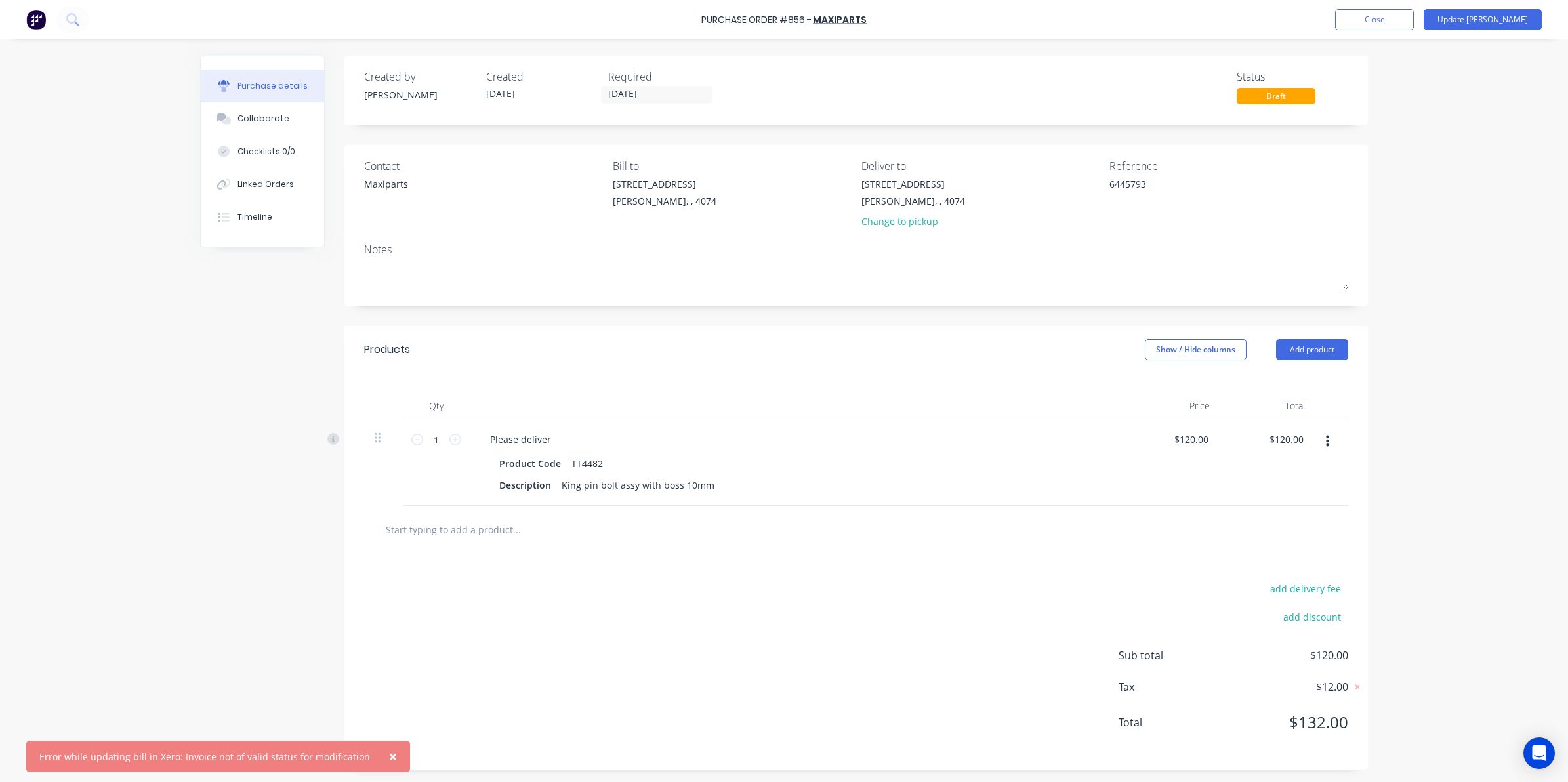
click at [484, 541] on input "text" at bounding box center [516, 530] width 262 height 26
click at [483, 540] on input "text" at bounding box center [516, 530] width 262 height 26
paste input "King pin bolt assy with boss 10mm"
type textarea "x"
type input "King pin bolt assy with boss 10mm"
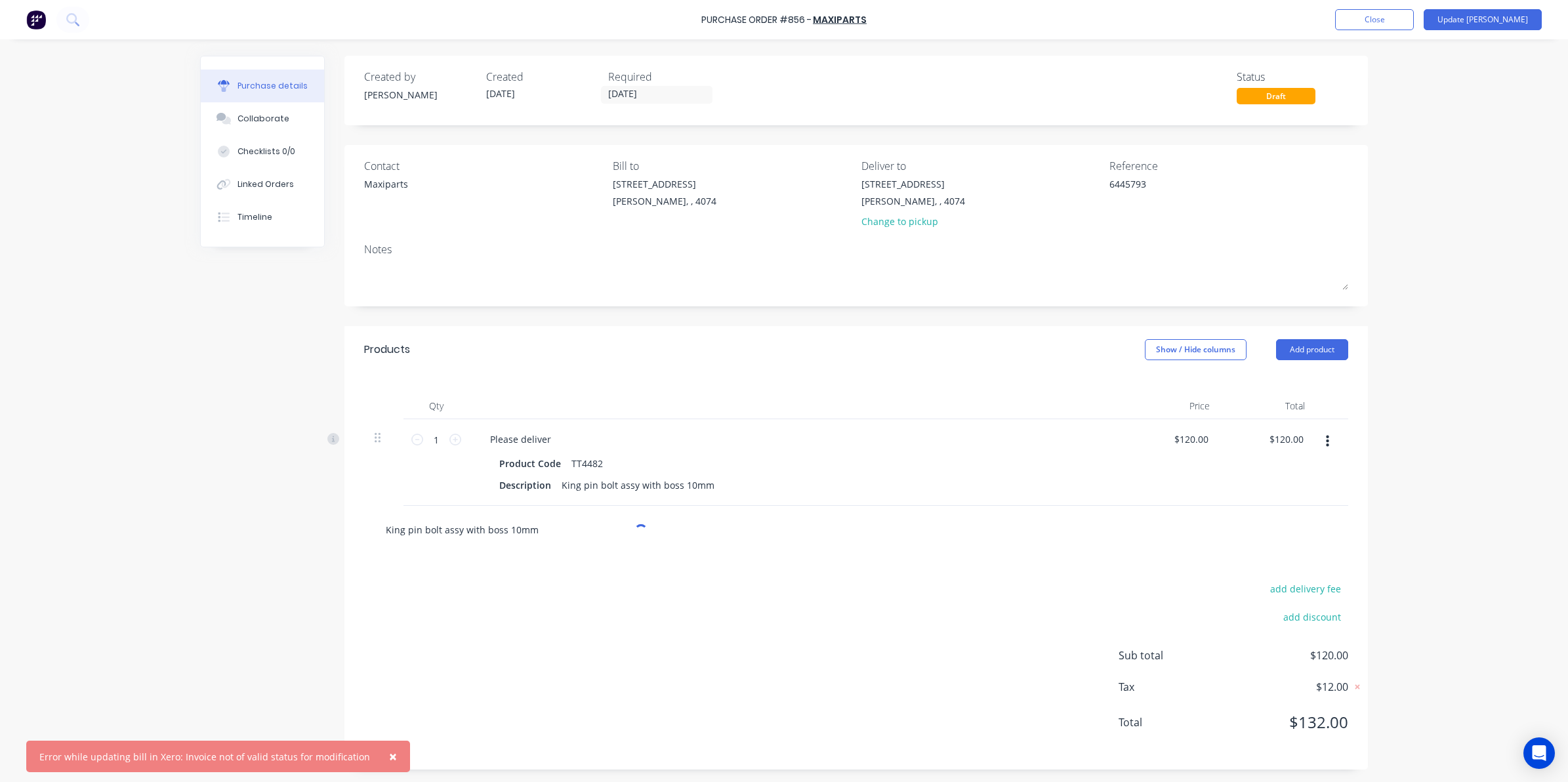
type textarea "x"
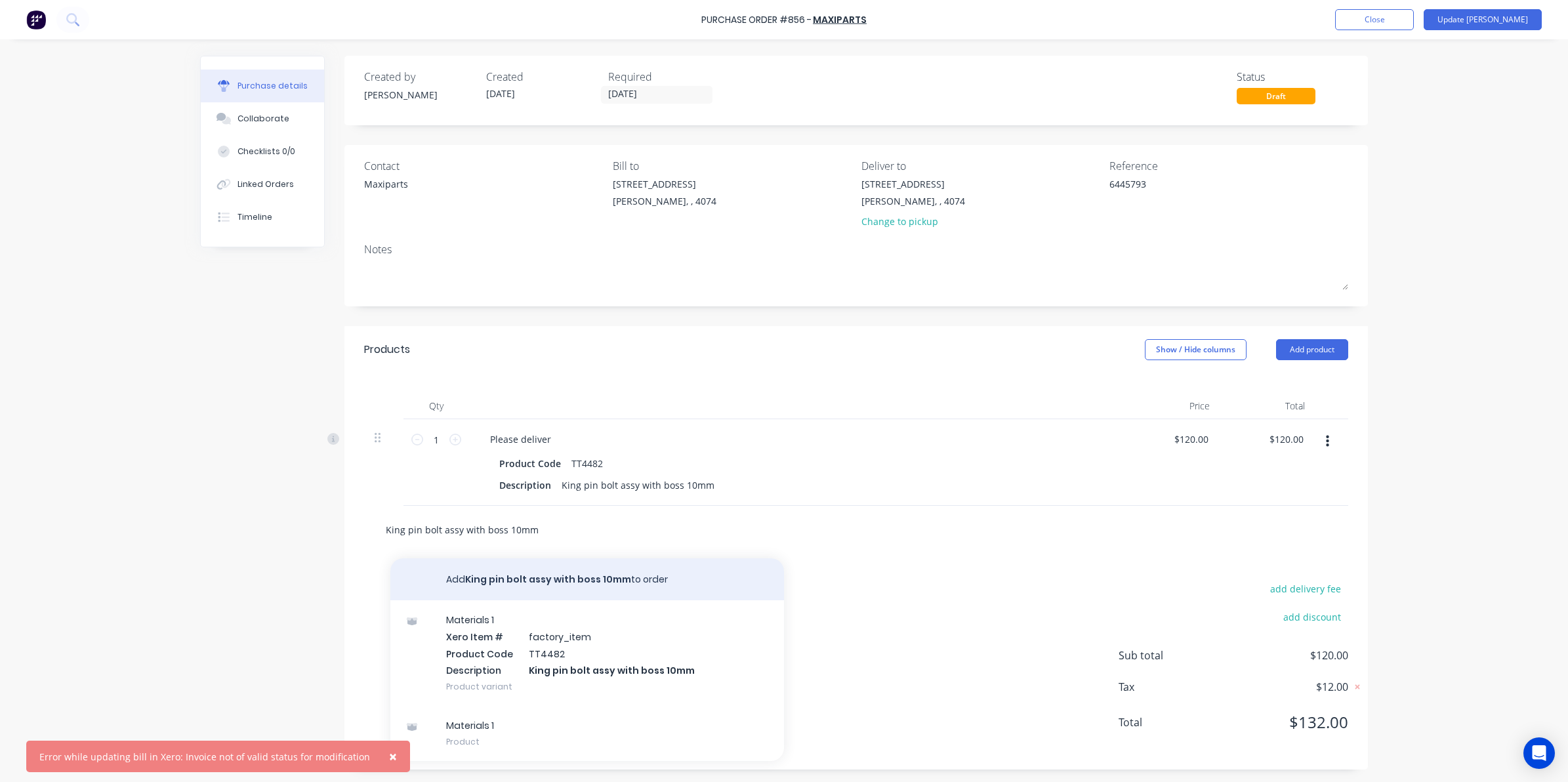
type input "King pin bolt assy with boss 10mm"
click at [490, 571] on button "Add King pin bolt assy with boss 10mm to order" at bounding box center [587, 579] width 393 height 42
type textarea "x"
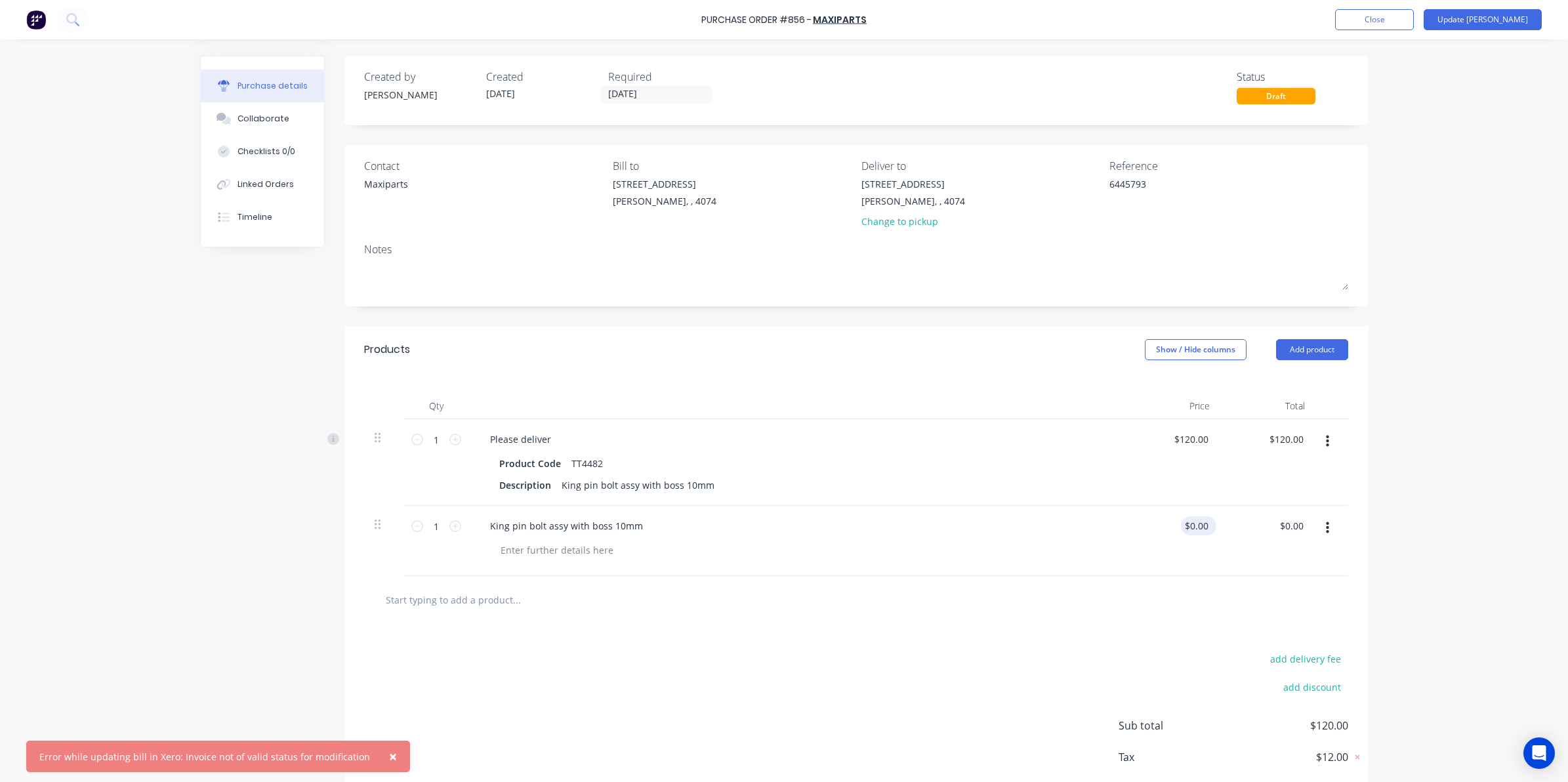
type textarea "x"
drag, startPoint x: 1179, startPoint y: 521, endPoint x: 1403, endPoint y: 508, distance: 224.4
click at [1403, 508] on div "× Error while updating bill in Xero: Invoice not of valid status for modificati…" at bounding box center [784, 391] width 1568 height 782
type input "120"
type textarea "x"
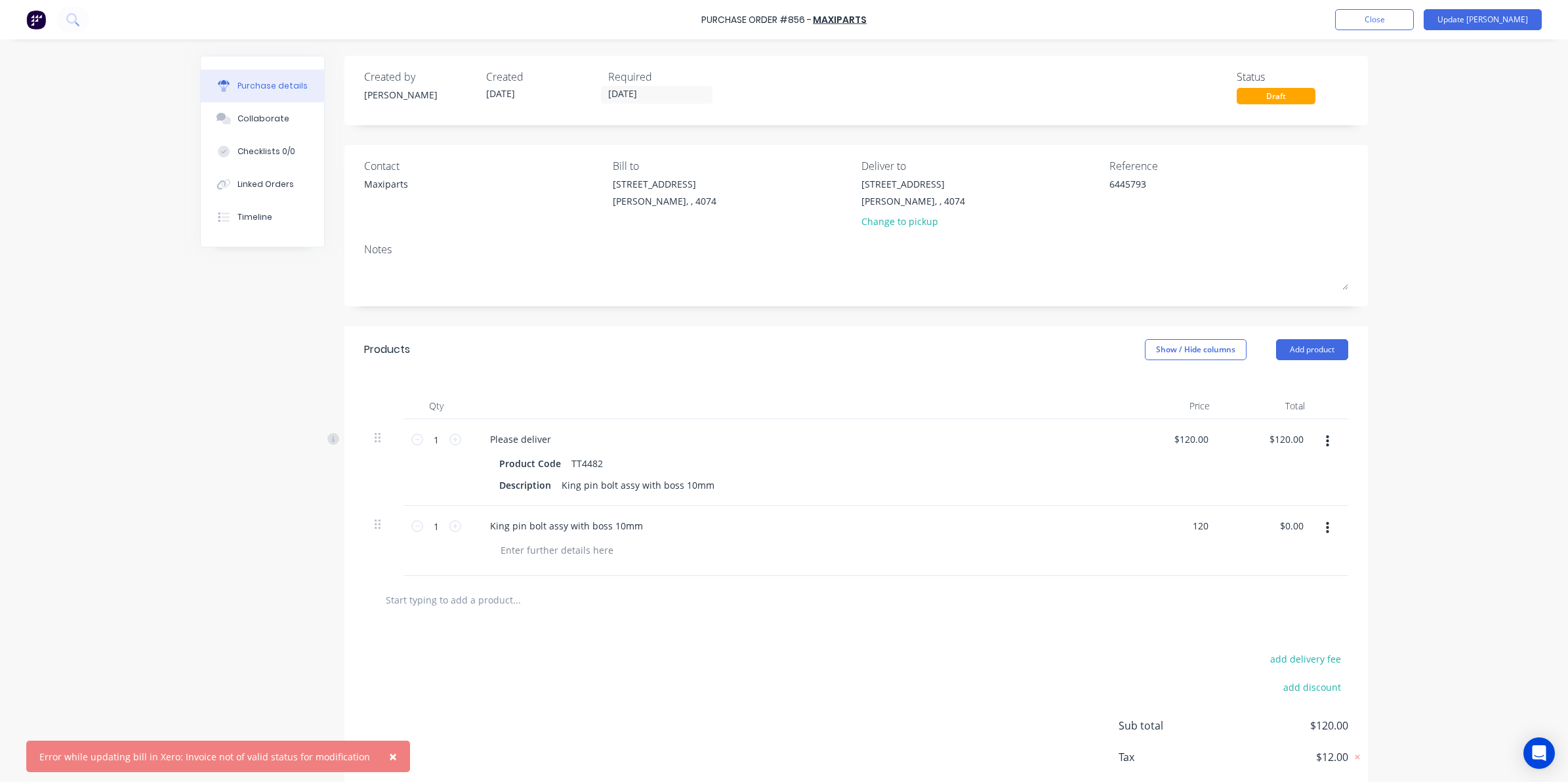
type input "$120.00"
click at [1406, 503] on div "× Error while updating bill in Xero: Invoice not of valid status for modificati…" at bounding box center [784, 391] width 1568 height 782
click at [1326, 447] on icon "button" at bounding box center [1327, 441] width 3 height 12
click at [1265, 556] on button "Delete" at bounding box center [1286, 555] width 112 height 26
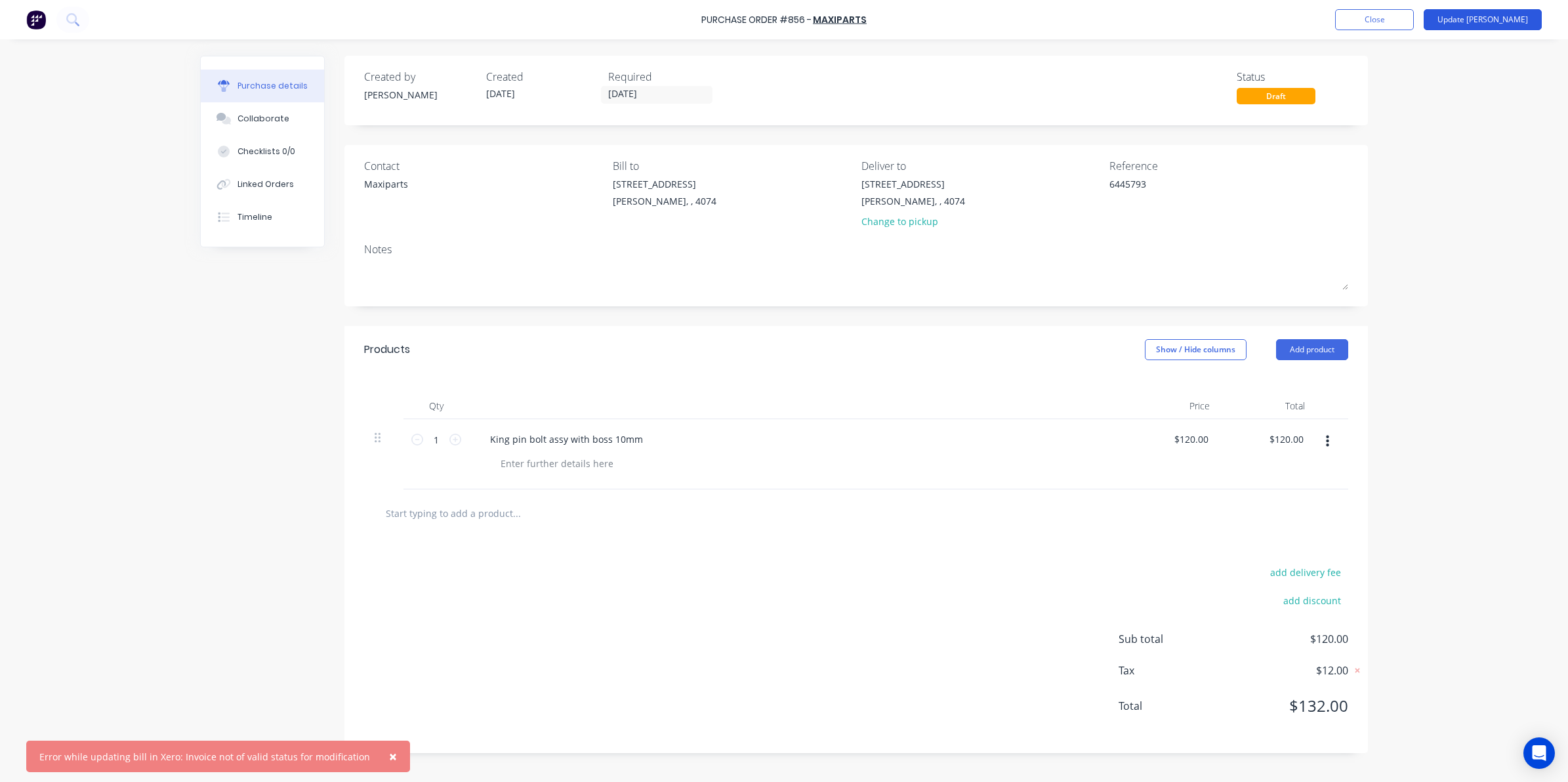
click at [1509, 25] on button "Update Bill" at bounding box center [1482, 19] width 118 height 21
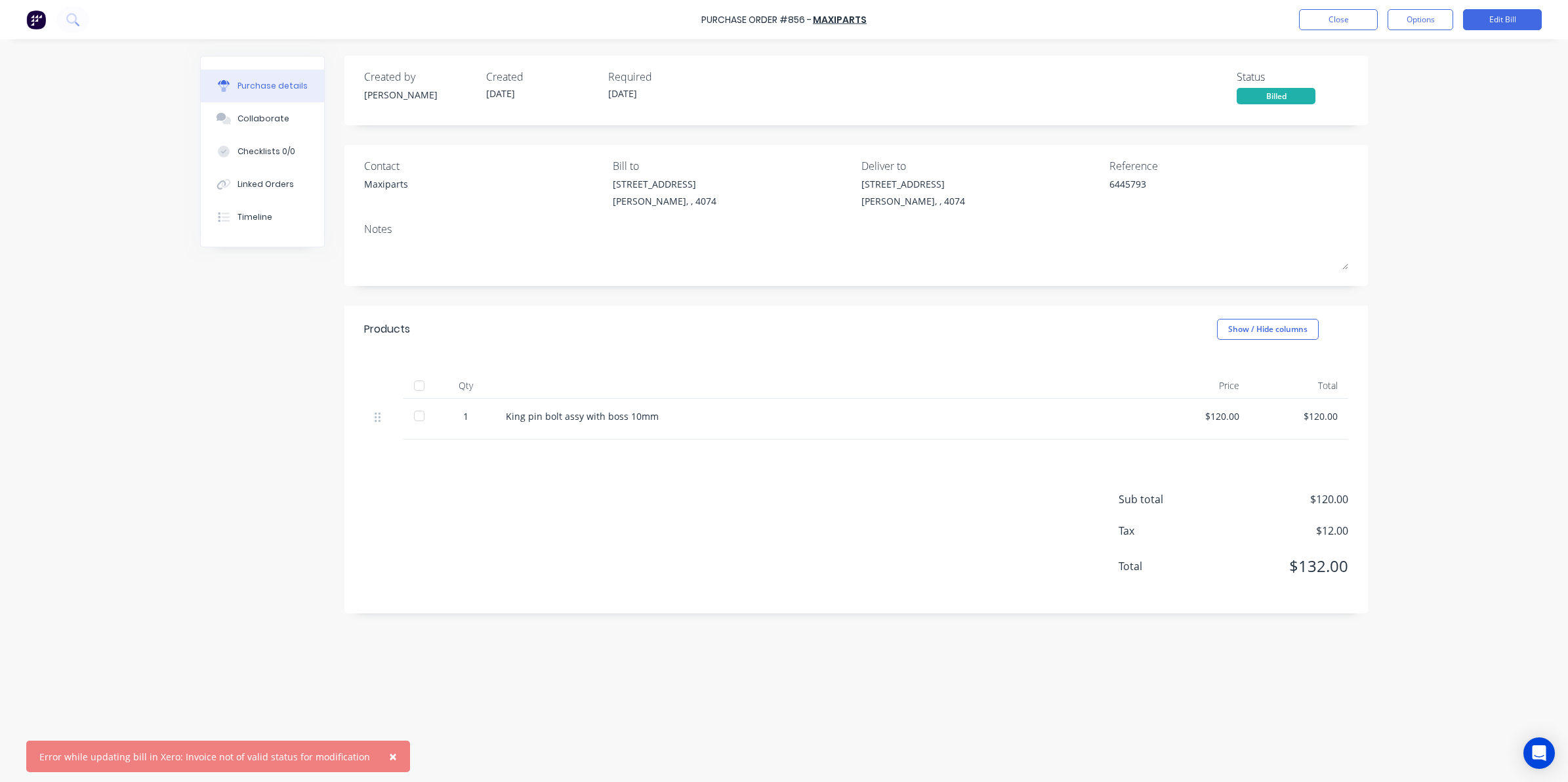
click at [421, 415] on div at bounding box center [419, 416] width 26 height 26
click at [1346, 22] on button "Close" at bounding box center [1338, 19] width 79 height 21
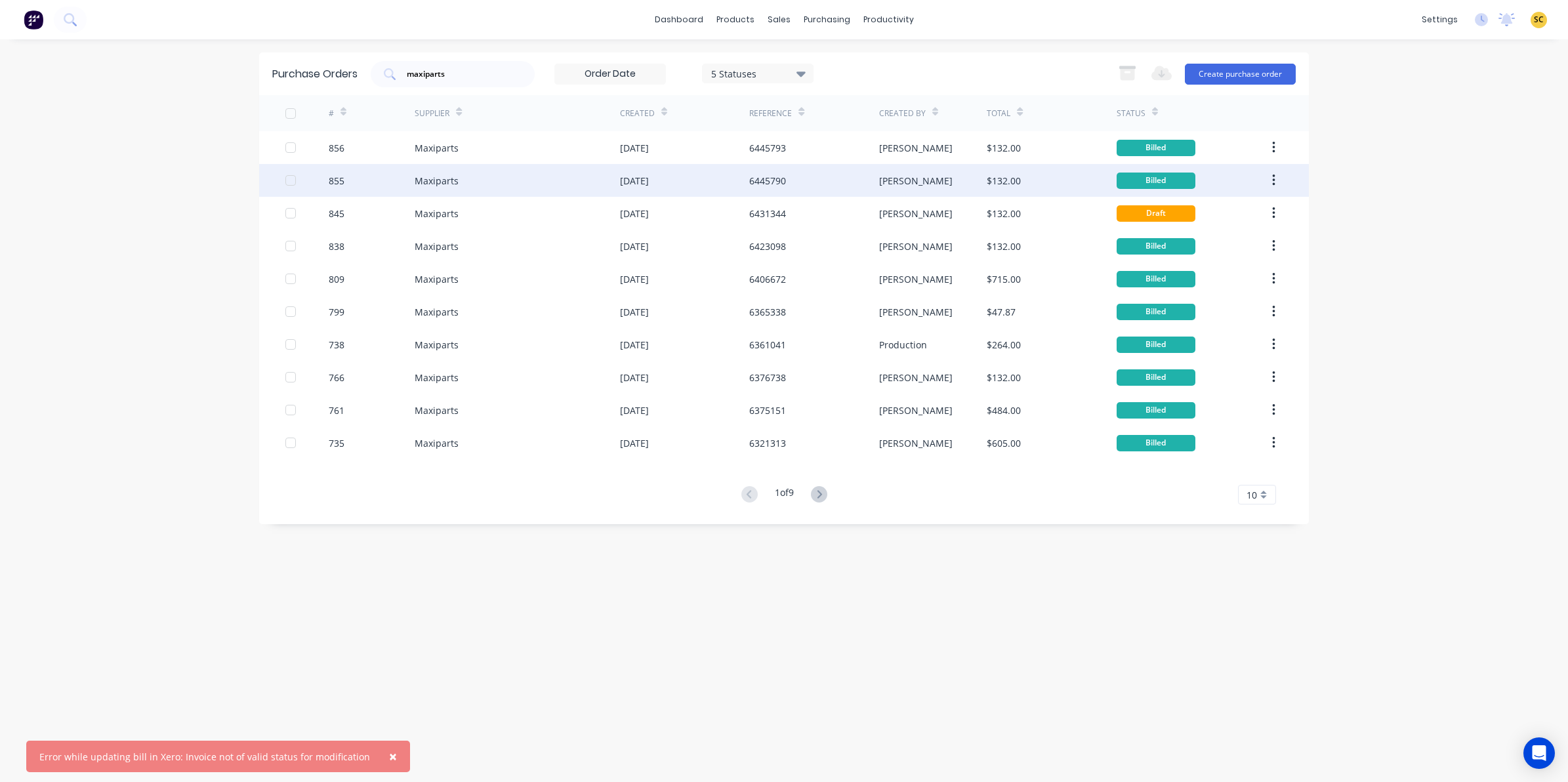
click at [560, 192] on div "Maxiparts" at bounding box center [517, 180] width 206 height 33
type textarea "x"
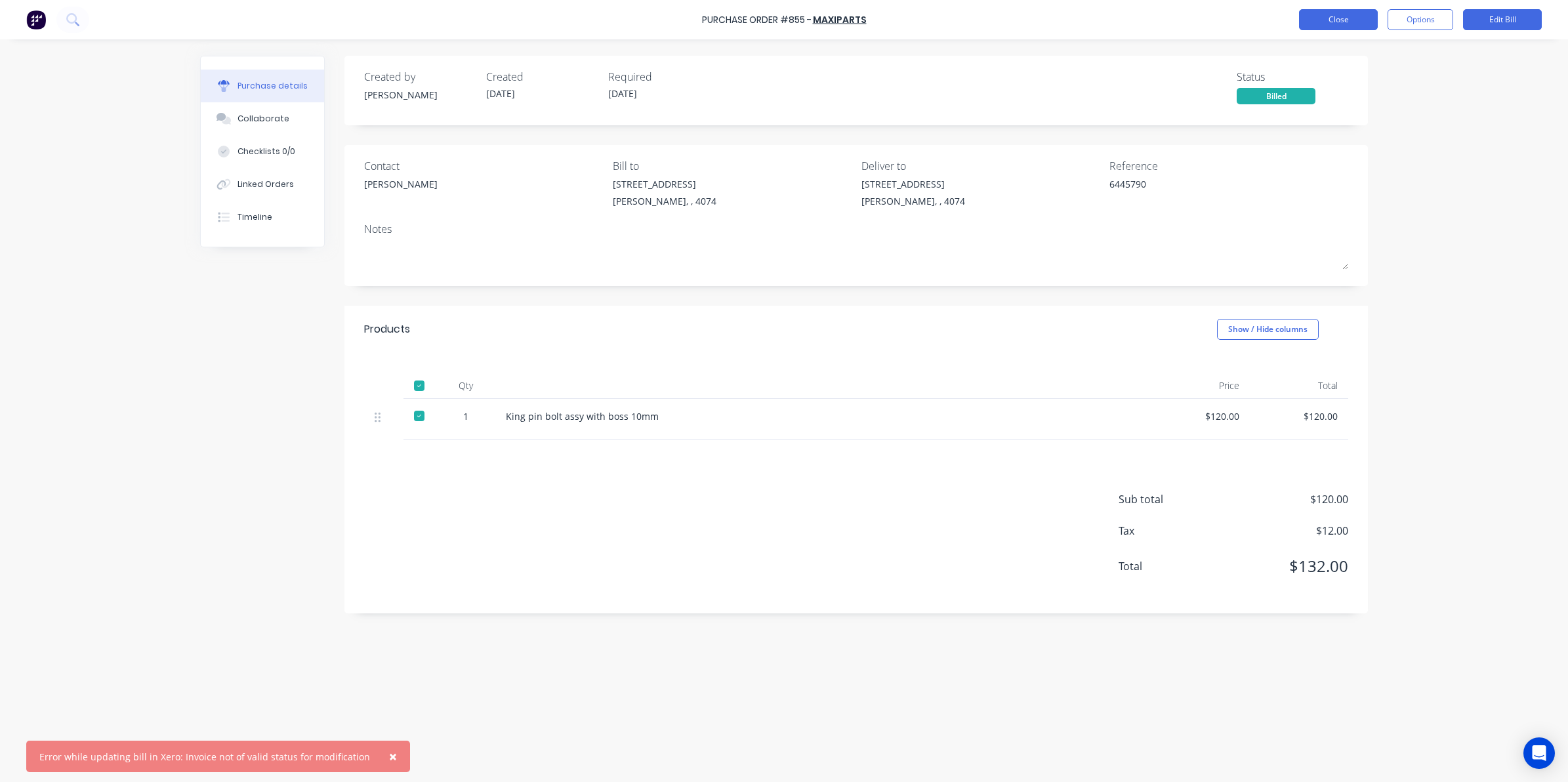
click at [1349, 21] on button "Close" at bounding box center [1338, 19] width 79 height 21
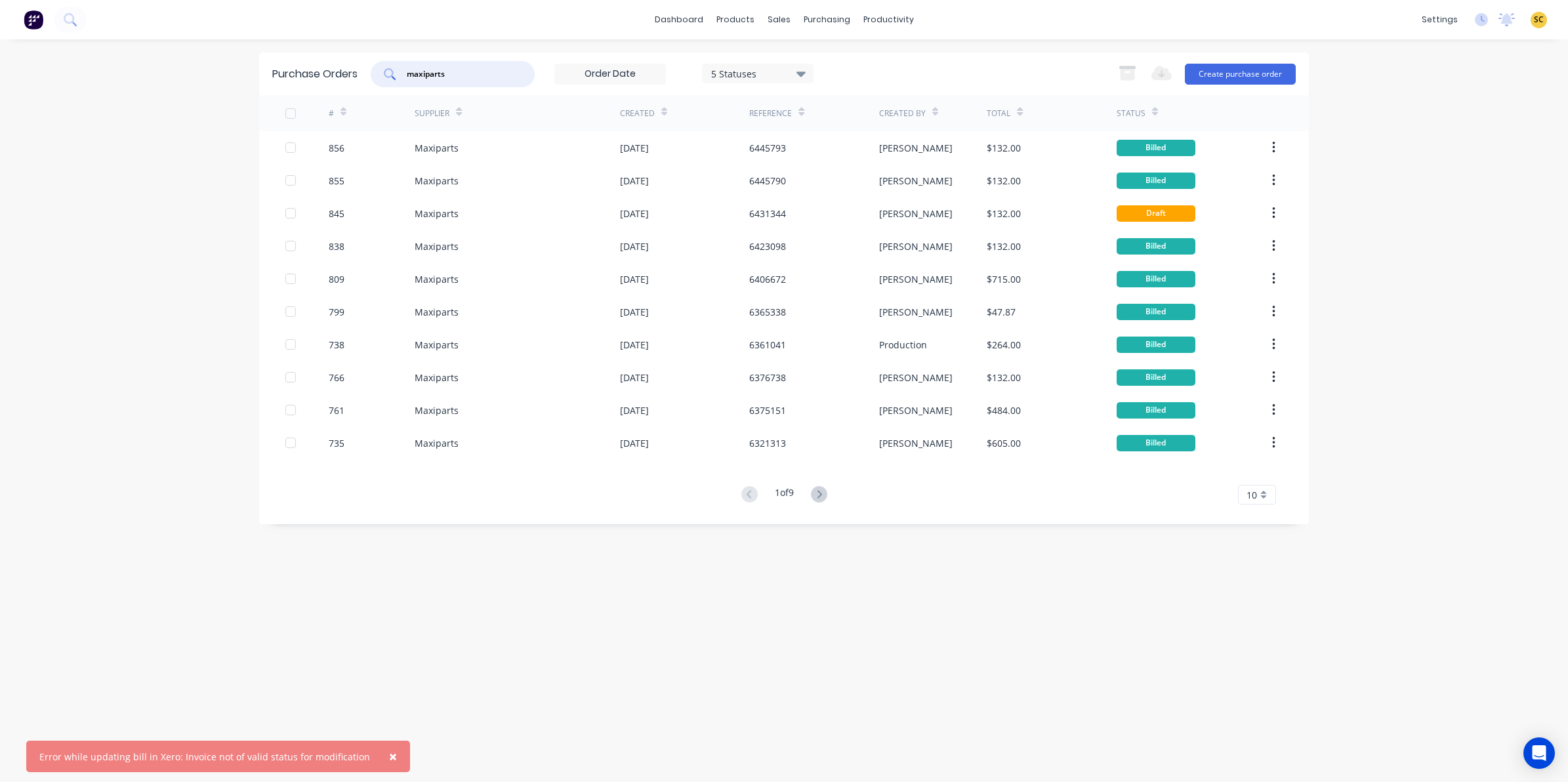
drag, startPoint x: 456, startPoint y: 75, endPoint x: 218, endPoint y: 80, distance: 238.1
click at [218, 79] on div "× Error while updating bill in Xero: Invoice not of valid status for modificati…" at bounding box center [784, 391] width 1568 height 782
type input "united"
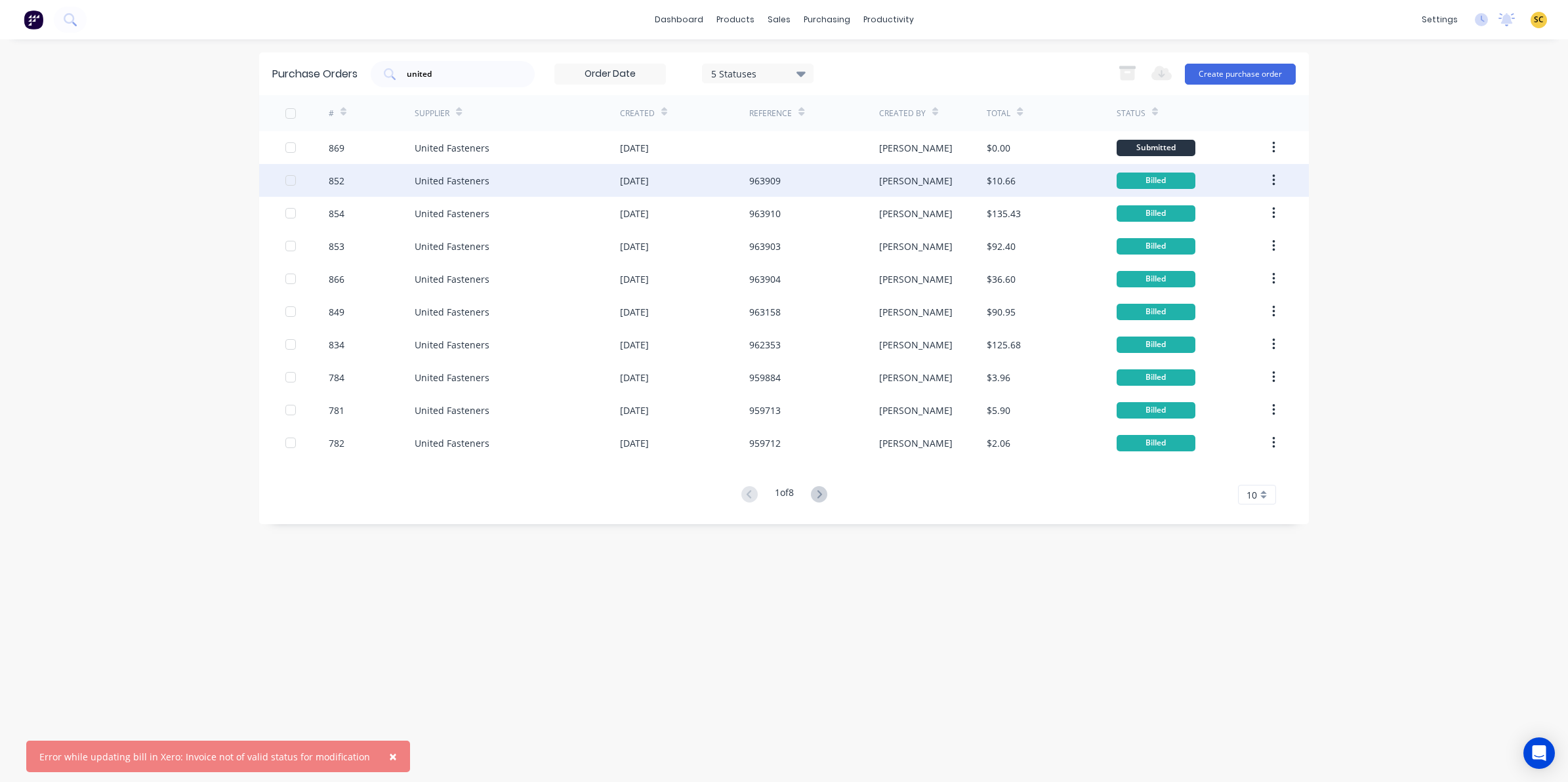
click at [801, 166] on div "963909" at bounding box center [814, 180] width 129 height 33
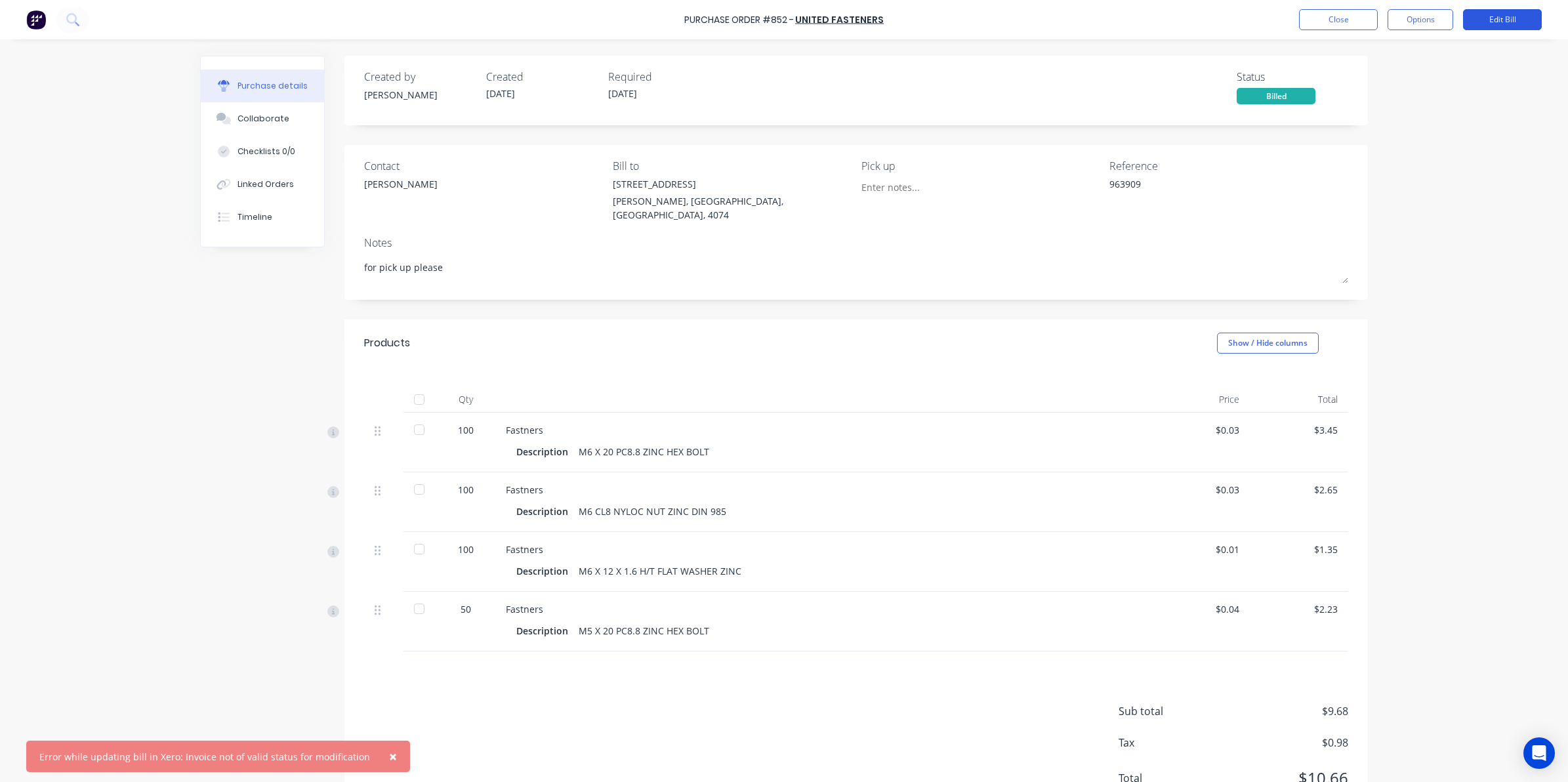
click at [1515, 15] on button "Edit Bill" at bounding box center [1502, 19] width 79 height 21
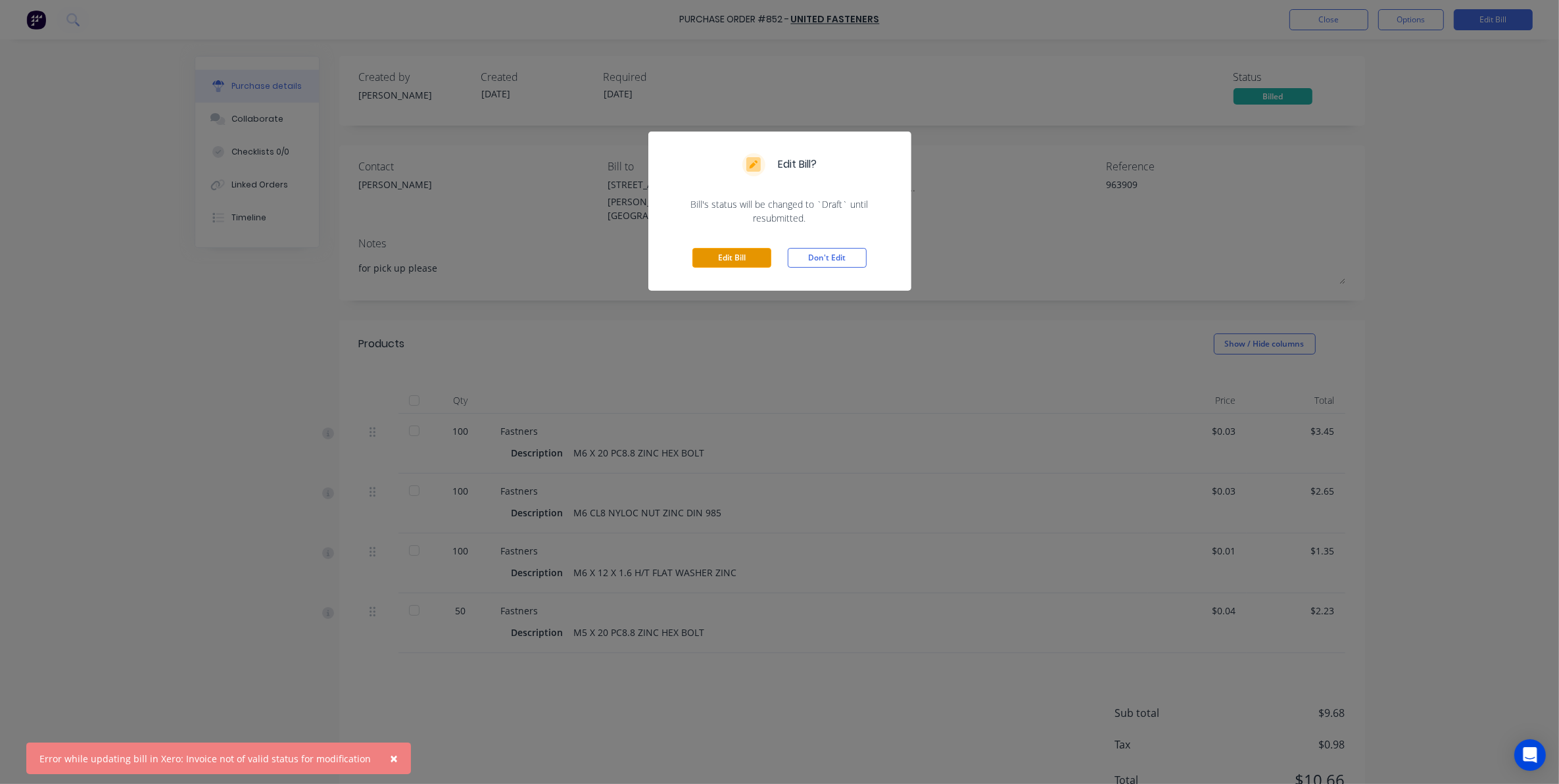
click at [745, 248] on button "Edit Bill" at bounding box center [732, 258] width 79 height 20
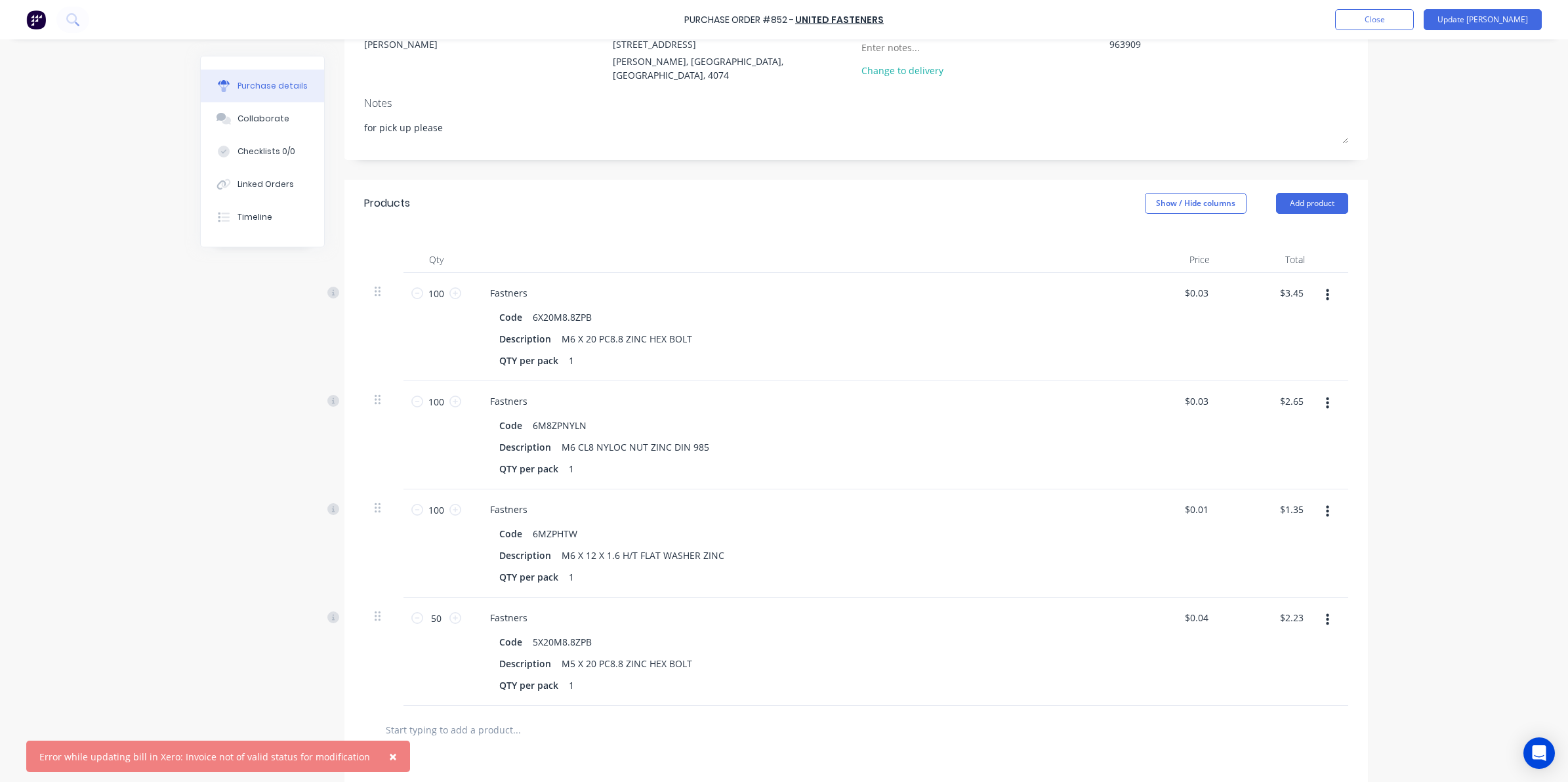
scroll to position [164, 0]
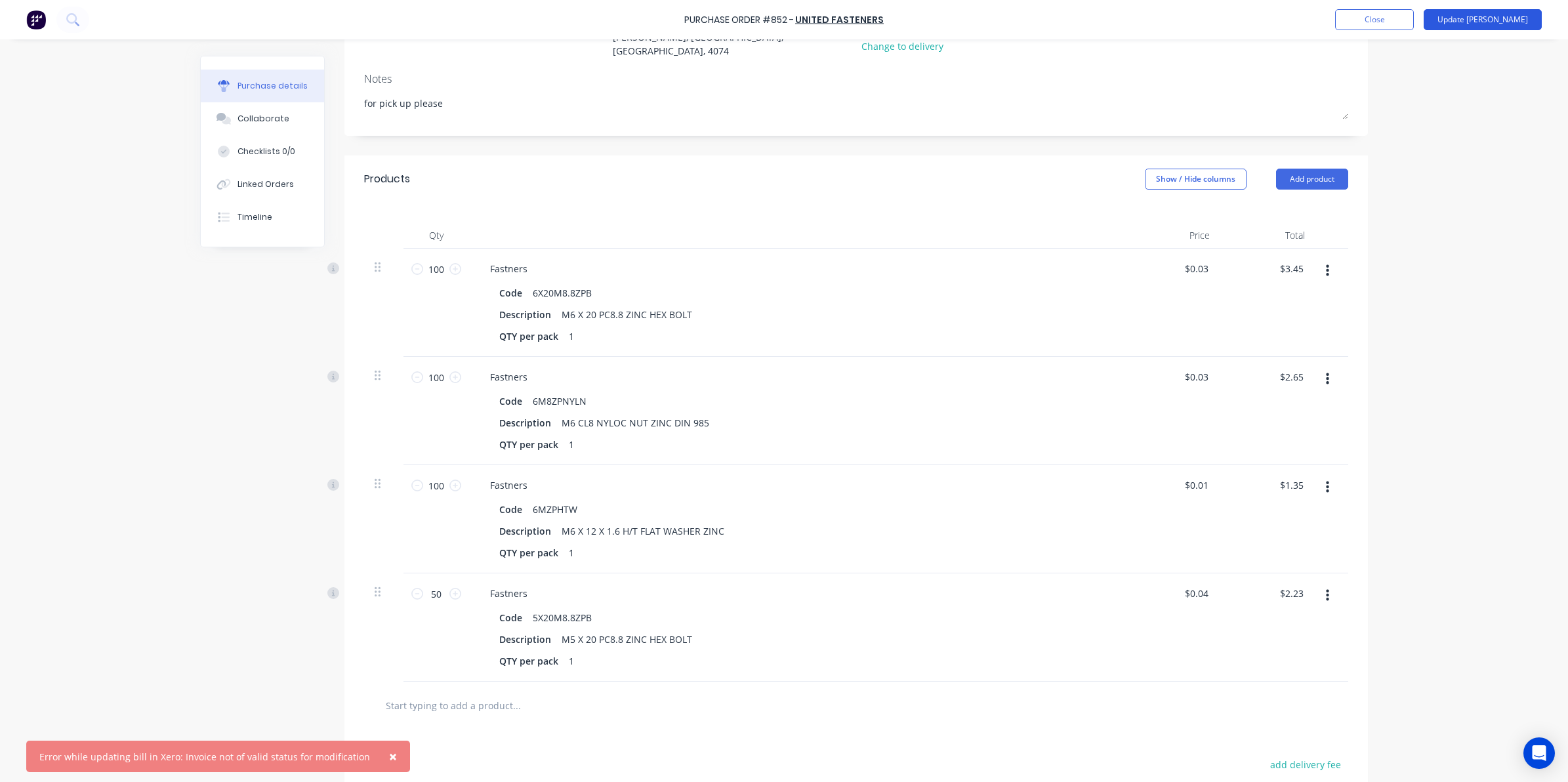
click at [1486, 16] on button "Update Bill" at bounding box center [1482, 19] width 118 height 21
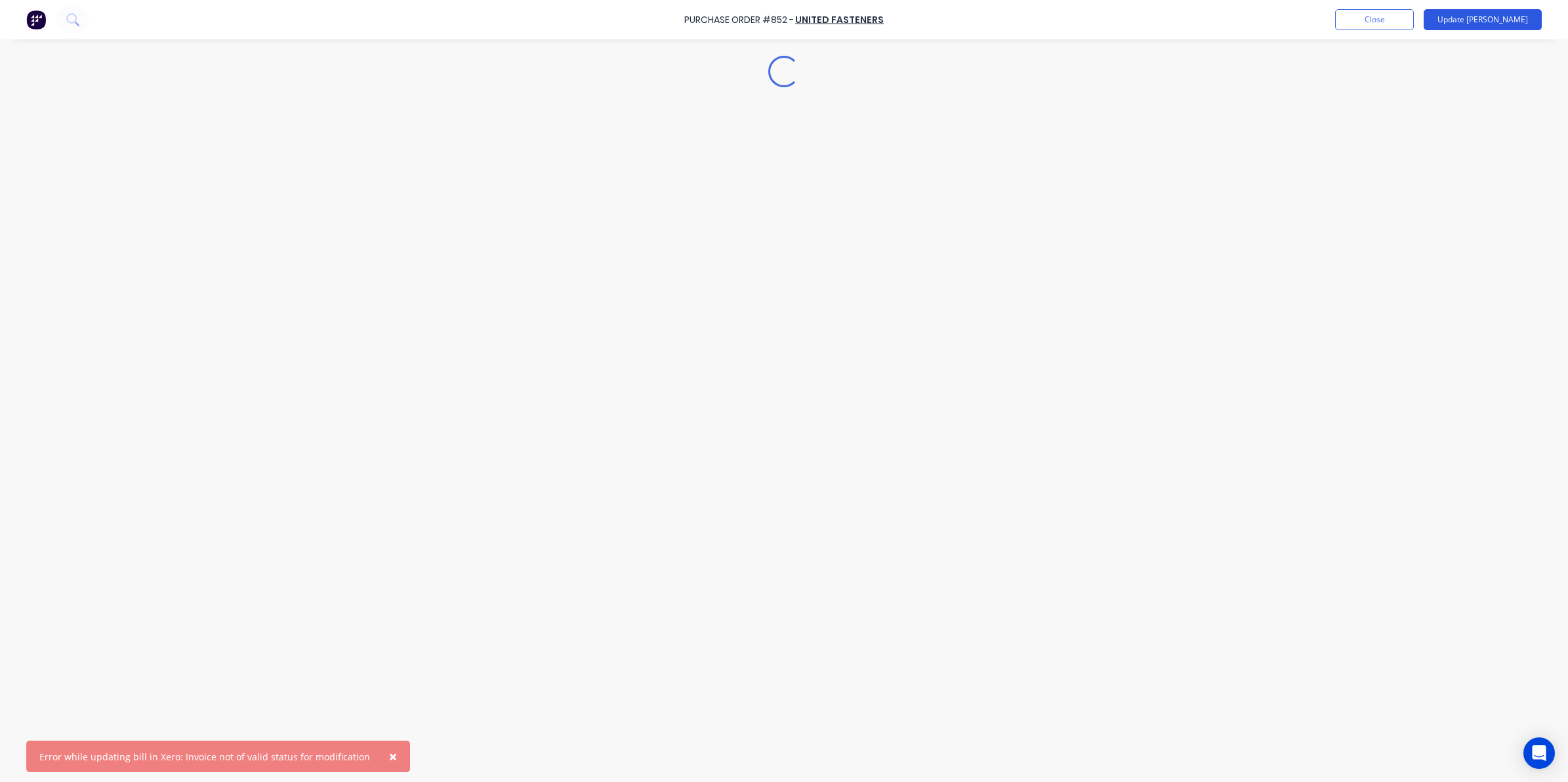
scroll to position [0, 0]
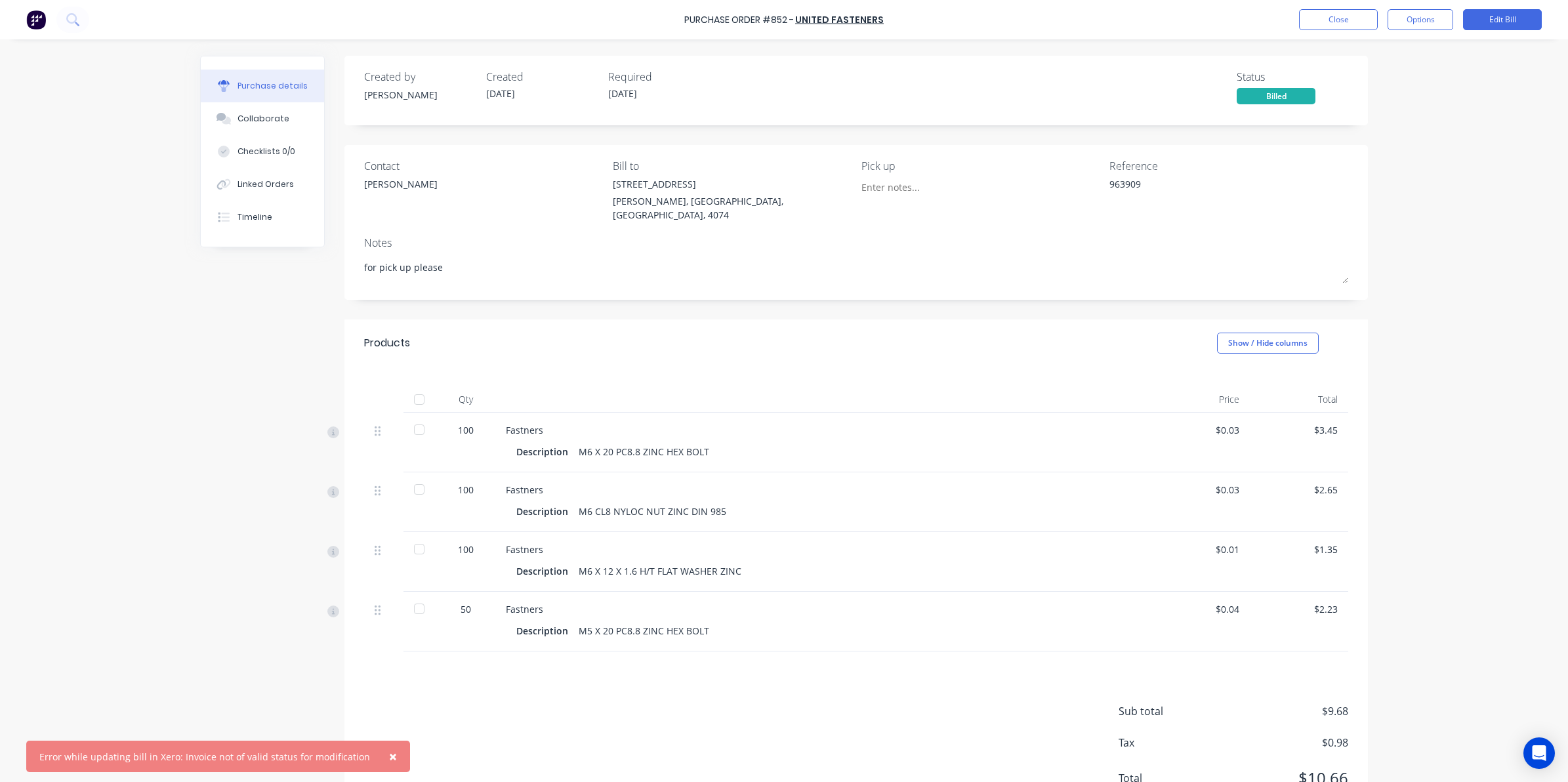
click at [409, 388] on div at bounding box center [419, 399] width 26 height 26
click at [1342, 25] on button "Close" at bounding box center [1338, 19] width 79 height 21
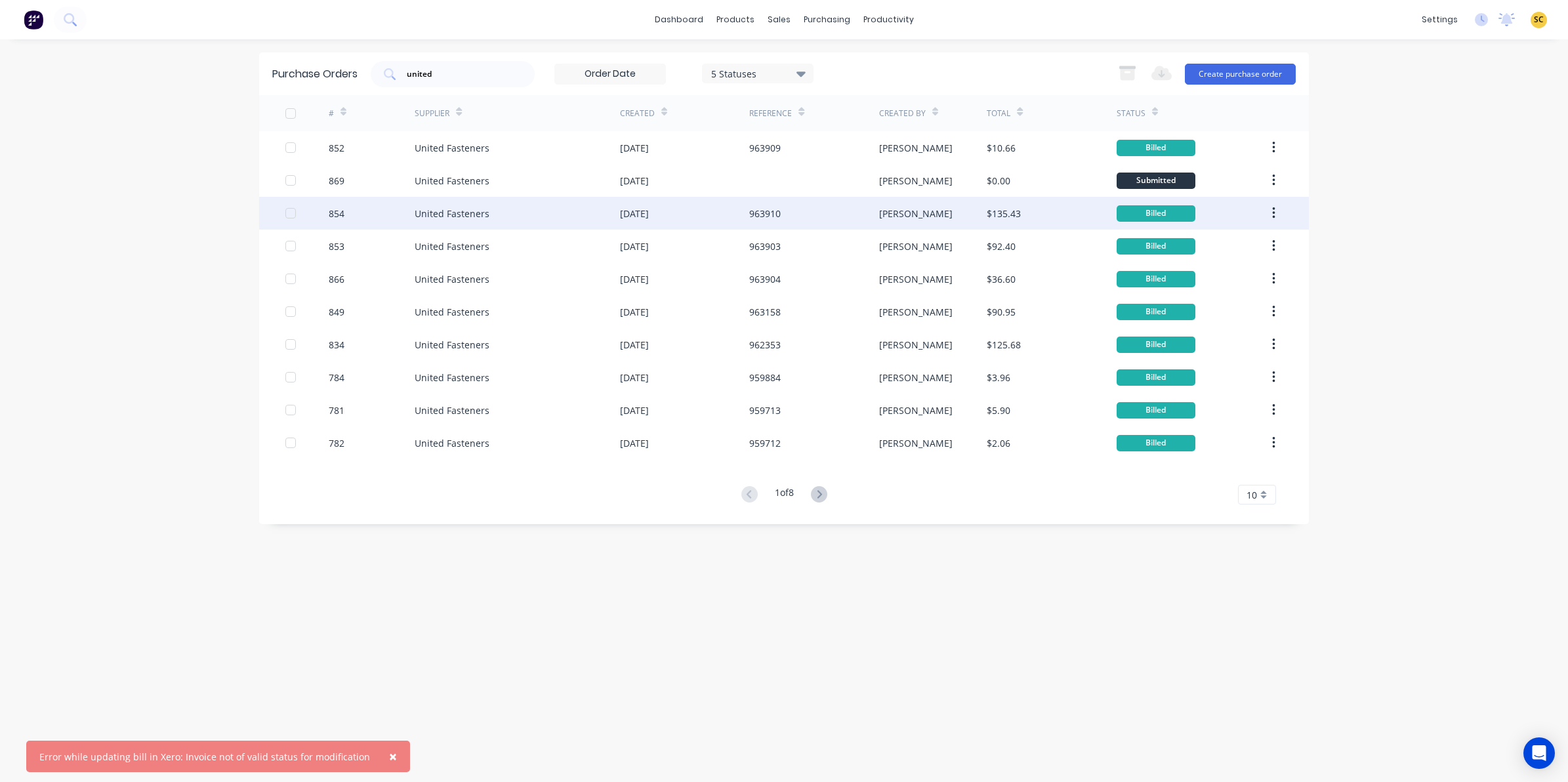
click at [795, 216] on div "963910" at bounding box center [814, 213] width 129 height 33
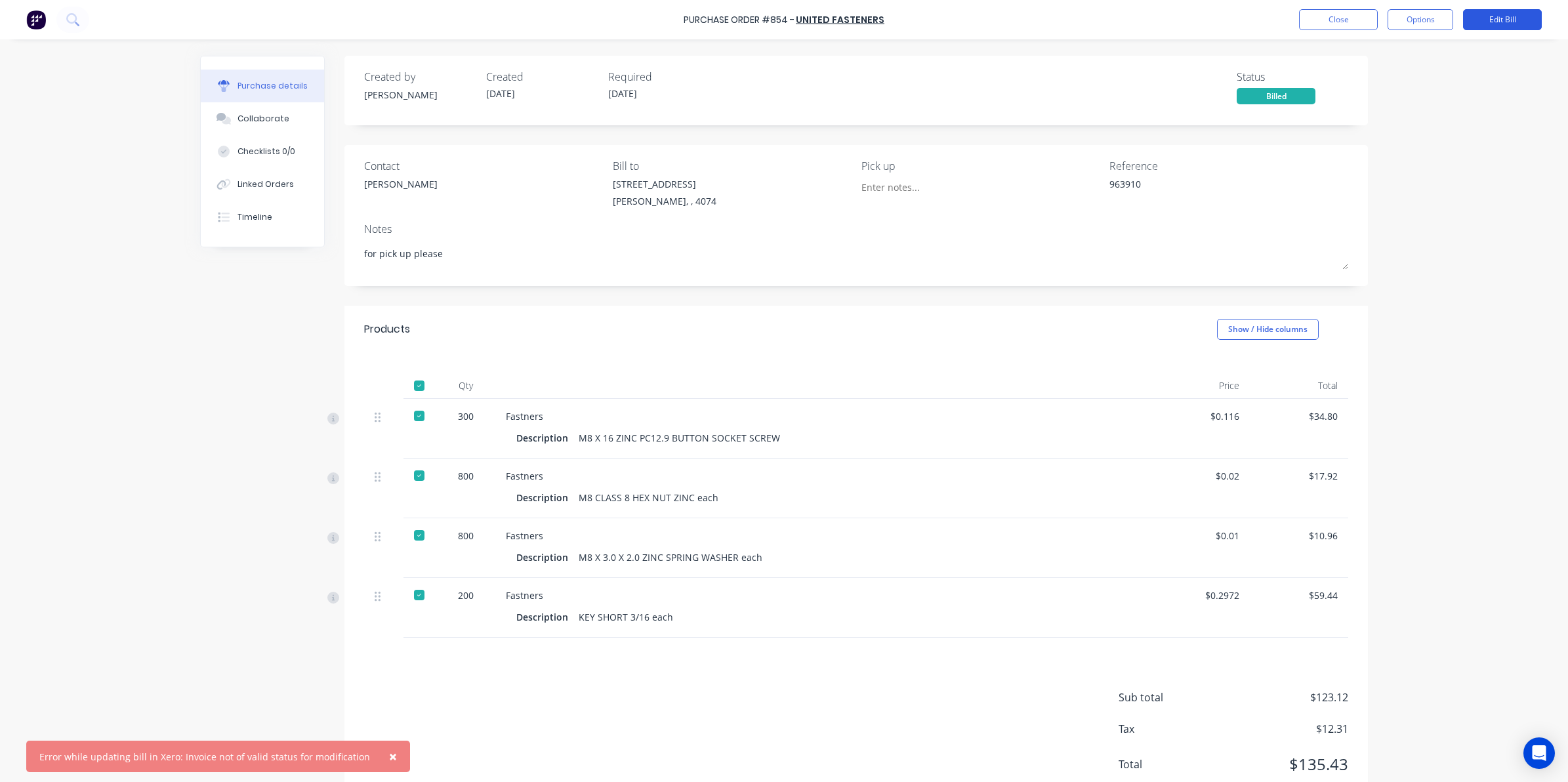
click at [1497, 18] on button "Edit Bill" at bounding box center [1502, 19] width 79 height 21
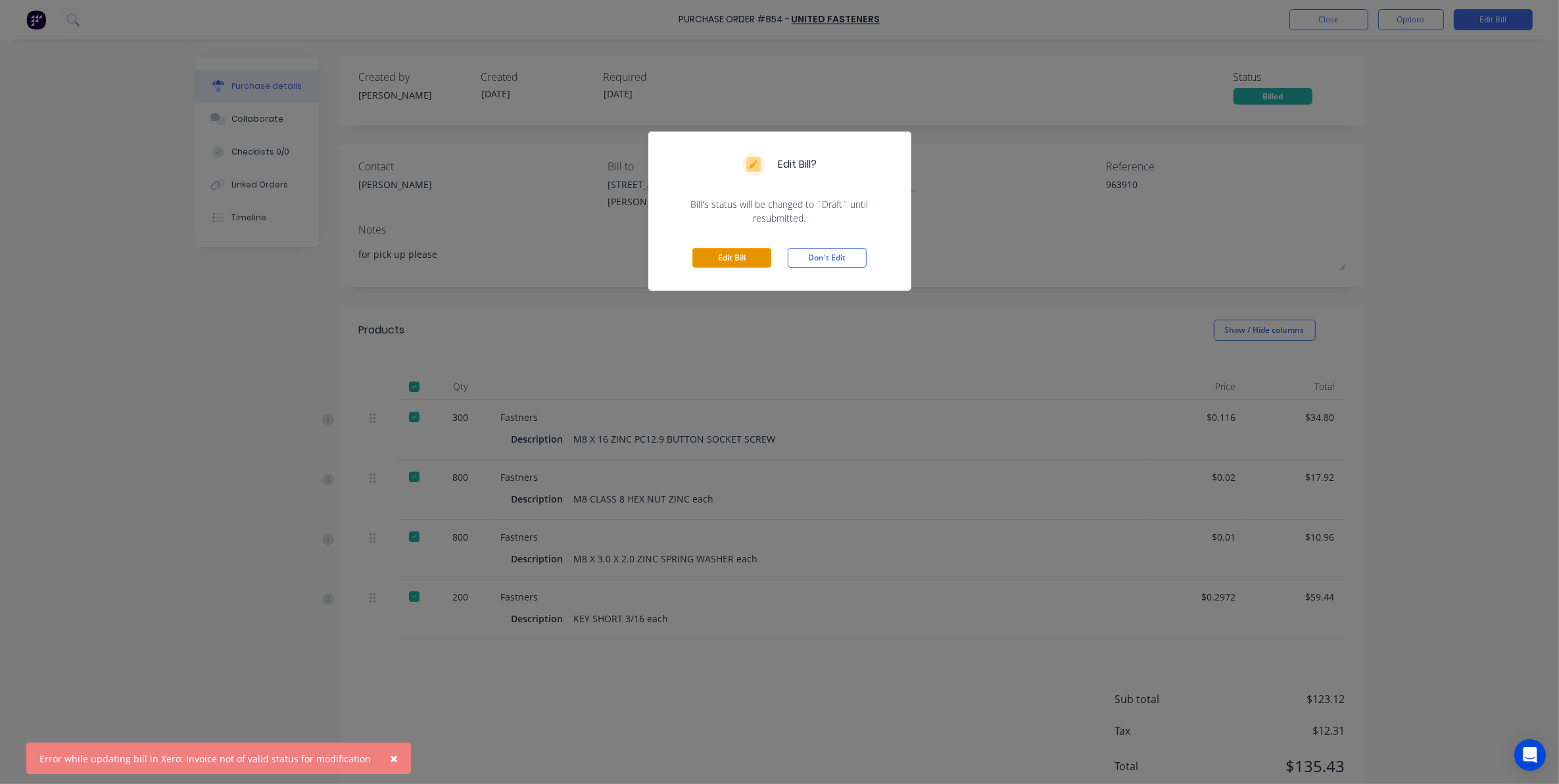
click at [747, 261] on button "Edit Bill" at bounding box center [732, 258] width 79 height 20
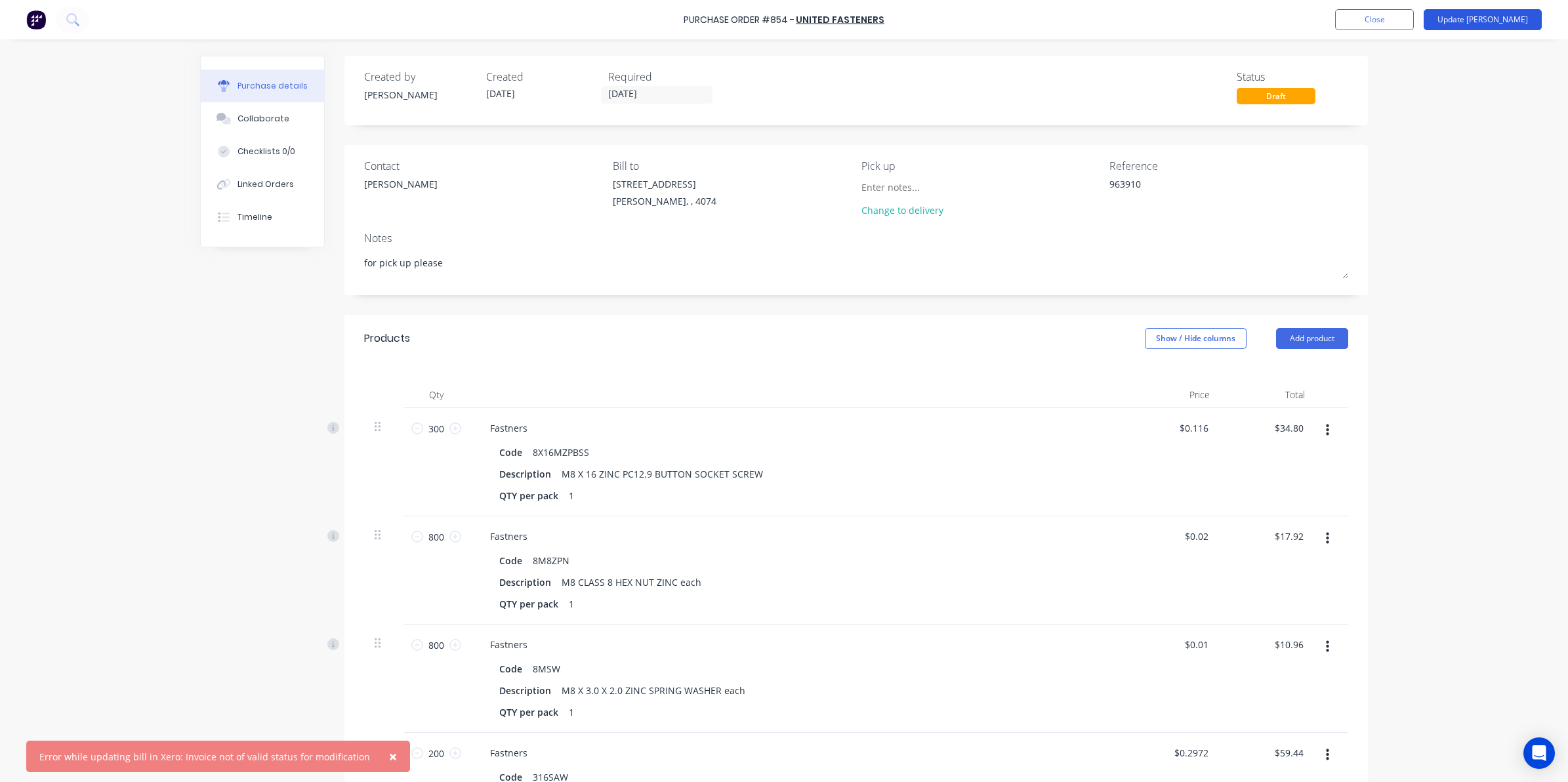
click at [1504, 25] on button "Update Bill" at bounding box center [1482, 19] width 118 height 21
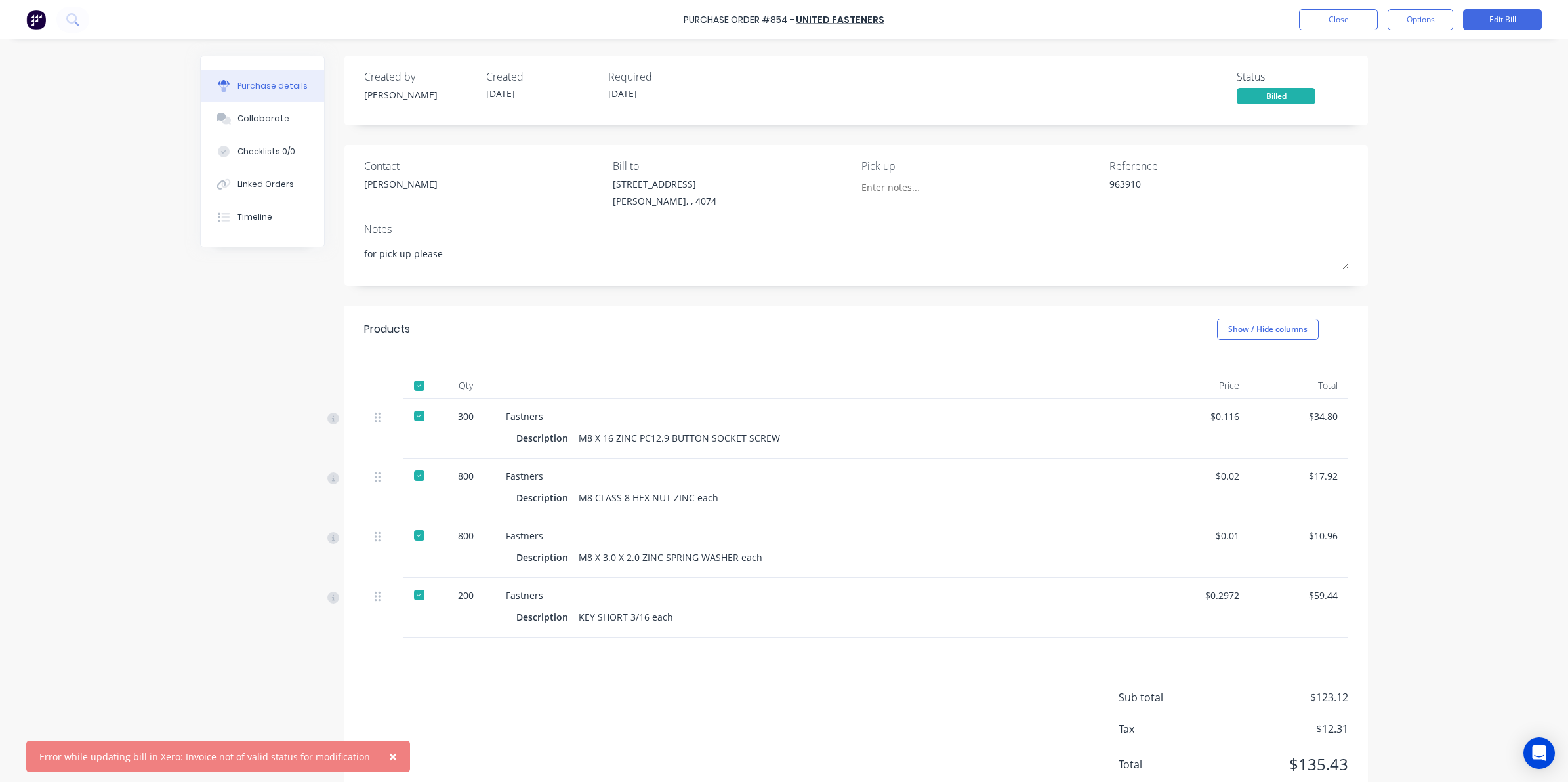
click at [385, 760] on button "×" at bounding box center [393, 756] width 34 height 32
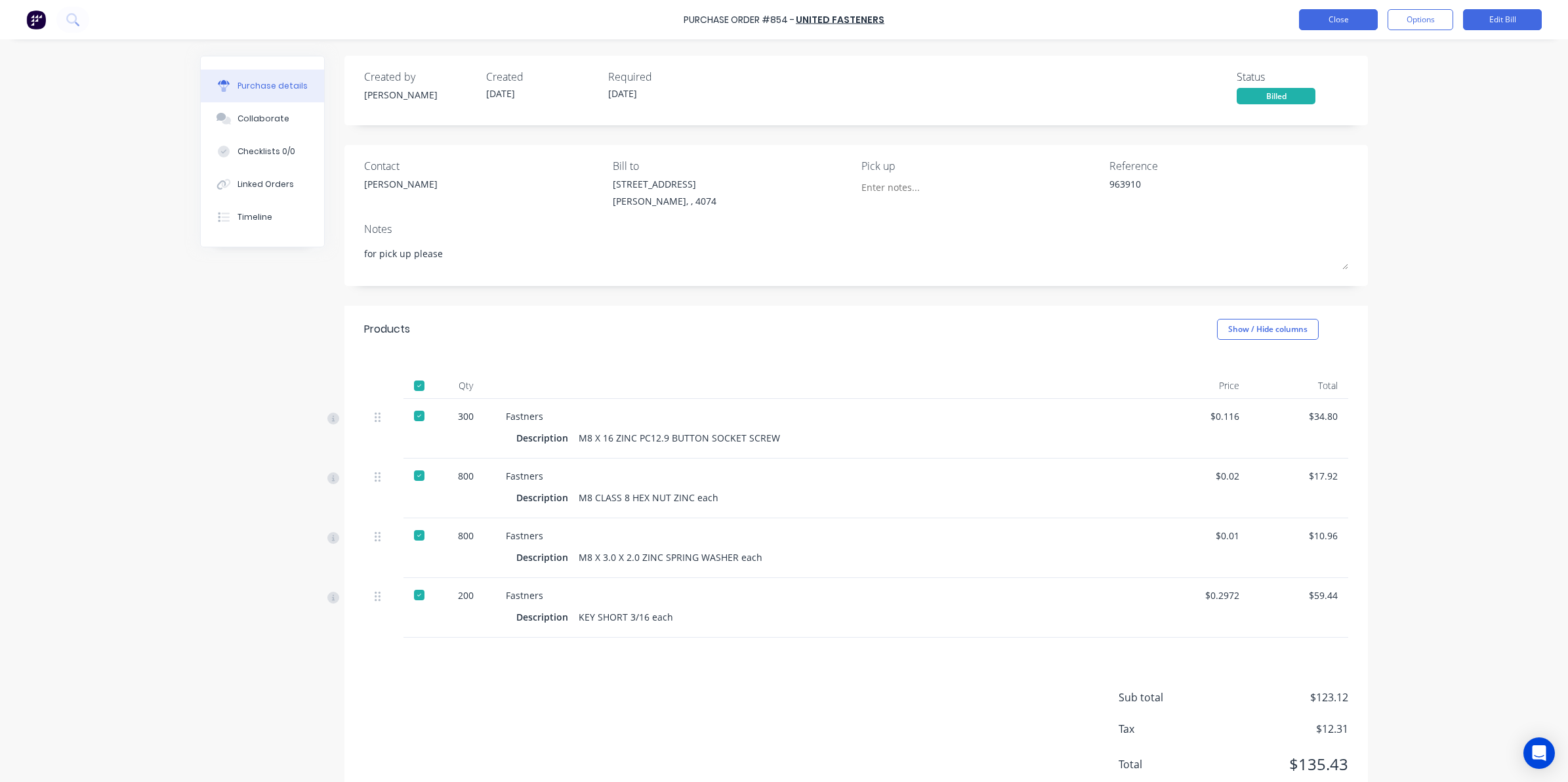
click at [1337, 20] on button "Close" at bounding box center [1338, 19] width 79 height 21
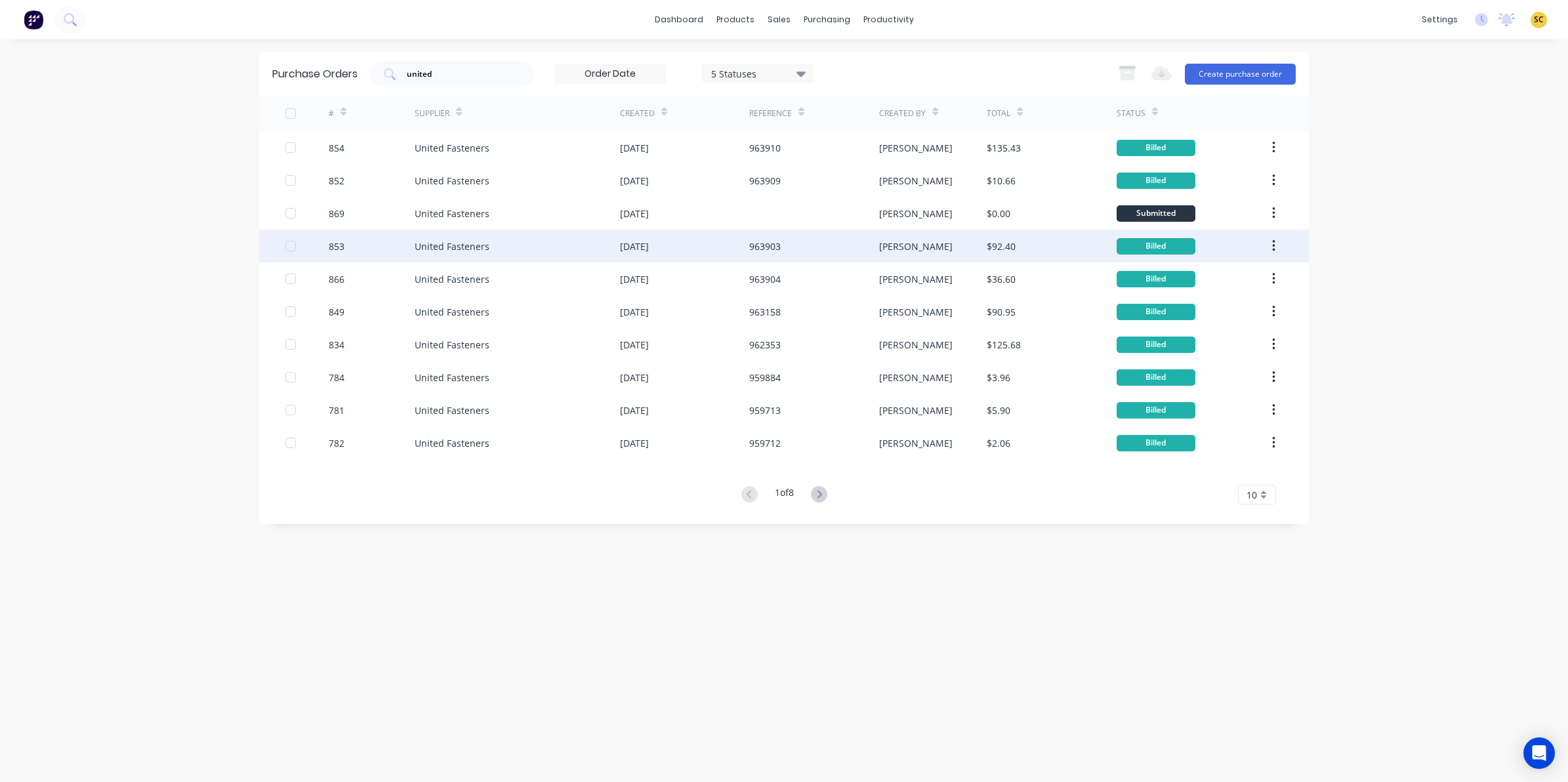
click at [807, 242] on div "963903" at bounding box center [814, 246] width 129 height 33
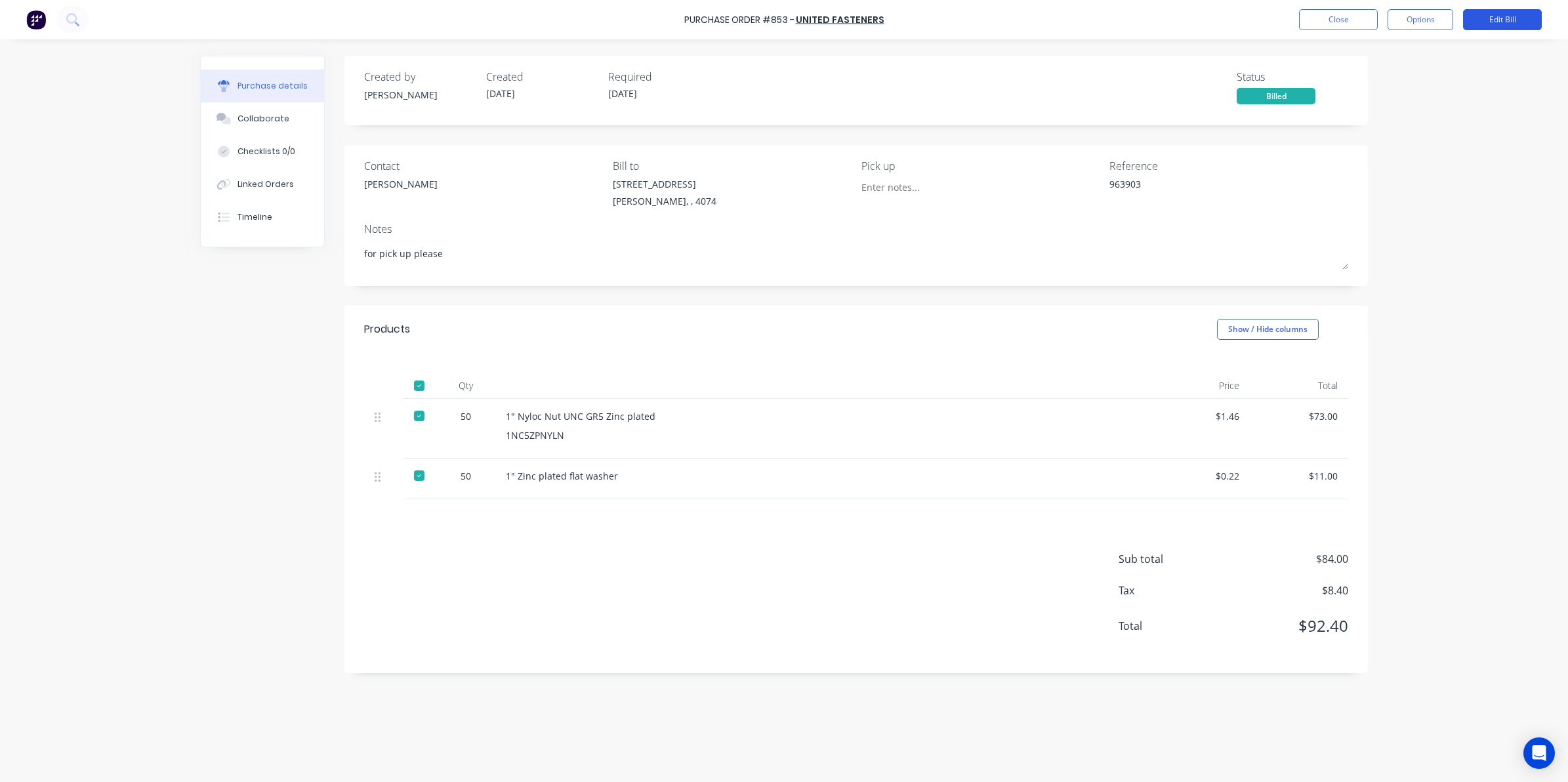
click at [1509, 25] on button "Edit Bill" at bounding box center [1502, 19] width 79 height 21
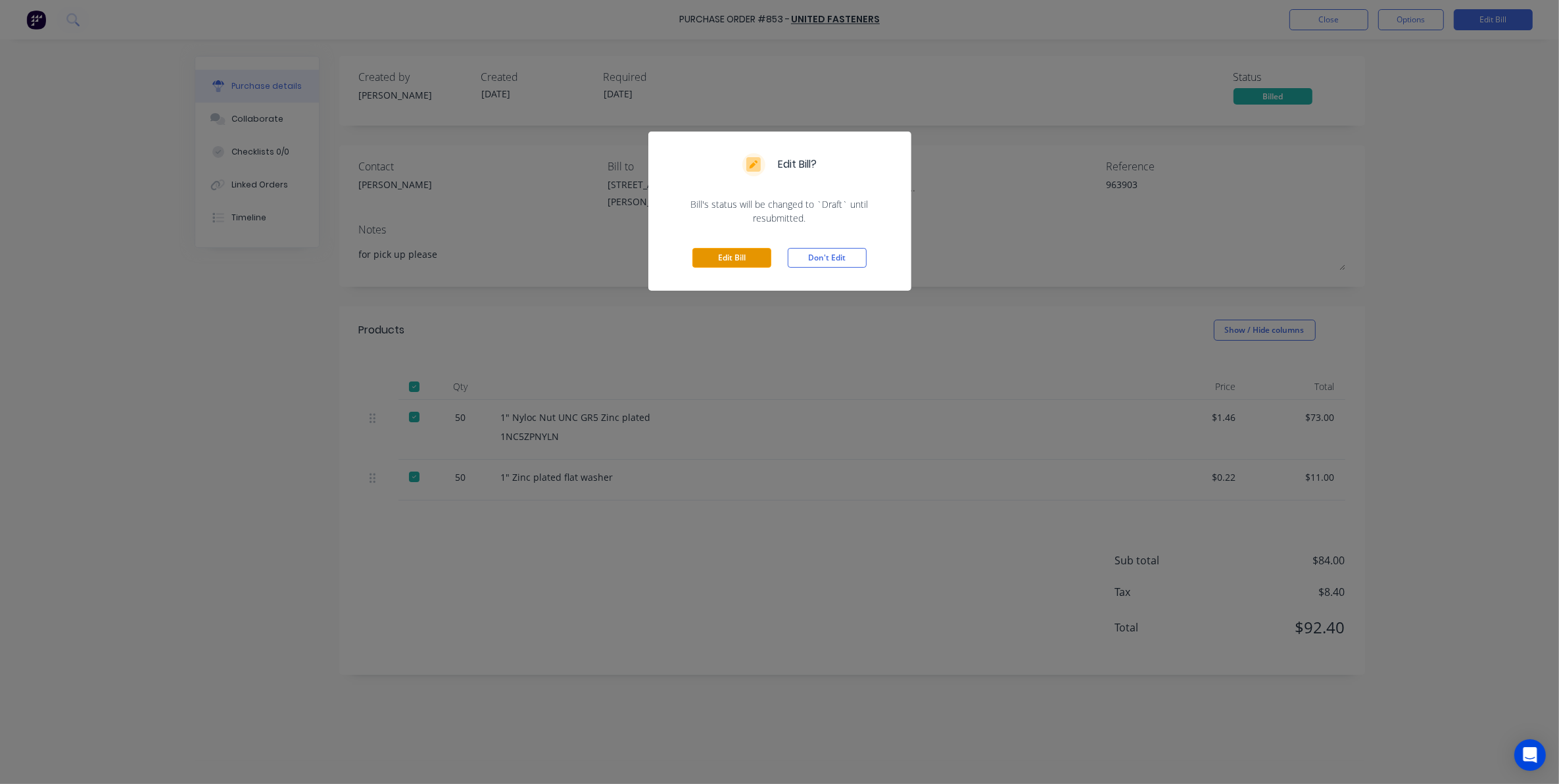
click at [725, 260] on button "Edit Bill" at bounding box center [732, 258] width 79 height 20
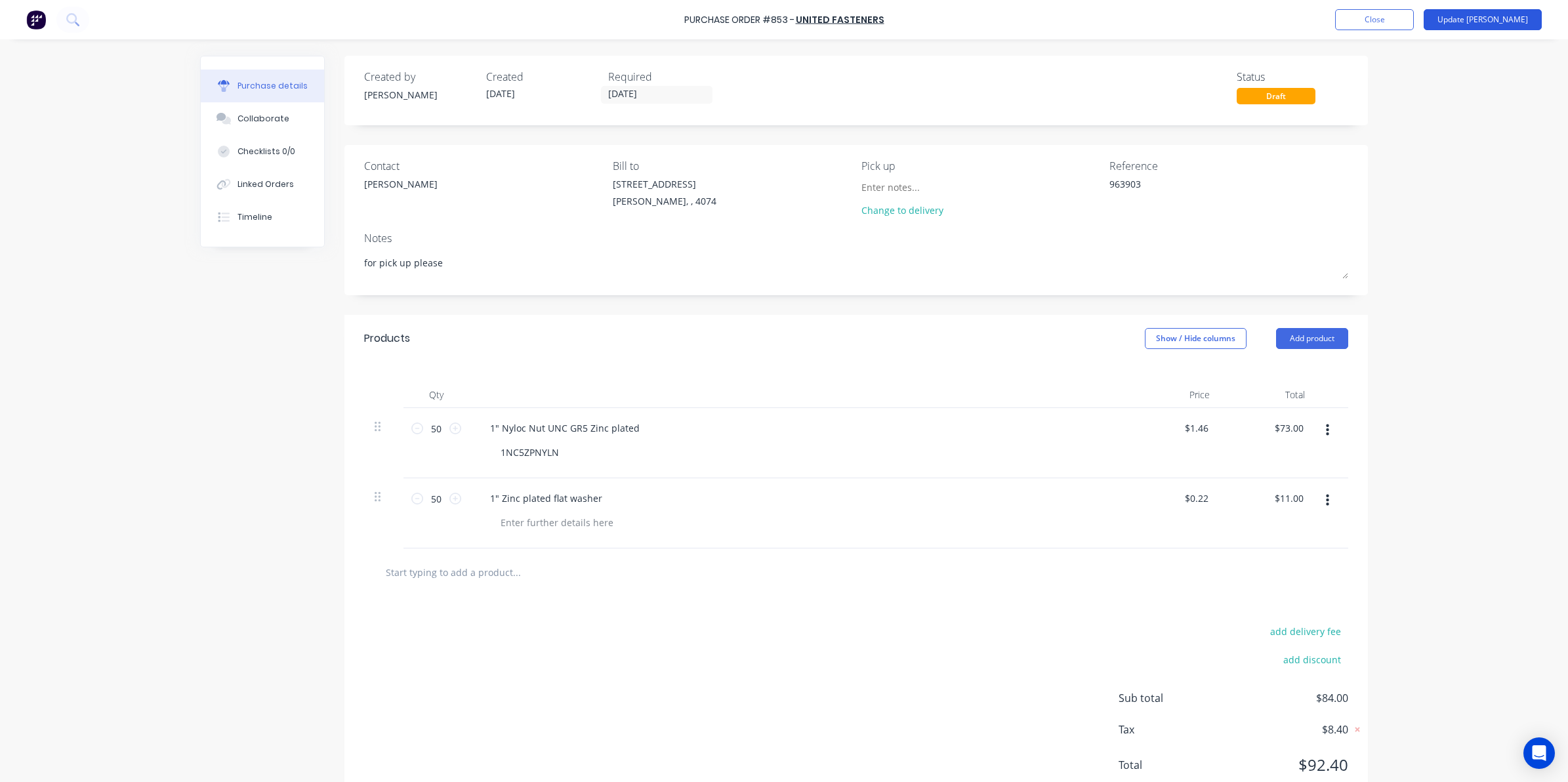
click at [1506, 13] on button "Update Bill" at bounding box center [1482, 19] width 118 height 21
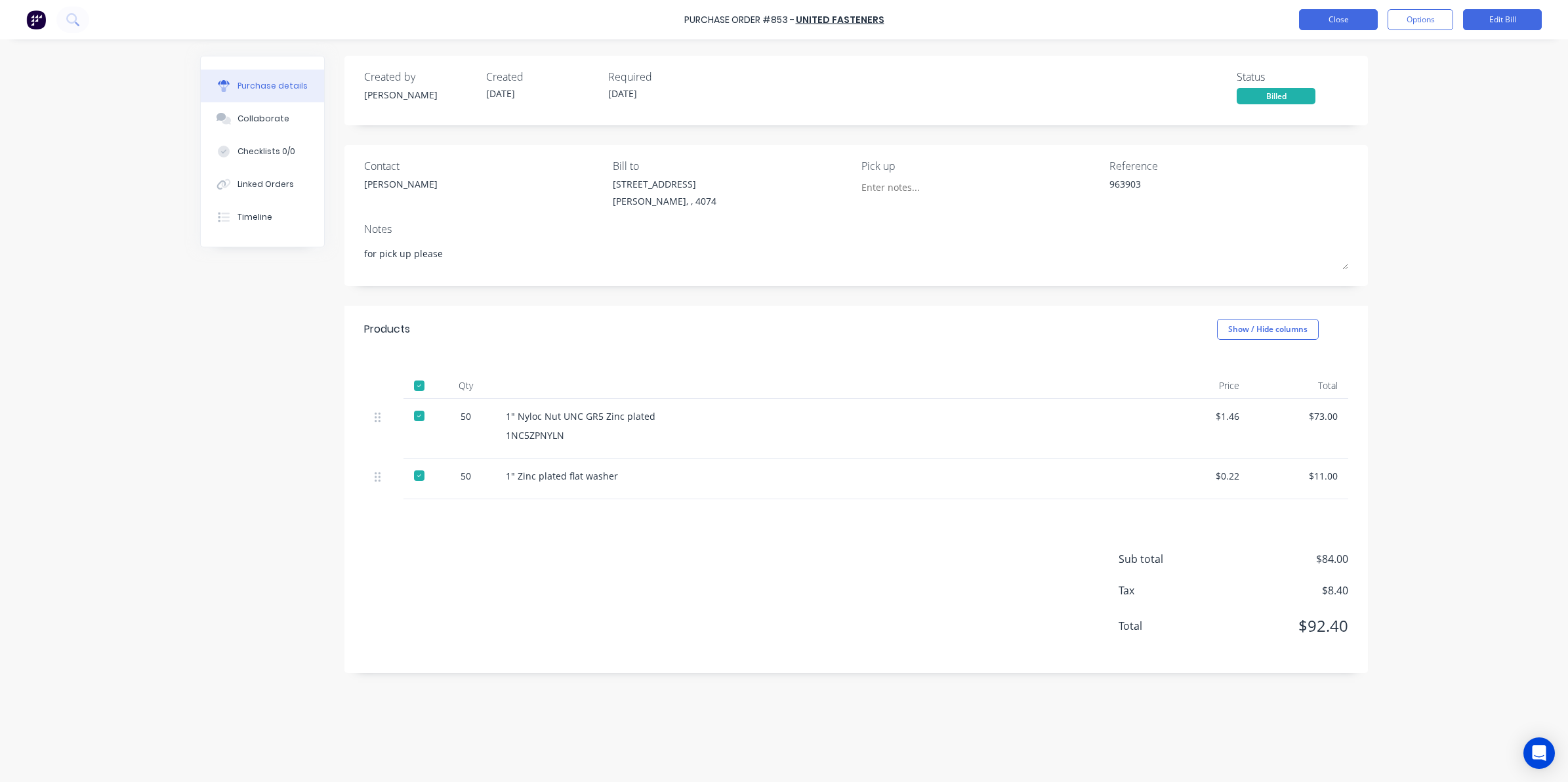
click at [1374, 20] on button "Close" at bounding box center [1338, 19] width 79 height 21
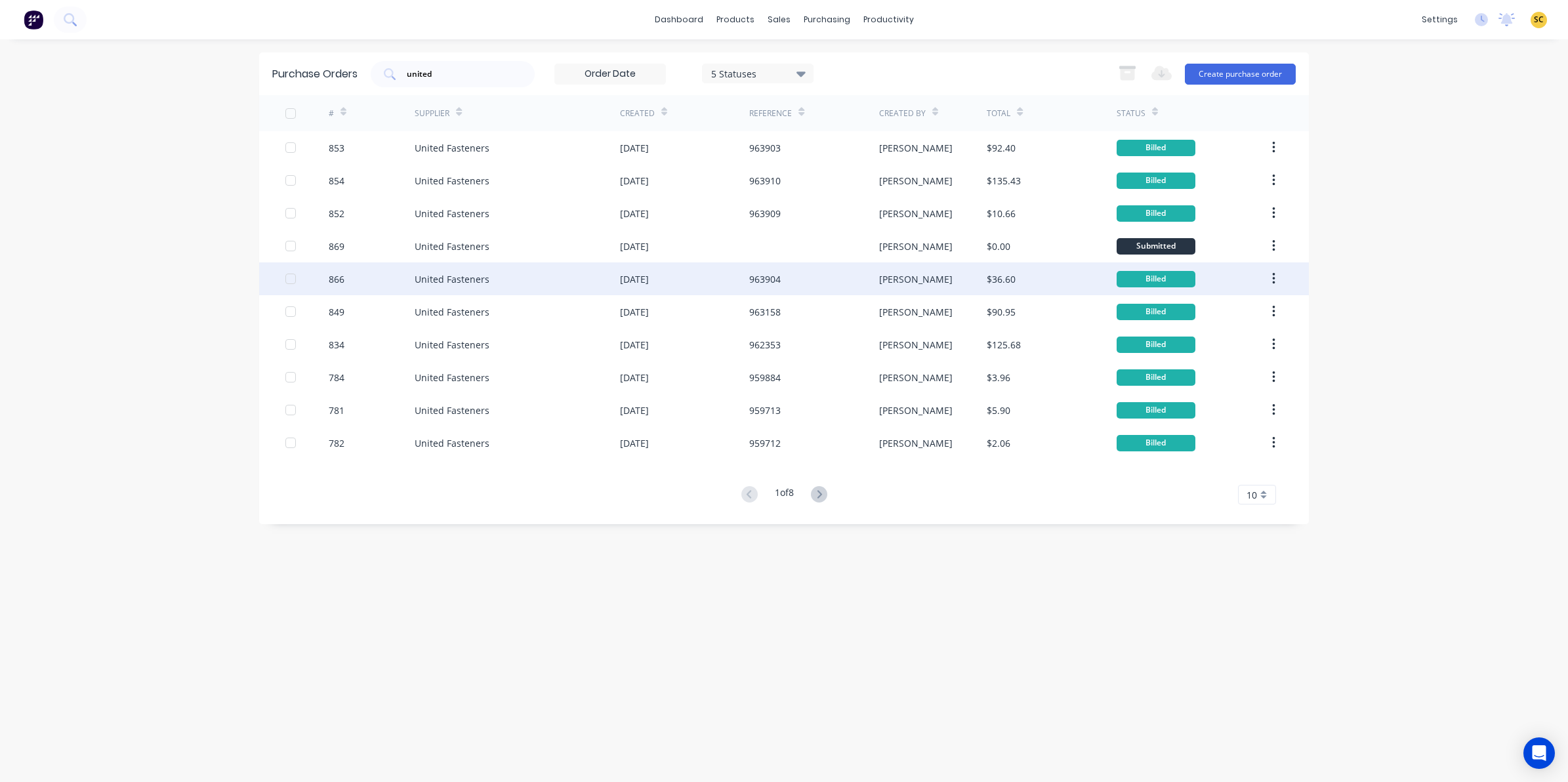
click at [799, 282] on div "963904" at bounding box center [814, 279] width 129 height 33
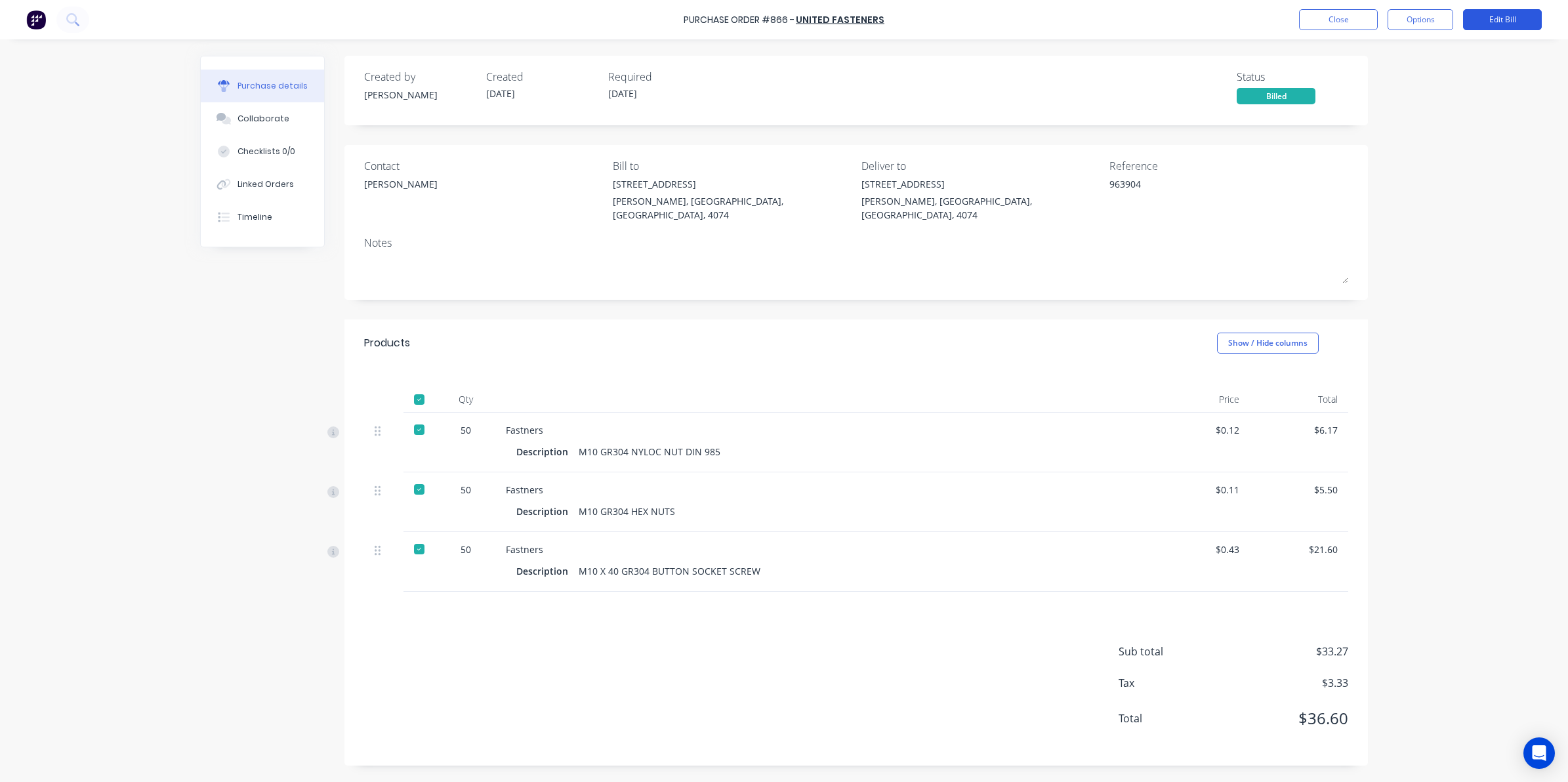
click at [1507, 23] on button "Edit Bill" at bounding box center [1502, 19] width 79 height 21
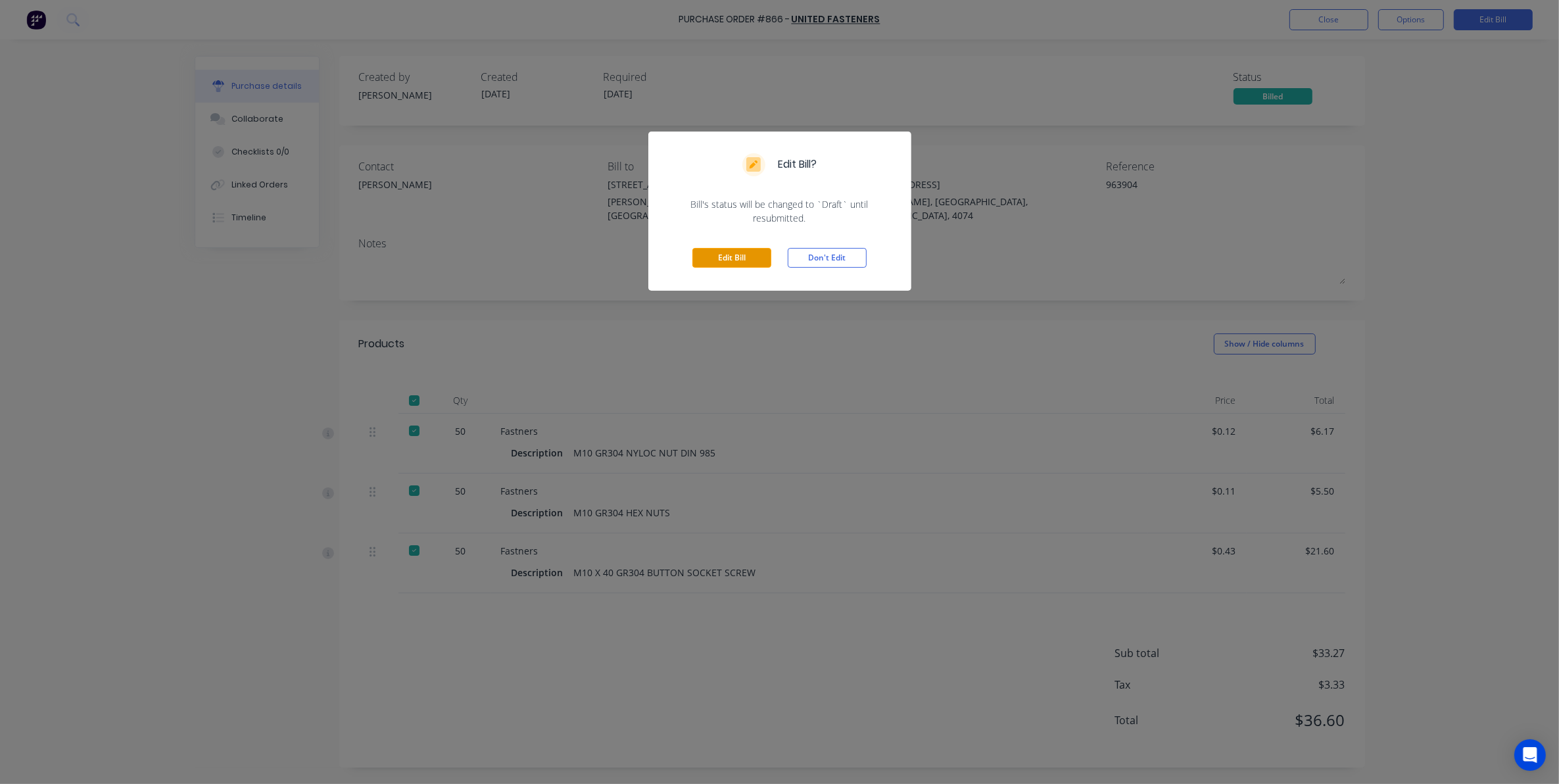
click at [712, 251] on button "Edit Bill" at bounding box center [732, 258] width 79 height 20
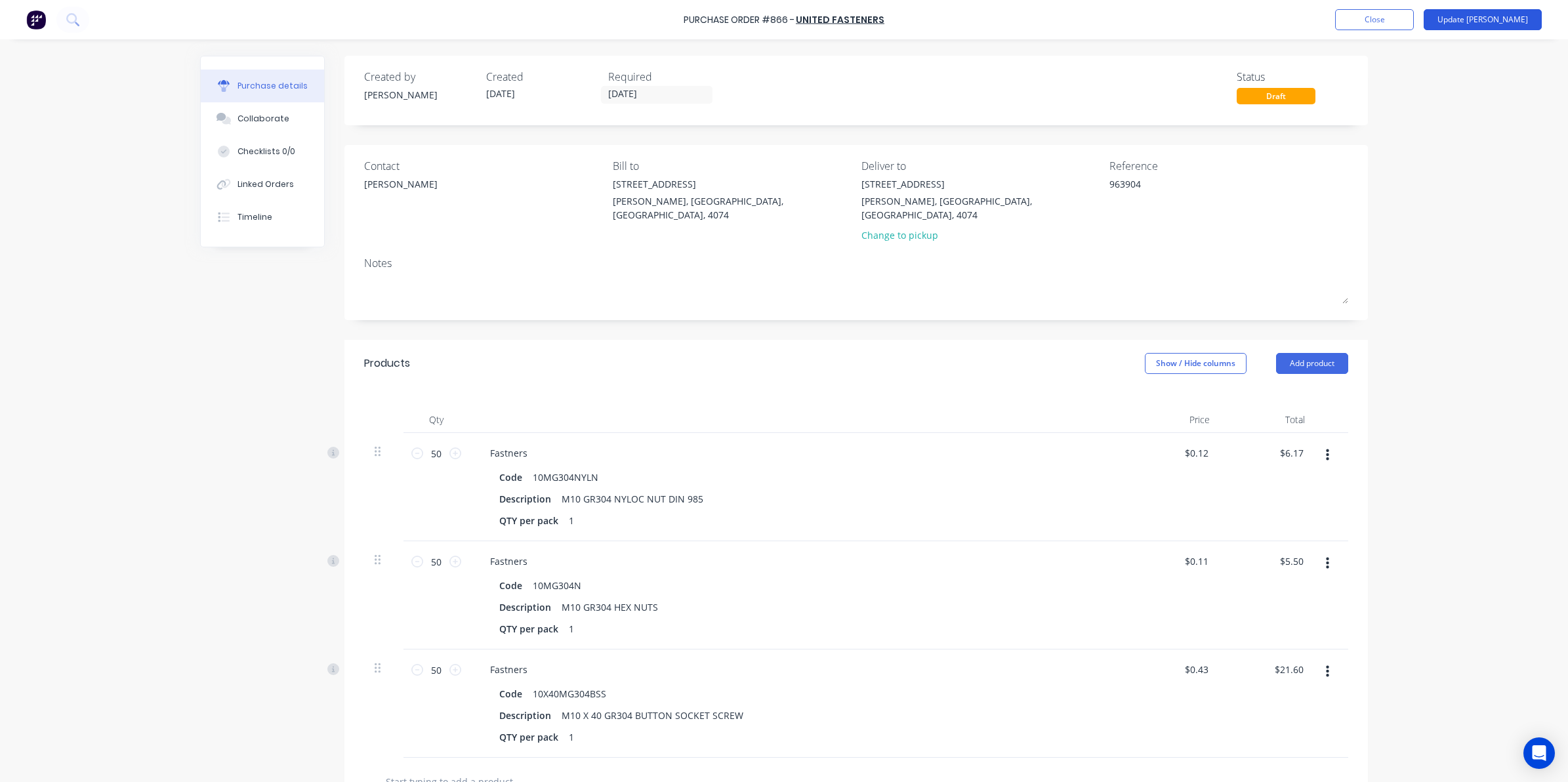
click at [1515, 15] on button "Update Bill" at bounding box center [1482, 19] width 118 height 21
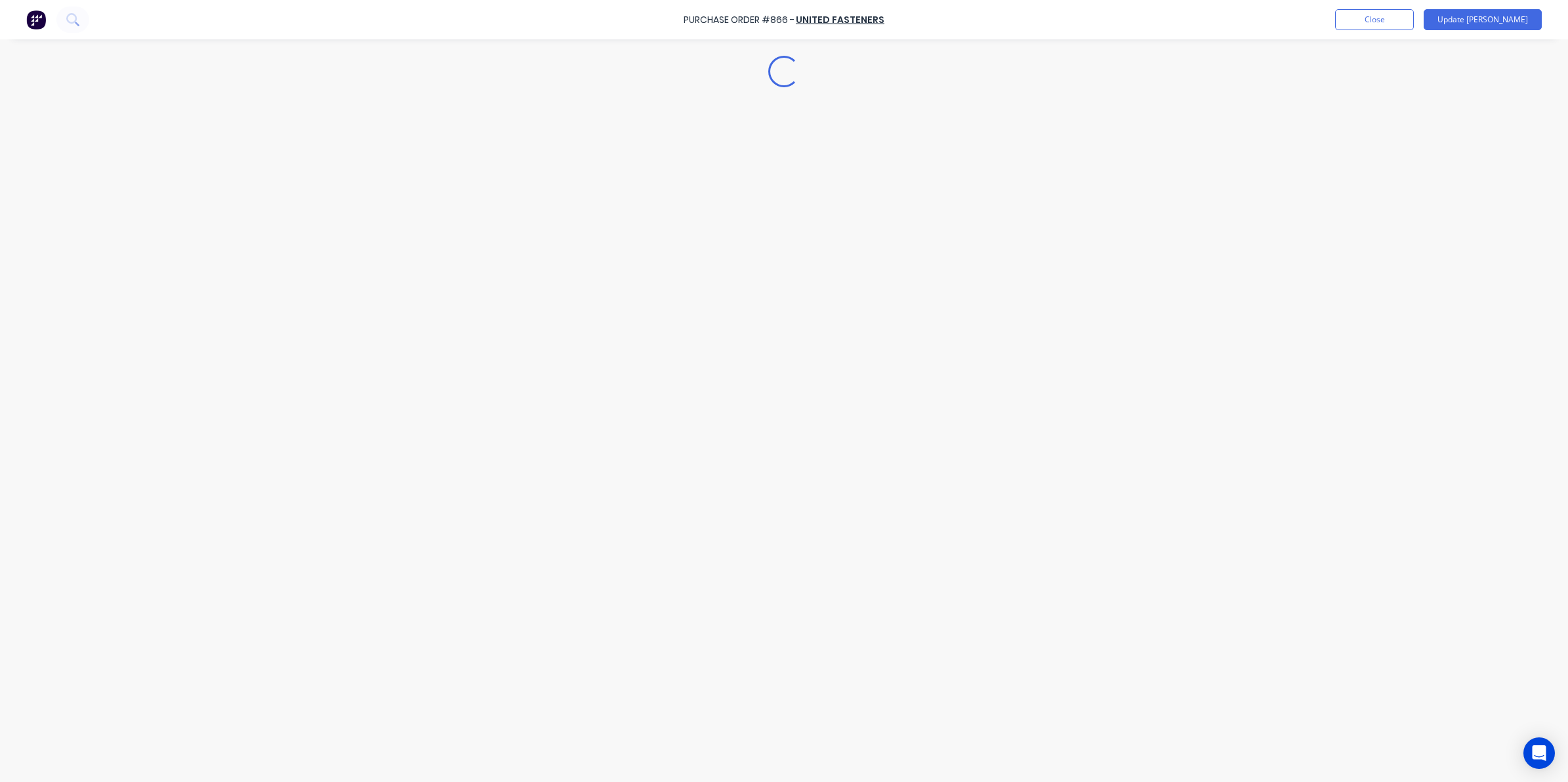
type textarea "x"
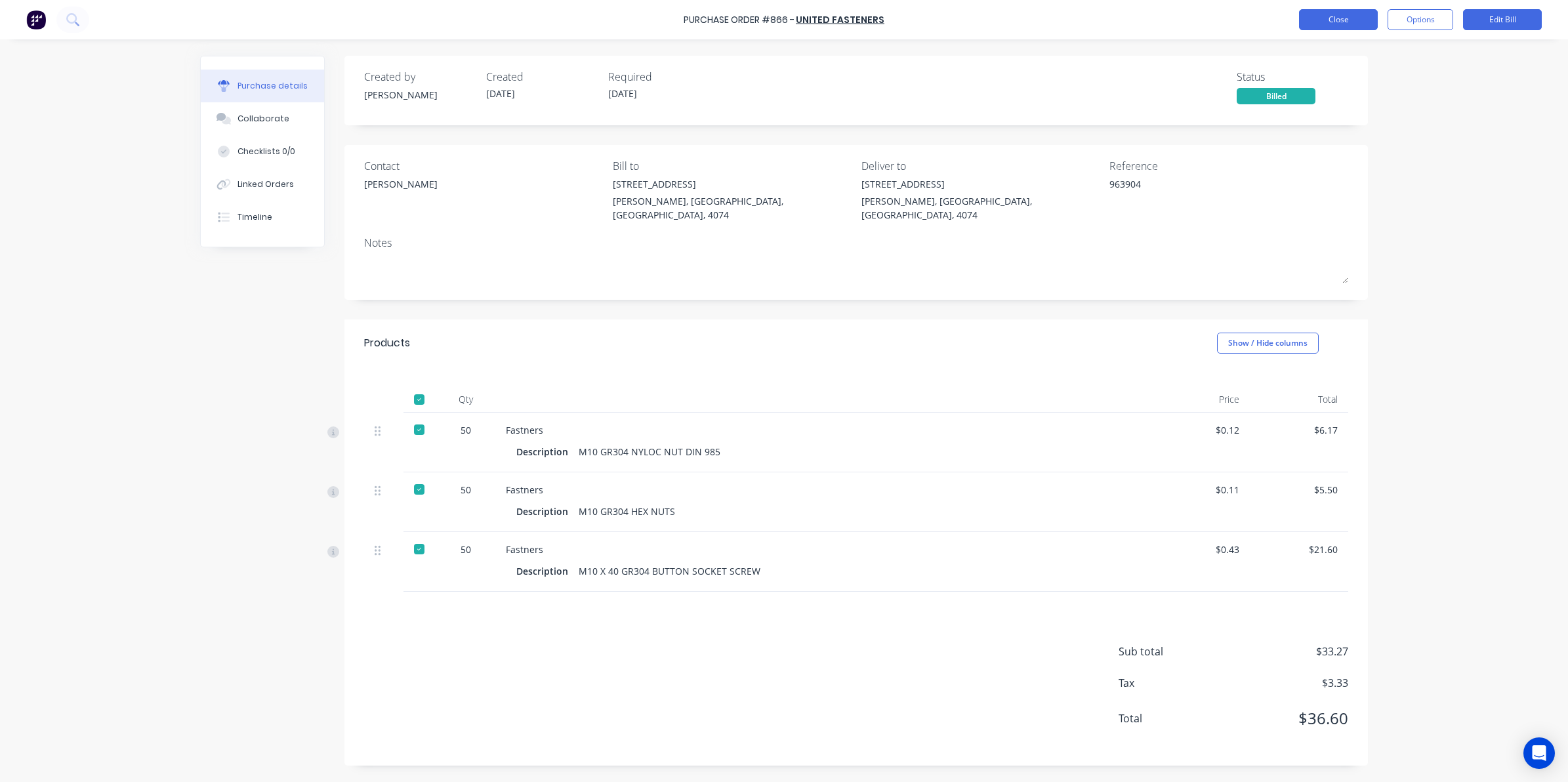
click at [1323, 20] on button "Close" at bounding box center [1338, 19] width 79 height 21
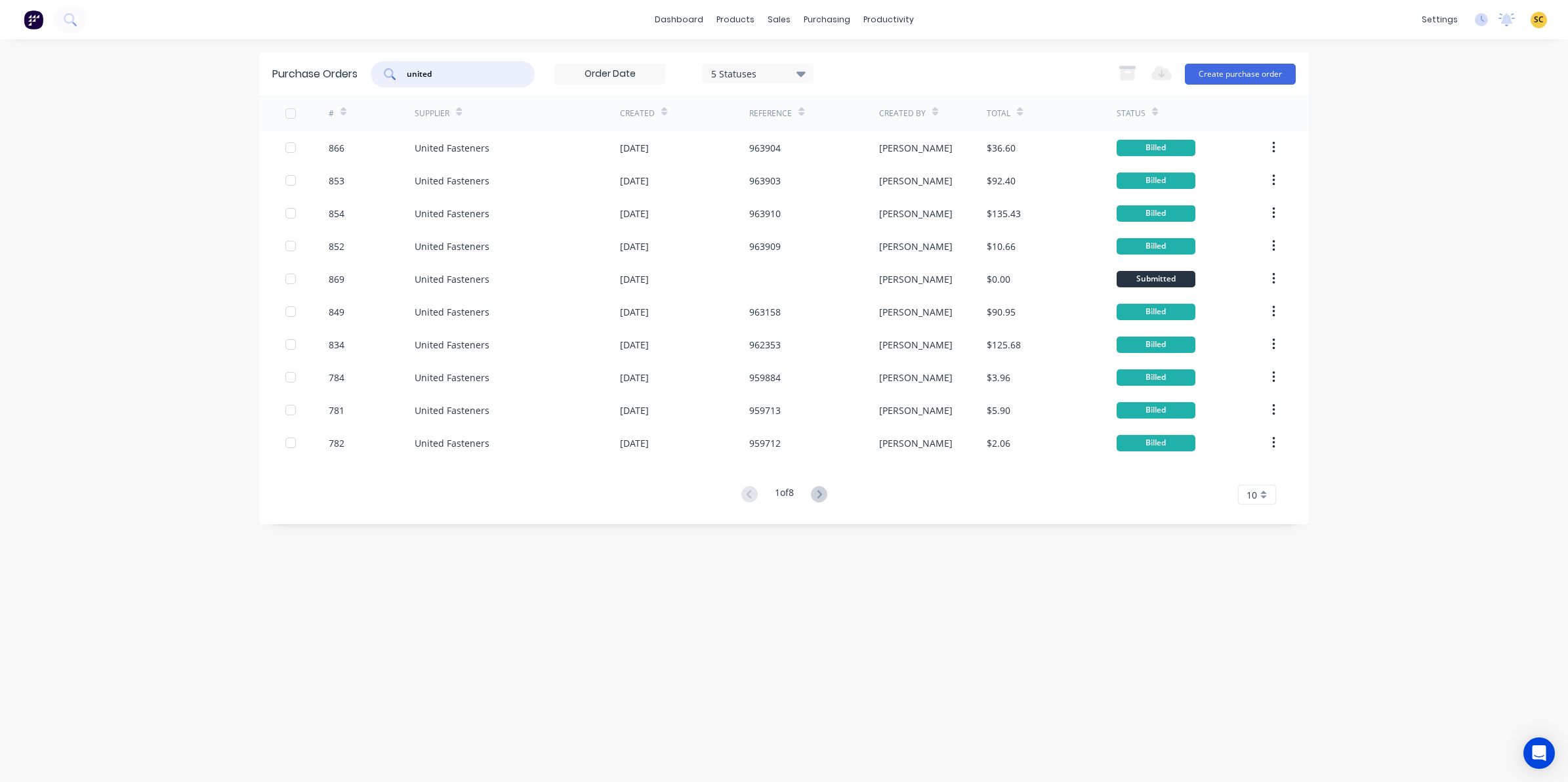
drag, startPoint x: 463, startPoint y: 71, endPoint x: 328, endPoint y: 84, distance: 135.6
click at [328, 84] on div "Purchase Orders united 5 Statuses 5 Statuses Export to Excel (XLSX) Create purc…" at bounding box center [784, 73] width 1049 height 42
type input "dmg"
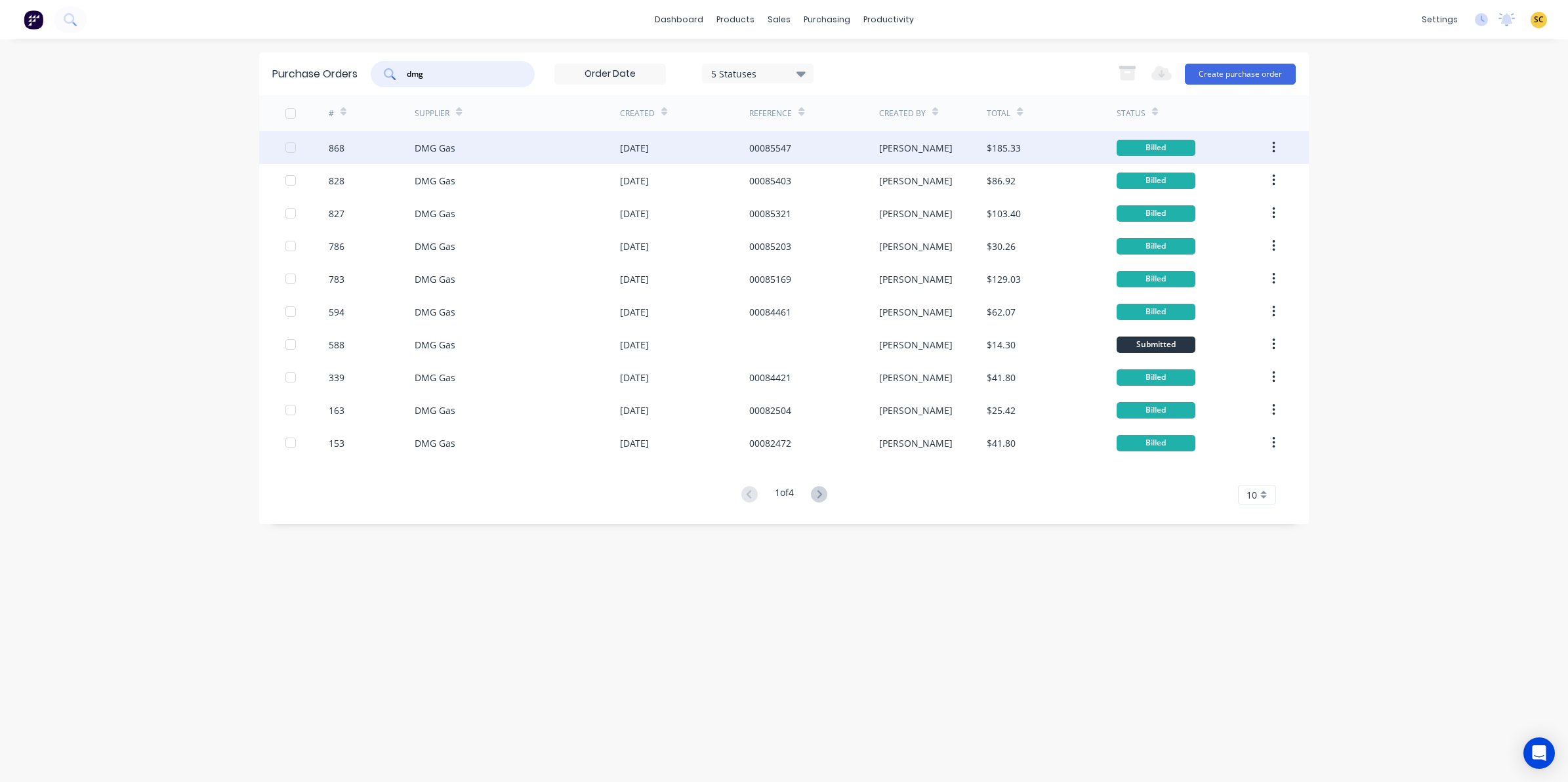
click at [815, 143] on div "00085547" at bounding box center [814, 147] width 129 height 33
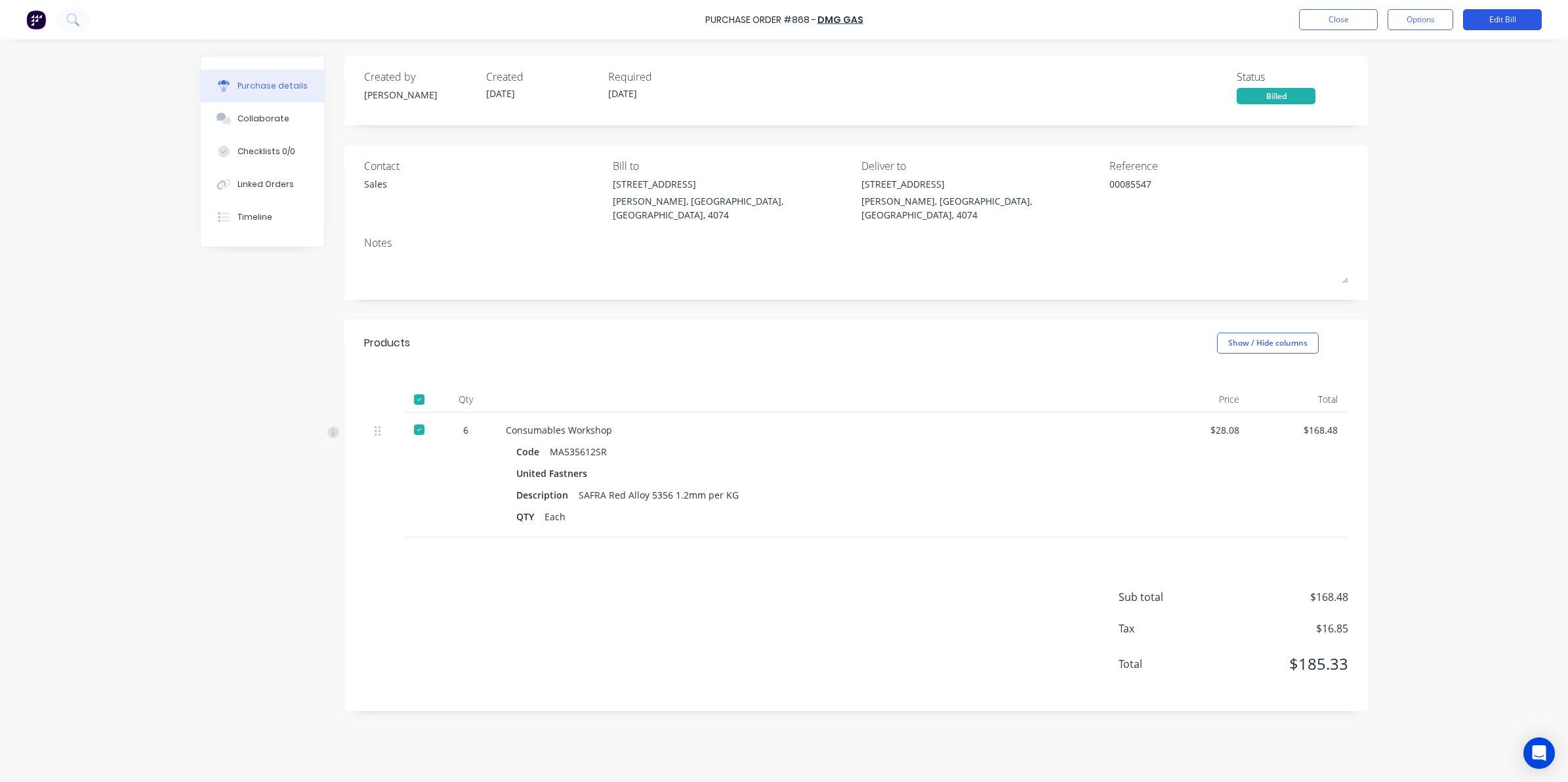
click at [1509, 16] on button "Edit Bill" at bounding box center [1502, 19] width 79 height 21
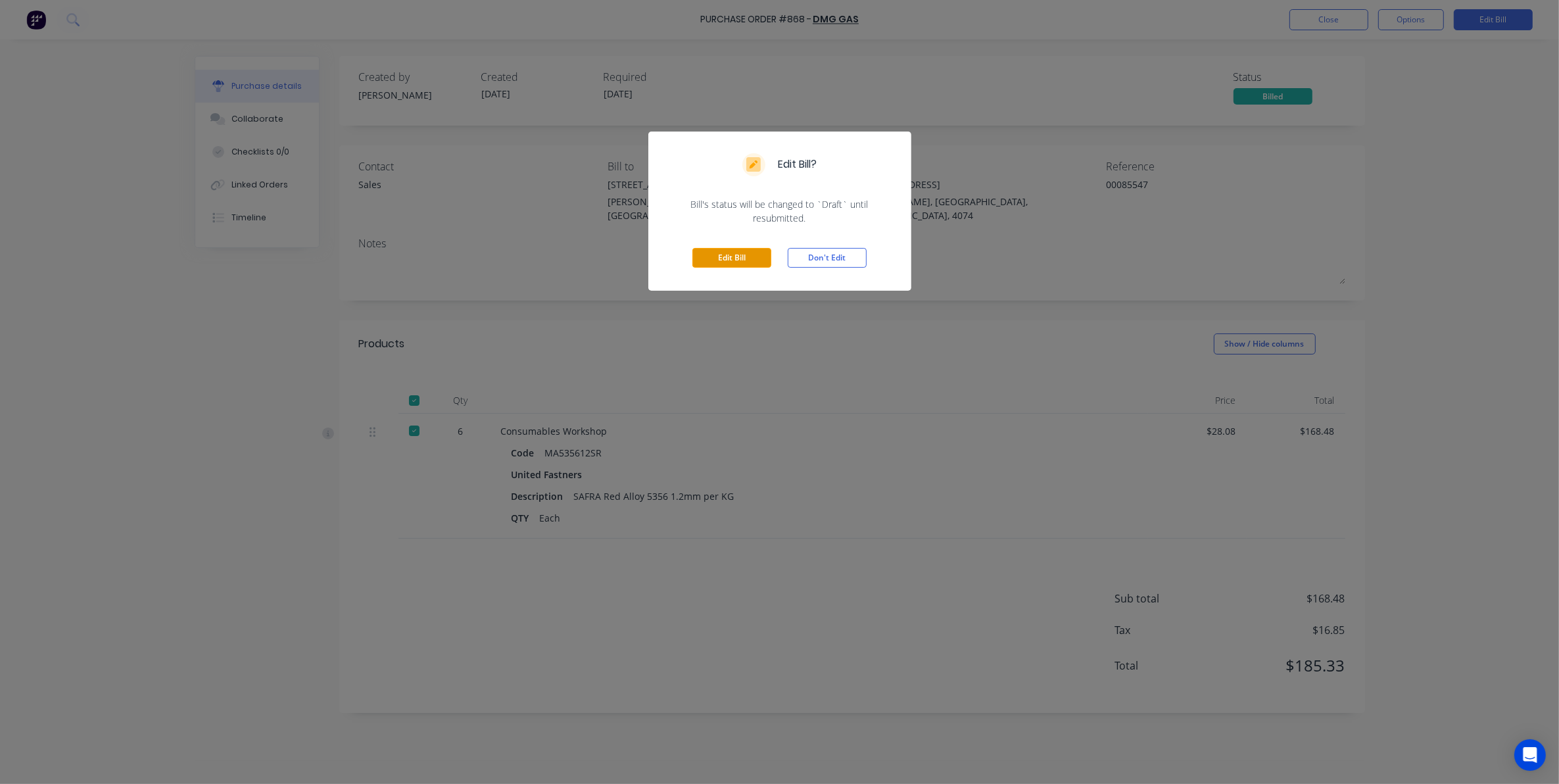
click at [712, 248] on button "Edit Bill" at bounding box center [732, 258] width 79 height 20
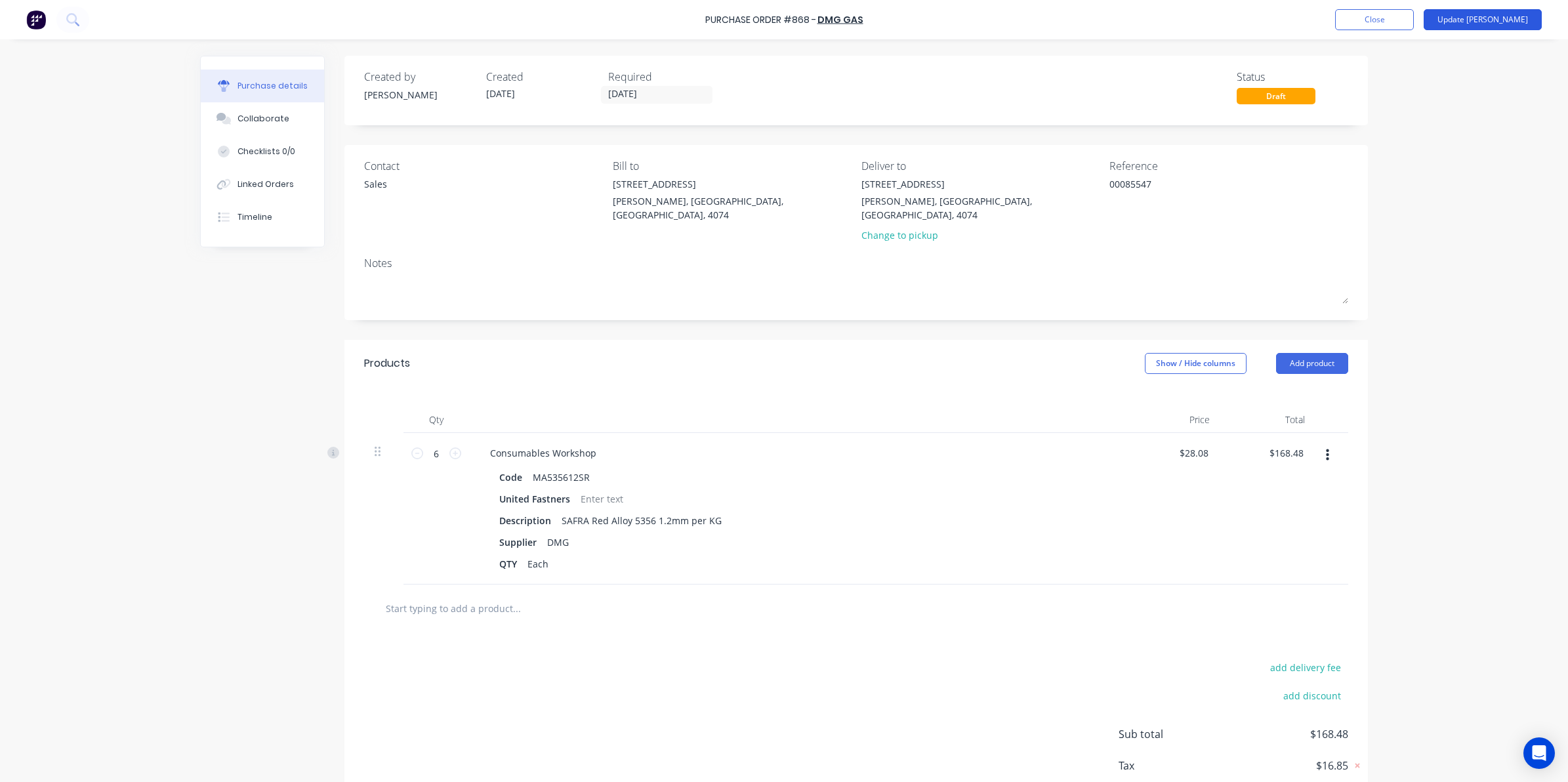
click at [1484, 20] on button "Update Bill" at bounding box center [1482, 19] width 118 height 21
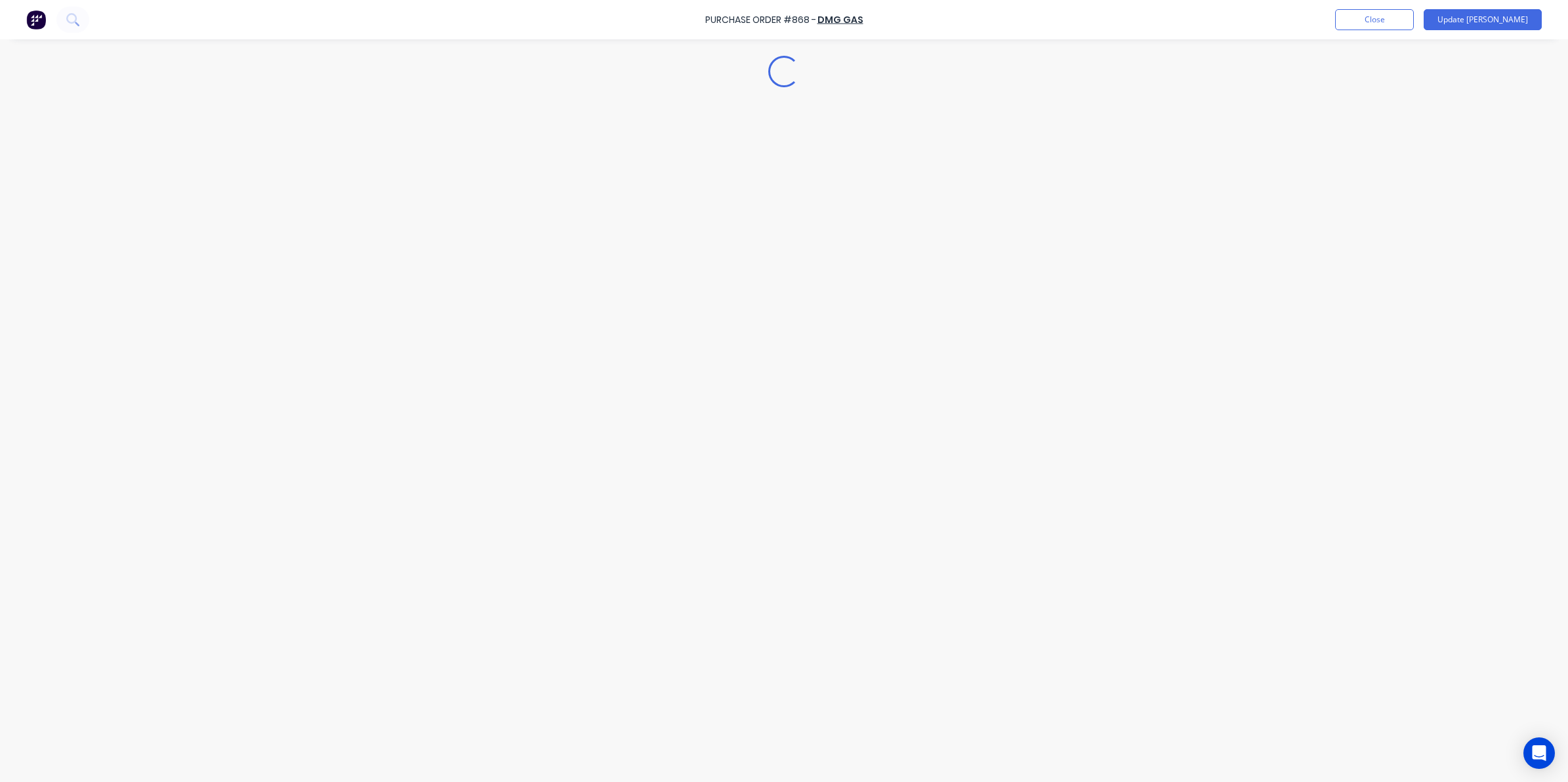
type textarea "x"
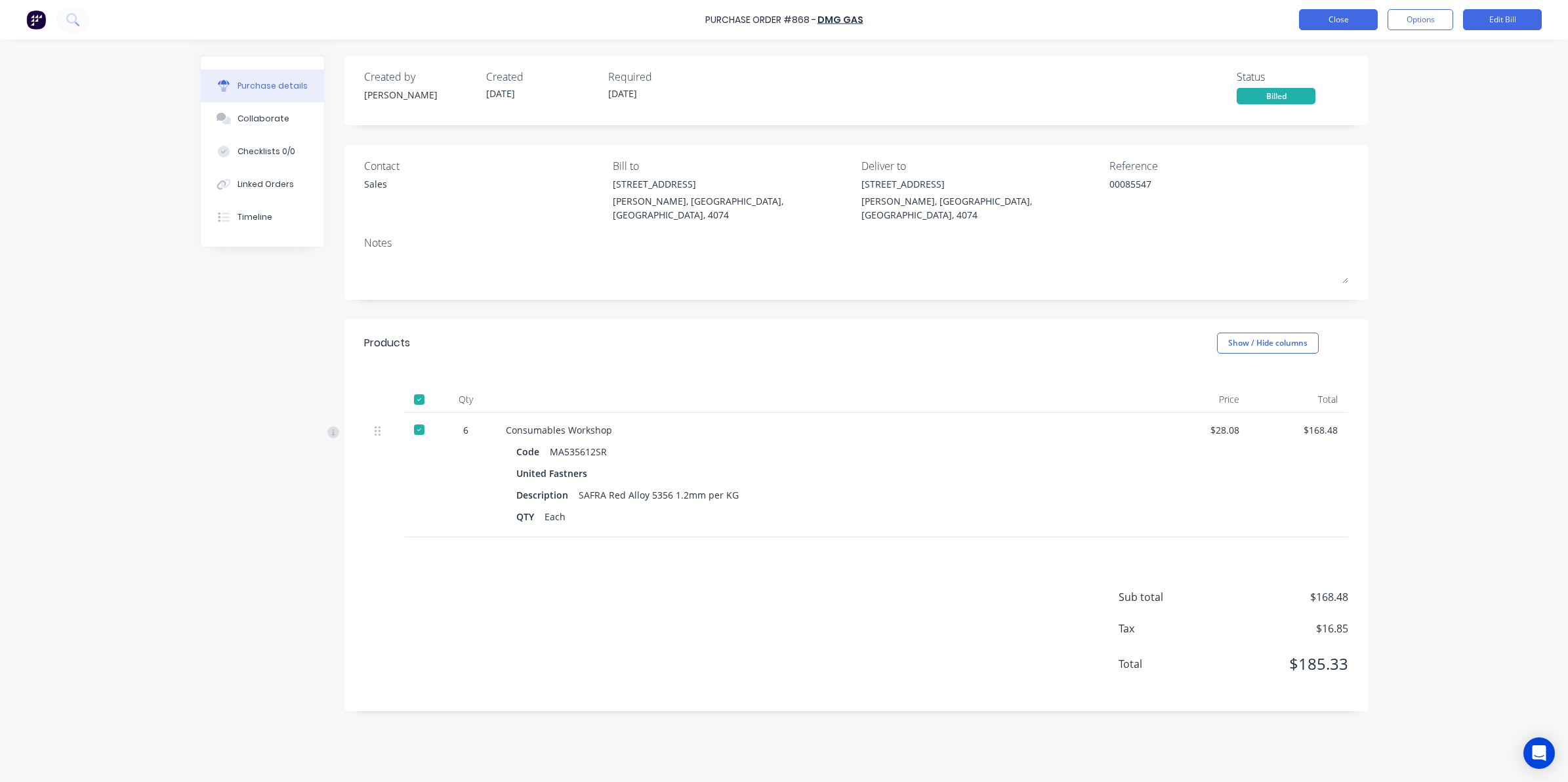
click at [1361, 18] on button "Close" at bounding box center [1338, 19] width 79 height 21
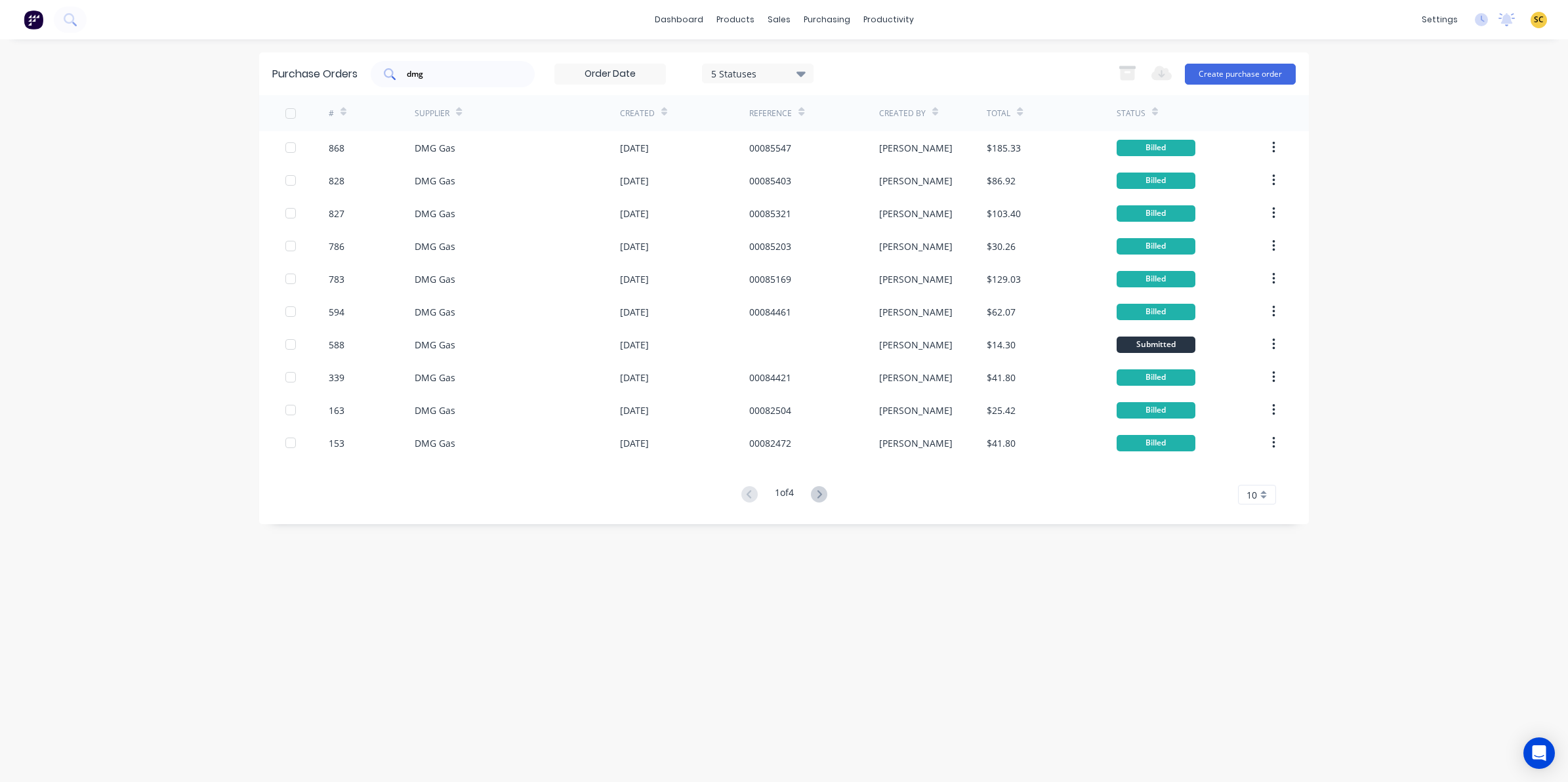
click at [440, 83] on div "dmg" at bounding box center [452, 74] width 164 height 26
drag, startPoint x: 441, startPoint y: 71, endPoint x: 239, endPoint y: 62, distance: 202.2
click at [256, 63] on div "dashboard products sales purchasing productivity dashboard products Product Cat…" at bounding box center [784, 391] width 1568 height 782
type input "air liqu"
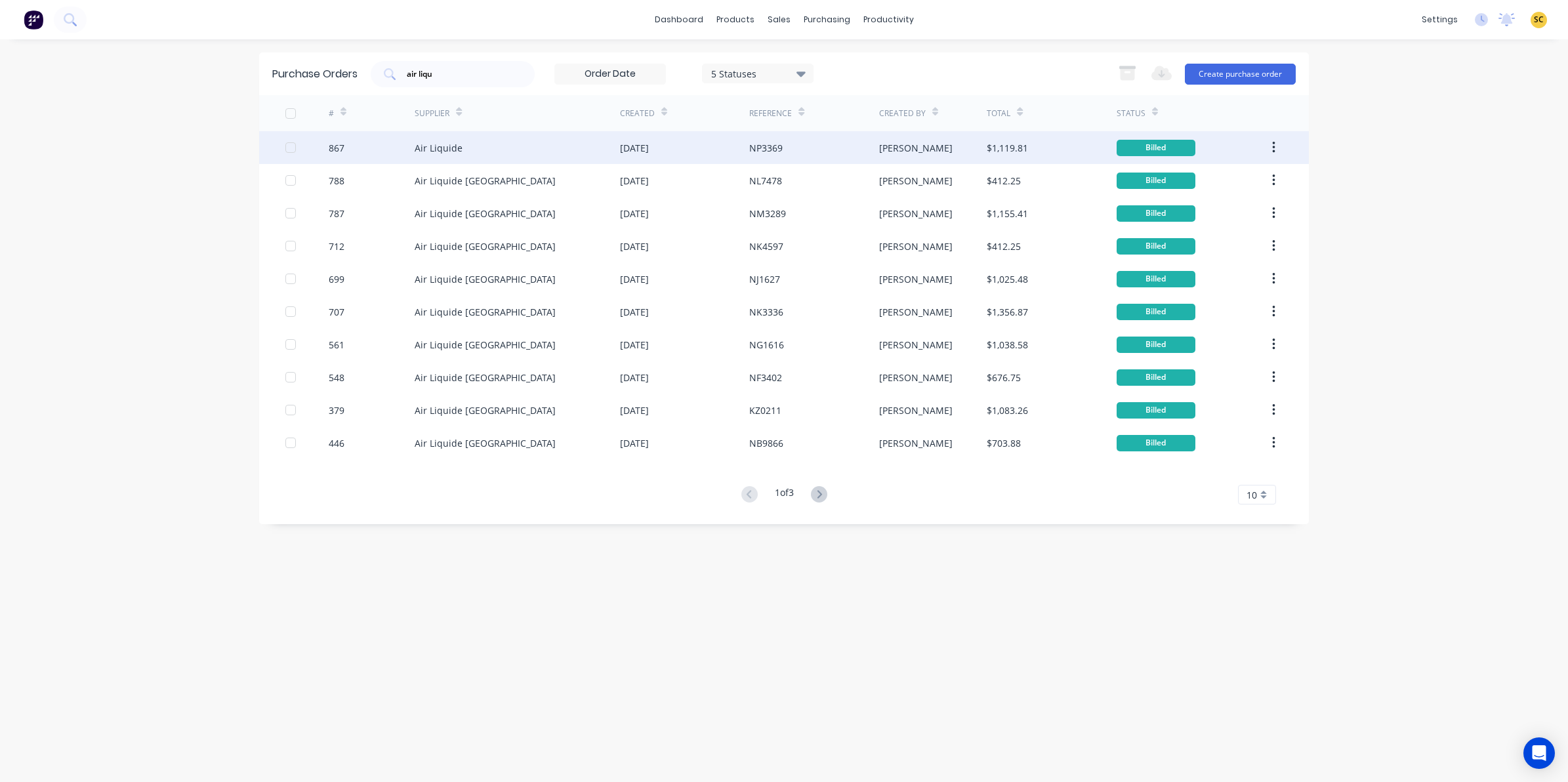
click at [1272, 139] on button "button" at bounding box center [1273, 147] width 31 height 24
click at [1236, 175] on div "Archive" at bounding box center [1226, 182] width 101 height 19
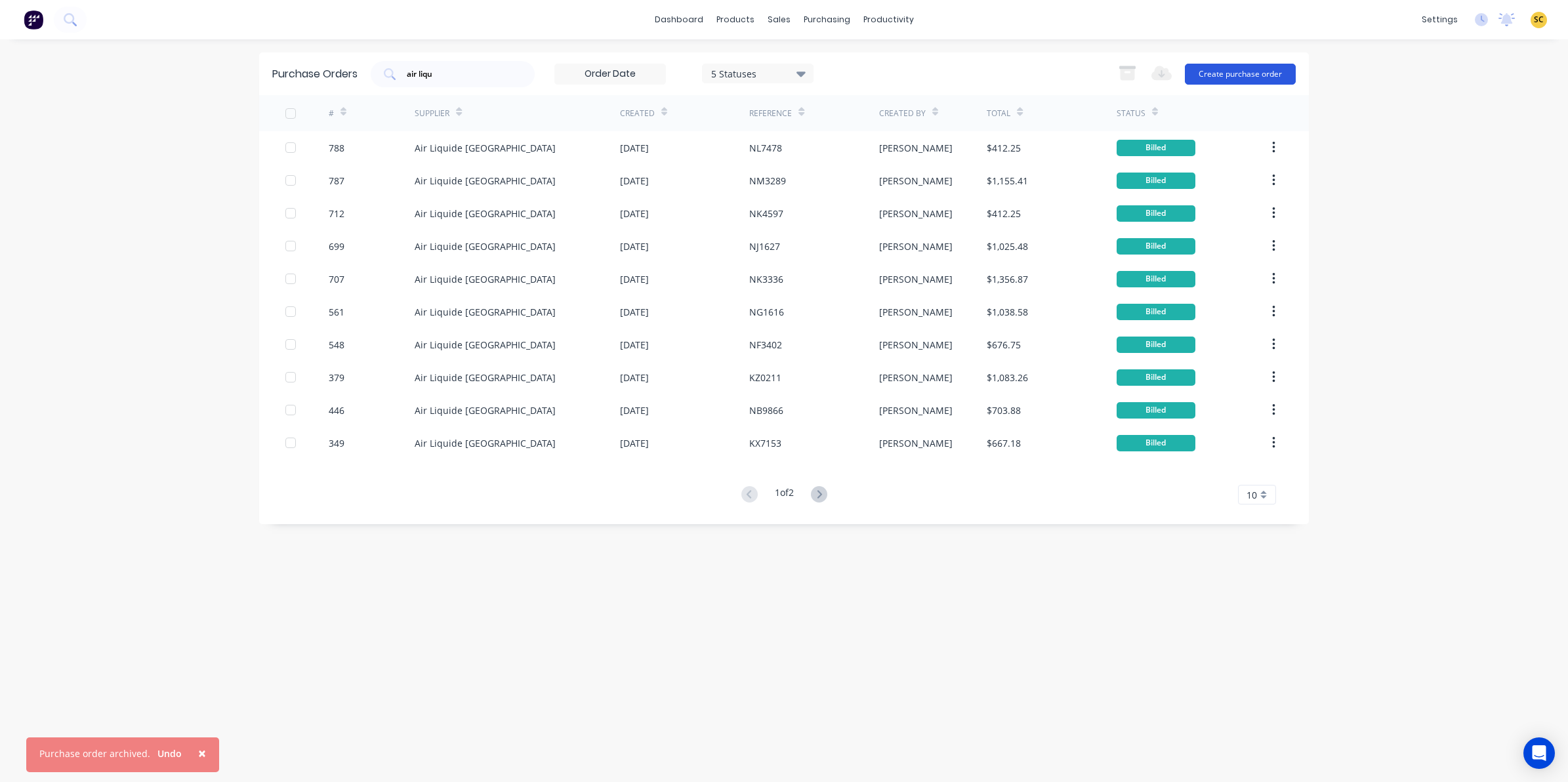
click at [1249, 79] on button "Create purchase order" at bounding box center [1240, 74] width 111 height 21
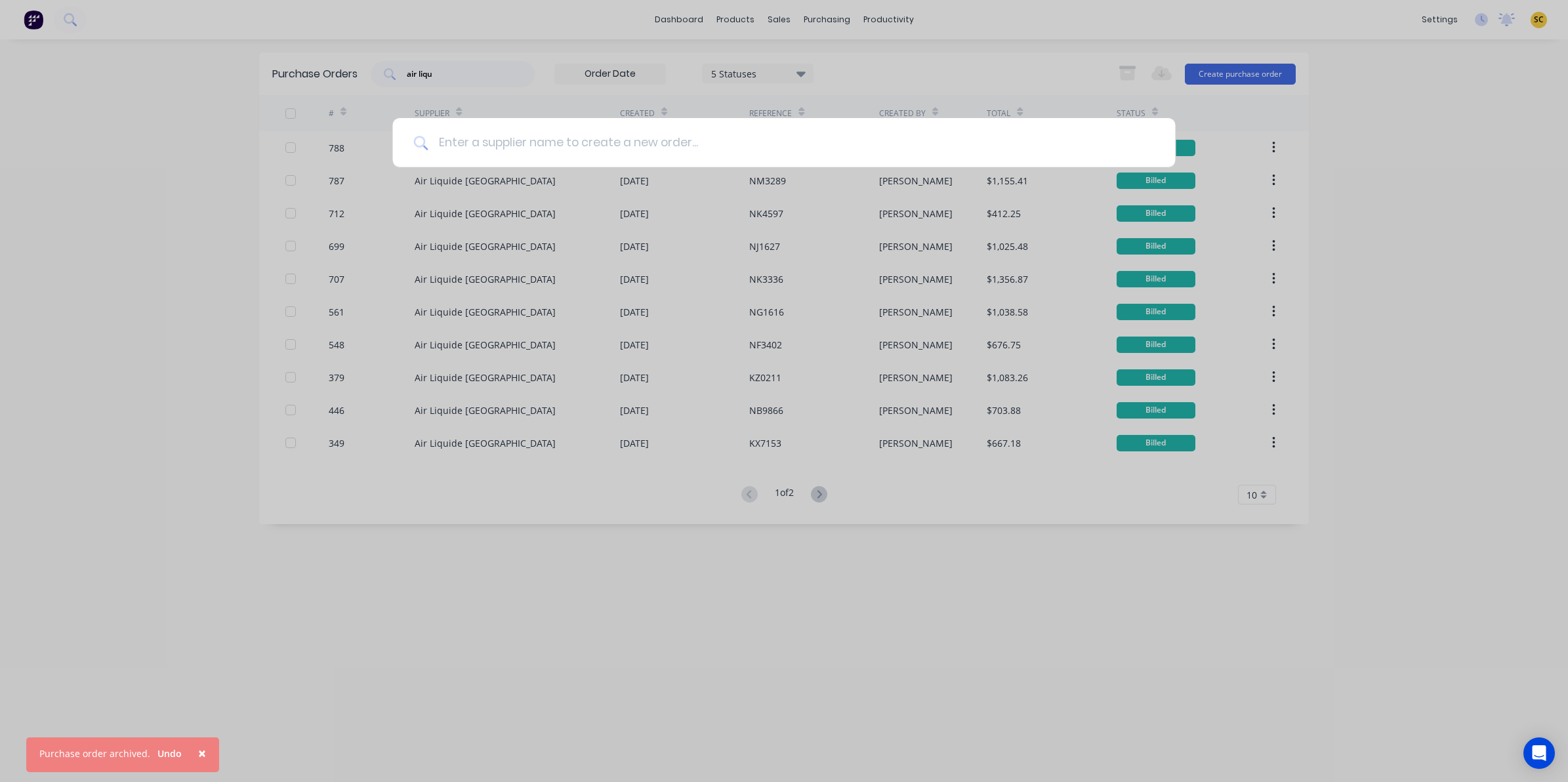
click at [508, 153] on input at bounding box center [791, 142] width 726 height 49
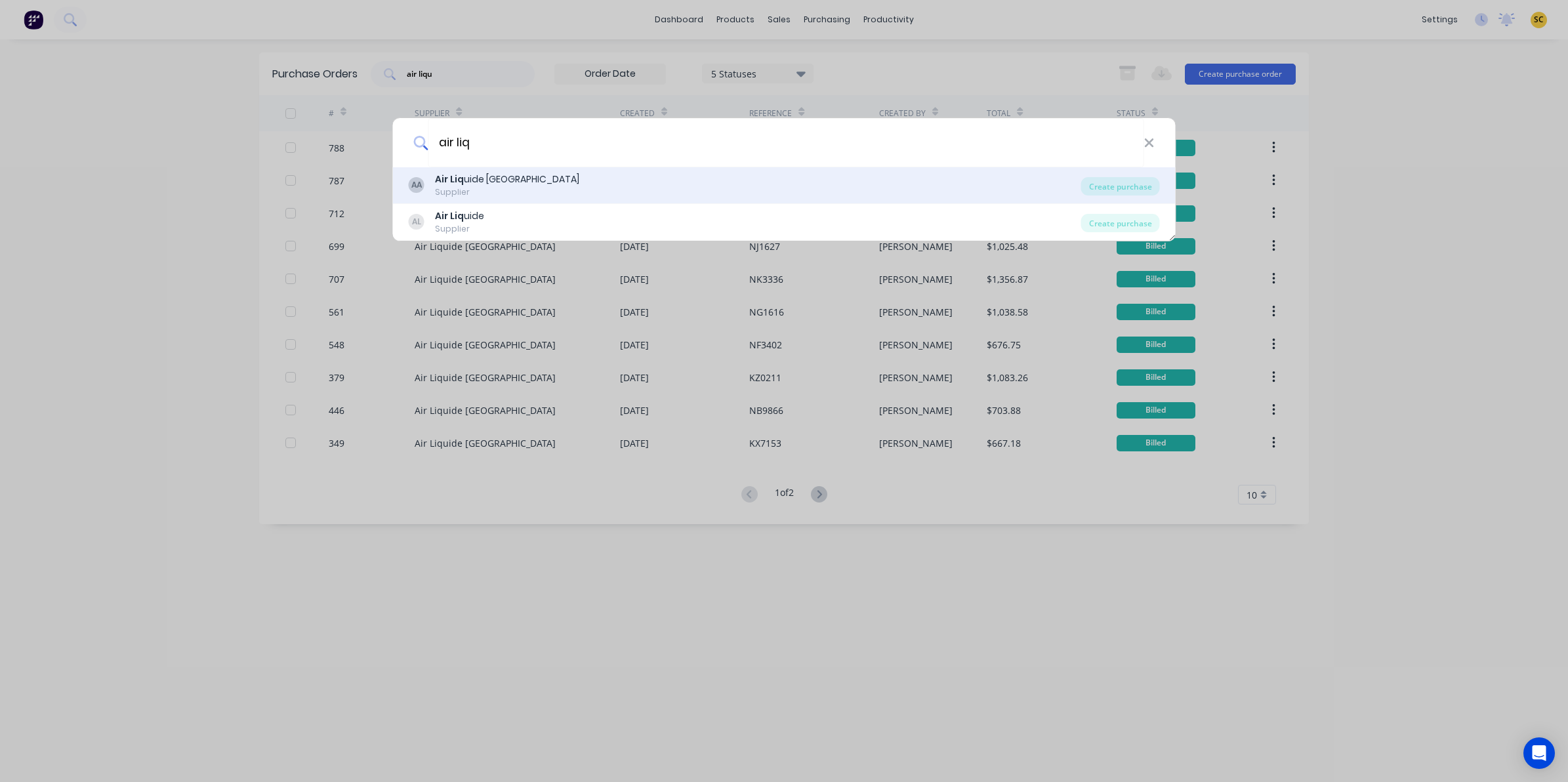
type input "air liq"
click at [527, 179] on div "AA Air Liq uide Australia Supplier" at bounding box center [744, 185] width 672 height 25
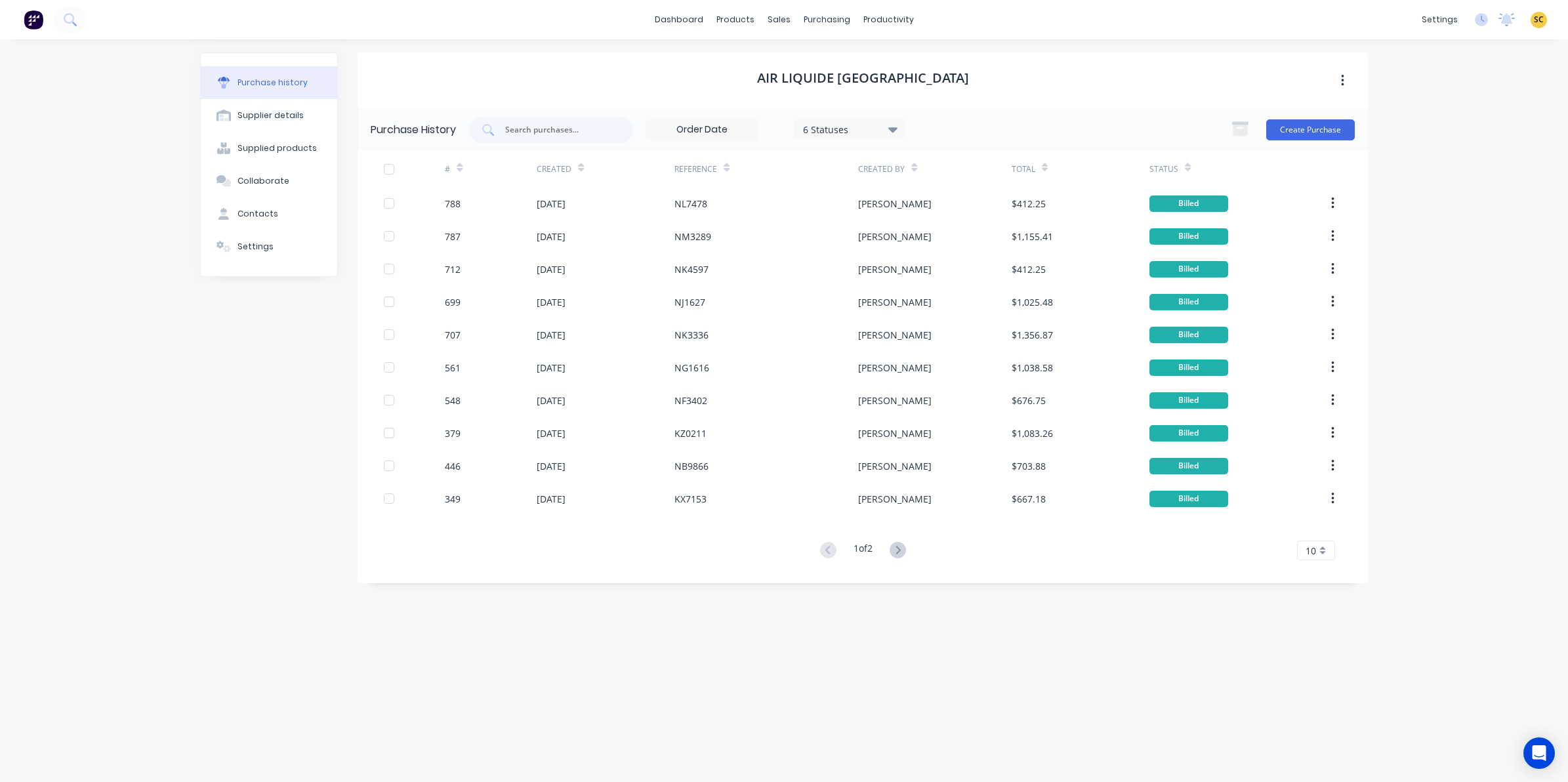
click at [1320, 115] on div "Purchase History 6 Statuses 6 Statuses Create Purchase" at bounding box center [862, 129] width 1010 height 42
click at [1324, 120] on button "Create Purchase" at bounding box center [1310, 129] width 89 height 21
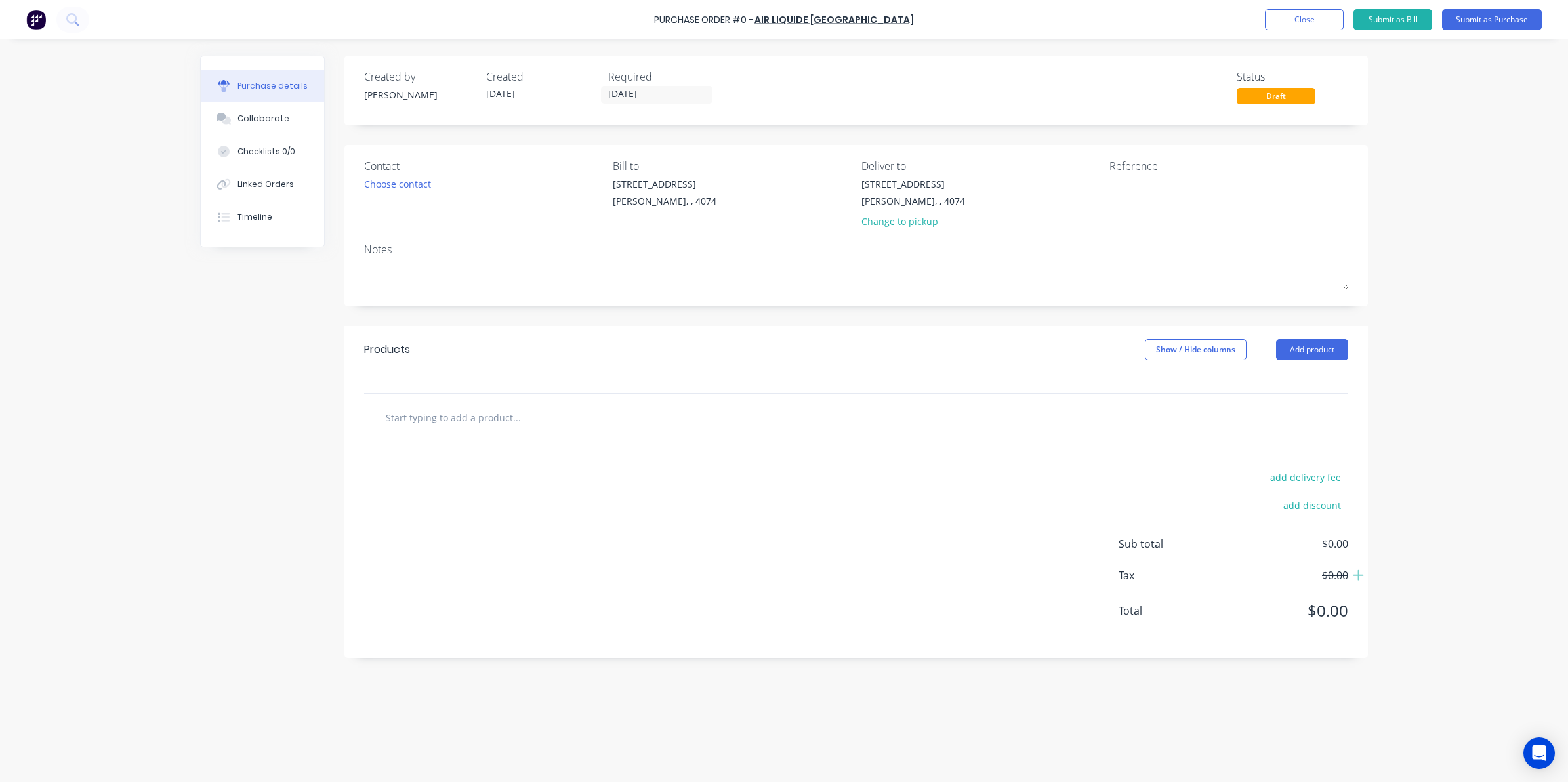
click at [388, 171] on div "Contact" at bounding box center [483, 165] width 239 height 15
click at [387, 177] on div "Choose contact" at bounding box center [397, 184] width 67 height 14
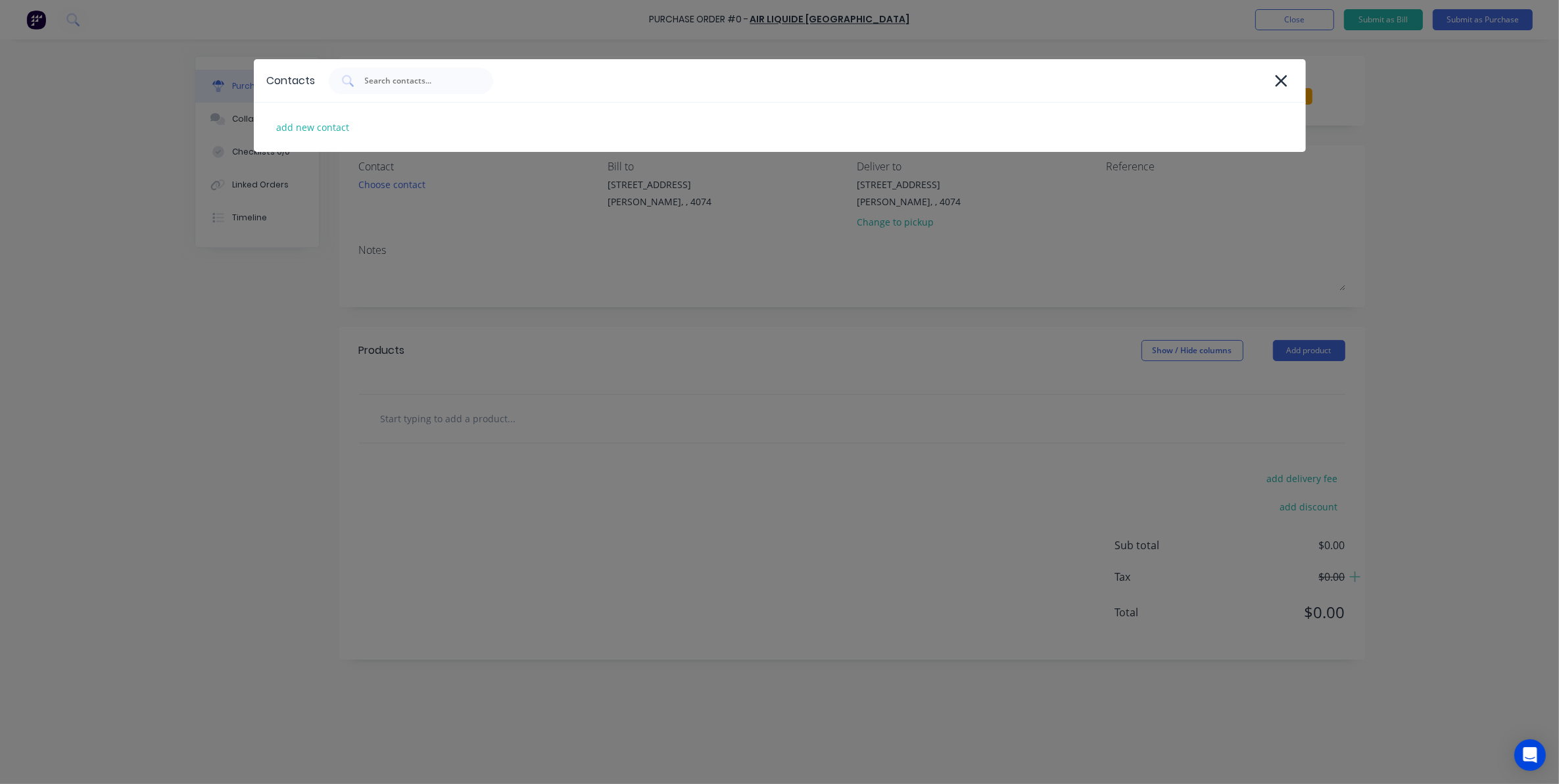
click at [561, 273] on div "Contacts add new contact" at bounding box center [780, 392] width 1559 height 784
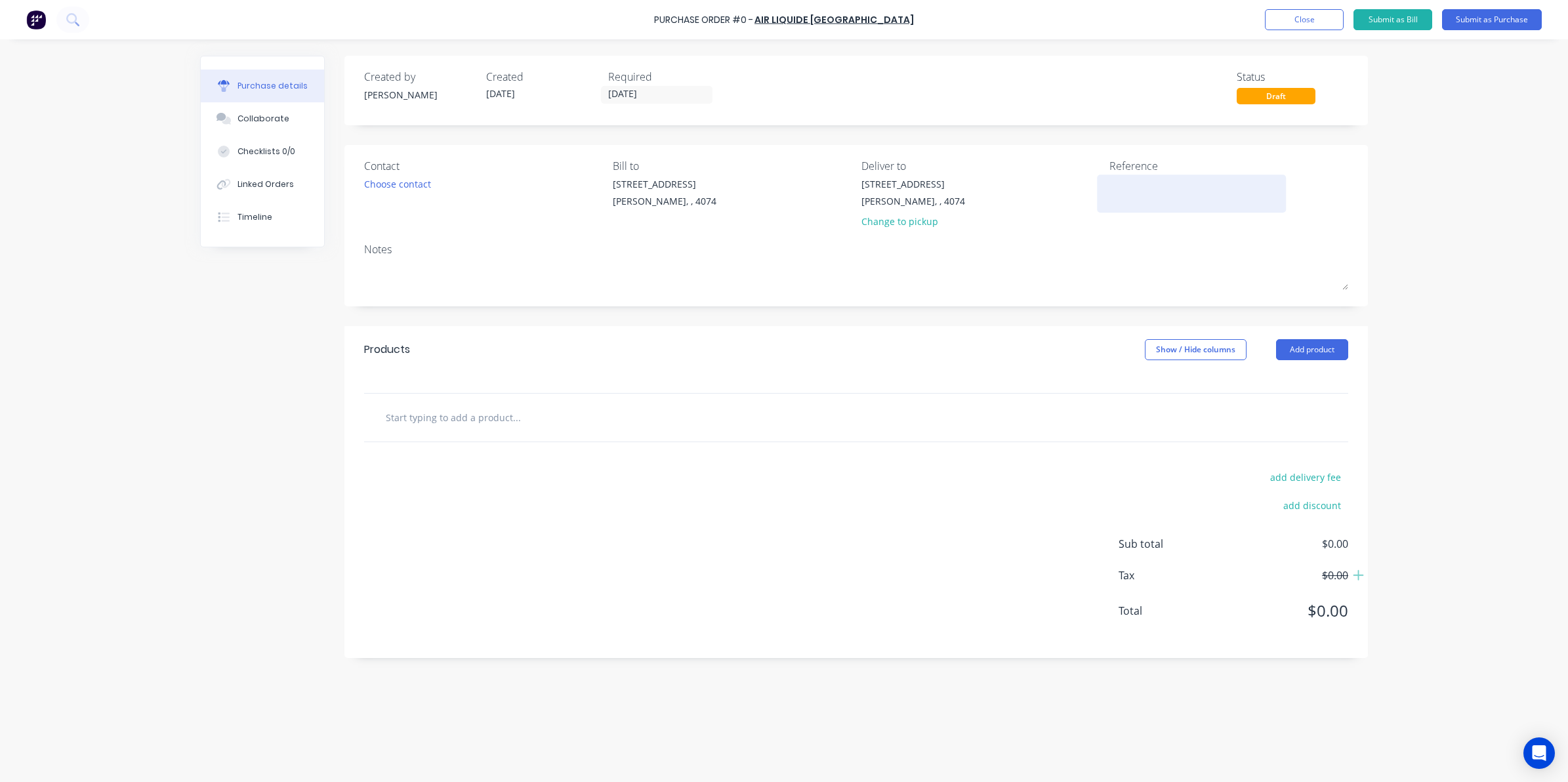
click at [1119, 192] on textarea at bounding box center [1191, 192] width 164 height 29
type textarea "NP336"
type textarea "x"
type textarea "NP3369"
type textarea "x"
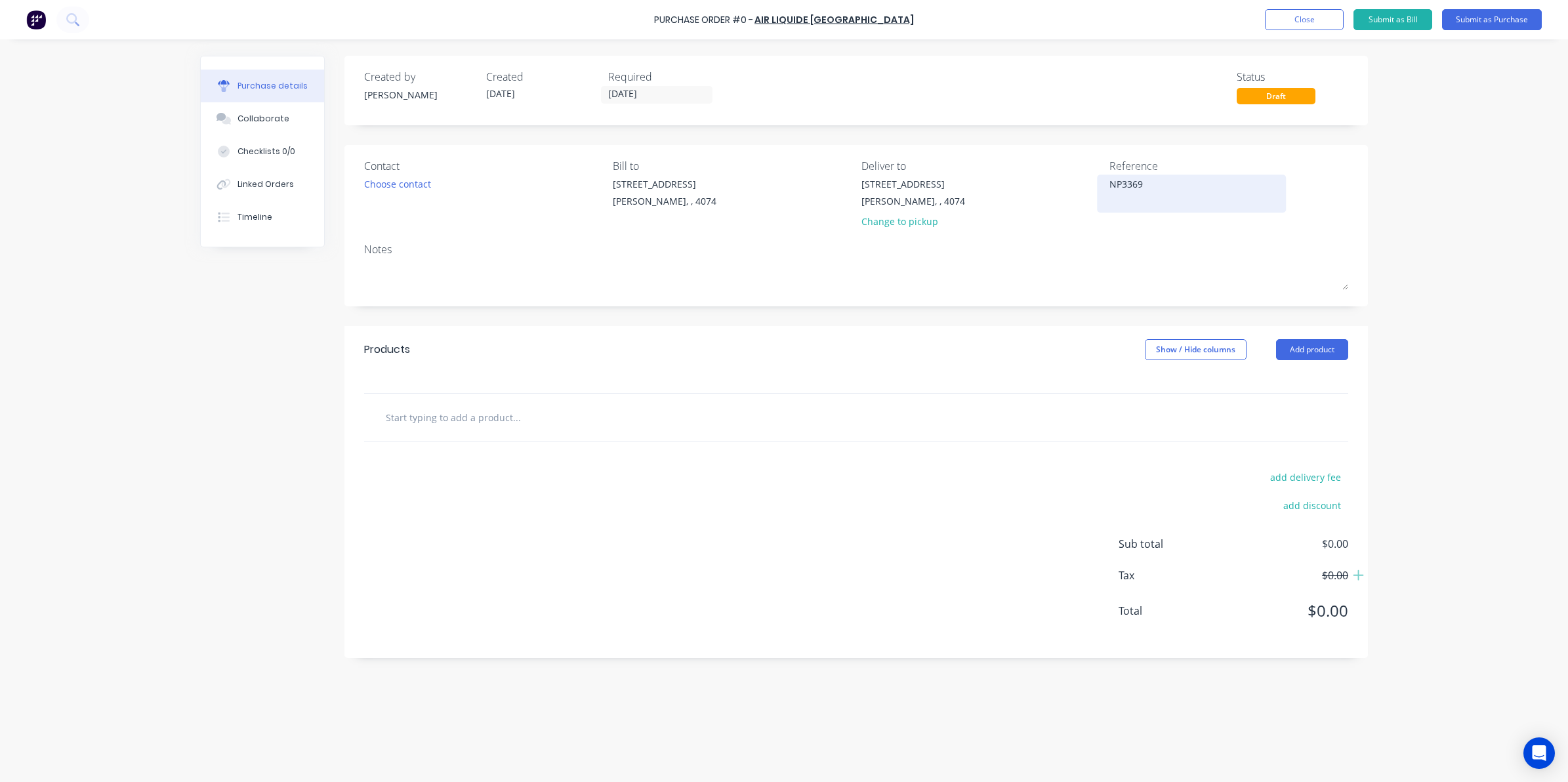
type textarea "NP3369"
type textarea "x"
type input "G"
type textarea "x"
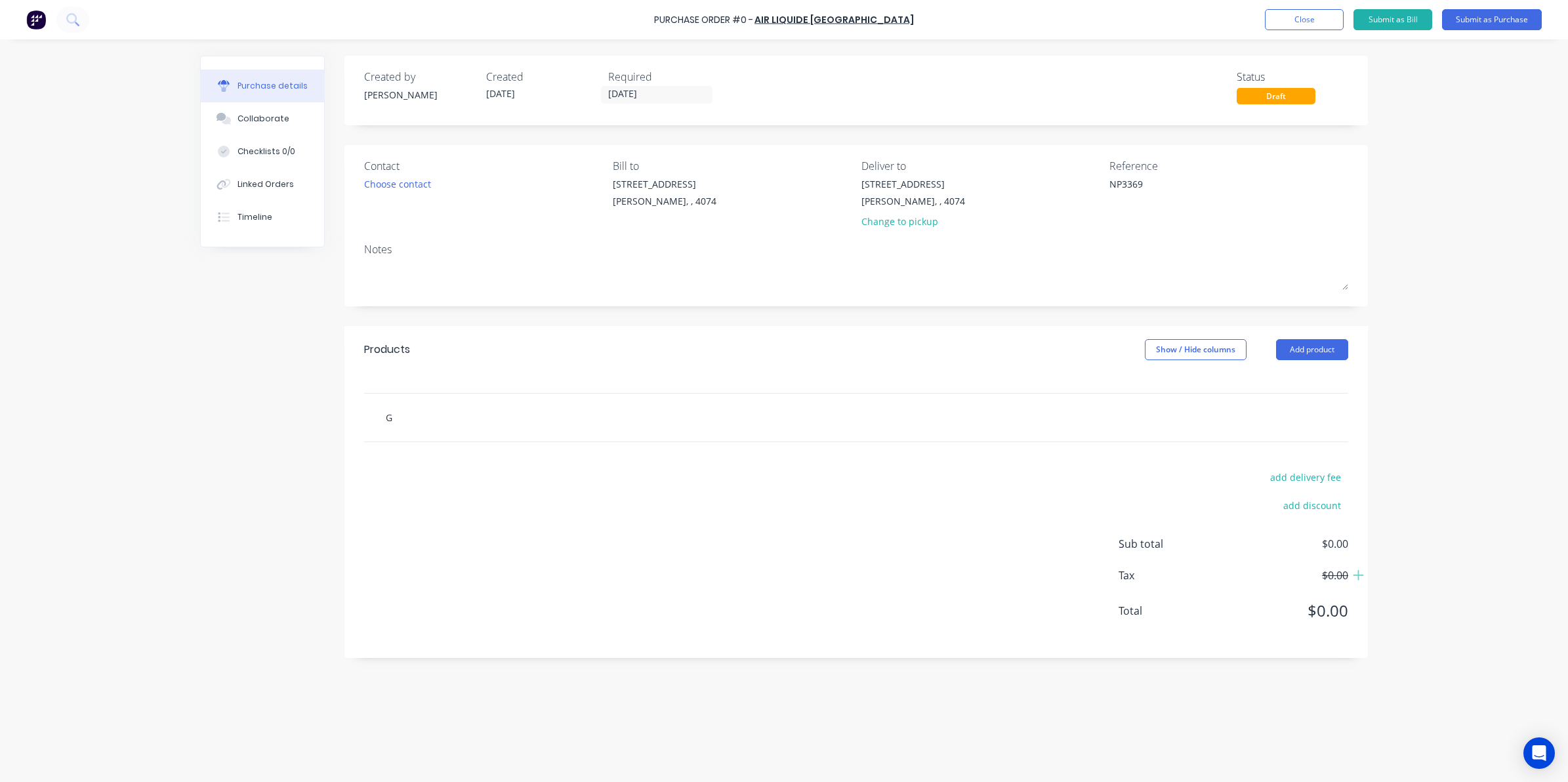
type input "Ga"
type textarea "x"
type input "Gas"
type textarea "x"
type input "Gas"
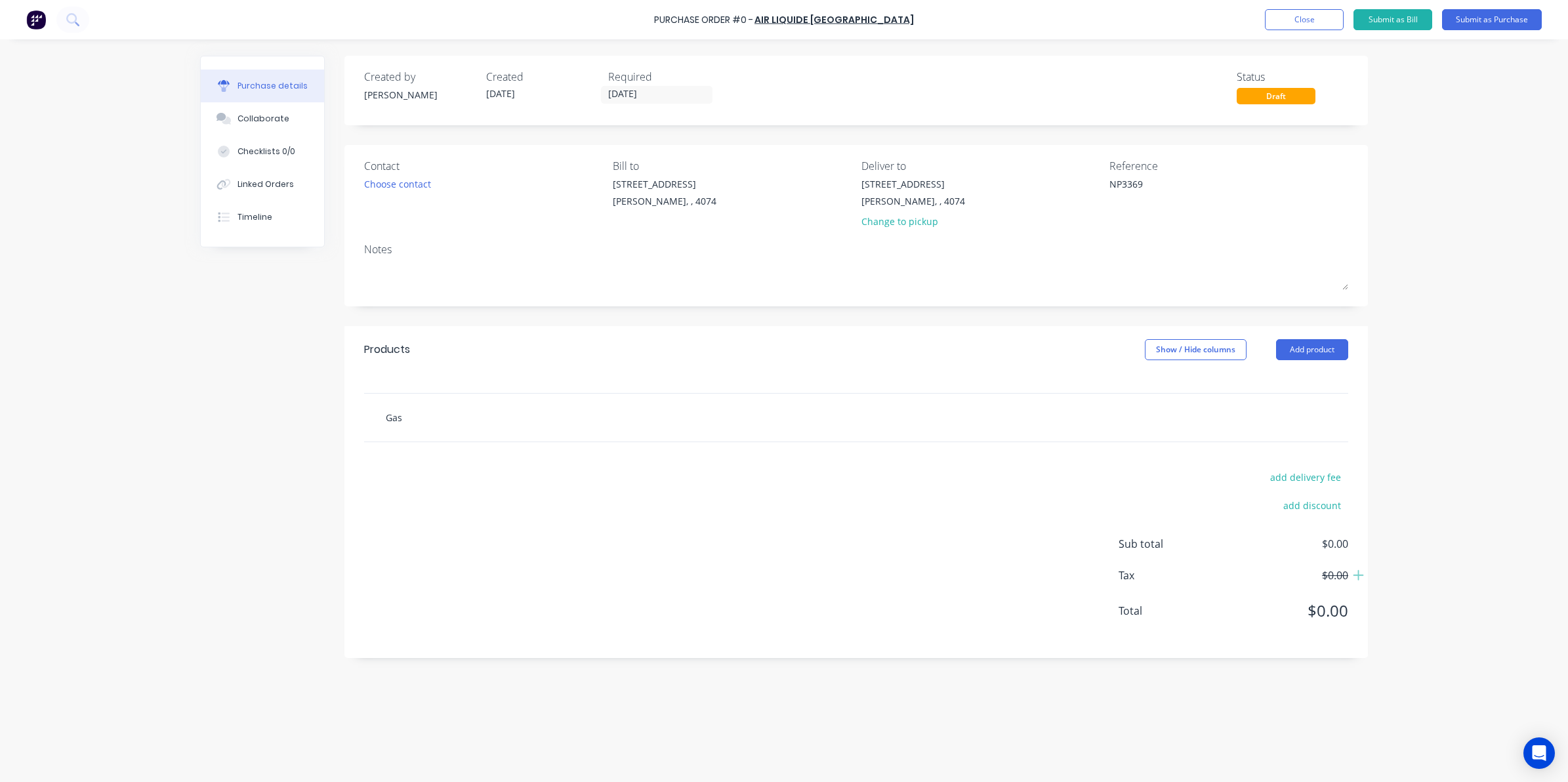
type textarea "x"
type input "Gas R"
type textarea "x"
type input "Gas Re"
type textarea "x"
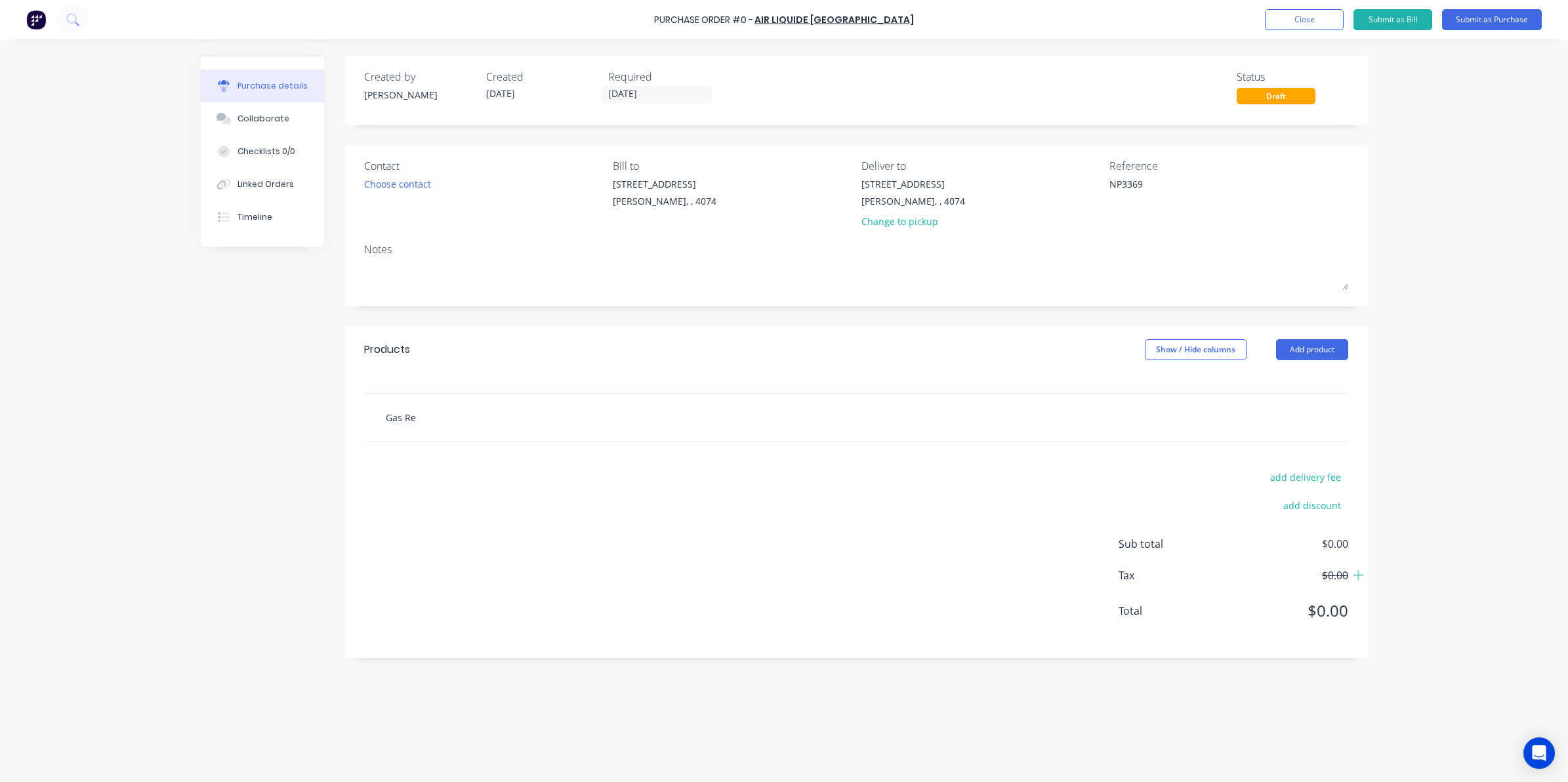
type input "Gas Ren"
type textarea "x"
type input "Gas Rent"
type textarea "x"
type input "Gas Renta"
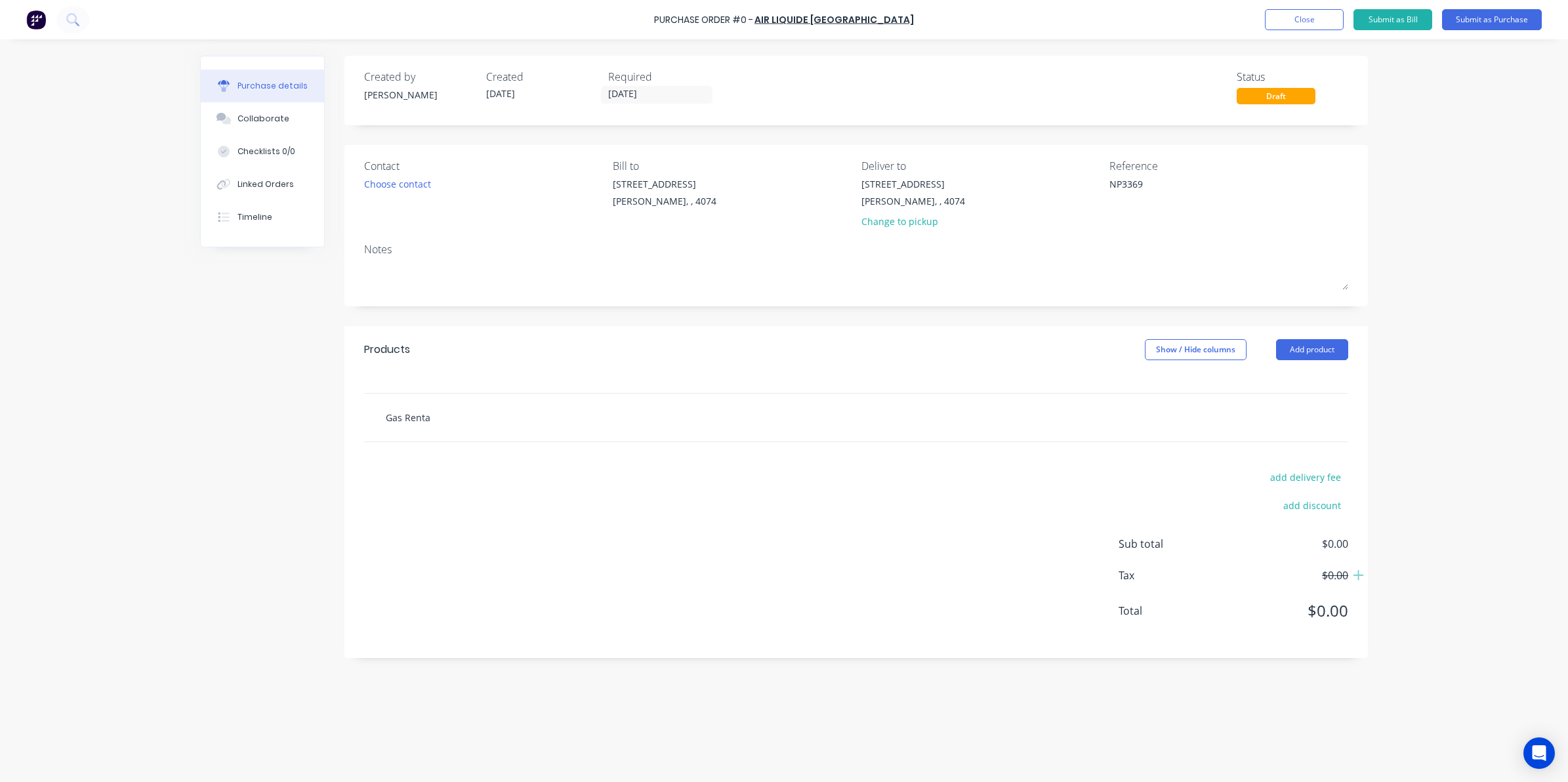
type textarea "x"
type input "Gas Rental"
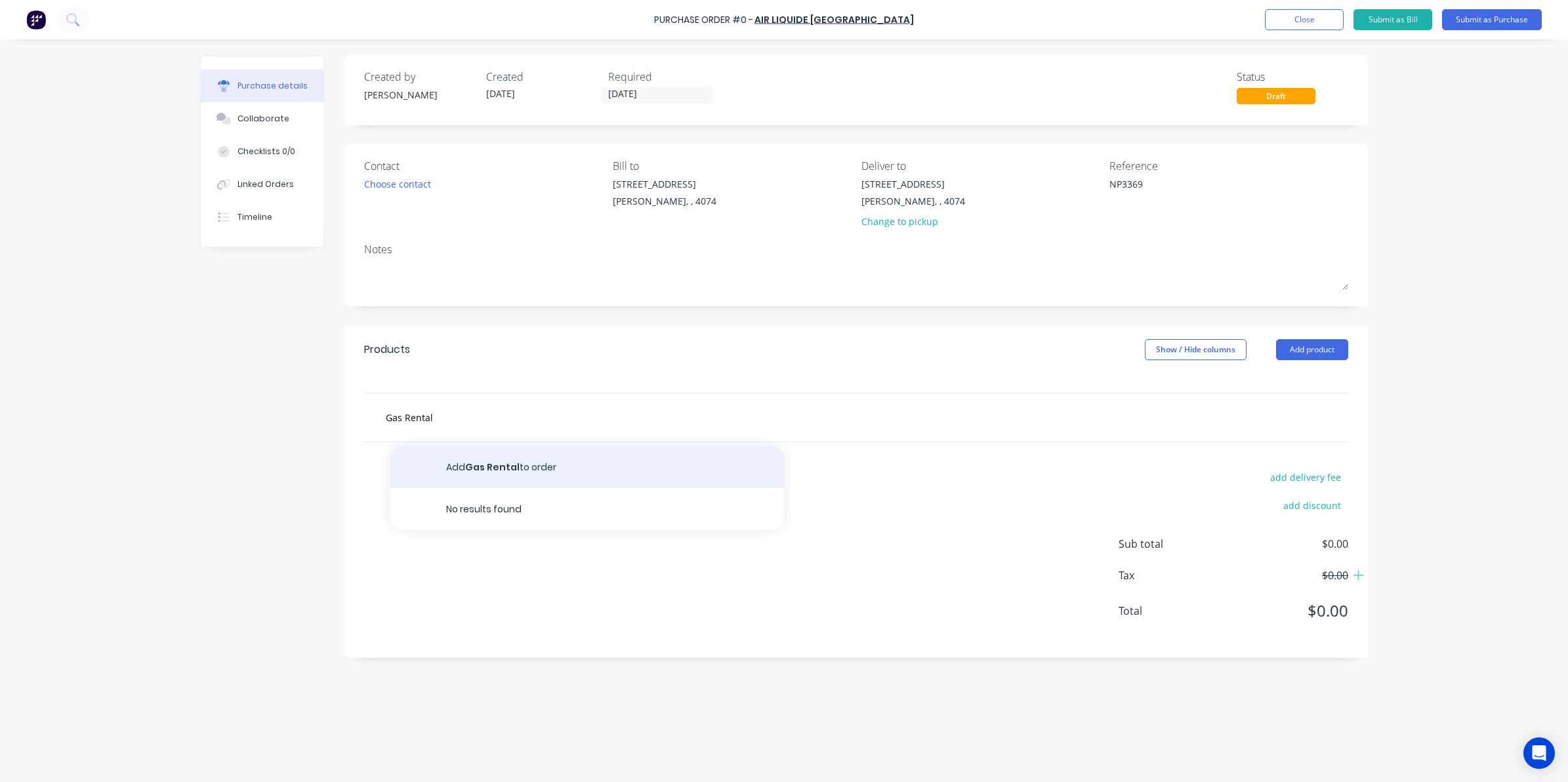
click at [508, 470] on button "Add Gas Rental to order" at bounding box center [587, 466] width 393 height 42
type textarea "x"
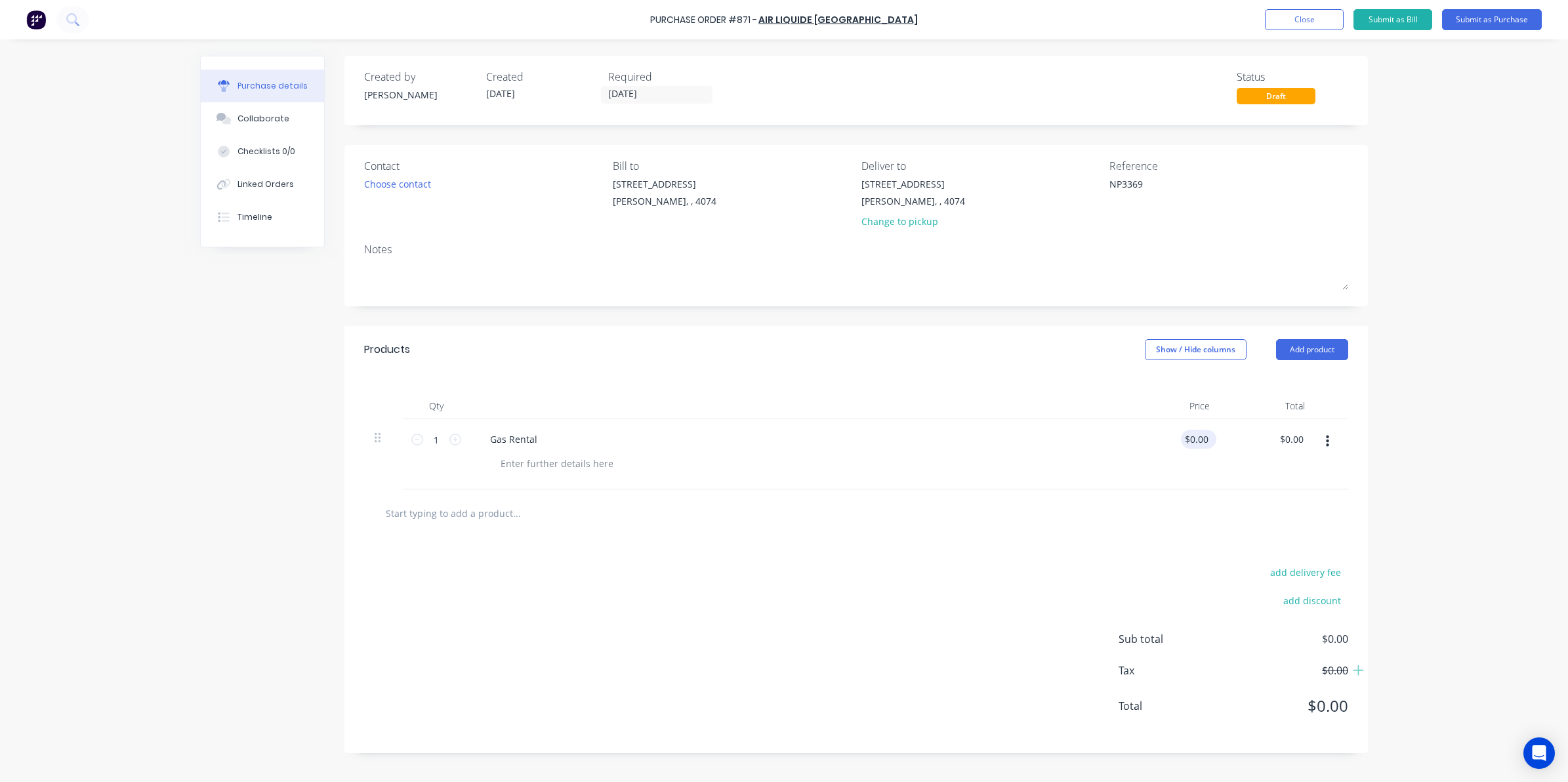
type textarea "x"
click at [1189, 436] on input "0.0000" at bounding box center [1195, 439] width 30 height 19
drag, startPoint x: 1109, startPoint y: 503, endPoint x: 1125, endPoint y: 490, distance: 20.6
click at [1109, 505] on div at bounding box center [856, 513] width 963 height 26
drag, startPoint x: 1189, startPoint y: 438, endPoint x: 1368, endPoint y: 436, distance: 179.0
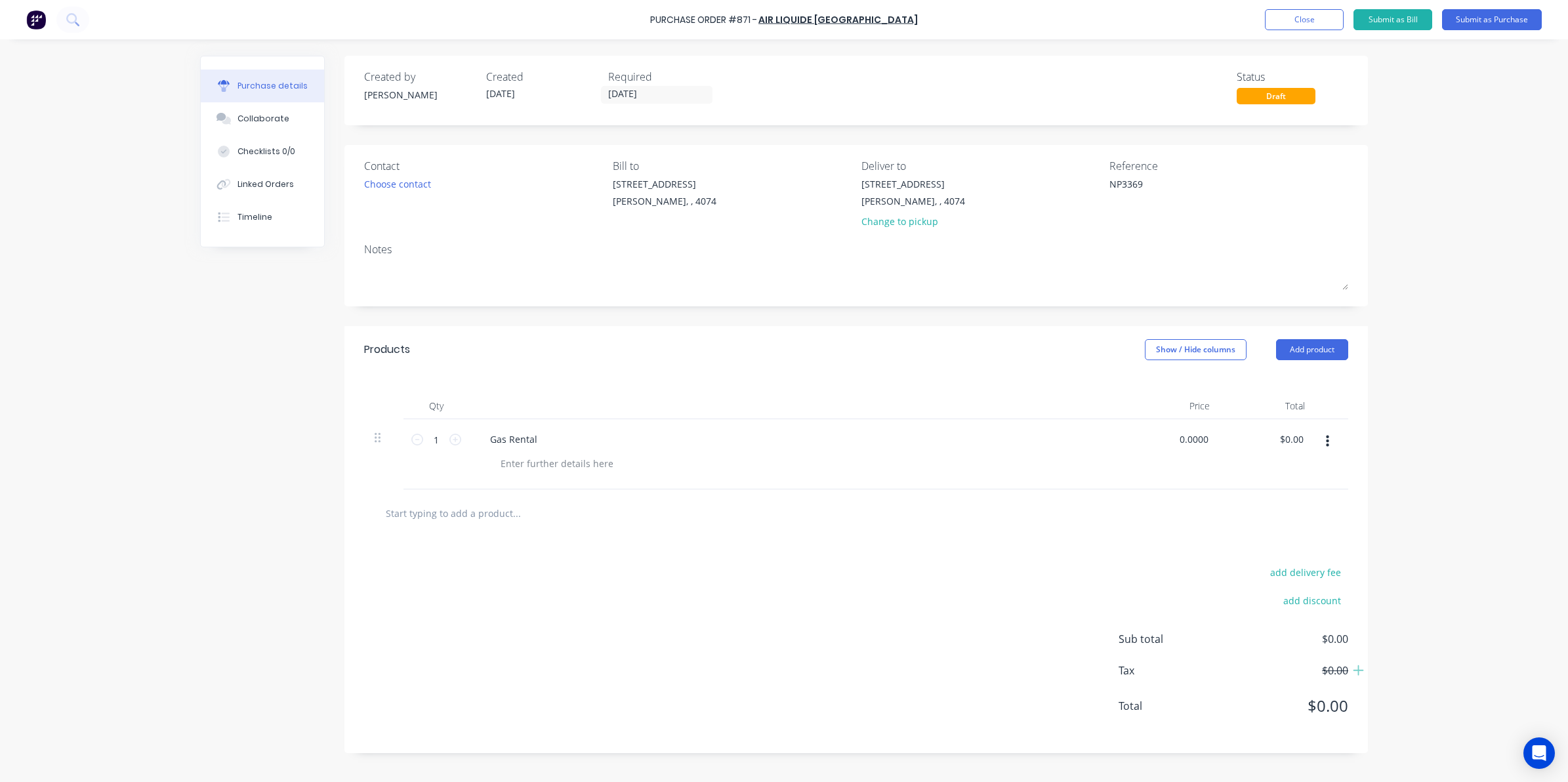
click at [1366, 436] on div "Qty Price Total 1 1 Gas Rental 0.0000 0.0000 $0.00 $0.00" at bounding box center [855, 431] width 1023 height 116
type input "0"
type input "$1,018.01"
click at [1368, 437] on div "Purchase details Collaborate Checklists 0/0 Linked Orders Timeline Created by S…" at bounding box center [784, 371] width 1194 height 716
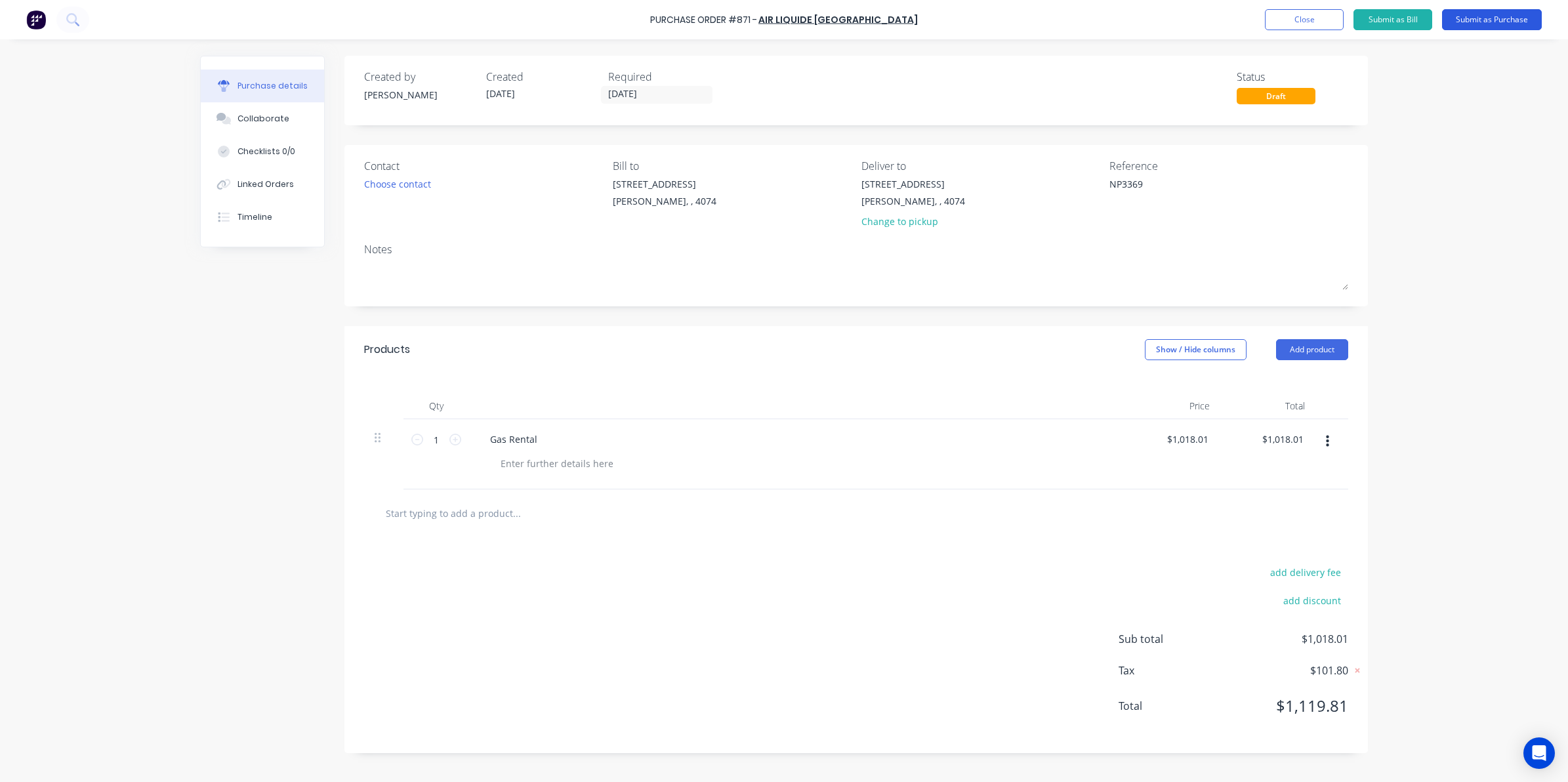
click at [1465, 16] on button "Submit as Purchase" at bounding box center [1492, 19] width 100 height 21
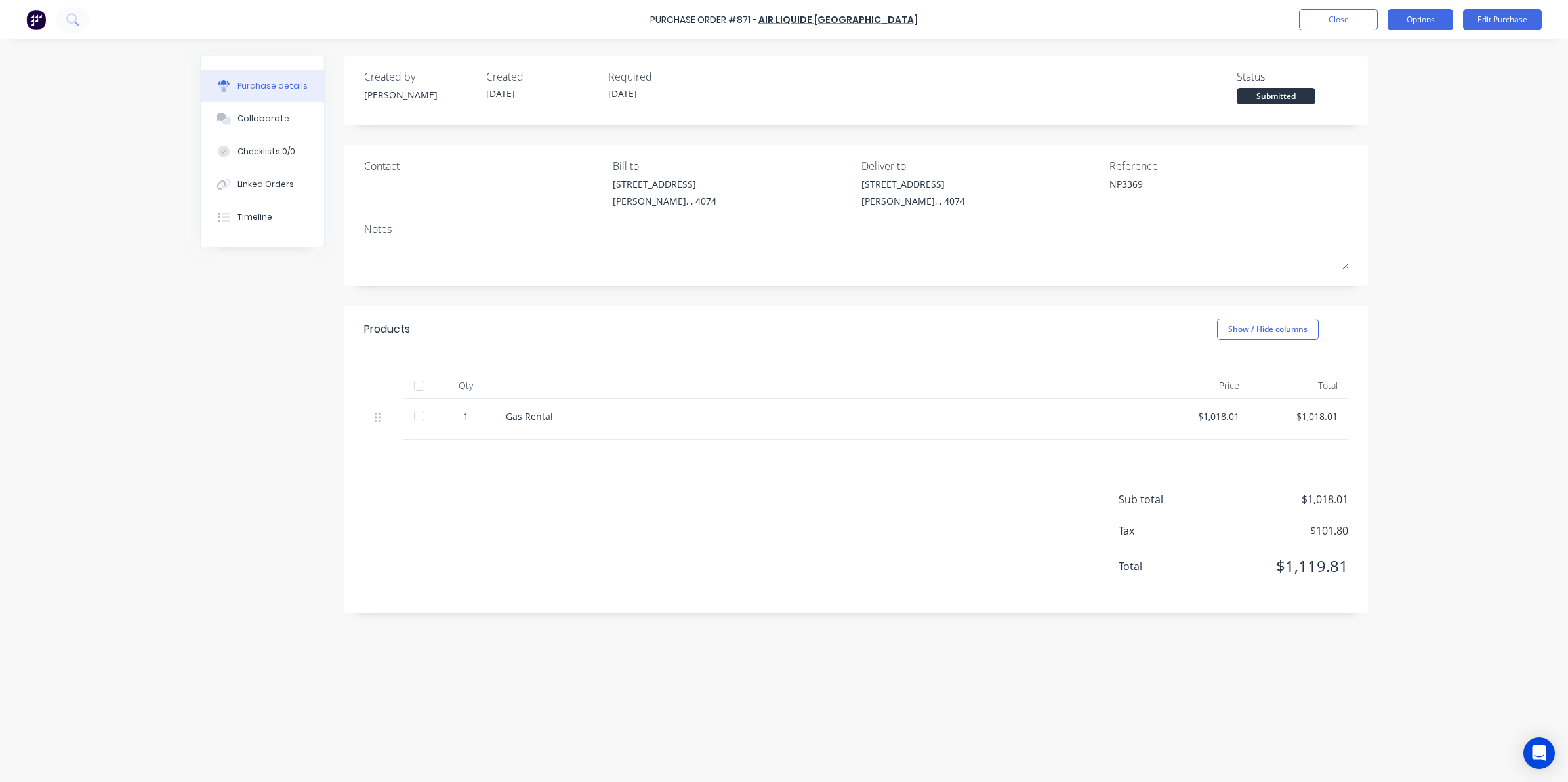
click at [1409, 16] on button "Options" at bounding box center [1419, 19] width 65 height 21
click at [1406, 73] on div "Convert to Bill" at bounding box center [1390, 79] width 101 height 19
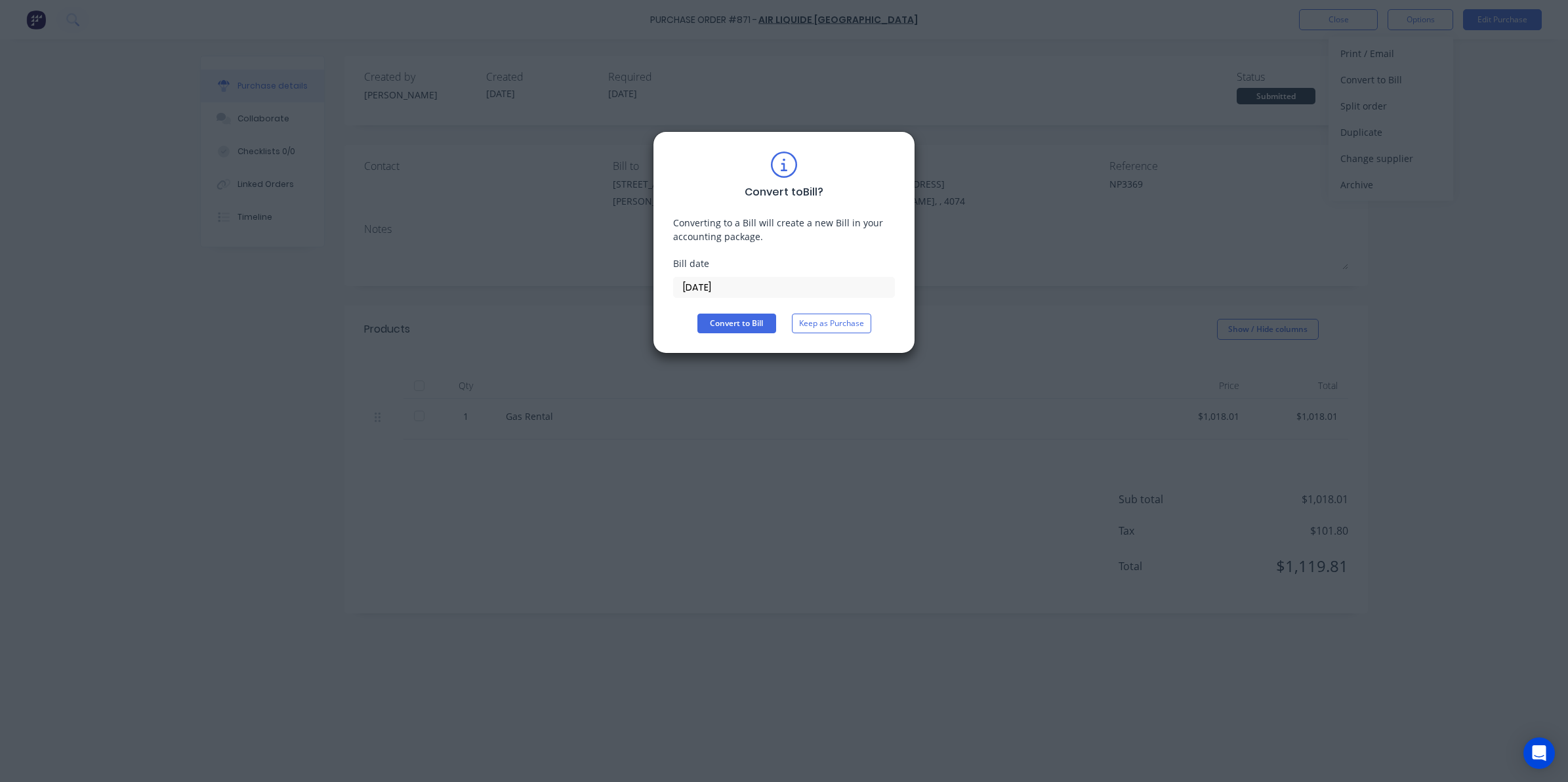
click at [722, 294] on input "[DATE]" at bounding box center [784, 287] width 220 height 20
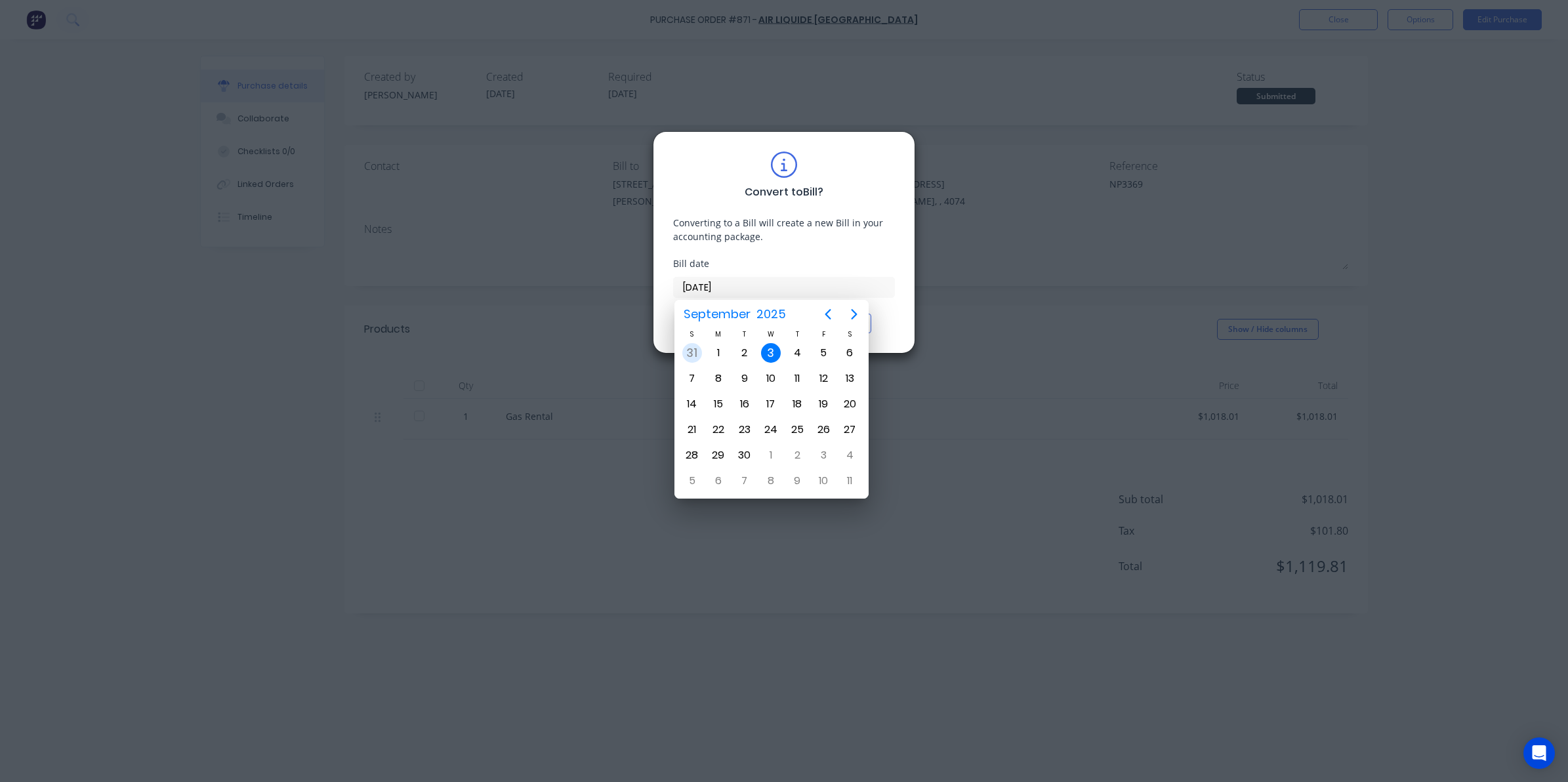
click at [697, 352] on div "31" at bounding box center [692, 353] width 20 height 20
type input "31/08/25"
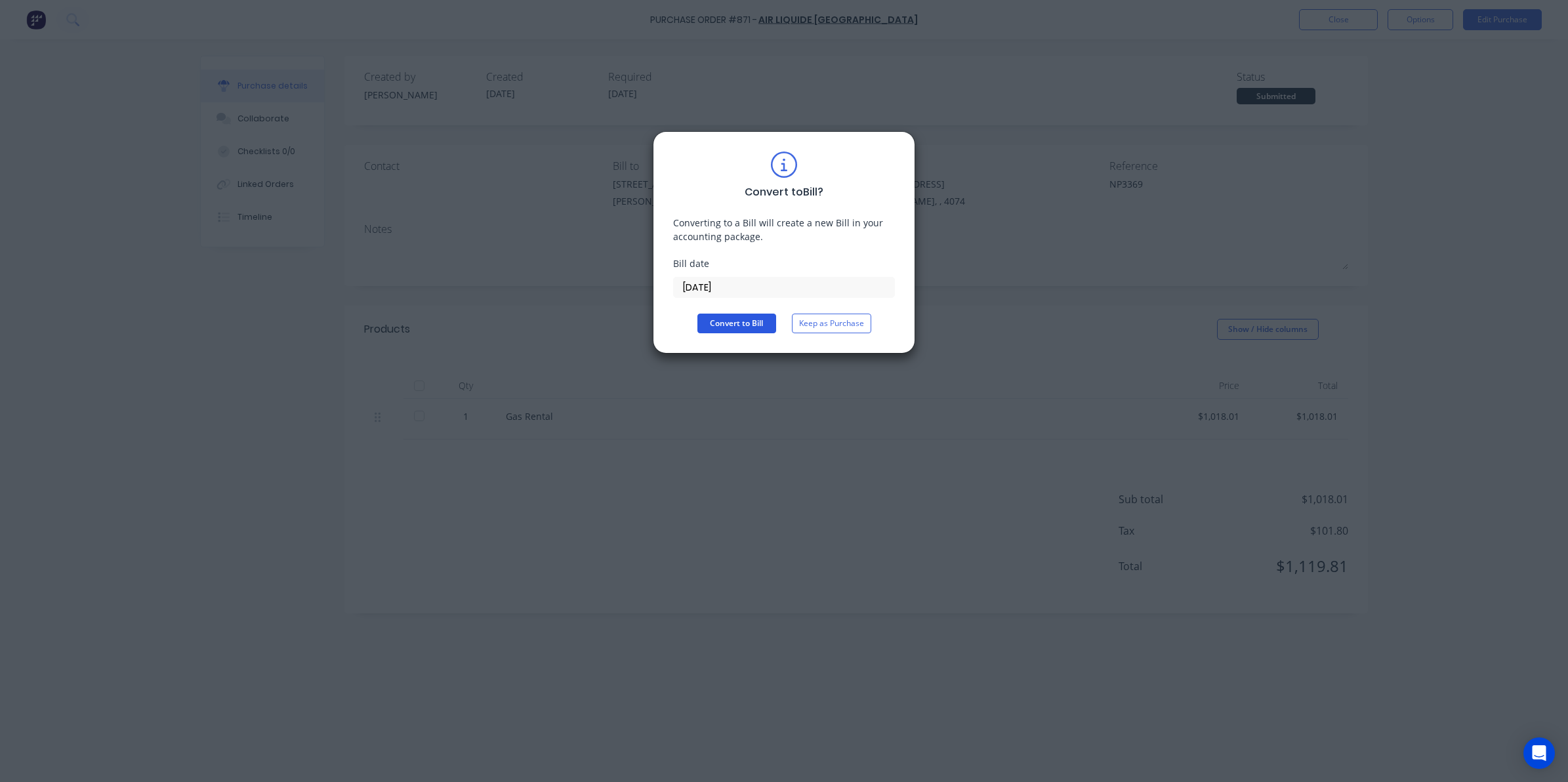
click at [720, 320] on button "Convert to Bill" at bounding box center [737, 323] width 79 height 20
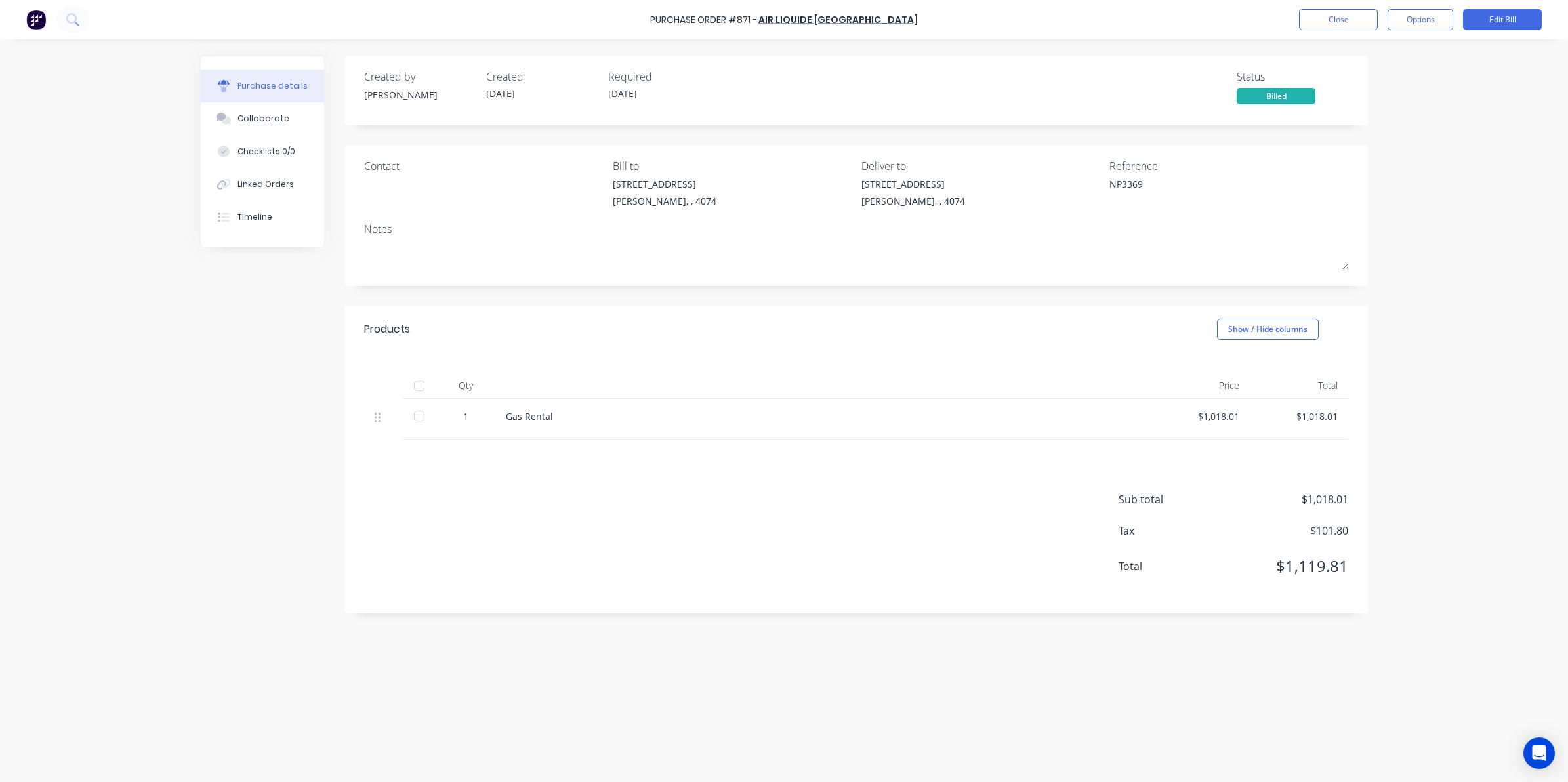
drag, startPoint x: 415, startPoint y: 414, endPoint x: 601, endPoint y: 306, distance: 215.1
click at [415, 415] on div at bounding box center [419, 416] width 26 height 26
click at [1332, 27] on button "Close" at bounding box center [1338, 19] width 79 height 21
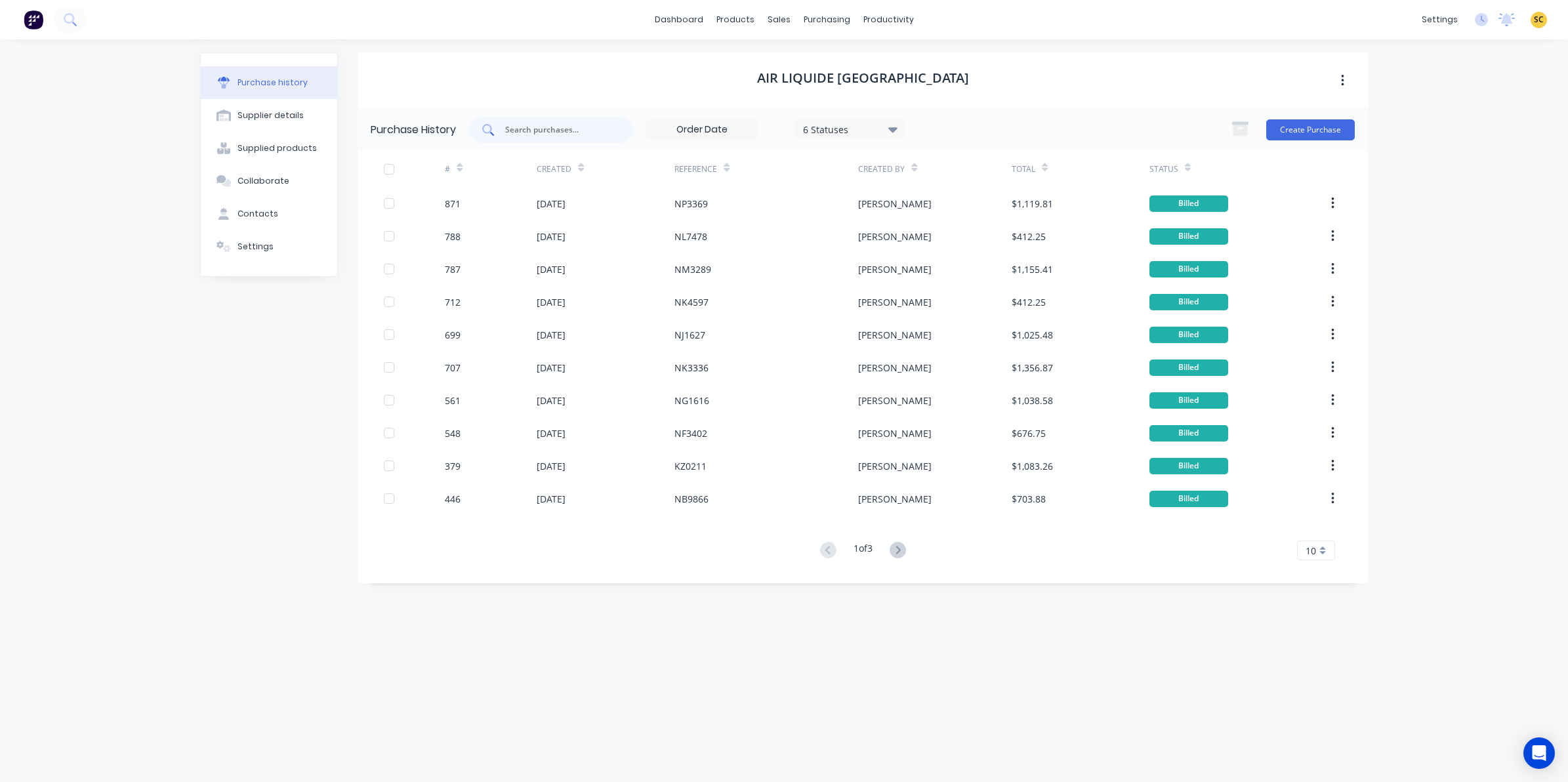
click at [543, 136] on div at bounding box center [550, 130] width 164 height 26
click at [807, 15] on div "purchasing" at bounding box center [827, 20] width 60 height 20
click at [827, 54] on link "Purchase Orders" at bounding box center [882, 62] width 174 height 26
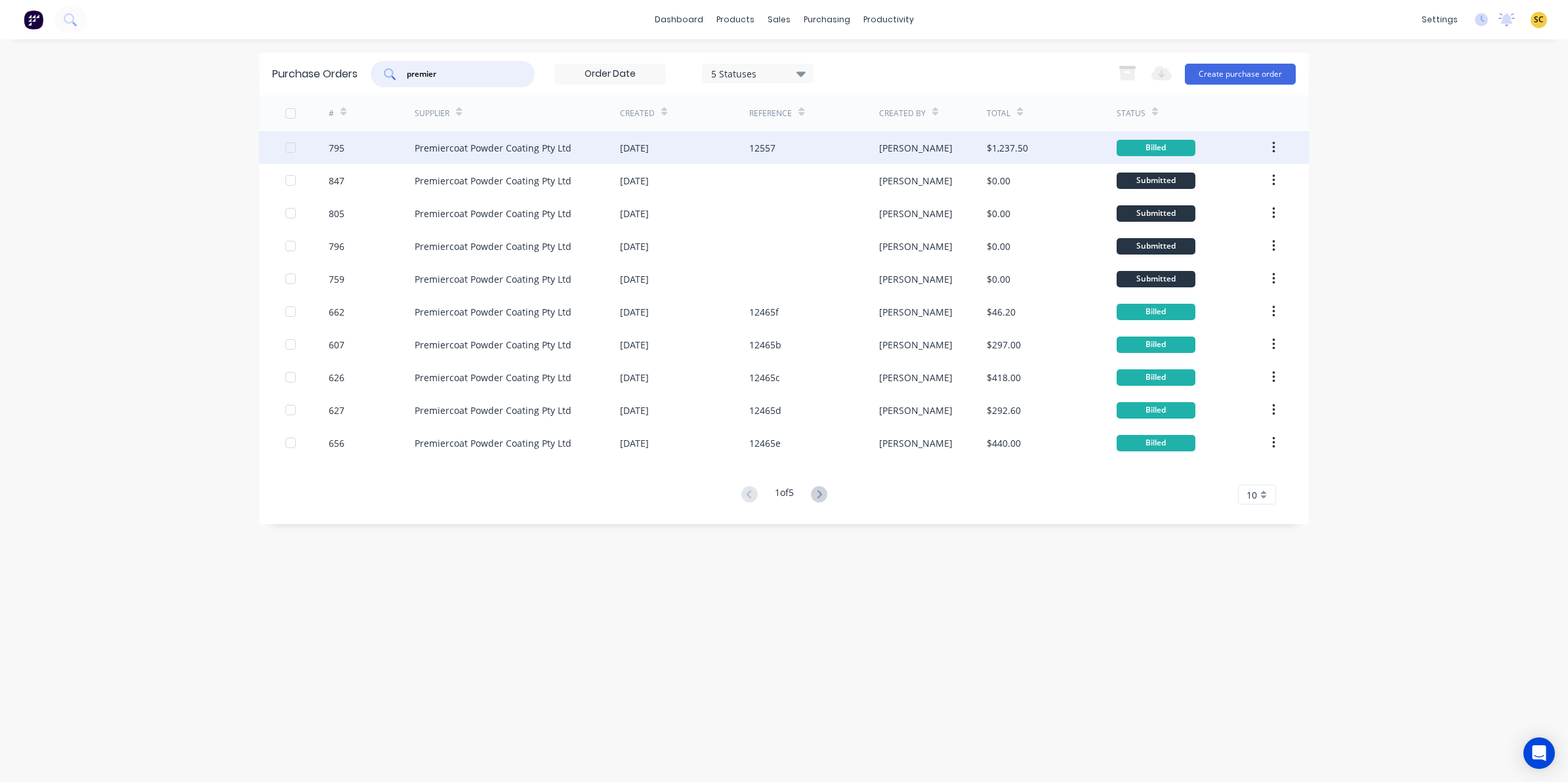
type input "premier"
click at [805, 149] on div "12557" at bounding box center [814, 147] width 129 height 33
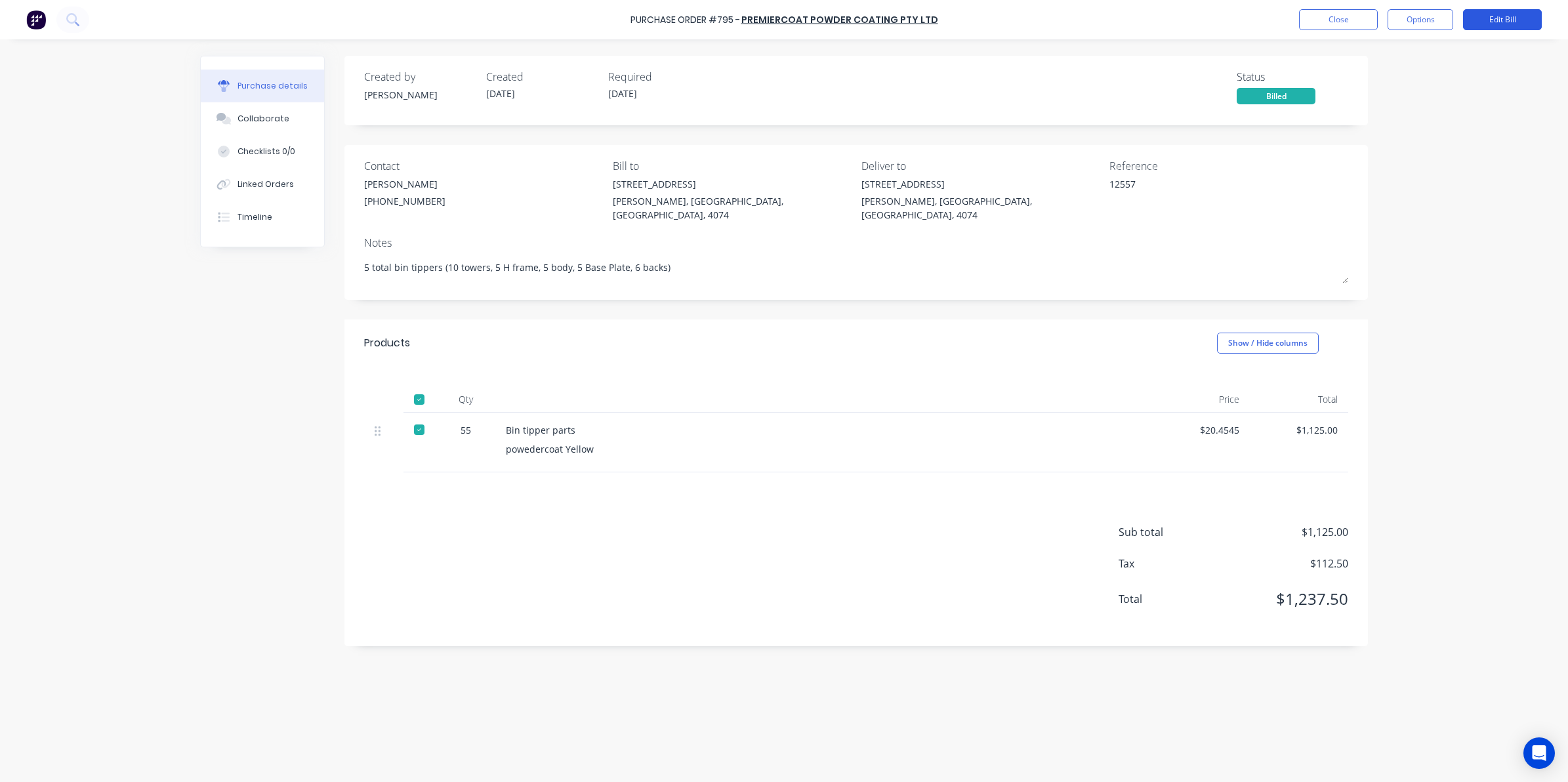
click at [1500, 15] on button "Edit Bill" at bounding box center [1502, 19] width 79 height 21
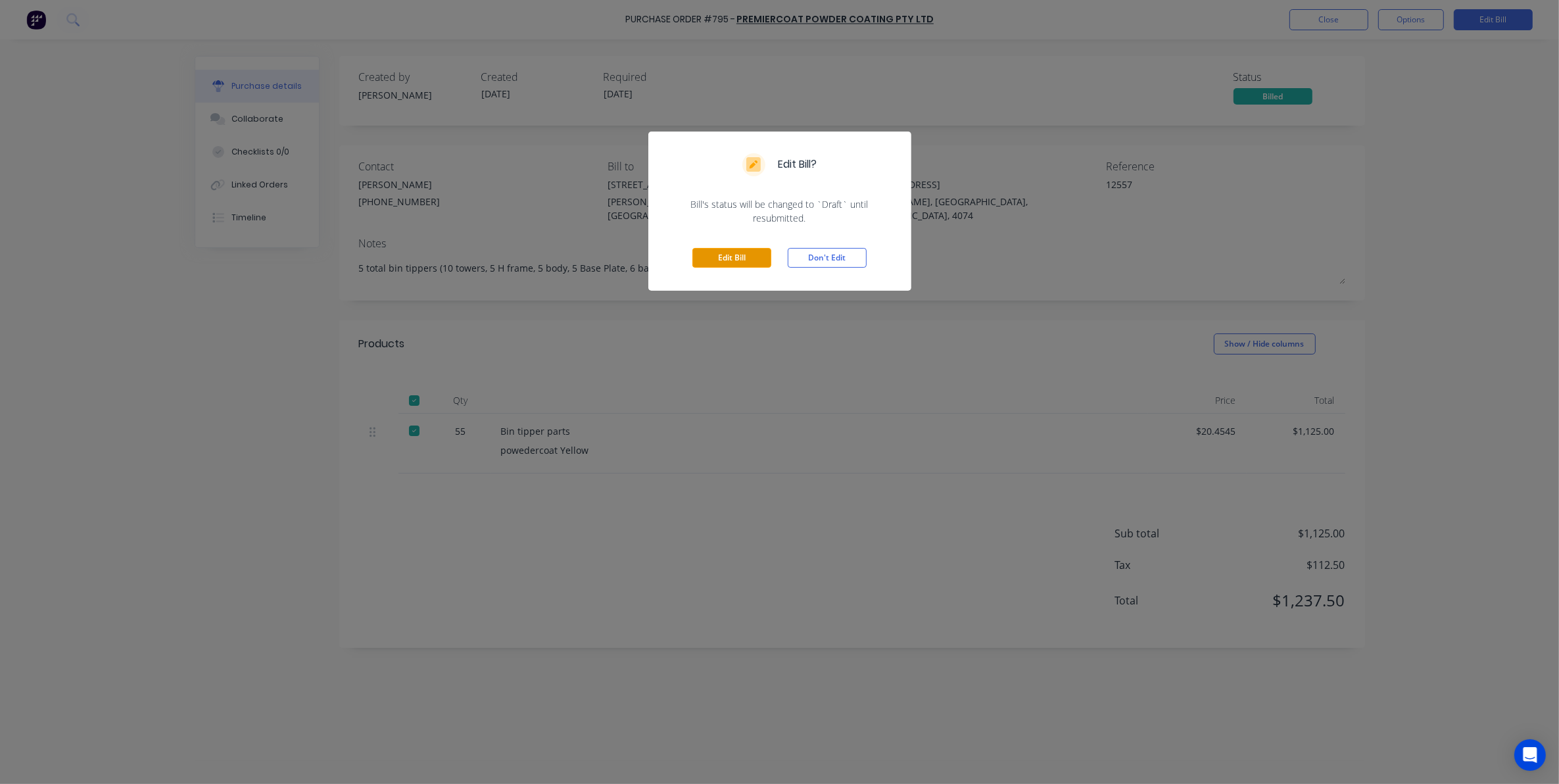
click at [696, 265] on button "Edit Bill" at bounding box center [732, 258] width 79 height 20
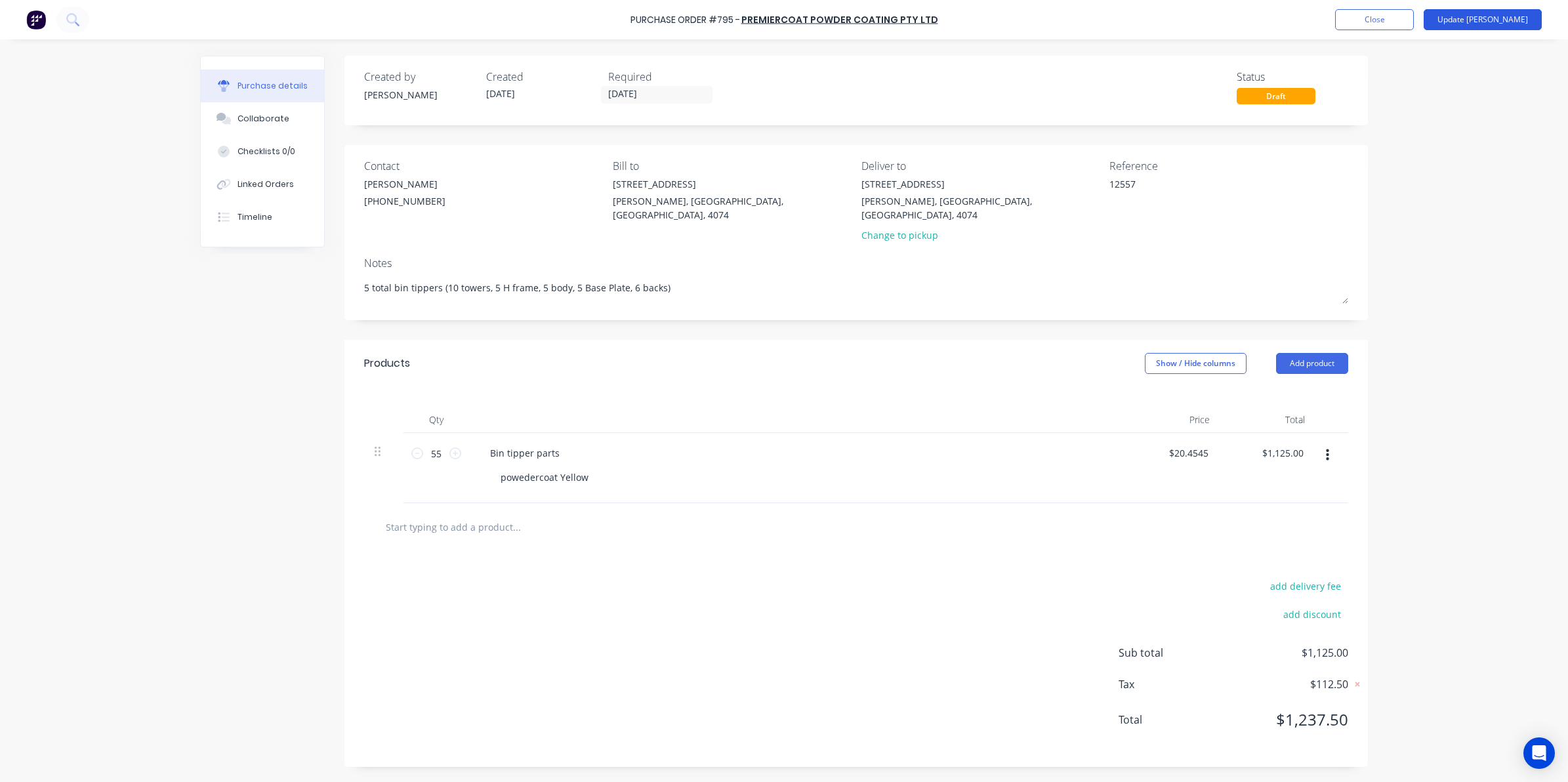
click at [1502, 25] on button "Update [PERSON_NAME]" at bounding box center [1482, 19] width 118 height 21
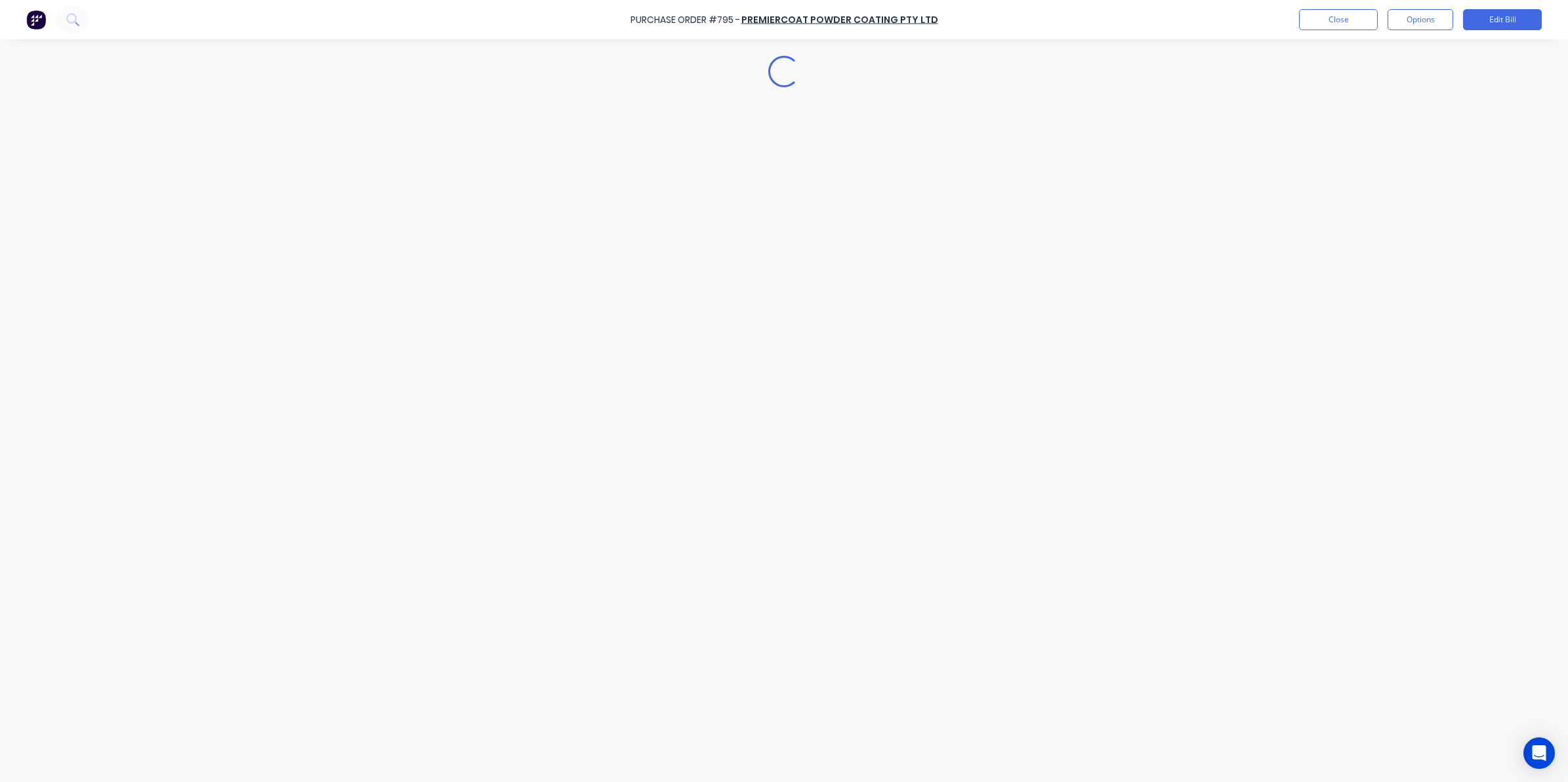
type textarea "x"
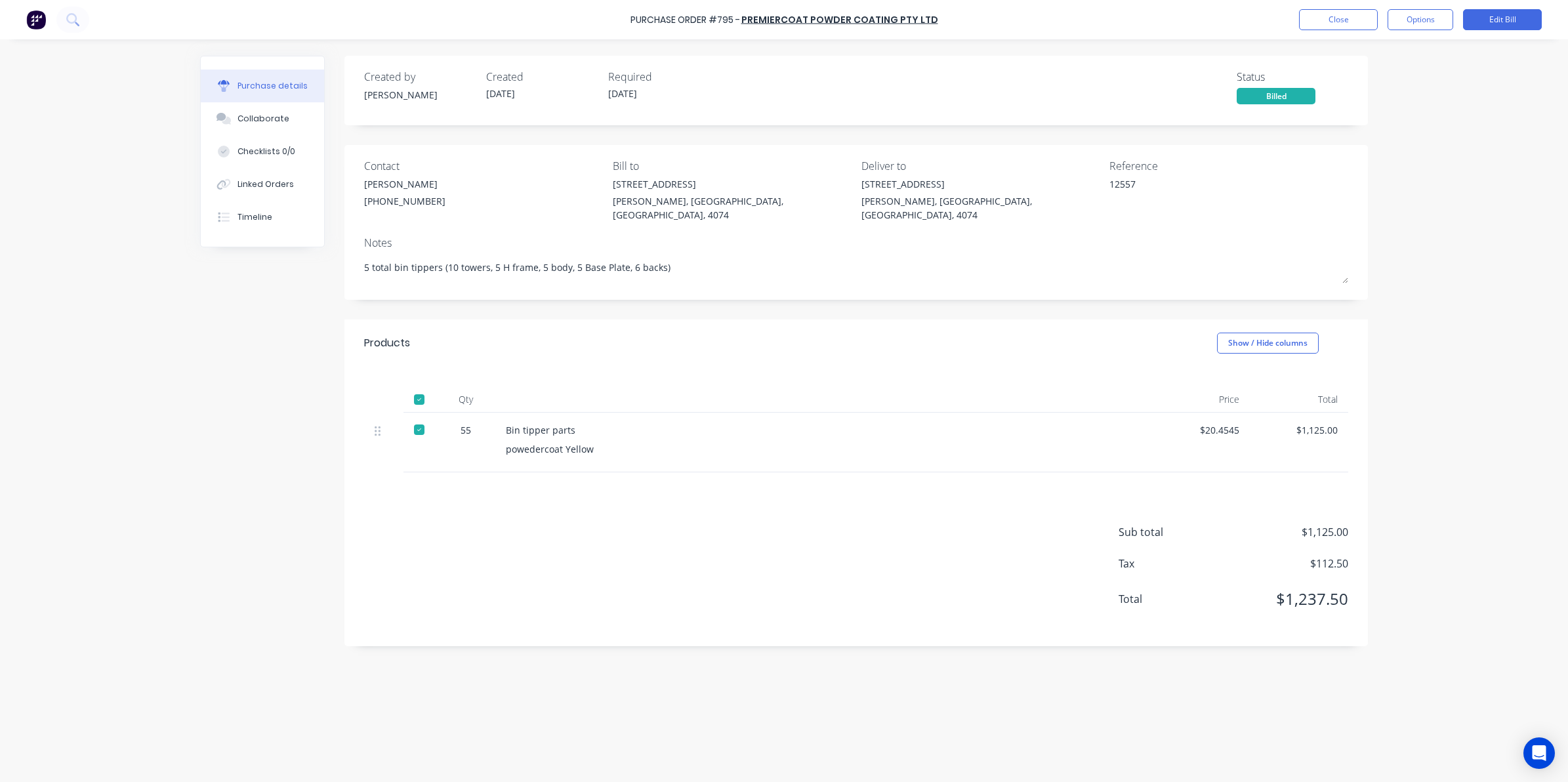
click at [1368, 5] on div "Purchase Order #795 - Premiercoat Powder Coating Pty Ltd Close Options Edit Bill" at bounding box center [784, 19] width 1568 height 39
click at [1320, 18] on button "Close" at bounding box center [1338, 19] width 79 height 21
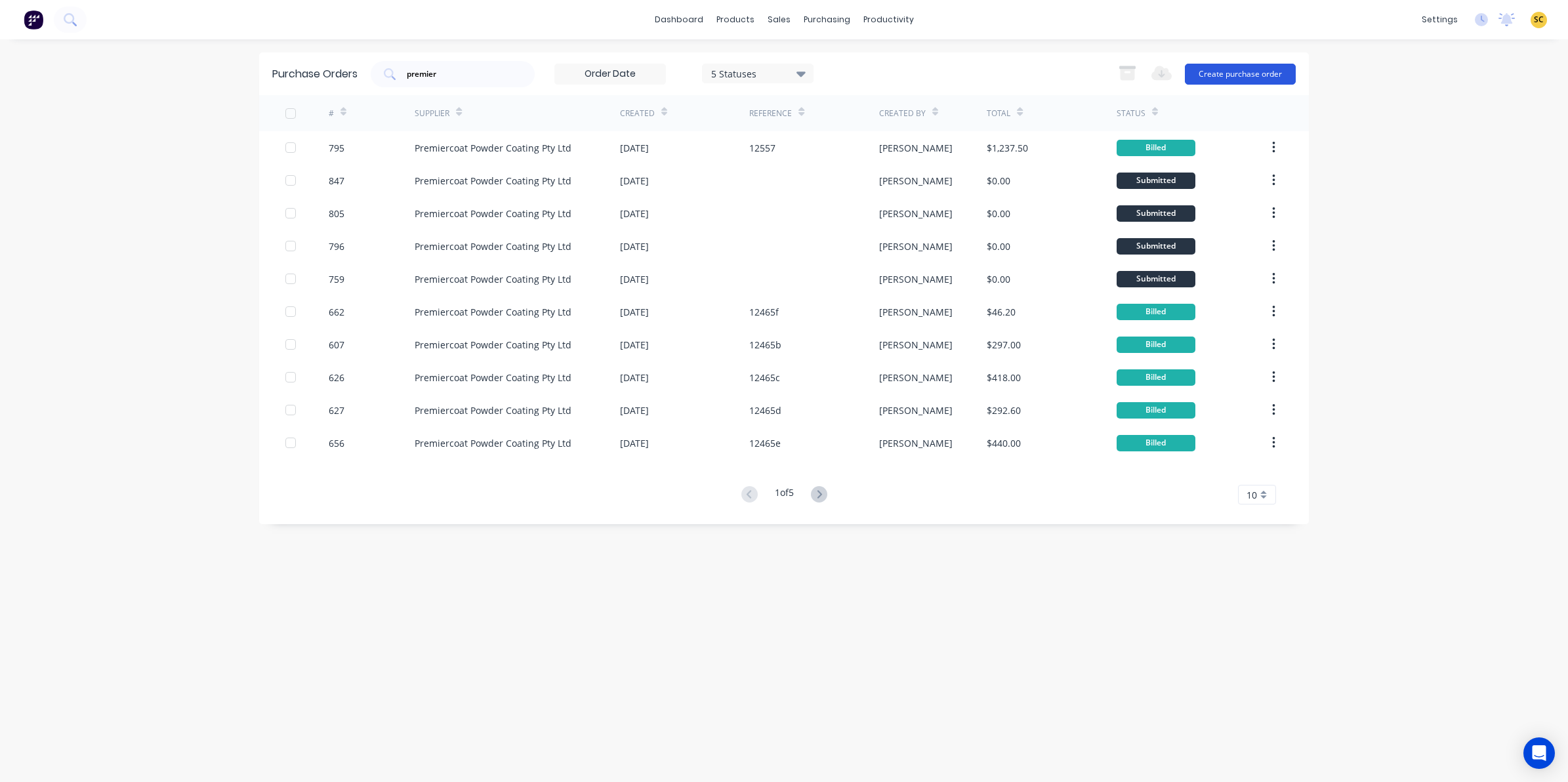
click at [1266, 73] on button "Create purchase order" at bounding box center [1240, 74] width 111 height 21
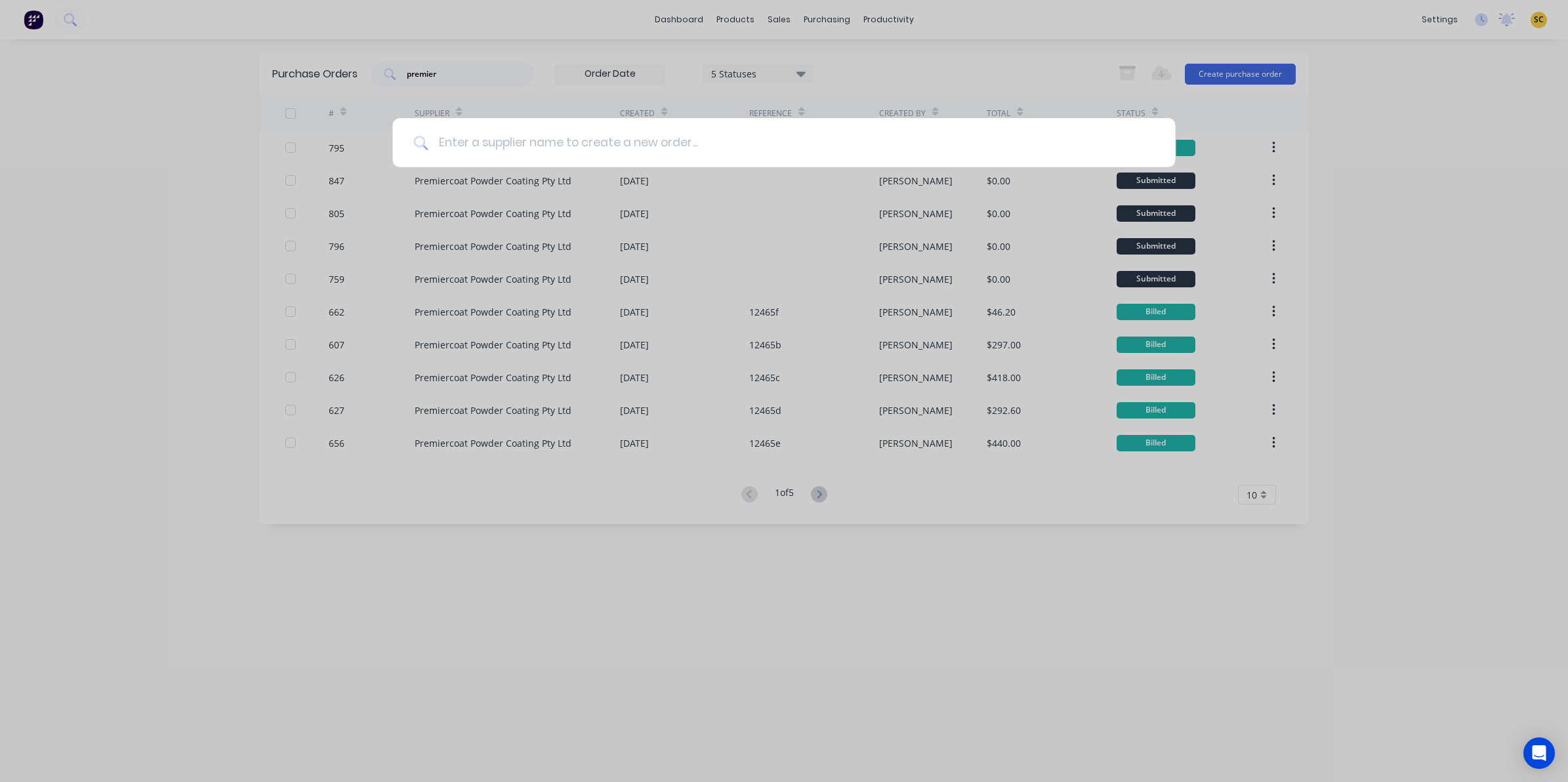
click at [599, 146] on input at bounding box center [791, 142] width 726 height 49
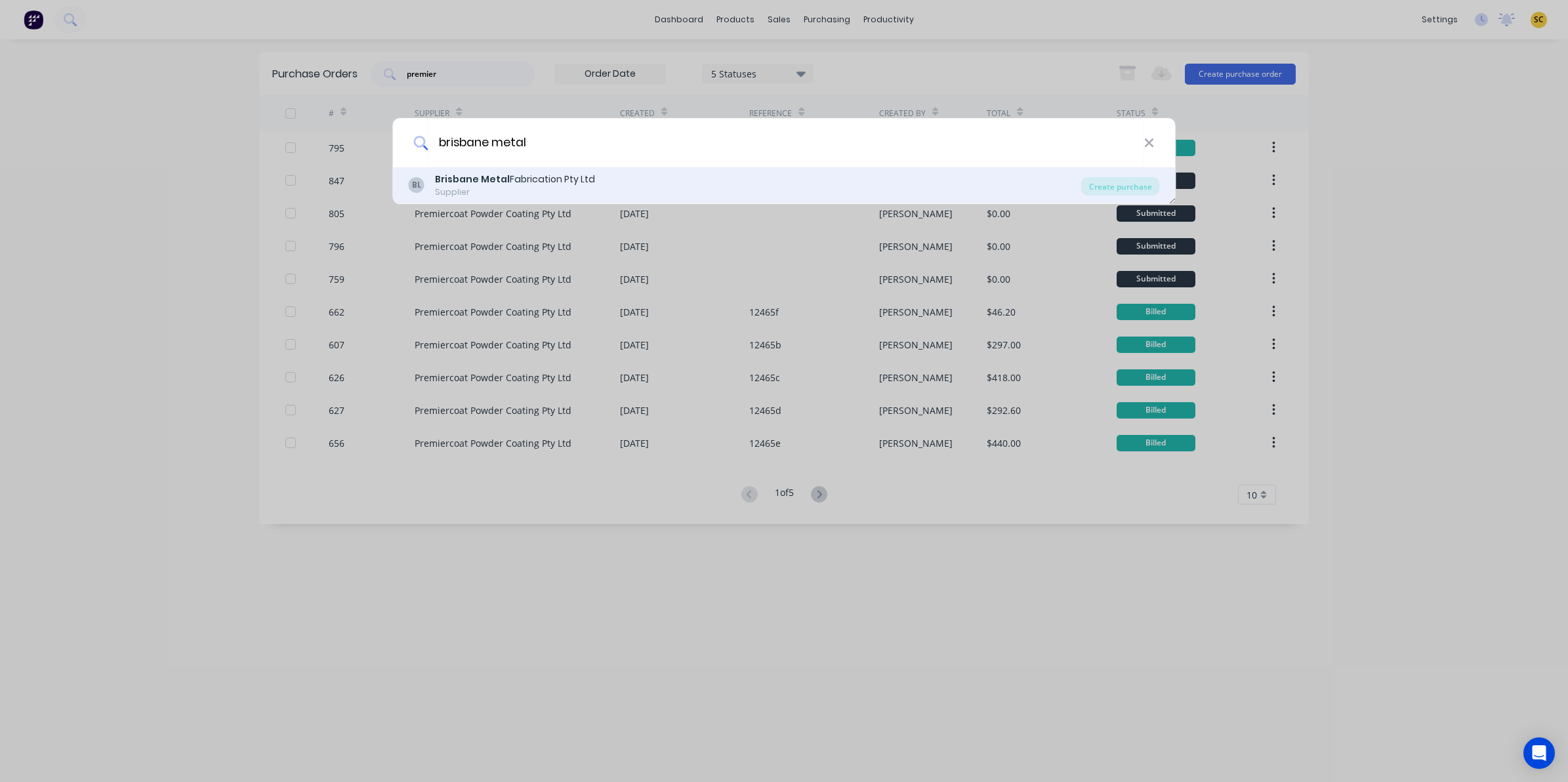
type input "brisbane metal"
click at [1001, 193] on div "BL Brisbane Metal Fabrication Pty Ltd Supplier" at bounding box center [744, 185] width 672 height 25
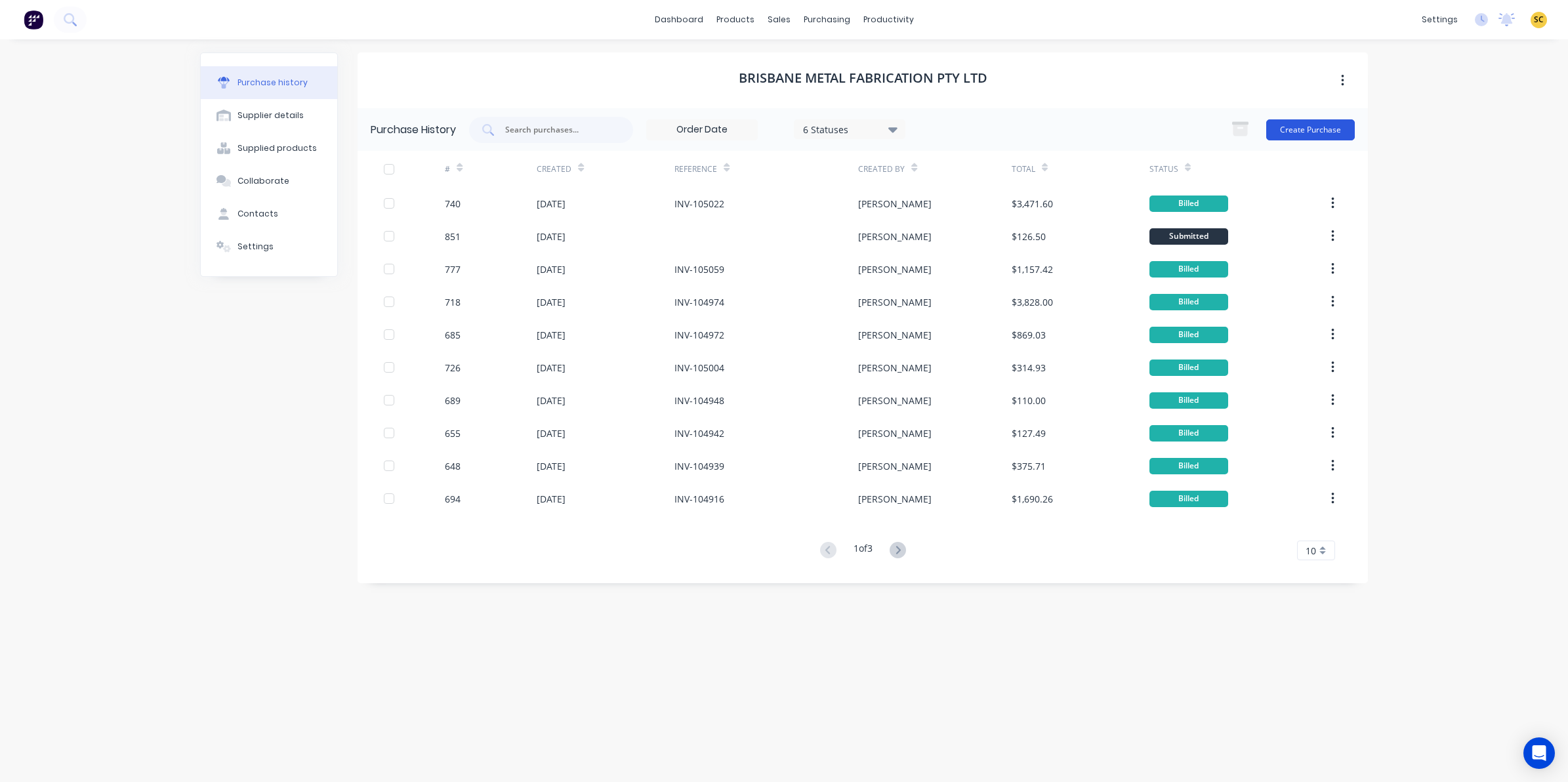
click at [1289, 125] on button "Create Purchase" at bounding box center [1310, 129] width 89 height 21
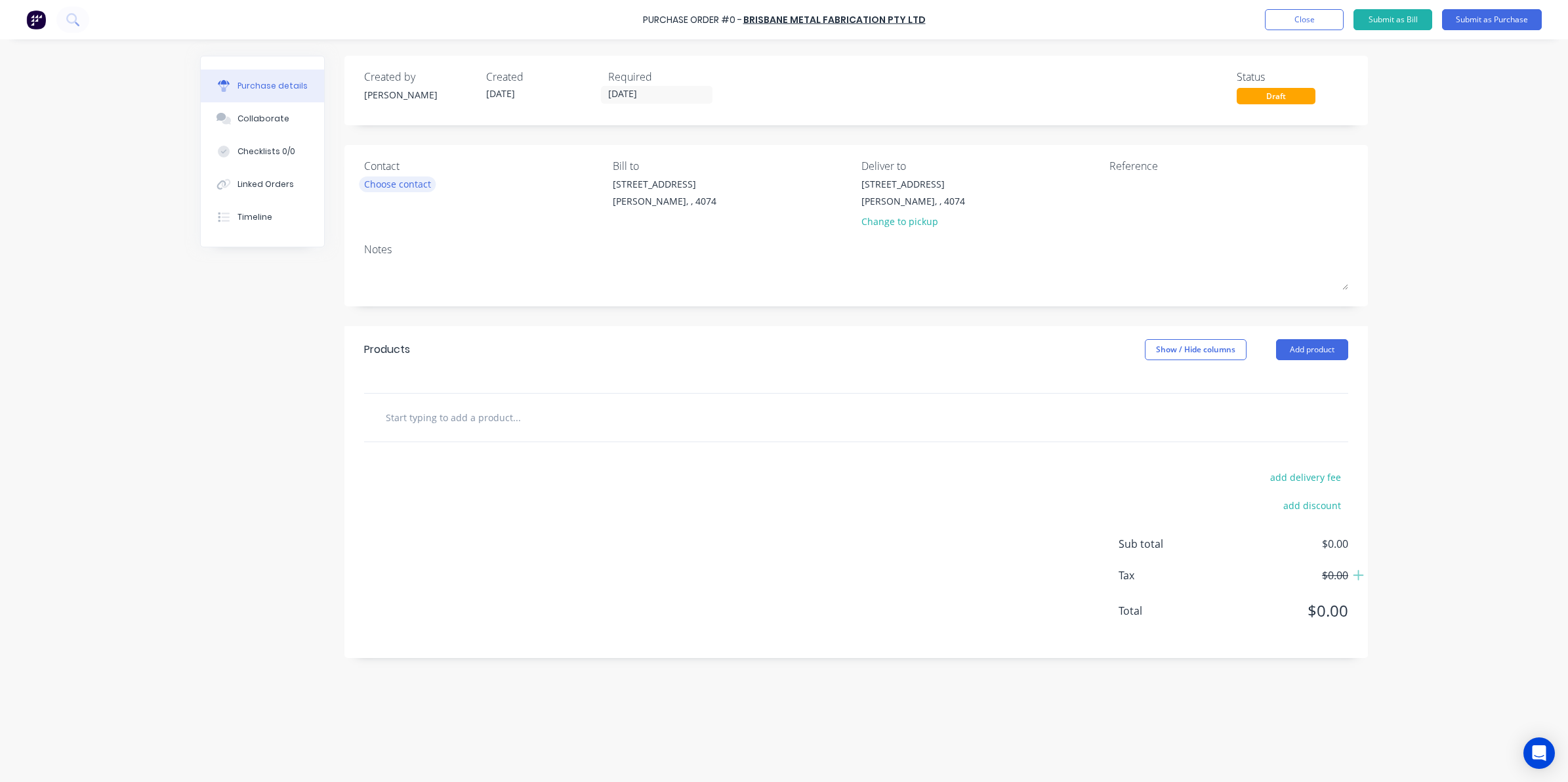
click at [379, 184] on div "Choose contact" at bounding box center [397, 184] width 67 height 14
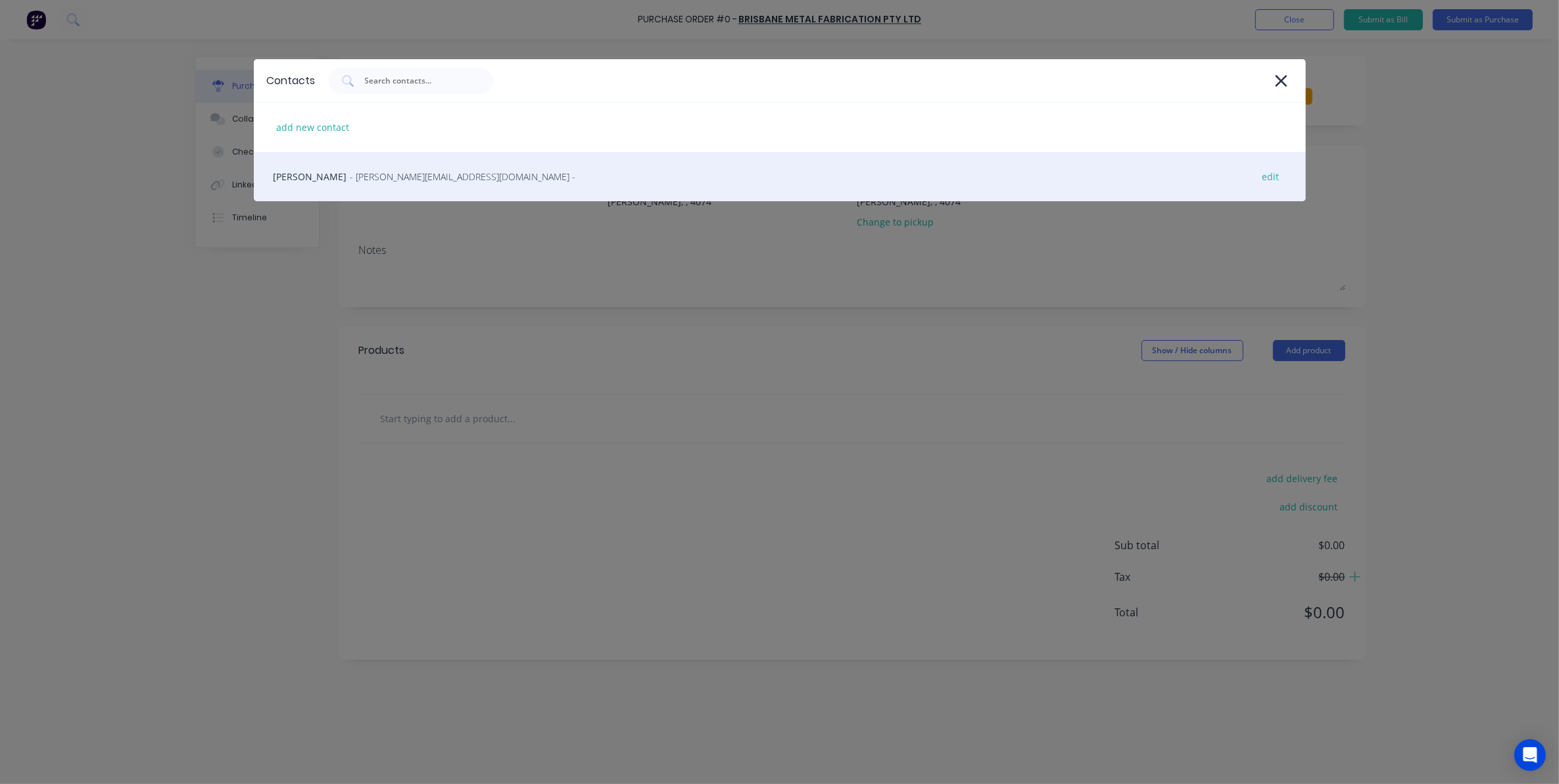
click at [397, 189] on div "Lee - [EMAIL_ADDRESS][DOMAIN_NAME] - edit" at bounding box center [780, 177] width 1052 height 49
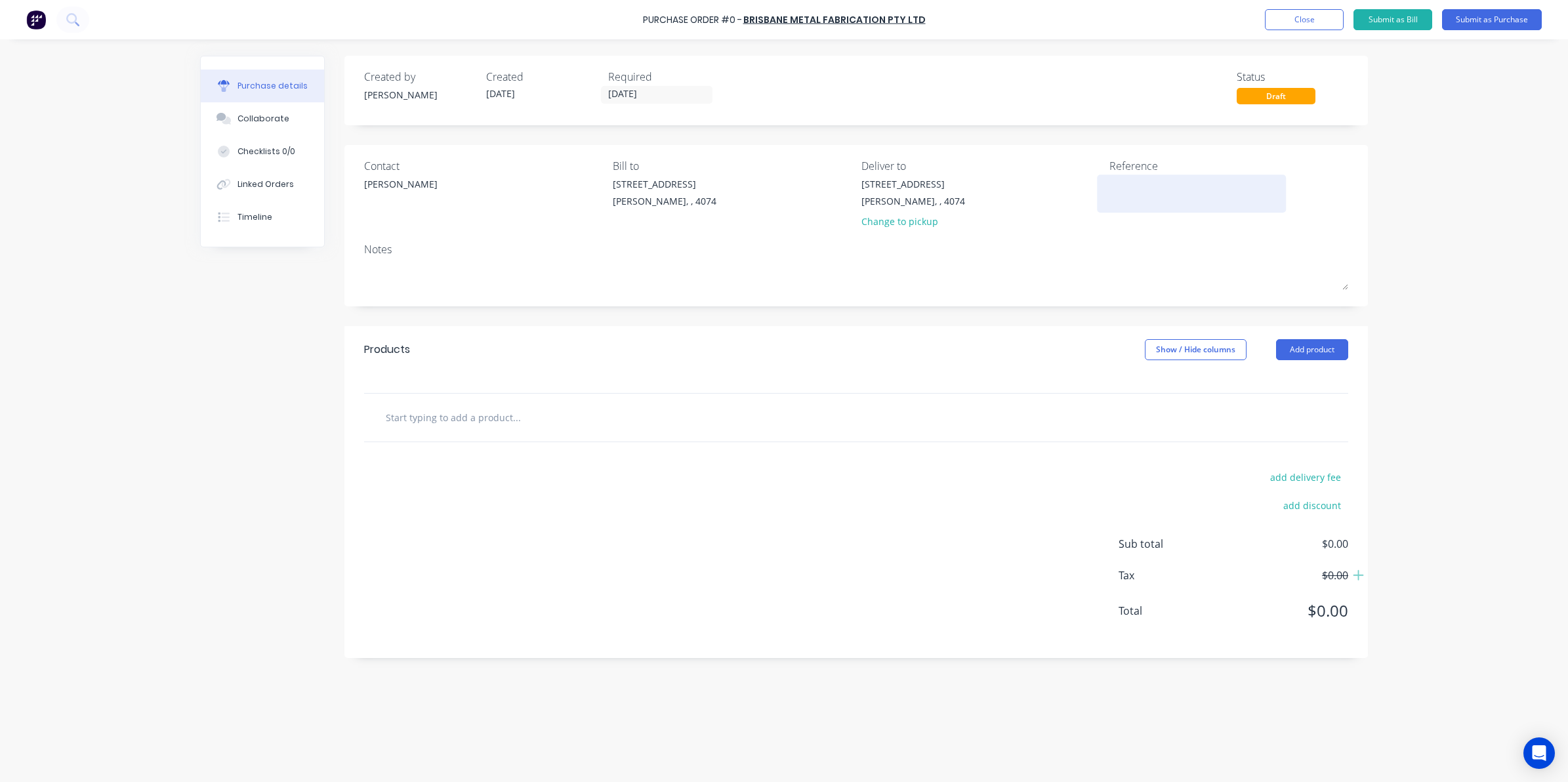
click at [1152, 189] on textarea at bounding box center [1191, 192] width 164 height 29
click at [428, 407] on input "text" at bounding box center [516, 417] width 262 height 26
click at [383, 423] on div at bounding box center [571, 417] width 393 height 26
click at [395, 422] on input "text" at bounding box center [516, 417] width 262 height 26
type input "2"
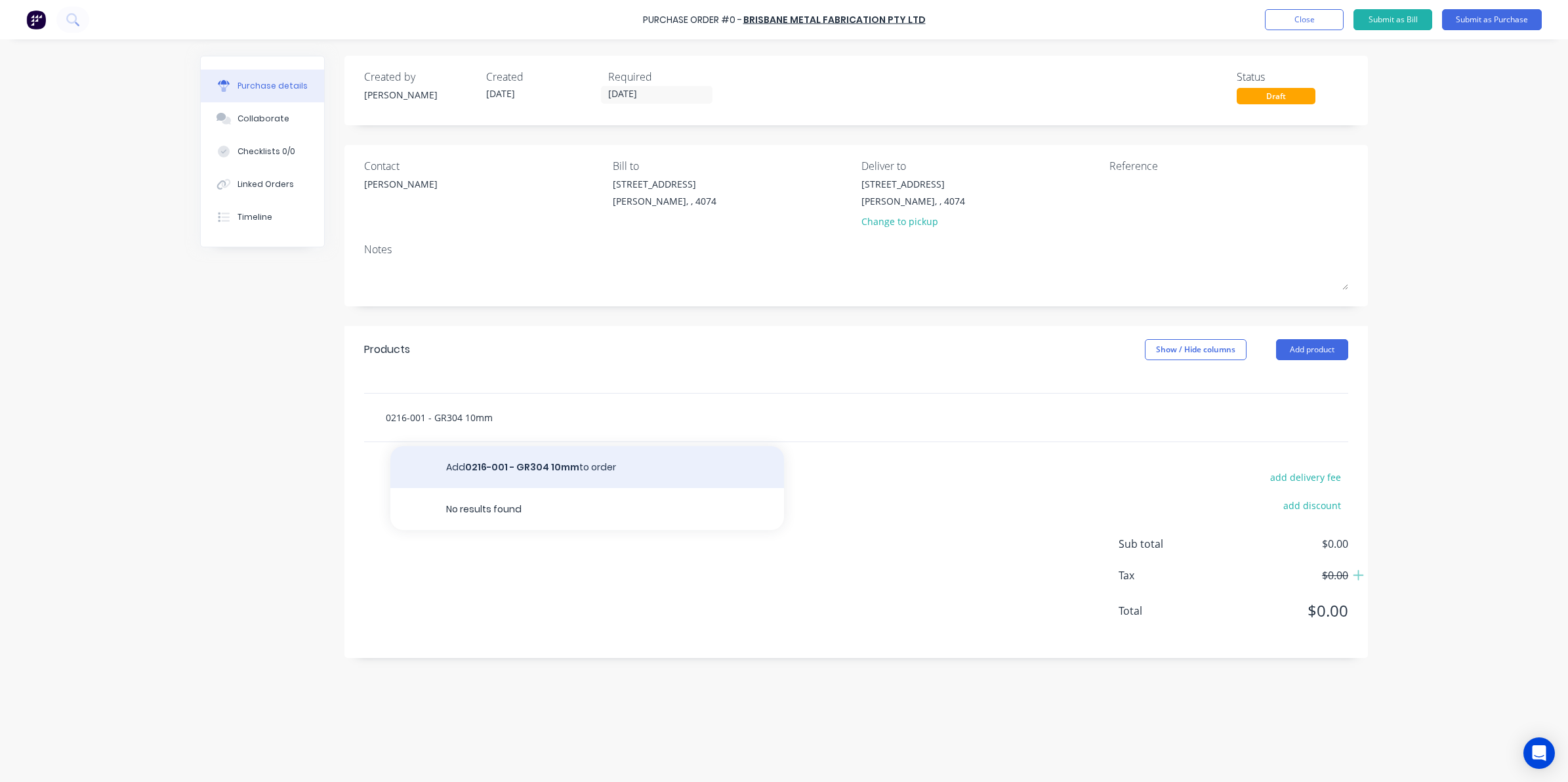
type input "0216-001 - GR304 10mm"
click at [500, 470] on button "Add 0216-001 - GR304 10mm to order" at bounding box center [587, 466] width 393 height 42
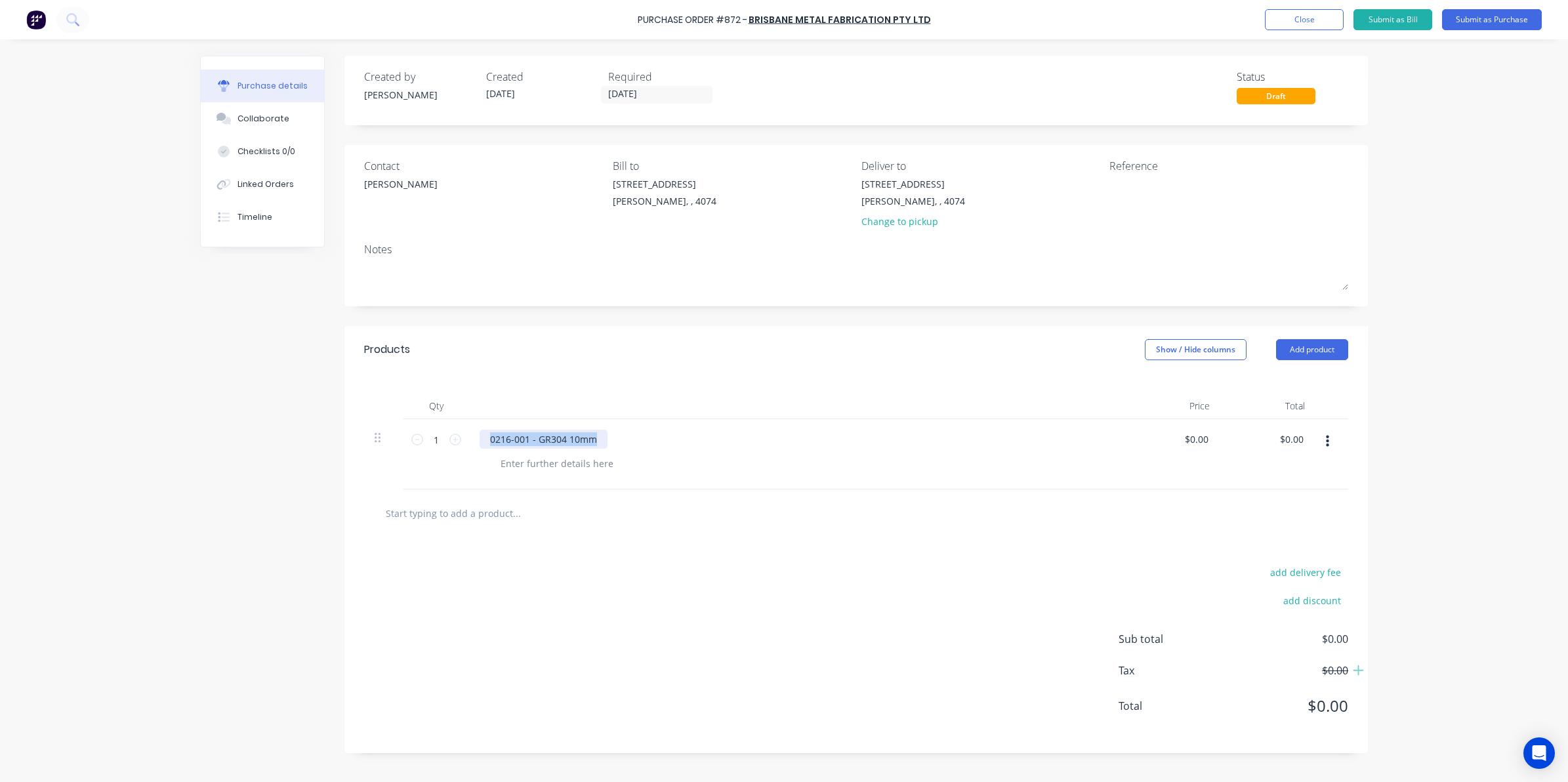
drag, startPoint x: 598, startPoint y: 441, endPoint x: 322, endPoint y: 417, distance: 277.0
click at [325, 418] on div "Created by [PERSON_NAME] Created [DATE] Required [DATE] Status Draft Contact [P…" at bounding box center [784, 406] width 1168 height 703
copy div "0216-001 - GR304 10mm"
click at [434, 516] on input "text" at bounding box center [516, 513] width 262 height 26
paste input "0216-001 - GR304 10mm"
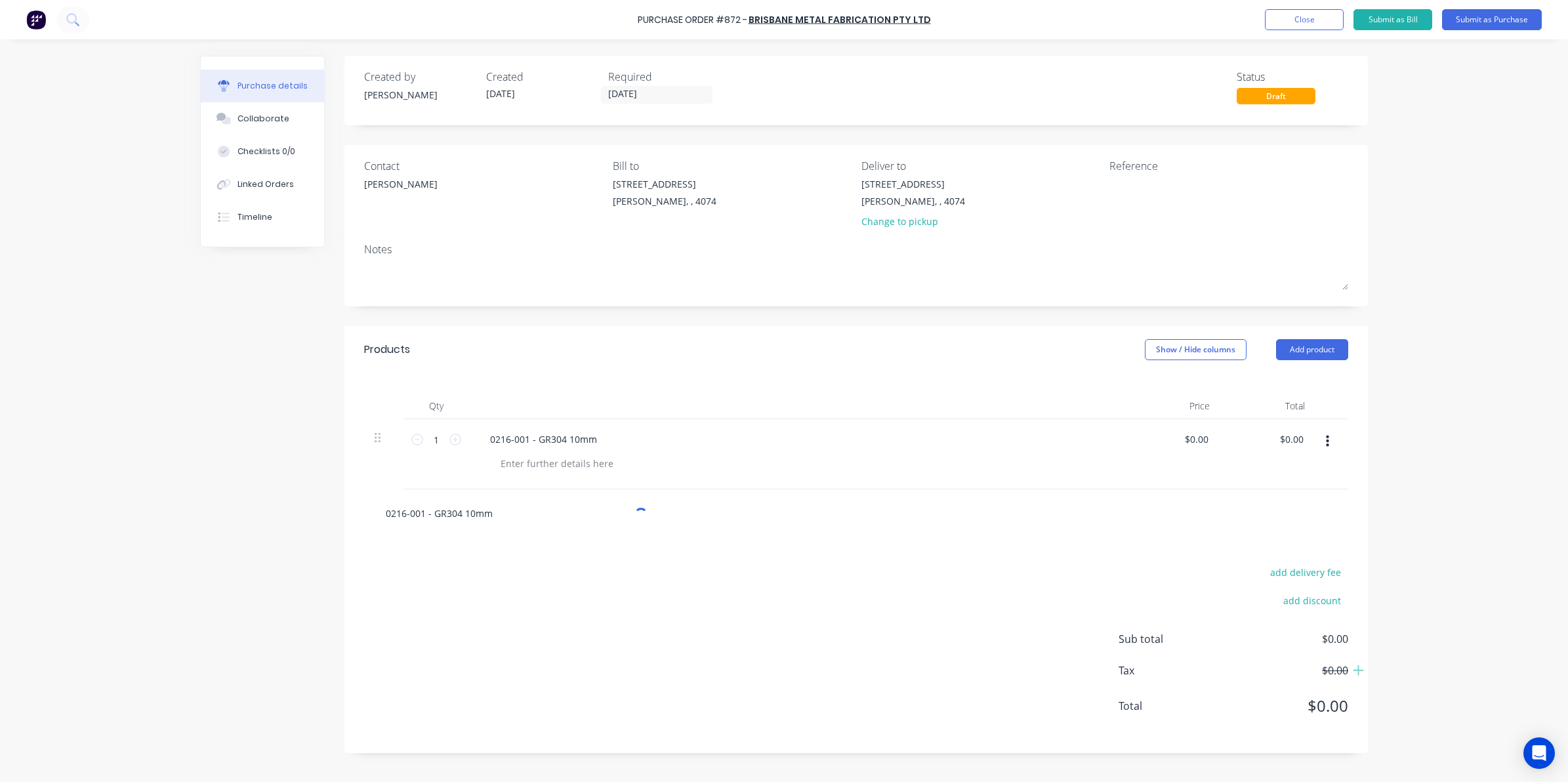
click at [421, 520] on input "0216-001 - GR304 10mm" at bounding box center [516, 513] width 262 height 26
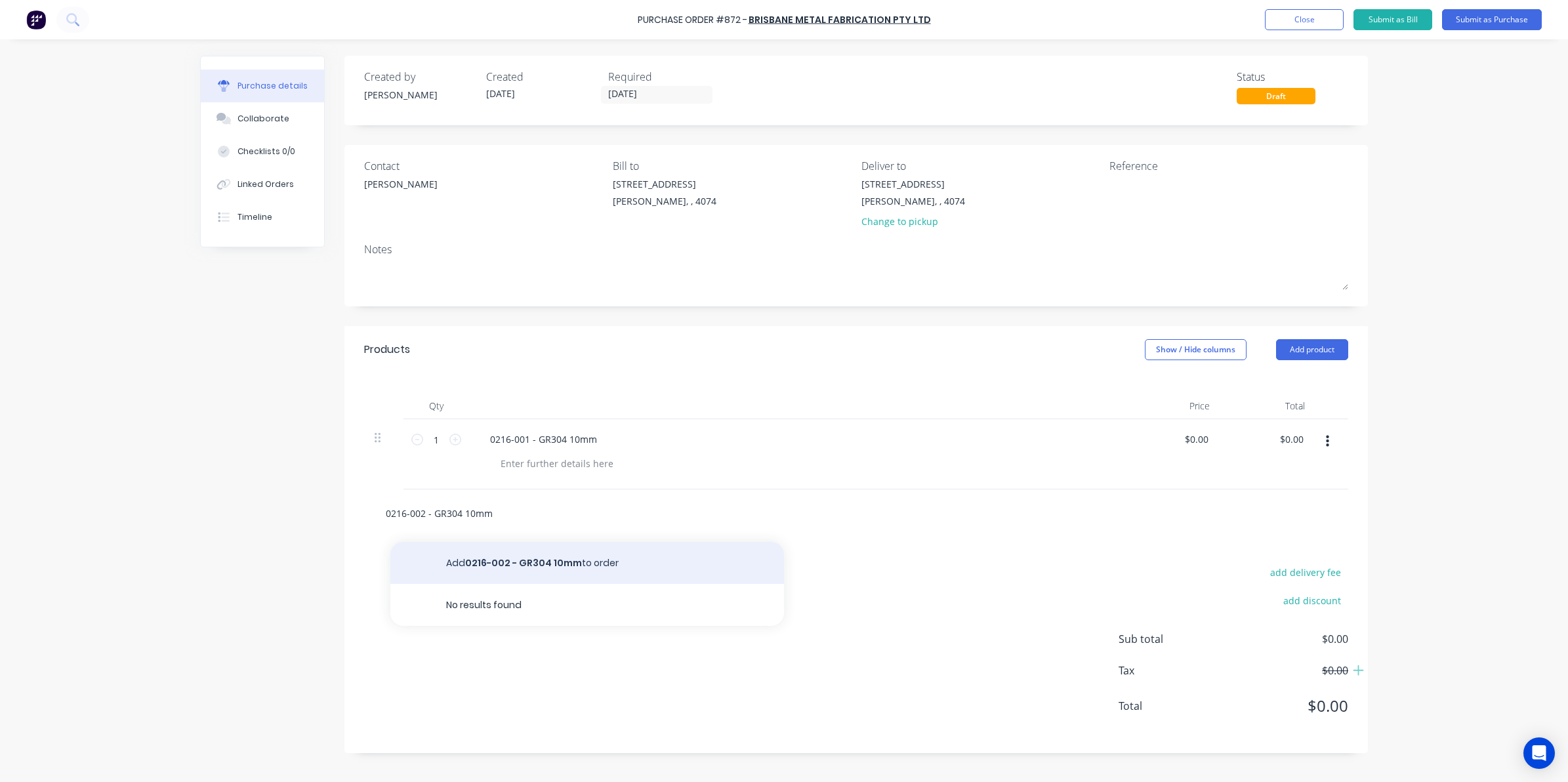
type input "0216-002 - GR304 10mm"
click at [537, 566] on button "Add 0216-002 - GR304 10mm to order" at bounding box center [587, 563] width 393 height 42
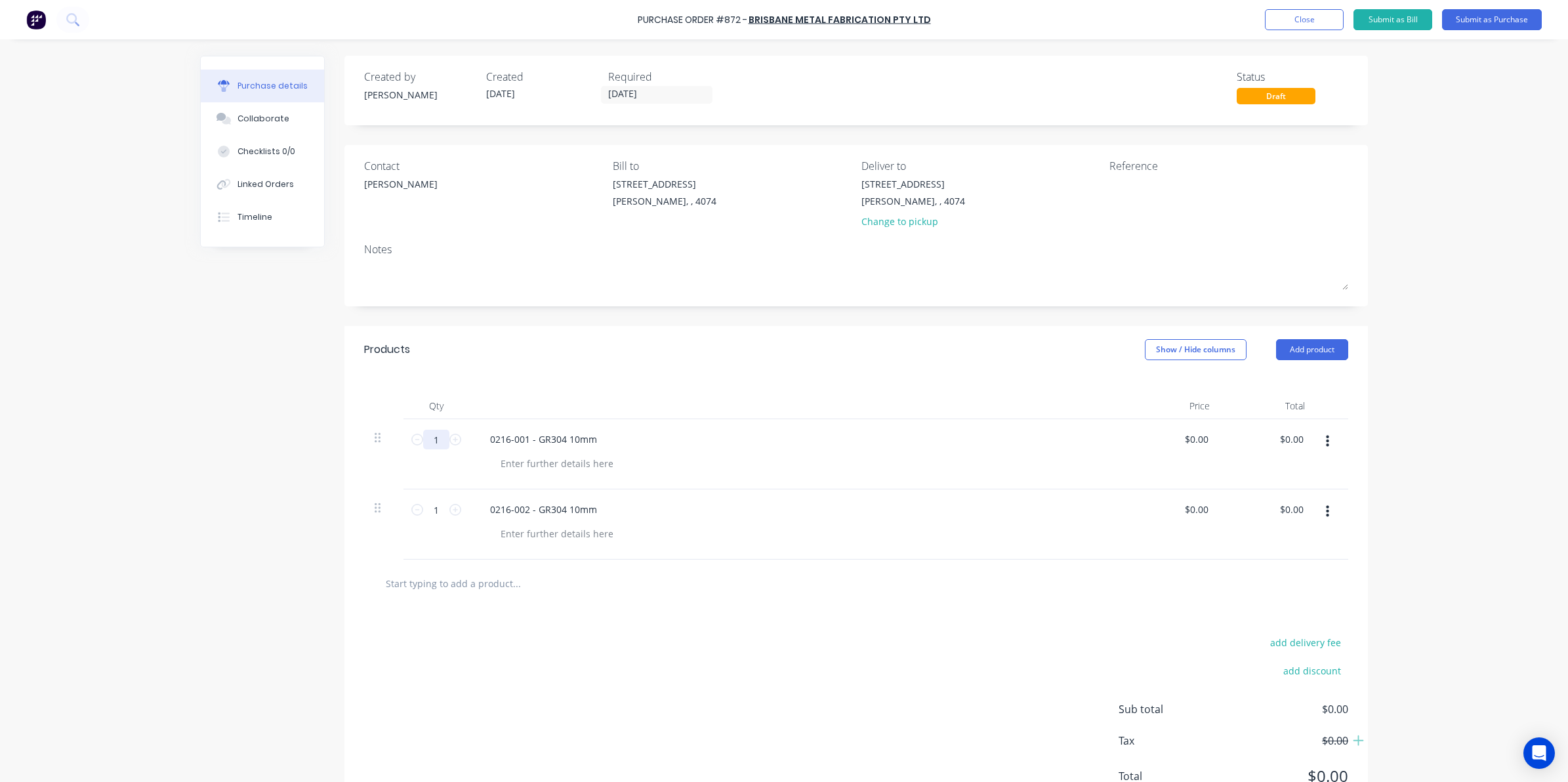
click at [441, 437] on input "1" at bounding box center [436, 439] width 26 height 20
type input "40"
click at [450, 503] on icon at bounding box center [455, 509] width 12 height 12
click at [434, 513] on input "2" at bounding box center [436, 510] width 26 height 20
type input "40"
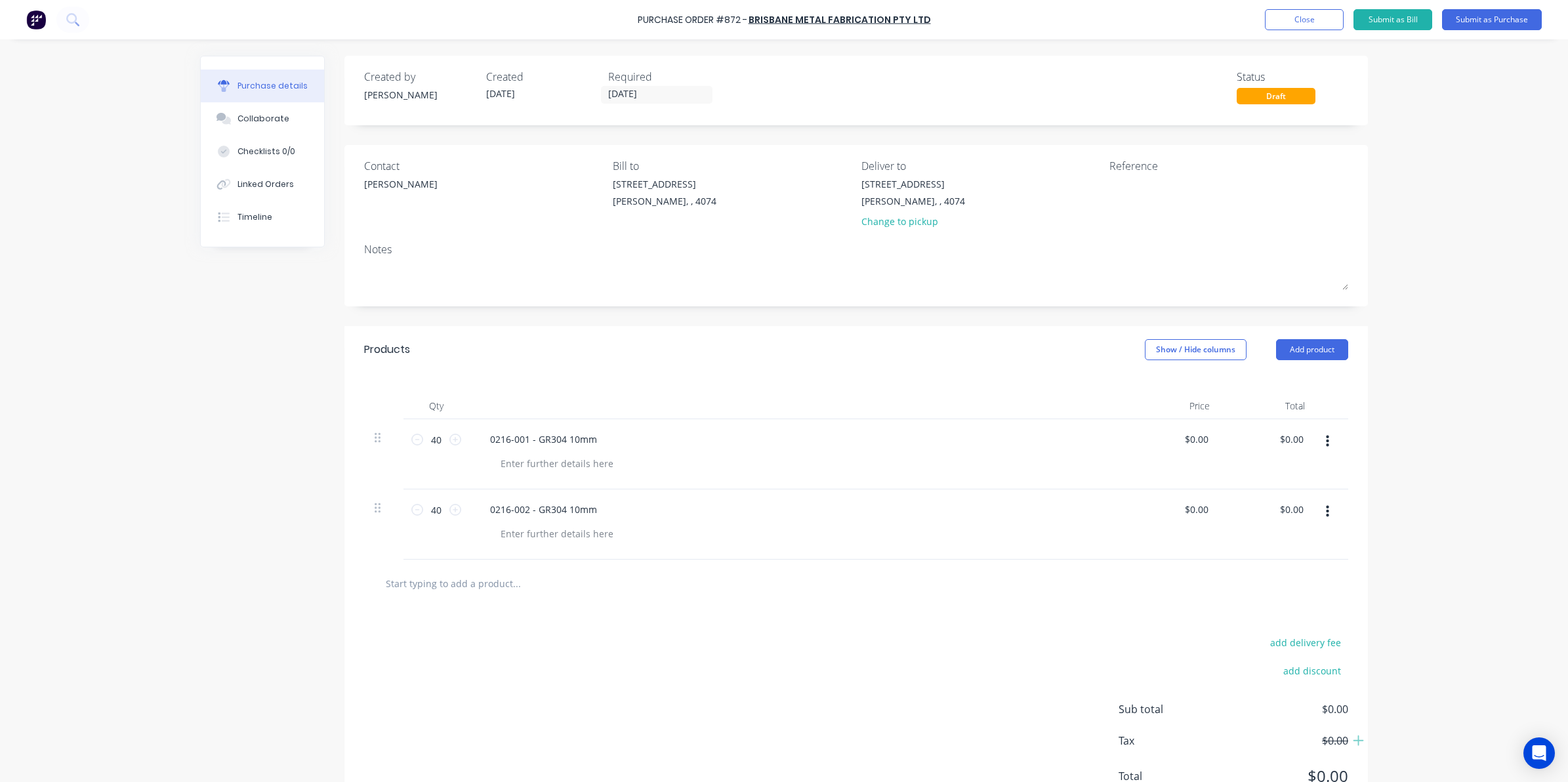
click at [463, 624] on div "add delivery fee add discount Sub total $0.00 Tax $0.00 Total $0.00" at bounding box center [855, 715] width 1023 height 216
click at [1475, 28] on button "Submit as Purchase" at bounding box center [1492, 19] width 100 height 21
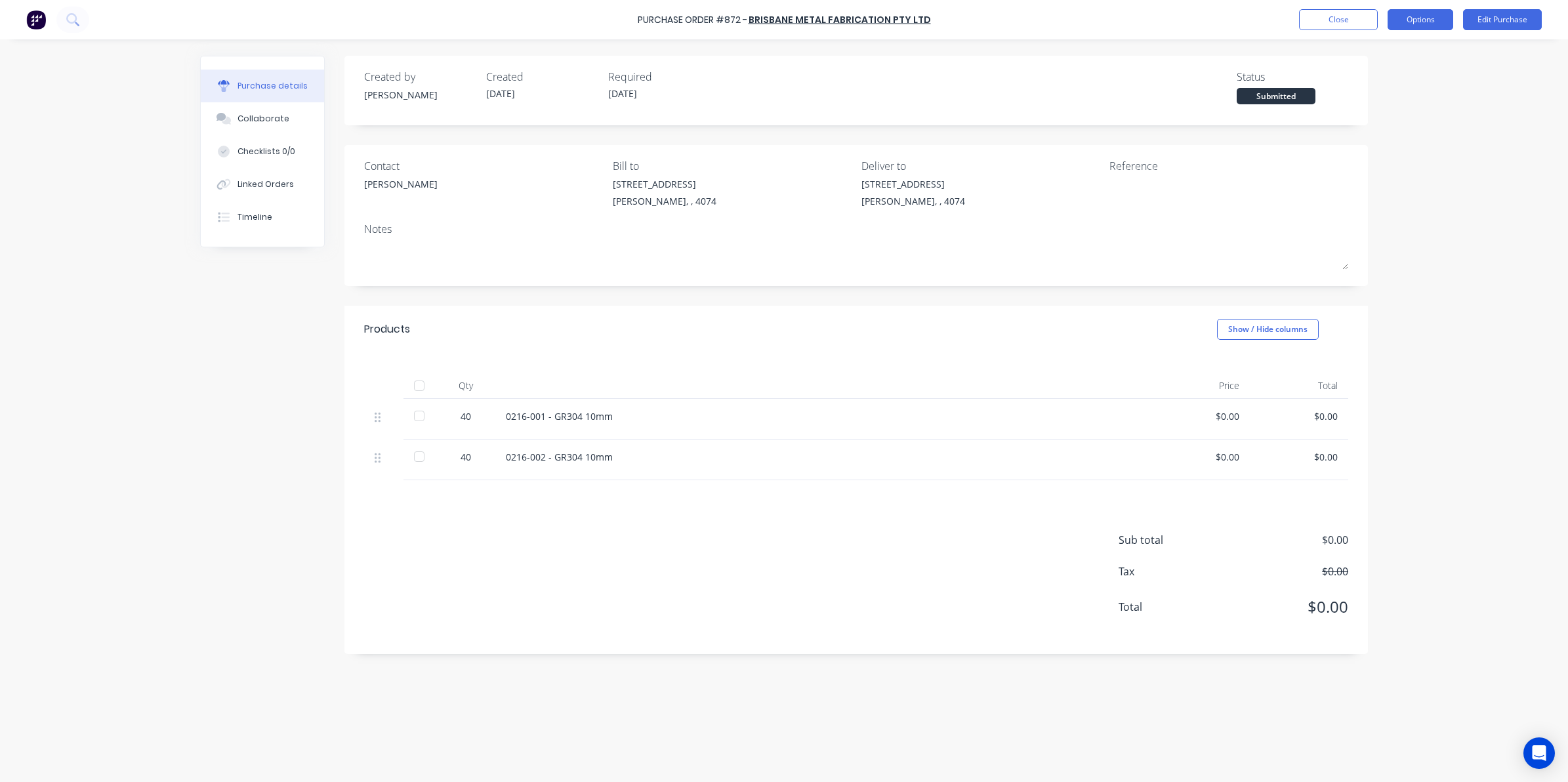
click at [1403, 26] on button "Options" at bounding box center [1419, 19] width 65 height 21
click at [1381, 61] on div "Print / Email" at bounding box center [1390, 53] width 101 height 19
click at [1381, 113] on div "Without pricing" at bounding box center [1390, 105] width 101 height 19
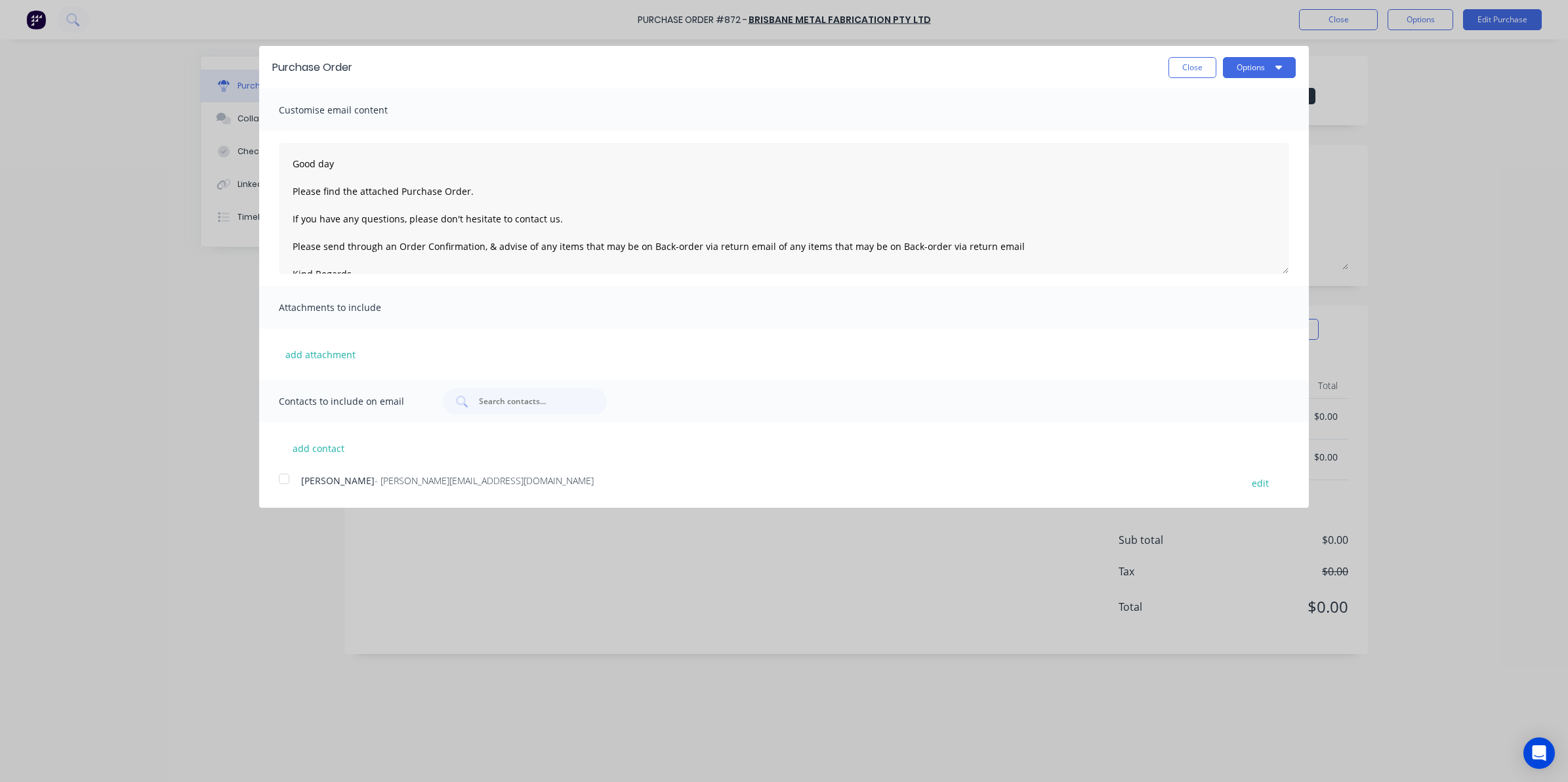
click at [281, 476] on div at bounding box center [284, 479] width 26 height 26
click at [1257, 75] on button "Options" at bounding box center [1259, 67] width 73 height 21
click at [1200, 128] on div "Email" at bounding box center [1232, 127] width 101 height 19
type textarea "Good day Please find the attached Purchase Order. If you have any questions, pl…"
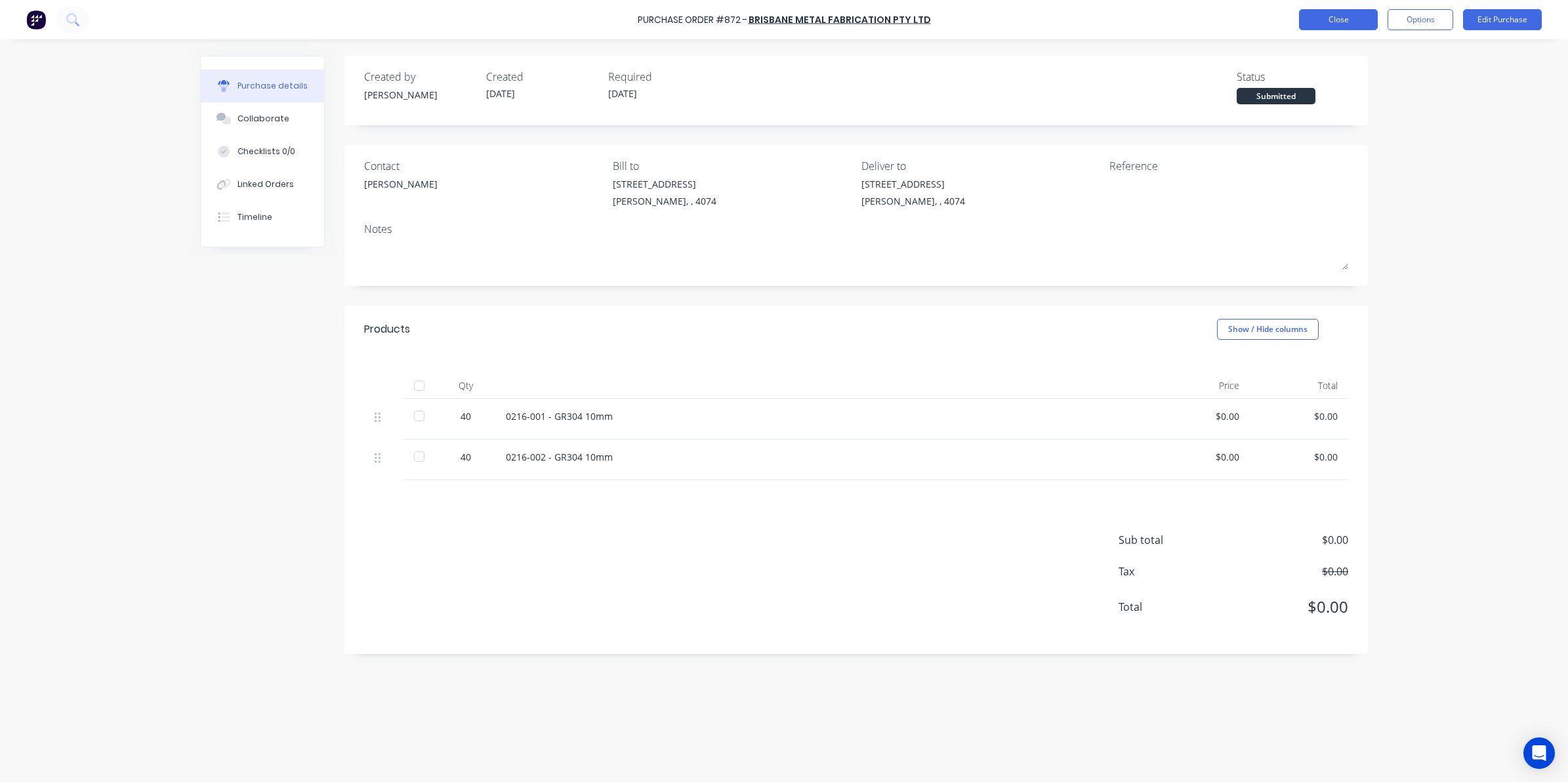
click at [1333, 20] on button "Close" at bounding box center [1338, 19] width 79 height 21
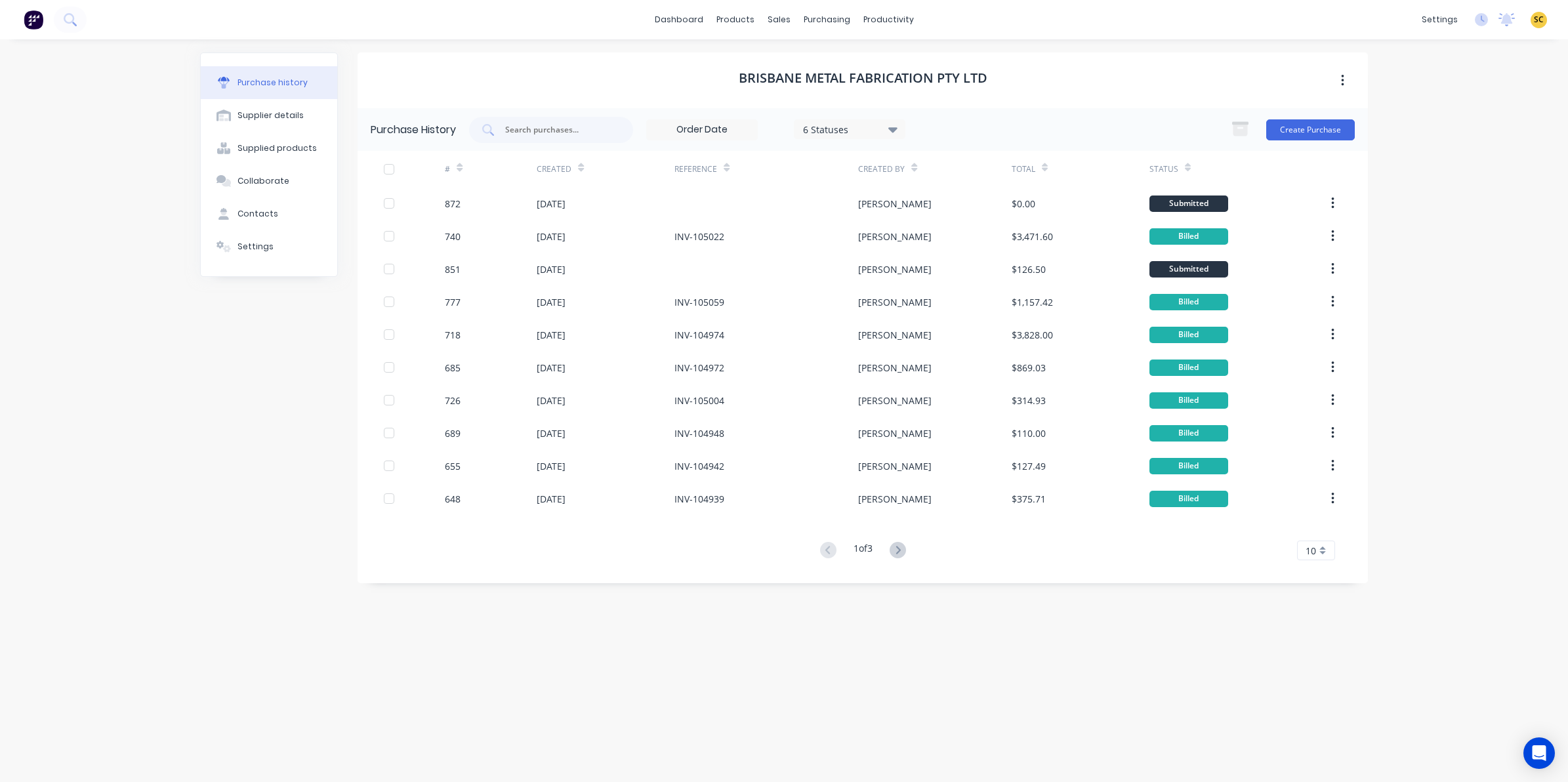
click at [32, 20] on img at bounding box center [34, 20] width 20 height 20
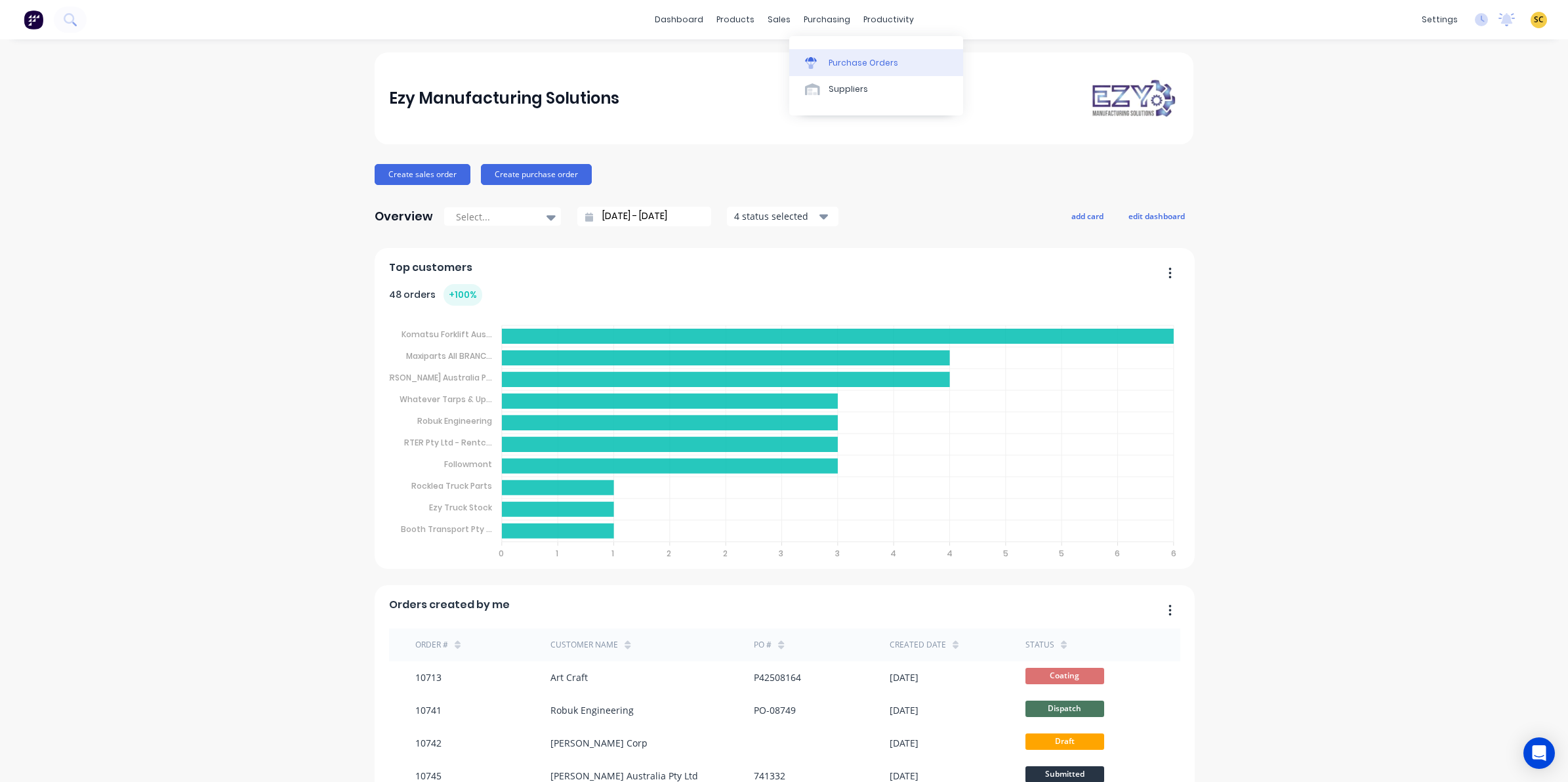
click at [837, 58] on div "Purchase Orders" at bounding box center [863, 62] width 69 height 12
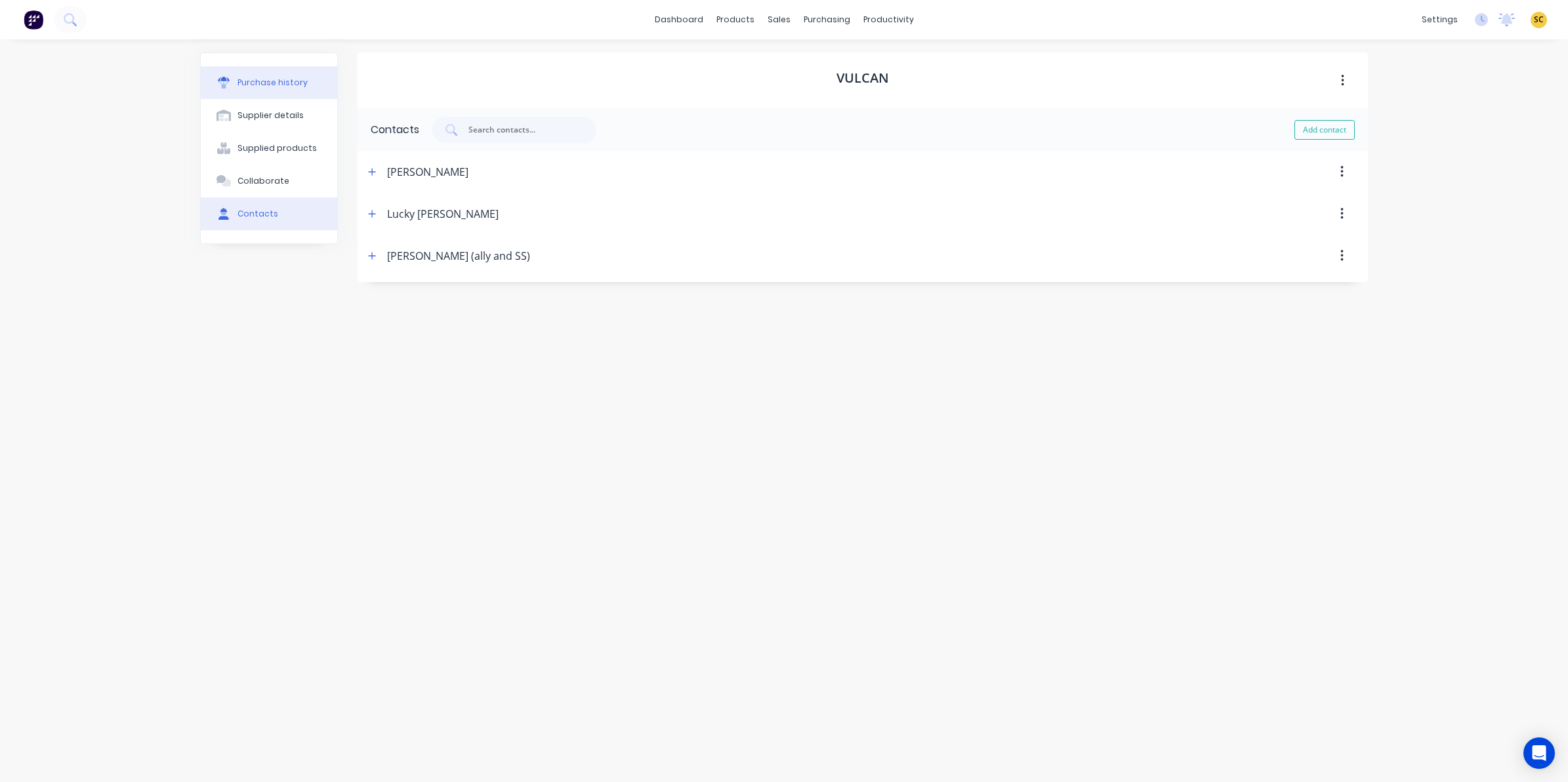
click at [273, 83] on div "Purchase history" at bounding box center [272, 82] width 70 height 12
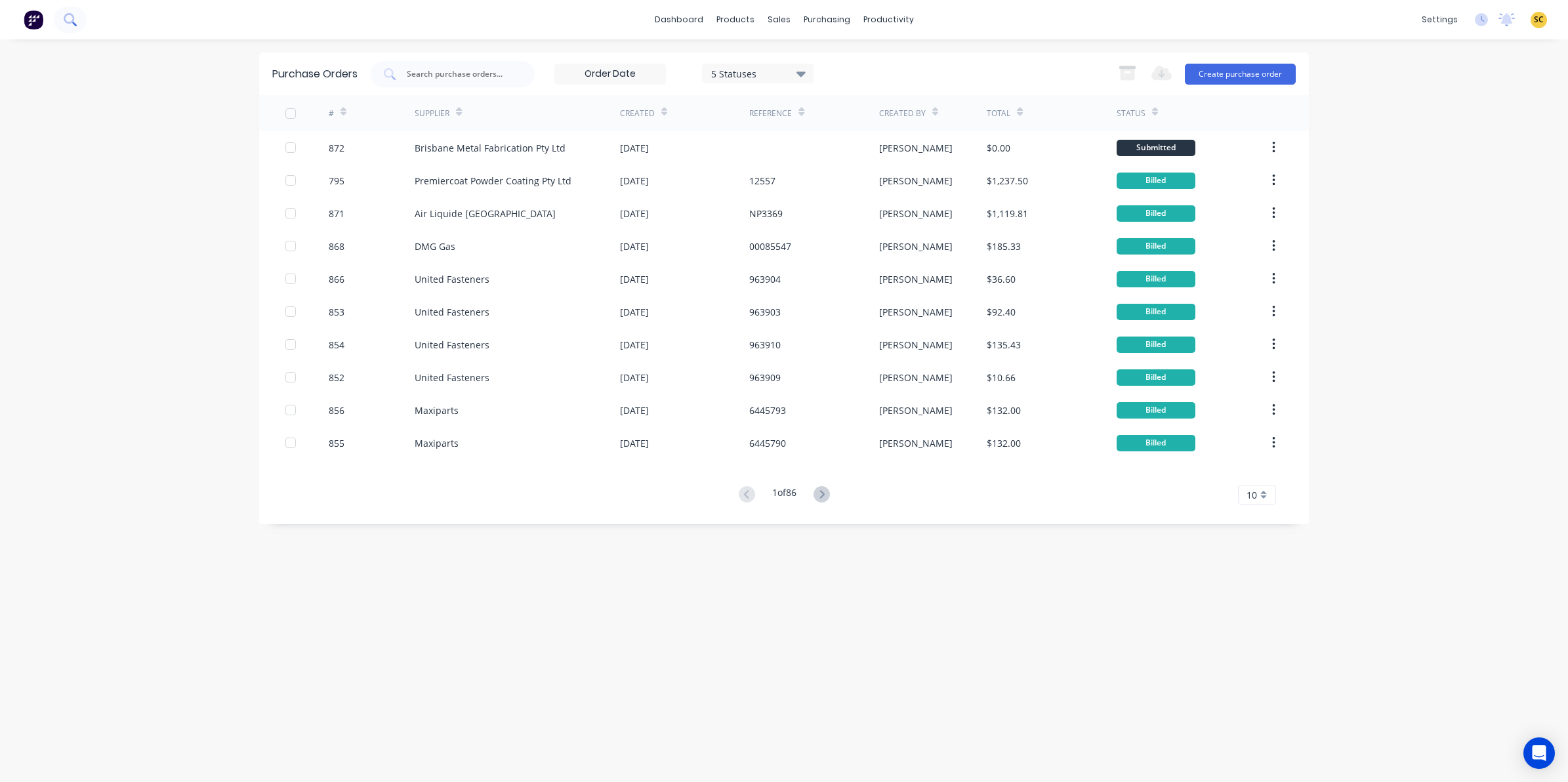
click at [78, 15] on button at bounding box center [70, 20] width 33 height 26
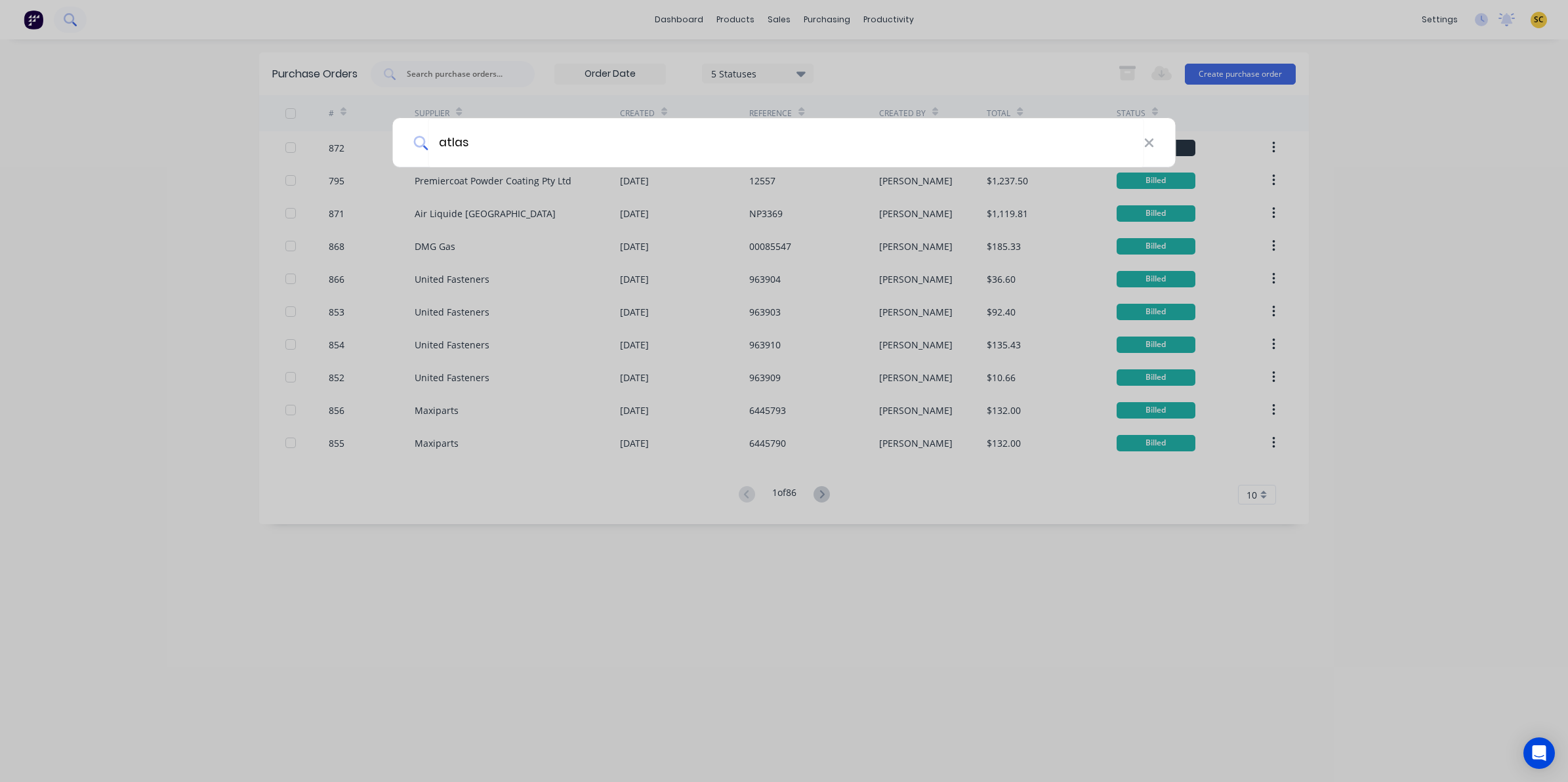
type input "atlas"
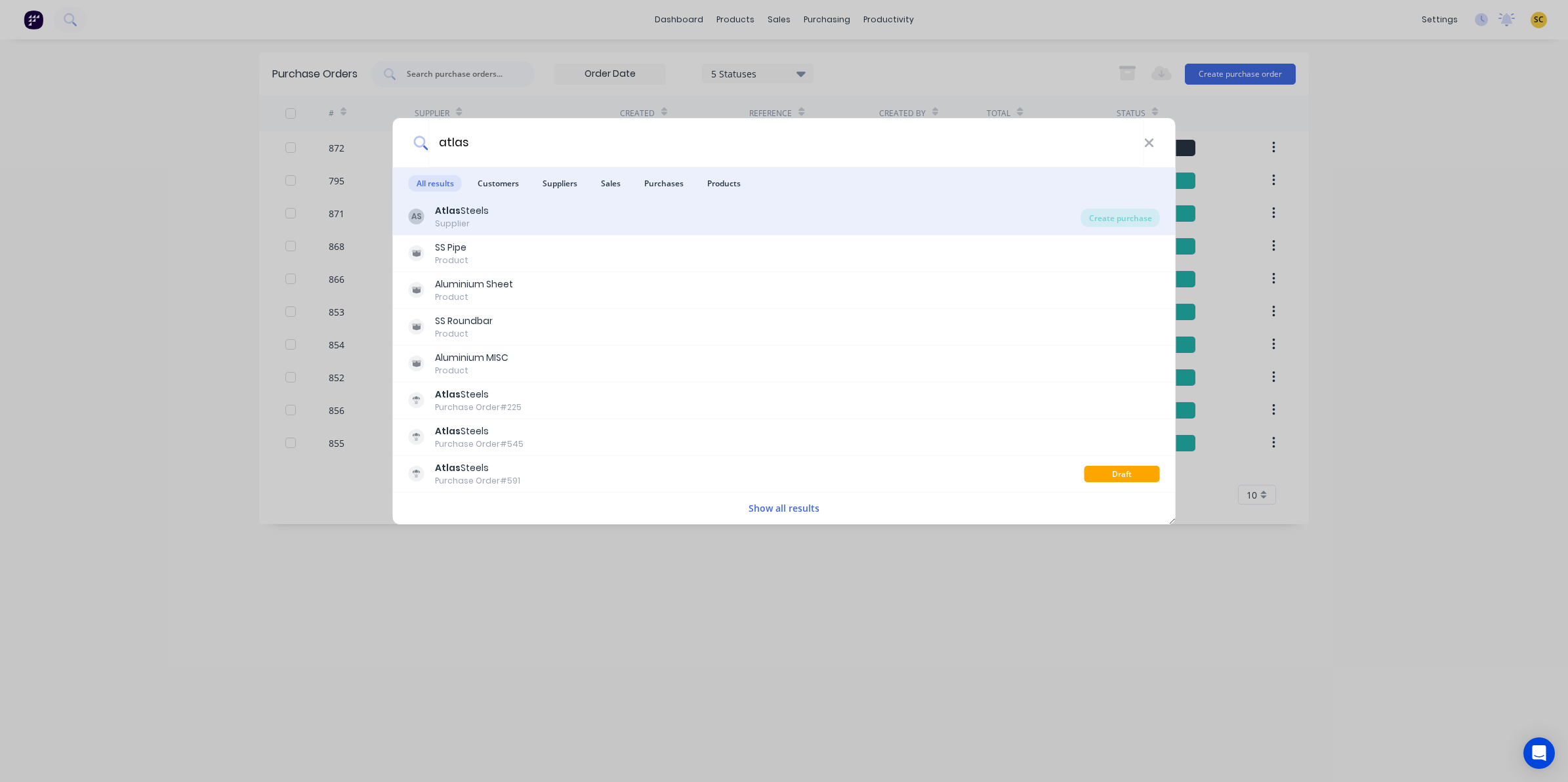
click at [454, 223] on div "Supplier" at bounding box center [462, 223] width 54 height 12
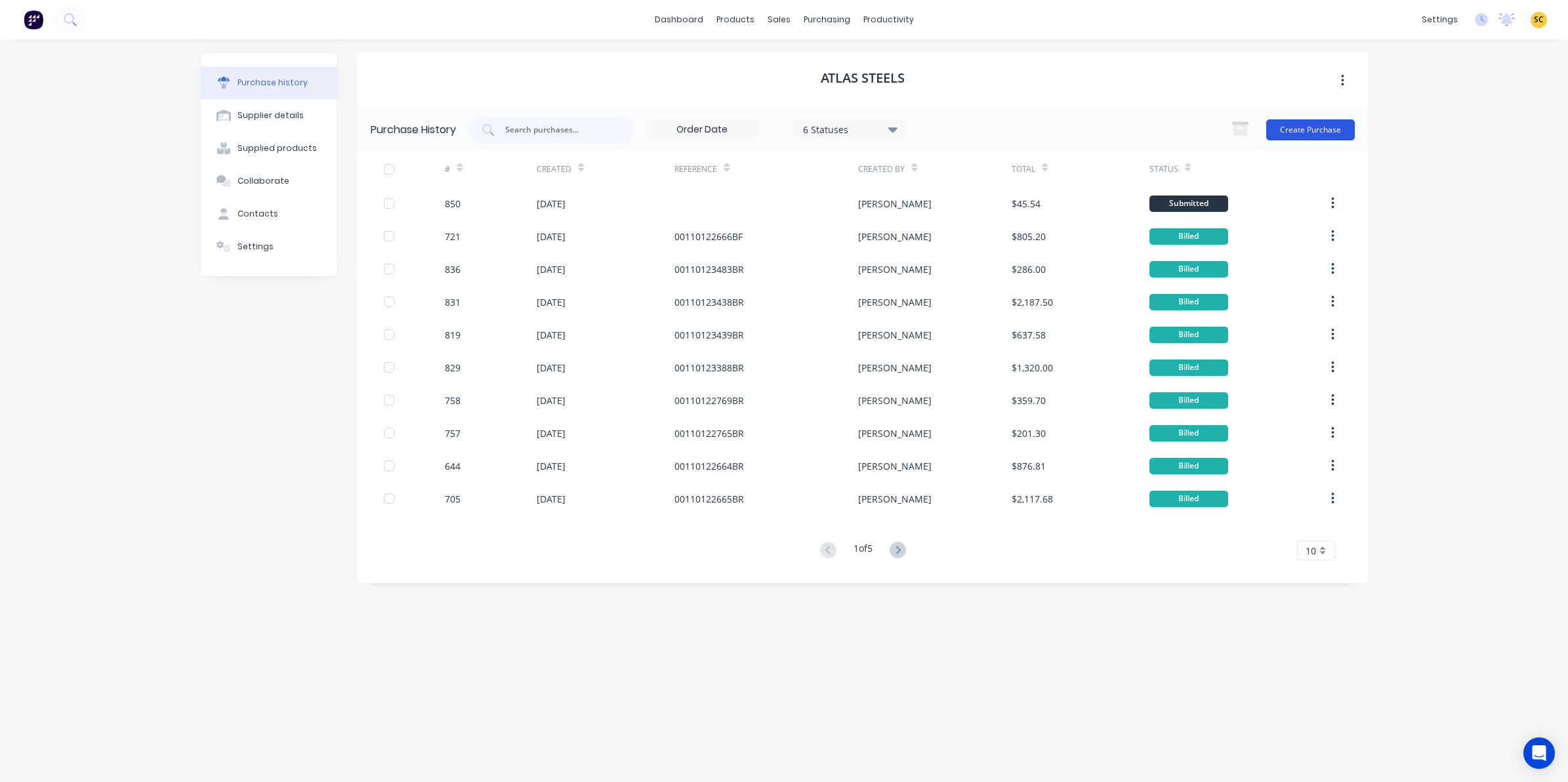
click at [1292, 132] on button "Create Purchase" at bounding box center [1310, 129] width 89 height 21
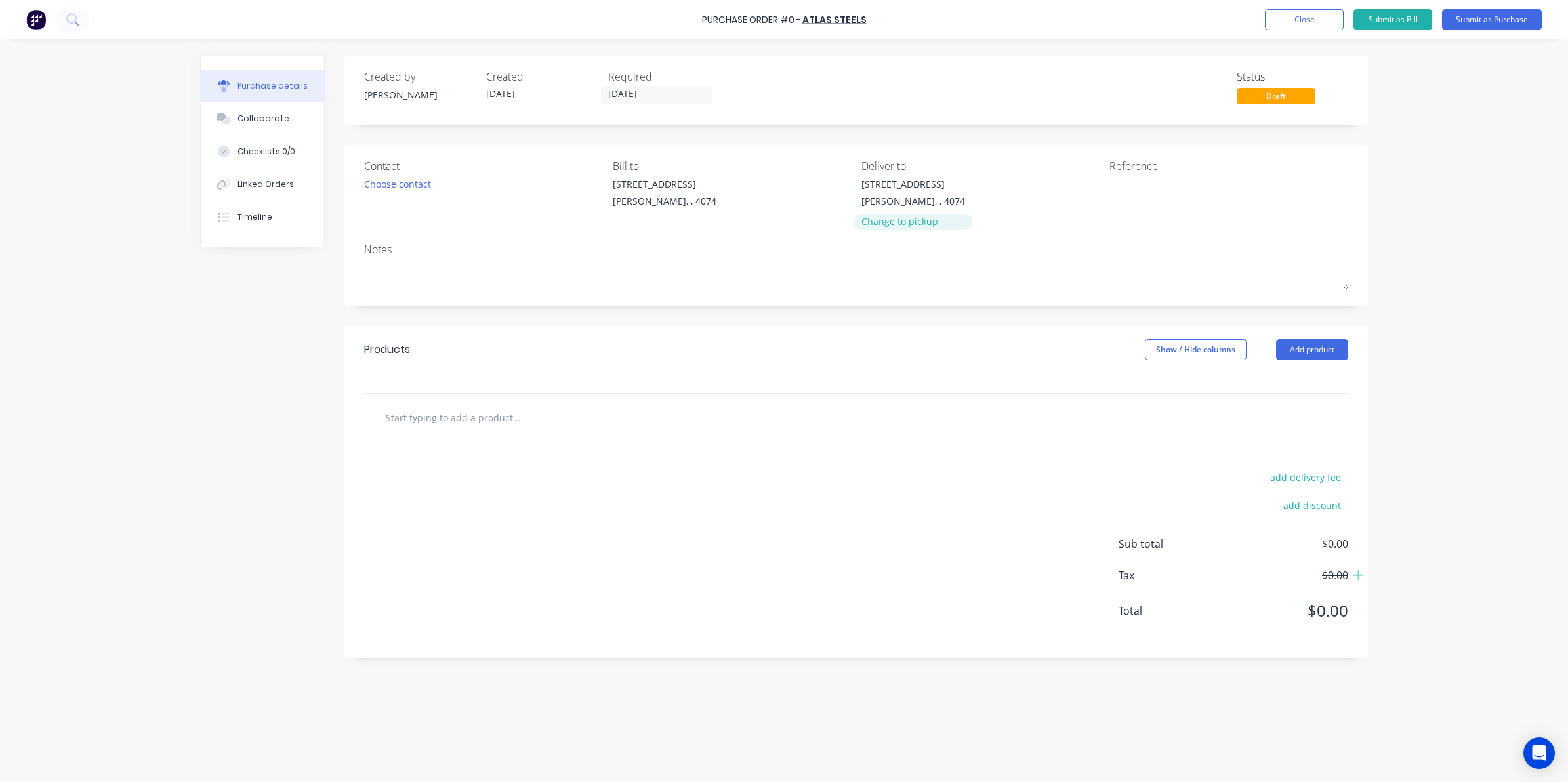
click at [906, 222] on div "Change to pickup" at bounding box center [913, 222] width 104 height 14
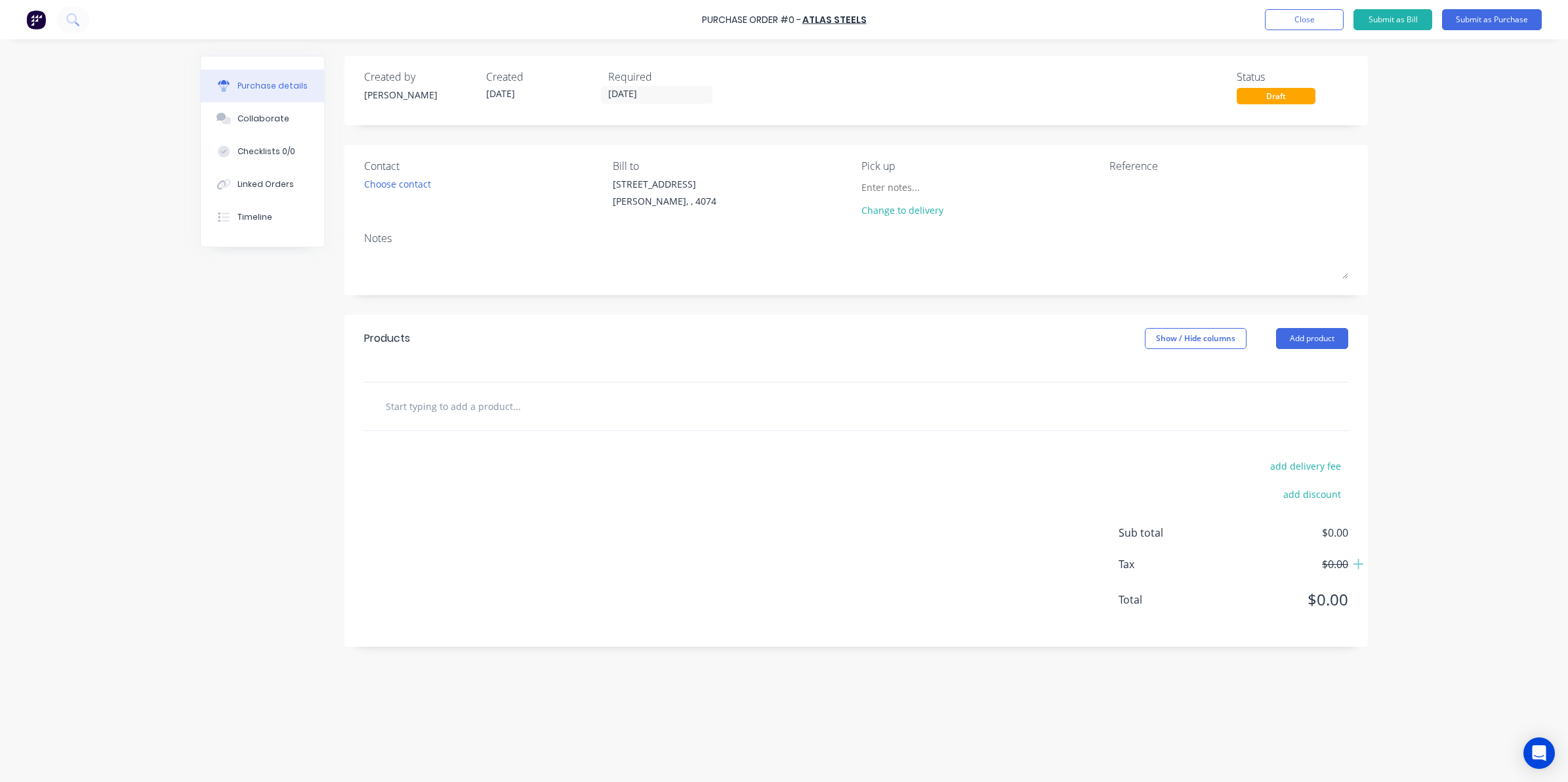
click at [457, 404] on input "text" at bounding box center [516, 406] width 262 height 26
click at [476, 406] on input "text" at bounding box center [516, 406] width 262 height 26
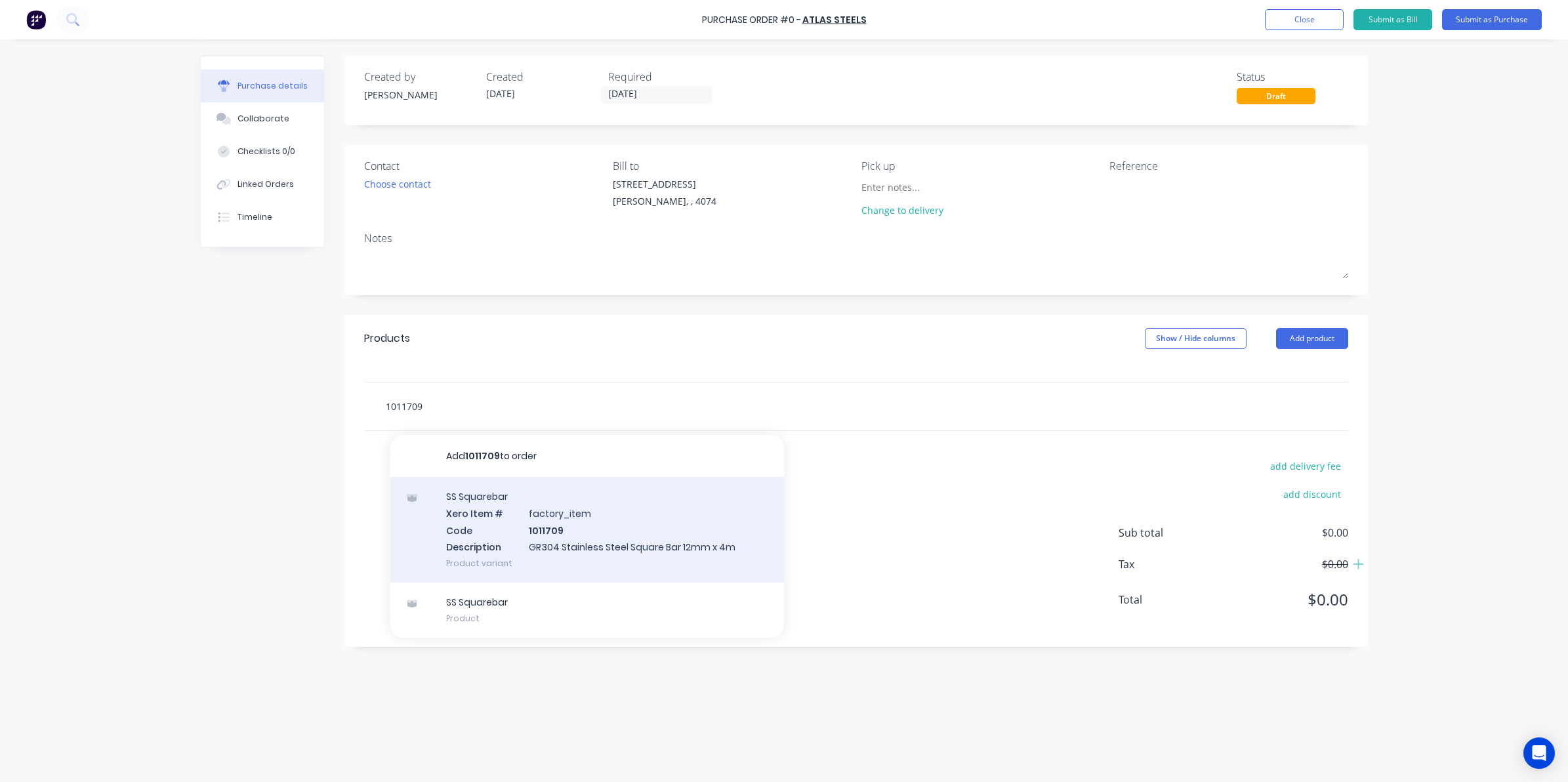
type input "1011709"
click at [562, 556] on div "SS Squarebar Xero Item # factory_item Code 1011709 Description GR304 Stainless …" at bounding box center [587, 529] width 393 height 105
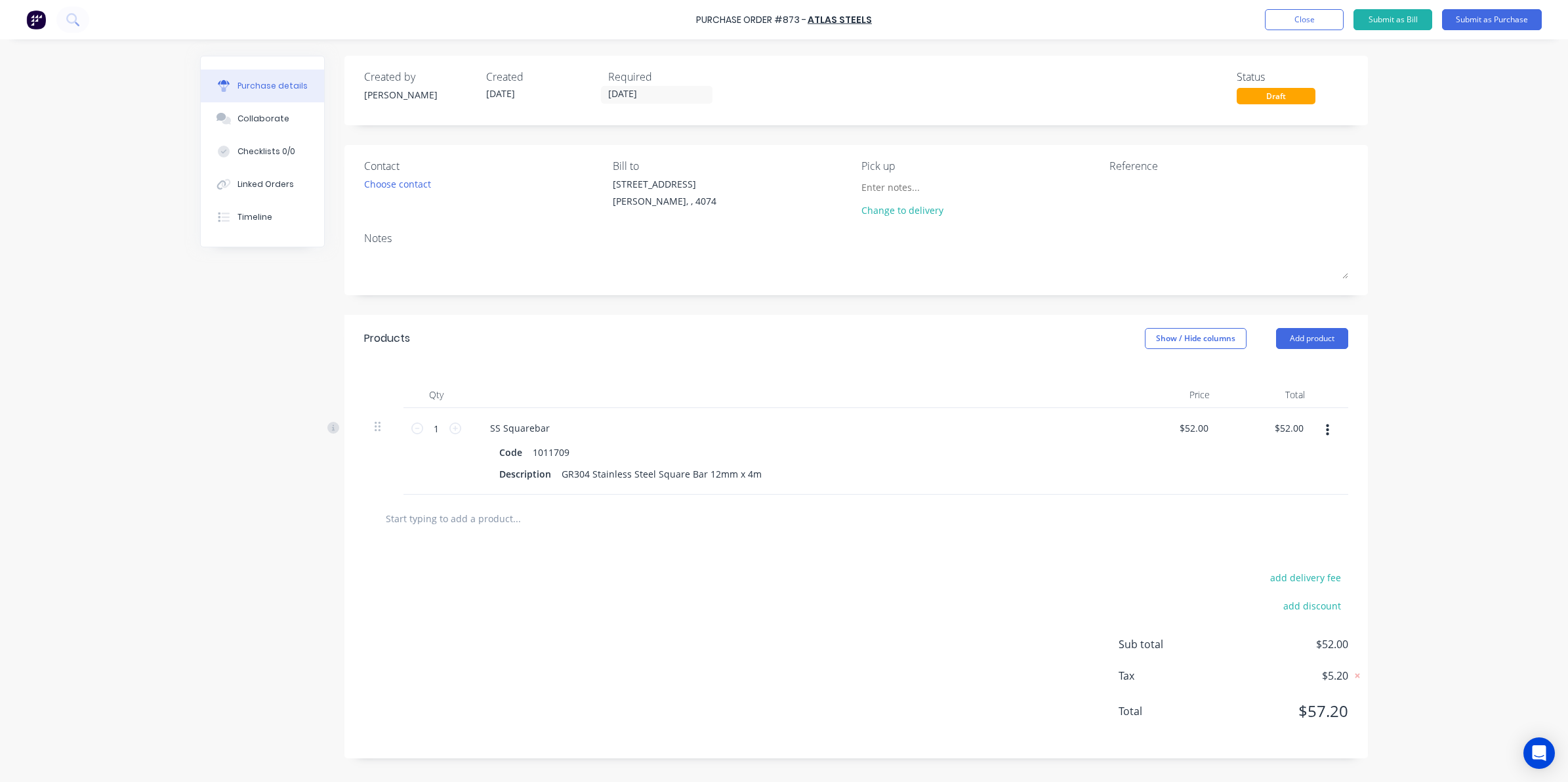
click at [441, 520] on input "text" at bounding box center [516, 518] width 262 height 26
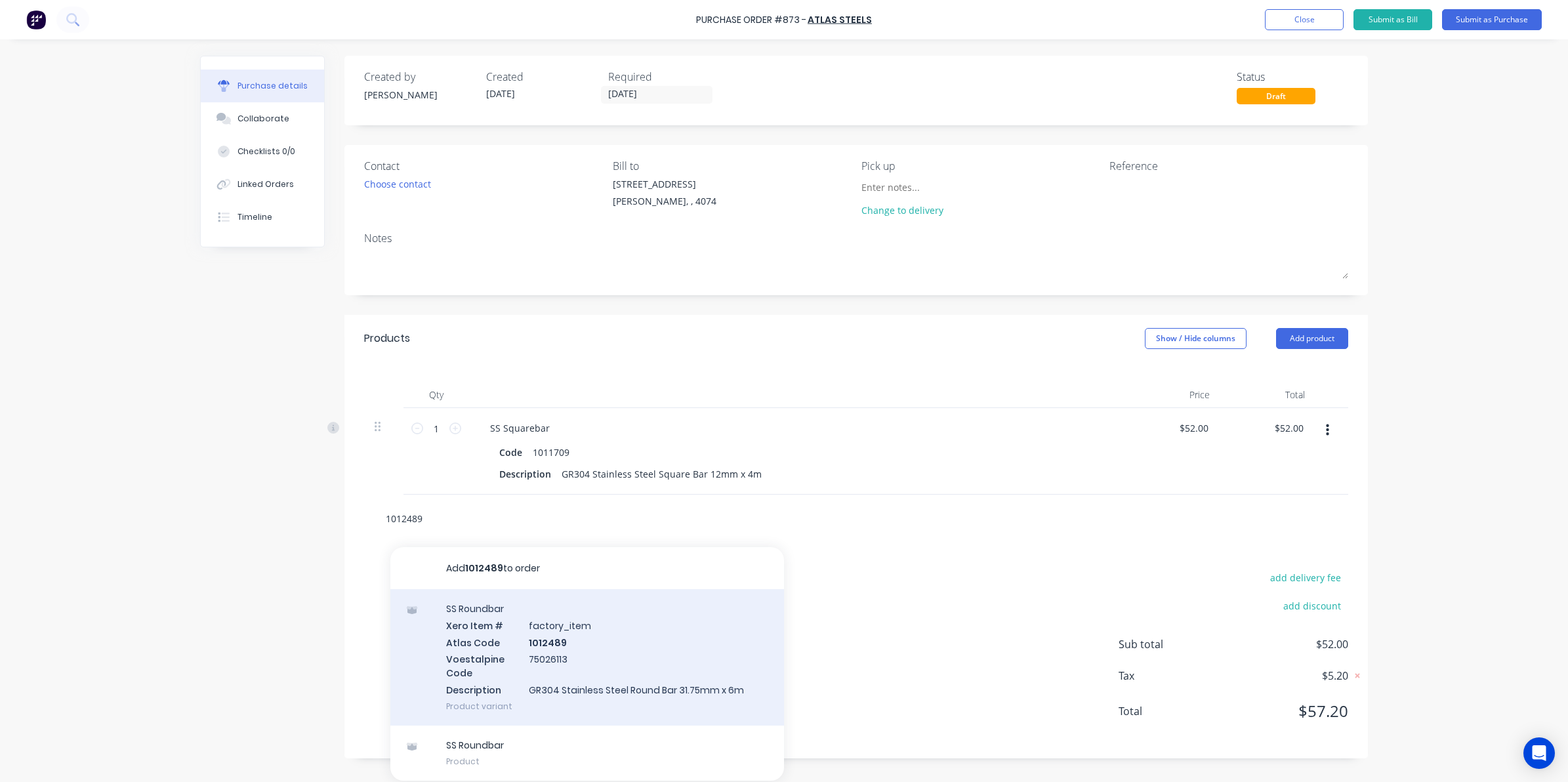
type input "1012489"
click at [526, 667] on div "SS Roundbar Xero Item # factory_item Atlas Code 1012489 Voestalpine Code 750261…" at bounding box center [587, 657] width 393 height 136
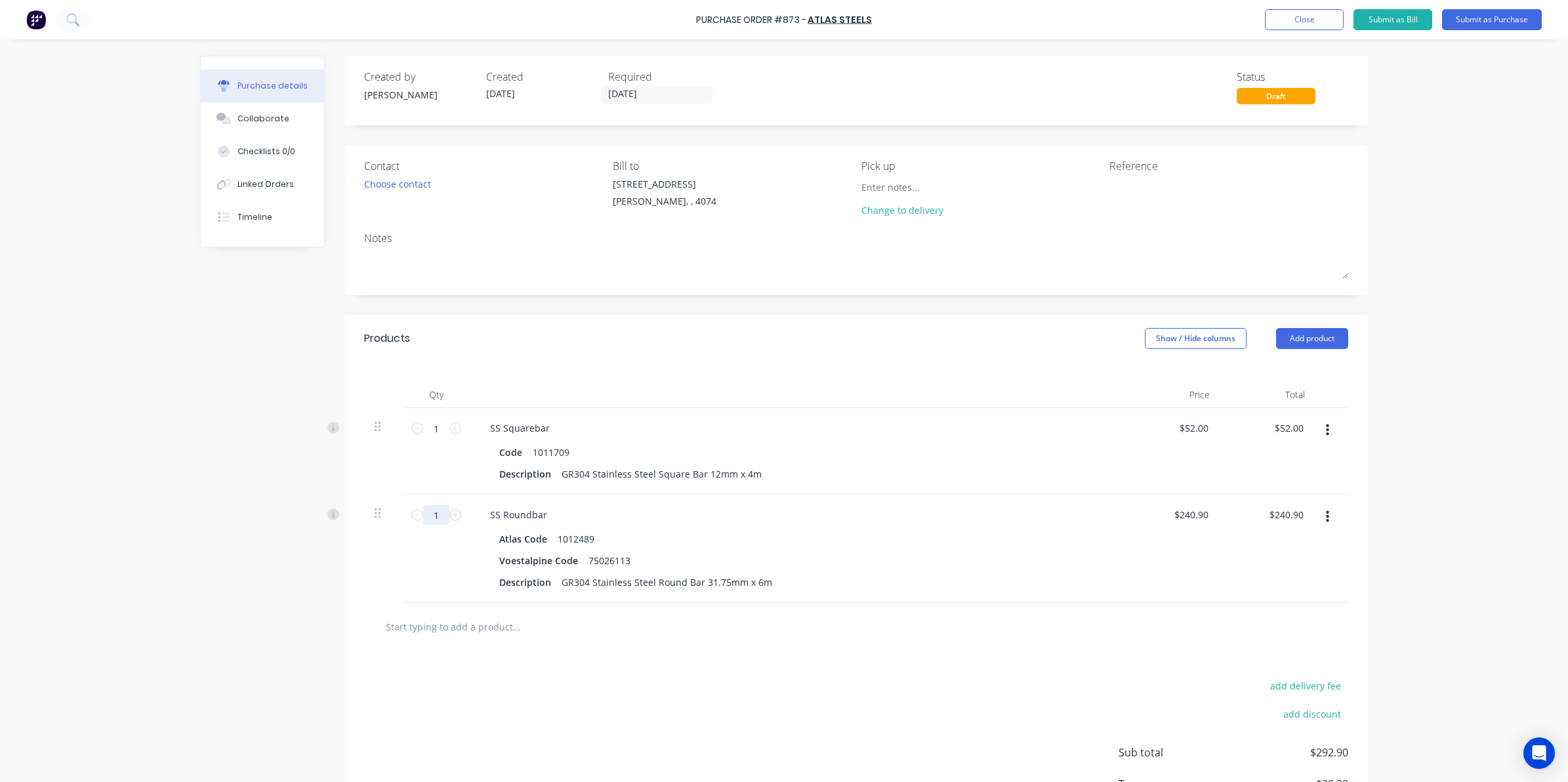
click at [434, 510] on input "1" at bounding box center [436, 515] width 26 height 20
type input "4"
type input "$963.60"
type input "4"
click at [430, 424] on input "1" at bounding box center [436, 429] width 26 height 20
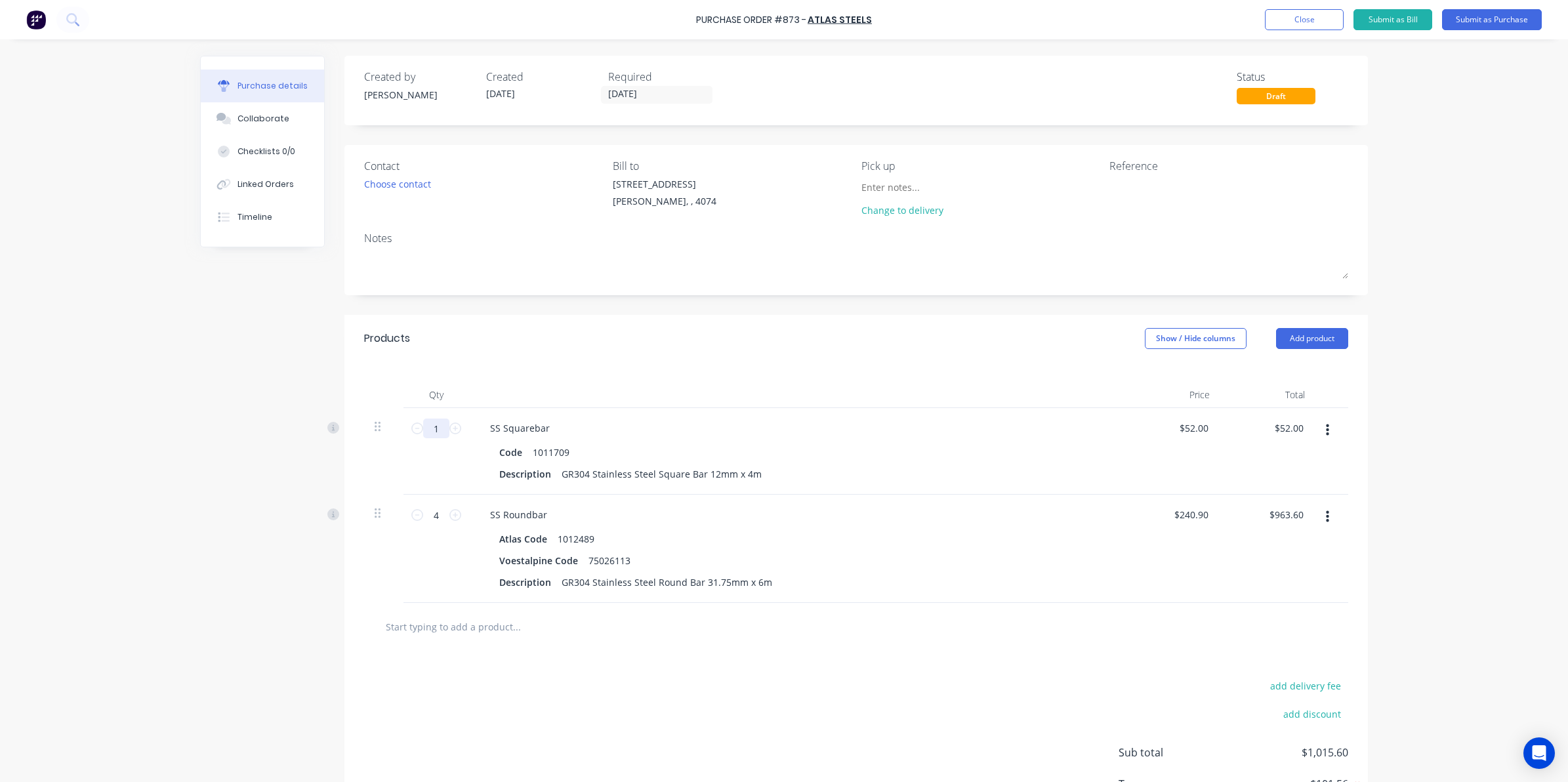
type input "4"
type input "$208.00"
type input "1"
type input "$52.00"
type input "10"
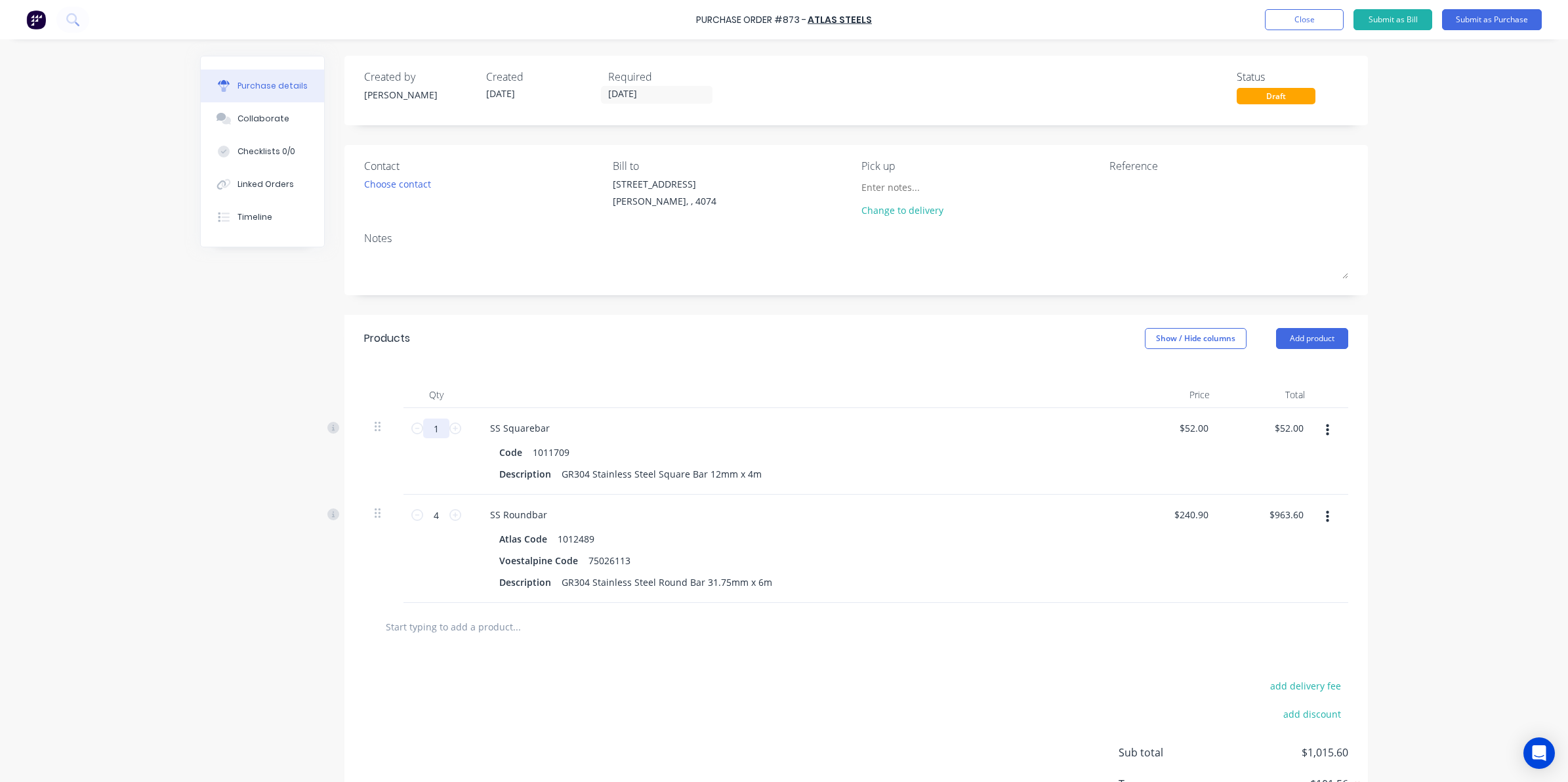
type input "$520.00"
type input "10"
click at [240, 607] on div "Created by [PERSON_NAME] Created [DATE] Required [DATE] Status Draft Contact Ch…" at bounding box center [784, 460] width 1168 height 810
click at [409, 184] on div "Choose contact" at bounding box center [397, 184] width 67 height 14
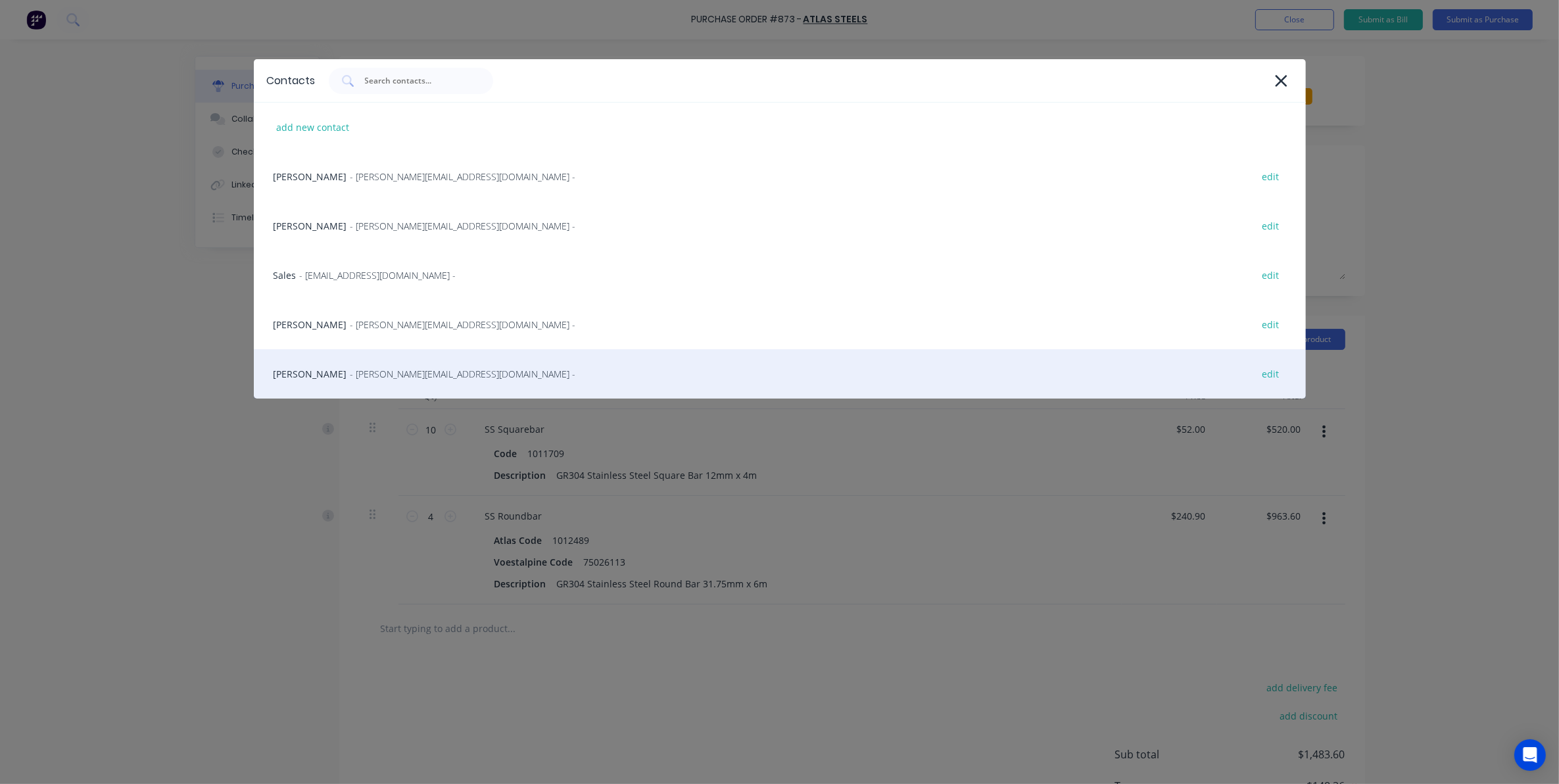
click at [370, 358] on div "[PERSON_NAME] - [PERSON_NAME][EMAIL_ADDRESS][DOMAIN_NAME] - edit" at bounding box center [780, 373] width 1052 height 49
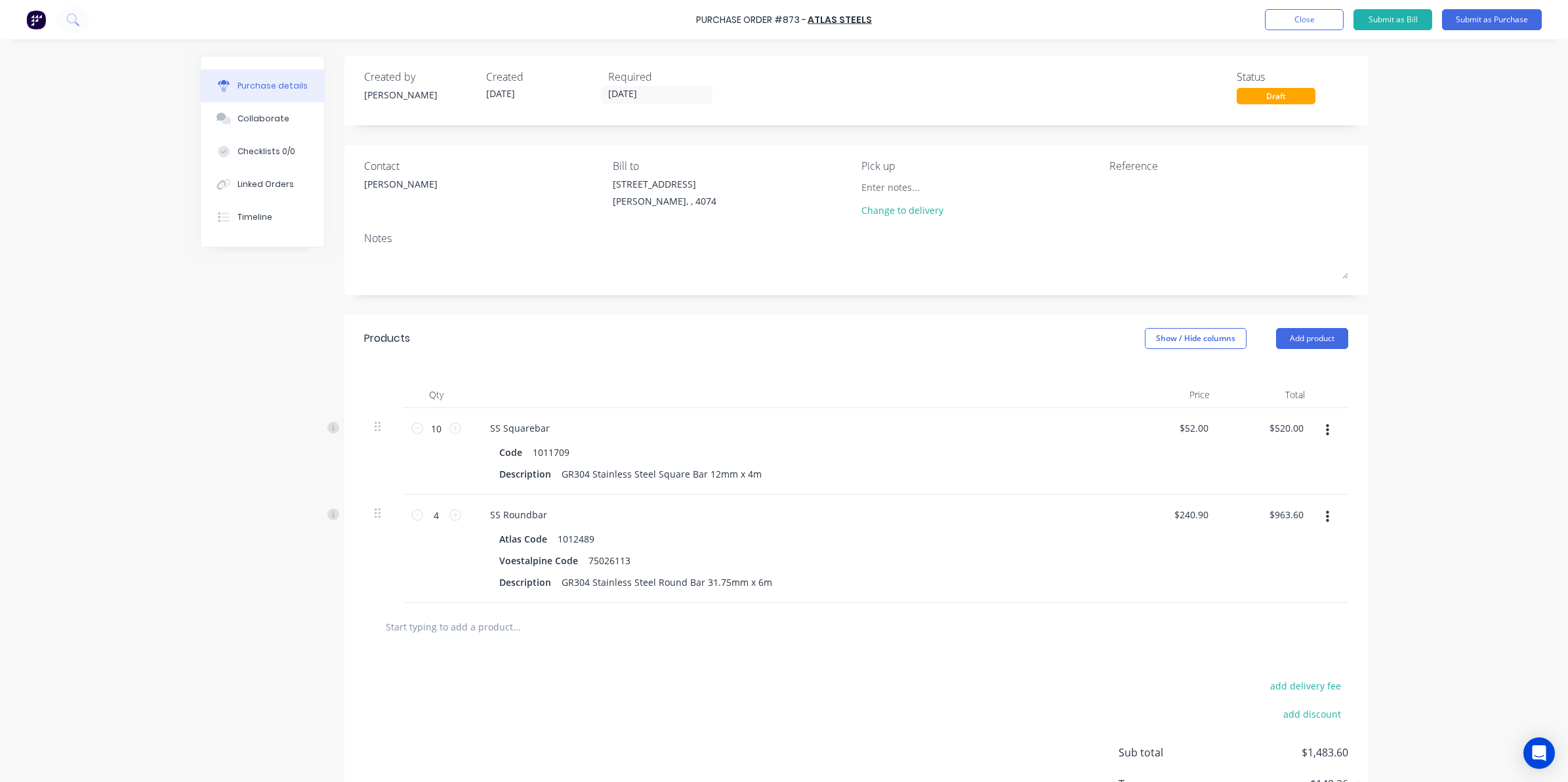
click at [531, 243] on div "Notes" at bounding box center [856, 238] width 984 height 15
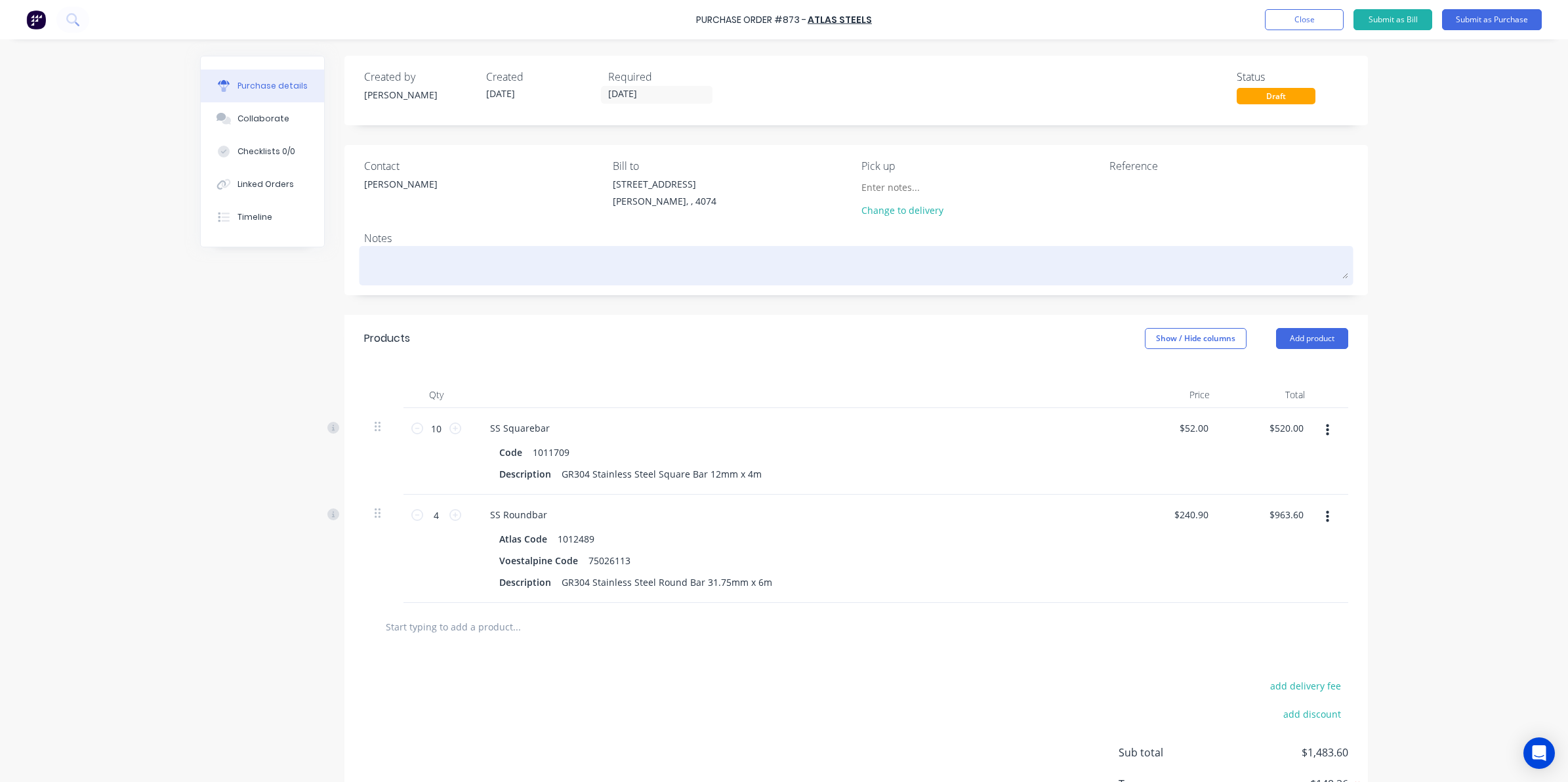
click at [530, 251] on textarea at bounding box center [856, 264] width 984 height 29
type textarea "x"
type textarea "s"
type textarea "x"
type textarea "a"
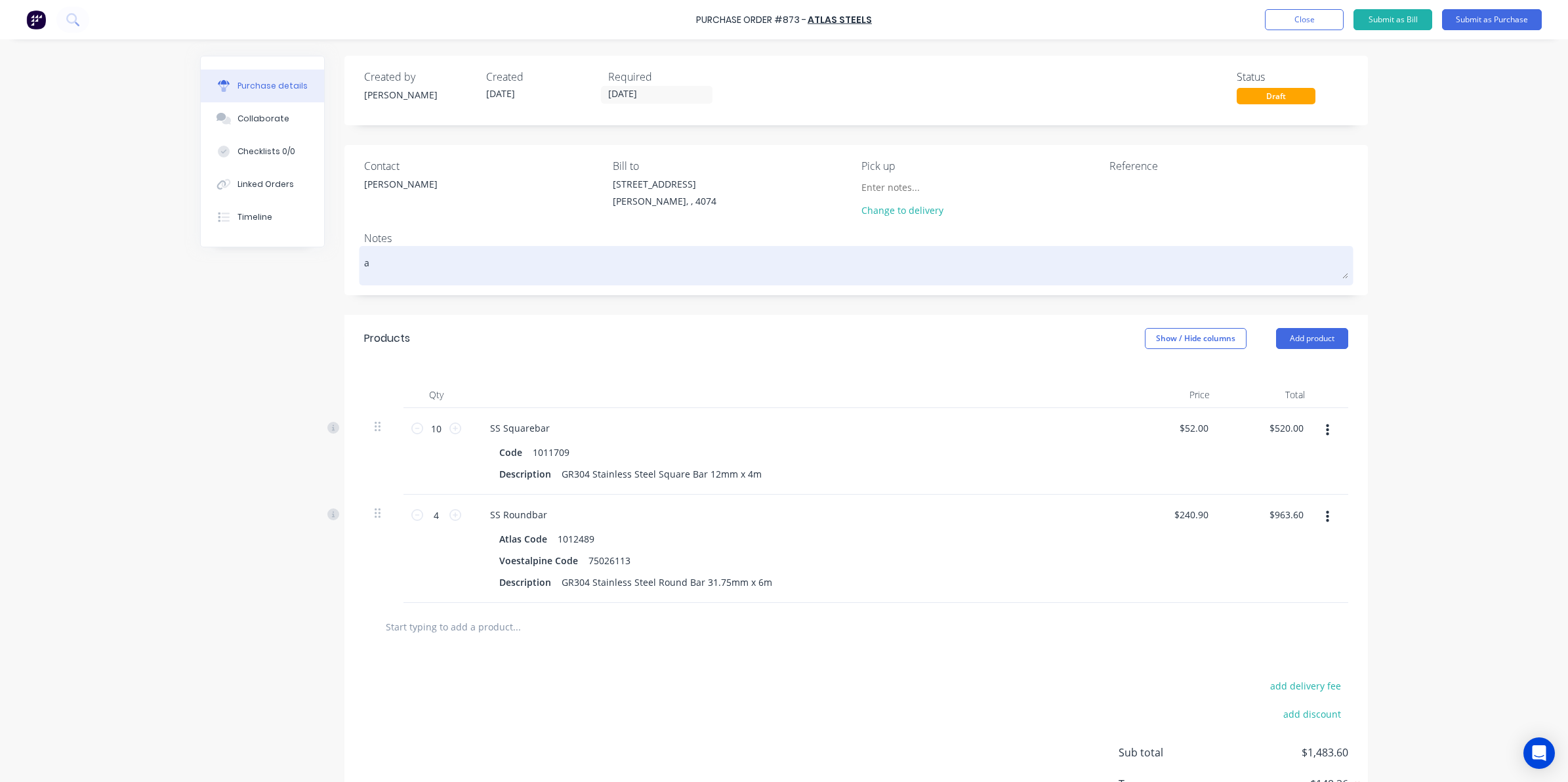
type textarea "x"
type textarea "as"
type textarea "x"
type textarea "a"
type textarea "x"
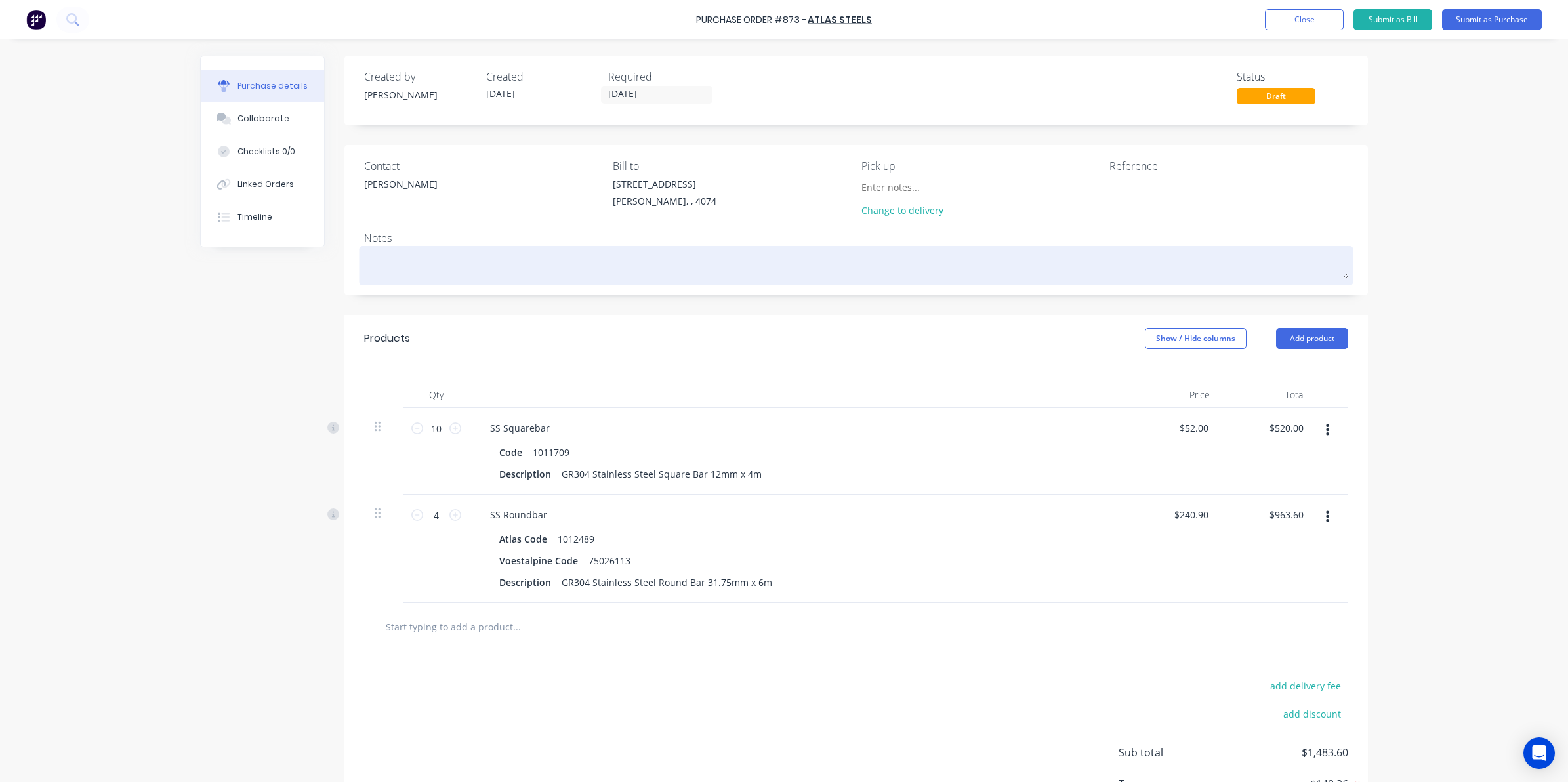
type textarea "p"
type textarea "x"
type textarea "pr"
type textarea "x"
type textarea "pri"
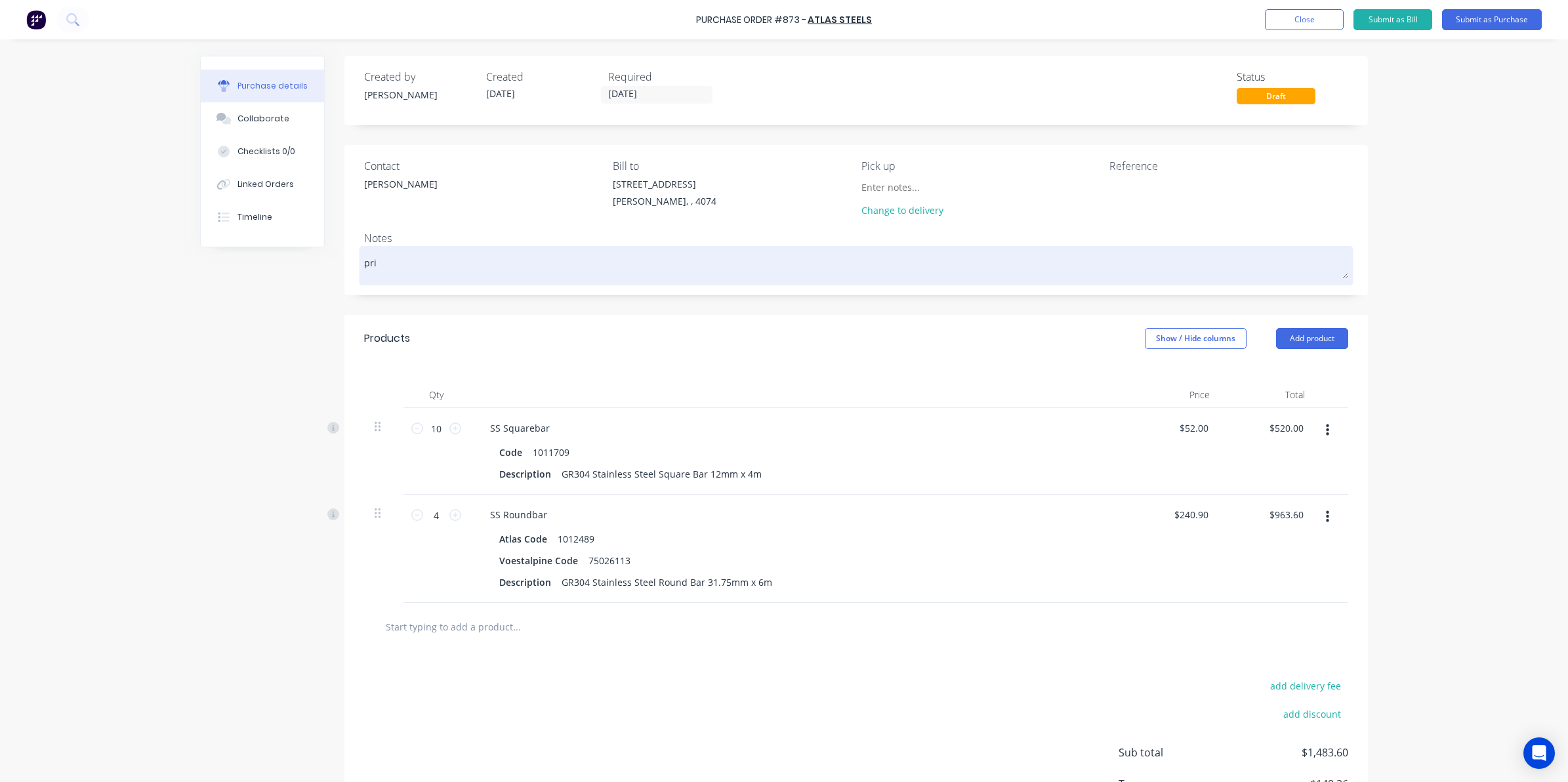
type textarea "x"
type textarea "pric"
type textarea "x"
type textarea "prici"
type textarea "x"
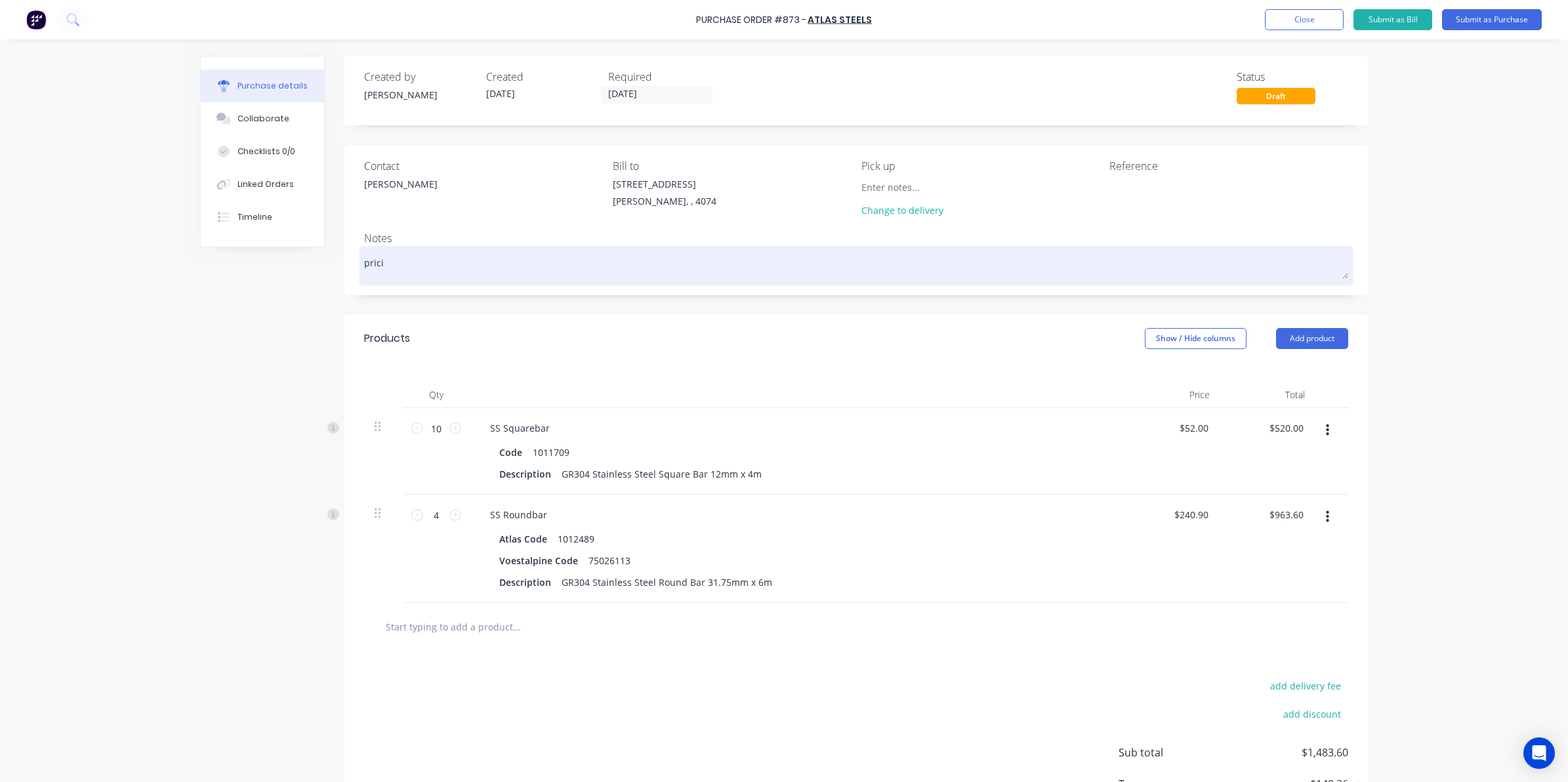
type textarea "pricin"
type textarea "x"
type textarea "pricing"
type textarea "x"
type textarea "pricing"
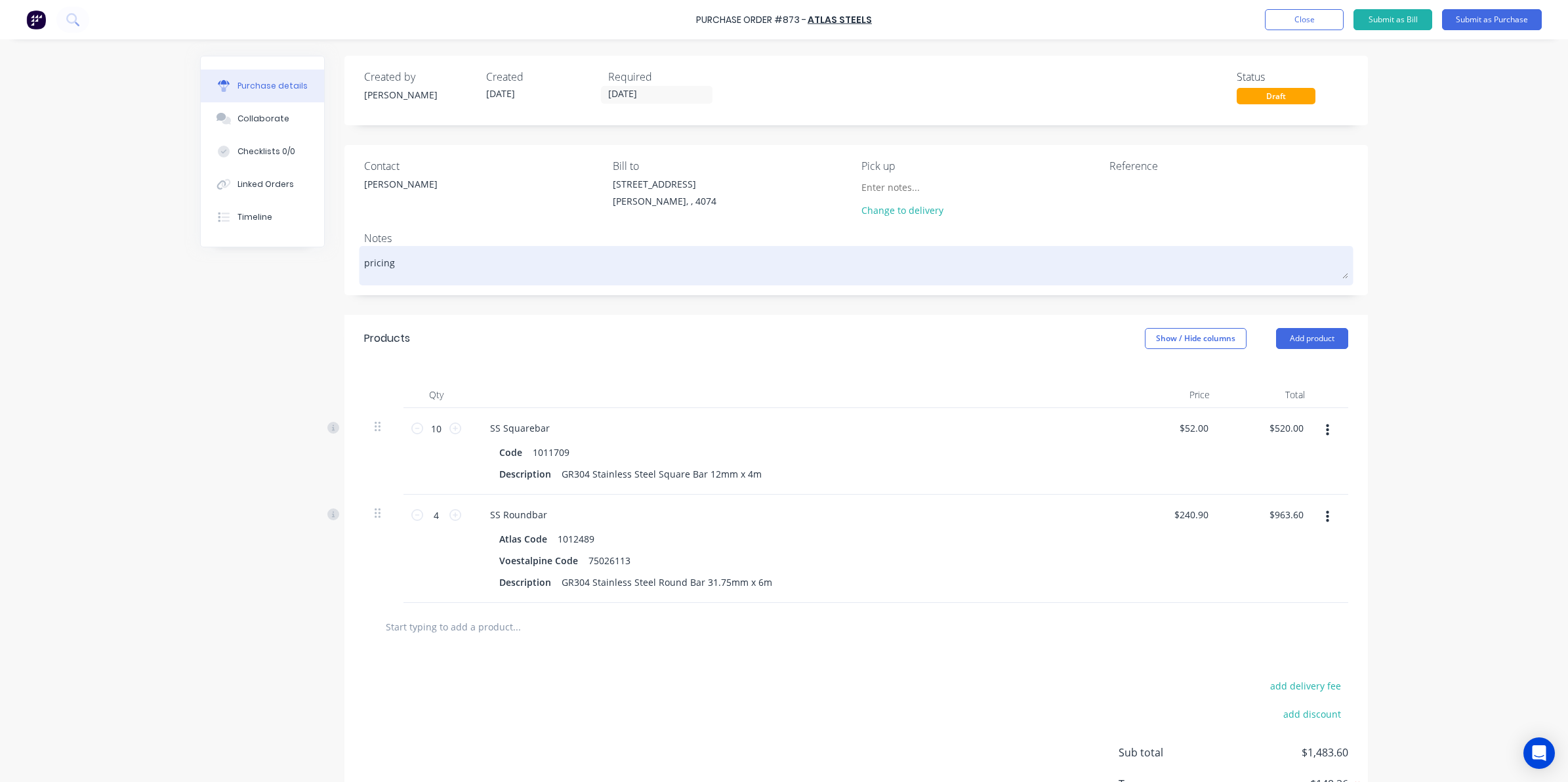
type textarea "x"
type textarea "pricing a"
type textarea "x"
type textarea "pricing as"
type textarea "x"
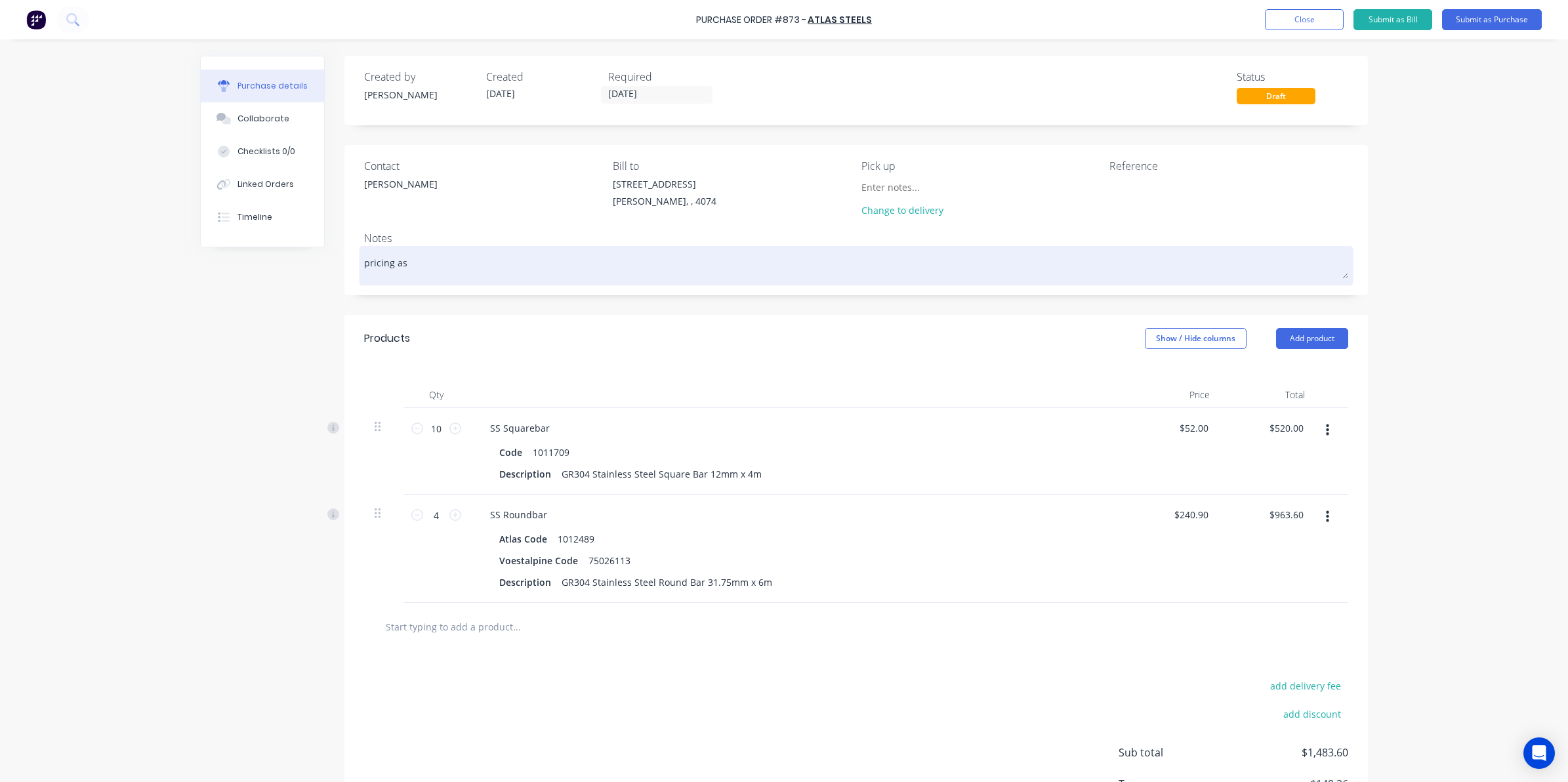
type textarea "pricing as"
type textarea "x"
type textarea "pricing as p"
type textarea "x"
type textarea "pricing as pe"
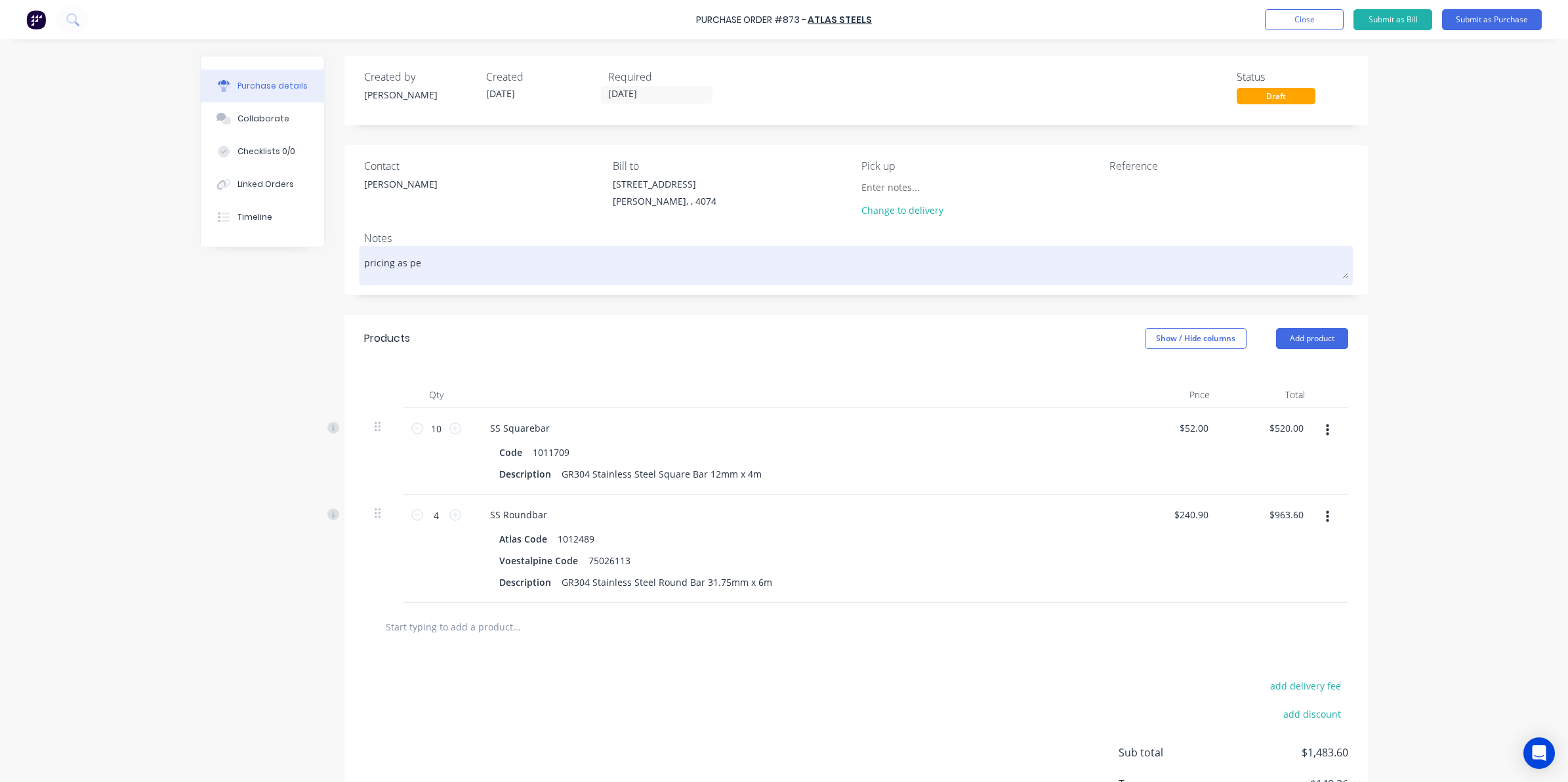
type textarea "x"
type textarea "pricing as per"
type textarea "x"
type textarea "pricing as per"
type textarea "x"
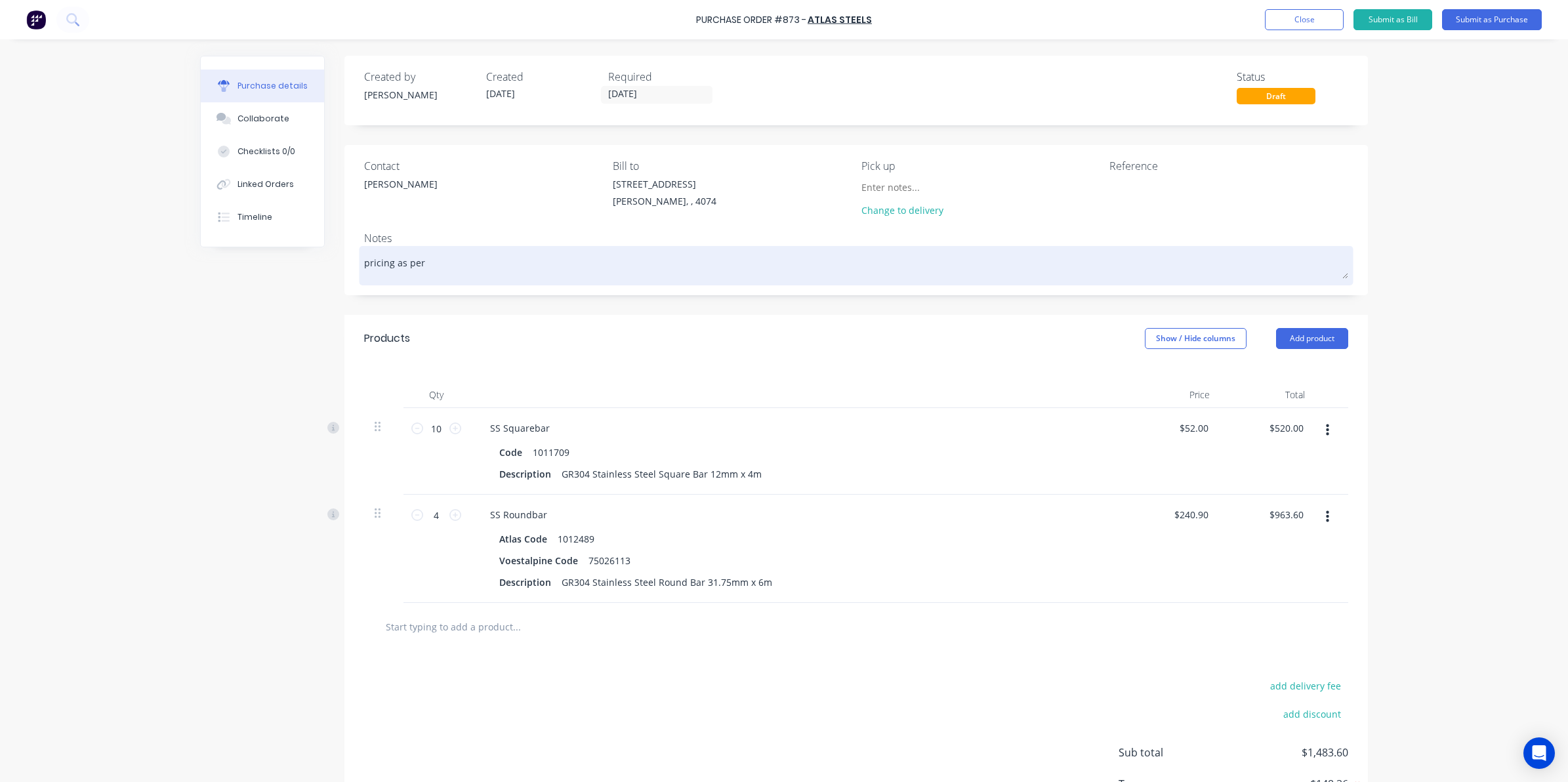
type textarea "pricing as per q"
type textarea "x"
type textarea "pricing as per qu"
type textarea "x"
type textarea "pricing as per quo"
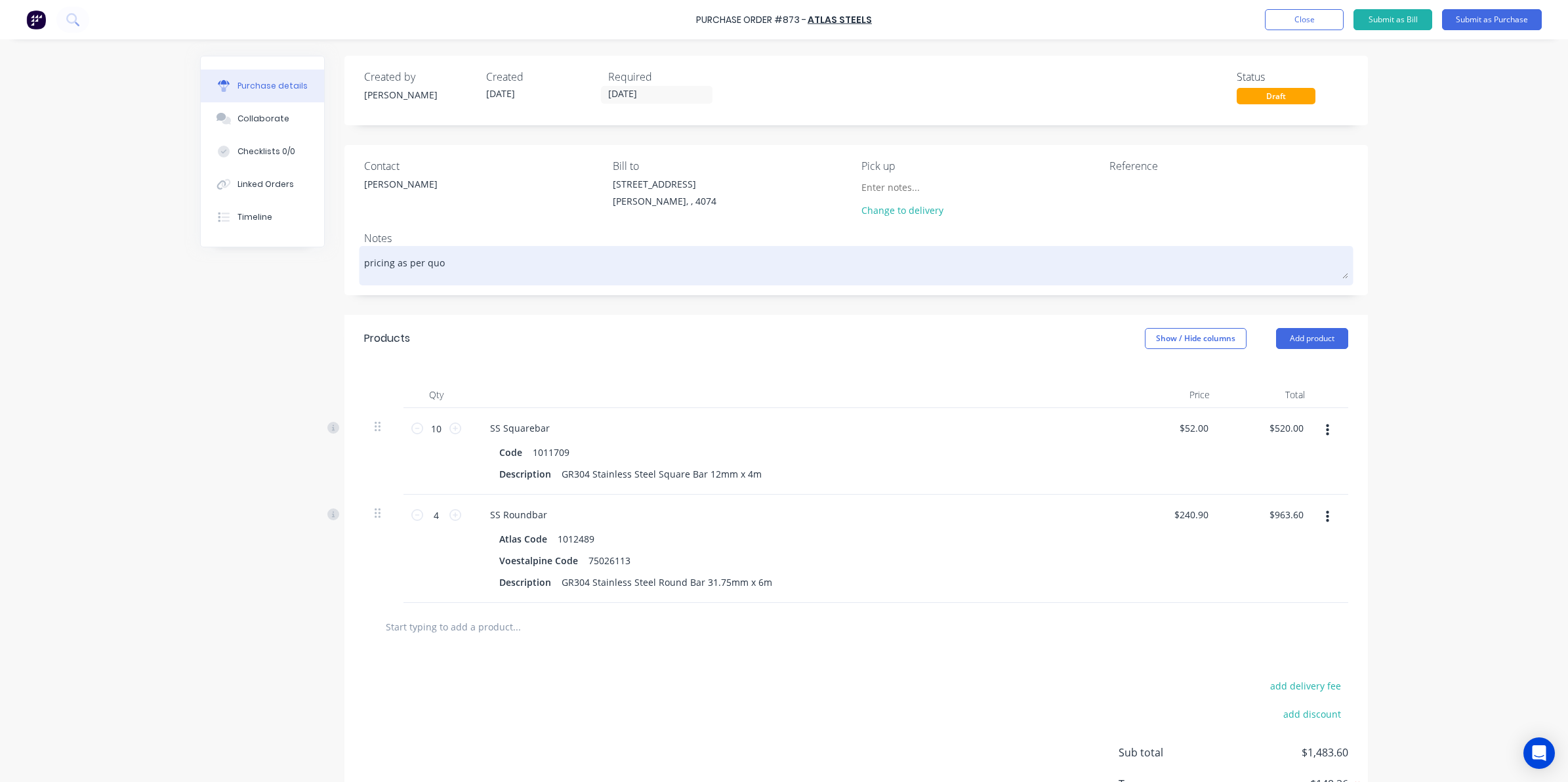
type textarea "x"
type textarea "pricing as per quot"
type textarea "x"
type textarea "pricing as per quote"
type textarea "x"
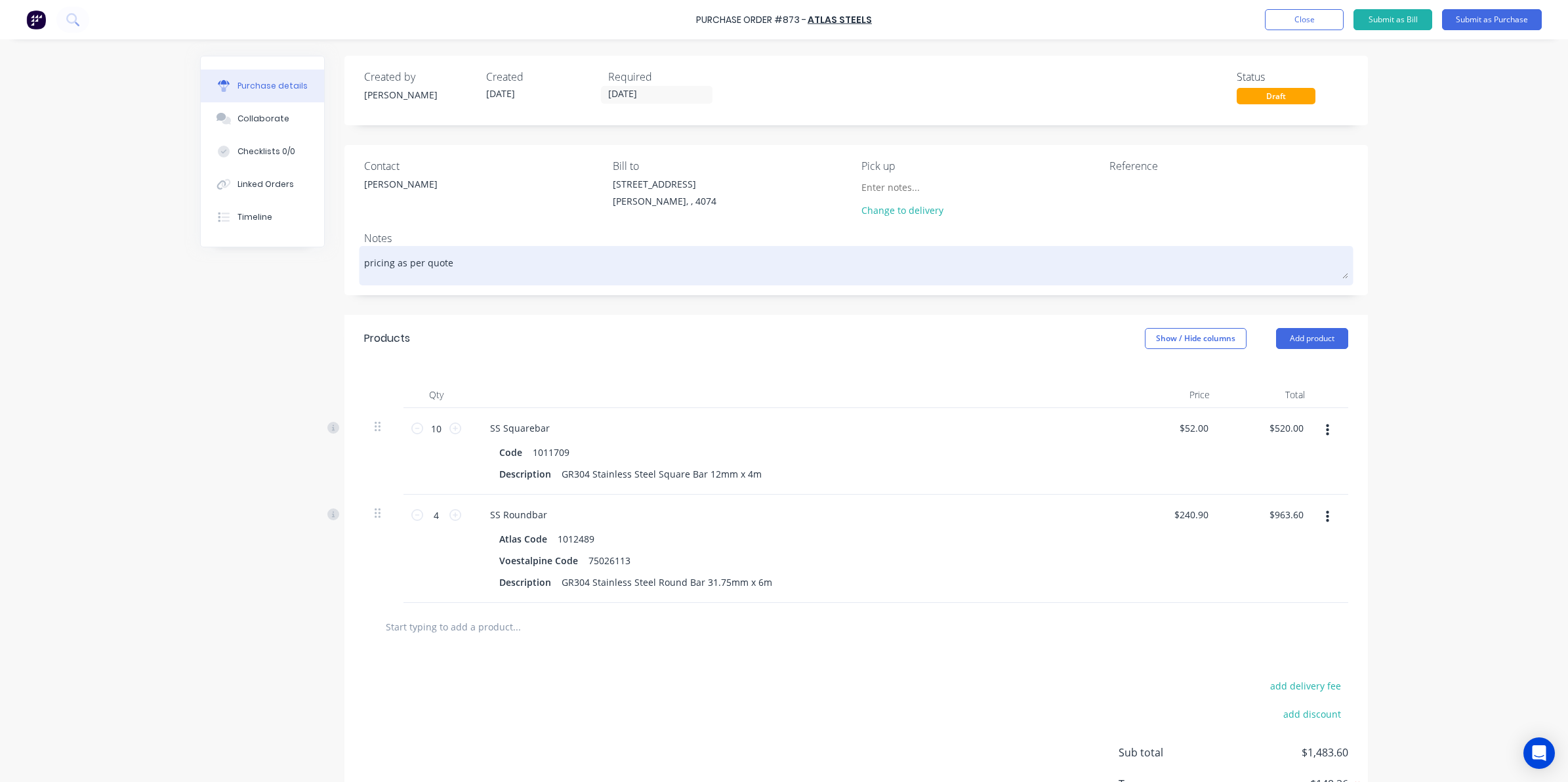
type textarea "pricing as per quote"
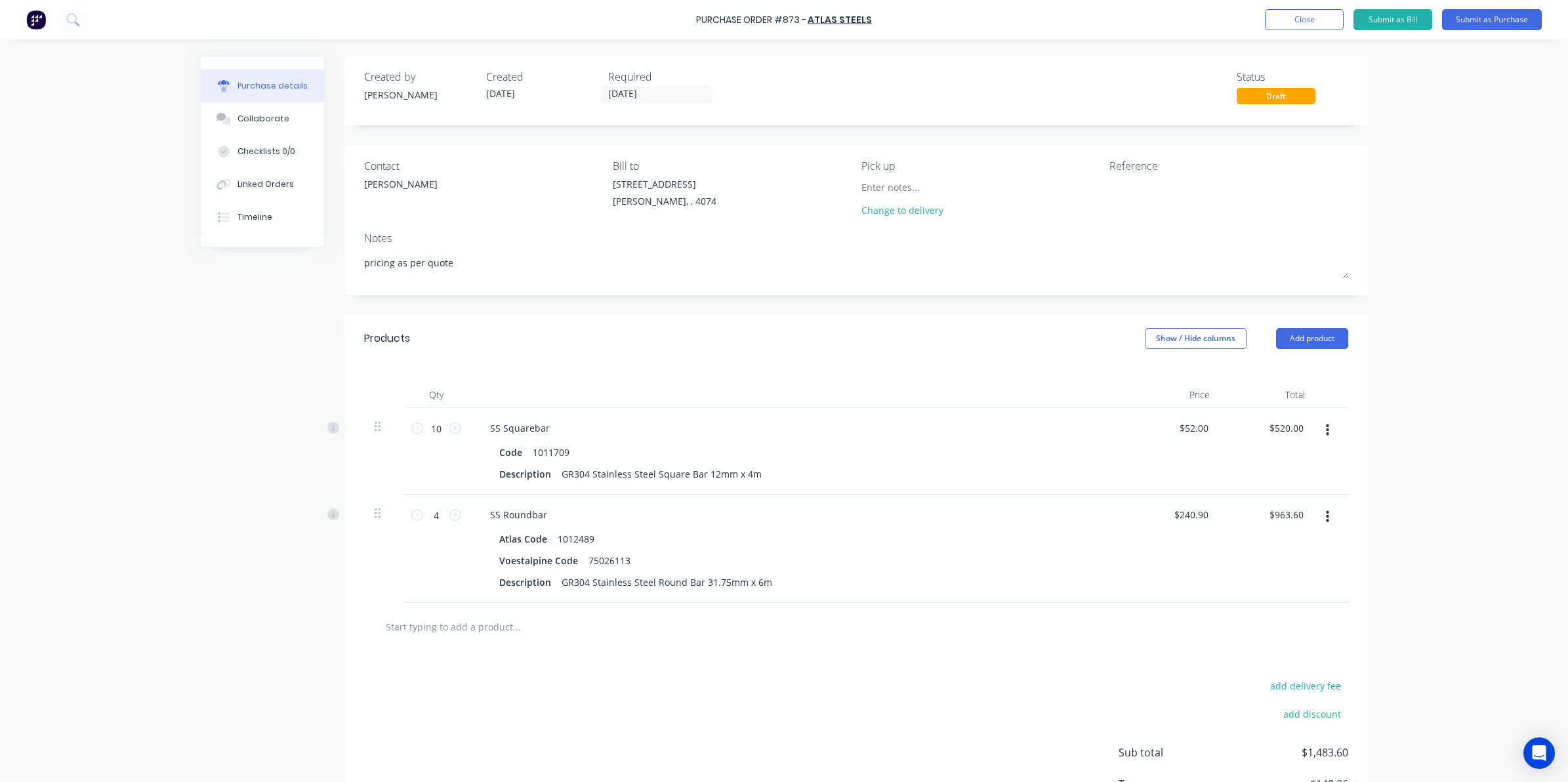
type textarea "x"
type textarea "pricing as per quote 0"
type textarea "x"
type textarea "pricing as per quote 02"
type textarea "x"
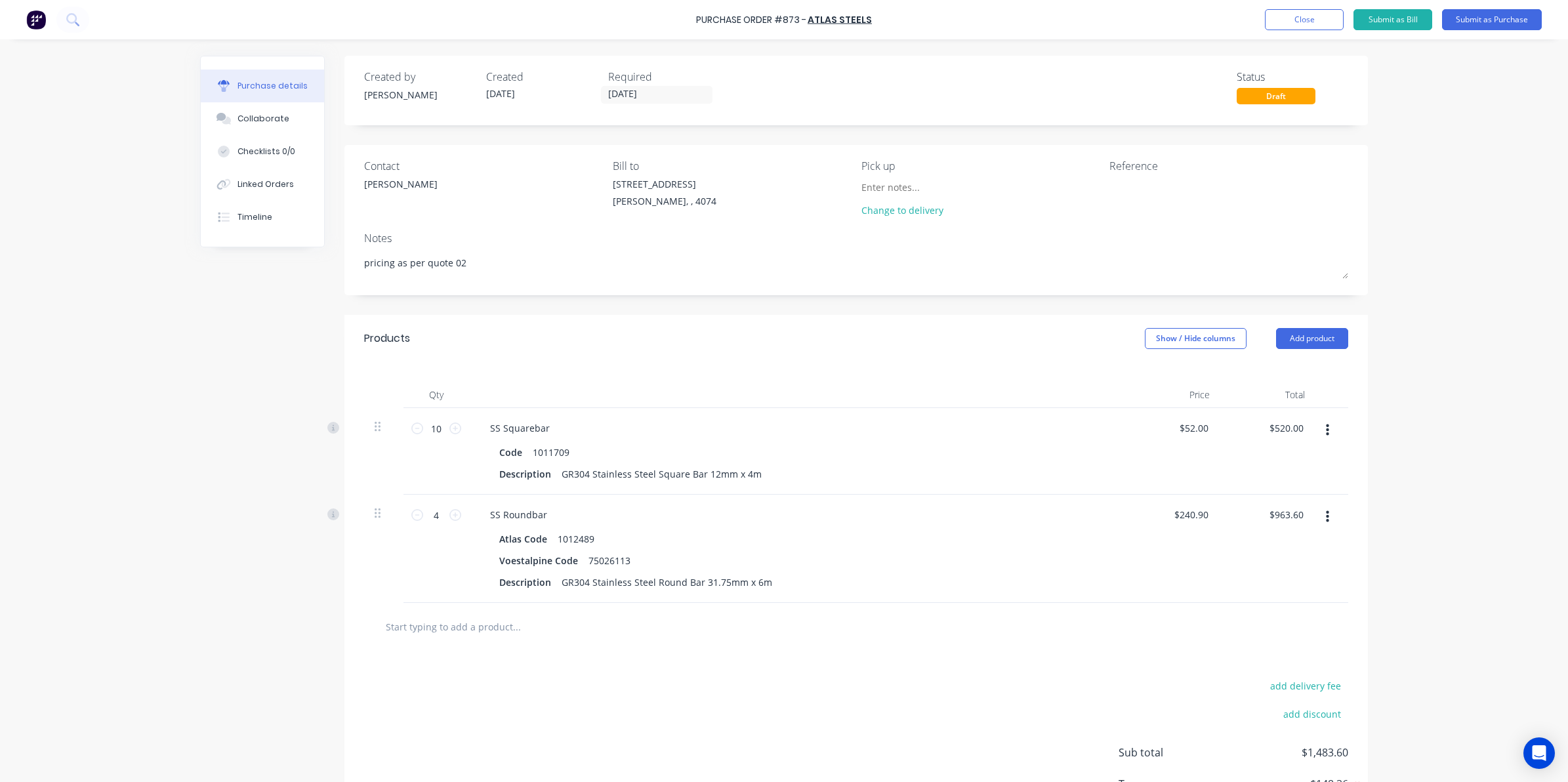
type textarea "pricing as per quote 020"
type textarea "x"
type textarea "pricing as per quote 0201"
type textarea "x"
type textarea "pricing as per quote 02010"
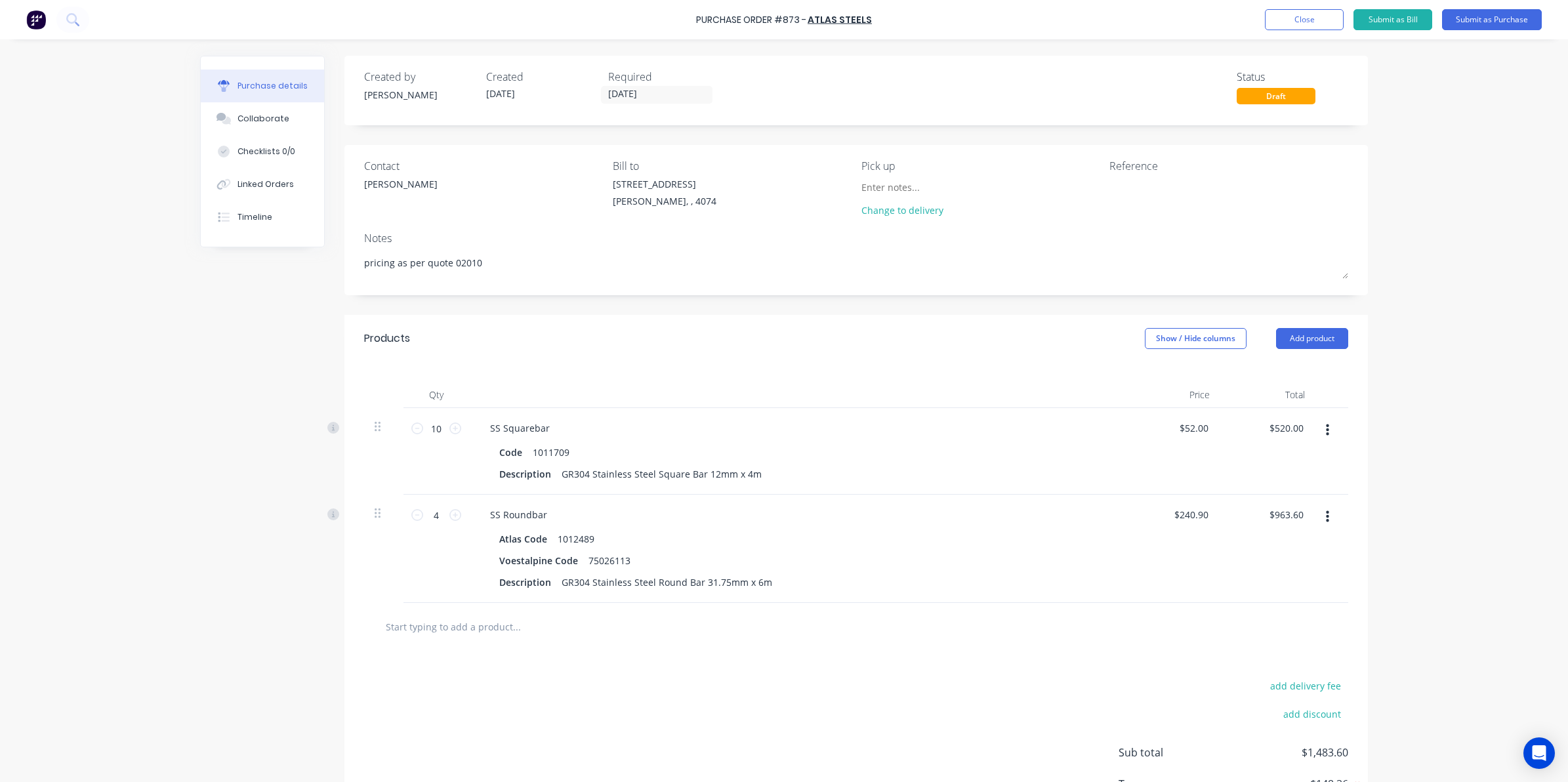
type textarea "x"
type textarea "pricing as per quote 020109"
type textarea "x"
type textarea "pricing as per quote 0201090"
type textarea "x"
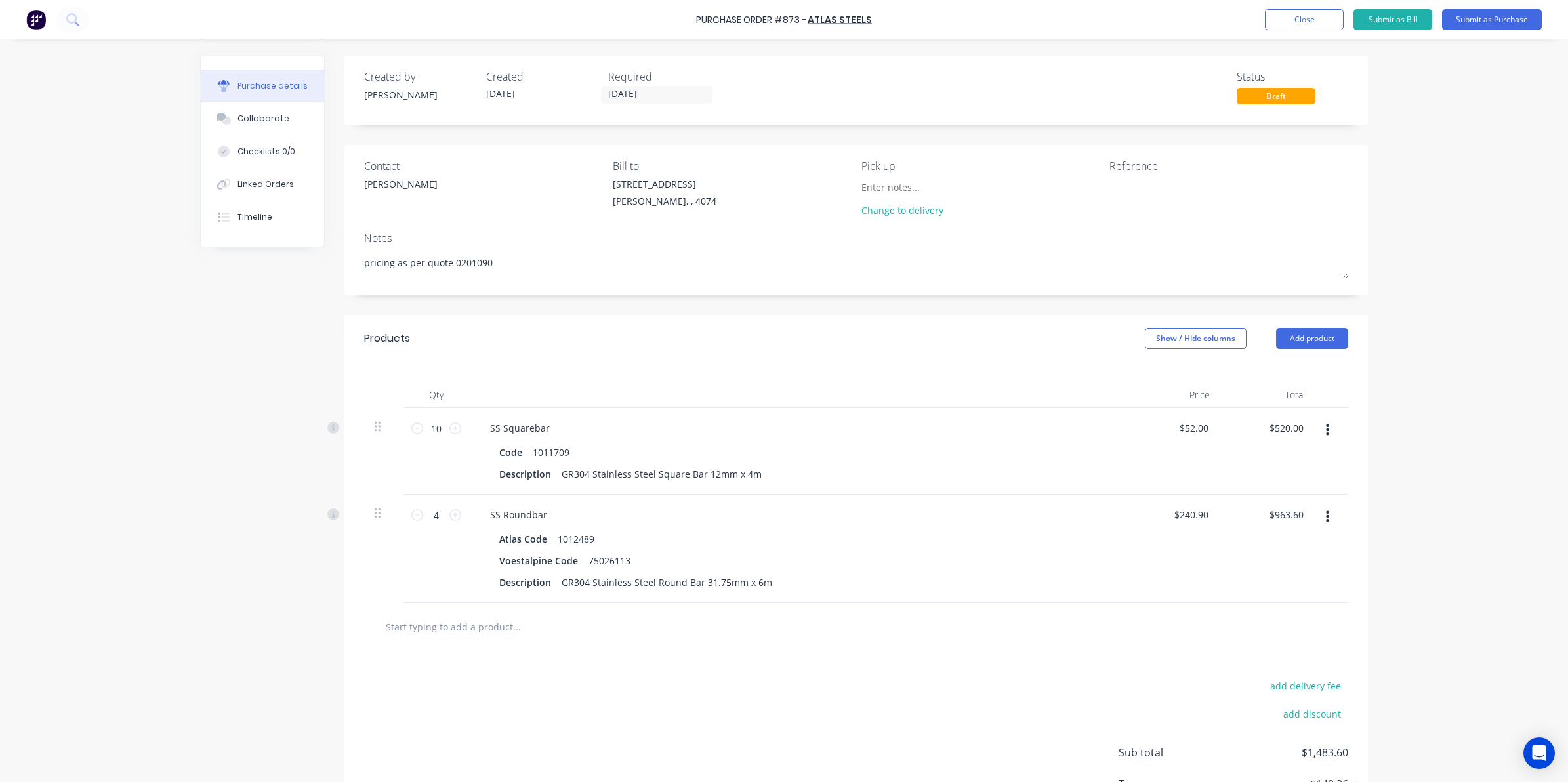
type textarea "pricing as per quote 0201090S"
type textarea "x"
type textarea "pricing as per quote 0201090SQ"
type textarea "x"
type textarea "pricing as per quote 0201090SQB"
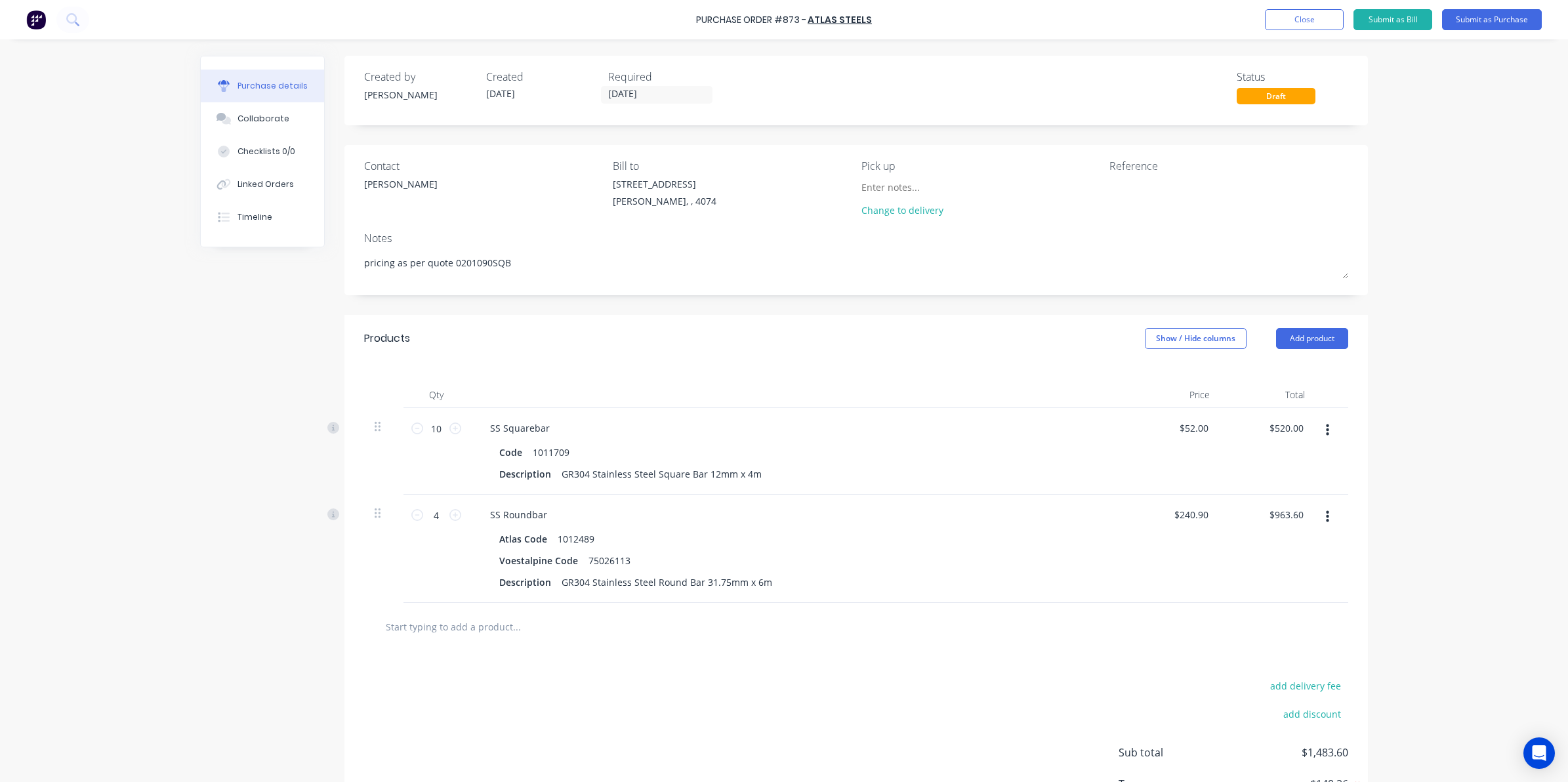
type textarea "x"
type textarea "pricing as per quote 0201090SQBR"
type textarea "x"
type textarea "pricing as per quote 0201090SQBR-"
type textarea "x"
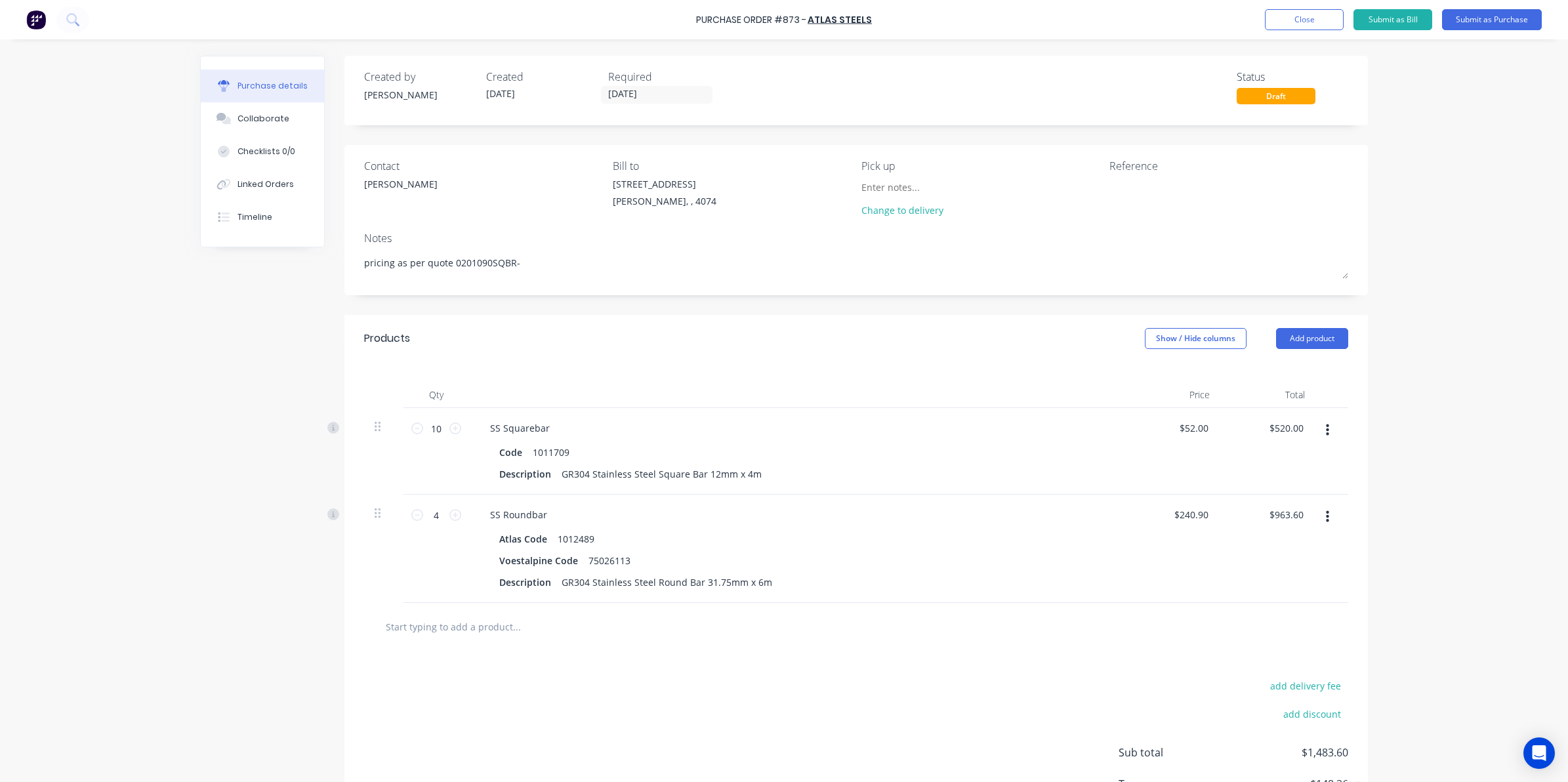
type textarea "pricing as per quote 0201090SQBR-1"
type textarea "x"
type textarea "pricing as per quote 0201090SQBR-1"
type textarea "x"
type textarea "pricing as per quote 0201090SQBR-1"
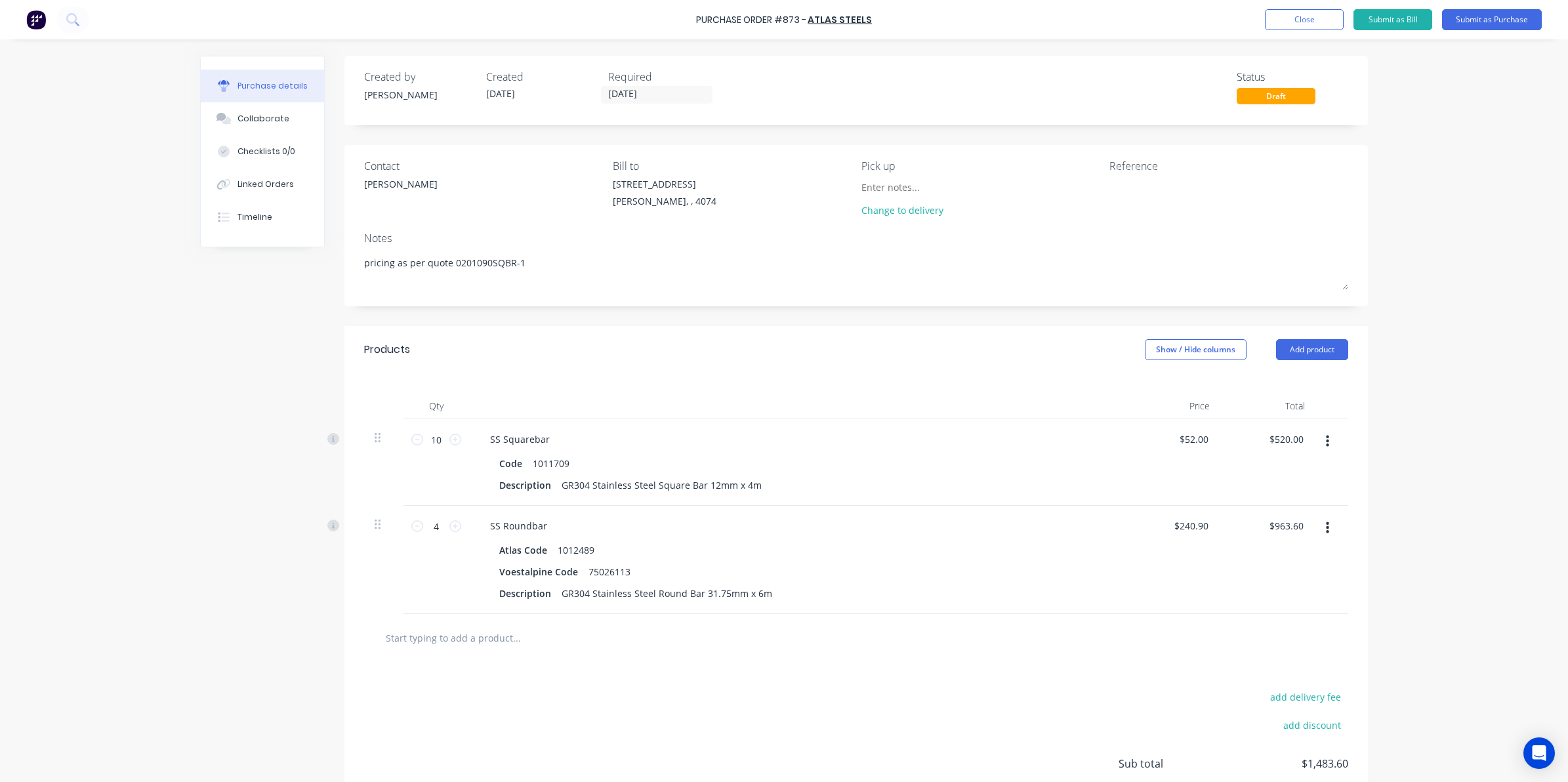
type textarea "x"
type textarea "pricing as per quote 0201090SQBR-1"
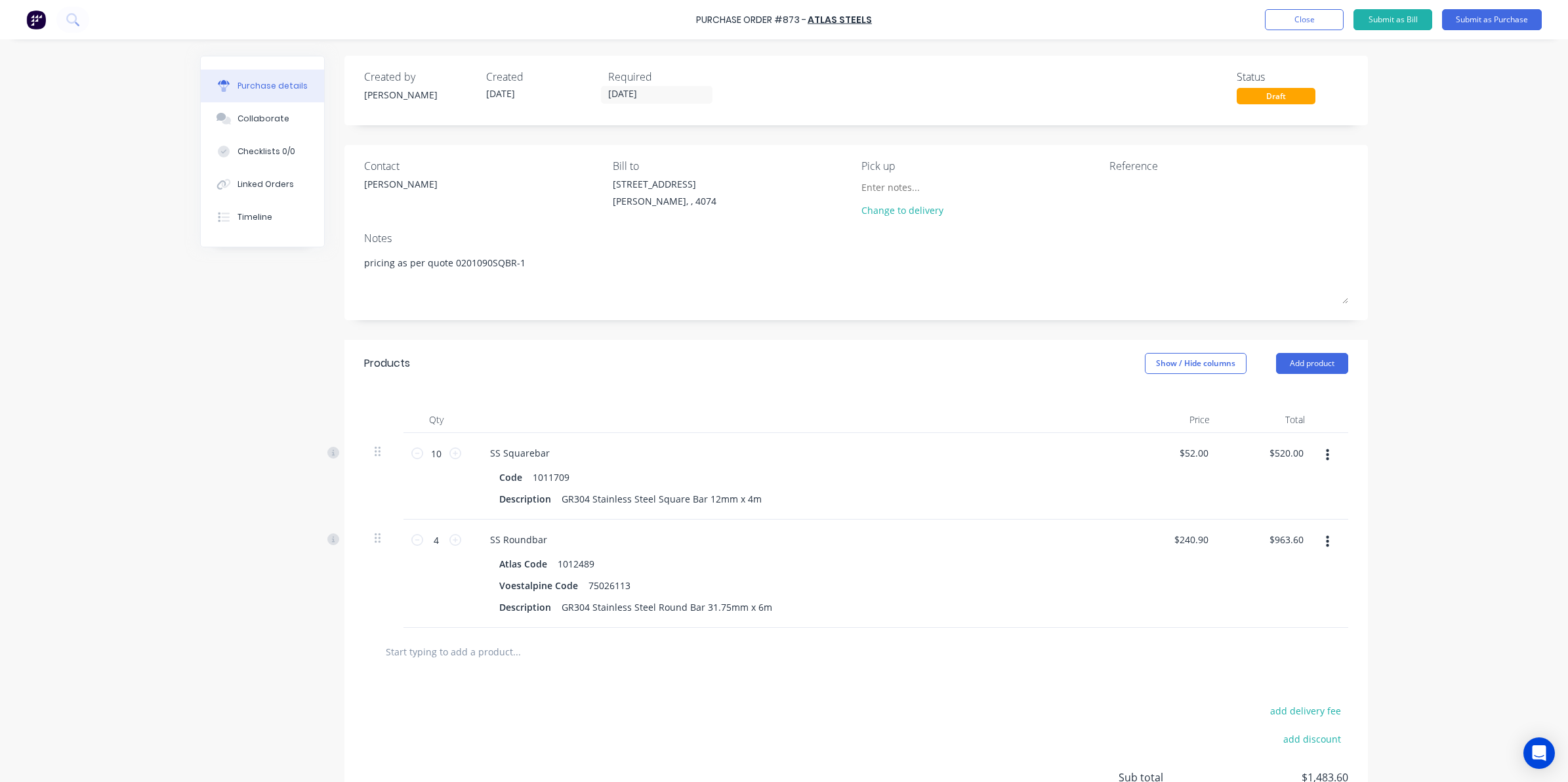
type textarea "x"
type textarea "pricing as per quote 0201090SQBR-1 p"
type textarea "x"
type textarea "pricing as per quote 0201090SQBR-1 pl"
type textarea "x"
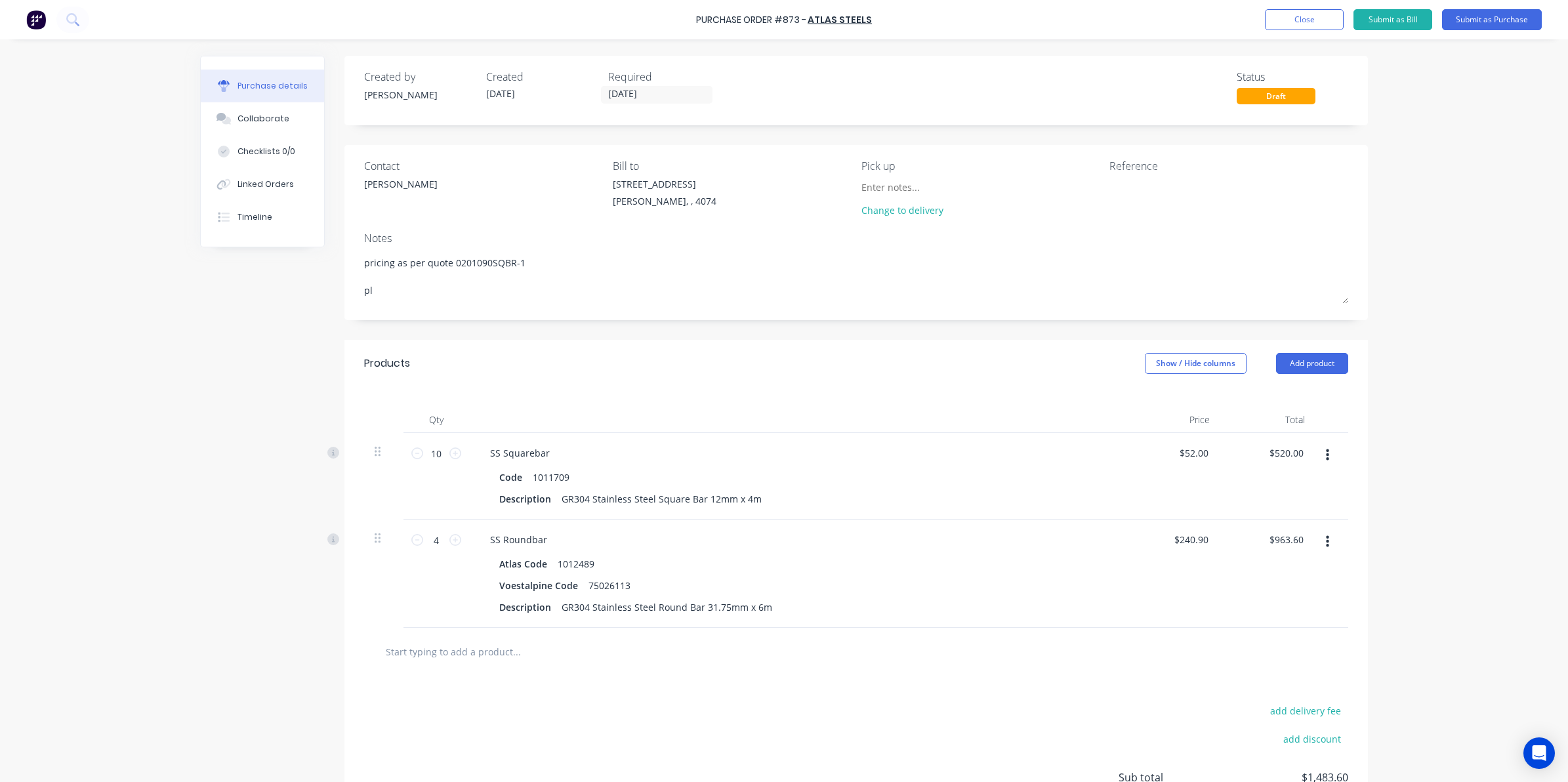
type textarea "pricing as per quote 0201090SQBR-1 ple"
type textarea "x"
type textarea "pricing as per quote 0201090SQBR-1 plea"
type textarea "x"
type textarea "pricing as per quote 0201090SQBR-1 [GEOGRAPHIC_DATA]"
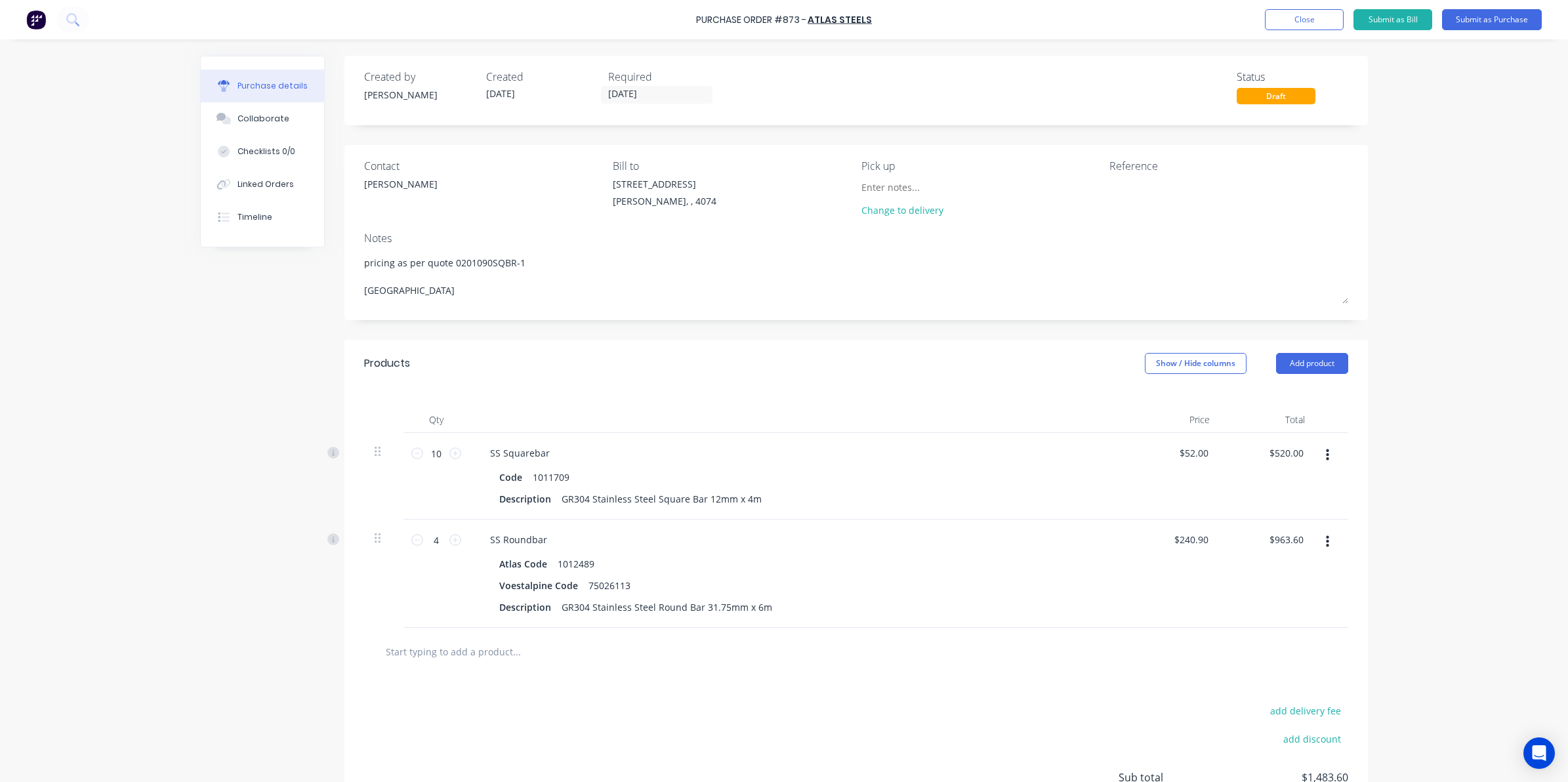
type textarea "x"
type textarea "pricing as per quote 0201090SQBR-1 please"
type textarea "x"
type textarea "pricing as per quote 0201090SQBR-1 please"
type textarea "x"
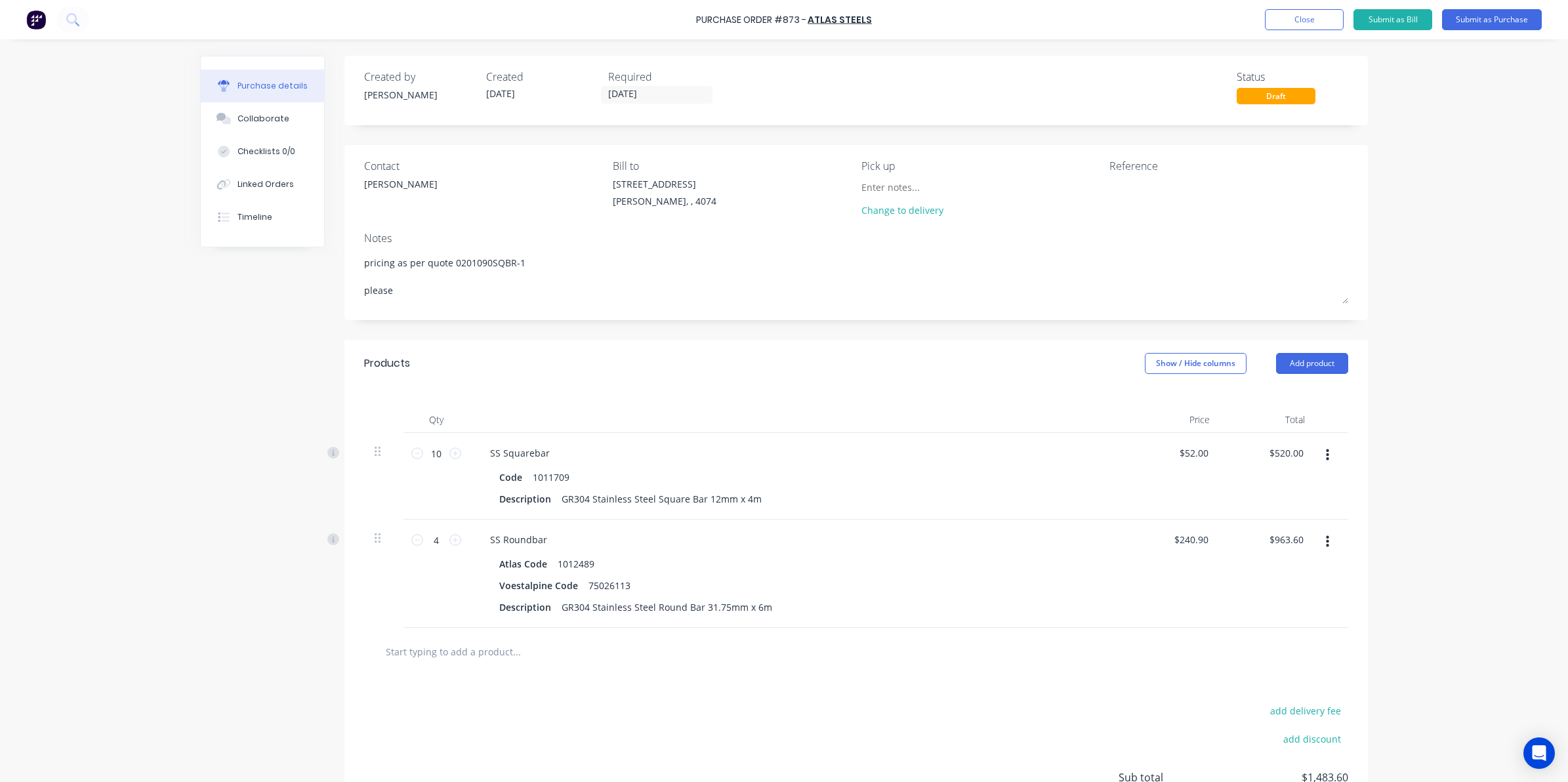
type textarea "pricing as per quote 0201090SQBR-1 please n"
type textarea "x"
type textarea "pricing as per quote 0201090SQBR-1 please no"
type textarea "x"
type textarea "pricing as per quote 0201090SQBR-1 please not"
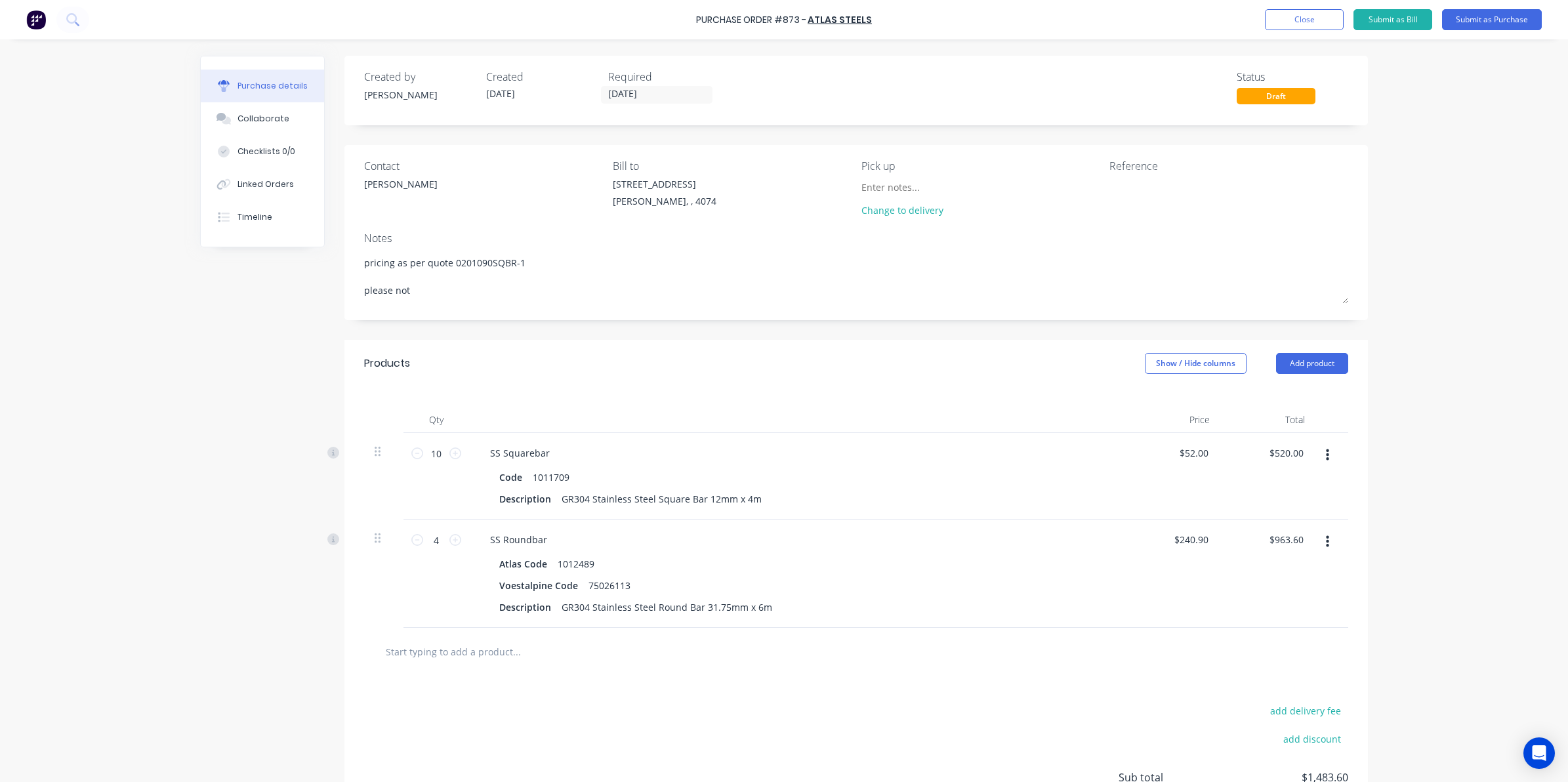
type textarea "x"
type textarea "pricing as per quote 0201090SQBR-1 please note"
type textarea "x"
type textarea "pricing as per quote 0201090SQBR-1 please note"
type textarea "x"
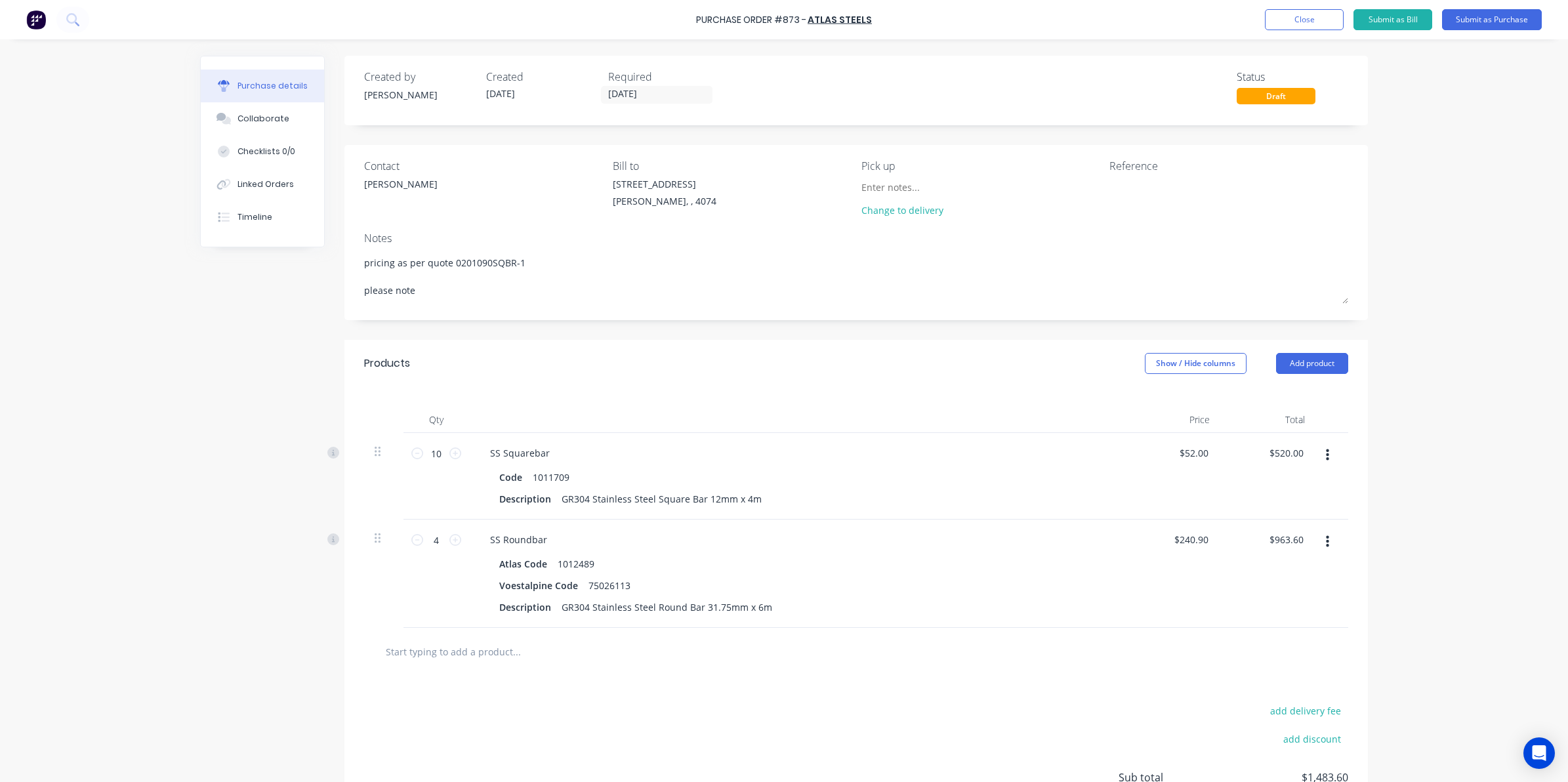
type textarea "pricing as per quote 0201090SQBR-1 please note c"
type textarea "x"
type textarea "pricing as per quote 0201090SQBR-1 please note ch"
type textarea "x"
type textarea "pricing as per quote 0201090SQBR-1 please note cha"
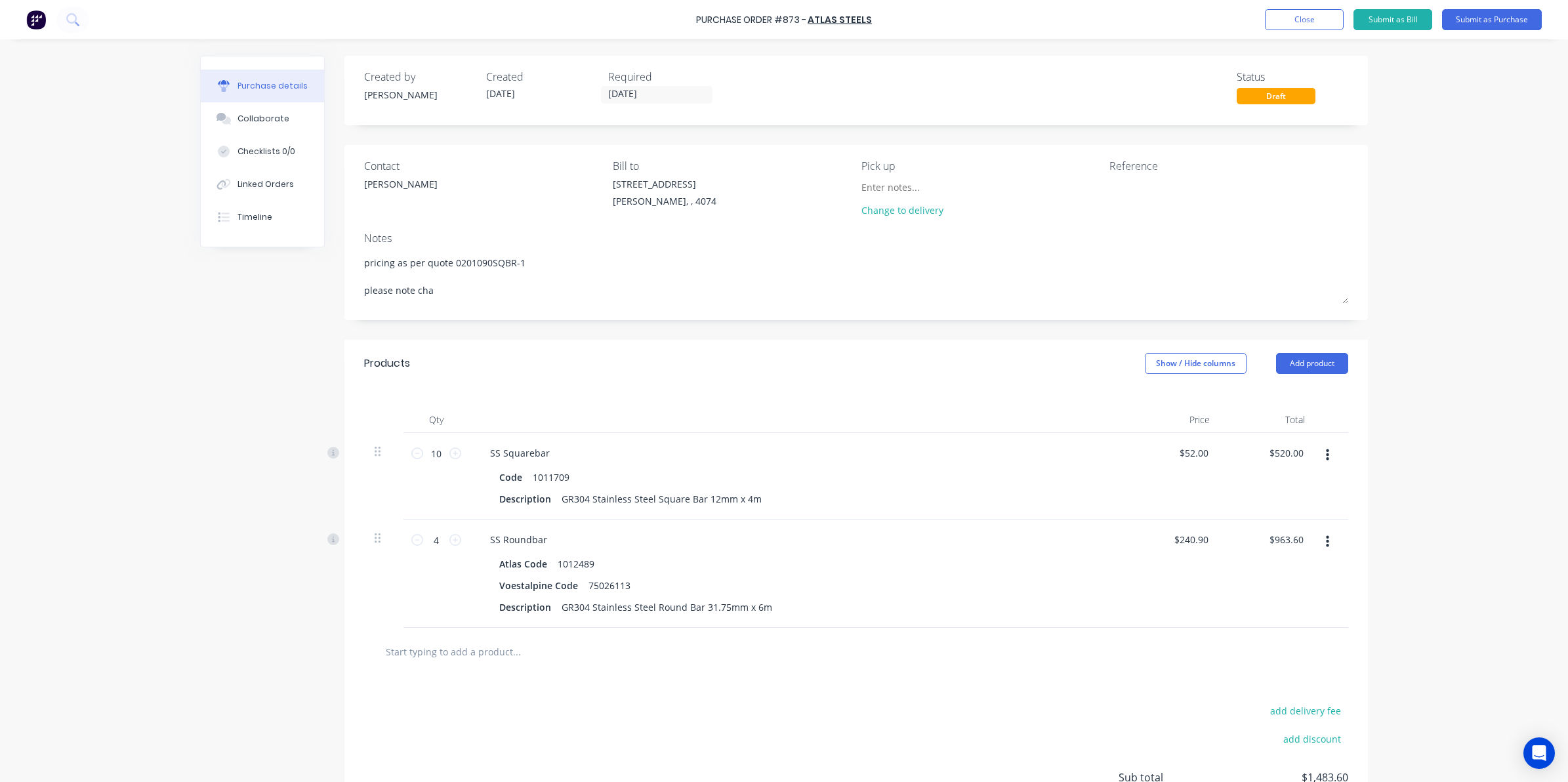
type textarea "x"
type textarea "pricing as per quote 0201090SQBR-1 please note chan"
type textarea "x"
type textarea "pricing as per quote 0201090SQBR-1 please note [PERSON_NAME]"
type textarea "x"
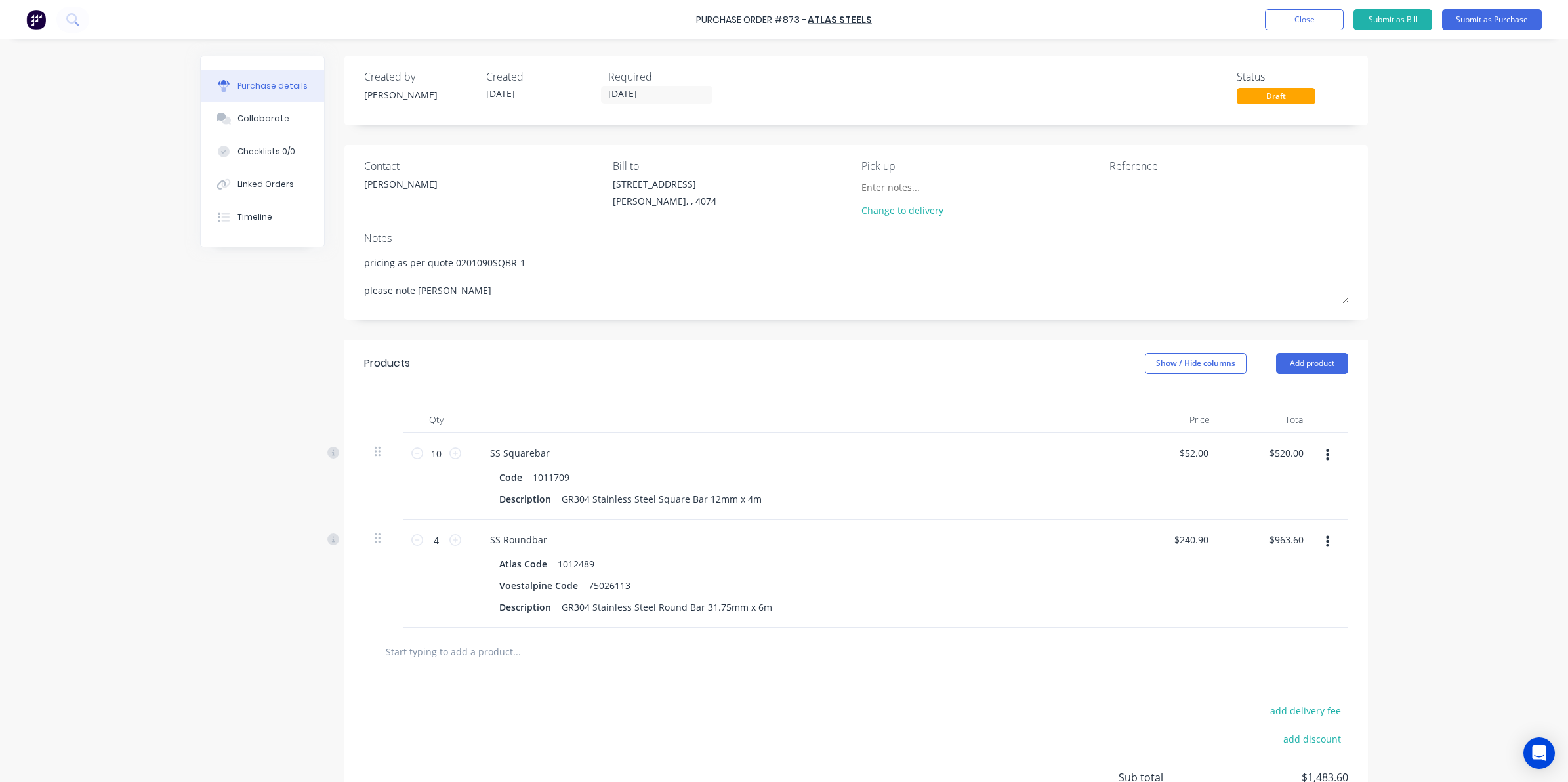
type textarea "pricing as per quote 0201090SQBR-1 please note change"
type textarea "x"
type textarea "pricing as per quote 0201090SQBR-1 please note change"
type textarea "x"
type textarea "pricing as per quote 0201090SQBR-1 please note change i"
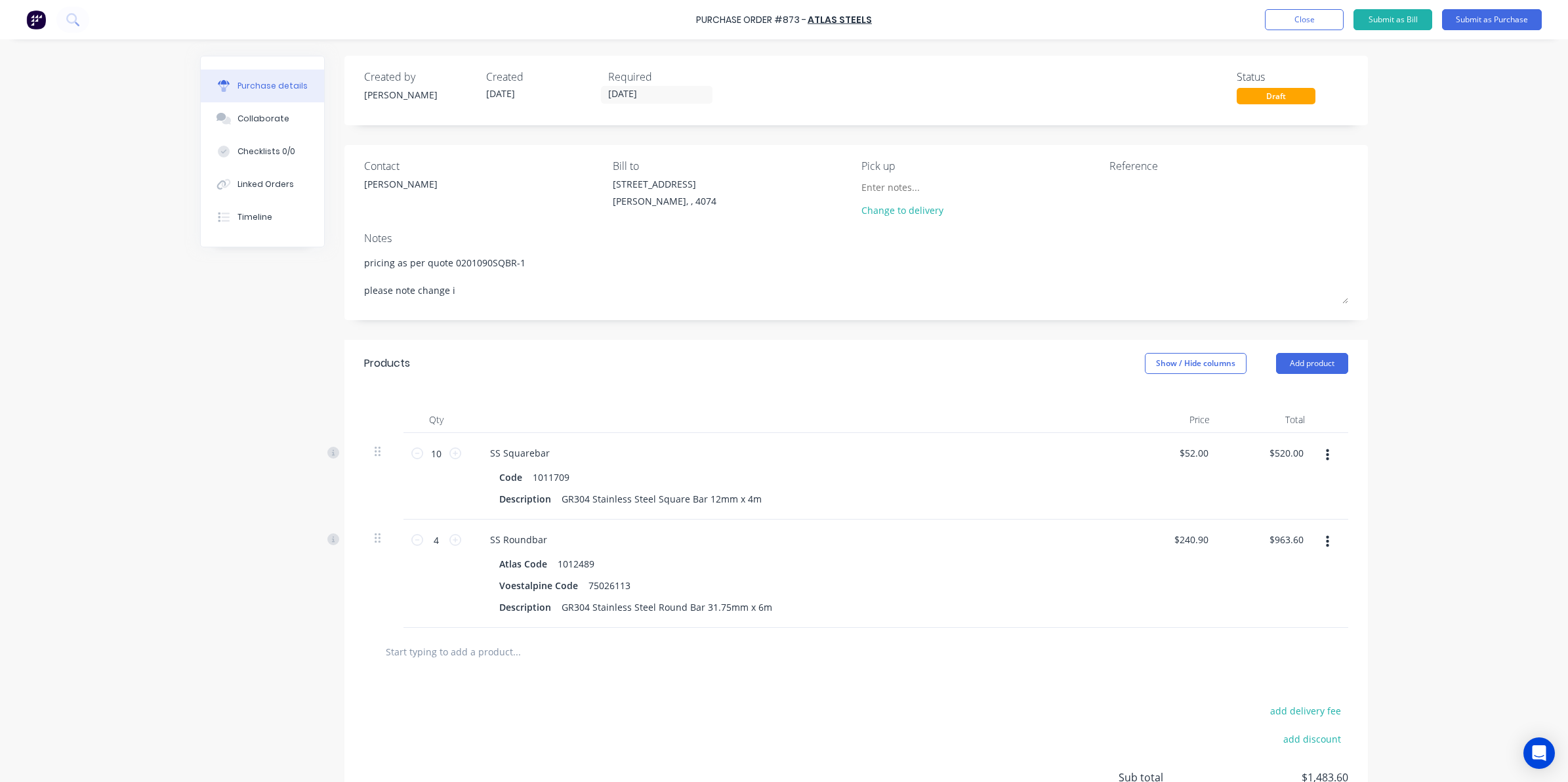
type textarea "x"
type textarea "pricing as per quote 0201090SQBR-1 please note change in"
type textarea "x"
type textarea "pricing as per quote 0201090SQBR-1 please note change in"
type textarea "x"
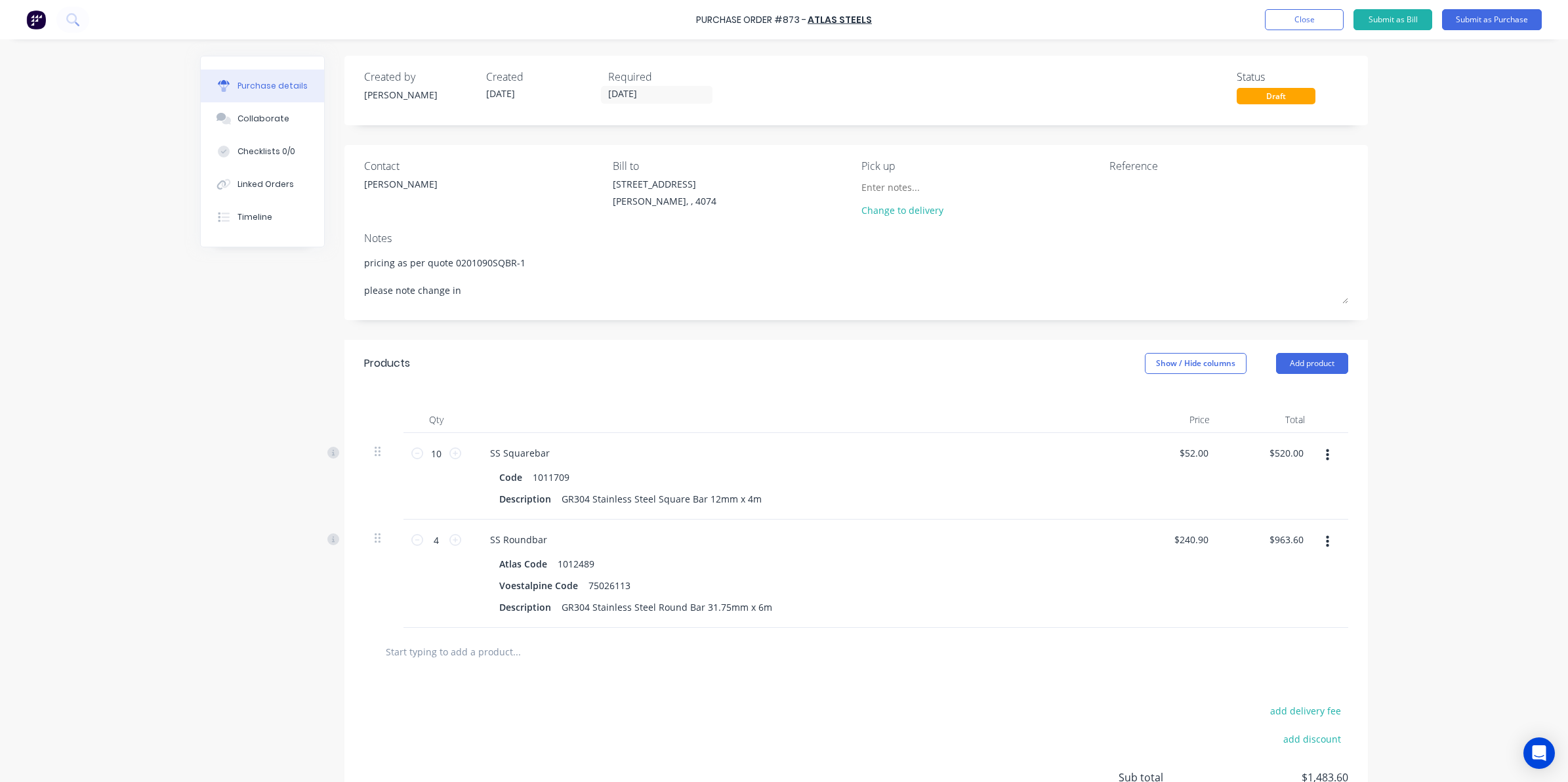
type textarea "pricing as per quote 0201090SQBR-1 please note change in S"
type textarea "x"
type textarea "pricing as per quote 0201090SQBR-1 please note change in Sq"
type textarea "x"
type textarea "pricing as per quote 0201090SQBR-1 please note change in Squa"
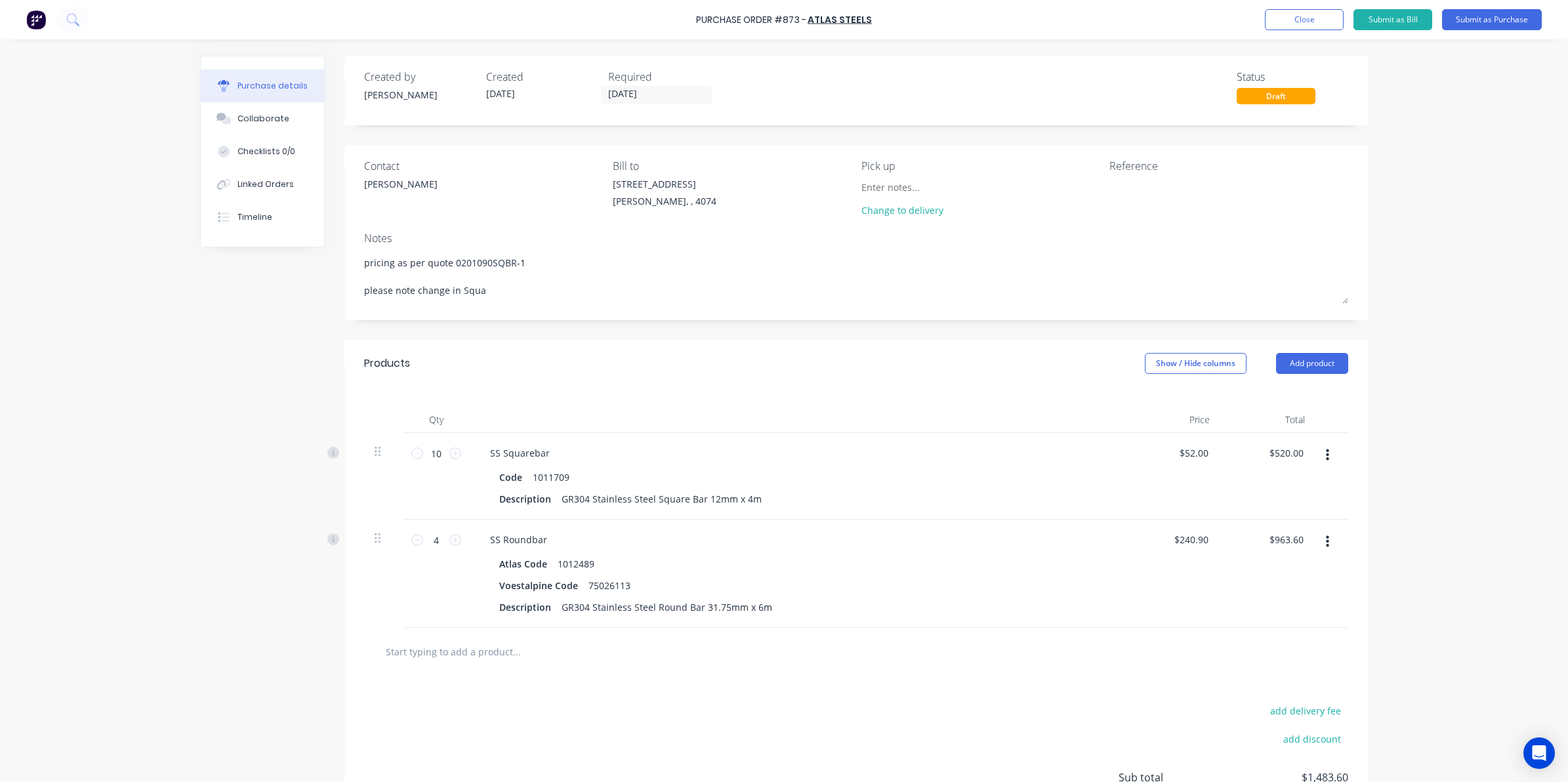
type textarea "x"
type textarea "pricing as per quote 0201090SQBR-1 please note change in [GEOGRAPHIC_DATA]"
type textarea "x"
type textarea "pricing as per quote 0201090SQBR-1 please note change in Square"
type textarea "x"
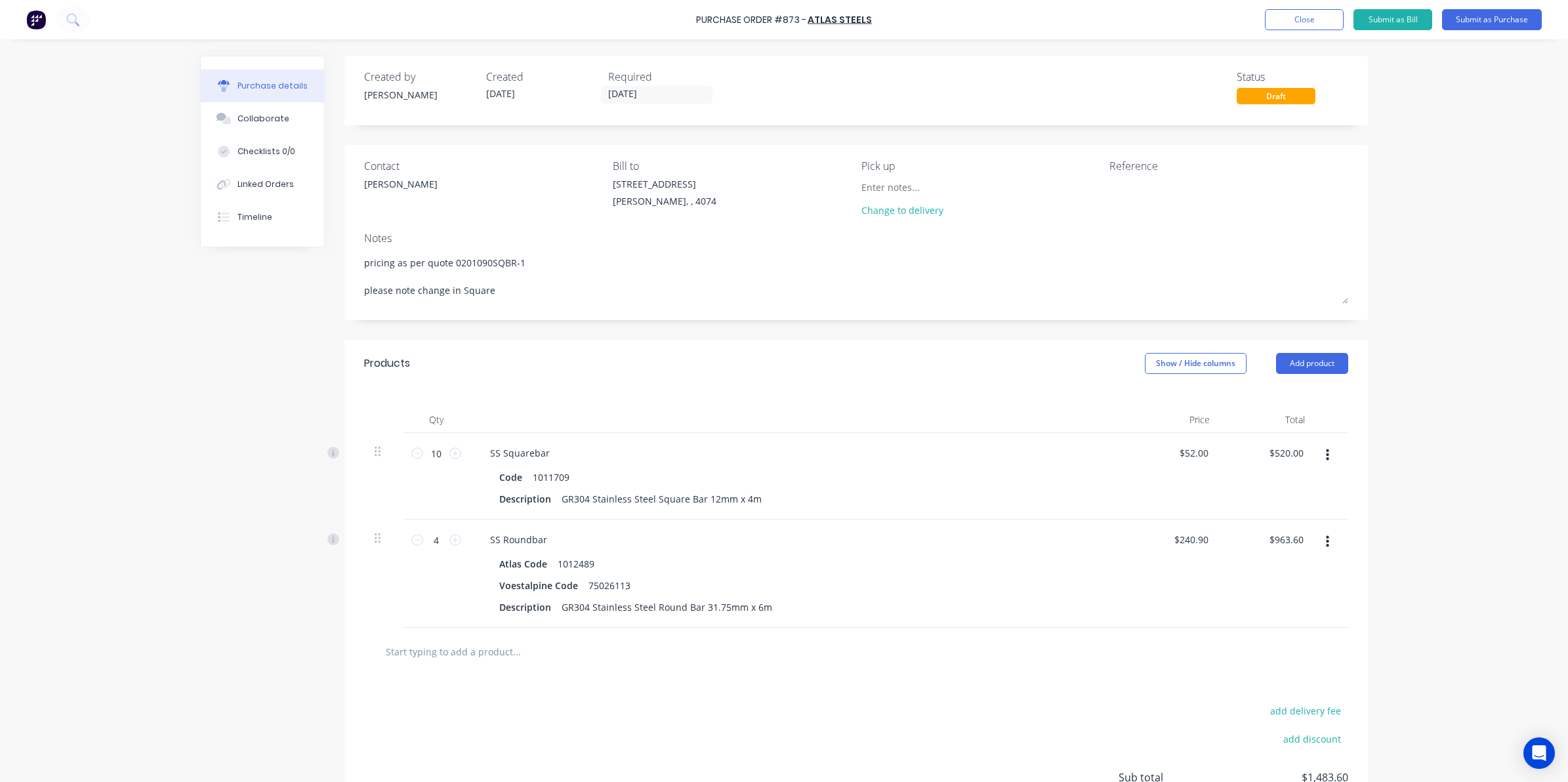
type textarea "pricing as per quote 0201090SQBR-1 please note change in Squareb"
type textarea "x"
type textarea "pricing as per quote 0201090SQBR-1 please note change in Squareba"
type textarea "x"
type textarea "pricing as per quote 0201090SQBR-1 please note change in Squarebar"
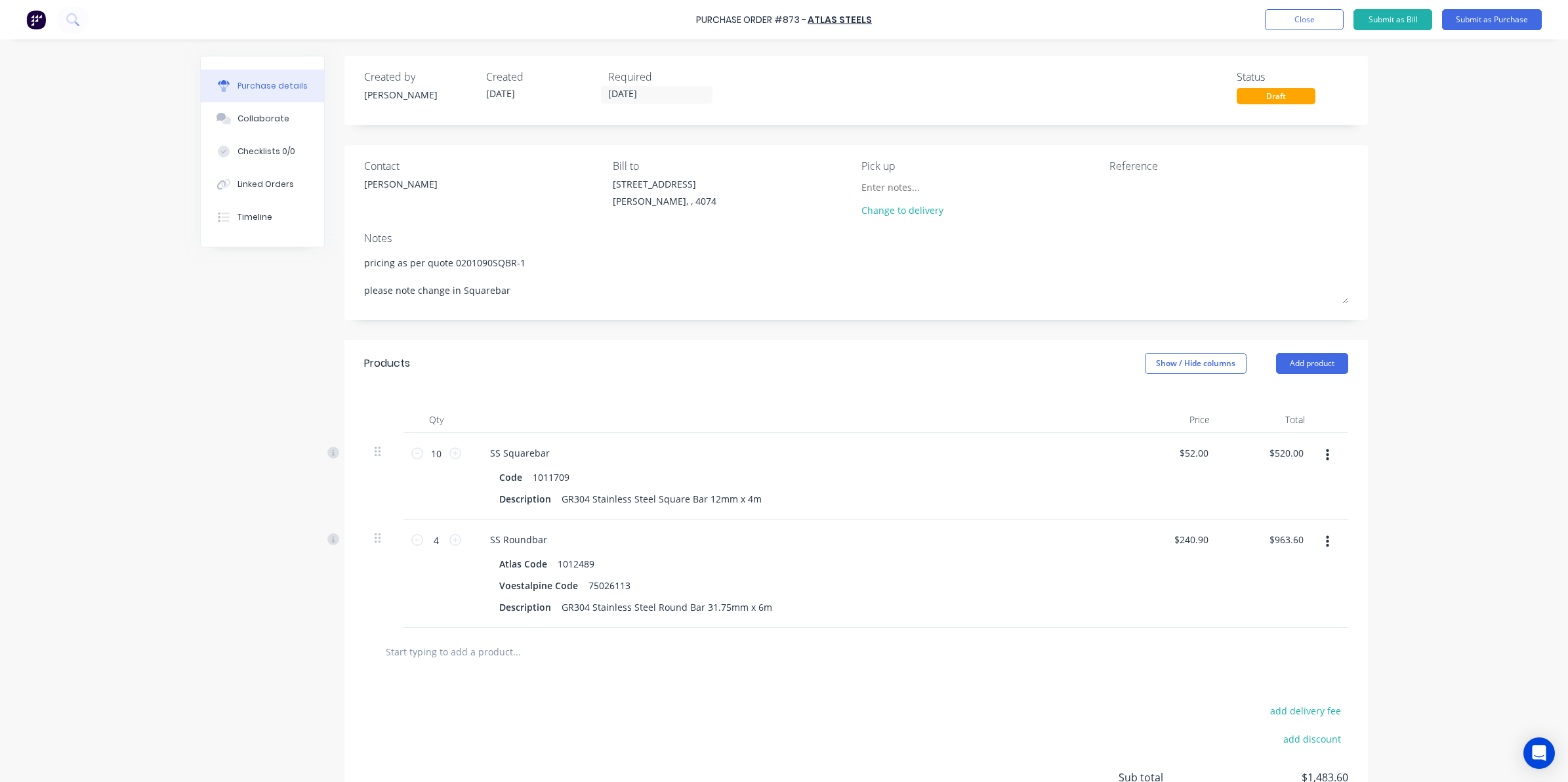
type textarea "x"
type textarea "pricing as per quote 0201090SQBR-1 please note change in Squarebar"
type textarea "x"
type textarea "pricing as per quote 0201090SQBR-1 please note change in Squarebar Q"
type textarea "x"
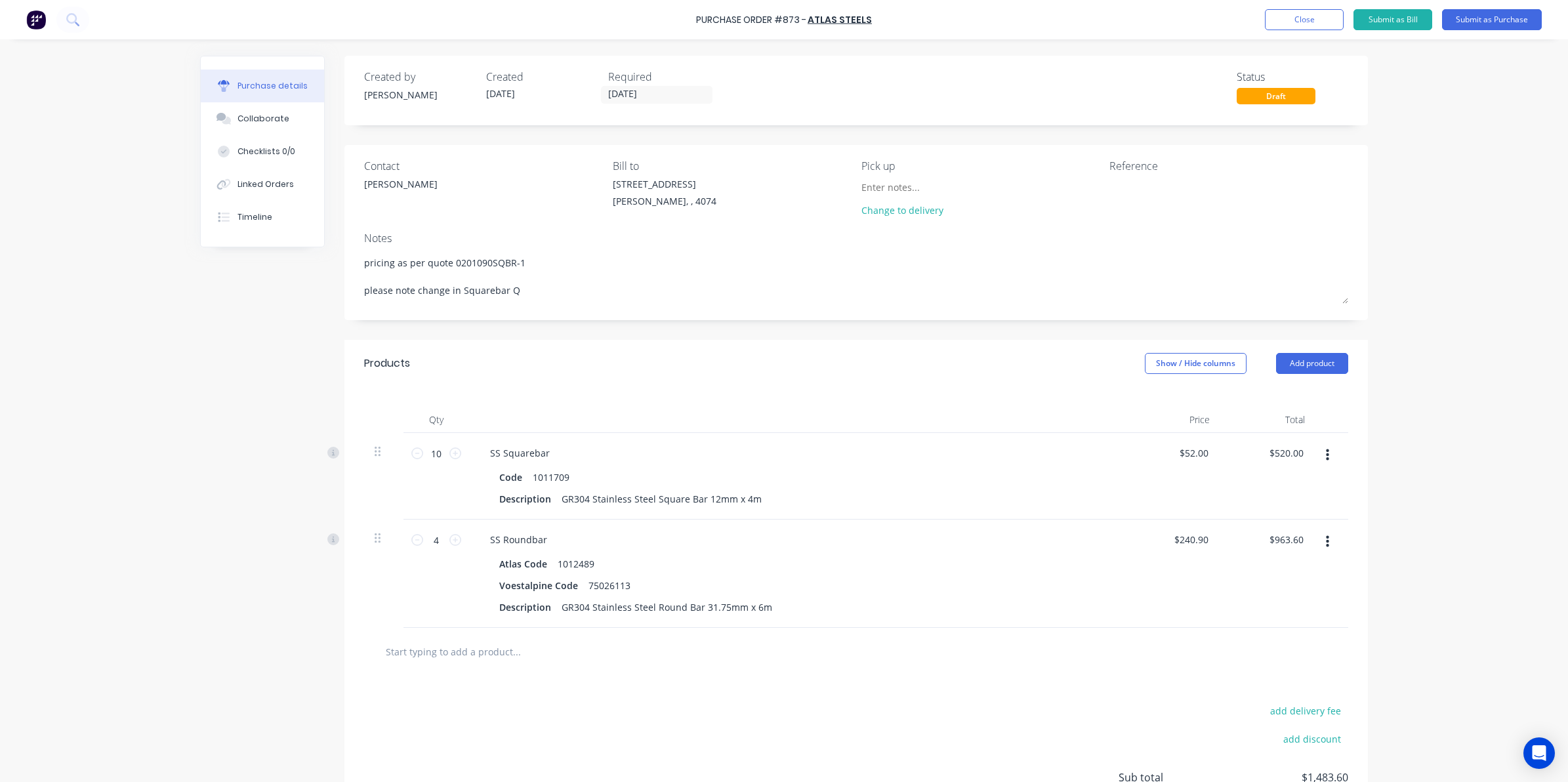
type textarea "pricing as per quote 0201090SQBR-1 please note change in Squarebar QT"
type textarea "x"
type textarea "pricing as per quote 0201090SQBR-1 please note change in Squarebar QTY"
type textarea "x"
type textarea "pricing as per quote 0201090SQBR-1 please note change in Squarebar QTY"
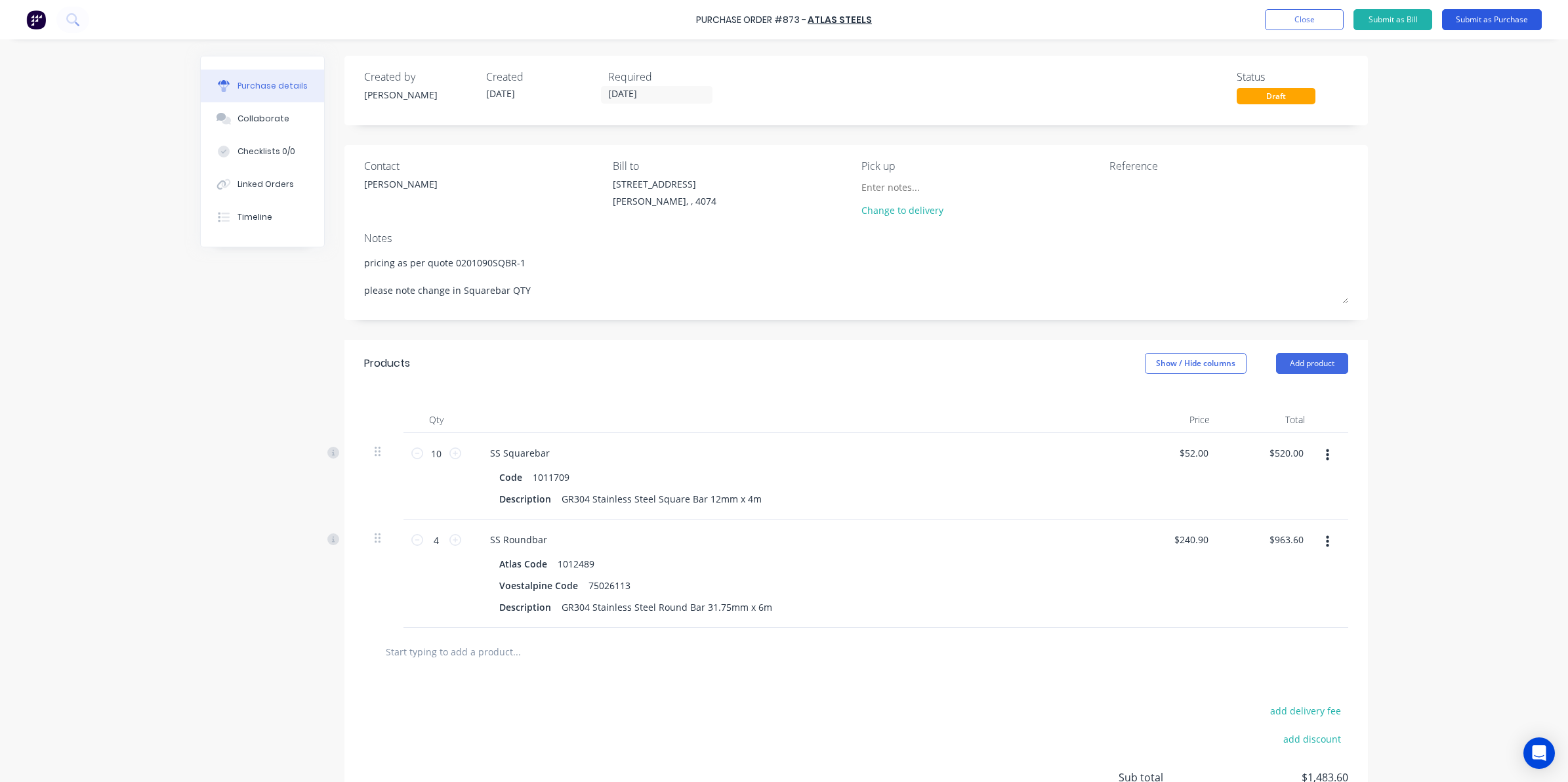
type textarea "x"
type textarea "pricing as per quote 0201090SQBR-1 please note change in Squarebar QTY"
click at [1510, 23] on button "Submit as Purchase" at bounding box center [1492, 19] width 100 height 21
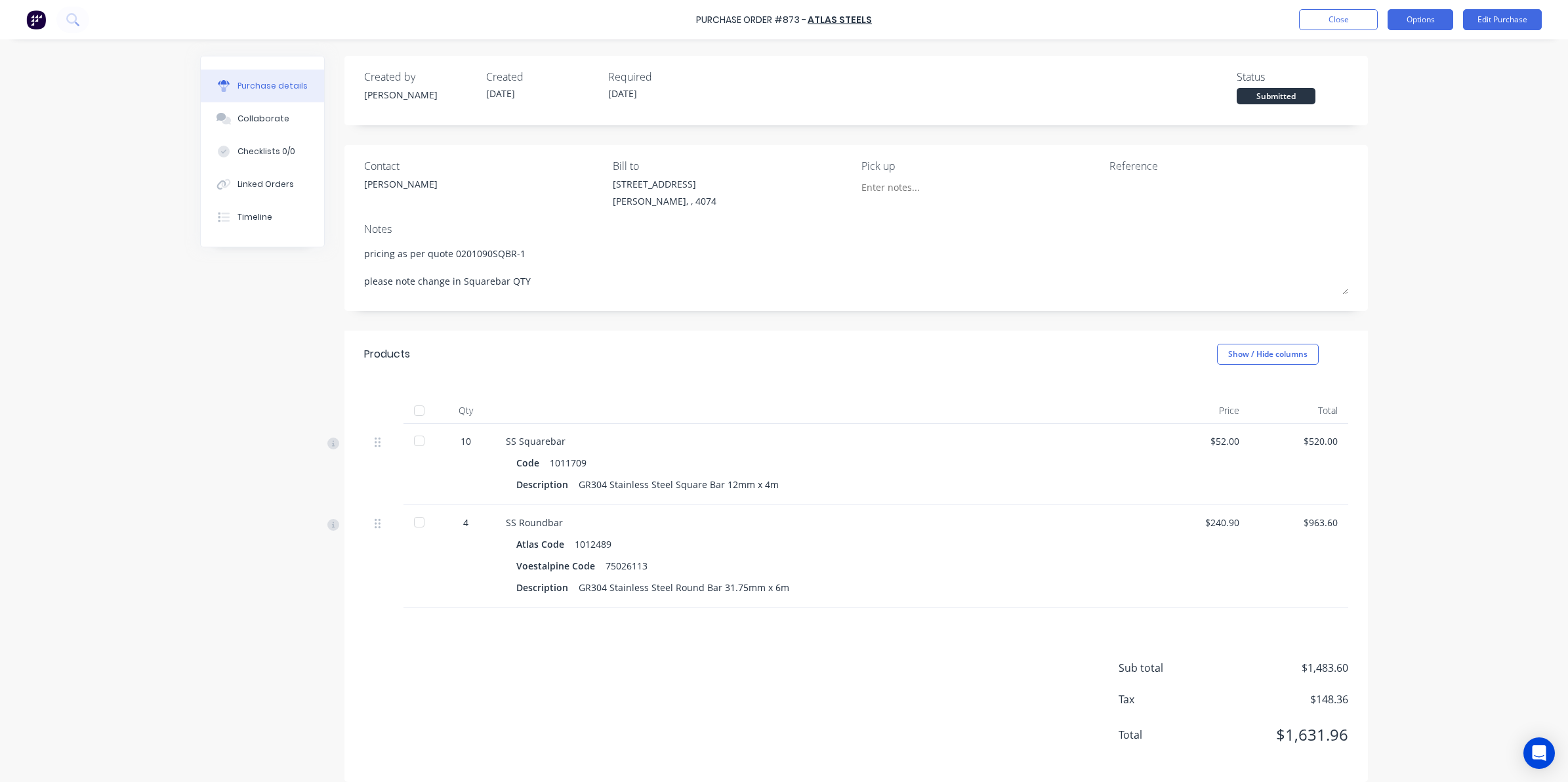
click at [1410, 26] on button "Options" at bounding box center [1419, 19] width 65 height 21
click at [1385, 54] on div "Print / Email" at bounding box center [1390, 53] width 101 height 19
click at [1368, 105] on div "Without pricing" at bounding box center [1390, 105] width 101 height 19
type textarea "x"
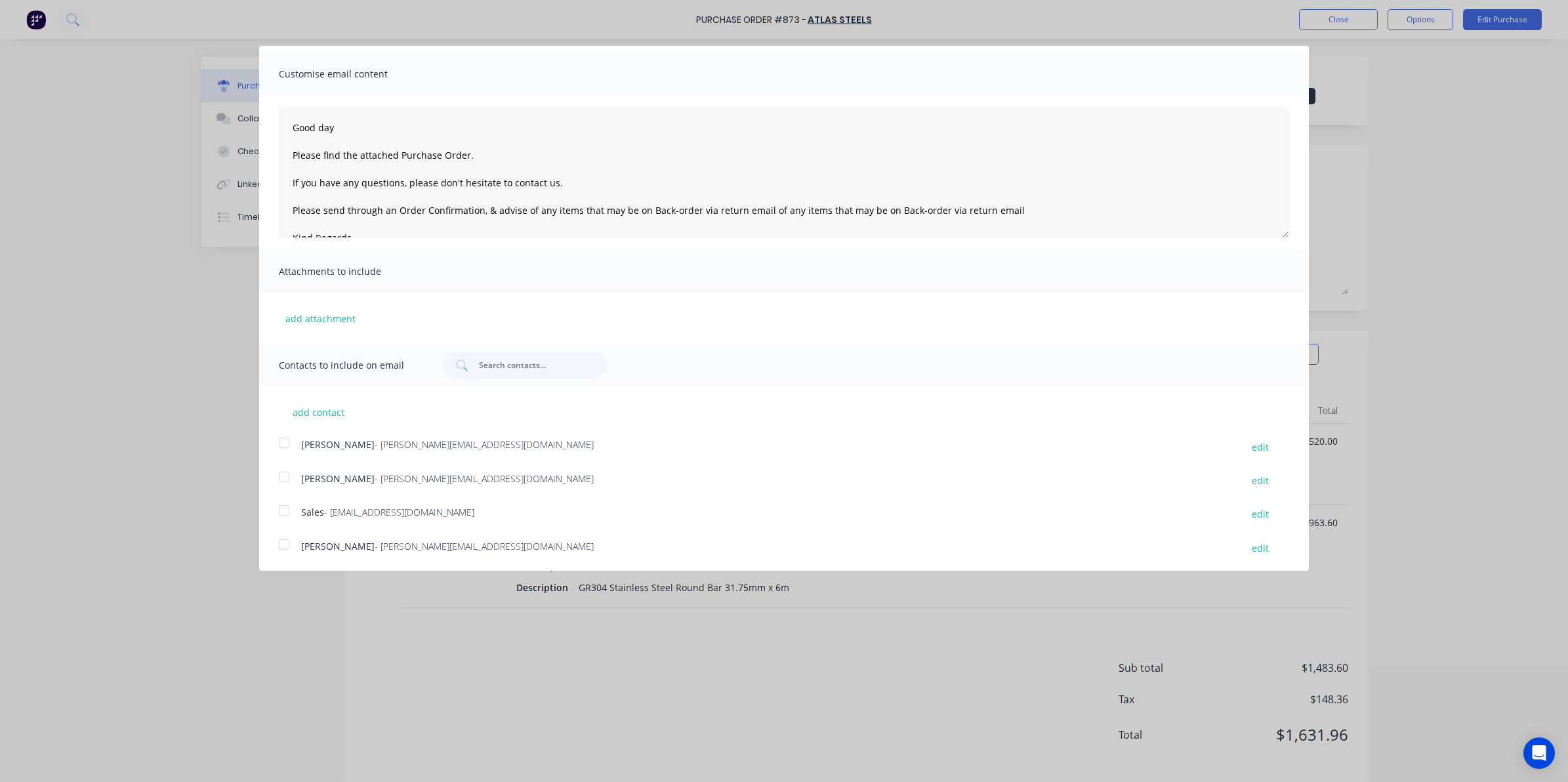
scroll to position [71, 0]
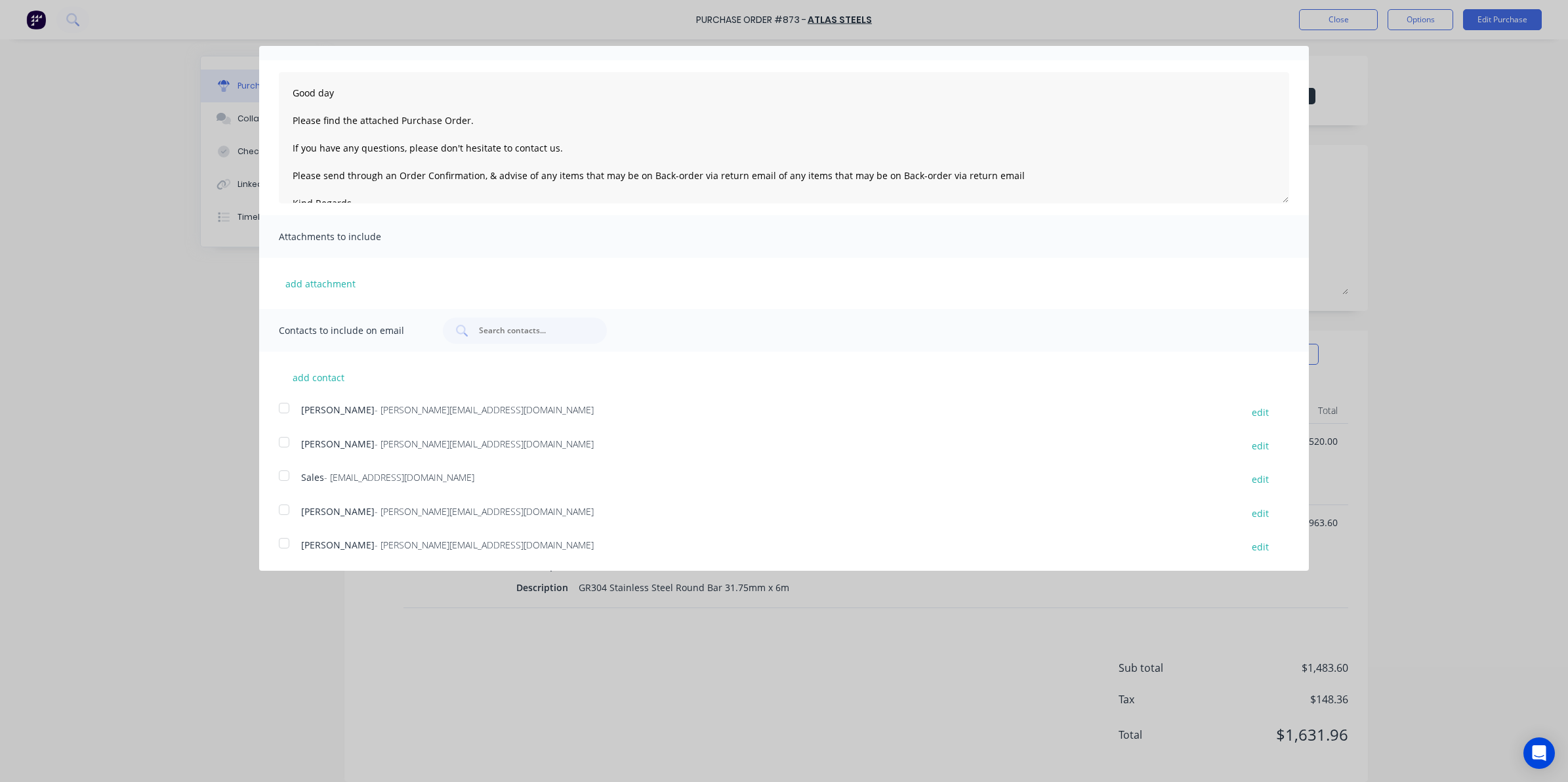
click at [283, 513] on div at bounding box center [284, 510] width 26 height 26
type textarea "Good day Please find the attached Purchase Order. If you have any questions, pl…"
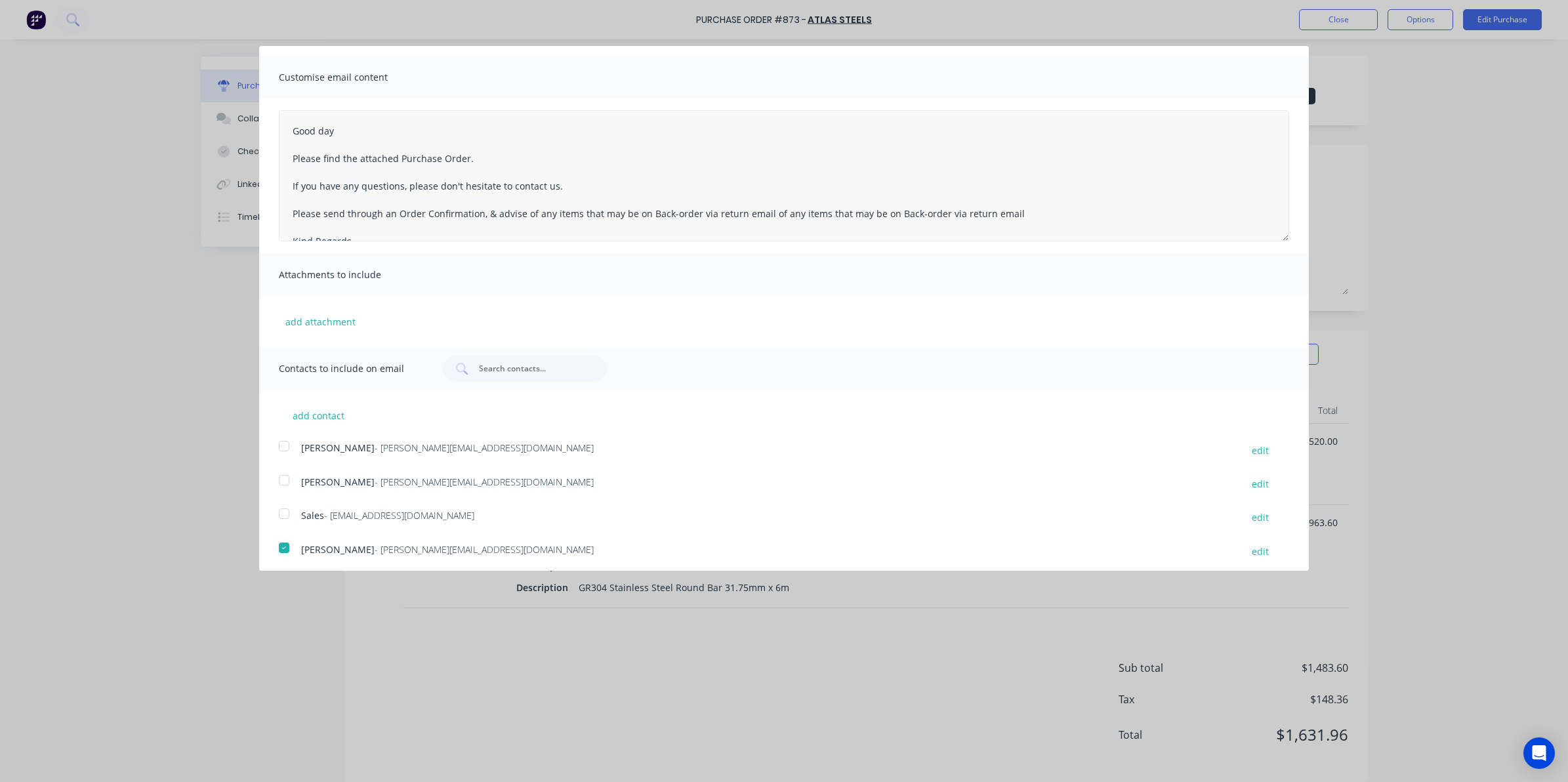
scroll to position [0, 0]
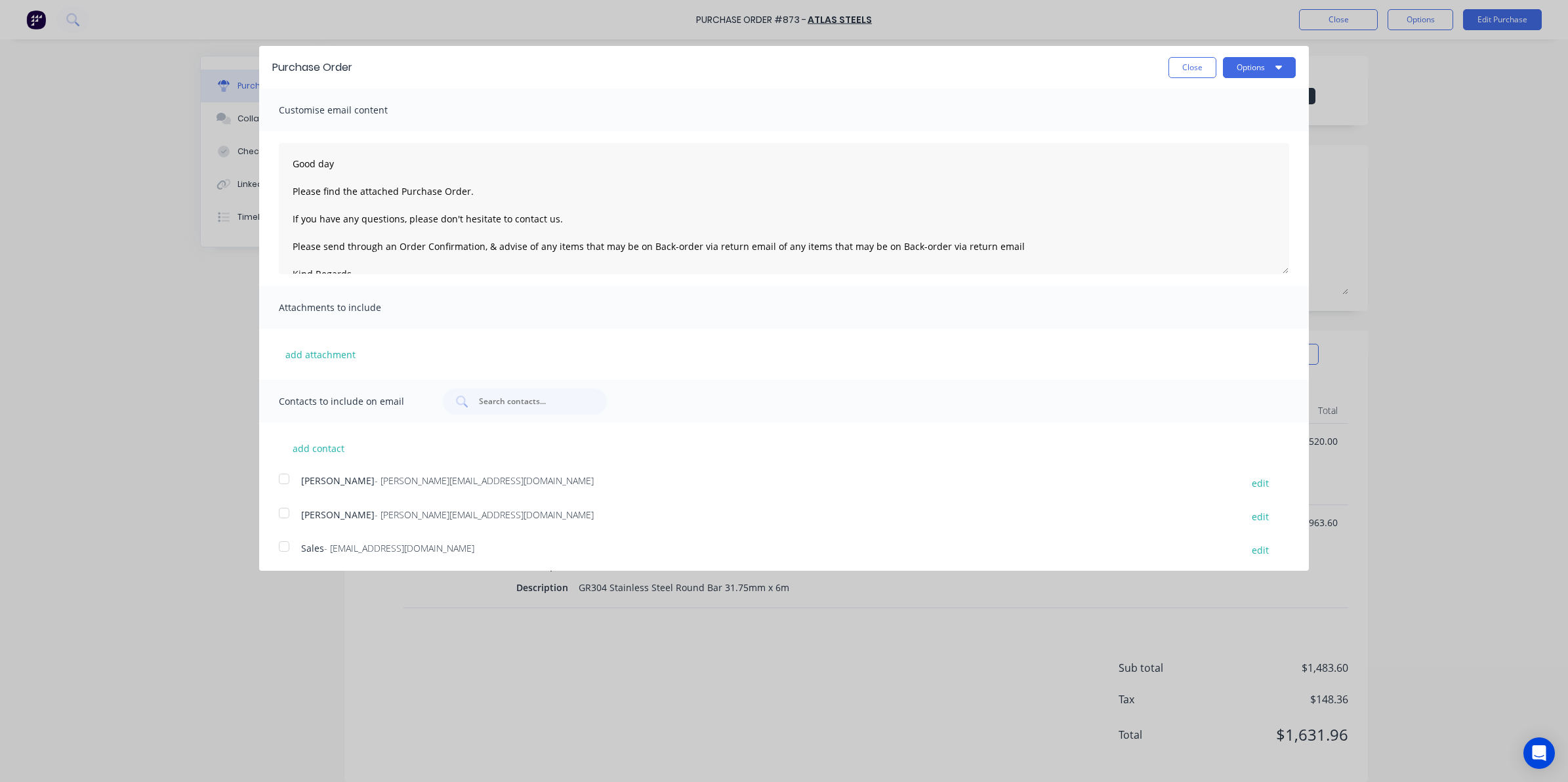
click at [1230, 51] on div "Purchase Order Close Options" at bounding box center [784, 67] width 1049 height 42
drag, startPoint x: 1235, startPoint y: 63, endPoint x: 1230, endPoint y: 80, distance: 17.7
click at [1235, 64] on button "Options" at bounding box center [1259, 67] width 73 height 21
click at [1205, 138] on button "Email" at bounding box center [1233, 127] width 125 height 26
type textarea "x"
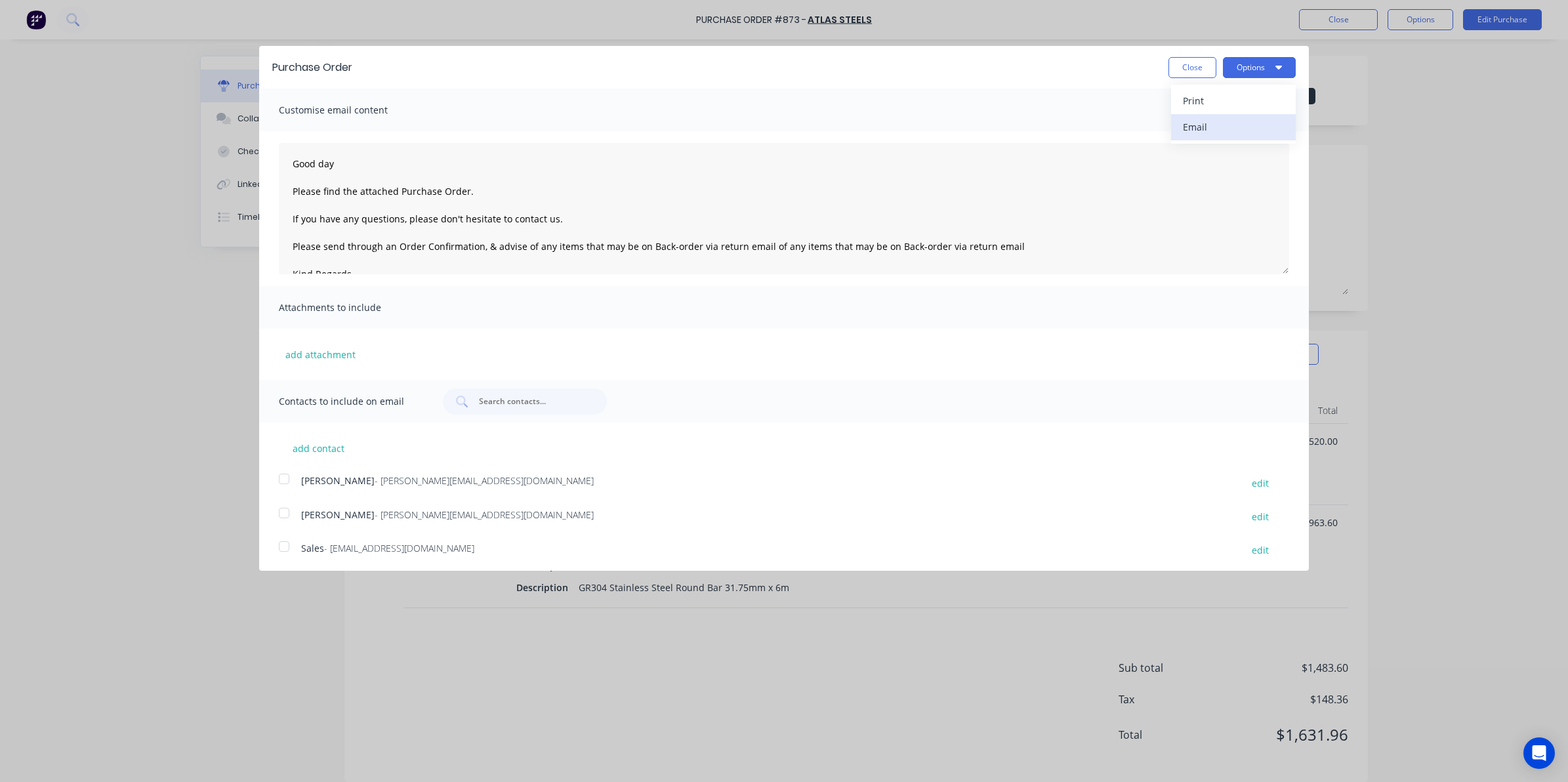
type textarea "Good day Please find the attached Purchase Order. If you have any questions, pl…"
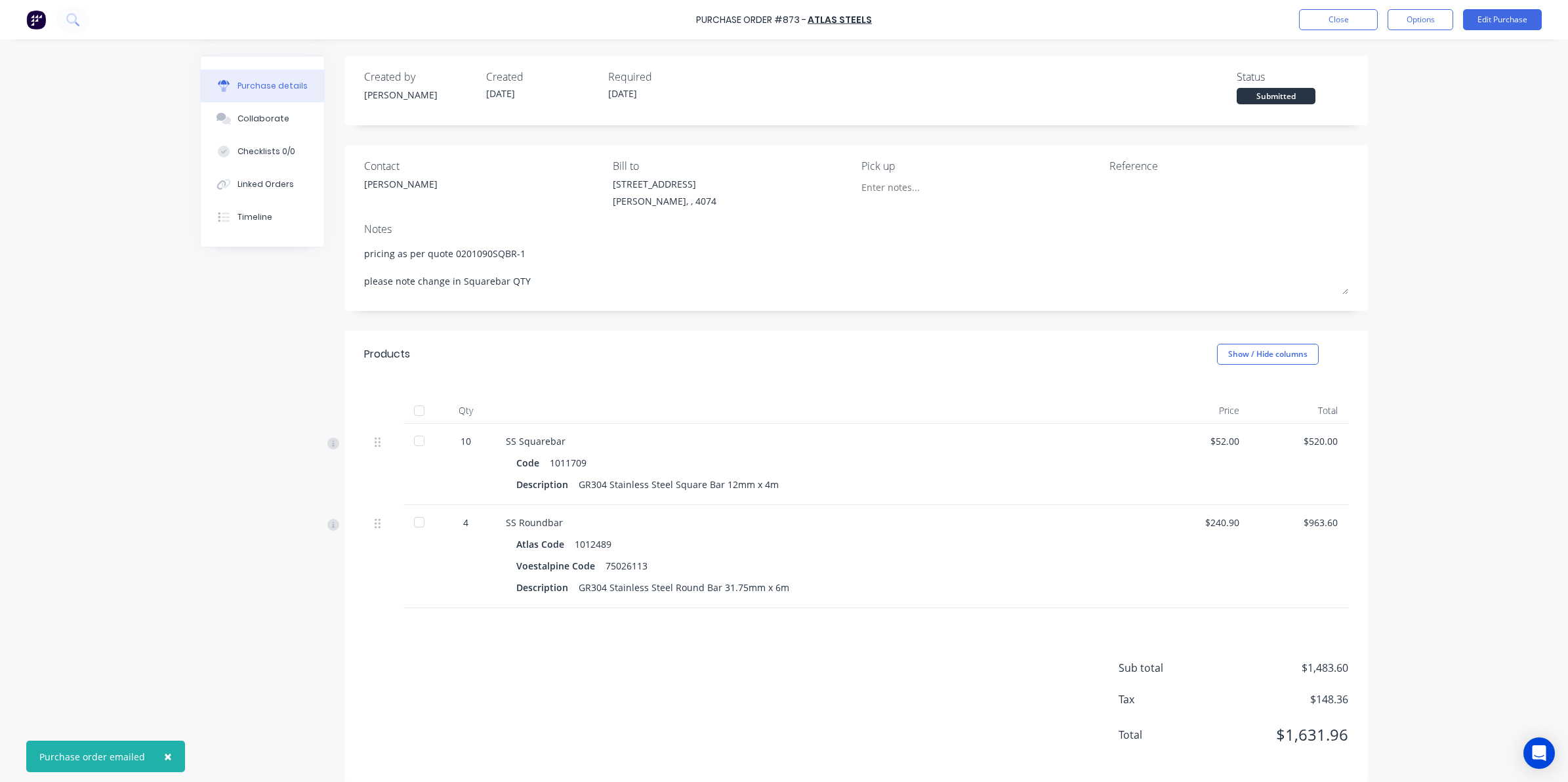
type textarea "x"
click at [1346, 17] on button "Close" at bounding box center [1338, 19] width 79 height 21
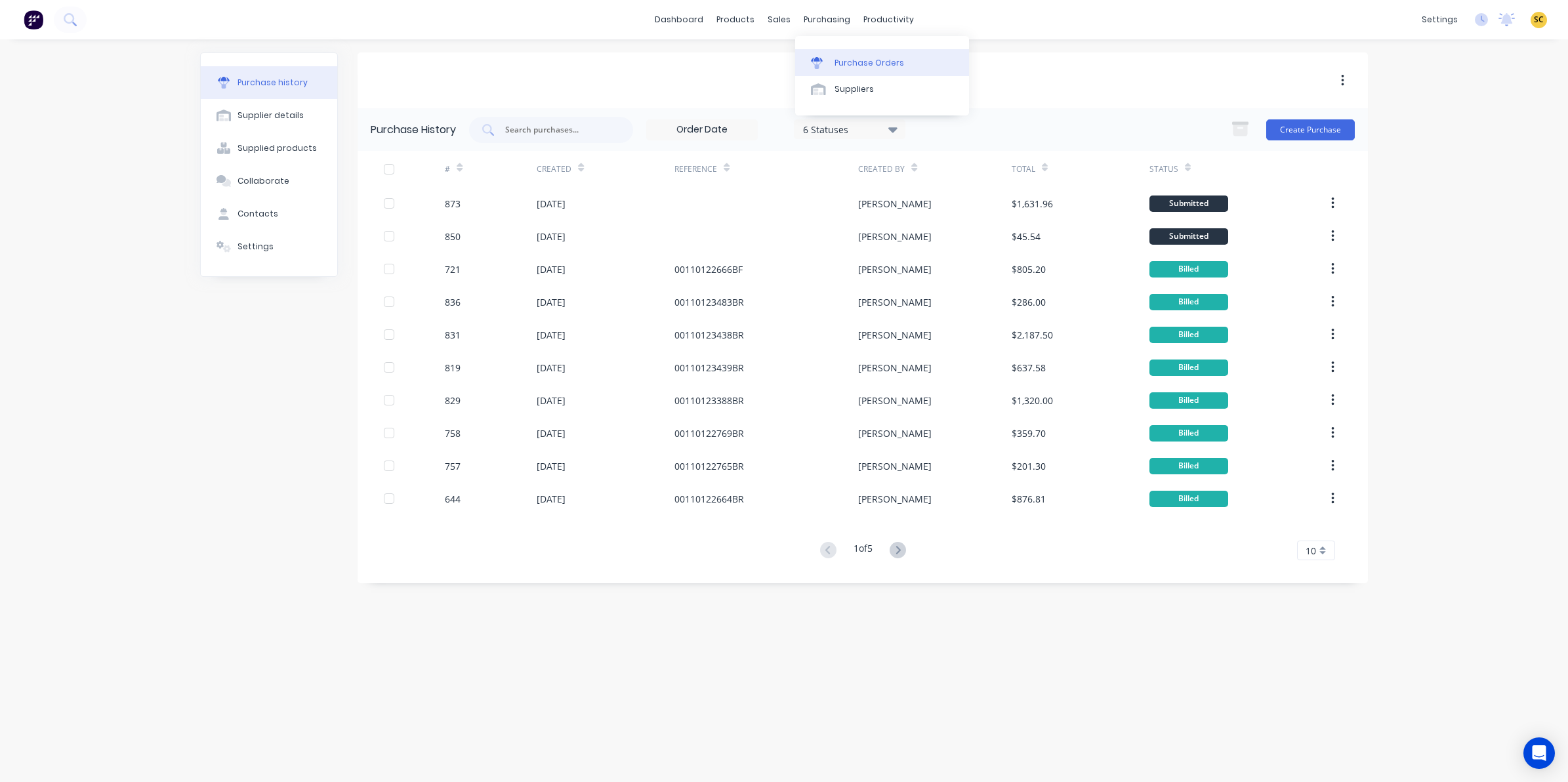
click at [847, 57] on div "Purchase Orders" at bounding box center [869, 62] width 69 height 12
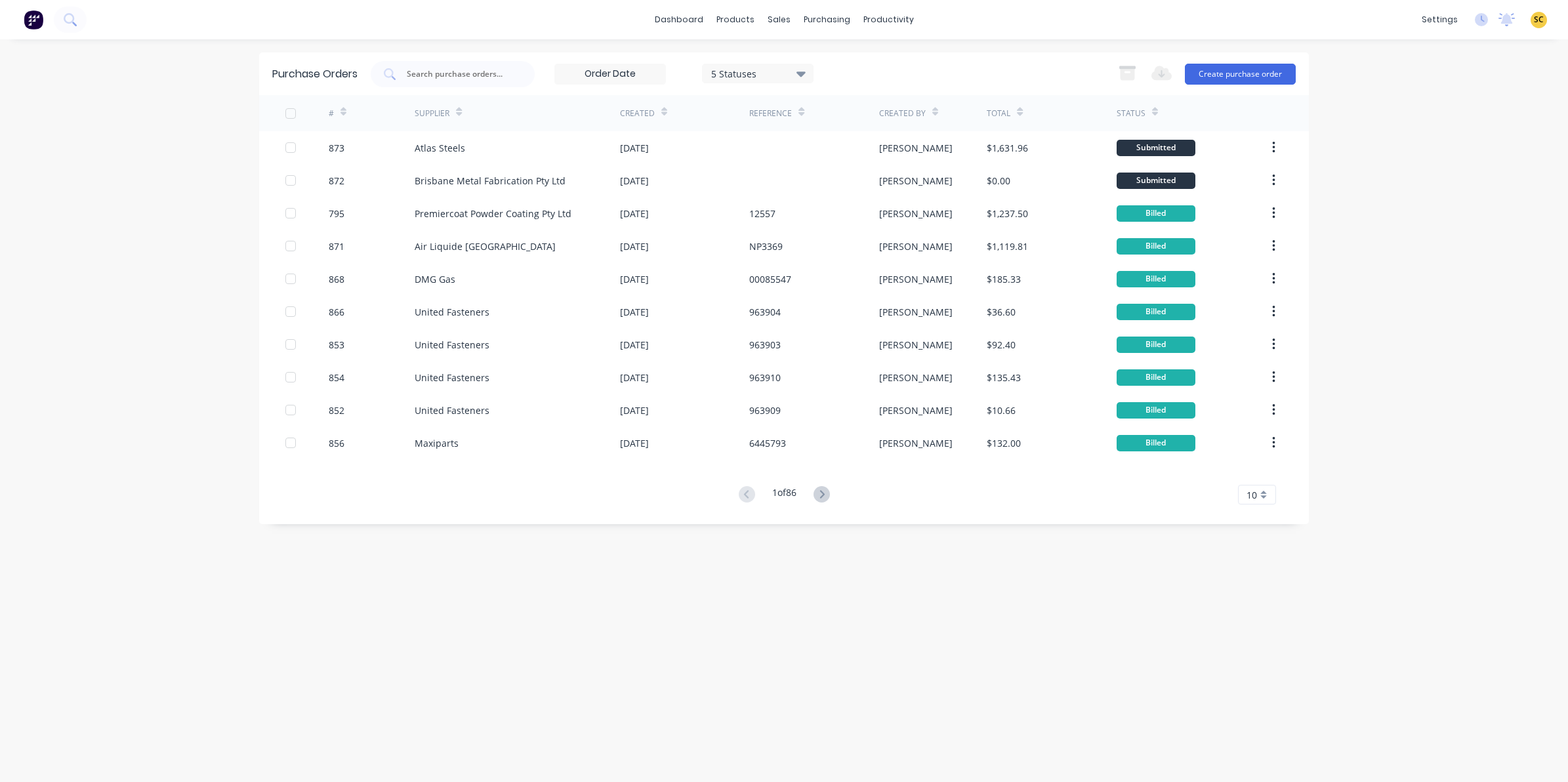
click at [1243, 82] on button "Create purchase order" at bounding box center [1240, 74] width 111 height 21
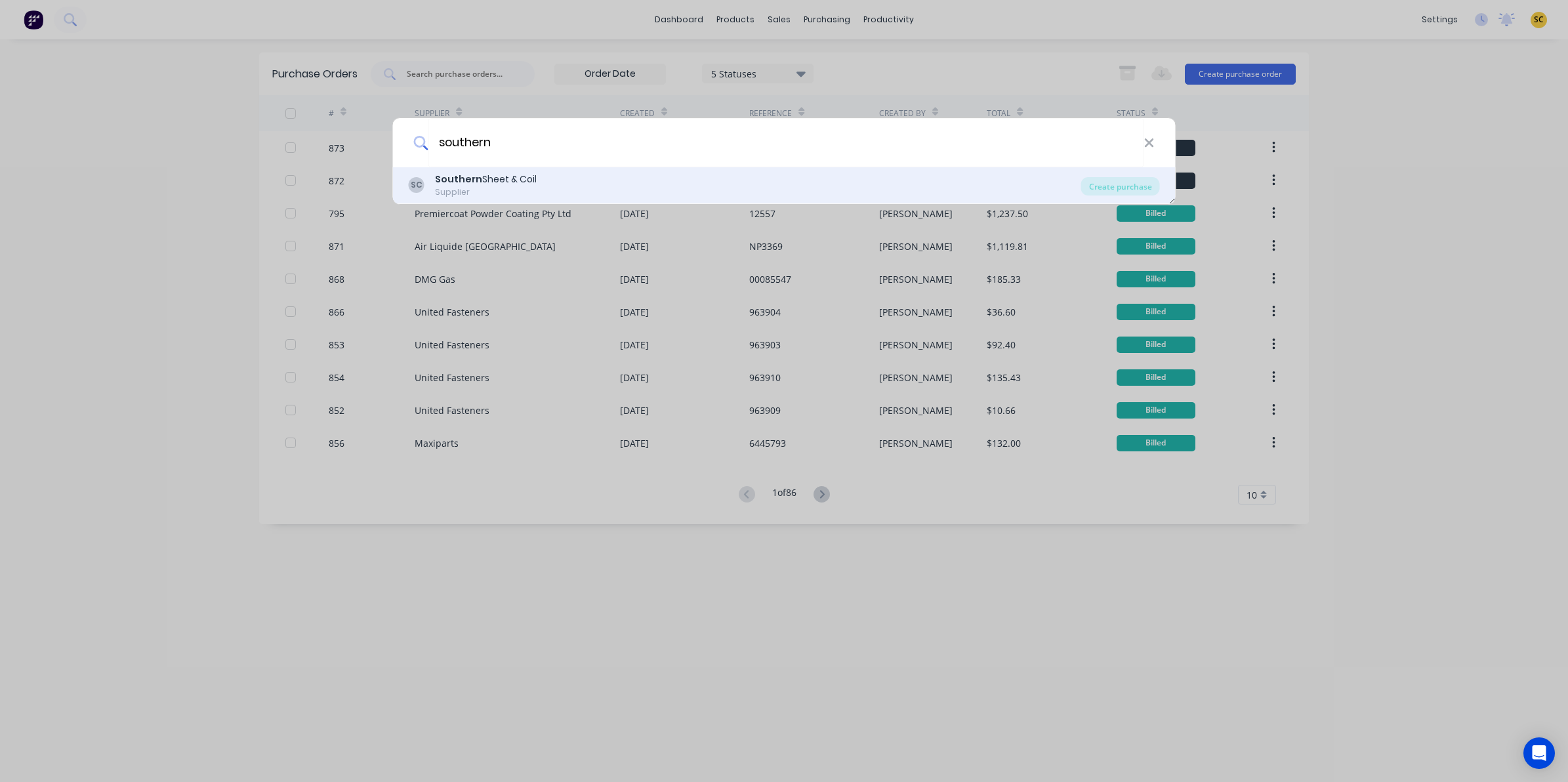
type input "southern"
click at [1028, 189] on div "SC Southern Sheet & Coil Supplier" at bounding box center [744, 185] width 672 height 25
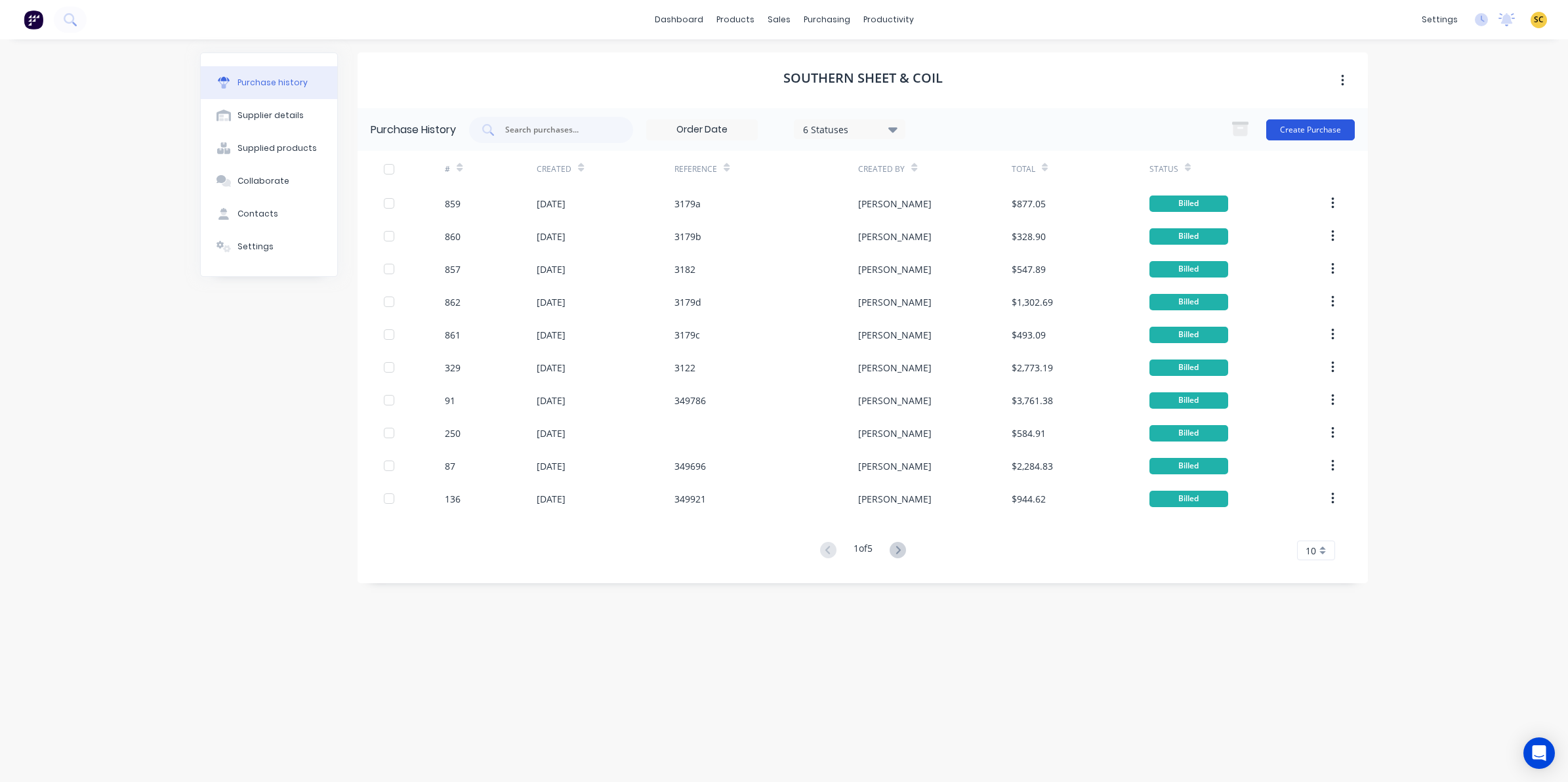
click at [1284, 126] on button "Create Purchase" at bounding box center [1310, 129] width 89 height 21
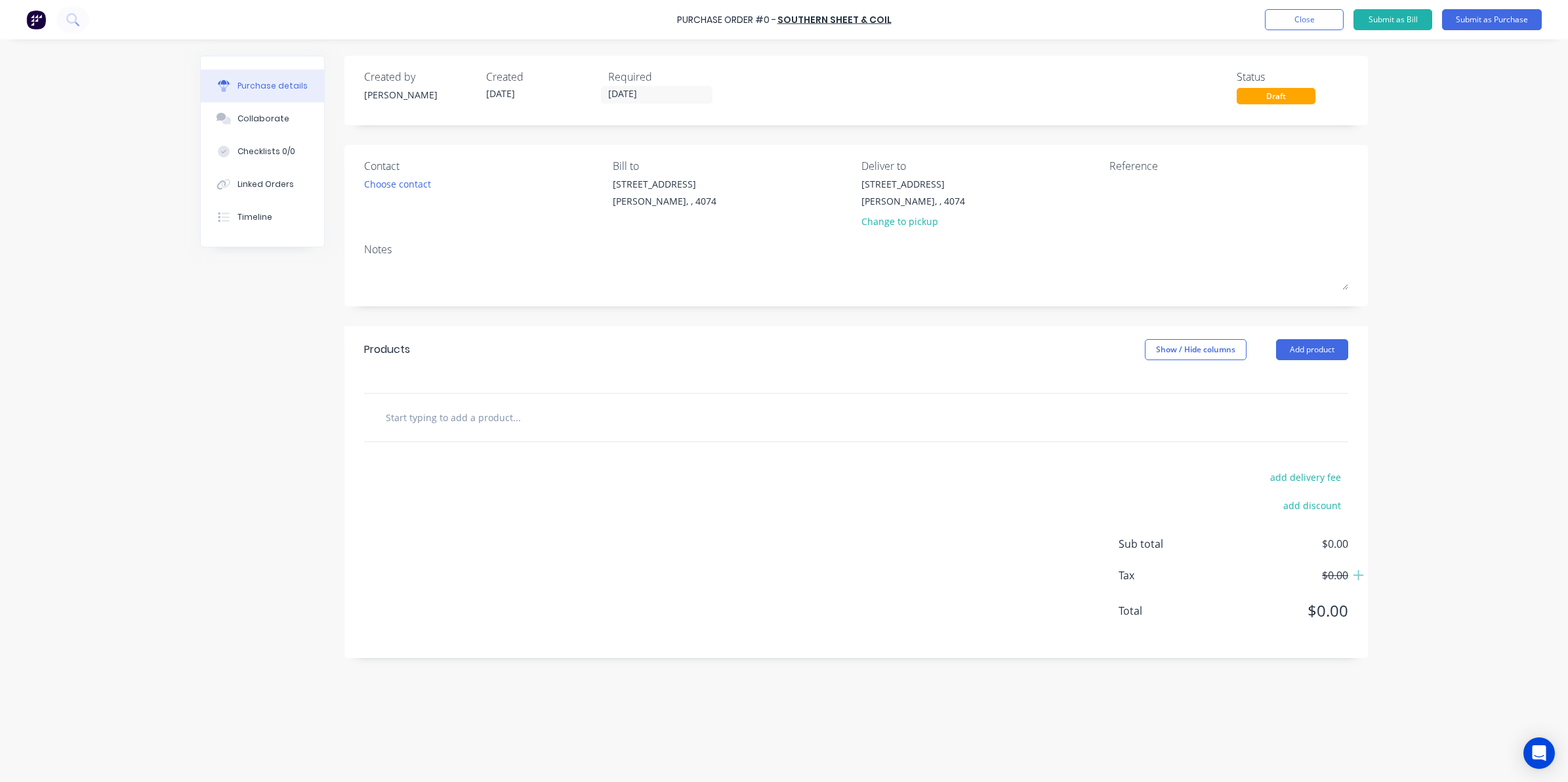
click at [402, 195] on div "Contact Choose contact" at bounding box center [483, 196] width 239 height 77
click at [401, 179] on div "Choose contact" at bounding box center [397, 184] width 67 height 14
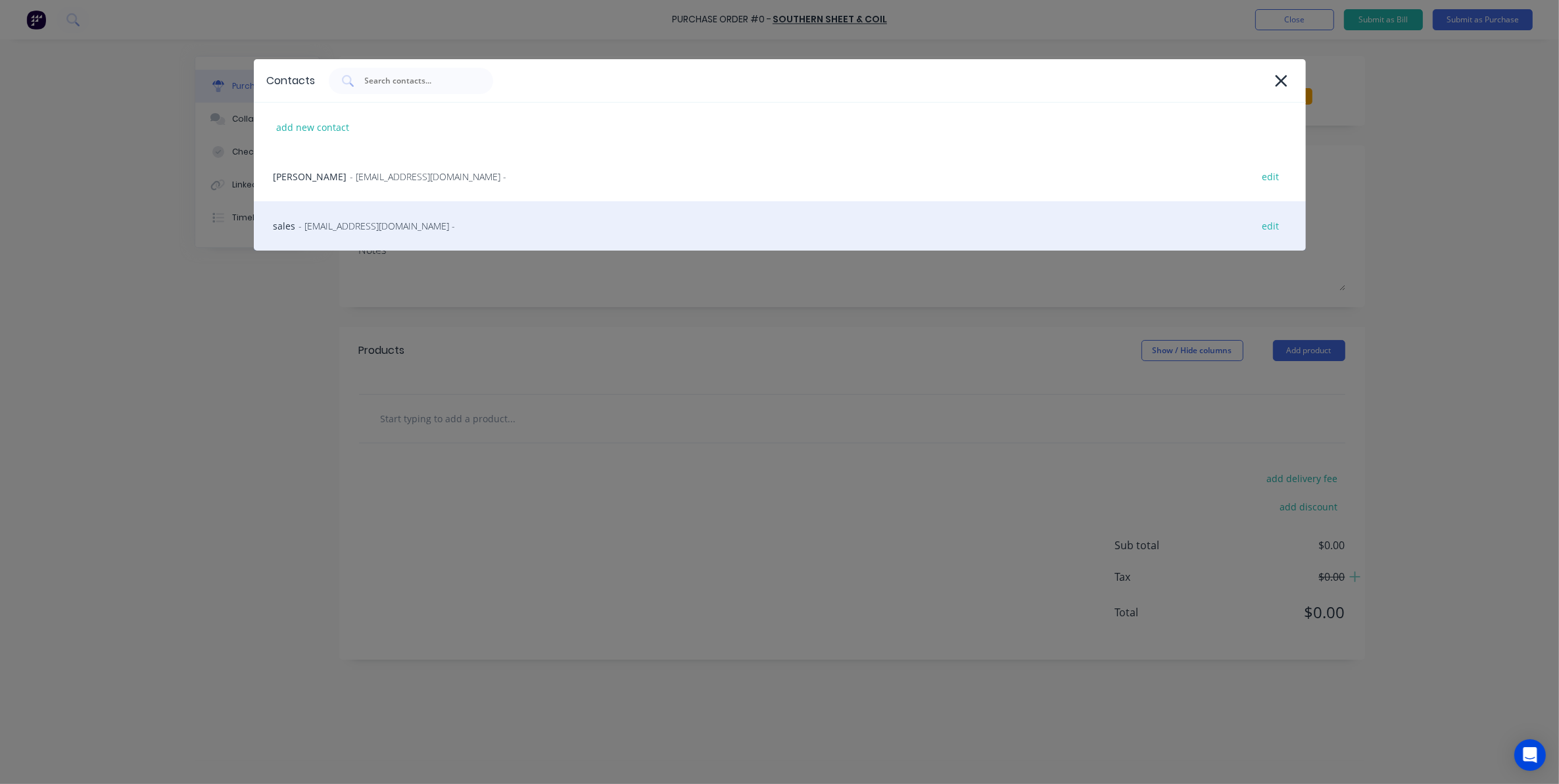
click at [403, 234] on div "sales - [EMAIL_ADDRESS][DOMAIN_NAME] - edit" at bounding box center [780, 226] width 1052 height 49
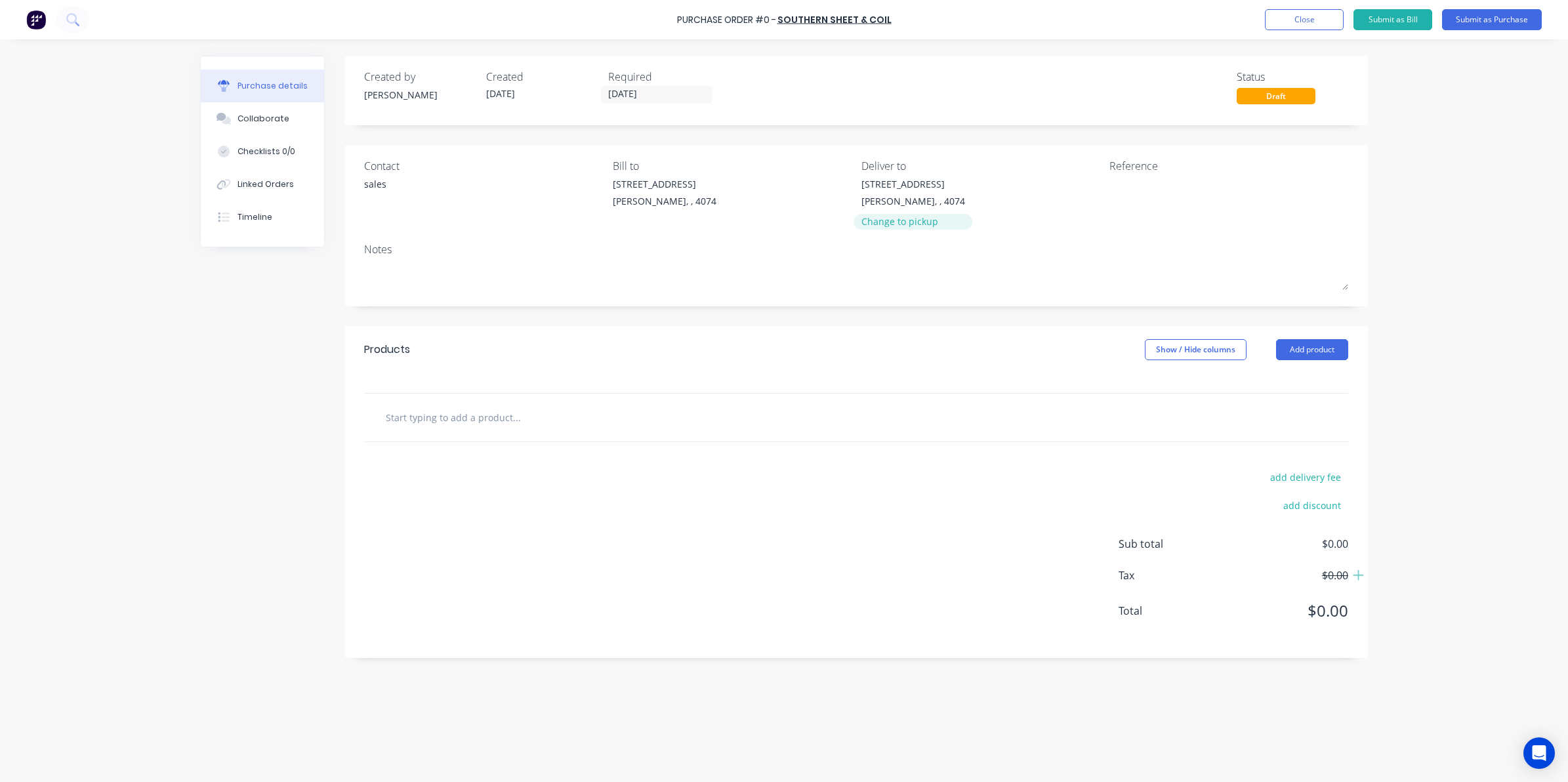
click at [871, 223] on div "Change to pickup" at bounding box center [913, 222] width 104 height 14
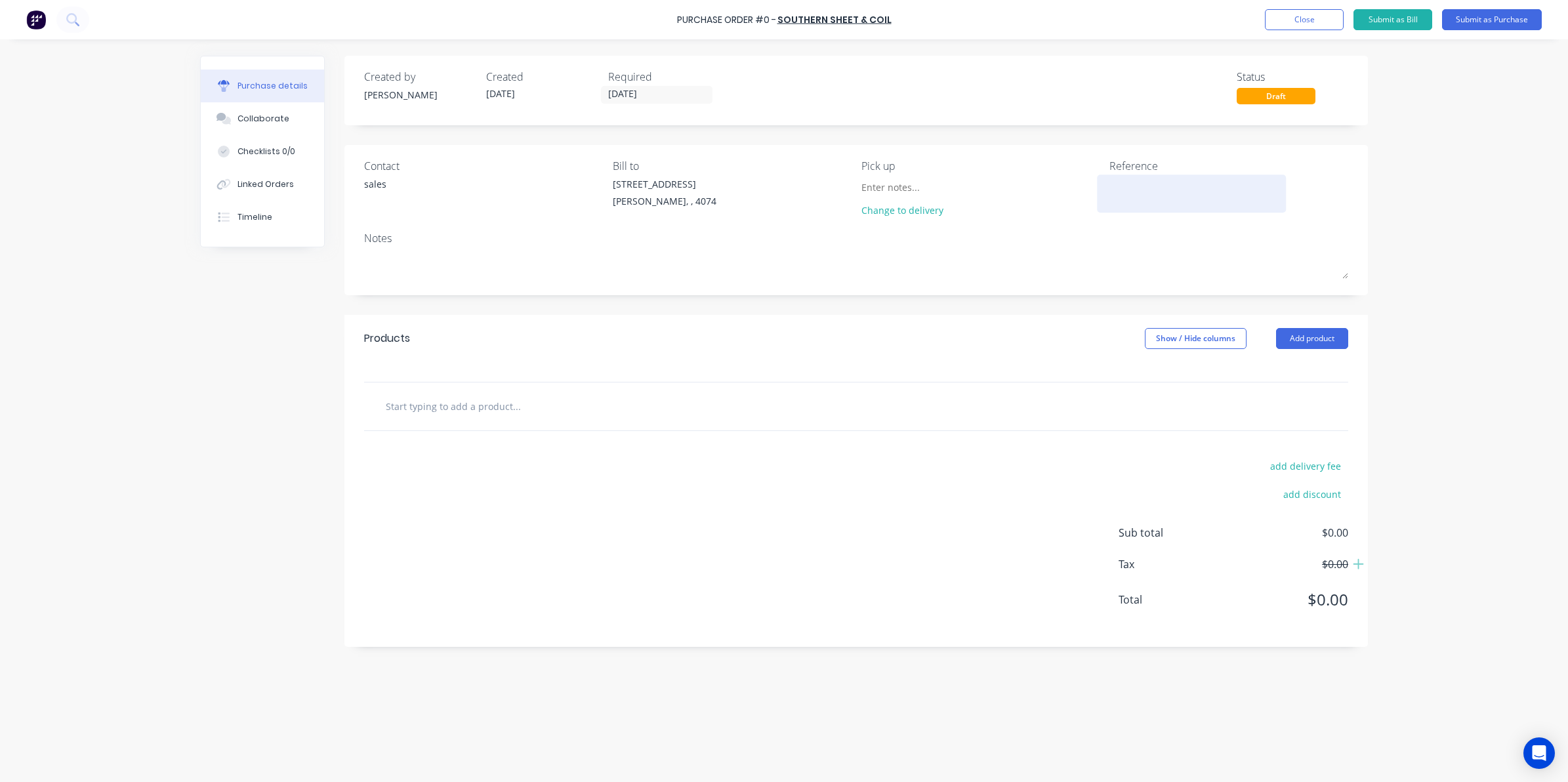
click at [1118, 184] on textarea at bounding box center [1191, 192] width 164 height 29
type textarea "x"
type textarea "3"
type textarea "x"
type textarea "31"
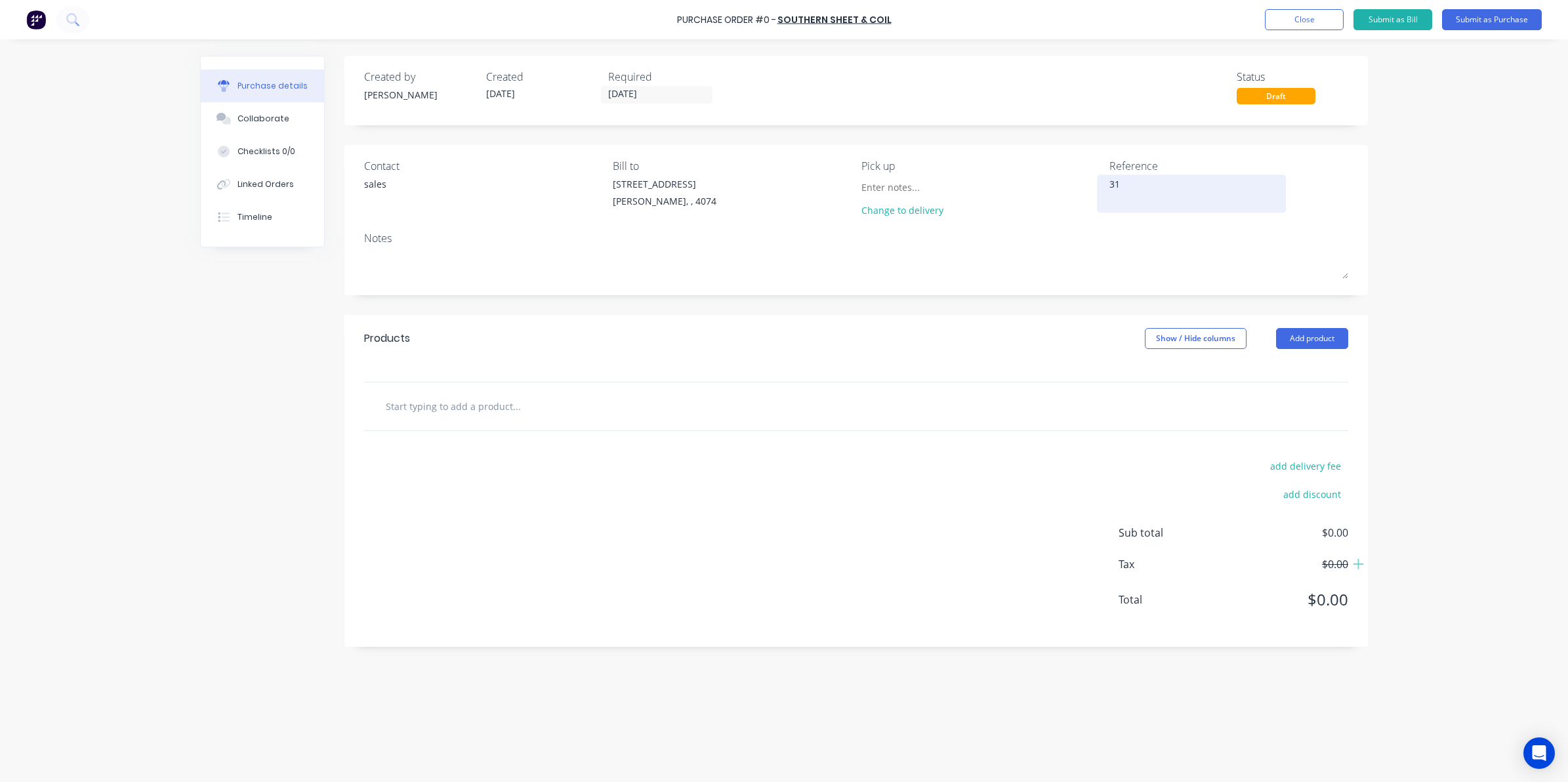
type textarea "x"
type textarea "318"
type textarea "x"
type textarea "3183"
type textarea "x"
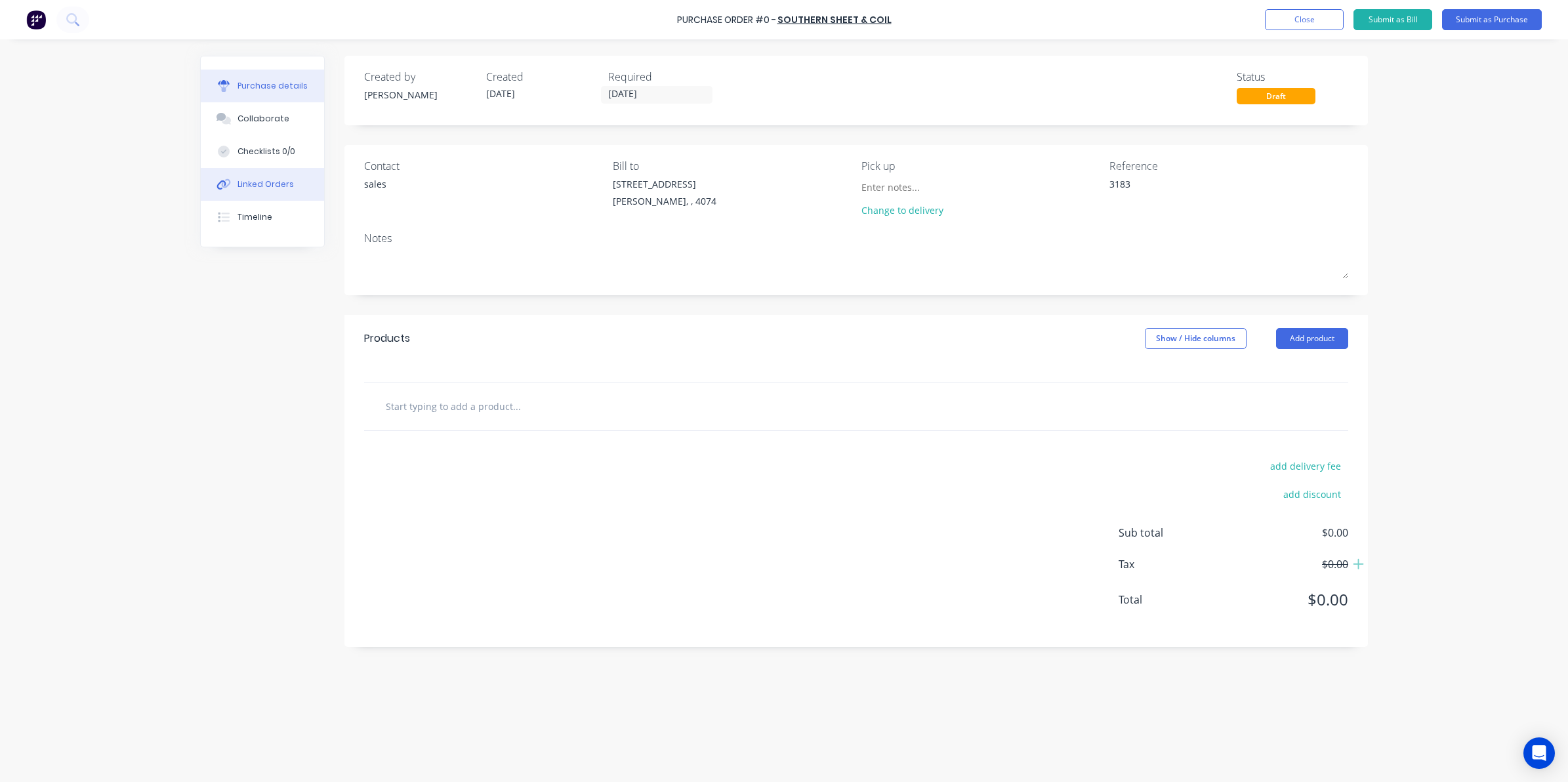
type textarea "3183"
click at [268, 188] on div "Linked Orders" at bounding box center [265, 184] width 56 height 12
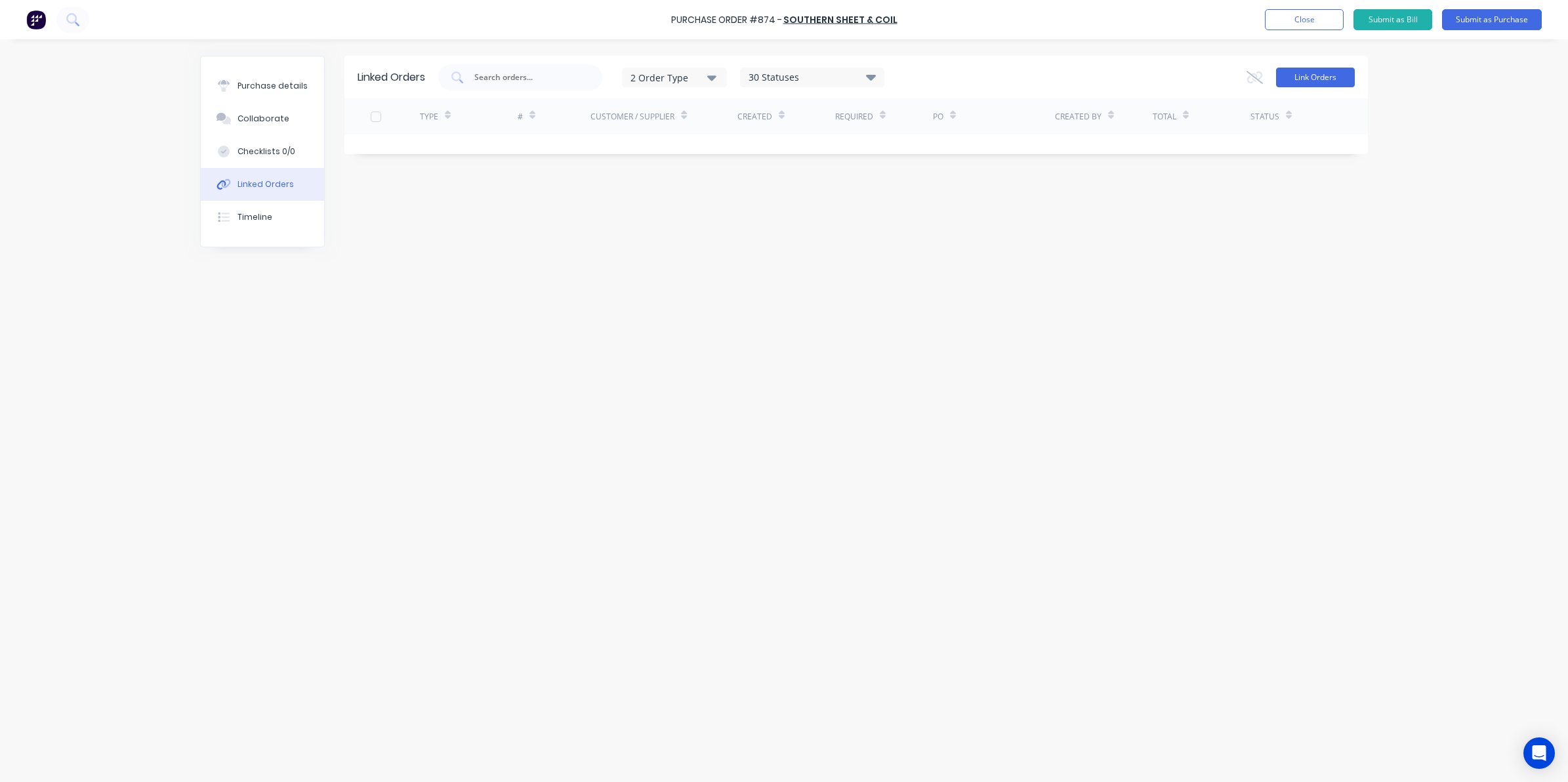
click at [1320, 74] on button "Link Orders" at bounding box center [1315, 78] width 79 height 20
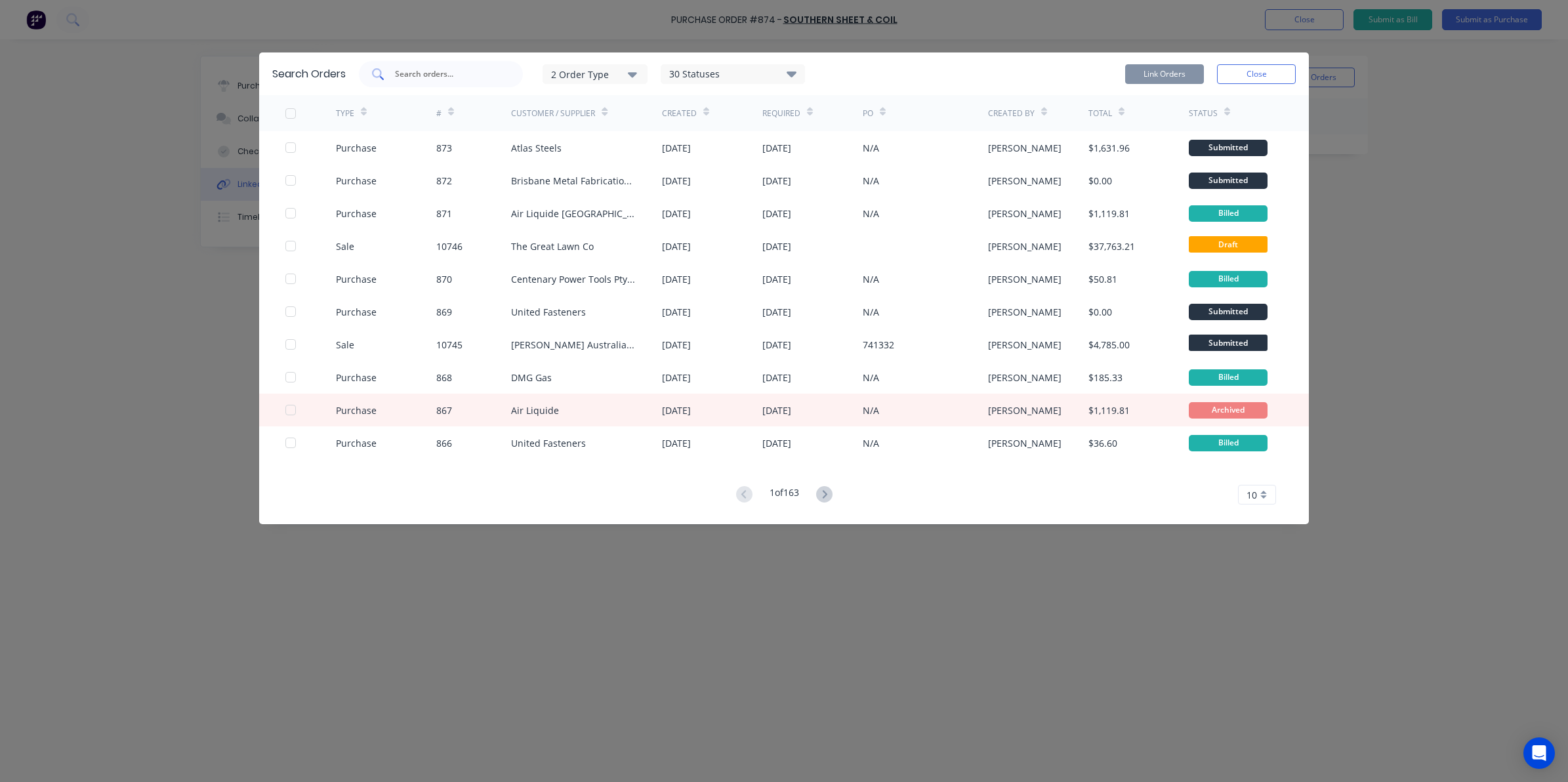
click at [450, 82] on div at bounding box center [440, 74] width 164 height 26
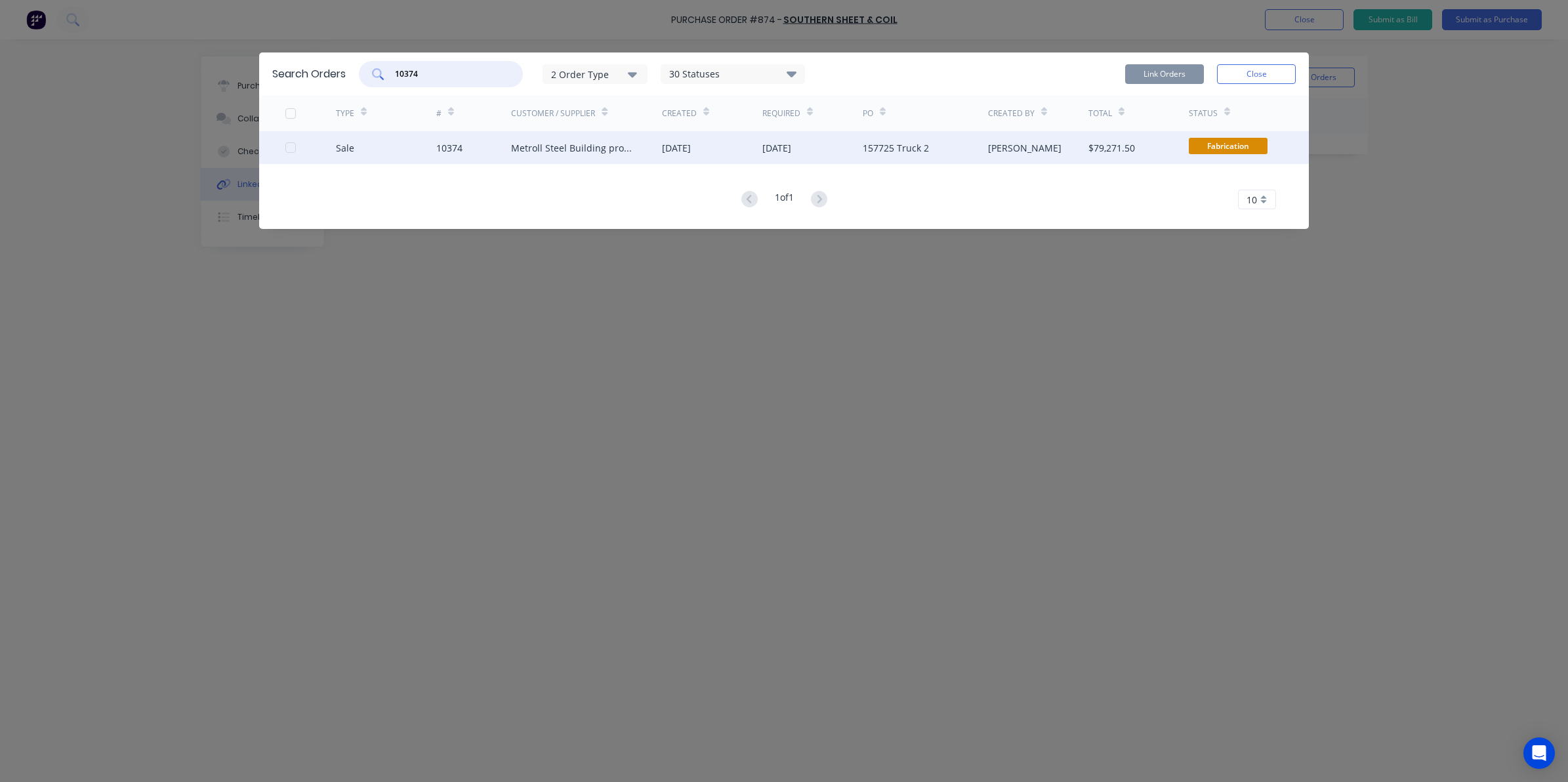
type input "10374"
click at [296, 152] on div at bounding box center [311, 147] width 51 height 33
click at [287, 149] on div at bounding box center [290, 148] width 26 height 26
click at [1165, 72] on button "Link Orders" at bounding box center [1164, 75] width 79 height 20
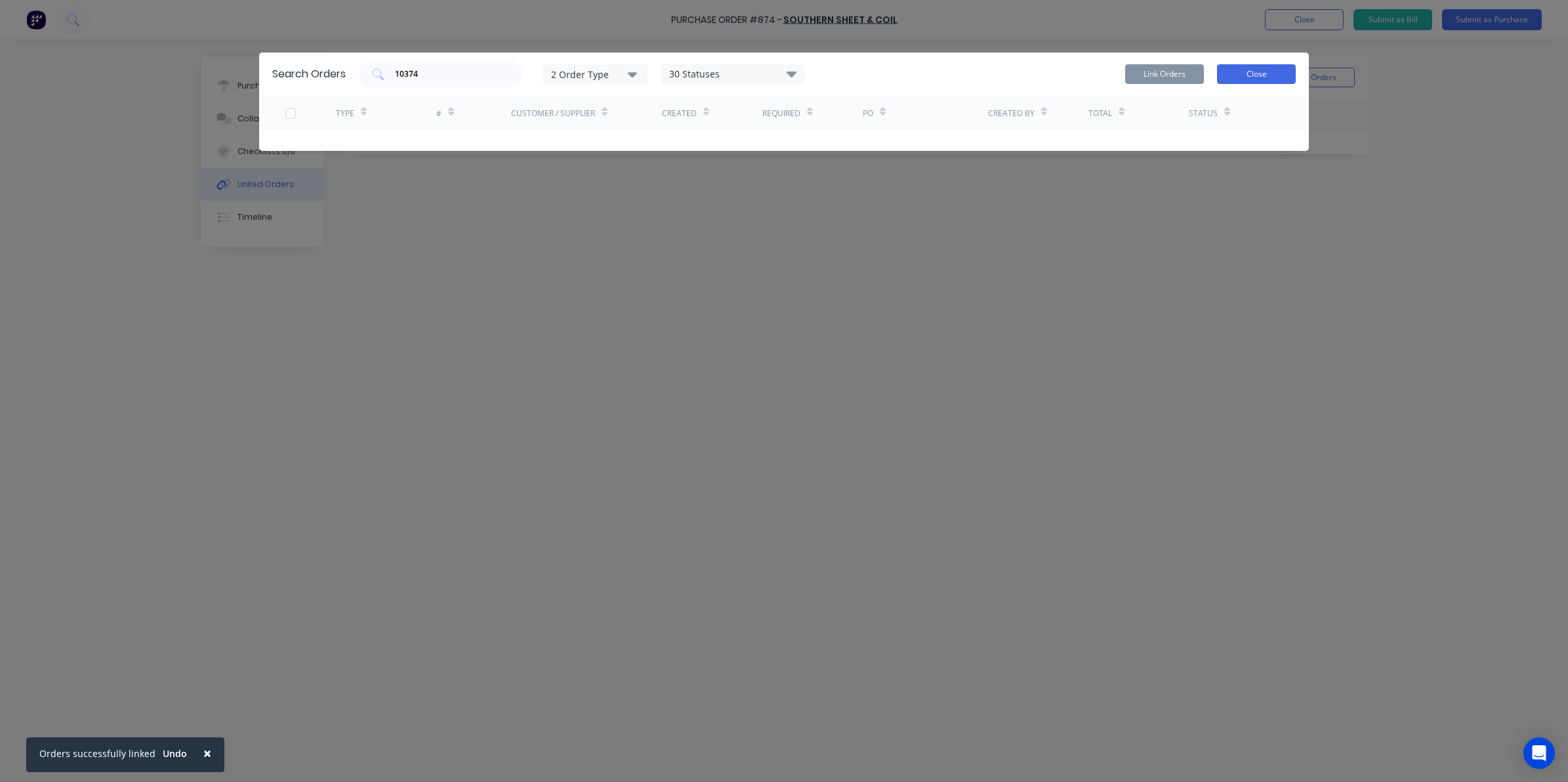
click at [1284, 75] on button "Close" at bounding box center [1256, 75] width 79 height 20
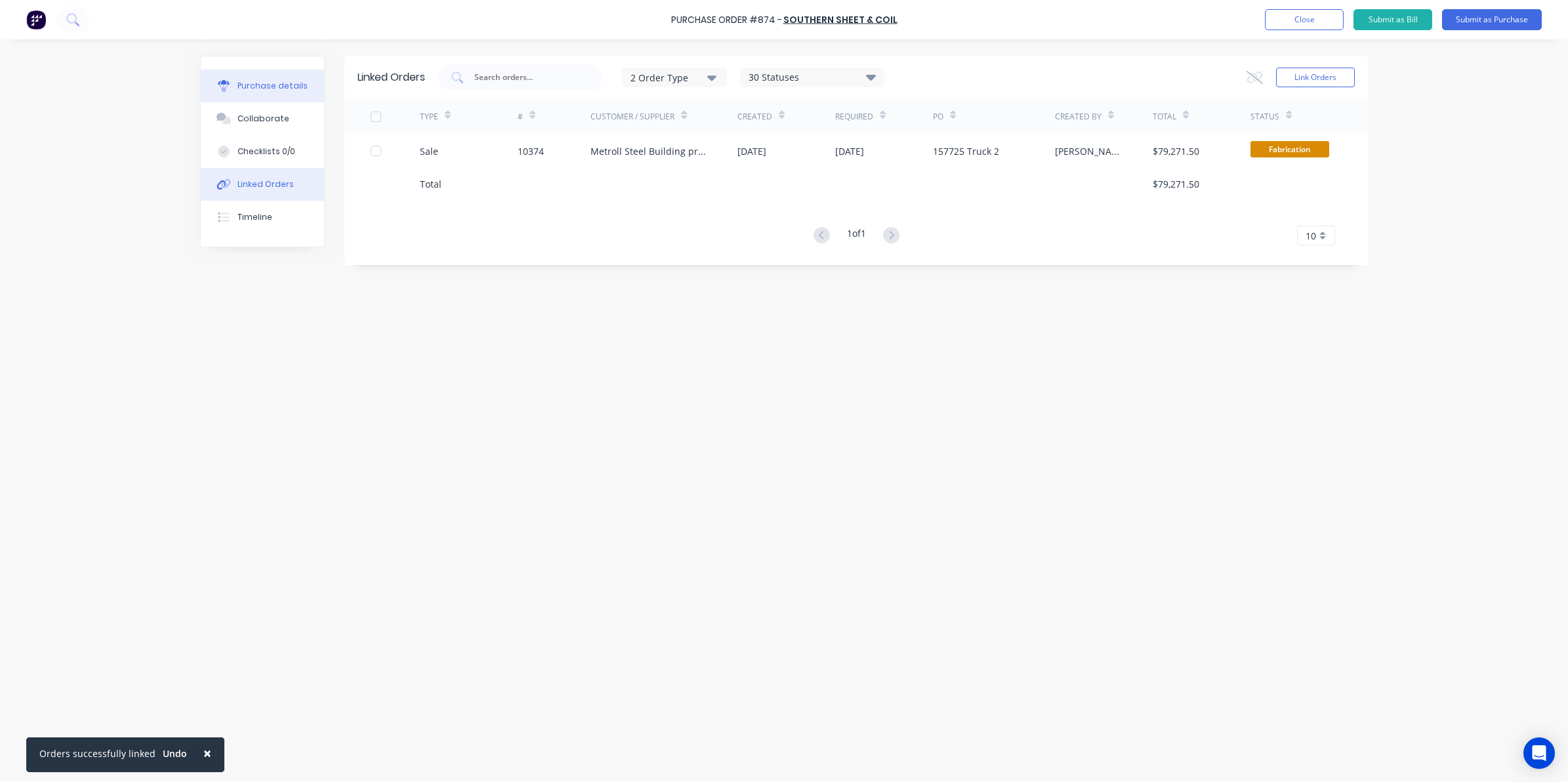
click at [263, 90] on div "Purchase details" at bounding box center [272, 85] width 70 height 12
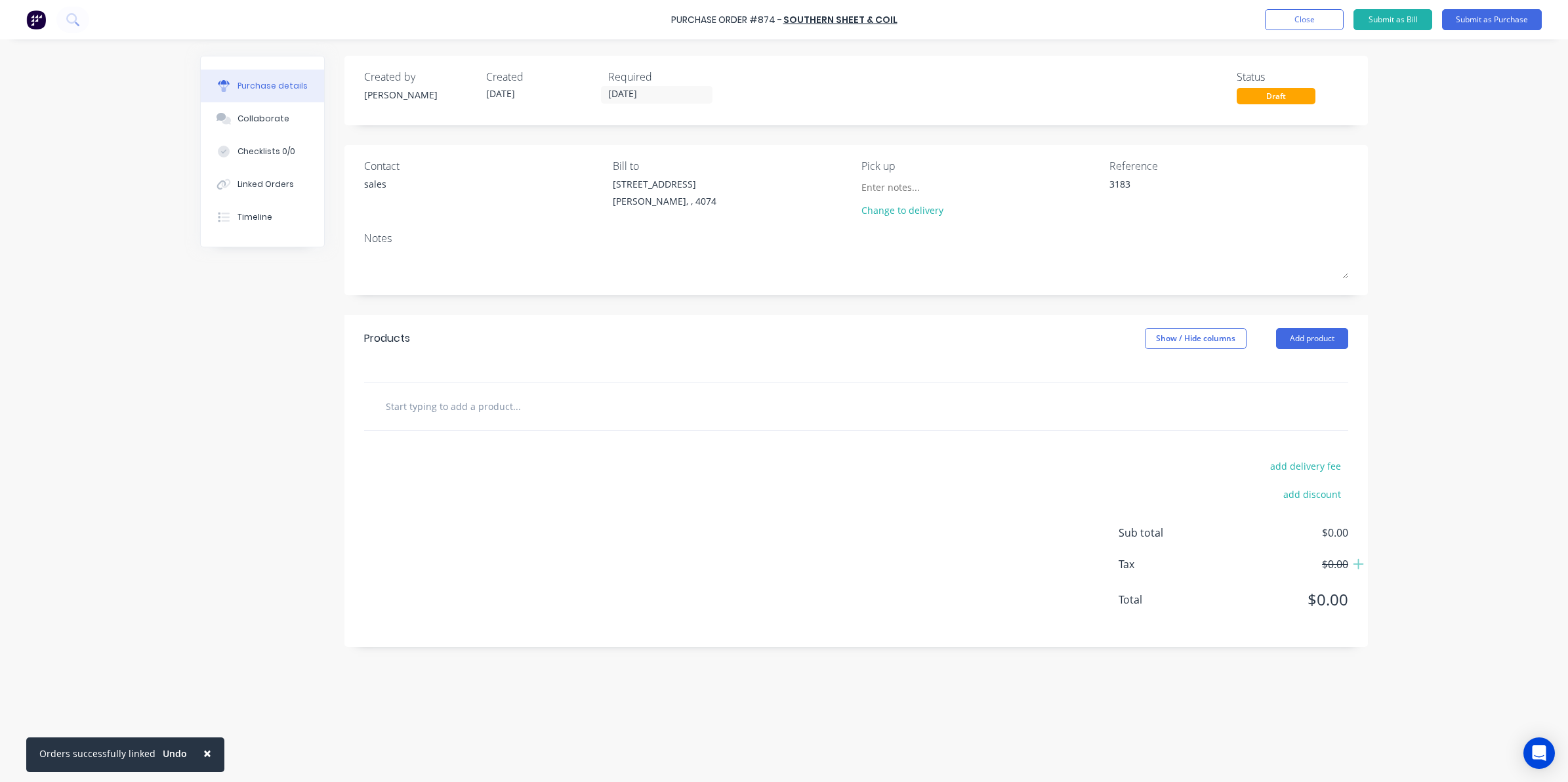
click at [480, 414] on input "text" at bounding box center [516, 406] width 262 height 26
type textarea "x"
type input "3"
type textarea "x"
type input "3m"
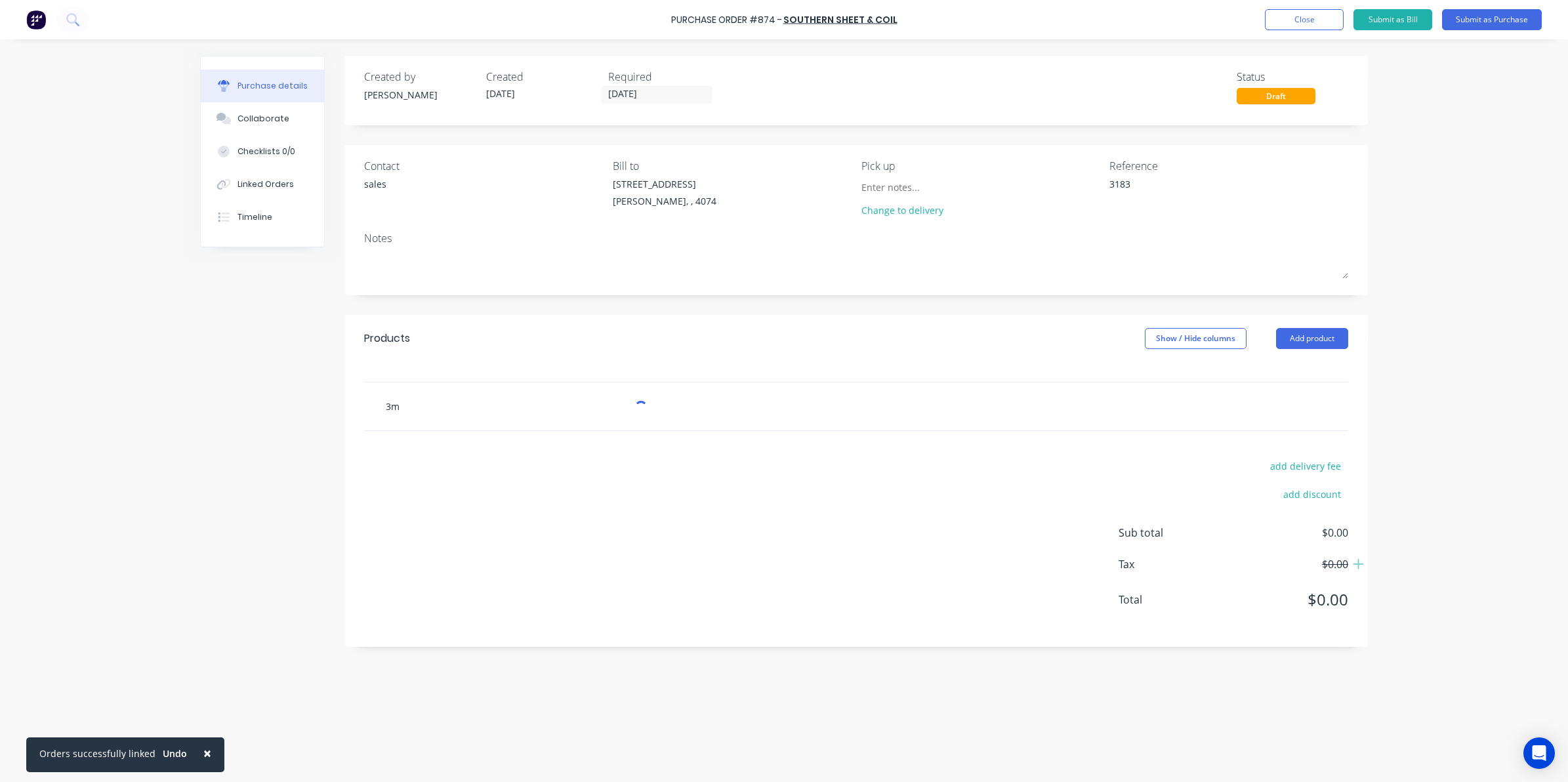
type textarea "x"
type input "3mm"
type textarea "x"
type input "3mmx"
type textarea "x"
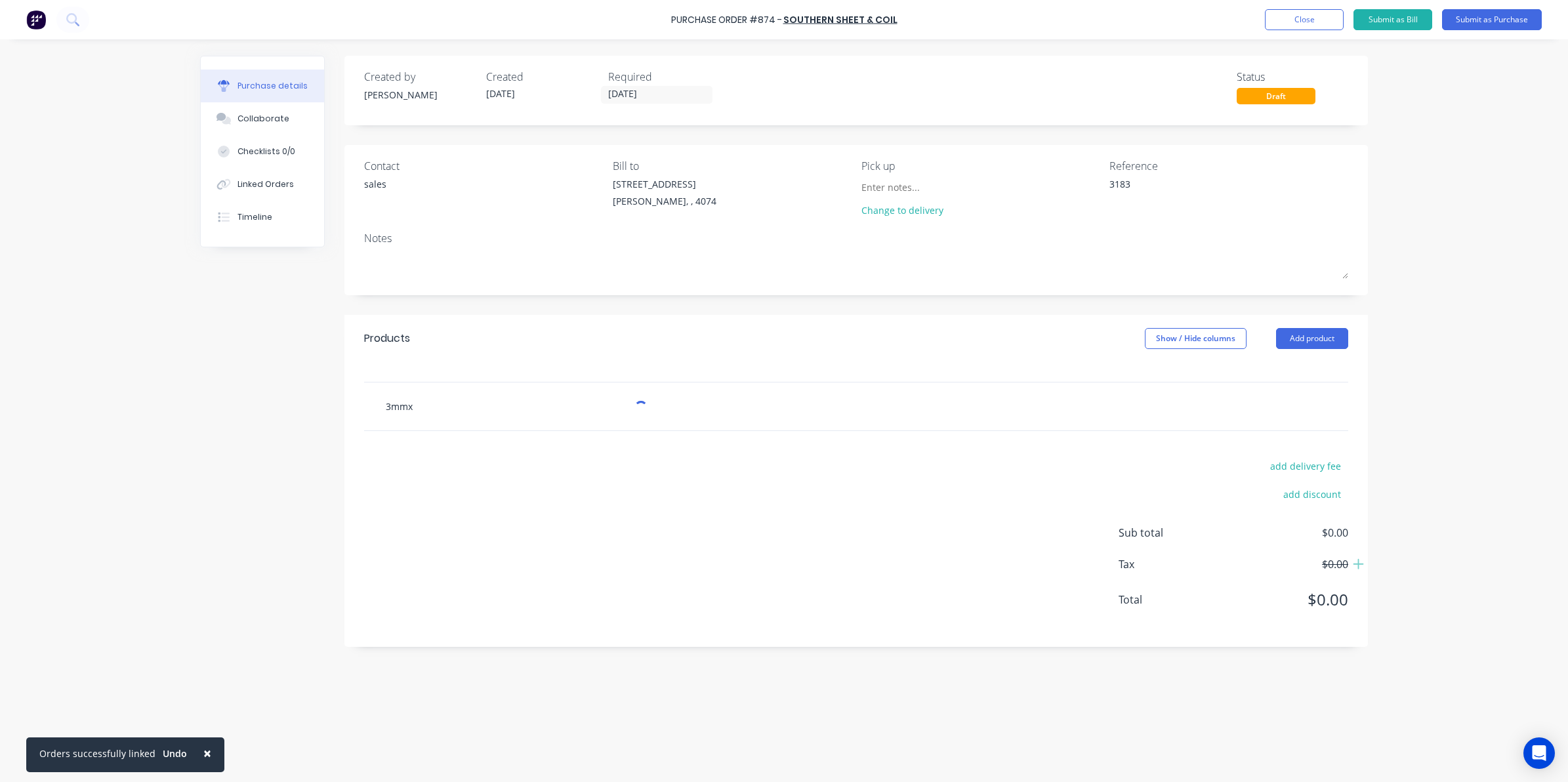
type input "3mmx1"
type textarea "x"
type input "3mmx15"
type textarea "x"
type input "3mmx150"
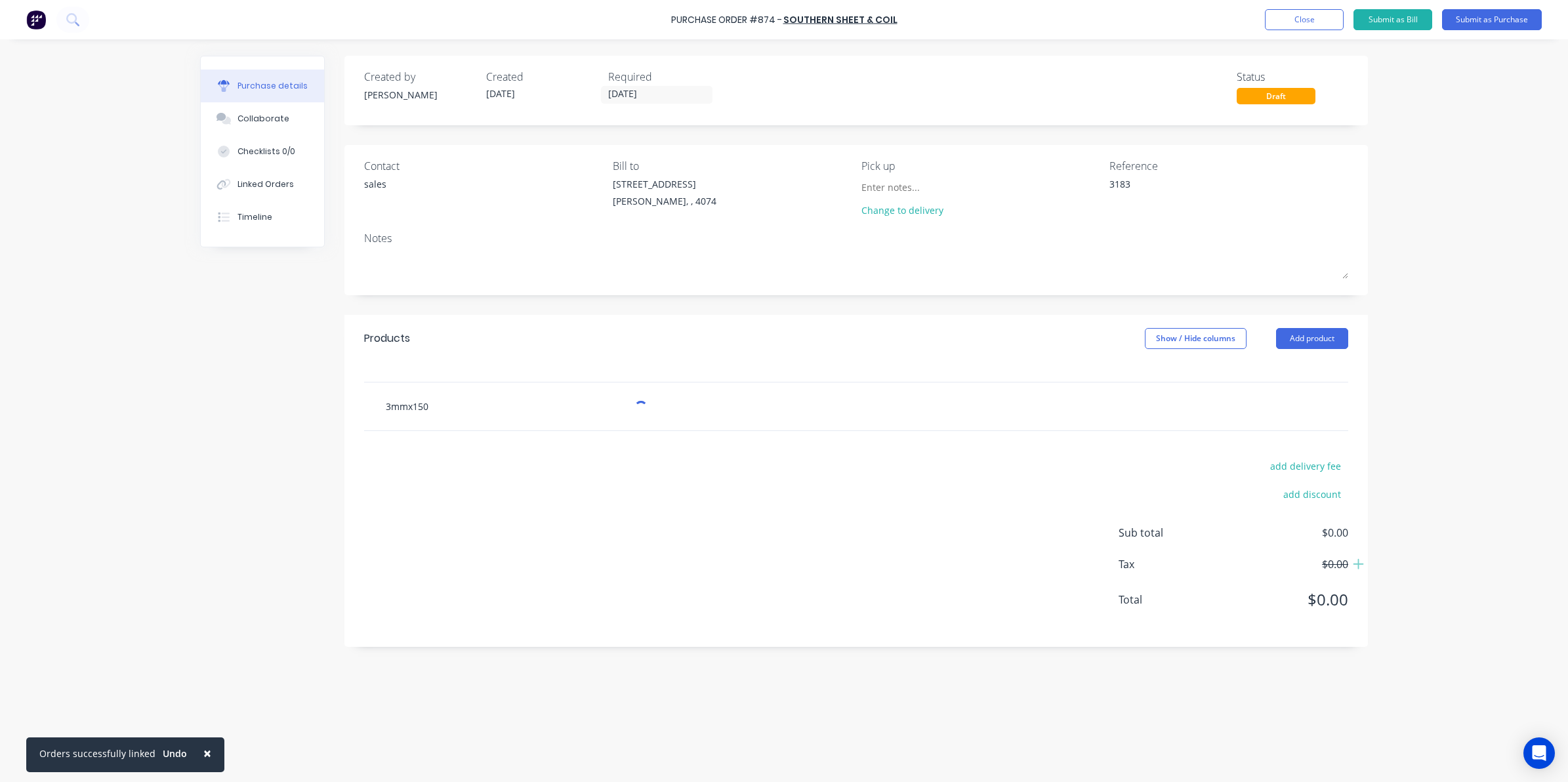
type textarea "x"
type input "3mmx1500"
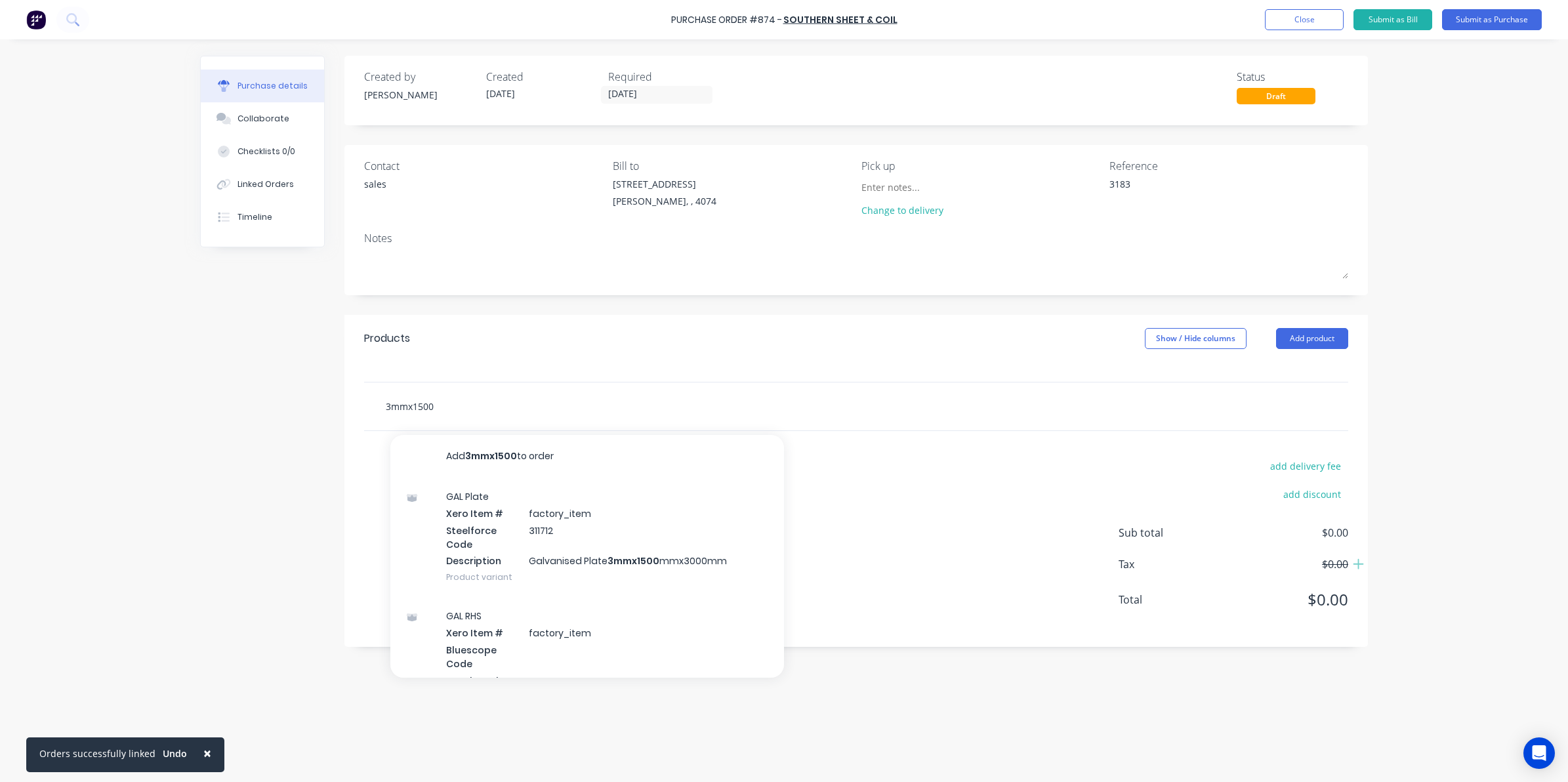
type textarea "x"
type input "3mmx1500m"
type textarea "x"
type input "3mmx1500mm"
type textarea "x"
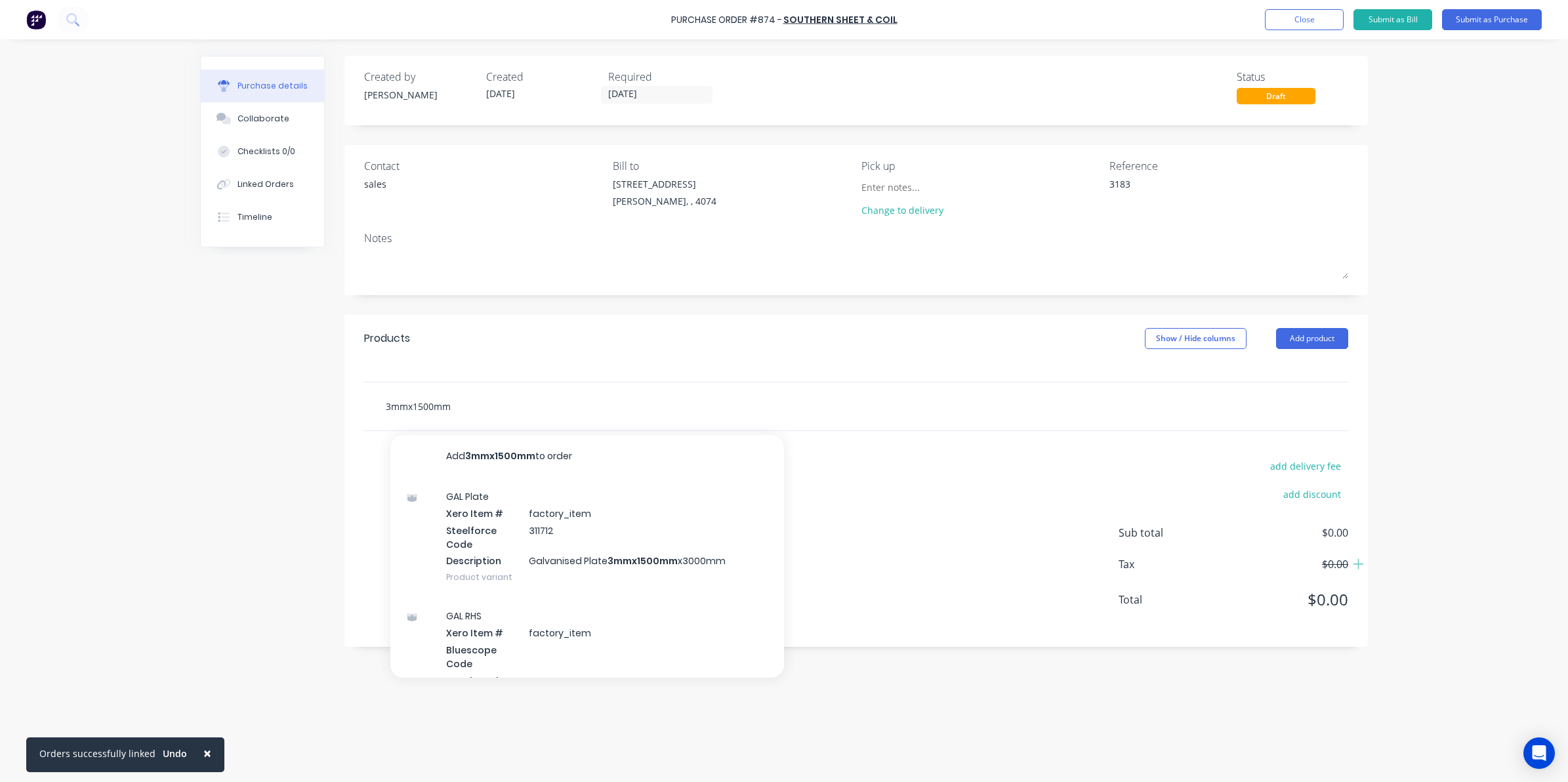
type input "3mmx1500mmx"
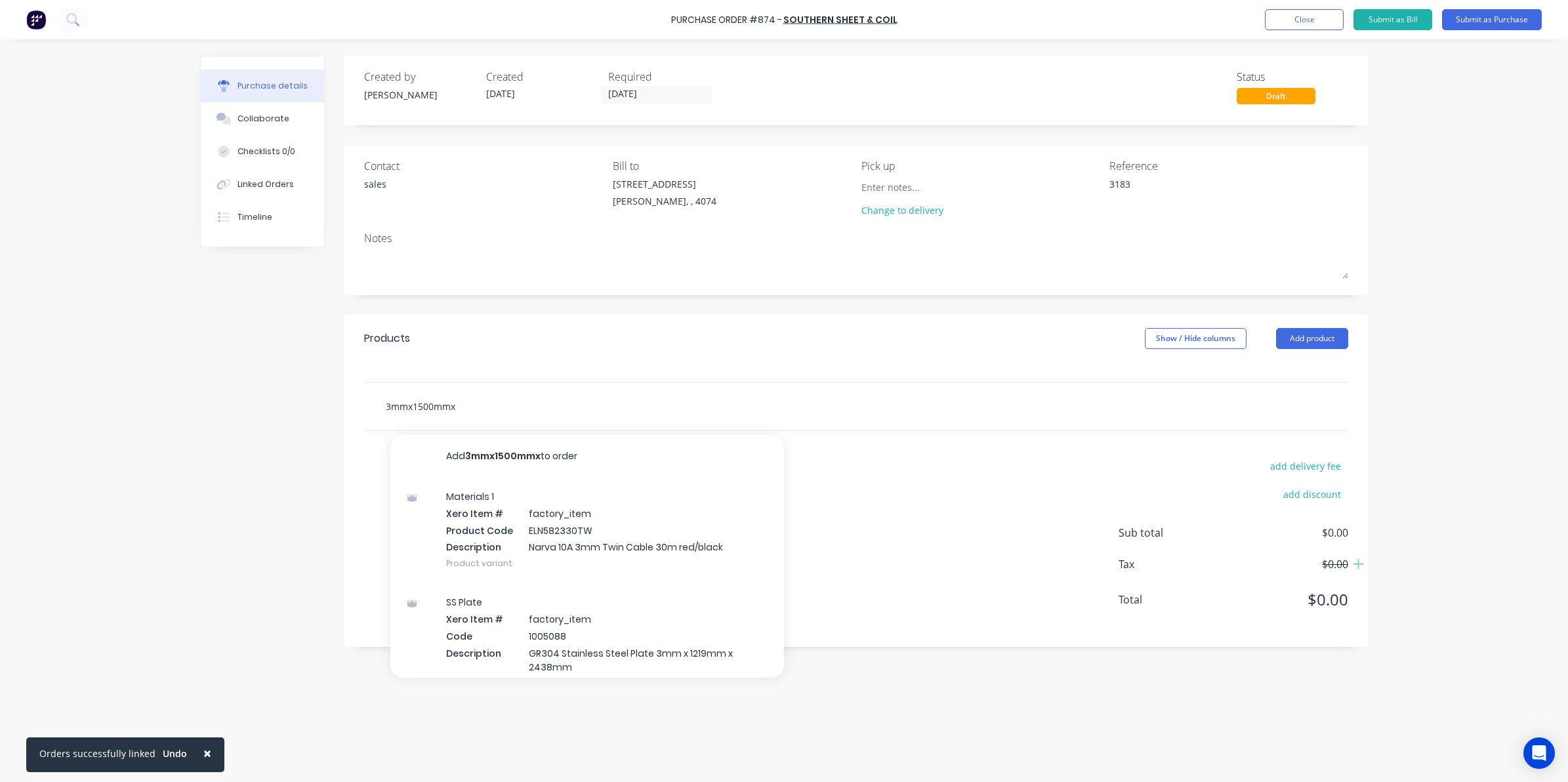
type textarea "x"
type input "3mmx1500mmx3"
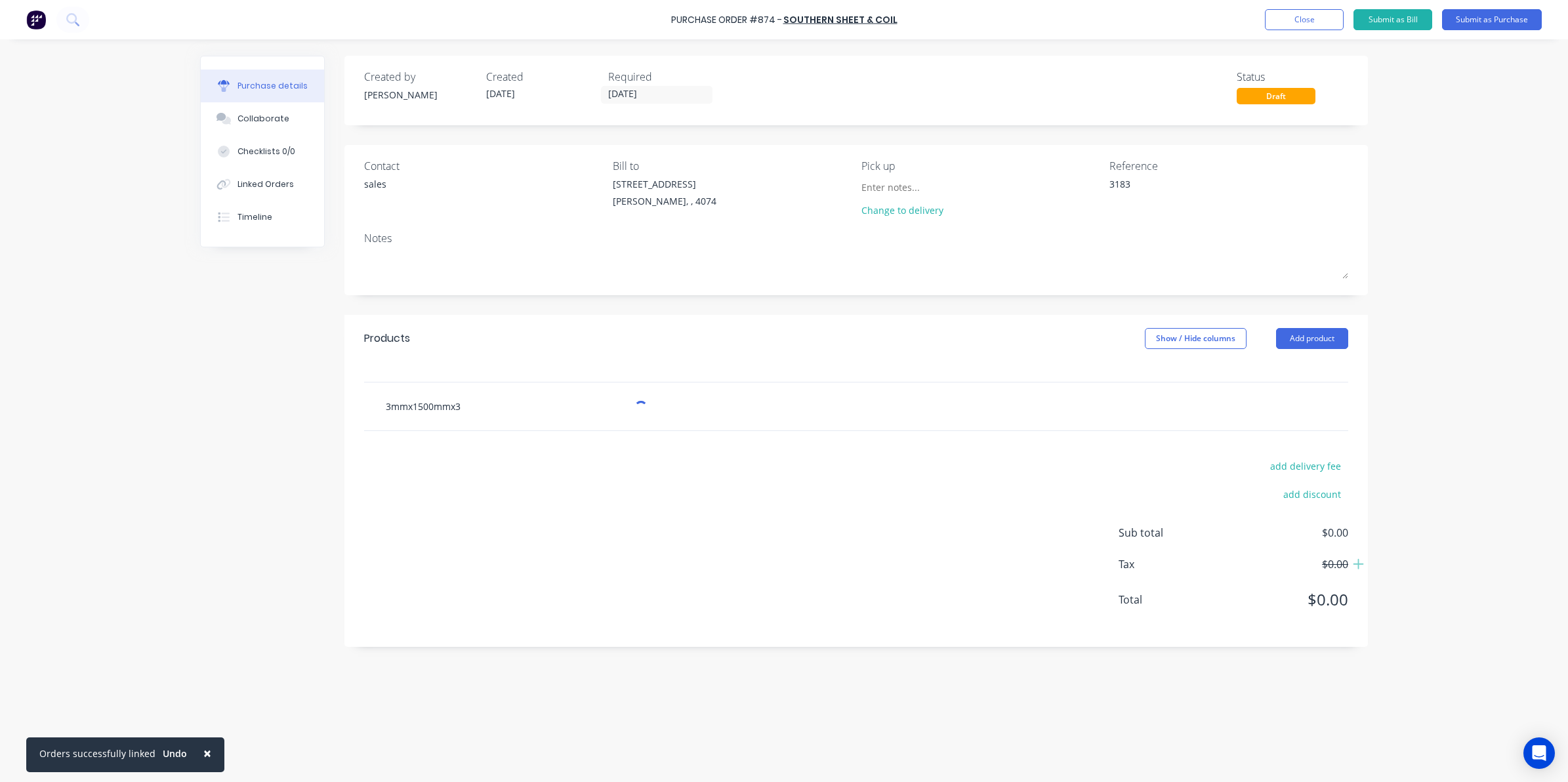
type textarea "x"
type input "3mmx1500mmx30"
type textarea "x"
type input "3mmx1500mmx300"
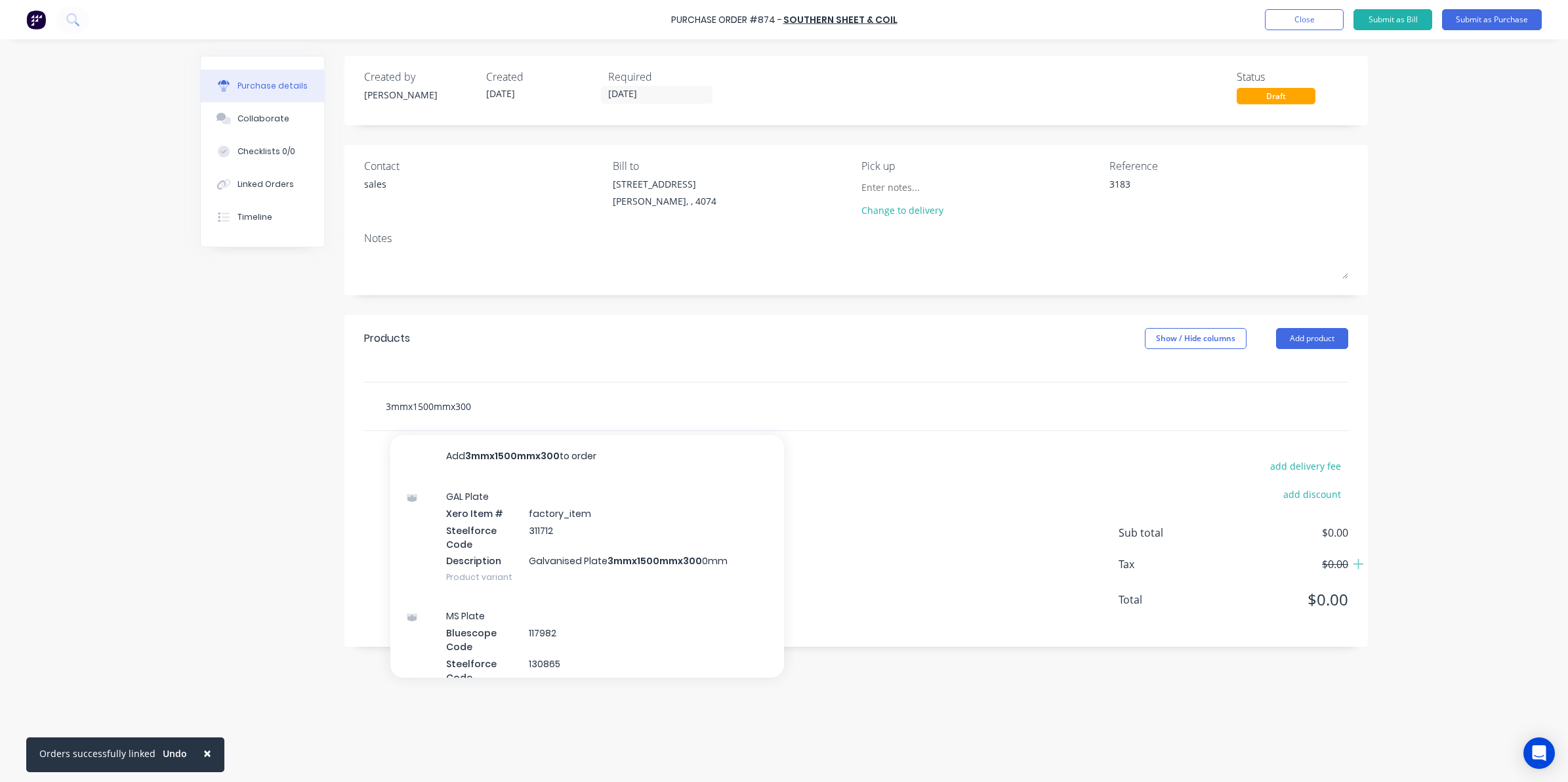
type textarea "x"
type input "3mmx1500mmx3000"
type textarea "x"
type input "3mmx1500mmx3000m"
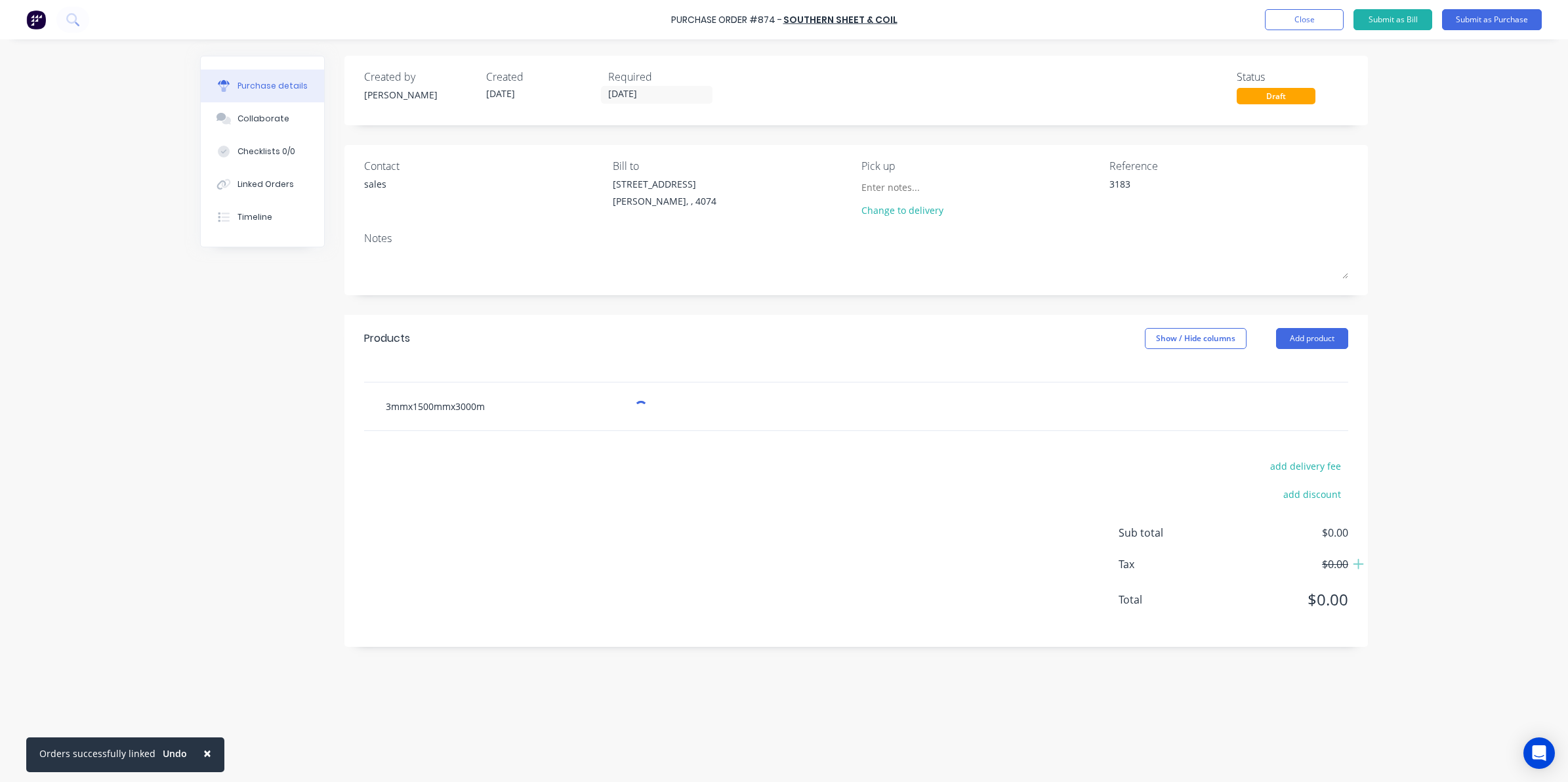
type textarea "x"
type input "3mmx1500mmx3000mm"
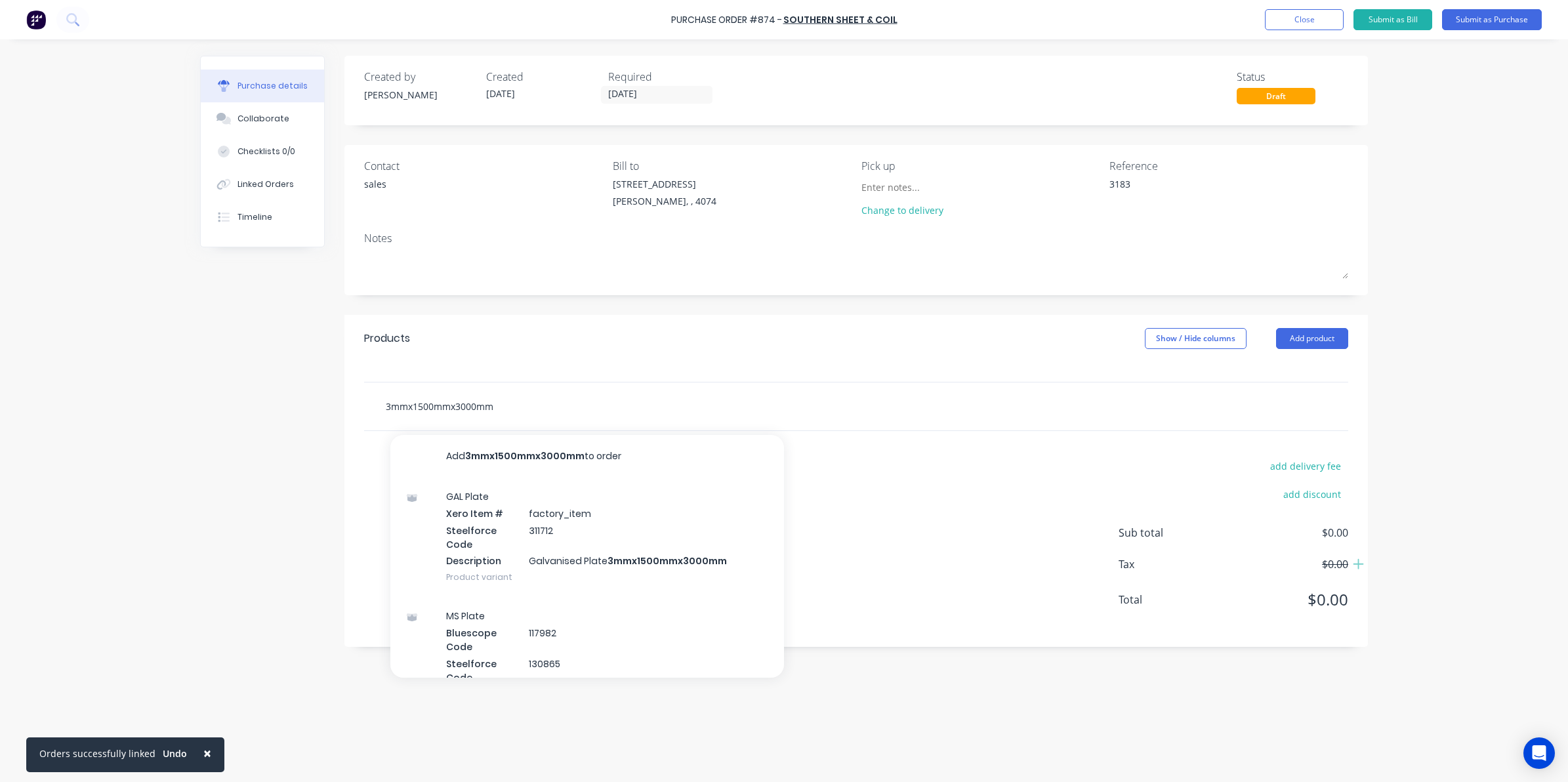
type textarea "x"
type input "3mmx1500mmx3000mm"
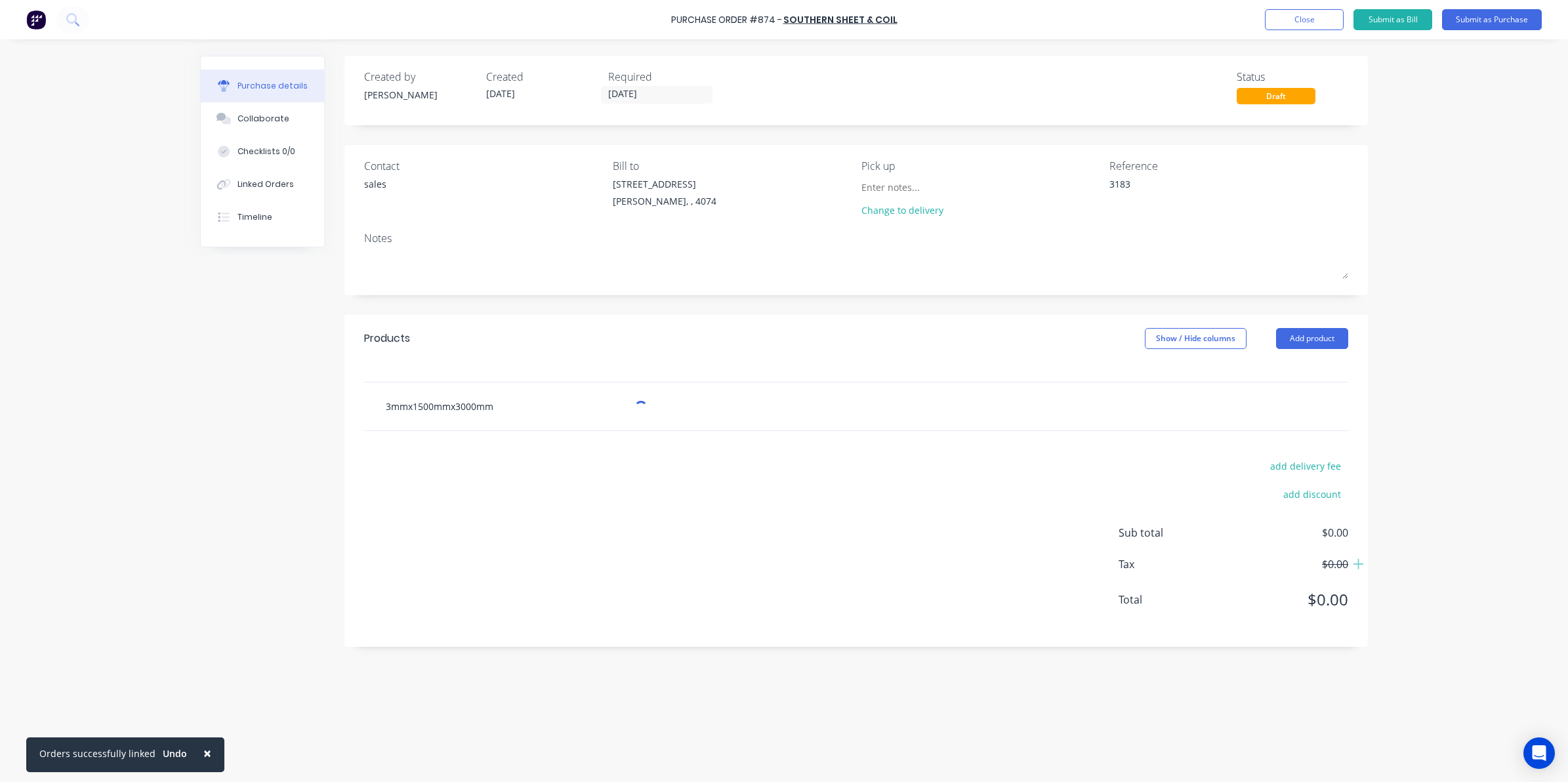
type textarea "x"
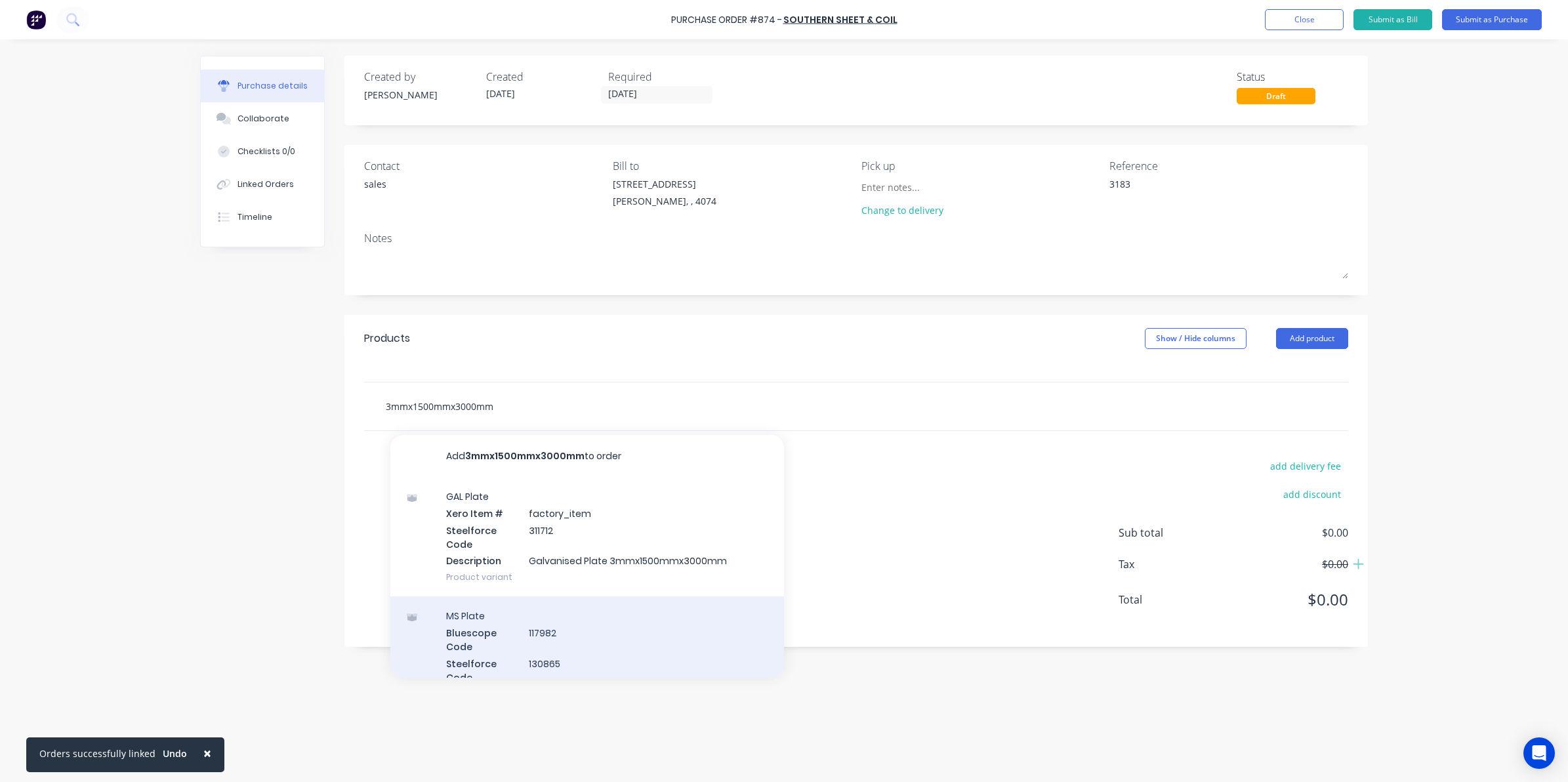
scroll to position [82, 0]
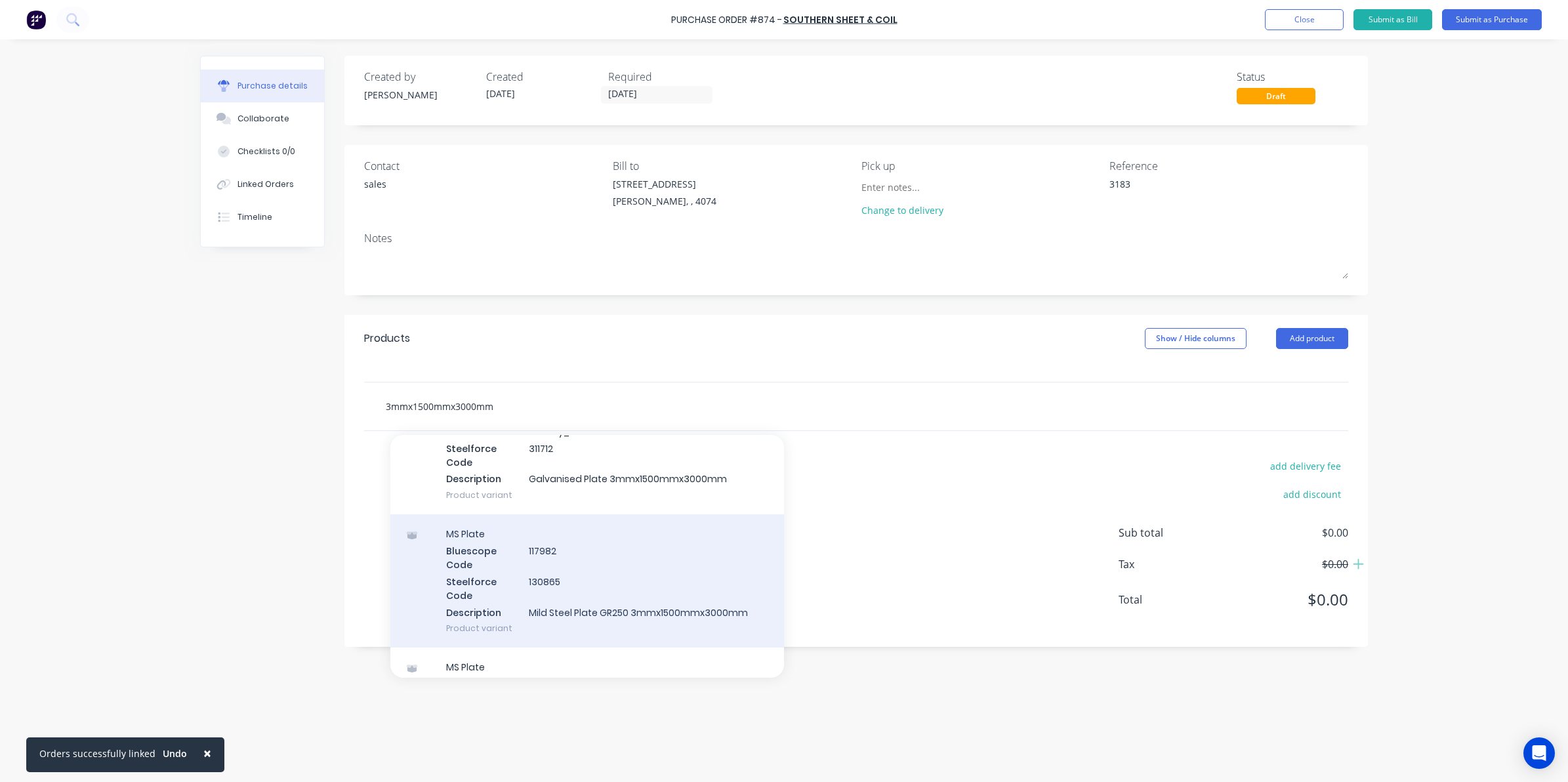
type input "3mmx1500mmx3000mm"
click at [687, 602] on div "MS Plate Bluescope Code 117982 Steelforce Code 130865 Description Mild Steel Pl…" at bounding box center [587, 580] width 393 height 133
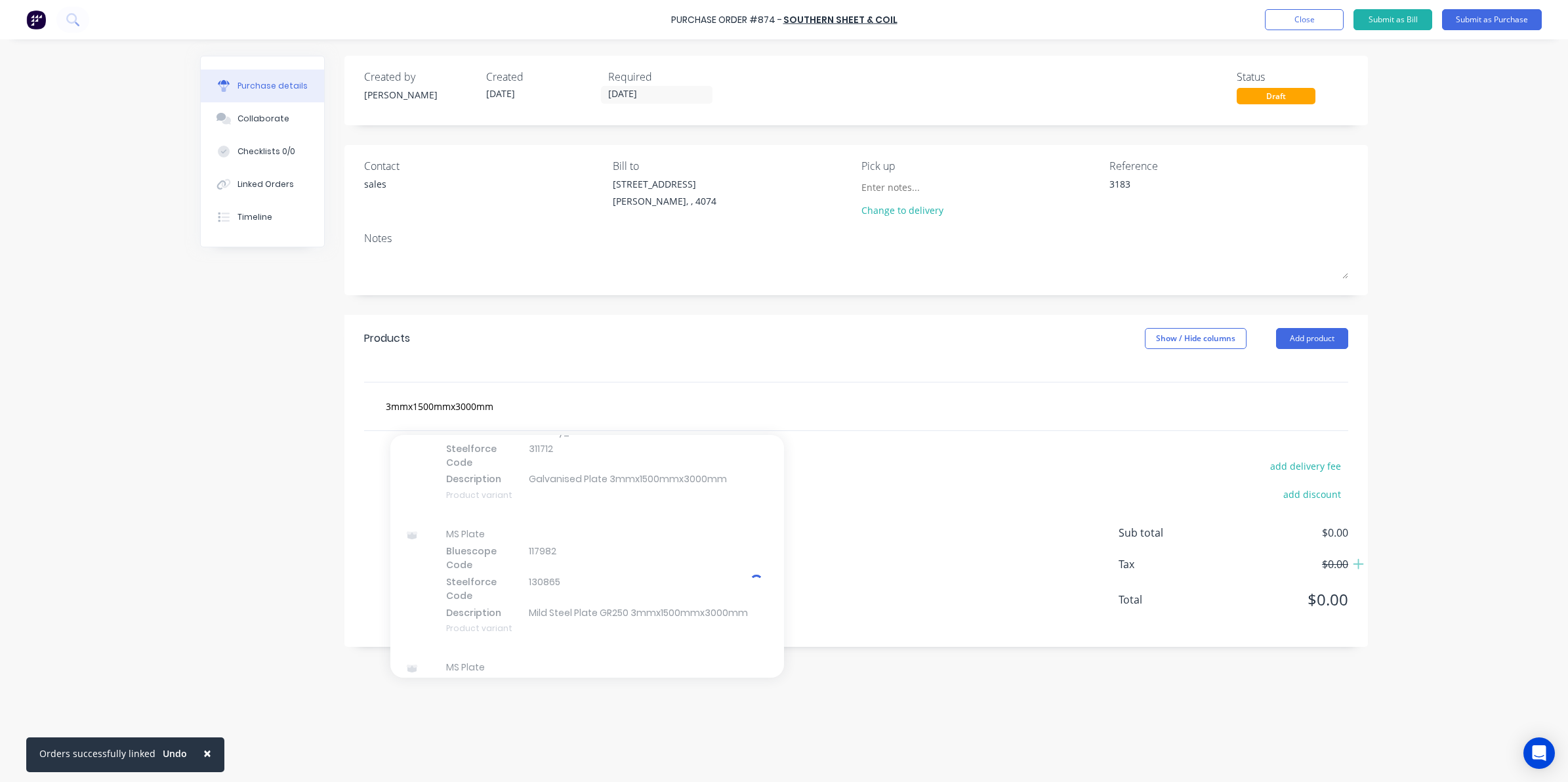
type textarea "x"
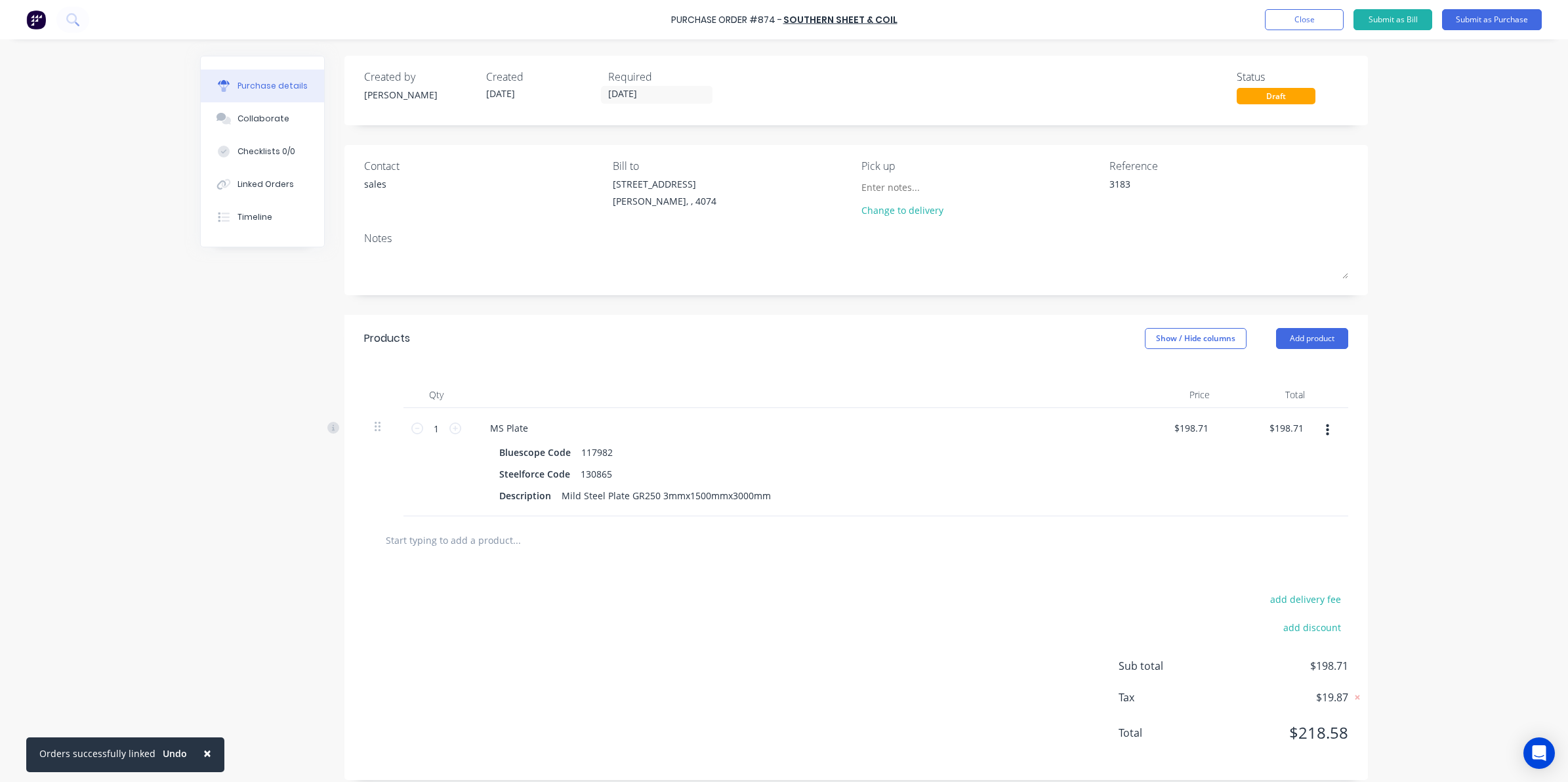
click at [474, 552] on input "text" at bounding box center [516, 540] width 262 height 26
type textarea "x"
type input "2."
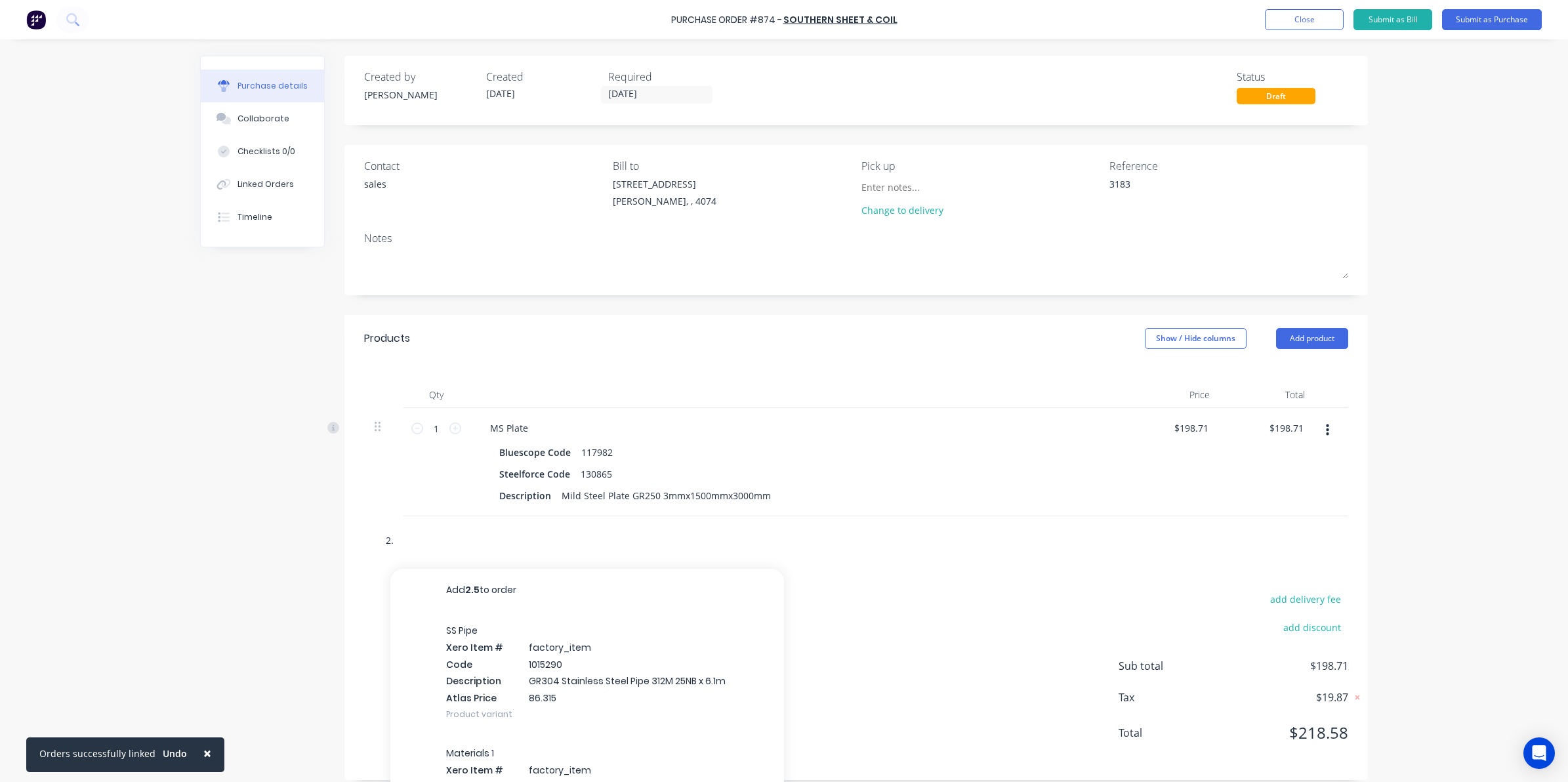
type textarea "x"
type input "2.5"
type textarea "x"
type input "2.5m"
type textarea "x"
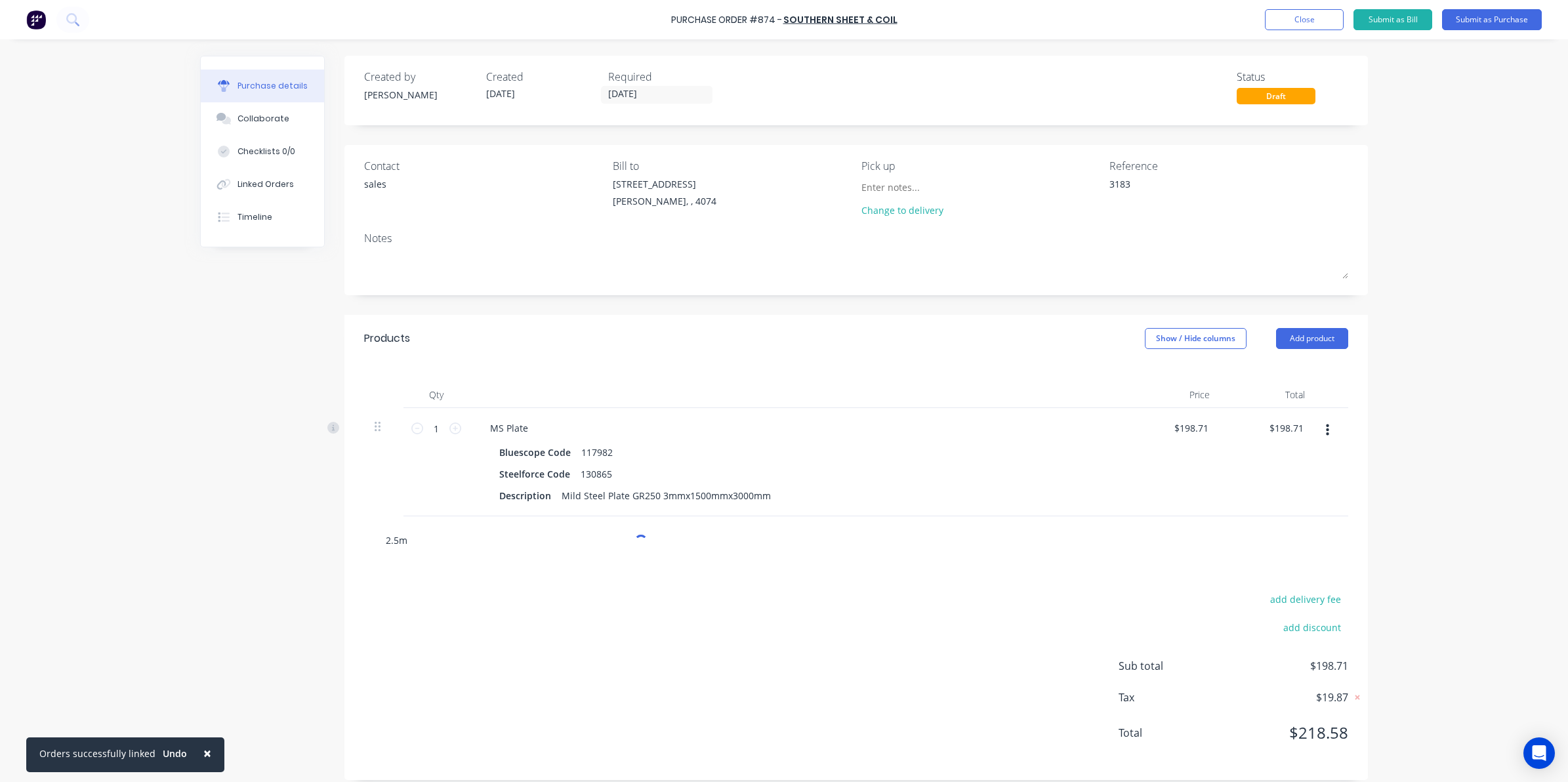
type input "2.5mm"
type textarea "x"
type input "2.5mmx"
type textarea "x"
type input "2.5mmx1"
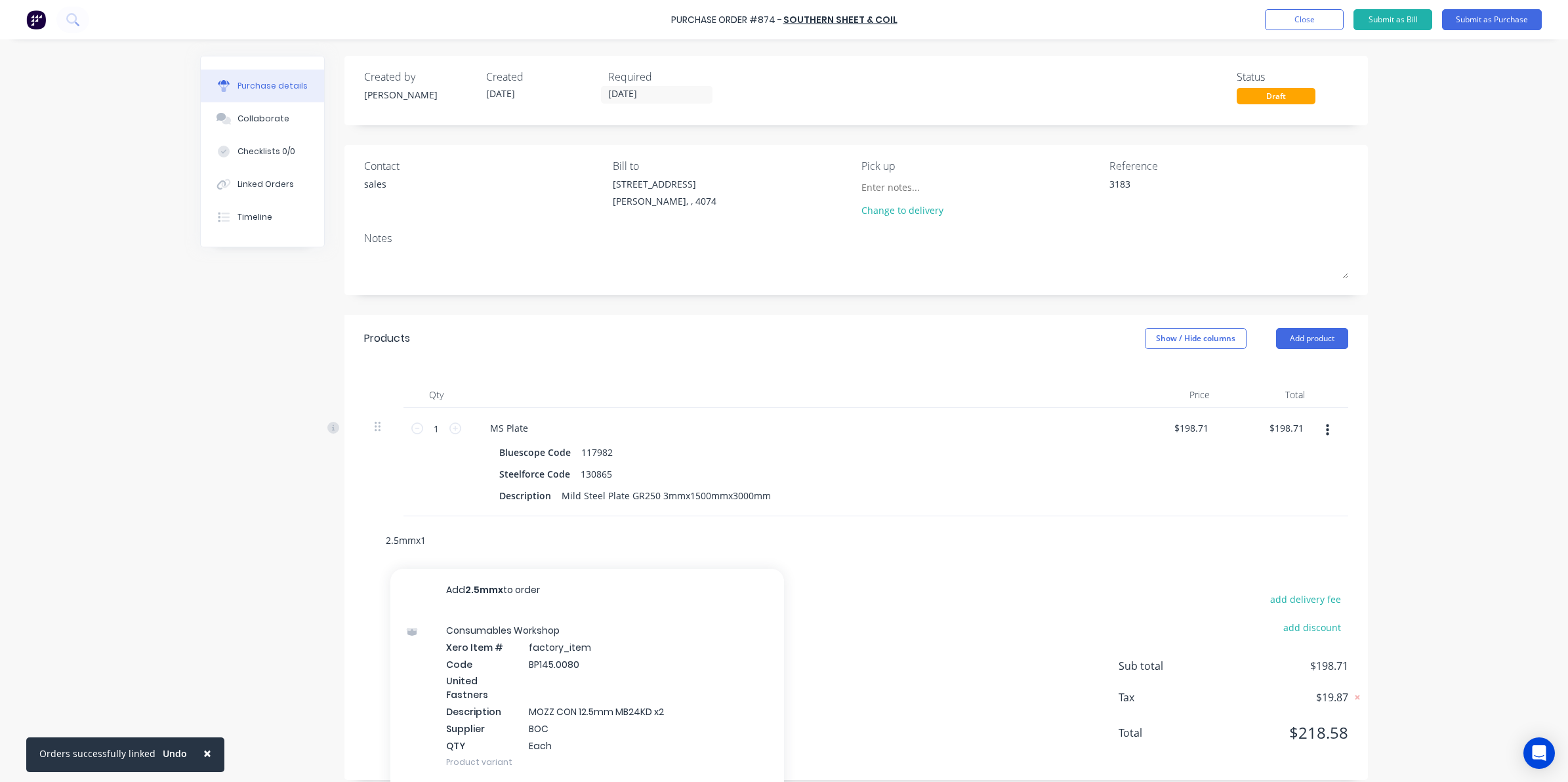
type textarea "x"
type input "2.5mmx15"
type textarea "x"
type input "2.5mmx150"
type textarea "x"
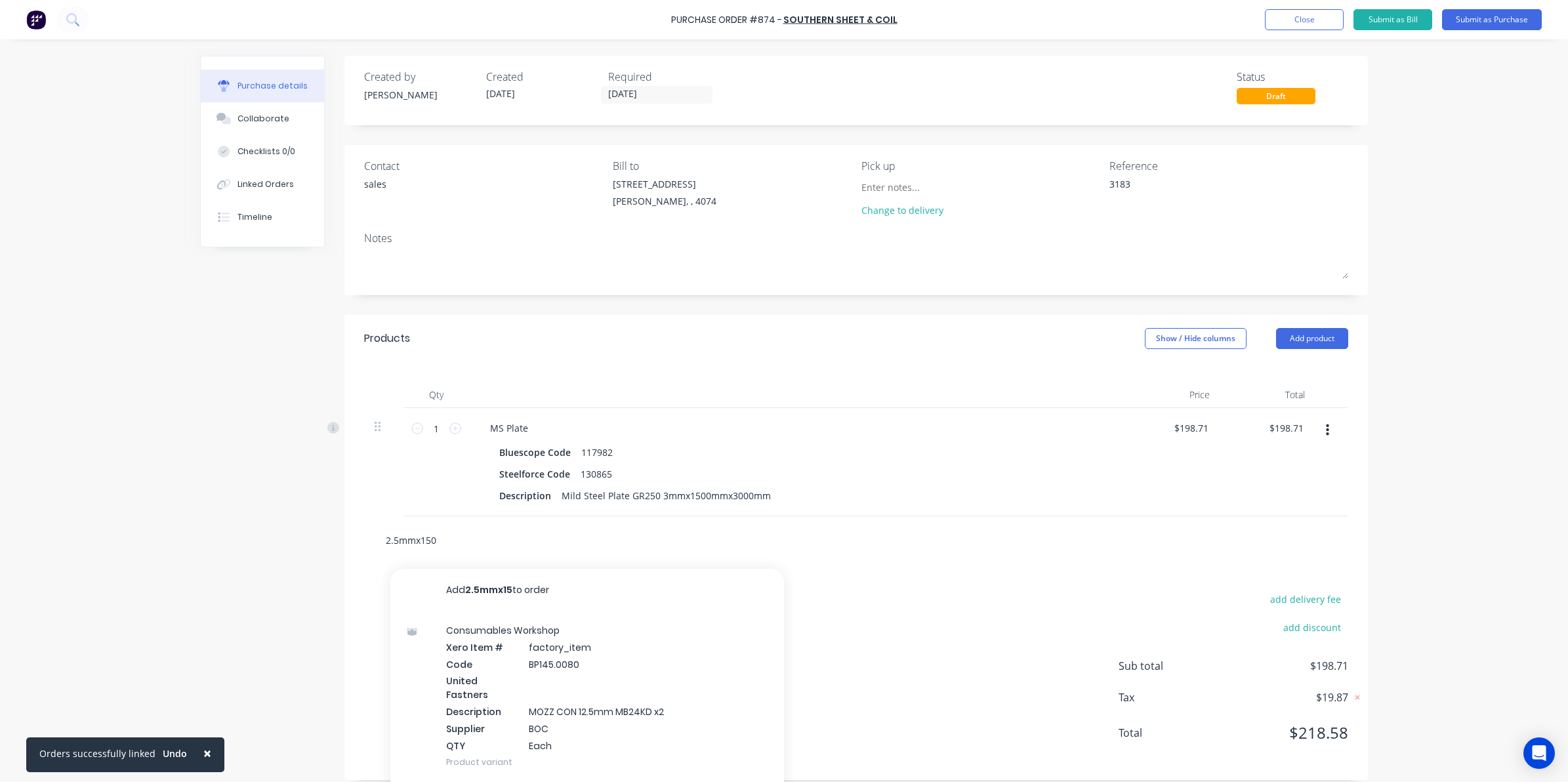
type input "2.5mmx1500"
type textarea "x"
type input "2.5mmx1500m"
type textarea "x"
type input "2.5mmx1500mm"
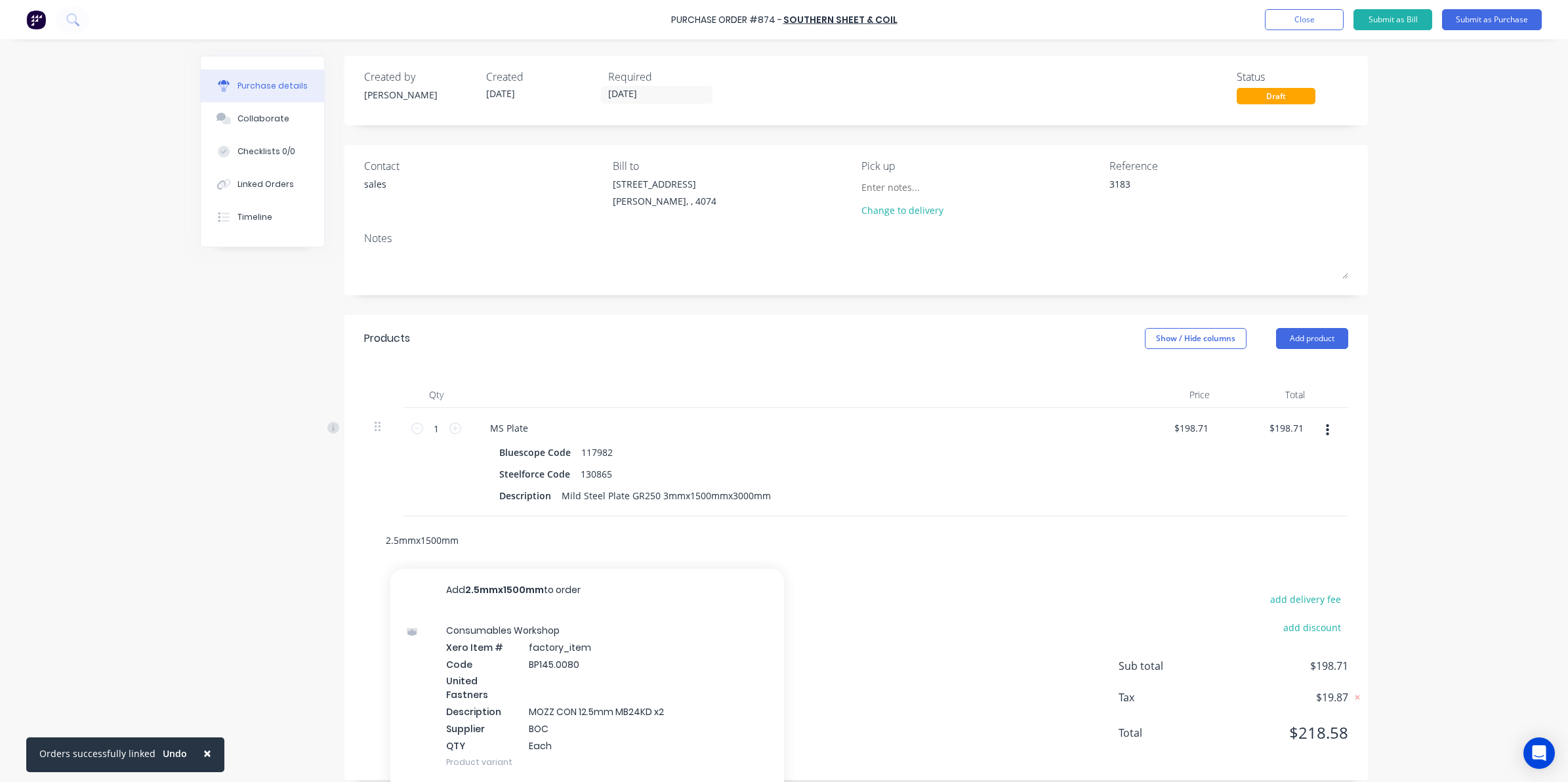
type textarea "x"
type input "2.5mmx1500mmx"
type textarea "x"
type input "2.5mmx1500mmx3"
type textarea "x"
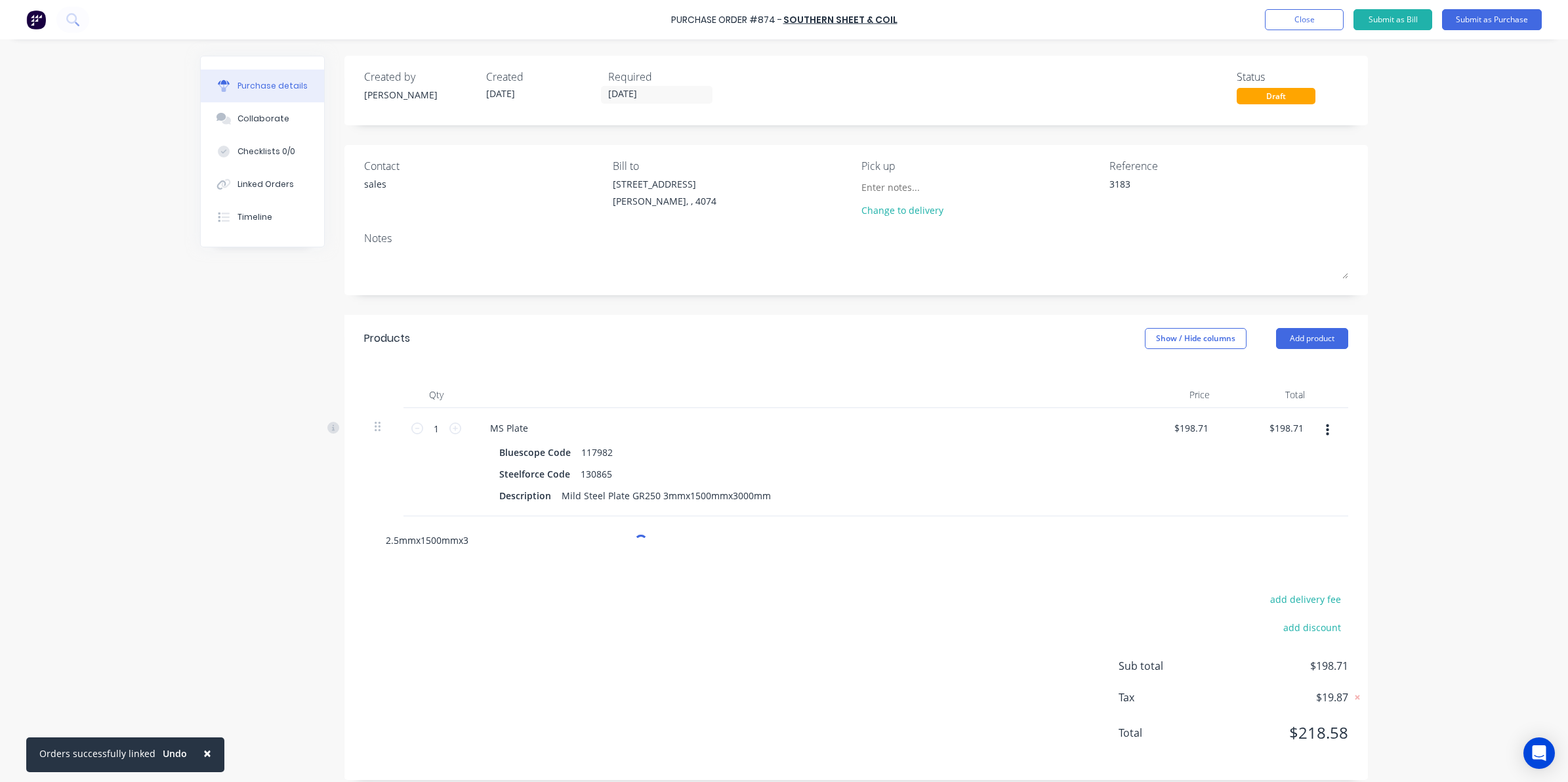
type input "2.5mmx1500mmx30"
type textarea "x"
type input "2.5mmx1500mmx300"
type textarea "x"
type input "2.5mmx1500mmx3000"
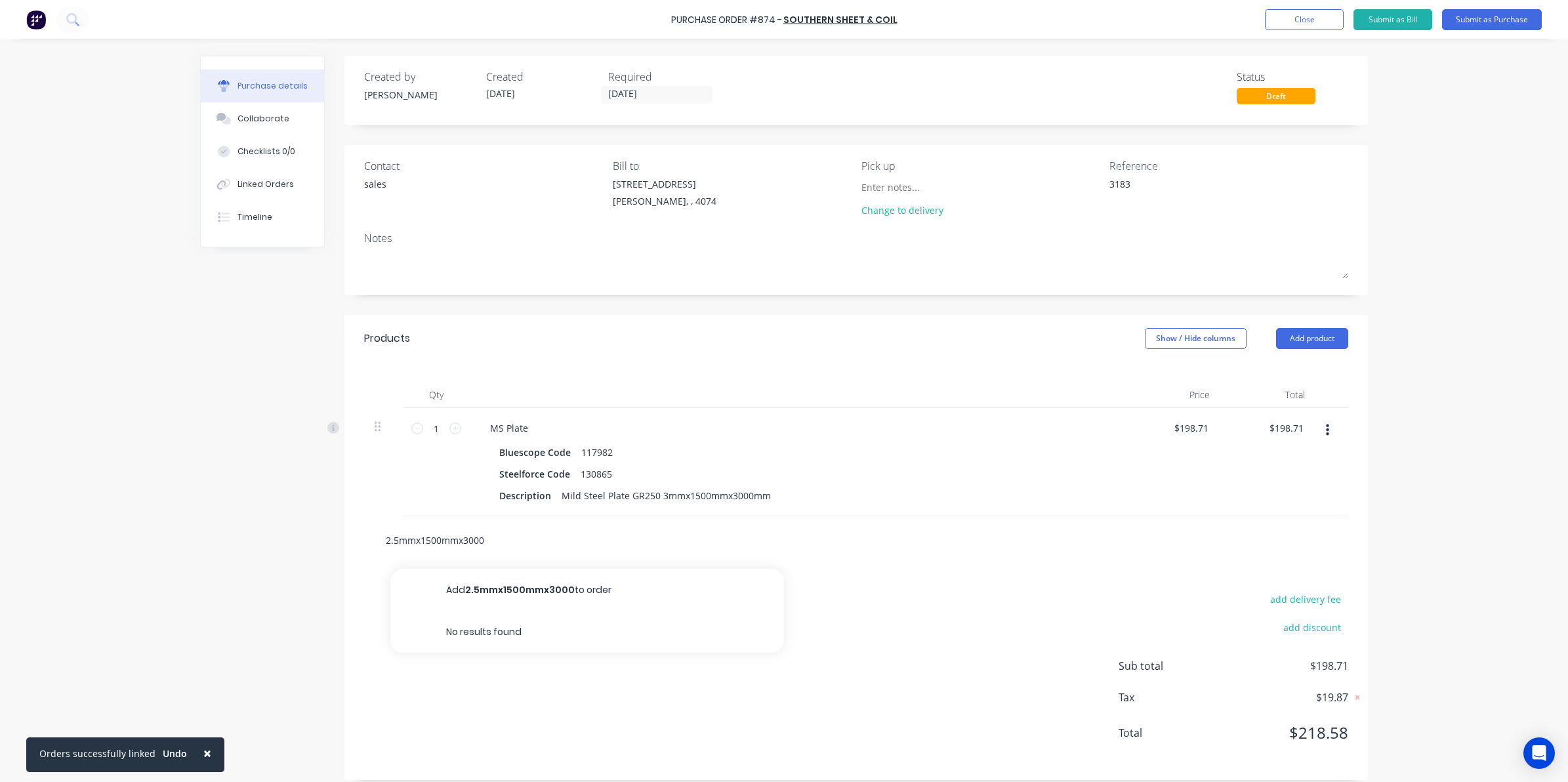
type textarea "x"
type input "2.5mmx1500mmx3000m"
type textarea "x"
type input "2.5mmx1500mmx3000mm"
drag, startPoint x: 503, startPoint y: 529, endPoint x: 158, endPoint y: 539, distance: 345.1
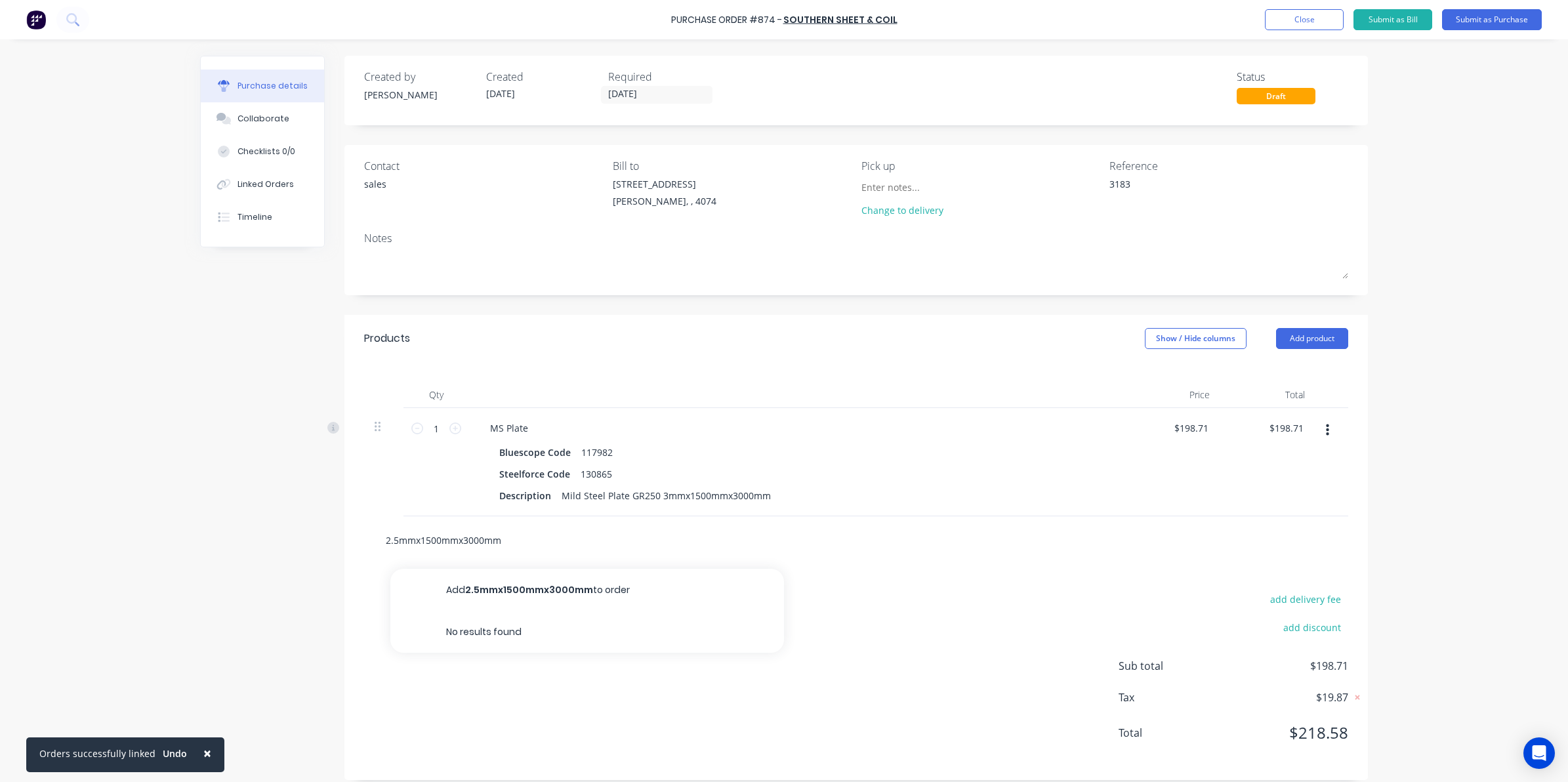
click at [158, 538] on div "× Orders successfully linked Undo Purchase Order #874 - Southern Sheet & Coil A…" at bounding box center [784, 391] width 1568 height 782
type textarea "x"
type input "2"
type textarea "x"
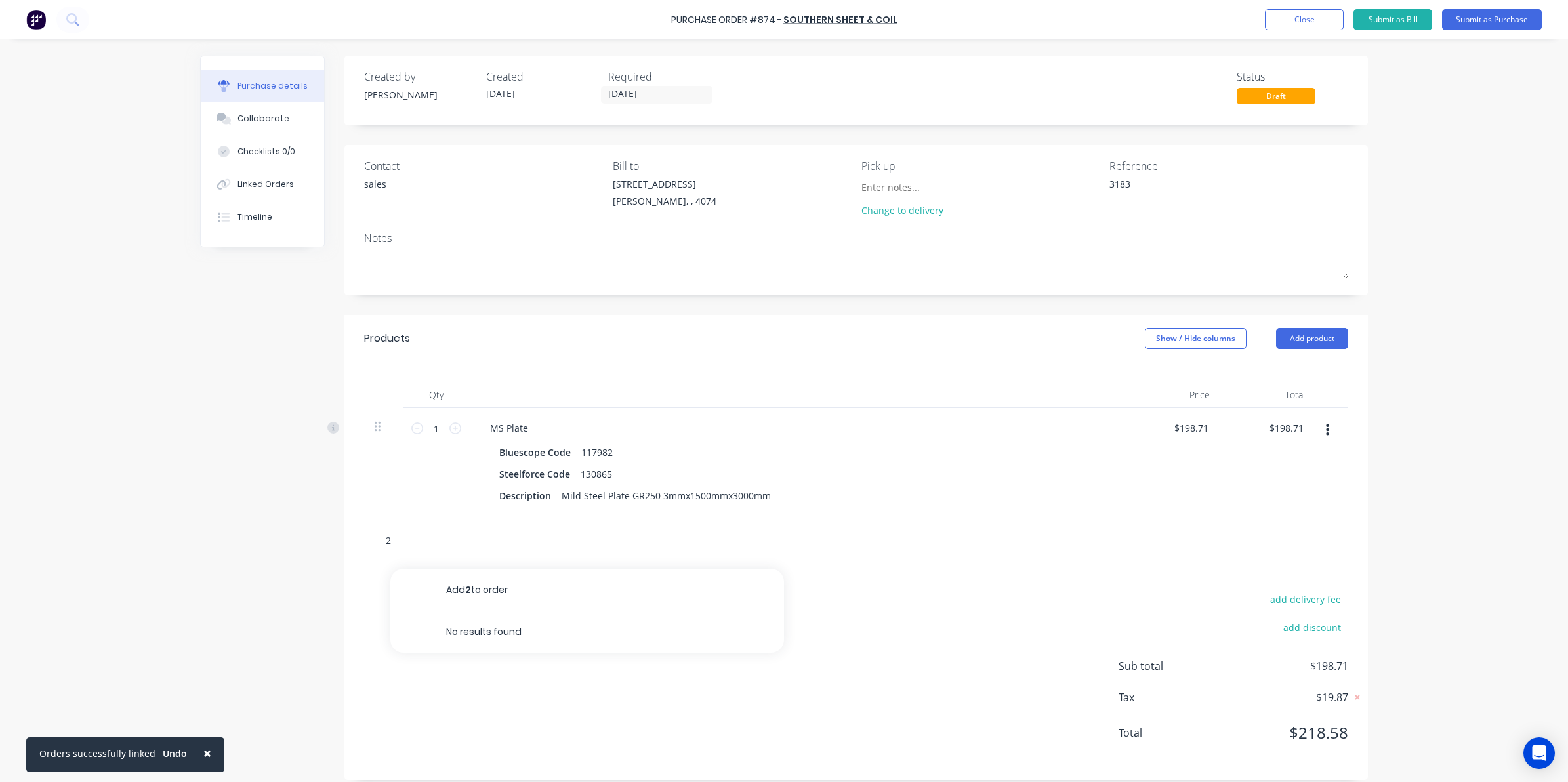
type input "2."
type textarea "x"
type input "2.5"
type textarea "x"
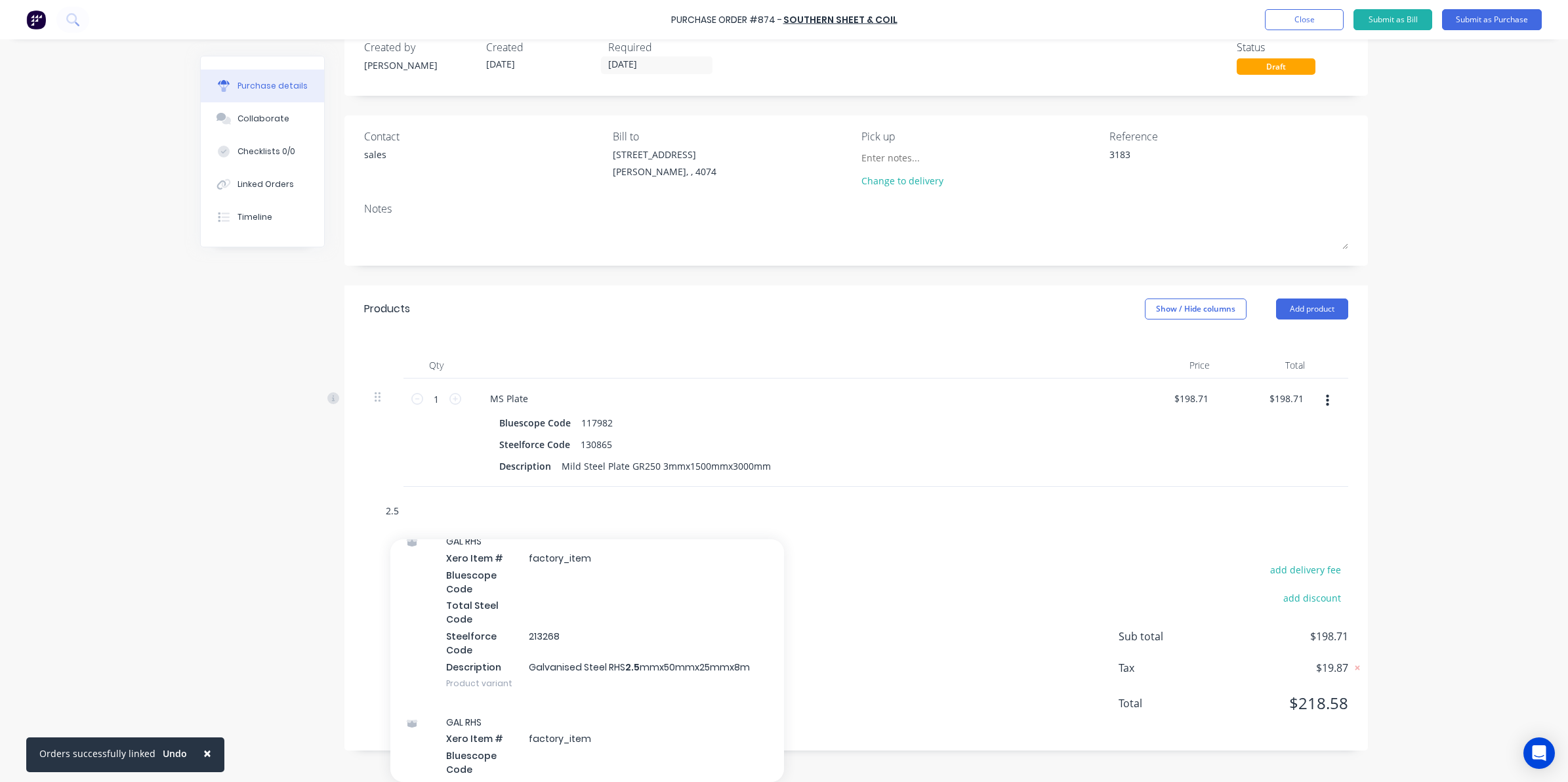
scroll to position [2623, 0]
type input "2.5"
click at [1310, 304] on div "Products Show / Hide columns Add product" at bounding box center [855, 309] width 1023 height 47
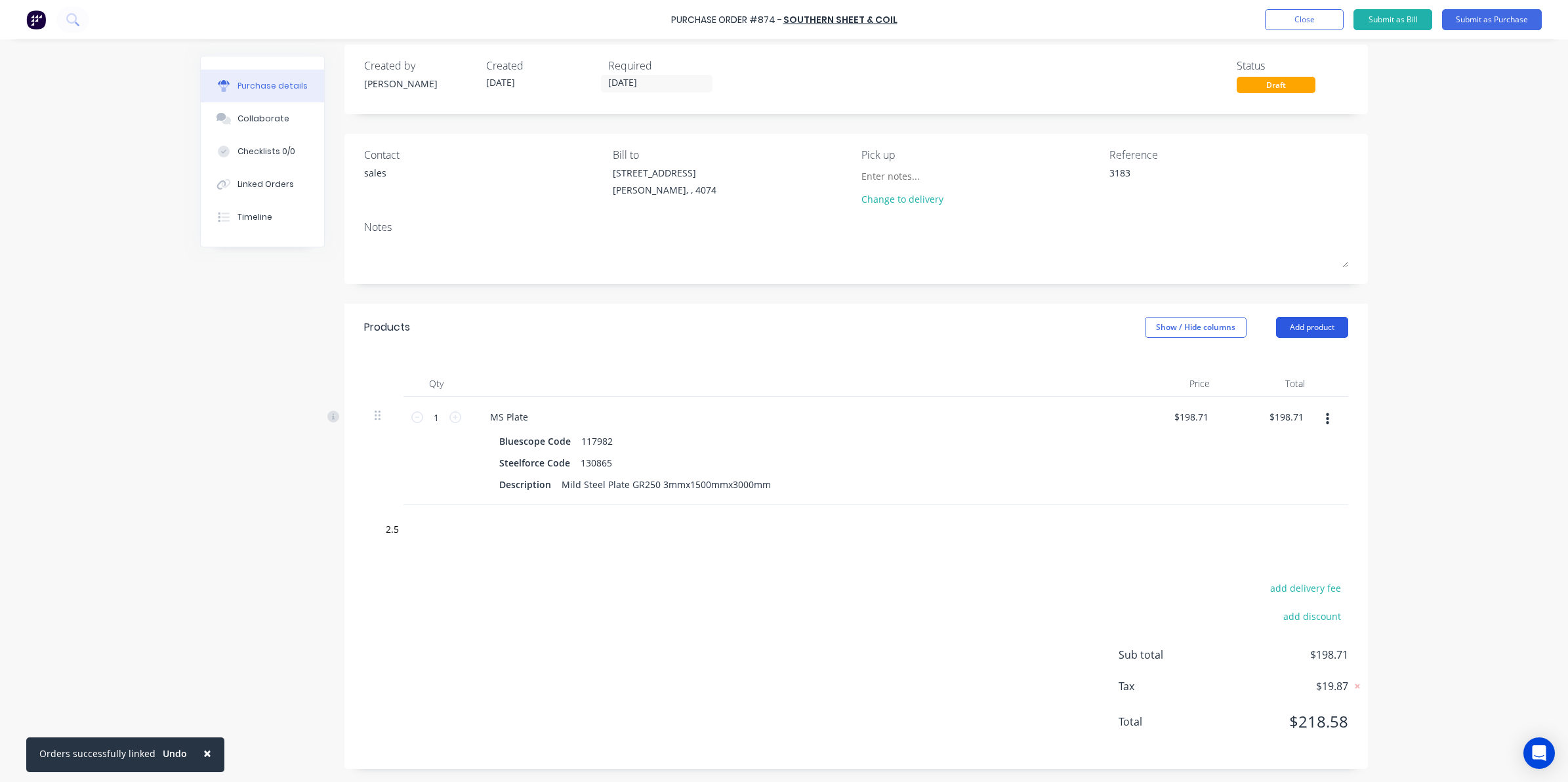
click at [1304, 317] on button "Add product" at bounding box center [1312, 327] width 72 height 21
click at [1291, 366] on div "Product catalogue" at bounding box center [1285, 361] width 101 height 19
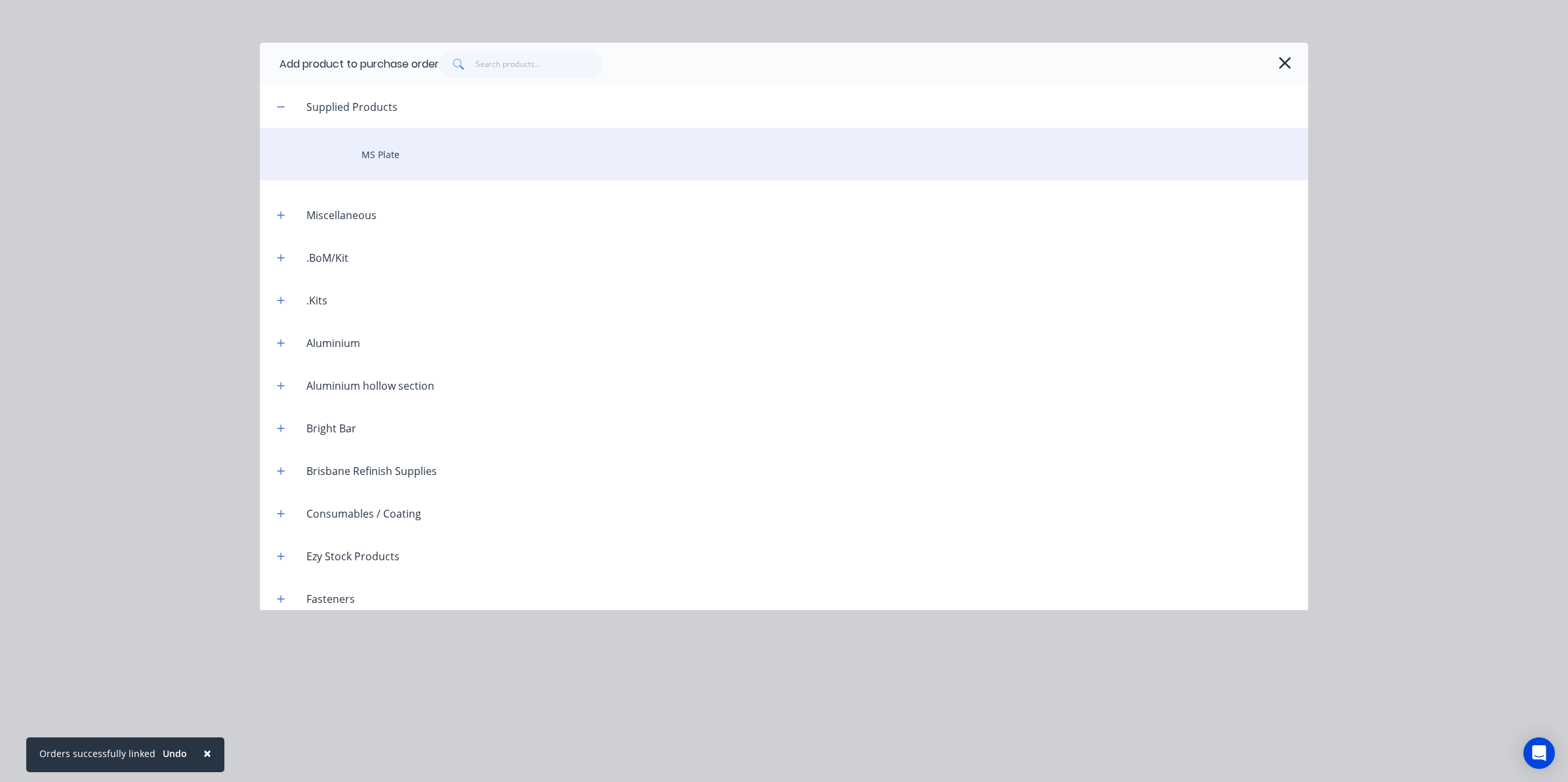
click at [410, 149] on div "MS Plate" at bounding box center [784, 154] width 1048 height 52
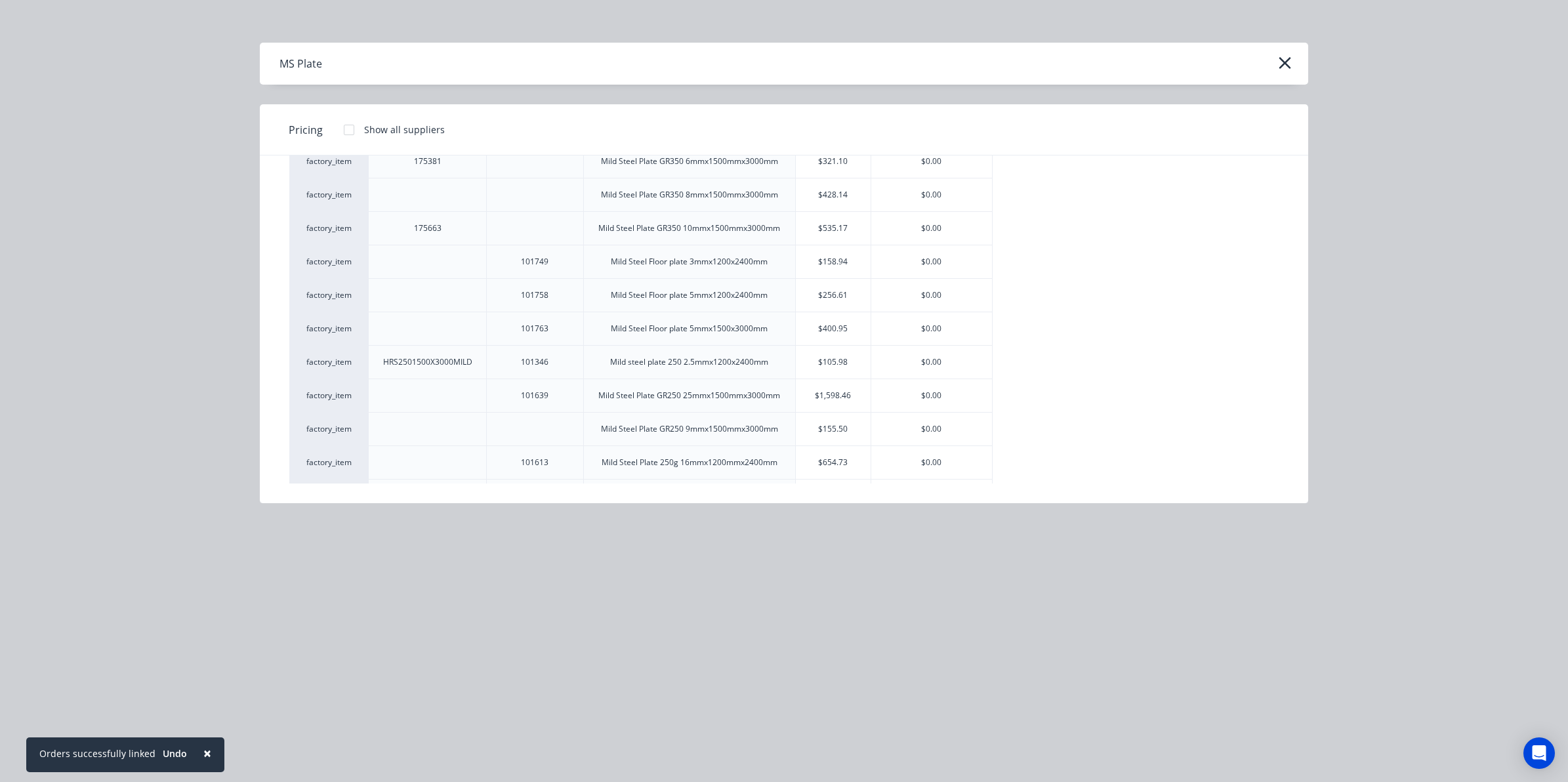
scroll to position [864, 0]
click at [836, 196] on div "$105.98" at bounding box center [833, 199] width 75 height 33
type textarea "x"
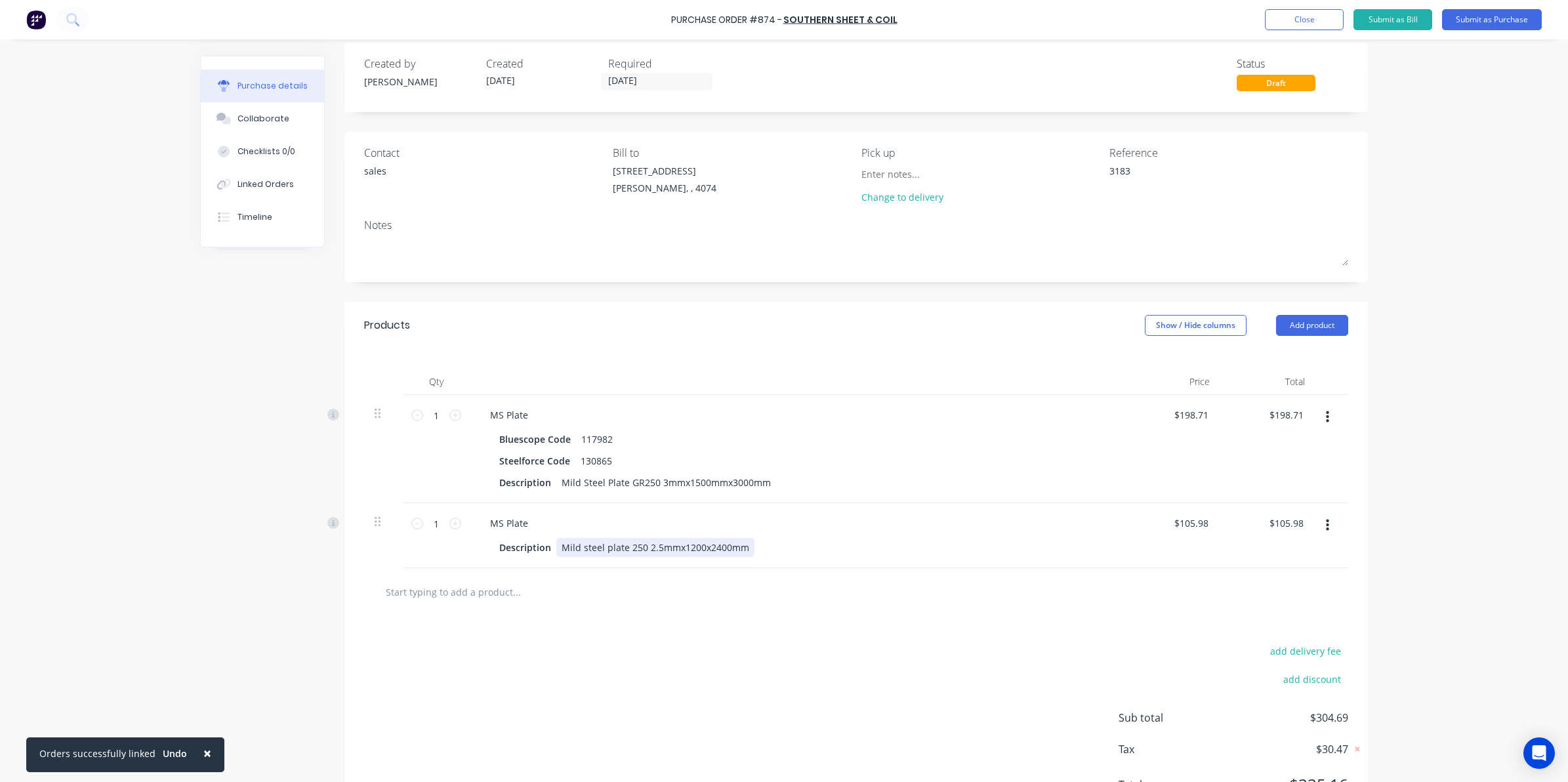
type textarea "x"
click at [685, 546] on div "Mild steel plate 250 2.5mmx1200x2400mm" at bounding box center [655, 547] width 198 height 19
click at [988, 552] on div "Description Mild steel plate 250 2.5mmx1500x3000mm" at bounding box center [794, 547] width 601 height 19
click at [426, 520] on input "1" at bounding box center [436, 523] width 26 height 20
type textarea "x"
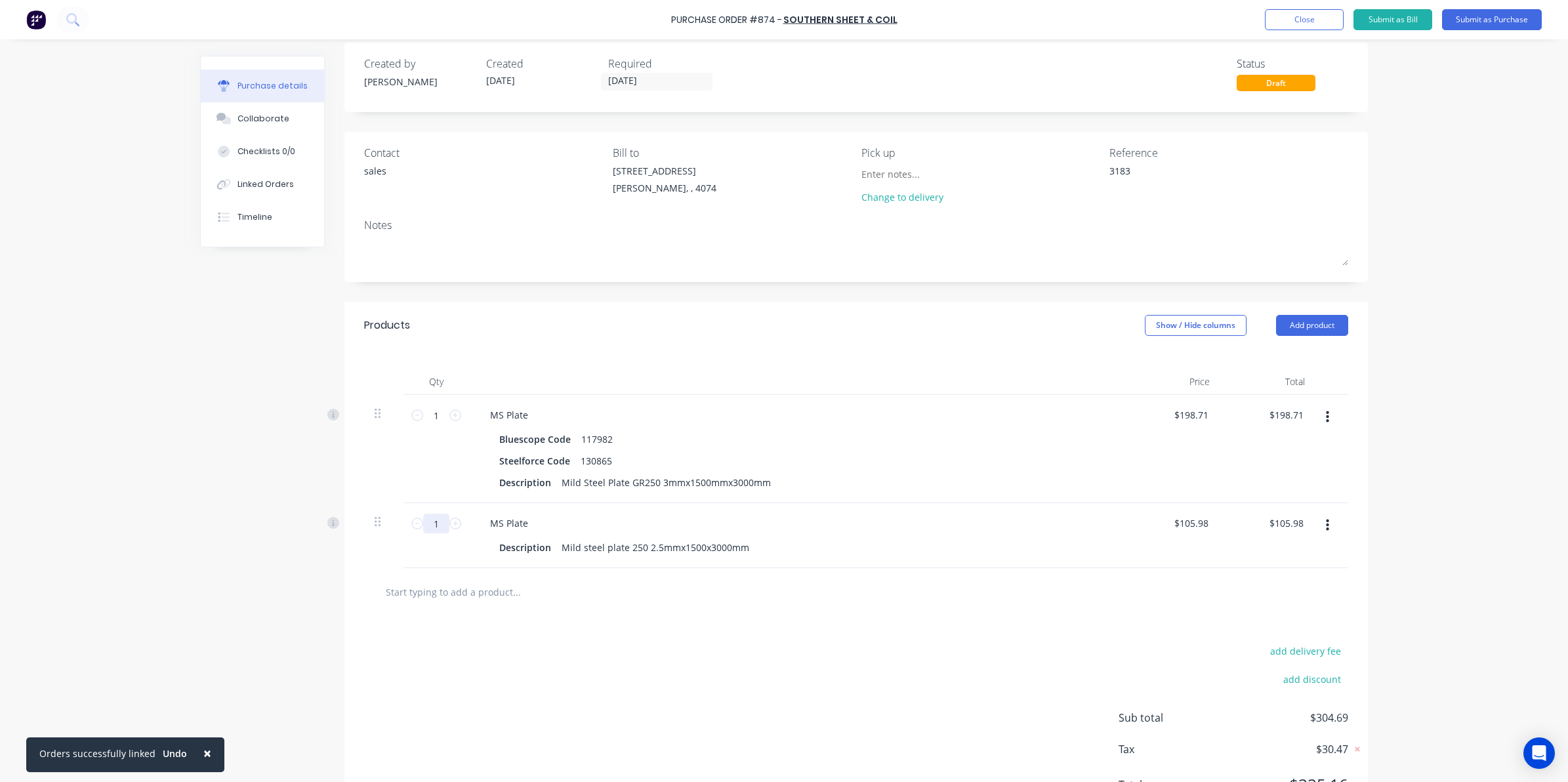
type input "12"
type input "$1,271.76"
type textarea "x"
type input "12"
drag, startPoint x: 898, startPoint y: 631, endPoint x: 1035, endPoint y: 670, distance: 142.4
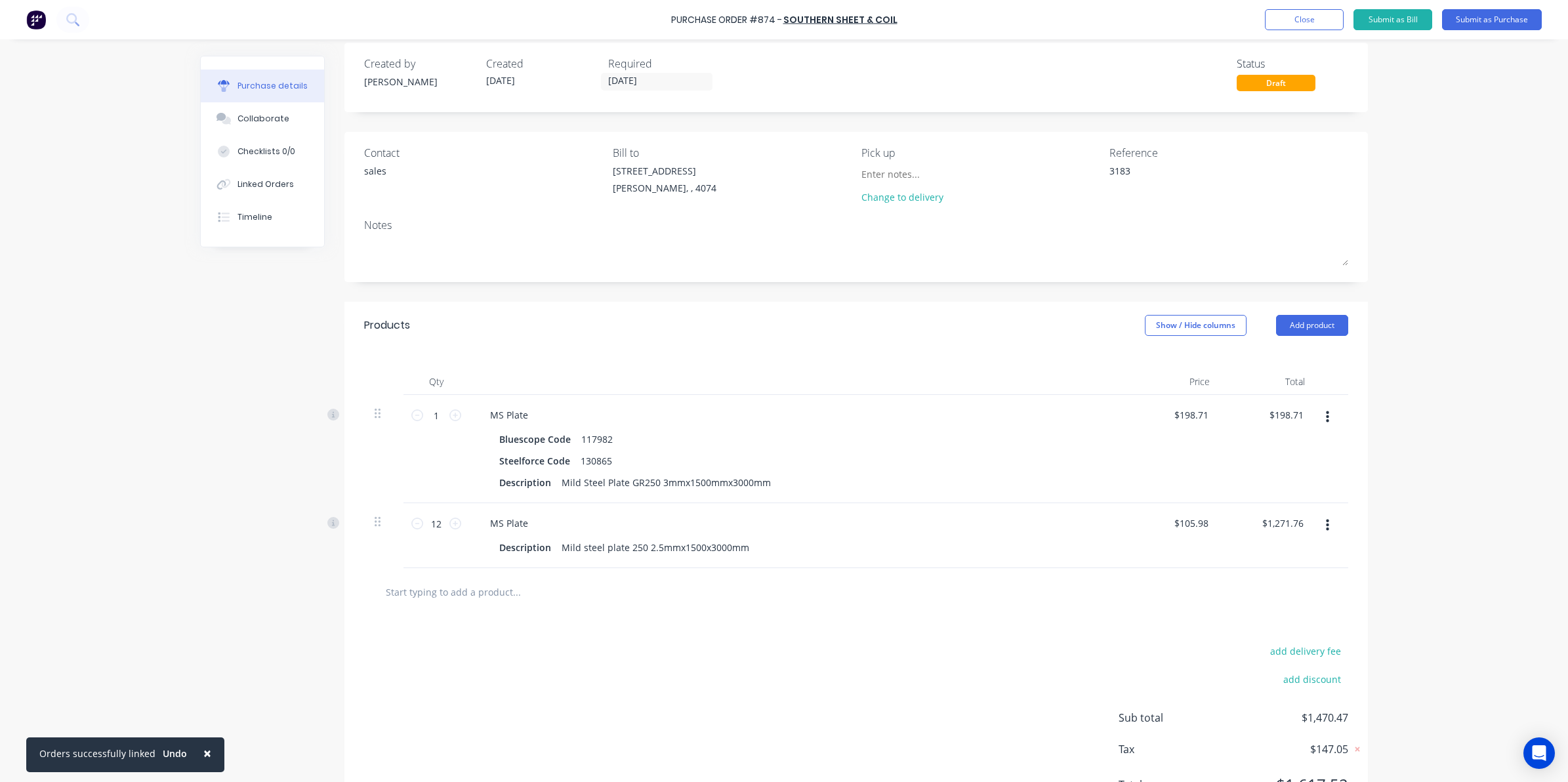
click at [900, 633] on div "add delivery fee add discount Sub total $1,470.47 Tax $147.05 Total $1,617.52" at bounding box center [855, 724] width 1023 height 216
type textarea "x"
type input "198.71"
click at [1189, 416] on input "198.71" at bounding box center [1193, 415] width 35 height 19
type textarea "x"
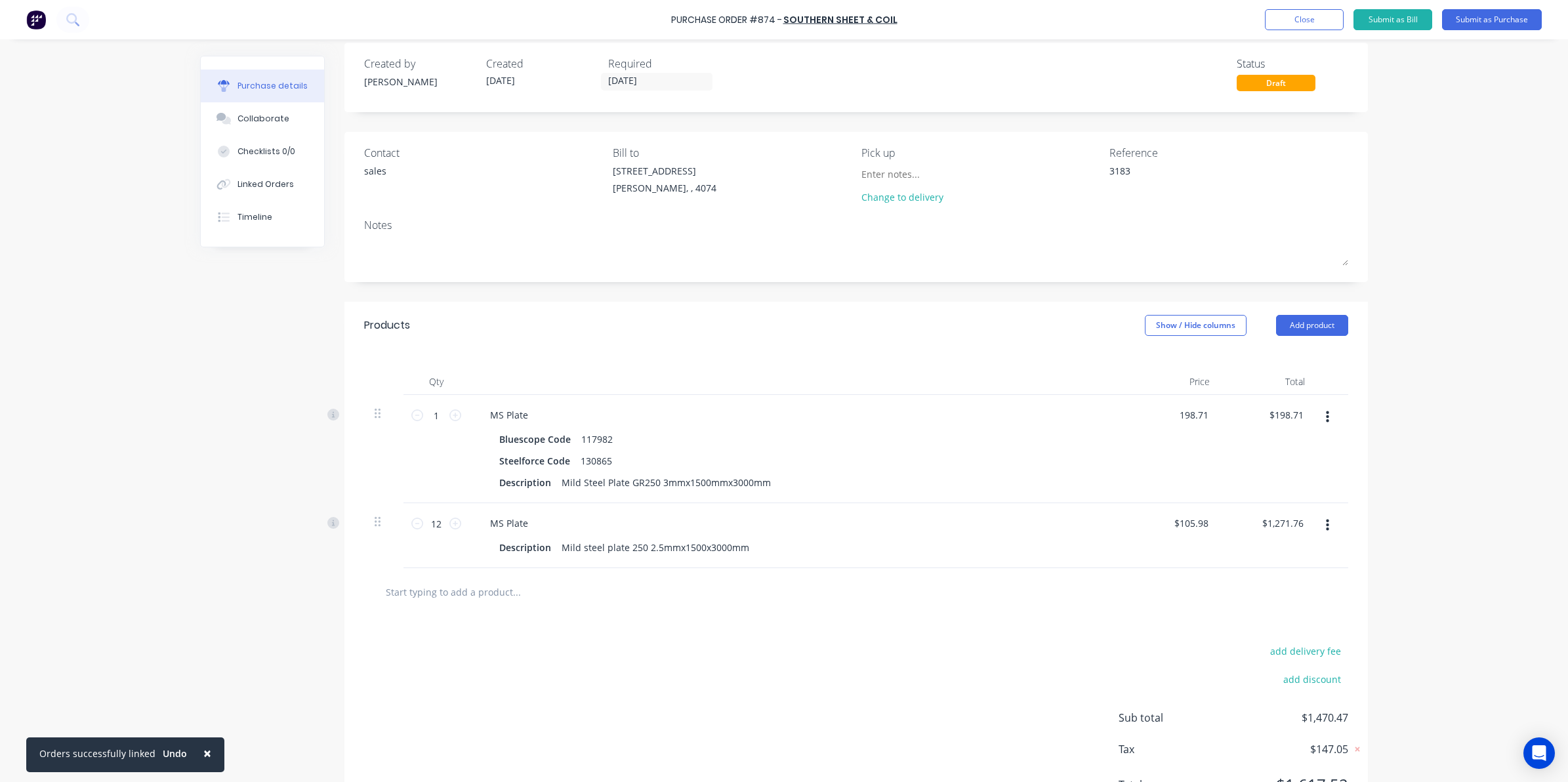
drag, startPoint x: 1174, startPoint y: 411, endPoint x: 1218, endPoint y: 415, distance: 44.2
click at [1218, 415] on div "1 1 MS Plate Bluescope Code 117982 Steelforce Code 130865 Description Mild Stee…" at bounding box center [856, 449] width 984 height 109
type input "149.42"
type textarea "x"
type input "$149.42"
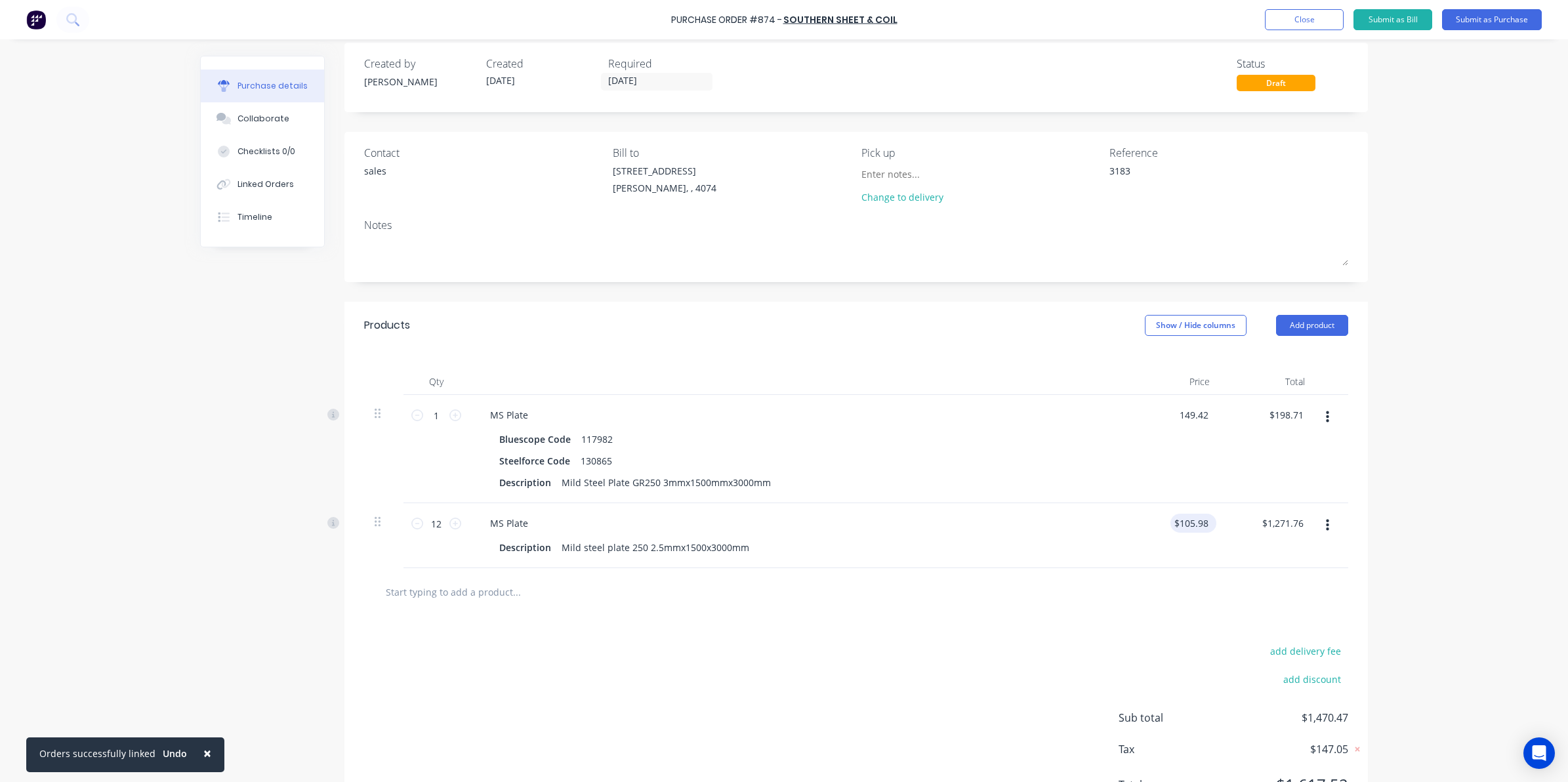
type input "$149.42"
drag, startPoint x: 1174, startPoint y: 521, endPoint x: 1211, endPoint y: 518, distance: 37.1
click at [1211, 519] on div "105.98 105.98" at bounding box center [1172, 536] width 95 height 65
type input "89"
type textarea "x"
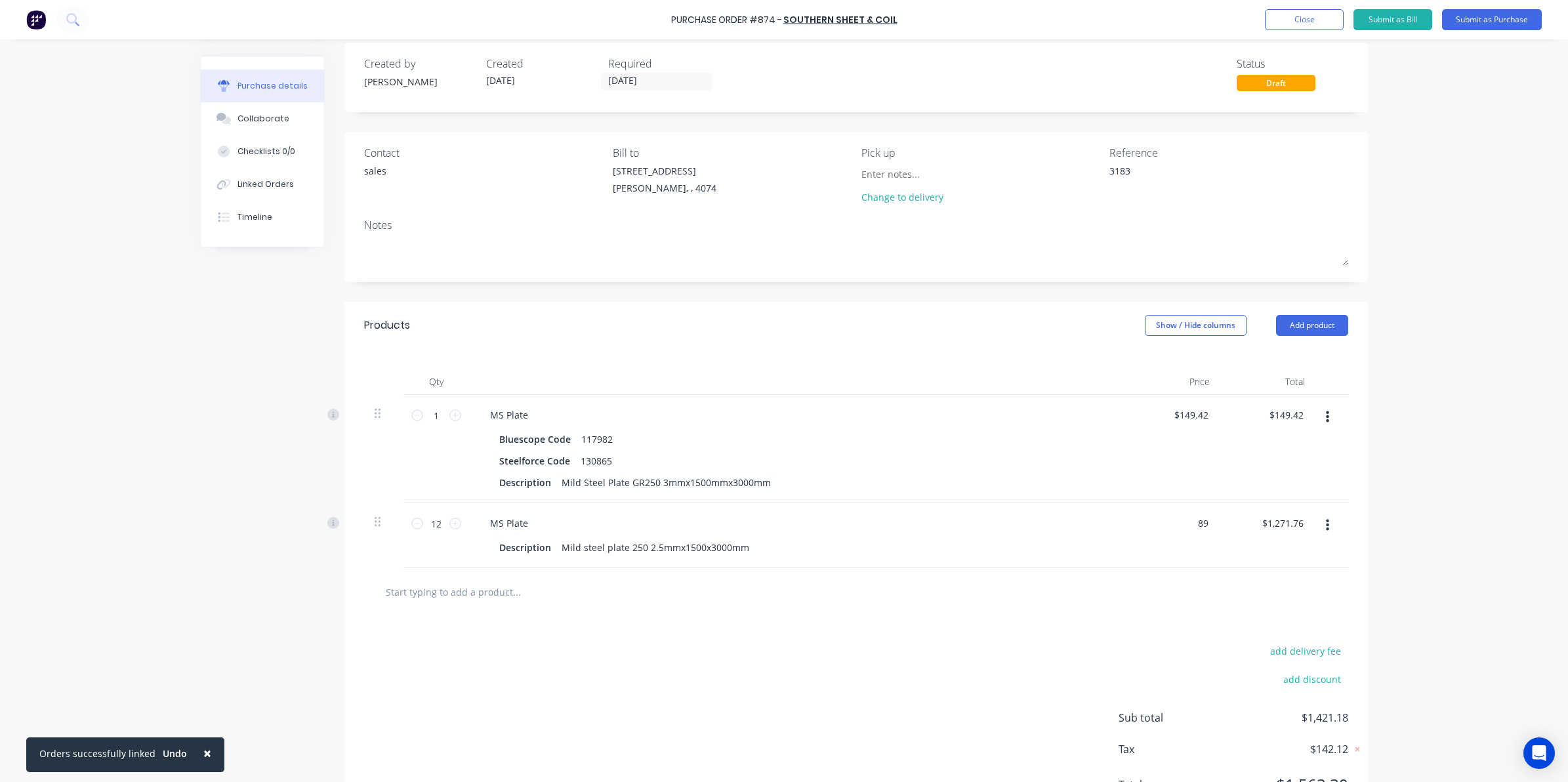
type input "$89.00"
type input "$1,068.00"
click at [1109, 602] on div at bounding box center [856, 592] width 963 height 26
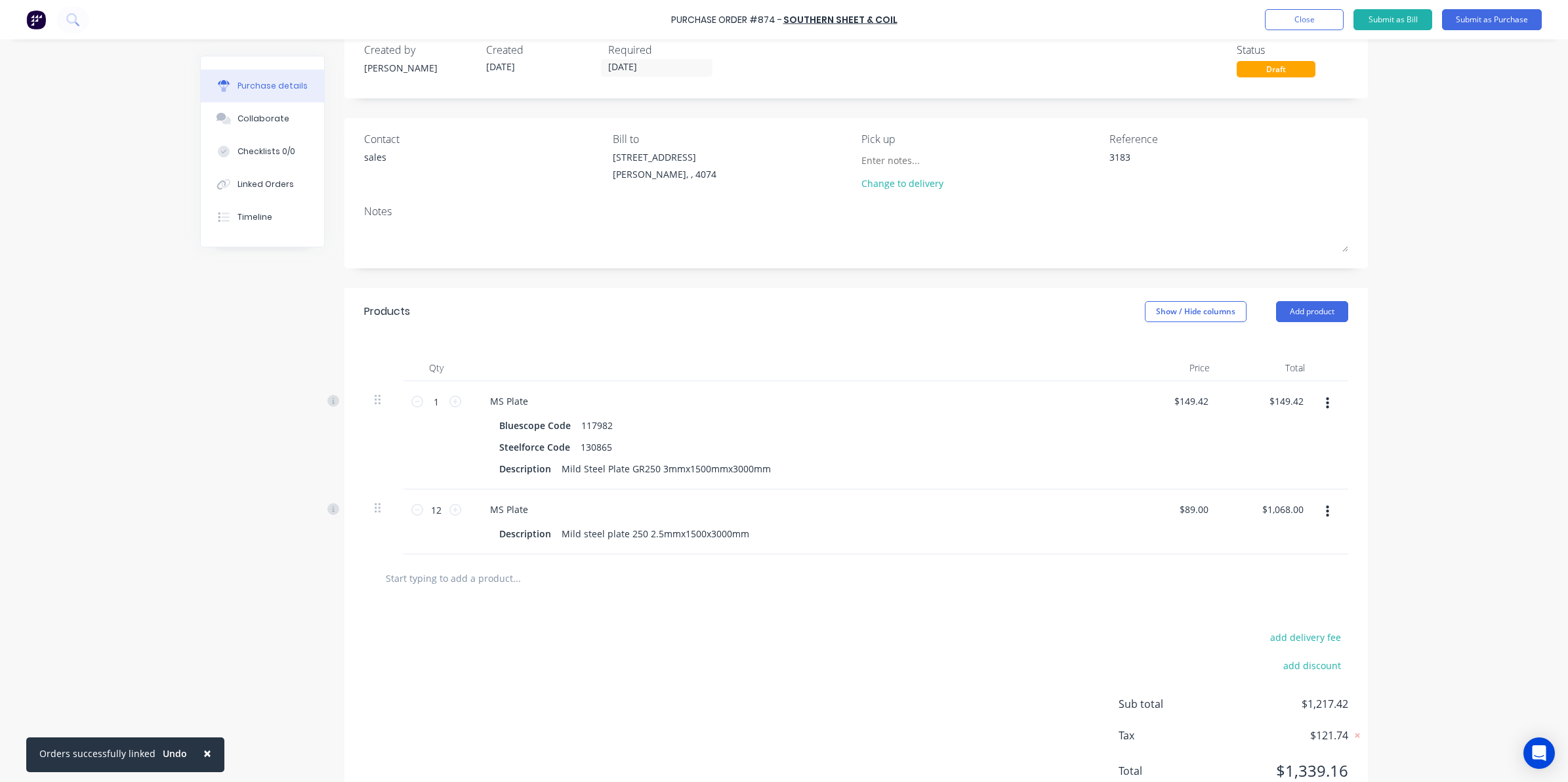
scroll to position [0, 0]
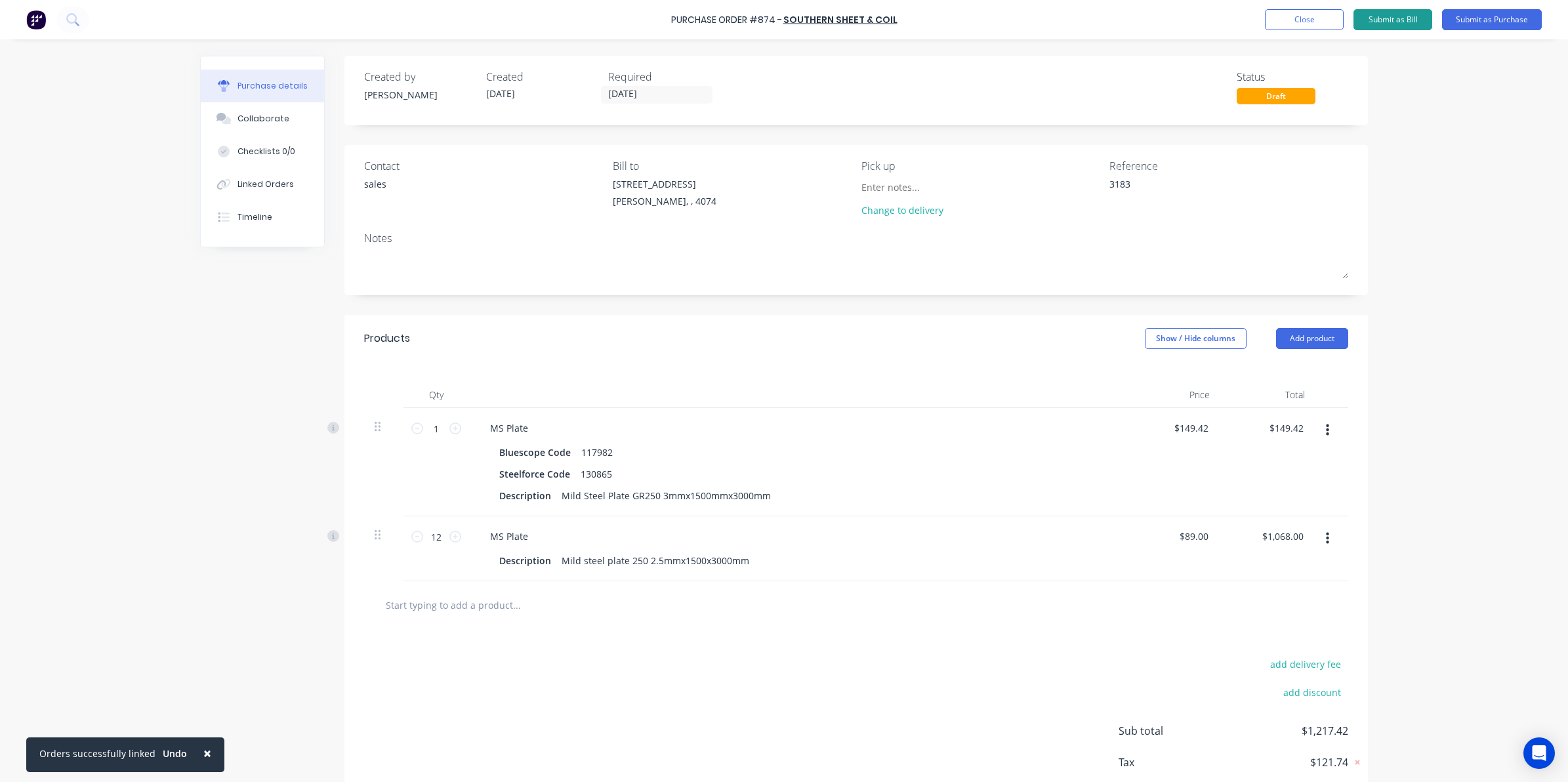
click at [1404, 13] on button "Submit as Bill" at bounding box center [1392, 19] width 79 height 21
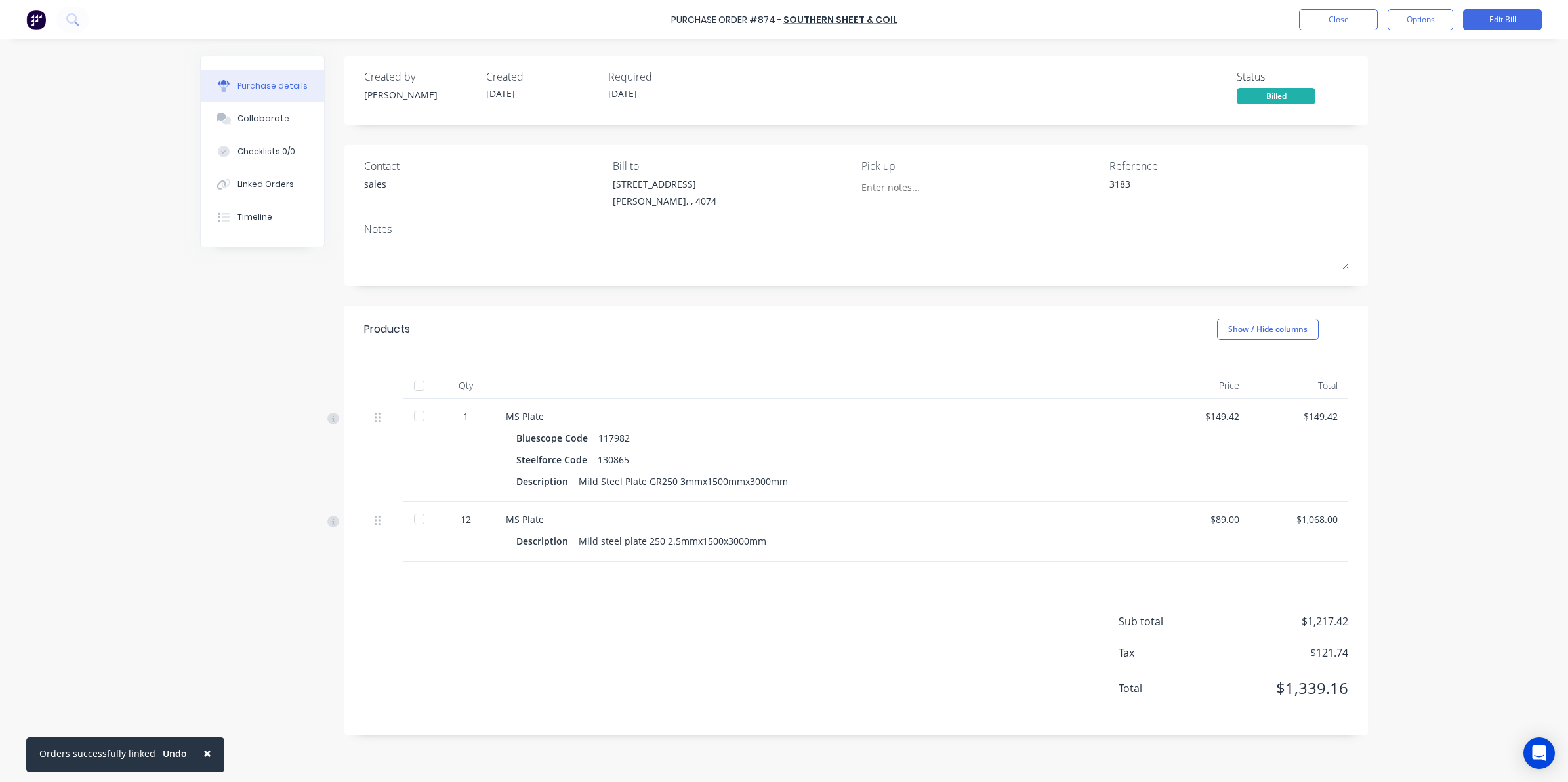
click at [416, 387] on div at bounding box center [419, 386] width 26 height 26
type textarea "x"
click at [1364, 12] on button "Close" at bounding box center [1338, 19] width 79 height 21
